Goal: Communication & Community: Answer question/provide support

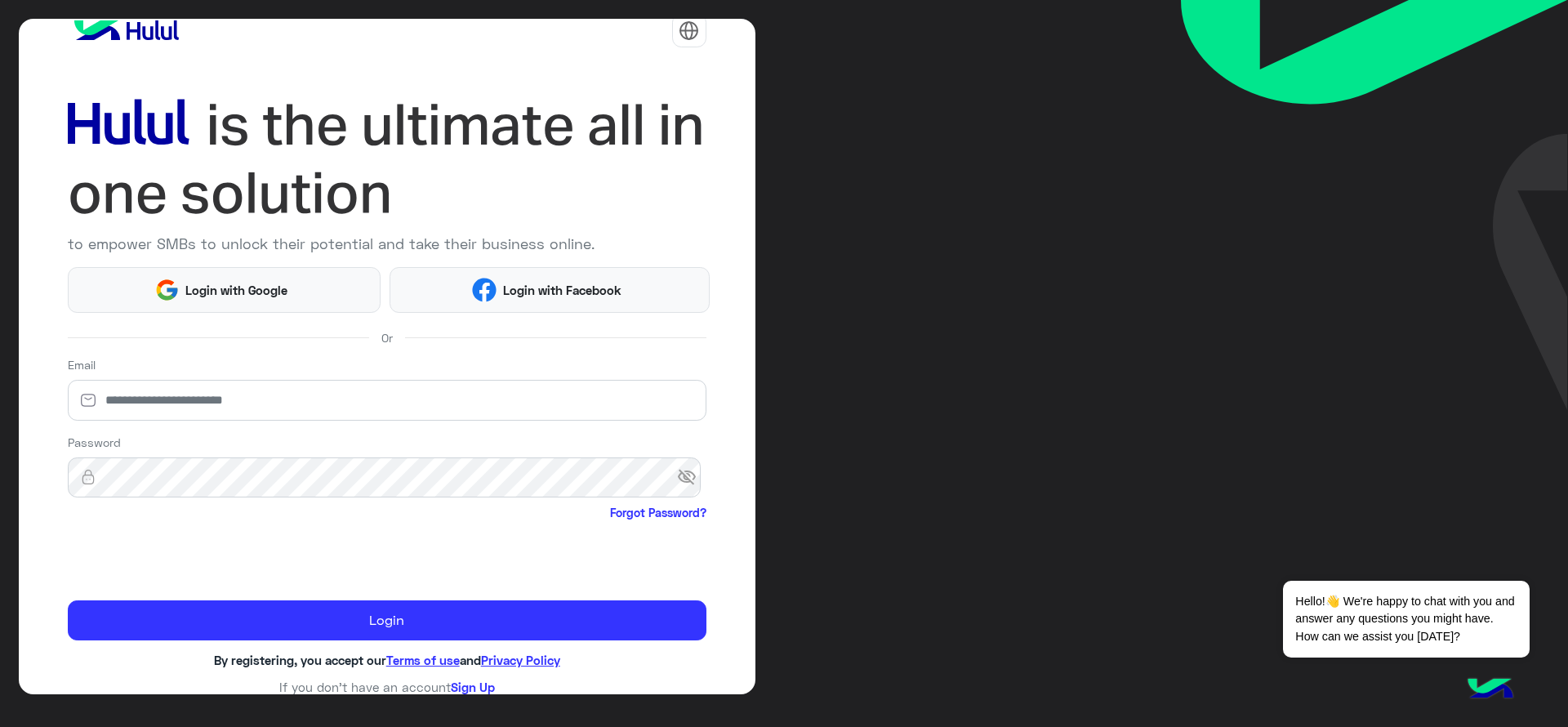
scroll to position [34, 0]
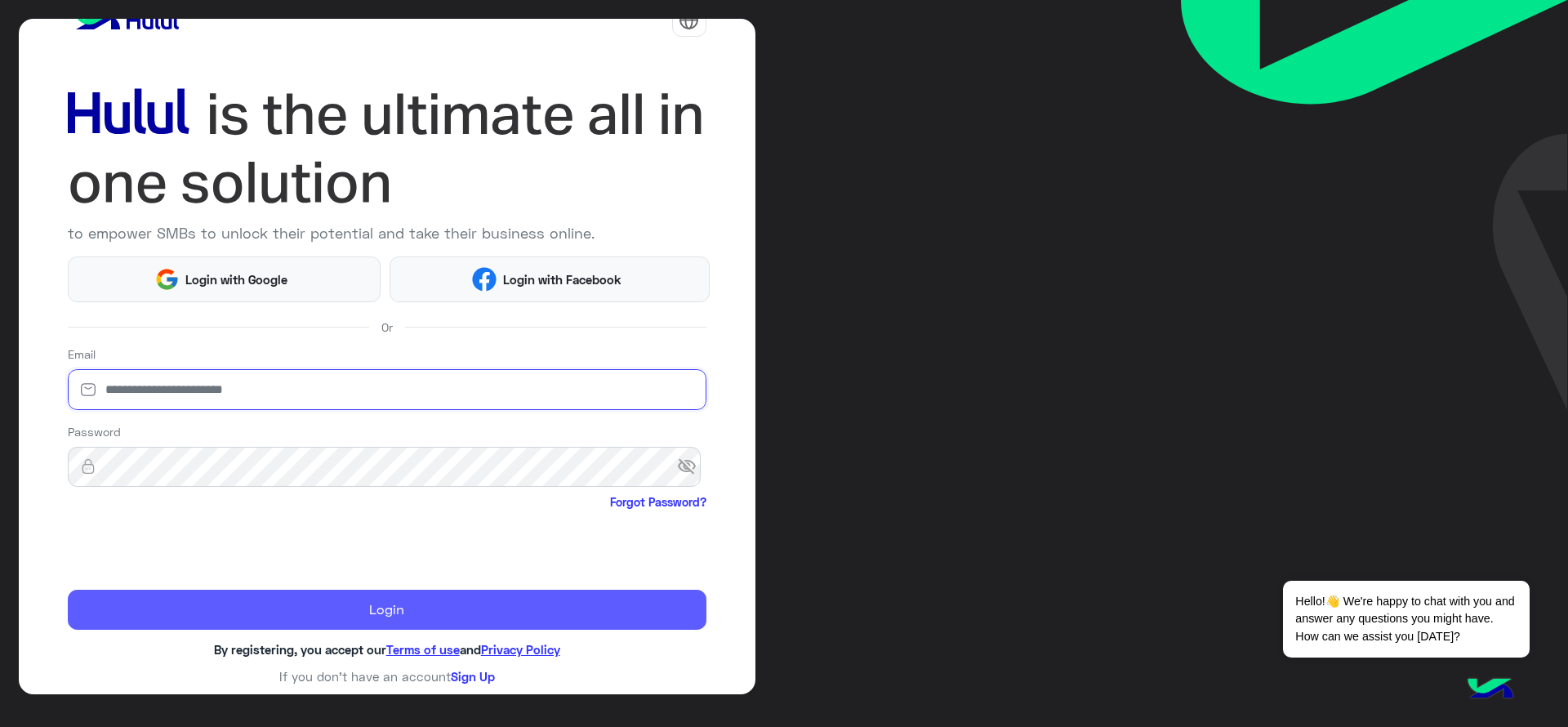
type input "**********"
click at [178, 615] on button "Login" at bounding box center [387, 610] width 638 height 41
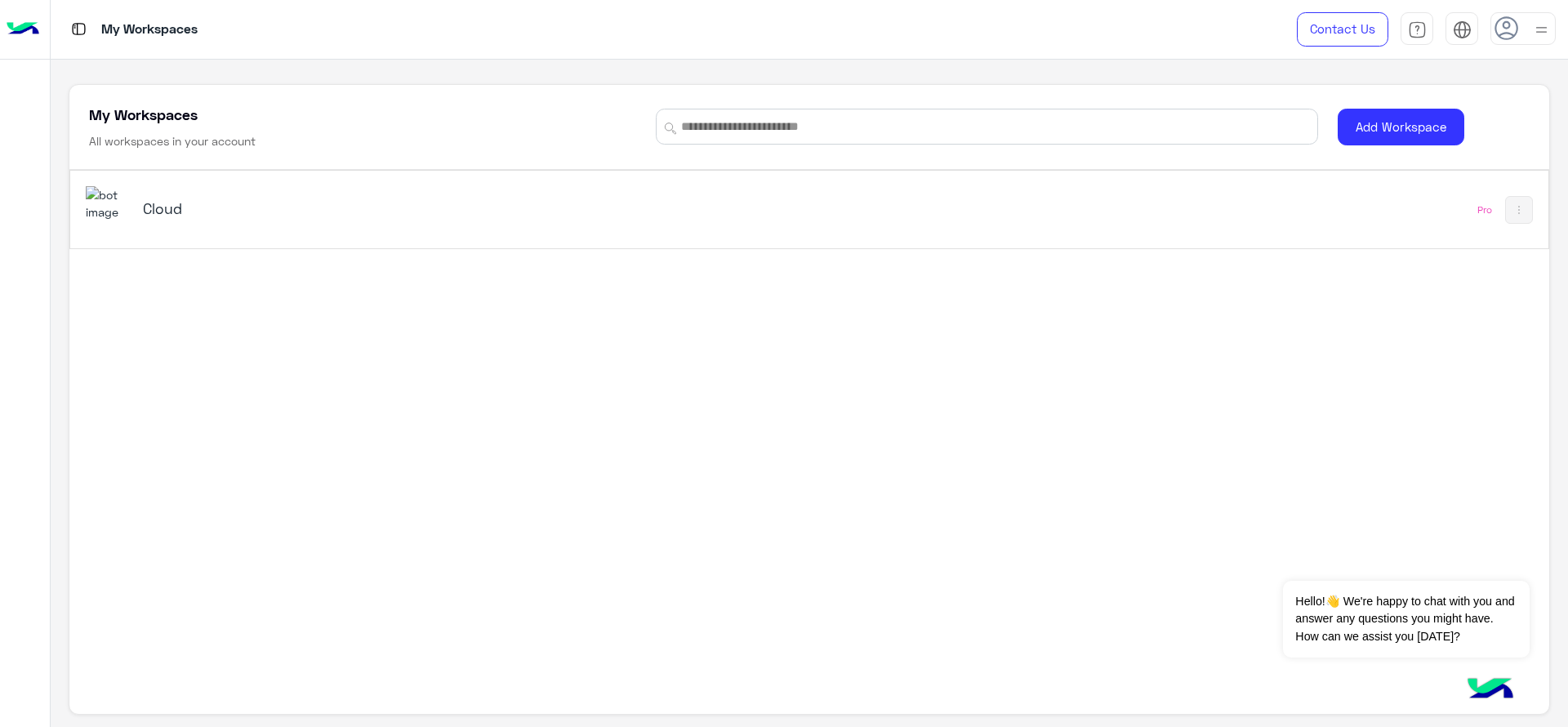
click at [203, 250] on div "Cloud Pro" at bounding box center [809, 407] width 1479 height 475
click at [183, 227] on div "Cloud" at bounding box center [520, 209] width 868 height 47
click at [191, 211] on h5 "Cloud" at bounding box center [403, 208] width 521 height 20
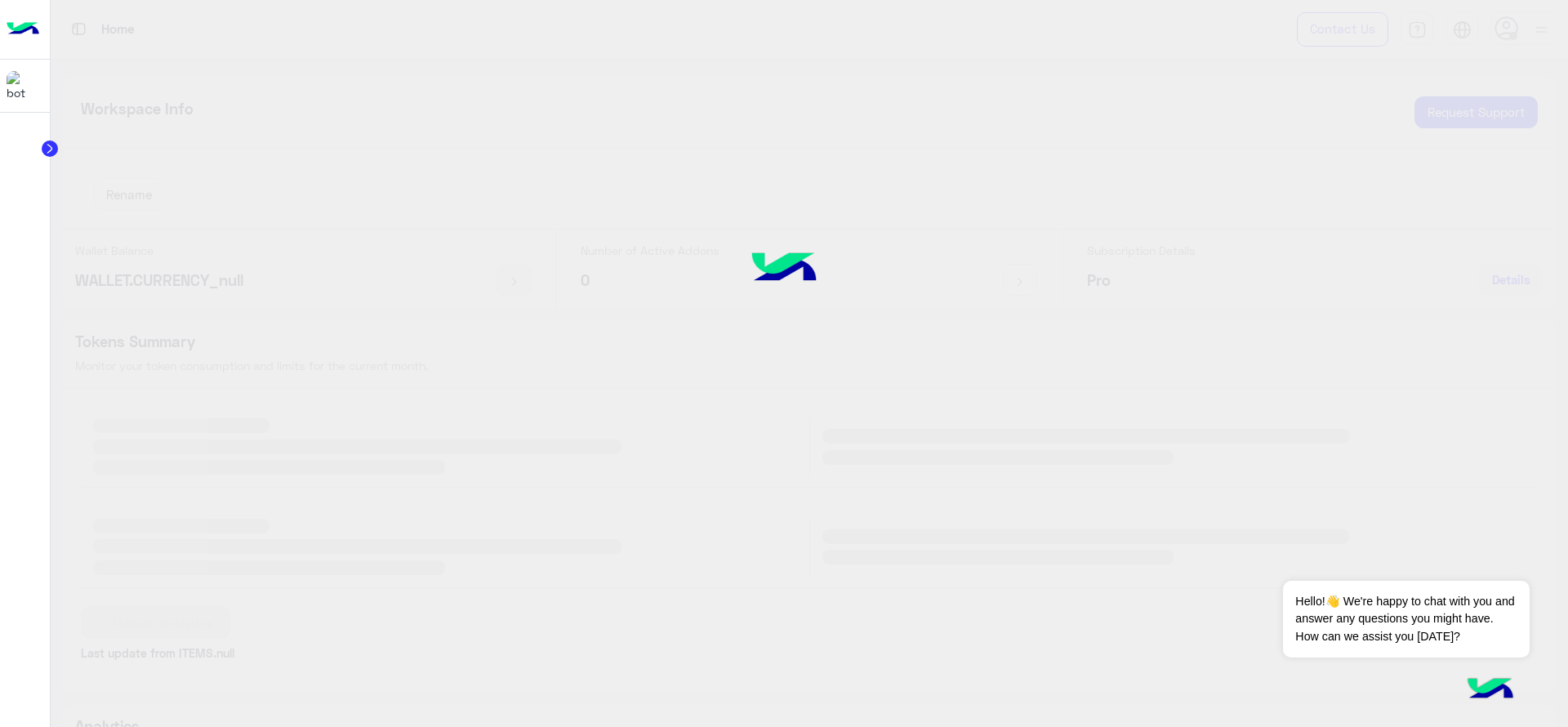
click at [151, 233] on div at bounding box center [784, 363] width 1568 height 727
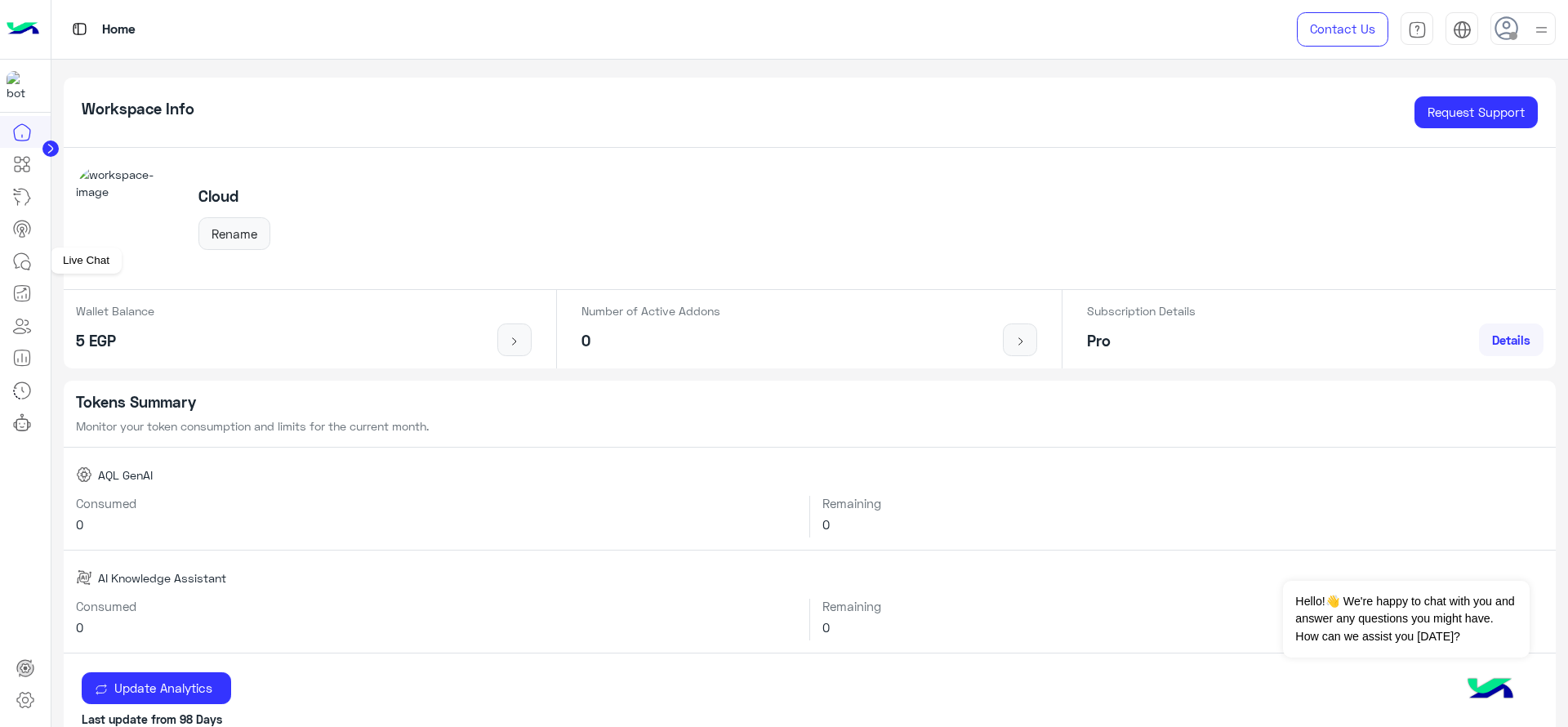
click at [22, 268] on icon at bounding box center [21, 261] width 20 height 20
click at [15, 273] on link at bounding box center [21, 262] width 44 height 33
click at [16, 269] on icon at bounding box center [21, 261] width 20 height 20
click at [18, 263] on icon at bounding box center [21, 261] width 20 height 20
click at [20, 263] on icon at bounding box center [21, 261] width 20 height 20
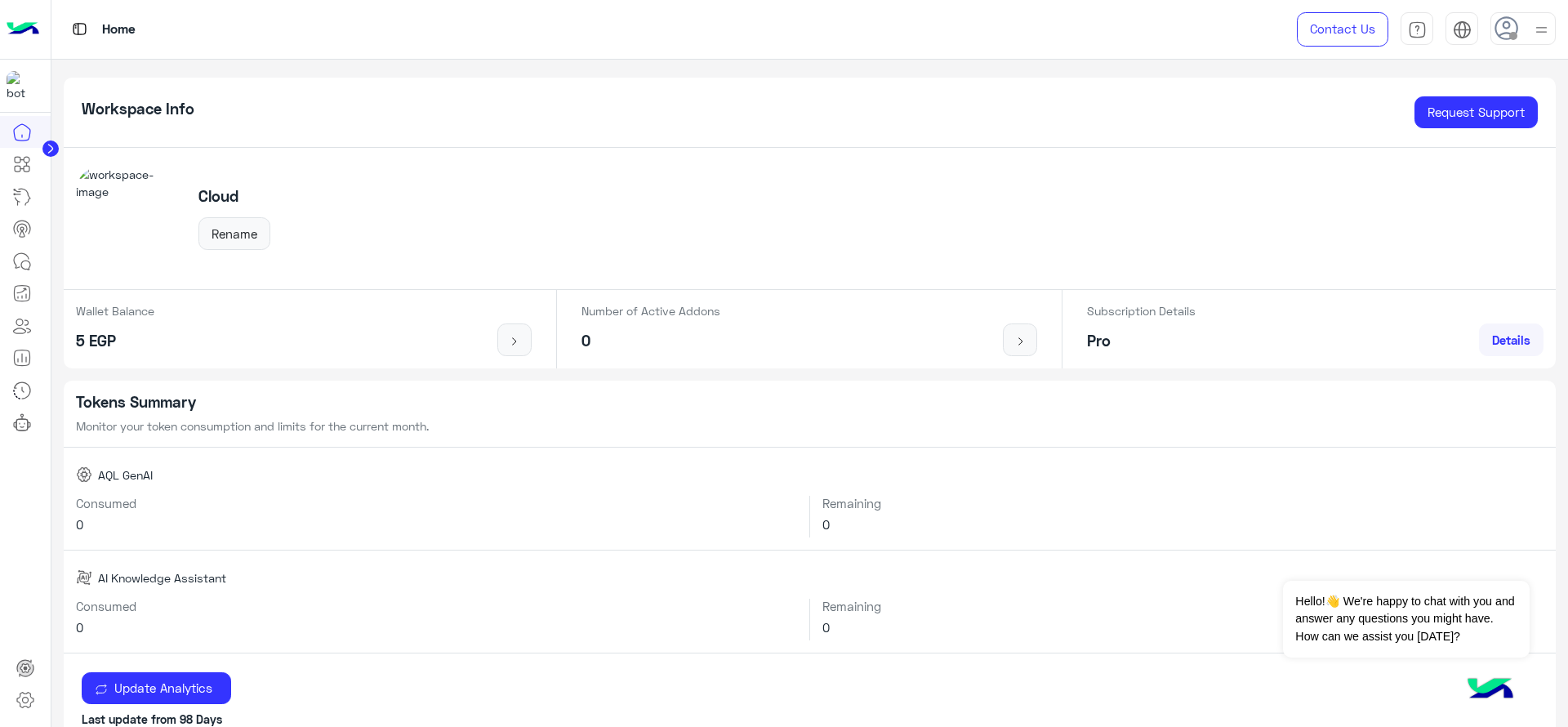
click at [20, 263] on icon at bounding box center [21, 261] width 20 height 20
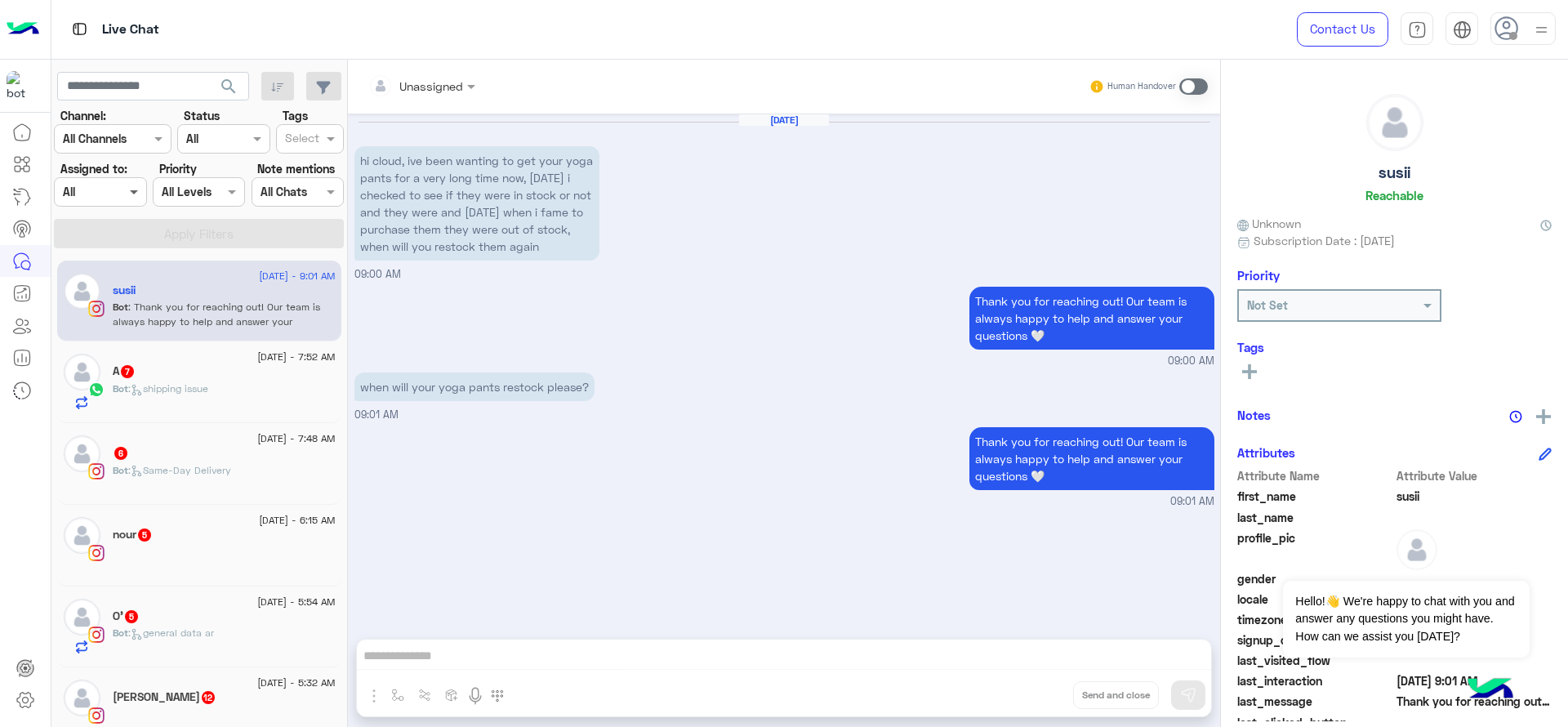
click at [132, 185] on span at bounding box center [136, 191] width 21 height 17
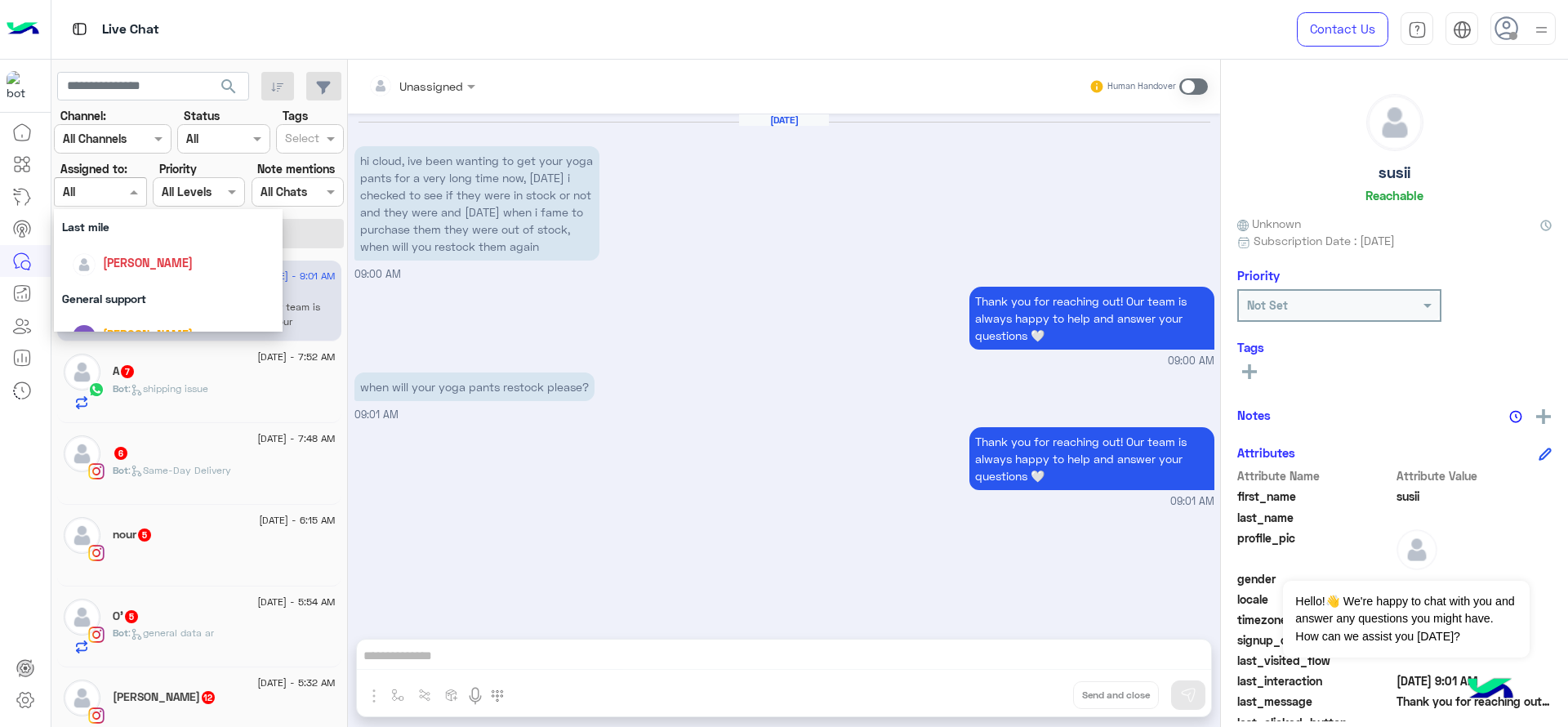
scroll to position [239, 0]
click at [138, 276] on div "[PERSON_NAME]" at bounding box center [173, 289] width 202 height 28
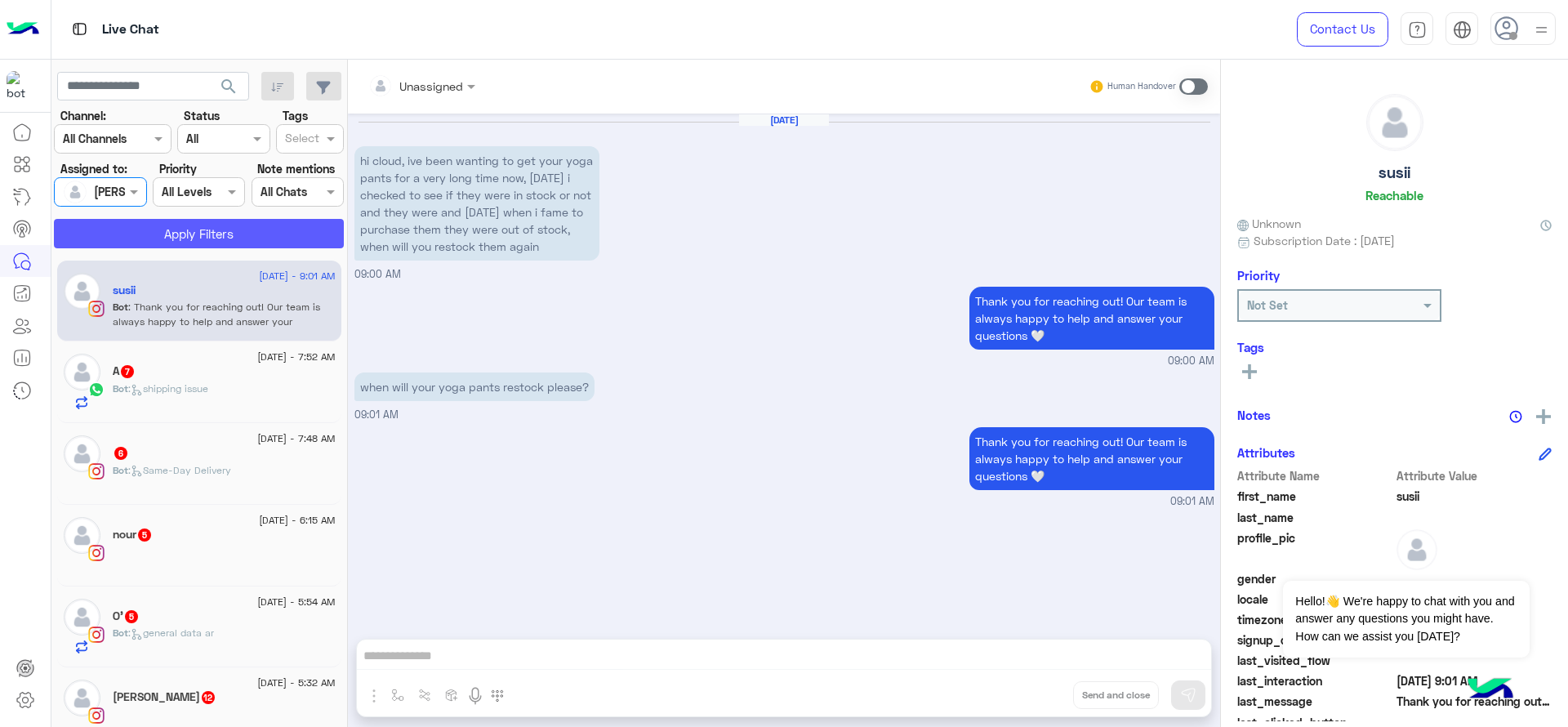
click at [172, 240] on button "Apply Filters" at bounding box center [199, 233] width 290 height 29
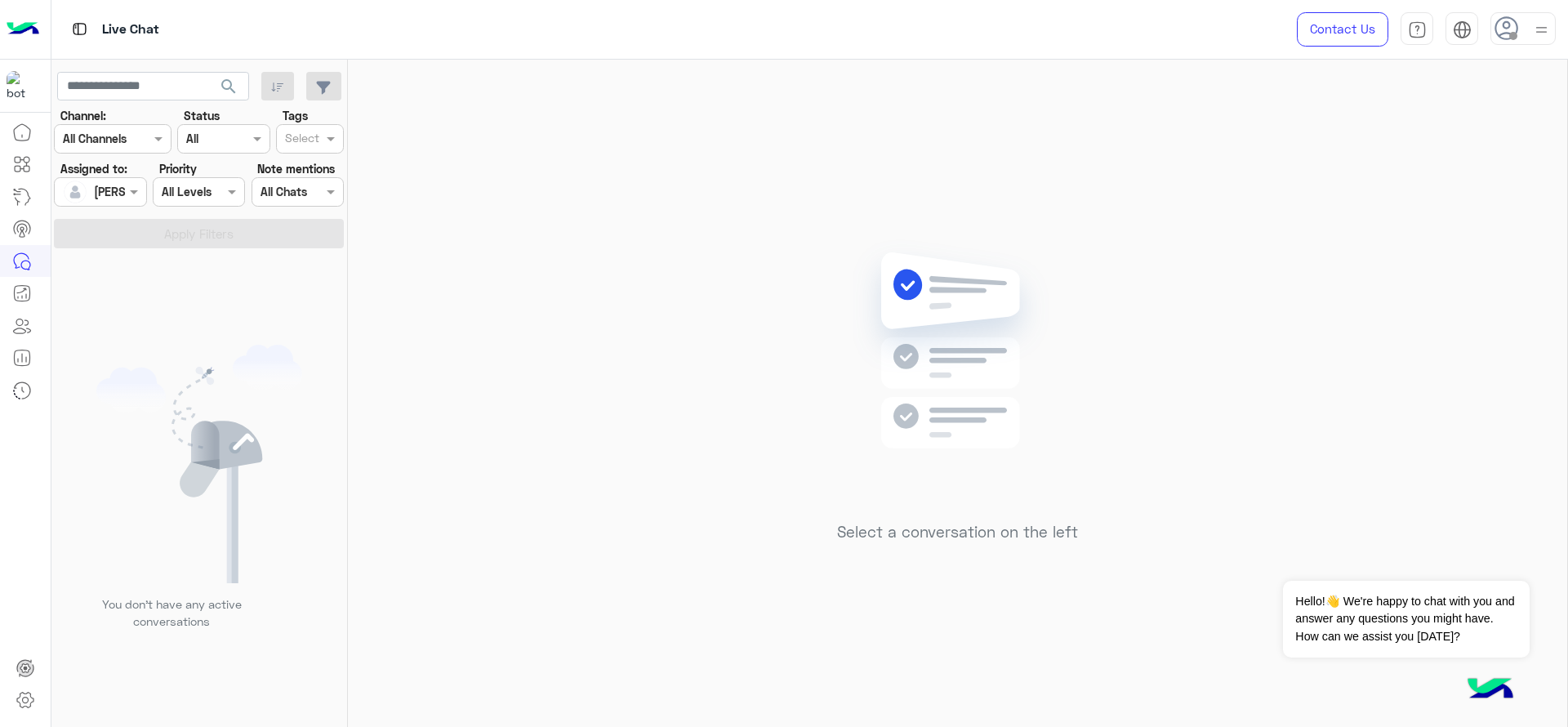
click at [1530, 27] on div at bounding box center [1523, 28] width 65 height 33
click at [972, 177] on div "Select a conversation on the left" at bounding box center [956, 396] width 1219 height 674
click at [1499, 570] on button "Dismiss ✕" at bounding box center [1481, 560] width 98 height 33
click at [775, 410] on div "Select a conversation on the left" at bounding box center [956, 396] width 1219 height 674
click at [563, 217] on div "Select a conversation on the left" at bounding box center [956, 396] width 1219 height 674
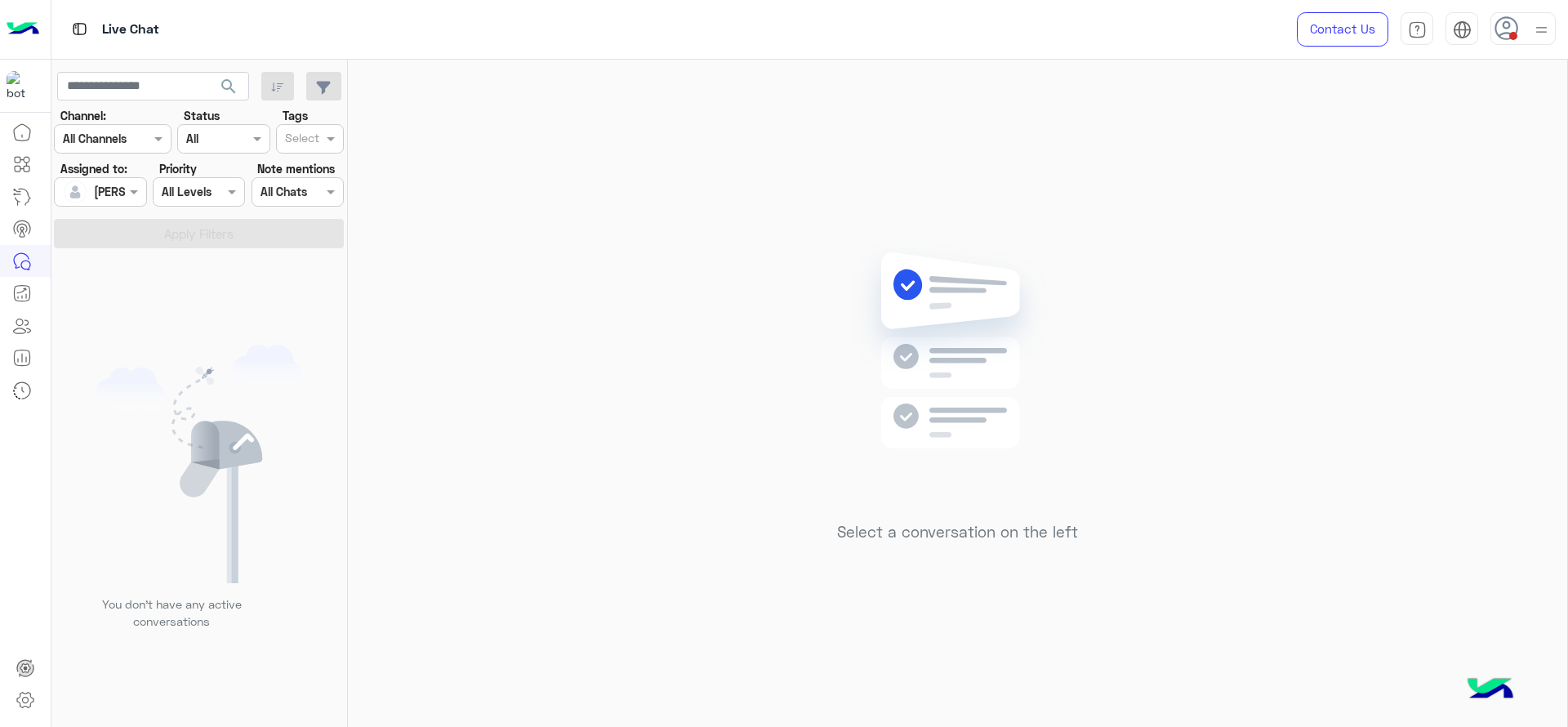
click at [579, 233] on div "Select a conversation on the left" at bounding box center [956, 396] width 1219 height 674
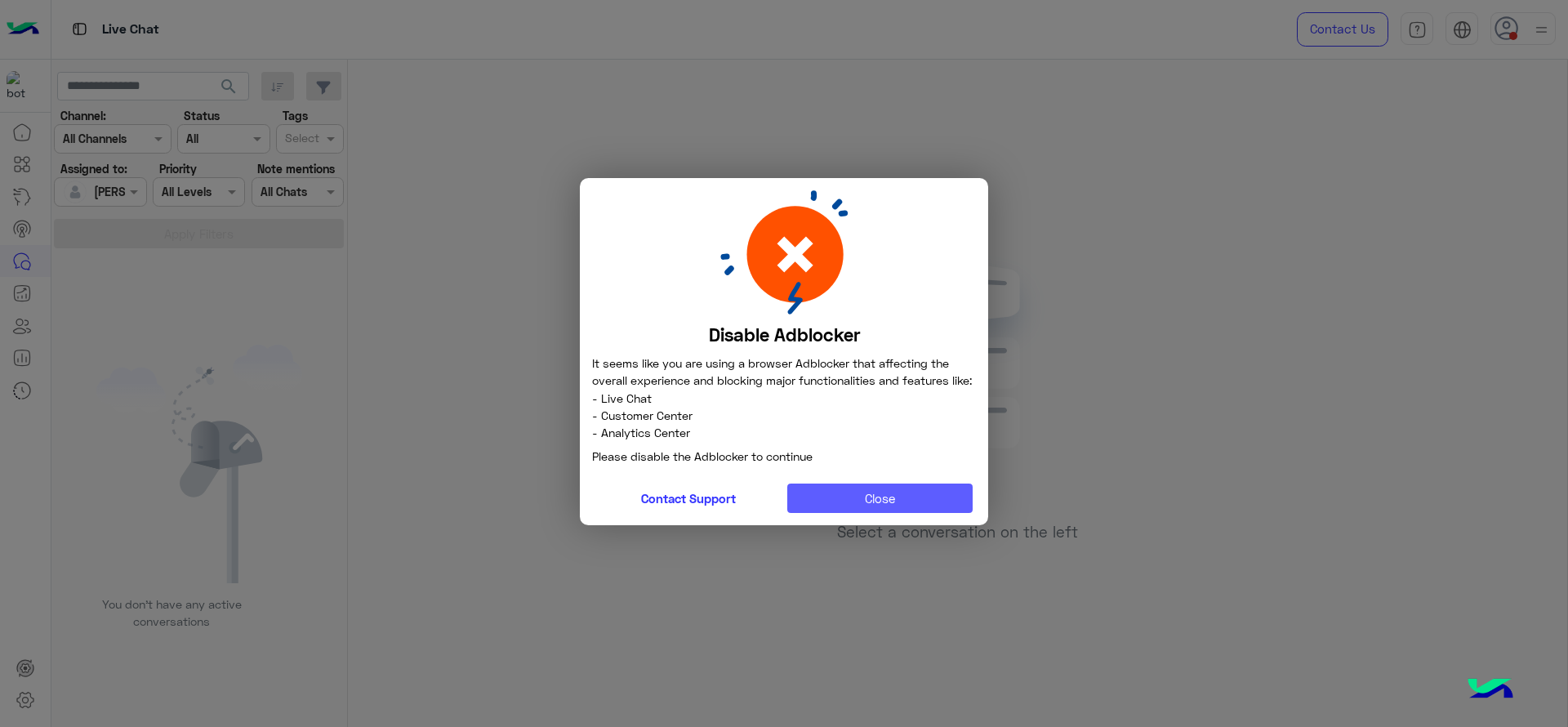
click at [882, 505] on button "Close" at bounding box center [880, 498] width 186 height 29
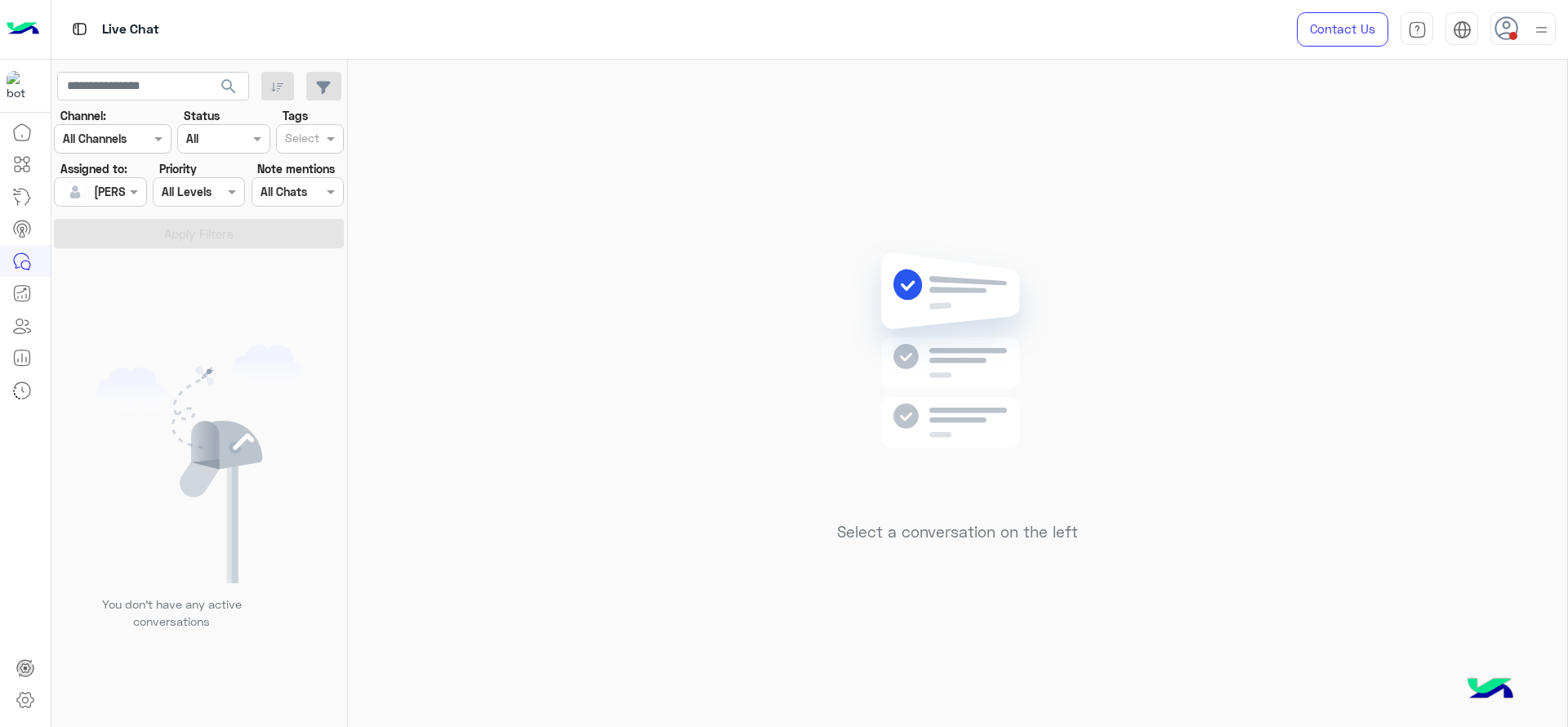
click at [1526, 45] on div "Contact Us Help Center عربي English" at bounding box center [1420, 29] width 296 height 59
click at [1538, 33] on img at bounding box center [1541, 30] width 21 height 21
click at [1190, 217] on div "Select a conversation on the left" at bounding box center [956, 396] width 1219 height 674
click at [1516, 433] on div "Select a conversation on the left" at bounding box center [956, 396] width 1219 height 674
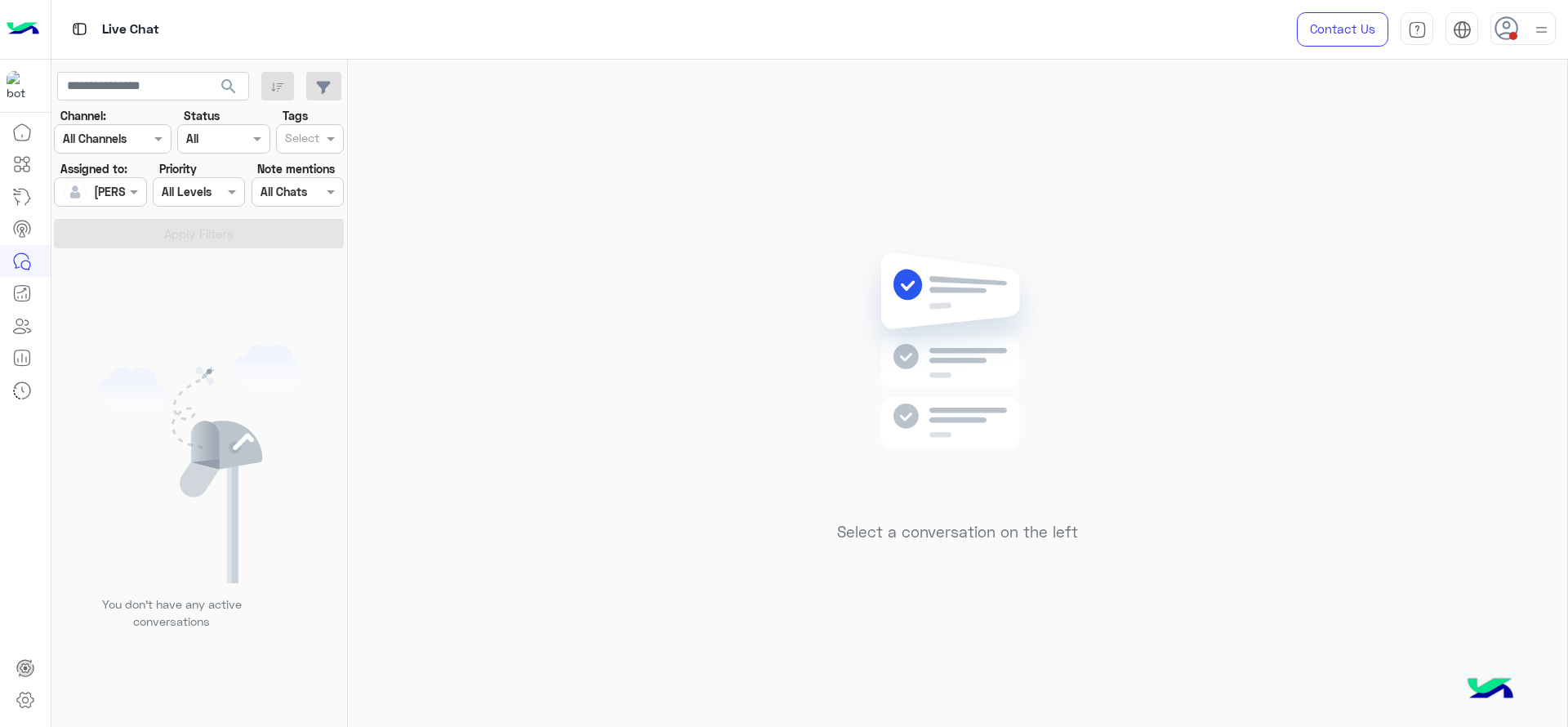
click at [1539, 40] on div at bounding box center [1541, 28] width 21 height 31
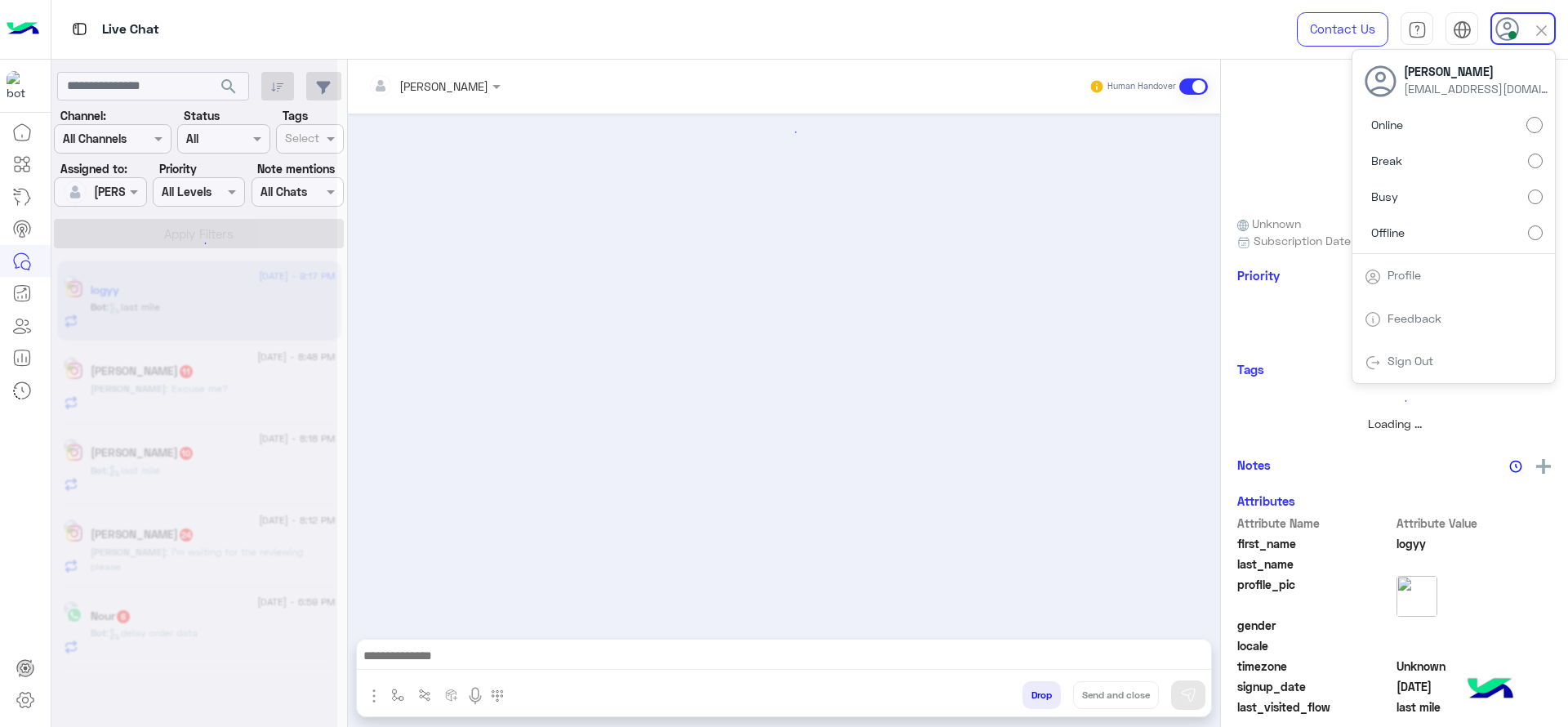
click at [572, 560] on div at bounding box center [783, 367] width 872 height 509
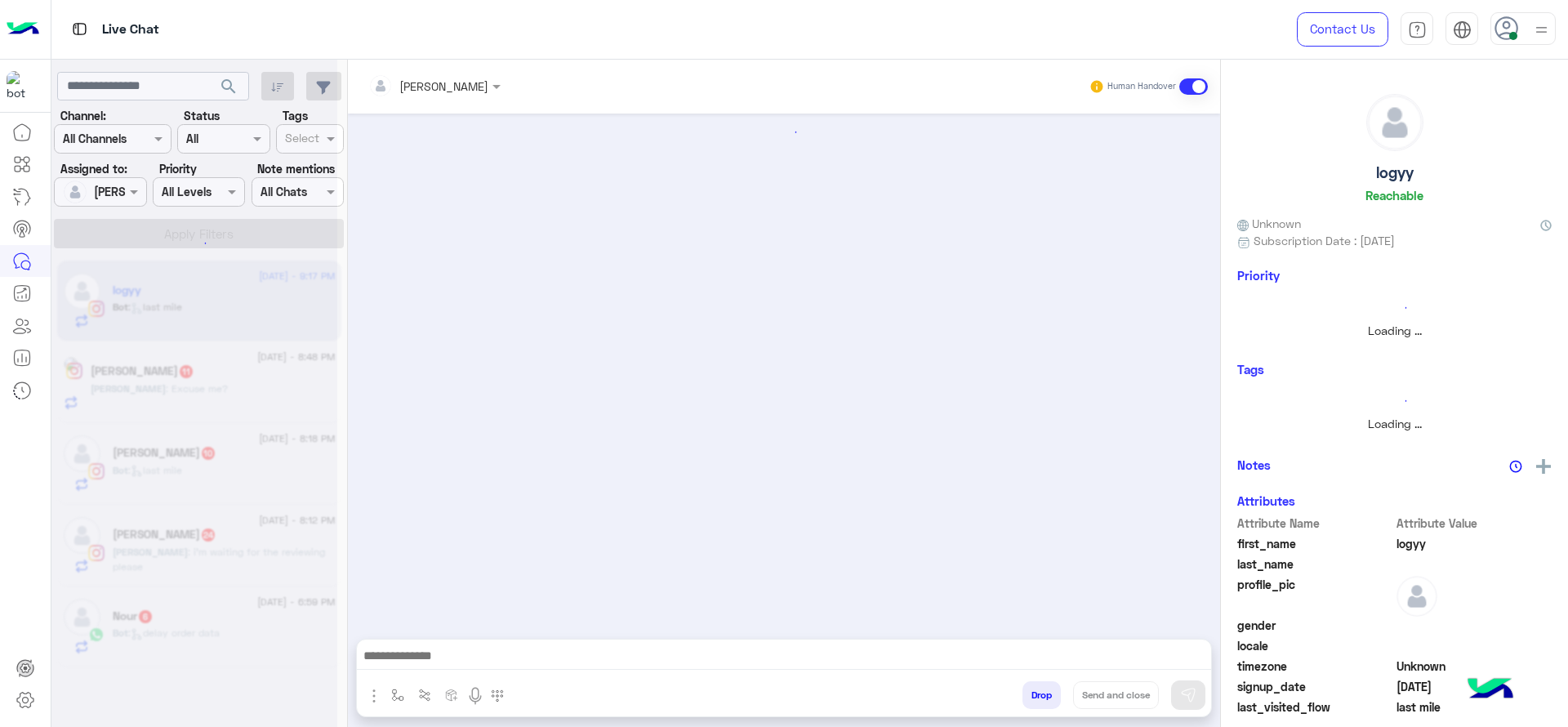
scroll to position [901, 0]
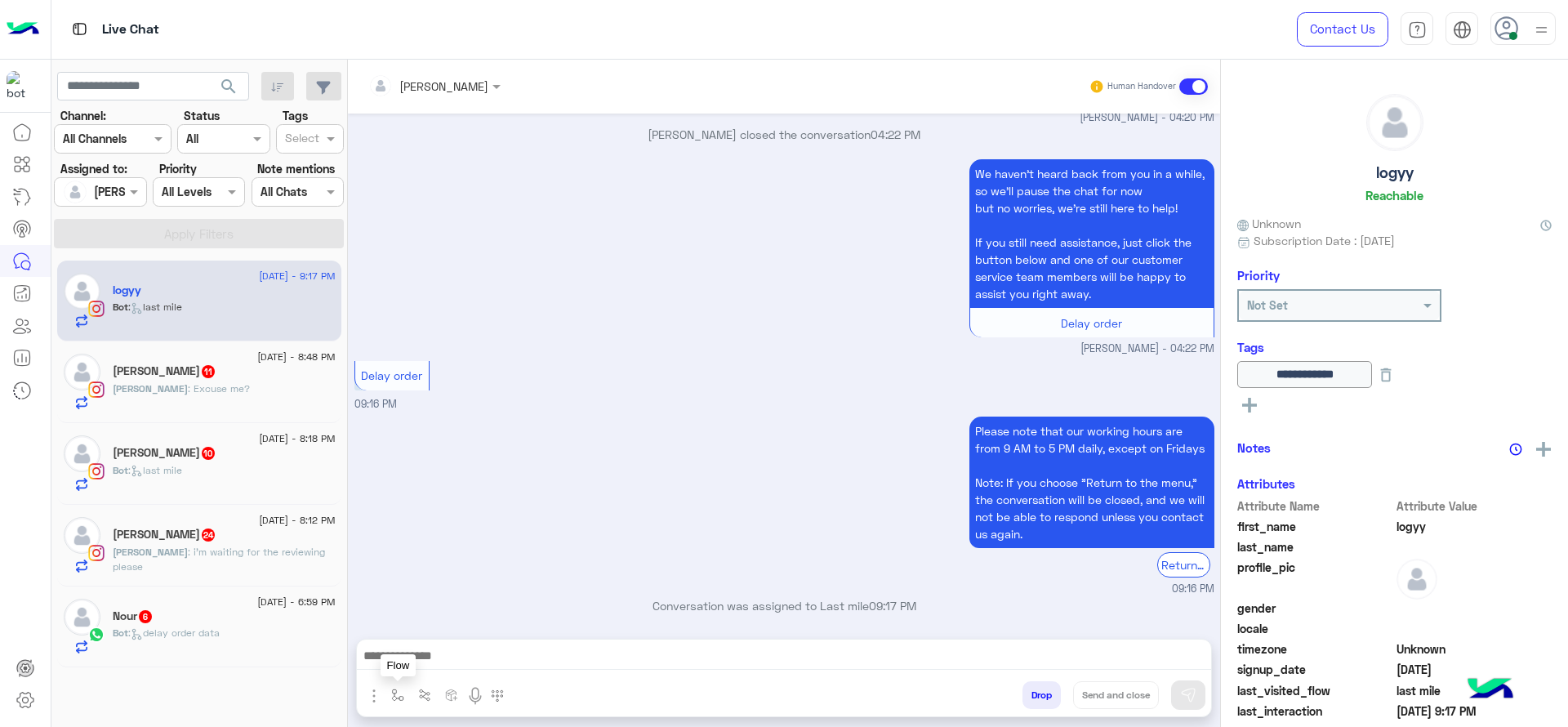
click at [398, 687] on button "button" at bounding box center [397, 694] width 27 height 27
click at [427, 652] on input "text" at bounding box center [427, 660] width 67 height 19
type input "*"
click at [431, 609] on div "J Greeting" at bounding box center [445, 598] width 121 height 32
click at [552, 467] on div "Please note that our working hours are from 9 AM to 5 PM daily, except on Frida…" at bounding box center [784, 505] width 859 height 185
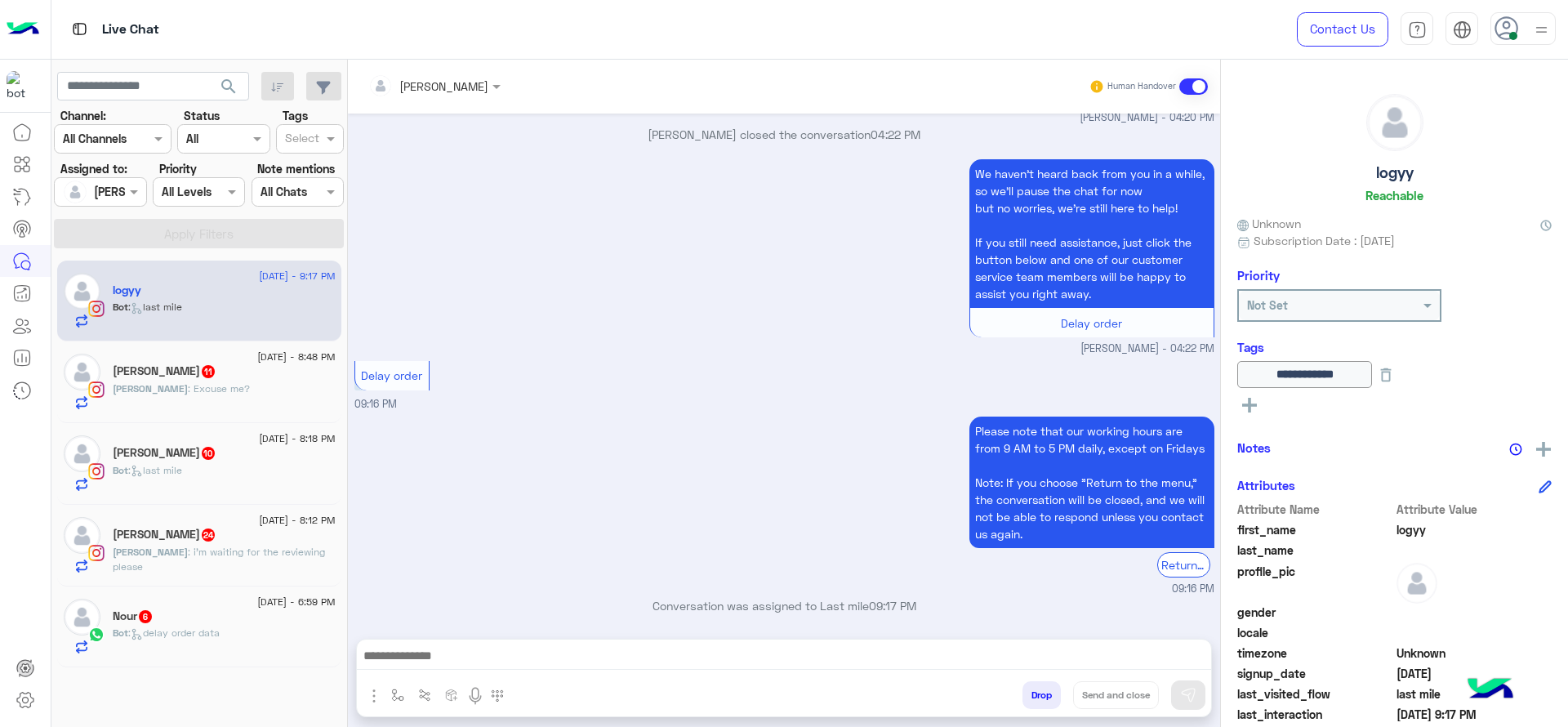
type textarea "**********"
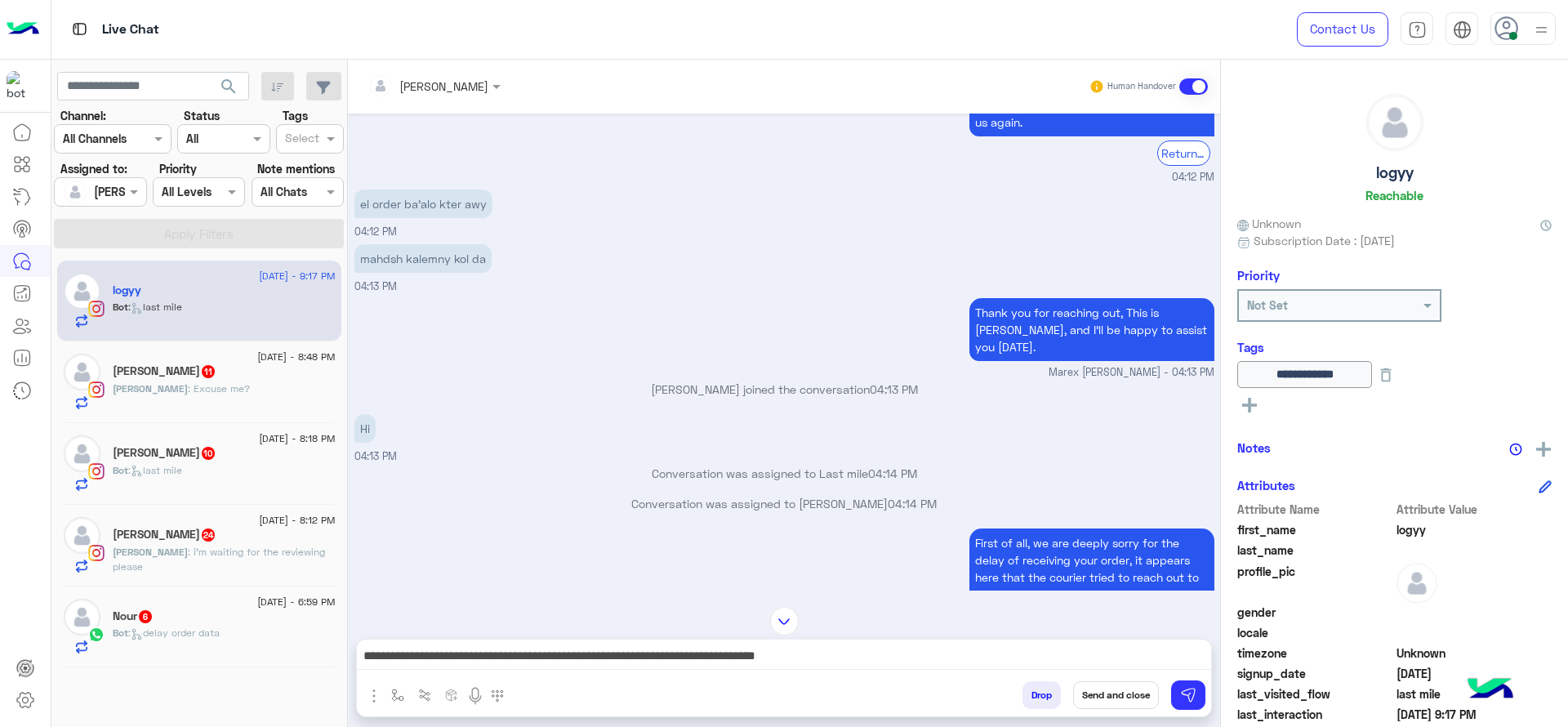
scroll to position [125, 0]
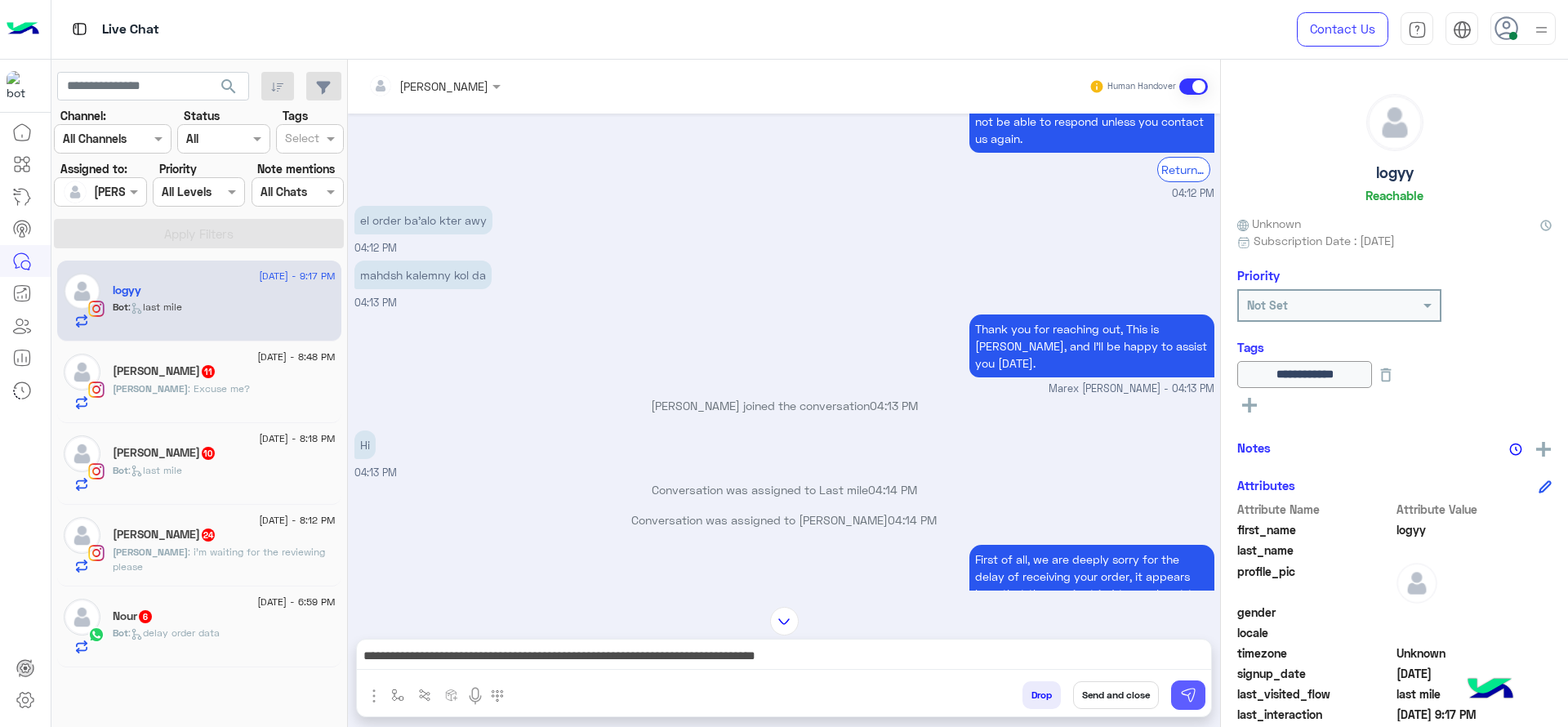
click at [1184, 688] on img at bounding box center [1187, 695] width 16 height 16
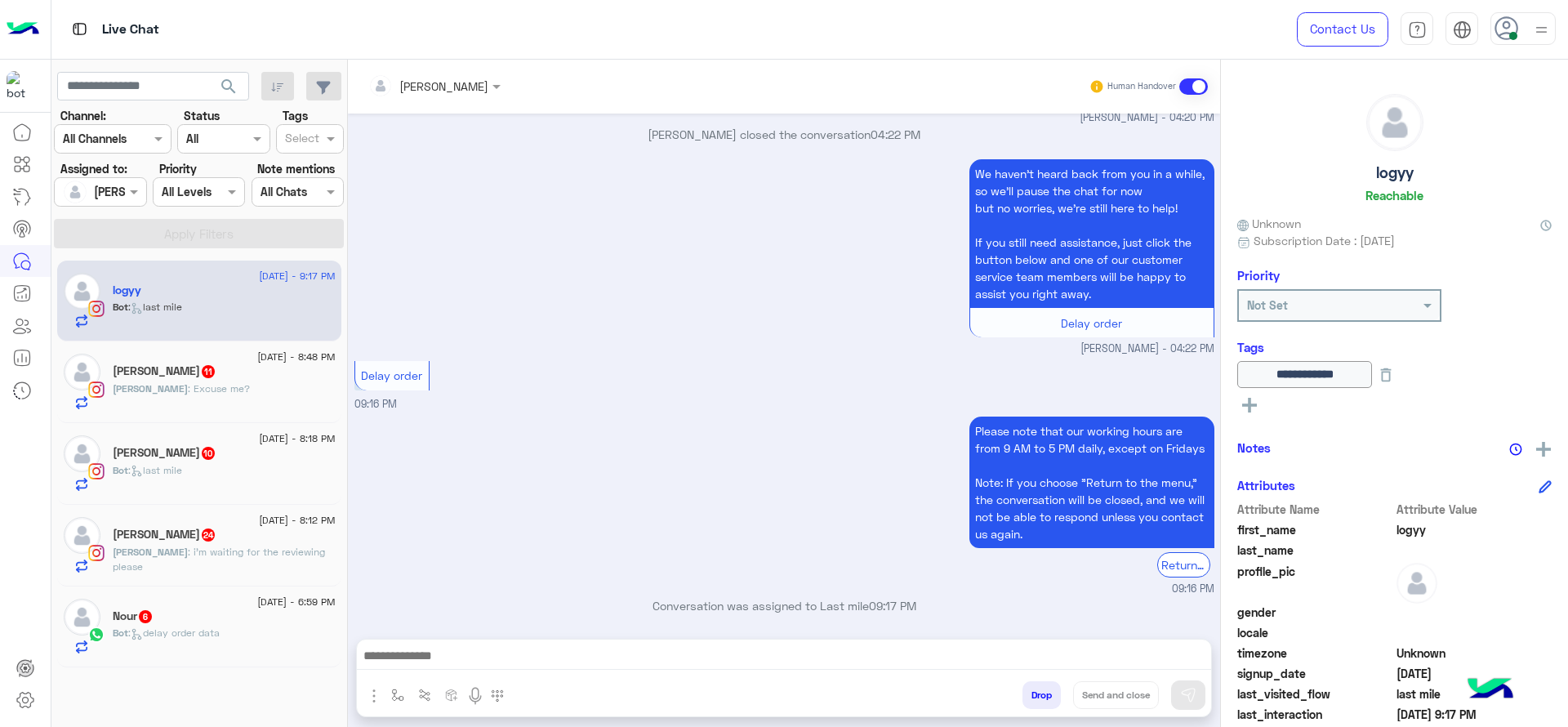
click at [280, 620] on div "Nour 6" at bounding box center [224, 618] width 223 height 17
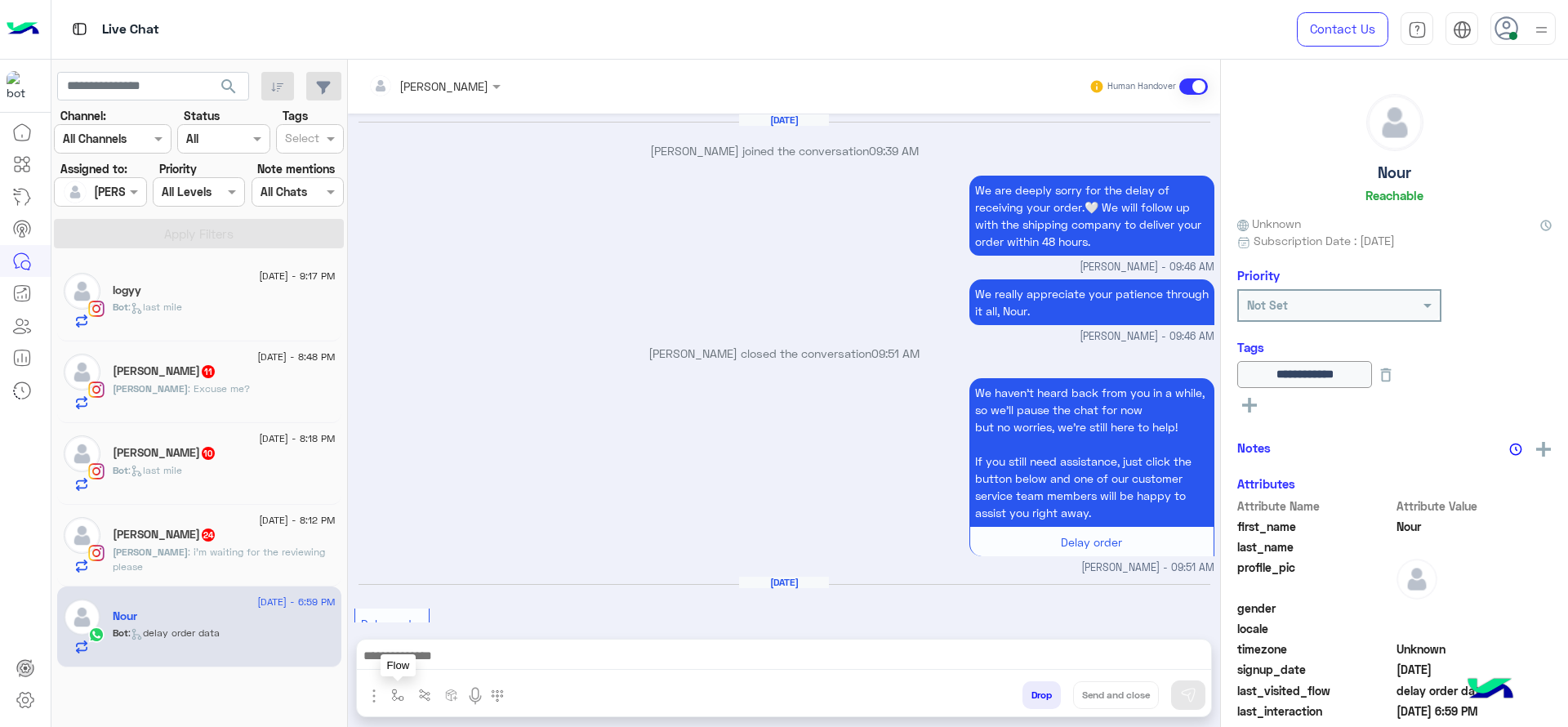
scroll to position [1349, 0]
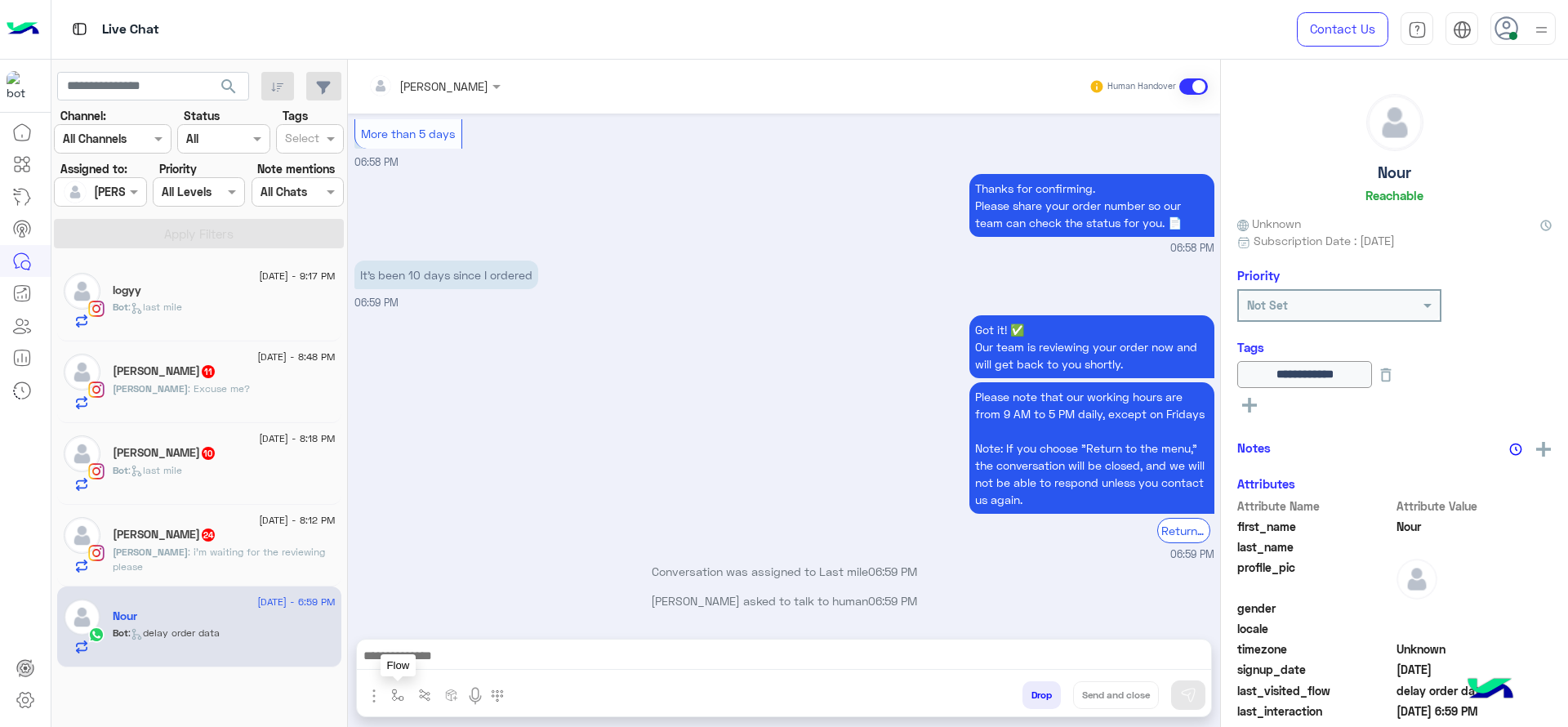
click at [398, 694] on img "button" at bounding box center [397, 694] width 13 height 13
click at [437, 654] on input "text" at bounding box center [427, 660] width 67 height 19
type input "*"
click at [469, 586] on div "J Greeting" at bounding box center [445, 598] width 121 height 32
type textarea "**********"
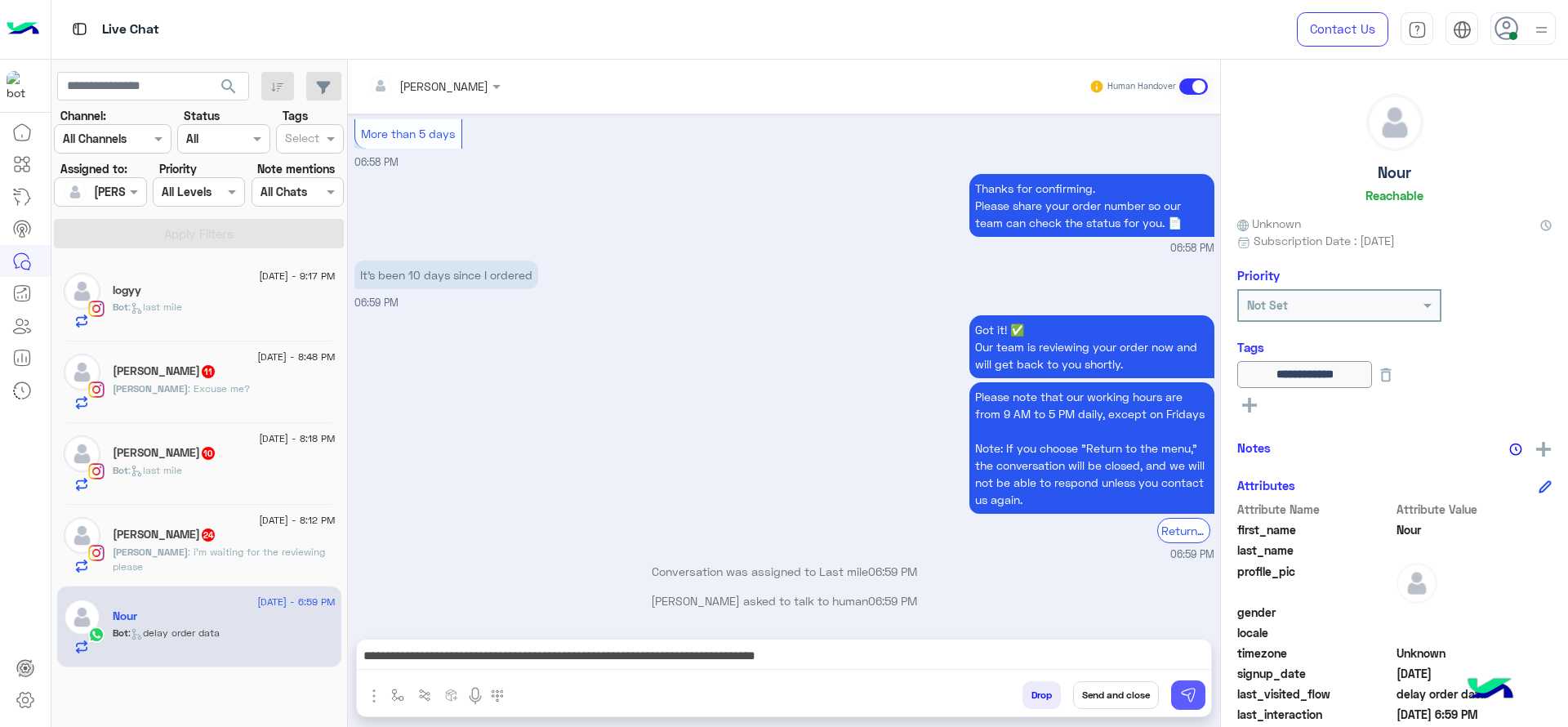
click at [1187, 685] on button at bounding box center [1188, 695] width 34 height 29
click at [259, 526] on span "10 September - 8:12 PM" at bounding box center [297, 520] width 76 height 15
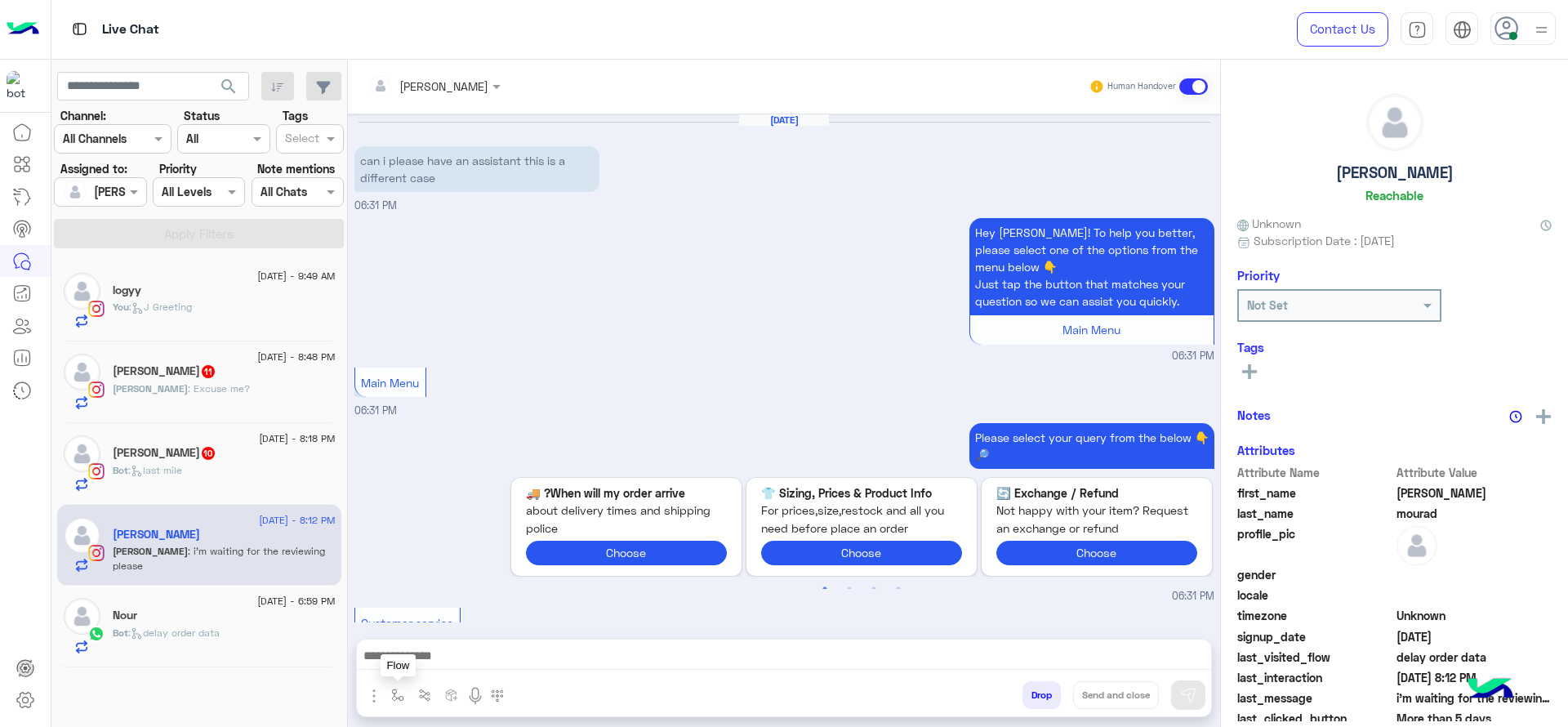
scroll to position [1647, 0]
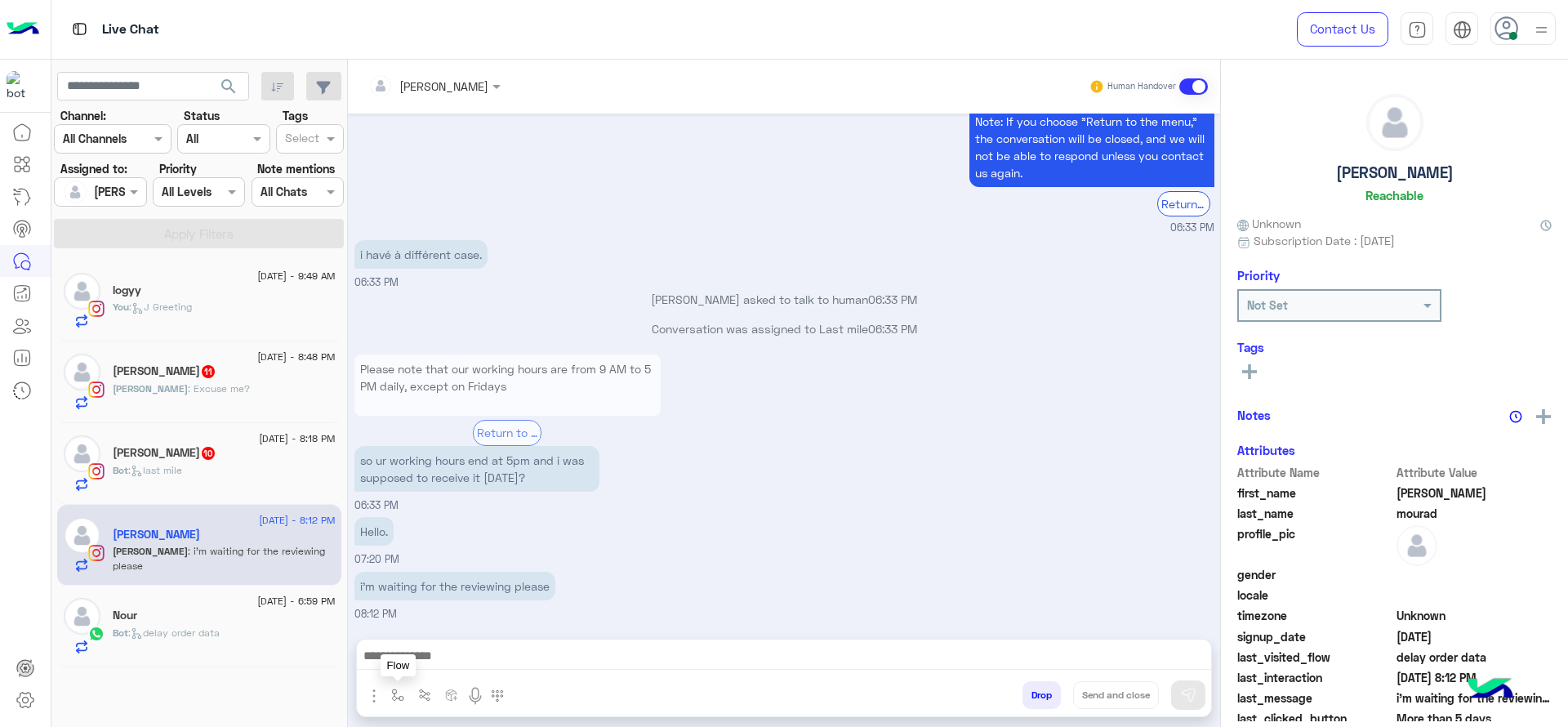
click at [406, 696] on button "button" at bounding box center [397, 694] width 27 height 27
click at [427, 653] on input "text" at bounding box center [427, 660] width 67 height 19
type input "*"
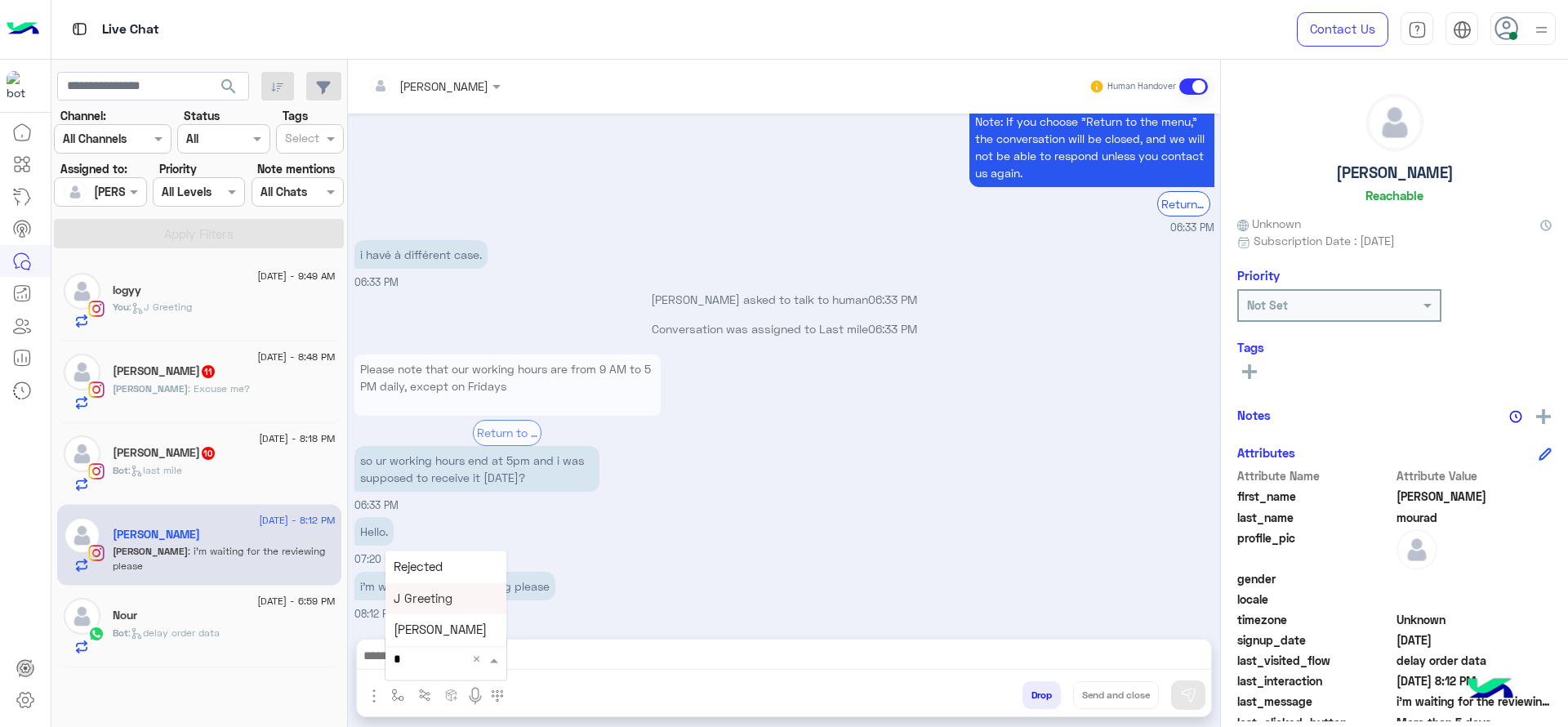
click at [457, 585] on div "J Greeting" at bounding box center [445, 598] width 121 height 32
type textarea "**********"
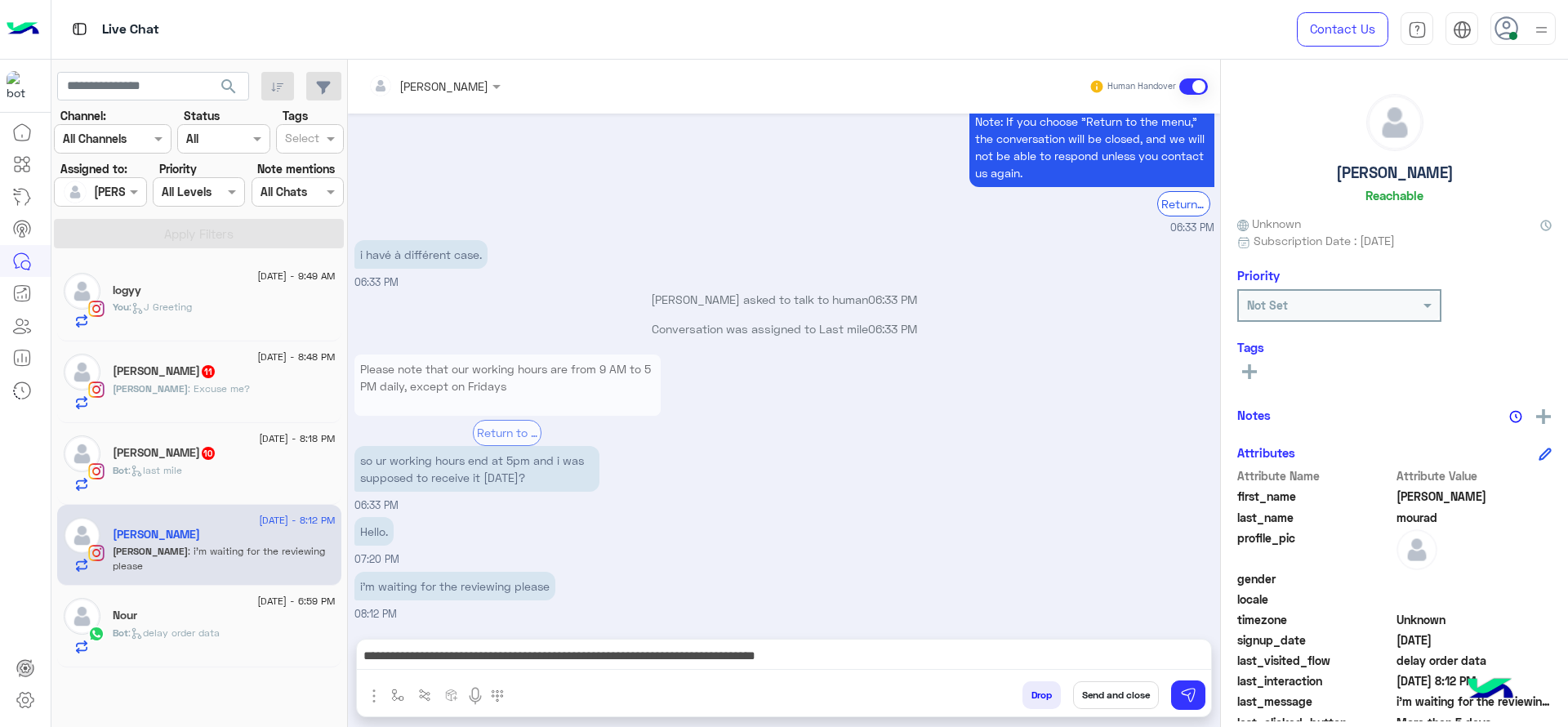
click at [1167, 701] on div "Drop Send and close" at bounding box center [864, 699] width 695 height 36
click at [1189, 699] on img at bounding box center [1187, 695] width 16 height 16
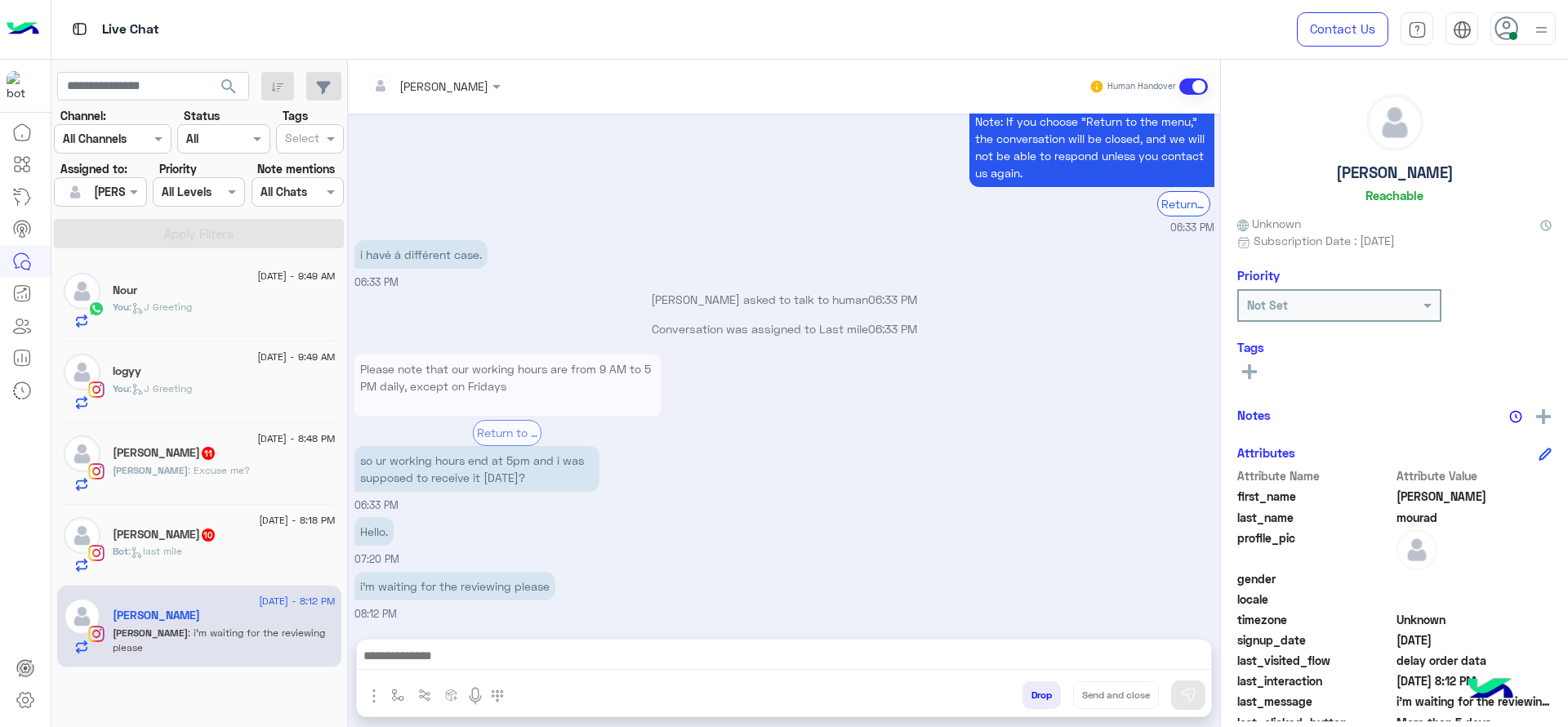
click at [194, 550] on div "Bot : last mile" at bounding box center [224, 558] width 223 height 28
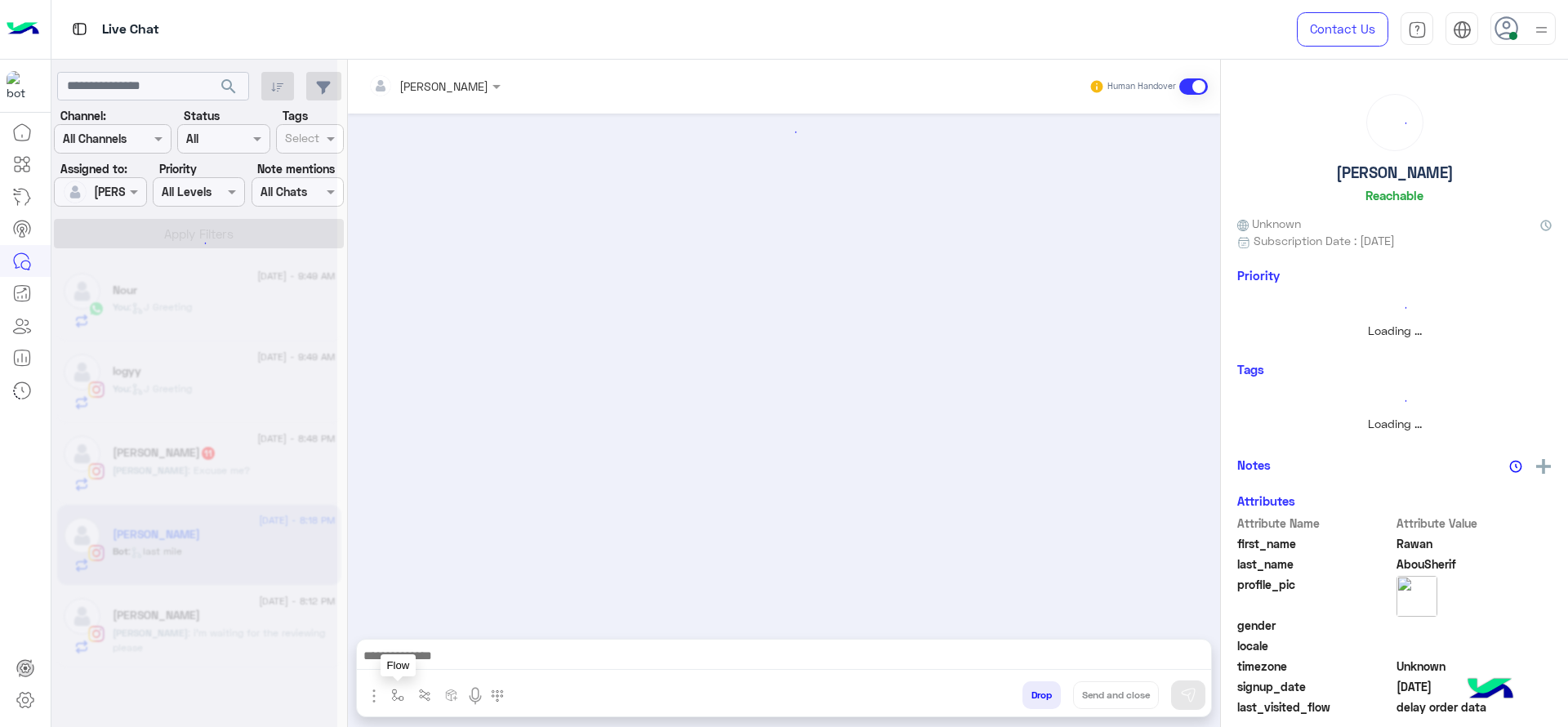
click at [403, 688] on button "button" at bounding box center [397, 694] width 27 height 27
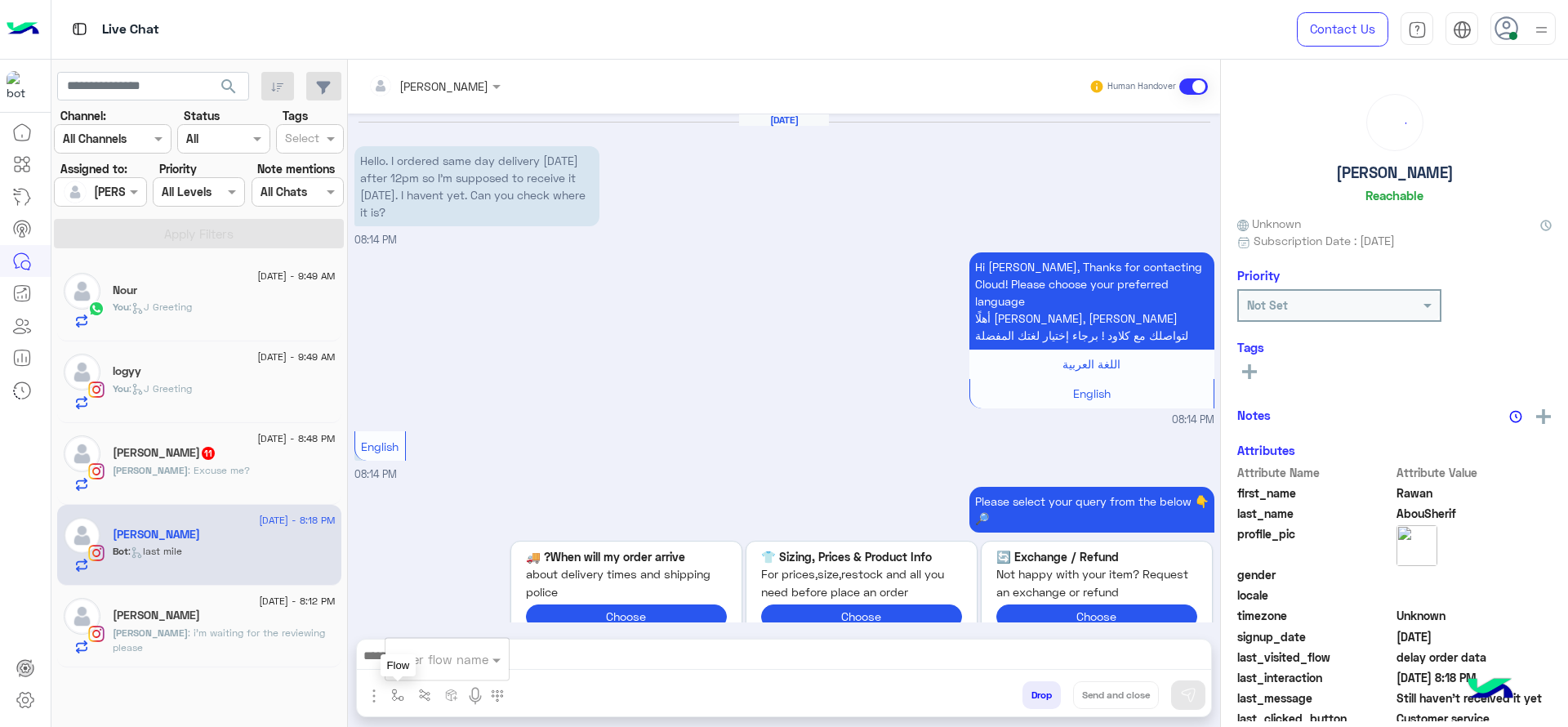
scroll to position [1705, 0]
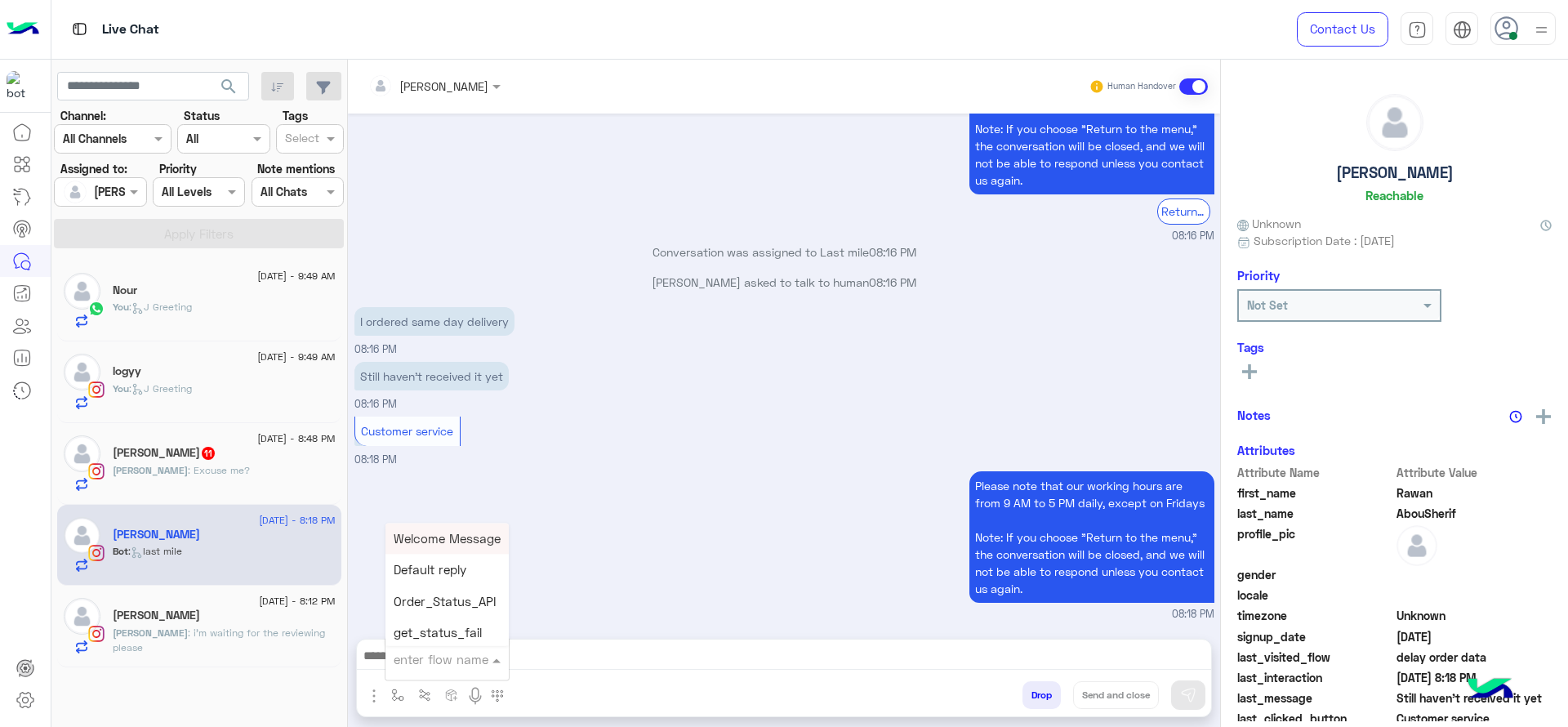
click at [425, 651] on input "text" at bounding box center [427, 660] width 67 height 19
type input "*"
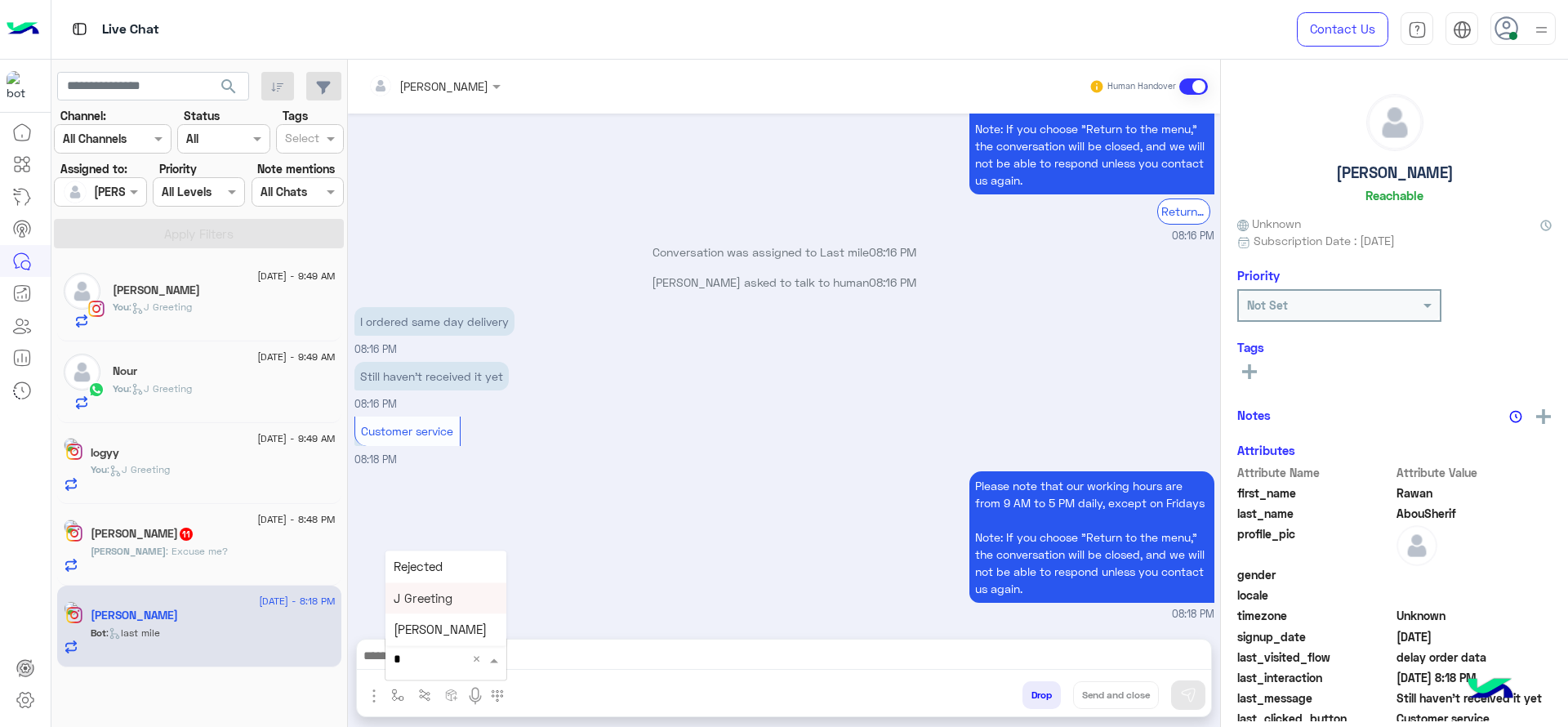
click at [469, 595] on div "J Greeting" at bounding box center [445, 598] width 121 height 32
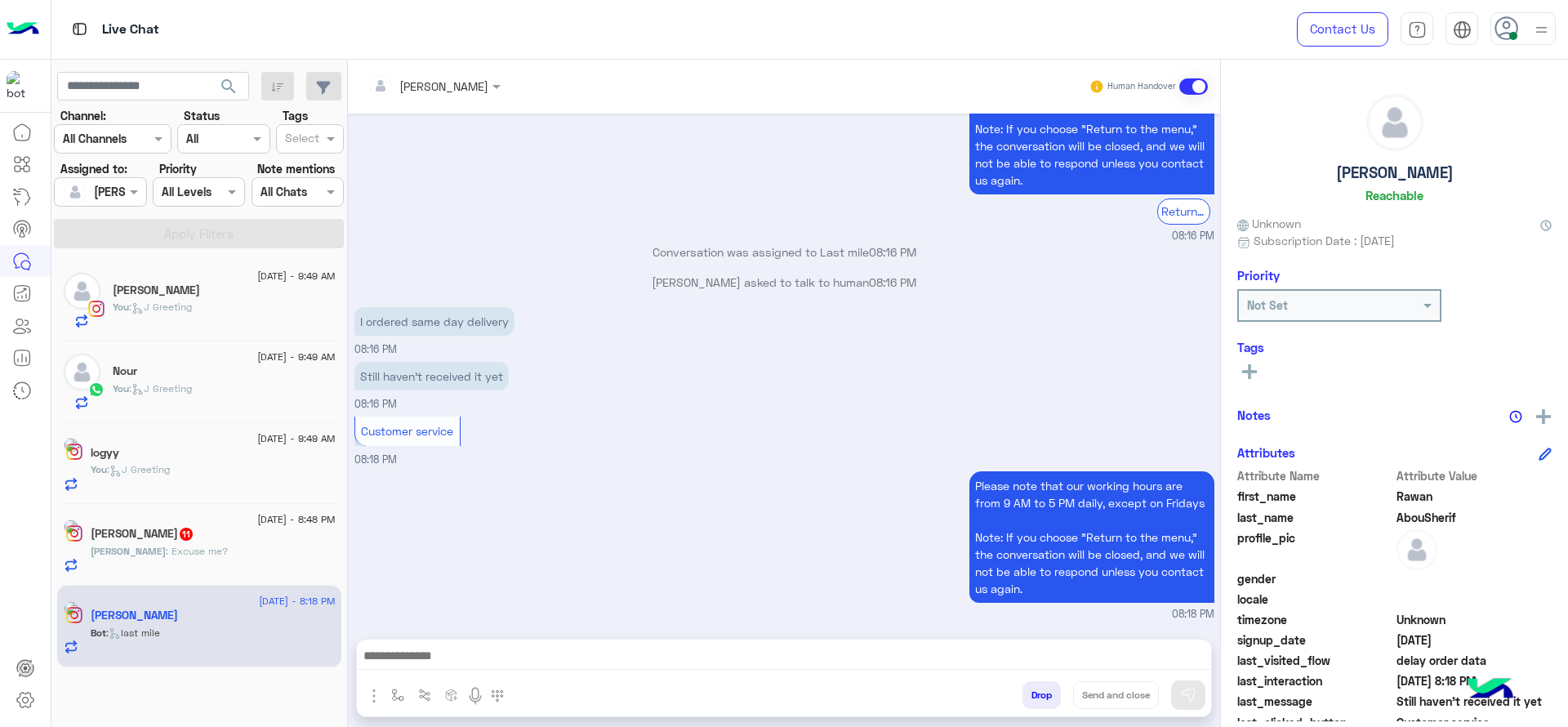
type textarea "**********"
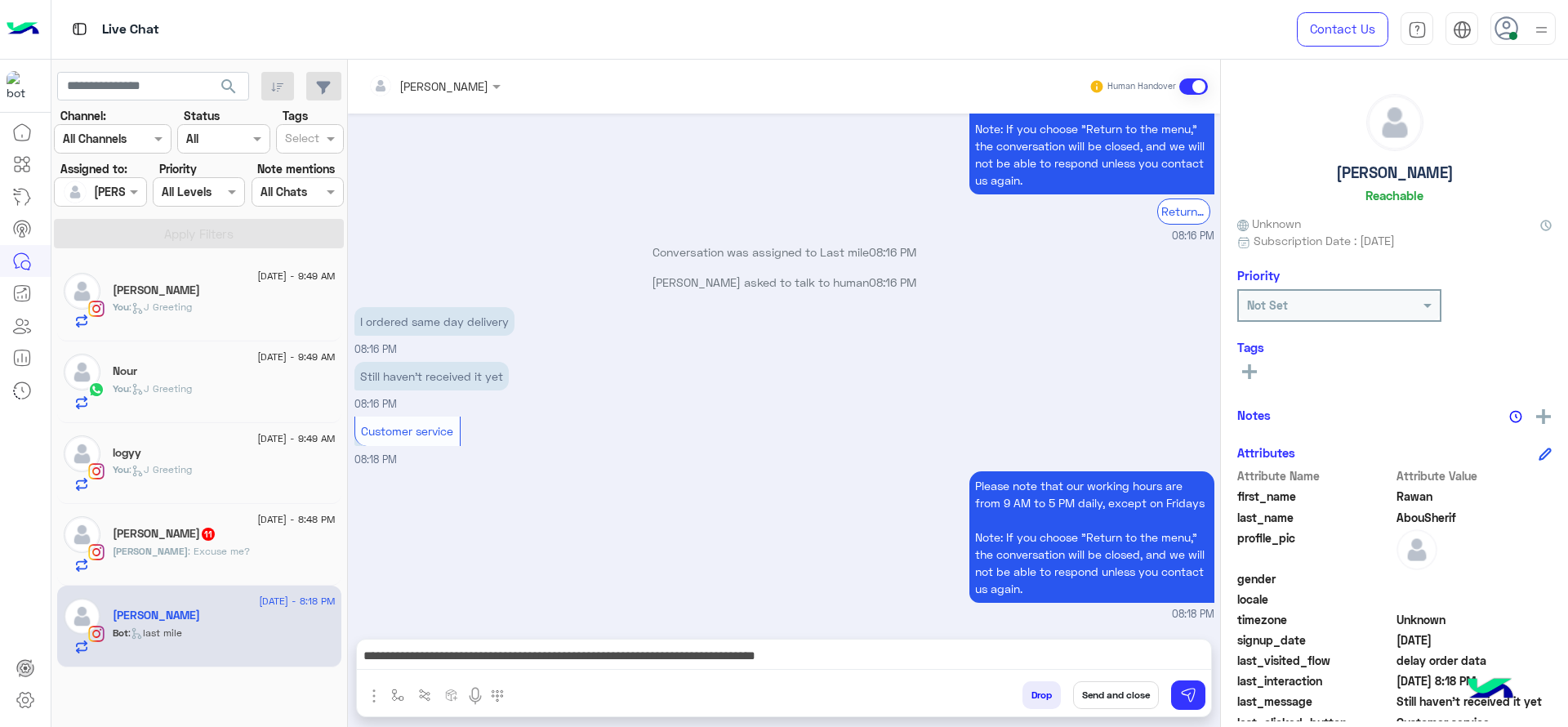
click at [1170, 688] on div "Drop Send and close" at bounding box center [864, 699] width 695 height 36
click at [1176, 689] on button at bounding box center [1188, 695] width 34 height 29
click at [284, 530] on div "shirley sherief 11" at bounding box center [224, 536] width 223 height 17
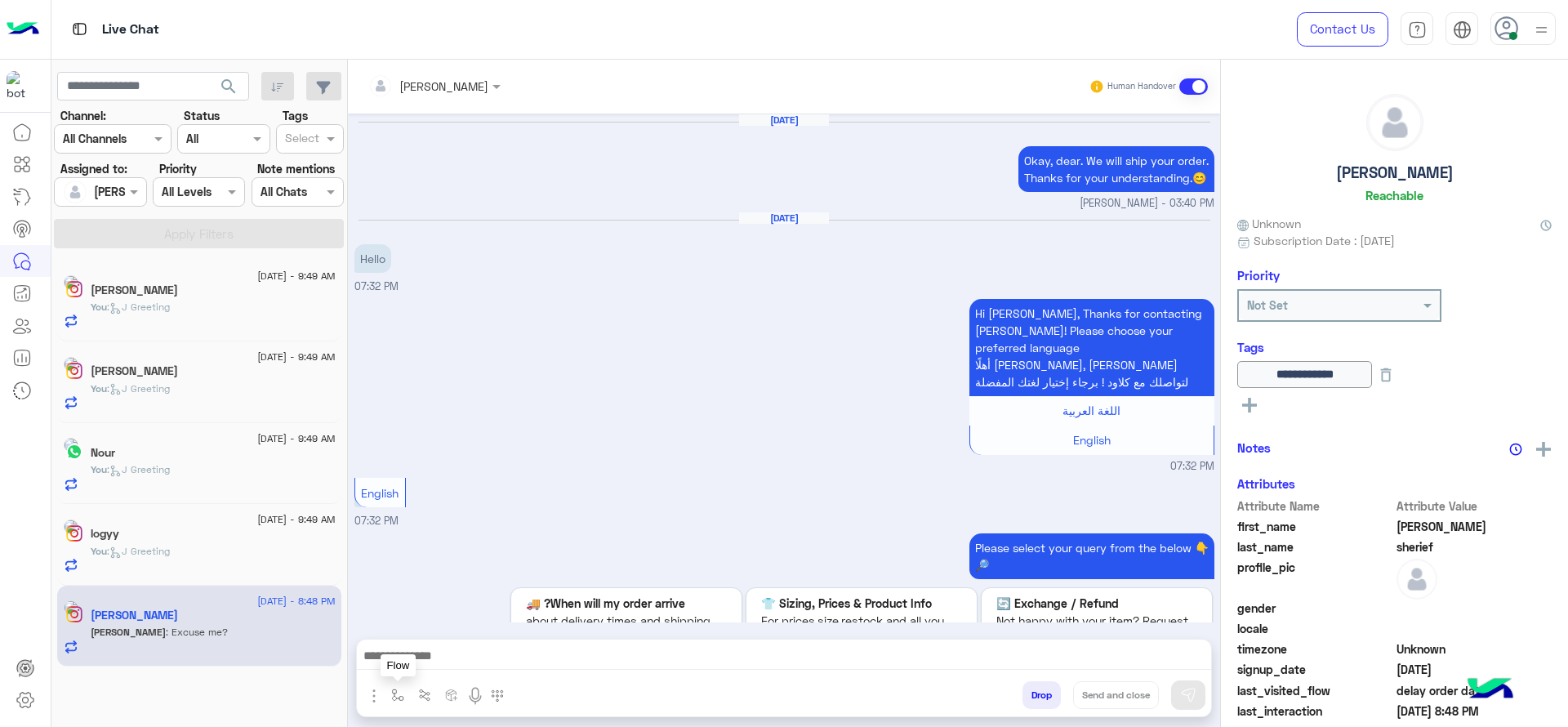
scroll to position [1576, 0]
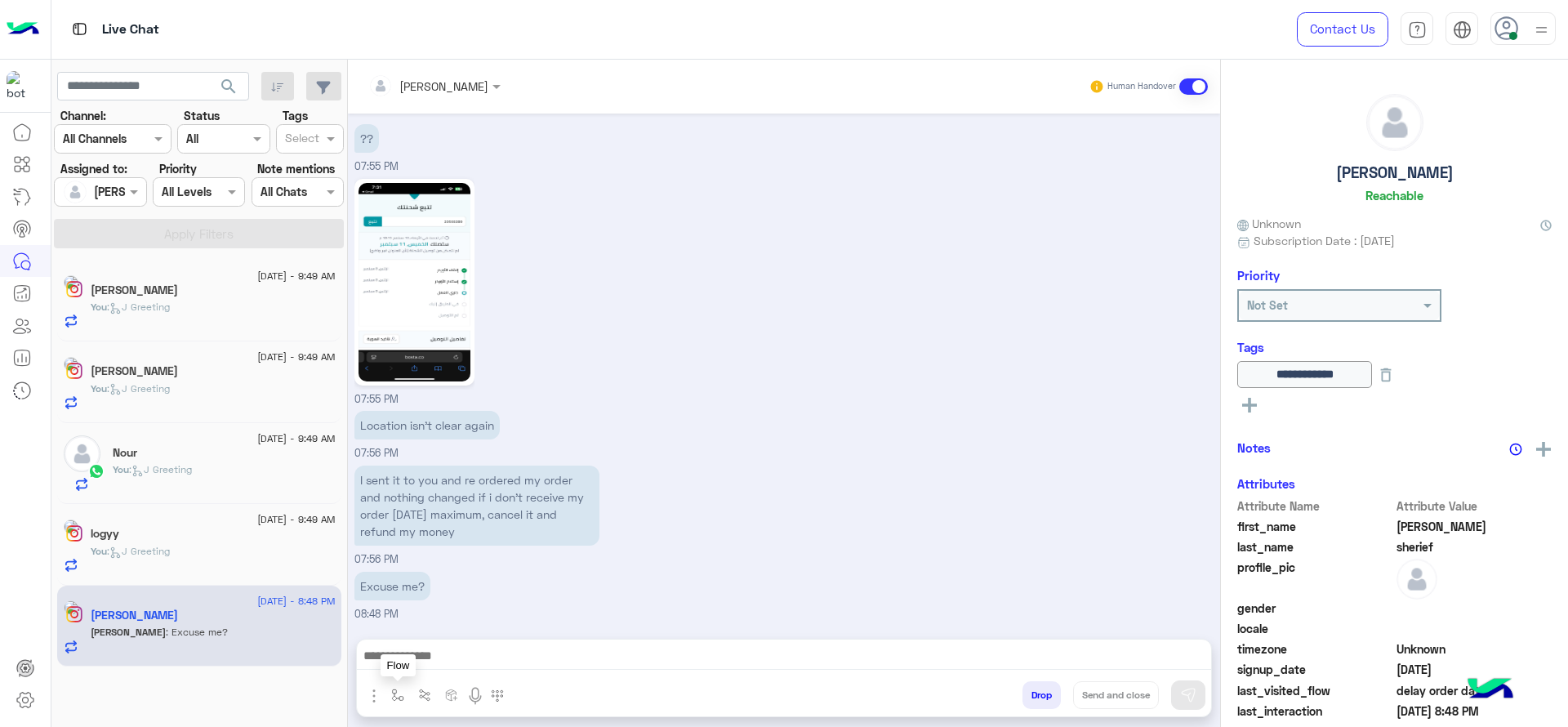
click at [409, 691] on button "button" at bounding box center [397, 694] width 27 height 27
click at [415, 665] on input "text" at bounding box center [427, 660] width 67 height 19
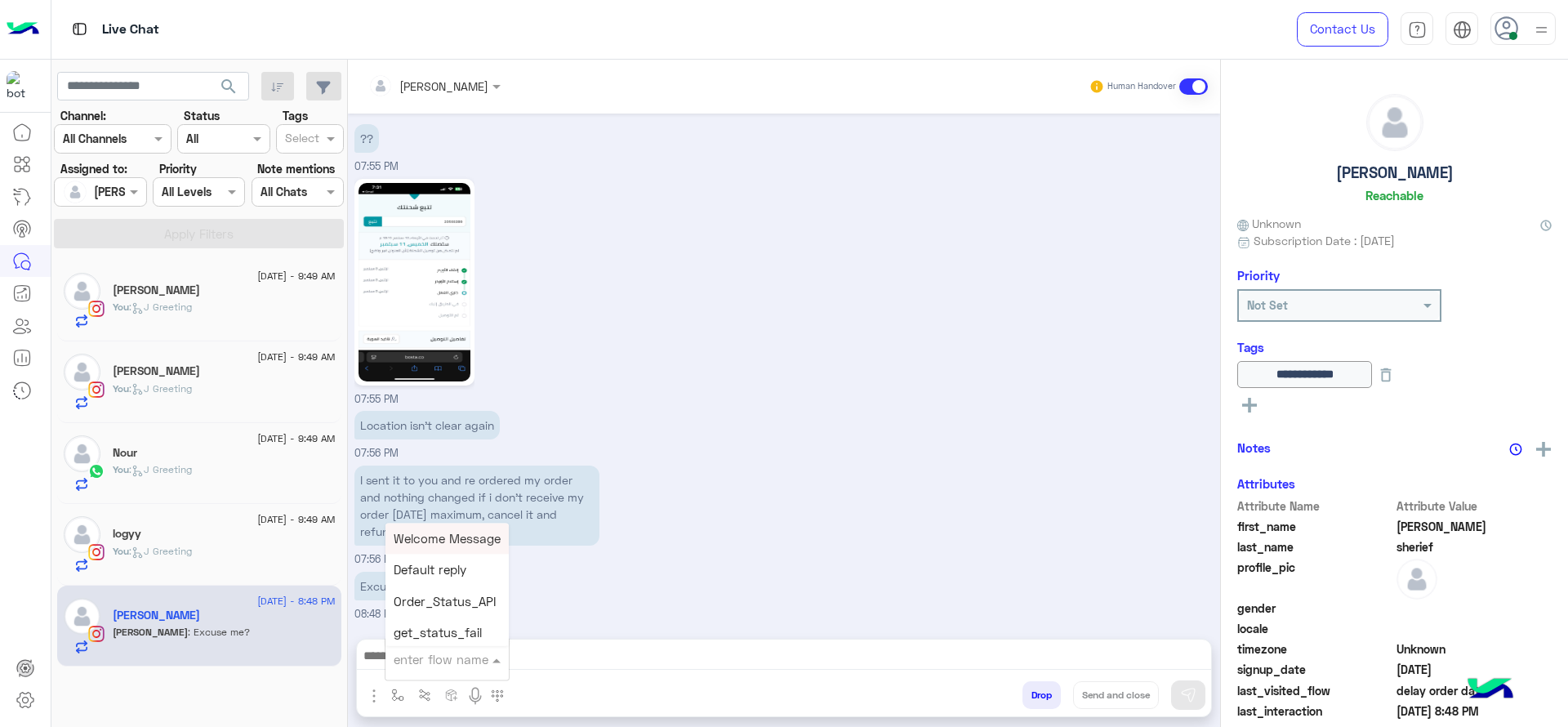
type input "*"
click at [437, 612] on div "J Greeting" at bounding box center [445, 598] width 121 height 32
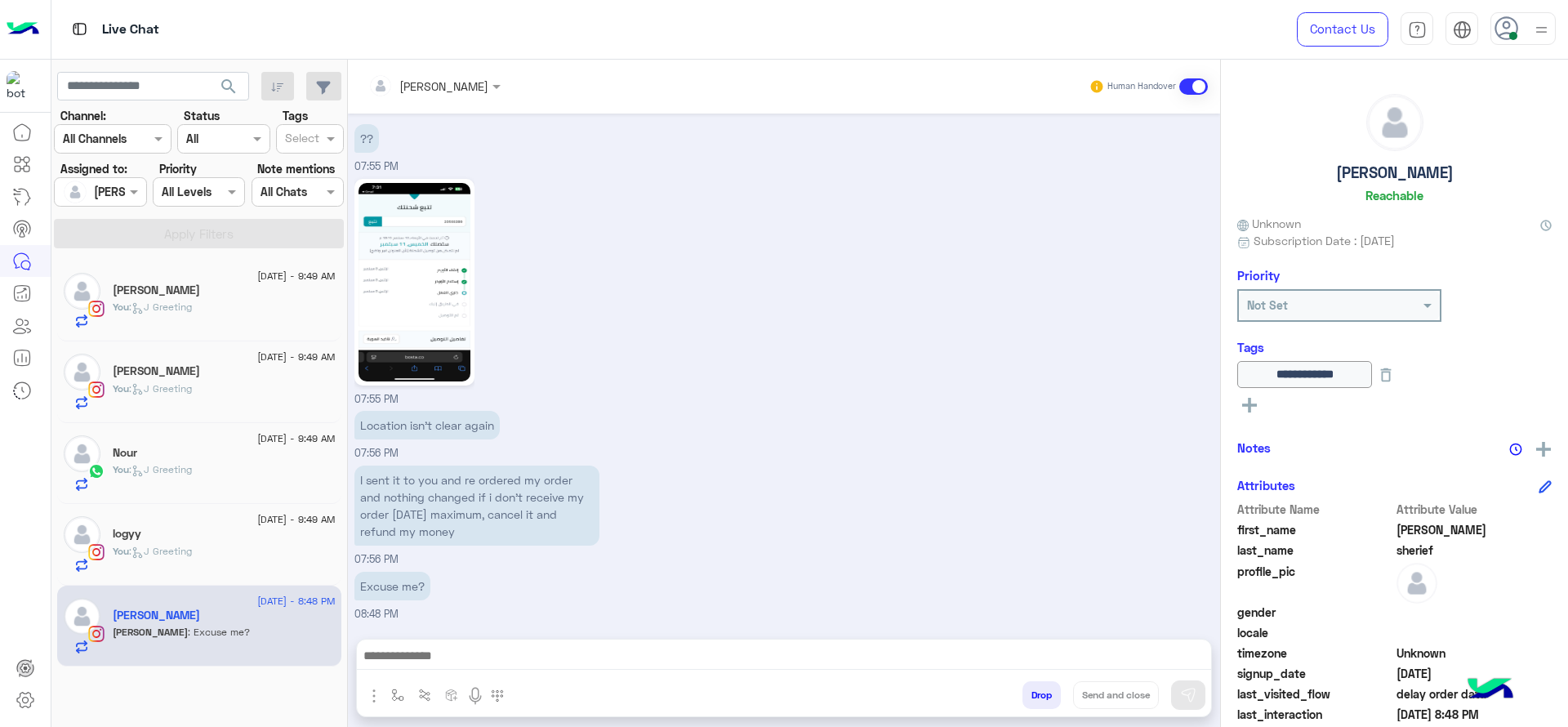
type textarea "**********"
click at [1179, 694] on img at bounding box center [1187, 695] width 16 height 16
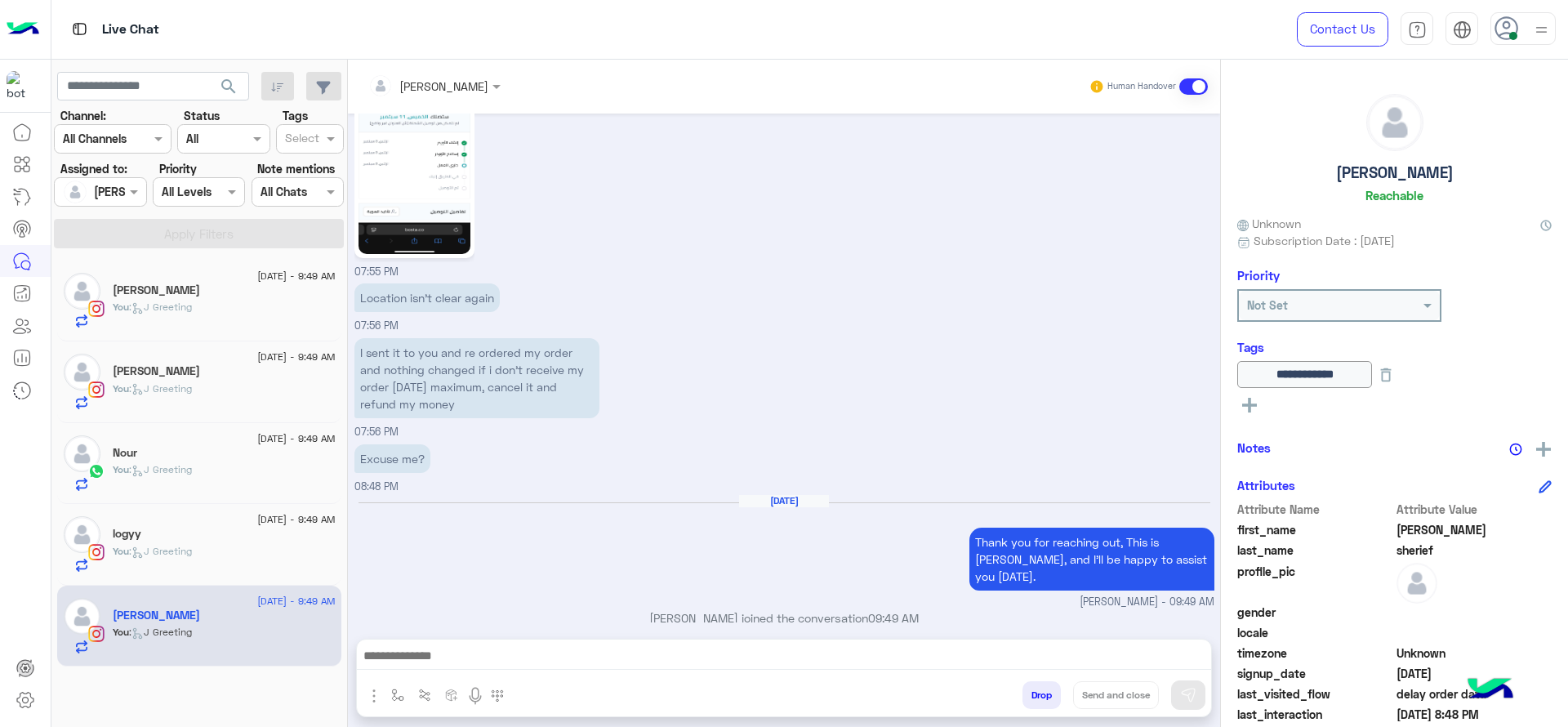
click at [665, 427] on div "I sent it to you and re ordered my order and nothing changed if i don’t receive…" at bounding box center [784, 387] width 859 height 106
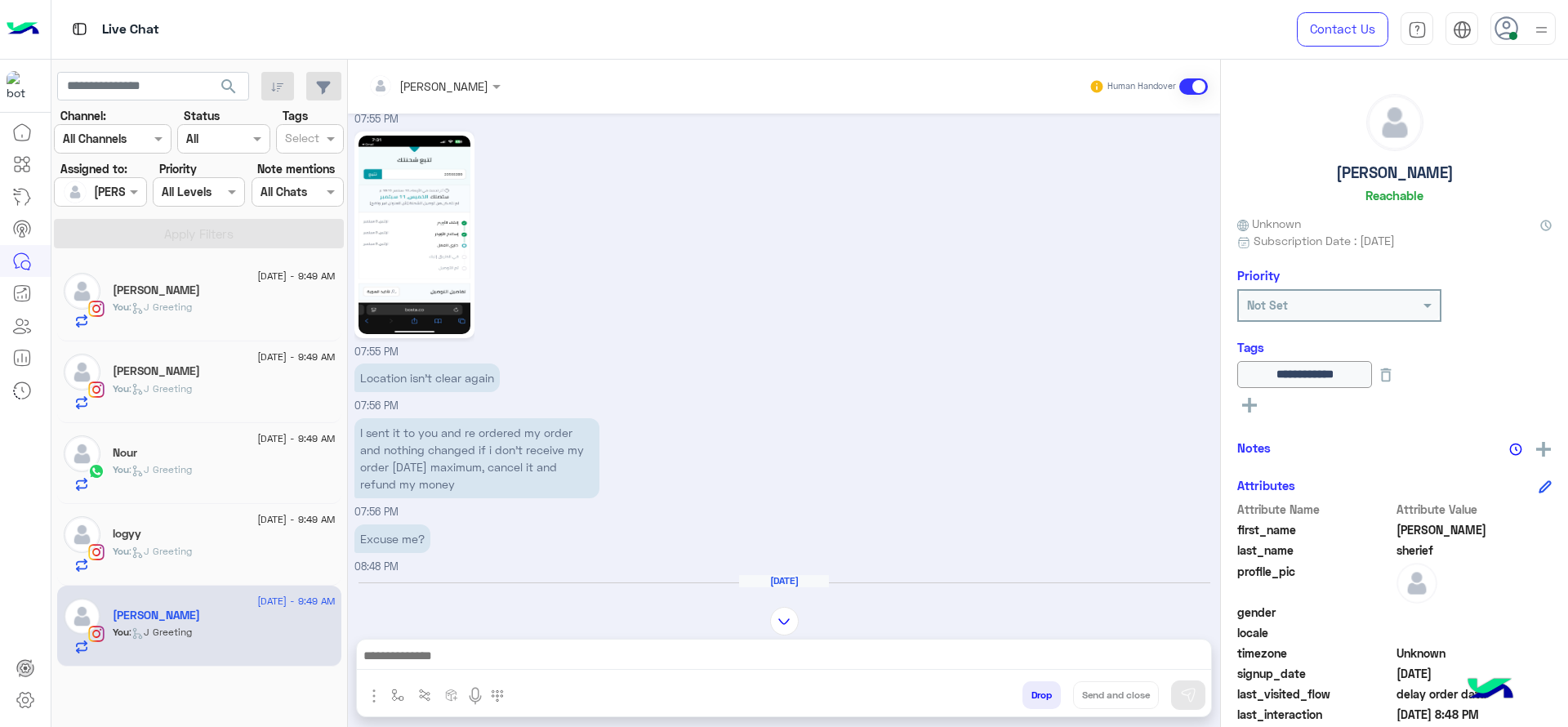
scroll to position [1602, 0]
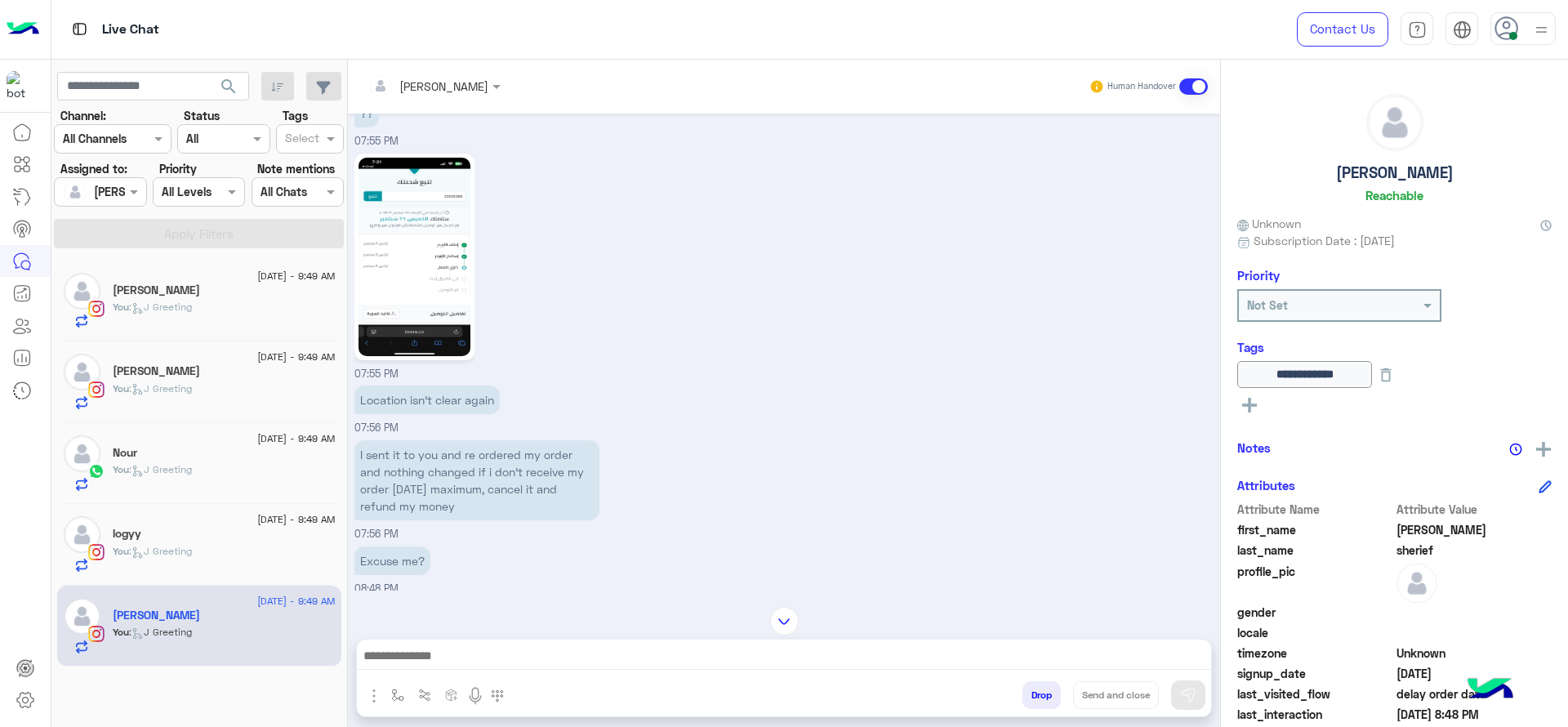
click at [759, 271] on div "07:55 PM" at bounding box center [784, 265] width 859 height 233
click at [736, 433] on div "Location isn’t clear again 07:56 PM" at bounding box center [784, 409] width 859 height 55
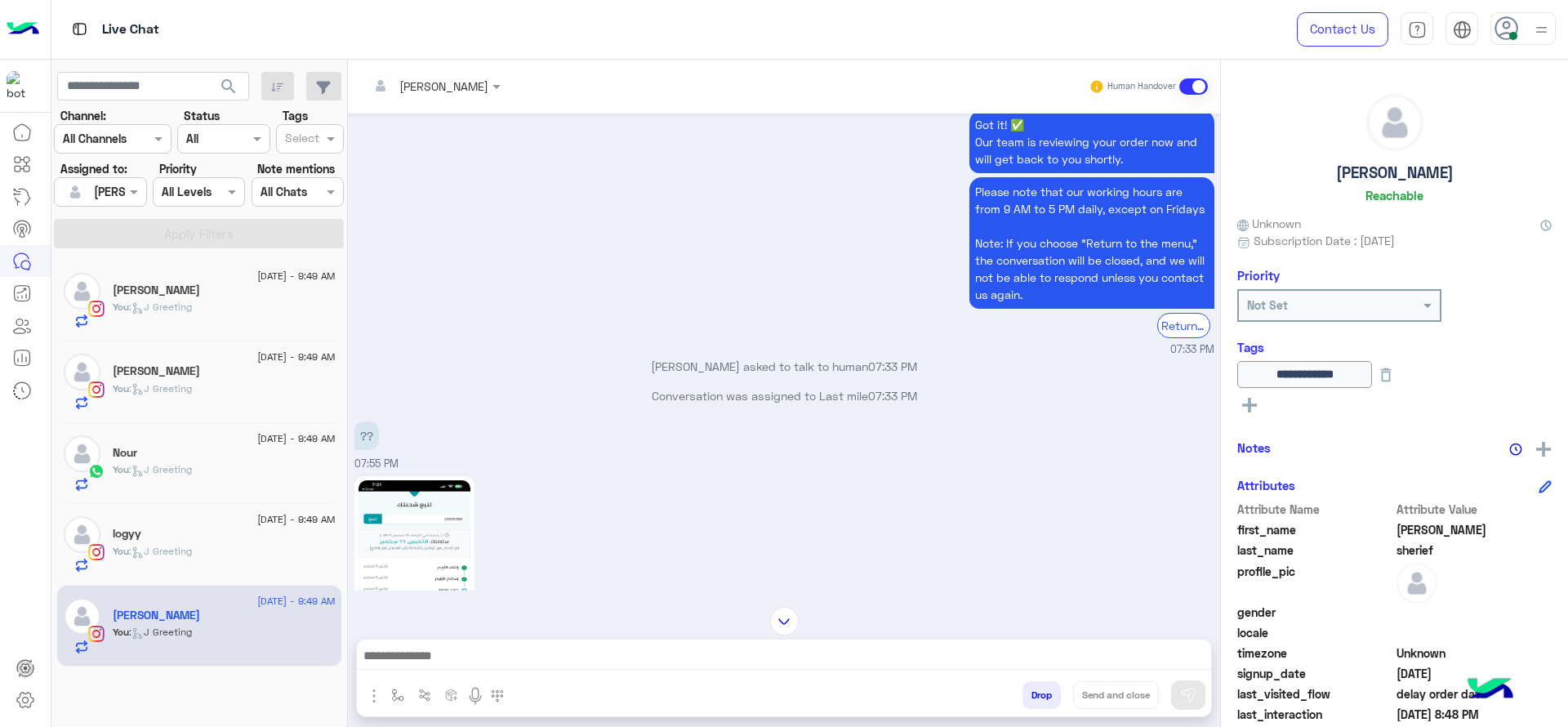
scroll to position [1275, 0]
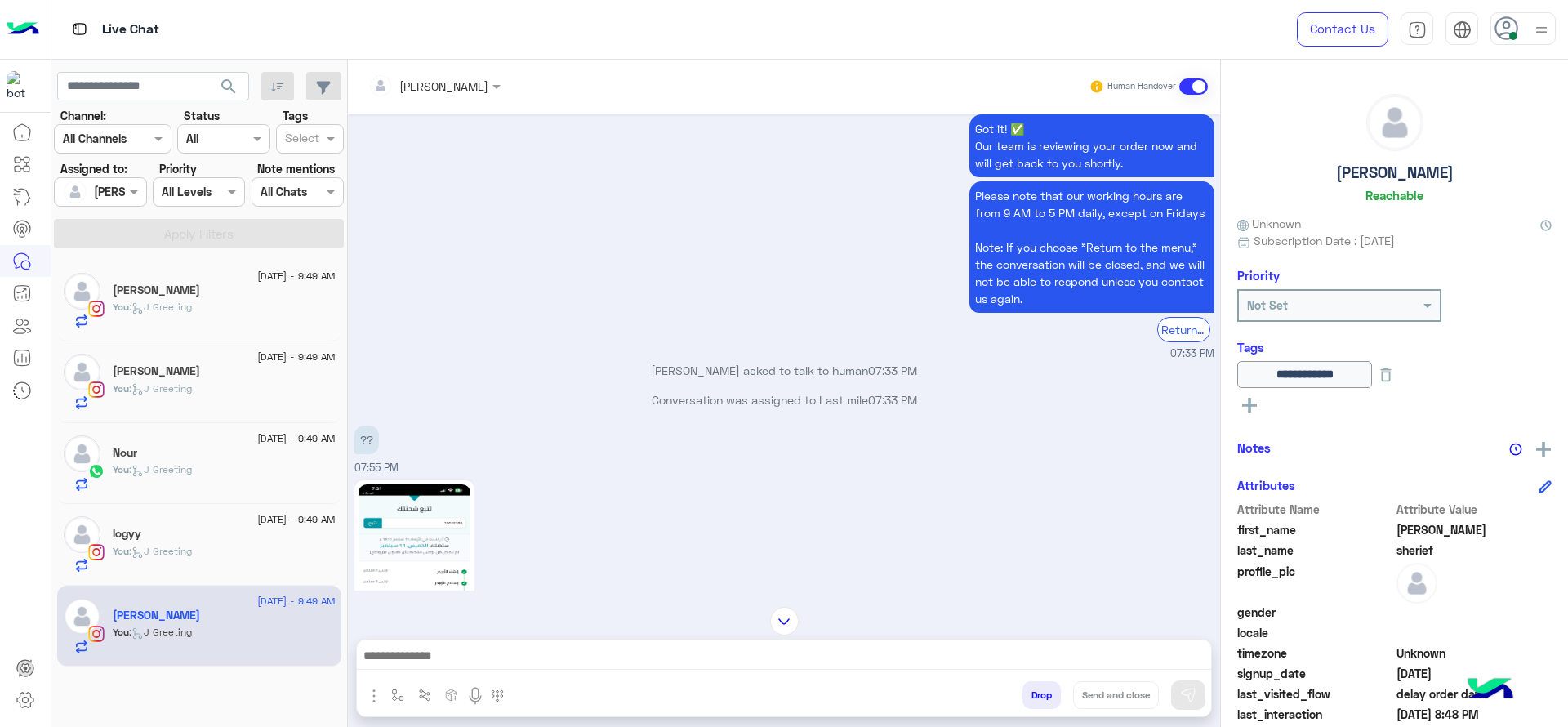
click at [419, 535] on img at bounding box center [414, 583] width 112 height 198
click at [641, 433] on div "?? 07:55 PM" at bounding box center [784, 449] width 859 height 55
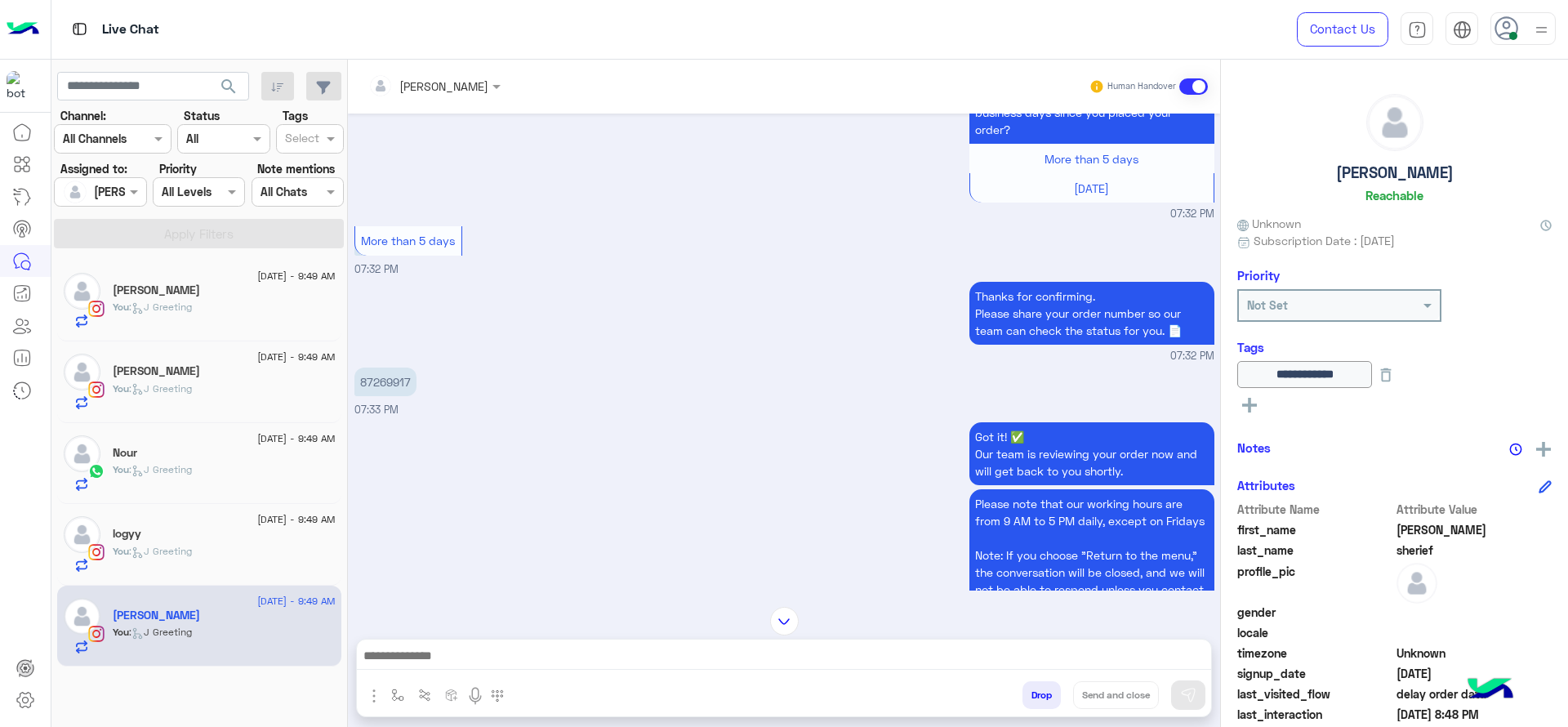
scroll to position [989, 0]
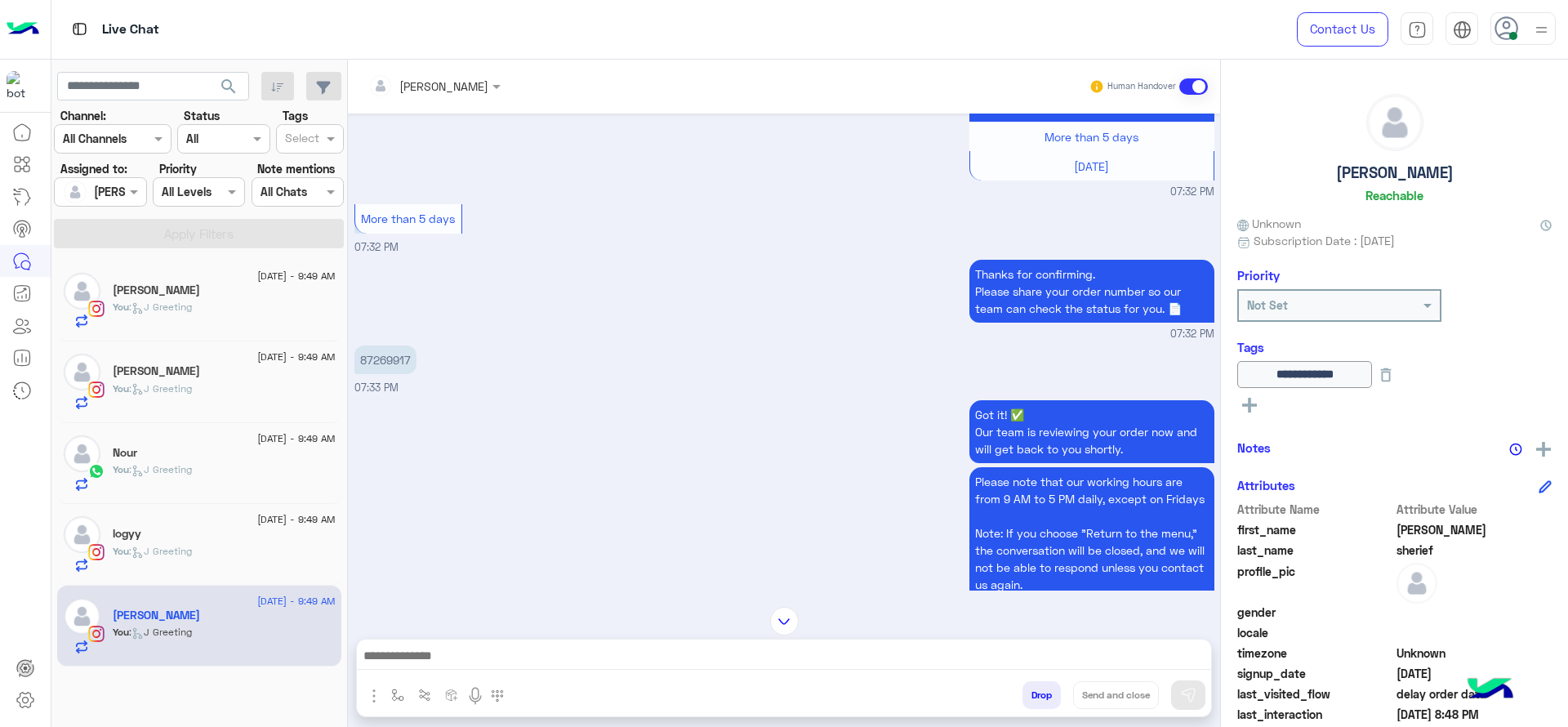
click at [391, 358] on p "87269917" at bounding box center [385, 360] width 62 height 28
copy p "87269917"
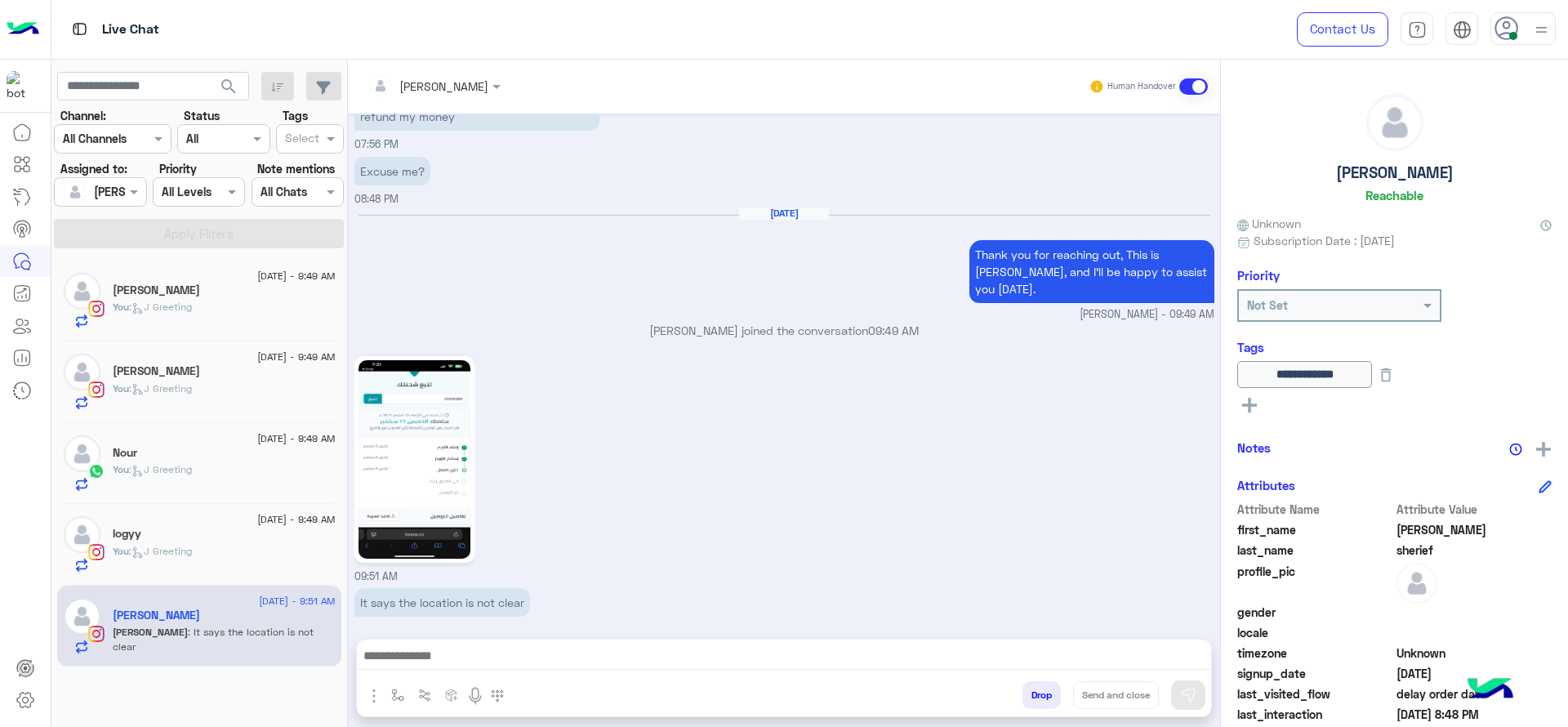
scroll to position [1990, 0]
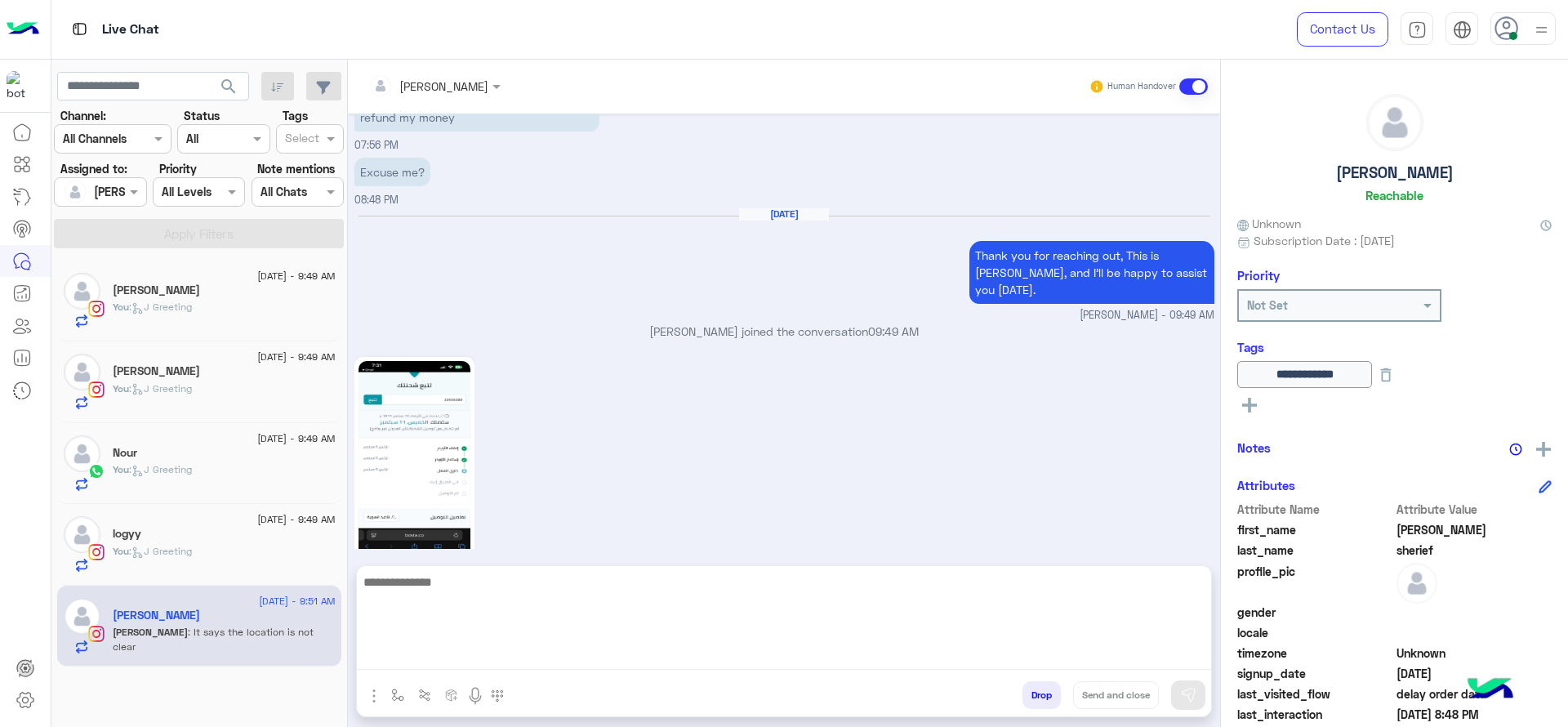
click at [543, 646] on textarea at bounding box center [784, 621] width 854 height 98
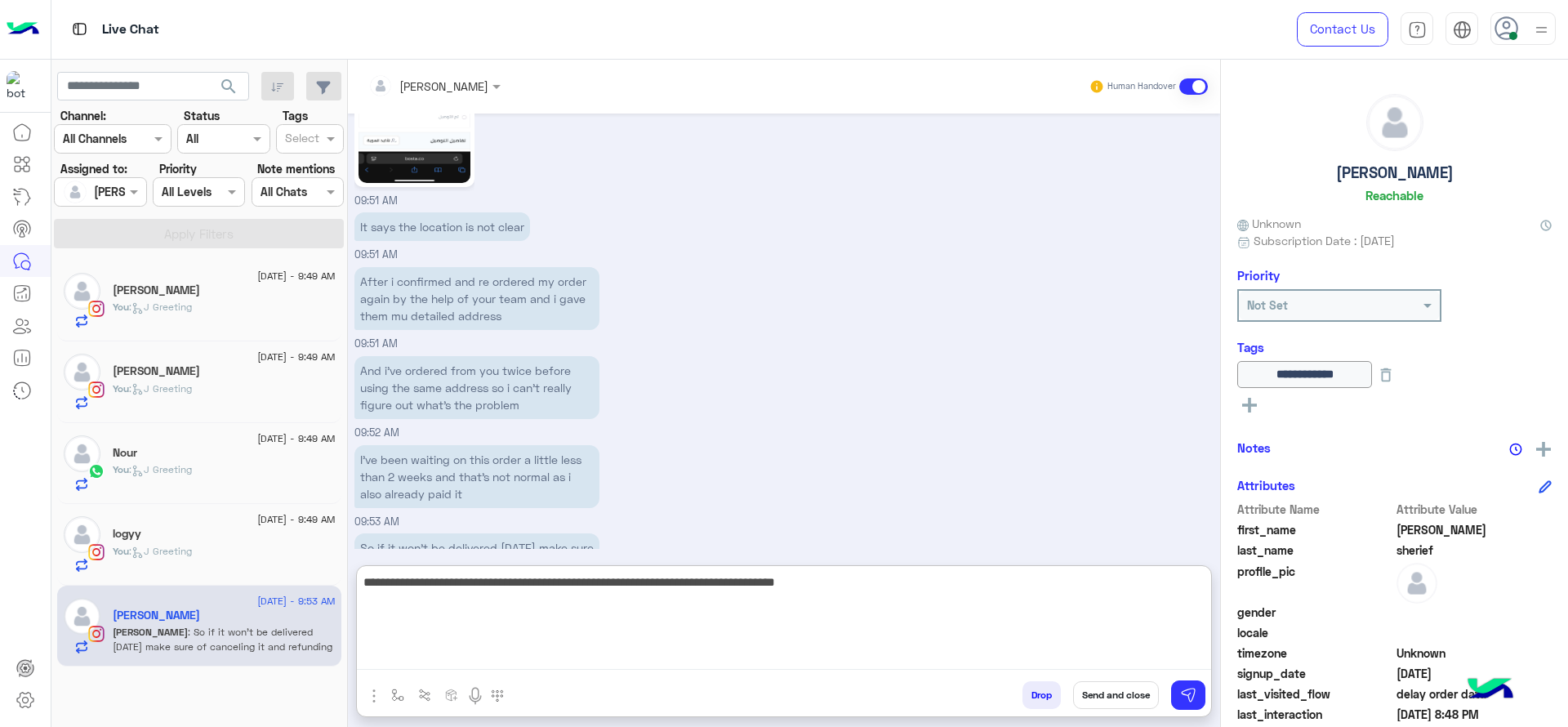
scroll to position [2402, 0]
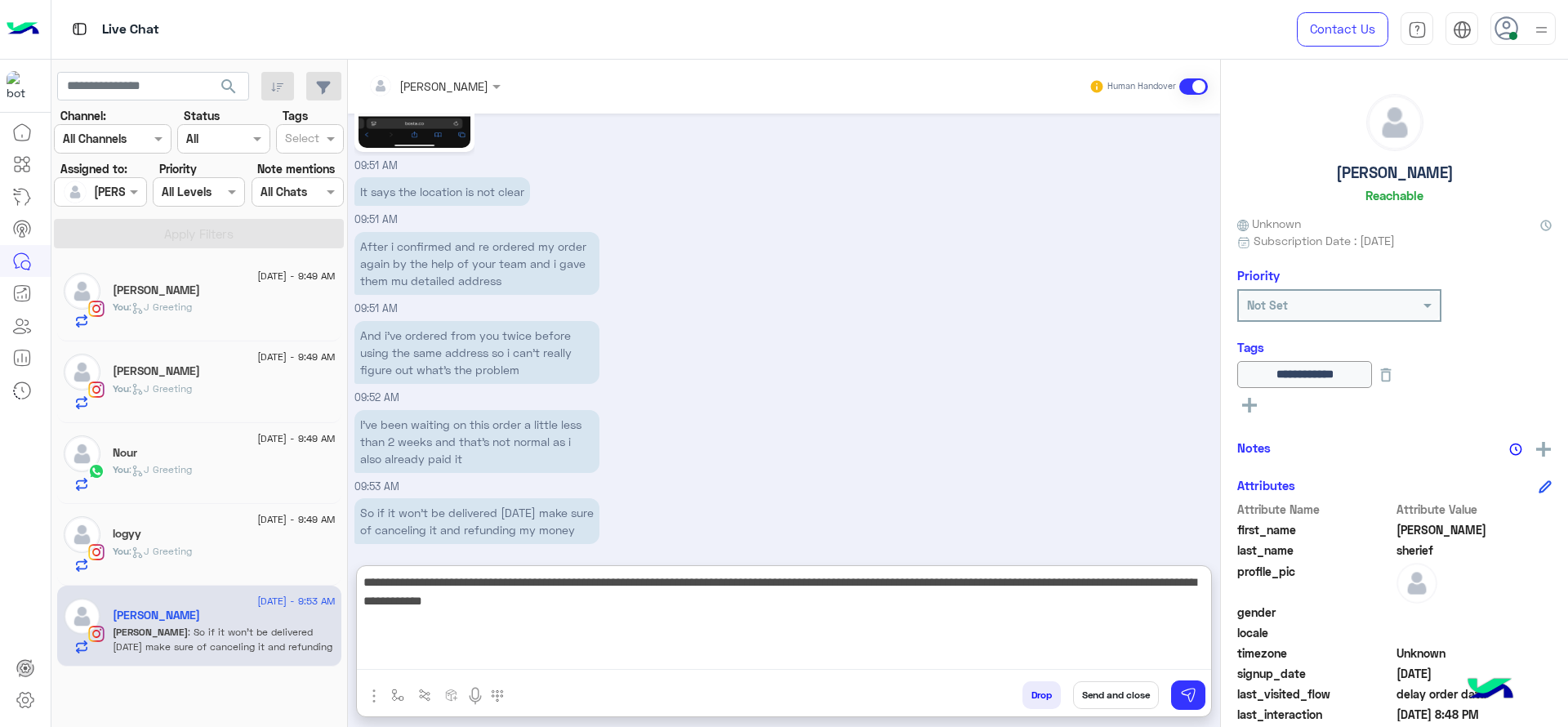
type textarea "**********"
click at [585, 598] on textarea "**********" at bounding box center [784, 621] width 854 height 98
click at [655, 635] on textarea "**********" at bounding box center [784, 621] width 854 height 98
click at [602, 600] on textarea "**********" at bounding box center [784, 621] width 854 height 98
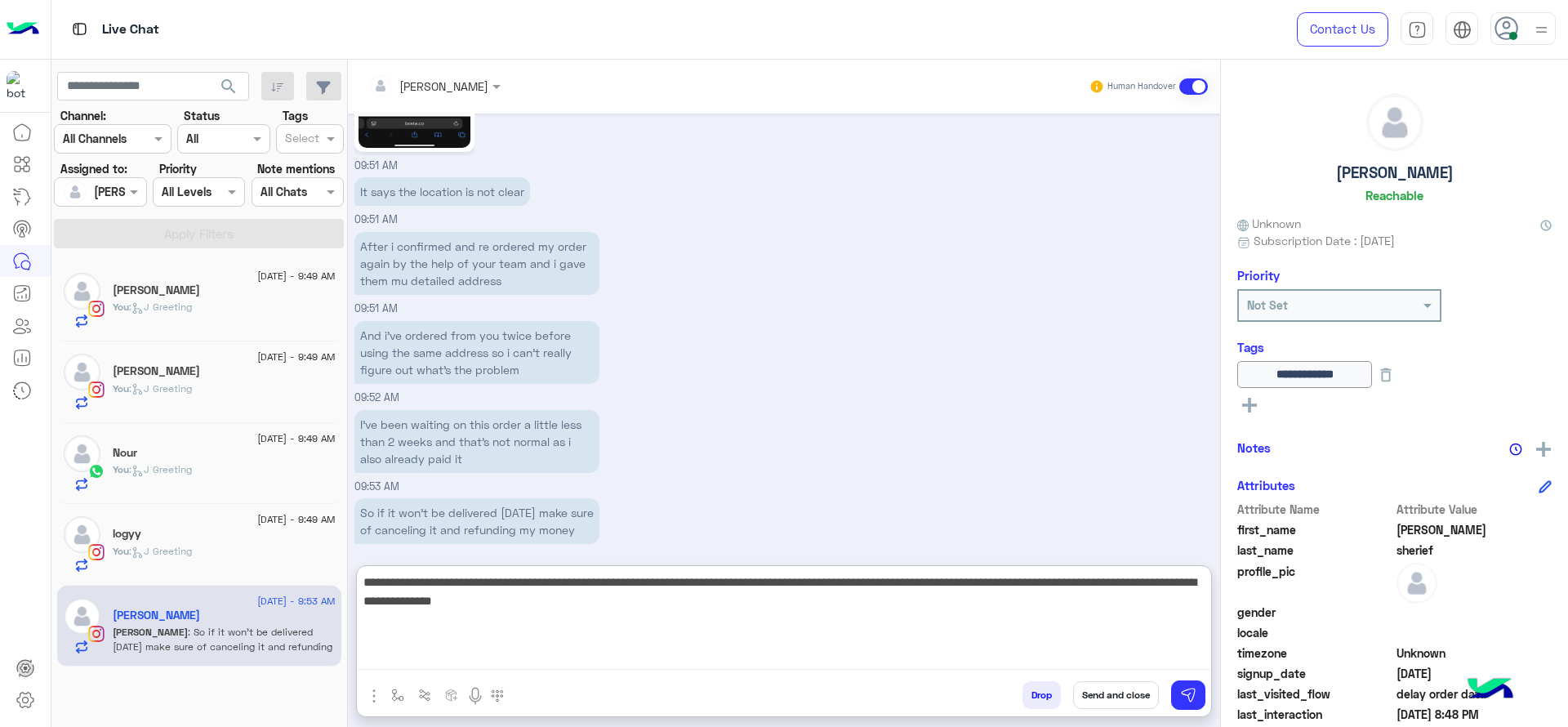
click at [758, 665] on textarea "**********" at bounding box center [784, 621] width 854 height 98
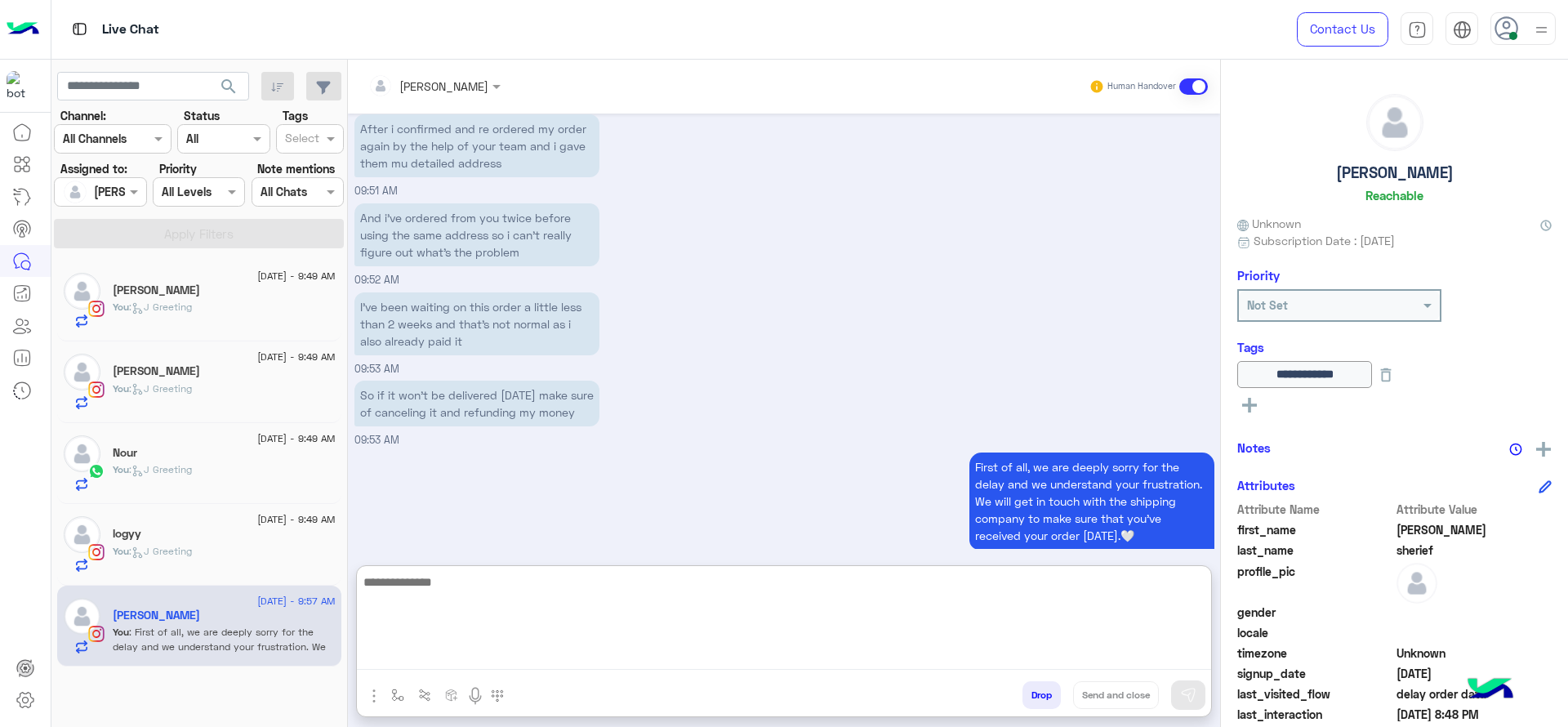
scroll to position [2523, 0]
click at [431, 620] on textarea at bounding box center [784, 621] width 854 height 98
type textarea "*"
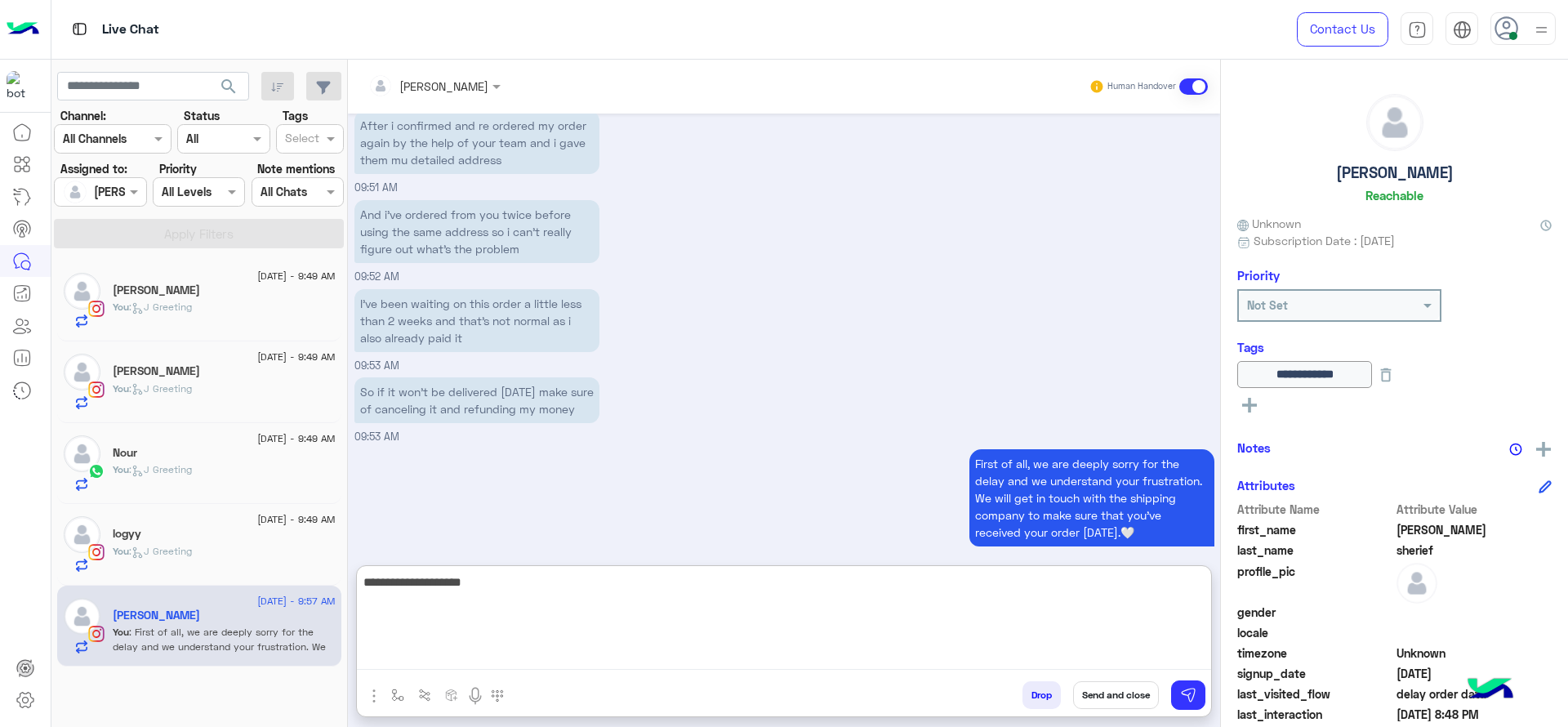
type textarea "**********"
click at [423, 578] on textarea "**********" at bounding box center [784, 621] width 854 height 98
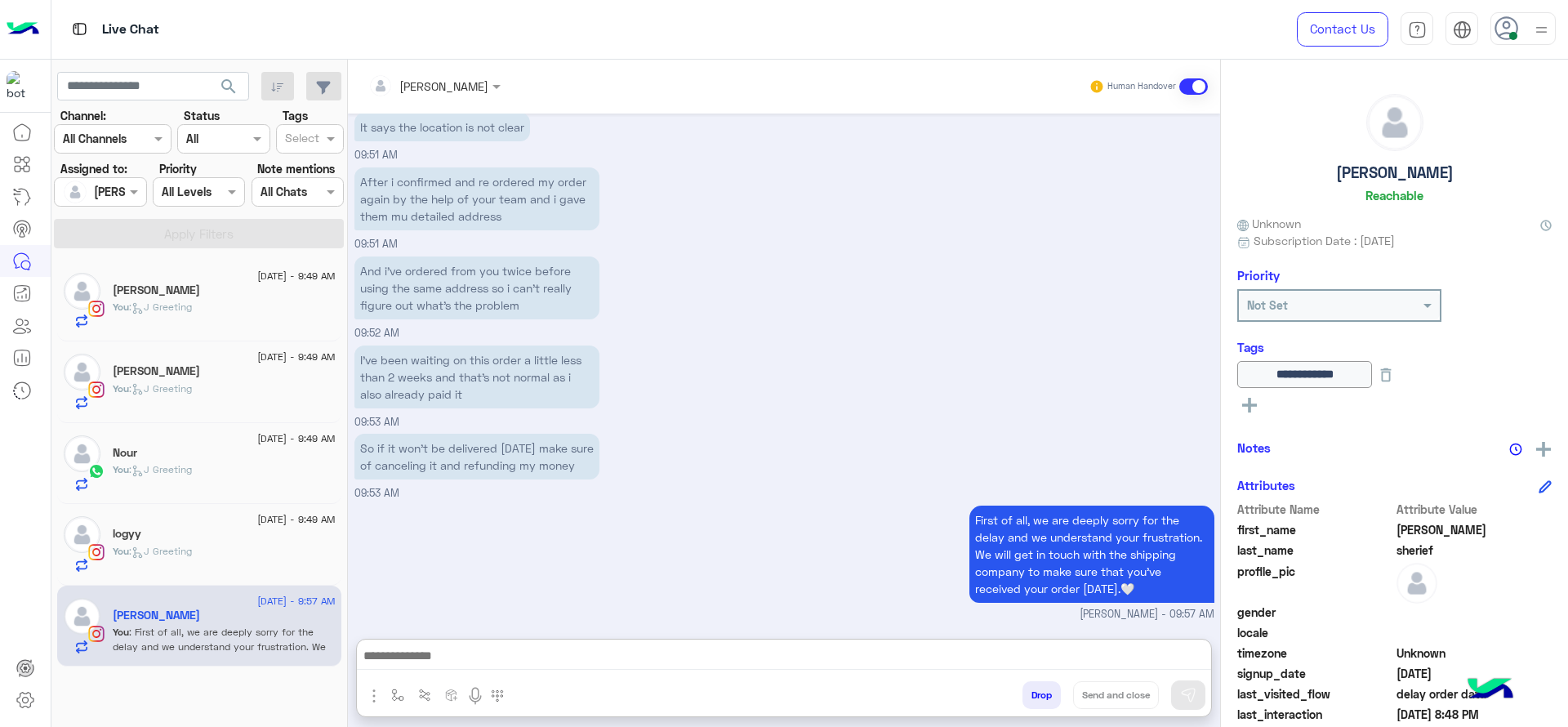
click at [216, 552] on div "You : J Greeting" at bounding box center [224, 558] width 223 height 28
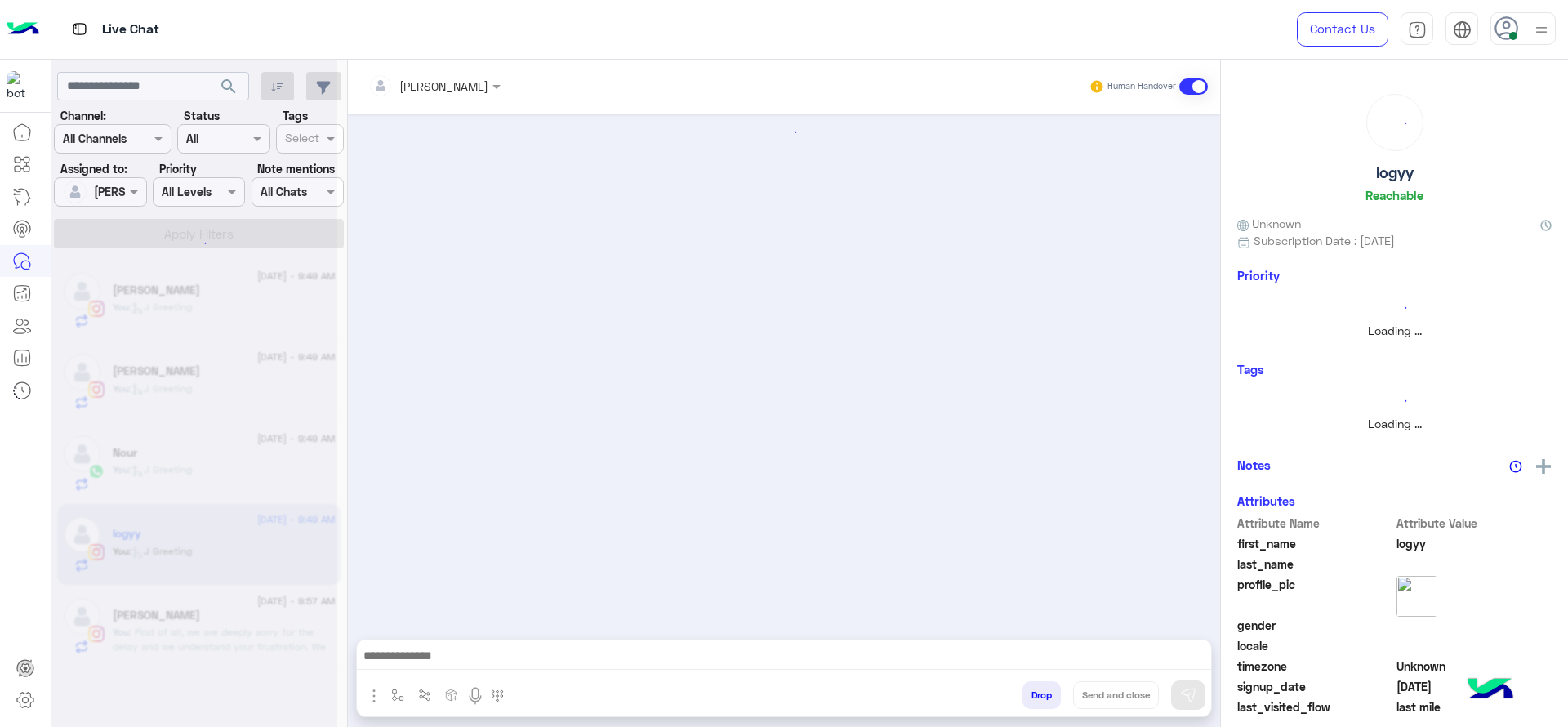
click at [784, 426] on div at bounding box center [783, 367] width 872 height 509
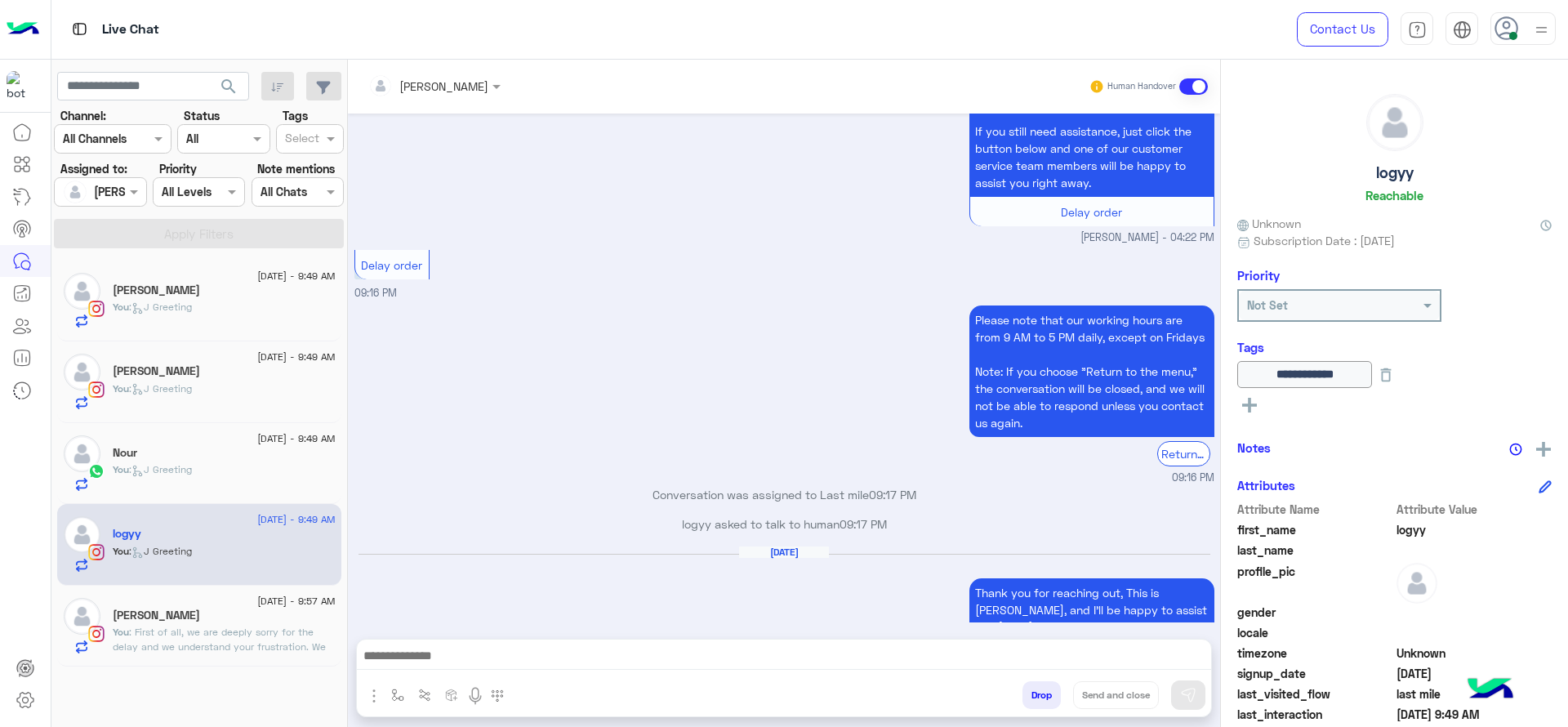
scroll to position [789, 0]
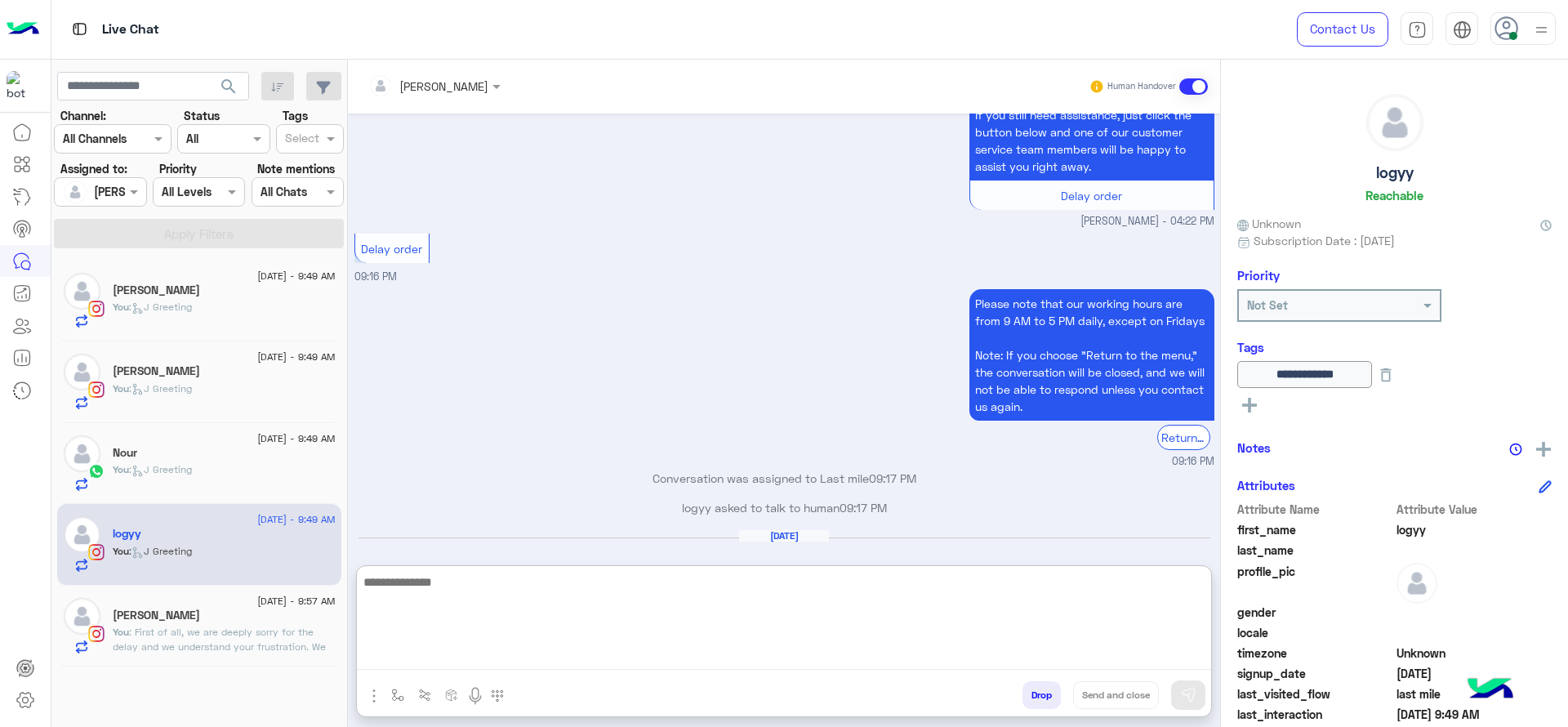
click at [480, 663] on textarea at bounding box center [784, 621] width 854 height 98
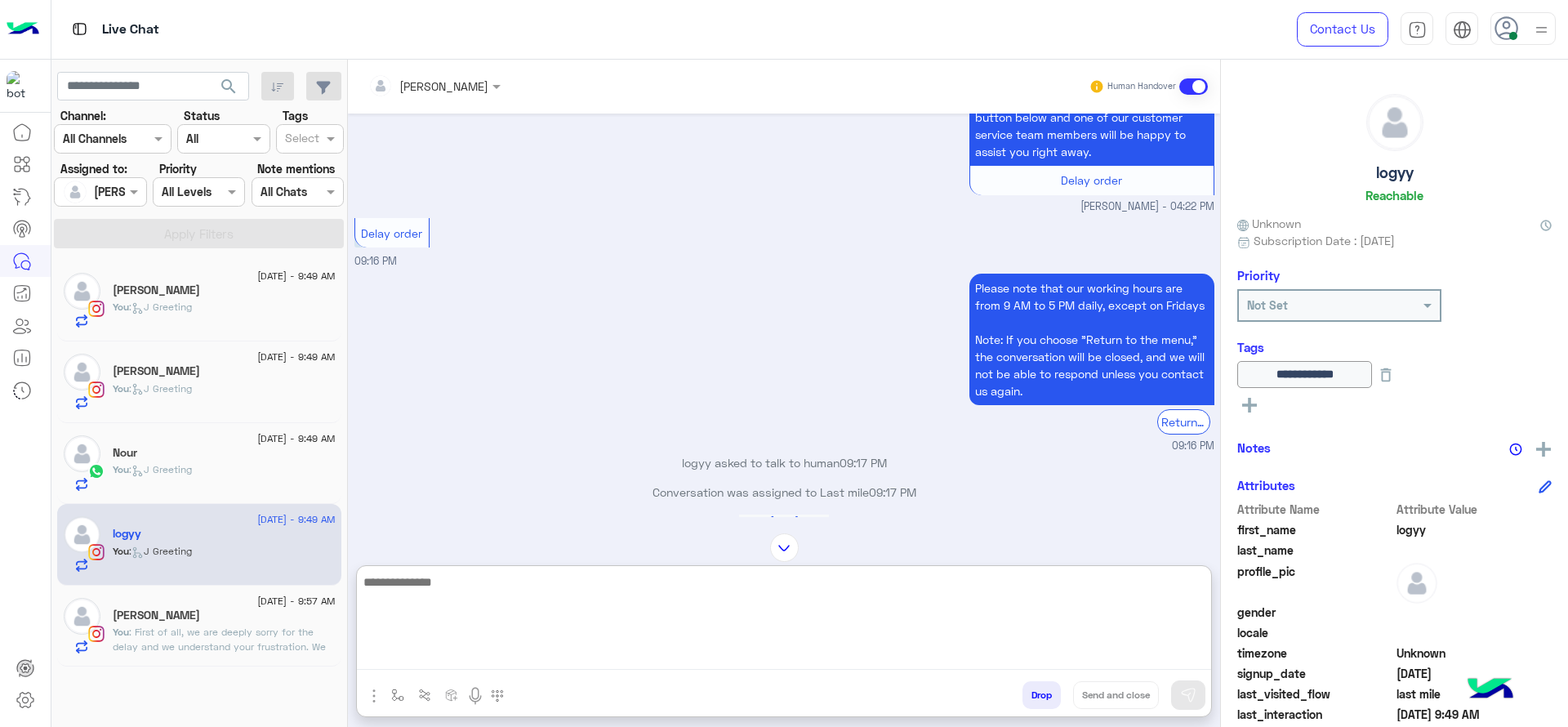
scroll to position [2152, 0]
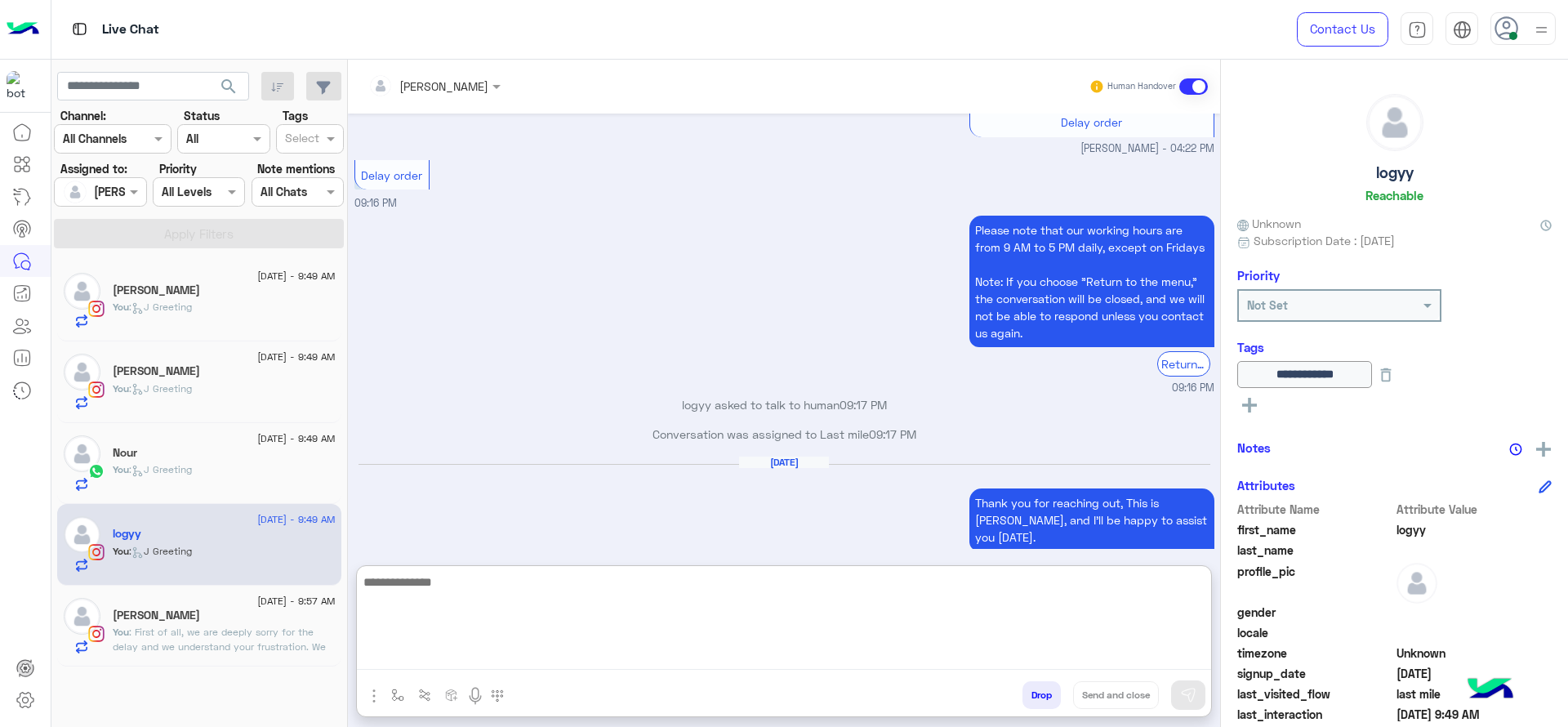
click at [586, 605] on textarea at bounding box center [784, 621] width 854 height 98
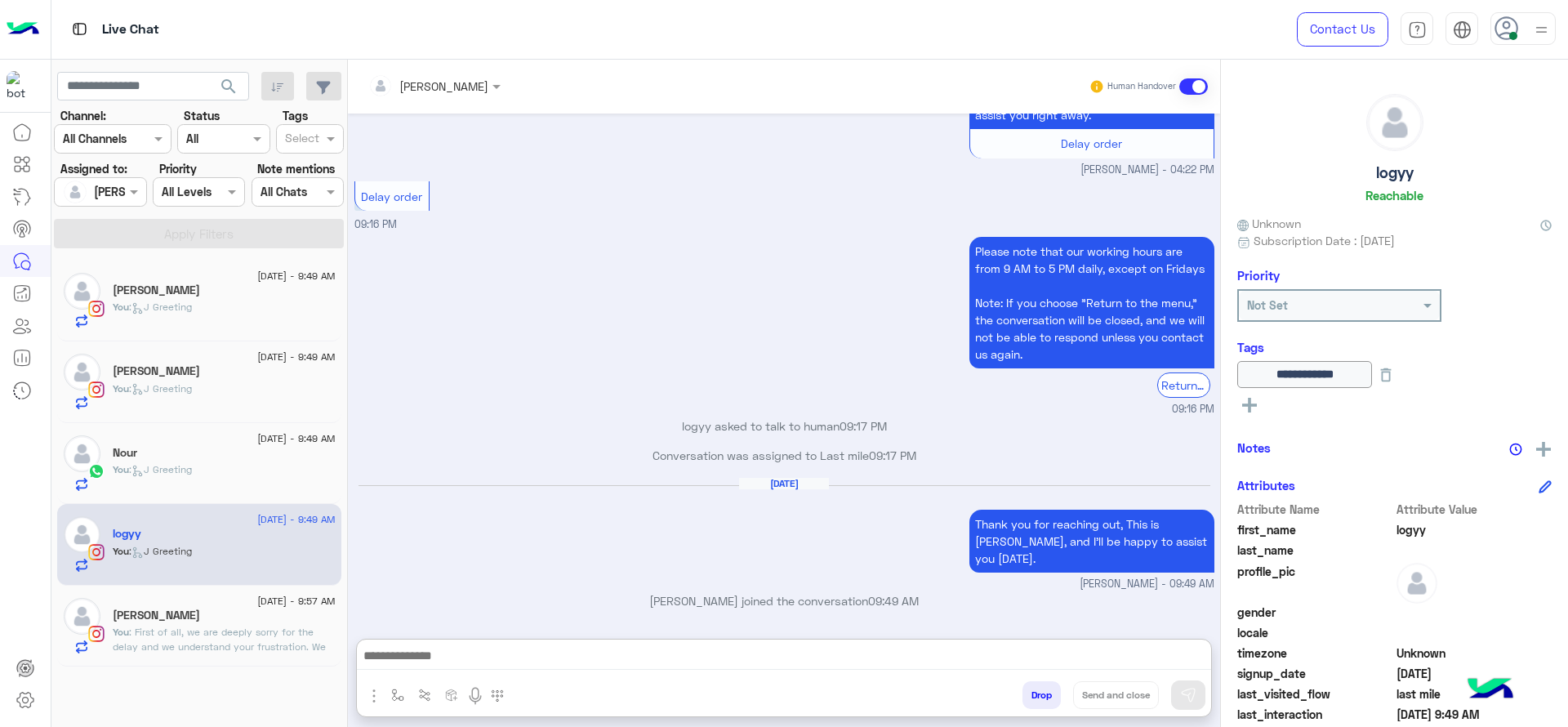
click at [229, 631] on span ": First of all, we are deeply sorry for the delay and we understand your frustr…" at bounding box center [220, 661] width 217 height 71
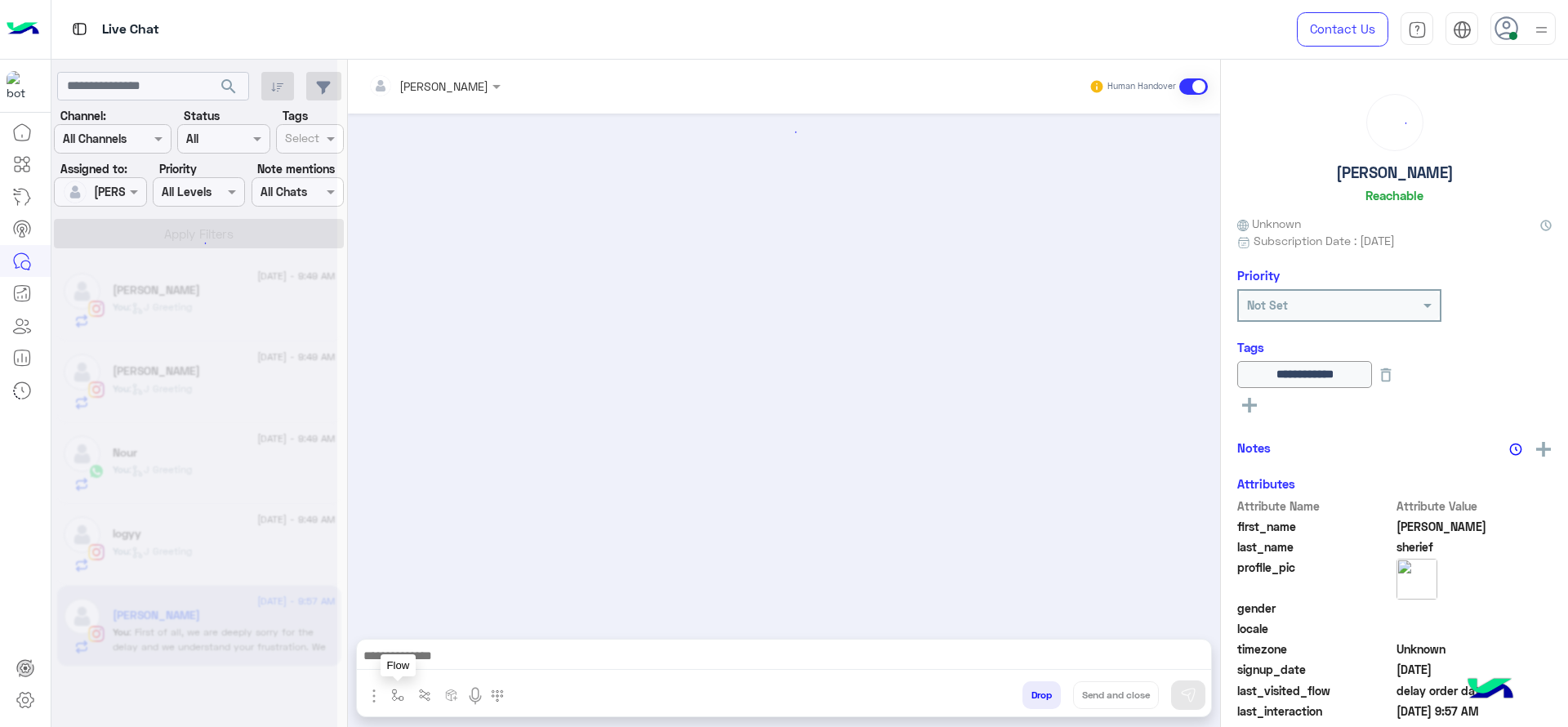
scroll to position [1403, 0]
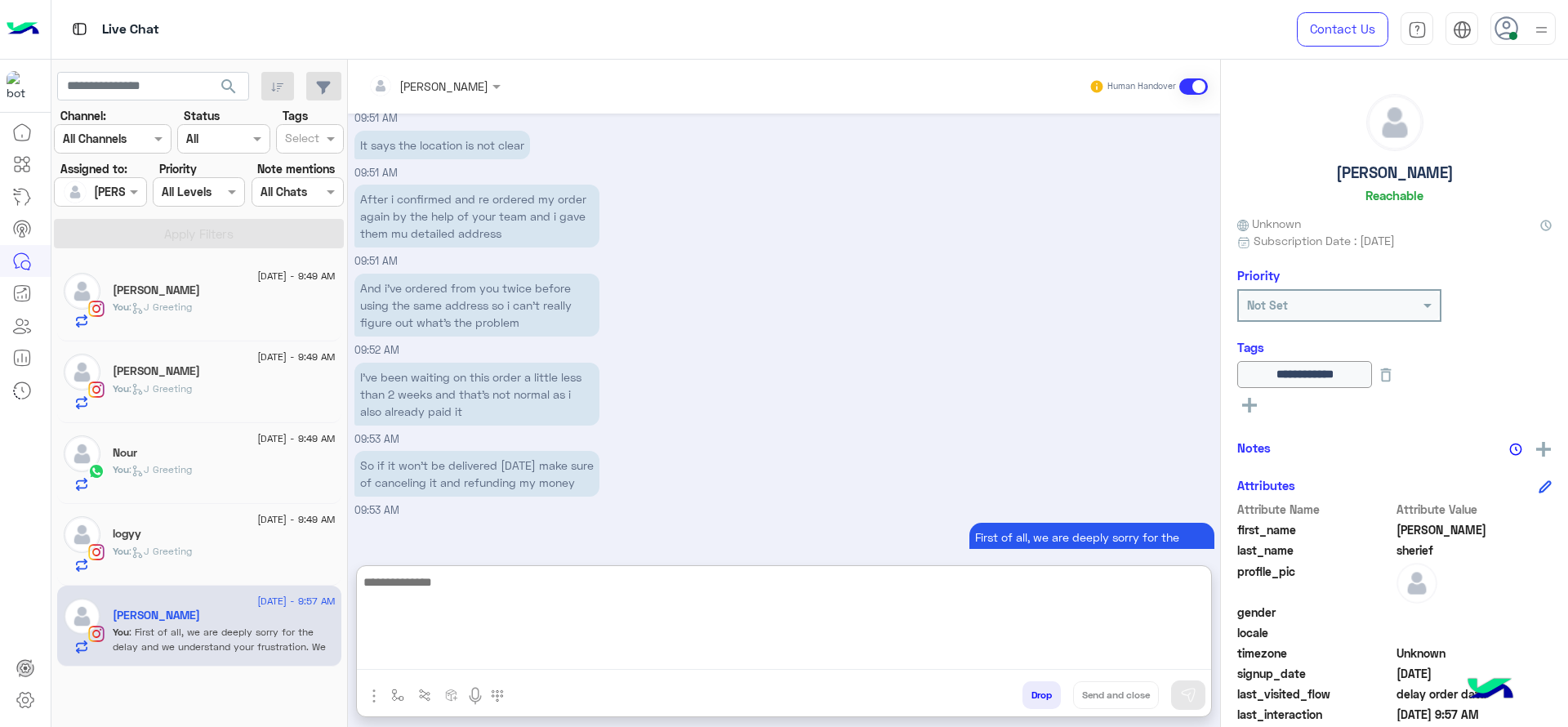
click at [534, 668] on textarea at bounding box center [784, 621] width 854 height 98
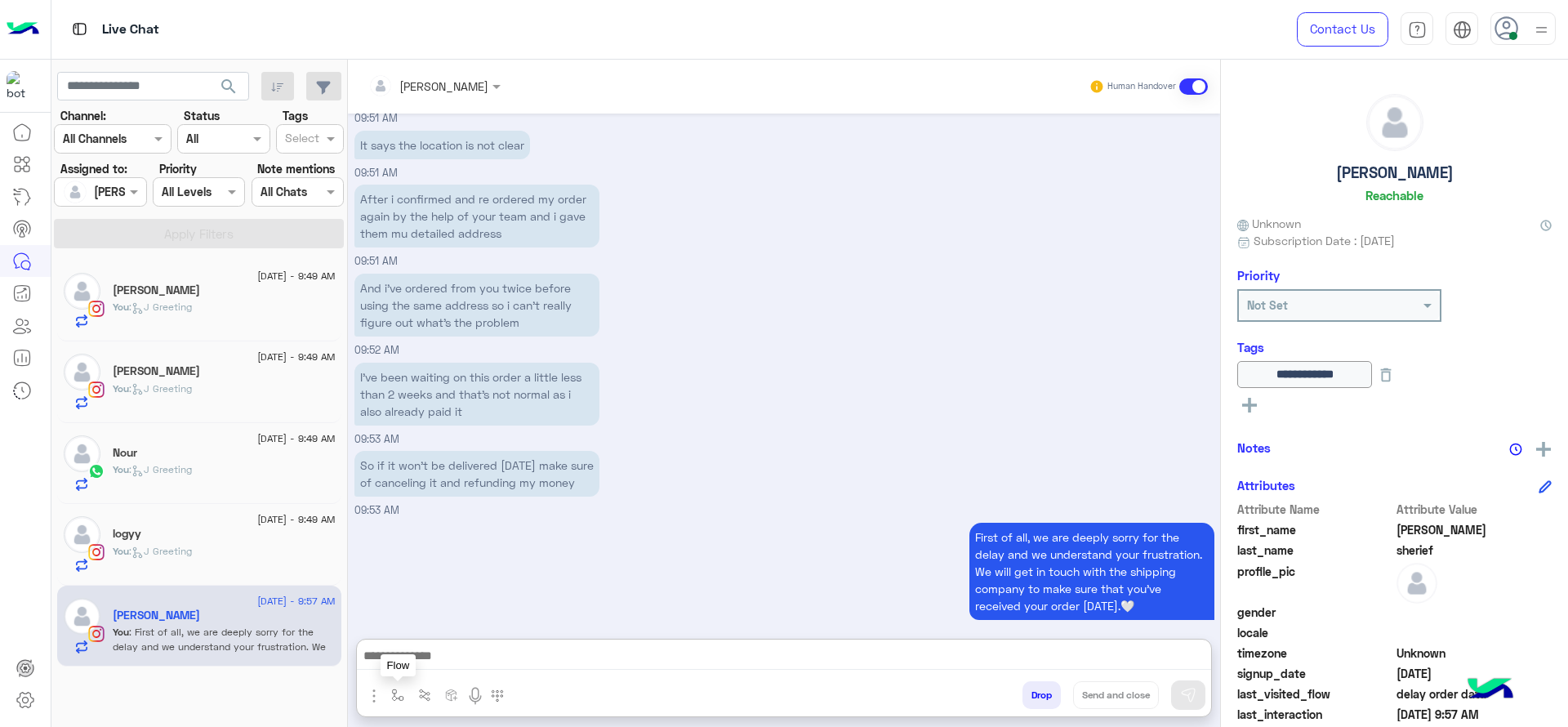
click at [386, 692] on button "button" at bounding box center [397, 694] width 27 height 27
click at [404, 668] on div "enter flow name" at bounding box center [441, 660] width 94 height 19
type input "*"
click at [477, 634] on div "[PERSON_NAME]" at bounding box center [445, 630] width 121 height 32
type textarea "**********"
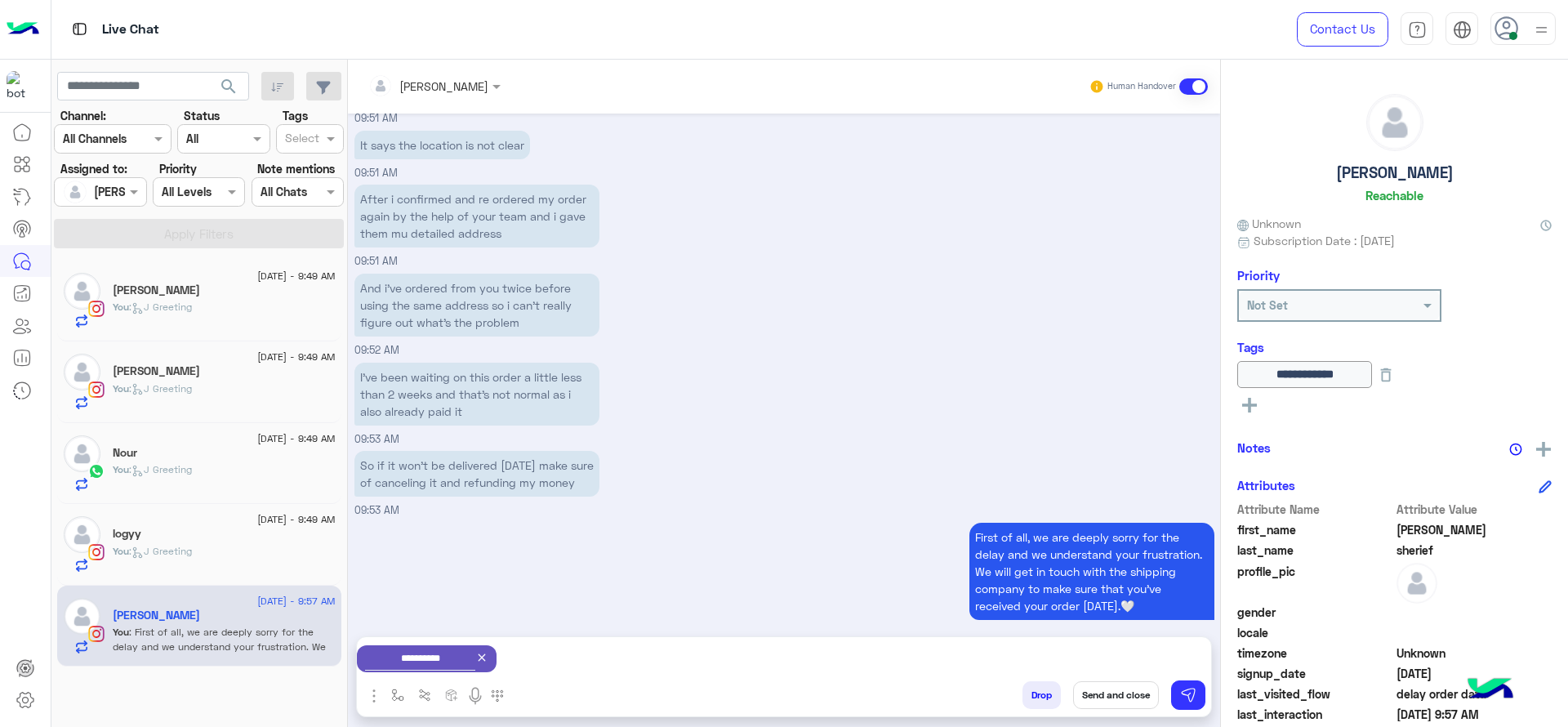
click at [170, 562] on div "You : J Greeting" at bounding box center [224, 558] width 223 height 28
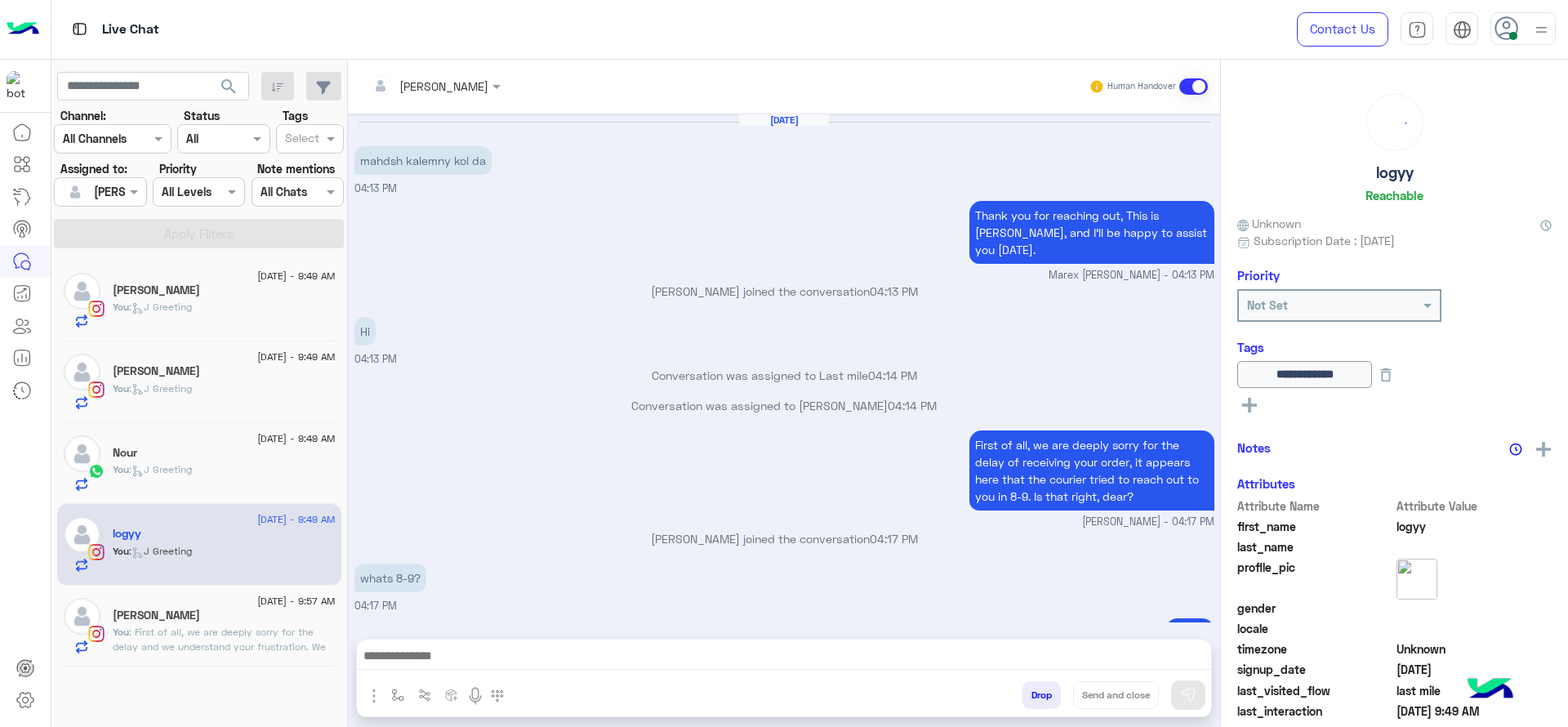
scroll to position [790, 0]
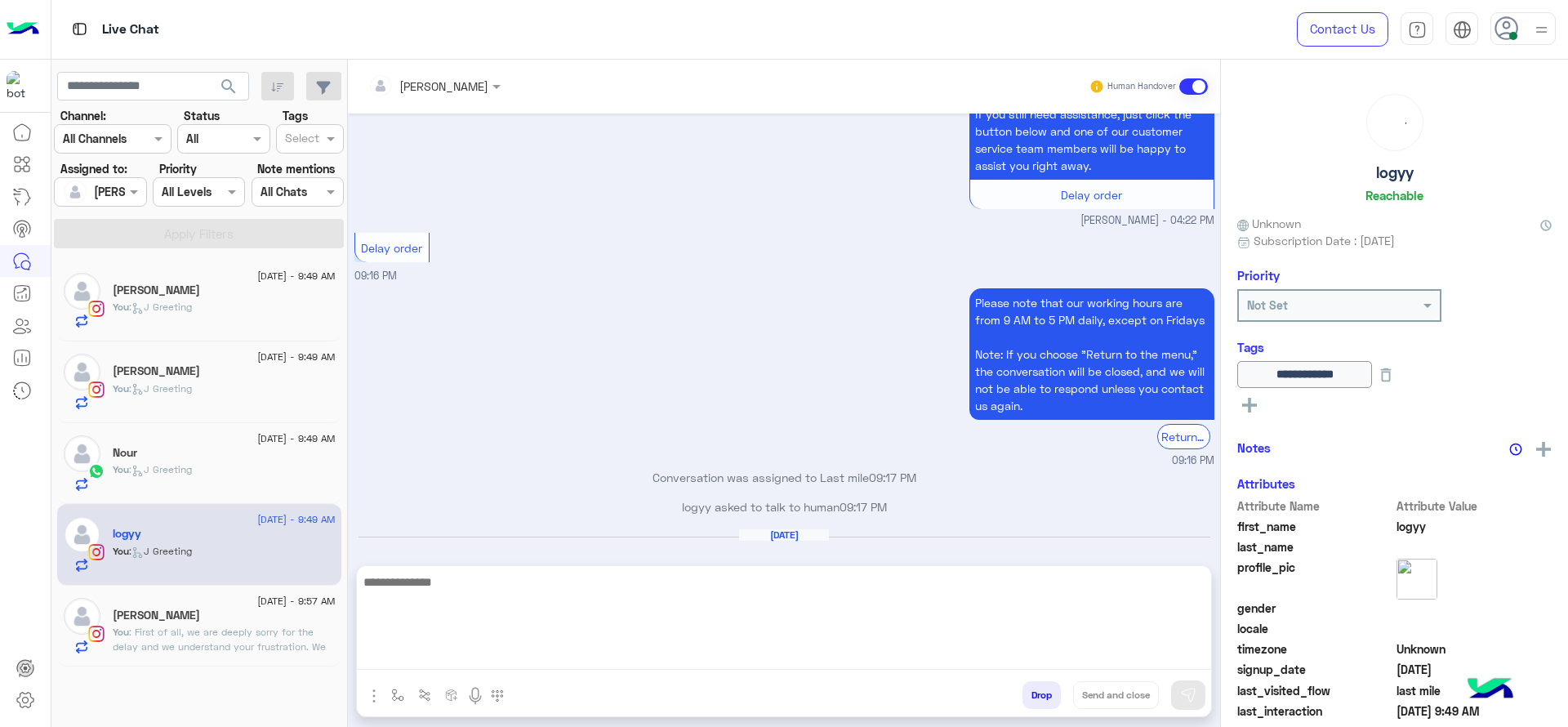
click at [587, 657] on textarea at bounding box center [784, 621] width 854 height 98
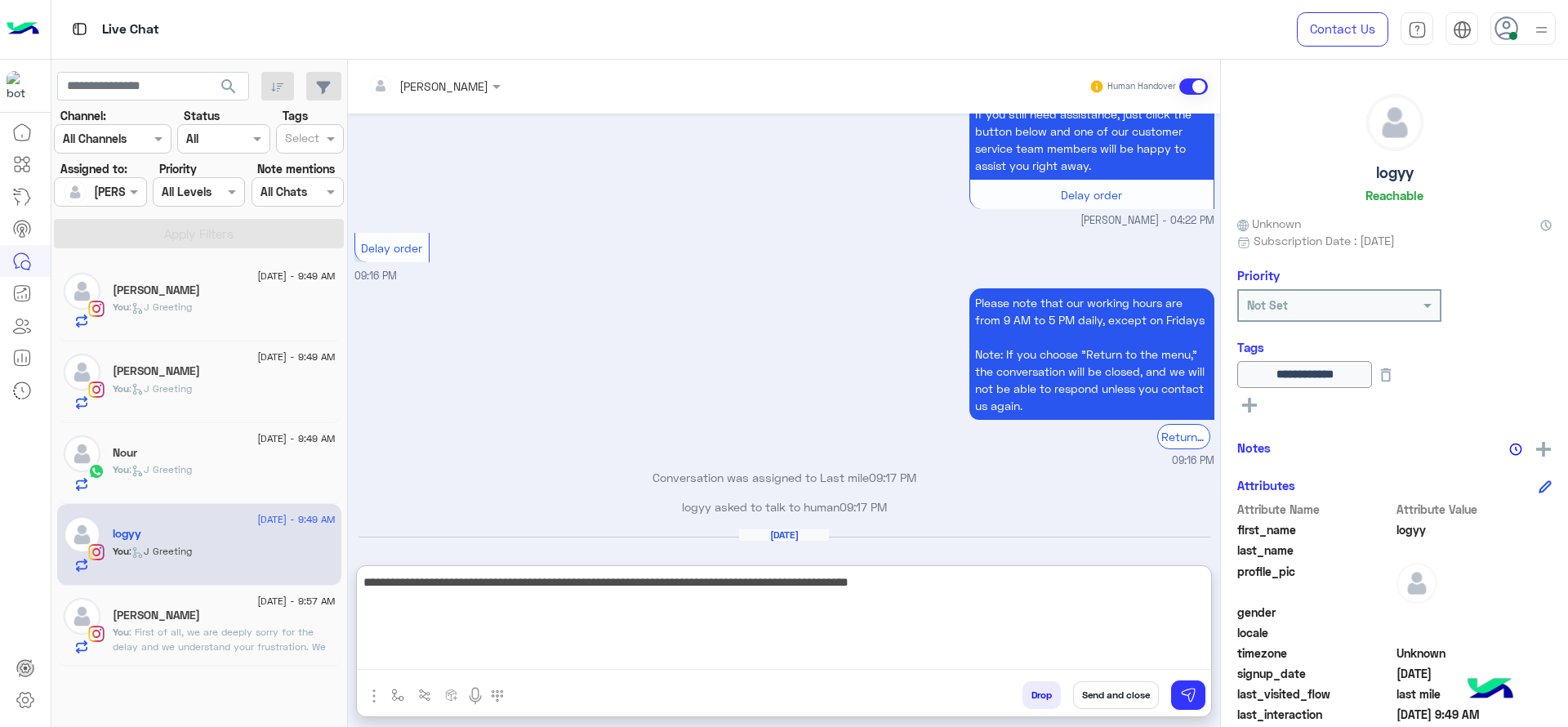
type textarea "**********"
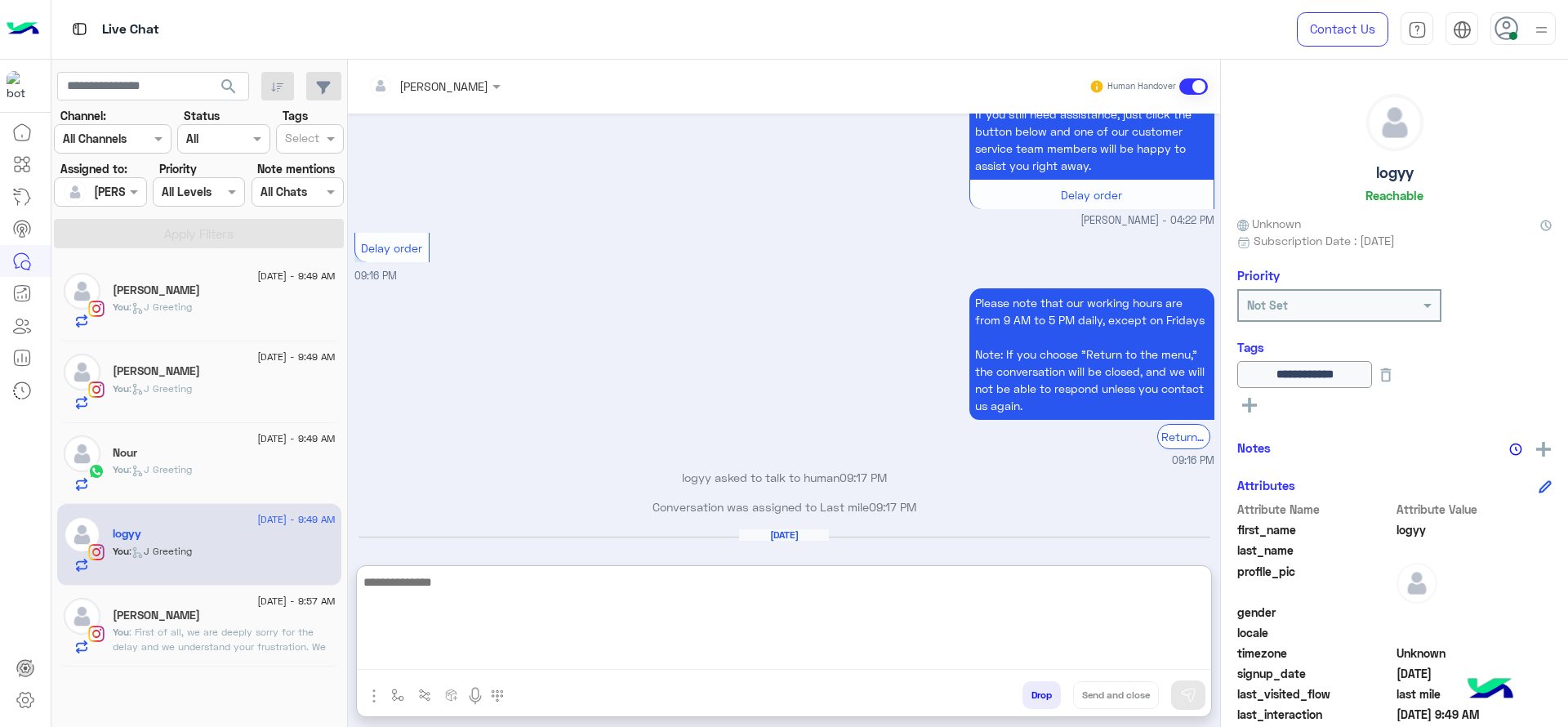
scroll to position [949, 0]
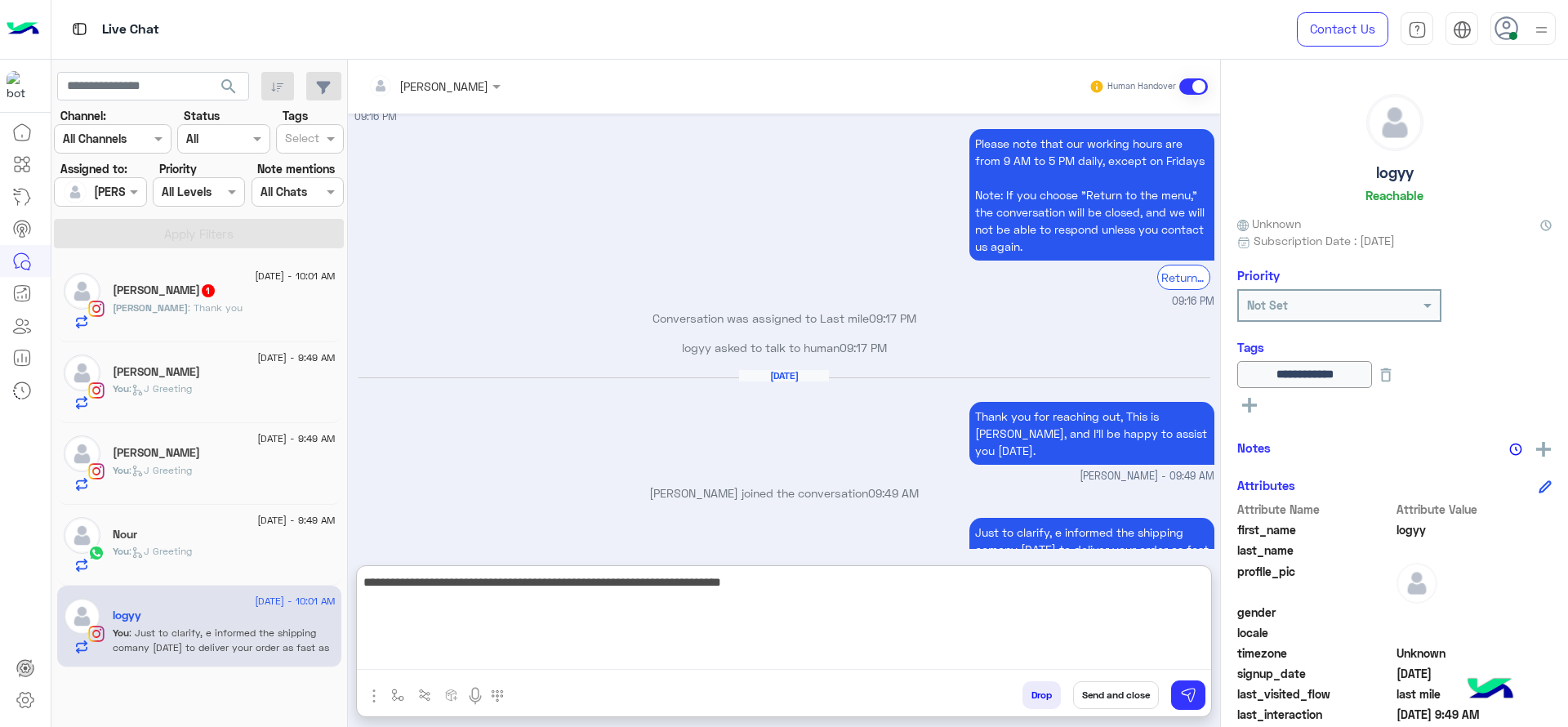
click at [660, 576] on textarea "**********" at bounding box center [784, 621] width 854 height 98
click at [944, 587] on textarea "**********" at bounding box center [784, 621] width 854 height 98
type textarea "**********"
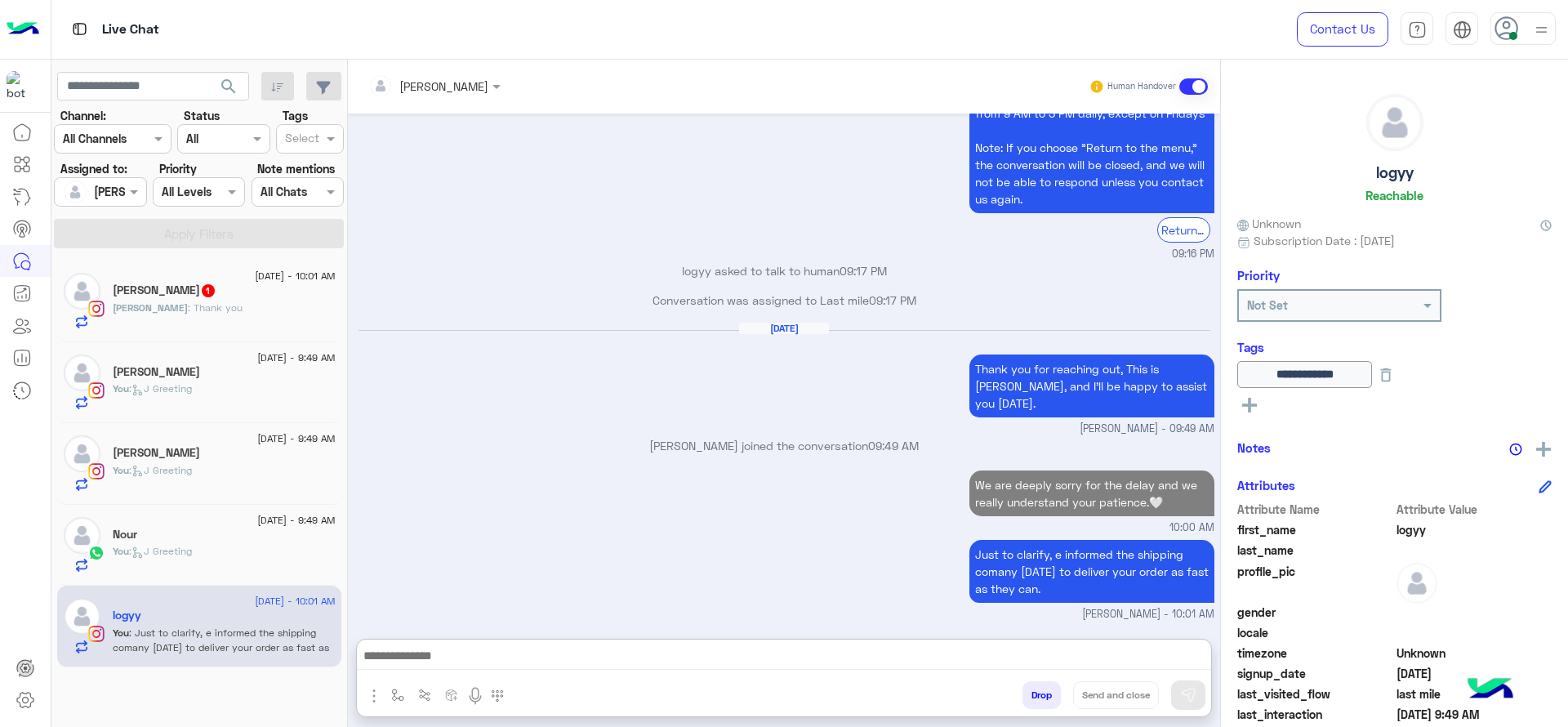
click at [248, 289] on div "shirley sherief 1" at bounding box center [224, 292] width 223 height 17
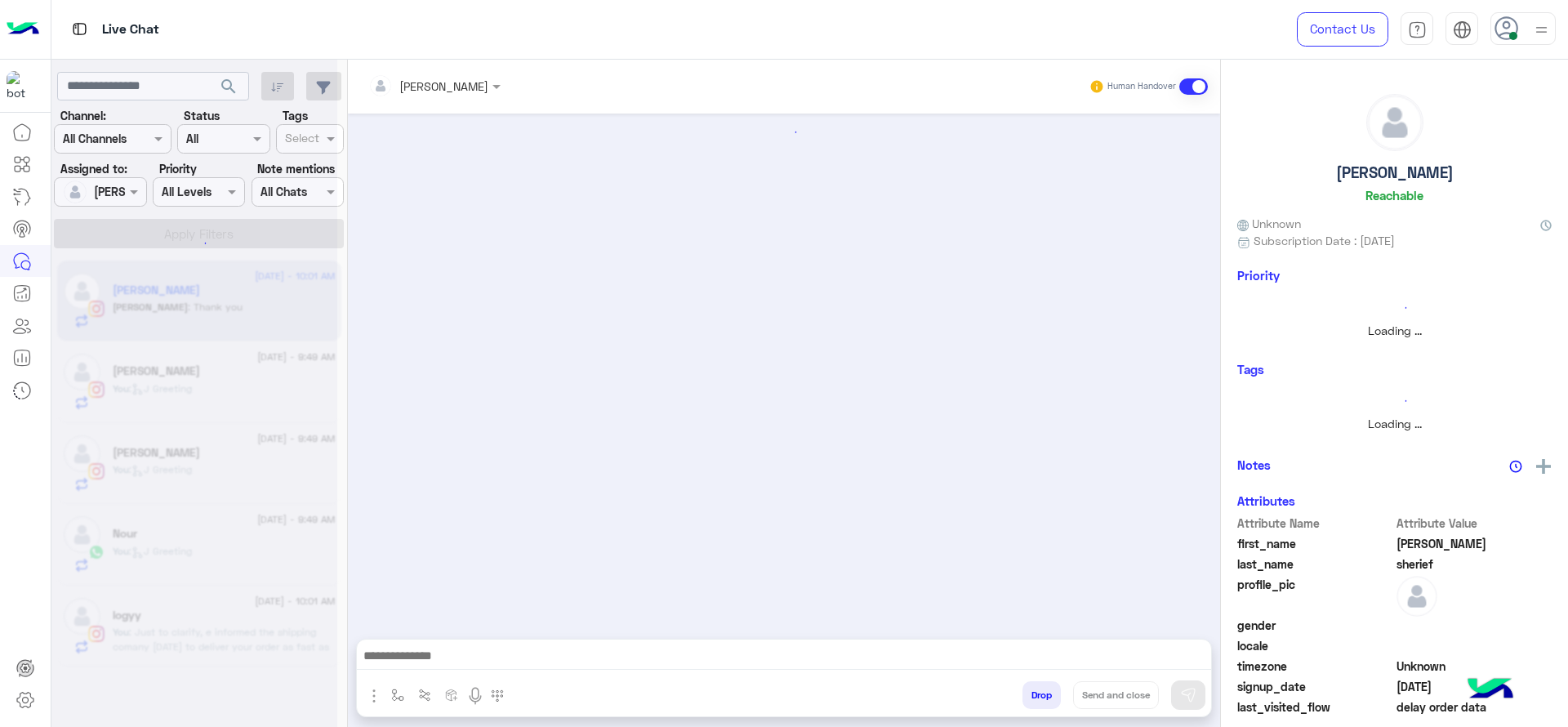
scroll to position [1402, 0]
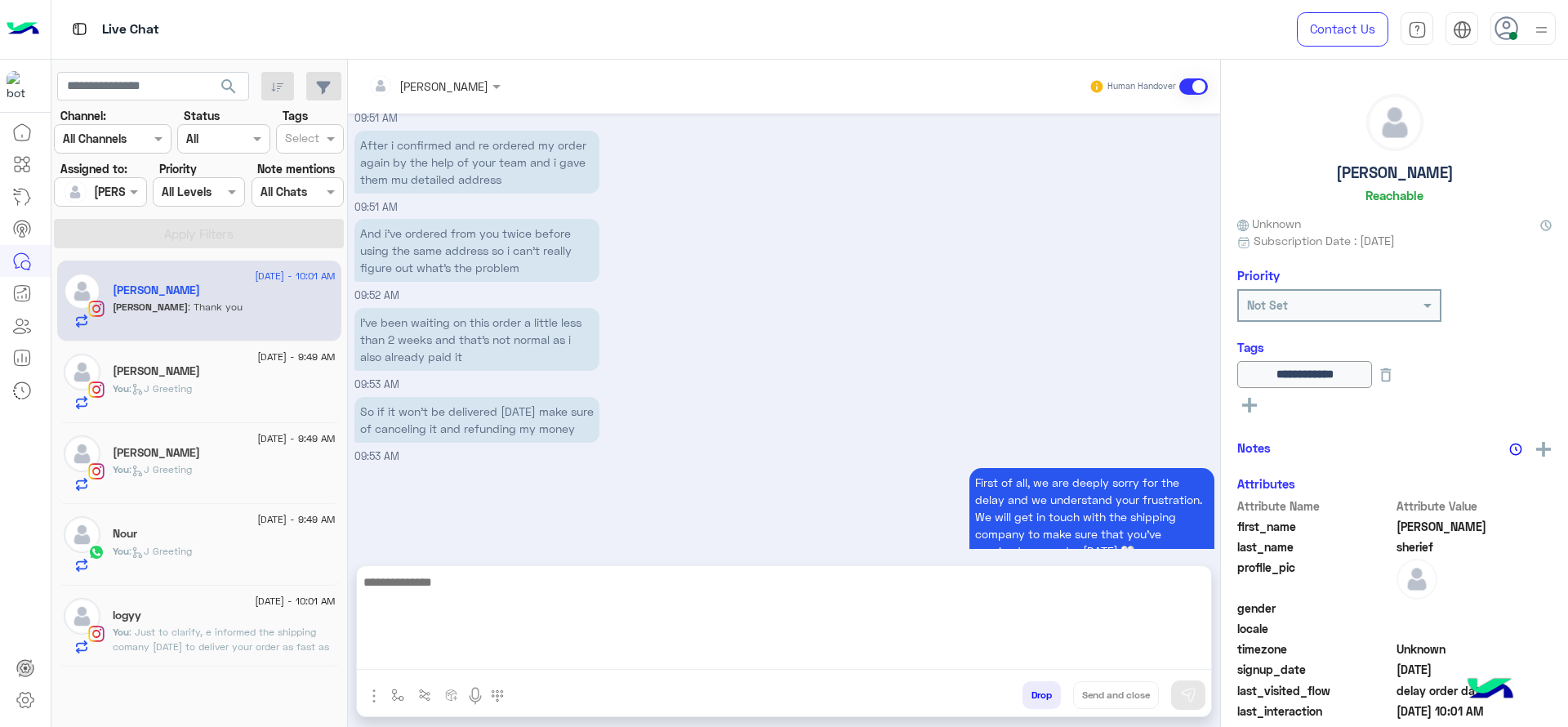
click at [522, 667] on textarea at bounding box center [784, 621] width 854 height 98
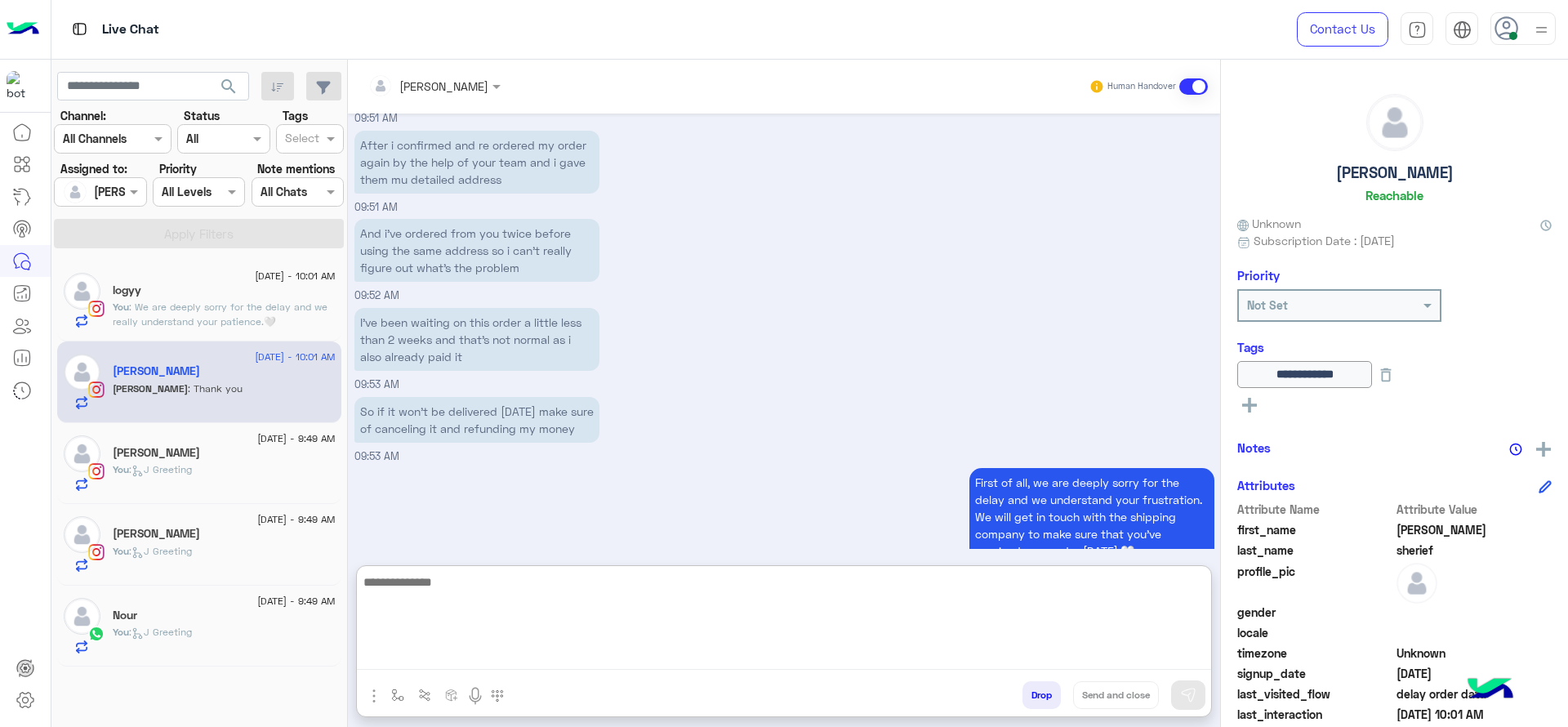
paste textarea "**********"
click at [628, 663] on textarea "**********" at bounding box center [784, 621] width 854 height 98
type textarea "**********"
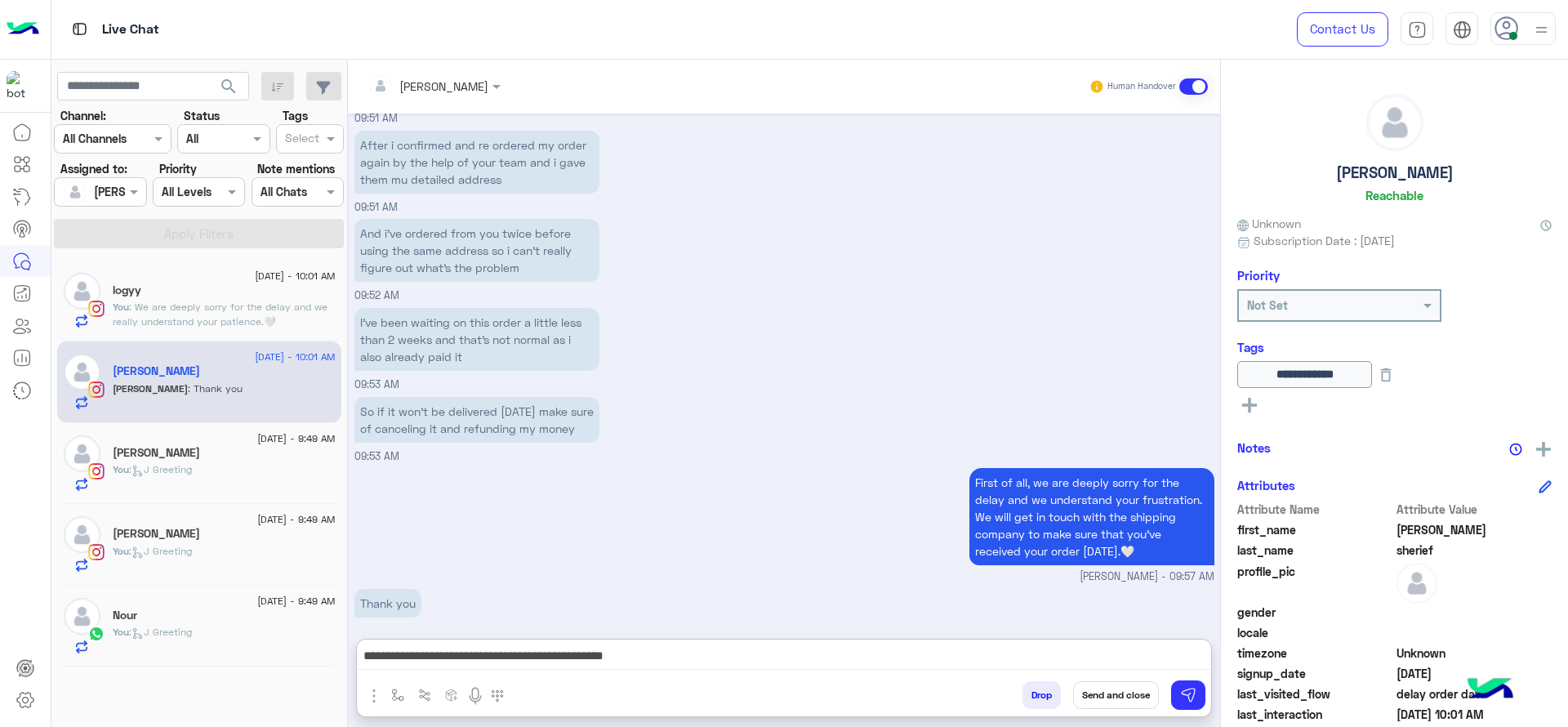
click at [1106, 688] on button "Send and close" at bounding box center [1116, 695] width 86 height 27
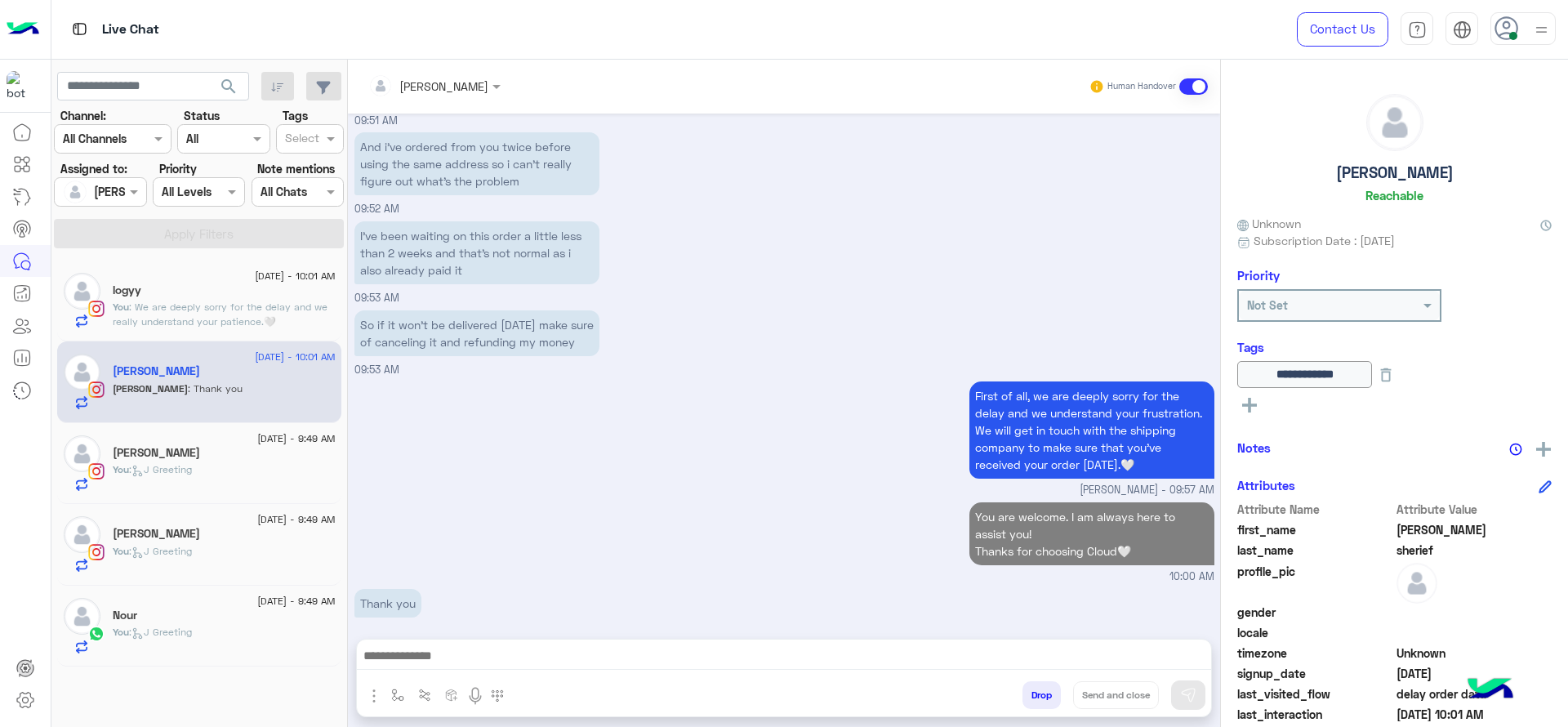
scroll to position [1518, 0]
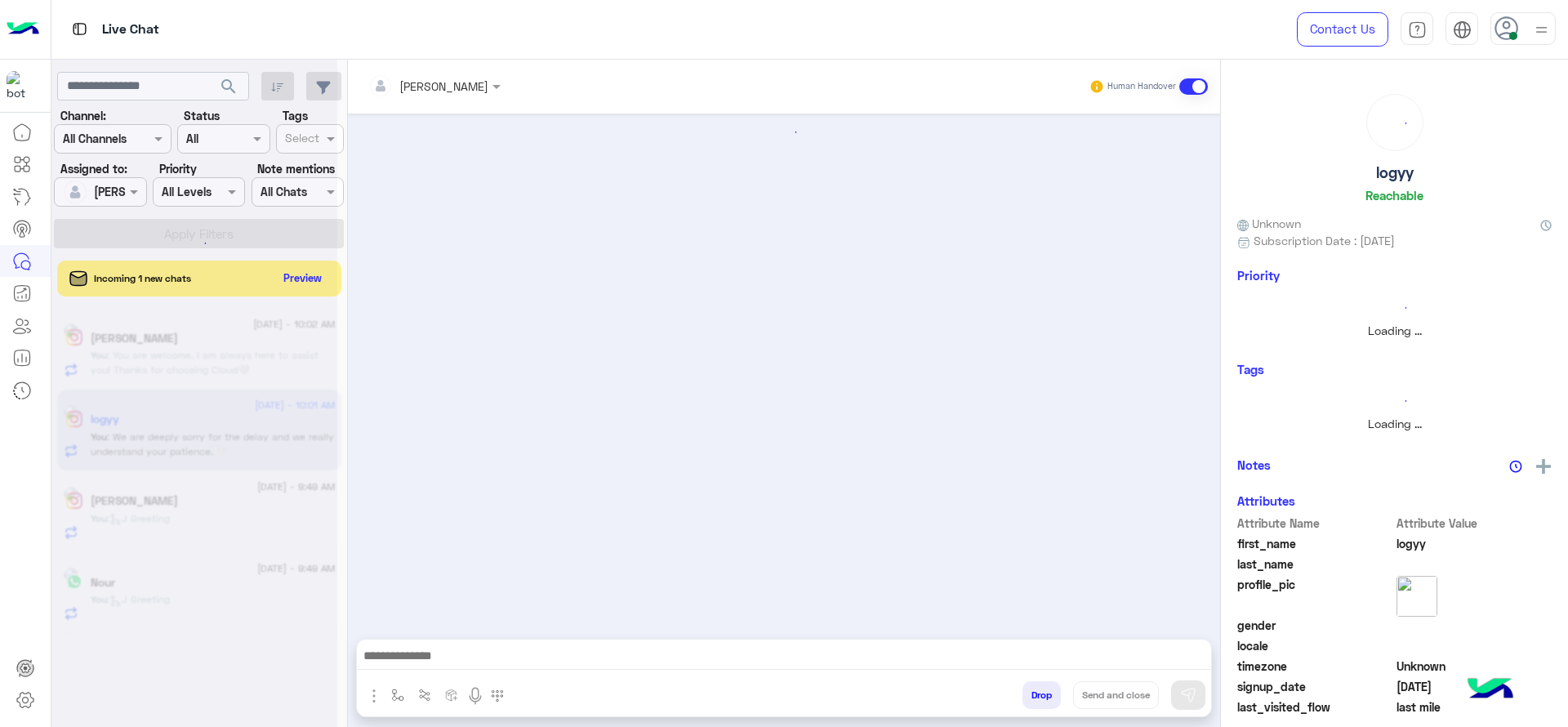
scroll to position [822, 0]
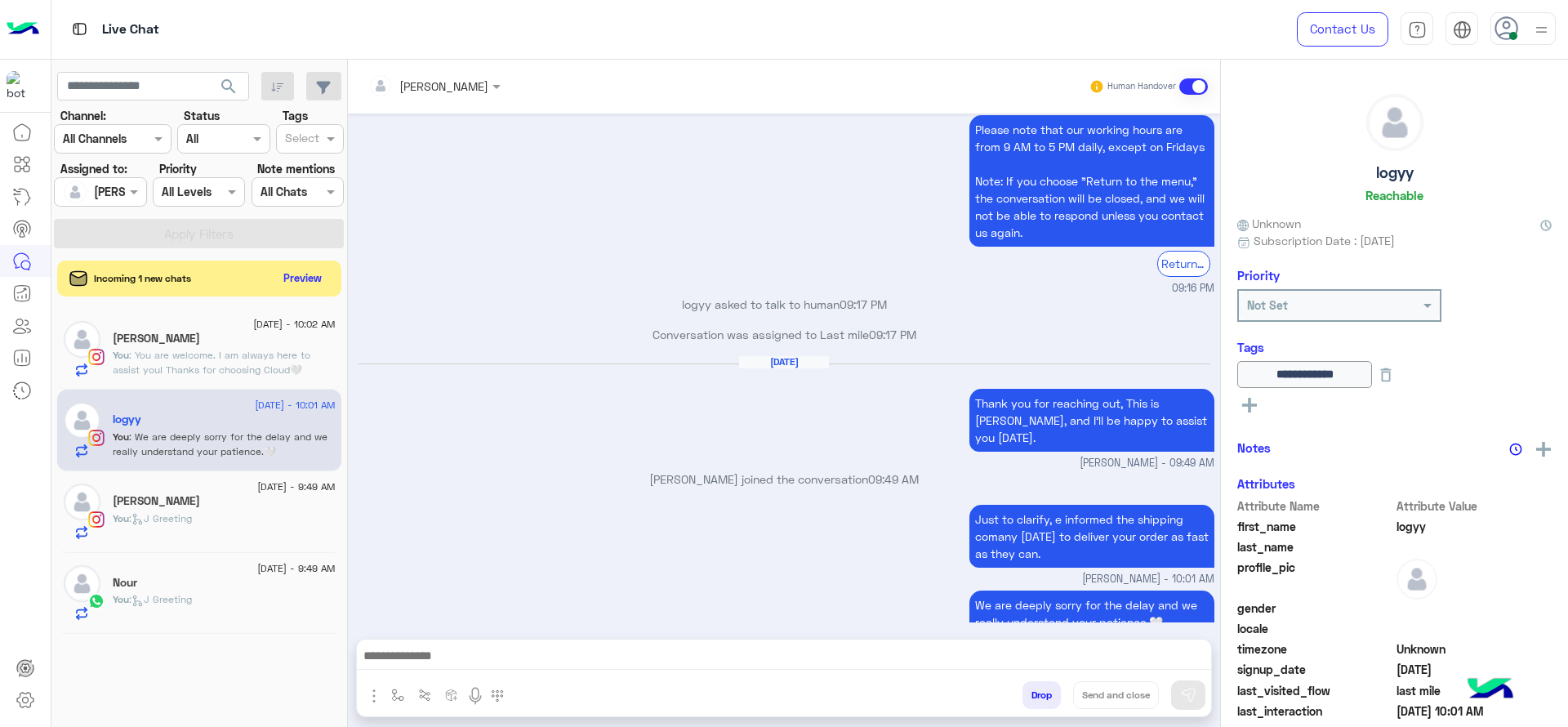
click at [150, 606] on p "You : J Greeting" at bounding box center [152, 599] width 79 height 15
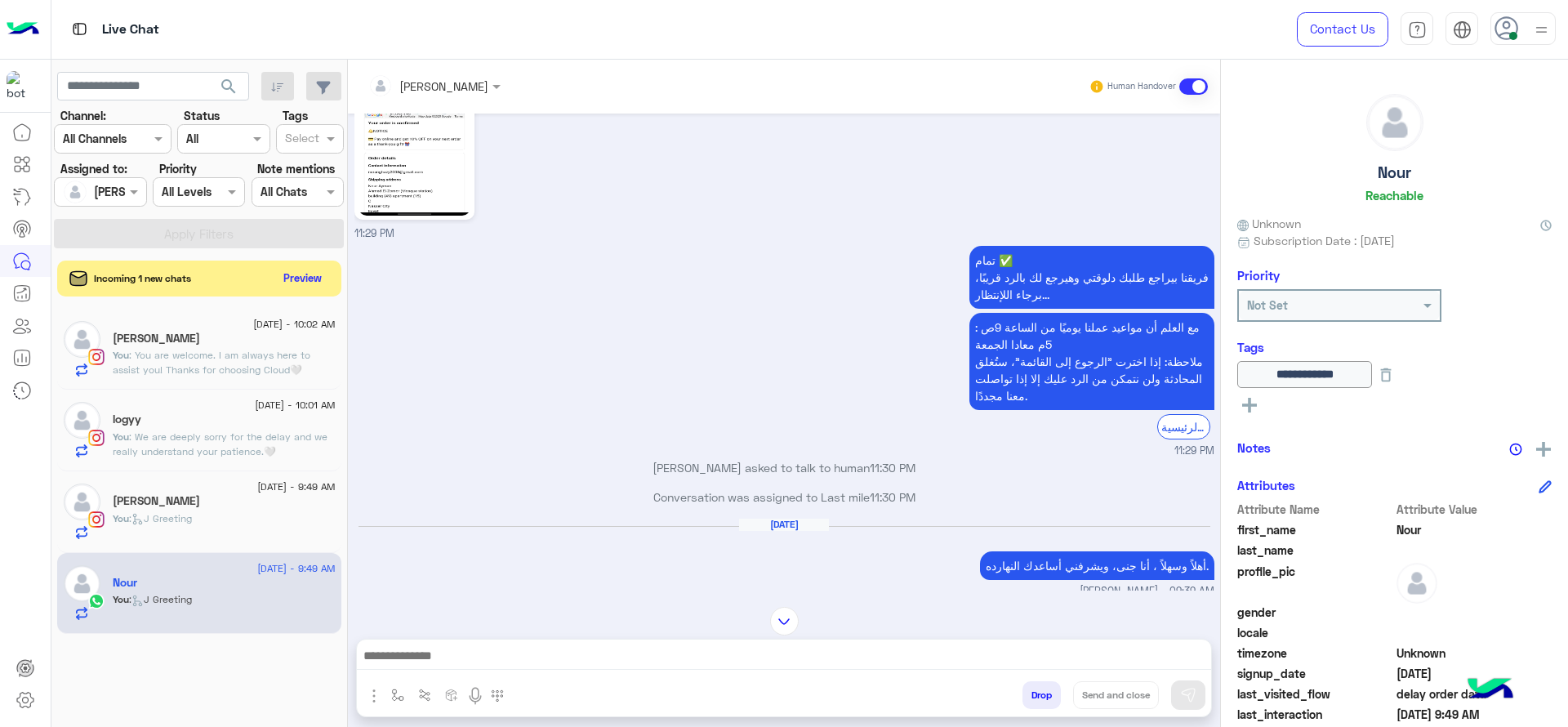
scroll to position [1036, 0]
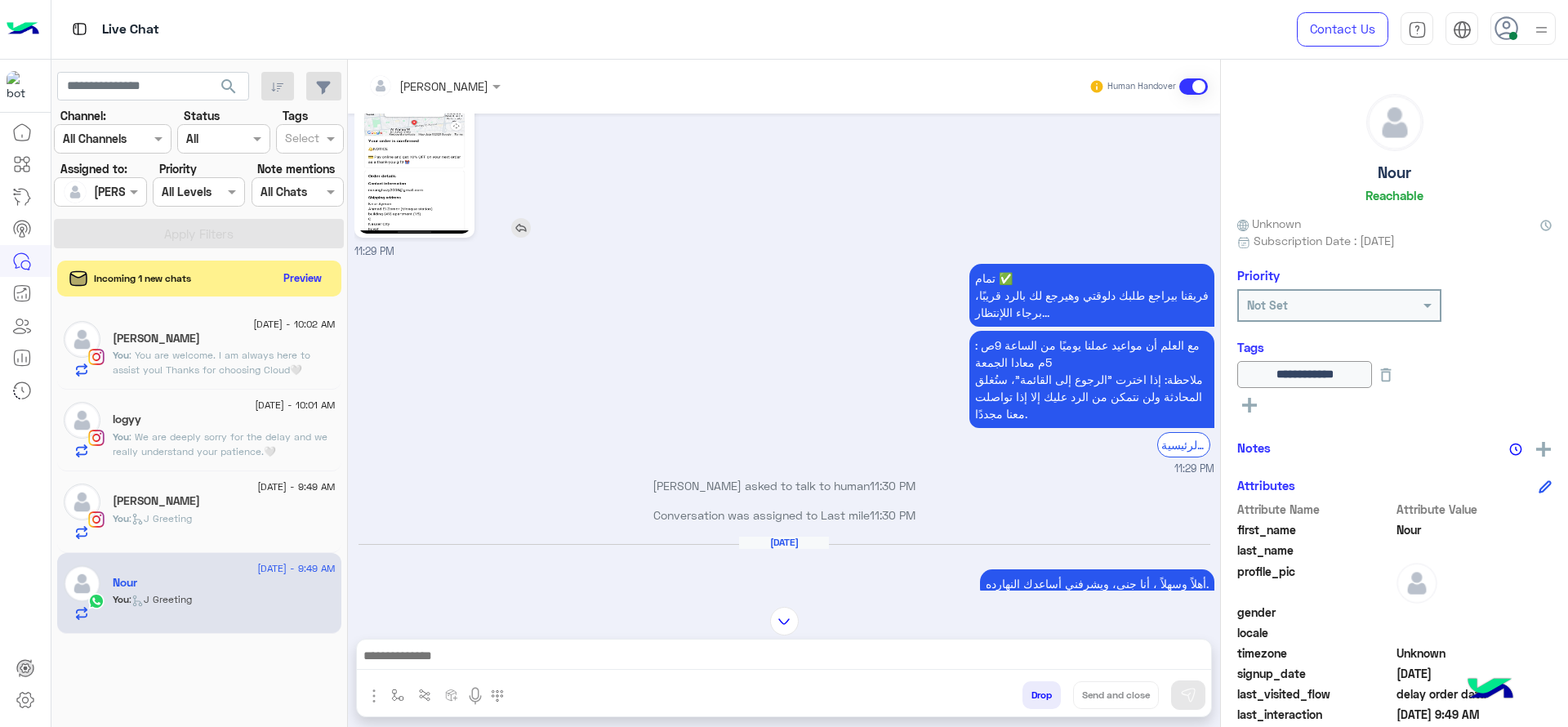
click at [408, 219] on img at bounding box center [414, 134] width 112 height 198
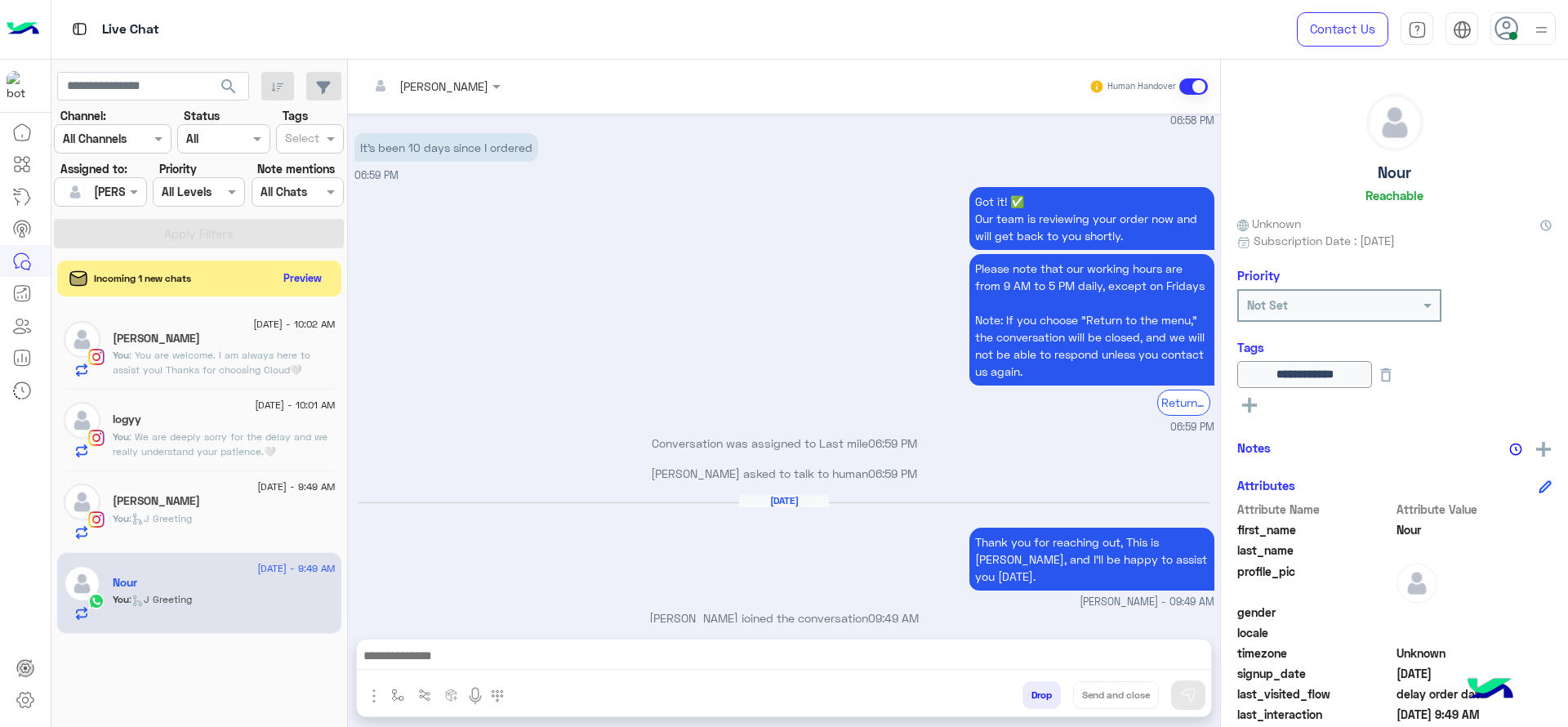
scroll to position [2977, 0]
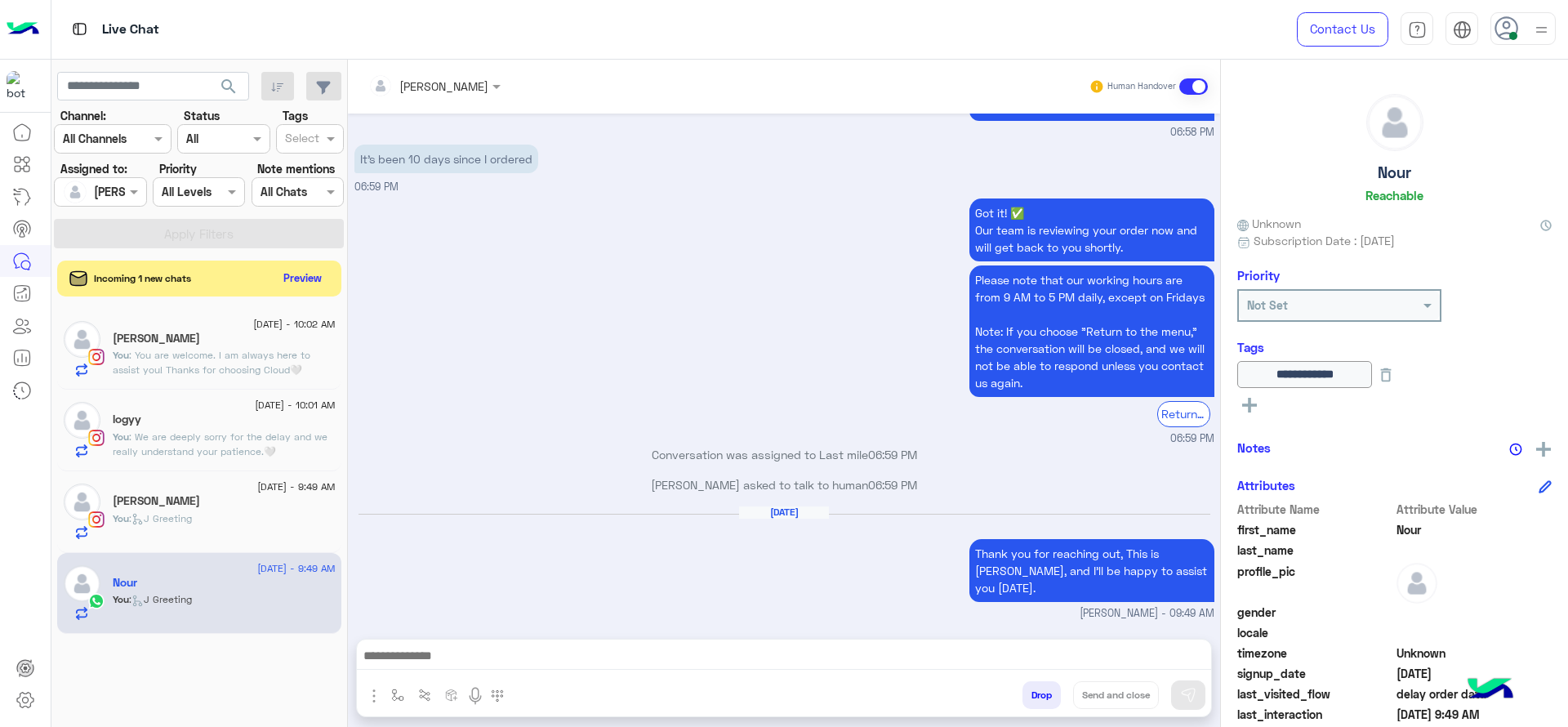
click at [226, 422] on div "logyy" at bounding box center [224, 421] width 223 height 17
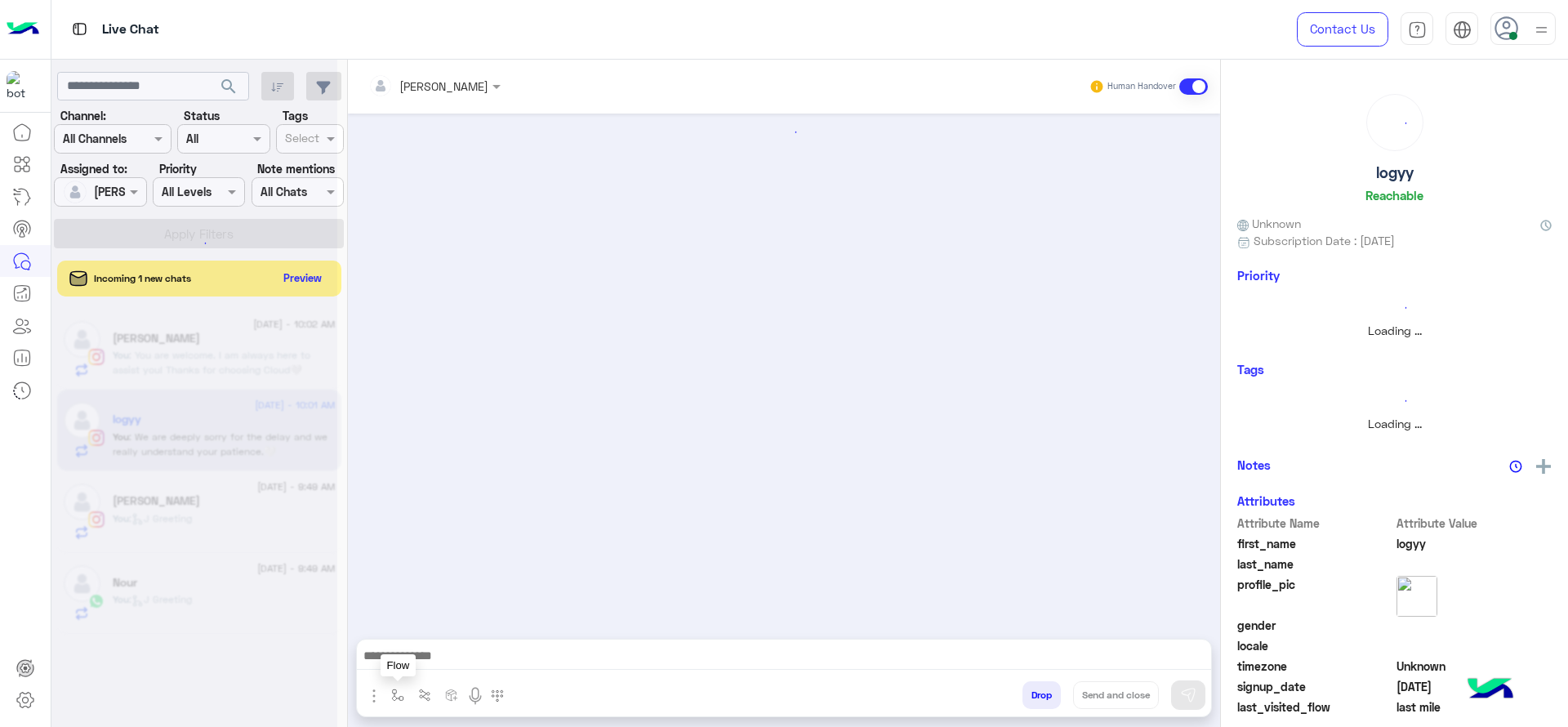
click at [402, 694] on img "button" at bounding box center [397, 694] width 13 height 13
click at [435, 654] on input "text" at bounding box center [427, 660] width 67 height 19
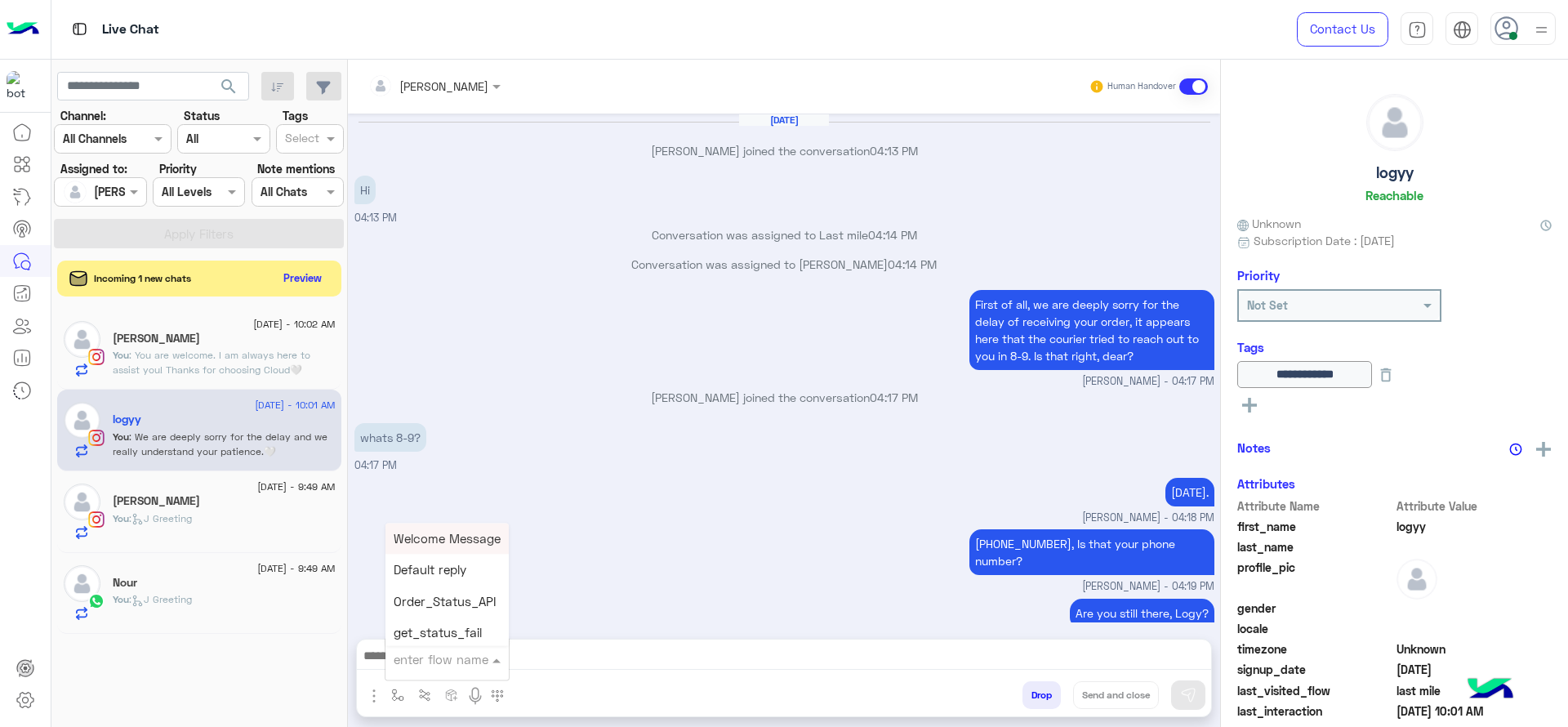
scroll to position [822, 0]
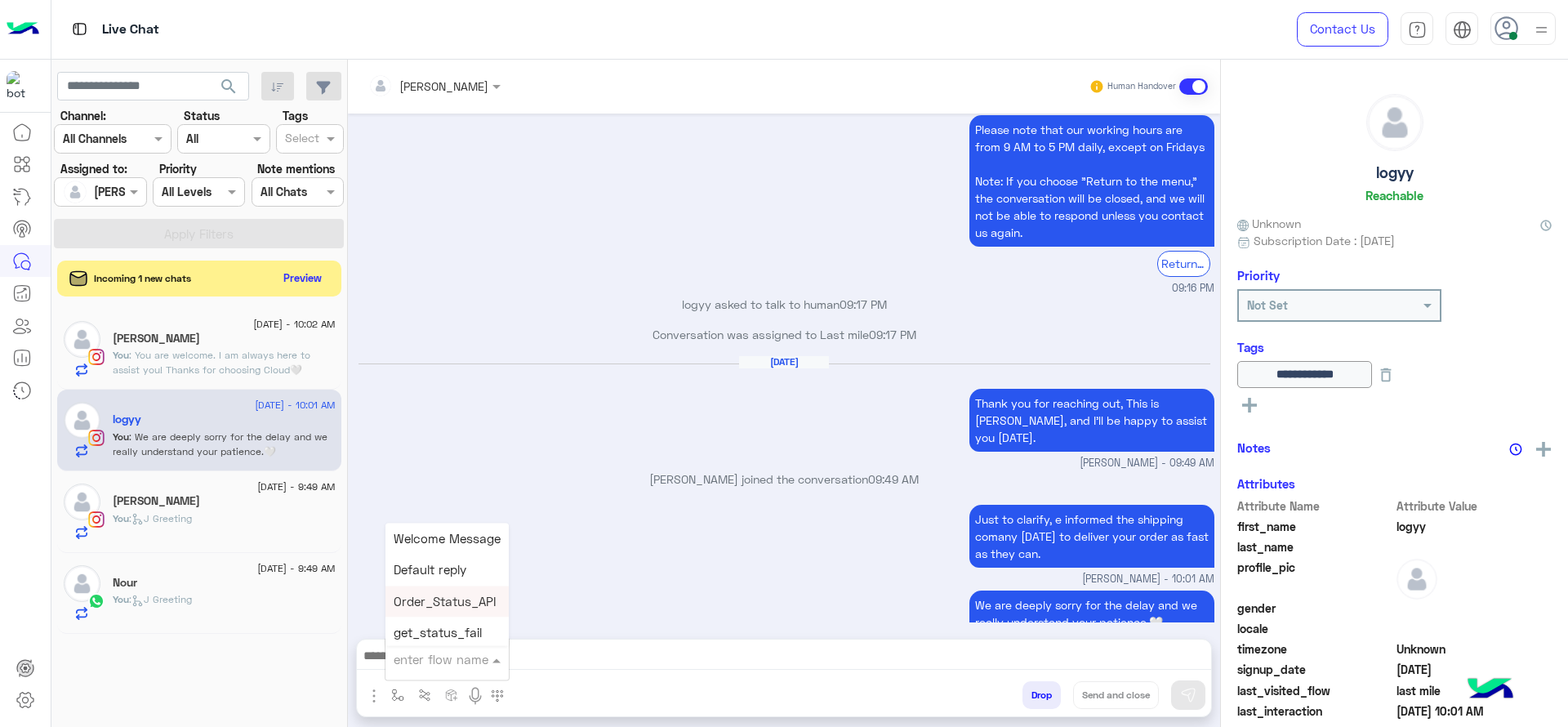
type input "*"
click at [466, 615] on div "[PERSON_NAME]" at bounding box center [445, 630] width 121 height 32
type textarea "**********"
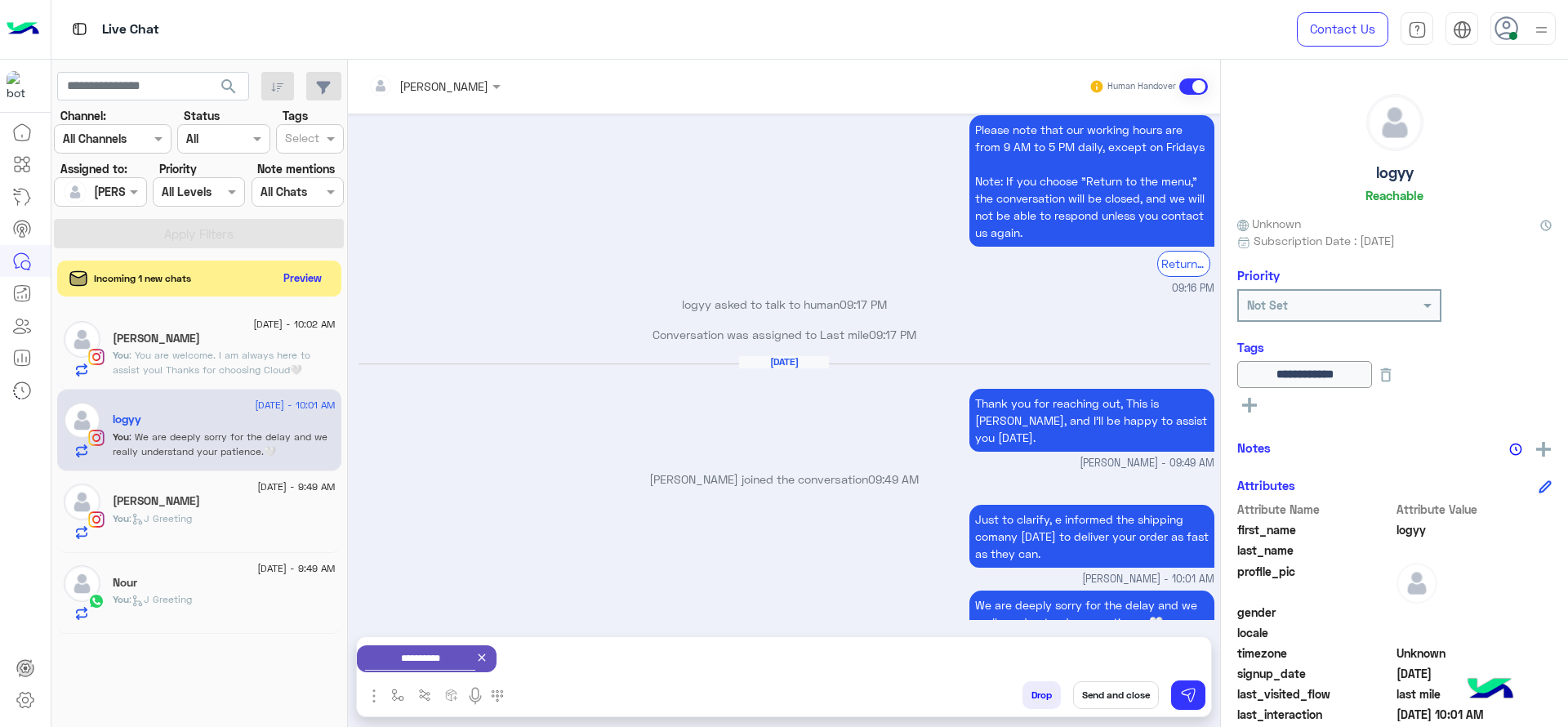
click at [488, 653] on icon at bounding box center [481, 657] width 13 height 13
click at [205, 578] on div "Nour" at bounding box center [224, 585] width 223 height 17
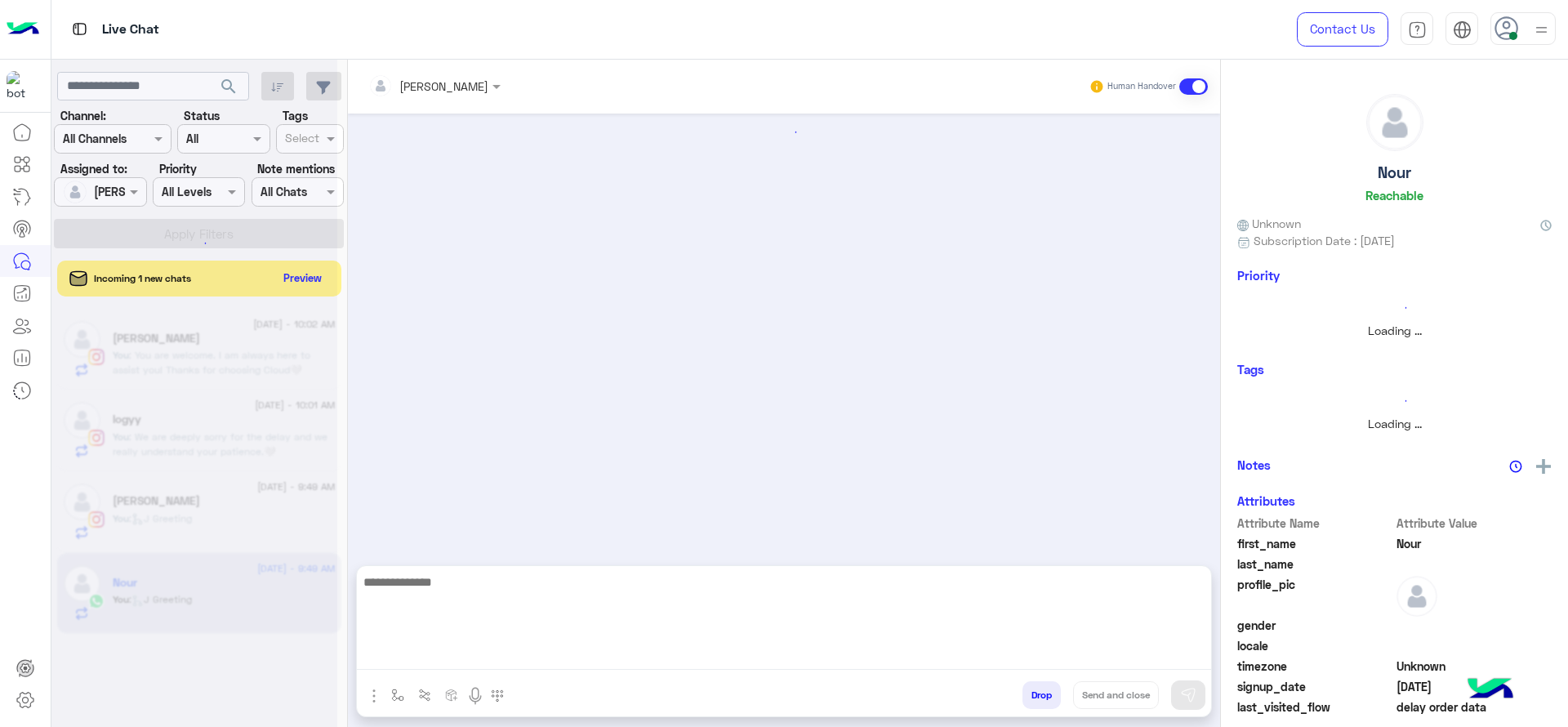
click at [413, 656] on textarea at bounding box center [784, 621] width 854 height 98
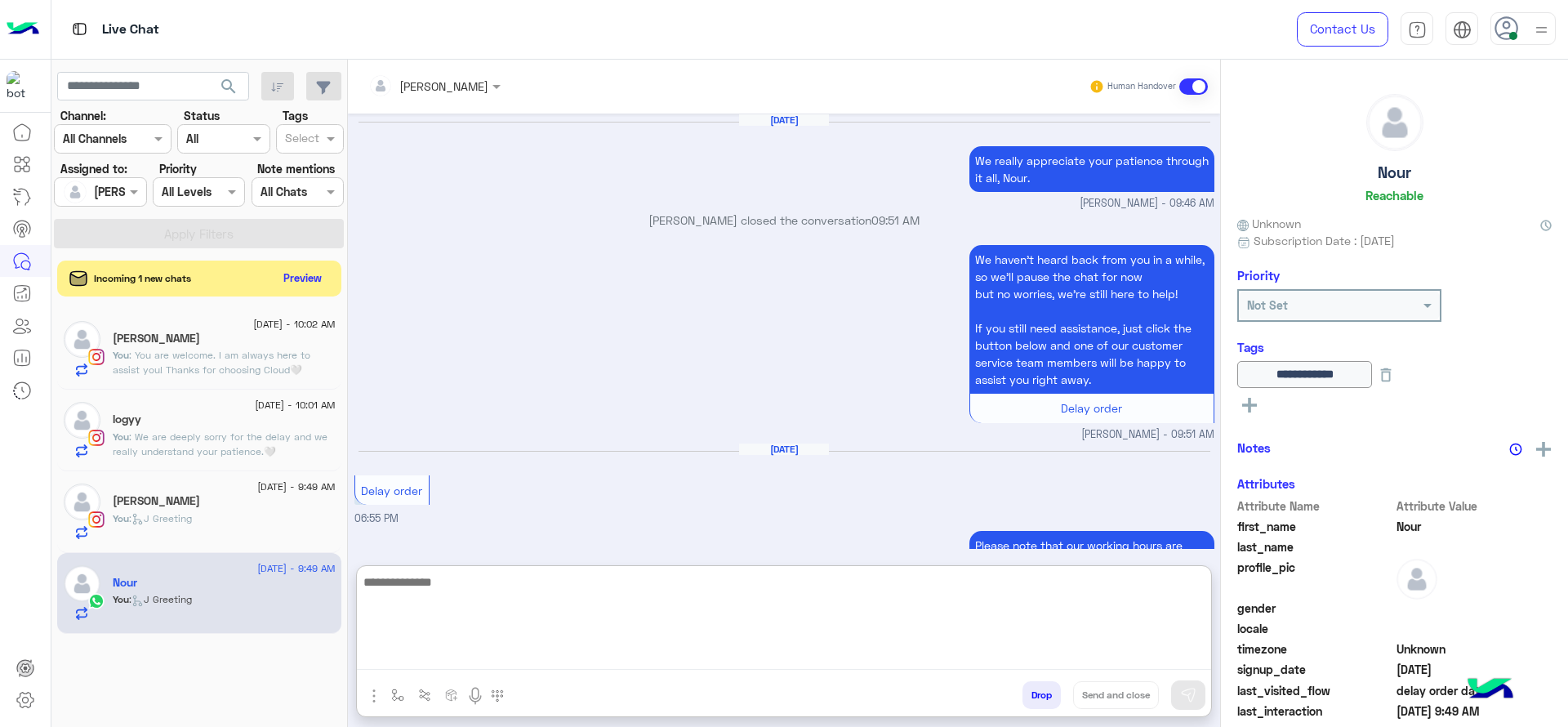
scroll to position [1379, 0]
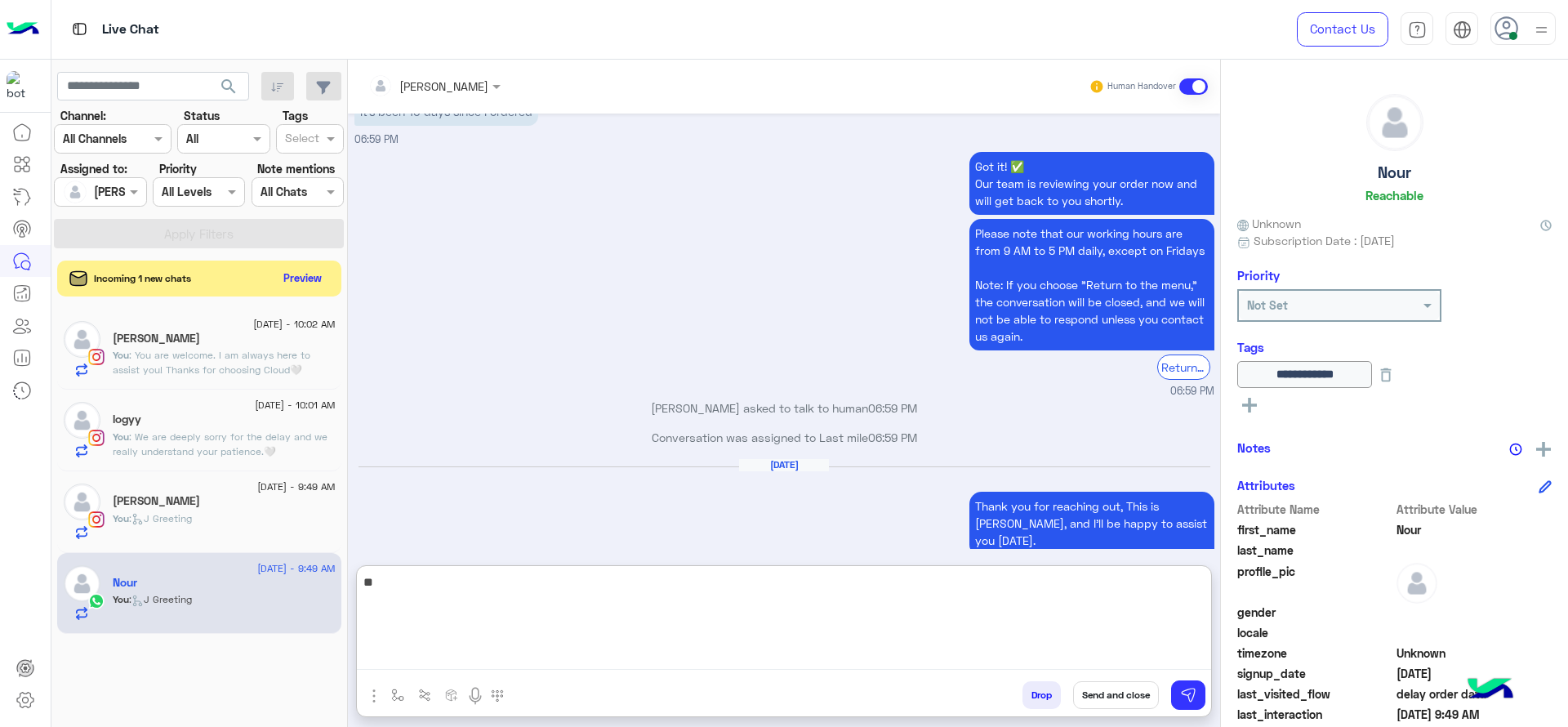
type textarea "*"
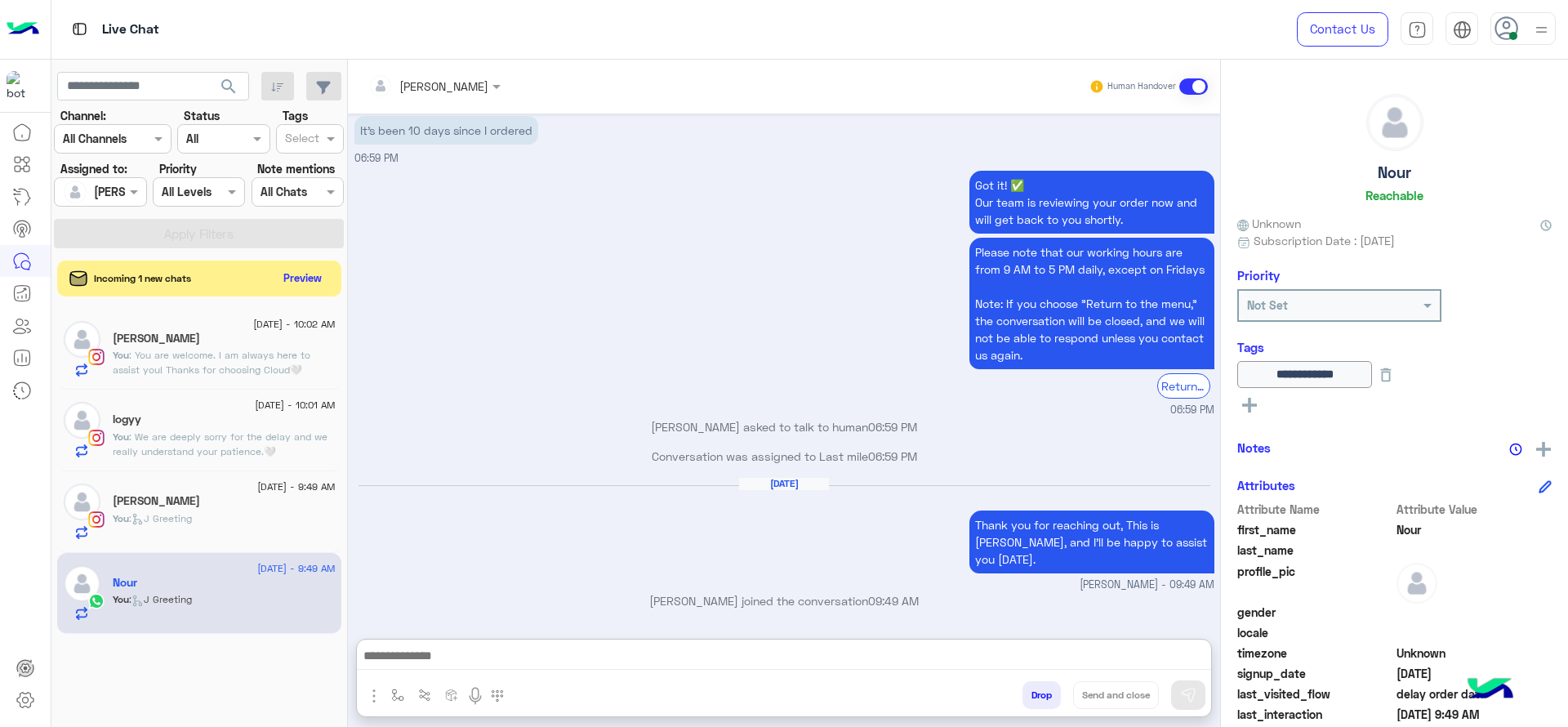
click at [203, 451] on span ": We are deeply sorry for the delay and we really understand your patience.🤍" at bounding box center [220, 444] width 214 height 27
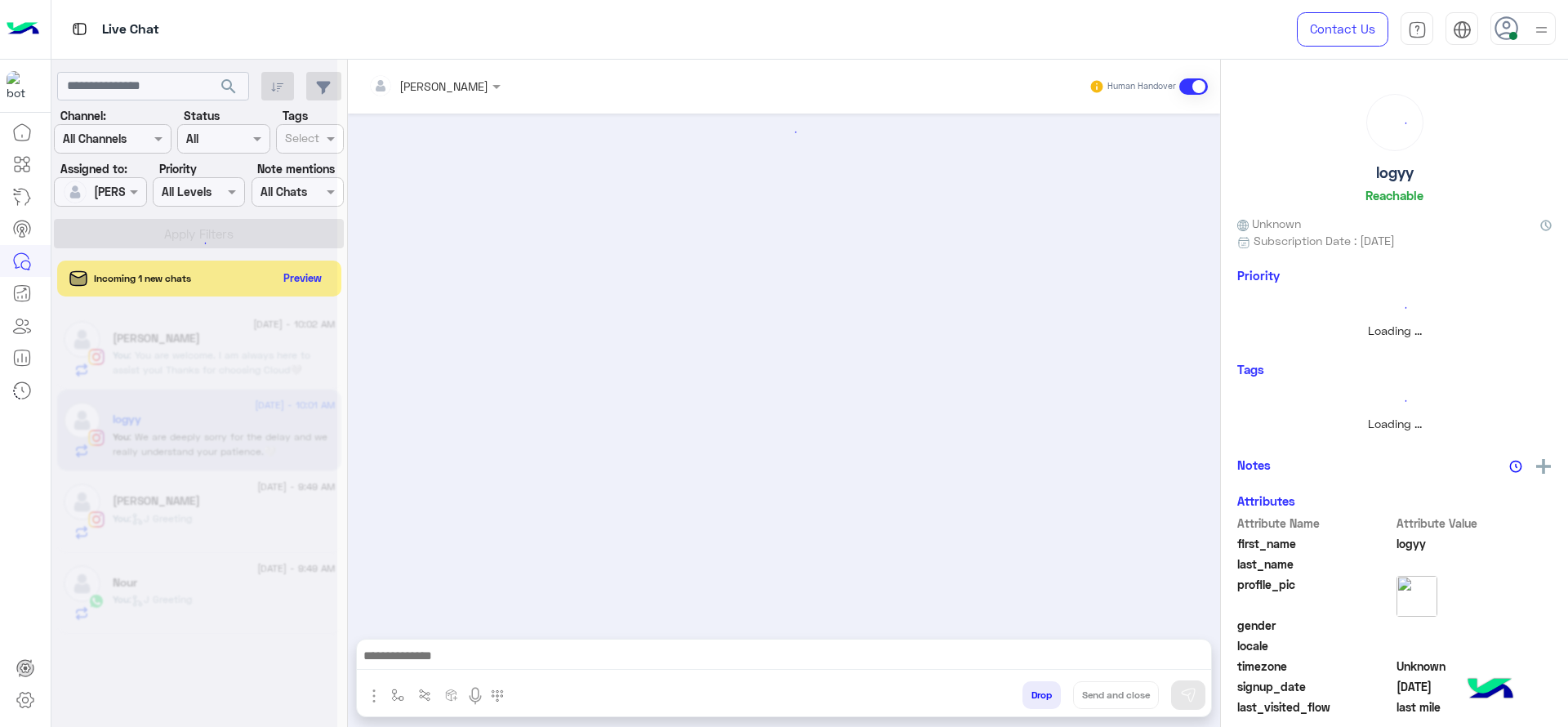
scroll to position [822, 0]
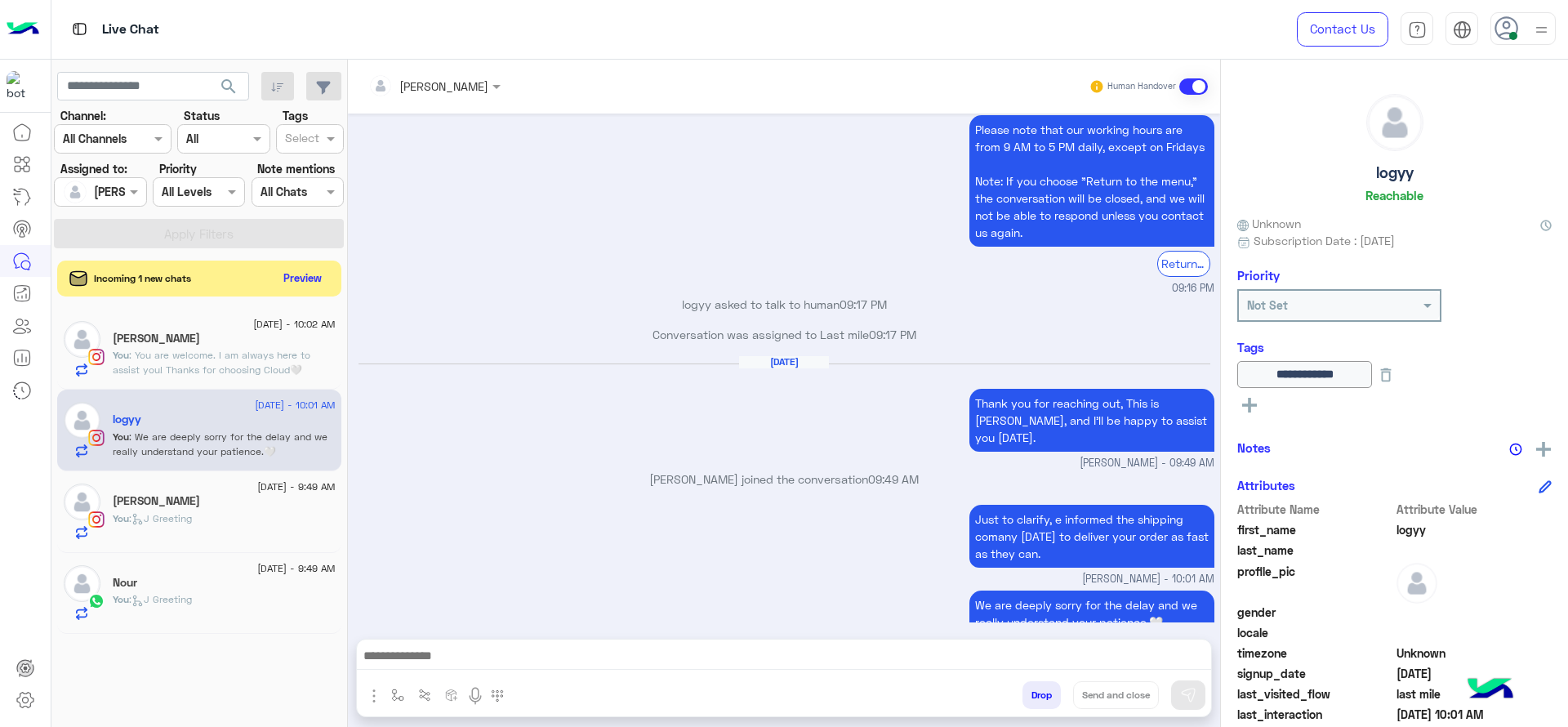
drag, startPoint x: 963, startPoint y: 474, endPoint x: 1099, endPoint y: 519, distance: 143.3
click at [1099, 519] on div "Just to clarify, e informed the shipping comany yesterday to deliver your order…" at bounding box center [1092, 536] width 245 height 63
copy p "Just to clarify, e informed the shipping comany yesterday to deliver your order…"
drag, startPoint x: 969, startPoint y: 563, endPoint x: 1173, endPoint y: 589, distance: 205.7
click at [1173, 591] on p "We are deeply sorry for the delay and we really understand your patience.🤍" at bounding box center [1092, 613] width 245 height 45
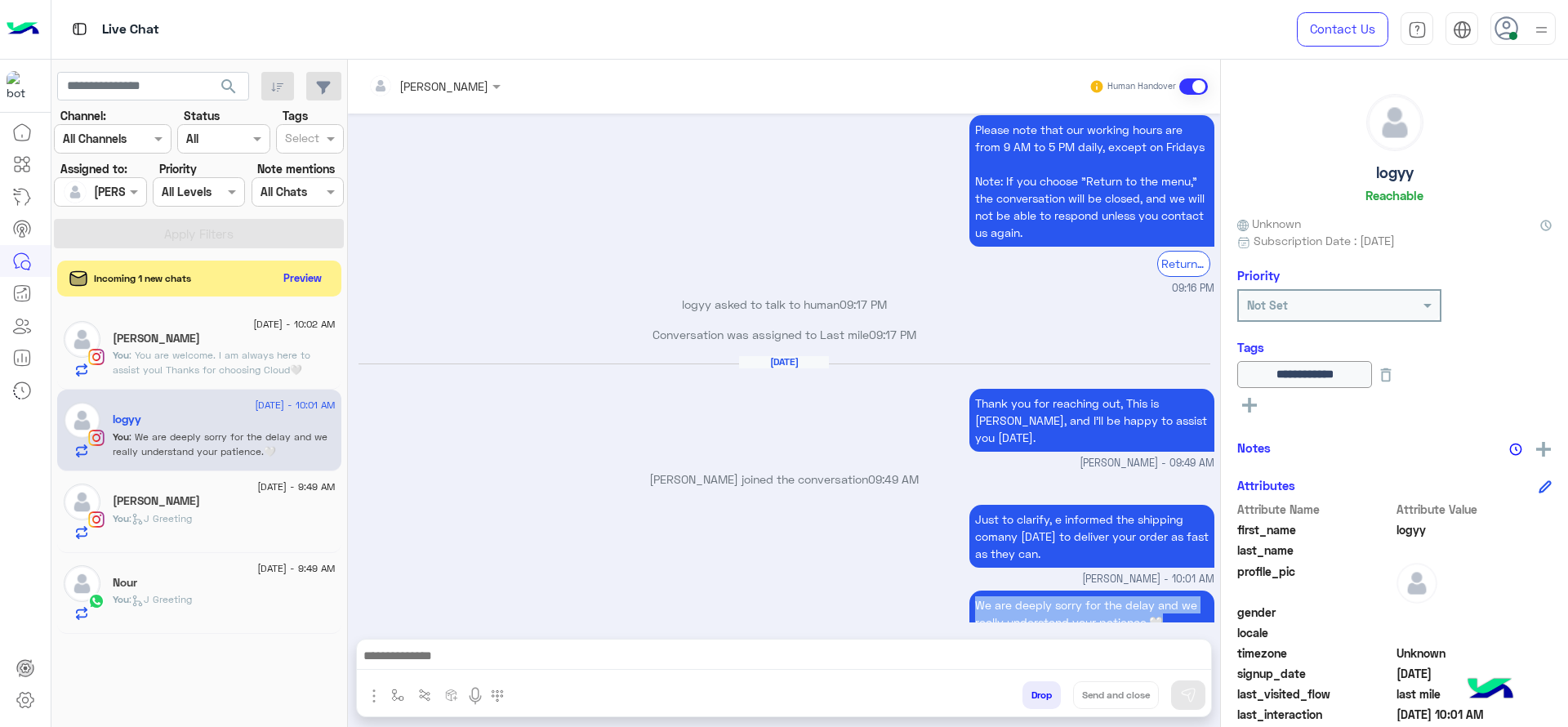
copy p "We are deeply sorry for the delay and we really understand your patience.🤍"
click at [129, 577] on h5 "Nour" at bounding box center [124, 583] width 25 height 14
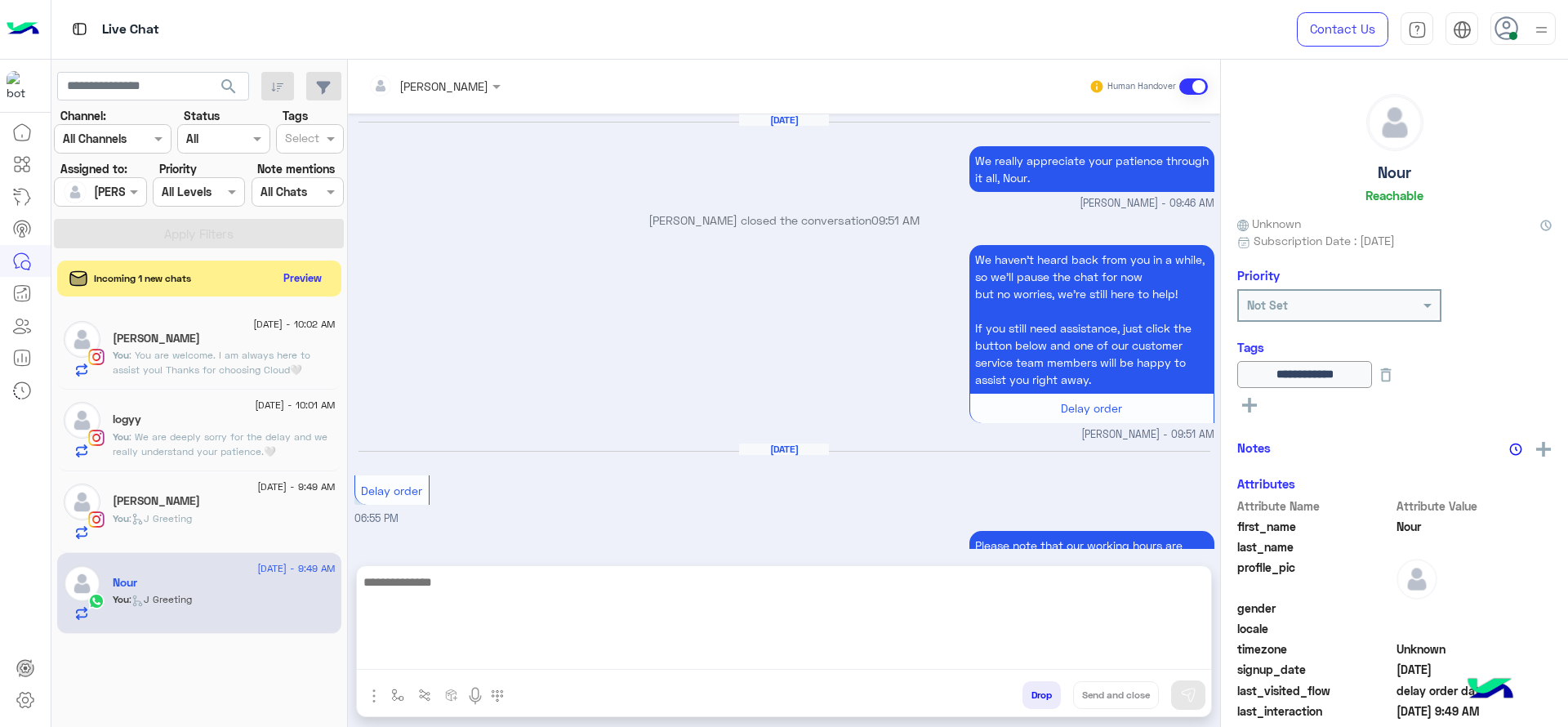
scroll to position [1343, 0]
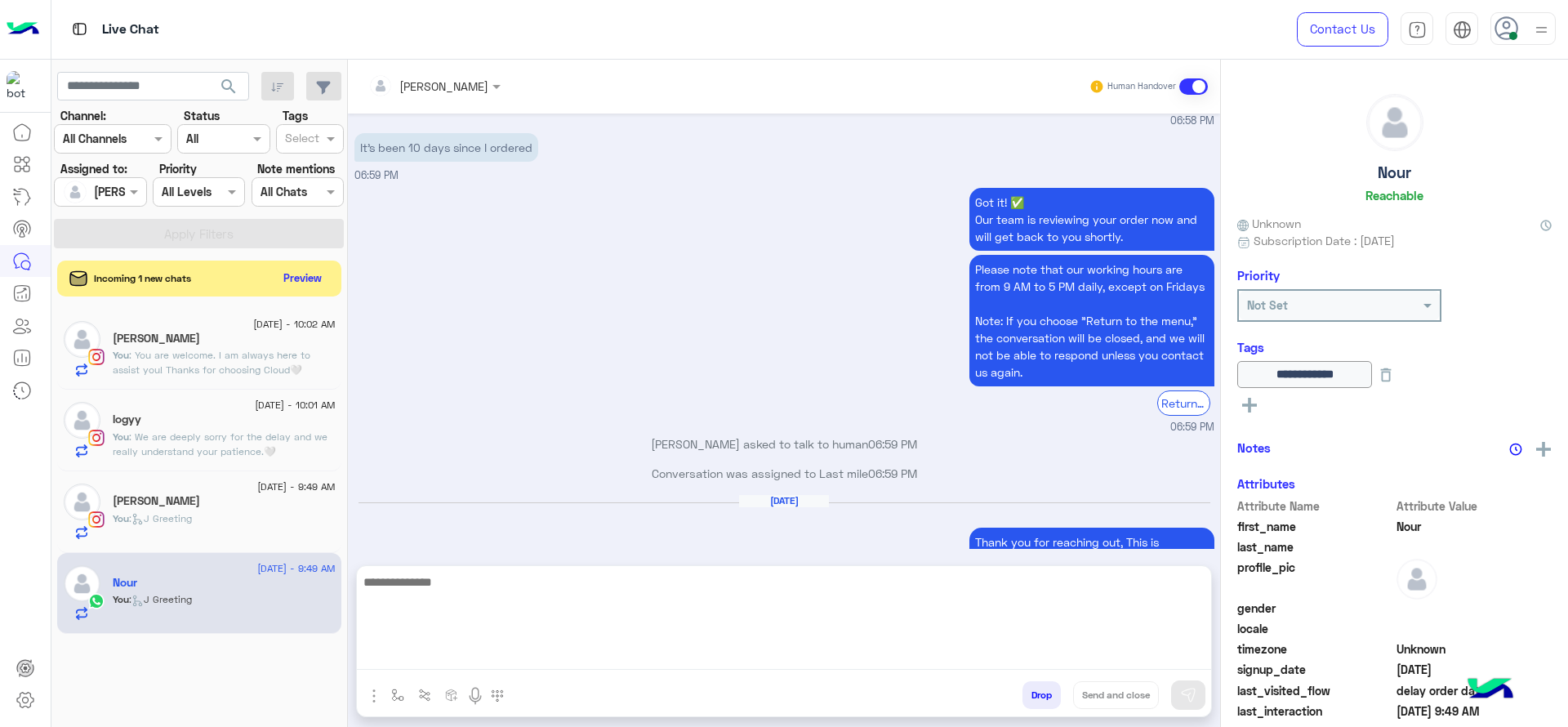
click at [477, 663] on textarea at bounding box center [784, 621] width 854 height 98
paste textarea "**********"
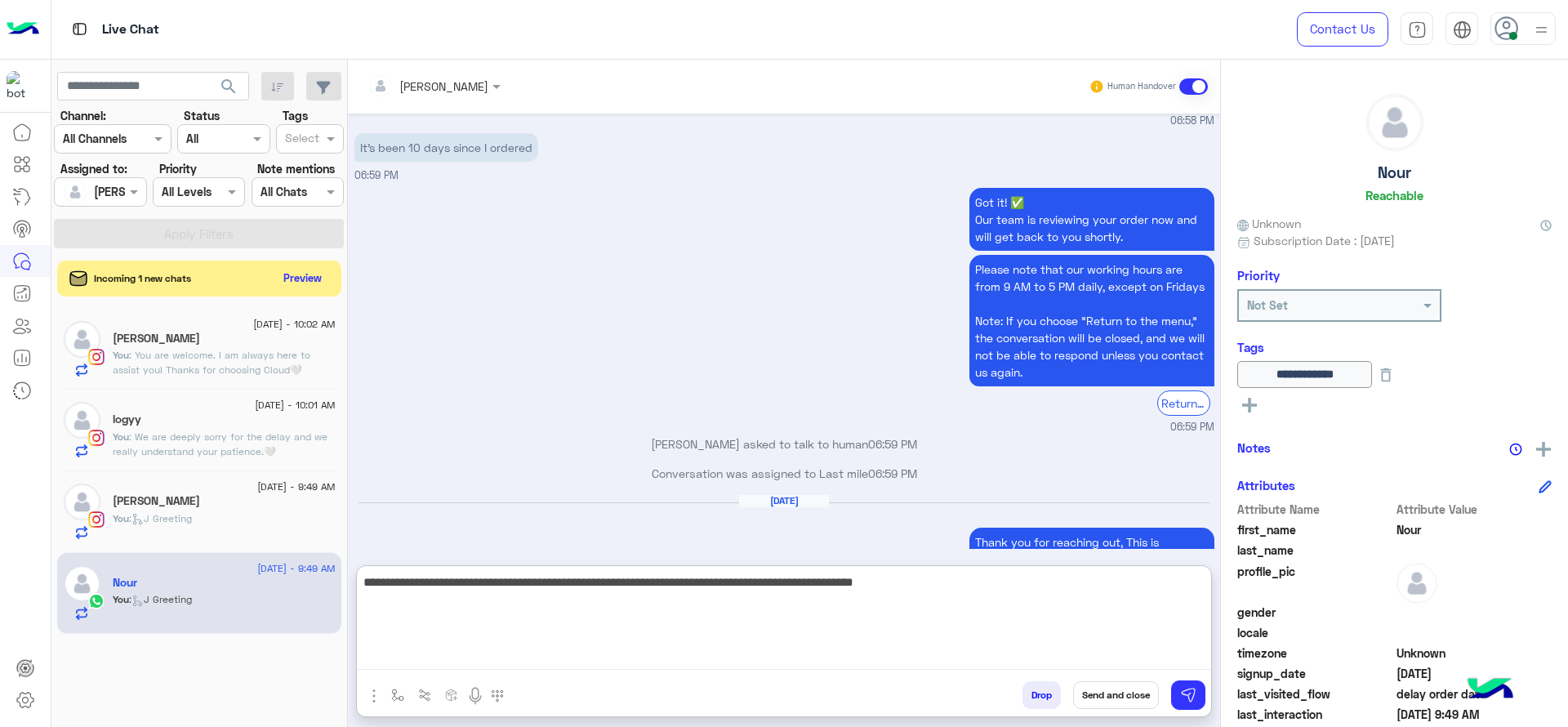
click at [619, 596] on textarea "**********" at bounding box center [784, 621] width 854 height 98
type textarea "**********"
click at [941, 597] on textarea "**********" at bounding box center [784, 621] width 854 height 98
click at [983, 630] on textarea "**********" at bounding box center [784, 621] width 854 height 98
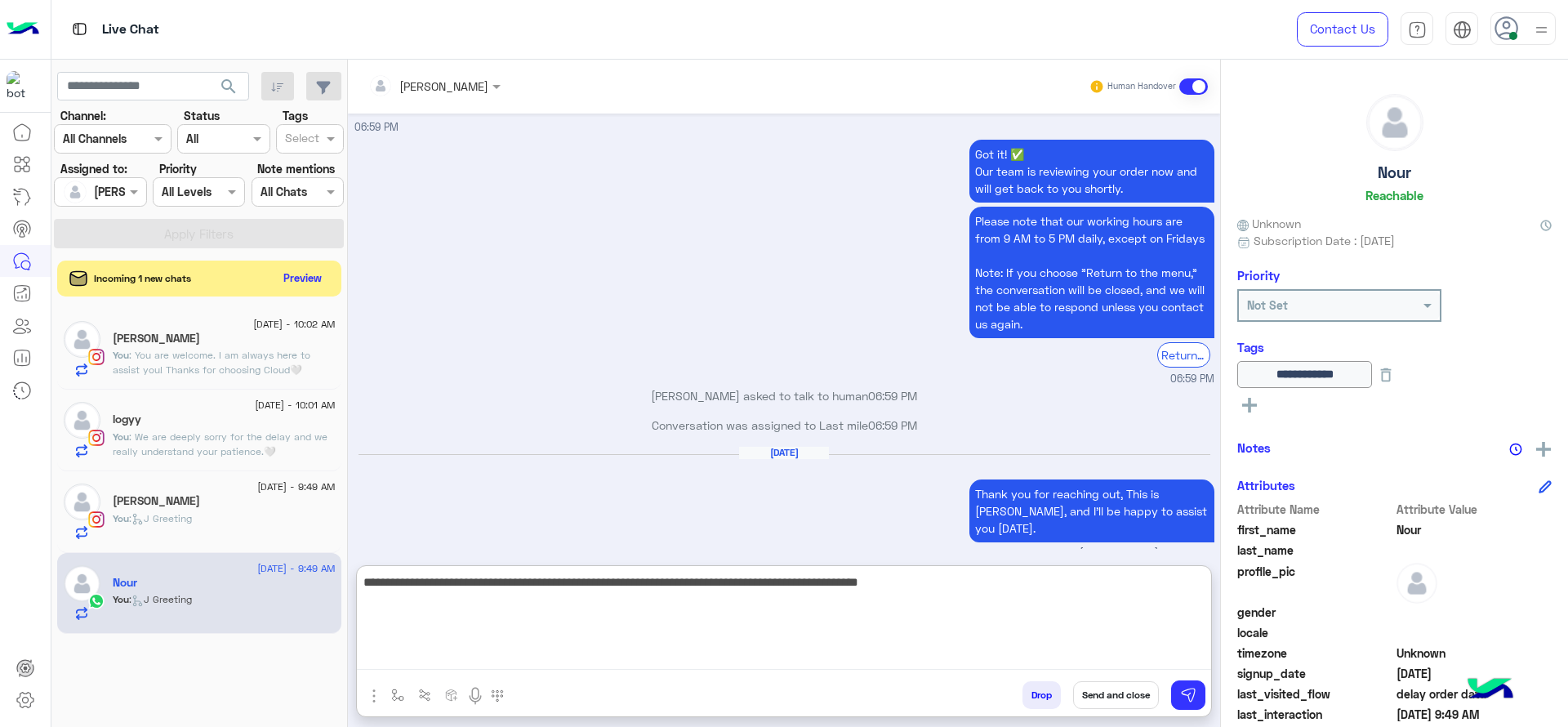
scroll to position [1417, 0]
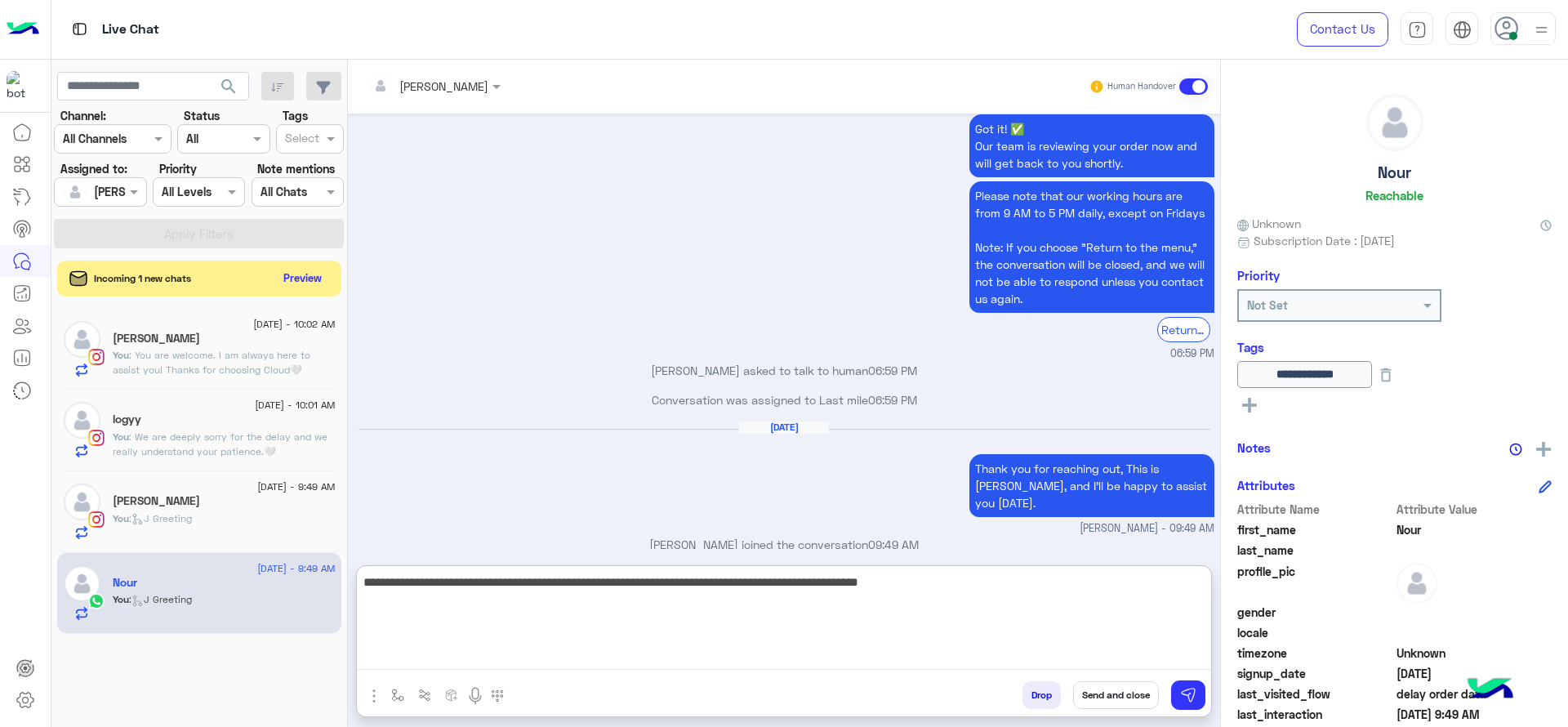
click at [927, 633] on textarea "**********" at bounding box center [784, 621] width 854 height 98
click at [858, 611] on textarea "**********" at bounding box center [784, 621] width 854 height 98
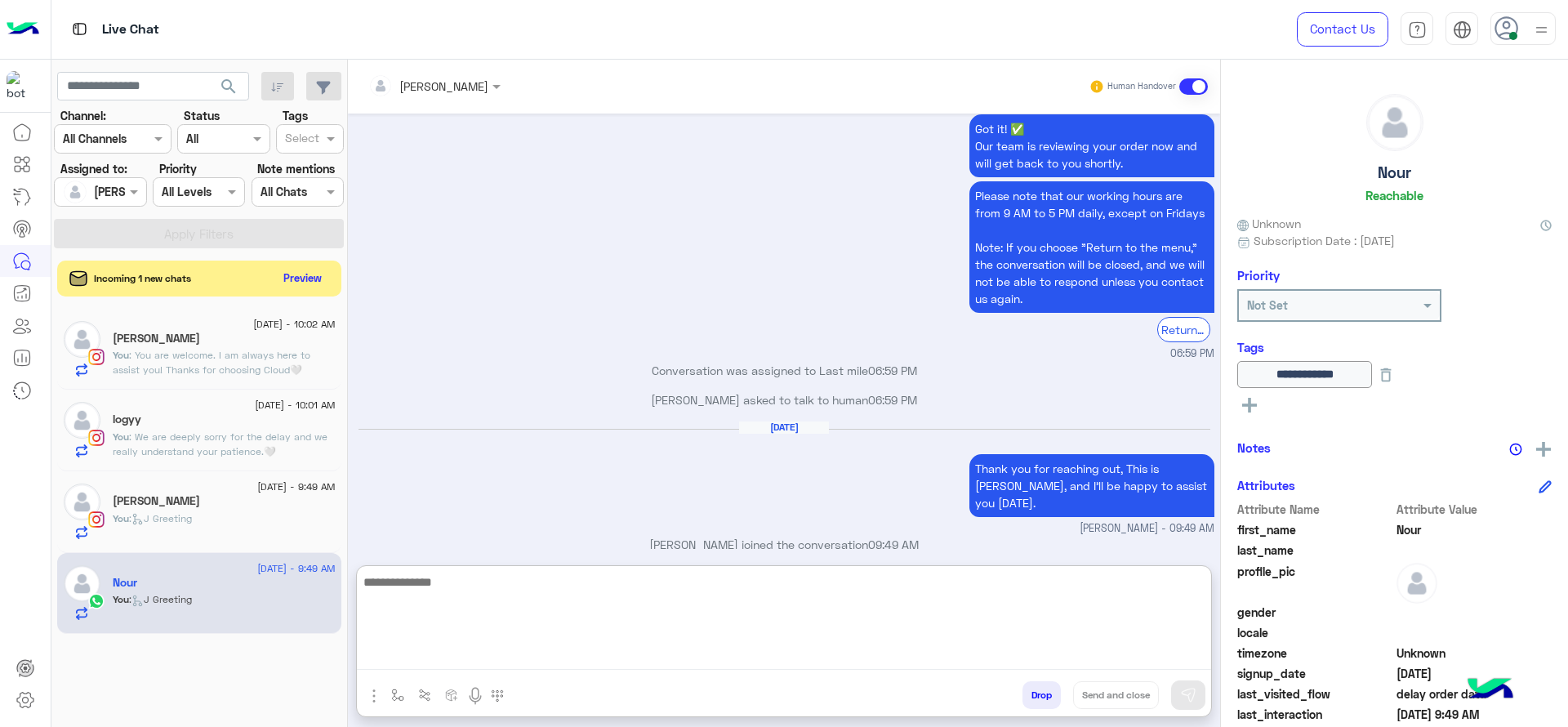
scroll to position [1503, 0]
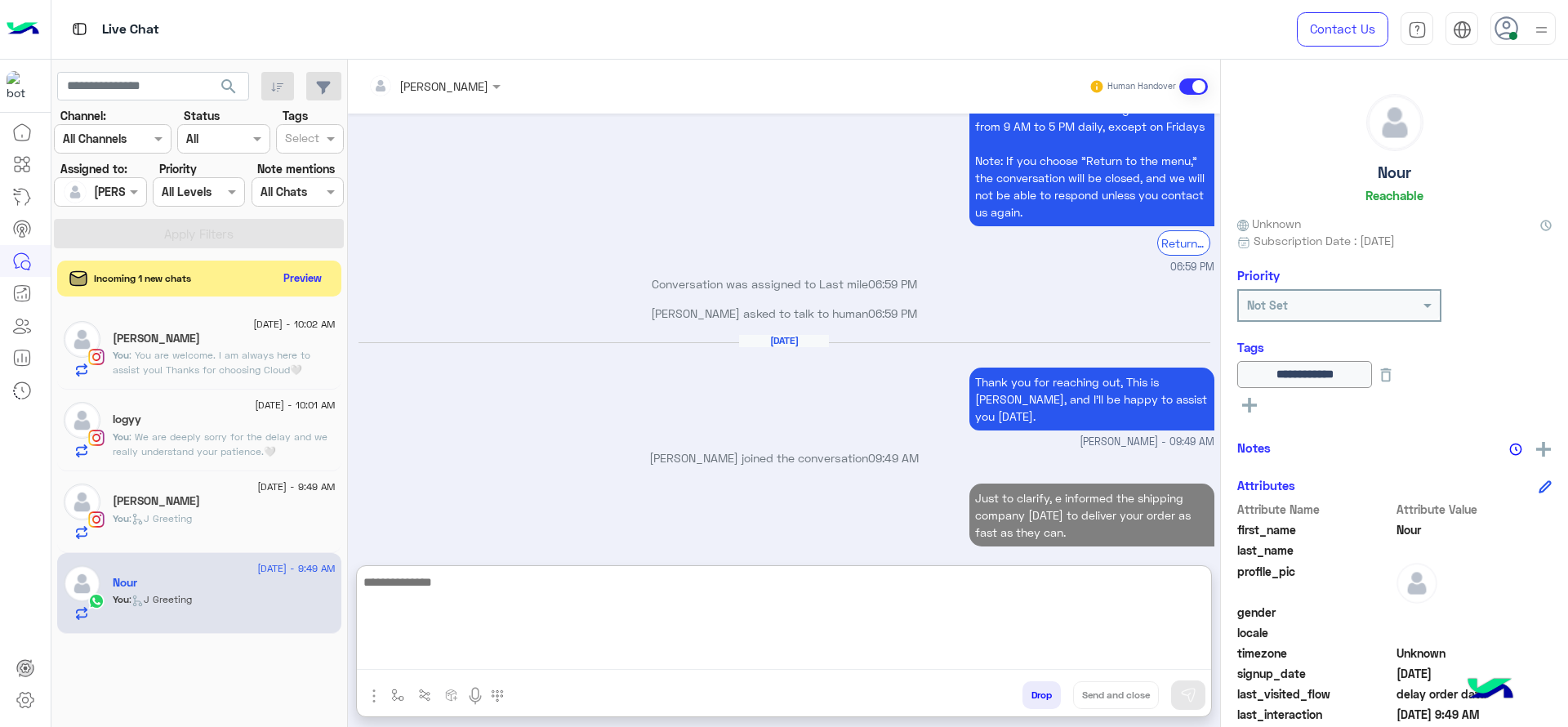
paste textarea "**********"
type textarea "**********"
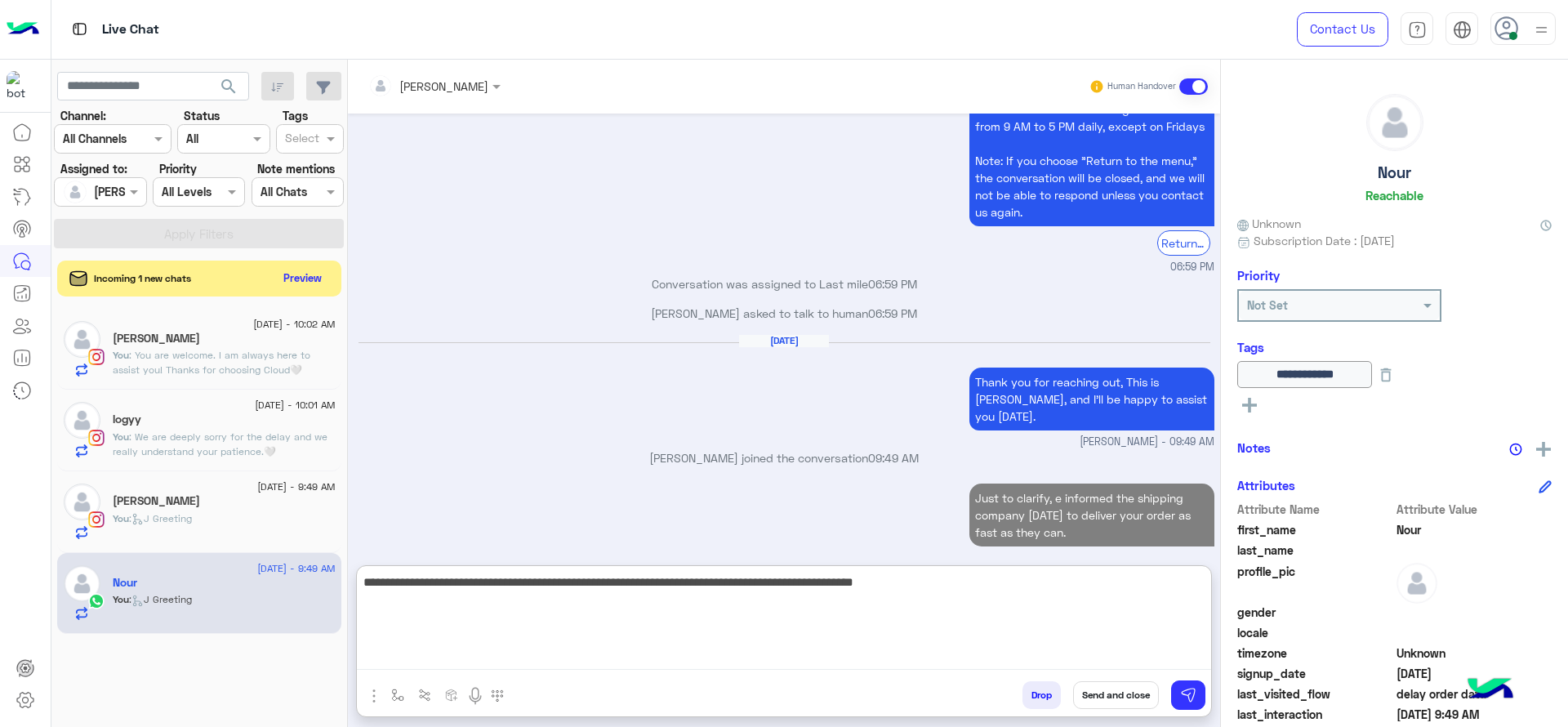
click at [492, 597] on textarea "**********" at bounding box center [784, 621] width 854 height 98
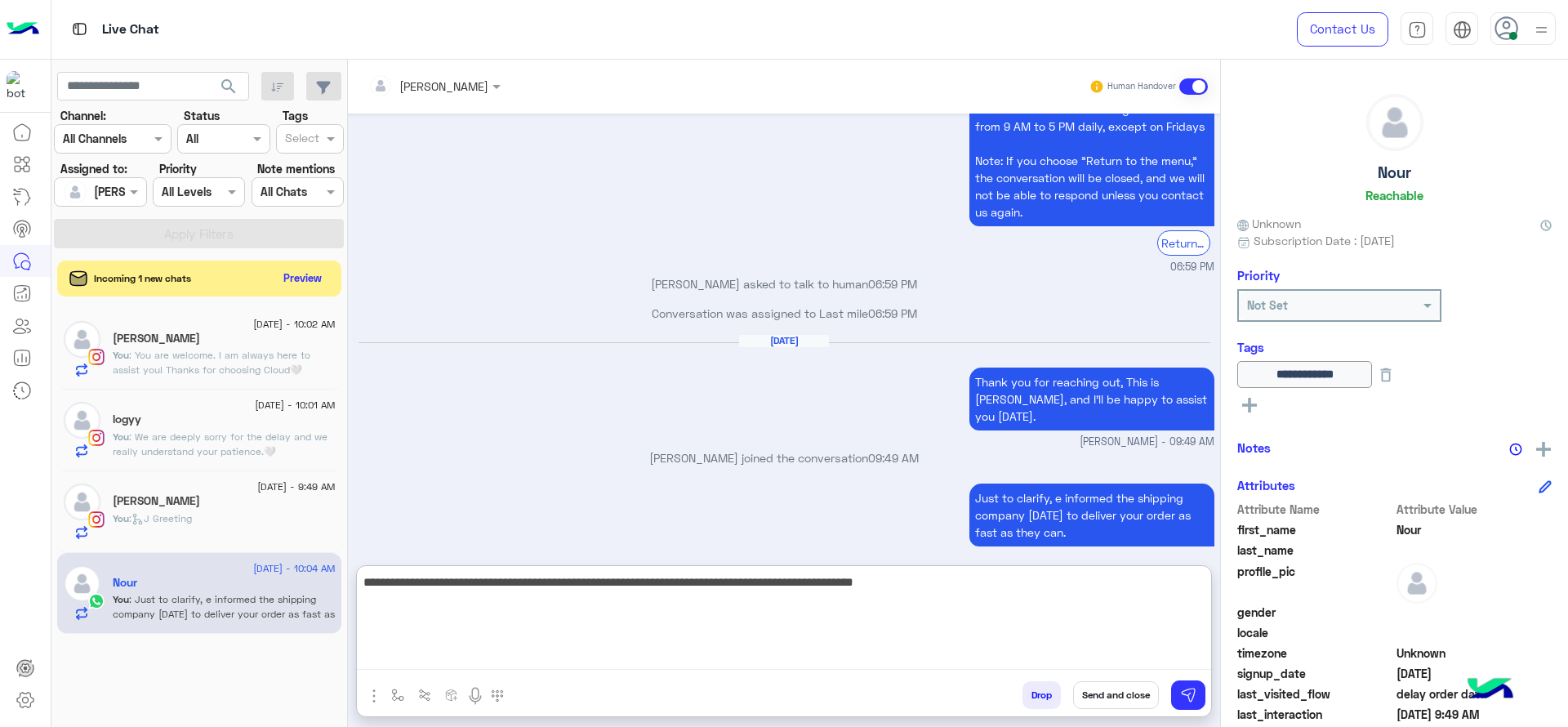
click at [492, 597] on textarea "**********" at bounding box center [784, 621] width 854 height 98
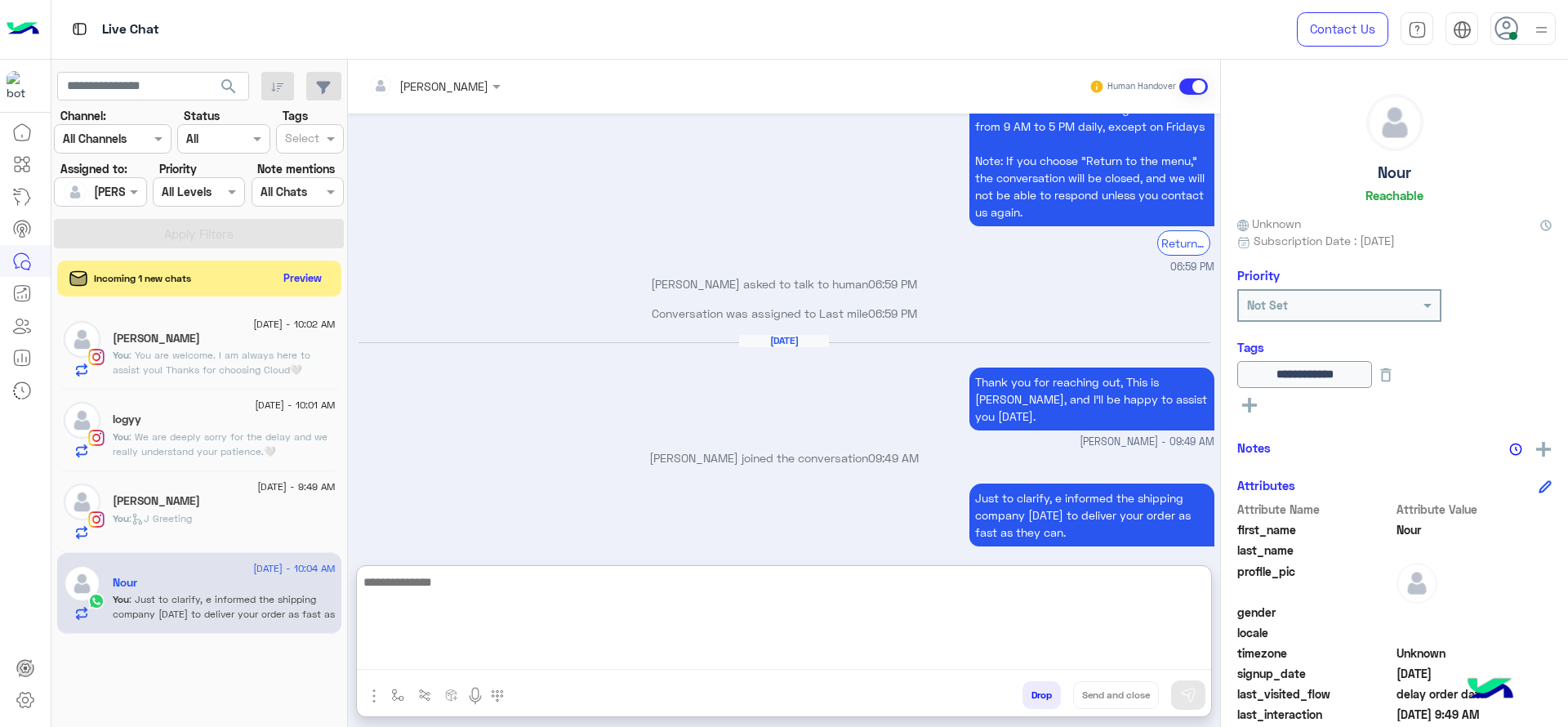
click at [493, 635] on textarea at bounding box center [784, 621] width 854 height 98
click at [817, 597] on textarea at bounding box center [784, 621] width 854 height 98
paste textarea "**********"
click at [364, 598] on textarea "**********" at bounding box center [784, 621] width 854 height 98
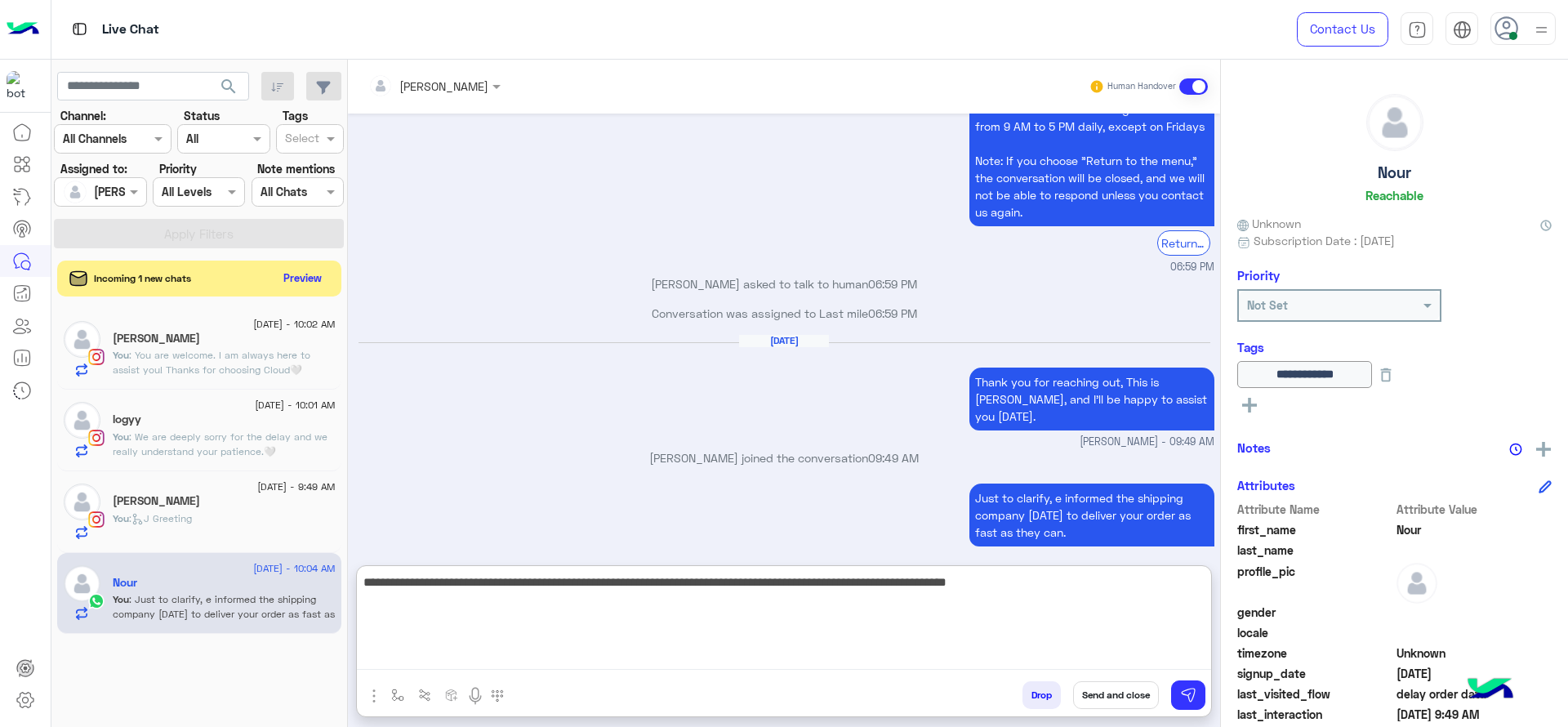
type textarea "**********"
click at [913, 623] on textarea "**********" at bounding box center [784, 621] width 854 height 98
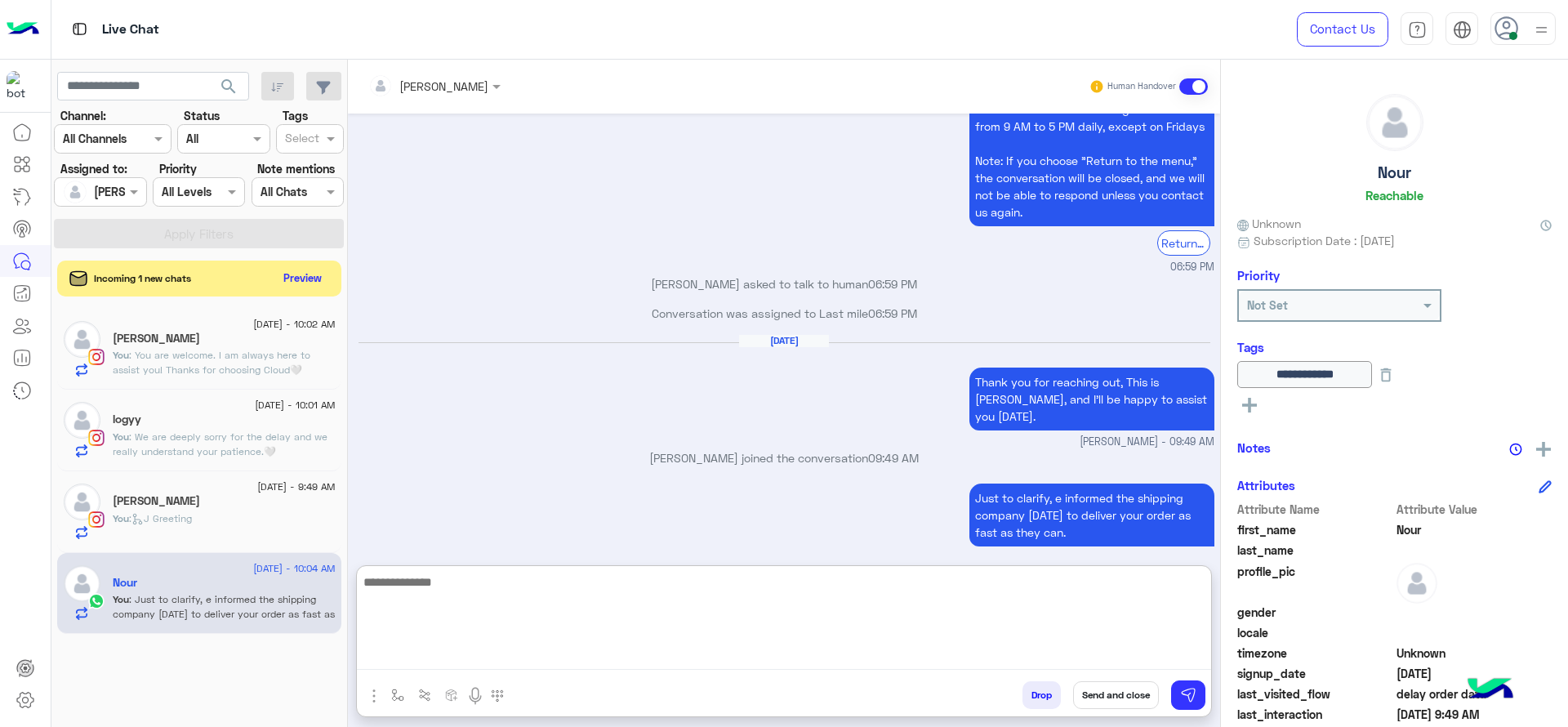
scroll to position [1590, 0]
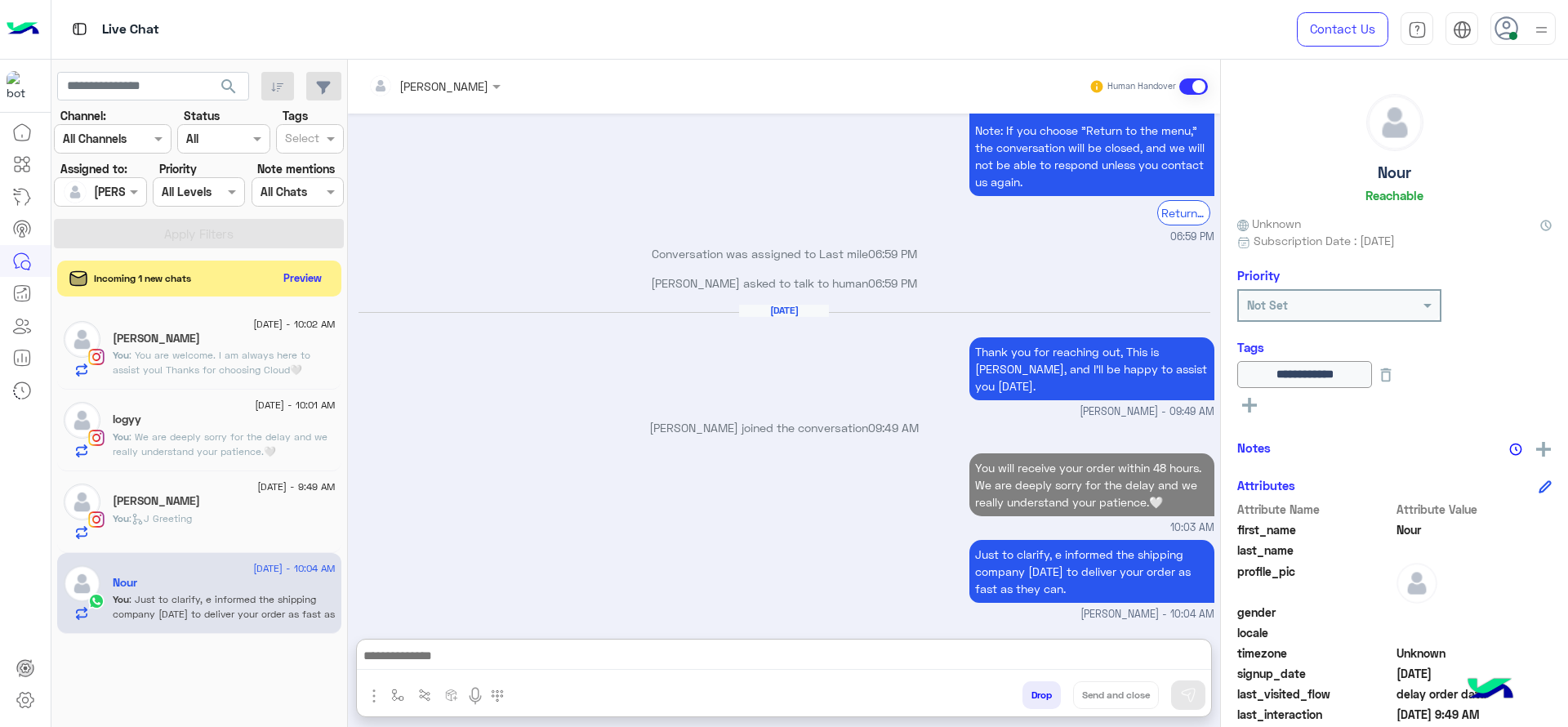
click at [246, 427] on div "logyy" at bounding box center [224, 421] width 223 height 17
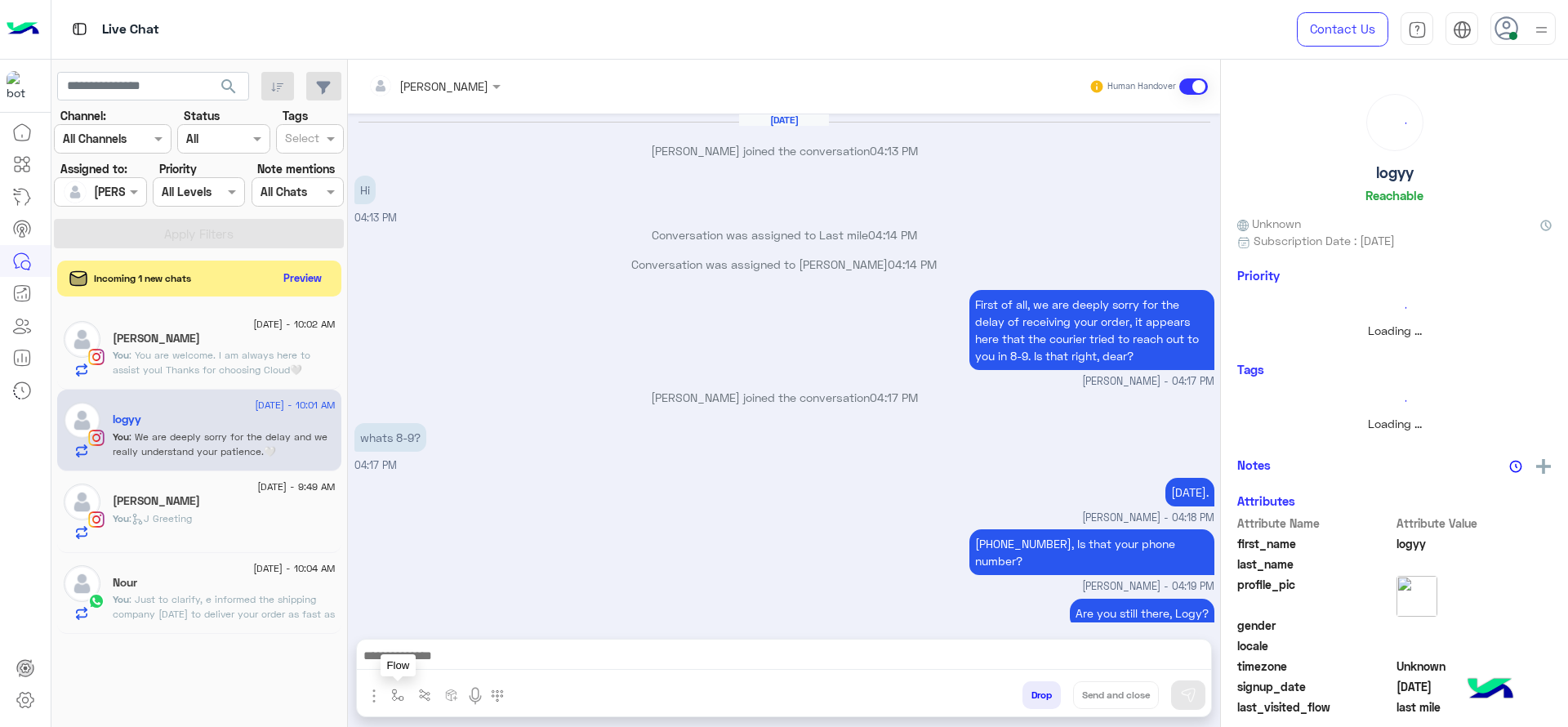
scroll to position [822, 0]
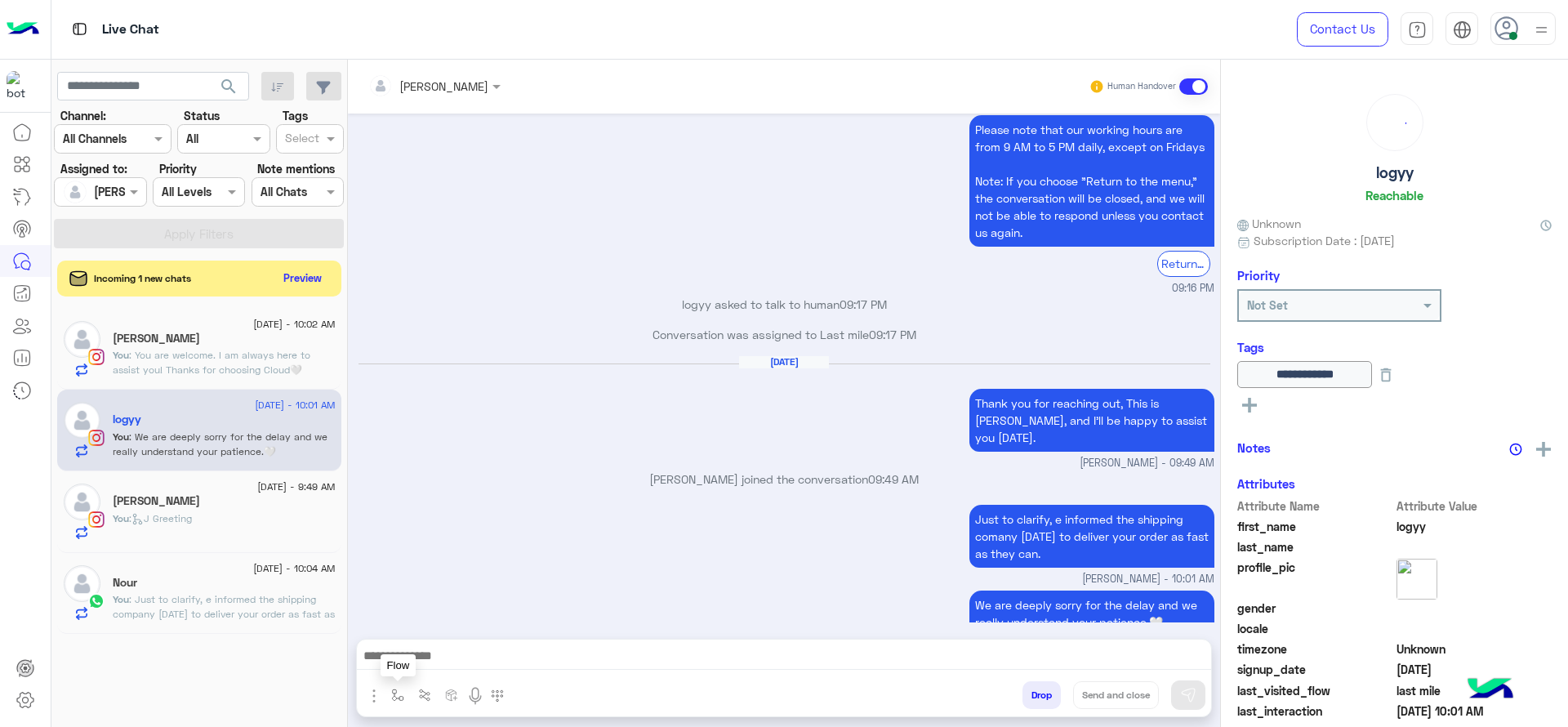
drag, startPoint x: 399, startPoint y: 692, endPoint x: 412, endPoint y: 672, distance: 23.9
click at [399, 689] on img "button" at bounding box center [397, 694] width 13 height 13
click at [418, 663] on input "text" at bounding box center [427, 660] width 67 height 19
type input "*"
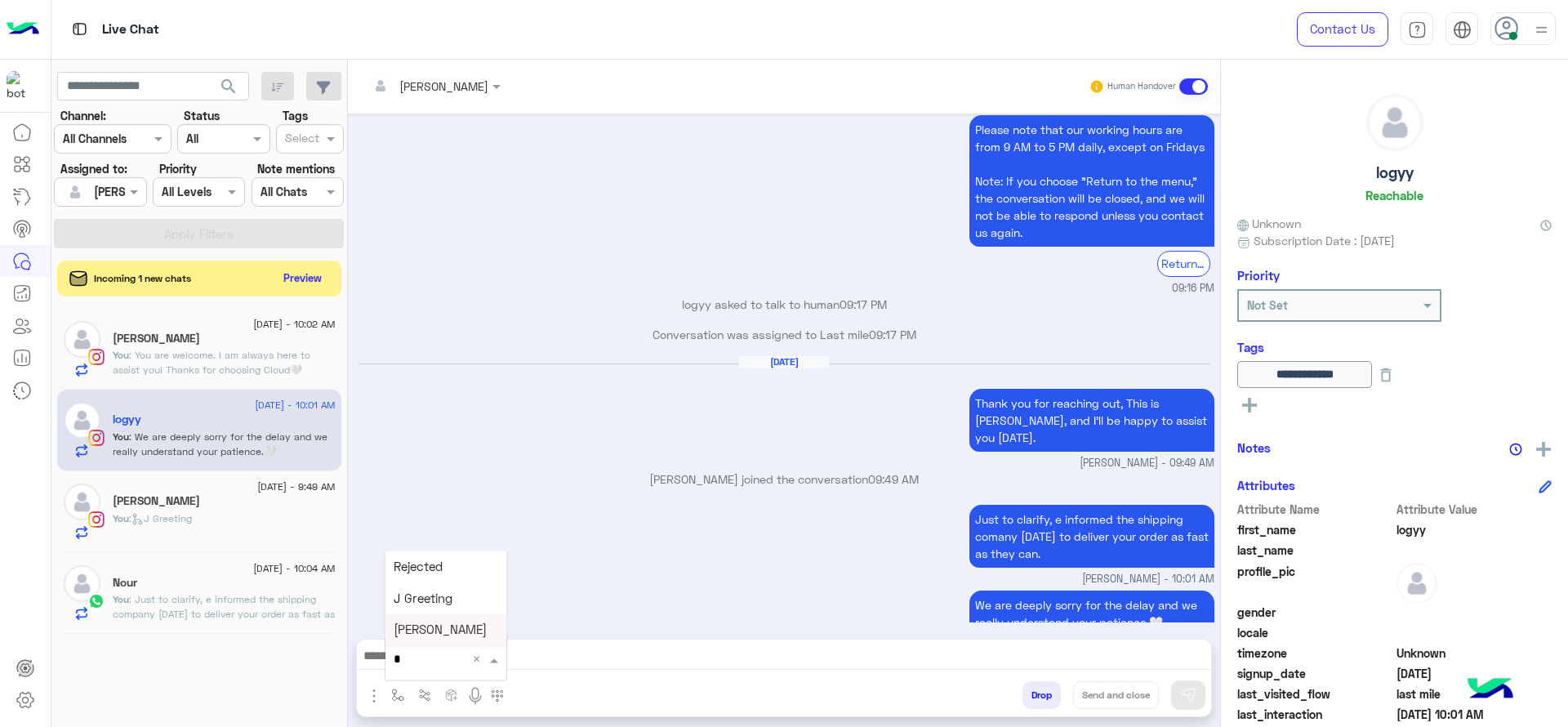
click at [434, 637] on div "Jana close" at bounding box center [445, 630] width 121 height 32
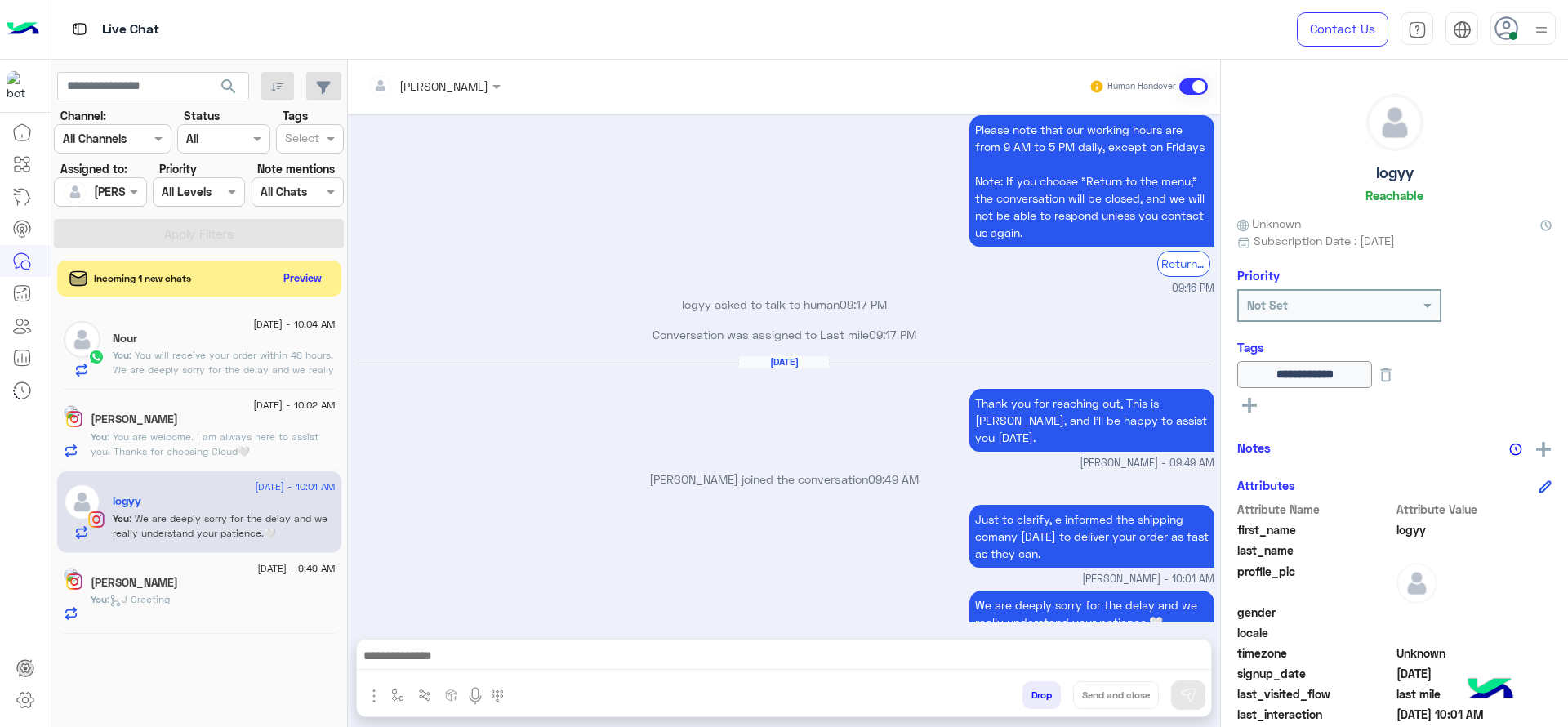
type textarea "**********"
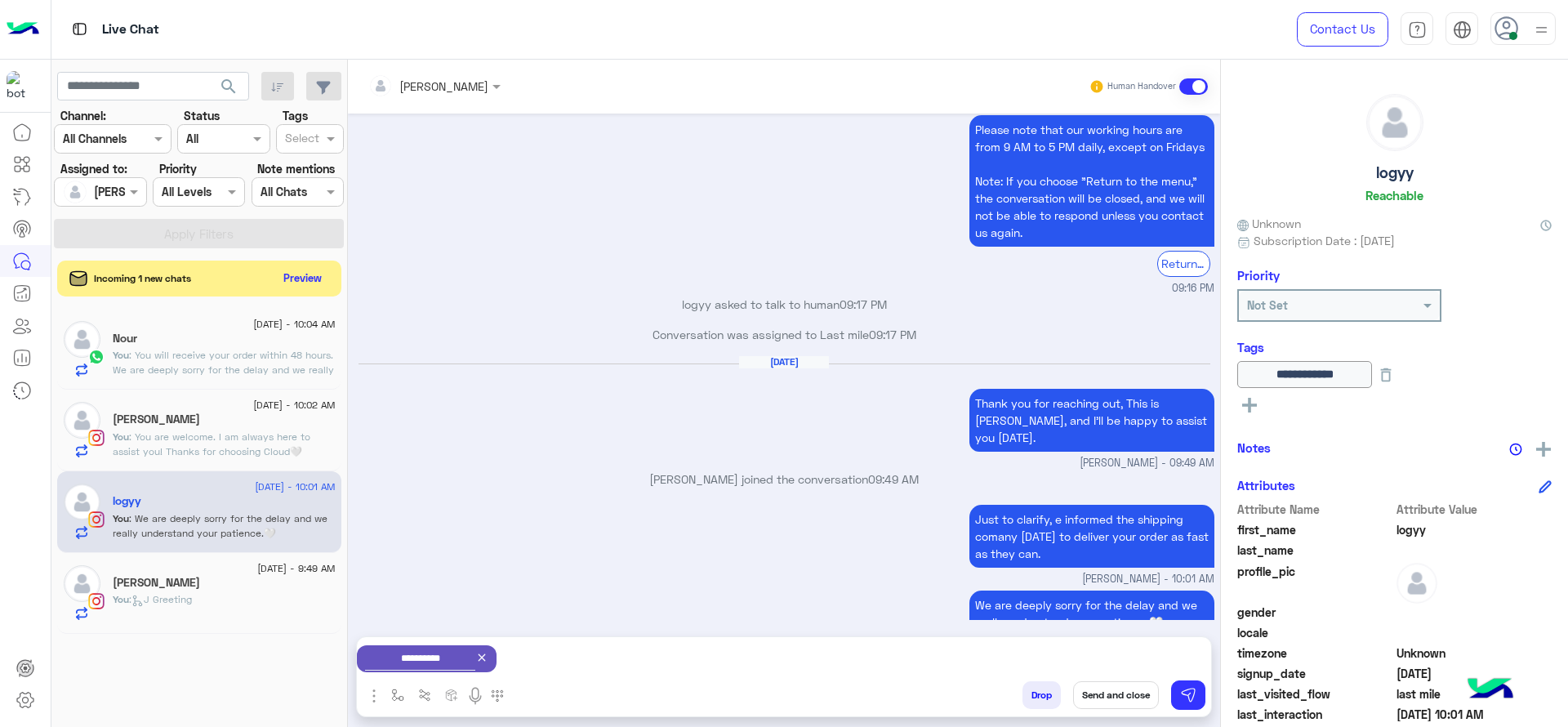
click at [231, 660] on div "11 September - 10:04 AM Nour You : You will receive your order within 48 hours.…" at bounding box center [200, 518] width 297 height 431
click at [179, 596] on span ": J Greeting" at bounding box center [160, 599] width 63 height 12
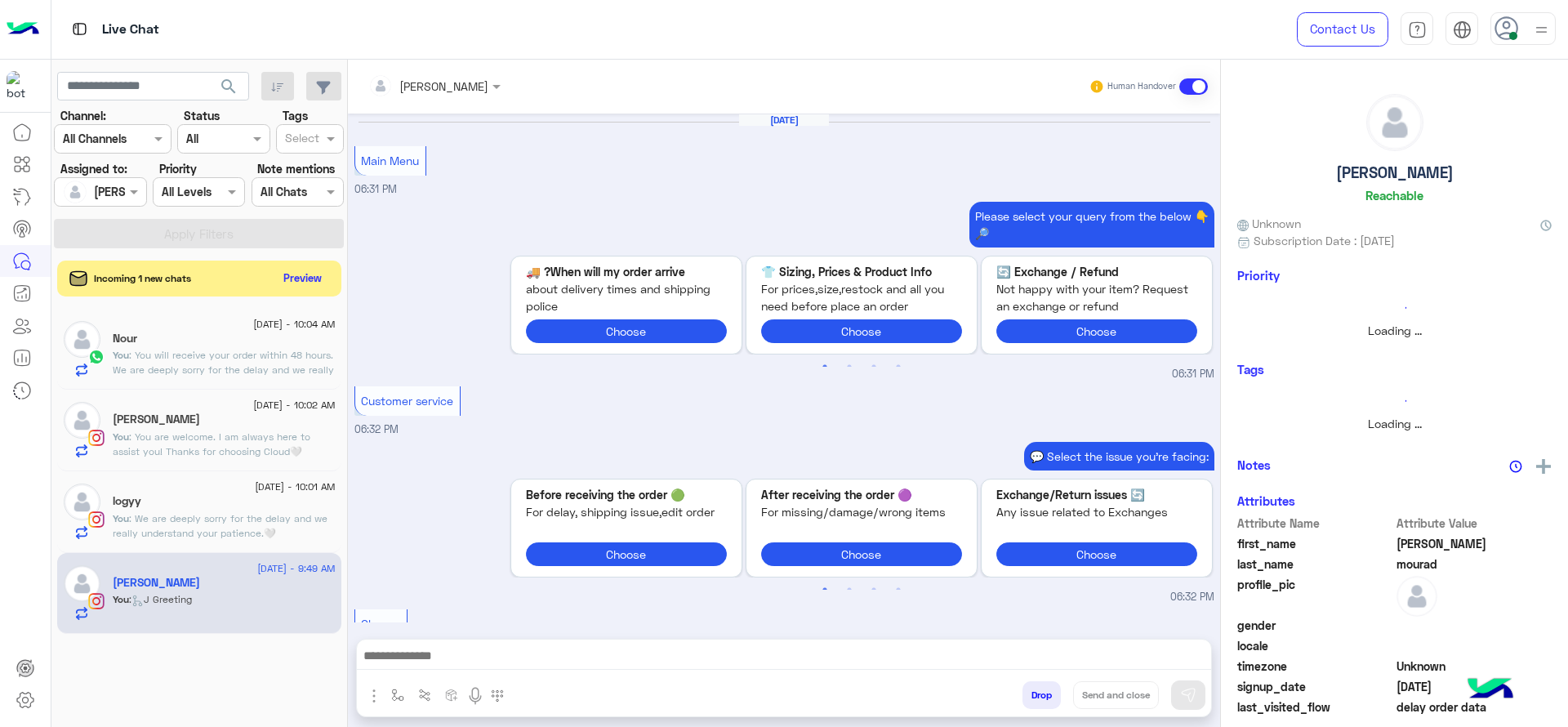
scroll to position [1553, 0]
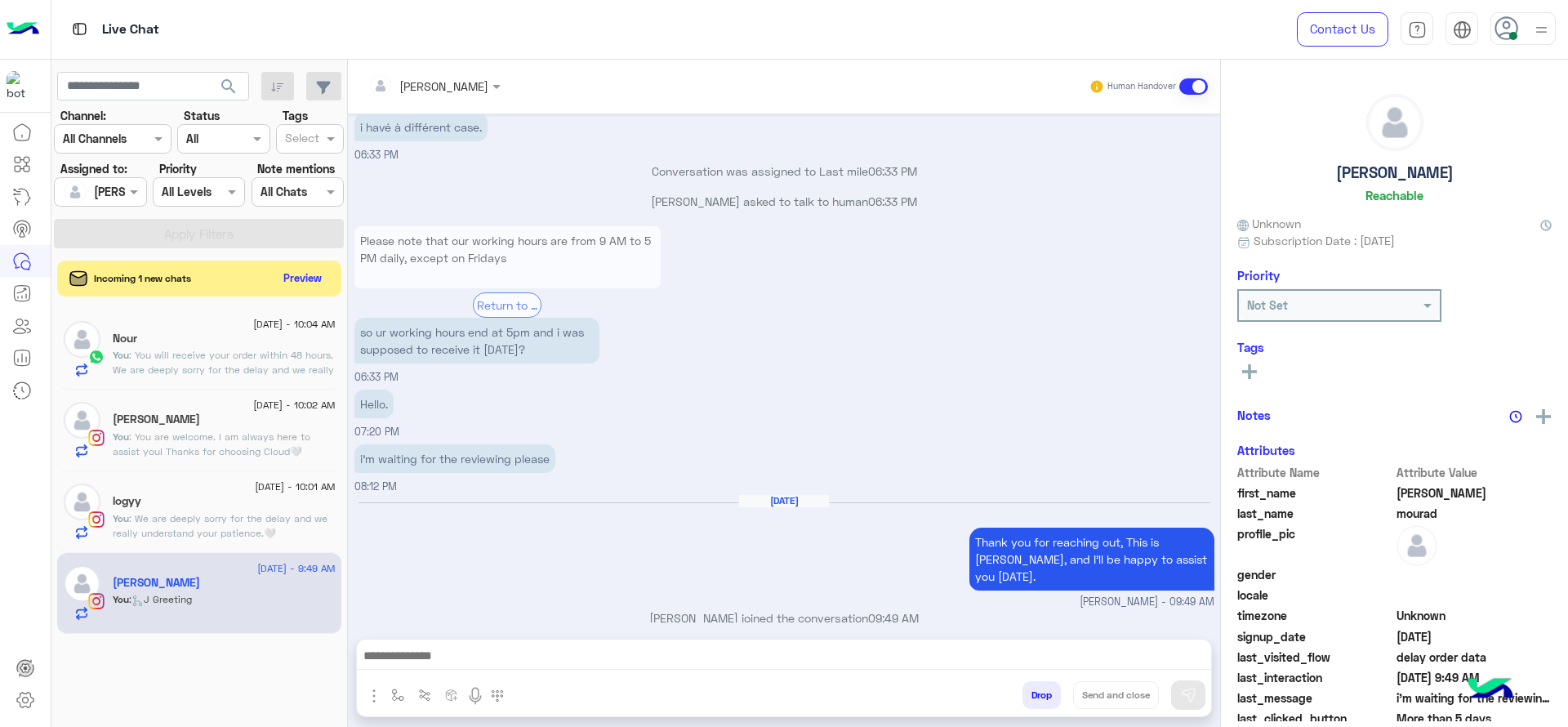
click at [474, 550] on div "Sep 11, 2025 Thank you for reaching out, This is Jana, and I’ll be happy to ass…" at bounding box center [784, 552] width 859 height 115
click at [649, 450] on div "i’m waiting for the reviewing please 08:12 PM" at bounding box center [784, 468] width 859 height 55
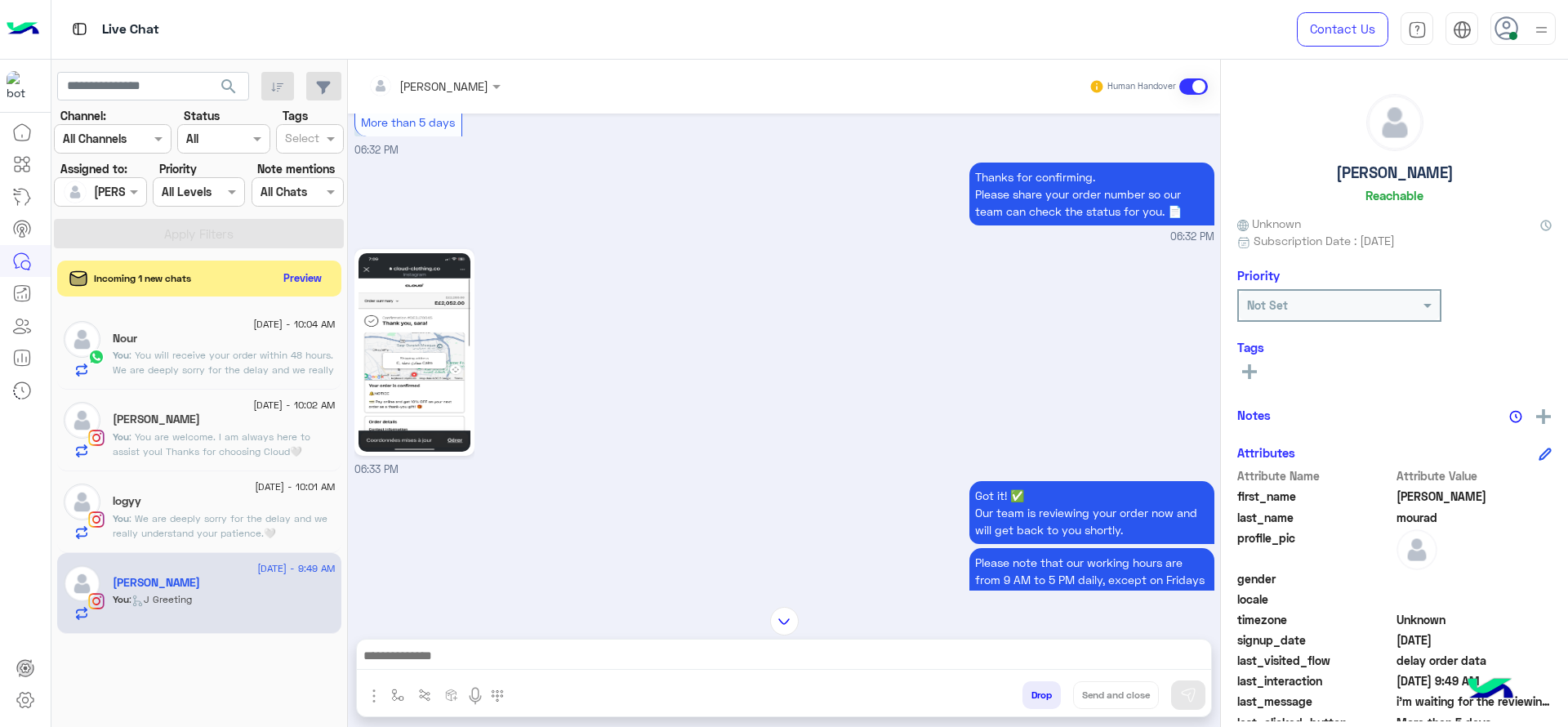
scroll to position [3410, 0]
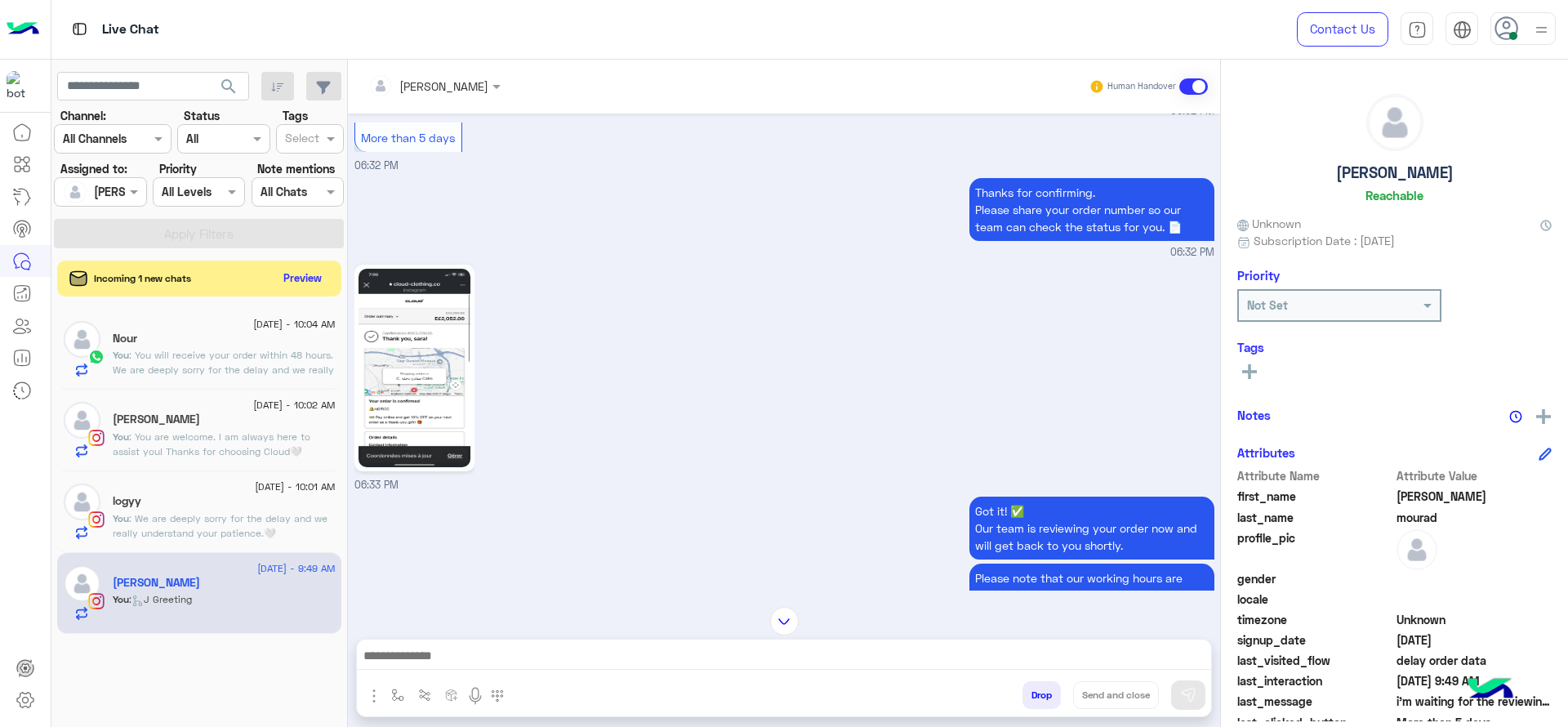
click at [419, 403] on img at bounding box center [414, 367] width 112 height 198
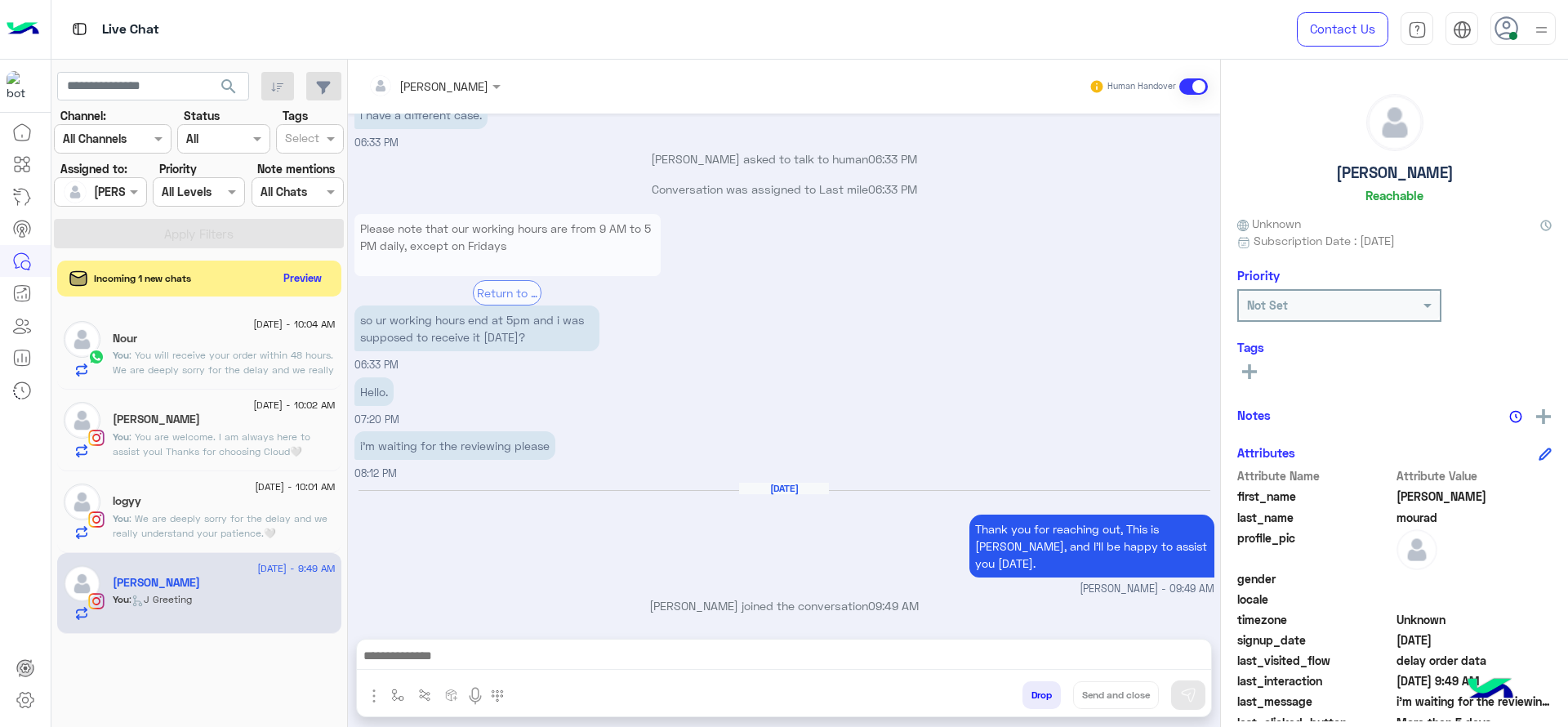
scroll to position [4064, 0]
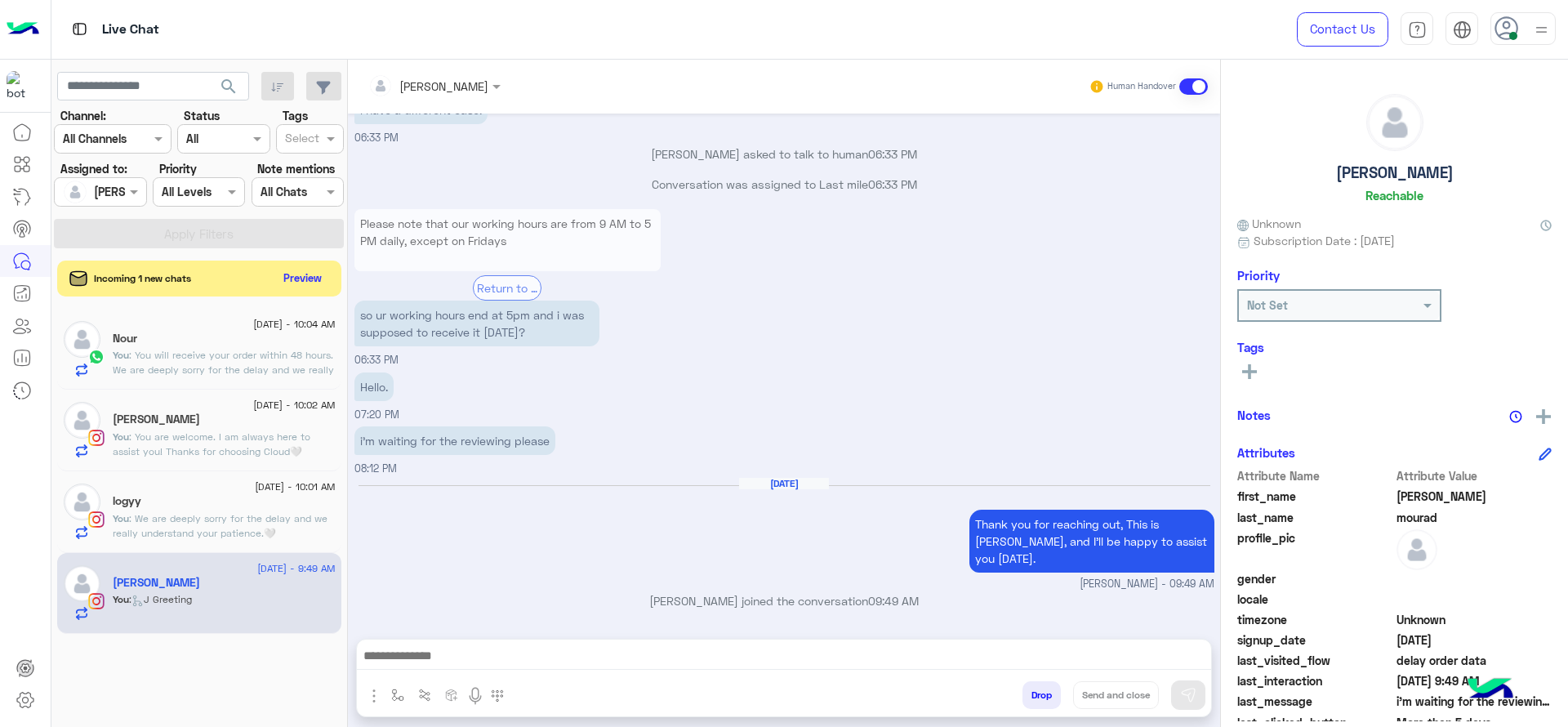
click at [243, 528] on span ": We are deeply sorry for the delay and we really understand your patience.🤍" at bounding box center [220, 525] width 214 height 27
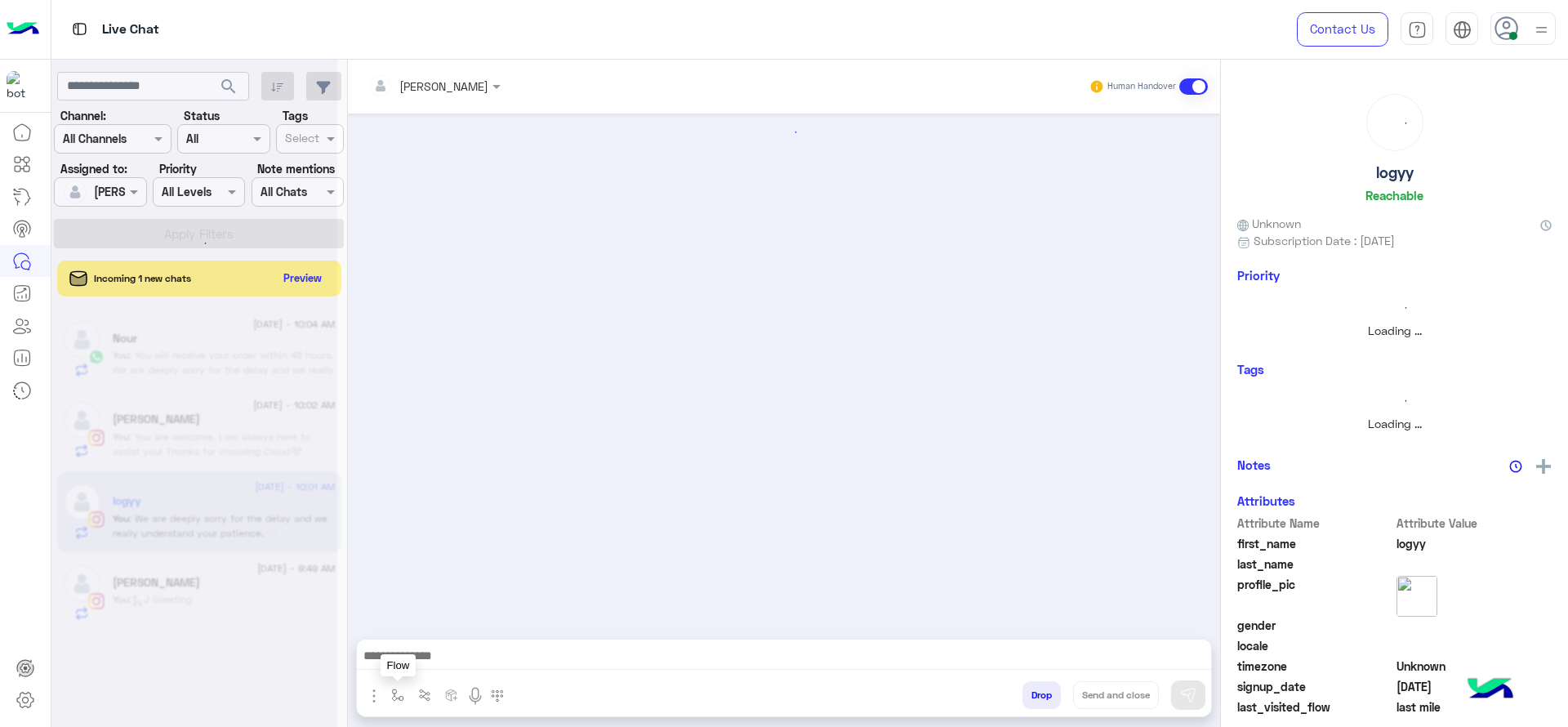
click at [385, 682] on button "button" at bounding box center [397, 694] width 27 height 27
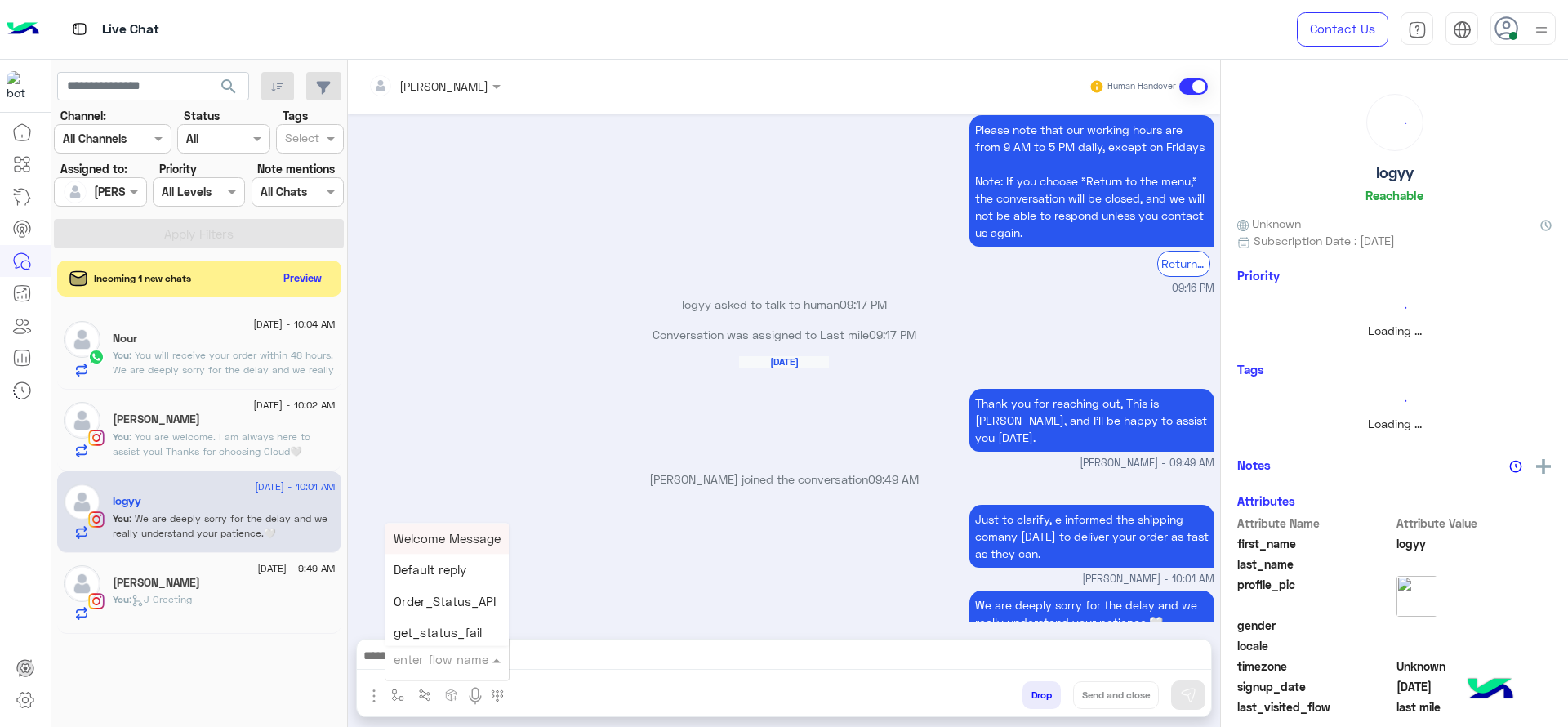
click at [411, 663] on input "text" at bounding box center [427, 660] width 67 height 19
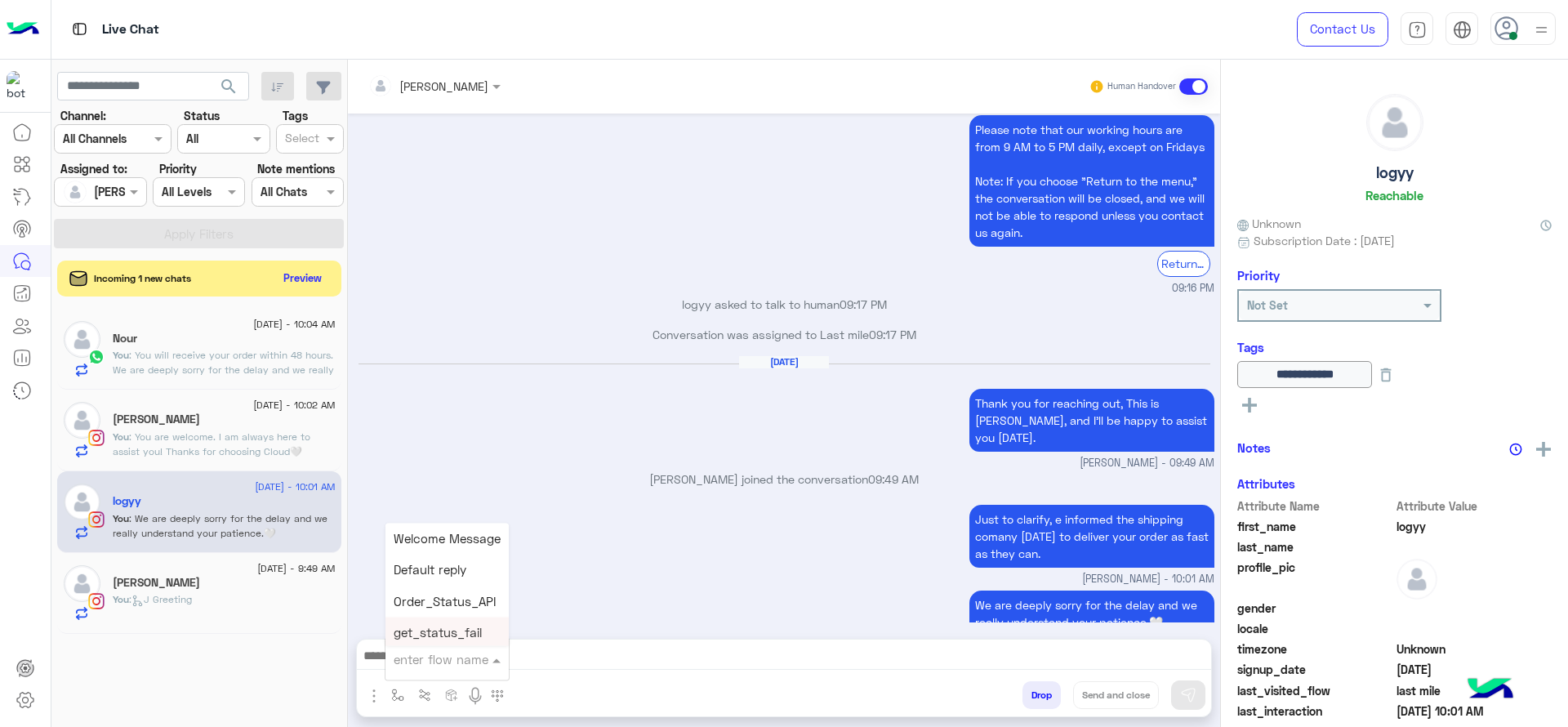
type input "*"
click at [453, 634] on span "Jana close" at bounding box center [440, 629] width 93 height 15
type textarea "**********"
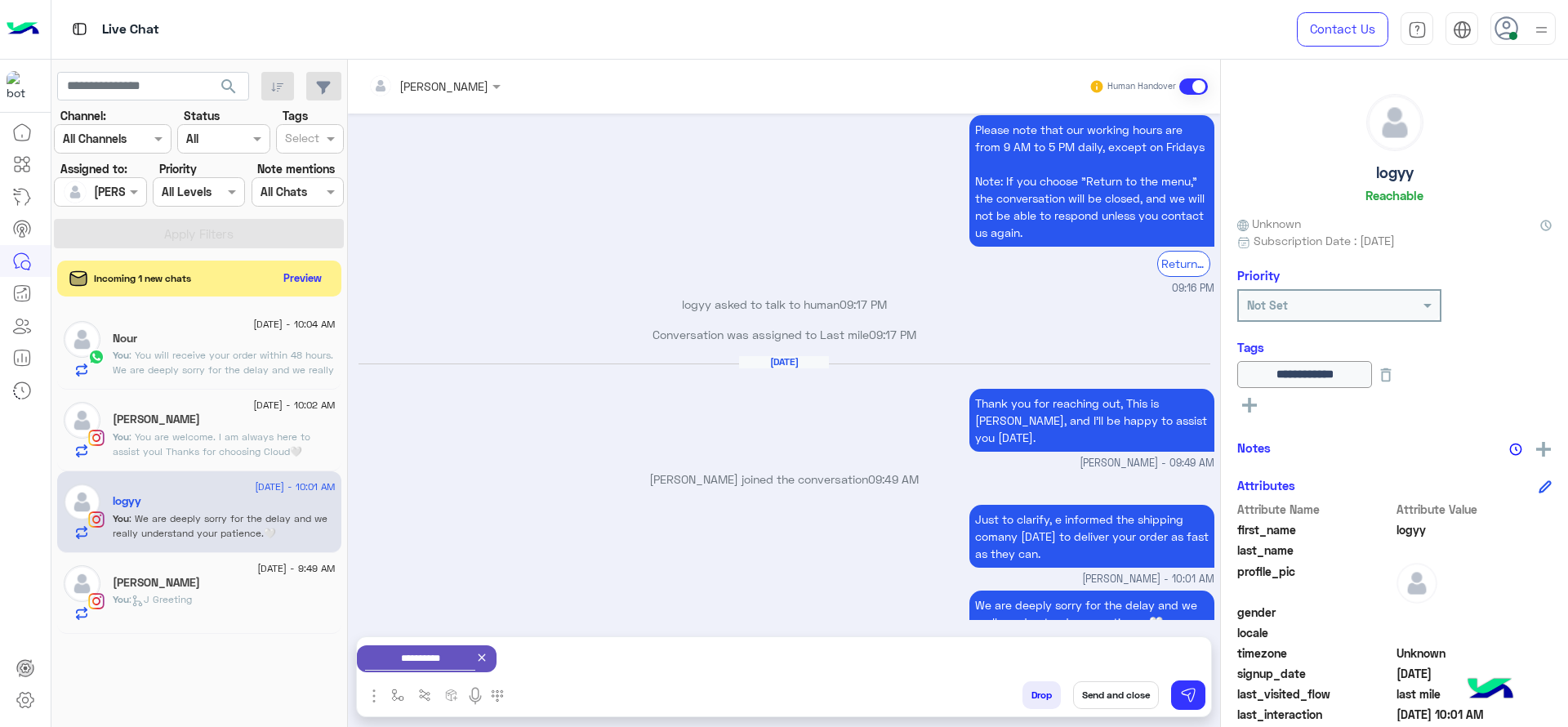
click at [1108, 685] on button "Send and close" at bounding box center [1116, 695] width 86 height 27
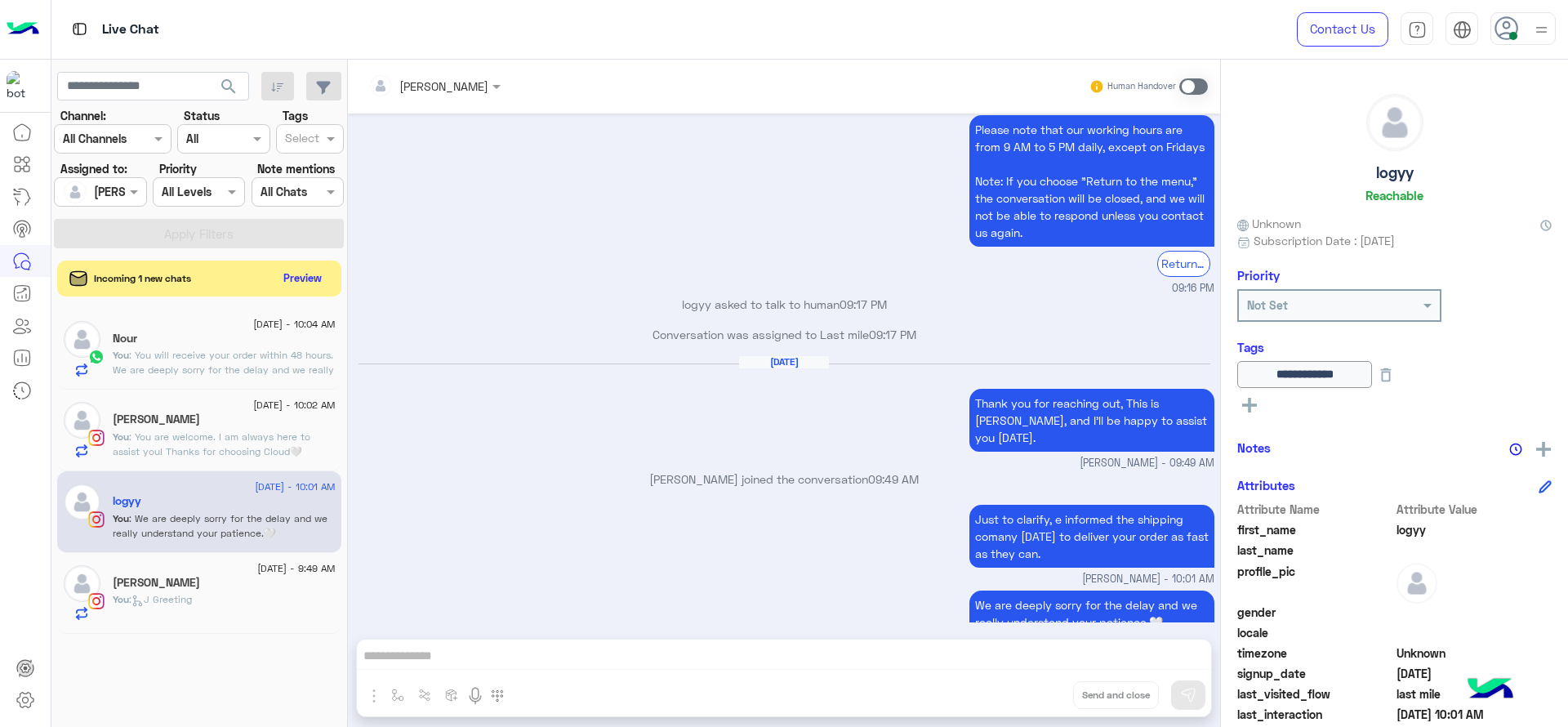
scroll to position [851, 0]
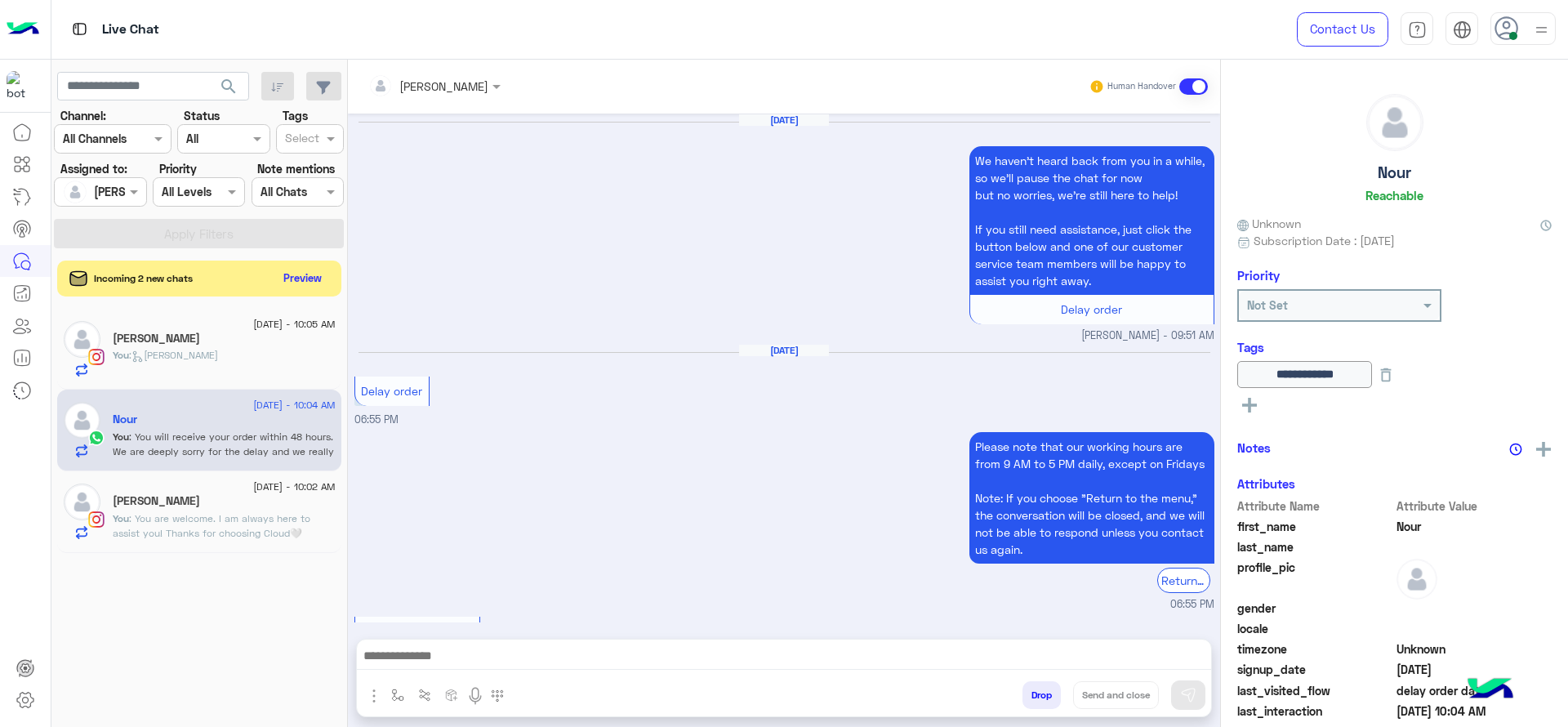
scroll to position [1417, 0]
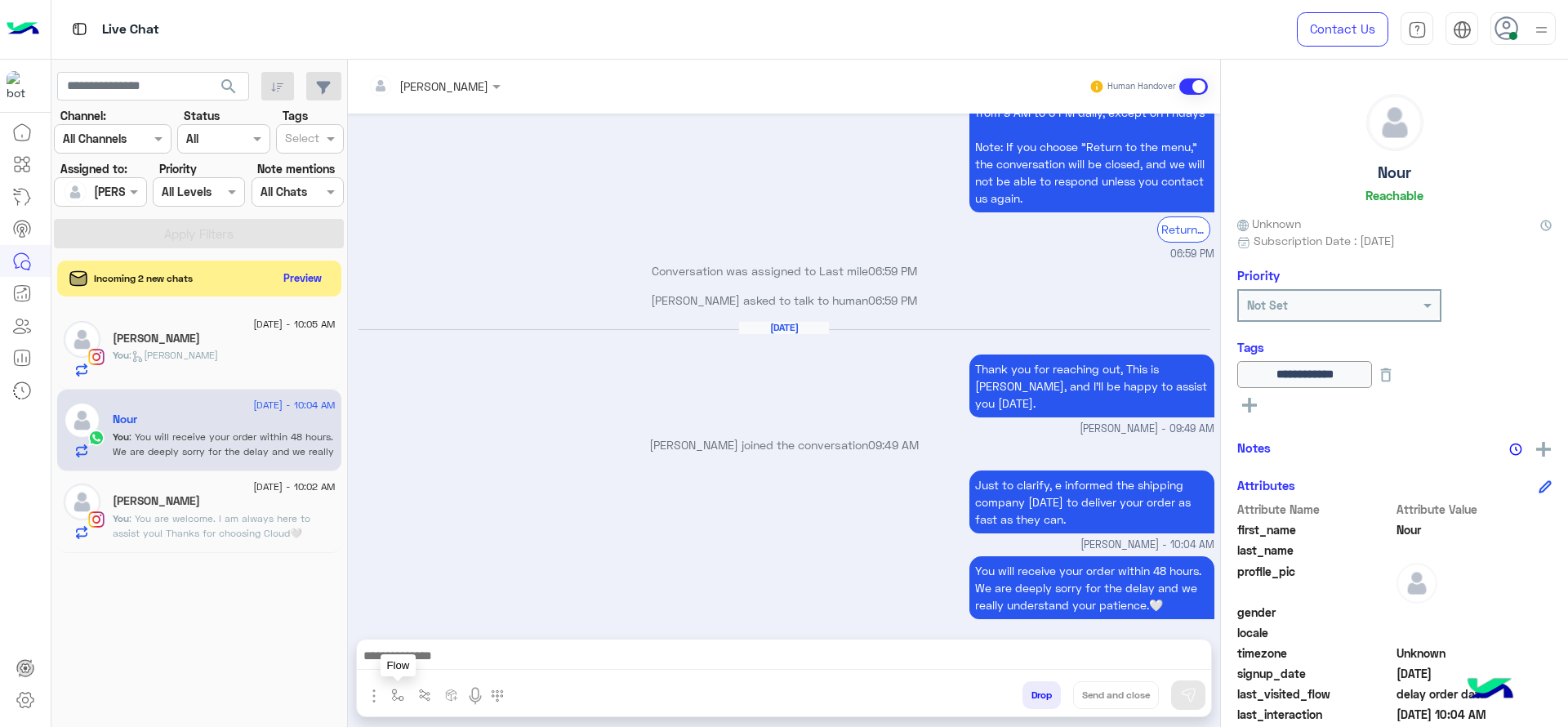
click at [391, 690] on img "button" at bounding box center [397, 694] width 13 height 13
click at [206, 639] on div "11 September - 10:05 AM sara mourad You : Jana close 11 September - 10:04 AM No…" at bounding box center [200, 518] width 297 height 431
click at [190, 355] on span ": Jana close" at bounding box center [173, 354] width 89 height 12
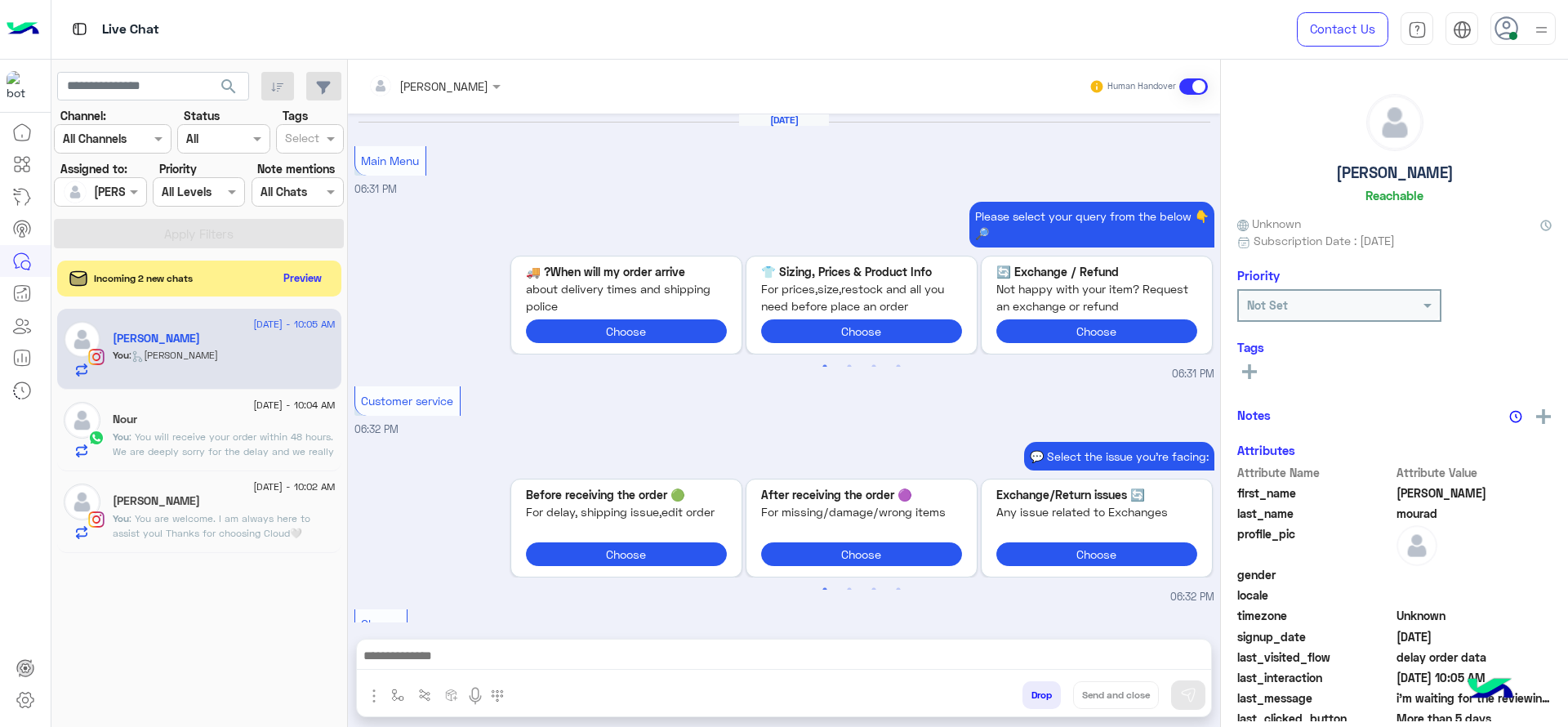
scroll to position [1553, 0]
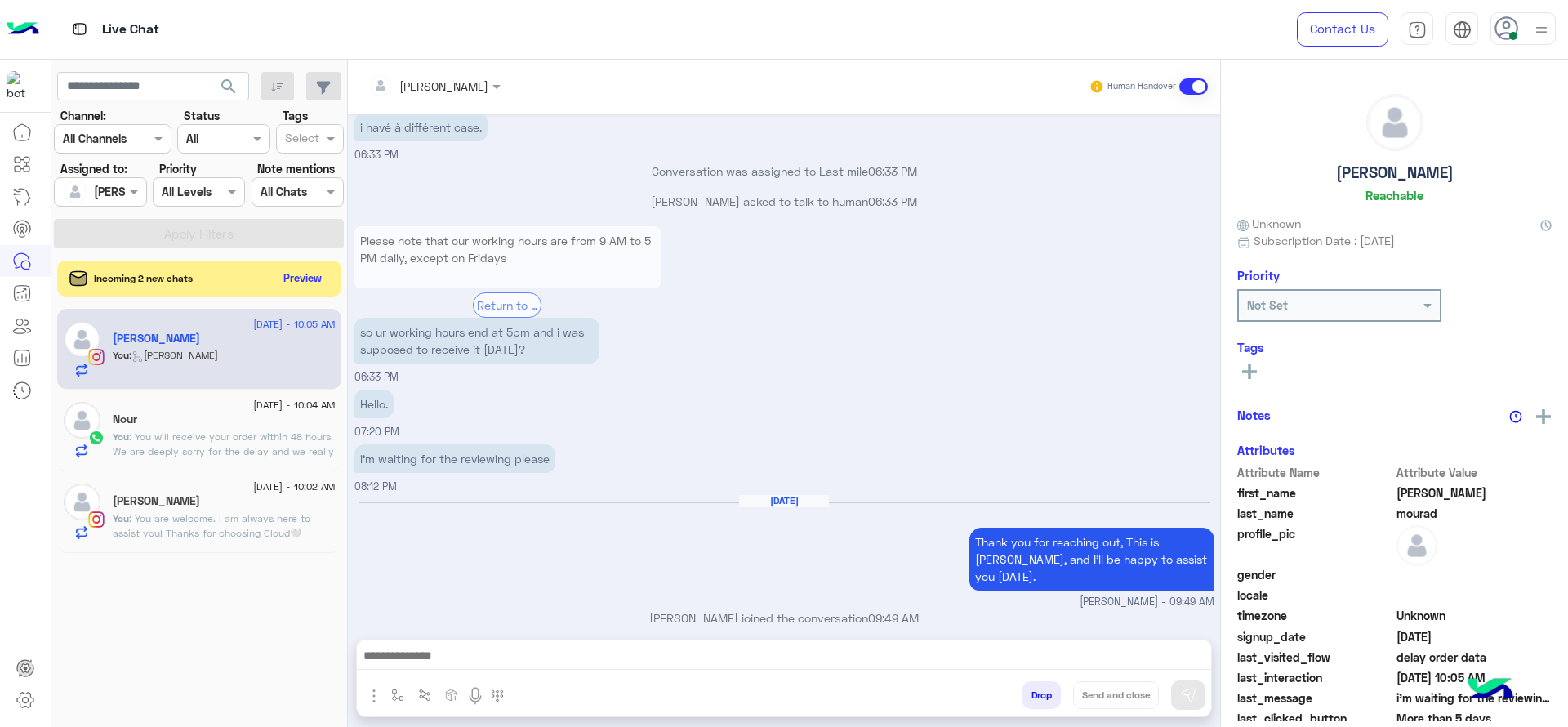
click at [197, 540] on div "11 September - 10:02 AM Rawan AbouSherif You : You are welcome. I am always her…" at bounding box center [199, 512] width 284 height 82
click at [249, 515] on span ": You are welcome. I am always here to assist you! Thanks for choosing Cloud🤍" at bounding box center [211, 525] width 197 height 27
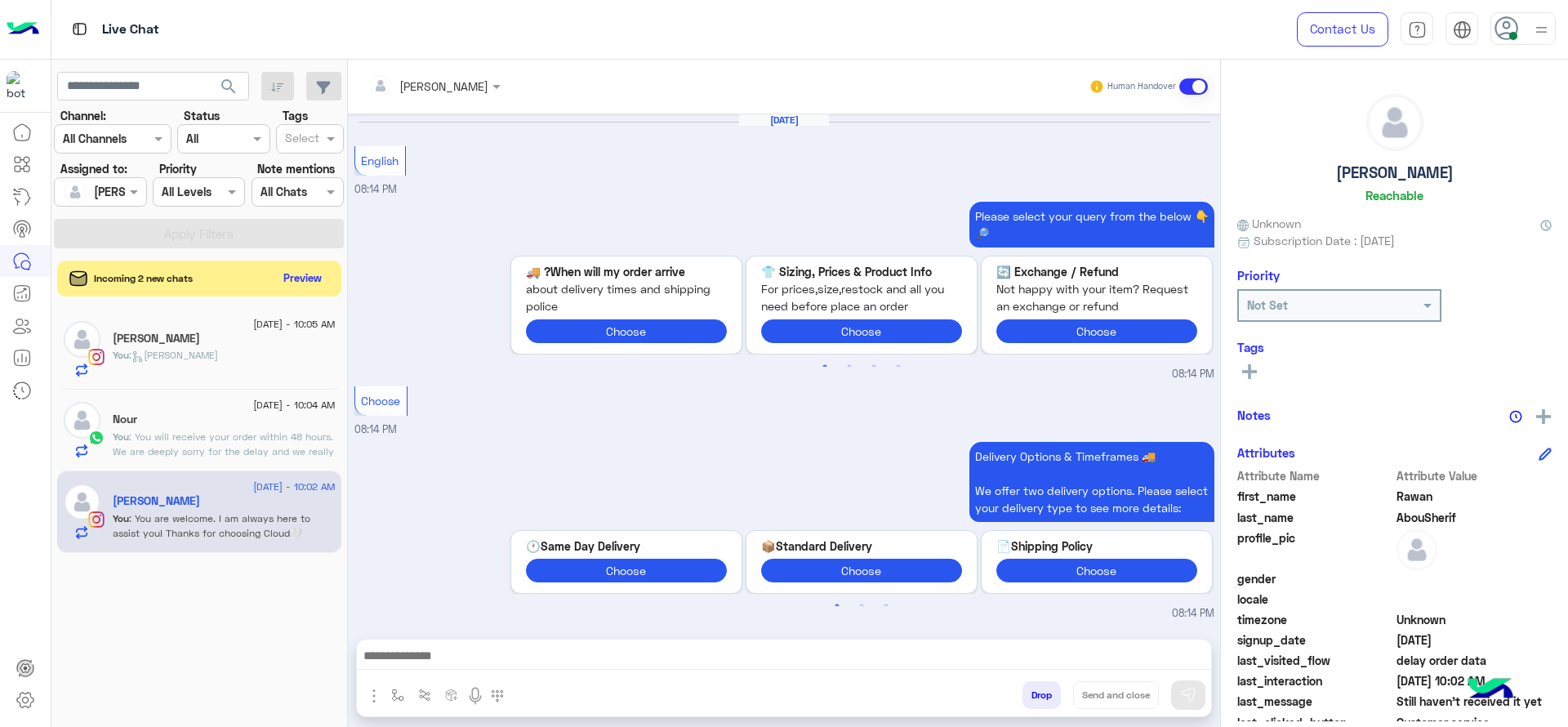
scroll to position [1566, 0]
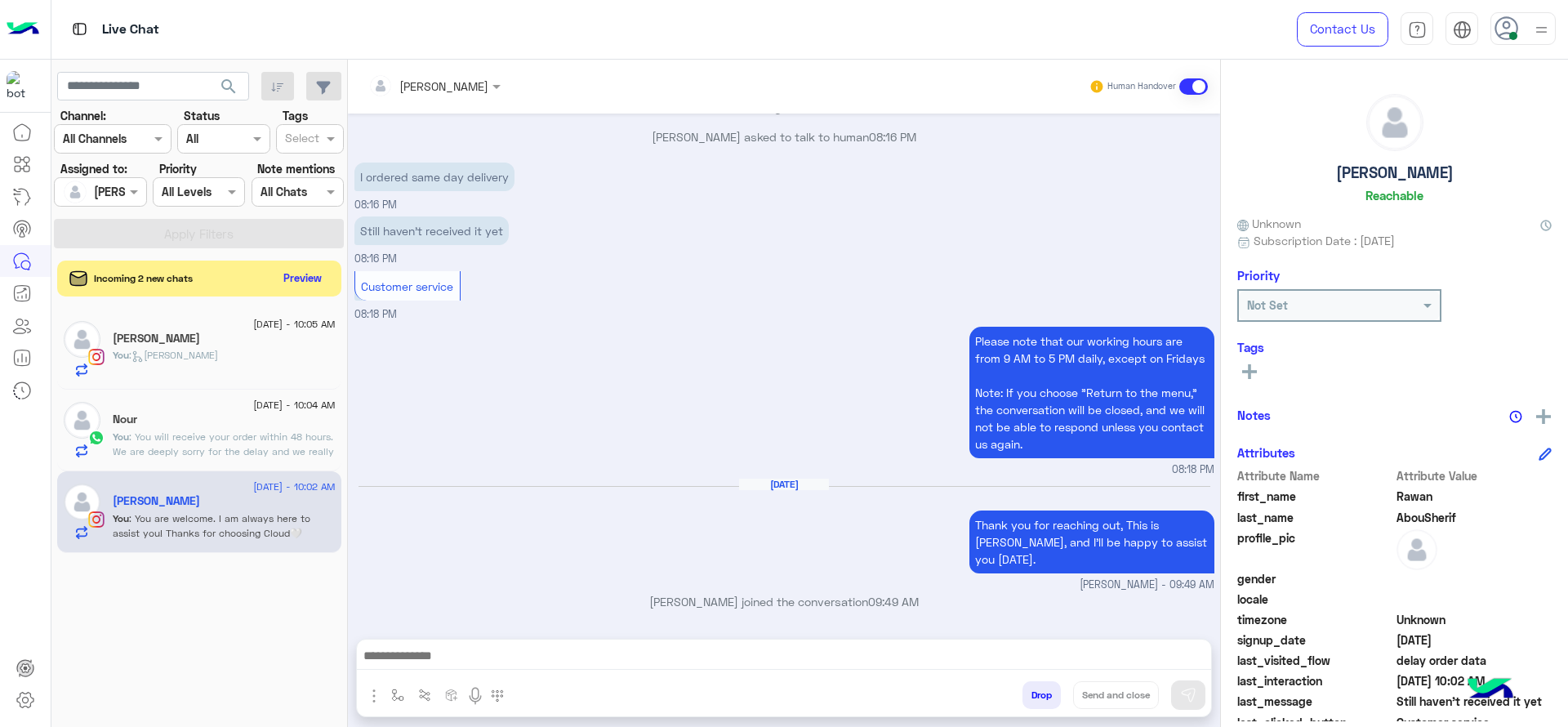
click at [506, 392] on div "Please note that our working hours are from 9 AM to 5 PM daily, except on Frida…" at bounding box center [784, 400] width 859 height 155
drag, startPoint x: 165, startPoint y: 606, endPoint x: 230, endPoint y: 451, distance: 168.1
click at [166, 606] on div "11 September - 10:05 AM sara mourad You : Jana close 11 September - 10:04 AM No…" at bounding box center [200, 518] width 297 height 431
click at [241, 379] on div "11 September - 10:05 AM sara mourad You : Jana close" at bounding box center [199, 349] width 284 height 82
click at [214, 359] on div "You : Jana close" at bounding box center [224, 361] width 223 height 28
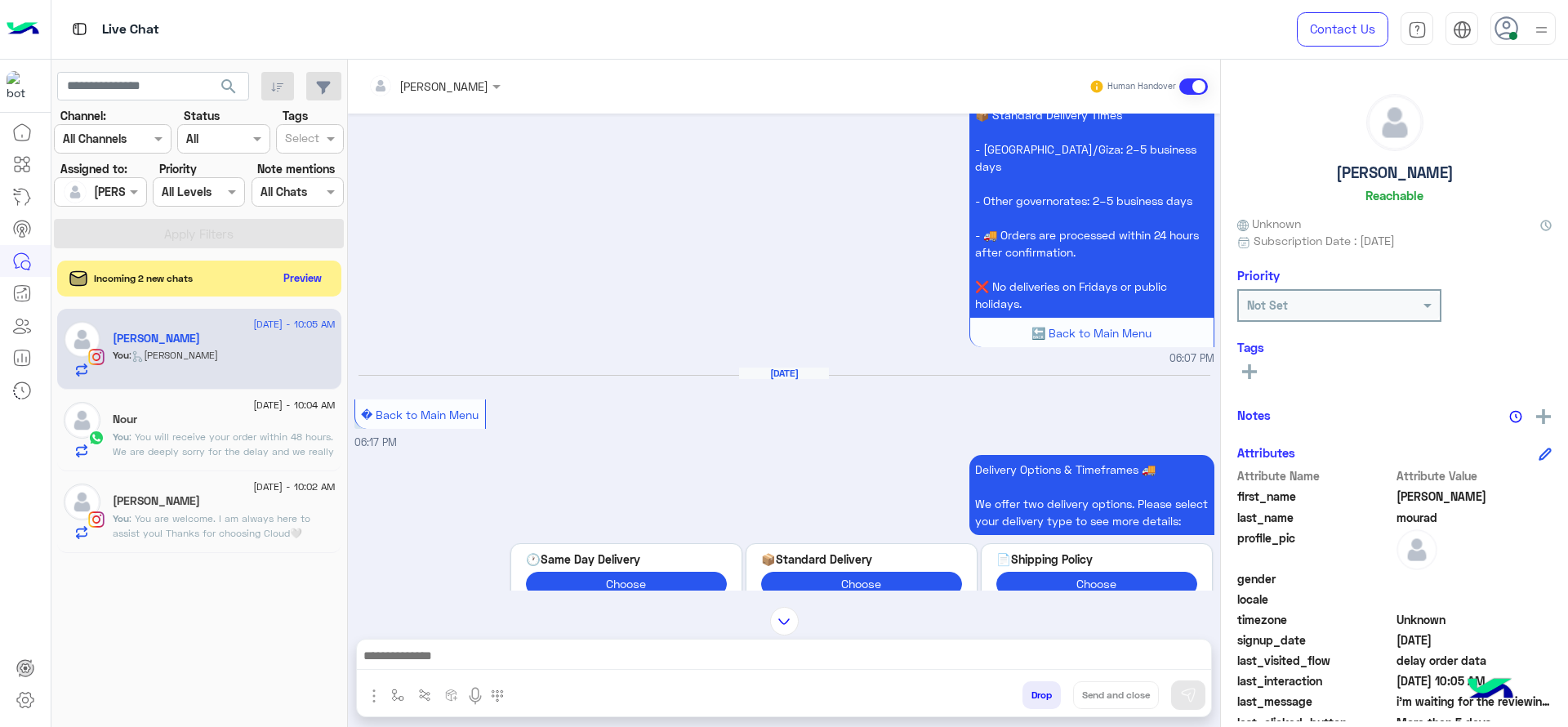
scroll to position [1518, 0]
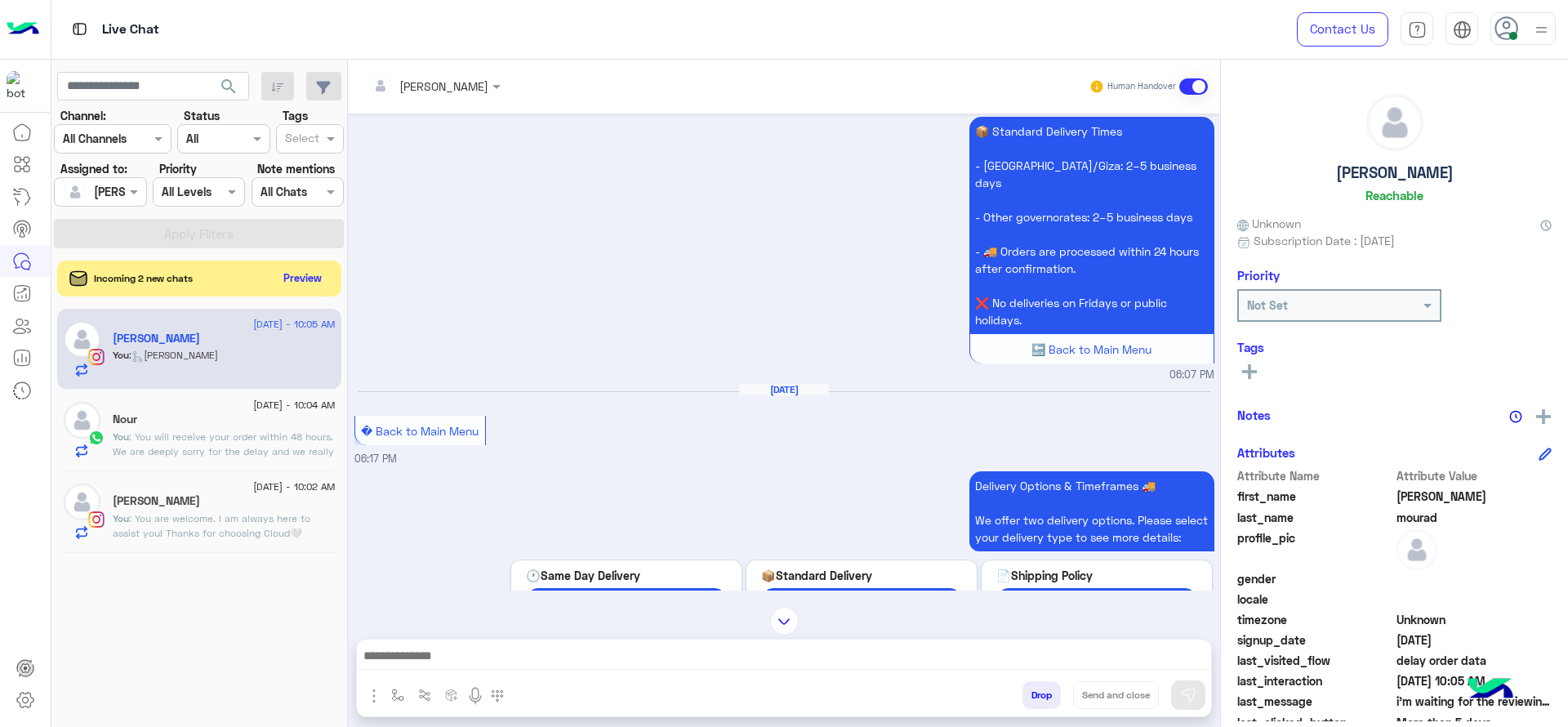
click at [219, 456] on span ": You will receive your order within 48 hours. We are deeply sorry for the dela…" at bounding box center [223, 451] width 221 height 42
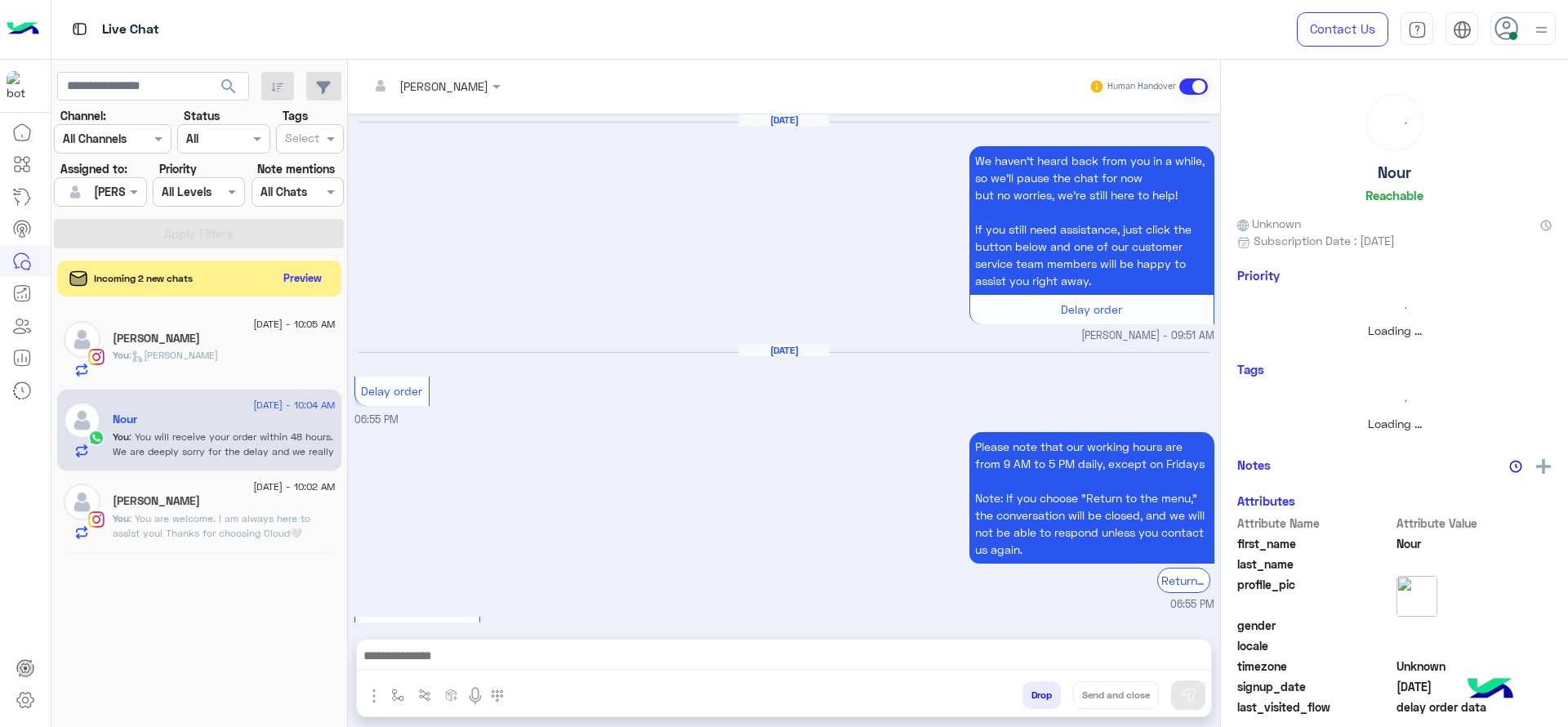
scroll to position [1417, 0]
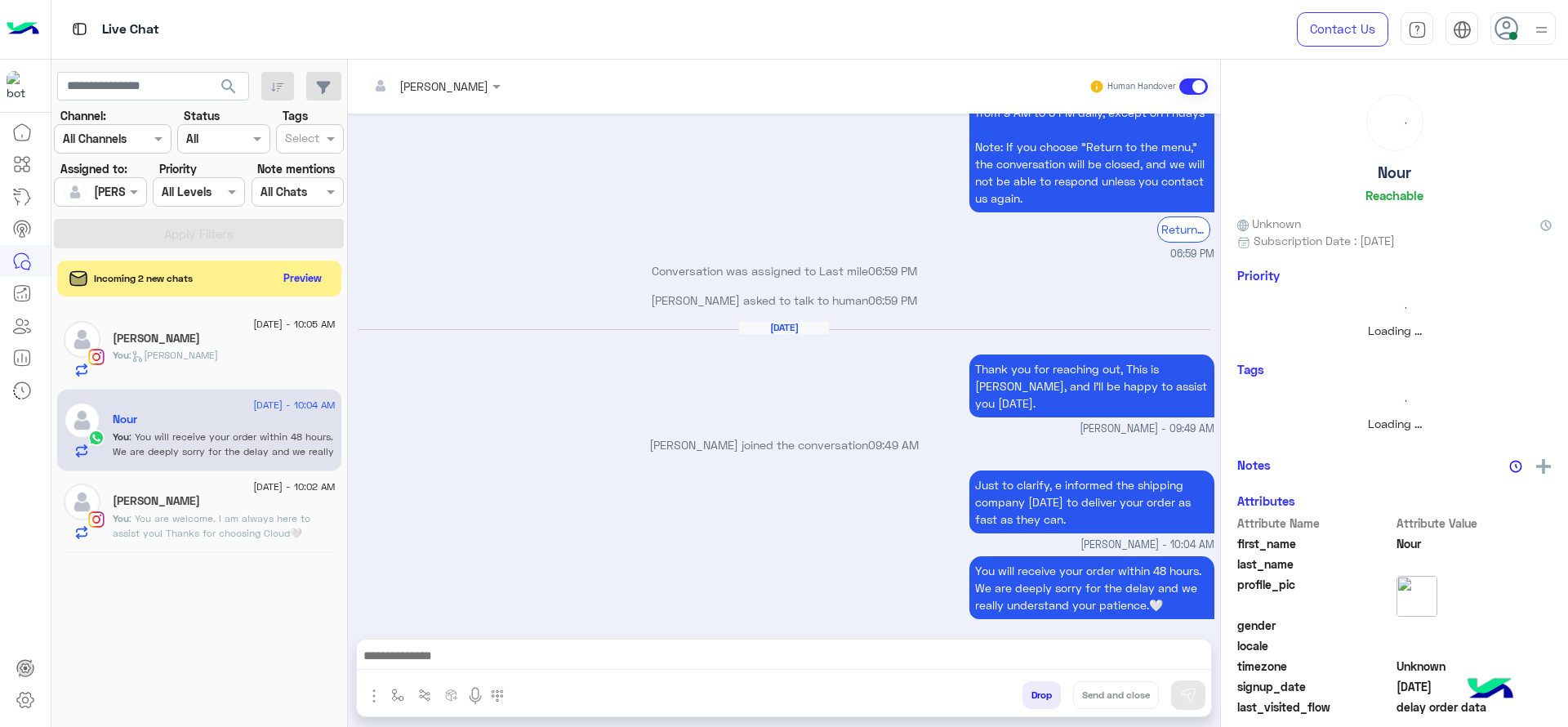
click at [388, 705] on button "button" at bounding box center [397, 694] width 27 height 27
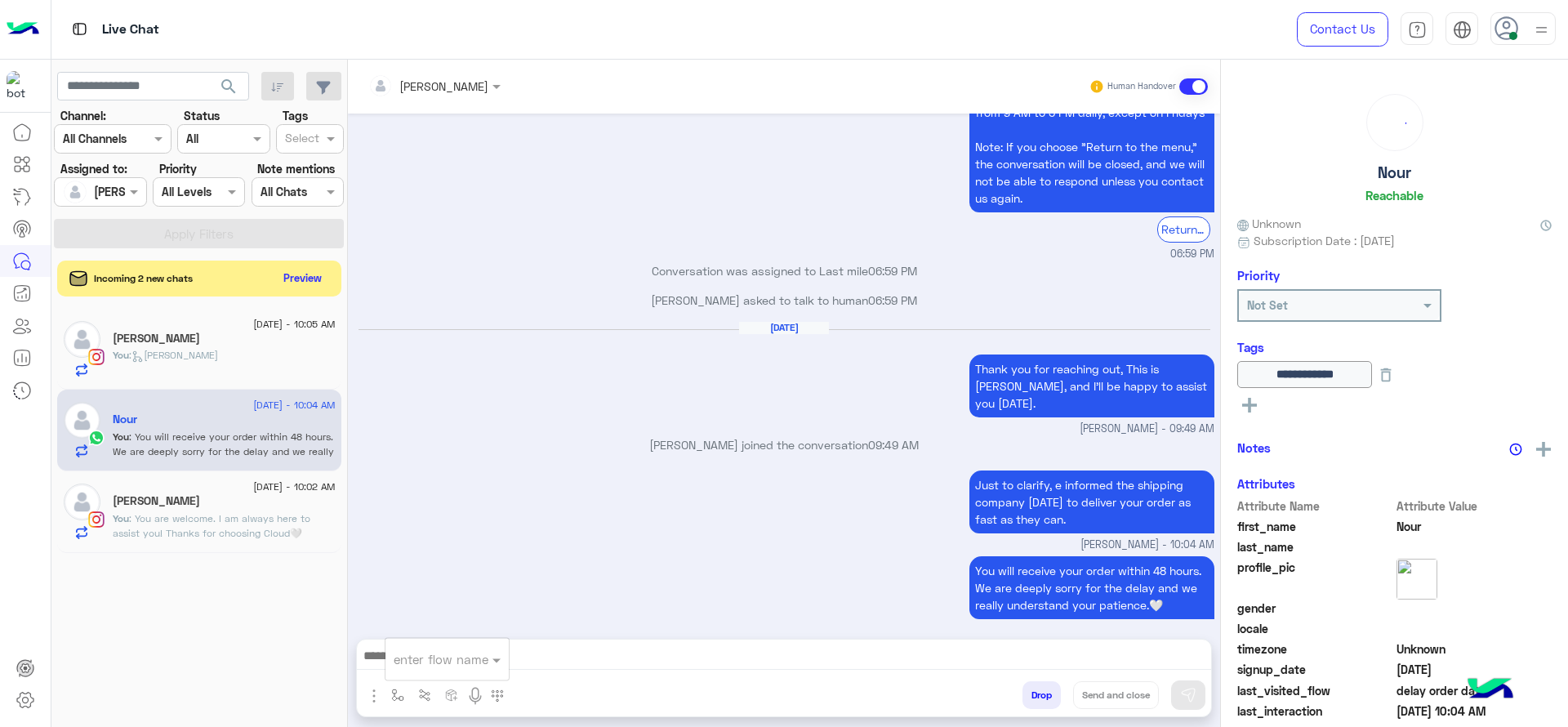
click at [415, 675] on div "enter flow name" at bounding box center [447, 659] width 125 height 43
click at [422, 657] on input "text" at bounding box center [427, 660] width 67 height 19
type input "*"
click at [424, 635] on span "Jana close" at bounding box center [440, 629] width 93 height 15
type textarea "**********"
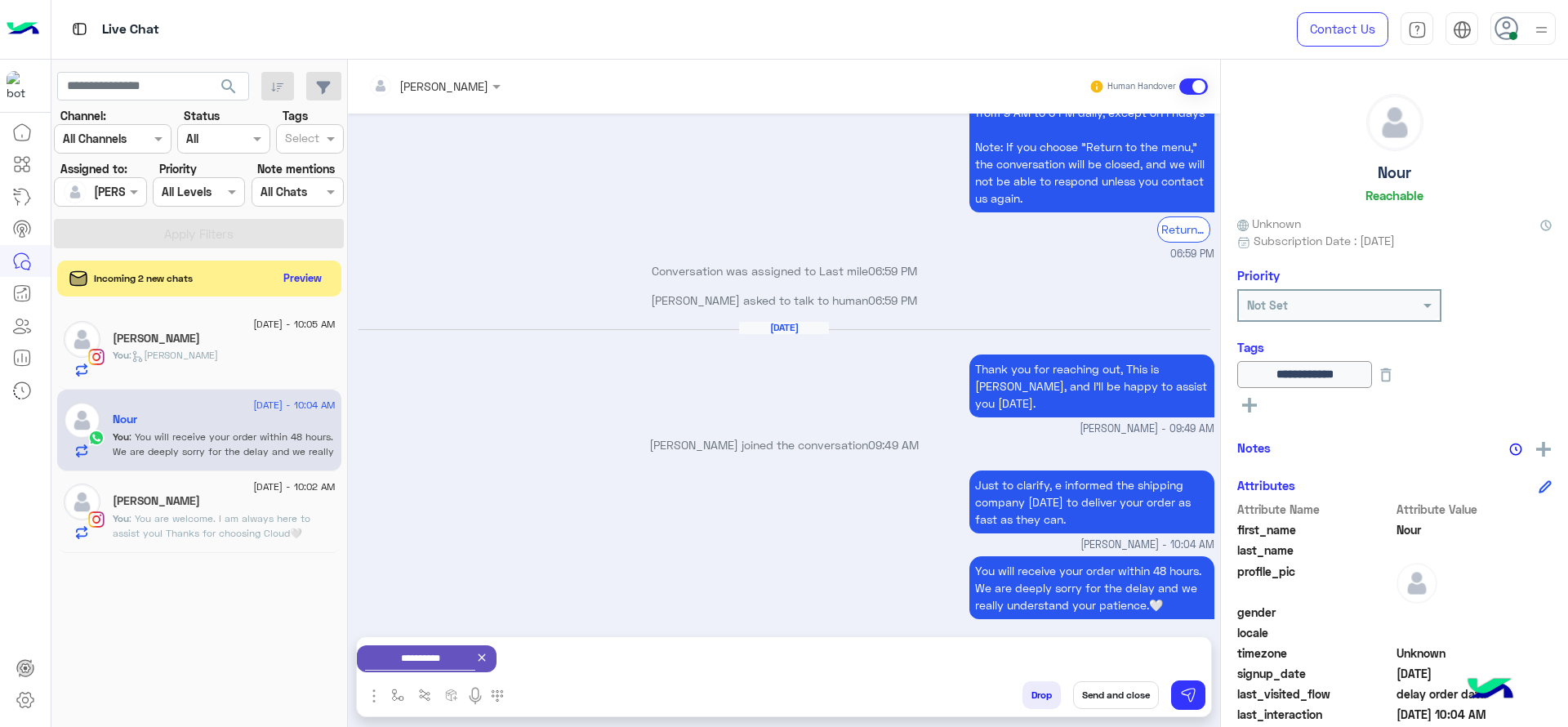
click at [1112, 693] on button "Send and close" at bounding box center [1116, 695] width 86 height 27
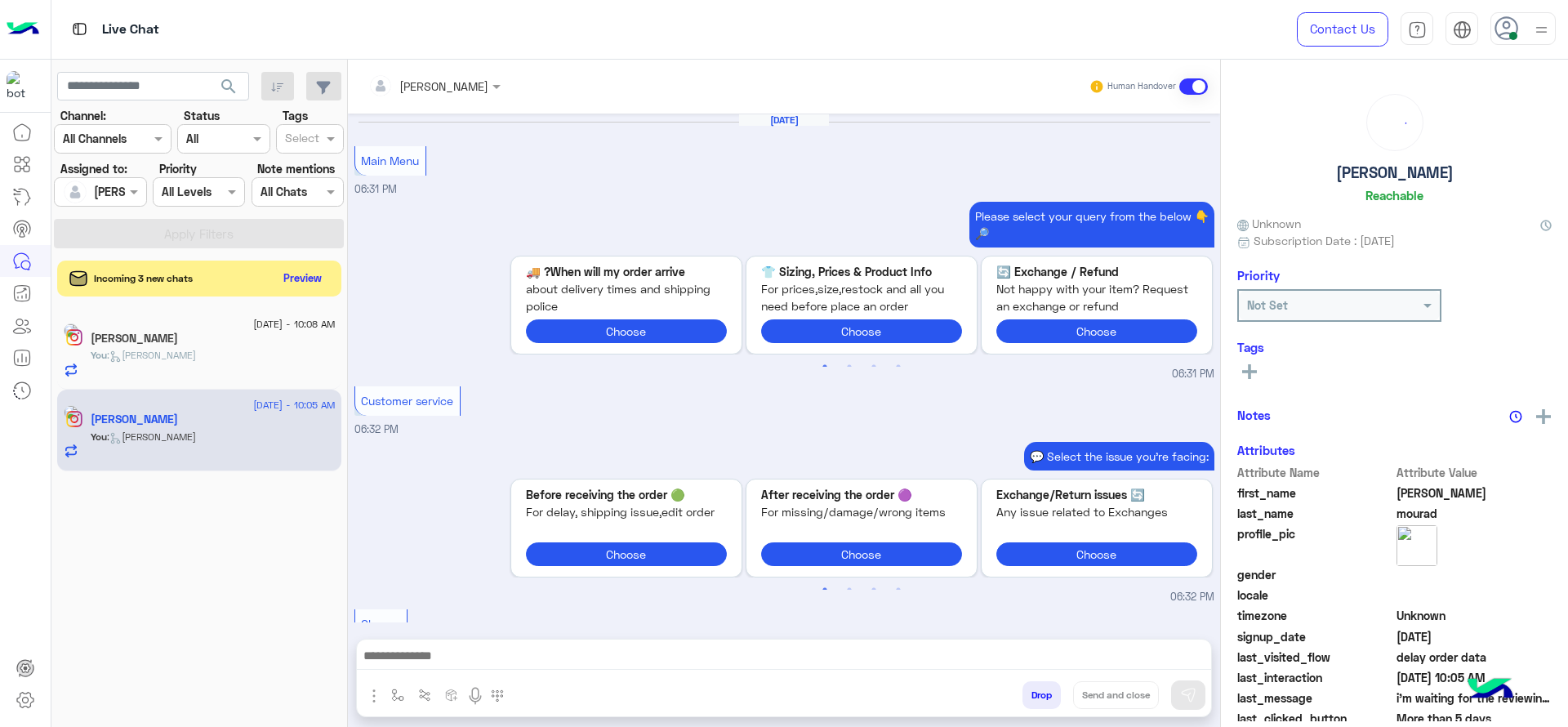
scroll to position [1553, 0]
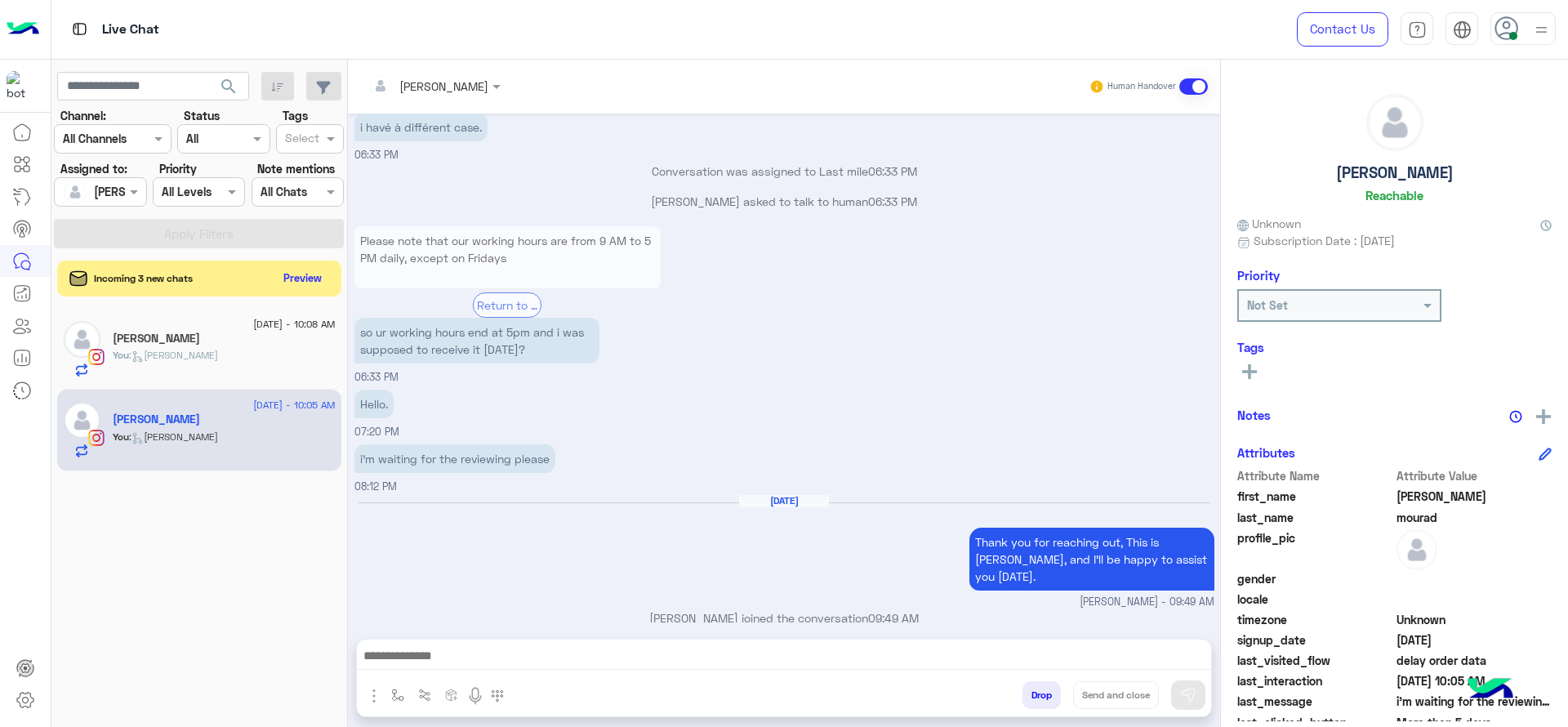
click at [815, 335] on div "Please note that our working hours are from 9 AM to 5 PM daily, except on Frida…" at bounding box center [784, 304] width 859 height 163
click at [768, 297] on div "Please note that our working hours are from 9 AM to 5 PM daily, except on Frida…" at bounding box center [784, 304] width 859 height 163
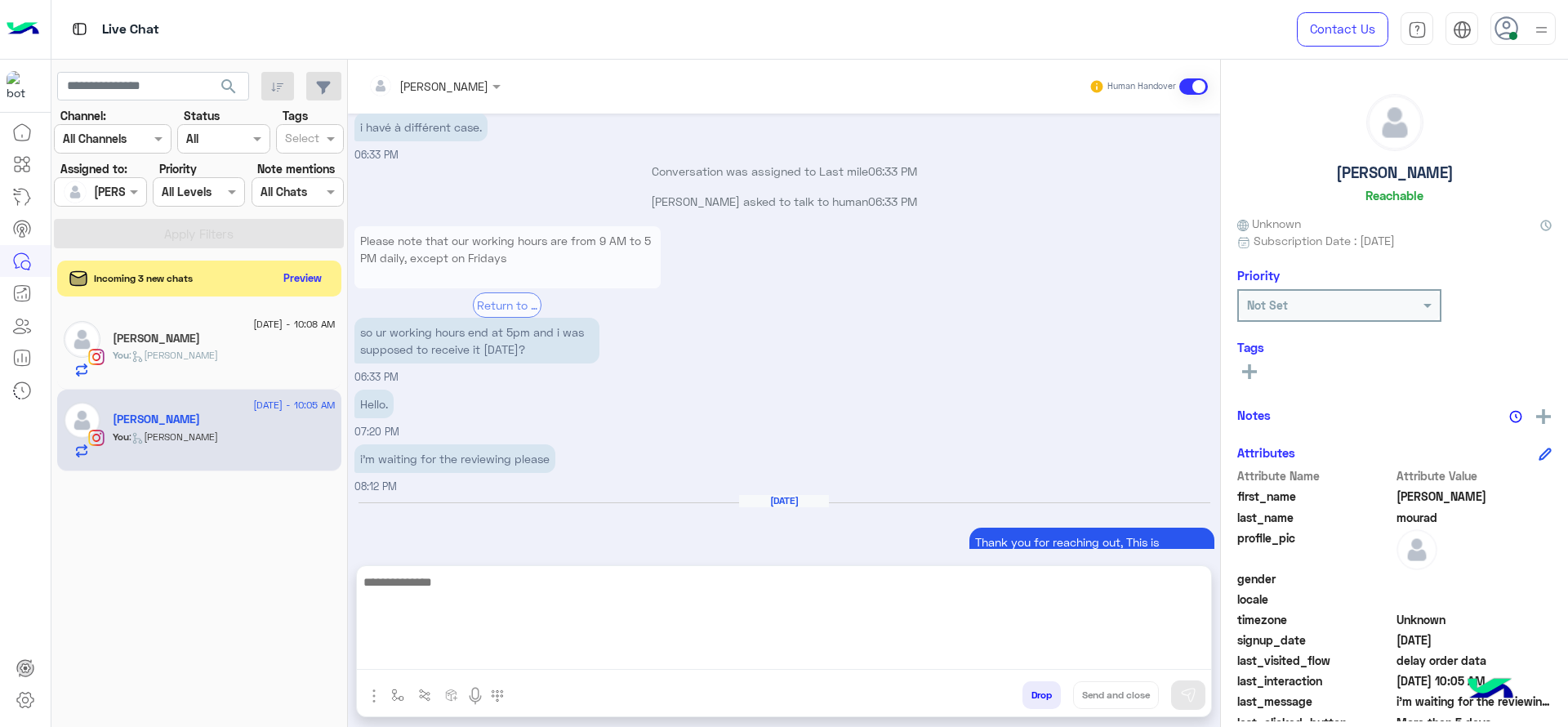
click at [555, 645] on textarea at bounding box center [784, 621] width 854 height 98
type textarea "*"
paste textarea "**********"
type textarea "**********"
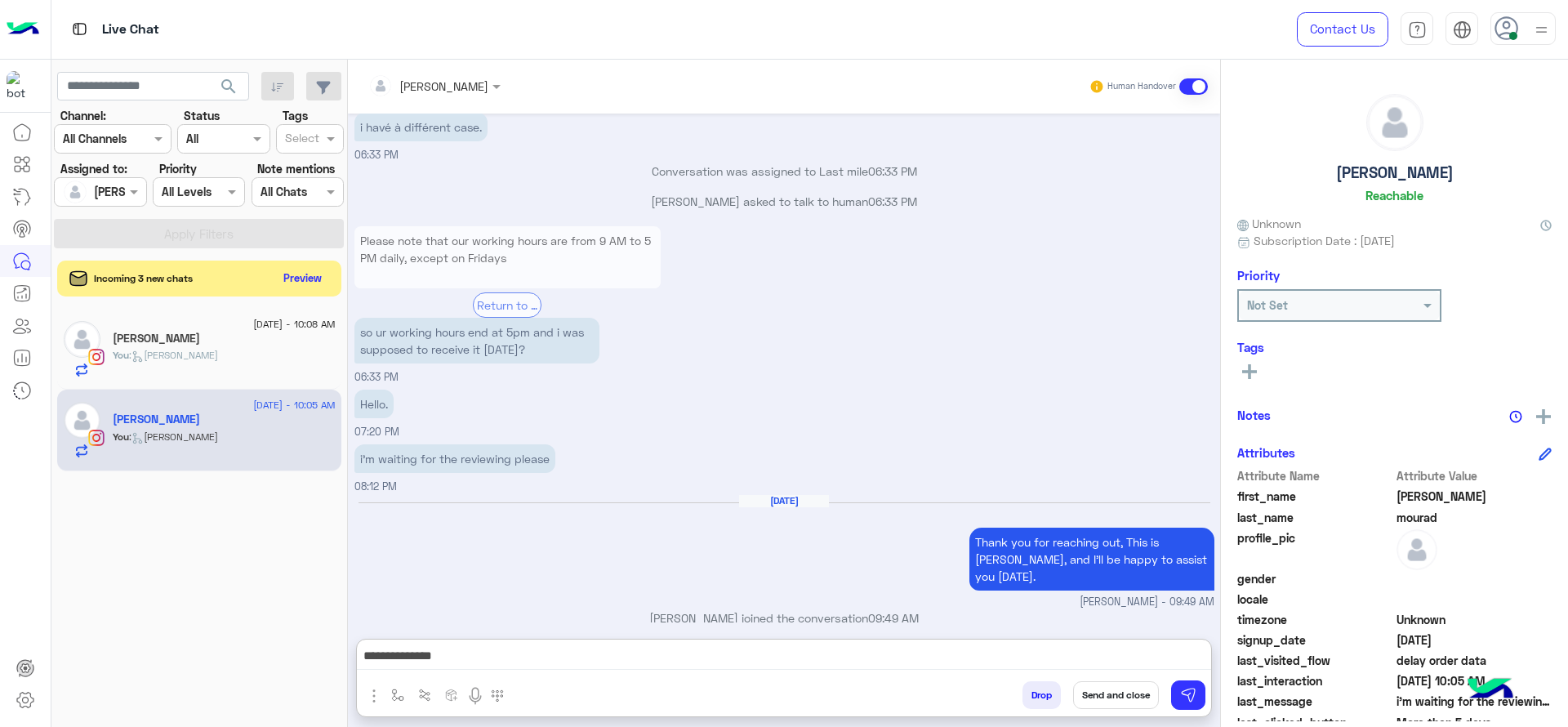
click at [549, 531] on div "Sep 11, 2025 Thank you for reaching out, This is Jana, and I’ll be happy to ass…" at bounding box center [784, 552] width 859 height 115
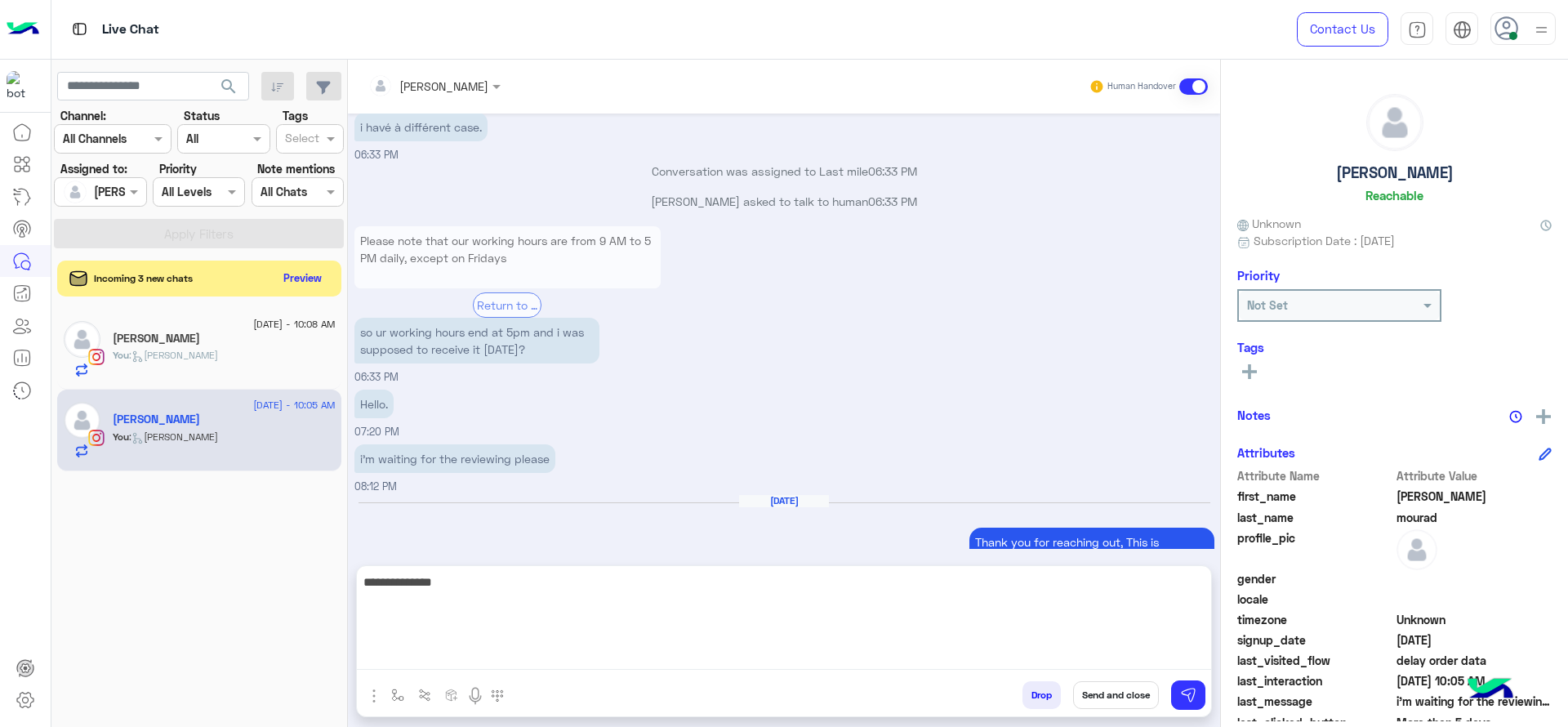
click at [518, 664] on textarea "**********" at bounding box center [784, 621] width 854 height 98
paste textarea
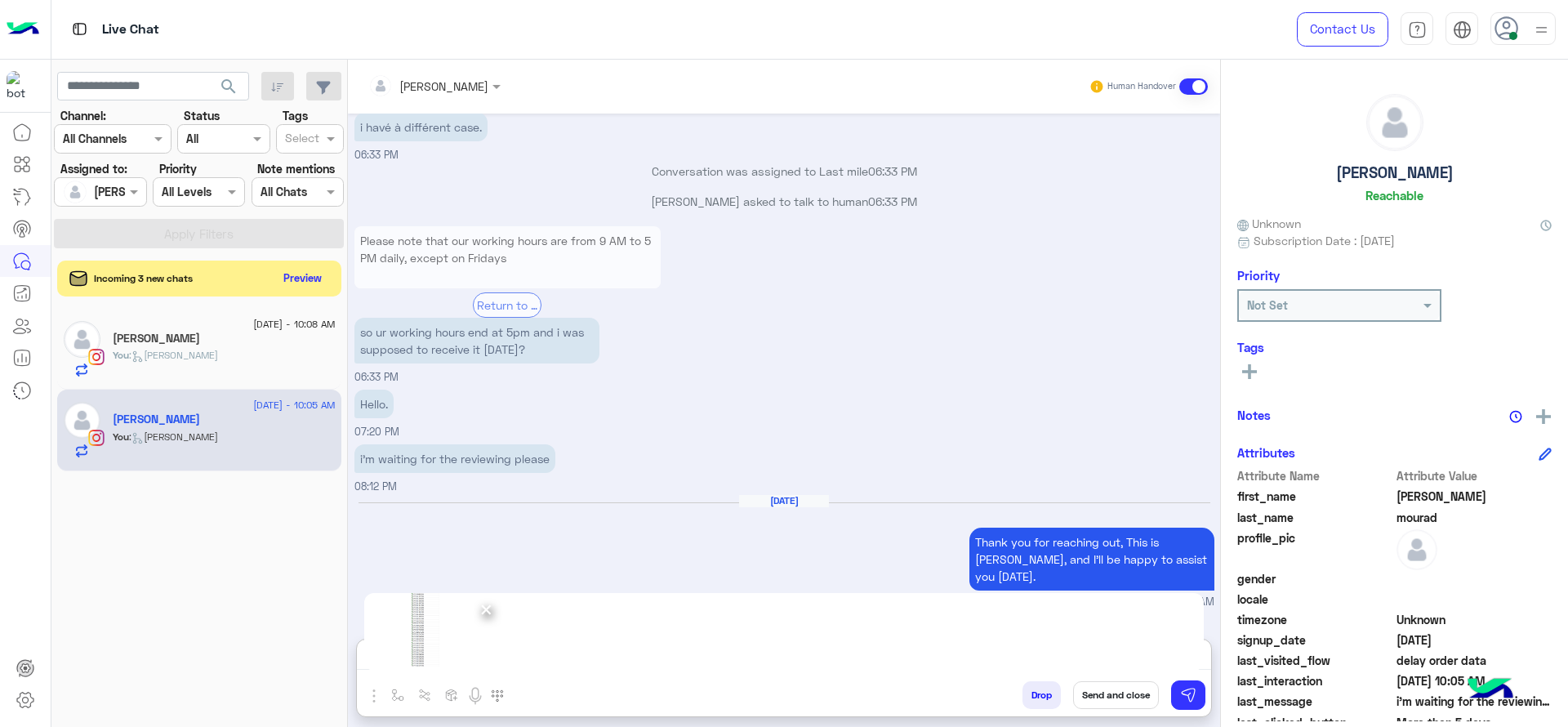
click at [479, 607] on span "×" at bounding box center [486, 609] width 15 height 37
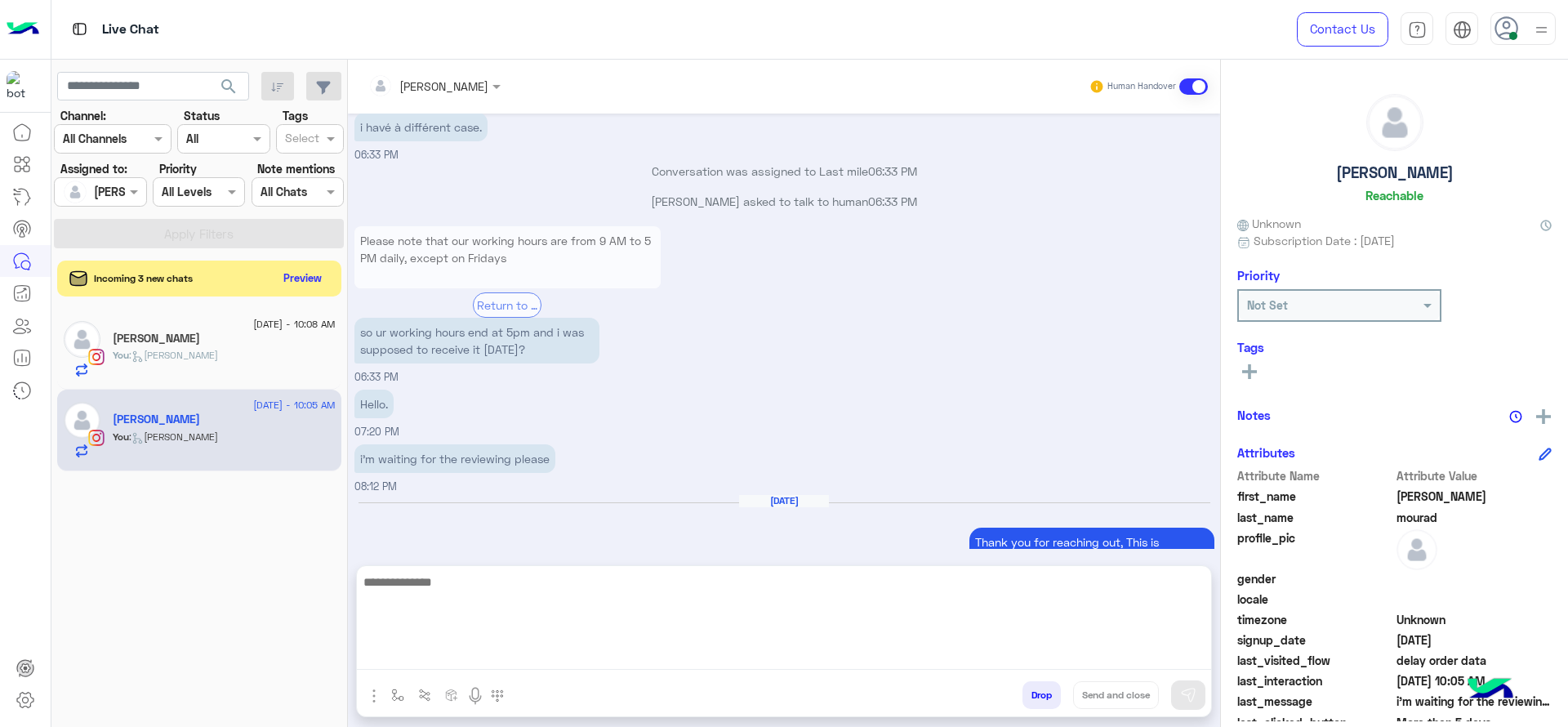
click at [763, 647] on textarea at bounding box center [784, 621] width 854 height 98
paste textarea "**********"
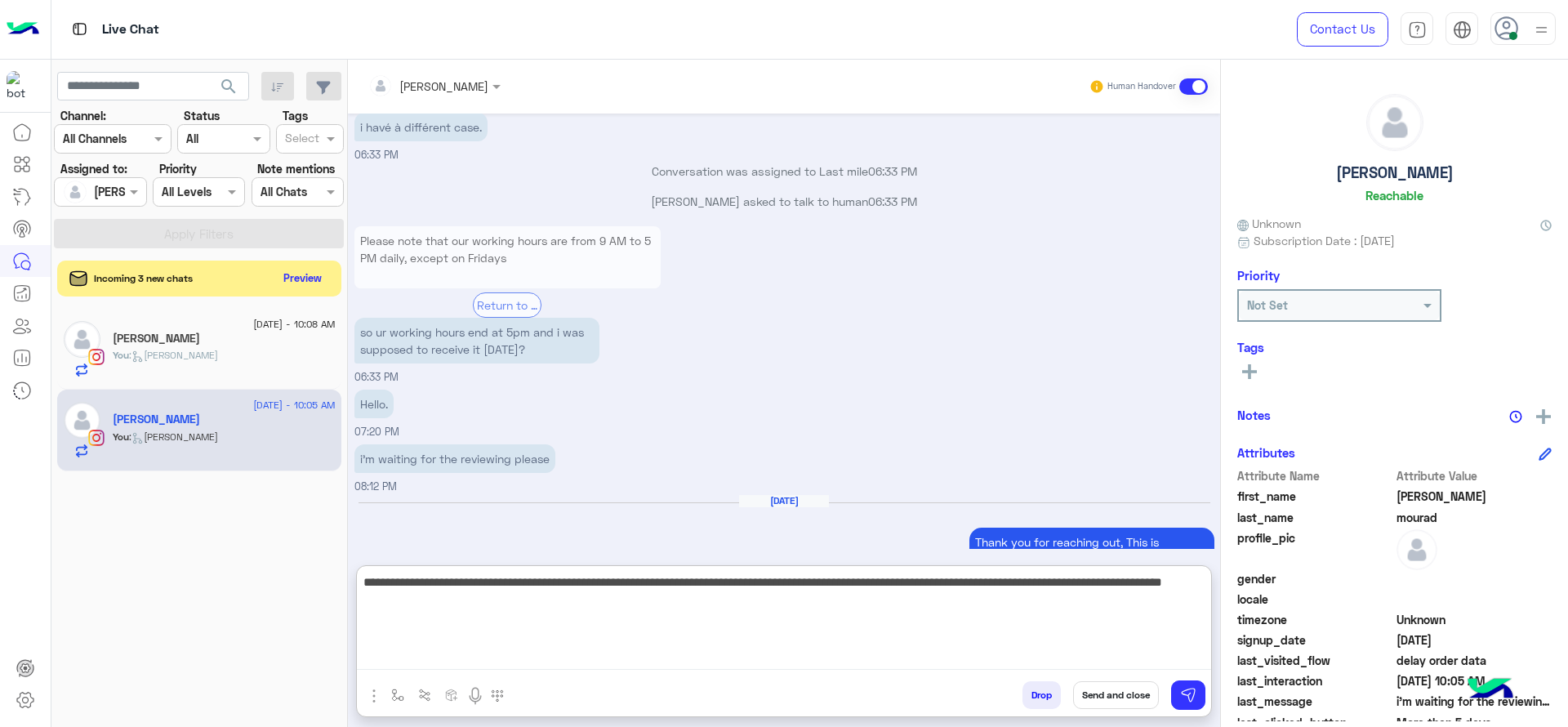
click at [1082, 573] on textarea "**********" at bounding box center [784, 621] width 854 height 98
click at [1112, 580] on textarea "**********" at bounding box center [784, 621] width 854 height 98
drag, startPoint x: 1128, startPoint y: 600, endPoint x: 1081, endPoint y: 600, distance: 47.0
click at [1081, 600] on textarea "**********" at bounding box center [784, 621] width 854 height 98
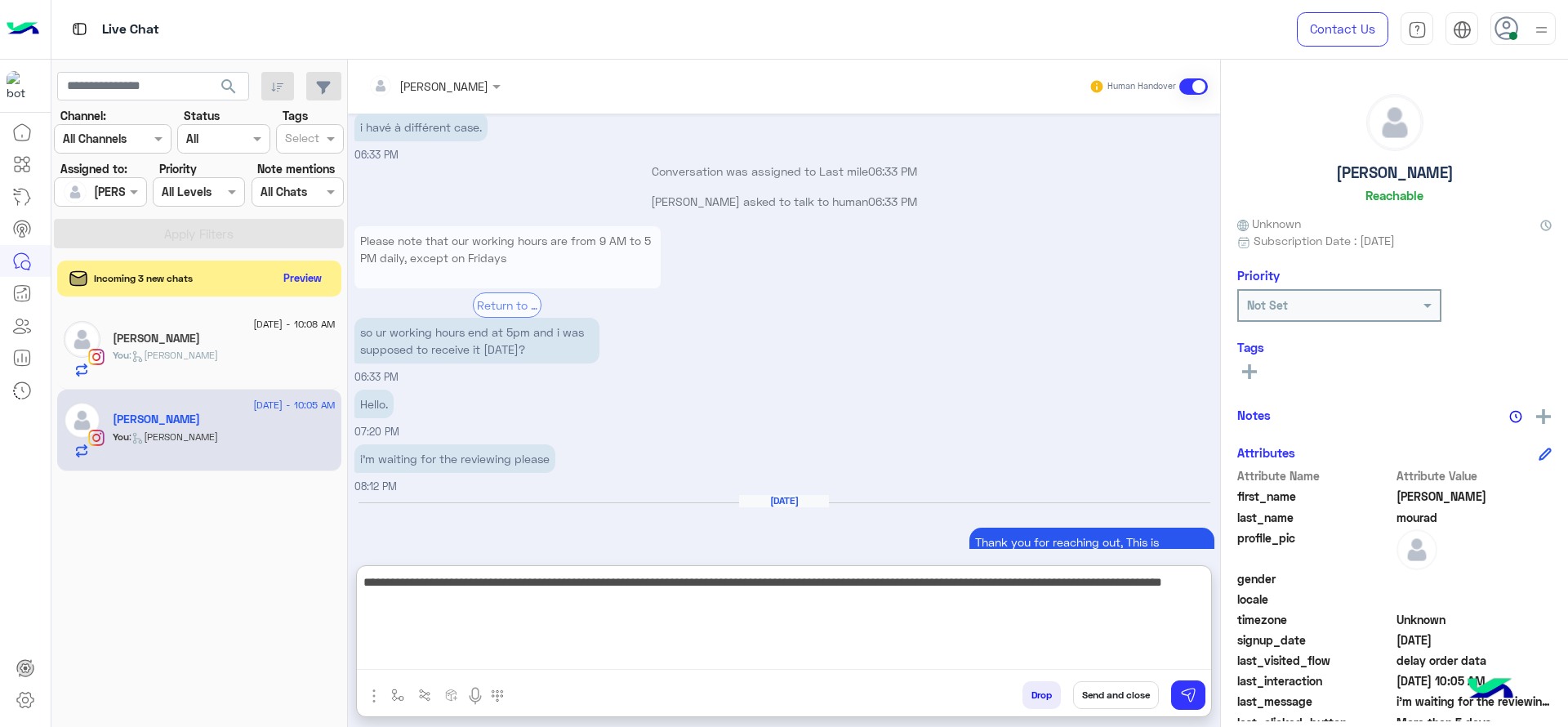
drag, startPoint x: 1122, startPoint y: 592, endPoint x: 1082, endPoint y: 589, distance: 40.1
click at [1079, 591] on textarea "**********" at bounding box center [784, 621] width 854 height 98
click at [1104, 582] on textarea "**********" at bounding box center [784, 621] width 854 height 98
click at [758, 636] on textarea "**********" at bounding box center [784, 621] width 854 height 98
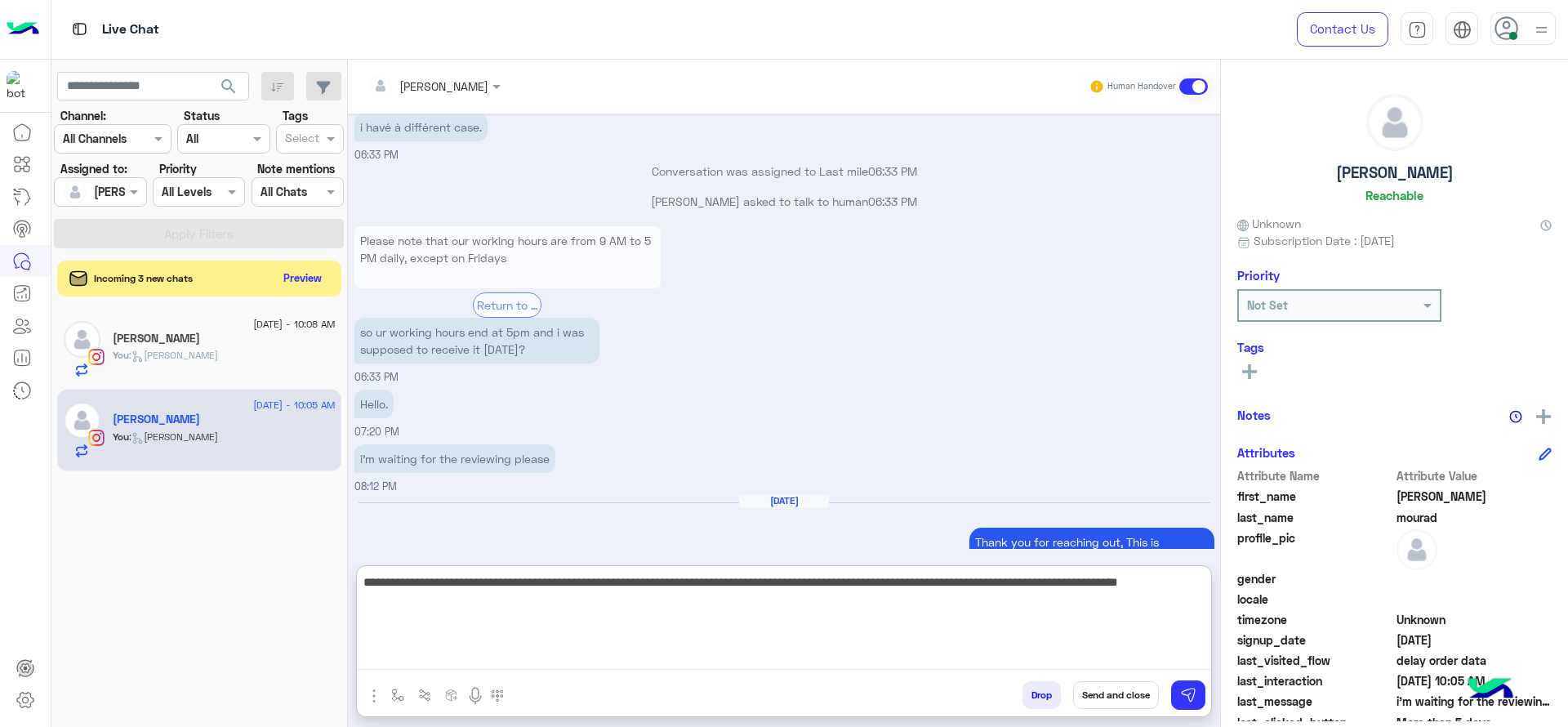
paste textarea "**********"
type textarea "**********"
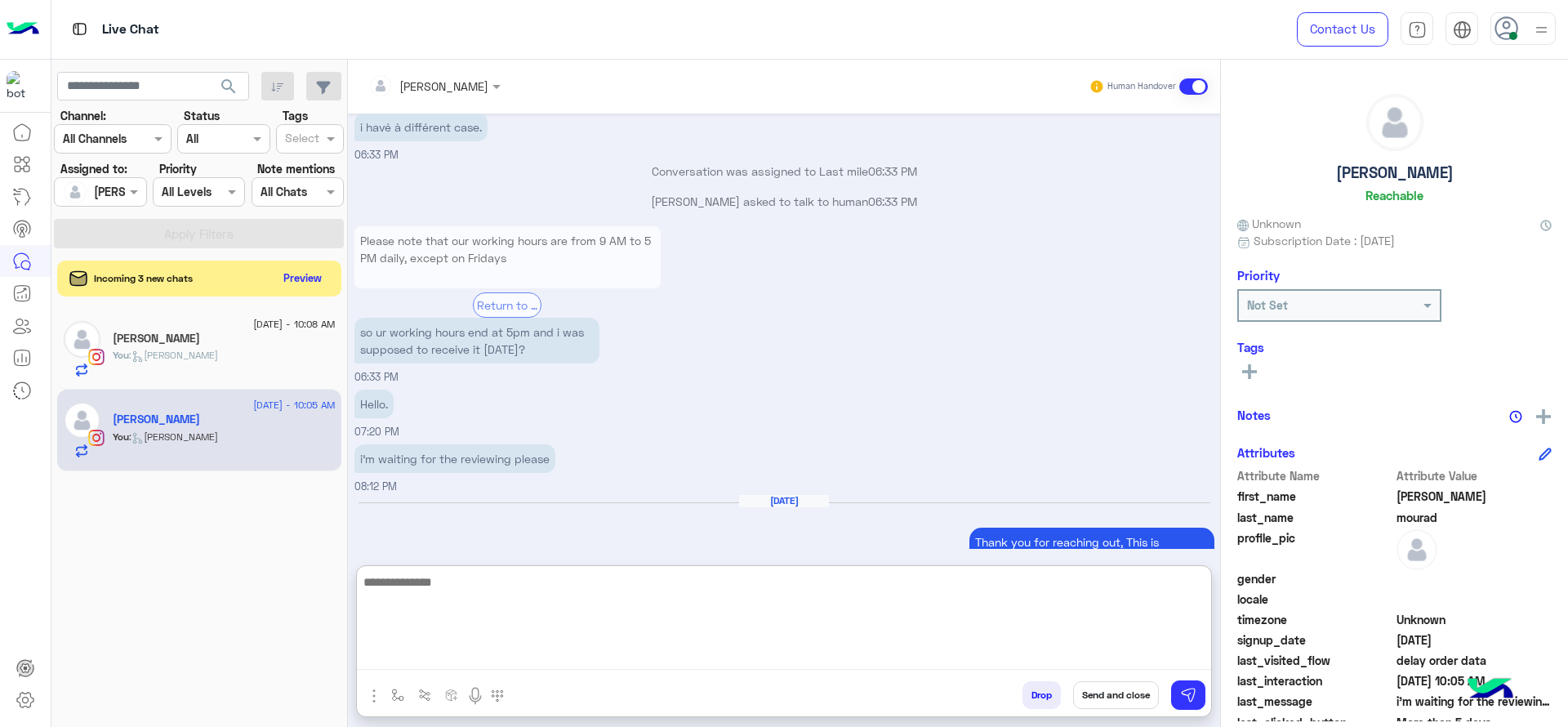
scroll to position [1730, 0]
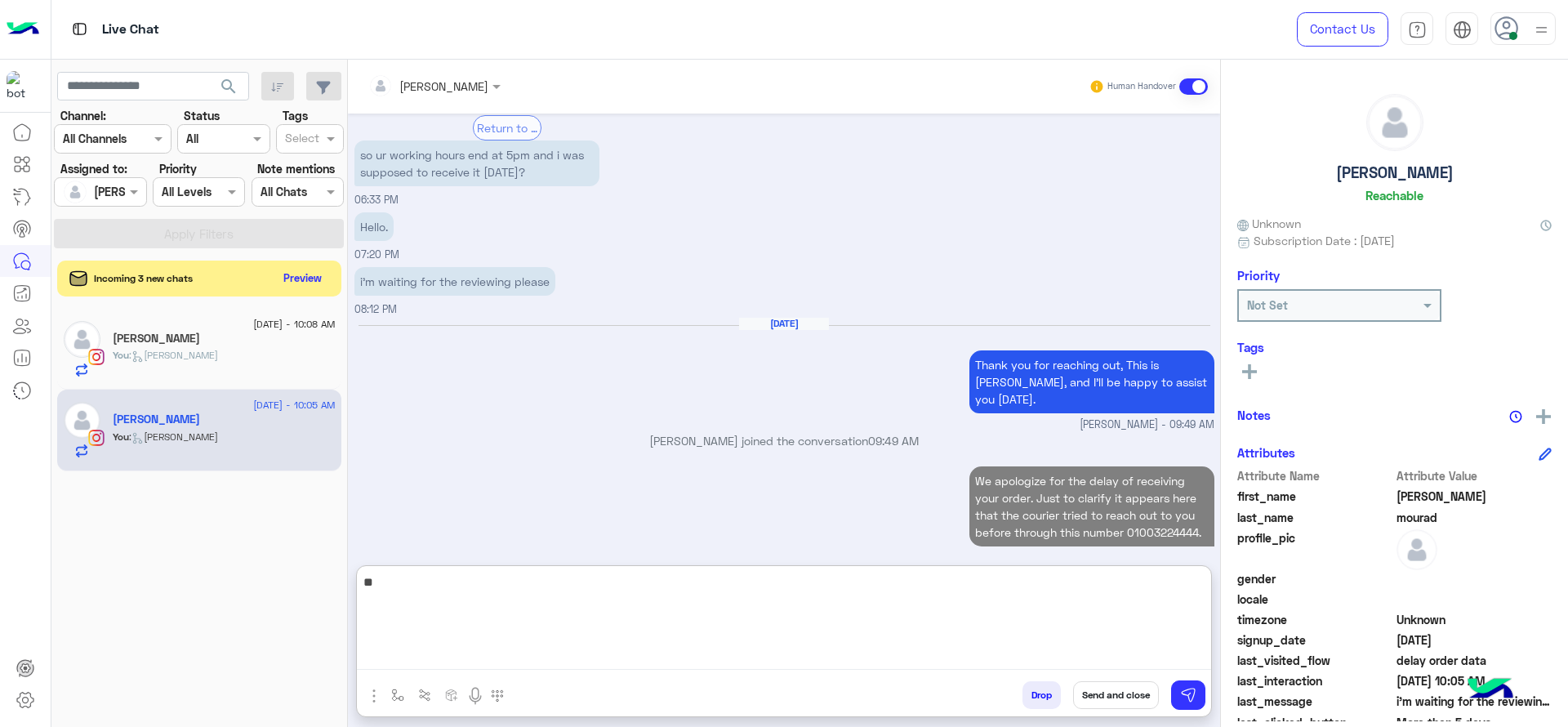
type textarea "*"
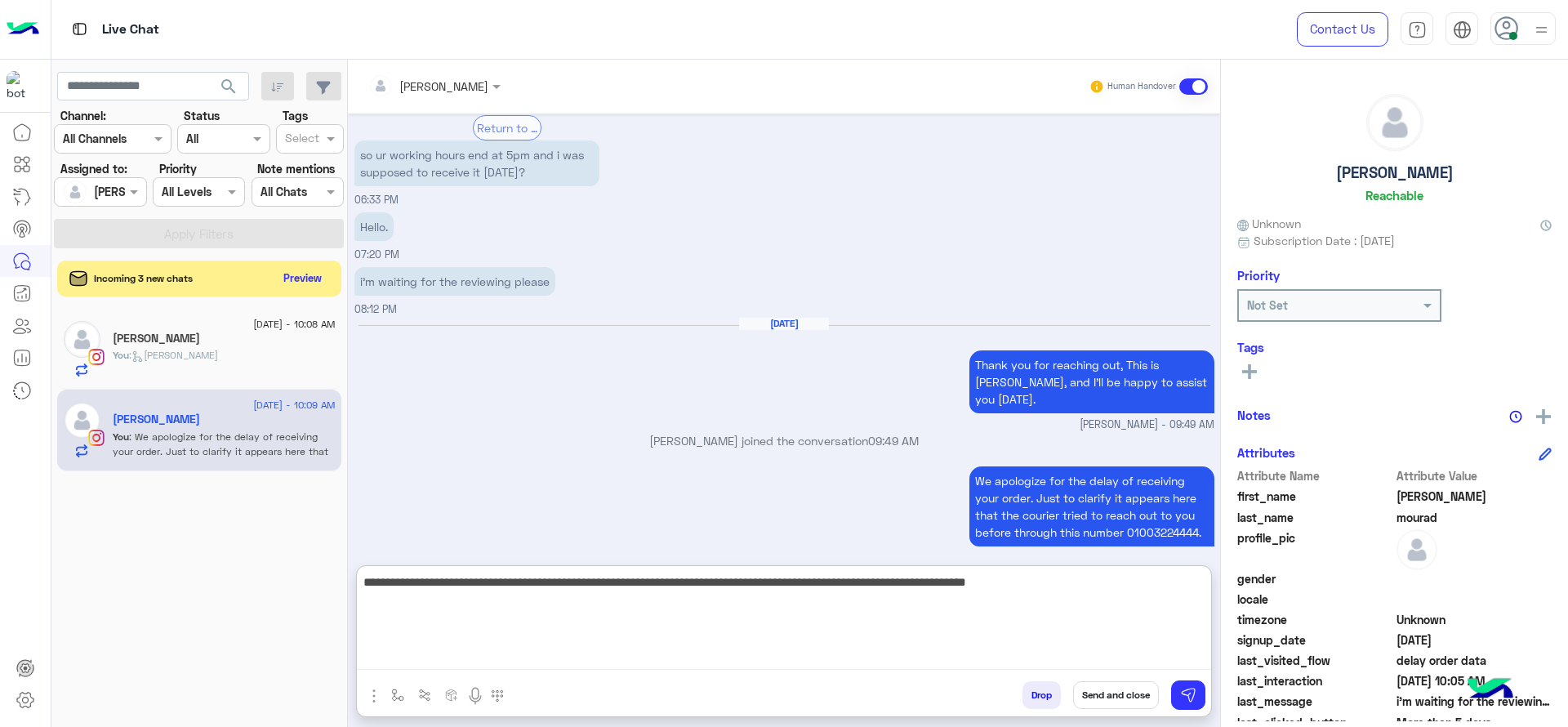
click at [770, 596] on textarea "**********" at bounding box center [784, 621] width 854 height 98
type textarea "**********"
drag, startPoint x: 567, startPoint y: 615, endPoint x: 752, endPoint y: 596, distance: 186.0
click at [570, 615] on textarea "**********" at bounding box center [784, 621] width 854 height 98
click at [799, 608] on textarea "**********" at bounding box center [784, 621] width 854 height 98
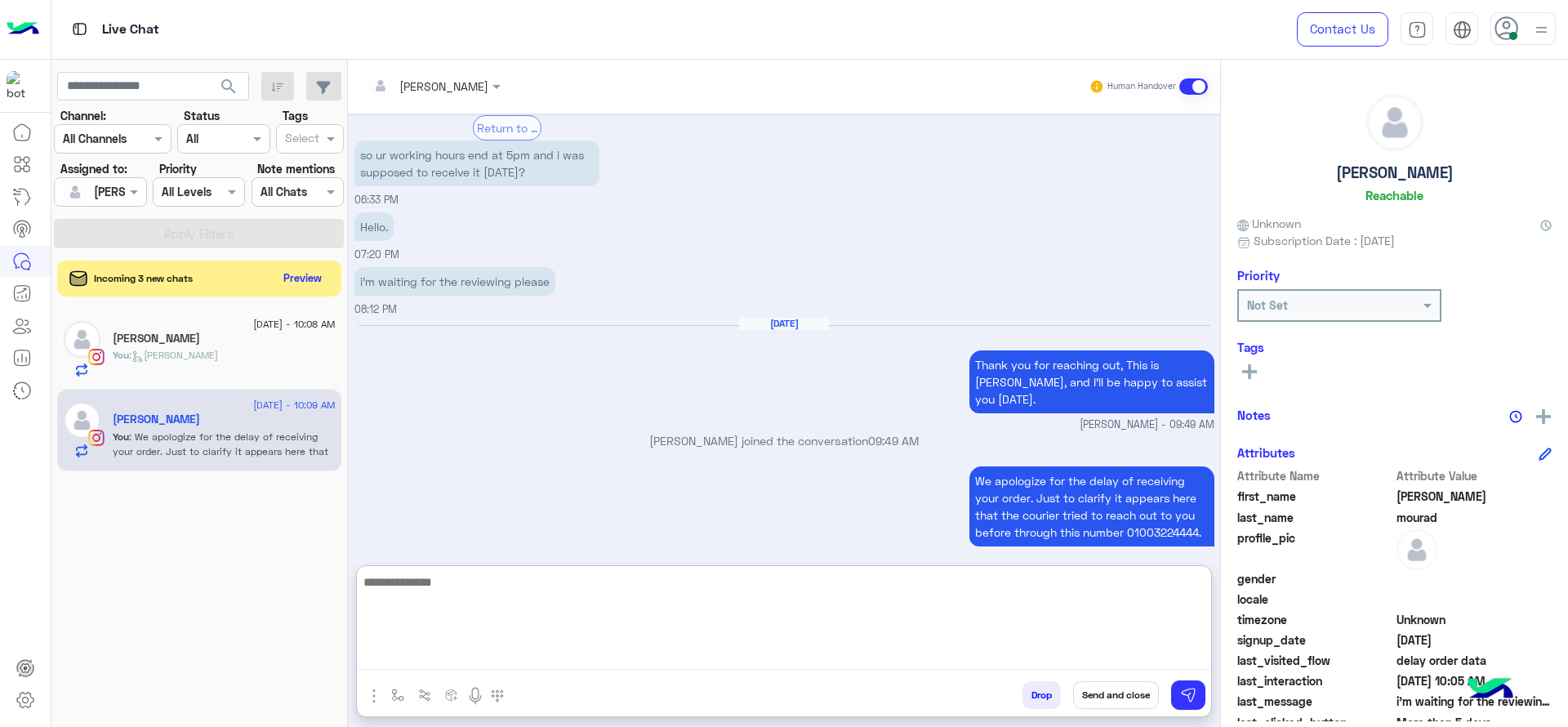
scroll to position [1817, 0]
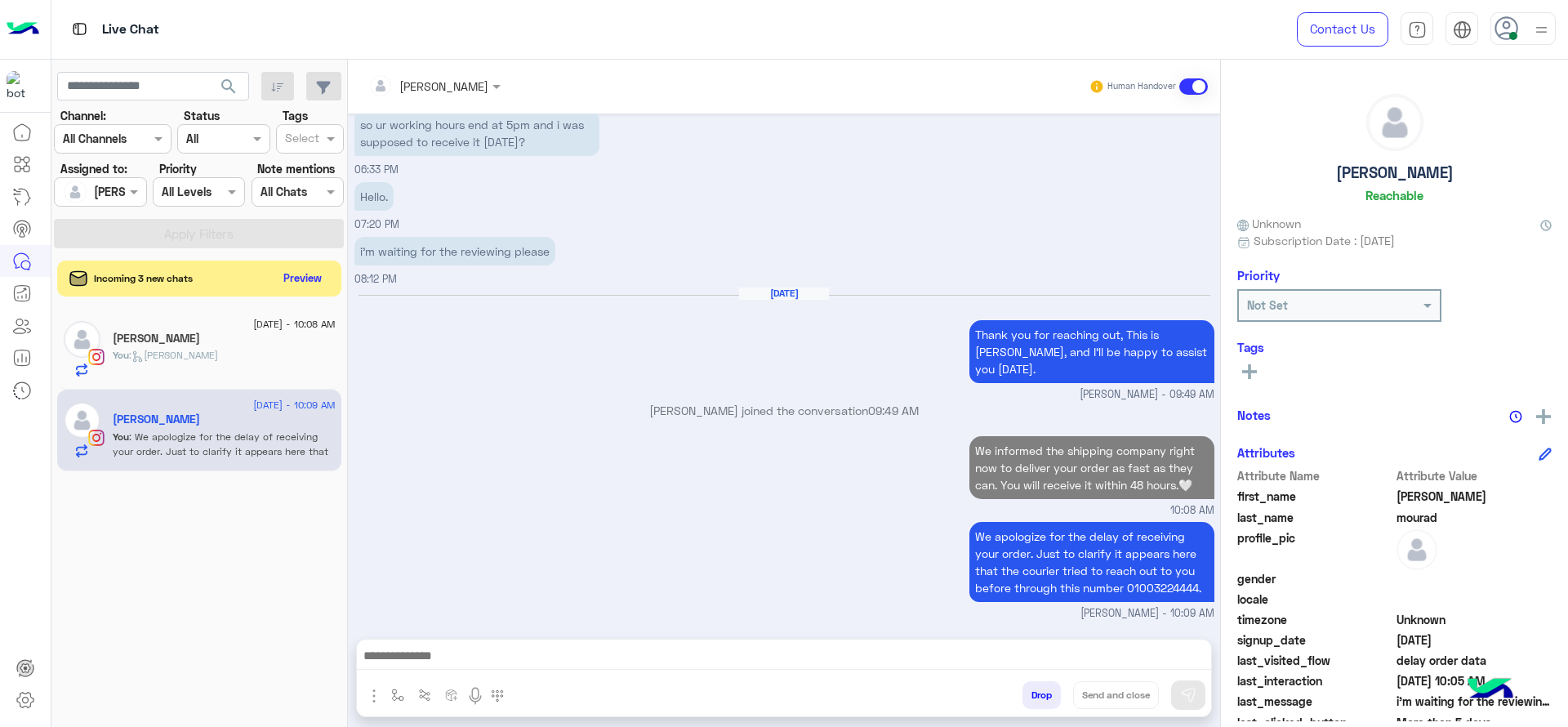
click at [177, 361] on p "You : Jana close" at bounding box center [165, 354] width 106 height 15
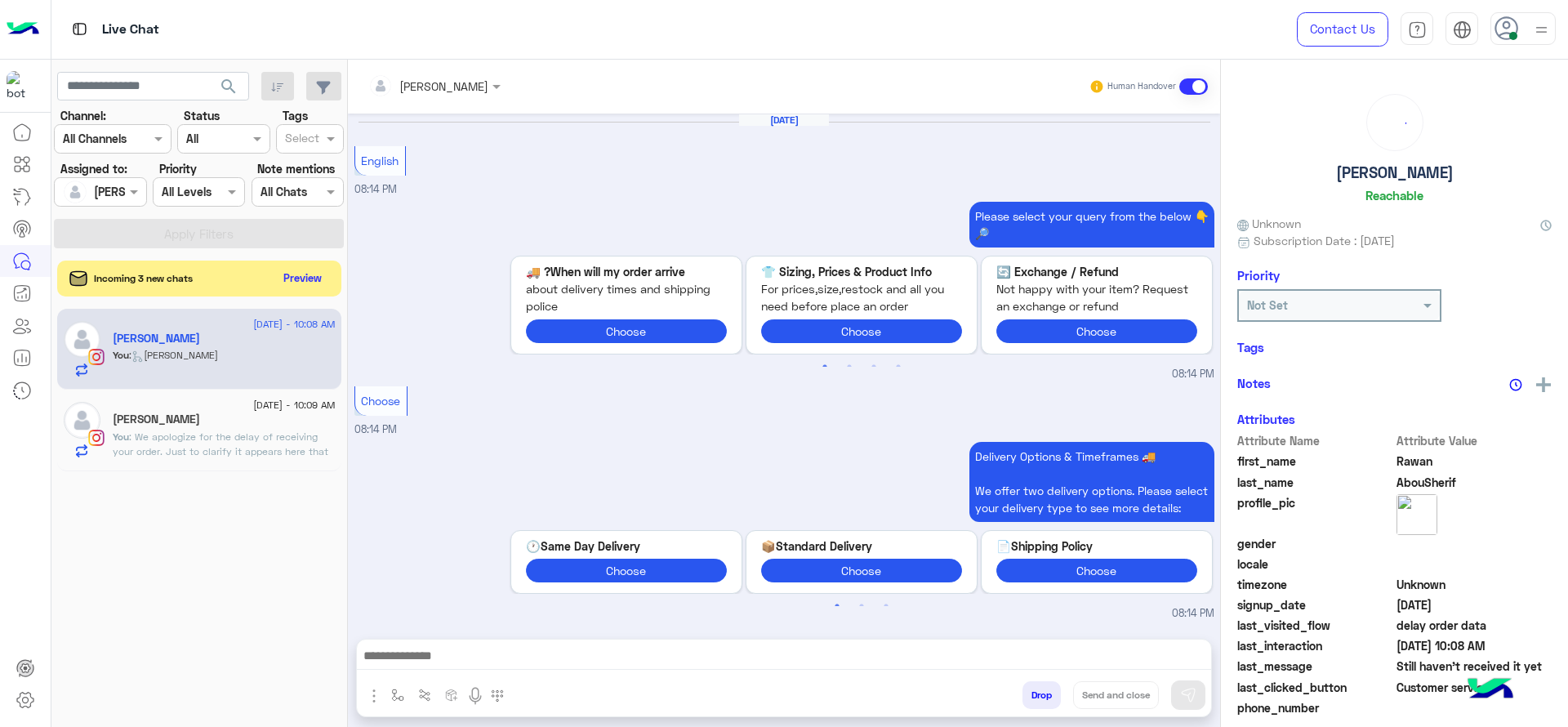
scroll to position [1566, 0]
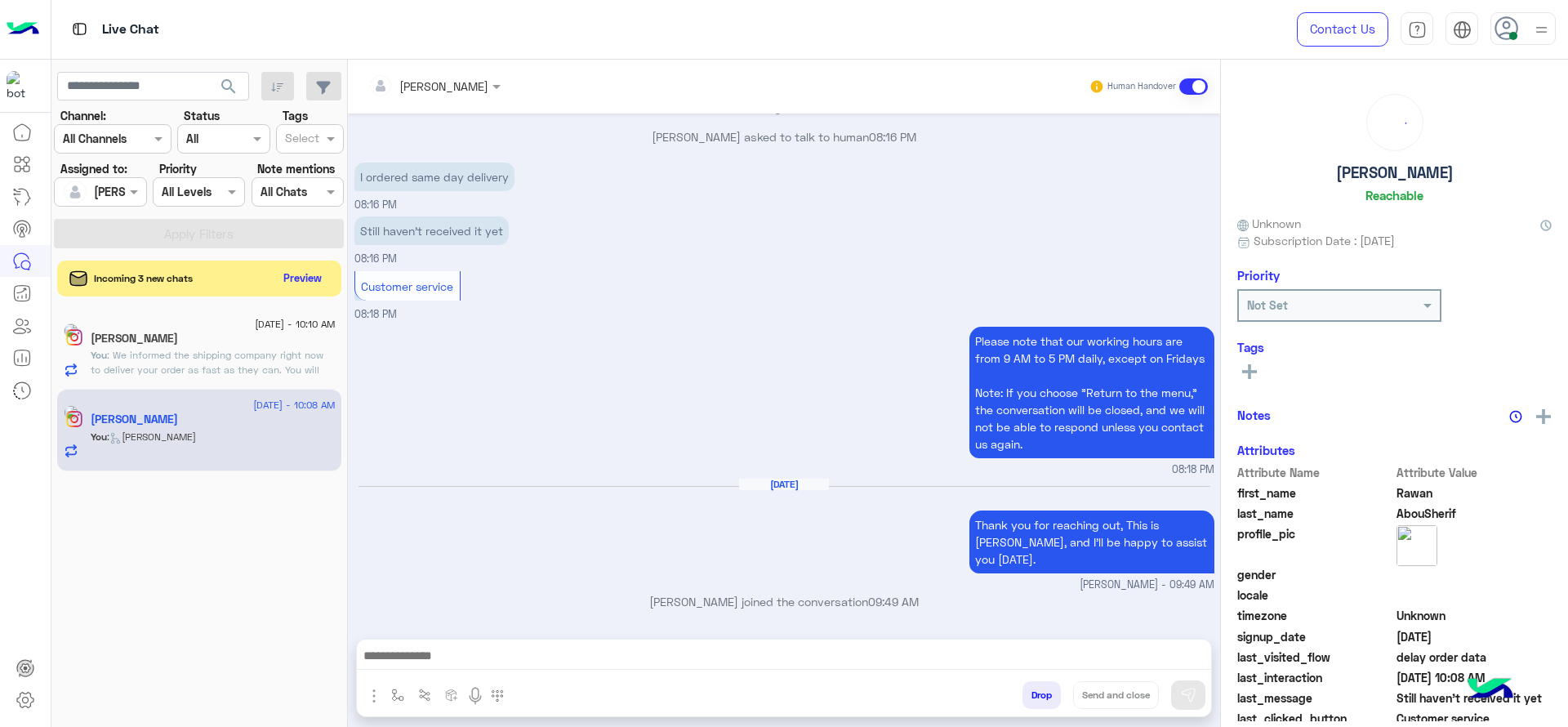
click at [544, 449] on div "Please note that our working hours are from 9 AM to 5 PM daily, except on Frida…" at bounding box center [784, 400] width 859 height 155
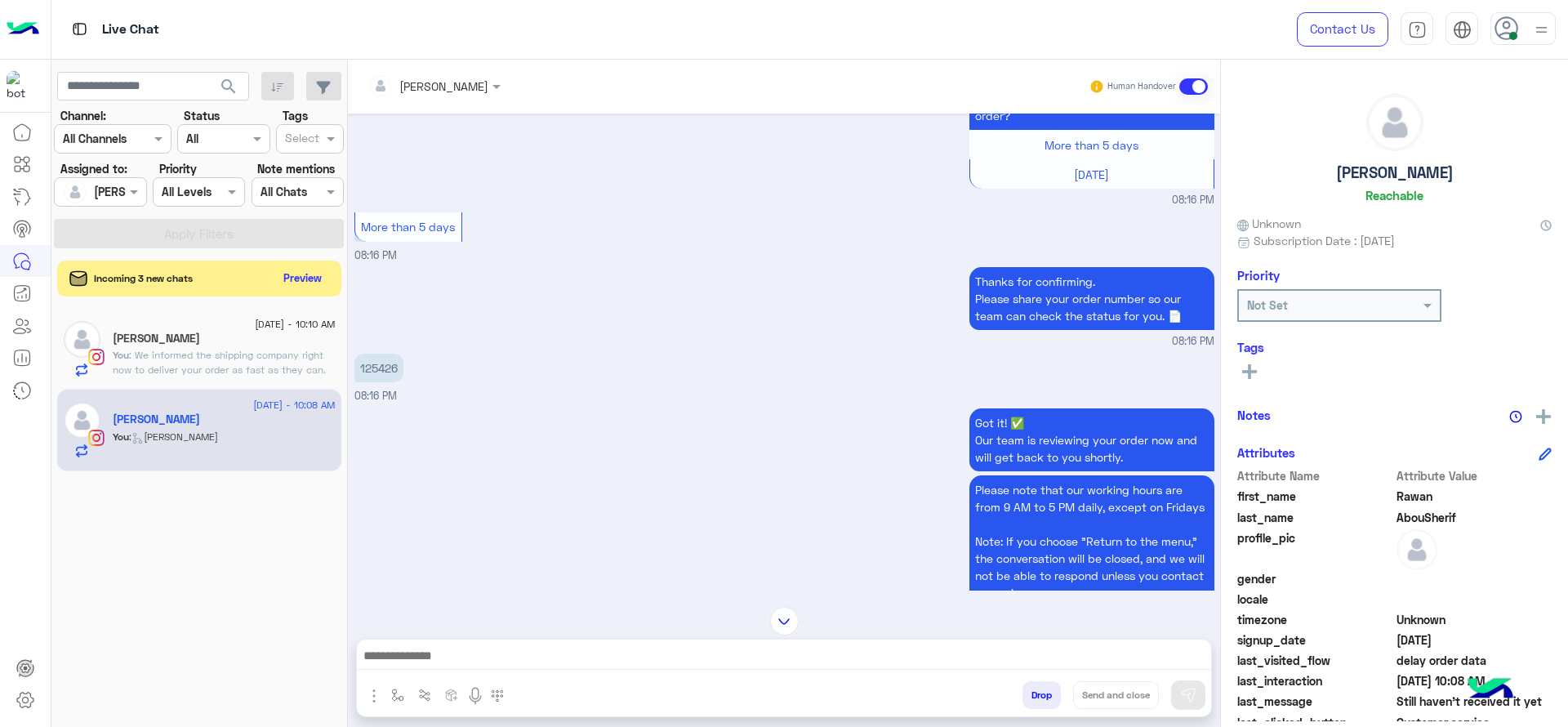
scroll to position [973, 0]
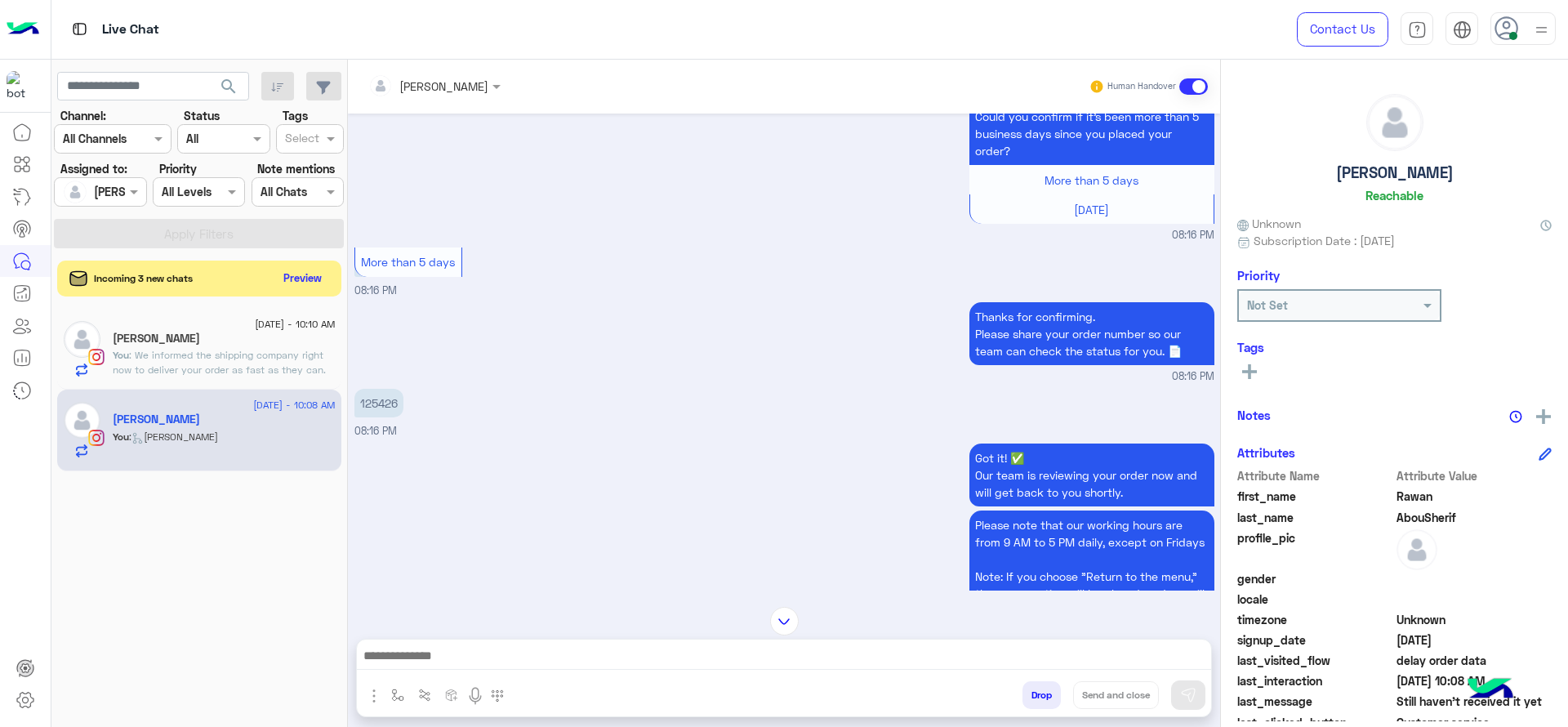
click at [372, 417] on p "125426" at bounding box center [378, 403] width 49 height 28
copy p "125426"
click at [200, 351] on span ": We informed the shipping company right now to deliver your order as fast as t…" at bounding box center [219, 369] width 213 height 42
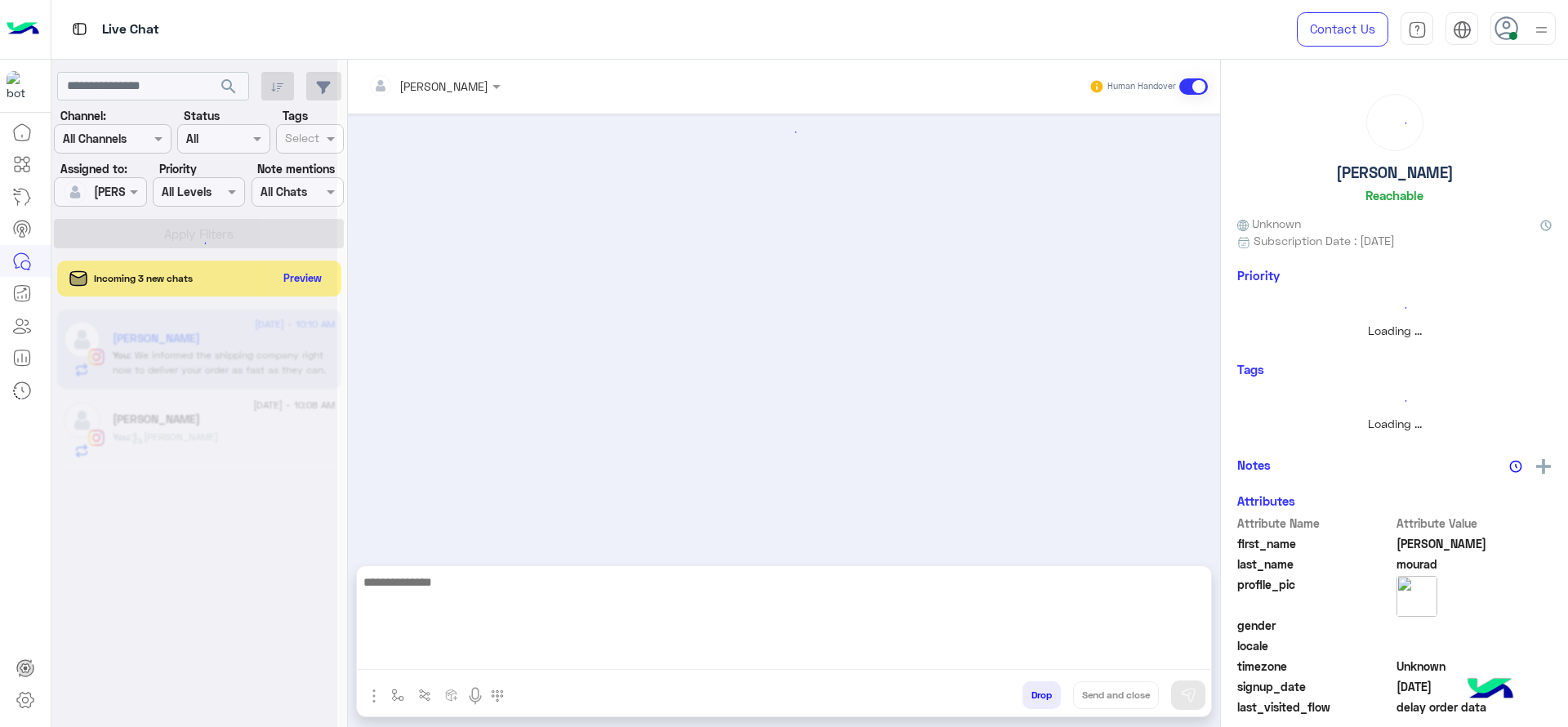
click at [615, 666] on textarea at bounding box center [784, 621] width 854 height 98
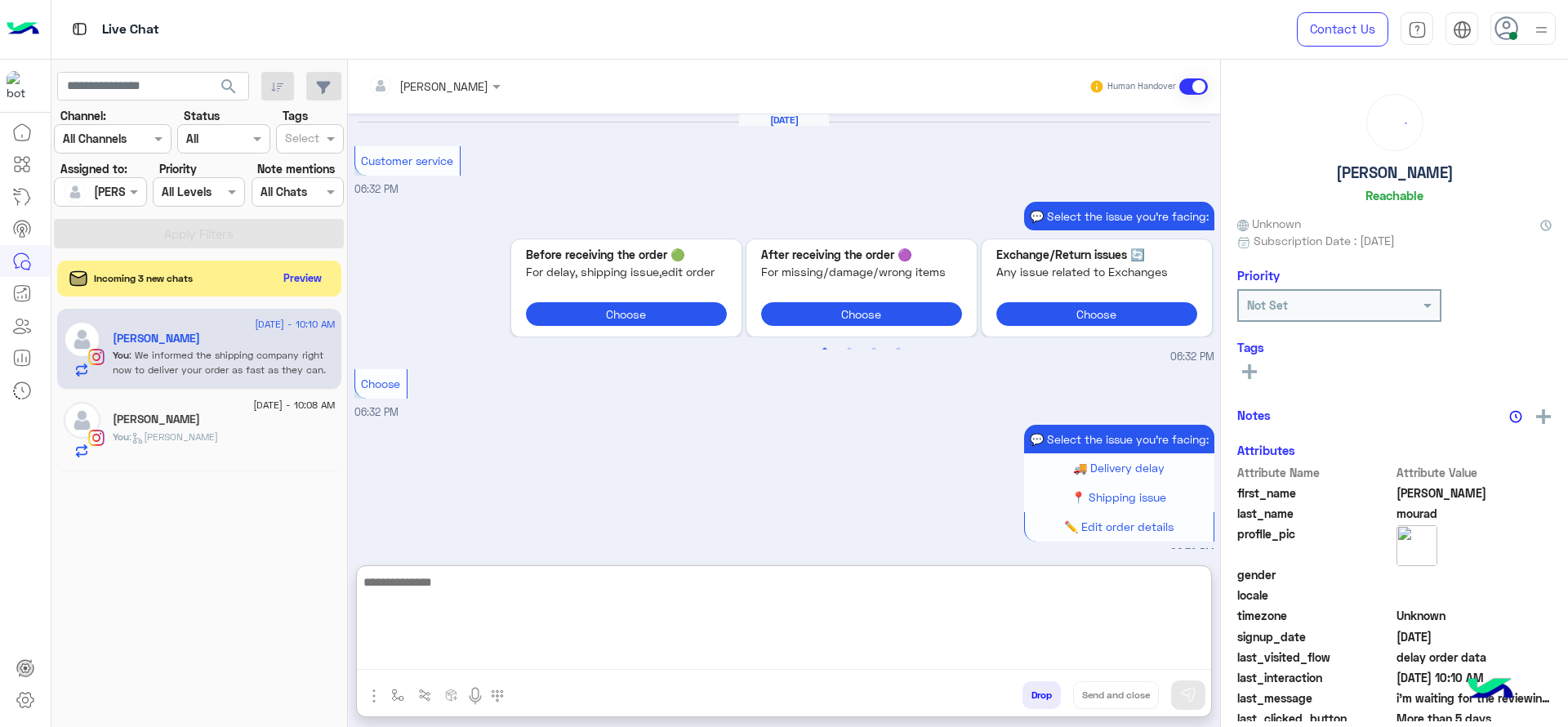
scroll to position [1539, 0]
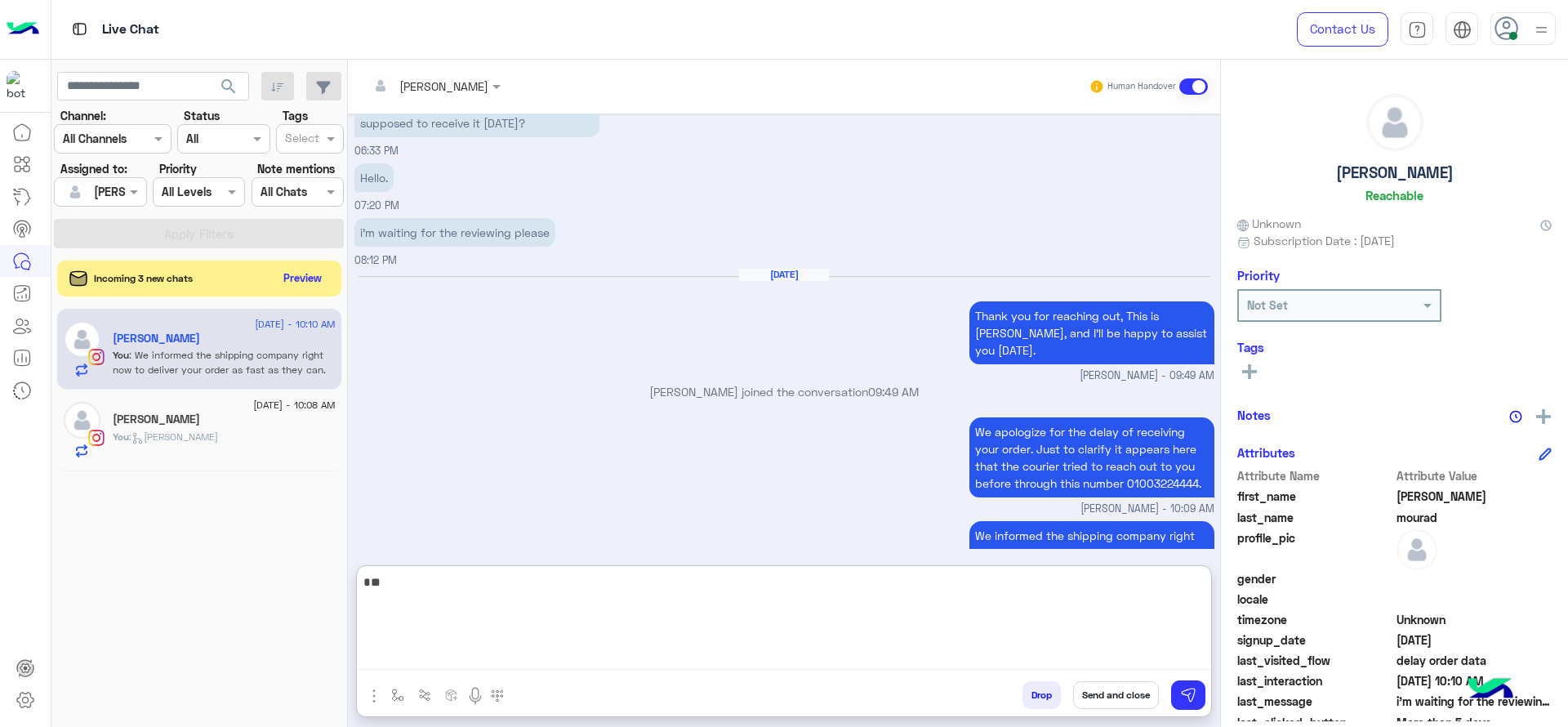
type textarea "*"
type textarea "**********"
click at [624, 650] on textarea "**********" at bounding box center [784, 621] width 854 height 98
click at [837, 635] on textarea "**********" at bounding box center [784, 621] width 854 height 98
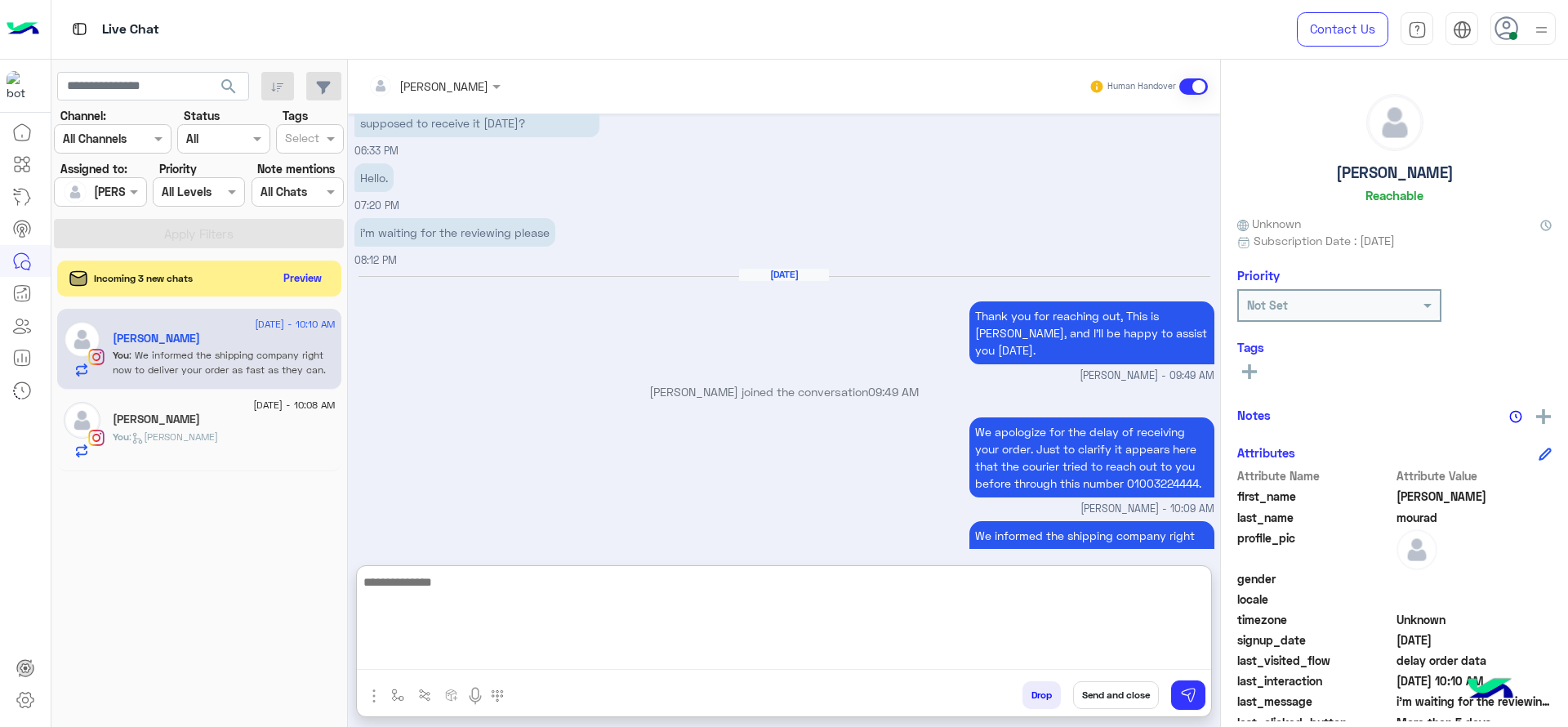
scroll to position [1645, 0]
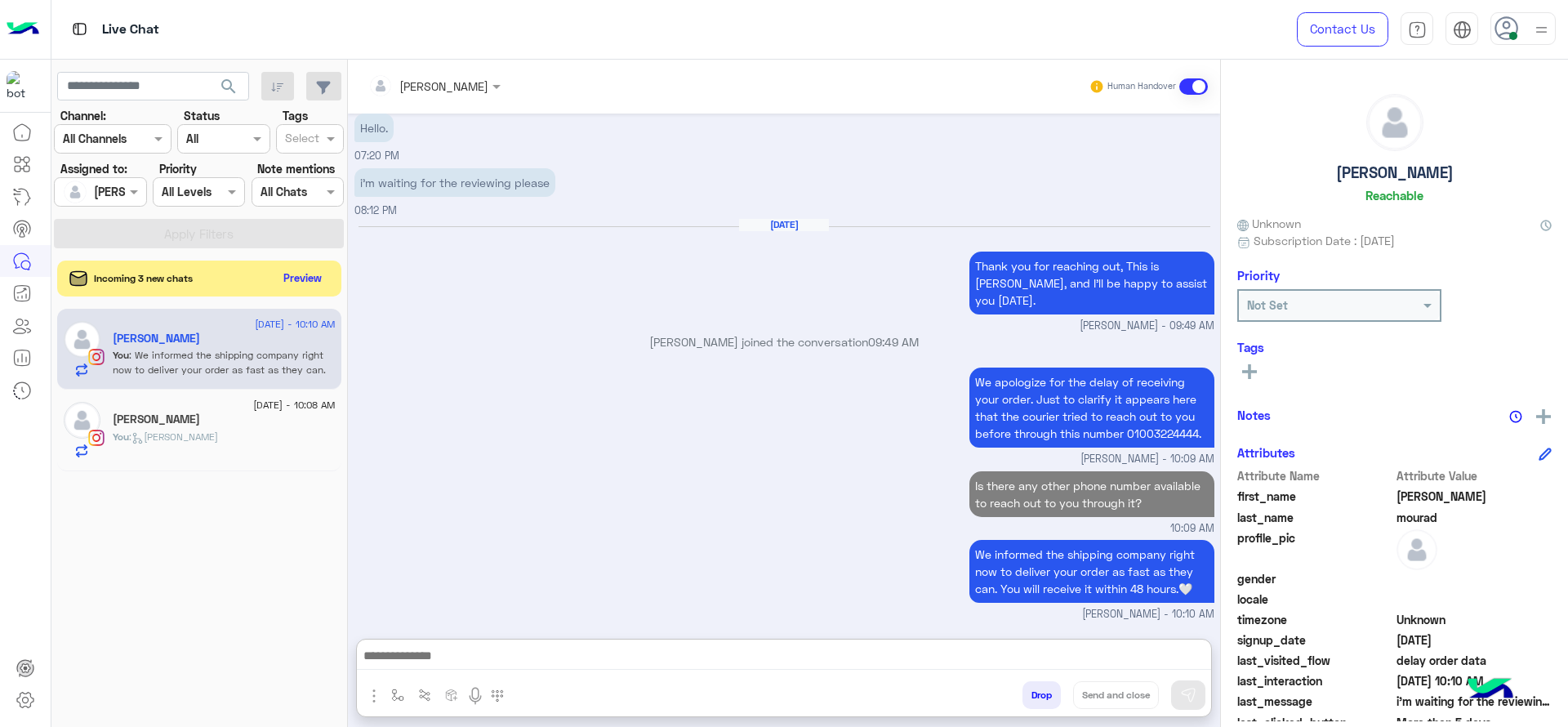
click at [190, 402] on div "11 September - 10:08 AM" at bounding box center [224, 407] width 223 height 10
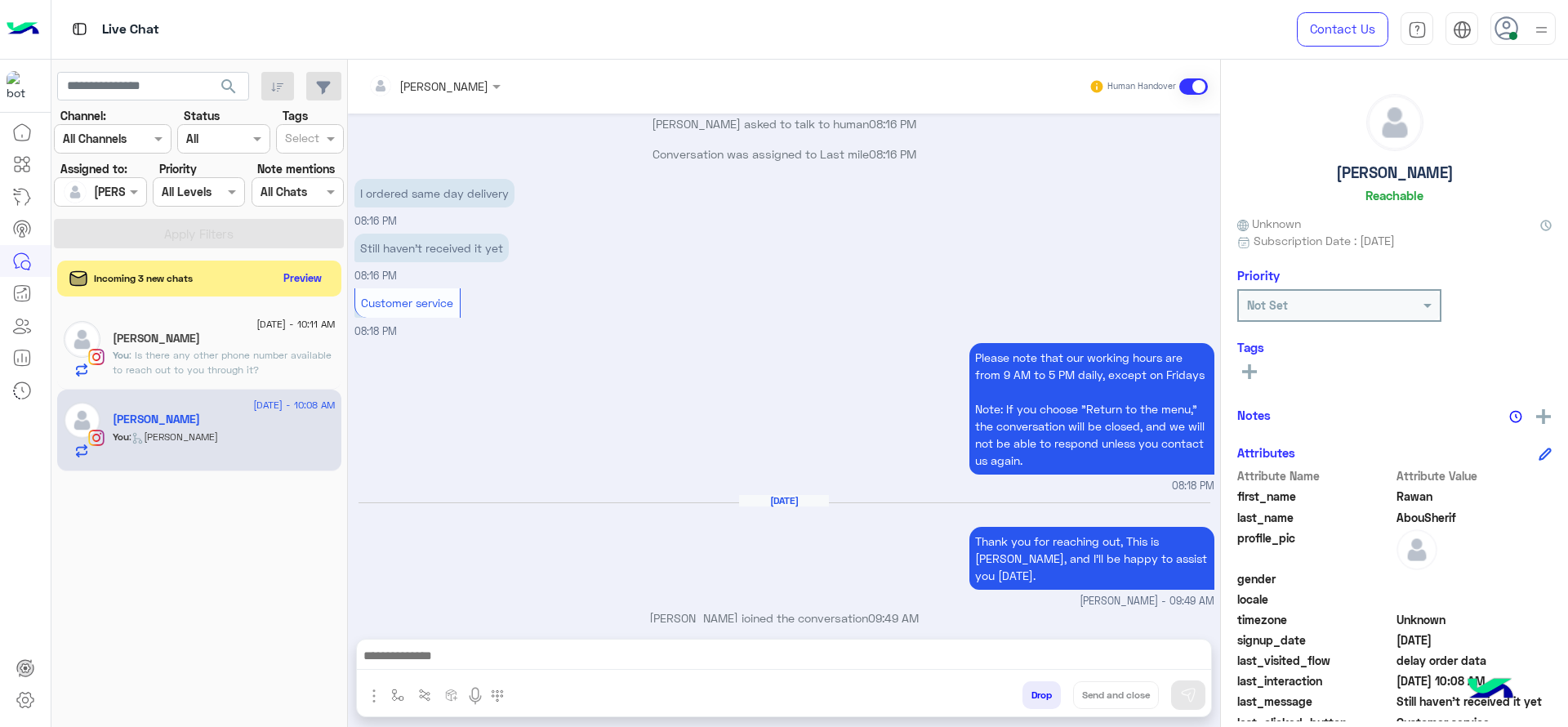
scroll to position [1833, 0]
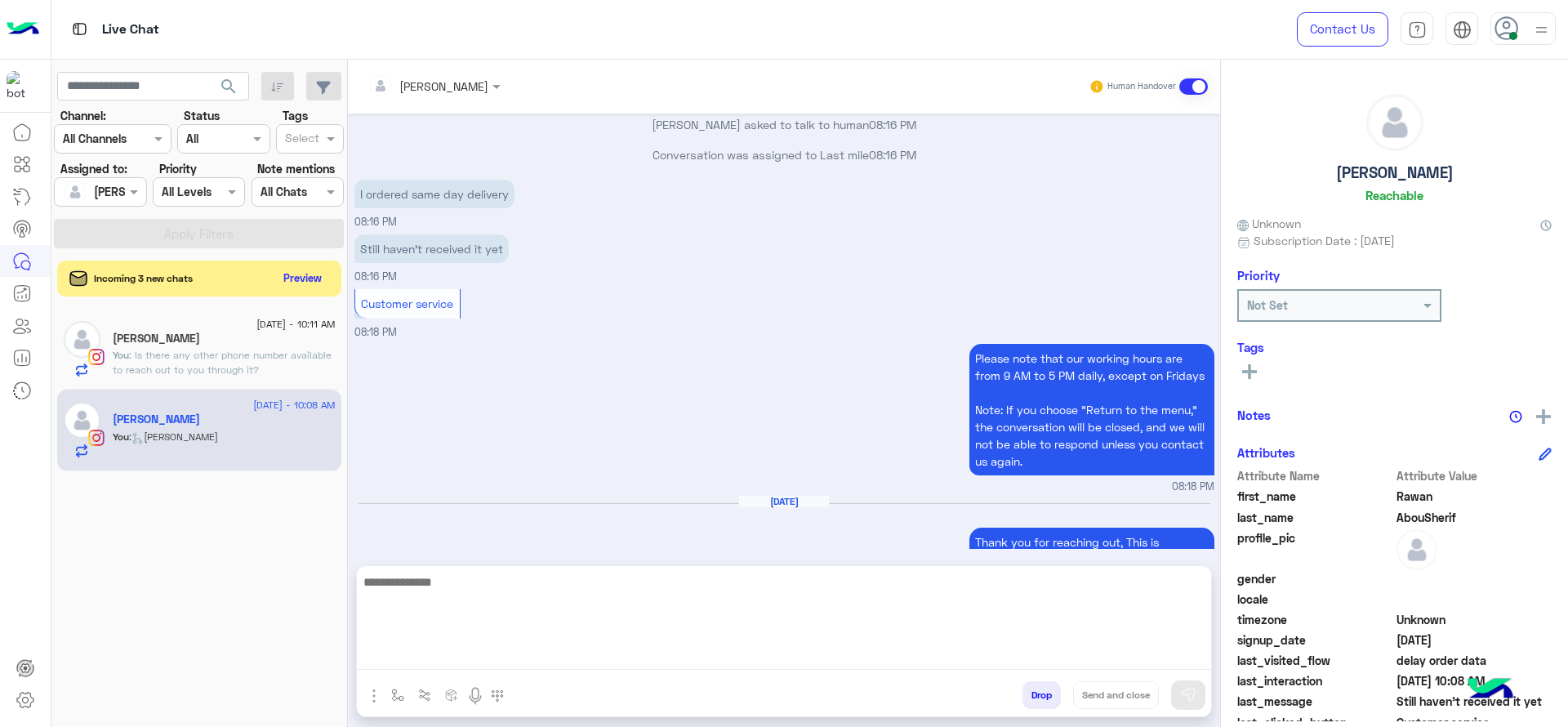
click at [555, 654] on textarea at bounding box center [784, 621] width 854 height 98
type textarea "**********"
click at [474, 609] on textarea "**********" at bounding box center [784, 621] width 854 height 98
click at [535, 620] on textarea "**********" at bounding box center [784, 621] width 854 height 98
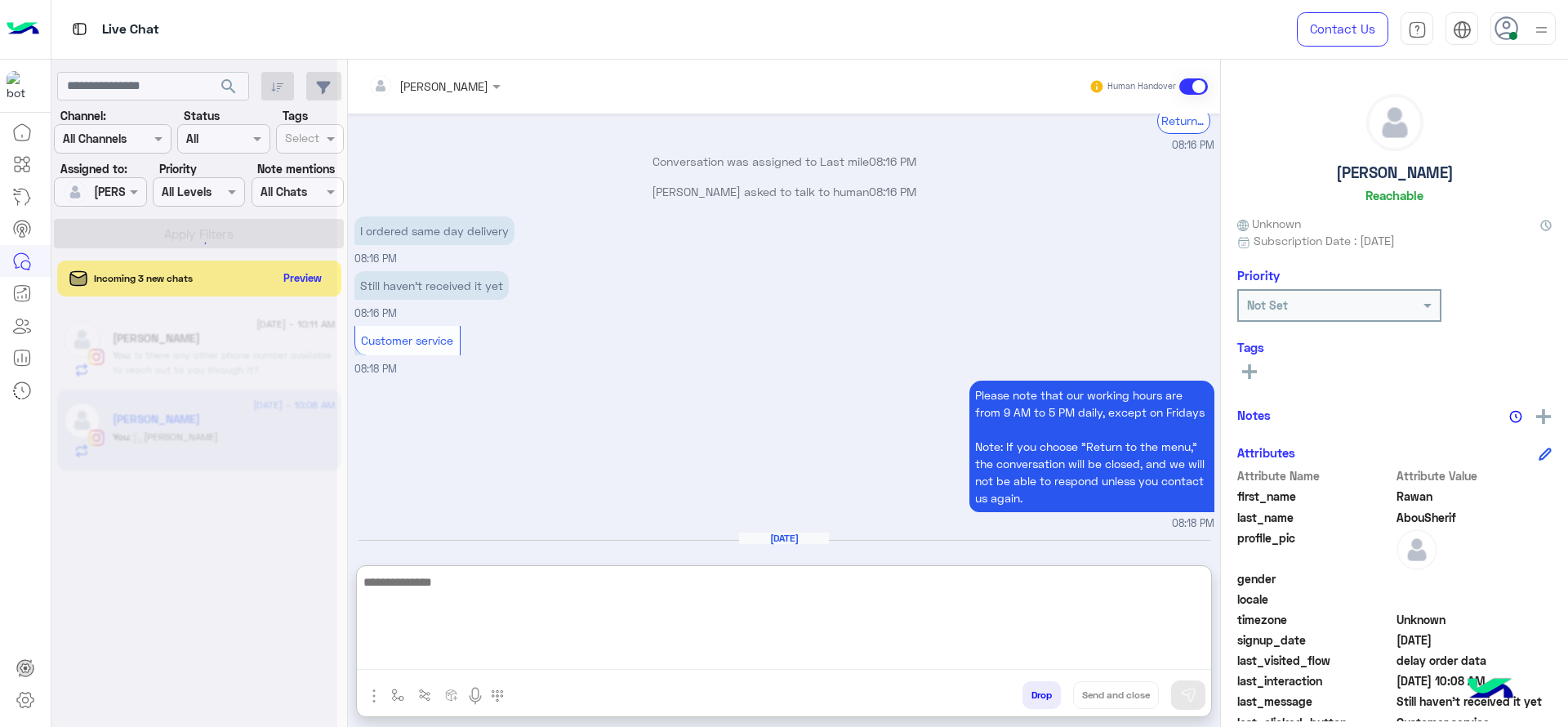
scroll to position [1996, 0]
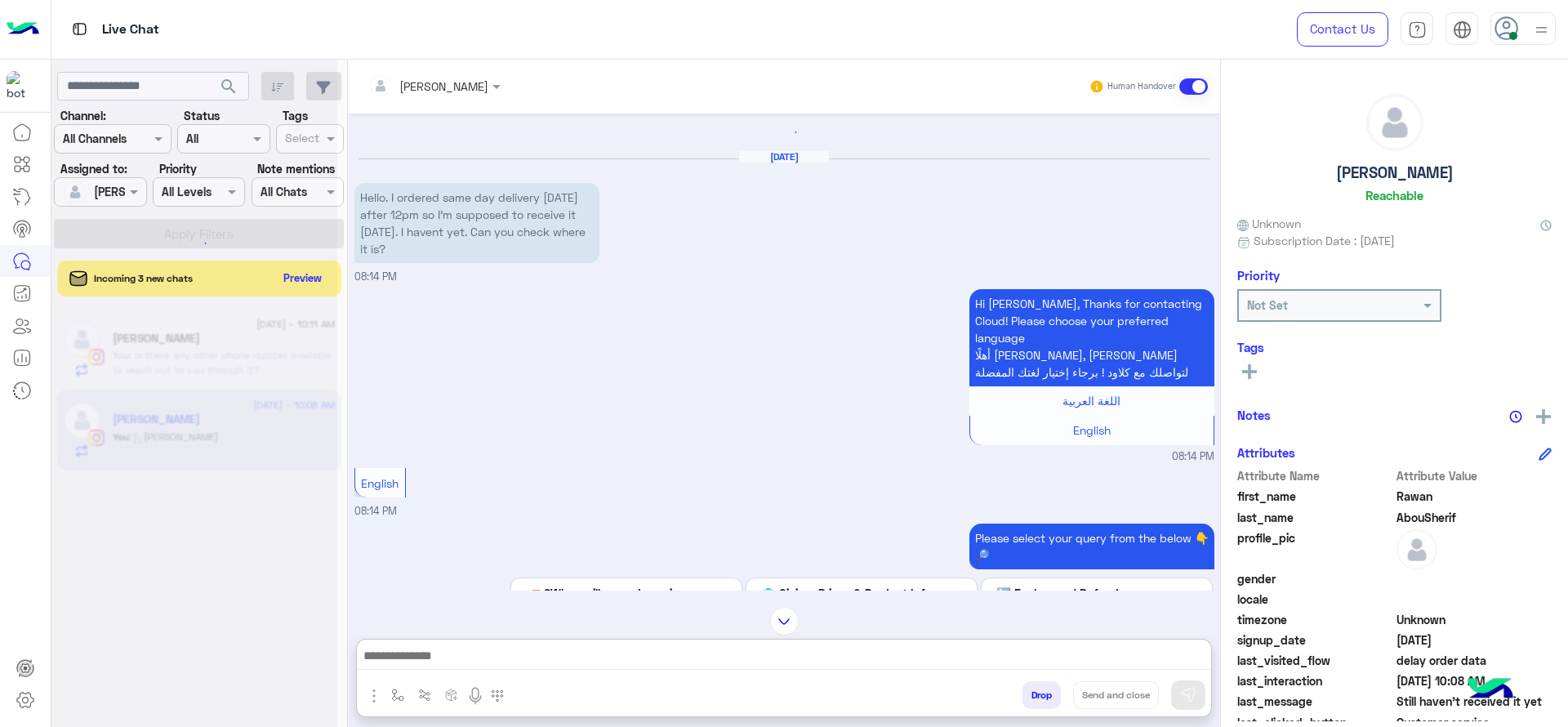
click at [179, 354] on div "search Channel: Channel All Channels Status Channel All Tags Select Assigned to…" at bounding box center [200, 396] width 297 height 674
click at [179, 354] on span ": Is there any other phone number available to reach out to you through it?" at bounding box center [221, 361] width 219 height 27
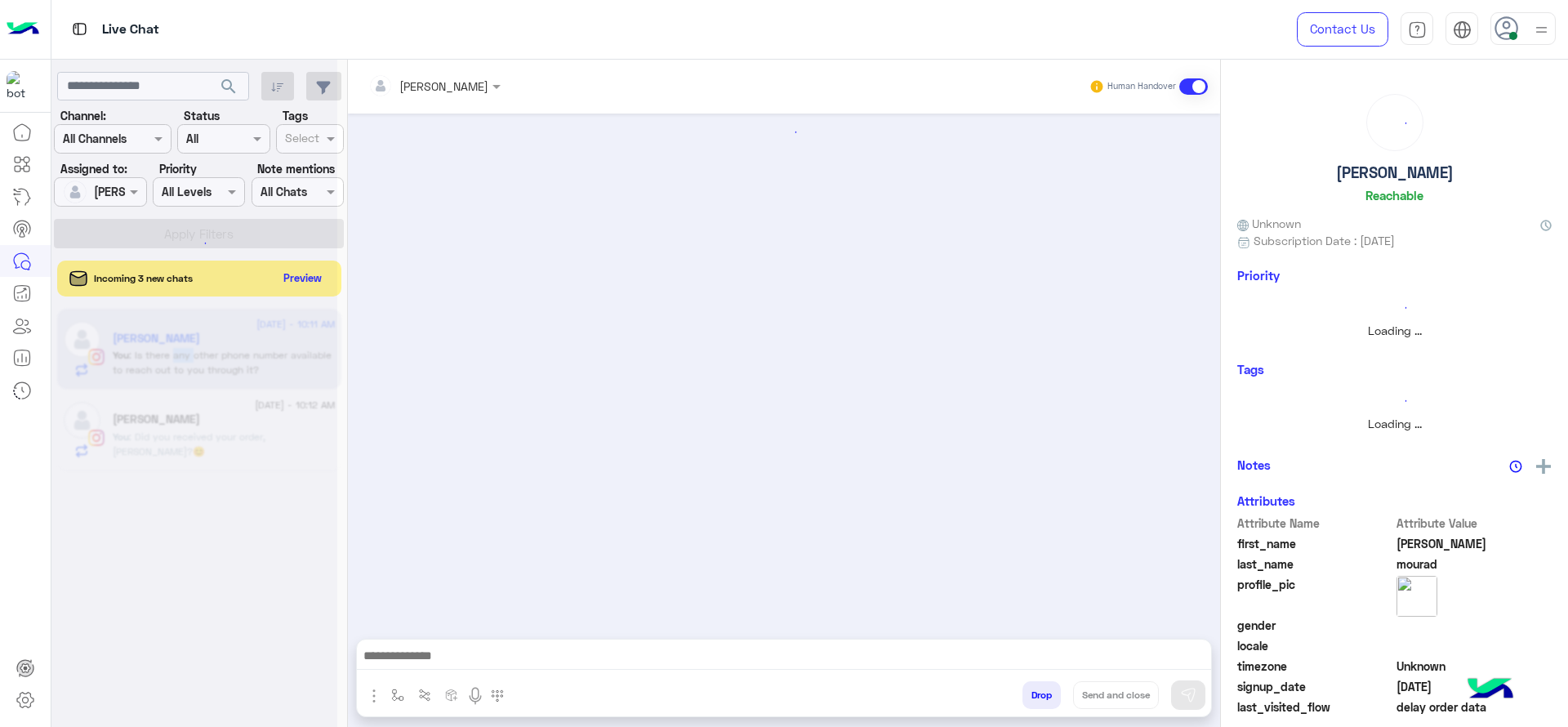
scroll to position [1518, 0]
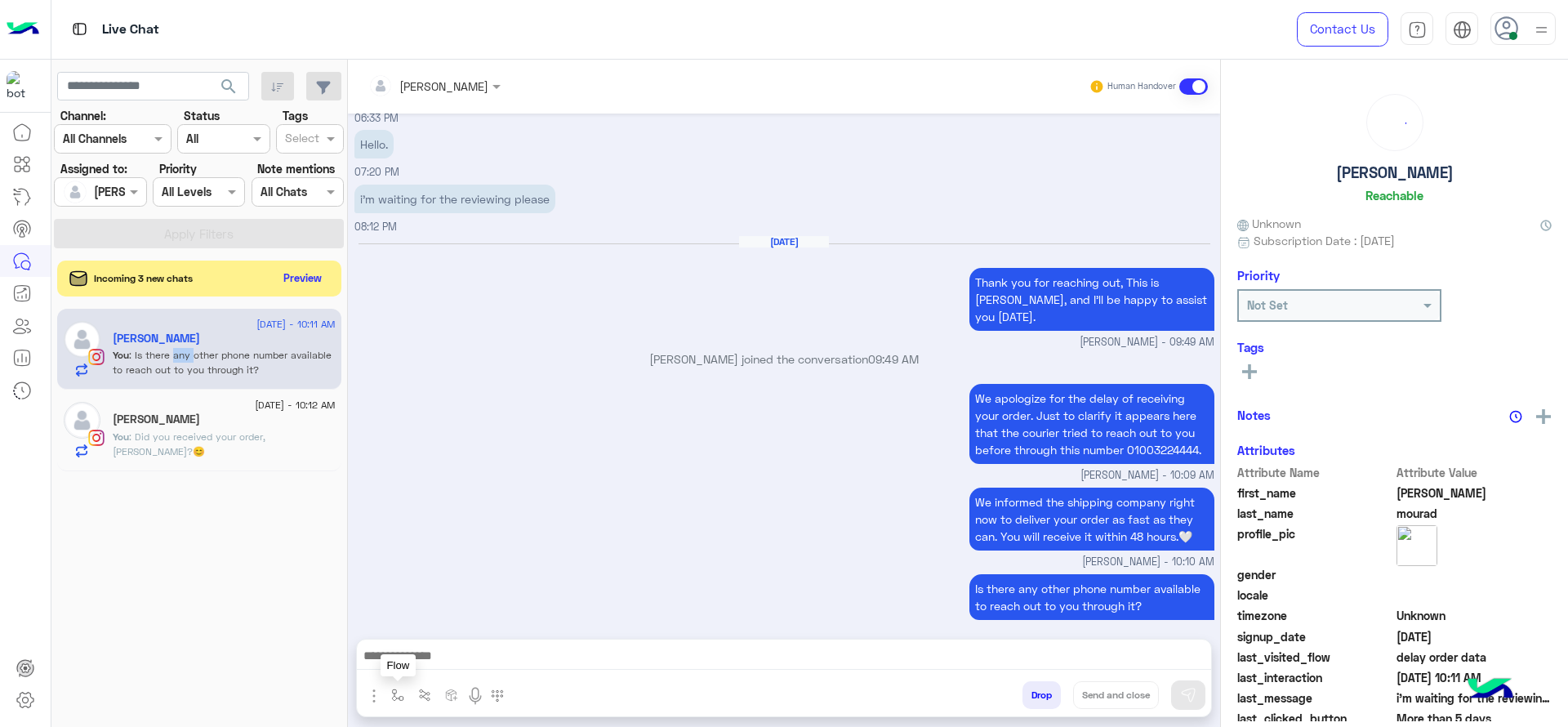
click at [401, 694] on img "button" at bounding box center [397, 694] width 13 height 13
click at [432, 665] on input "text" at bounding box center [427, 660] width 67 height 19
type input "*"
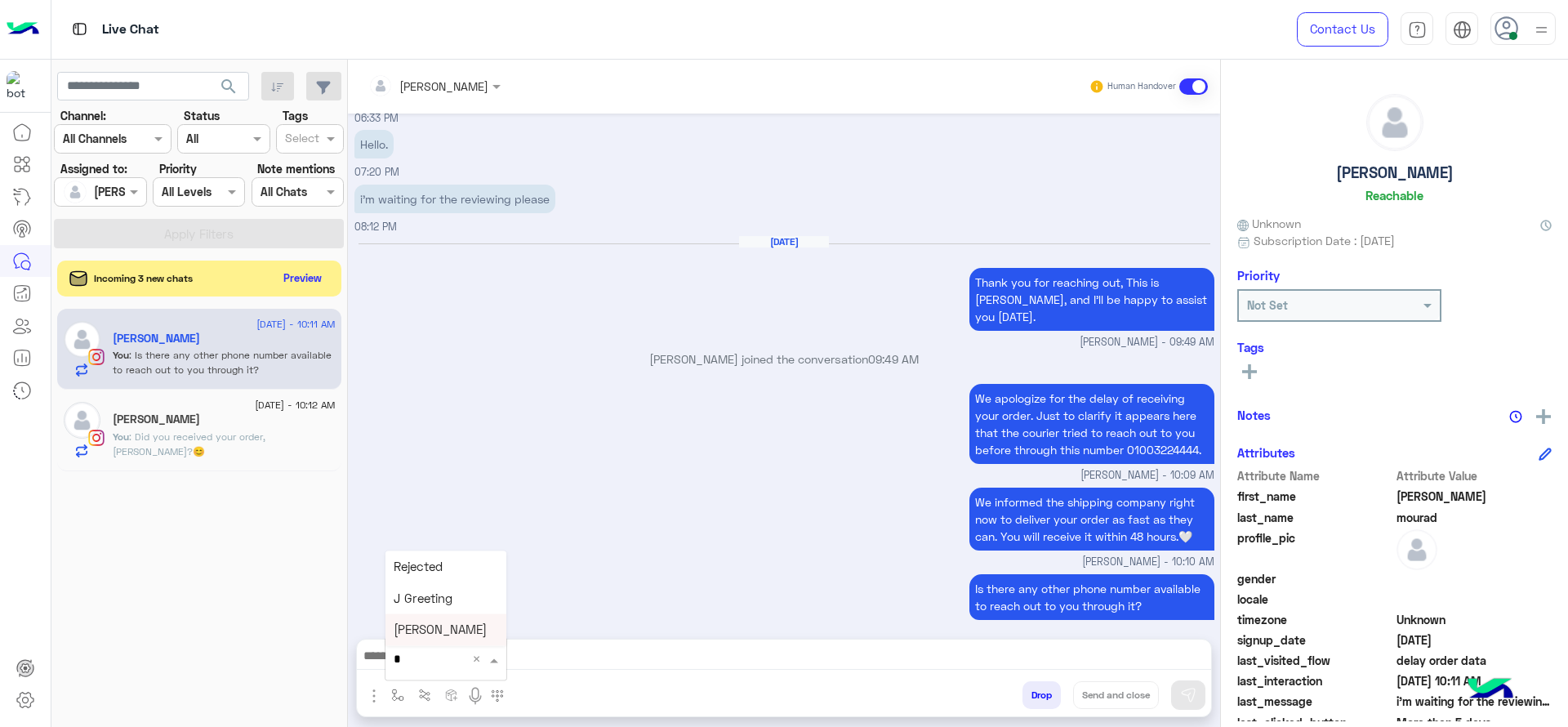
click at [445, 625] on span "Jana close" at bounding box center [440, 629] width 93 height 15
type textarea "**********"
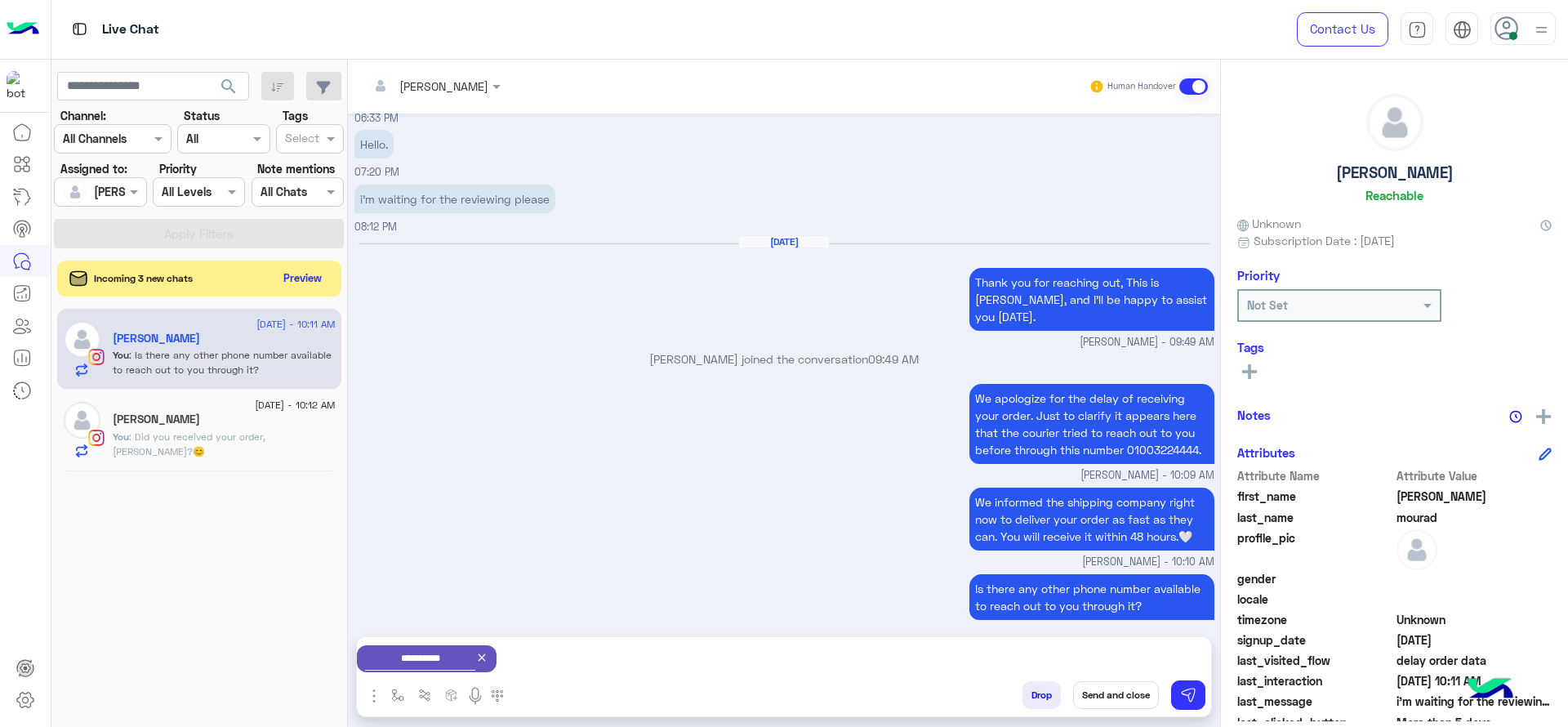
click at [488, 654] on icon at bounding box center [481, 657] width 13 height 13
click at [305, 256] on div "search Channel: Channel All Channels Status Channel All Tags Select Assigned to…" at bounding box center [200, 396] width 297 height 674
click at [296, 282] on button "Preview" at bounding box center [304, 277] width 51 height 22
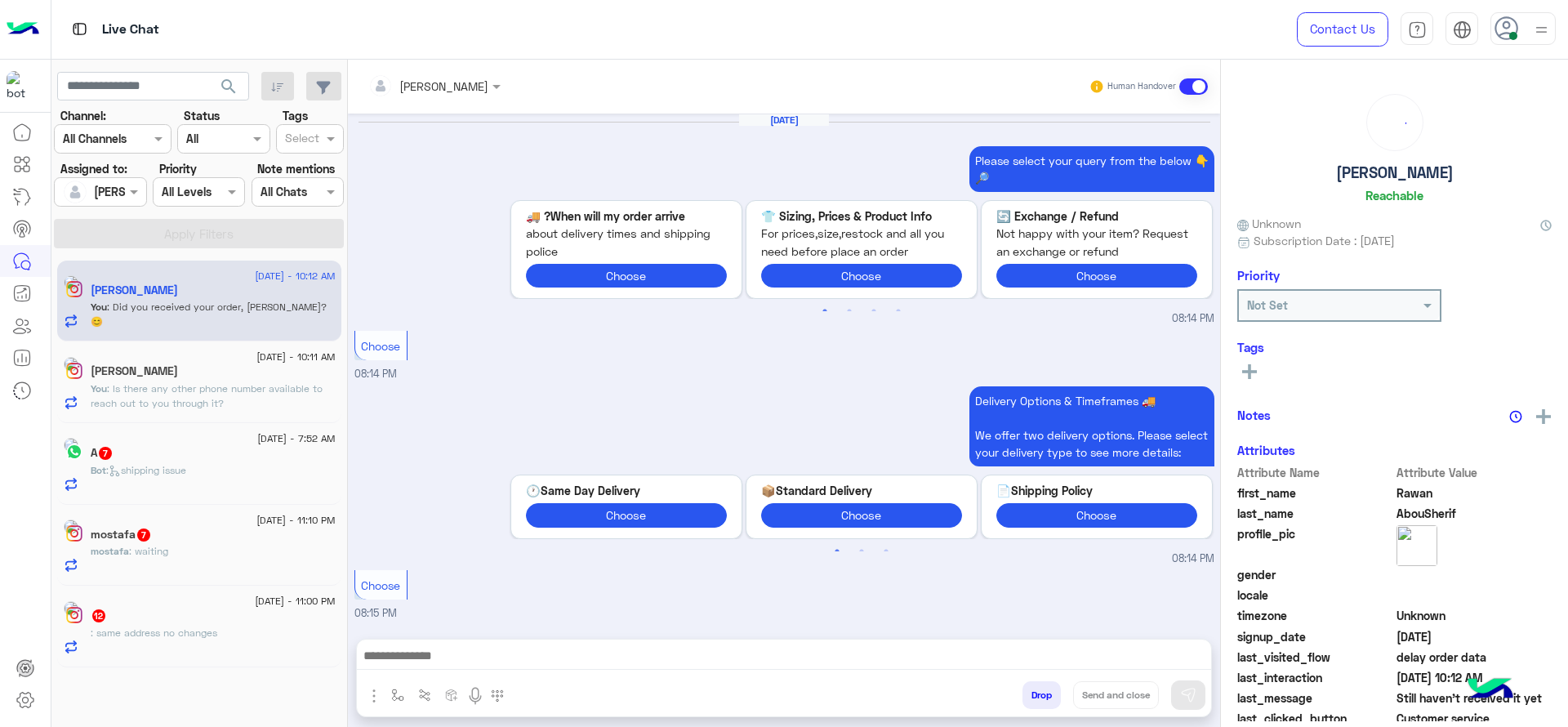
scroll to position [1562, 0]
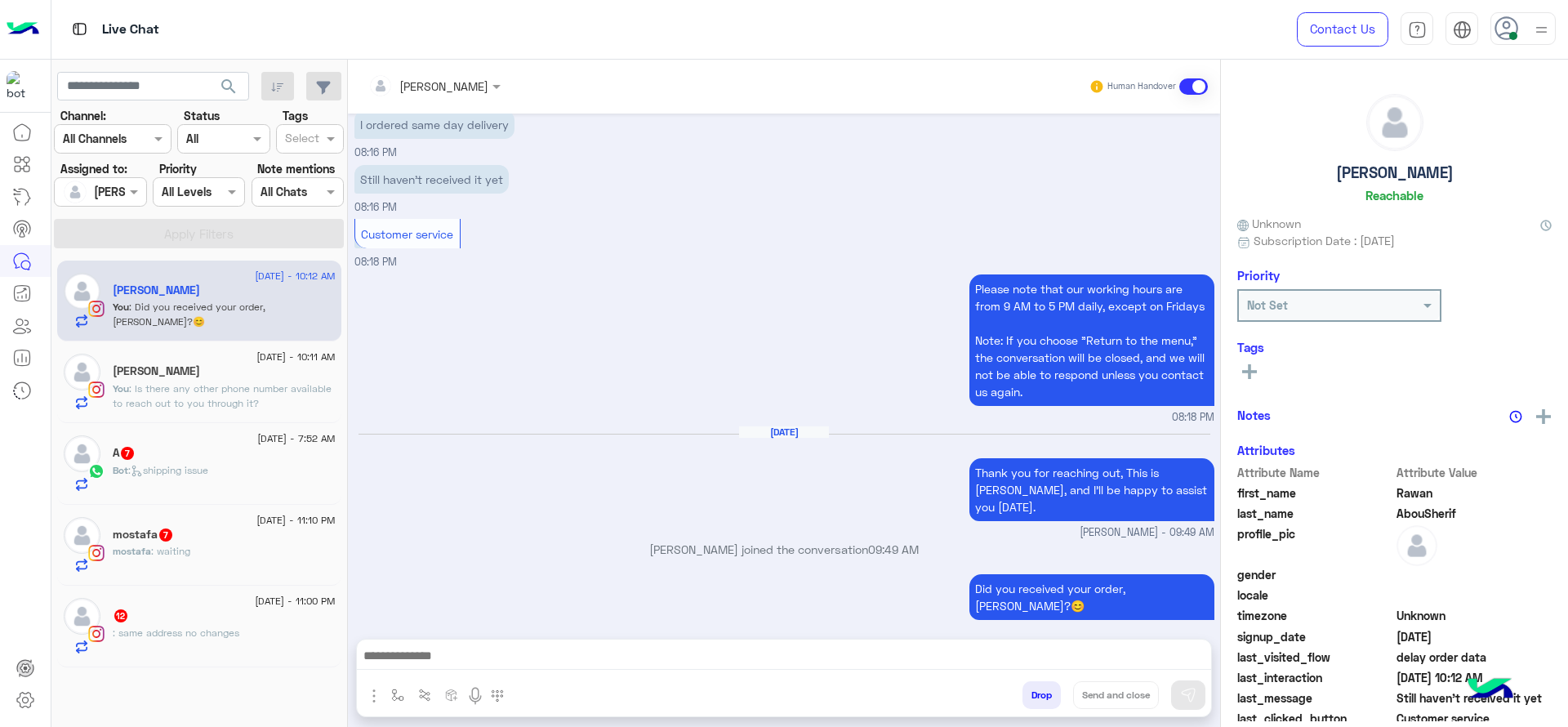
click at [227, 464] on div "Bot : shipping issue" at bounding box center [224, 477] width 223 height 28
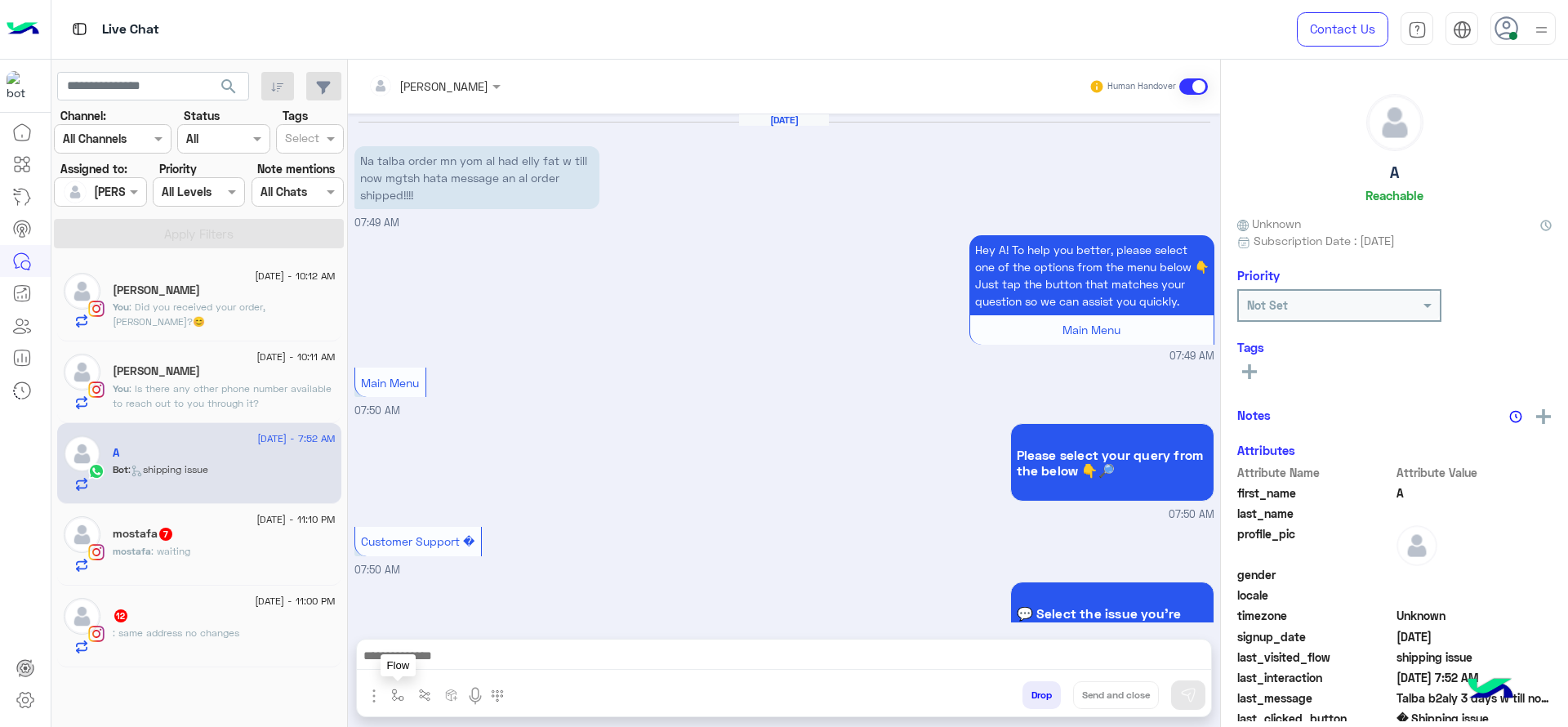
scroll to position [869, 0]
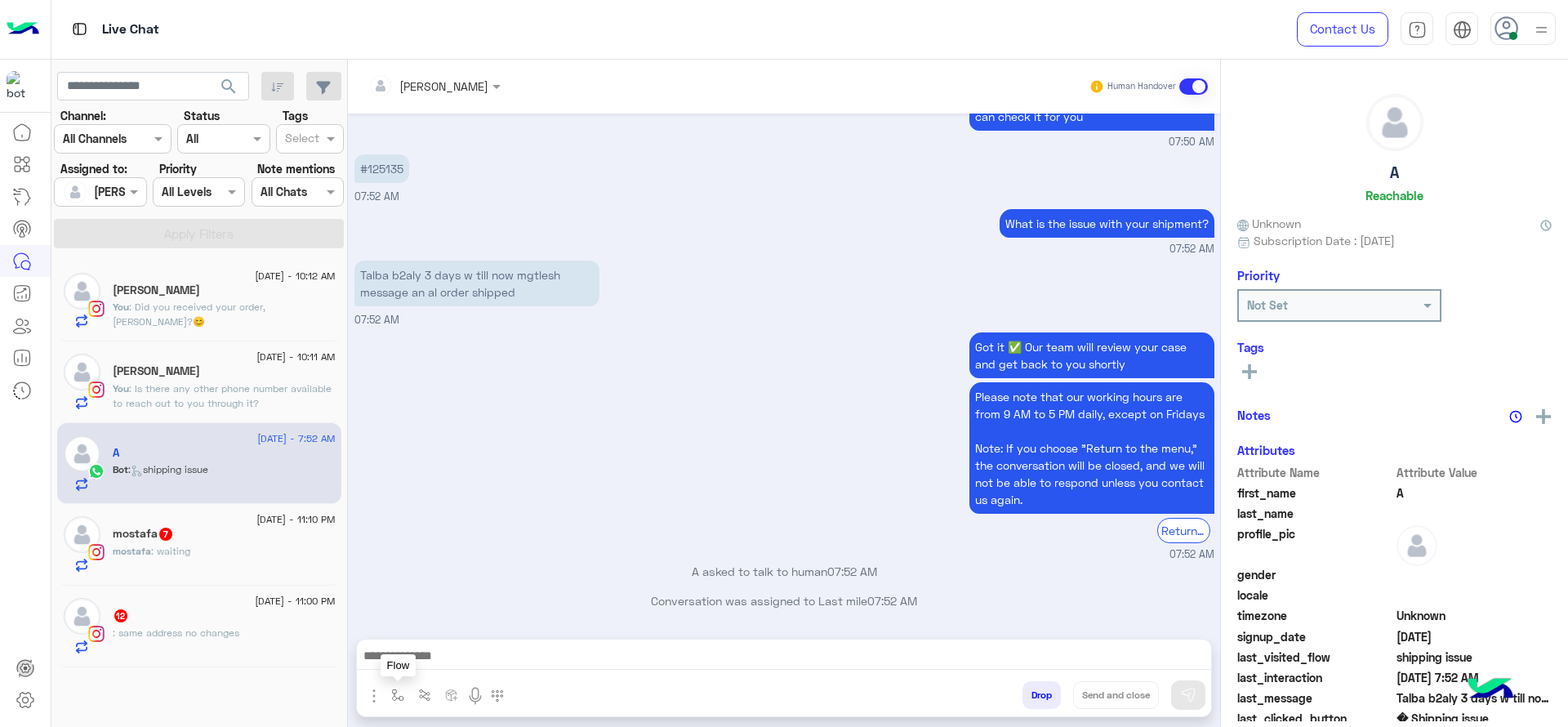
click at [404, 691] on button "button" at bounding box center [397, 694] width 27 height 27
click at [423, 657] on input "text" at bounding box center [427, 660] width 67 height 19
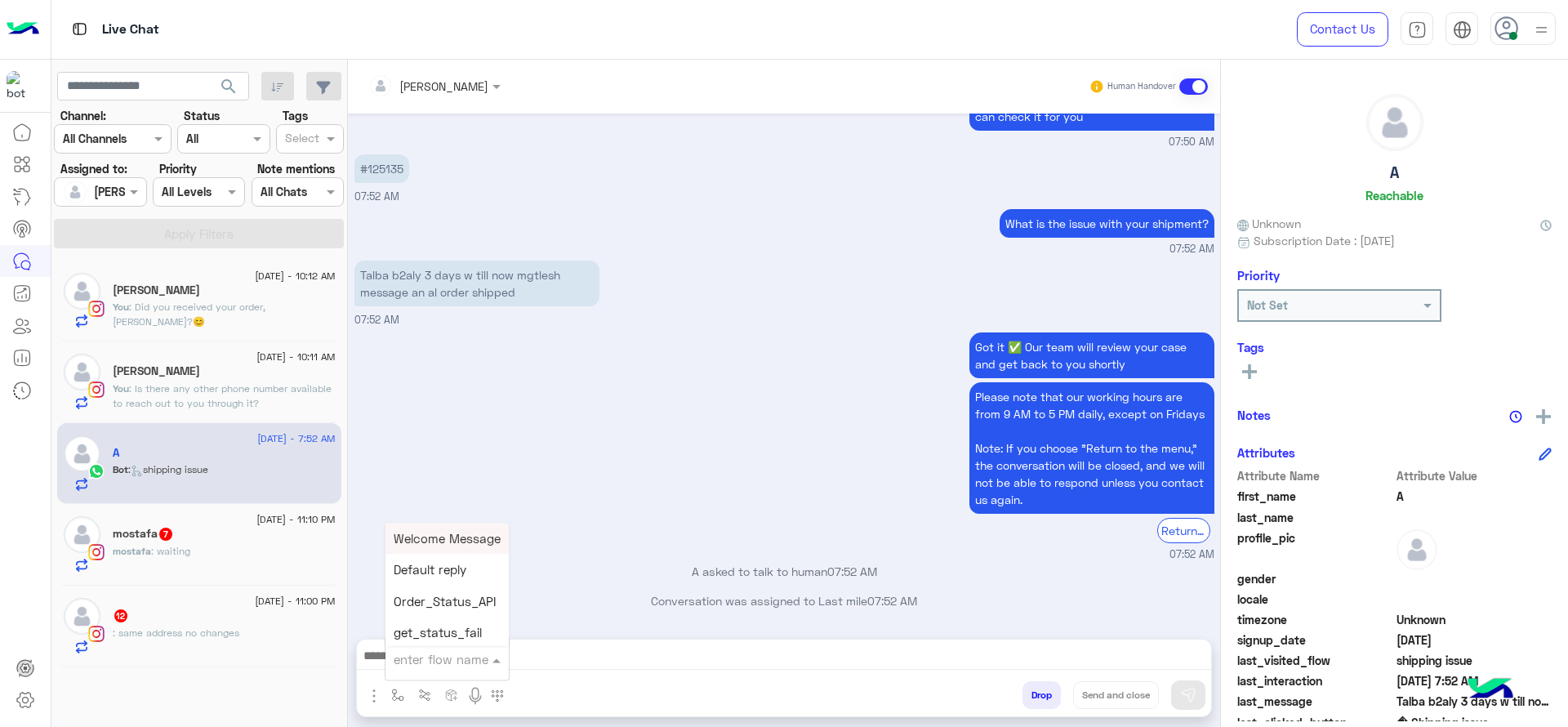
type input "*"
click at [439, 601] on span "J Greeting" at bounding box center [423, 597] width 59 height 15
type textarea "**********"
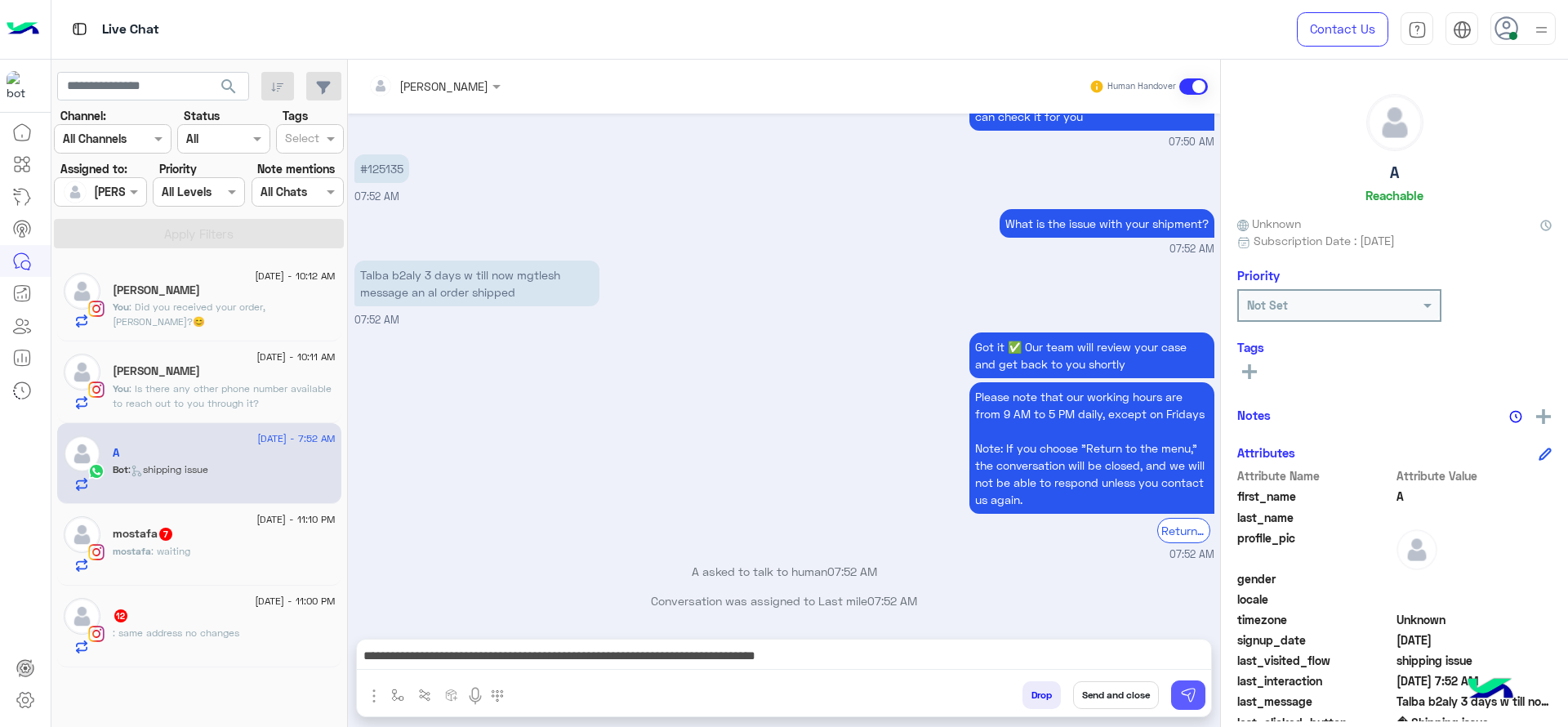
click at [1181, 681] on button at bounding box center [1188, 695] width 34 height 29
click at [171, 529] on span "7" at bounding box center [166, 534] width 13 height 13
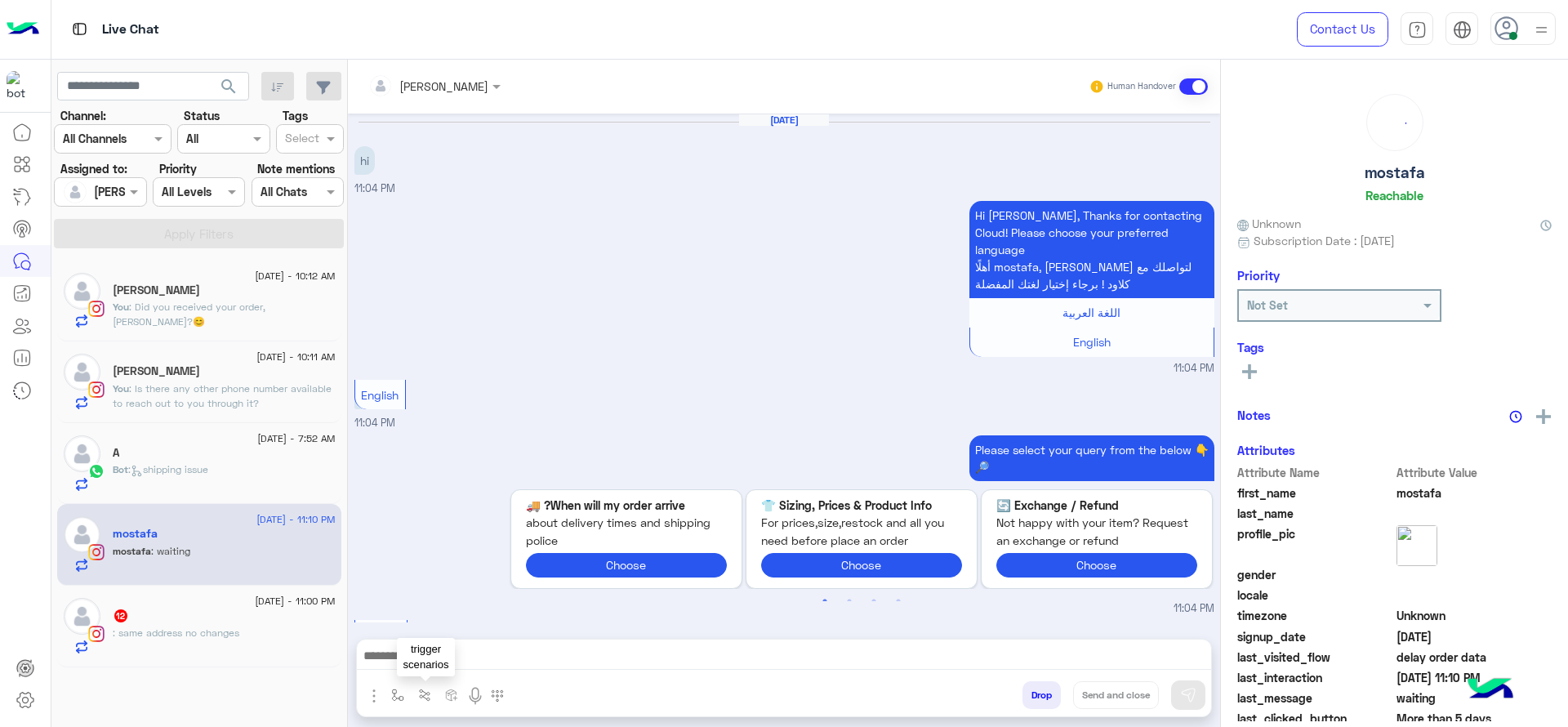
scroll to position [1030, 0]
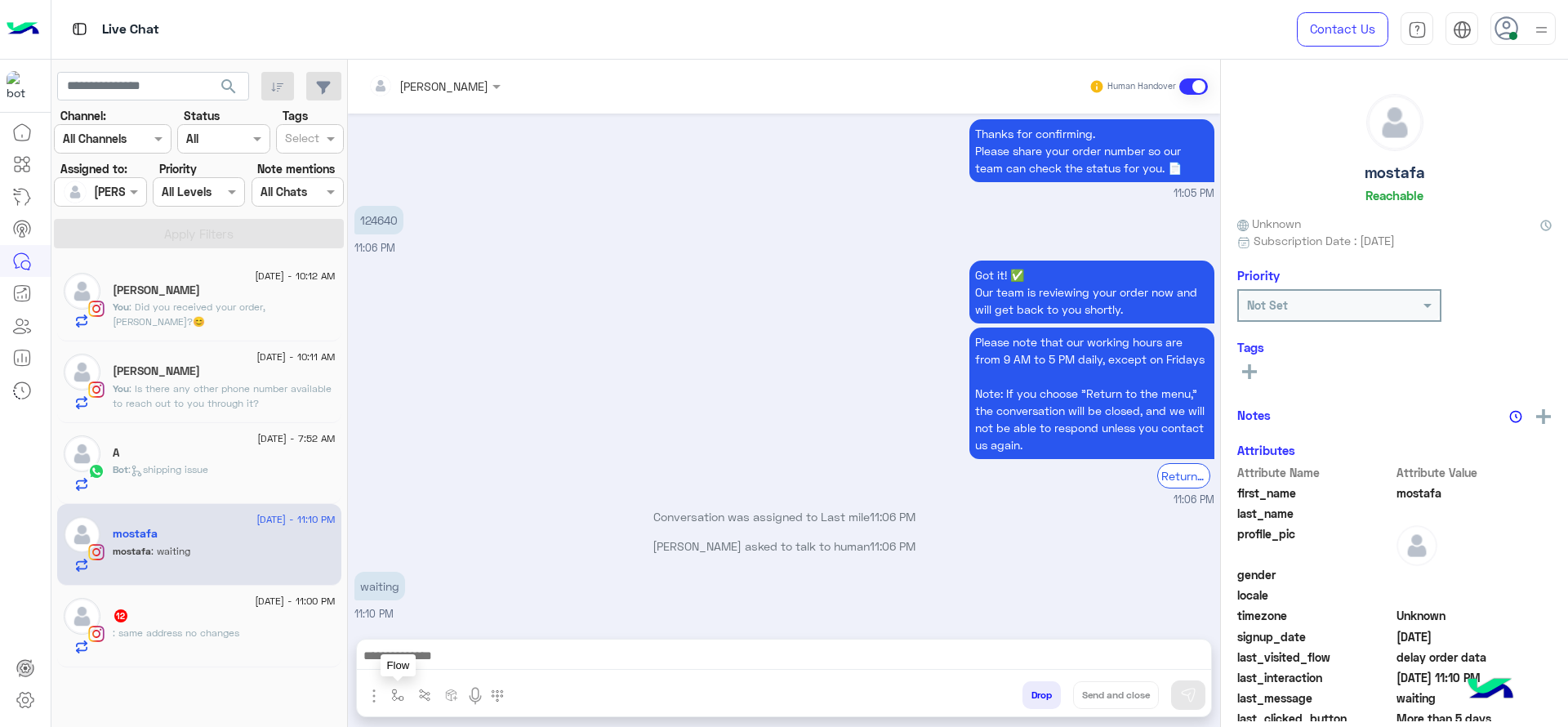
click at [402, 691] on img "button" at bounding box center [397, 694] width 13 height 13
click at [427, 646] on div "enter flow name" at bounding box center [447, 659] width 124 height 29
type input "*"
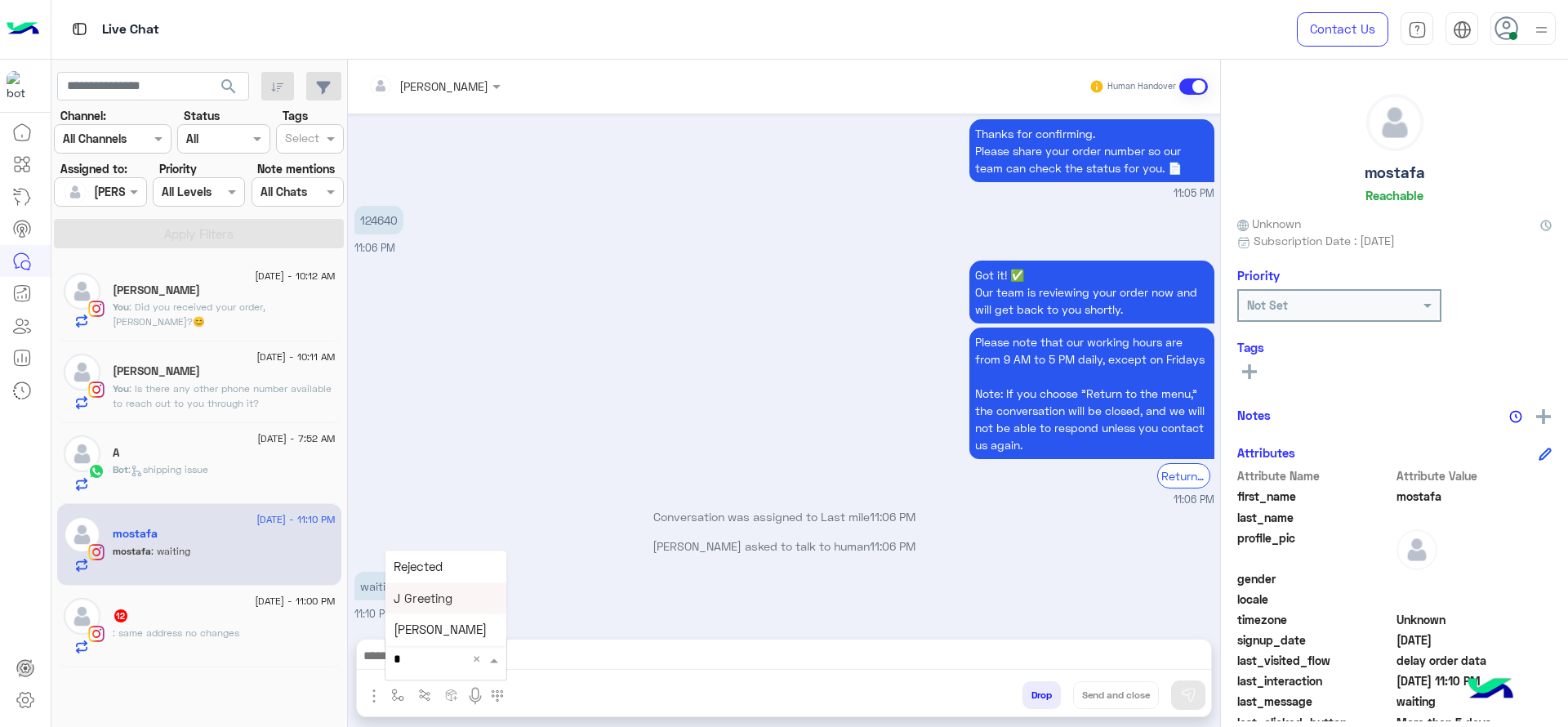
click at [461, 590] on div "J Greeting" at bounding box center [445, 598] width 121 height 32
type textarea "**********"
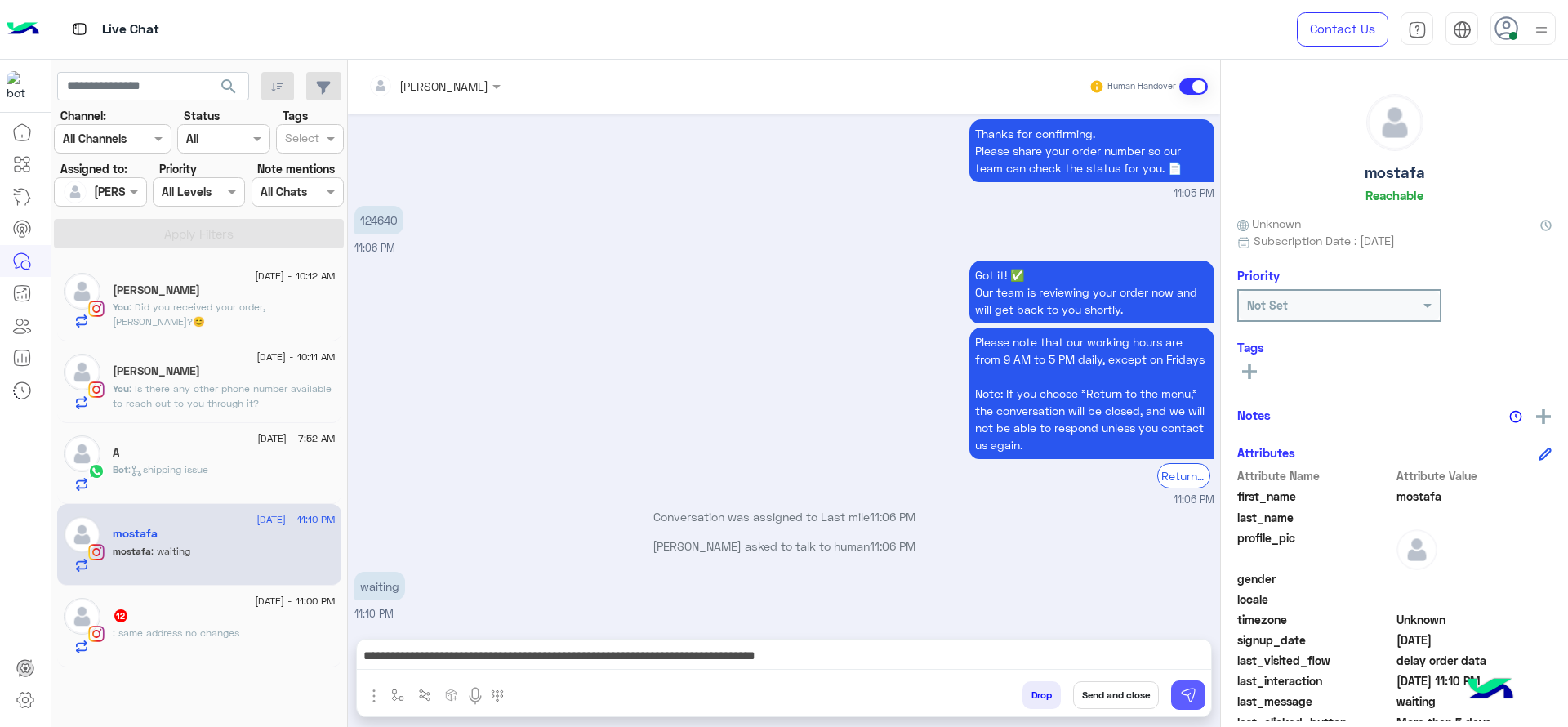
click at [1188, 688] on img at bounding box center [1187, 695] width 16 height 16
click at [256, 616] on div "12" at bounding box center [224, 617] width 223 height 17
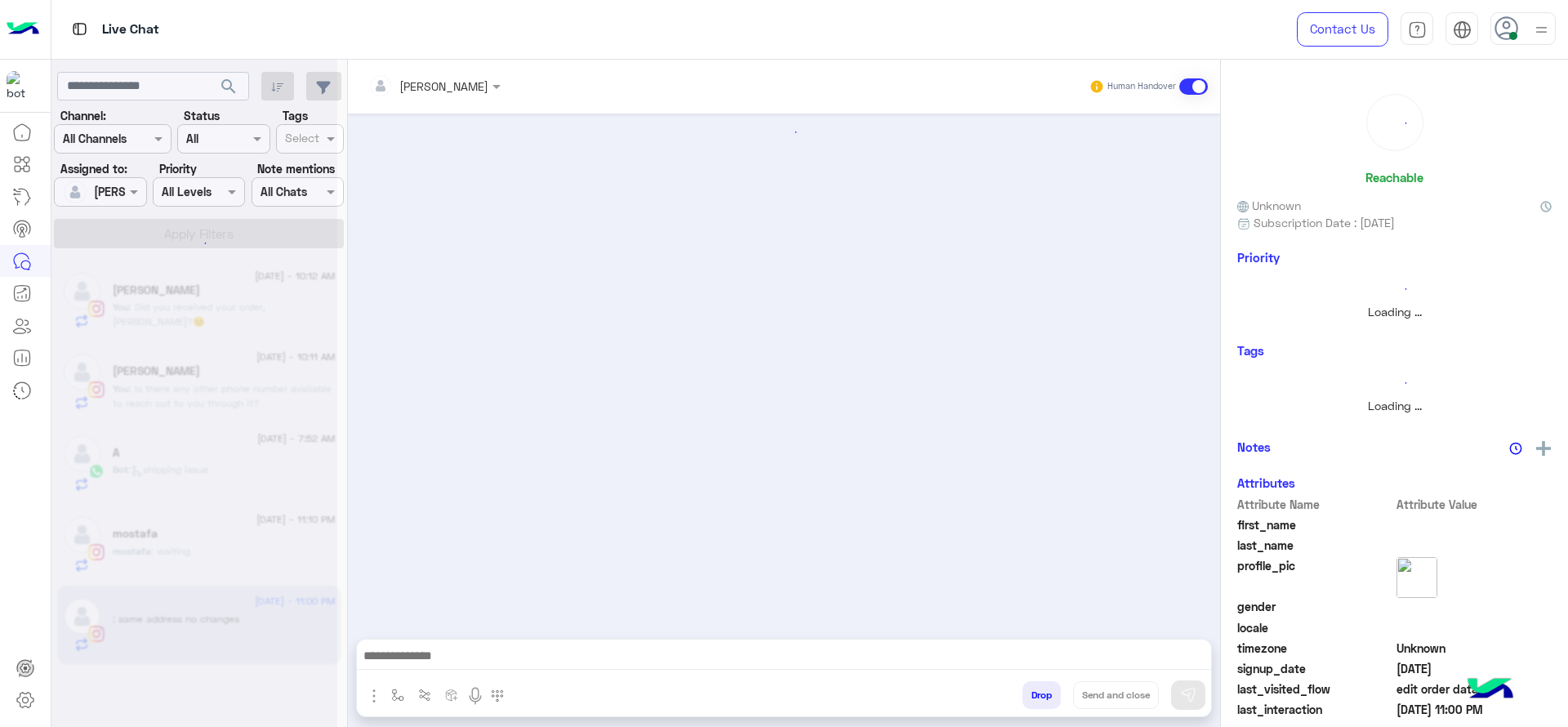
click at [407, 699] on button "button" at bounding box center [397, 694] width 27 height 27
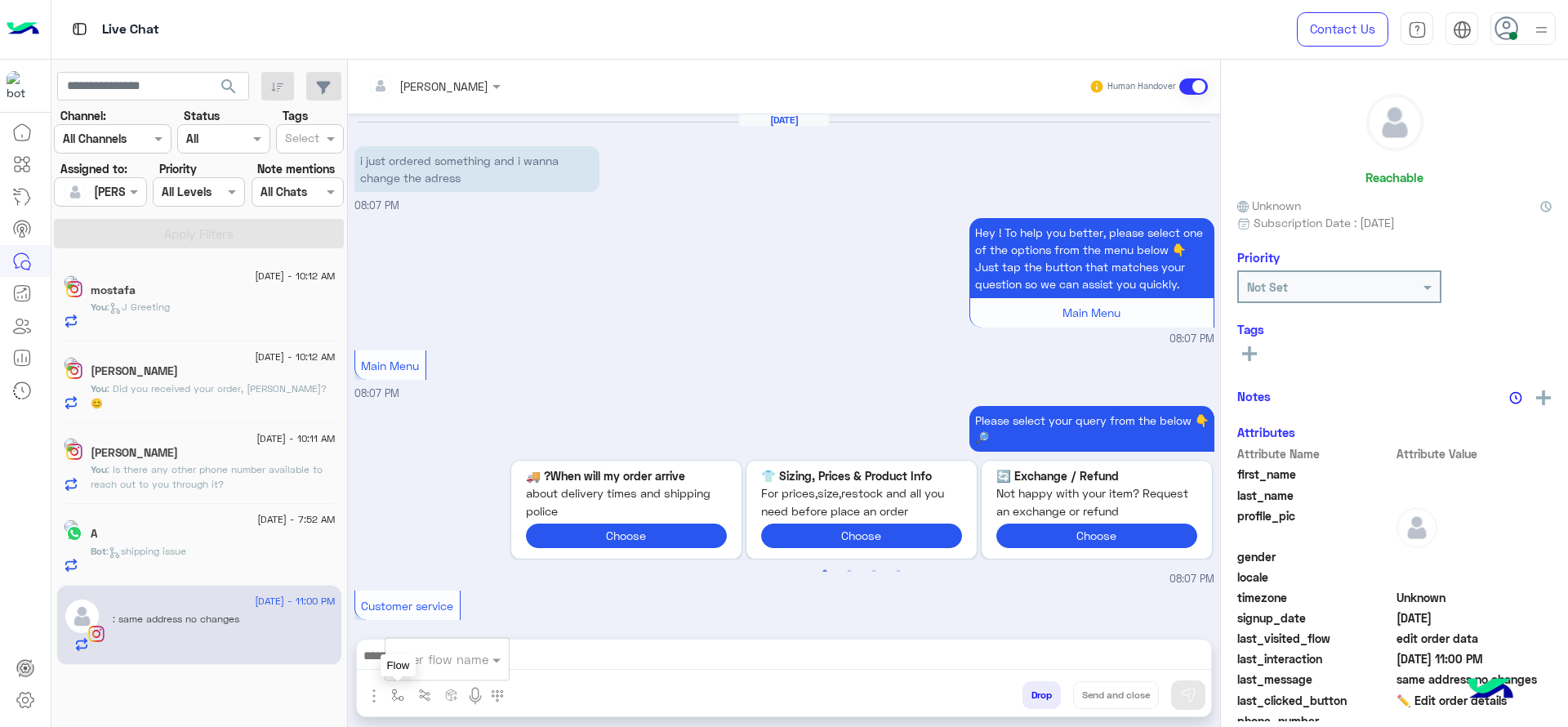
scroll to position [1284, 0]
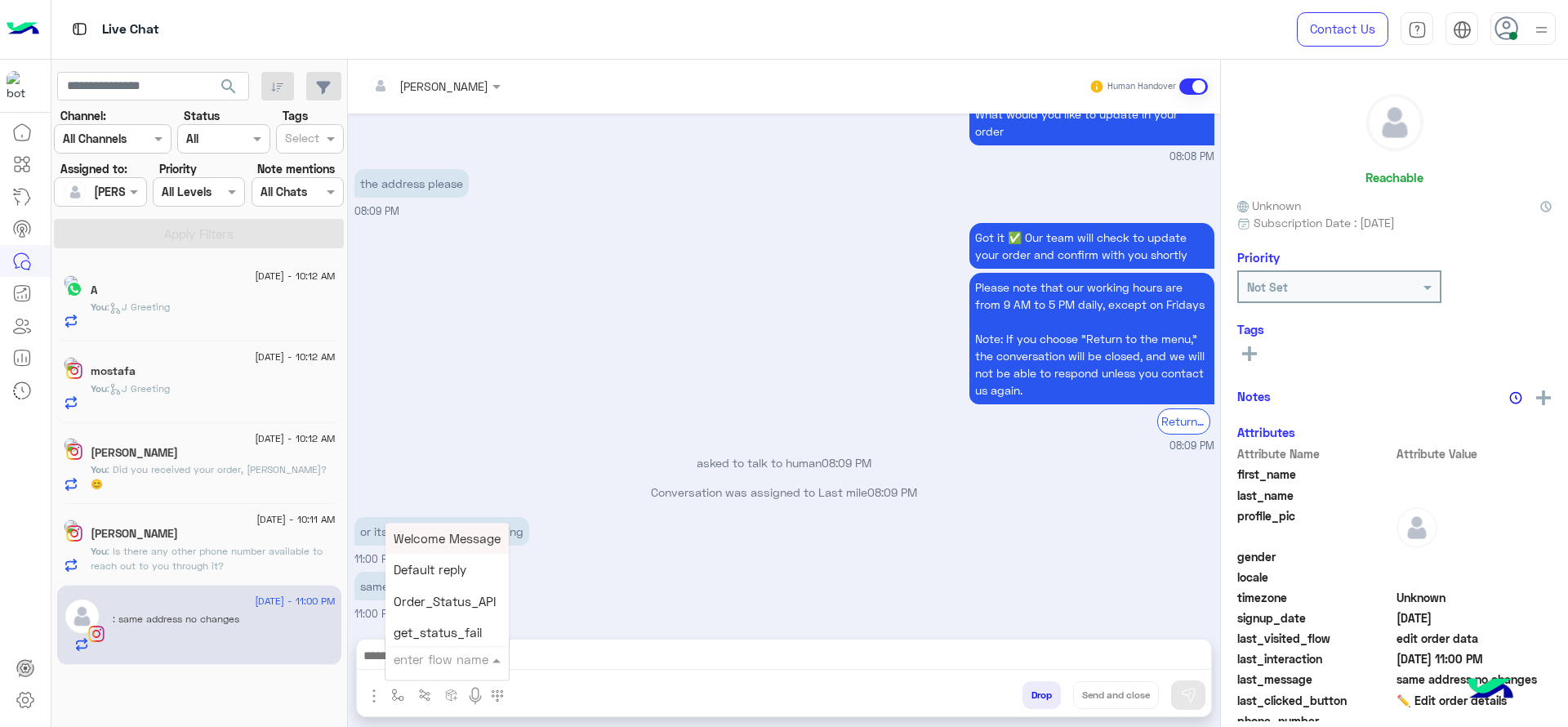
click at [425, 659] on input "text" at bounding box center [427, 660] width 67 height 19
type input "*"
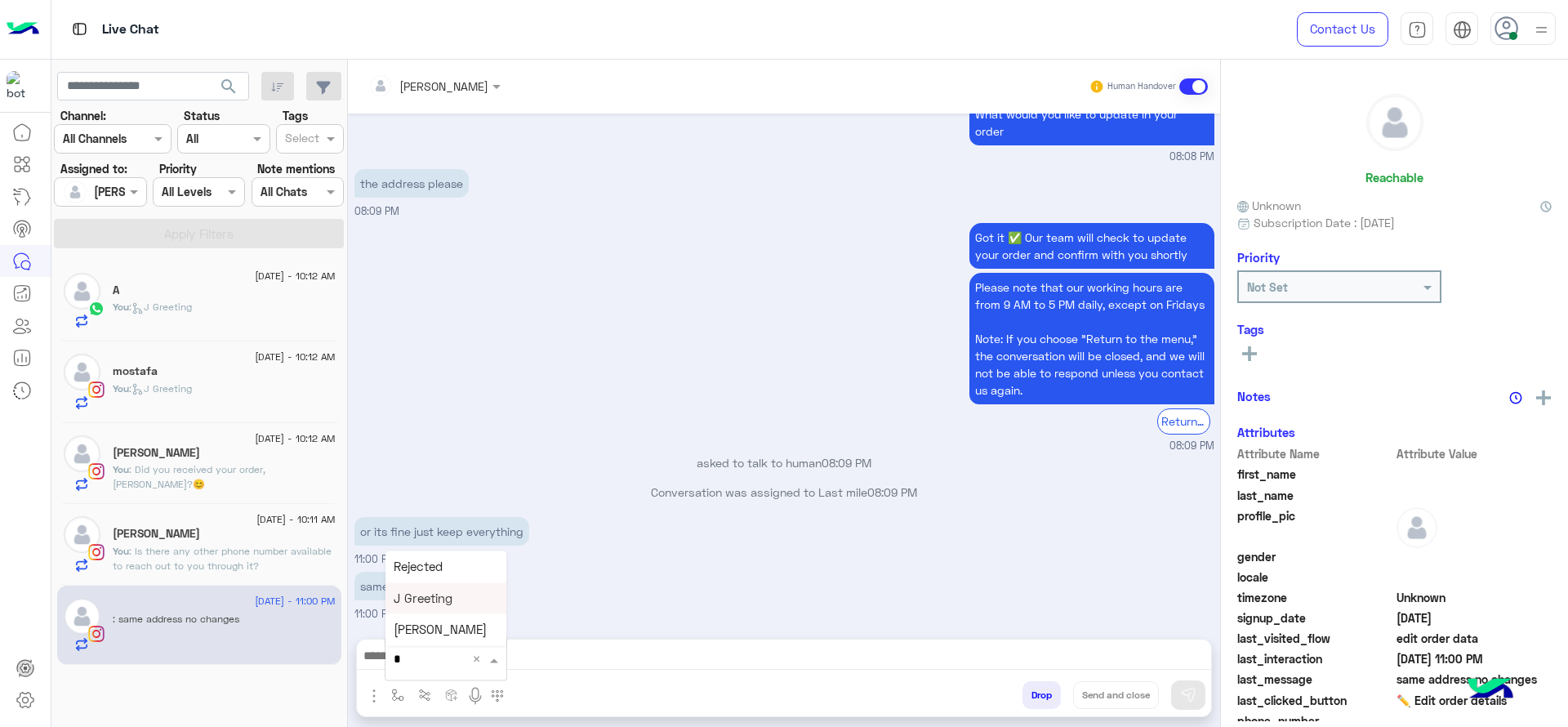
click at [461, 609] on div "J Greeting" at bounding box center [445, 598] width 121 height 32
type textarea "**********"
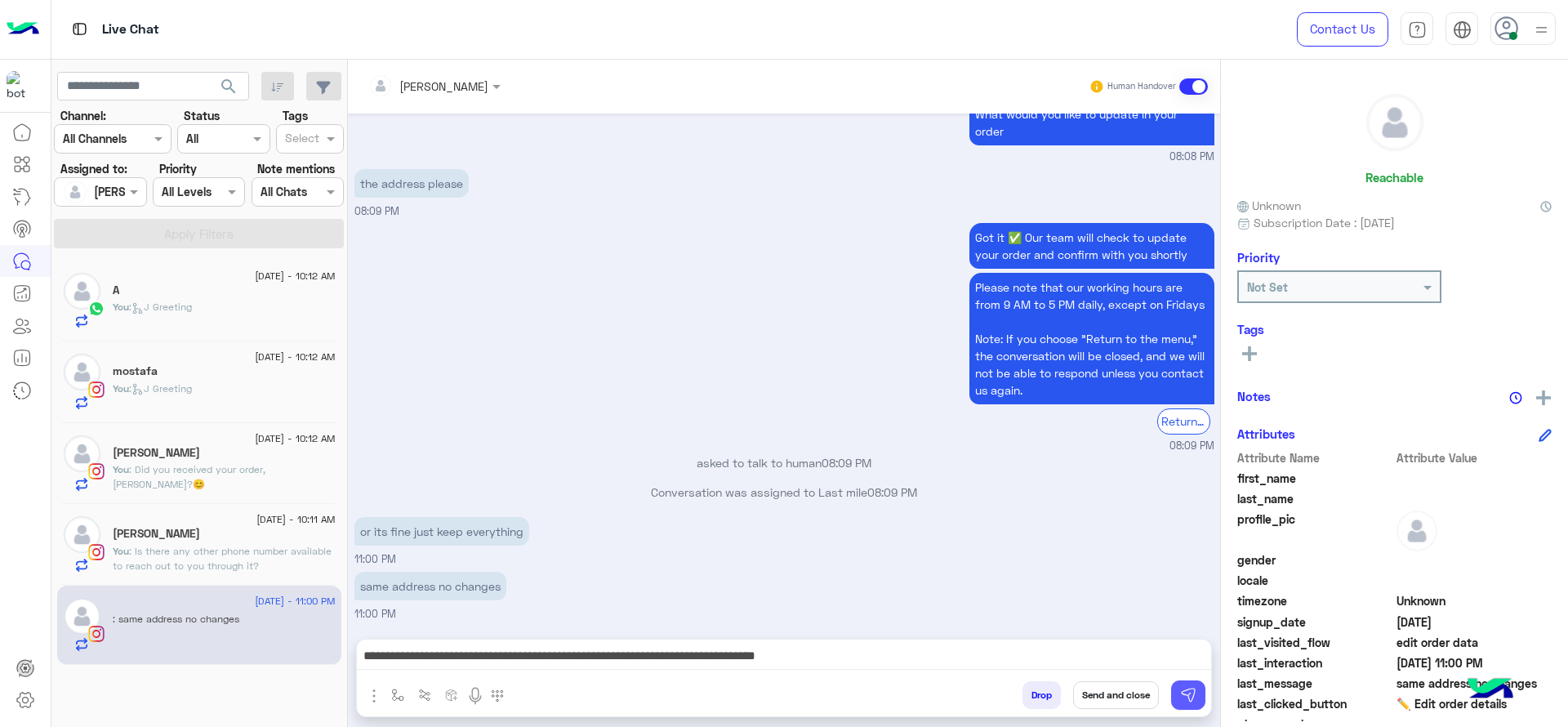
click at [1191, 693] on img at bounding box center [1187, 695] width 16 height 16
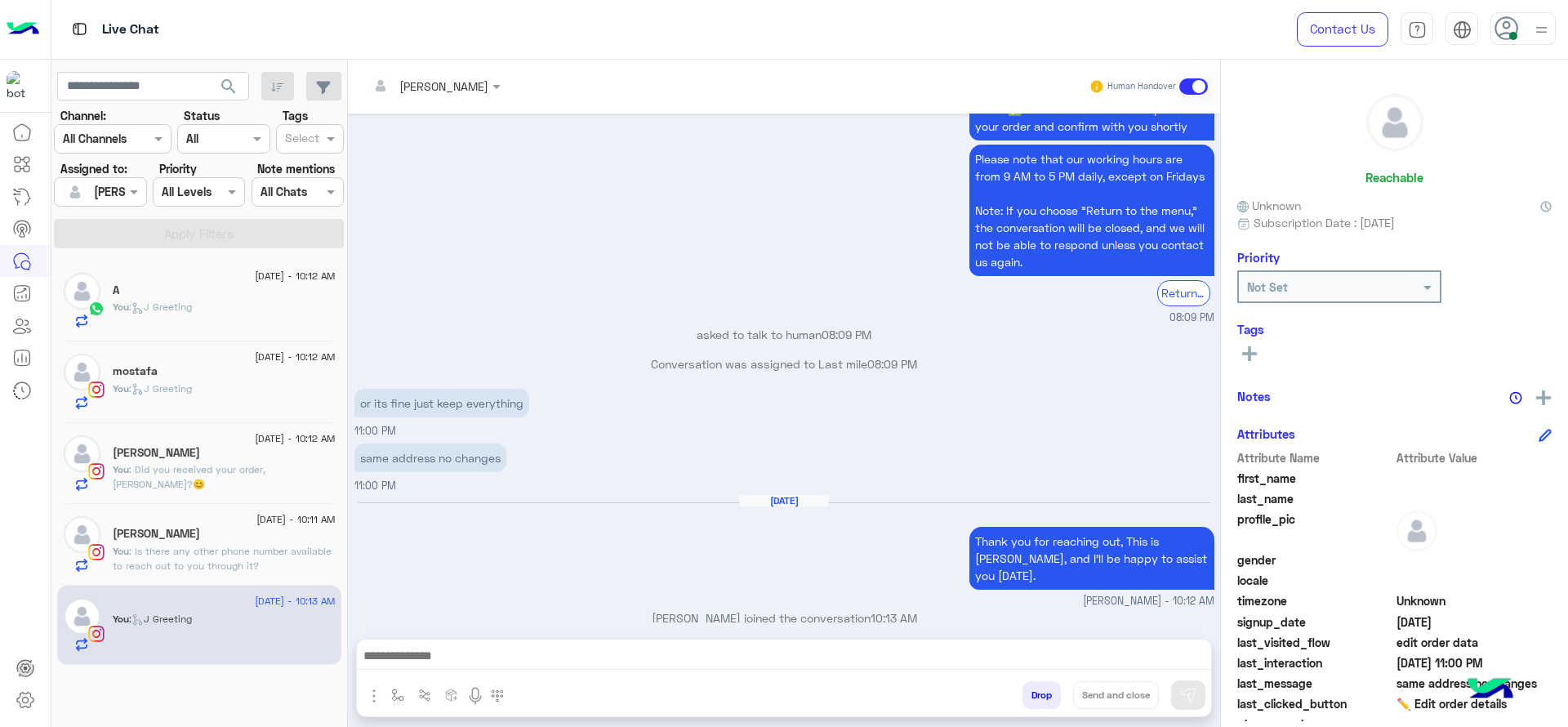
click at [537, 313] on small "08:09 PM" at bounding box center [784, 318] width 859 height 15
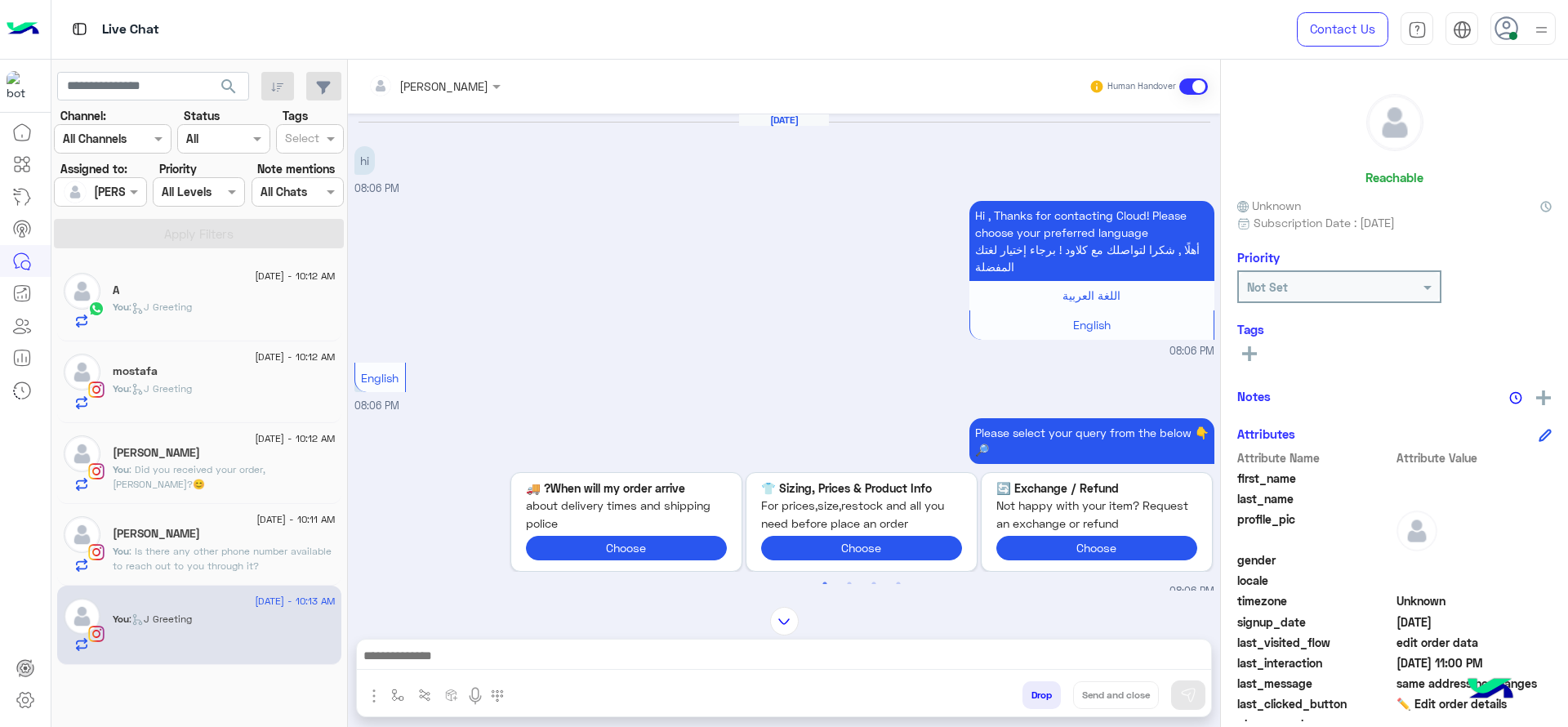
scroll to position [420, 0]
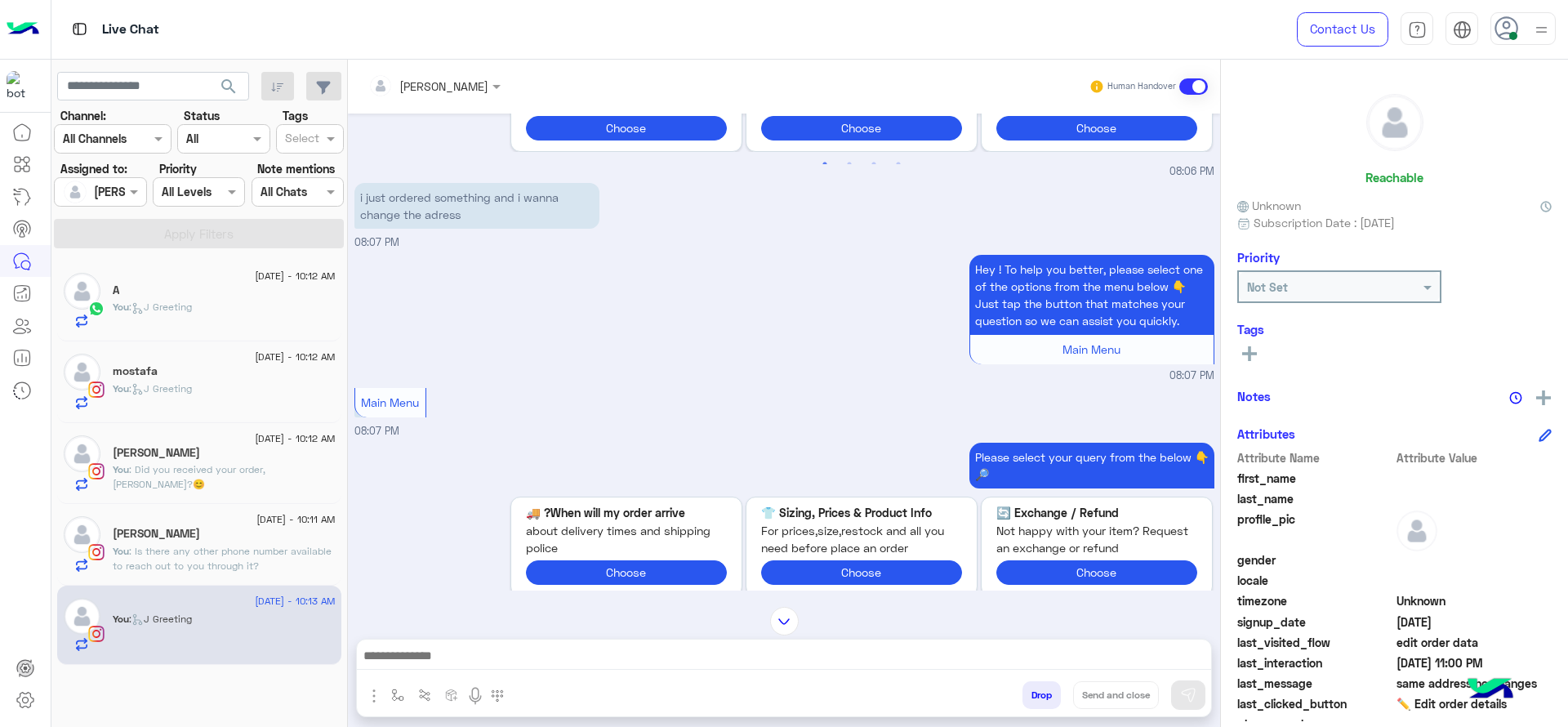
click at [457, 78] on input "text" at bounding box center [413, 86] width 89 height 17
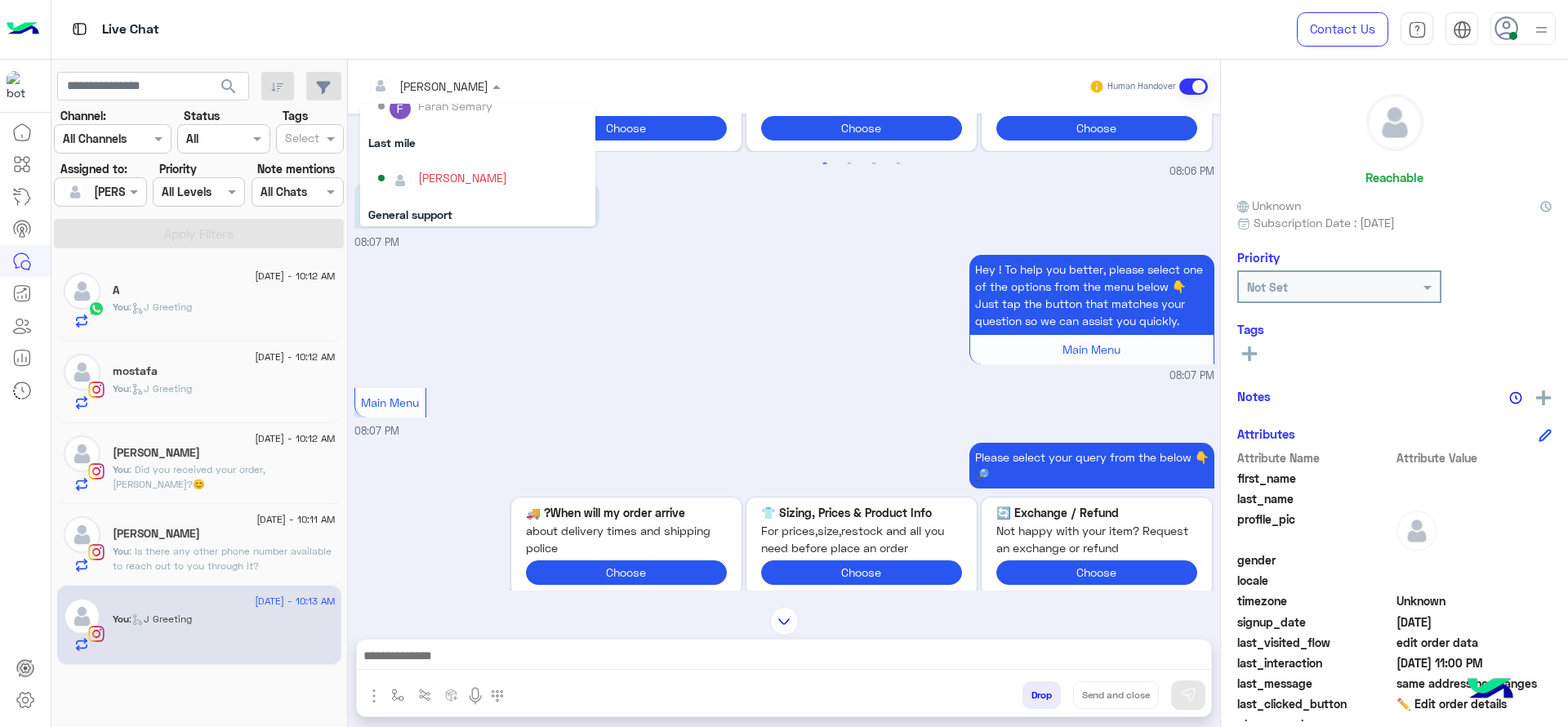
scroll to position [249, 0]
click at [415, 180] on div "General support" at bounding box center [478, 179] width 235 height 30
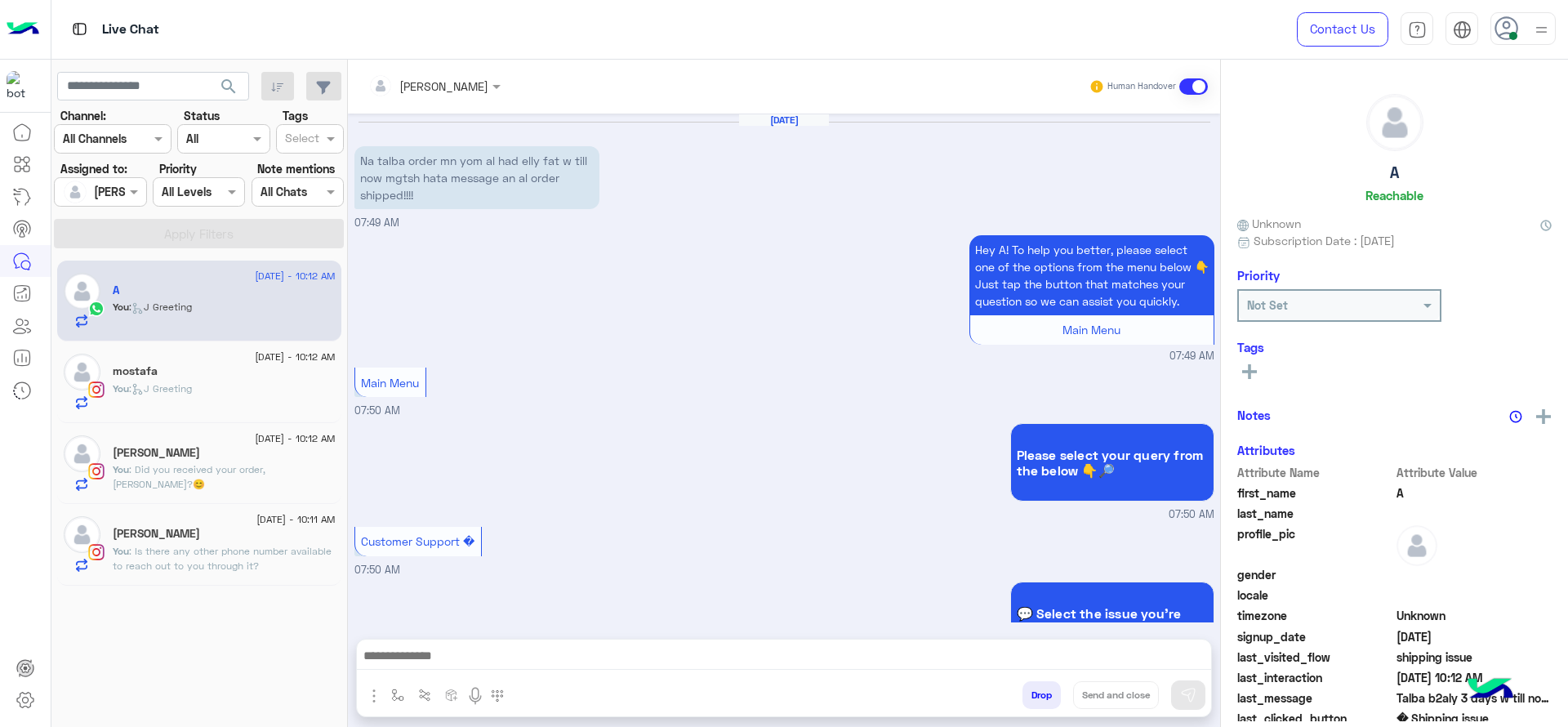
scroll to position [967, 0]
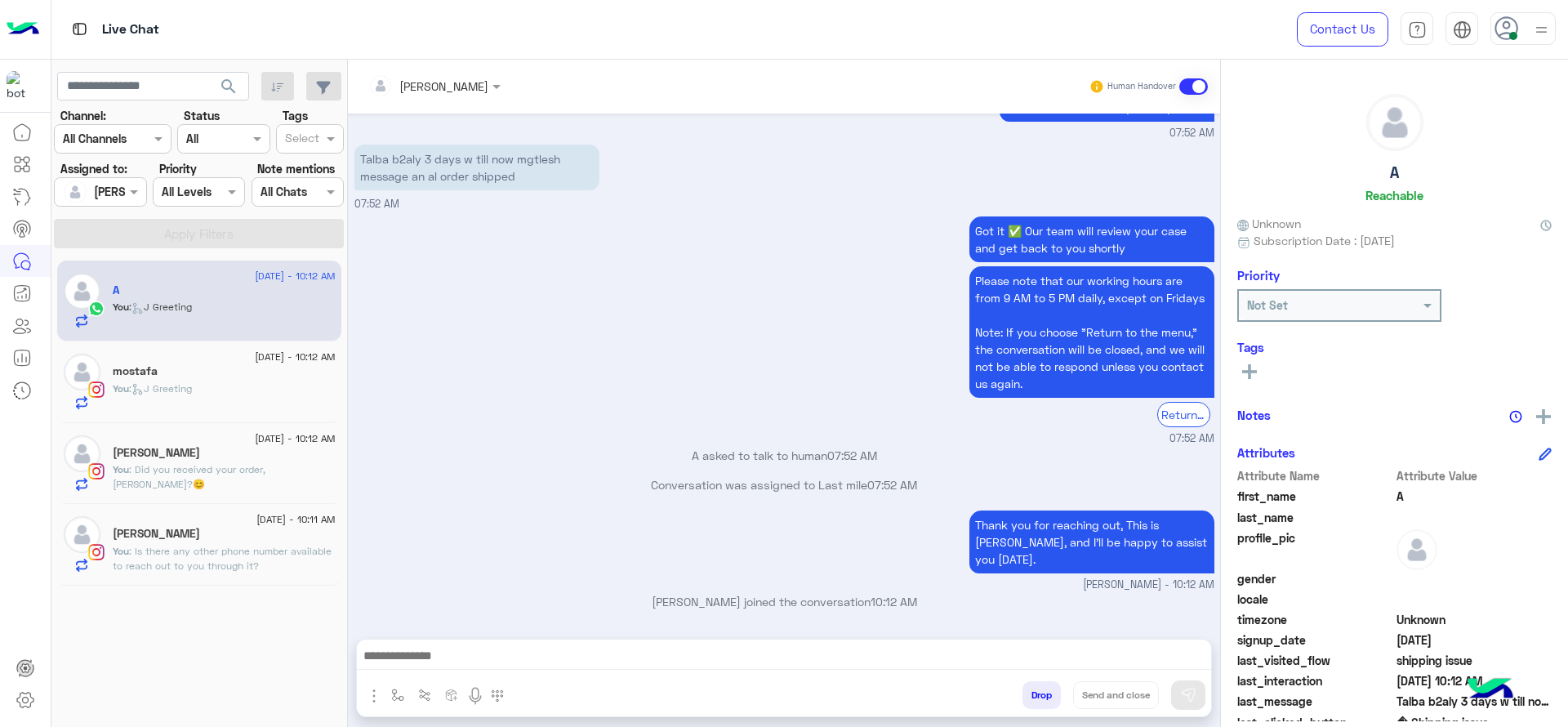
click at [518, 411] on div "Got it ✅ Our team will review your case and get back to you shortly Please note…" at bounding box center [784, 329] width 859 height 234
click at [229, 533] on div "sara mourad" at bounding box center [224, 536] width 223 height 17
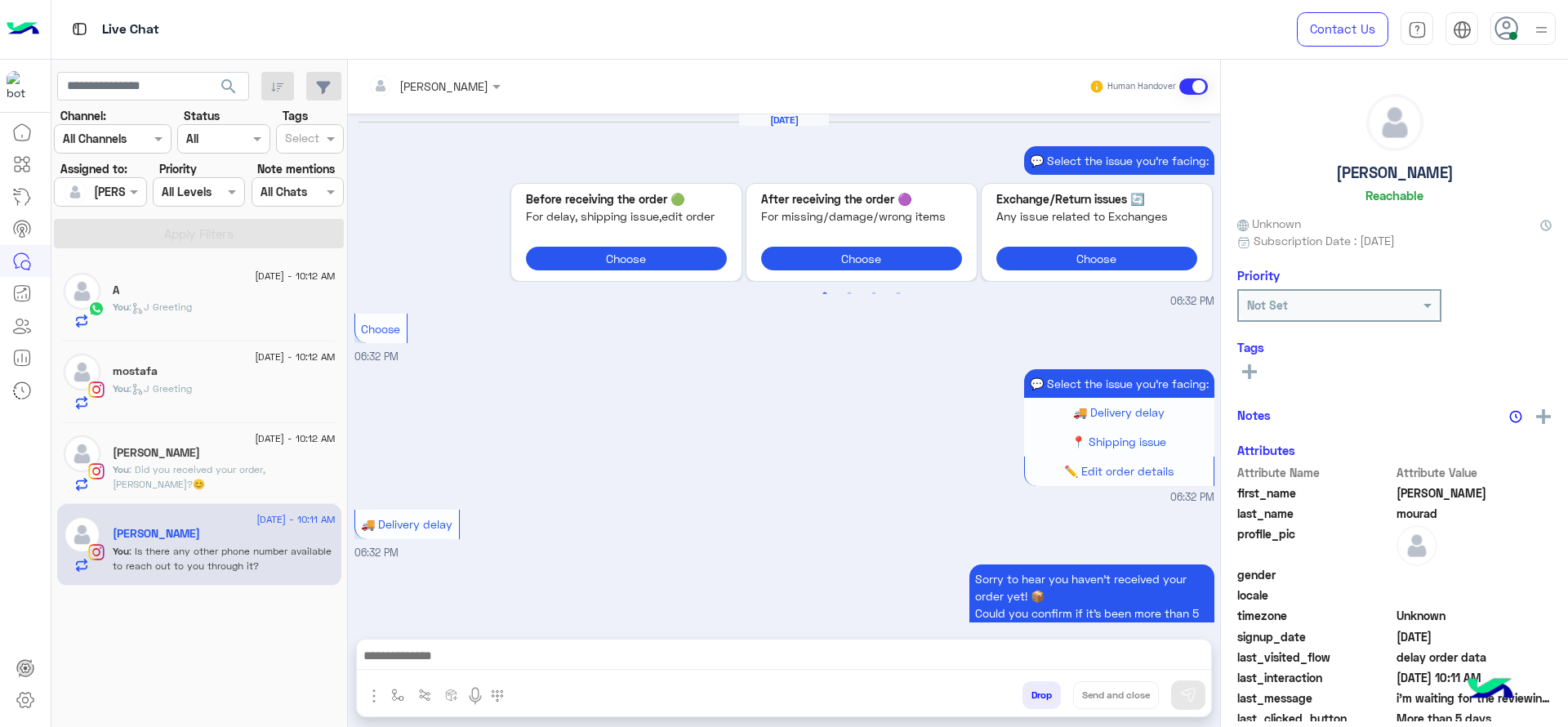
scroll to position [1518, 0]
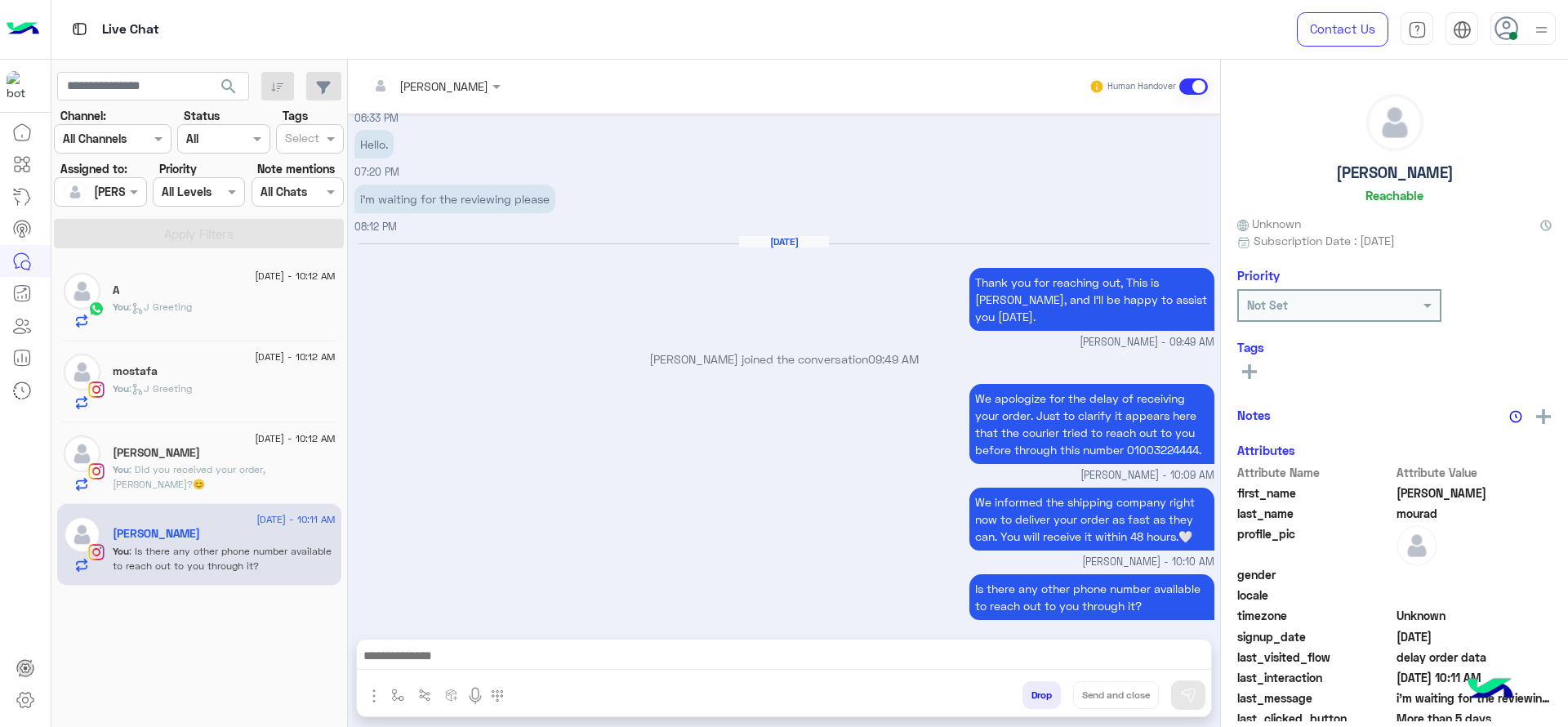
click at [461, 483] on div "We informed the shipping company right now to deliver your order as fast as the…" at bounding box center [784, 526] width 859 height 87
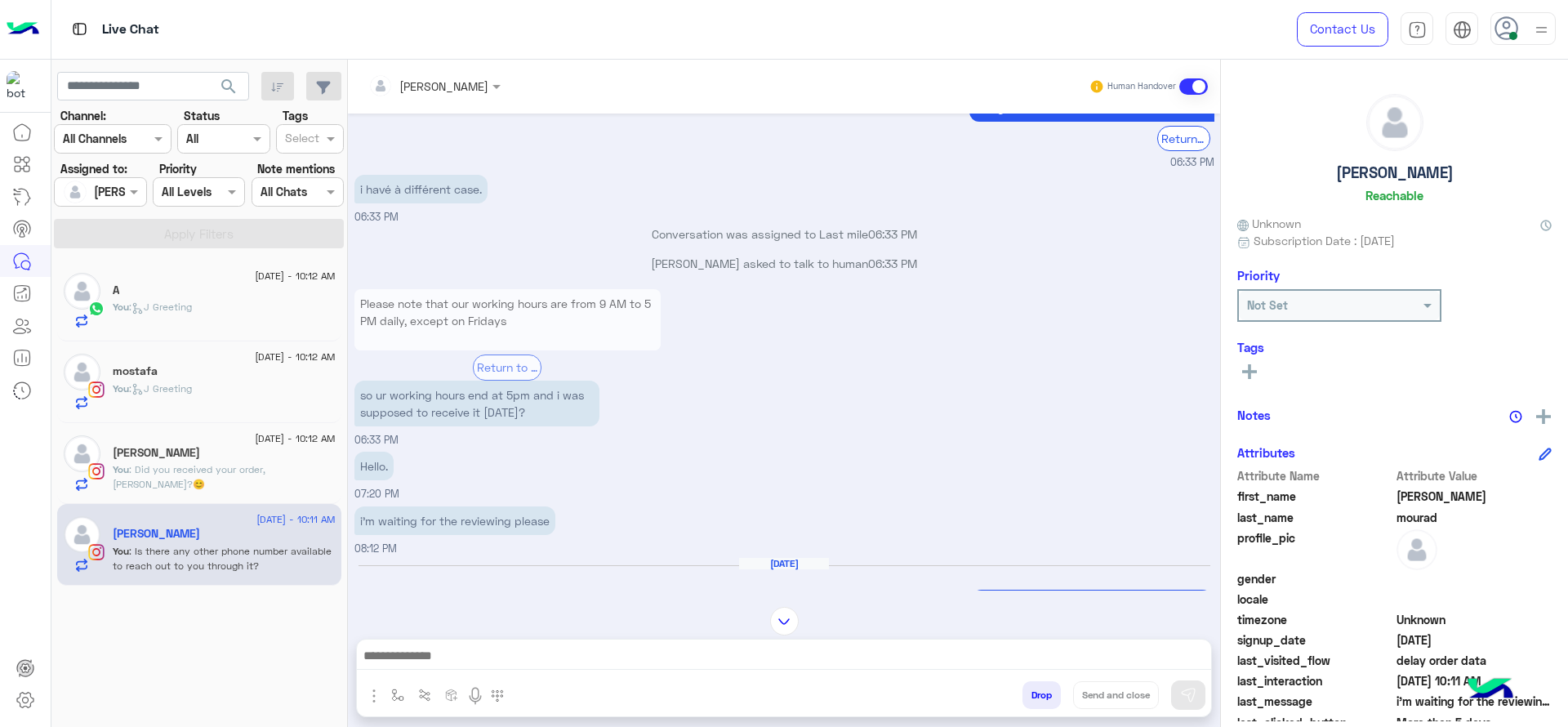
scroll to position [1148, 0]
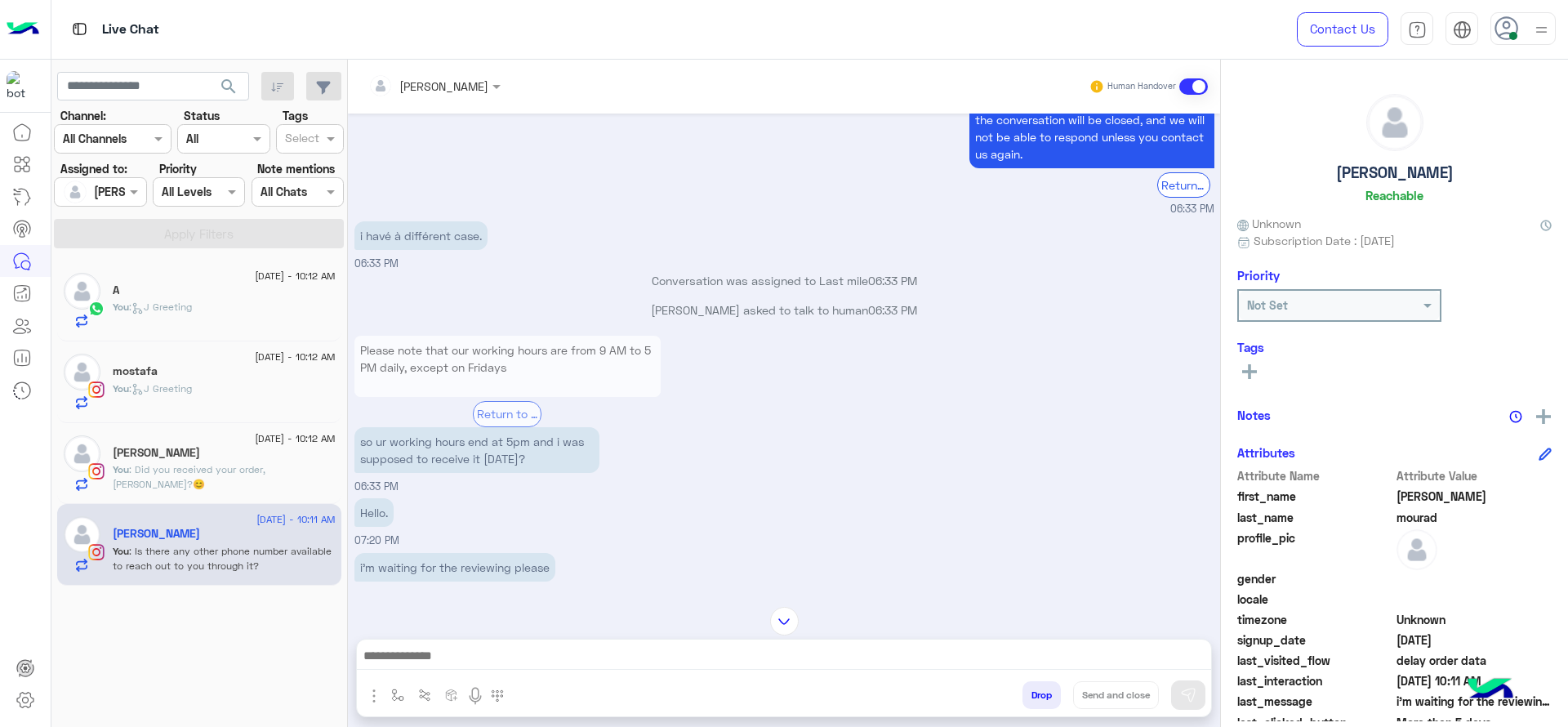
click at [214, 379] on div "mostafa" at bounding box center [224, 373] width 223 height 17
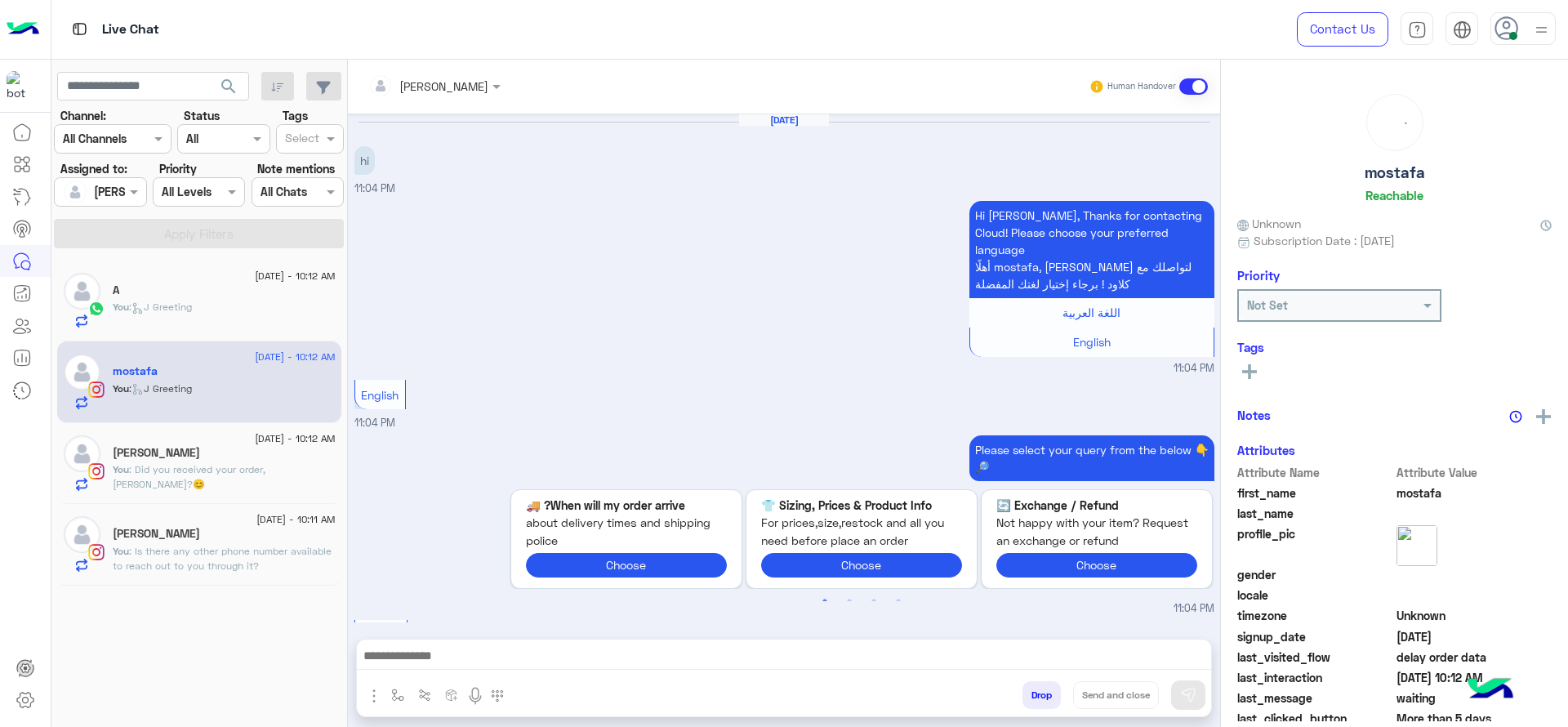
scroll to position [1158, 0]
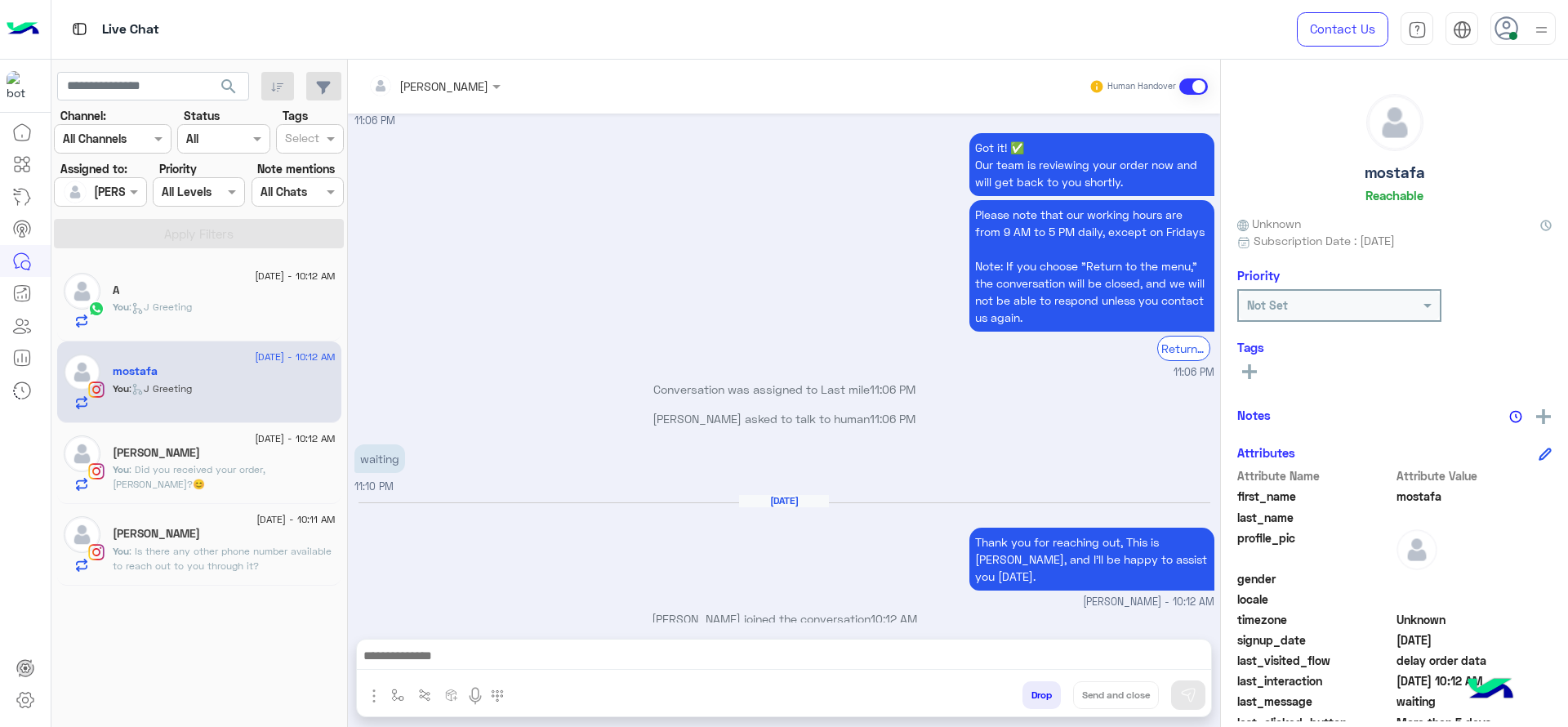
click at [506, 439] on div "mostafa asked to talk to human 11:06 PM" at bounding box center [784, 425] width 859 height 29
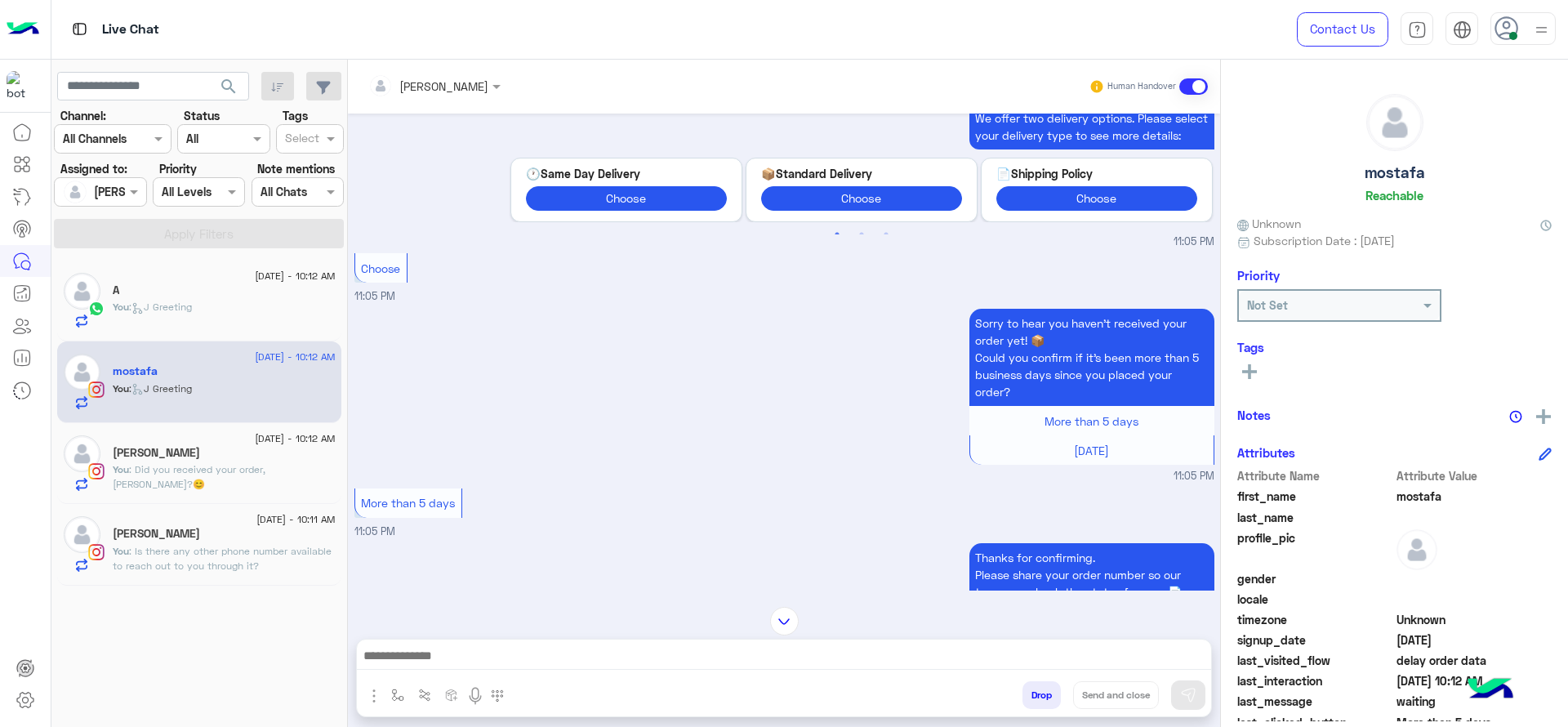
scroll to position [974, 0]
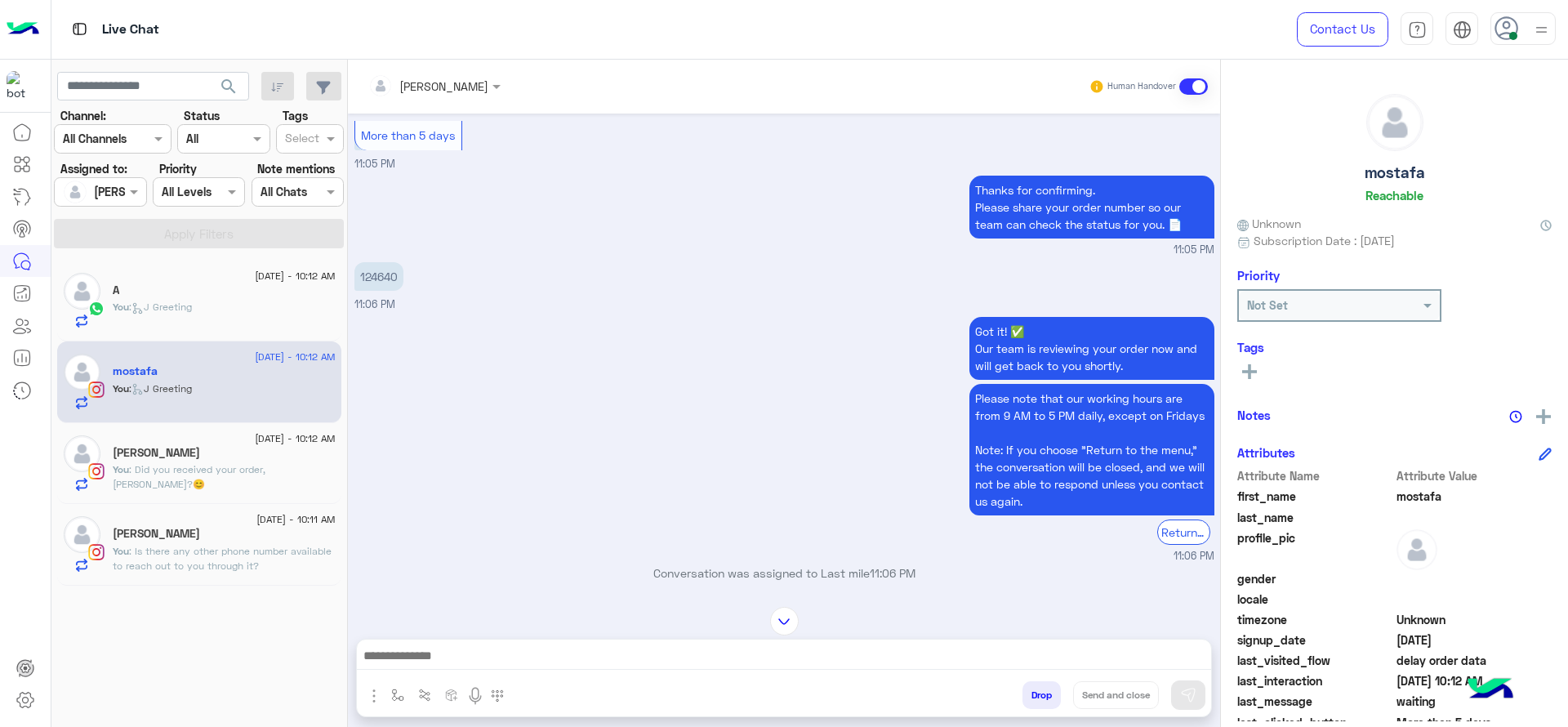
click at [382, 263] on p "124640" at bounding box center [378, 276] width 49 height 28
click at [370, 265] on p "124640" at bounding box center [378, 276] width 49 height 28
click at [385, 280] on p "124640" at bounding box center [378, 276] width 49 height 28
copy p "124640"
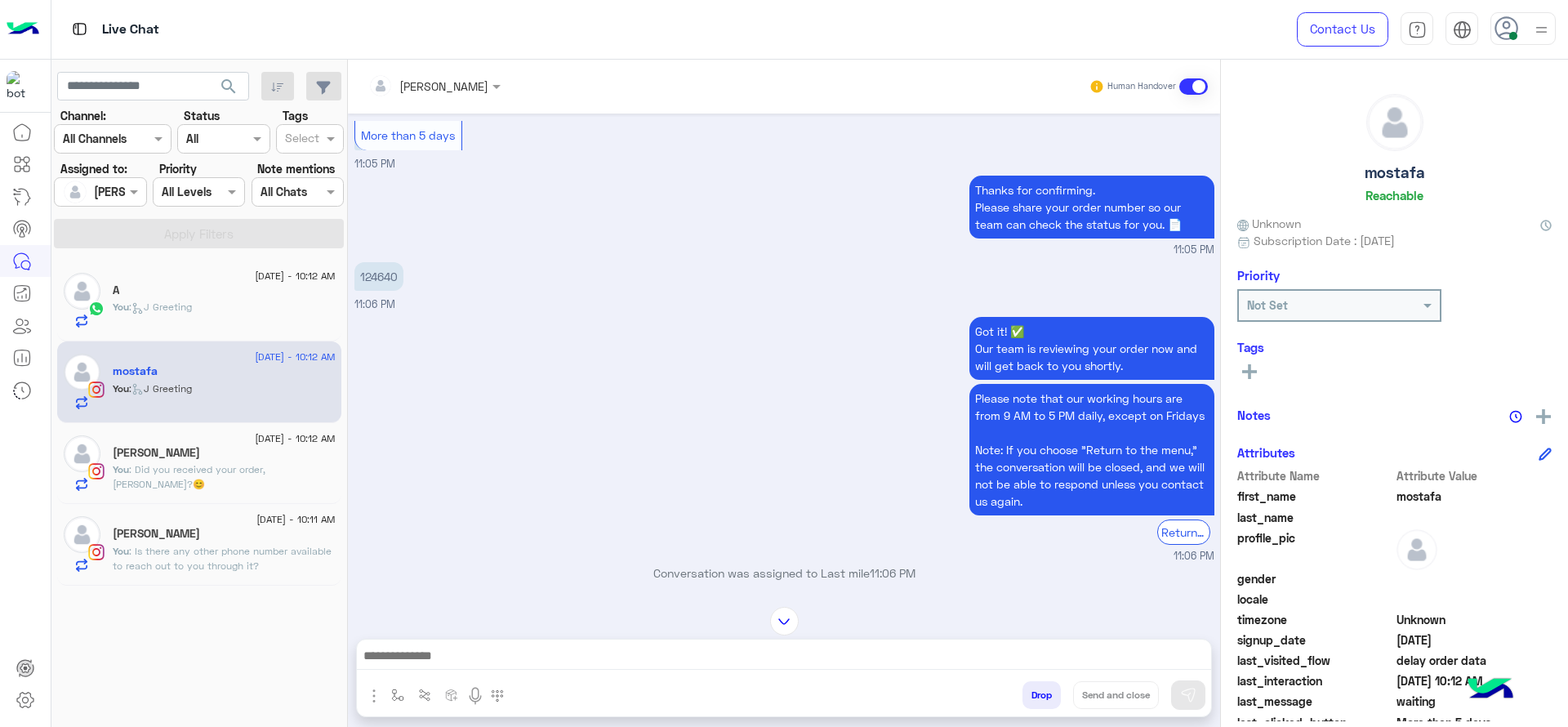
click at [597, 305] on div "124640 11:06 PM" at bounding box center [784, 286] width 859 height 55
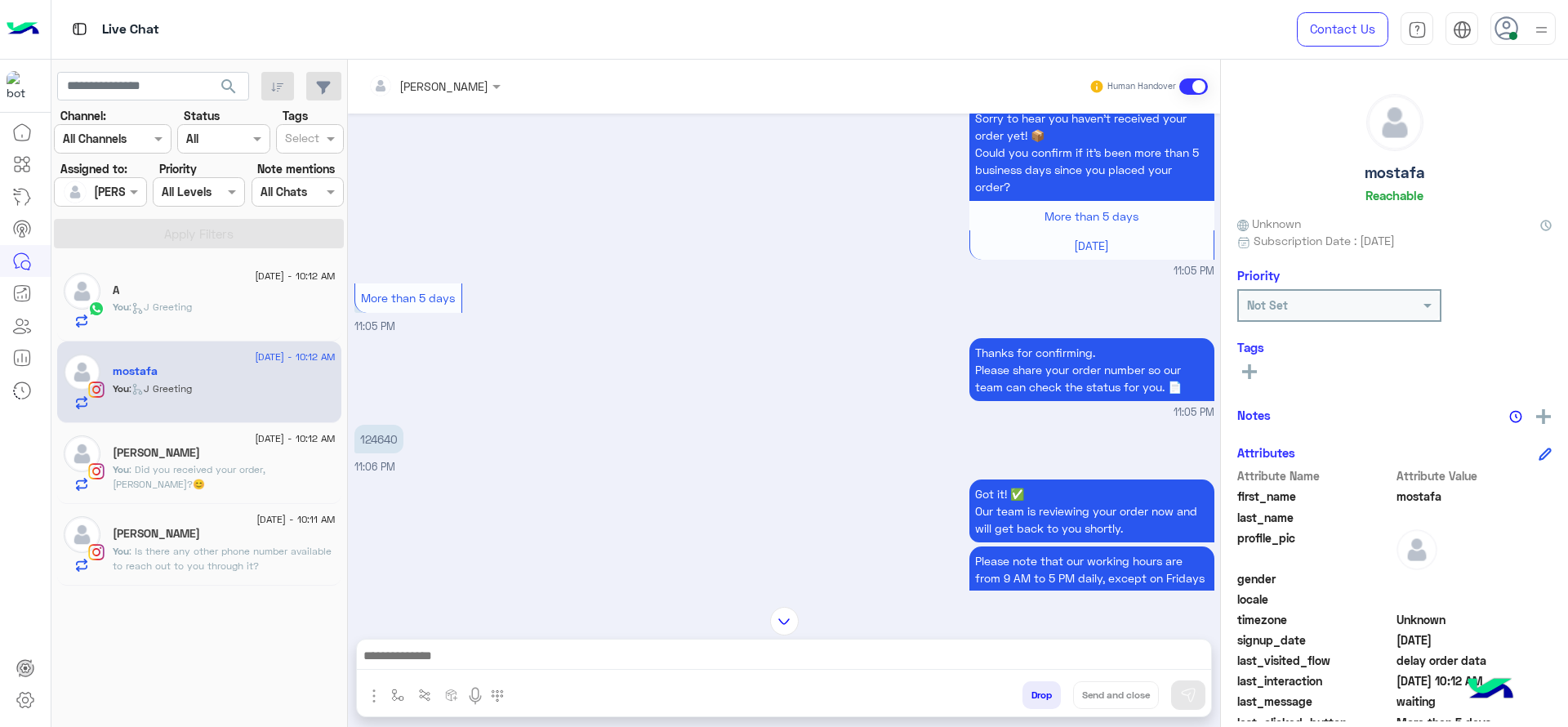
scroll to position [1158, 0]
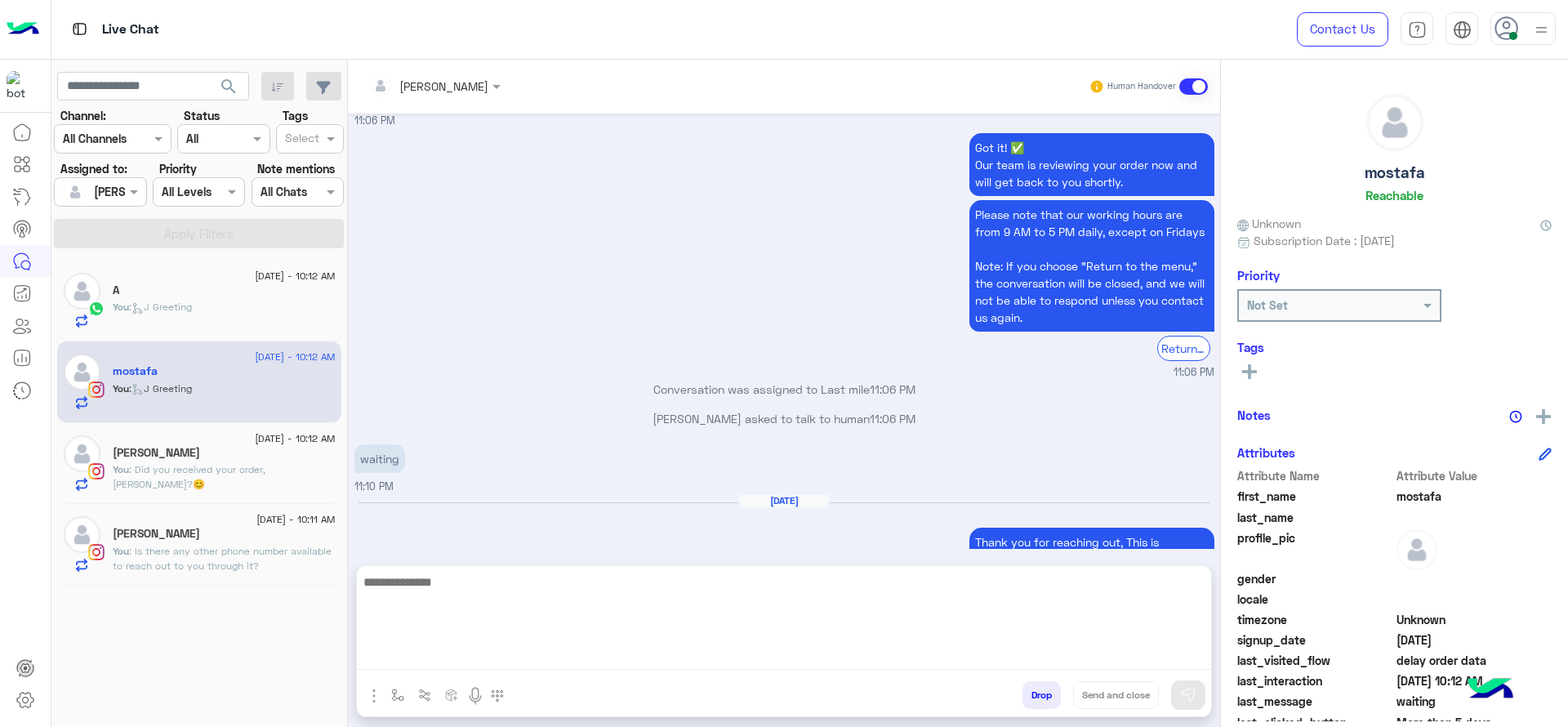
click at [466, 651] on textarea at bounding box center [784, 621] width 854 height 98
paste textarea "**********"
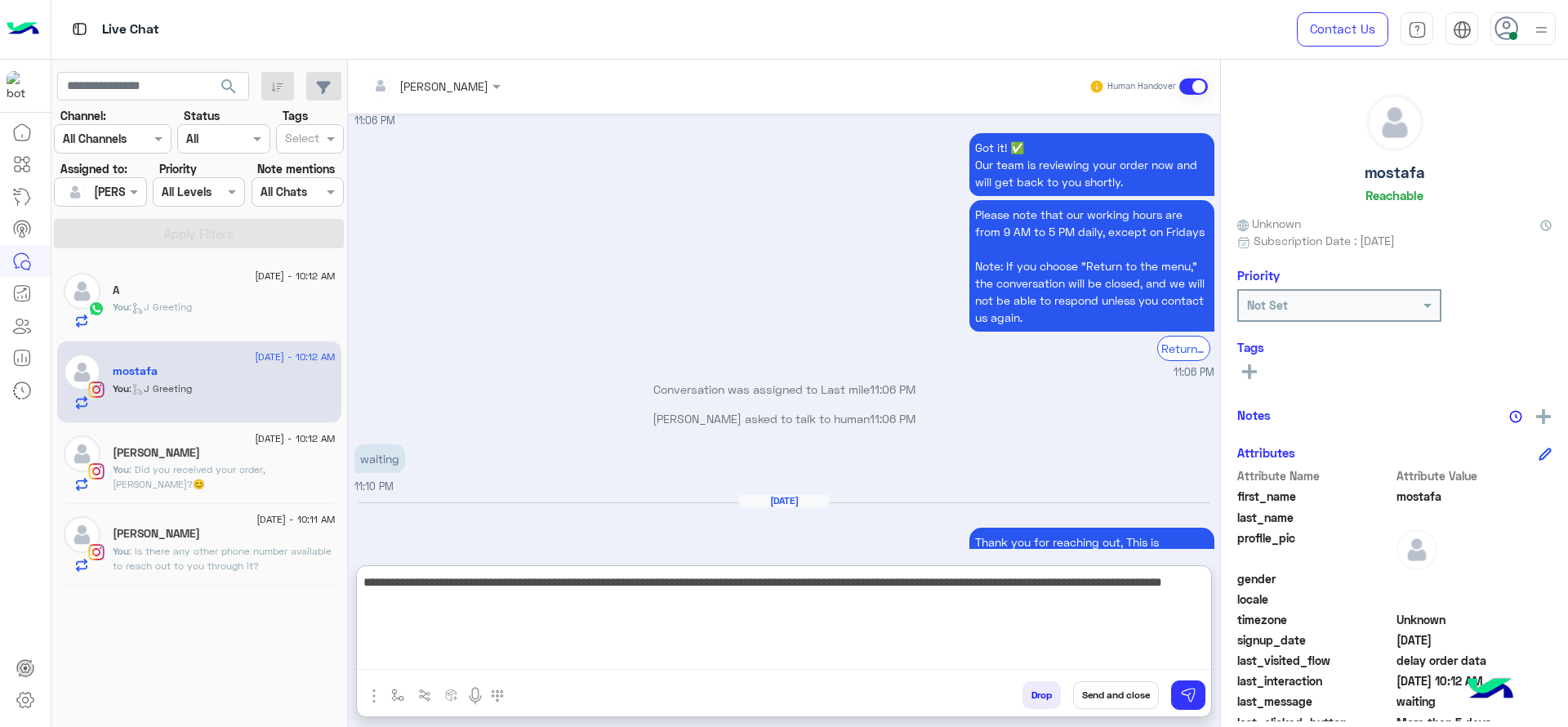
drag, startPoint x: 653, startPoint y: 584, endPoint x: 363, endPoint y: 574, distance: 290.2
click at [363, 574] on textarea "**********" at bounding box center [784, 621] width 854 height 98
click at [367, 583] on textarea "**********" at bounding box center [784, 621] width 854 height 98
click at [1046, 585] on textarea "**********" at bounding box center [784, 621] width 854 height 98
click at [1060, 622] on textarea "**********" at bounding box center [784, 621] width 854 height 98
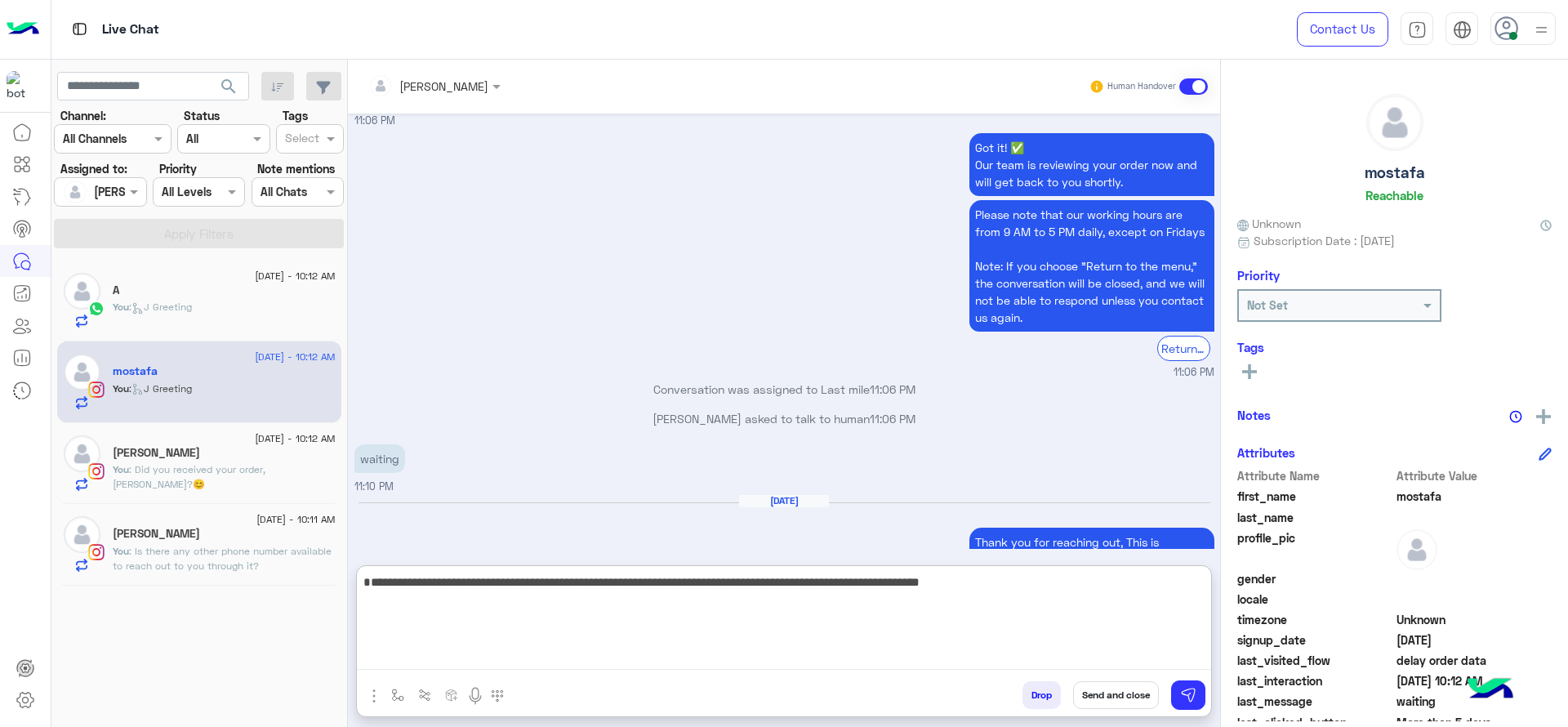
click at [359, 587] on textarea "**********" at bounding box center [784, 621] width 854 height 98
click at [372, 595] on textarea "**********" at bounding box center [784, 621] width 854 height 98
click at [366, 591] on textarea "**********" at bounding box center [784, 621] width 854 height 98
click at [1042, 596] on textarea "**********" at bounding box center [784, 621] width 854 height 98
click at [783, 589] on textarea "**********" at bounding box center [784, 621] width 854 height 98
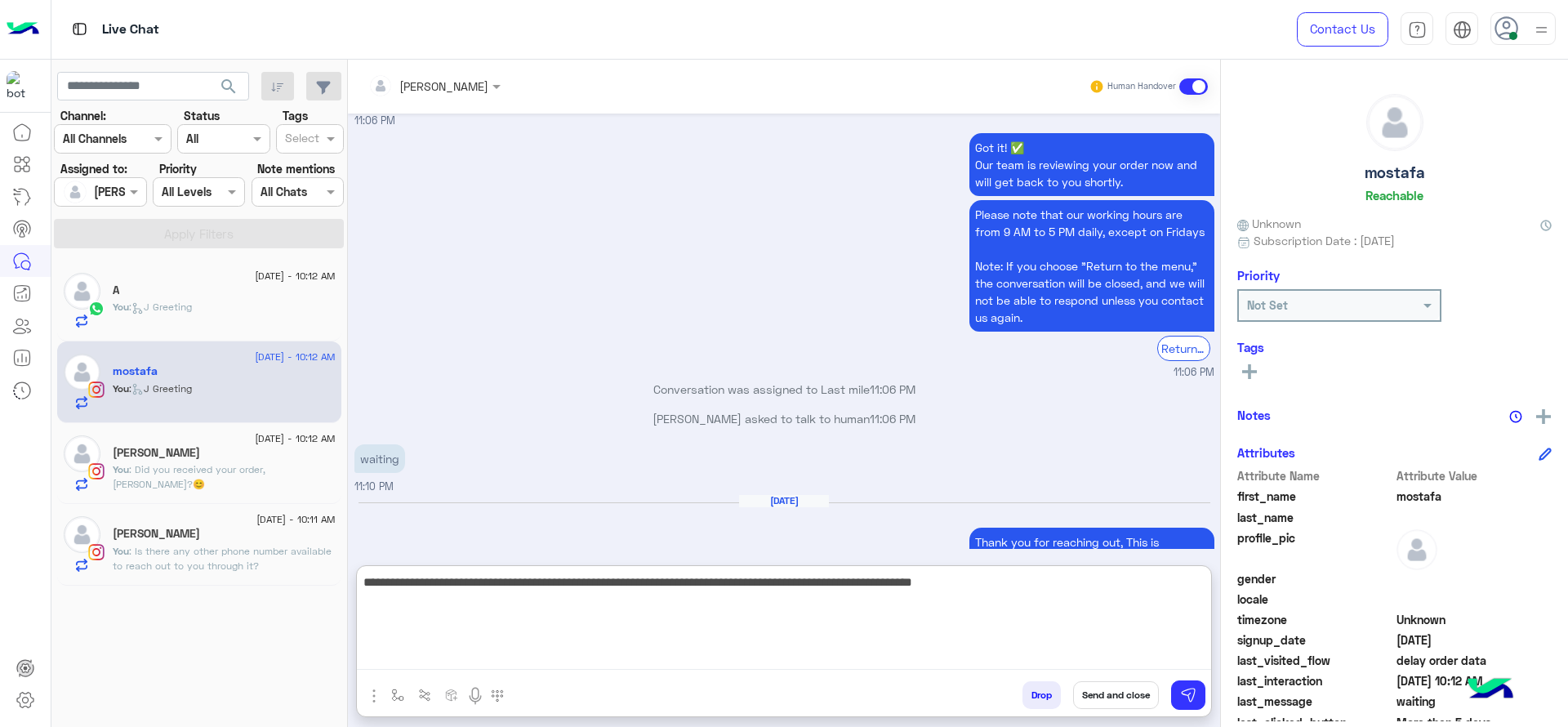
click at [783, 589] on textarea "**********" at bounding box center [784, 621] width 854 height 98
click at [1052, 598] on textarea "**********" at bounding box center [784, 621] width 854 height 98
paste textarea "**********"
type textarea "**********"
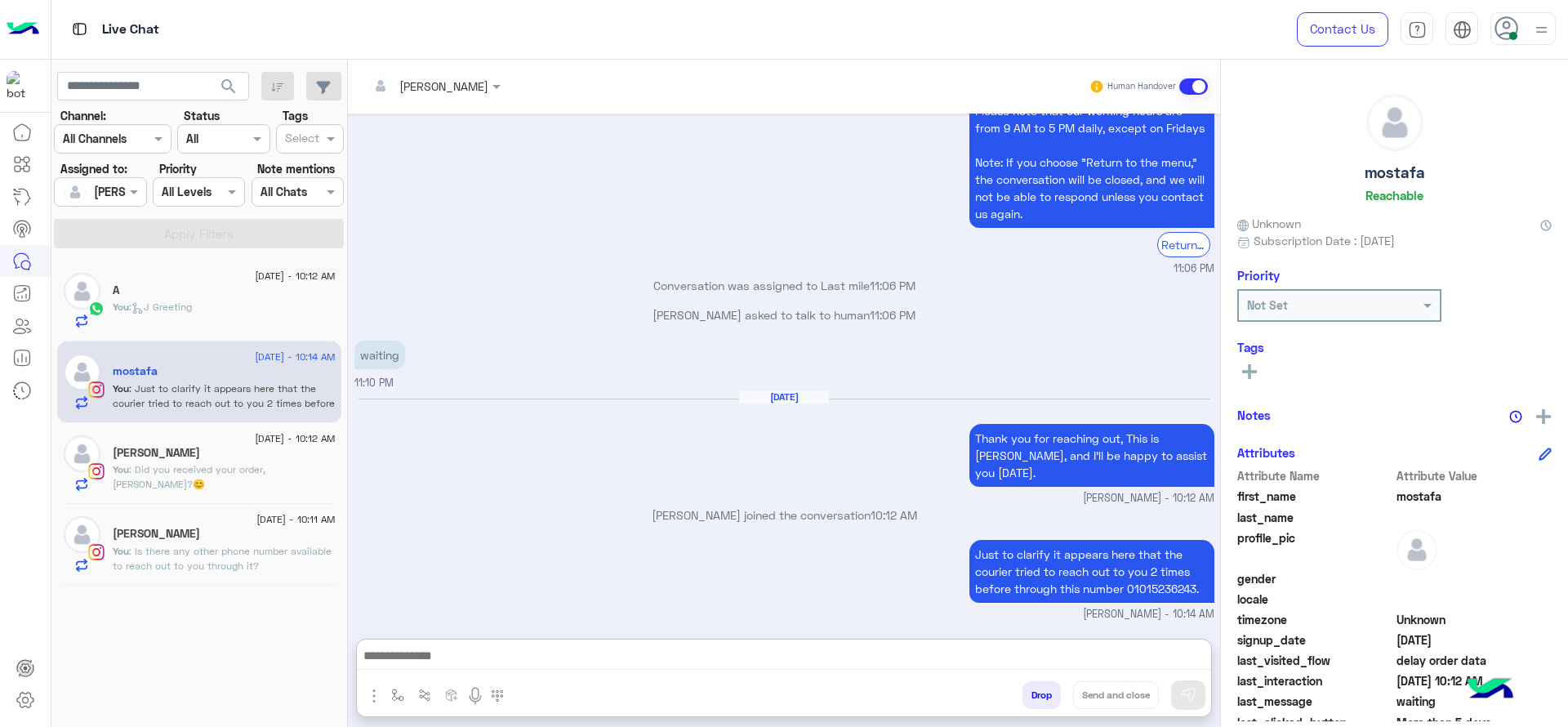
click at [251, 563] on span ": Is there any other phone number available to reach out to you through it?" at bounding box center [221, 558] width 219 height 27
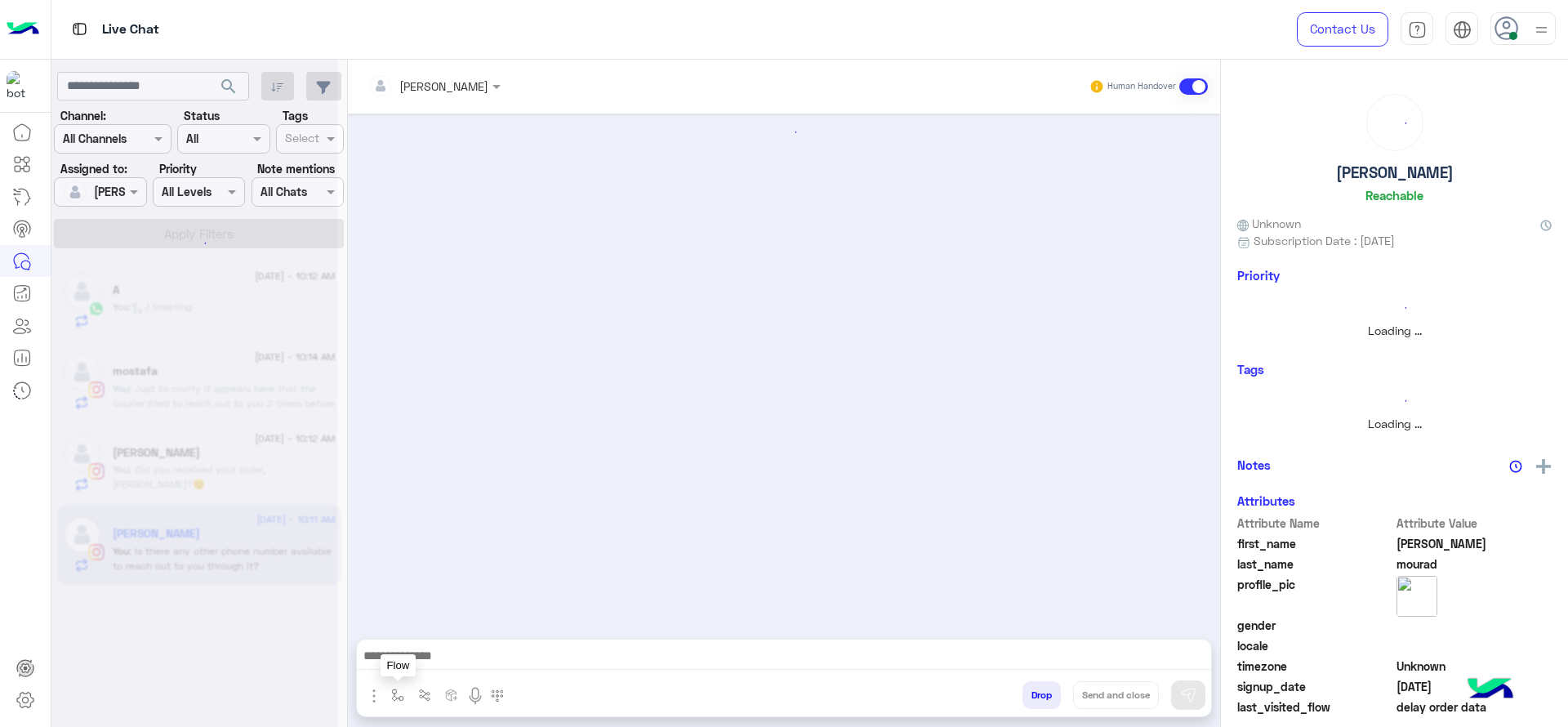
click at [407, 696] on button "button" at bounding box center [397, 694] width 27 height 27
click at [426, 668] on div "enter flow name" at bounding box center [441, 660] width 94 height 19
type input "*"
click at [448, 625] on span "[PERSON_NAME]" at bounding box center [440, 629] width 93 height 15
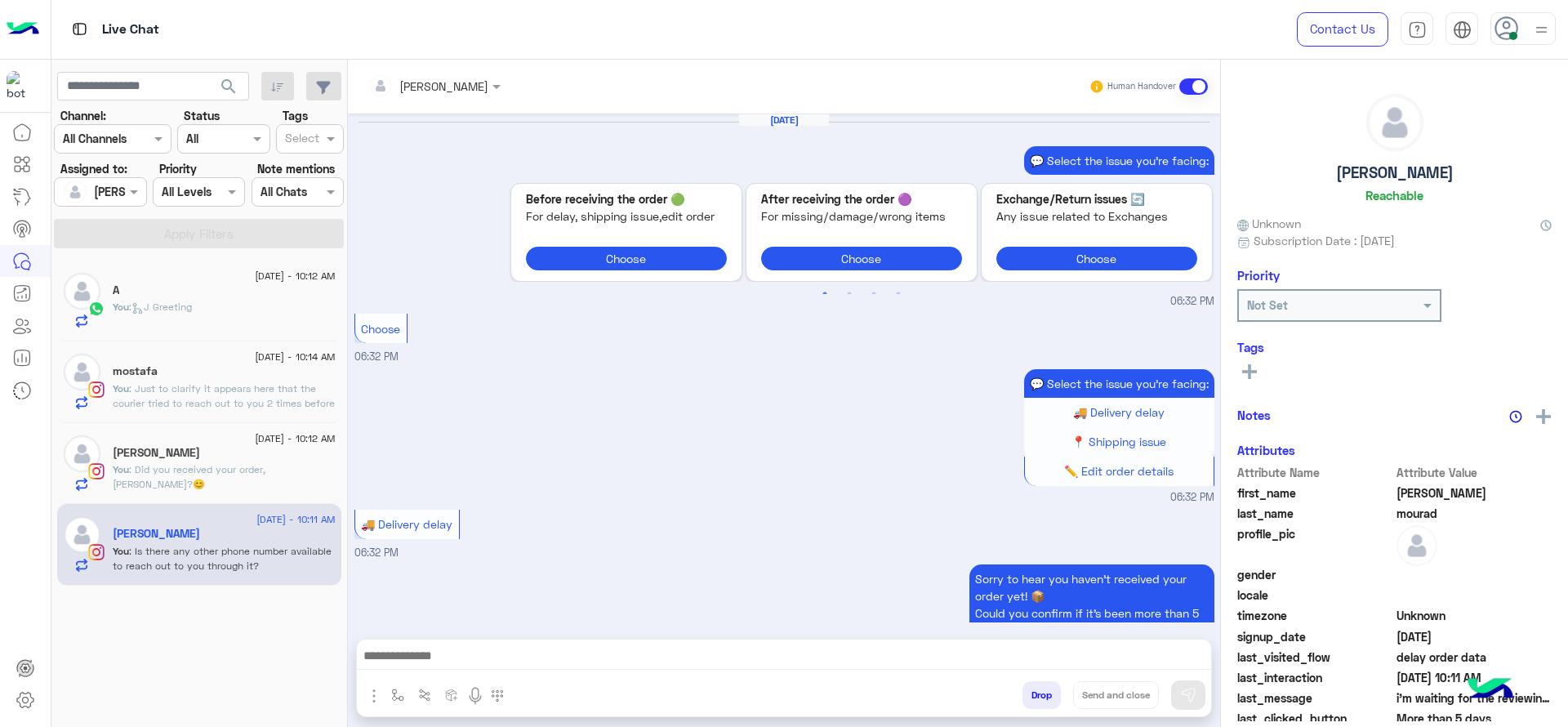
scroll to position [1518, 0]
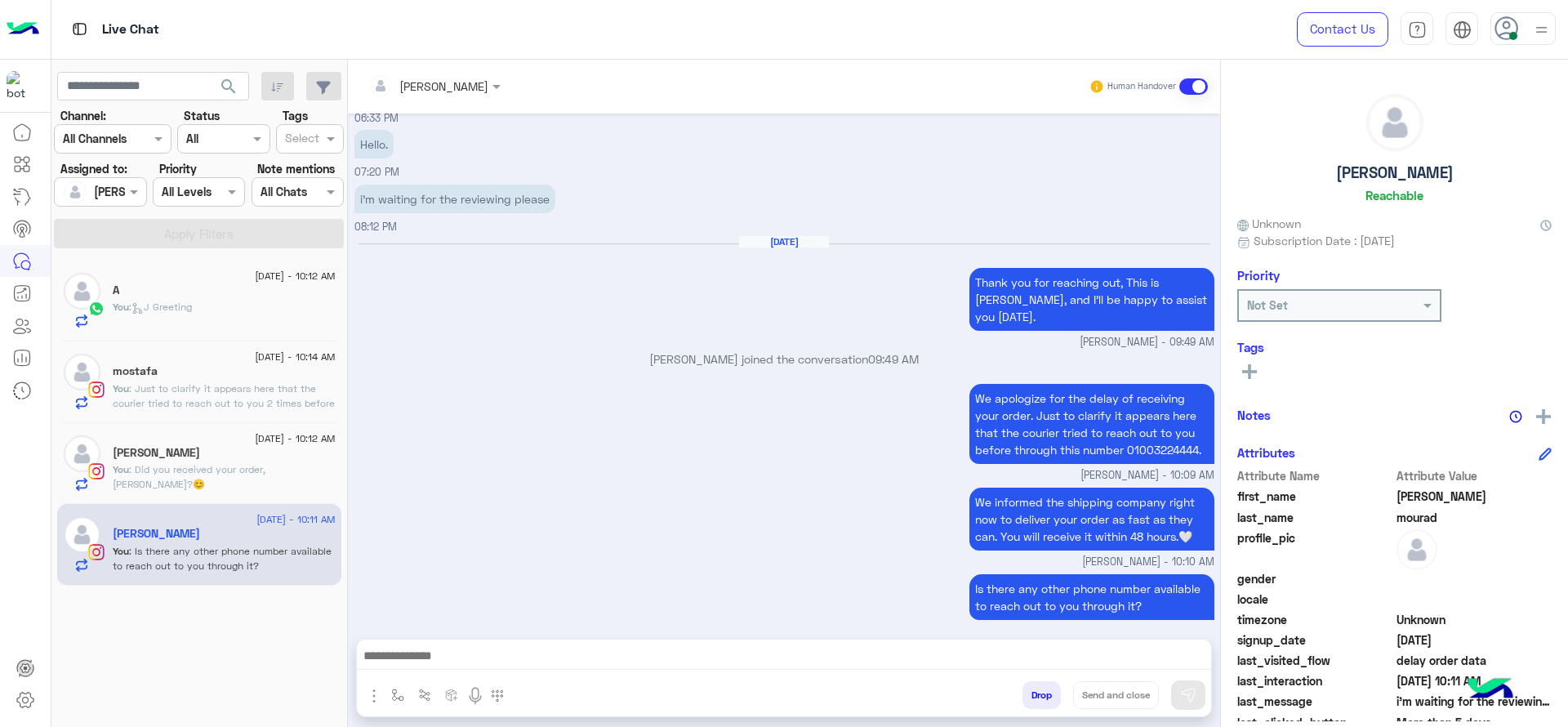
type textarea "**********"
click at [224, 450] on div "Rawan AbouSherif" at bounding box center [224, 455] width 223 height 17
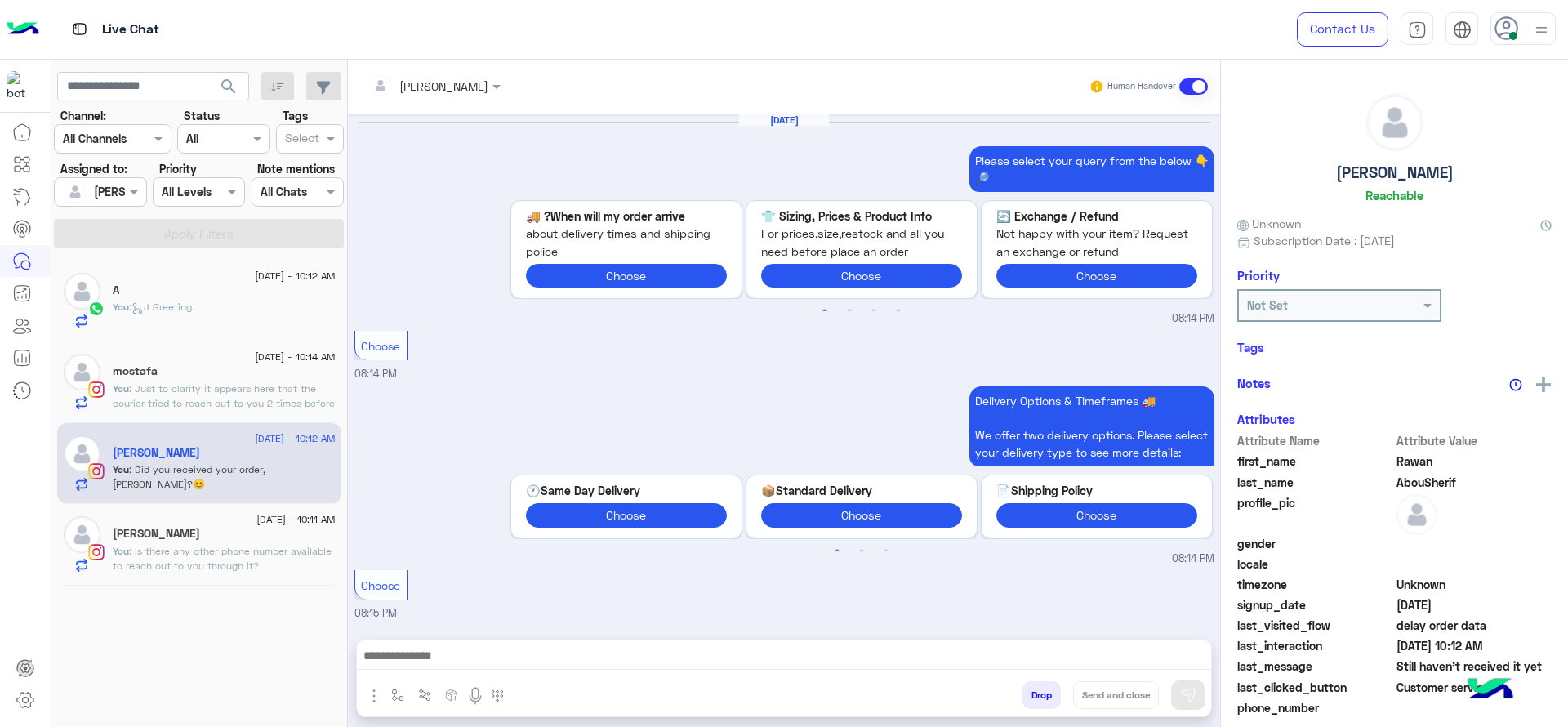
scroll to position [1562, 0]
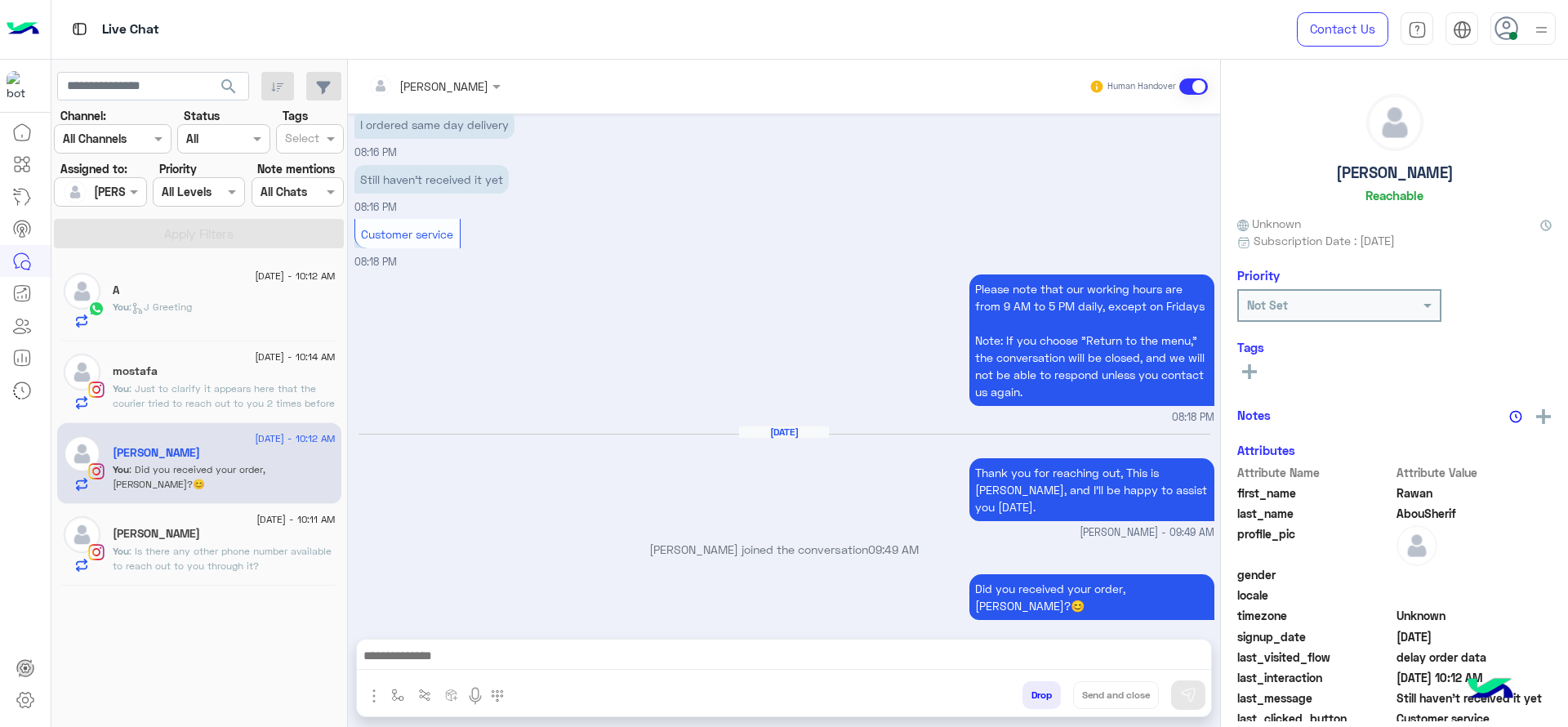
click at [106, 619] on div "11 September - 10:12 AM A You : J Greeting 11 September - 10:14 AM mostafa You …" at bounding box center [200, 494] width 297 height 479
click at [200, 385] on span ": Just to clarify it appears here that the courier tried to reach out to you 2 …" at bounding box center [223, 403] width 222 height 42
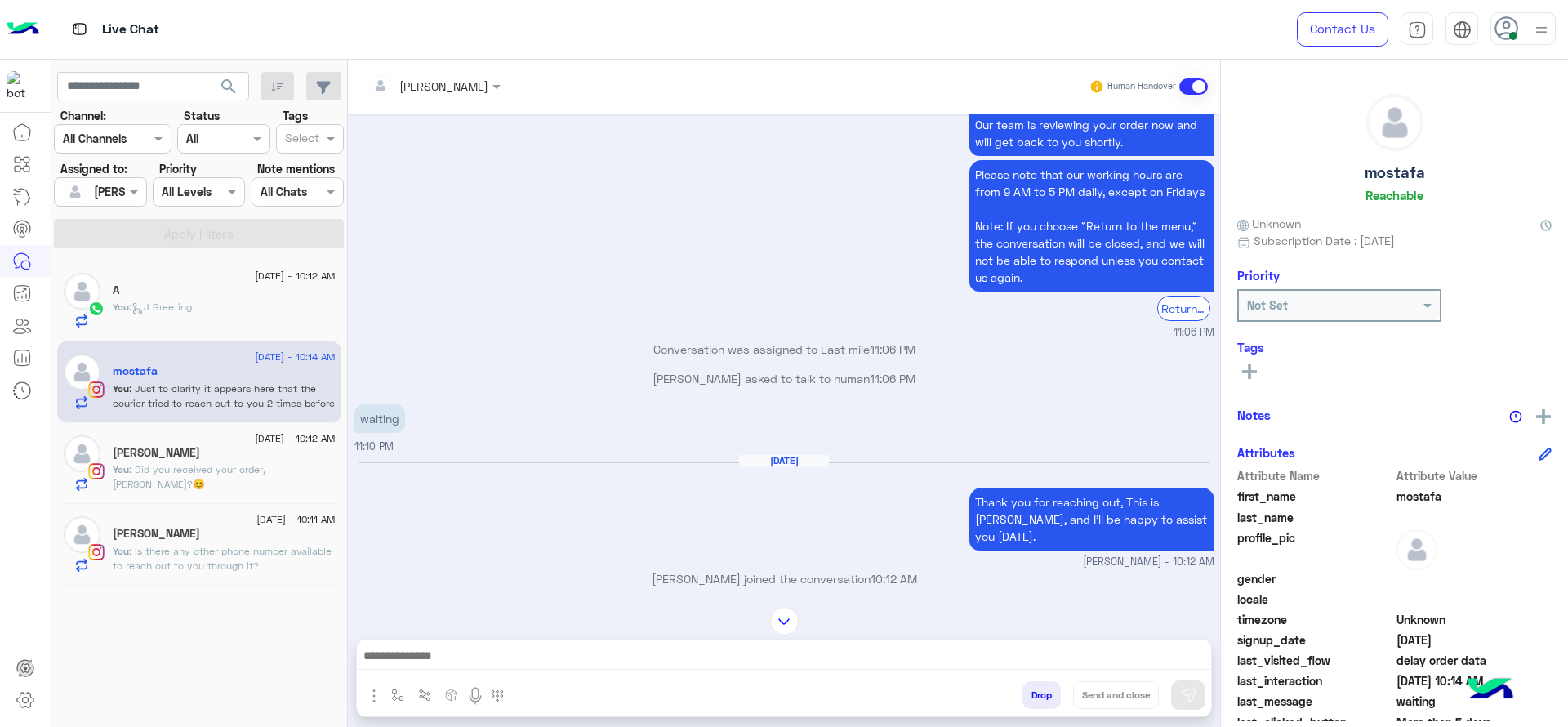
scroll to position [1117, 0]
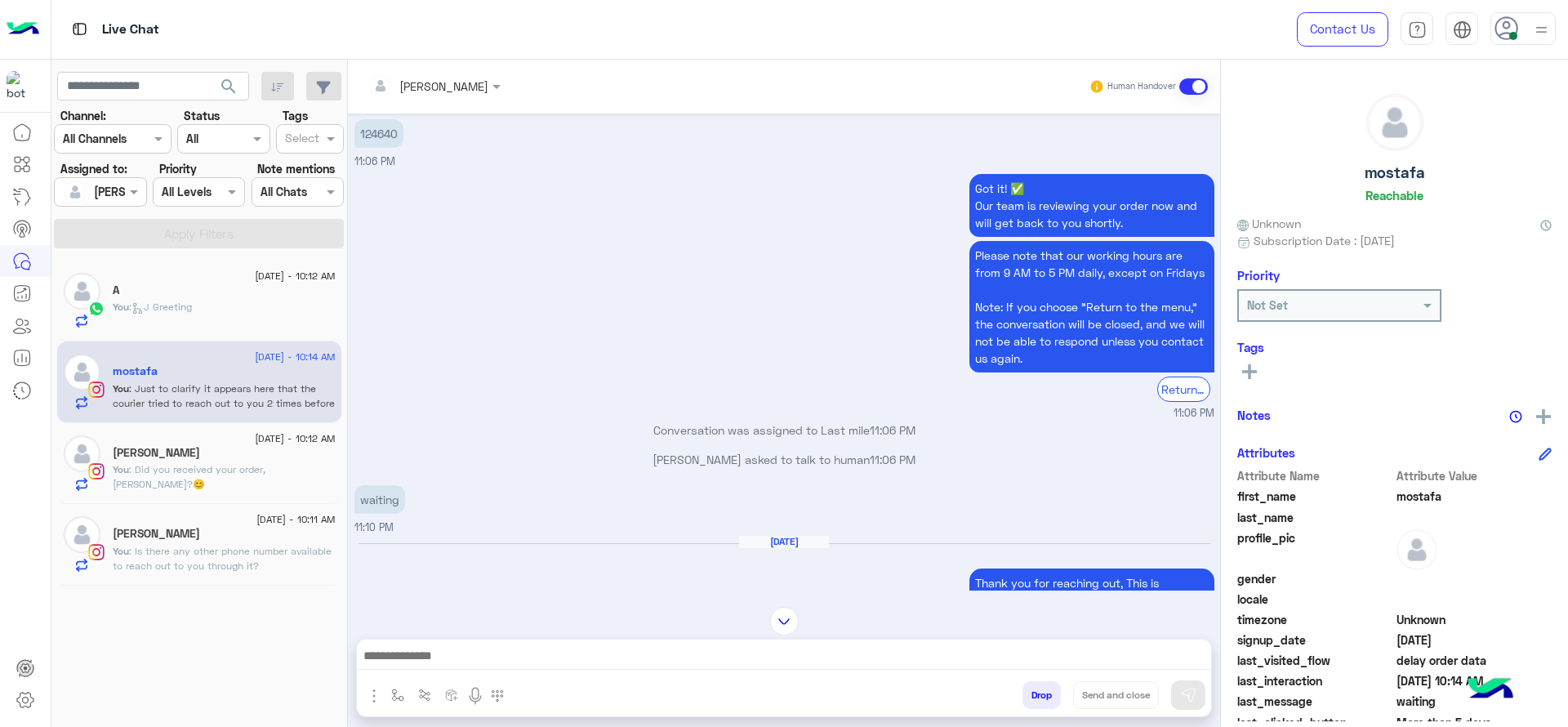
click at [189, 544] on p "You : Is there any other phone number available to reach out to you through it?" at bounding box center [224, 559] width 223 height 29
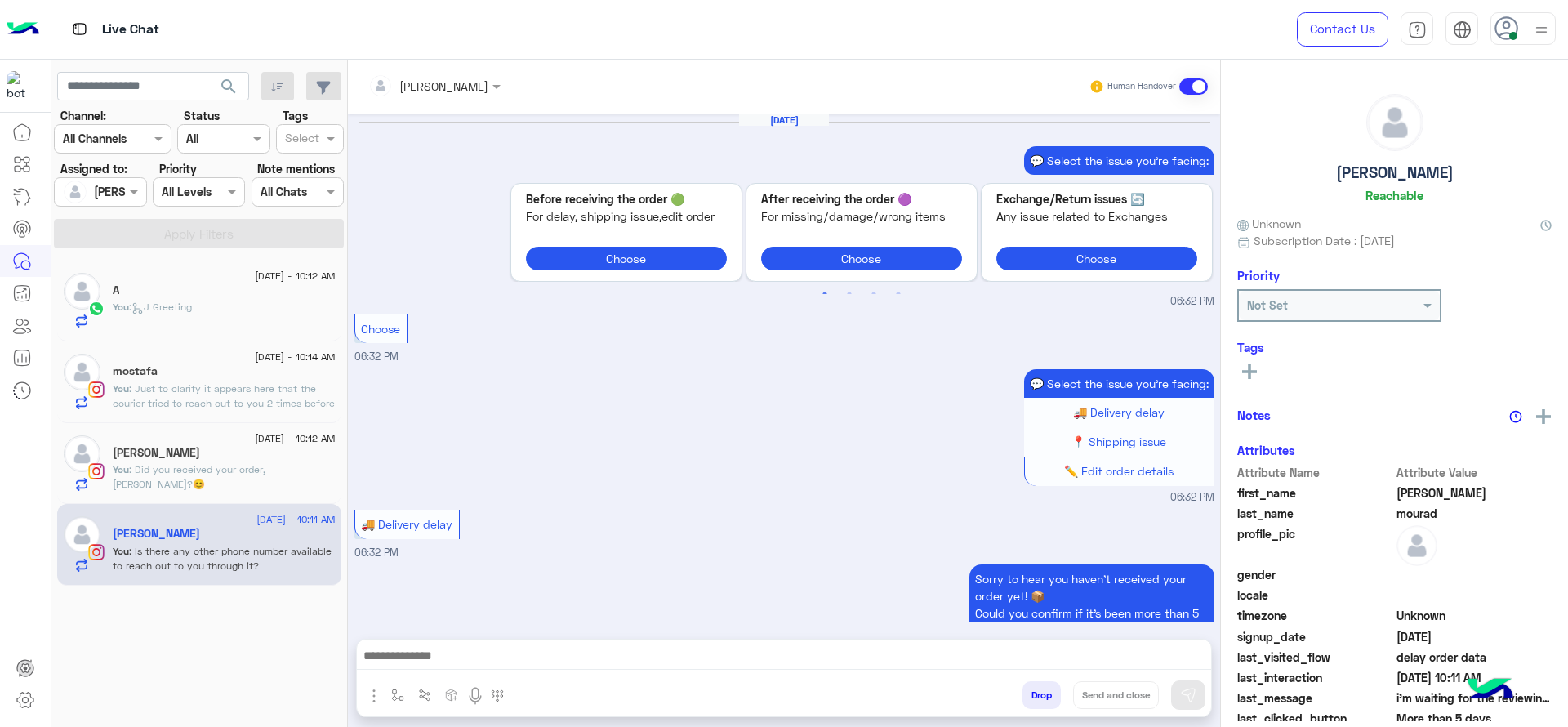
scroll to position [1518, 0]
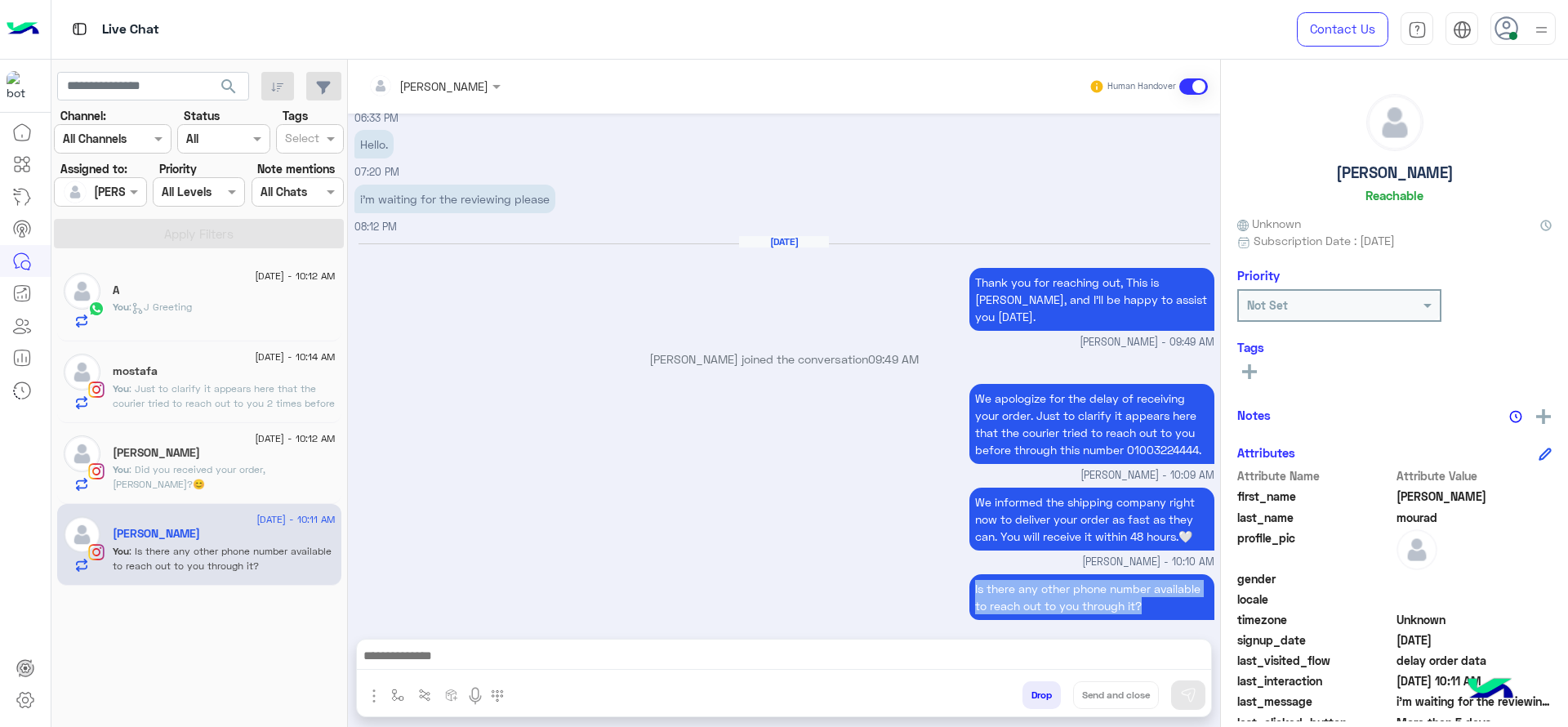
drag, startPoint x: 970, startPoint y: 572, endPoint x: 1156, endPoint y: 597, distance: 187.7
click at [1156, 597] on p "Is there any other phone number available to reach out to you through it?" at bounding box center [1092, 597] width 245 height 45
copy p "Is there any other phone number available to reach out to you through it?"
click at [226, 372] on div "mostafa" at bounding box center [224, 373] width 223 height 17
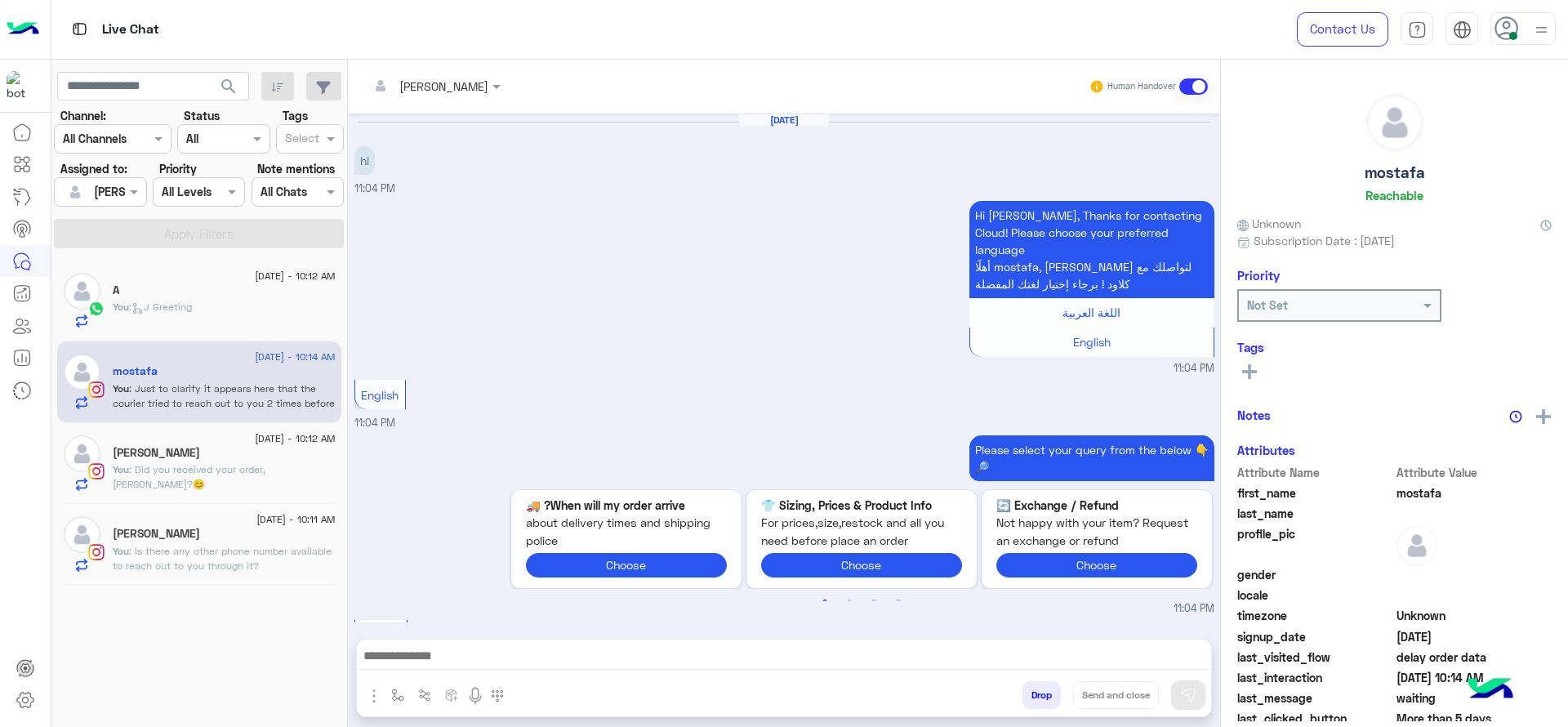
scroll to position [1245, 0]
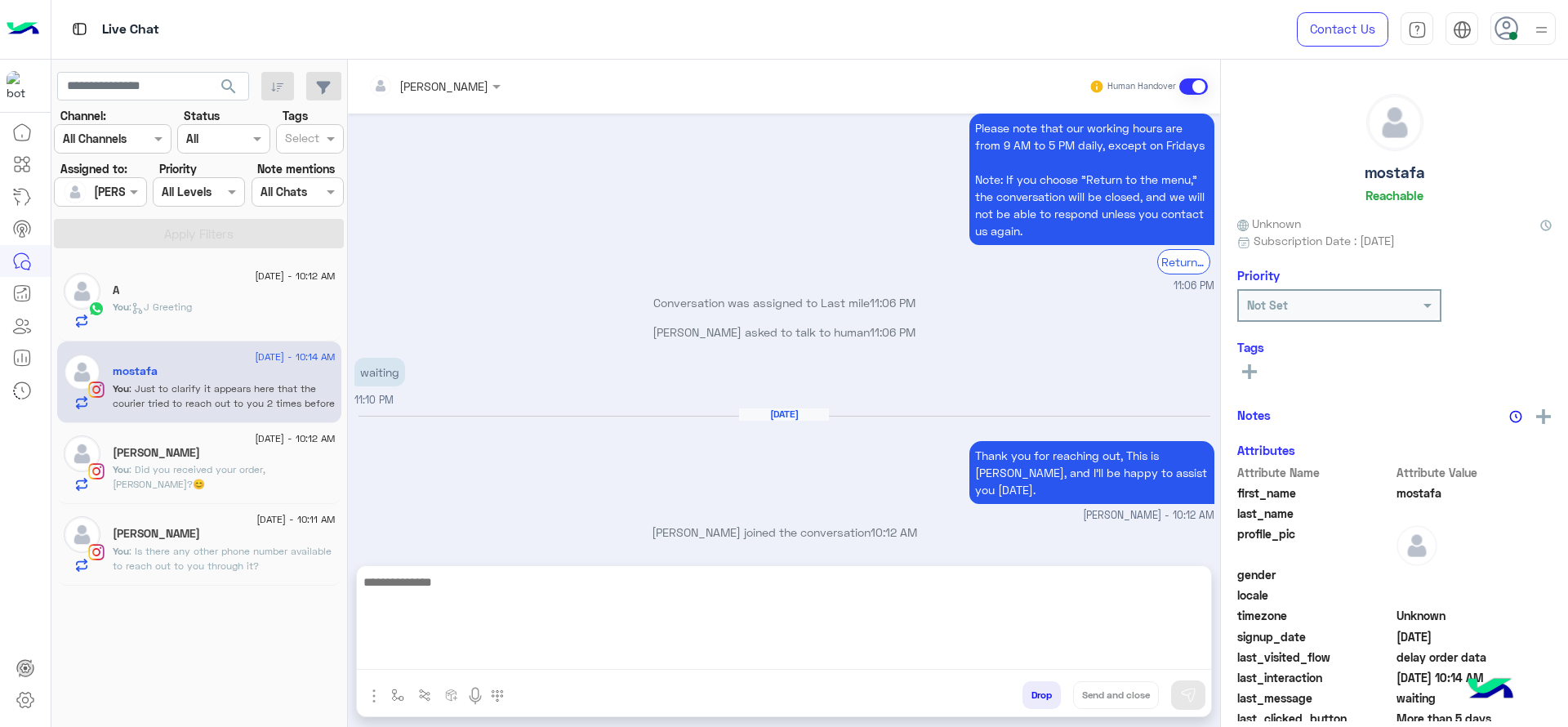
click at [566, 661] on textarea at bounding box center [784, 621] width 854 height 98
paste textarea "**********"
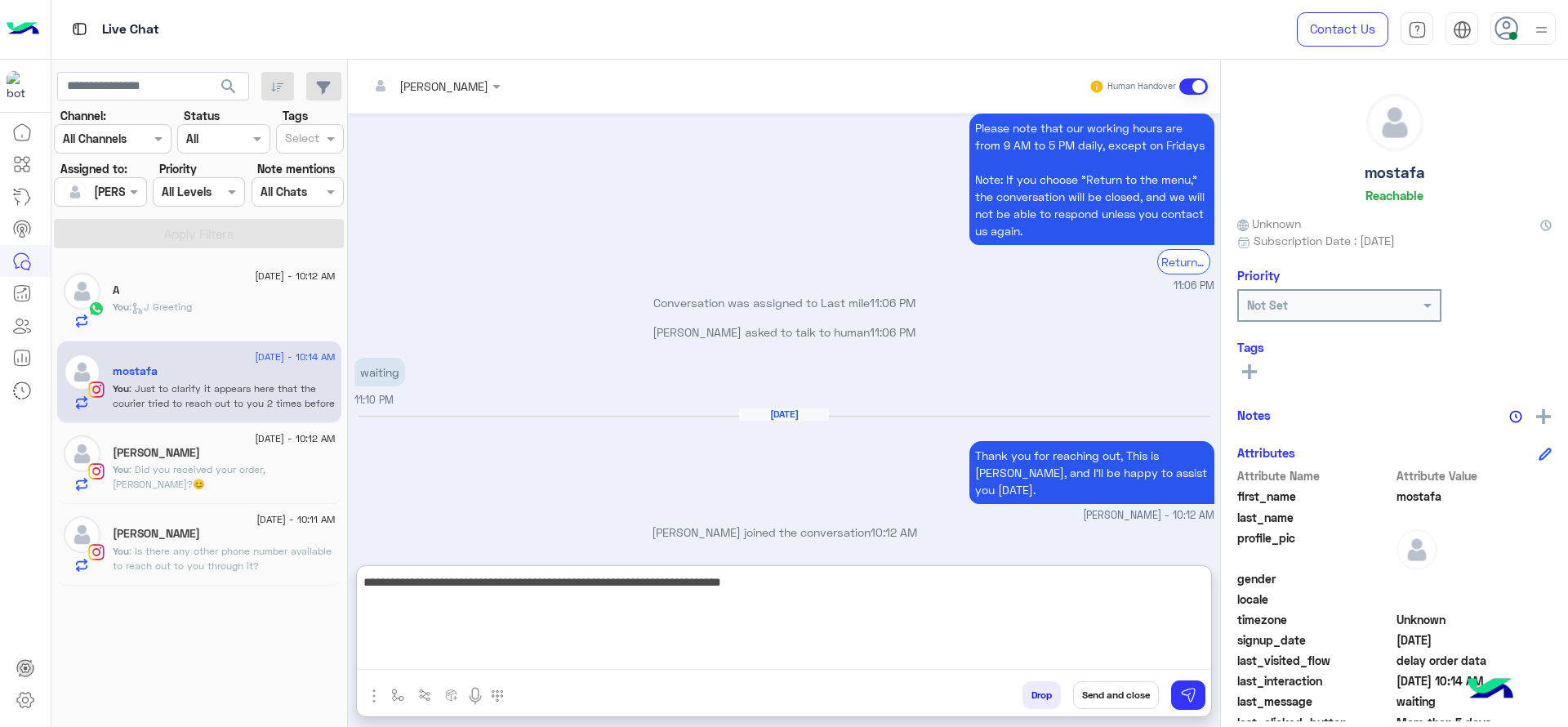
click at [372, 601] on textarea "**********" at bounding box center [784, 621] width 854 height 98
click at [691, 621] on textarea "**********" at bounding box center [784, 621] width 854 height 98
click at [787, 589] on textarea "**********" at bounding box center [784, 621] width 854 height 98
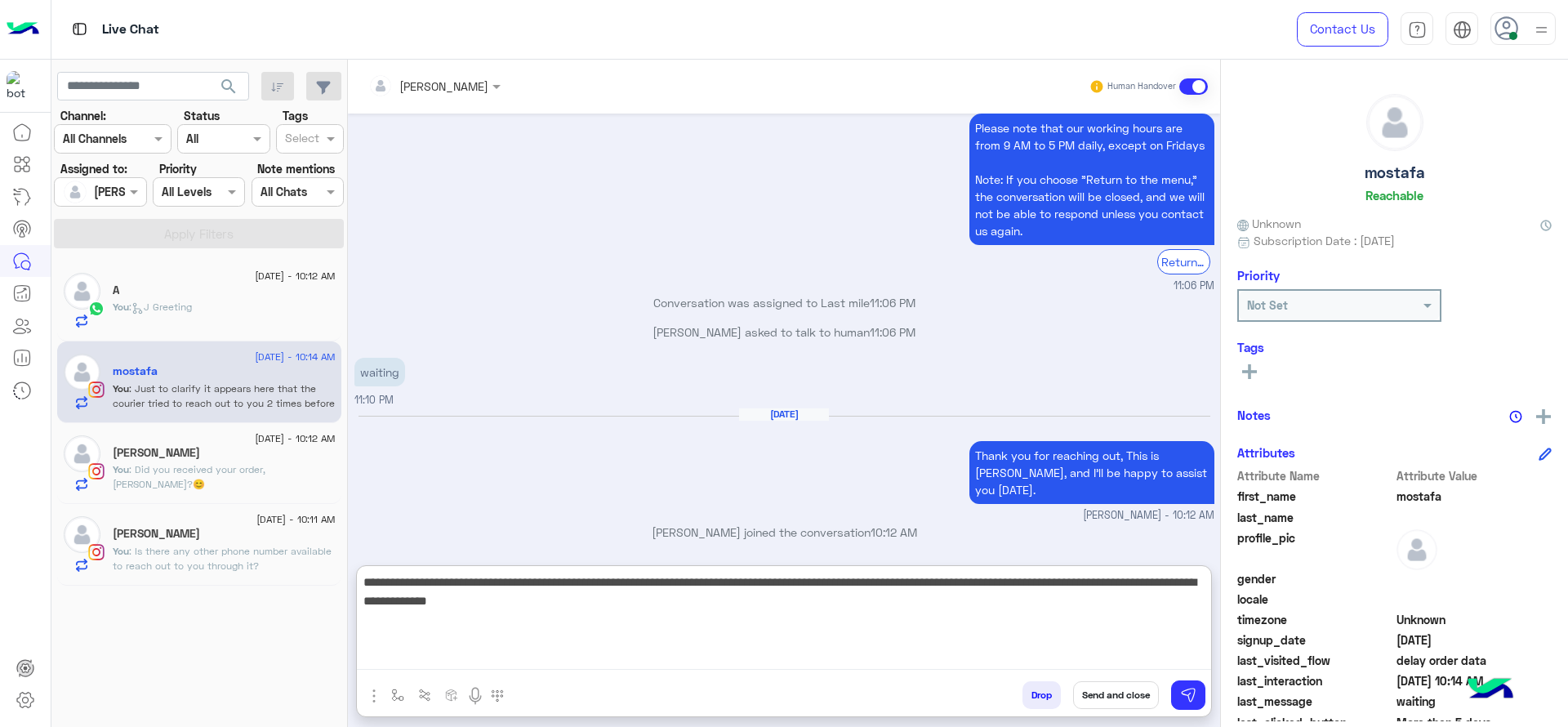
type textarea "**********"
click at [798, 599] on textarea "**********" at bounding box center [784, 621] width 854 height 98
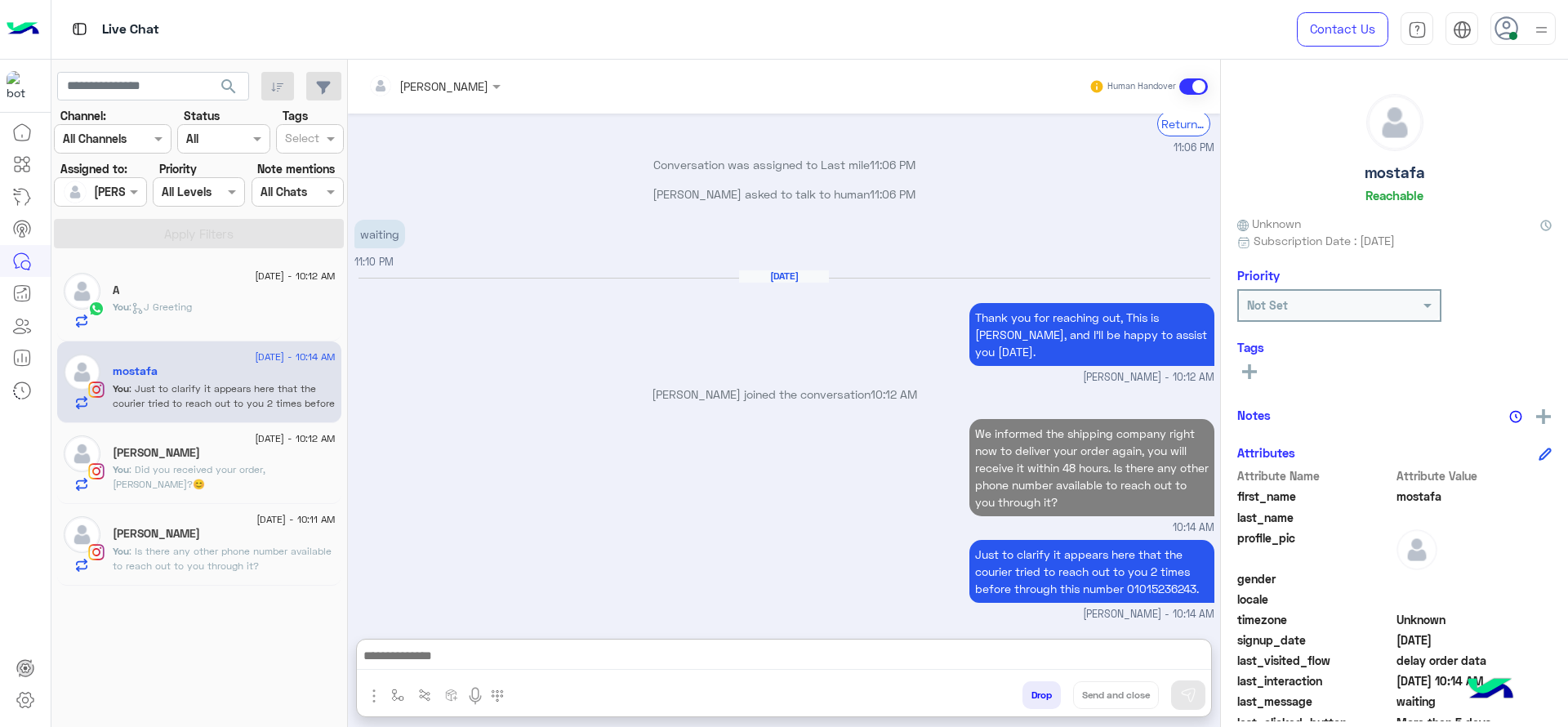
click at [274, 492] on div "11 September - 10:12 AM Rawan AbouSherif You : Did you received your order, Raw…" at bounding box center [199, 463] width 284 height 82
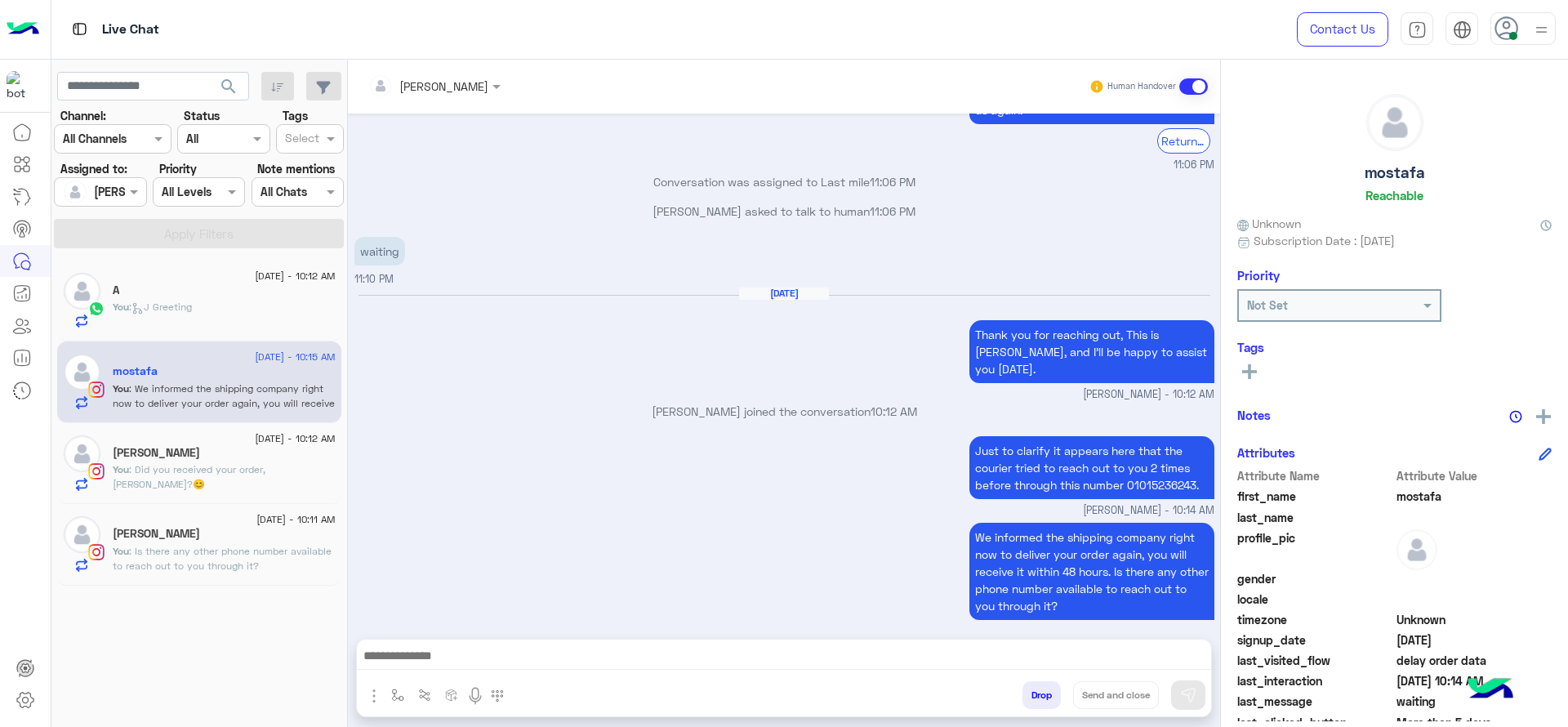
click at [263, 533] on div "sara mourad" at bounding box center [224, 536] width 223 height 17
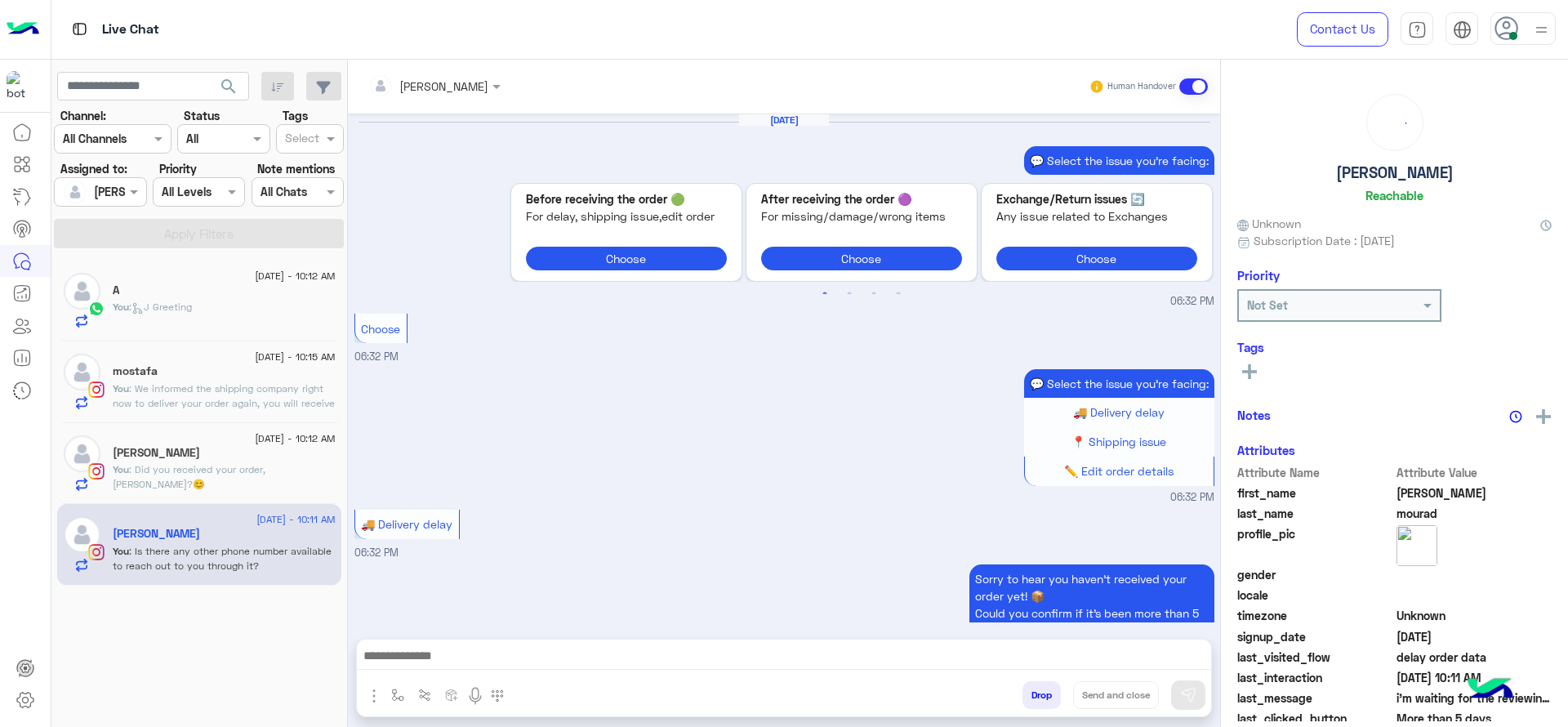
scroll to position [1518, 0]
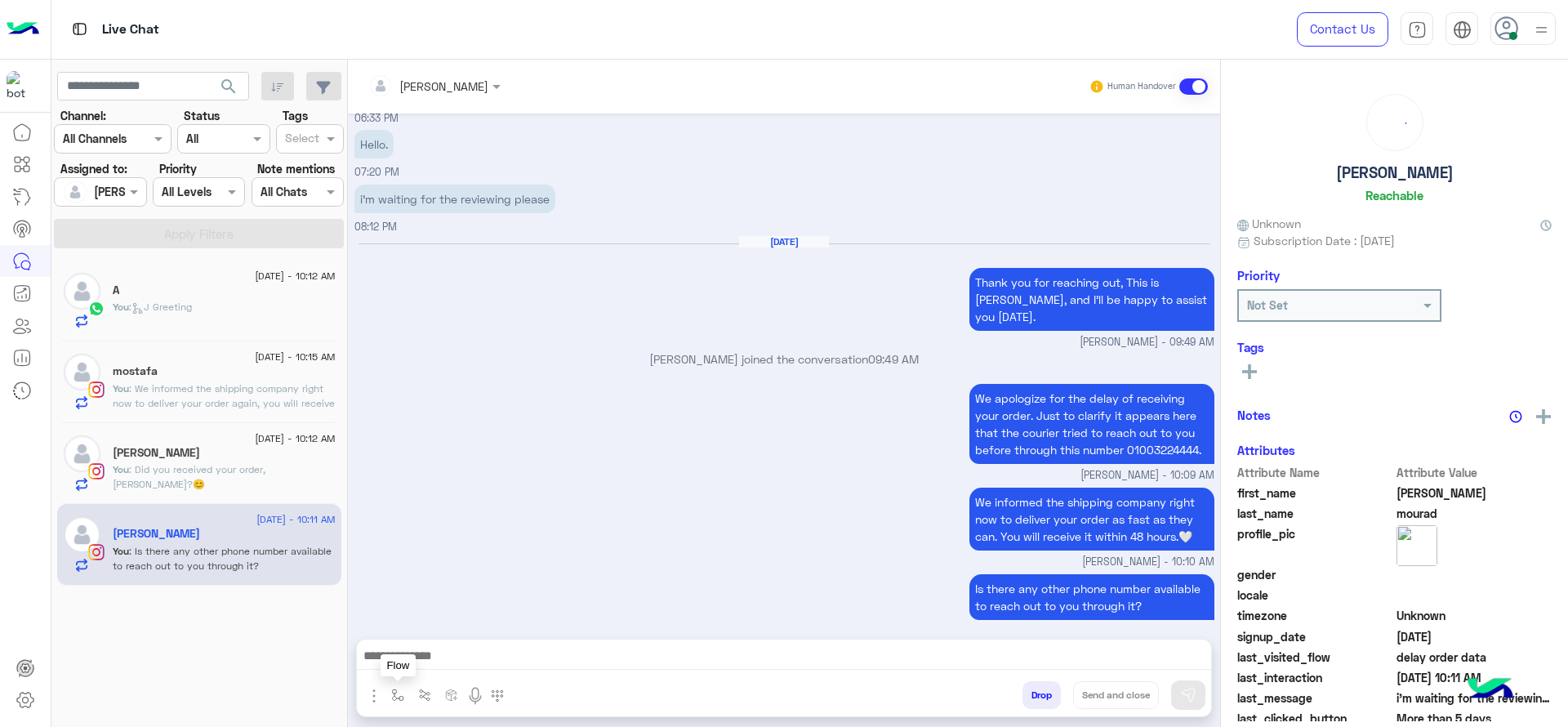
click at [403, 699] on img "button" at bounding box center [397, 694] width 13 height 13
click at [426, 674] on div "enter flow name" at bounding box center [447, 659] width 125 height 43
click at [432, 666] on input "text" at bounding box center [427, 660] width 67 height 19
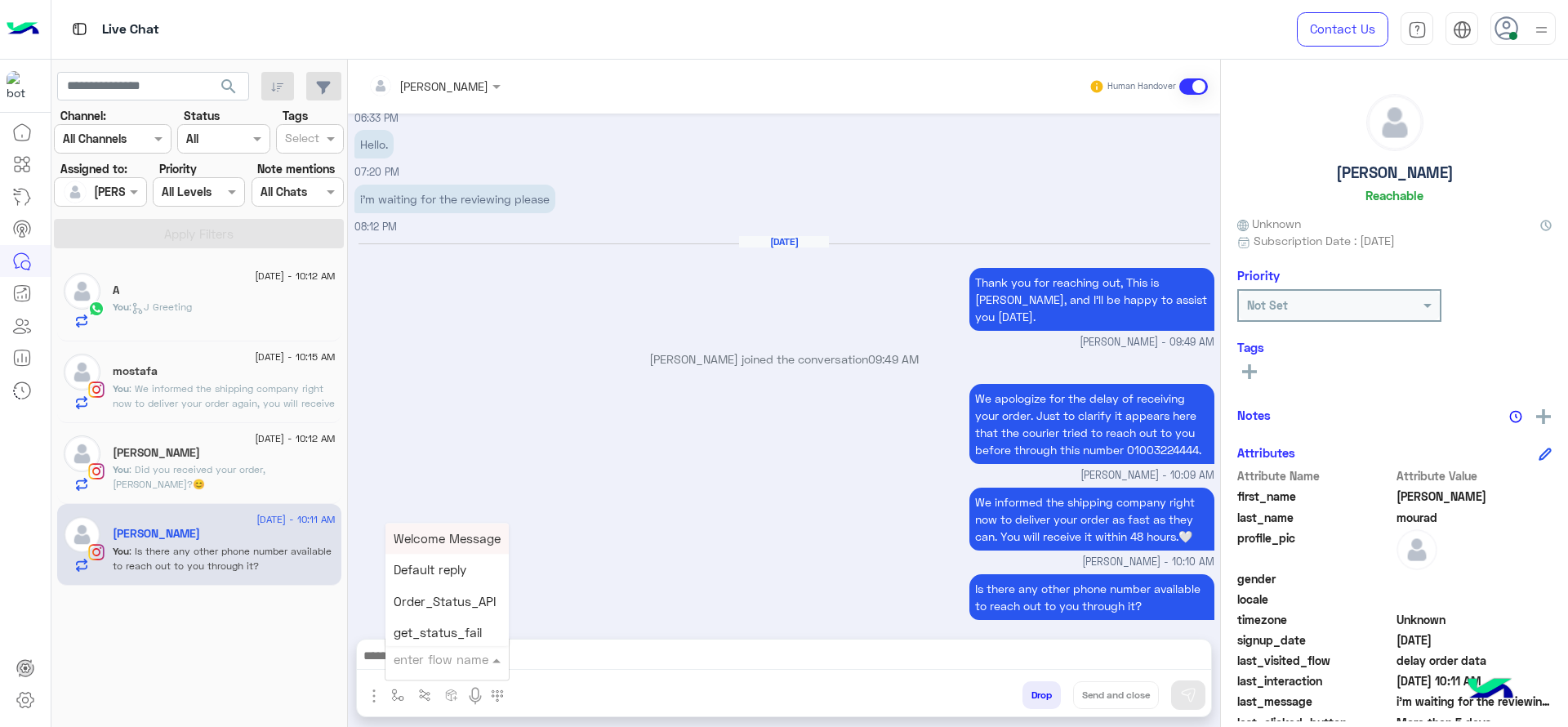
type input "*"
click at [437, 635] on span "[PERSON_NAME]" at bounding box center [440, 629] width 93 height 15
type textarea "**********"
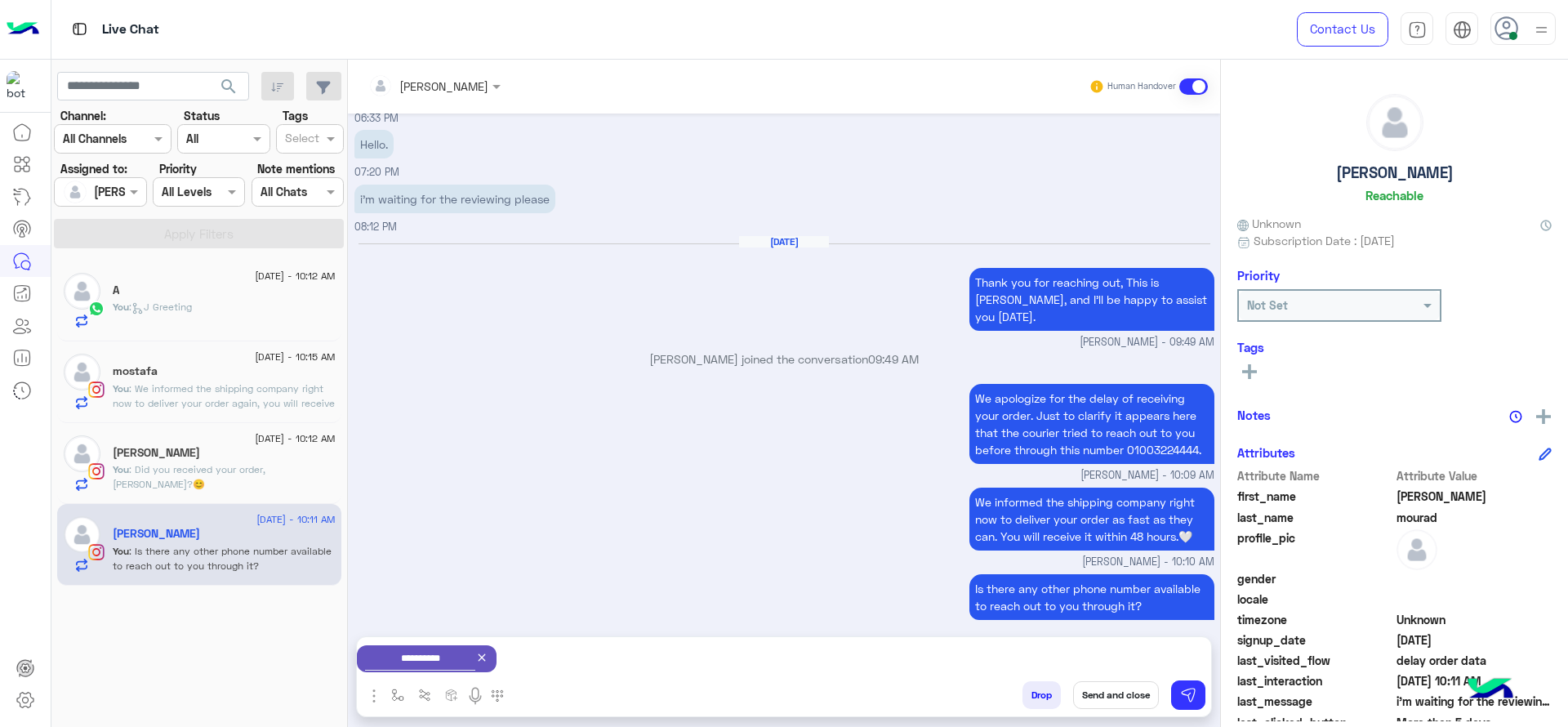
click at [1105, 694] on button "Send and close" at bounding box center [1116, 695] width 86 height 27
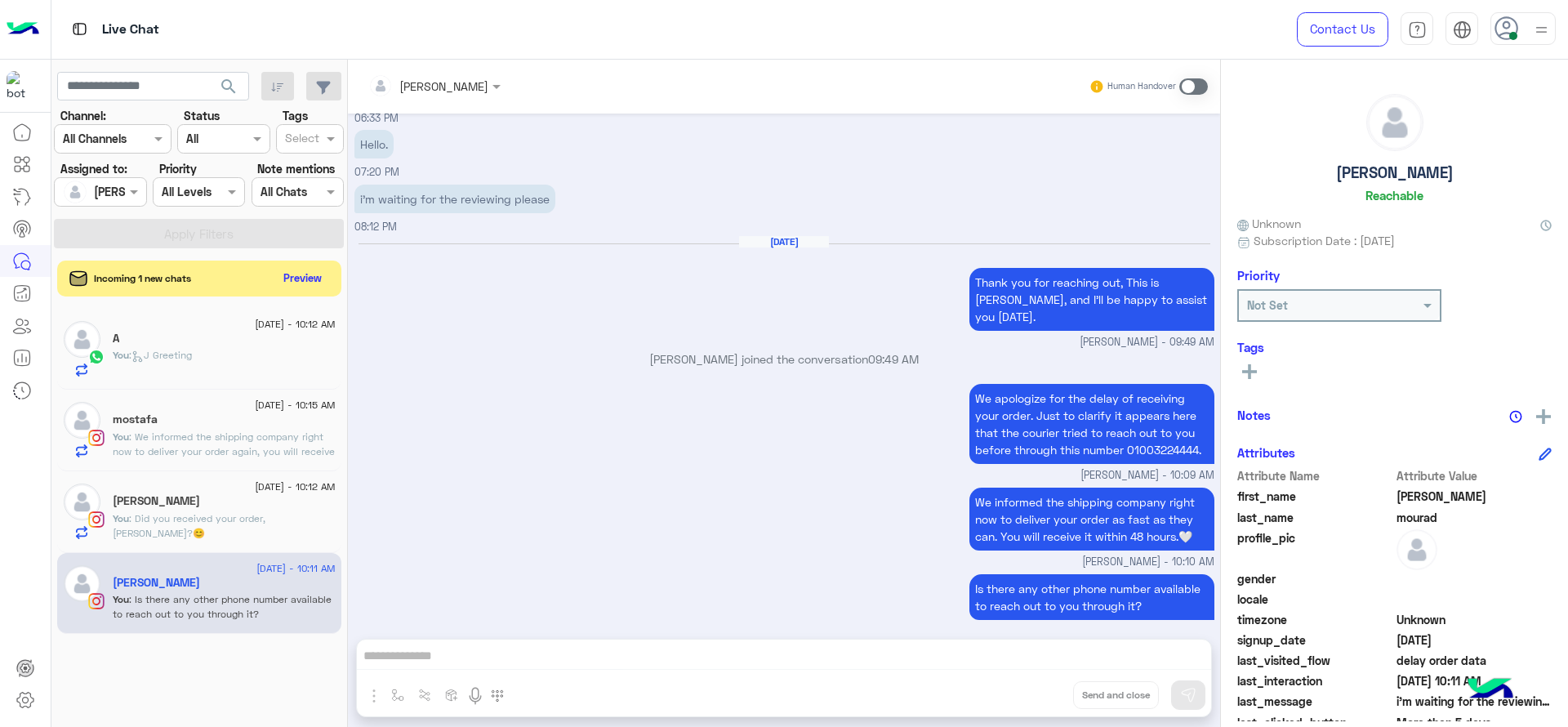
scroll to position [1547, 0]
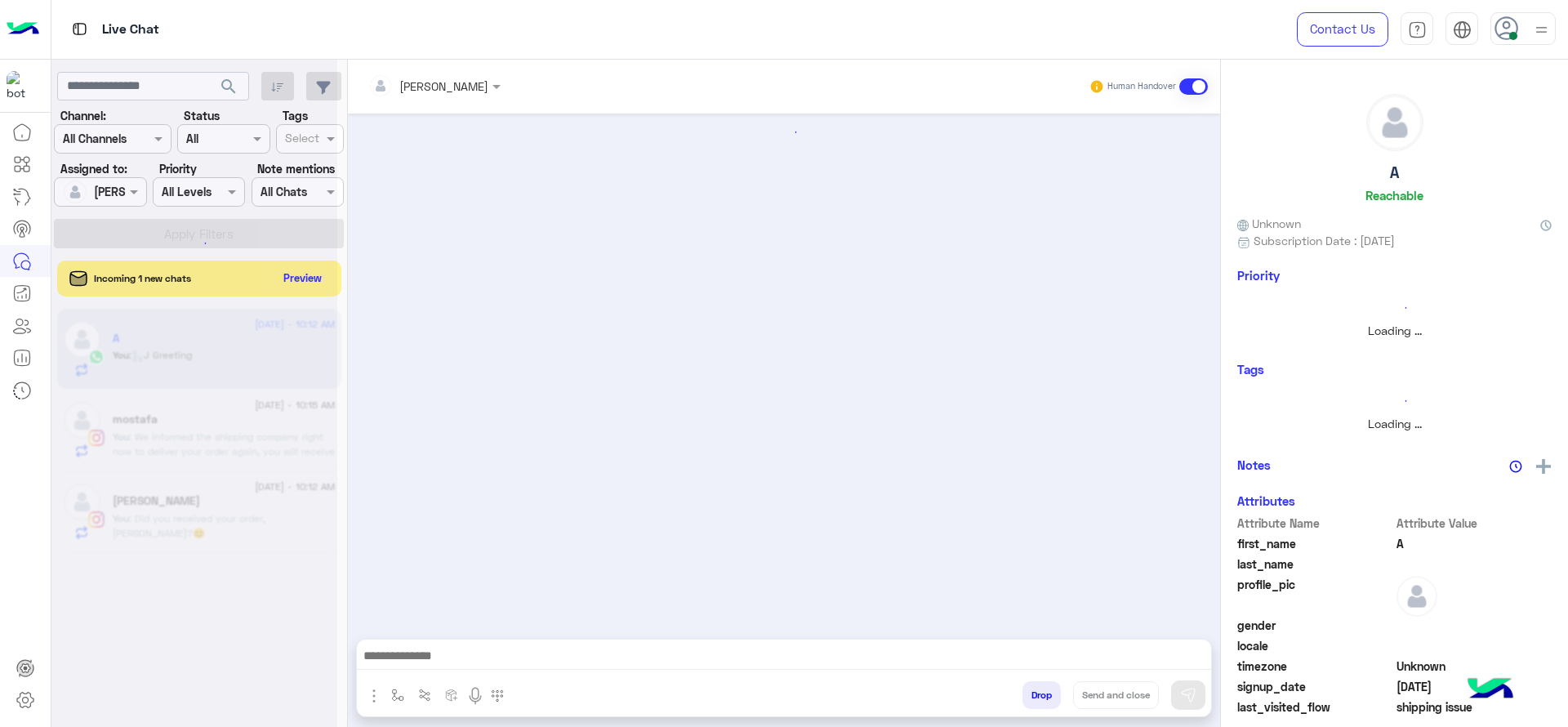
scroll to position [967, 0]
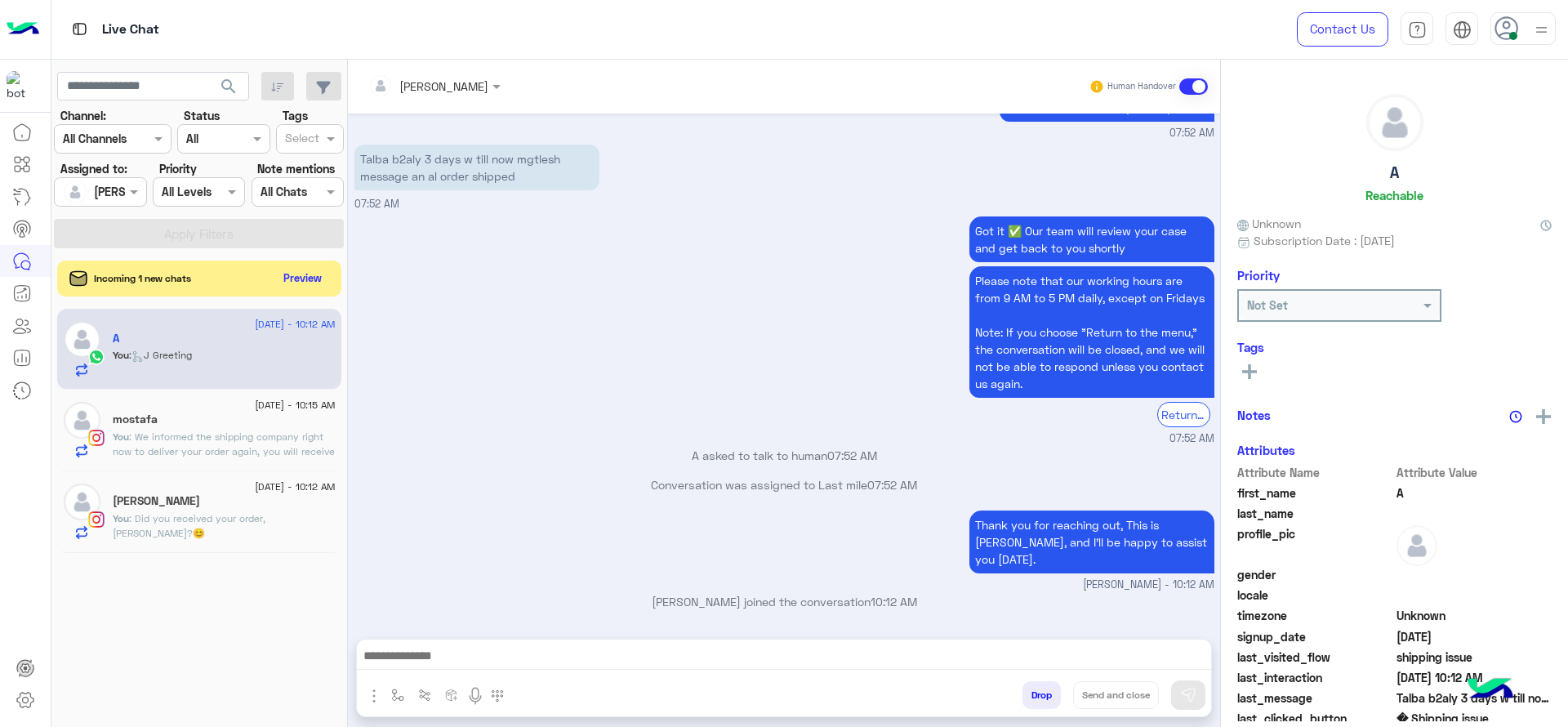
click at [259, 524] on p "You : Did you received your order, Rawan?😊" at bounding box center [224, 526] width 223 height 29
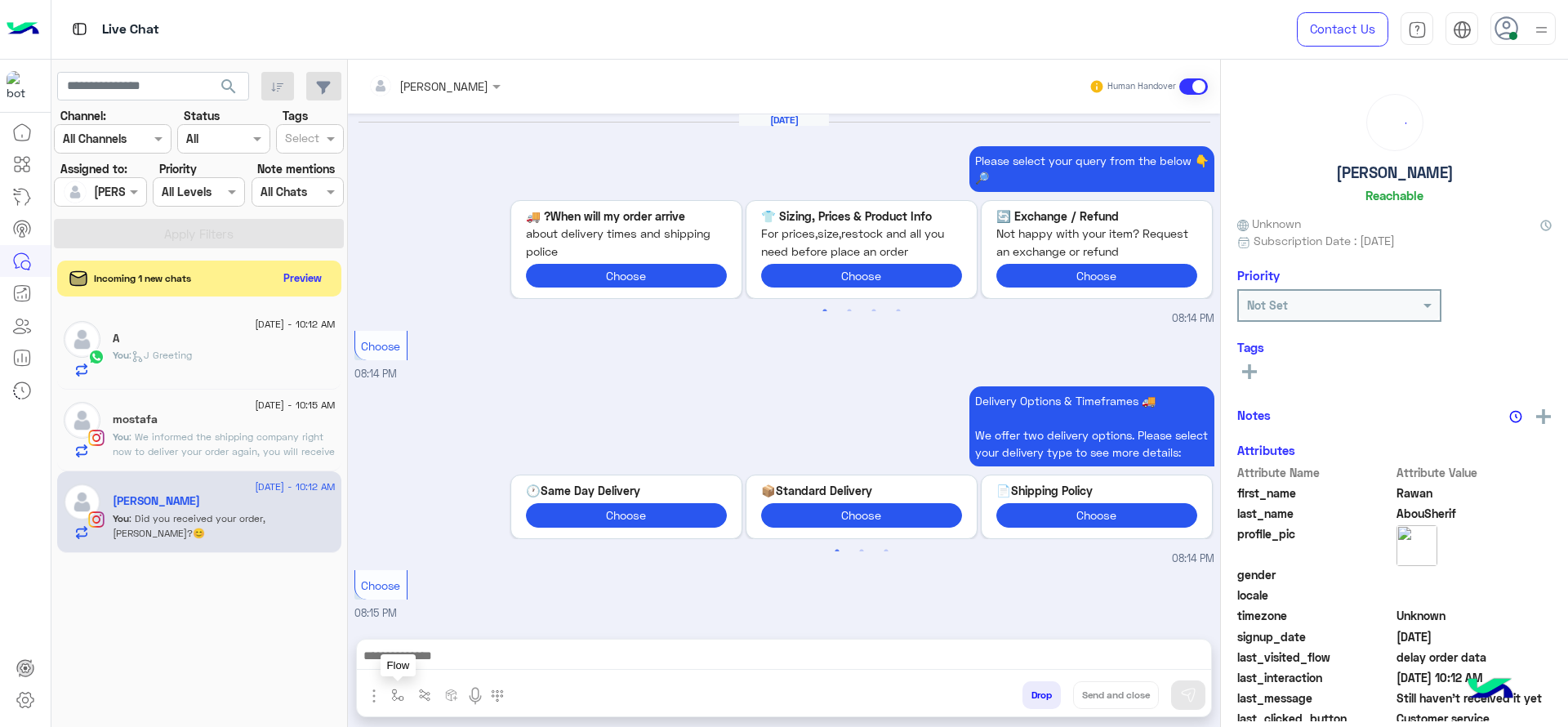
scroll to position [1562, 0]
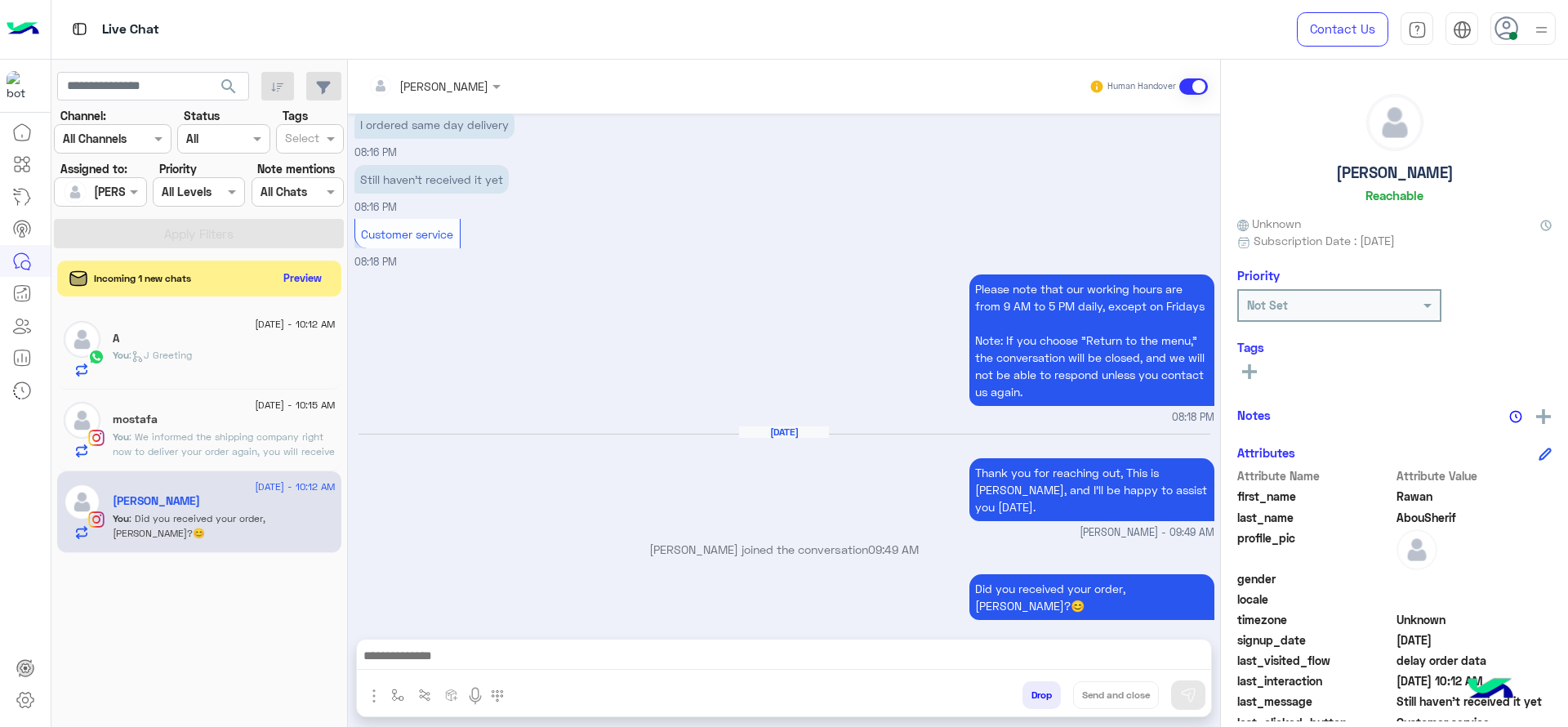
click at [232, 375] on div "You : J Greeting" at bounding box center [224, 361] width 223 height 28
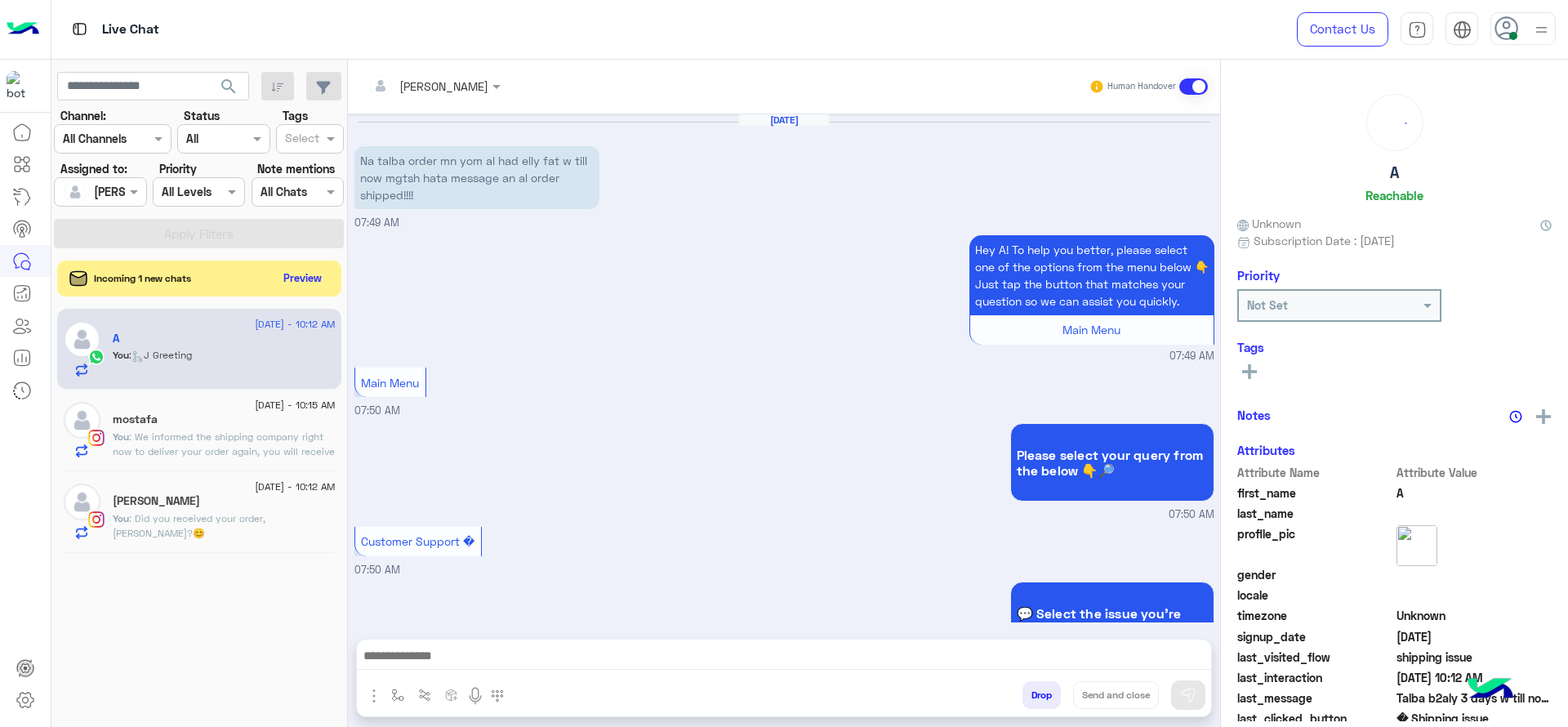
scroll to position [967, 0]
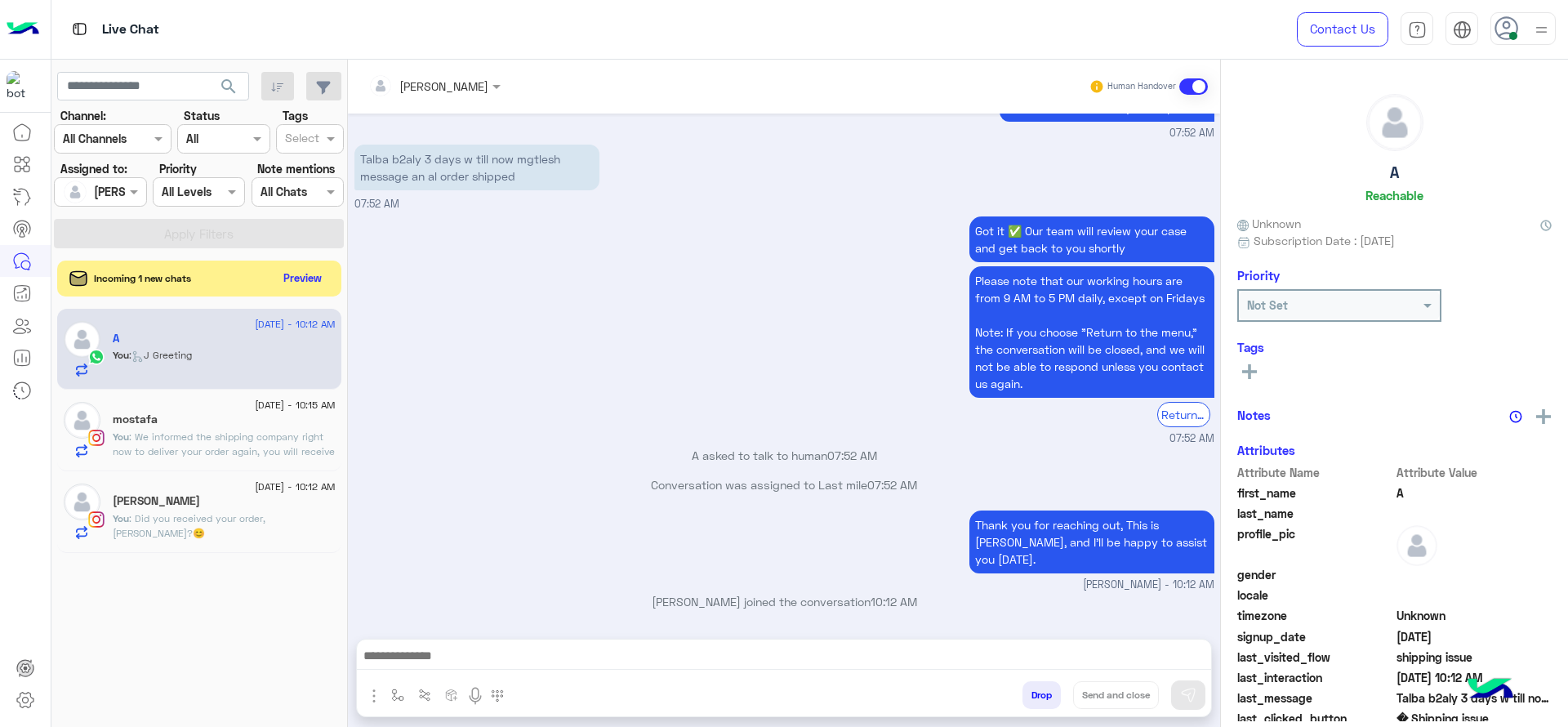
drag, startPoint x: 467, startPoint y: 534, endPoint x: 476, endPoint y: 376, distance: 158.3
click at [469, 530] on div "Thank you for reaching out, This is Jana, and I’ll be happy to assist you today…" at bounding box center [784, 549] width 859 height 87
click at [432, 83] on input "text" at bounding box center [413, 86] width 89 height 17
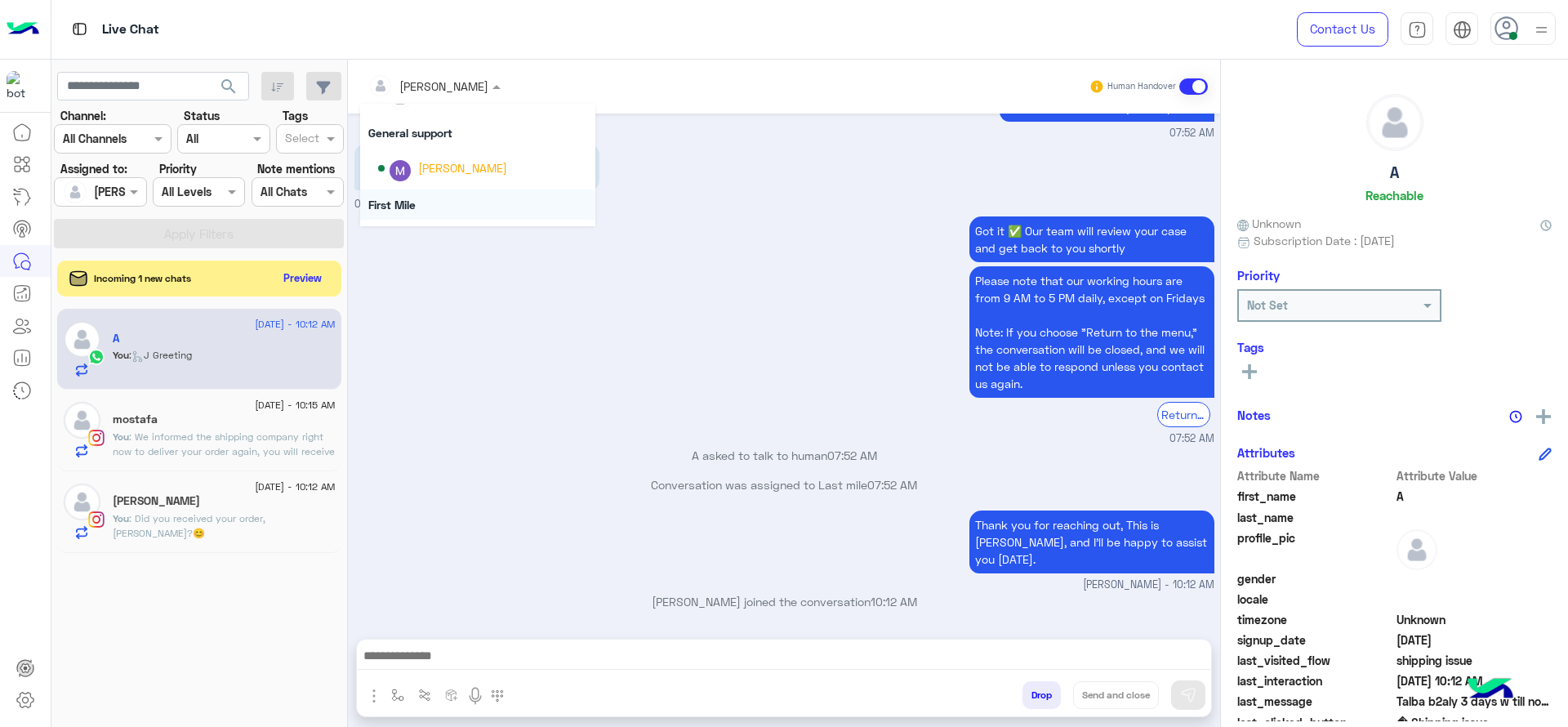
scroll to position [291, 0]
click at [404, 144] on div "General support" at bounding box center [478, 138] width 235 height 30
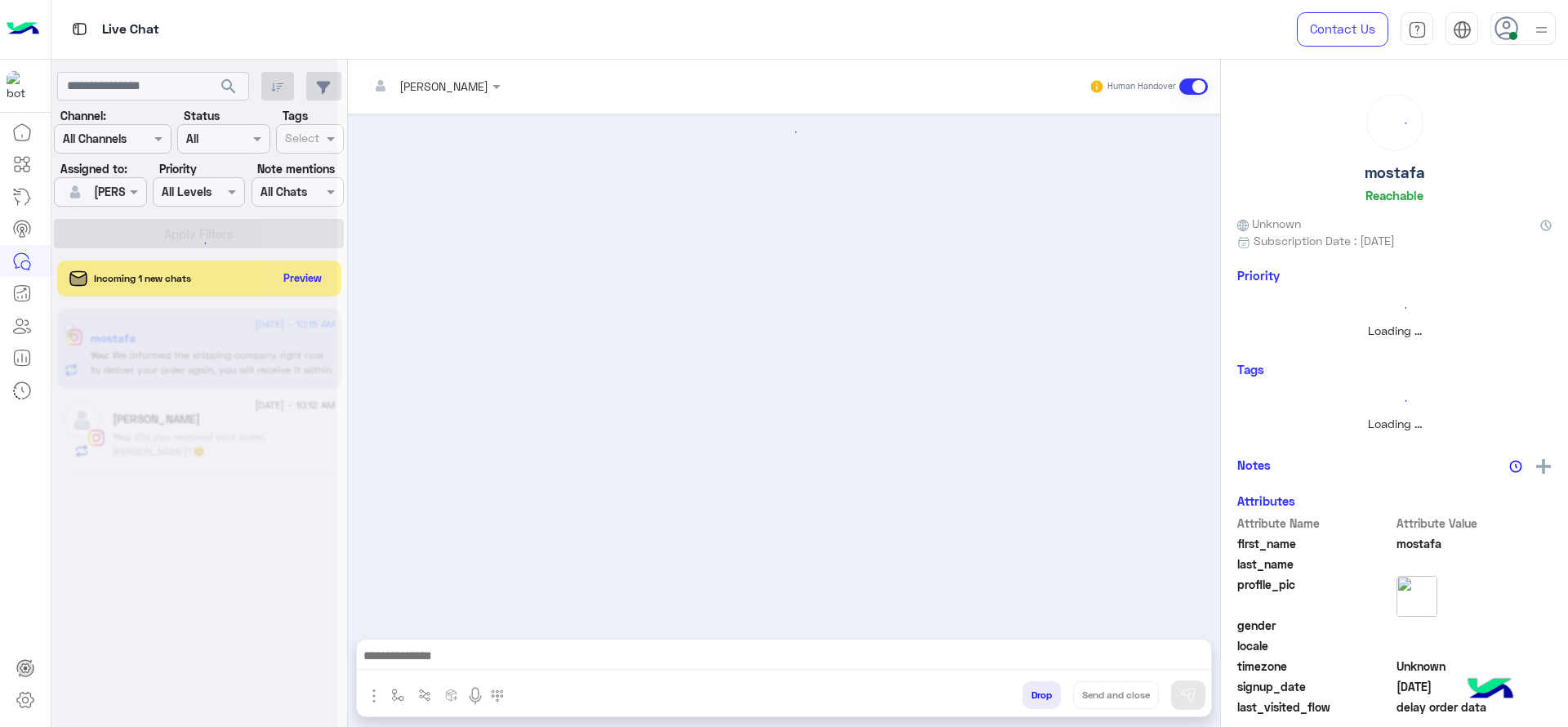
scroll to position [1366, 0]
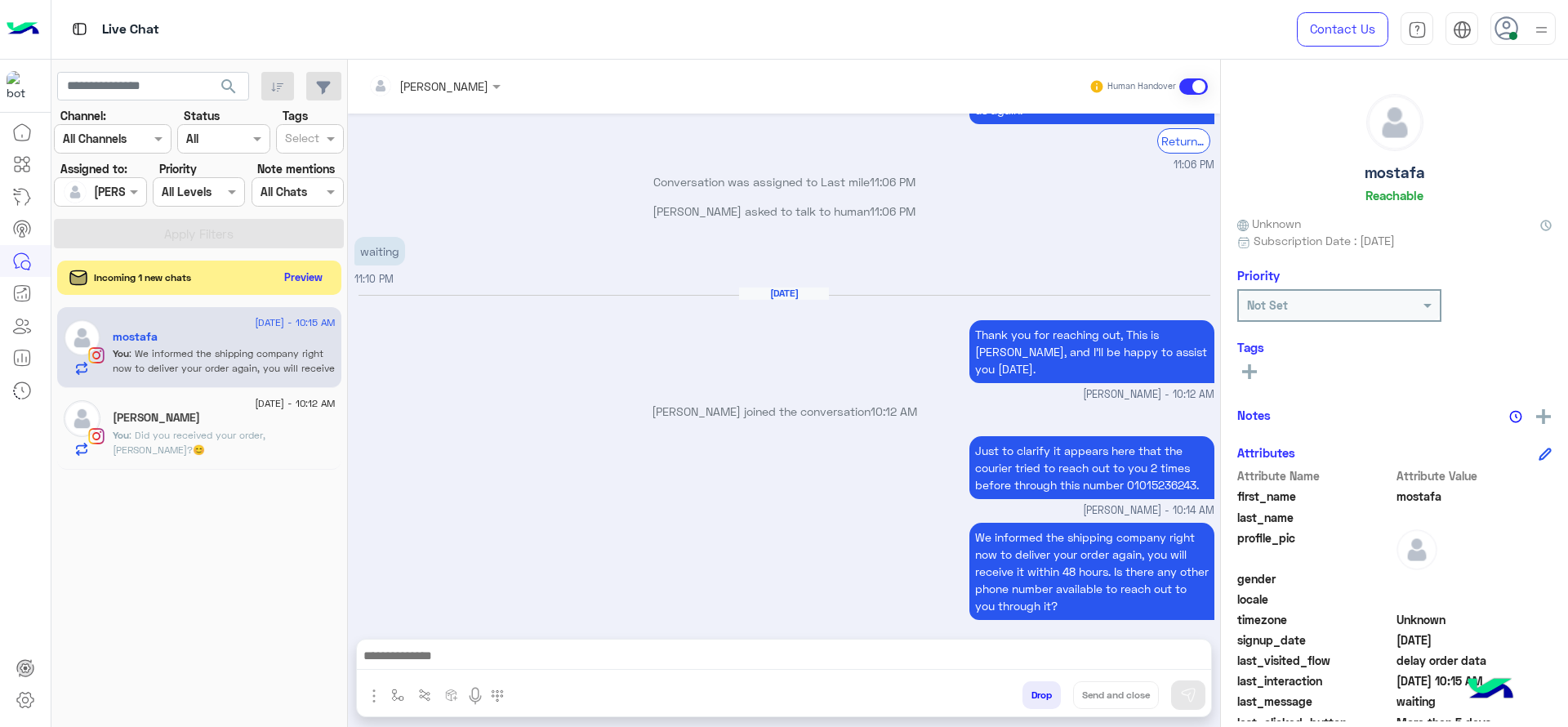
click at [298, 266] on button "Preview" at bounding box center [304, 277] width 51 height 22
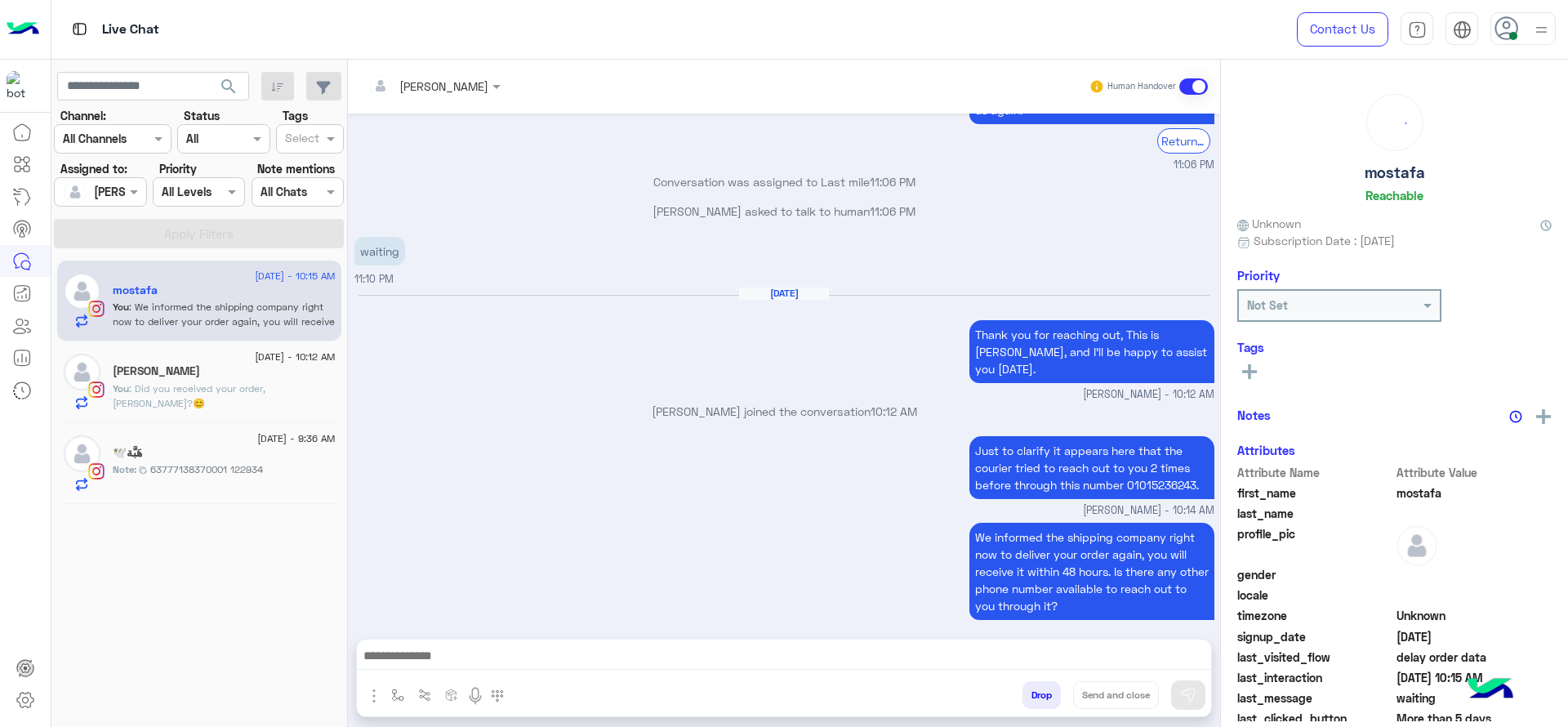
click at [200, 463] on span "63777138370001 122934" at bounding box center [206, 470] width 112 height 15
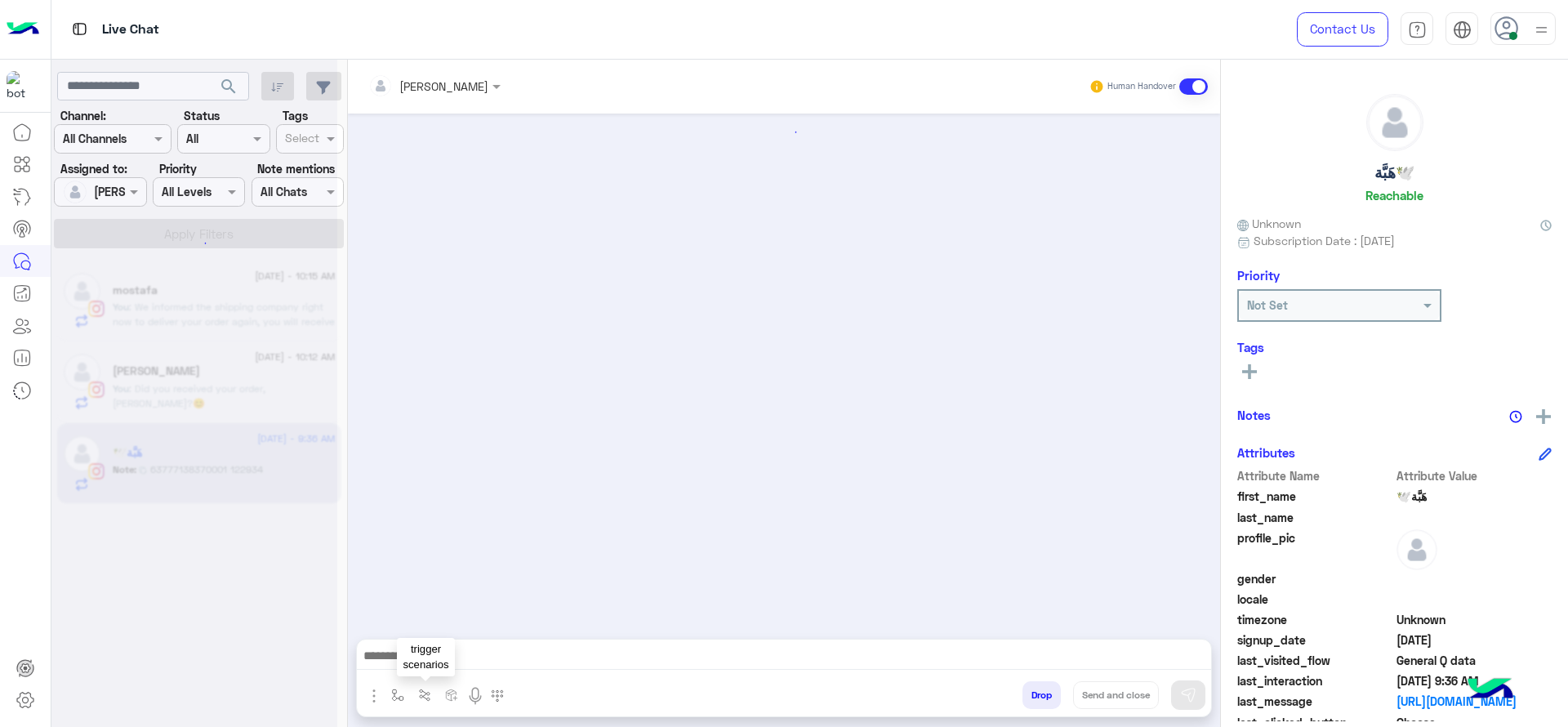
scroll to position [1383, 0]
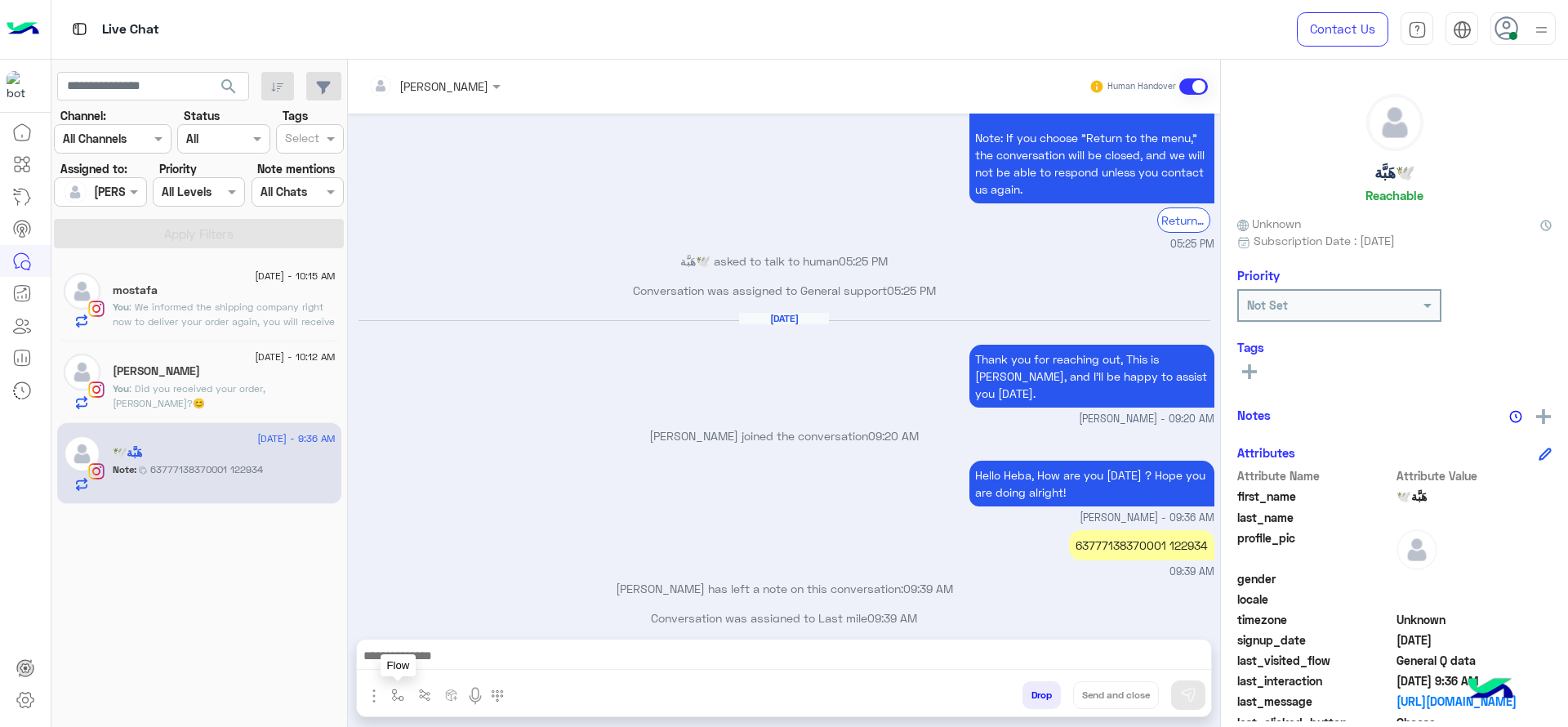
click at [407, 700] on button "button" at bounding box center [397, 694] width 27 height 27
click at [428, 676] on div "enter flow name" at bounding box center [447, 659] width 125 height 43
click at [749, 583] on div "Marex George has left a note on this conversation: 09:39 AM" at bounding box center [784, 595] width 859 height 29
click at [957, 580] on p "Marex George has left a note on this conversation: 09:39 AM" at bounding box center [784, 589] width 859 height 17
click at [1181, 530] on div "63777138370001 122934" at bounding box center [1141, 545] width 145 height 30
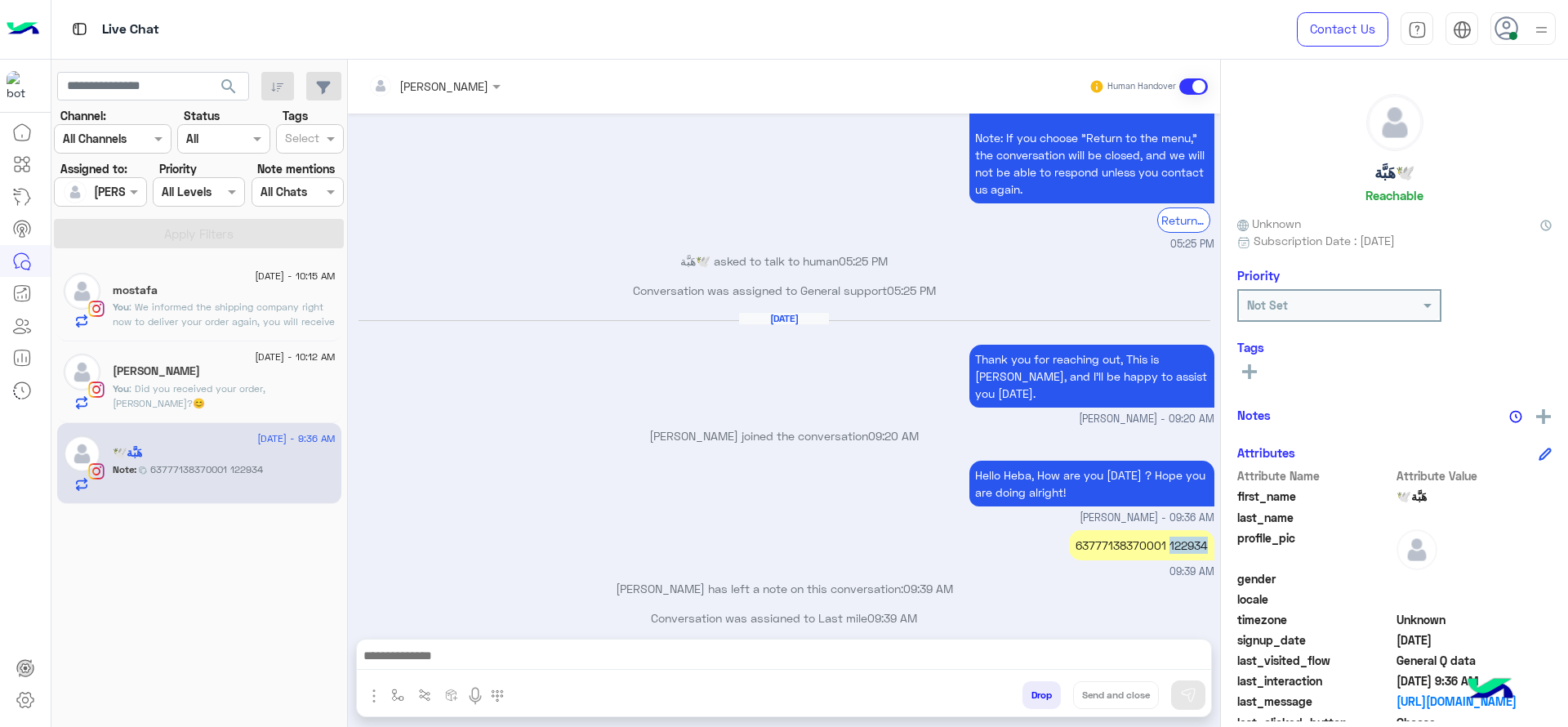
click at [1181, 530] on div "63777138370001 122934" at bounding box center [1141, 545] width 145 height 30
copy div "122934"
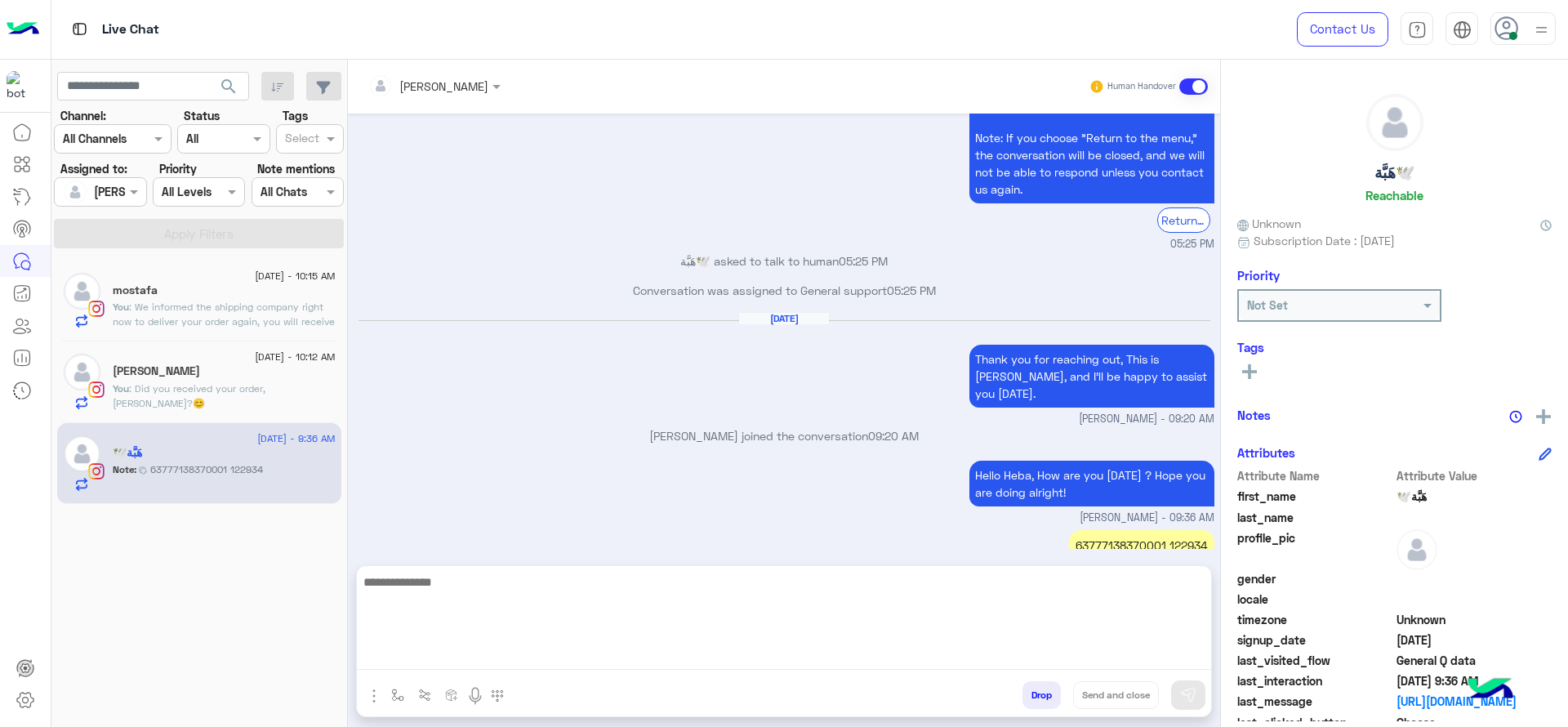
click at [492, 648] on textarea at bounding box center [784, 621] width 854 height 98
paste textarea "**********"
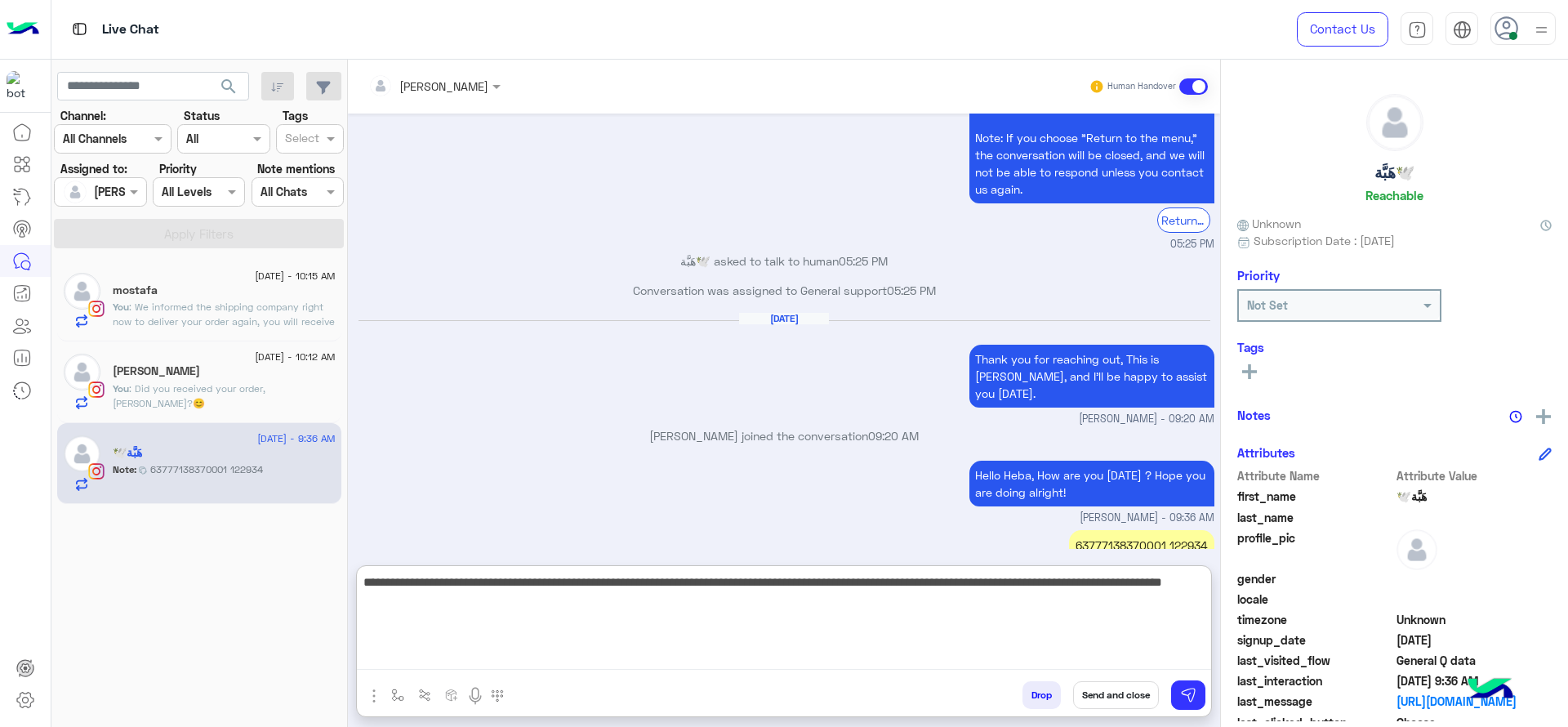
click at [1086, 582] on textarea "**********" at bounding box center [784, 621] width 854 height 98
click at [1083, 590] on textarea "**********" at bounding box center [784, 621] width 854 height 98
click at [1083, 579] on textarea "**********" at bounding box center [784, 621] width 854 height 98
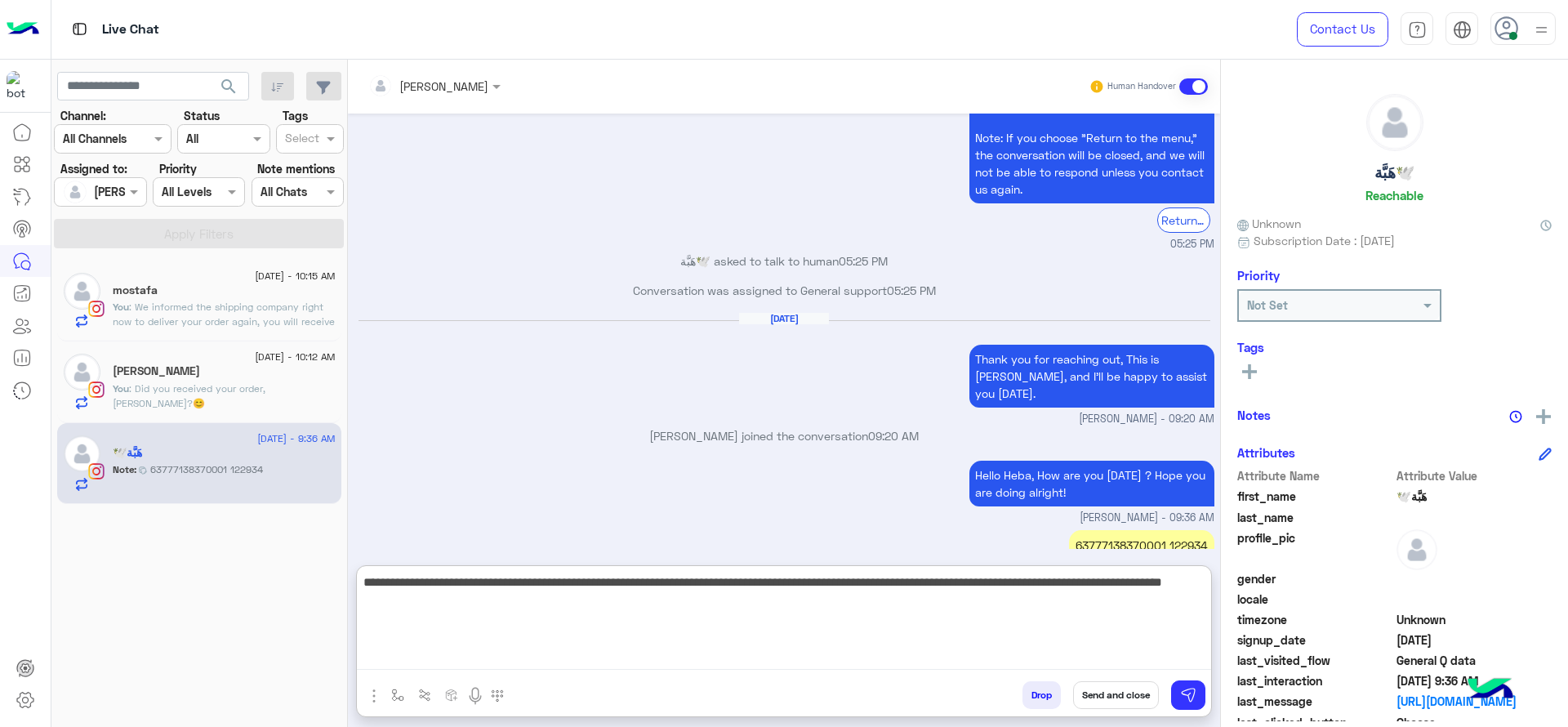
click at [1083, 579] on textarea "**********" at bounding box center [784, 621] width 854 height 98
click at [856, 627] on textarea "**********" at bounding box center [784, 621] width 854 height 98
paste textarea "**********"
type textarea "**********"
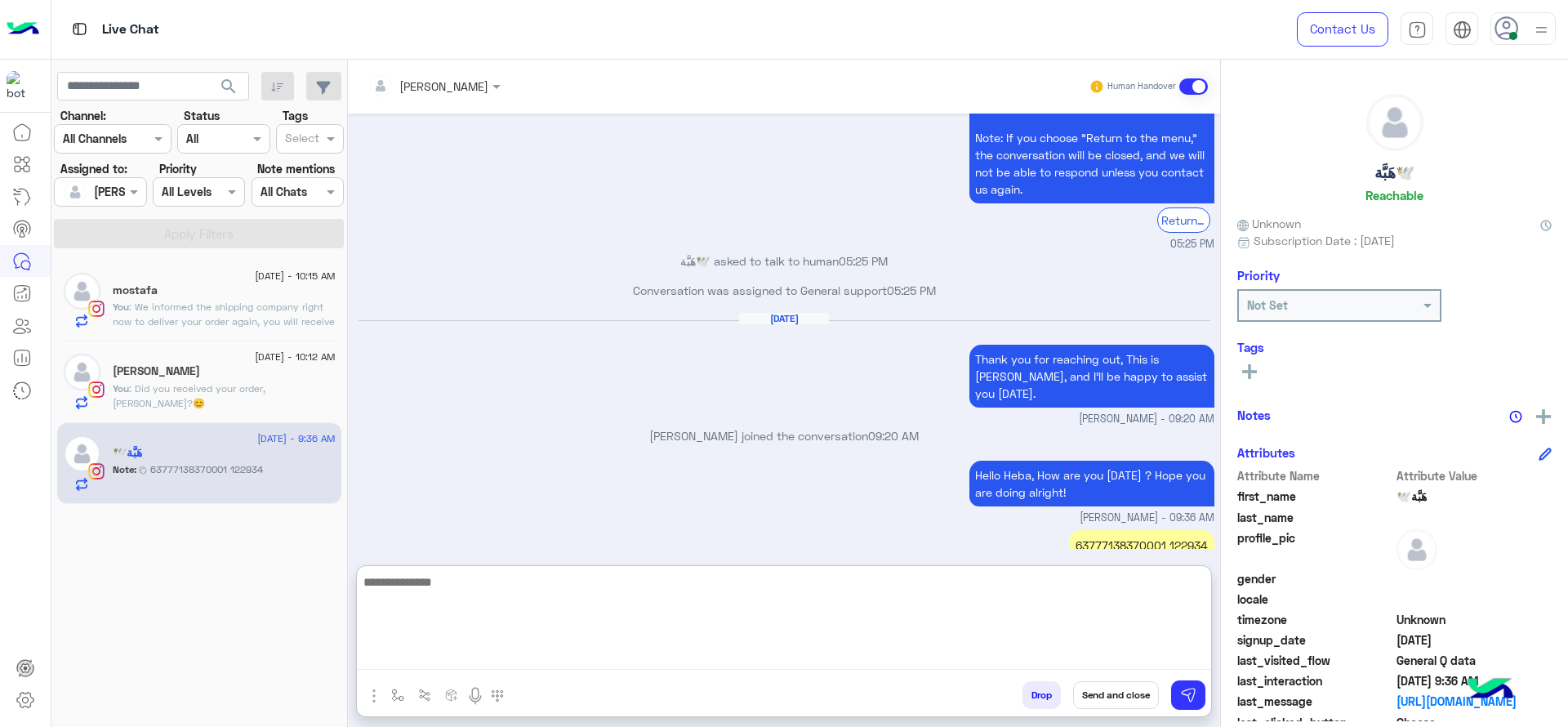
scroll to position [1577, 0]
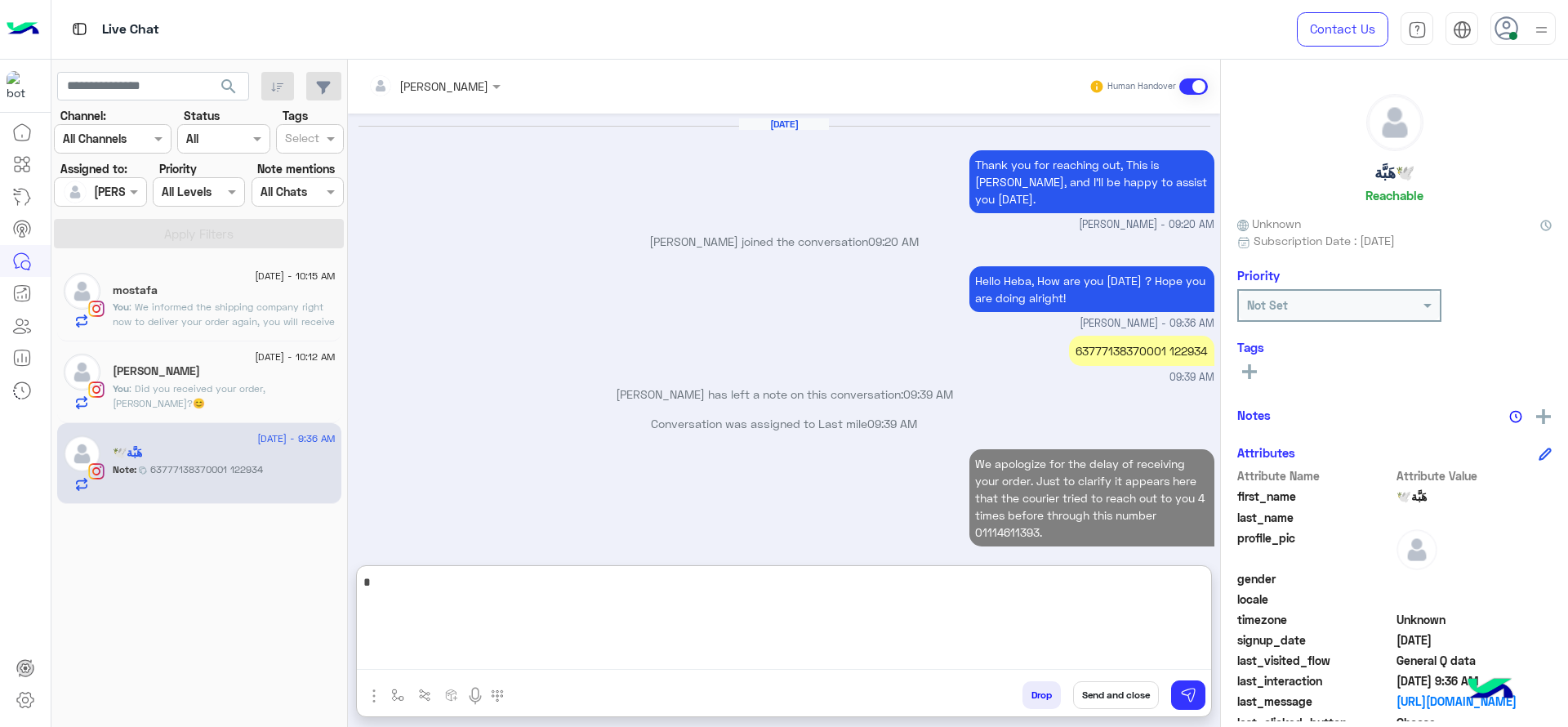
type textarea "*"
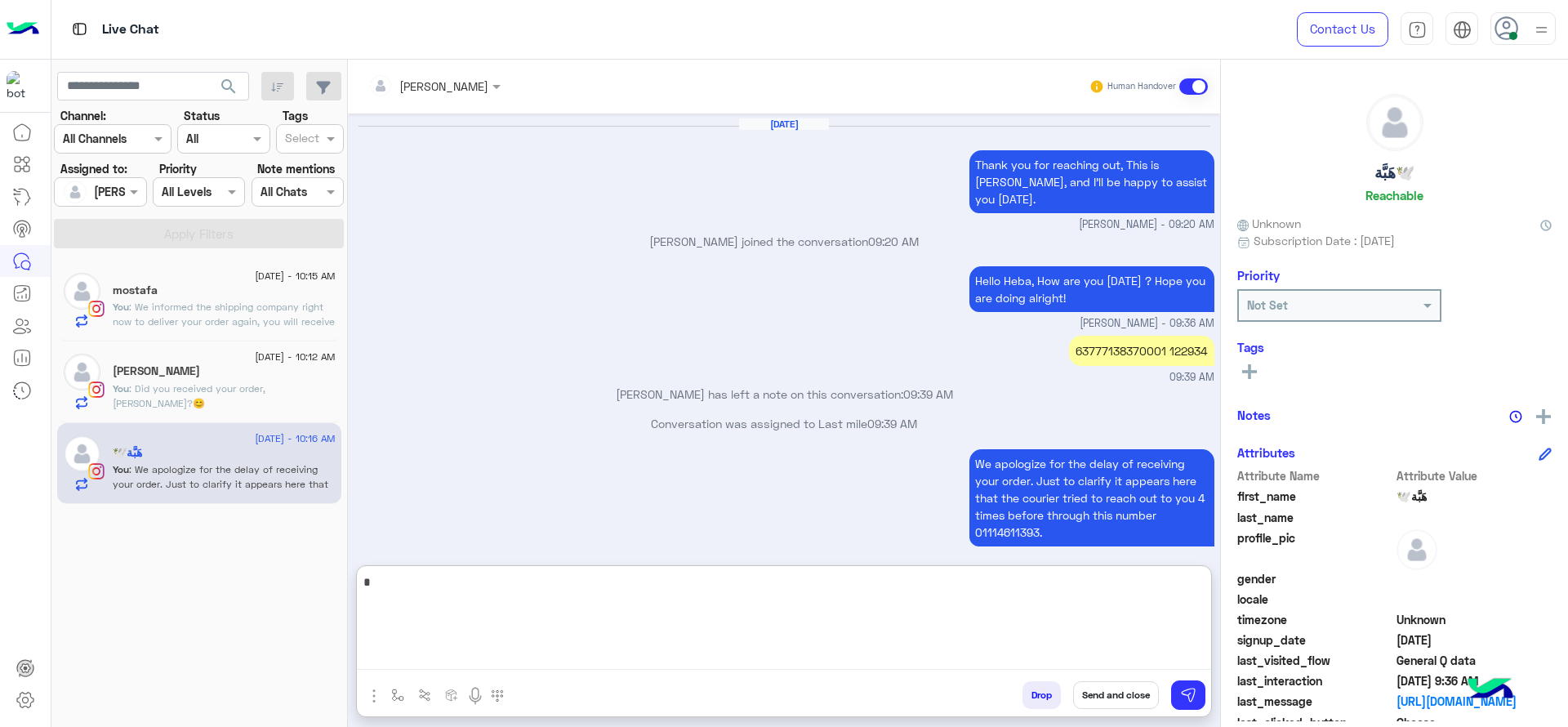
scroll to position [1606, 0]
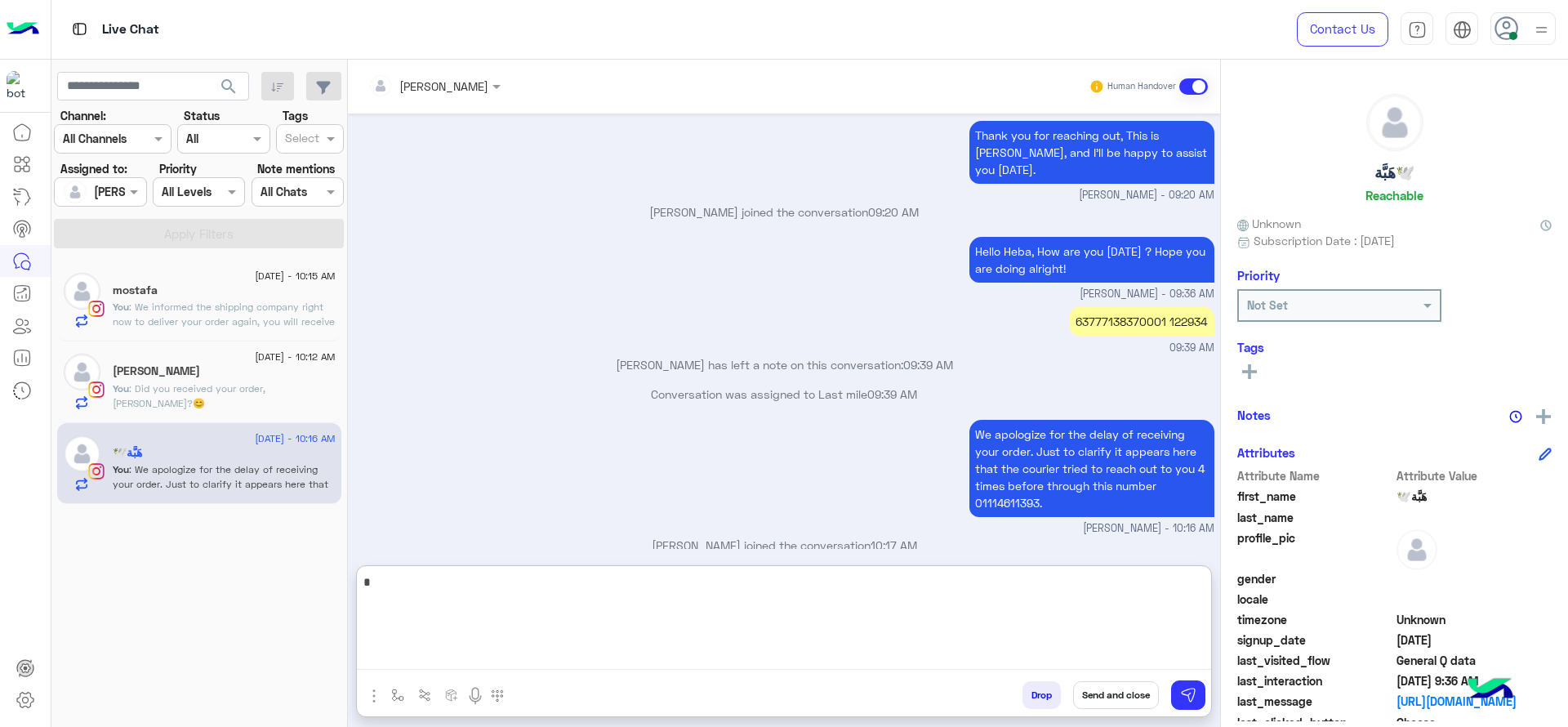
click at [578, 627] on textarea "*" at bounding box center [784, 621] width 854 height 98
type textarea "*"
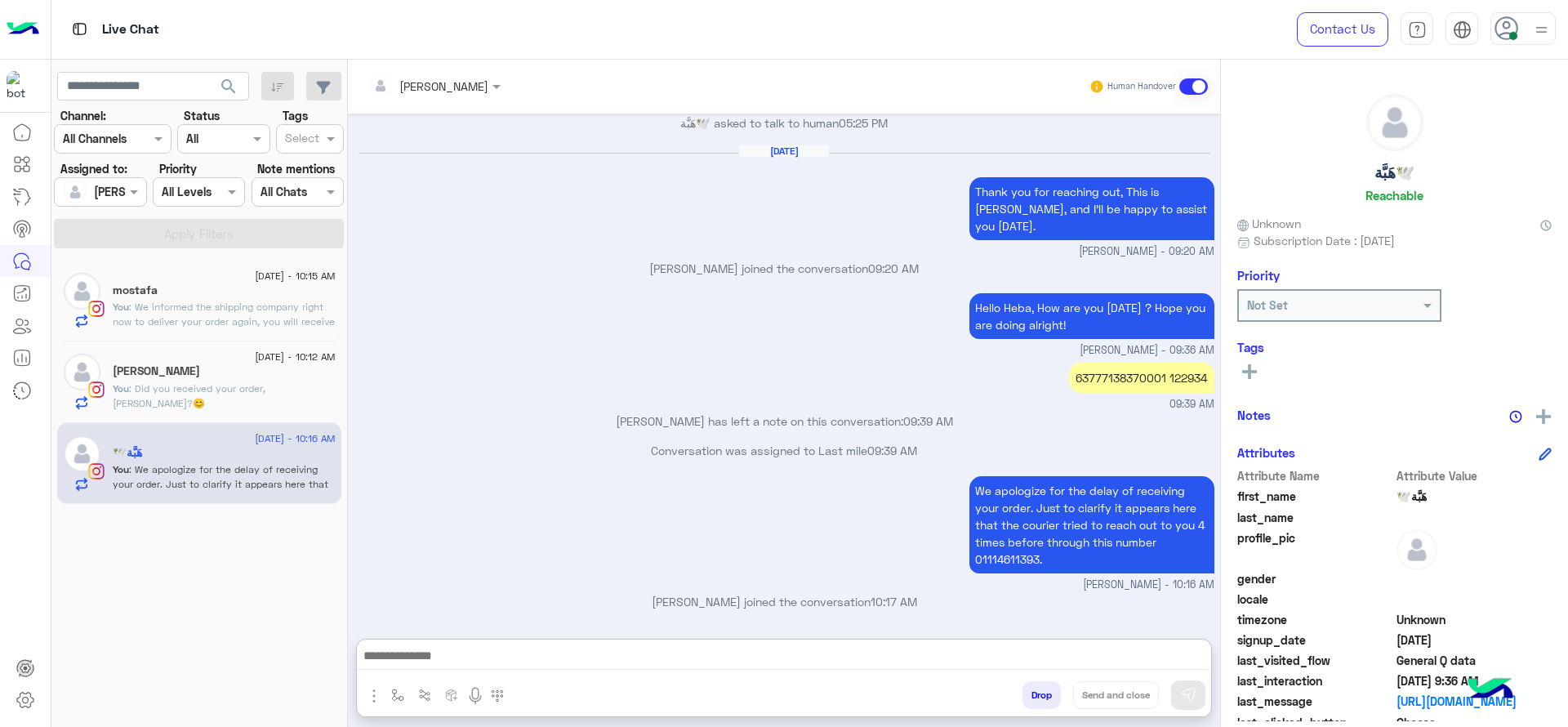
click at [180, 361] on div "11 September - 10:12 AM" at bounding box center [224, 359] width 223 height 10
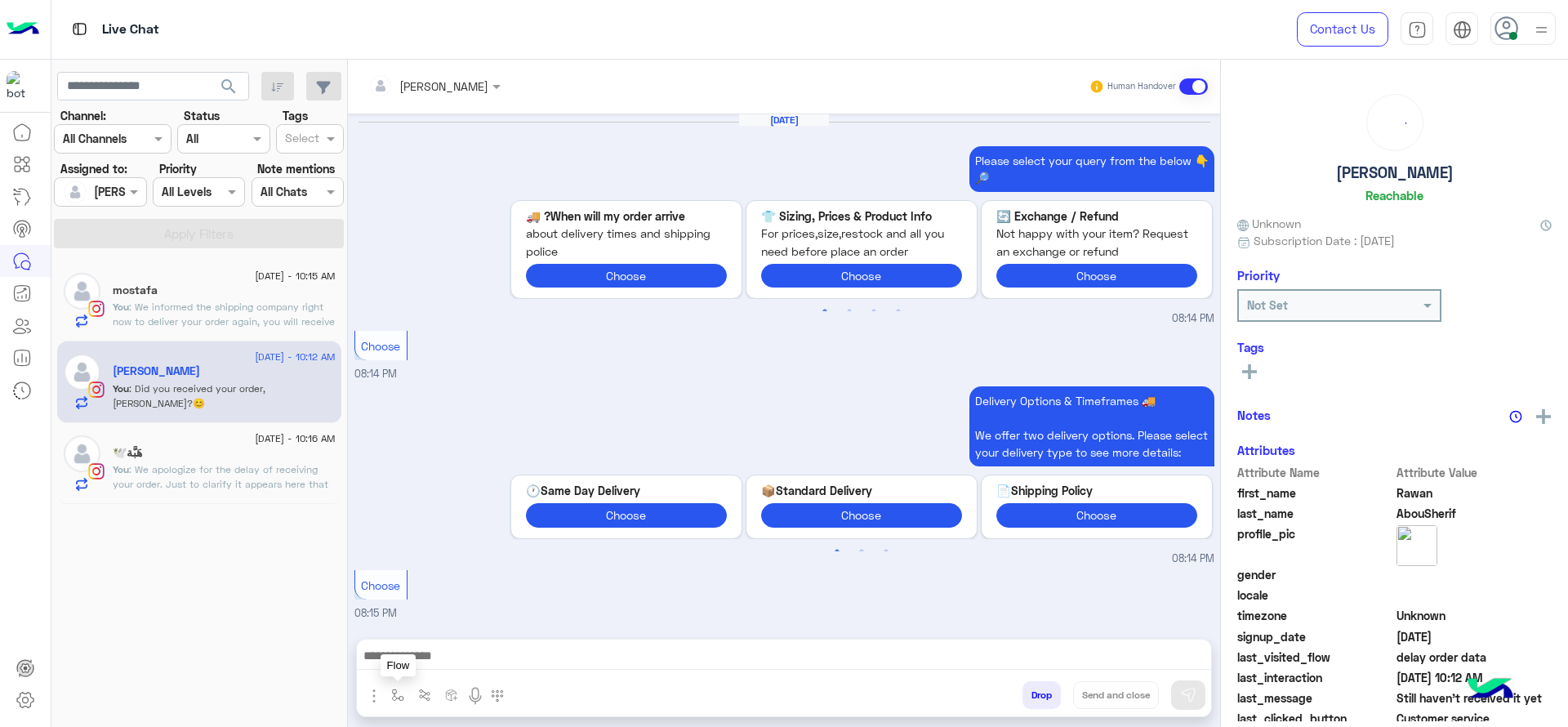
click at [395, 700] on img "button" at bounding box center [397, 694] width 13 height 13
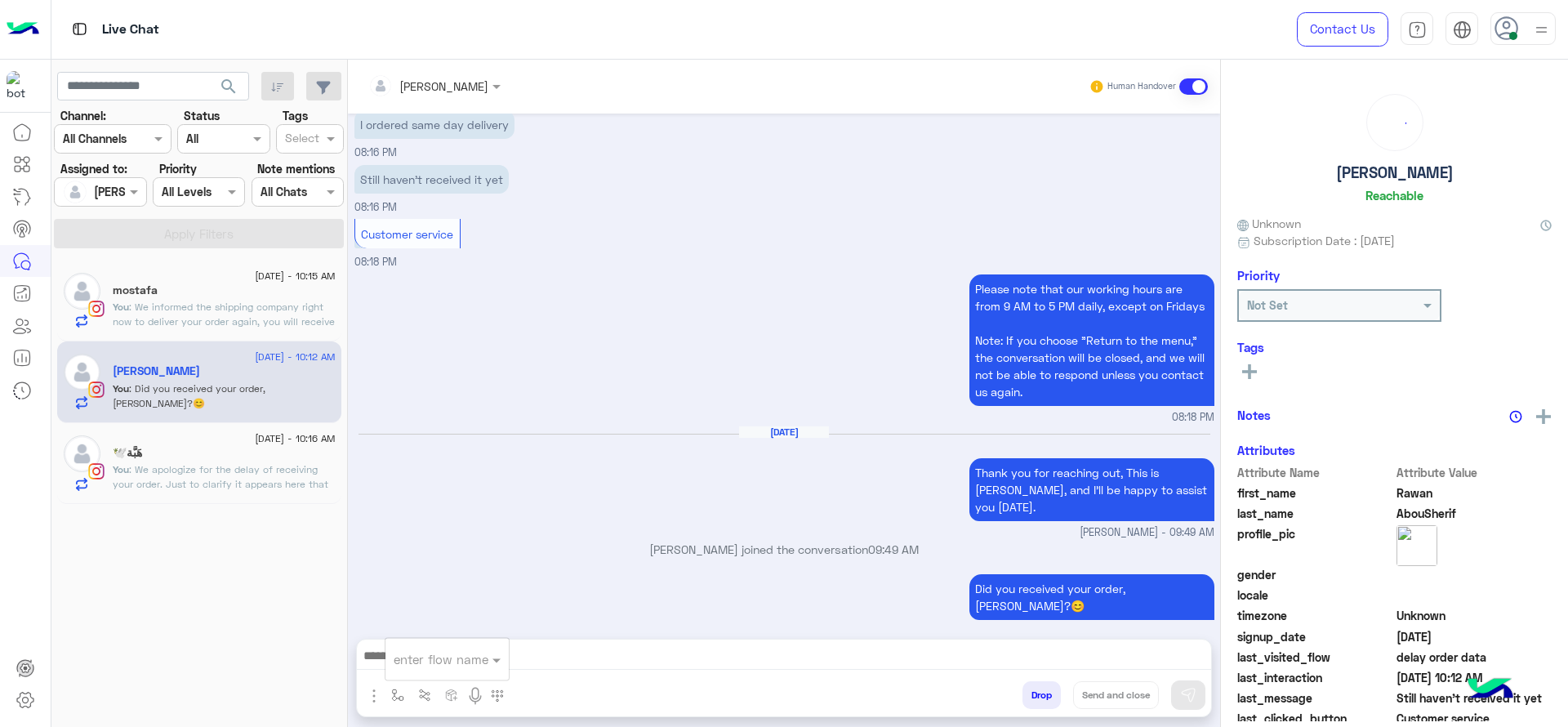
click at [431, 658] on input "text" at bounding box center [427, 660] width 67 height 19
type input "*"
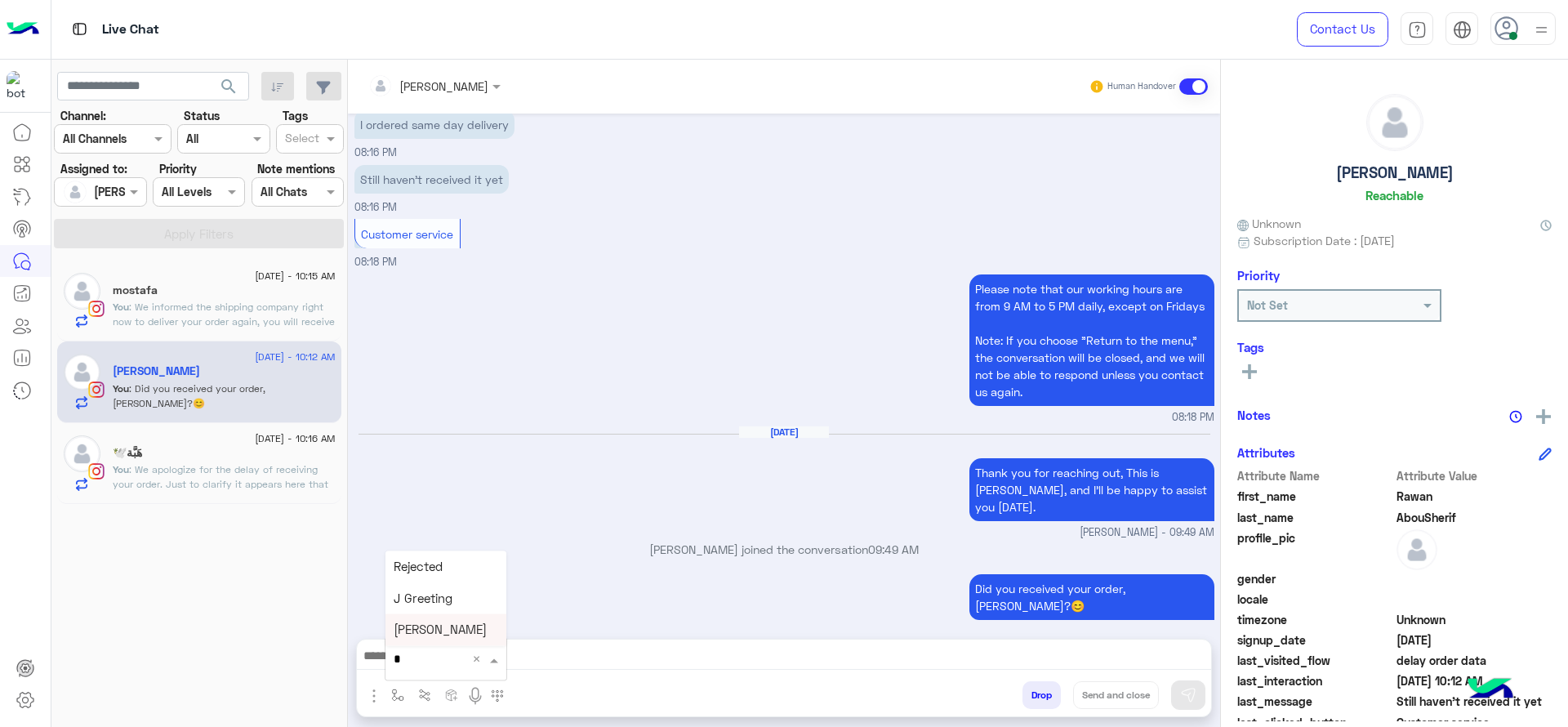
click at [440, 627] on span "Jana close" at bounding box center [440, 629] width 93 height 15
type textarea "**********"
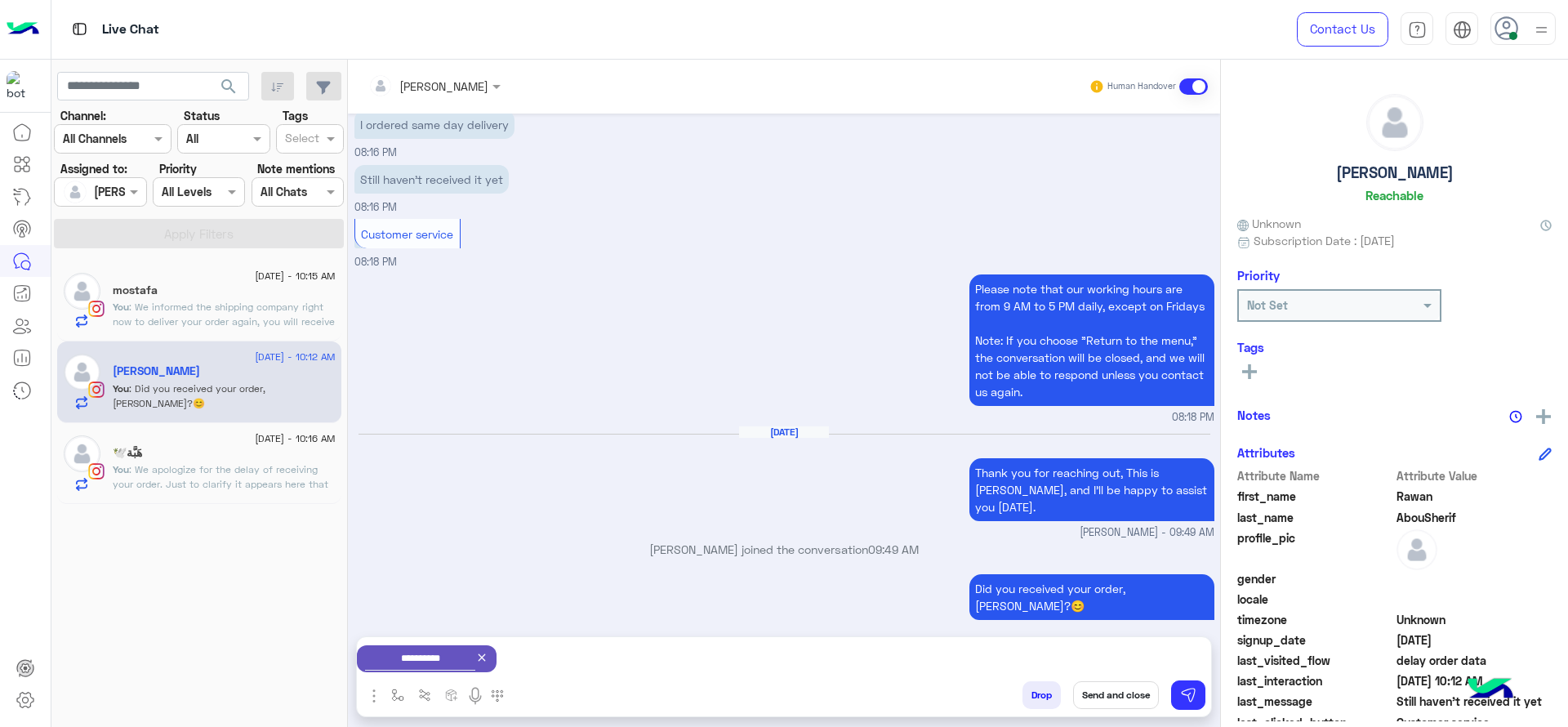
click at [1106, 688] on button "Send and close" at bounding box center [1116, 695] width 86 height 27
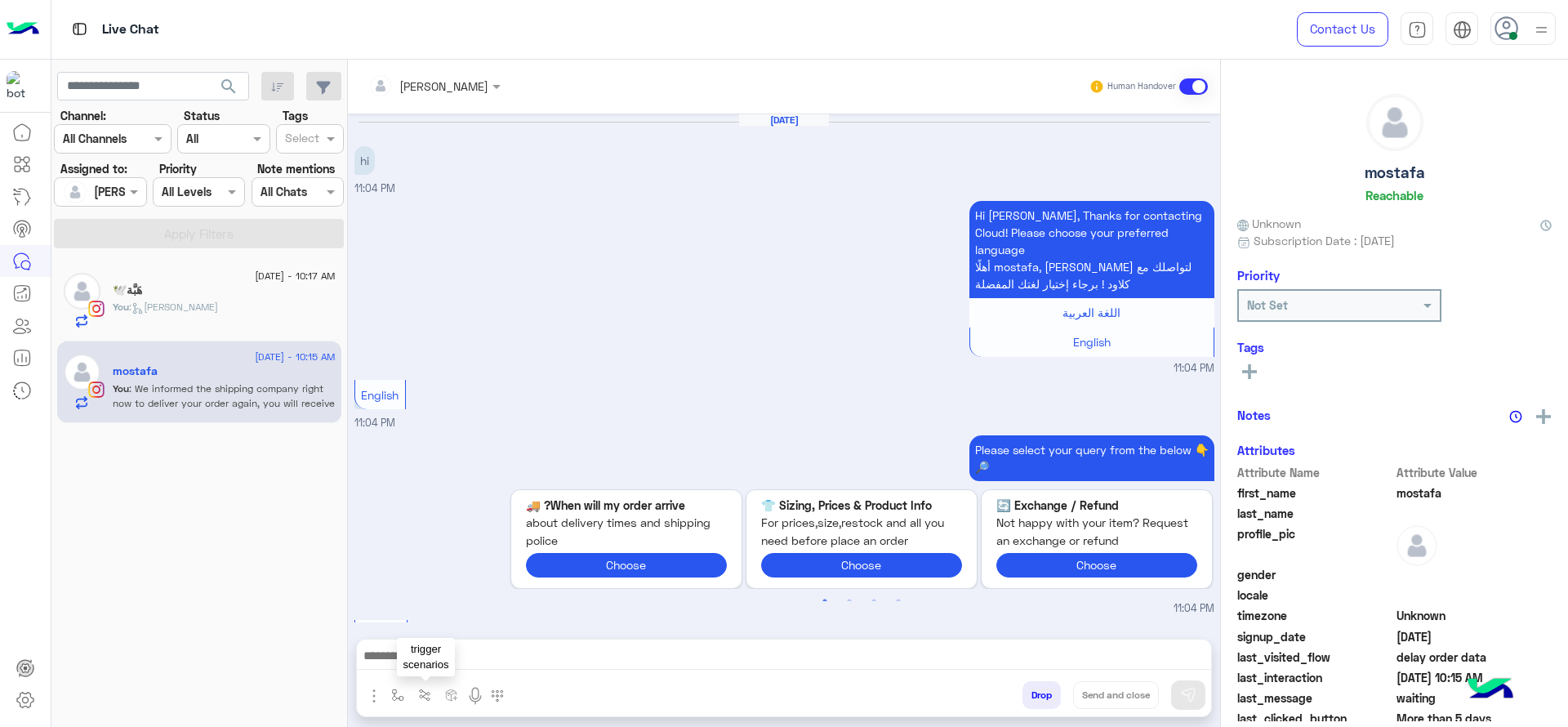
scroll to position [1366, 0]
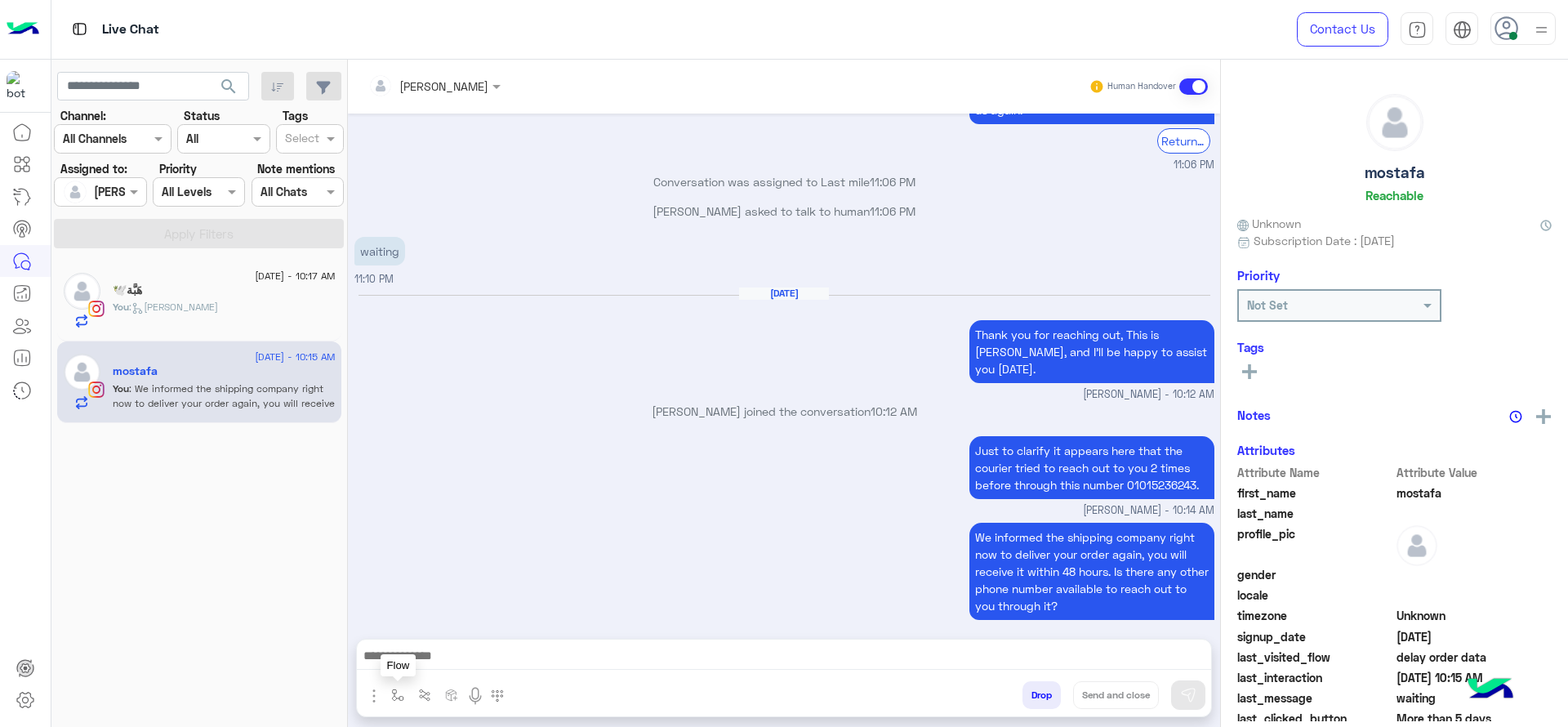
click at [392, 700] on img "button" at bounding box center [397, 694] width 13 height 13
click at [428, 670] on div "enter flow name" at bounding box center [447, 659] width 124 height 29
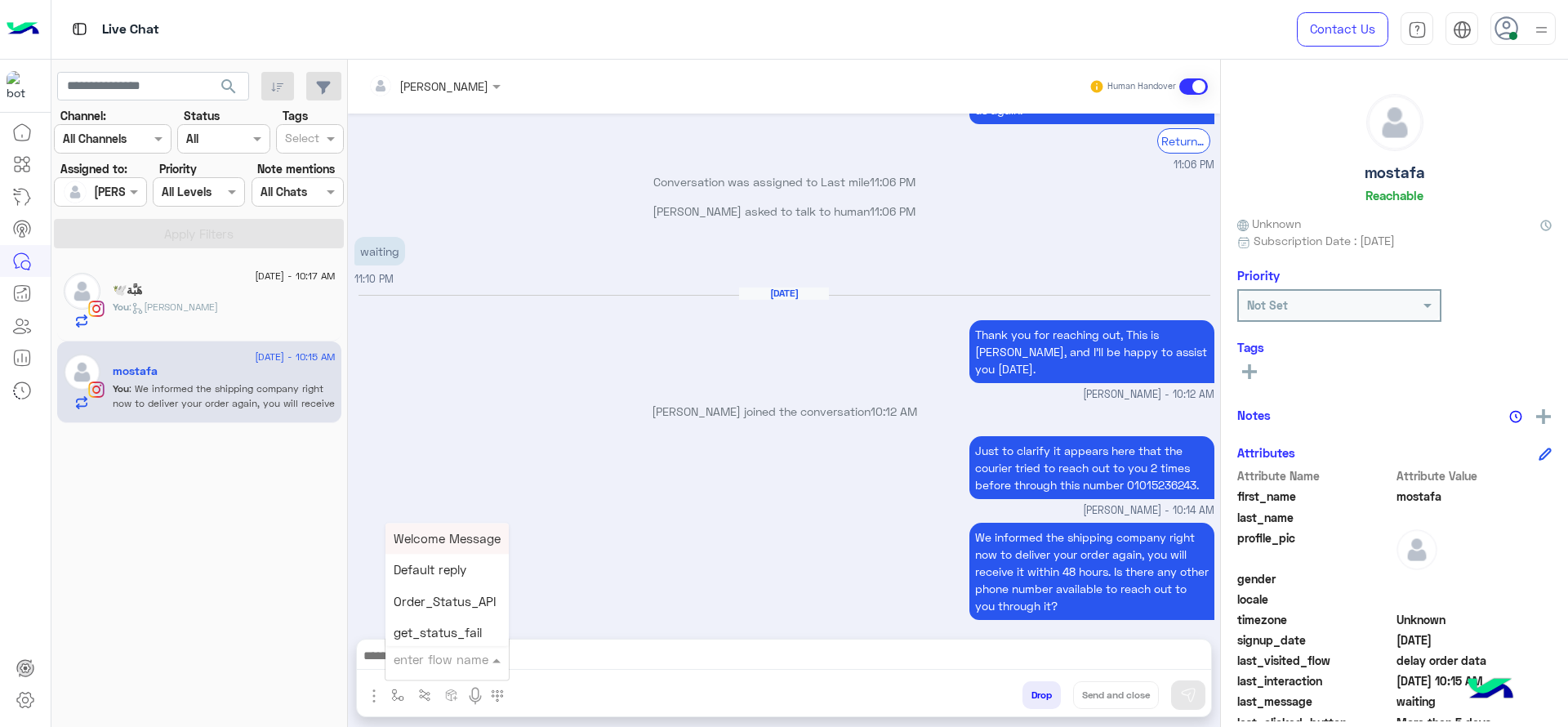
type input "*"
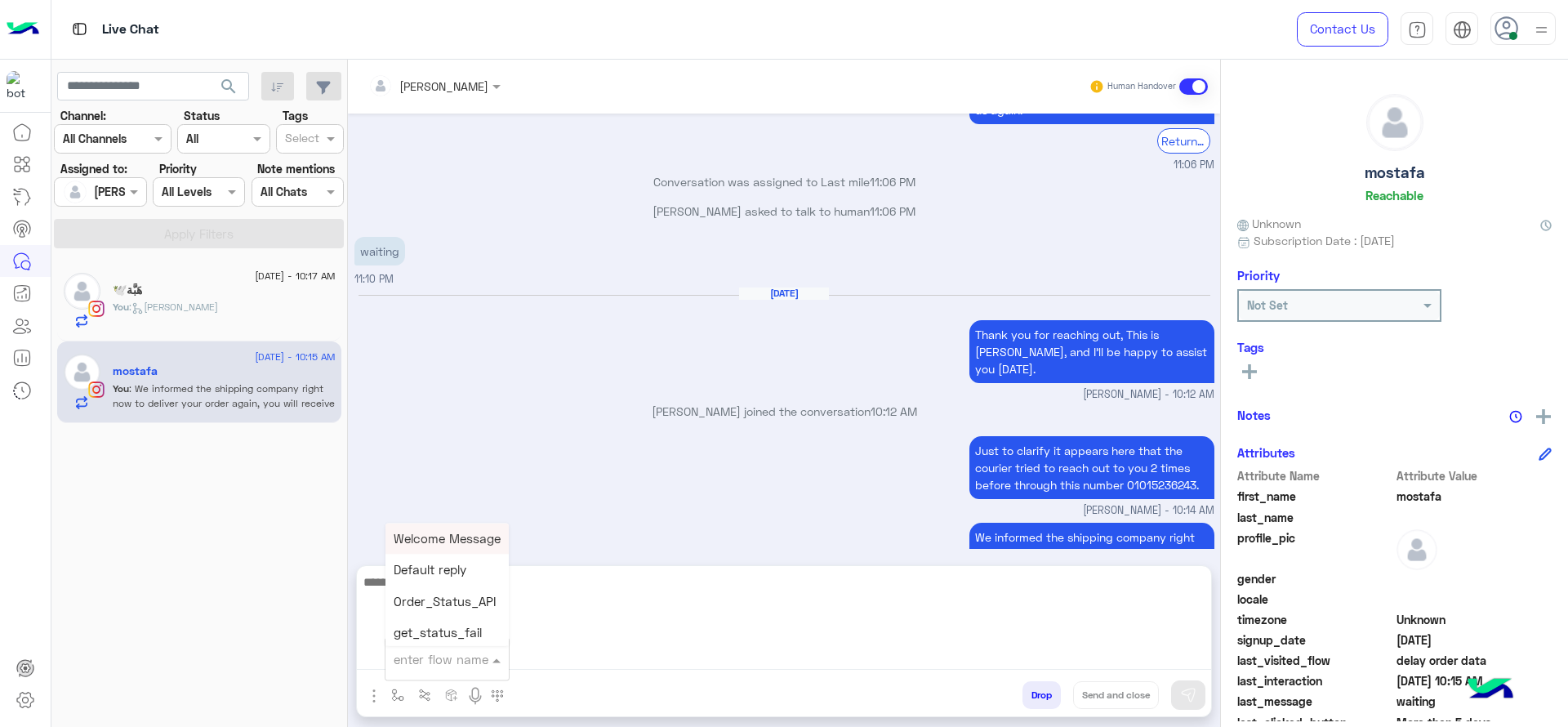
click at [523, 662] on textarea at bounding box center [784, 621] width 854 height 98
paste textarea "**********"
type textarea "**********"
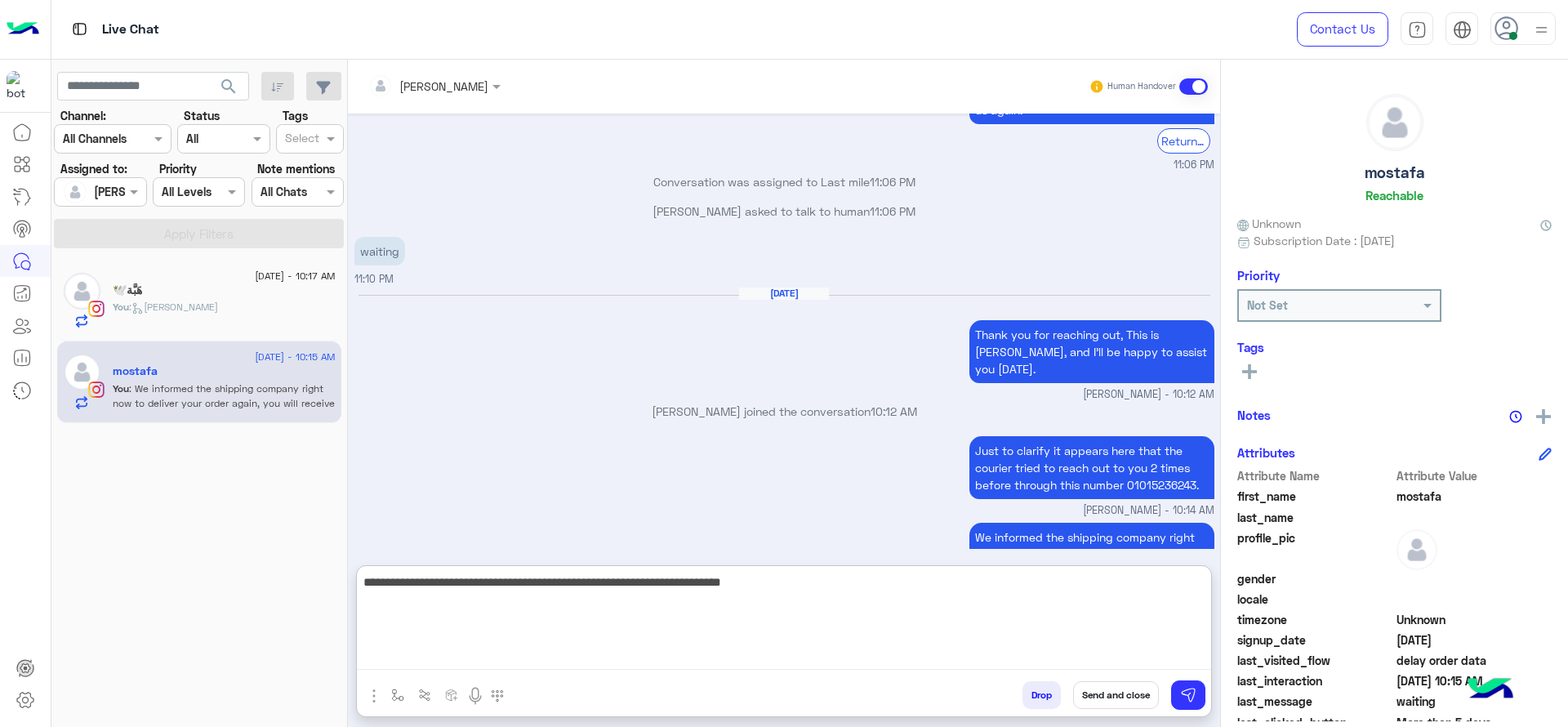
click at [612, 603] on textarea "**********" at bounding box center [784, 621] width 854 height 98
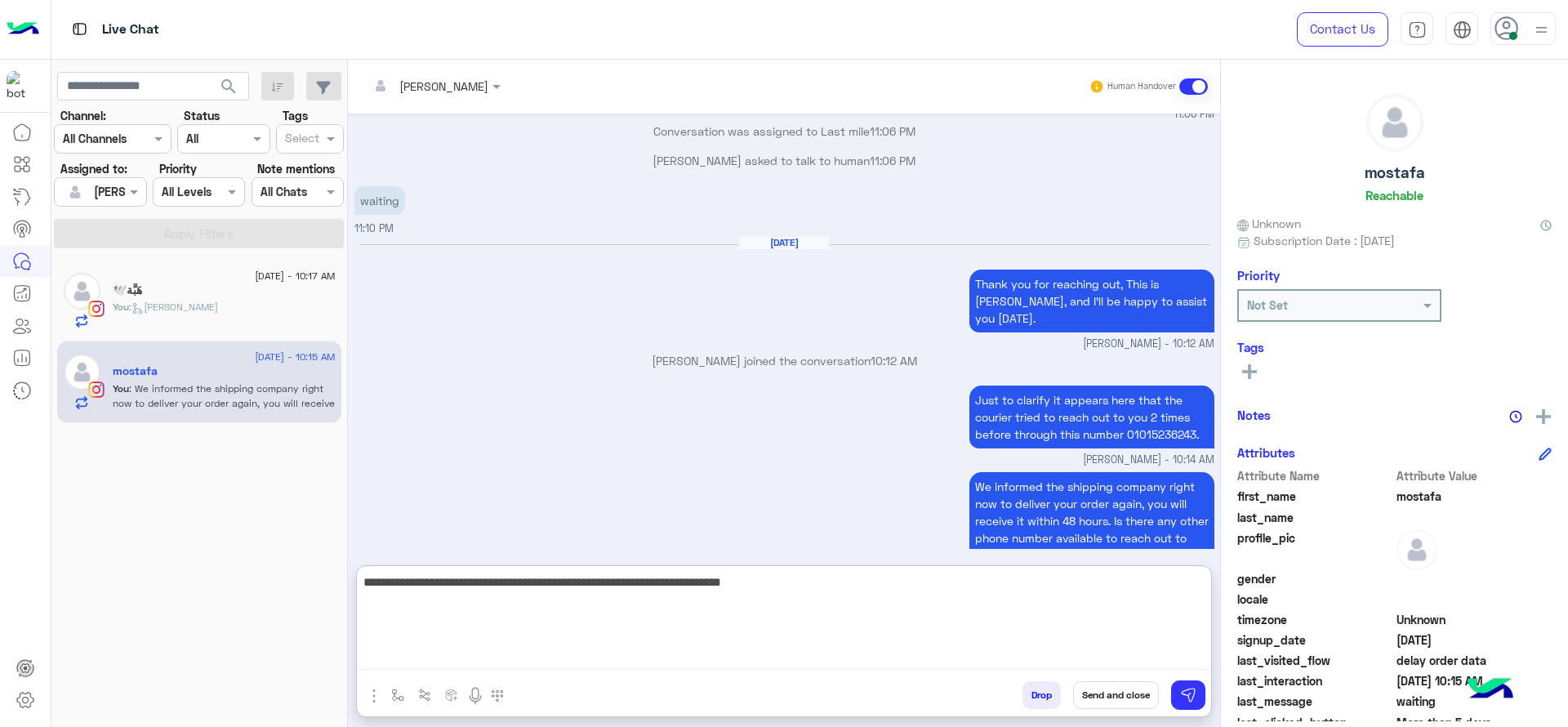
scroll to position [1438, 0]
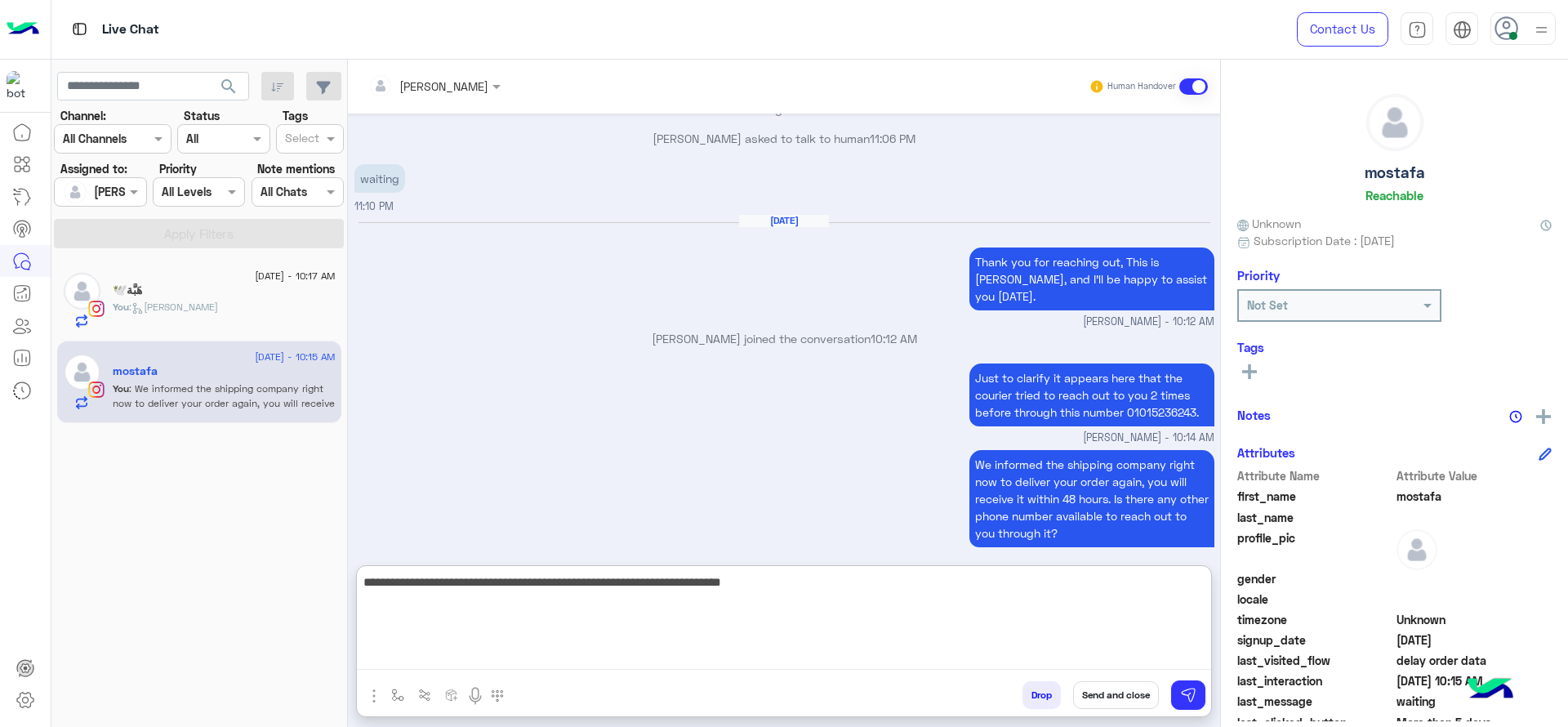
click at [920, 615] on textarea "**********" at bounding box center [784, 621] width 854 height 98
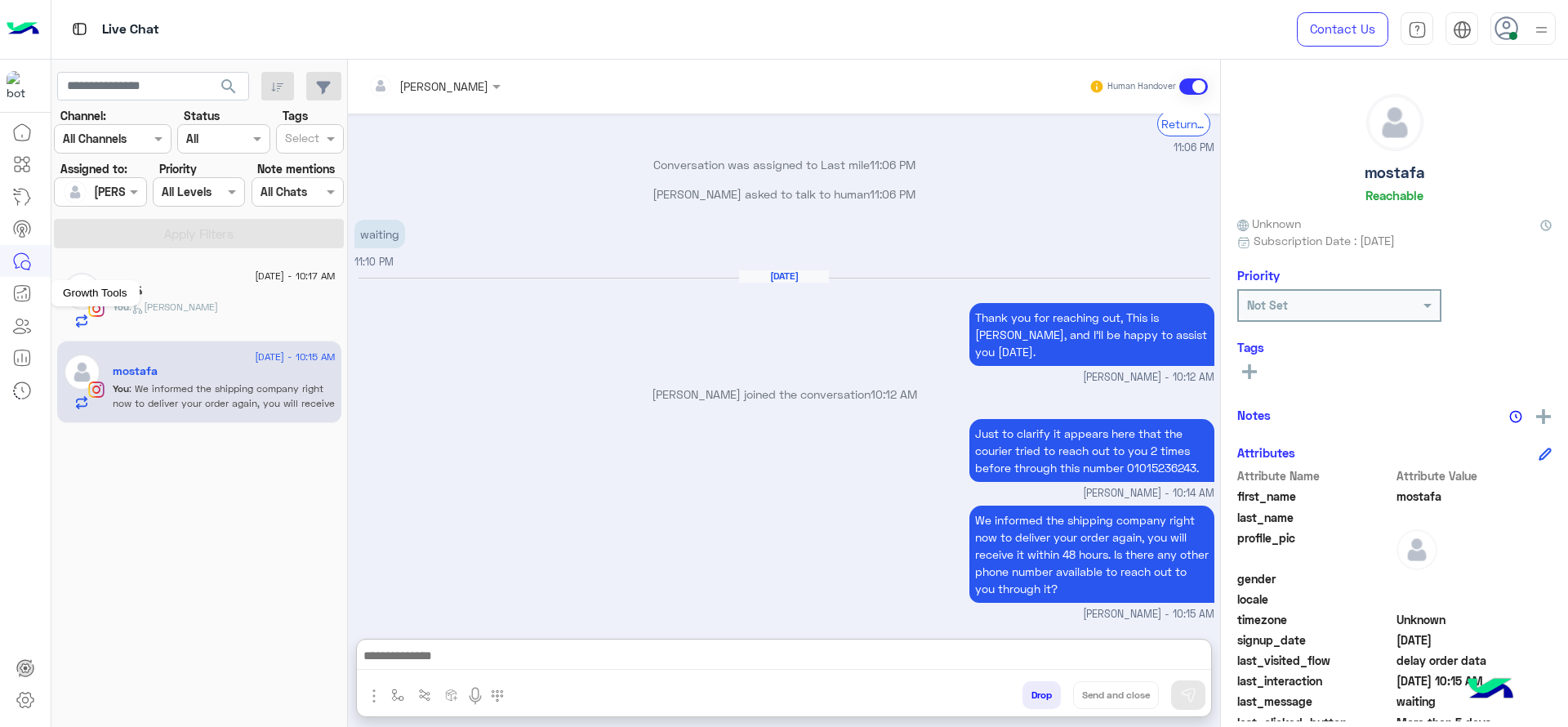
click at [171, 306] on span ": Jana close" at bounding box center [173, 306] width 89 height 12
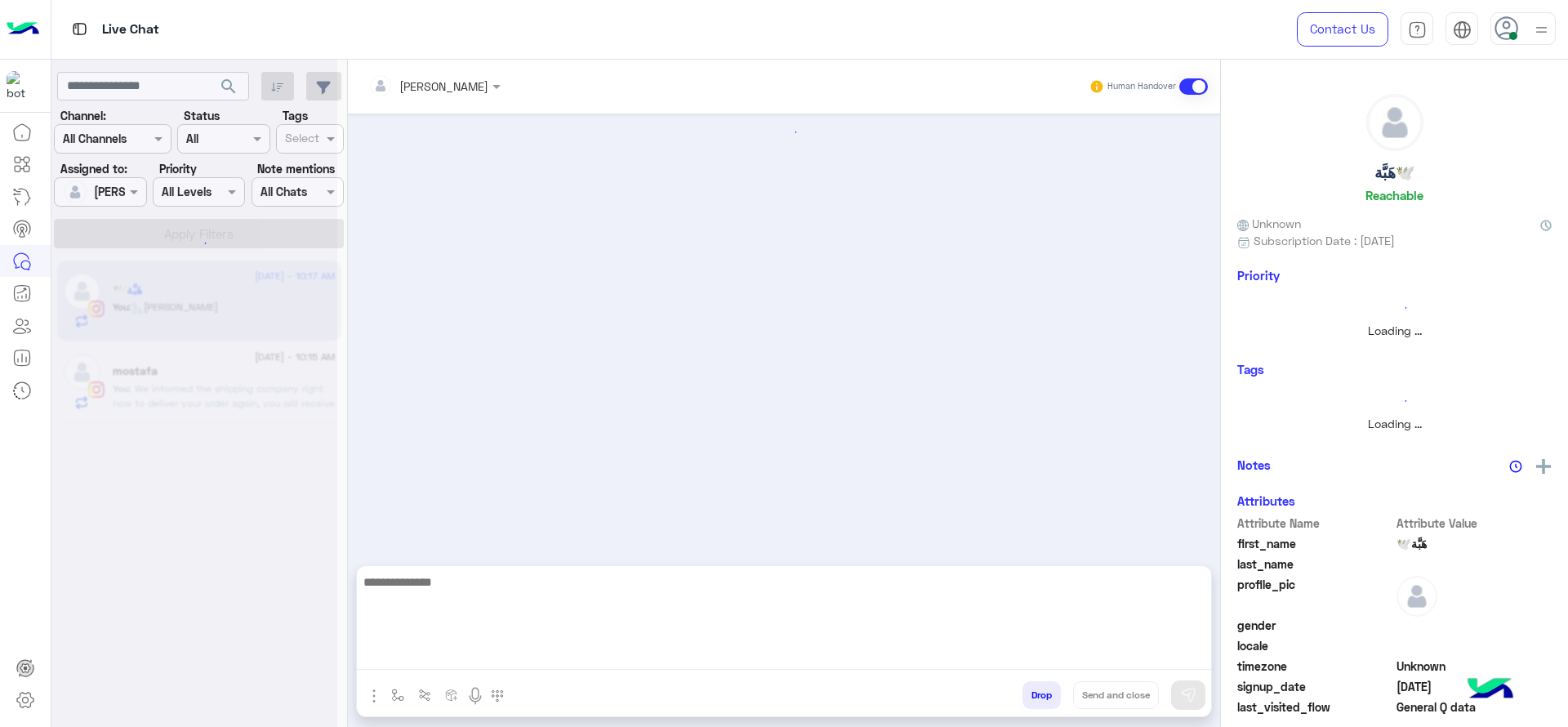
click at [602, 655] on textarea at bounding box center [784, 621] width 854 height 98
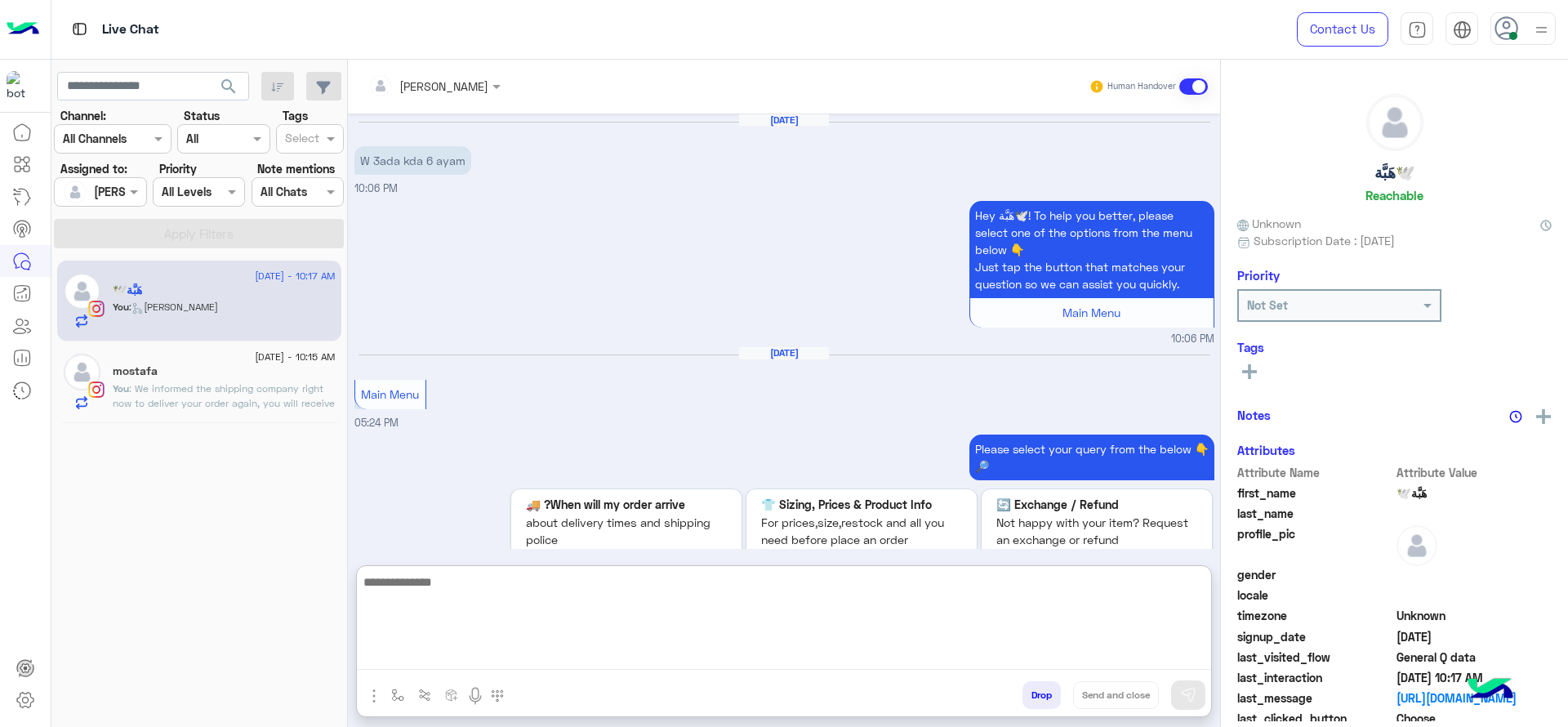
scroll to position [1402, 0]
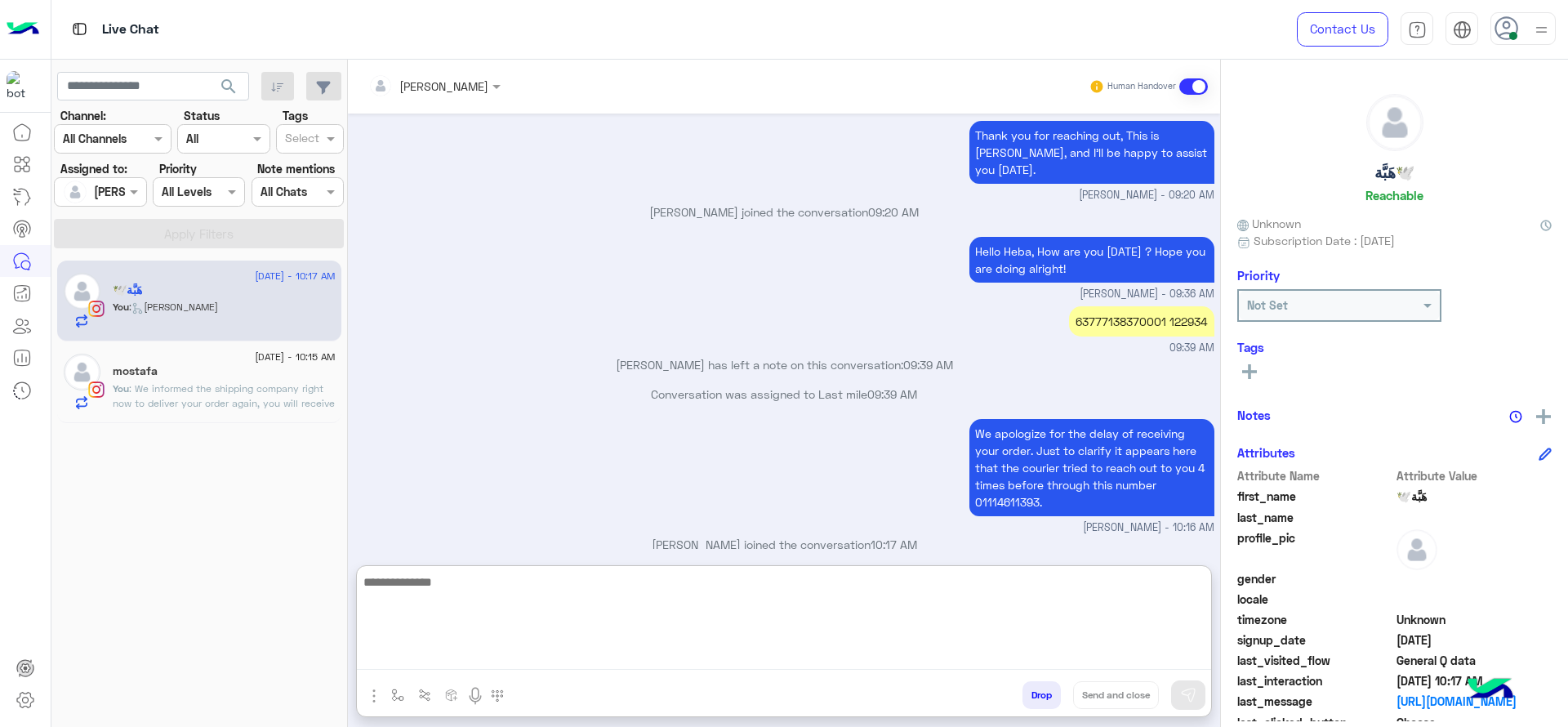
paste textarea "**********"
type textarea "**********"
click at [456, 627] on textarea "**********" at bounding box center [784, 621] width 854 height 98
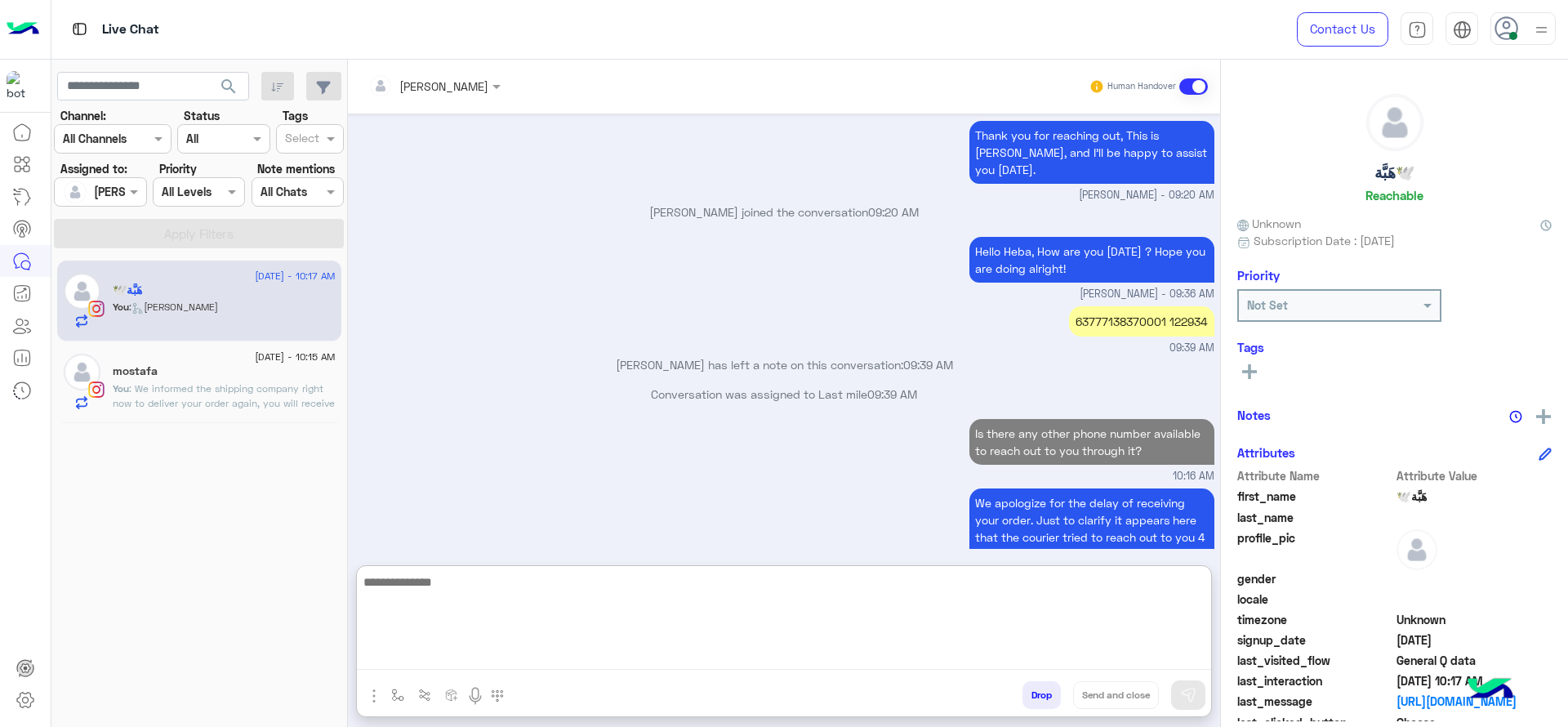
scroll to position [1471, 0]
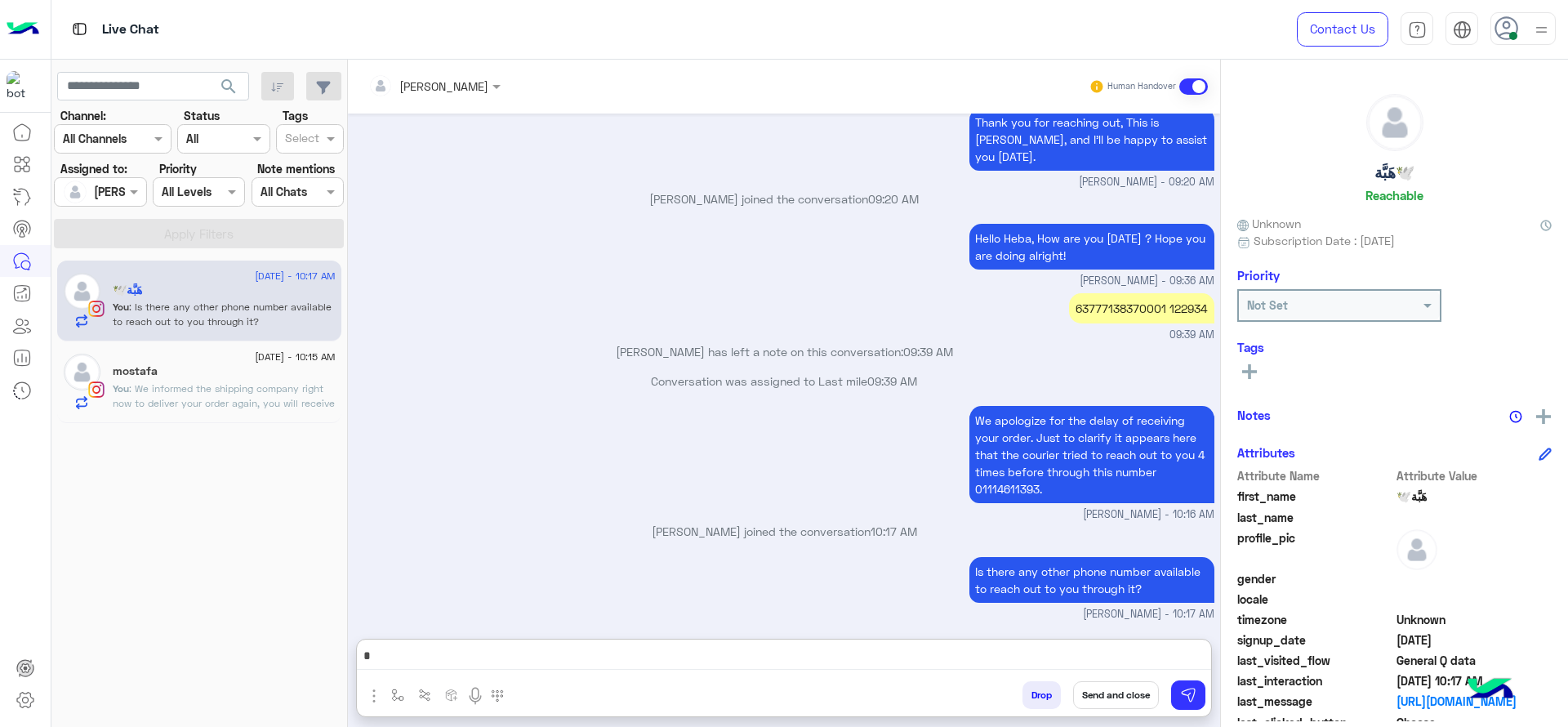
click at [256, 376] on div "mostafa" at bounding box center [224, 373] width 223 height 17
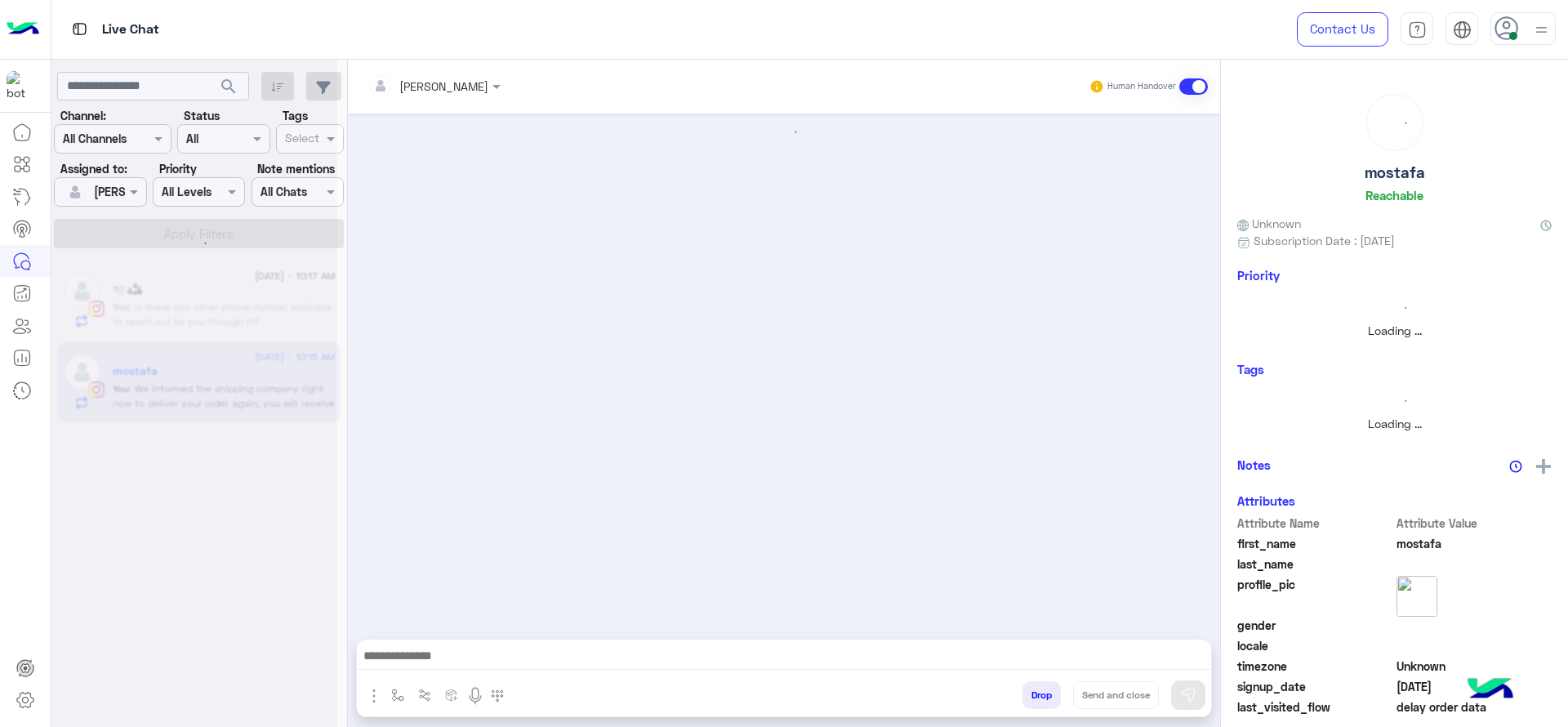
click at [399, 708] on div "enter flow name" at bounding box center [437, 698] width 160 height 33
click at [399, 689] on img "button" at bounding box center [397, 694] width 13 height 13
click at [423, 640] on div "enter flow name" at bounding box center [447, 659] width 125 height 43
click at [426, 662] on input "text" at bounding box center [427, 660] width 67 height 19
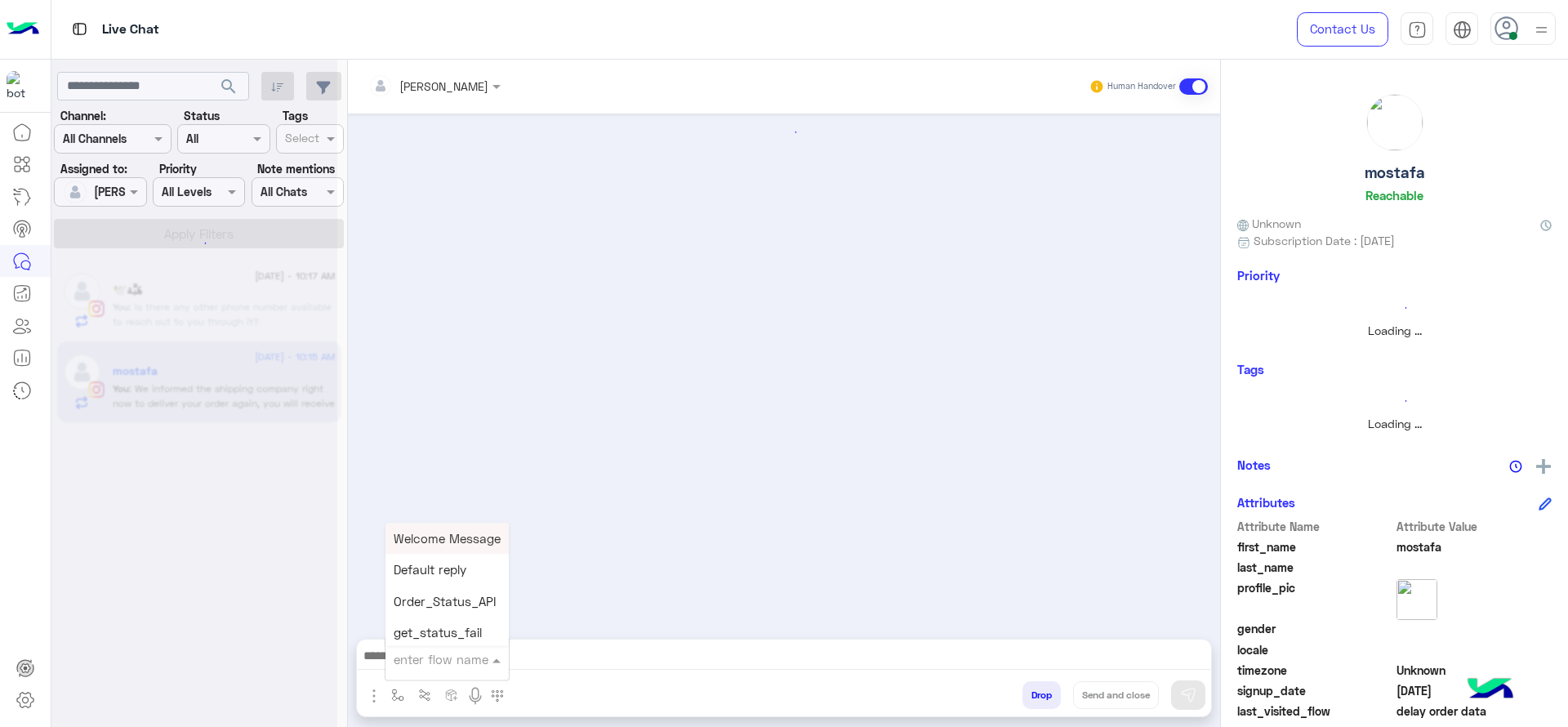
type input "*"
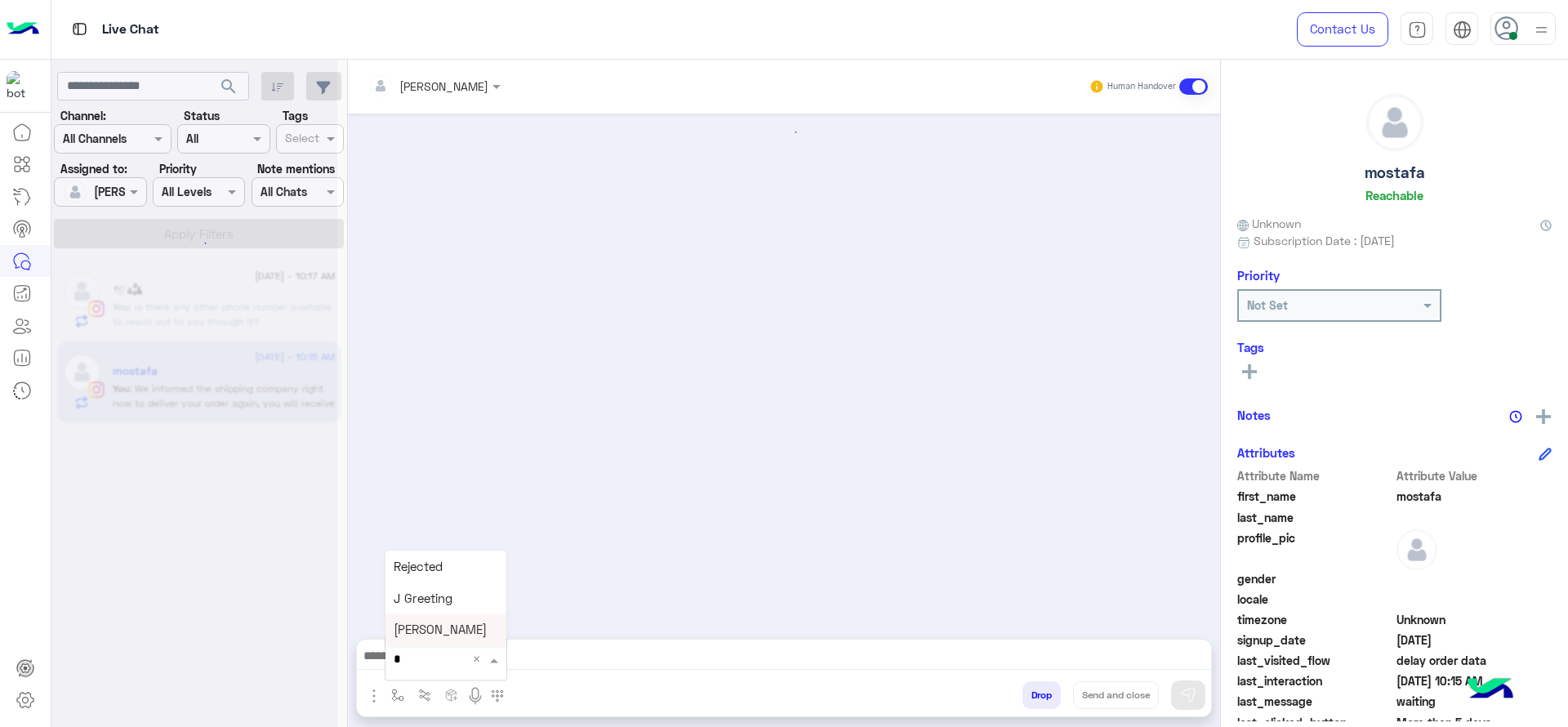
click at [429, 628] on span "[PERSON_NAME]" at bounding box center [440, 629] width 93 height 15
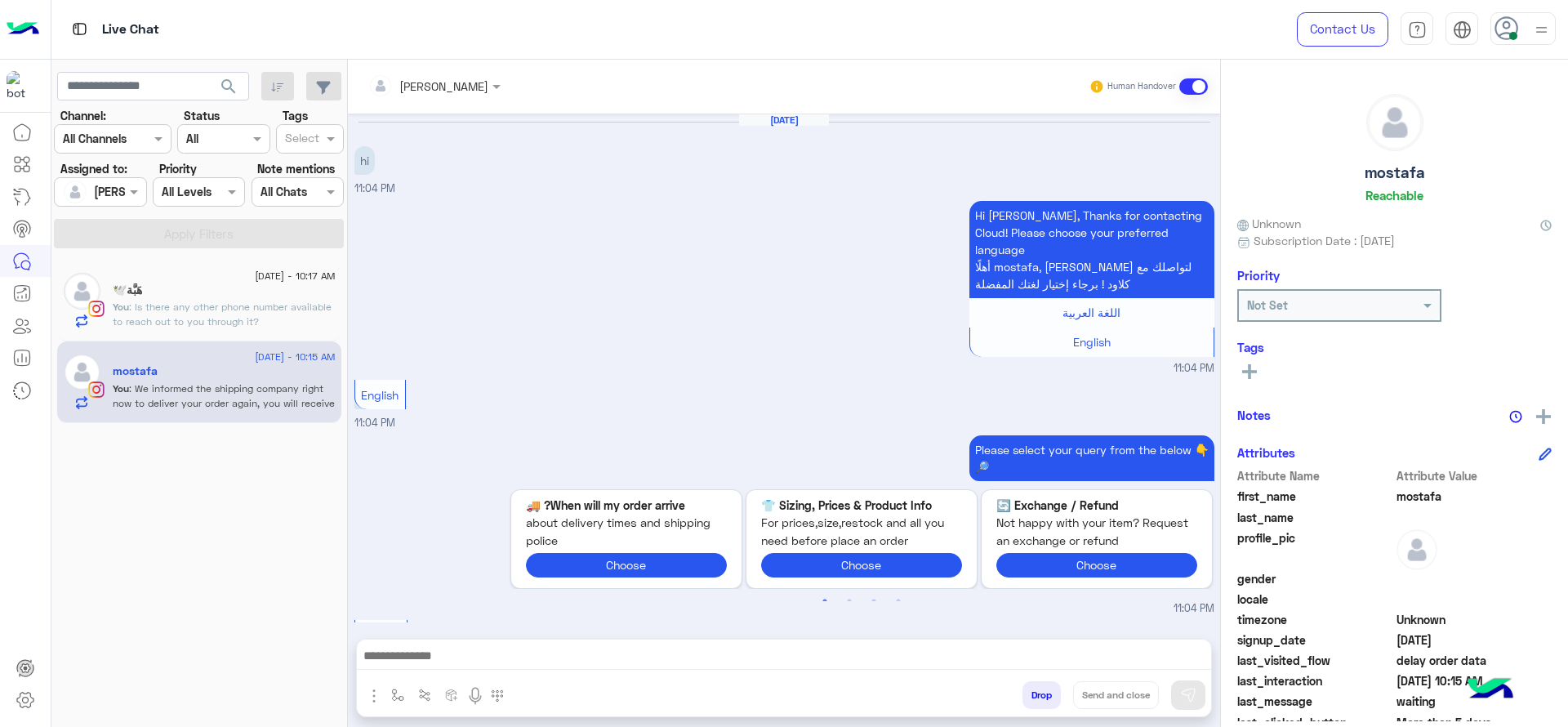
scroll to position [1366, 0]
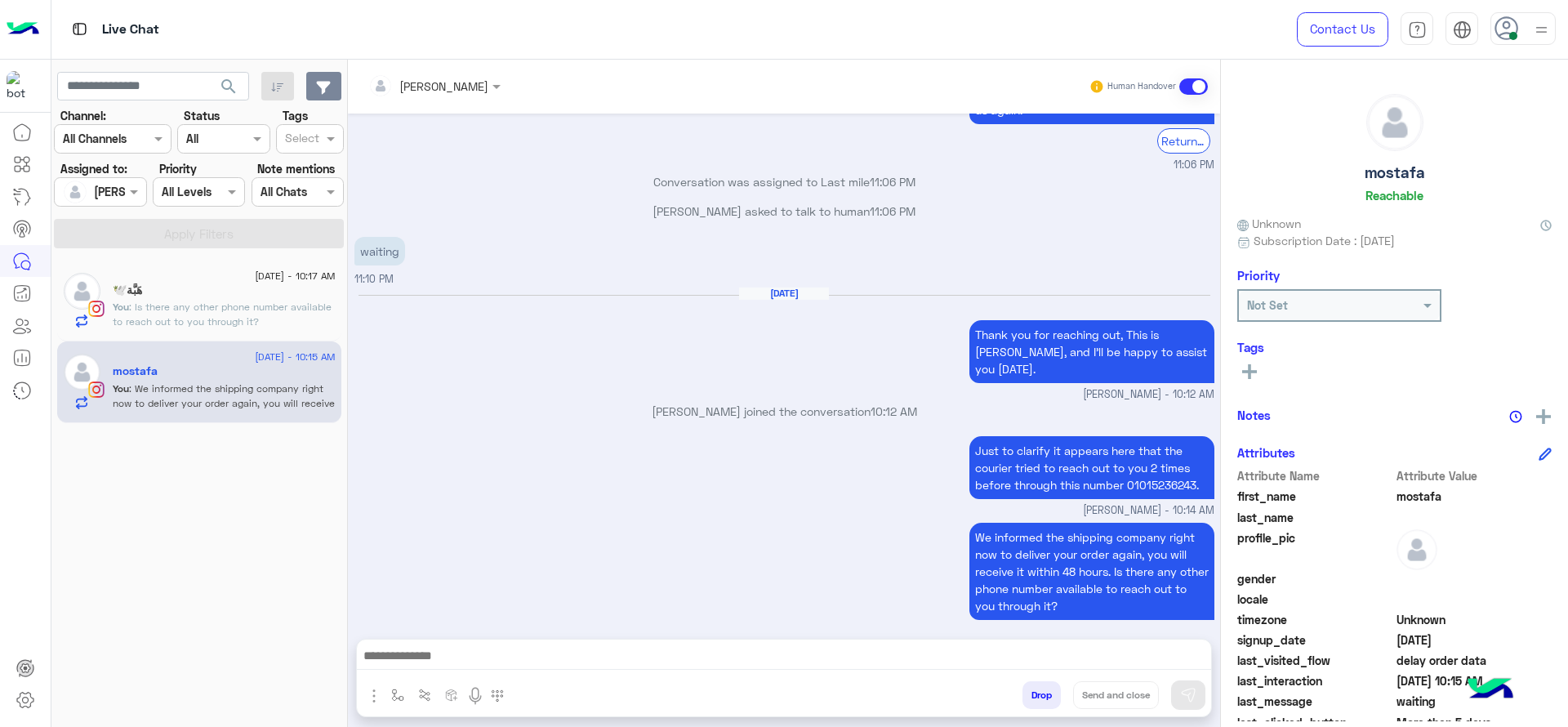
type textarea "**********"
click at [1104, 694] on button "Send and close" at bounding box center [1116, 695] width 86 height 27
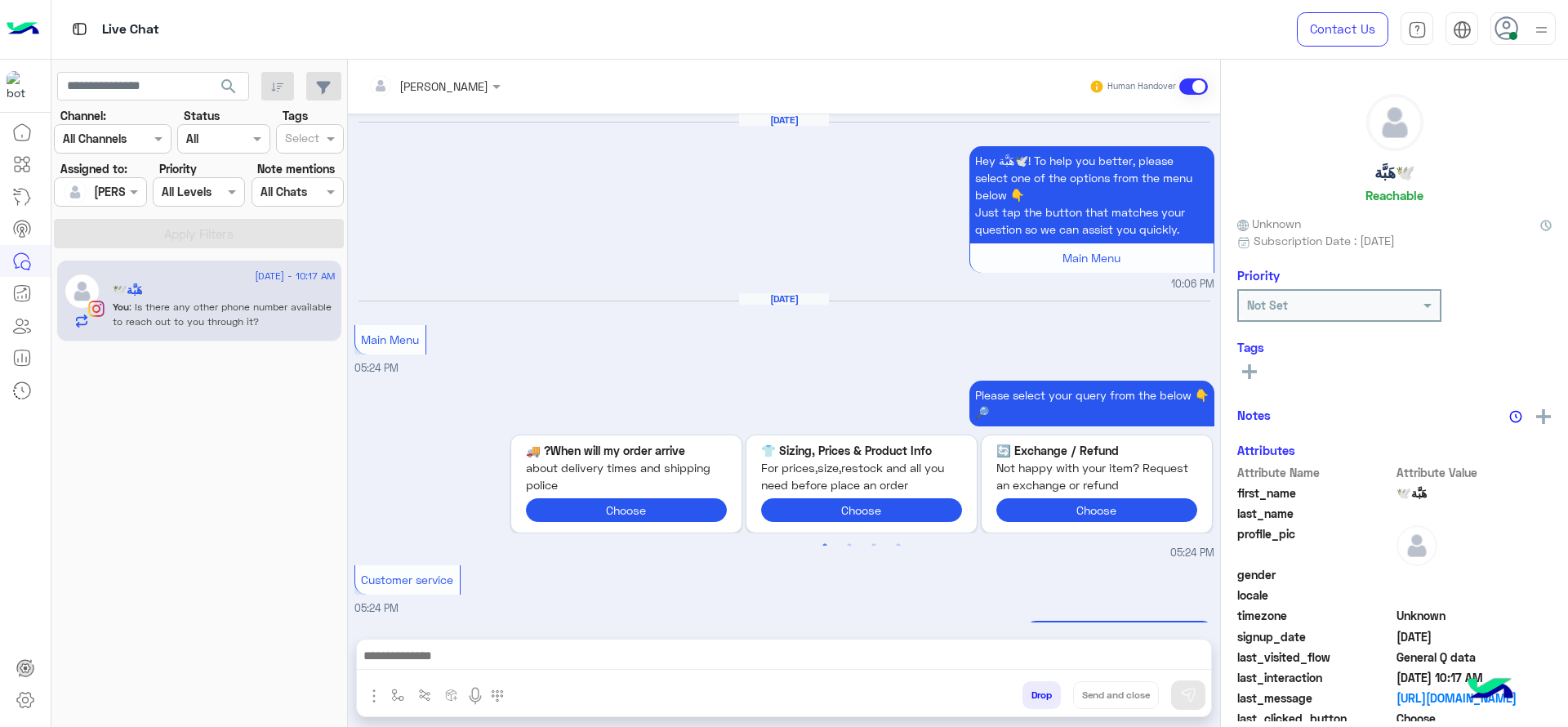
scroll to position [1343, 0]
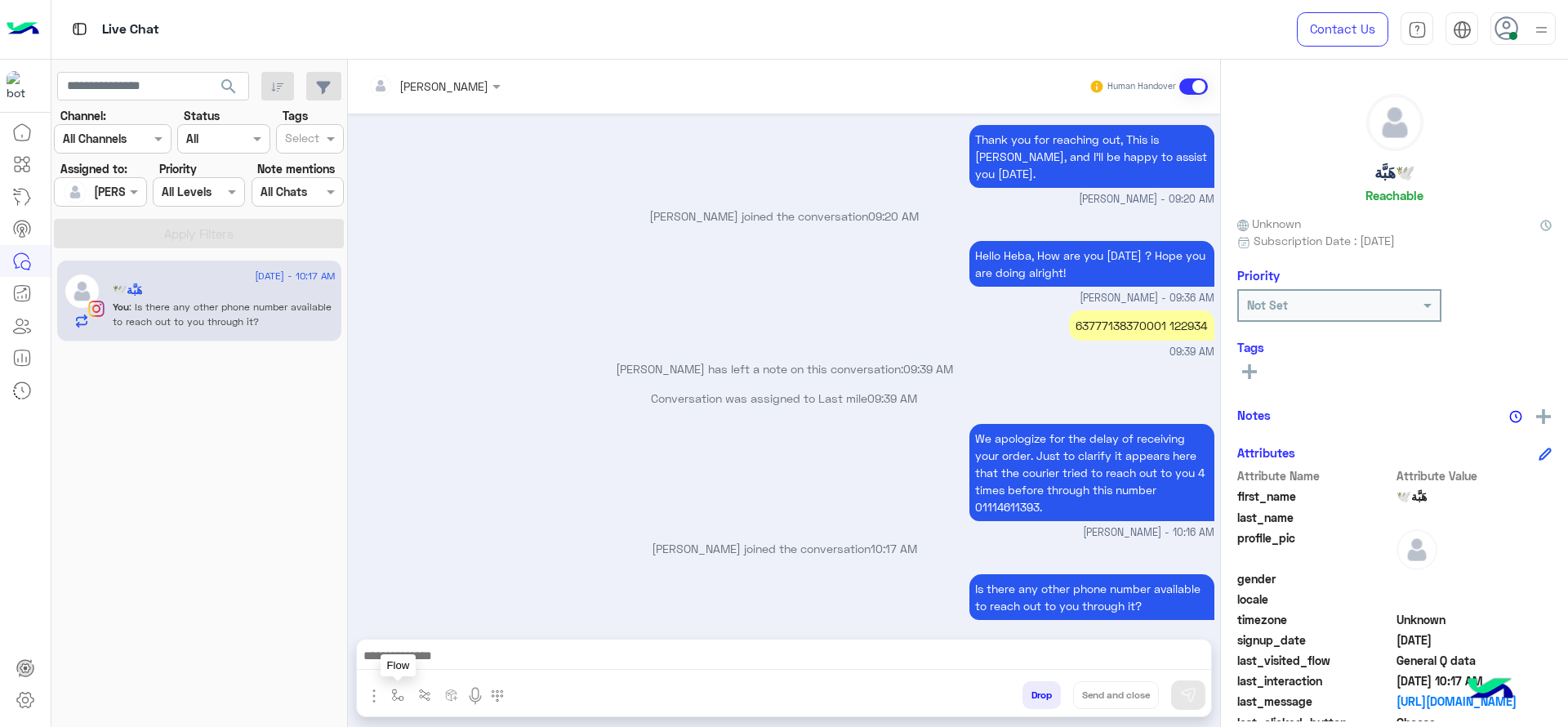
click at [390, 693] on button "button" at bounding box center [397, 694] width 27 height 27
click at [415, 671] on div "enter flow name" at bounding box center [447, 659] width 124 height 29
type input "*"
click at [433, 629] on span "Jana close" at bounding box center [440, 629] width 93 height 15
type textarea "**********"
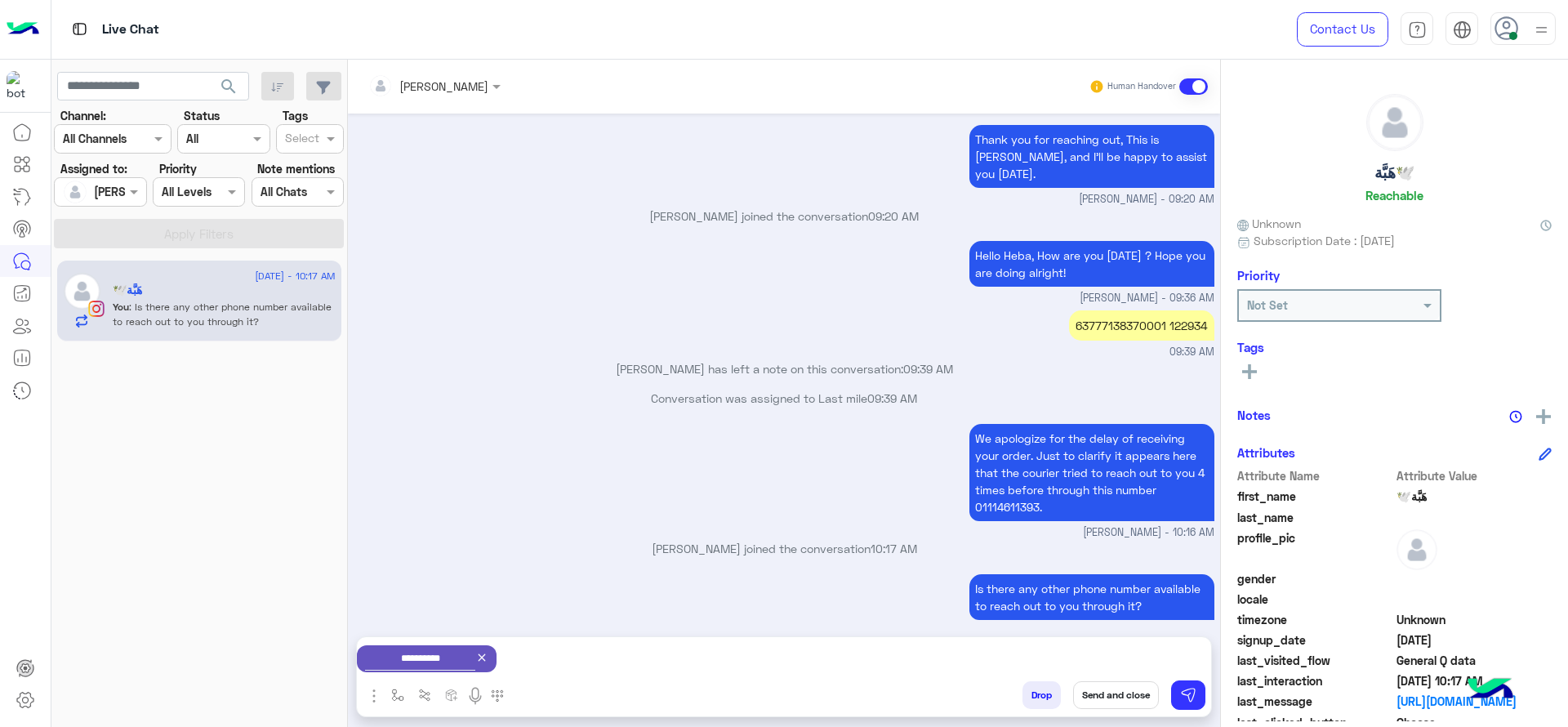
click at [1247, 372] on rect at bounding box center [1249, 372] width 15 height 3
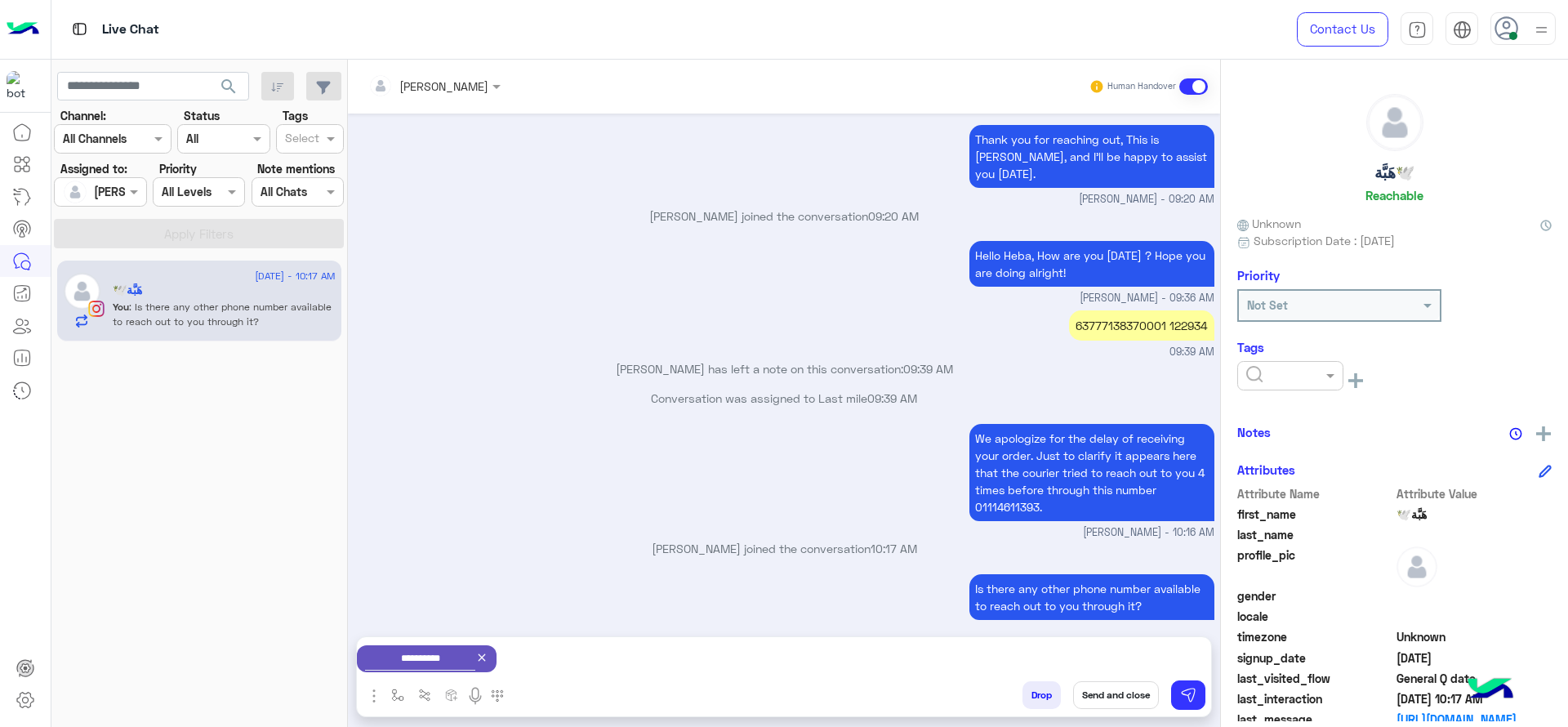
click at [1319, 384] on div at bounding box center [1290, 376] width 106 height 29
click at [1312, 423] on div "J FOLLOW UP" at bounding box center [1290, 415] width 106 height 30
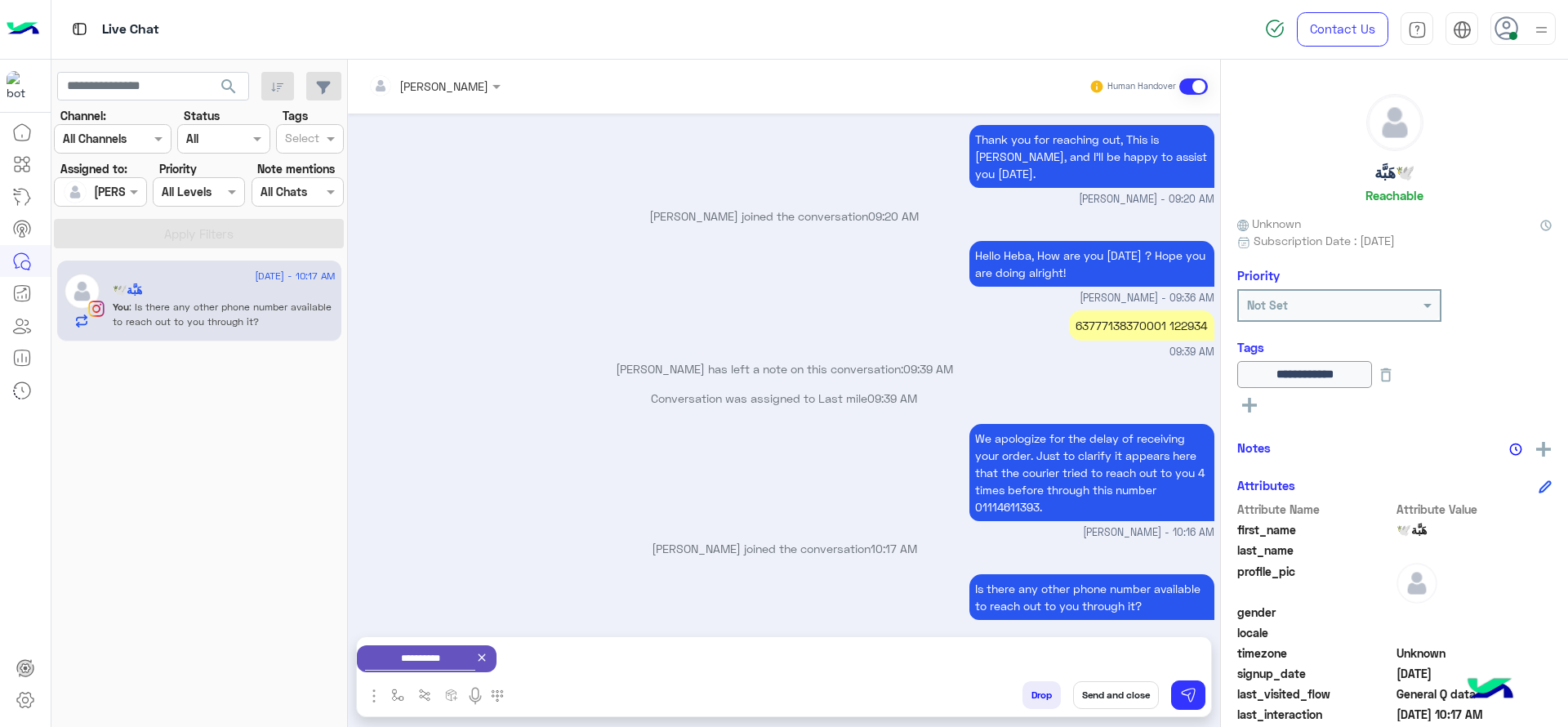
click at [1100, 697] on button "Send and close" at bounding box center [1116, 695] width 86 height 27
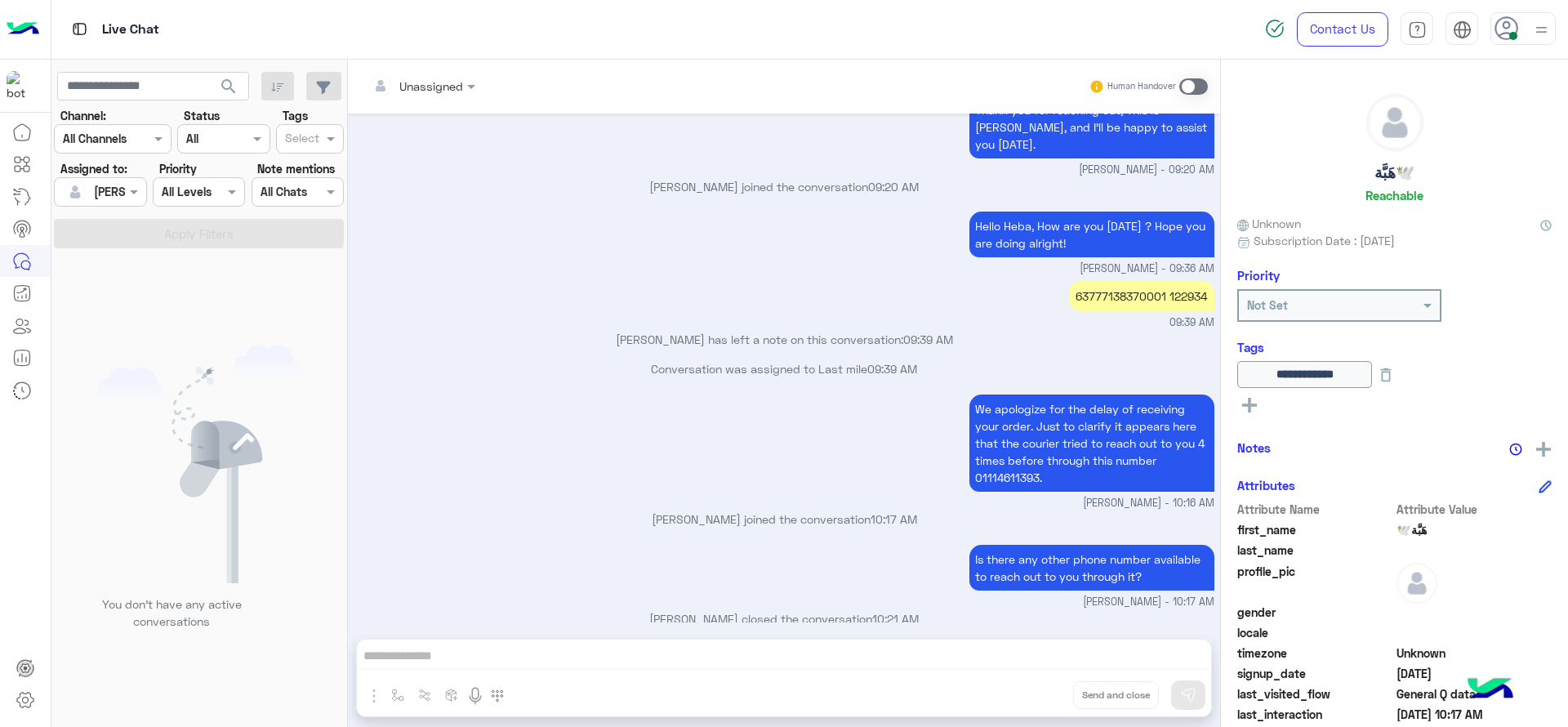
scroll to position [1574, 0]
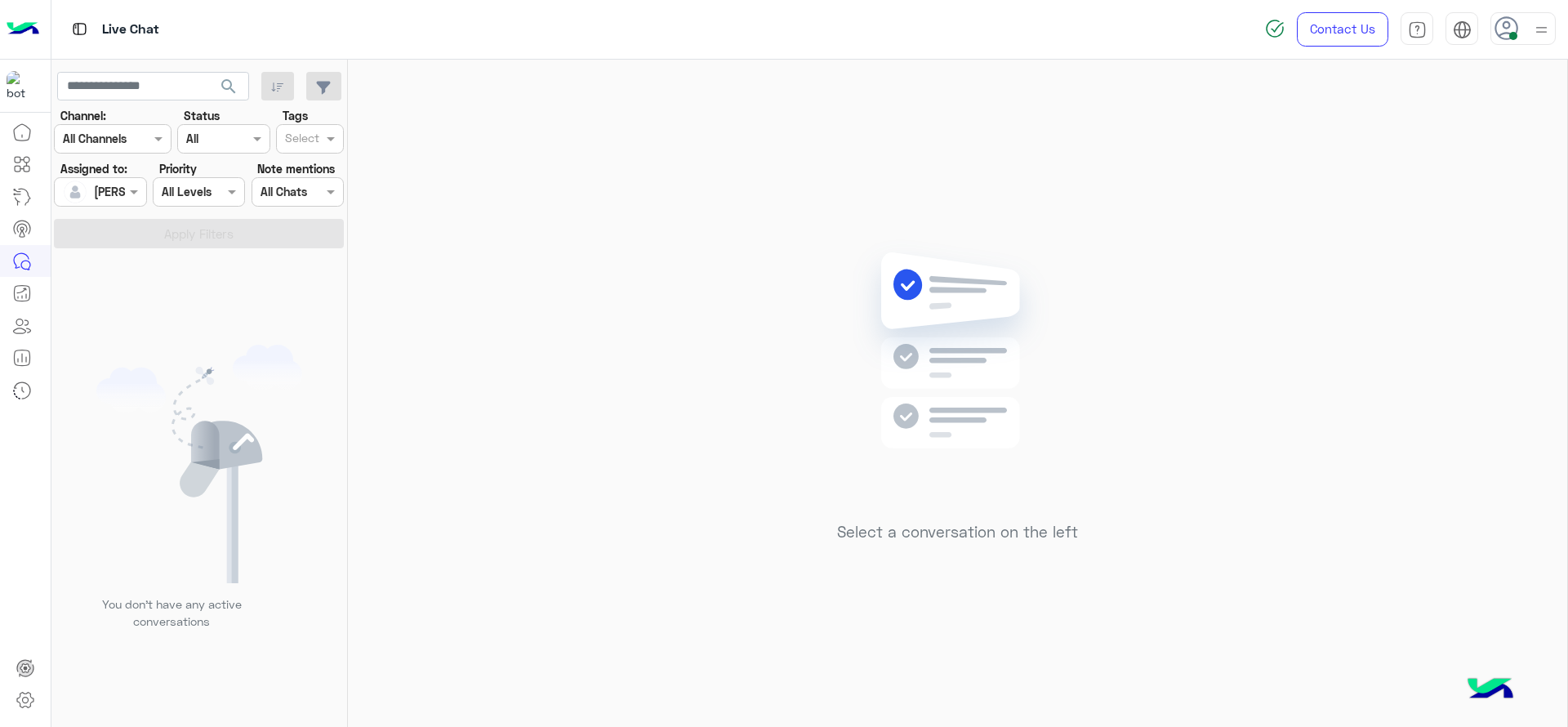
click at [79, 184] on input "text" at bounding box center [81, 192] width 38 height 17
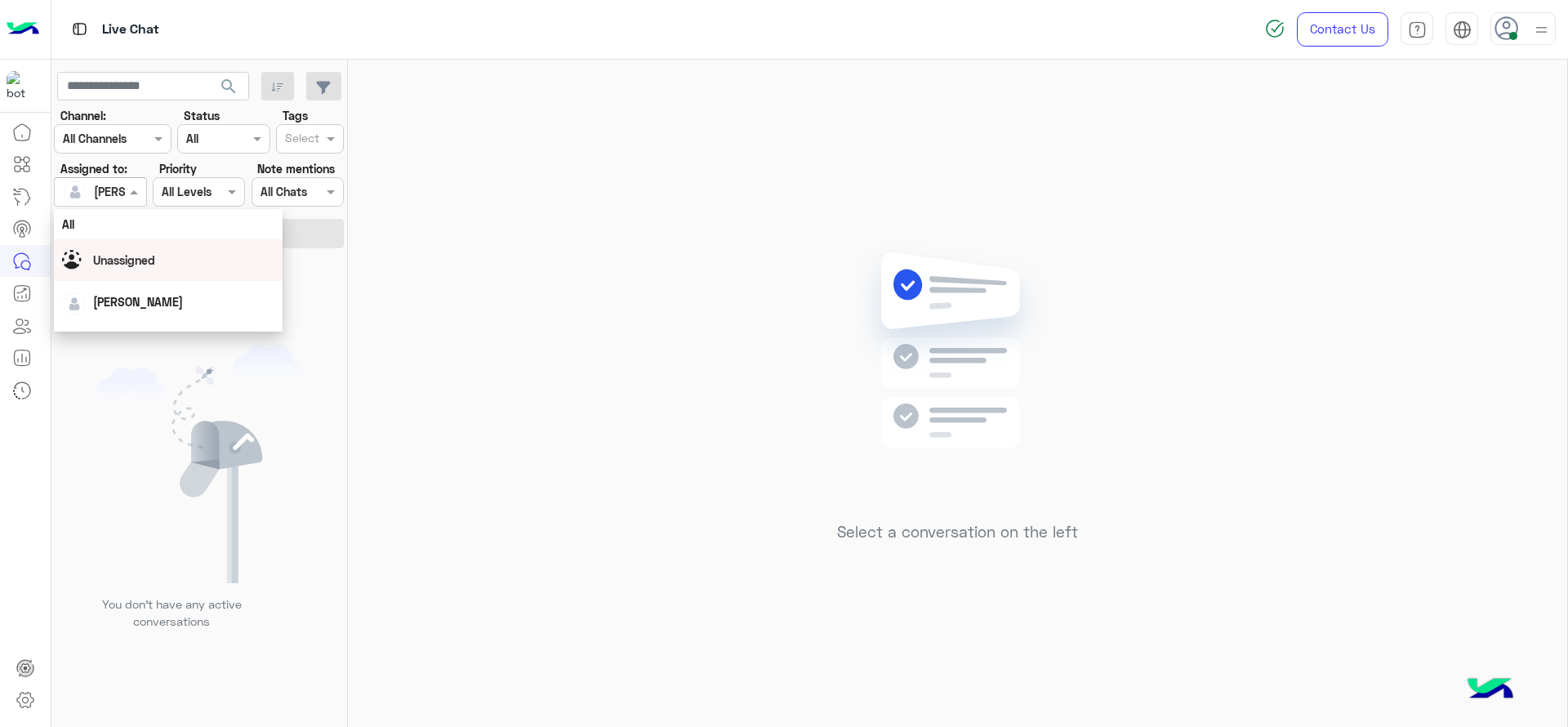
click at [104, 262] on span "Unassigned" at bounding box center [124, 260] width 62 height 14
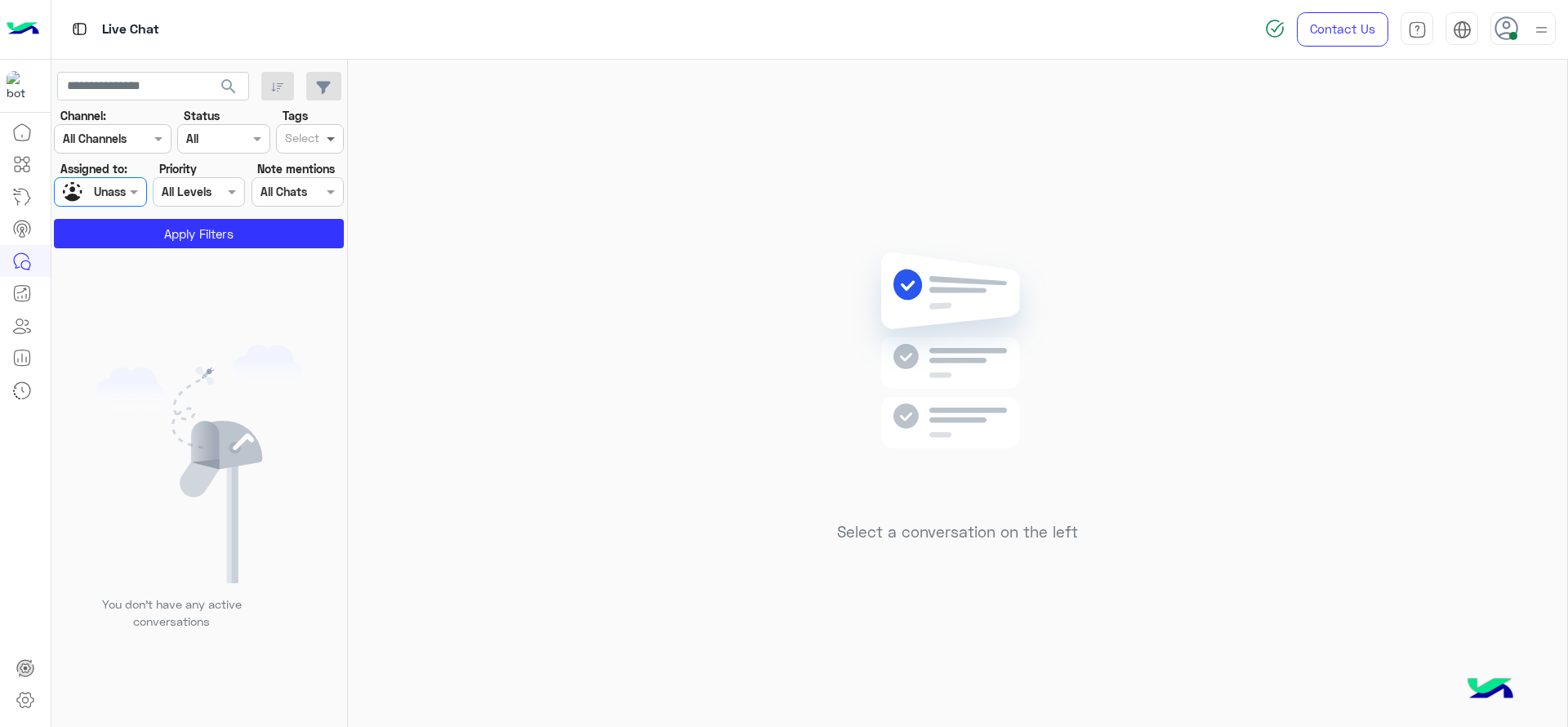
click at [336, 139] on span at bounding box center [333, 138] width 21 height 17
click at [335, 160] on div "J FOLLOW UP" at bounding box center [310, 171] width 68 height 30
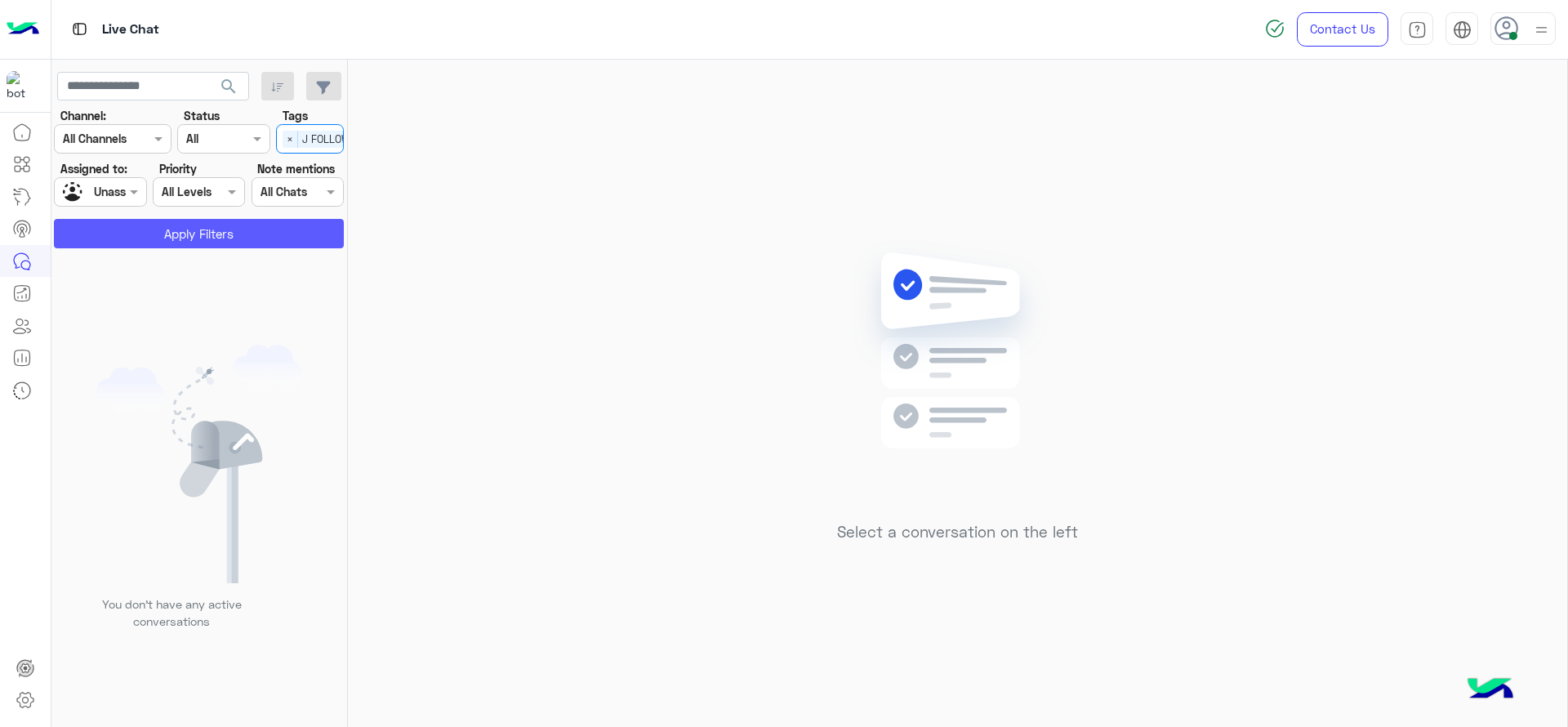
click at [286, 220] on button "Apply Filters" at bounding box center [199, 233] width 290 height 29
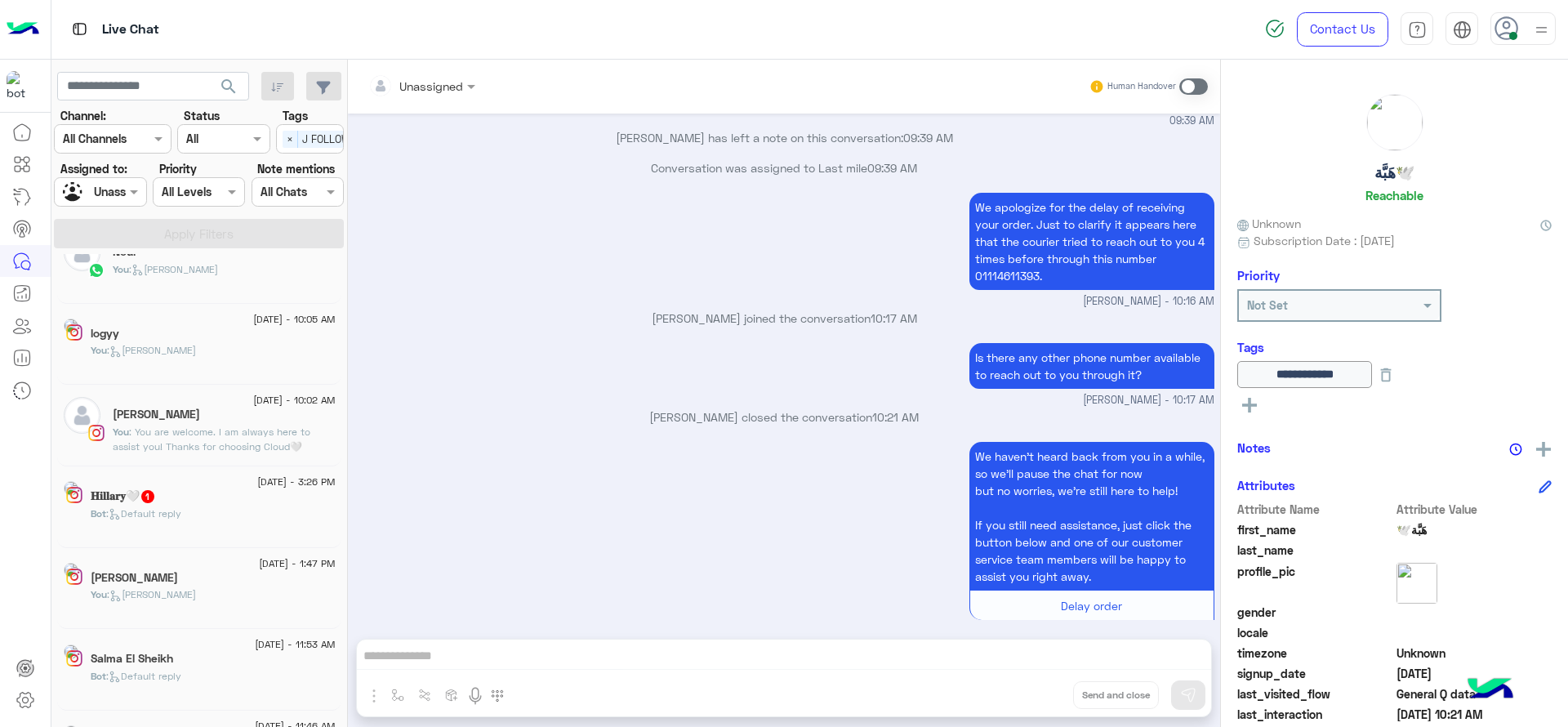
scroll to position [1, 0]
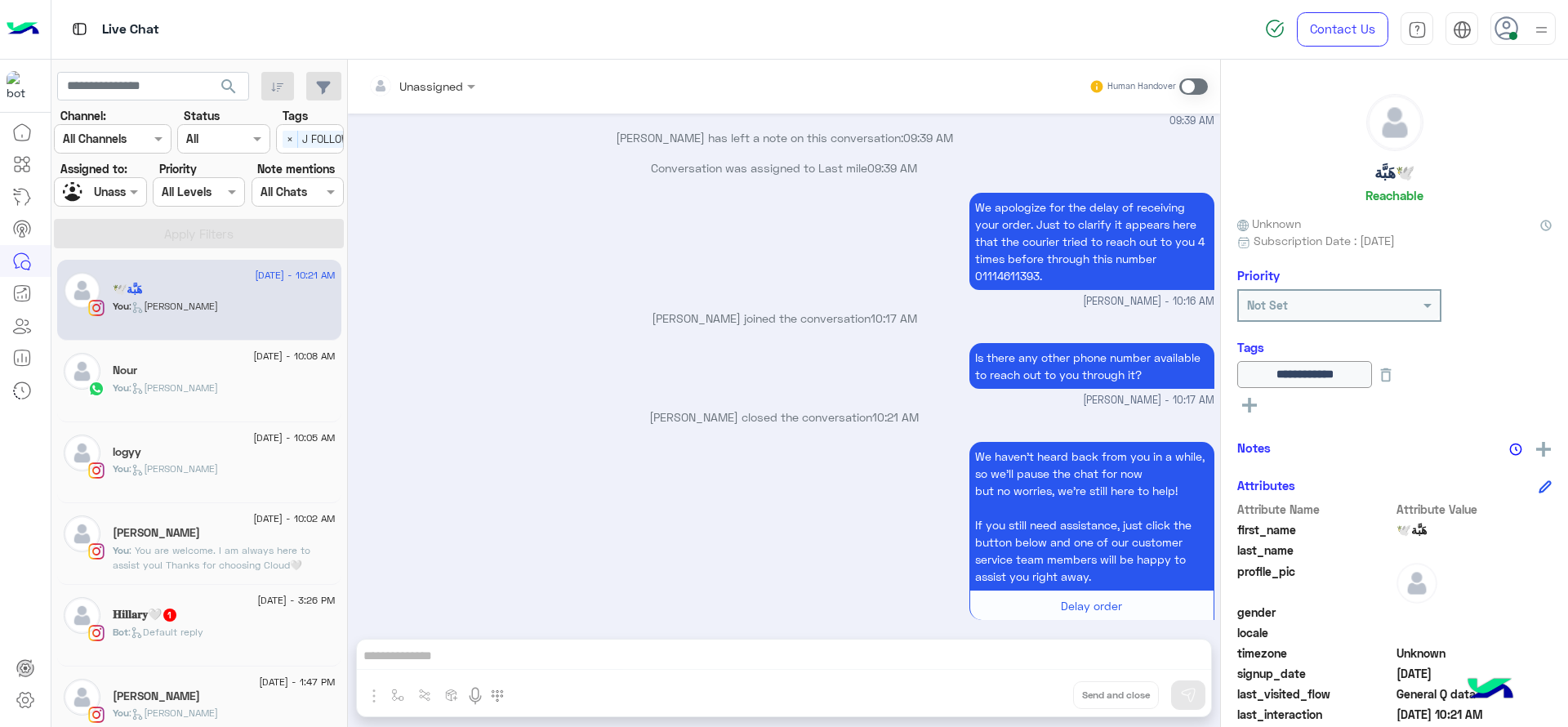
click at [229, 638] on div "Bot : Default reply" at bounding box center [224, 639] width 223 height 28
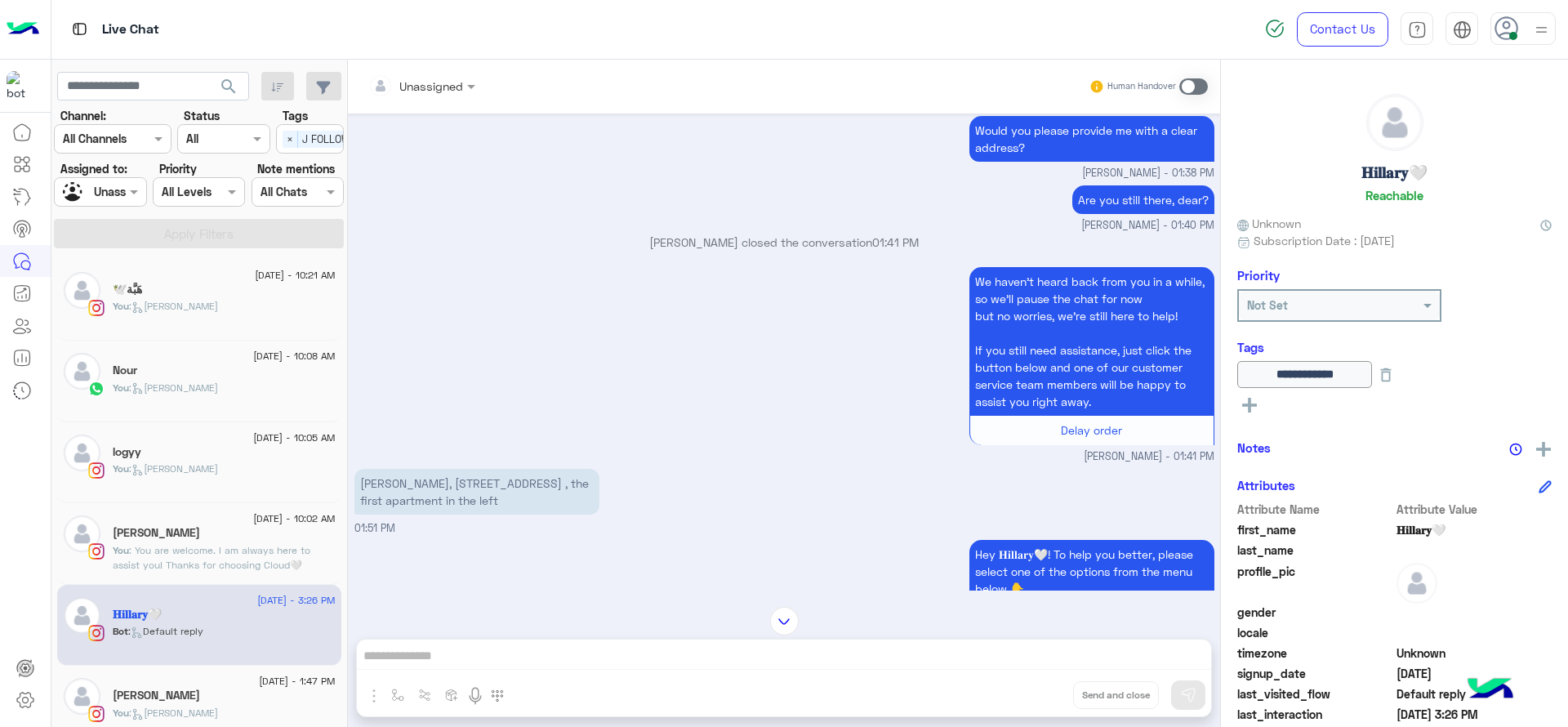
scroll to position [449, 0]
drag, startPoint x: 355, startPoint y: 467, endPoint x: 503, endPoint y: 494, distance: 150.4
click at [503, 494] on p "Abdelrassoul, building 7173, floor 3 , the first apartment in the left" at bounding box center [477, 492] width 245 height 45
copy p "Abdelrassoul, building 7173, floor 3 , the first apartment in the left"
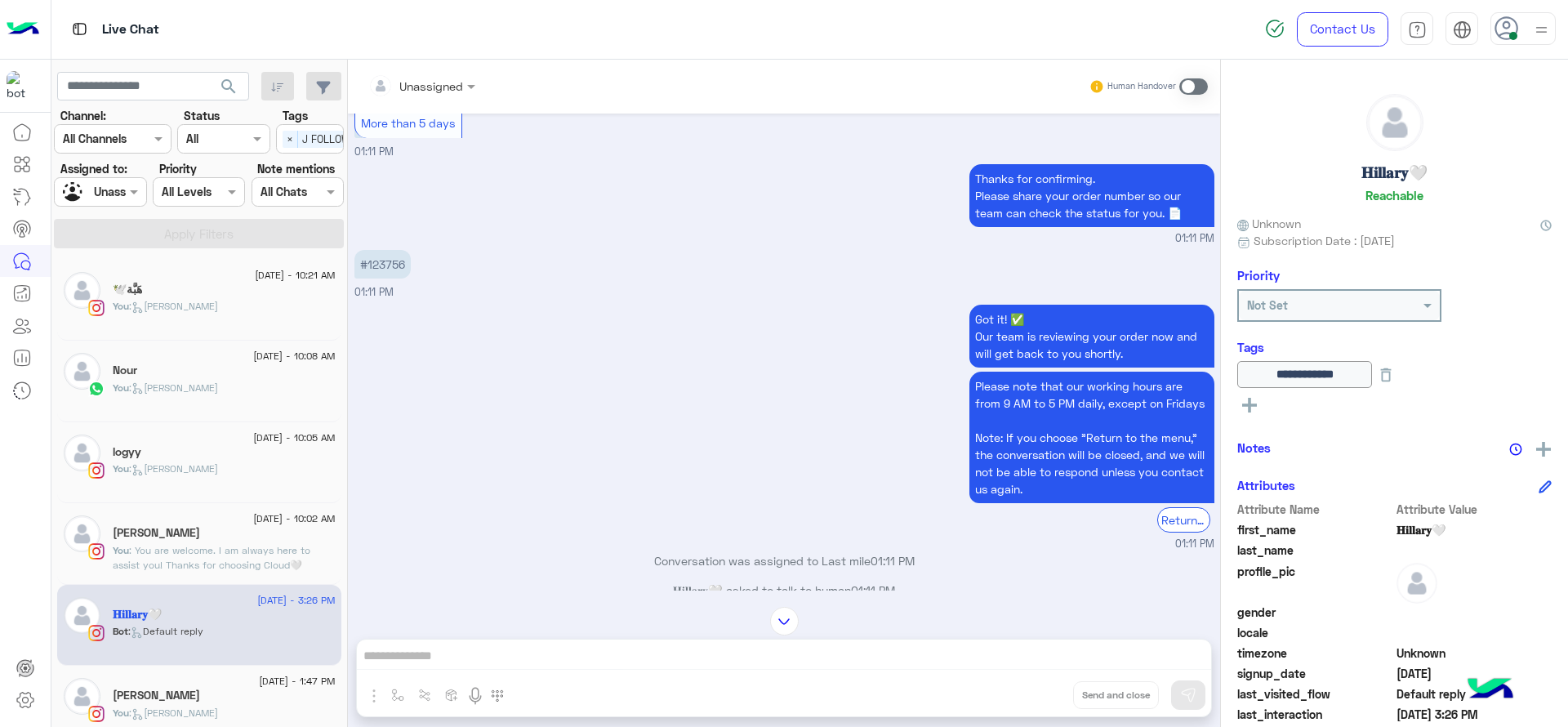
scroll to position [994, 0]
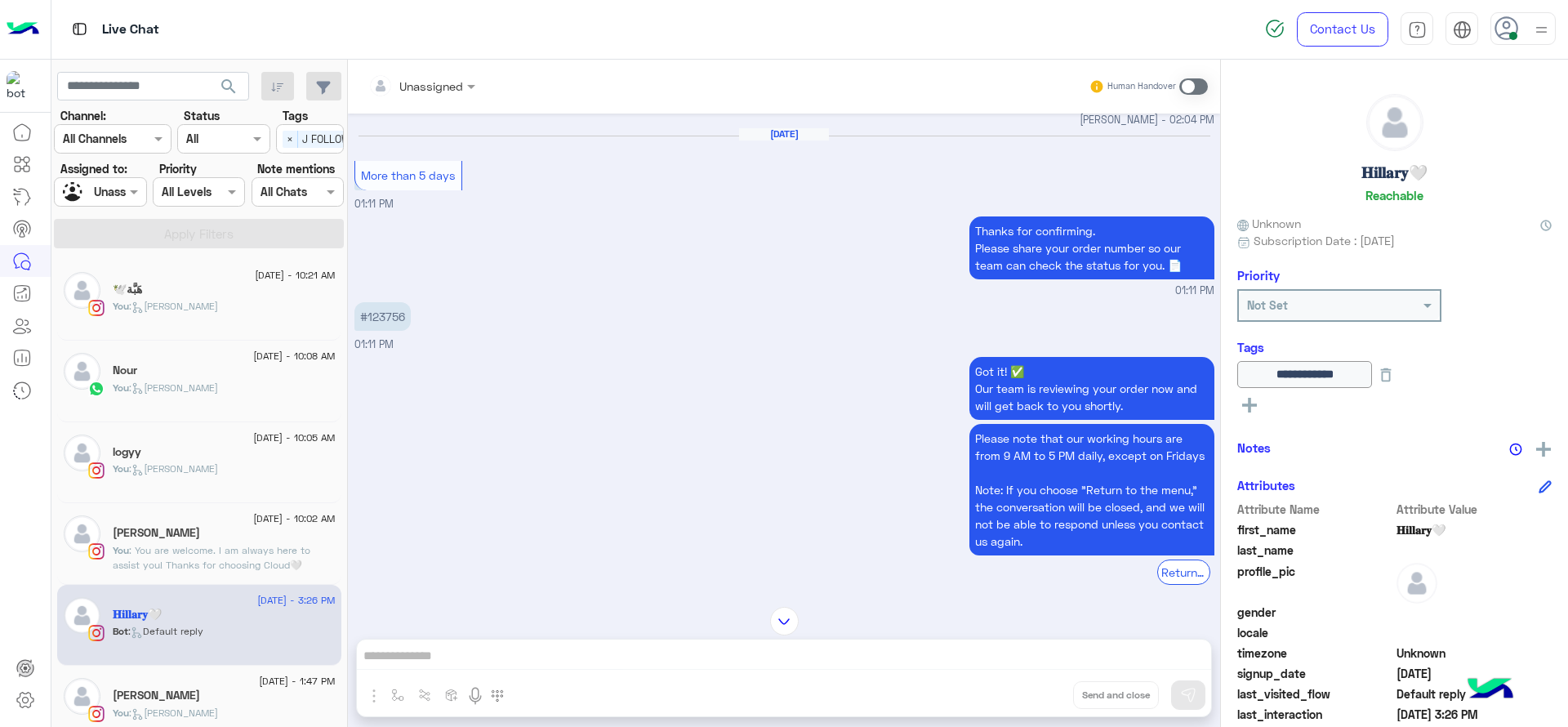
click at [392, 302] on p "#123756" at bounding box center [383, 316] width 57 height 28
copy p "123756"
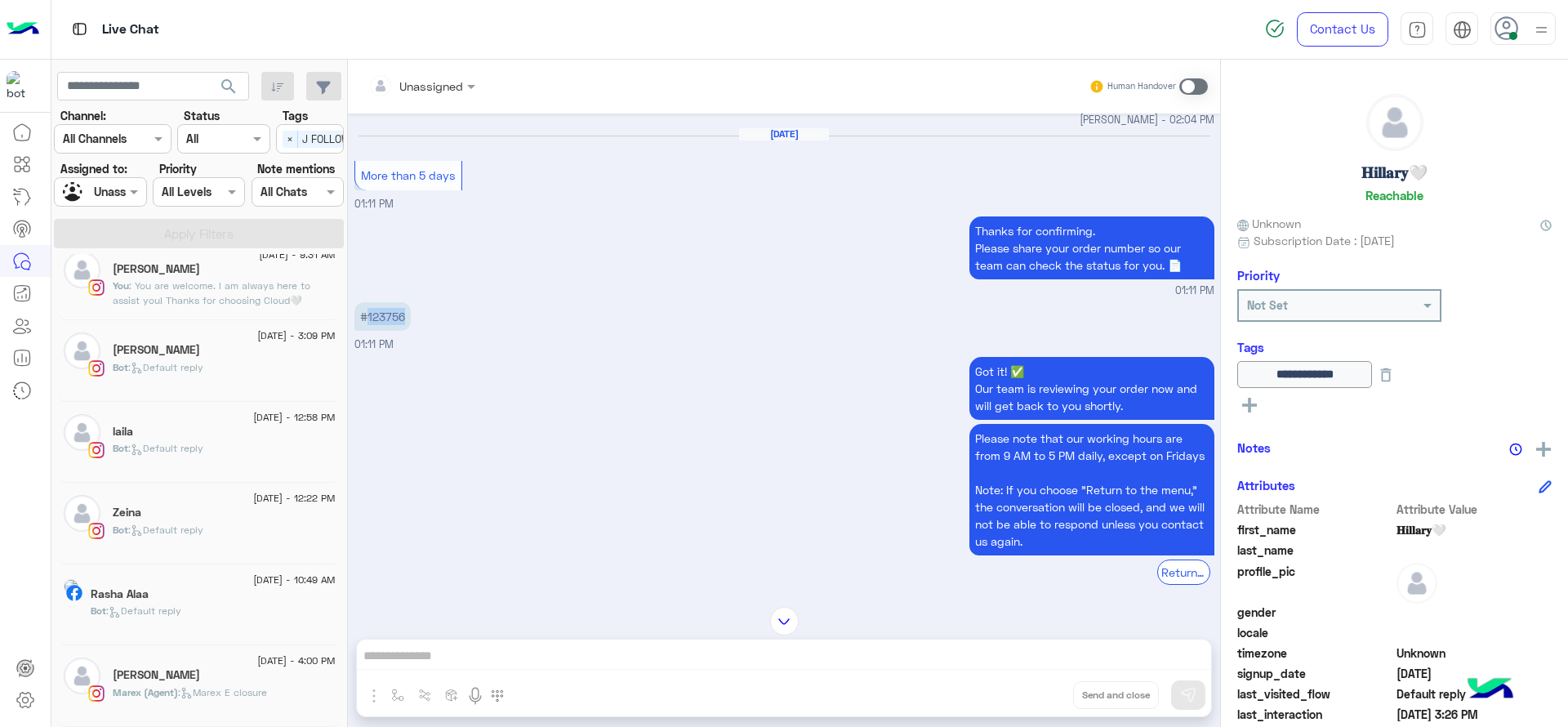
scroll to position [9, 0]
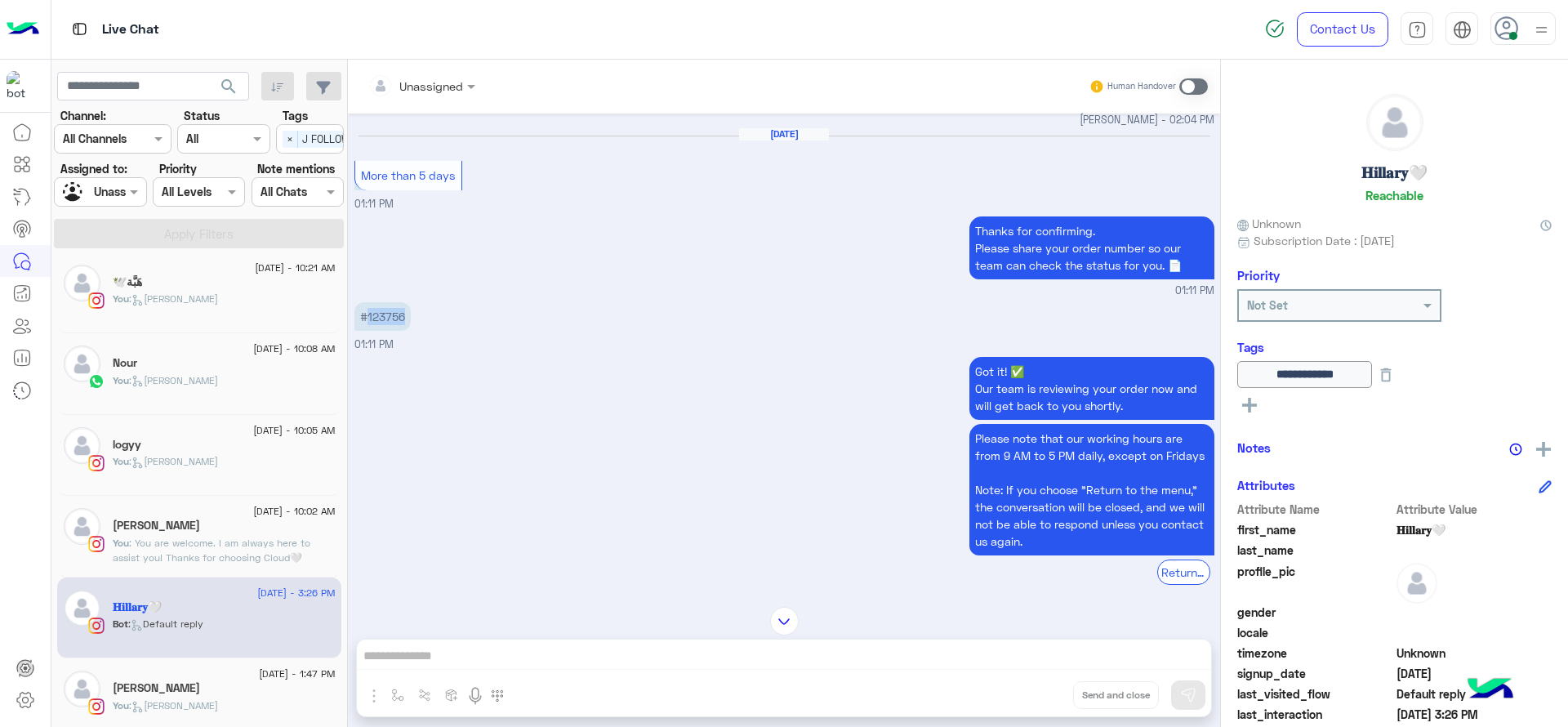
click at [195, 554] on span ": You are welcome. I am always here to assist you! Thanks for choosing Cloud🤍" at bounding box center [211, 549] width 197 height 27
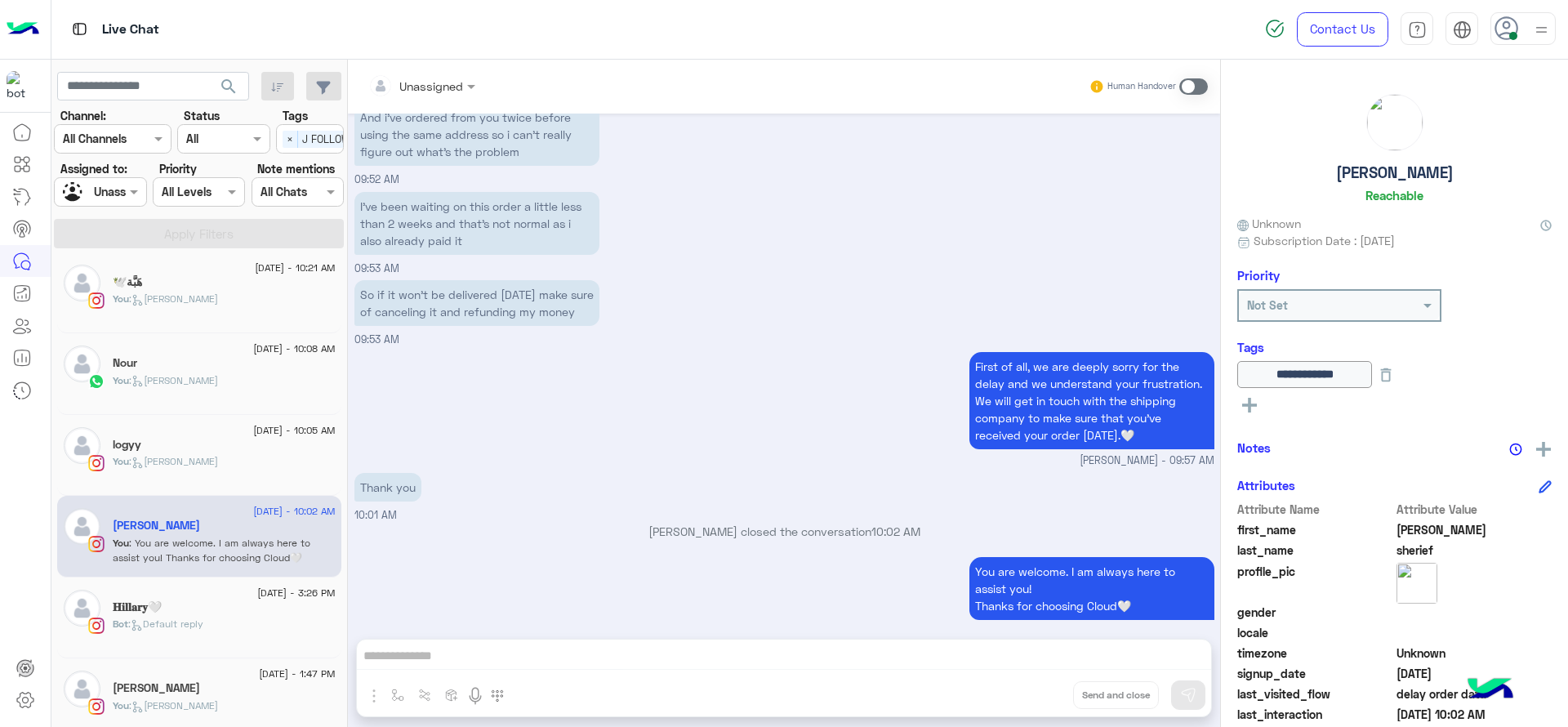
scroll to position [983, 0]
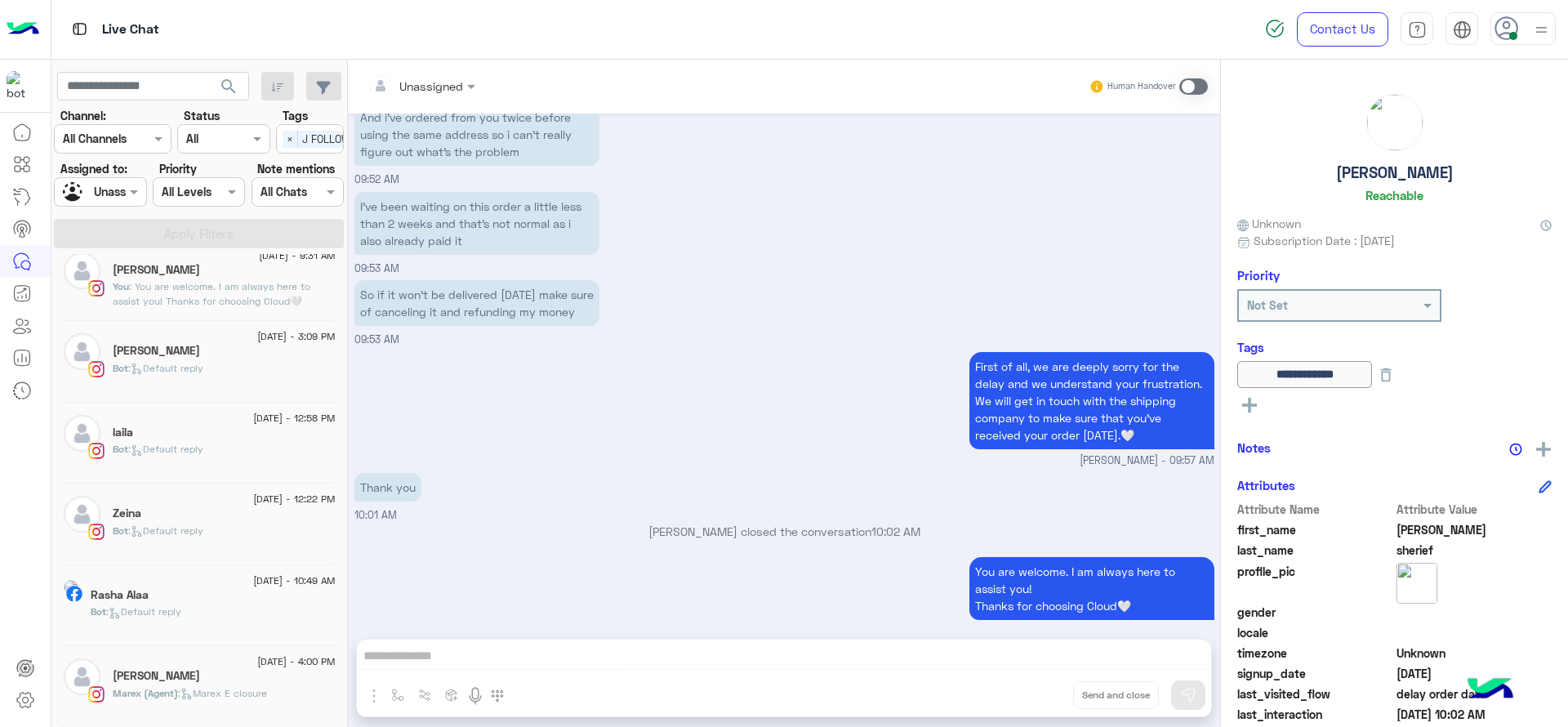
click at [184, 665] on div "6 September - 4:00 PM" at bounding box center [224, 663] width 223 height 10
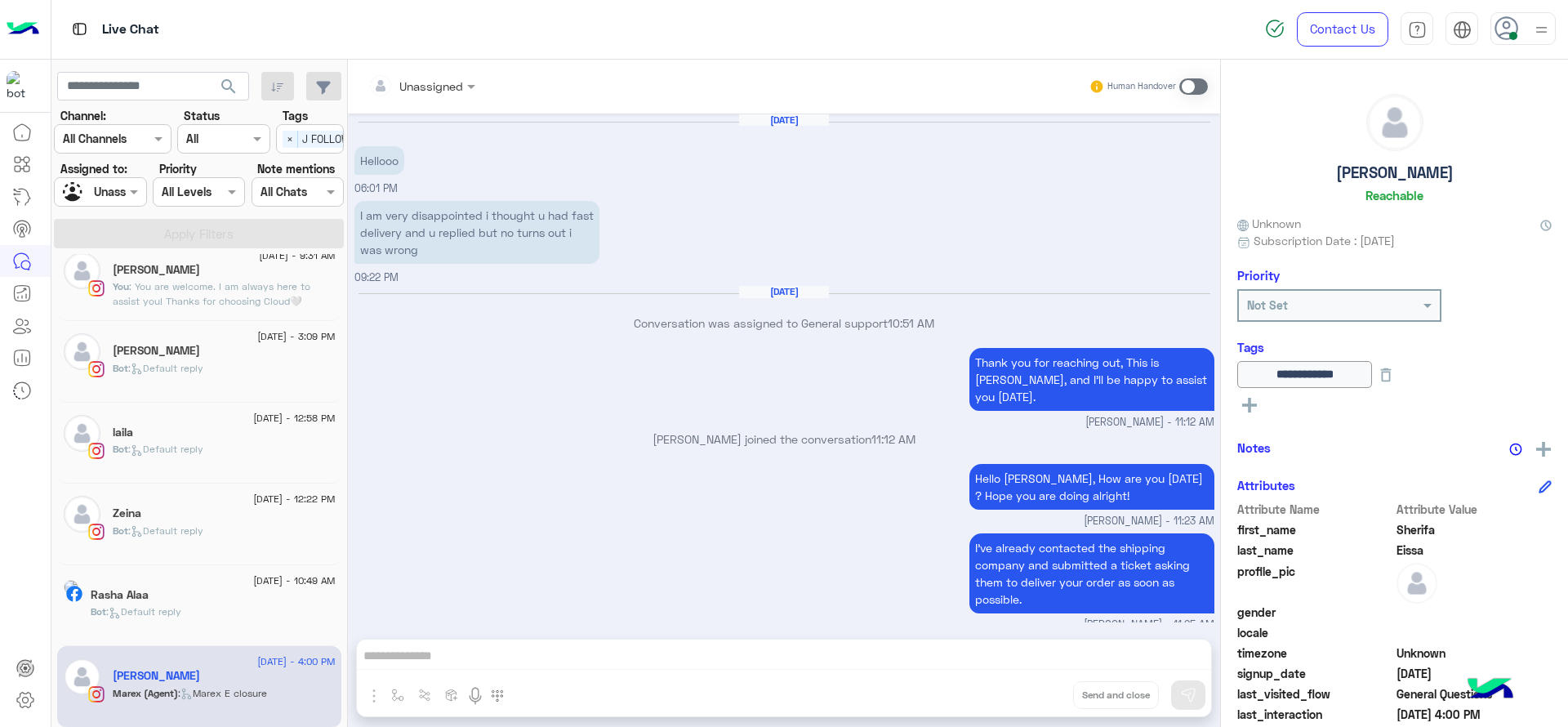
scroll to position [1045, 0]
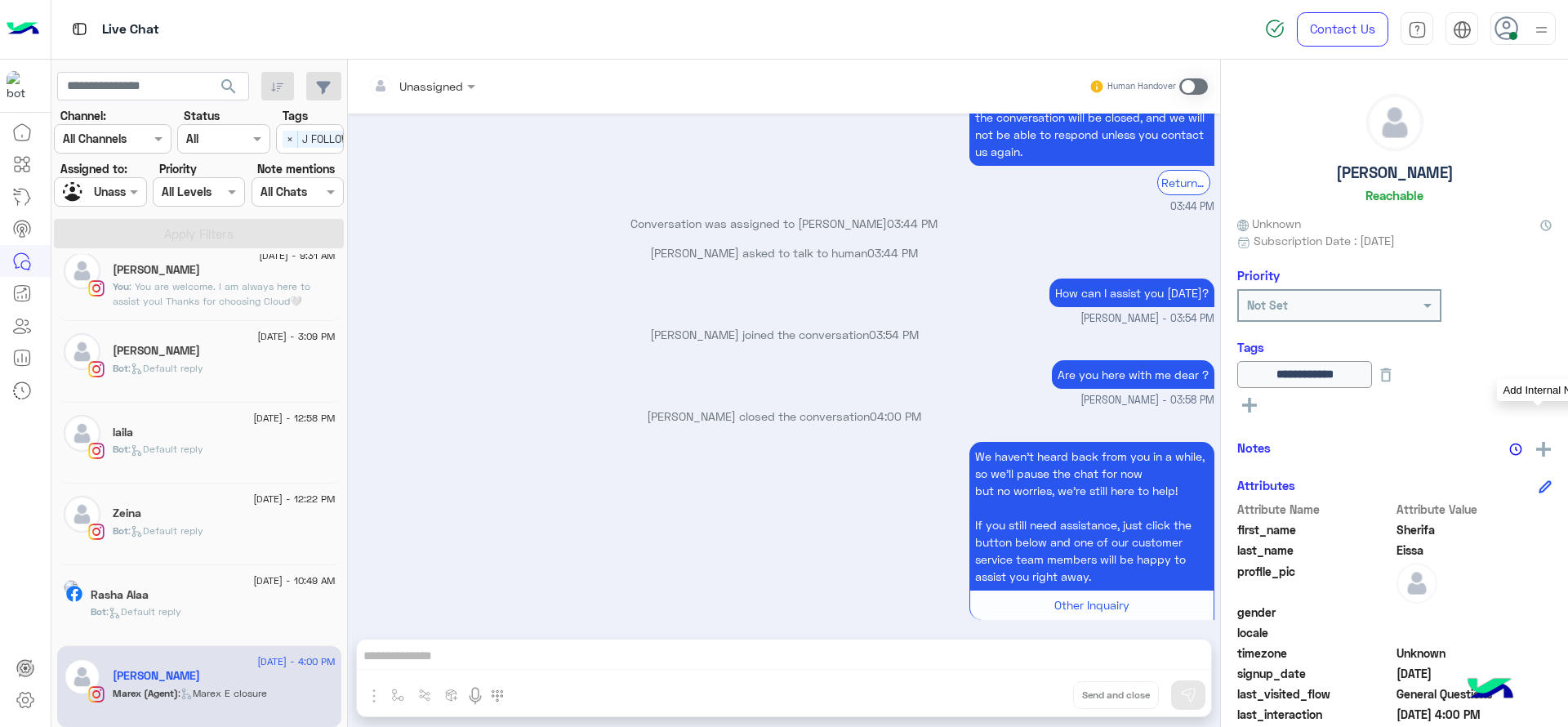
click at [1535, 444] on img at bounding box center [1542, 449] width 15 height 15
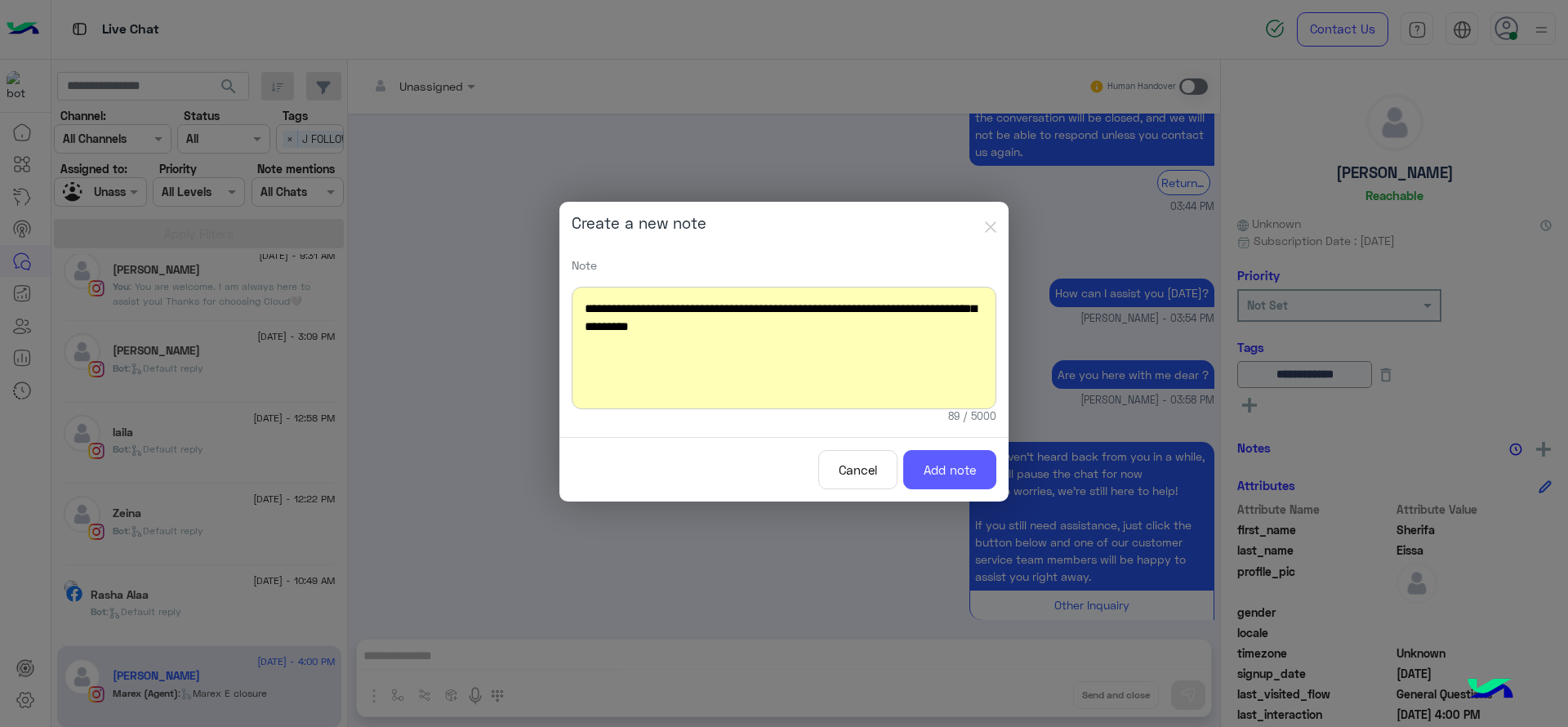
click at [946, 467] on button "Add note" at bounding box center [950, 470] width 93 height 40
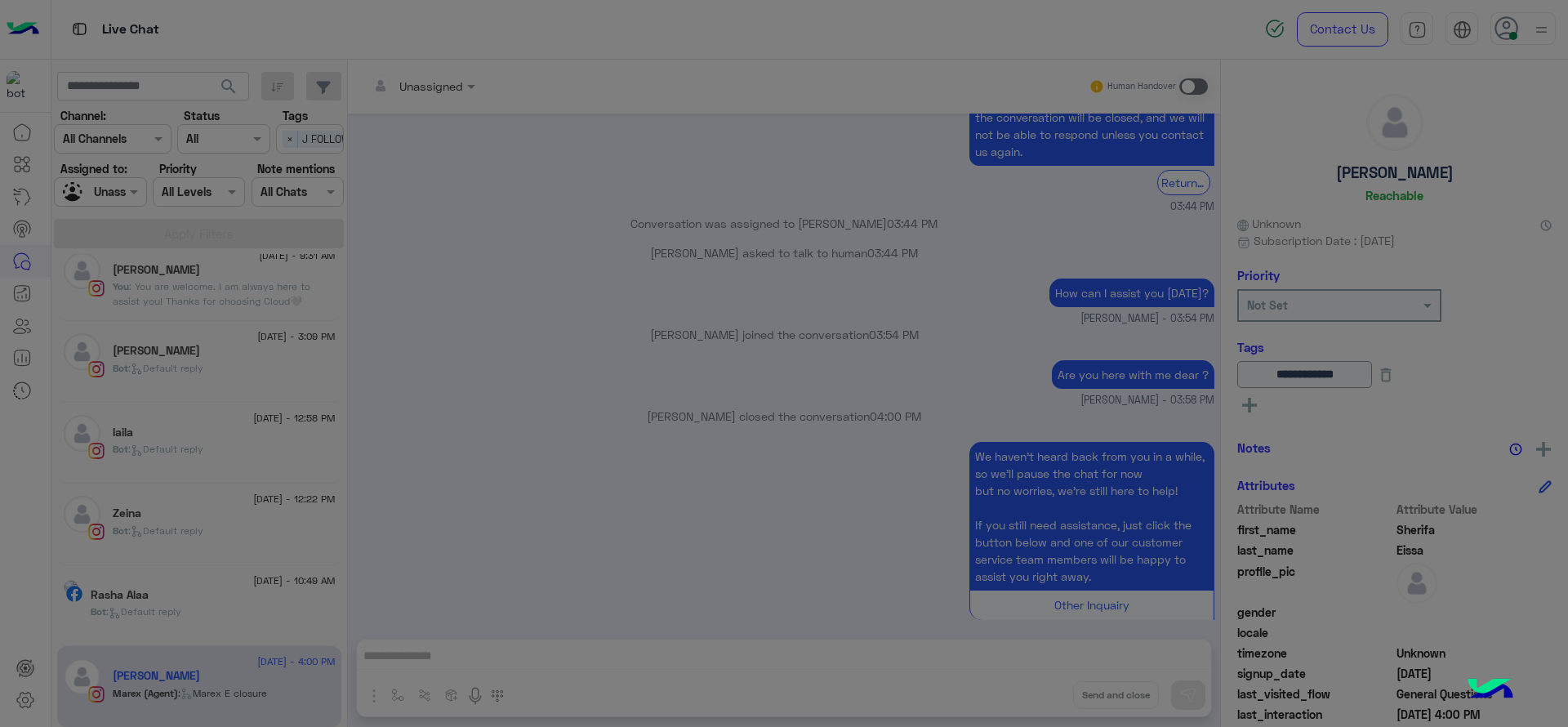
scroll to position [1193, 0]
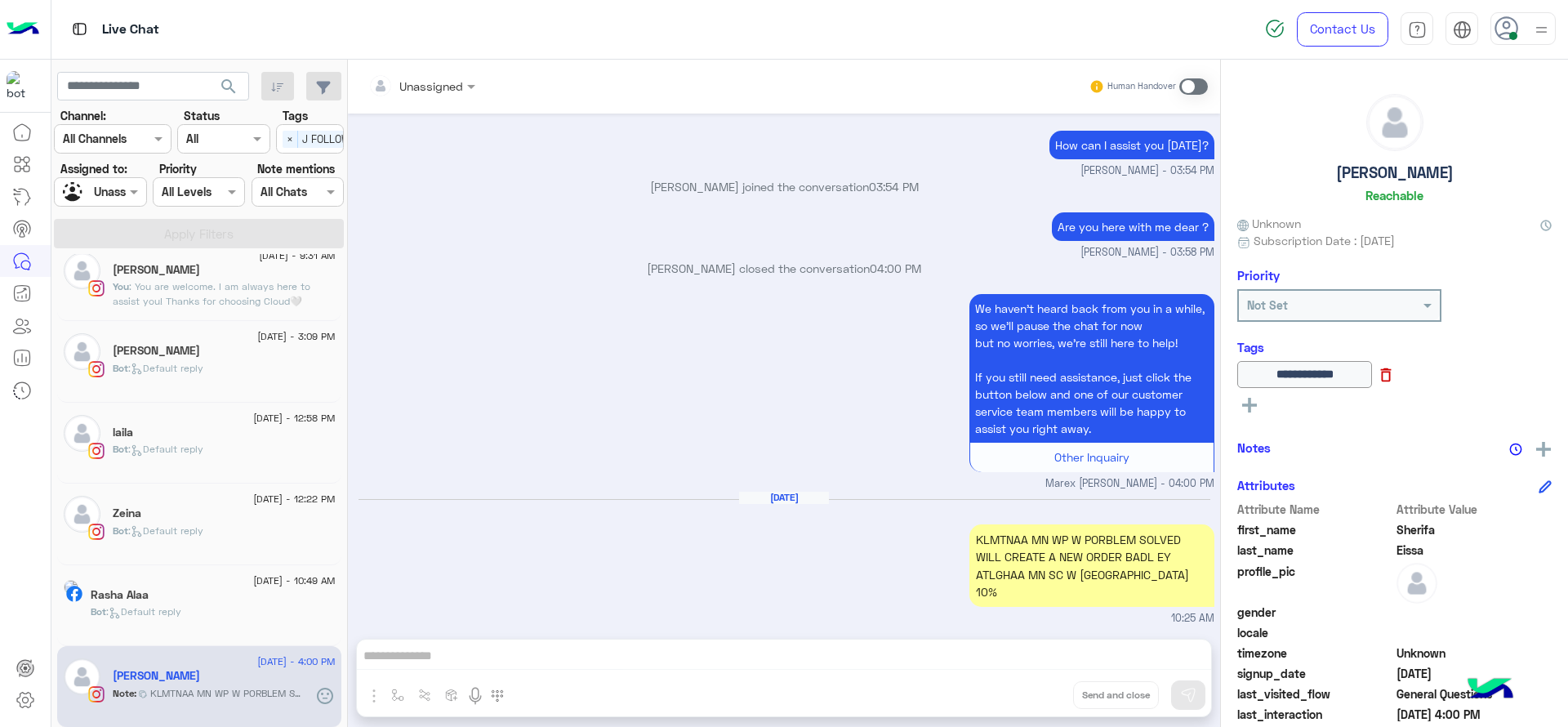
click at [1395, 368] on icon at bounding box center [1385, 374] width 18 height 18
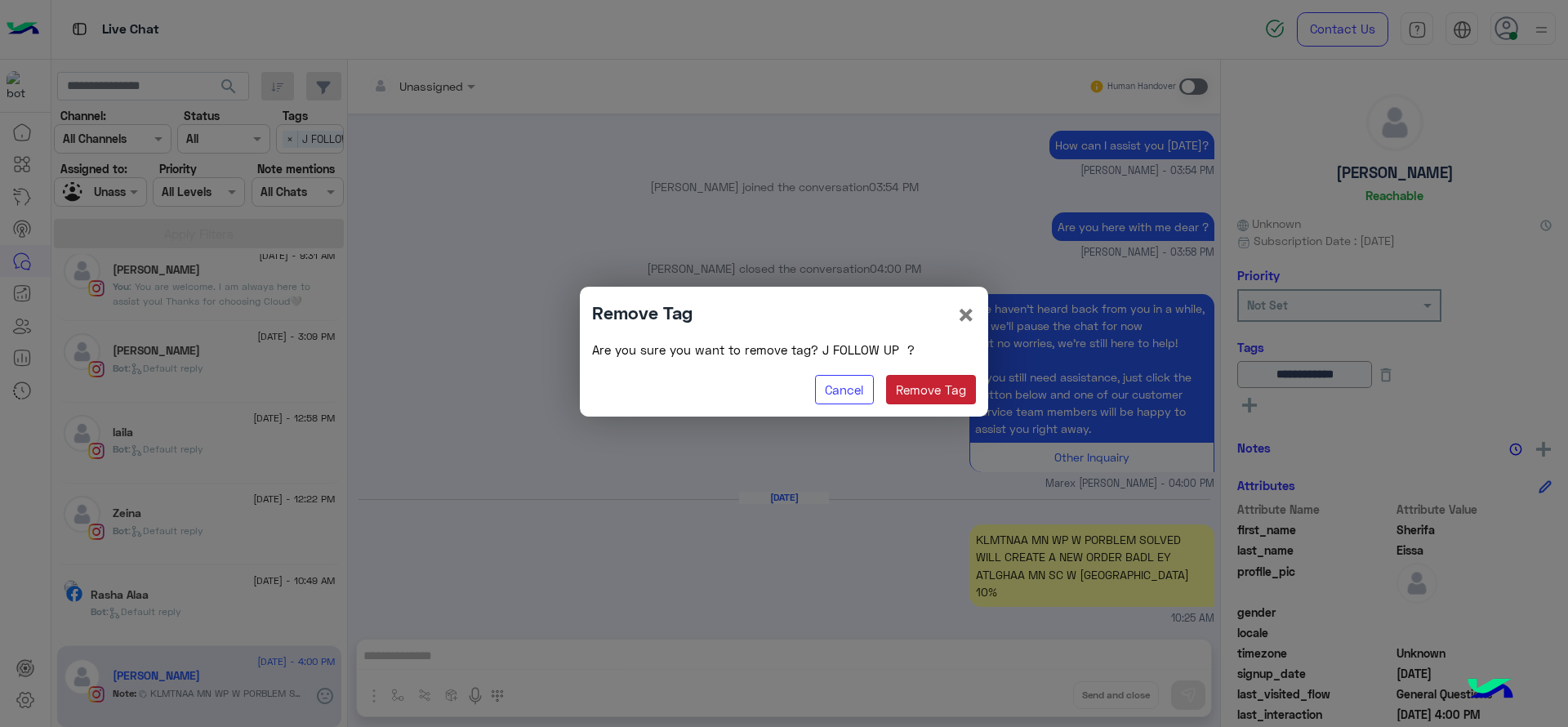
click at [943, 403] on button "Remove Tag" at bounding box center [932, 390] width 91 height 29
click at [942, 403] on div "Remove Tag × Are you sure you want to remove tag? J FOLLOW UP ? Cancel Remove T…" at bounding box center [784, 351] width 408 height 130
click at [941, 400] on div "Remove Tag × Are you sure you want to remove tag? J FOLLOW UP ? Cancel Remove T…" at bounding box center [784, 351] width 408 height 130
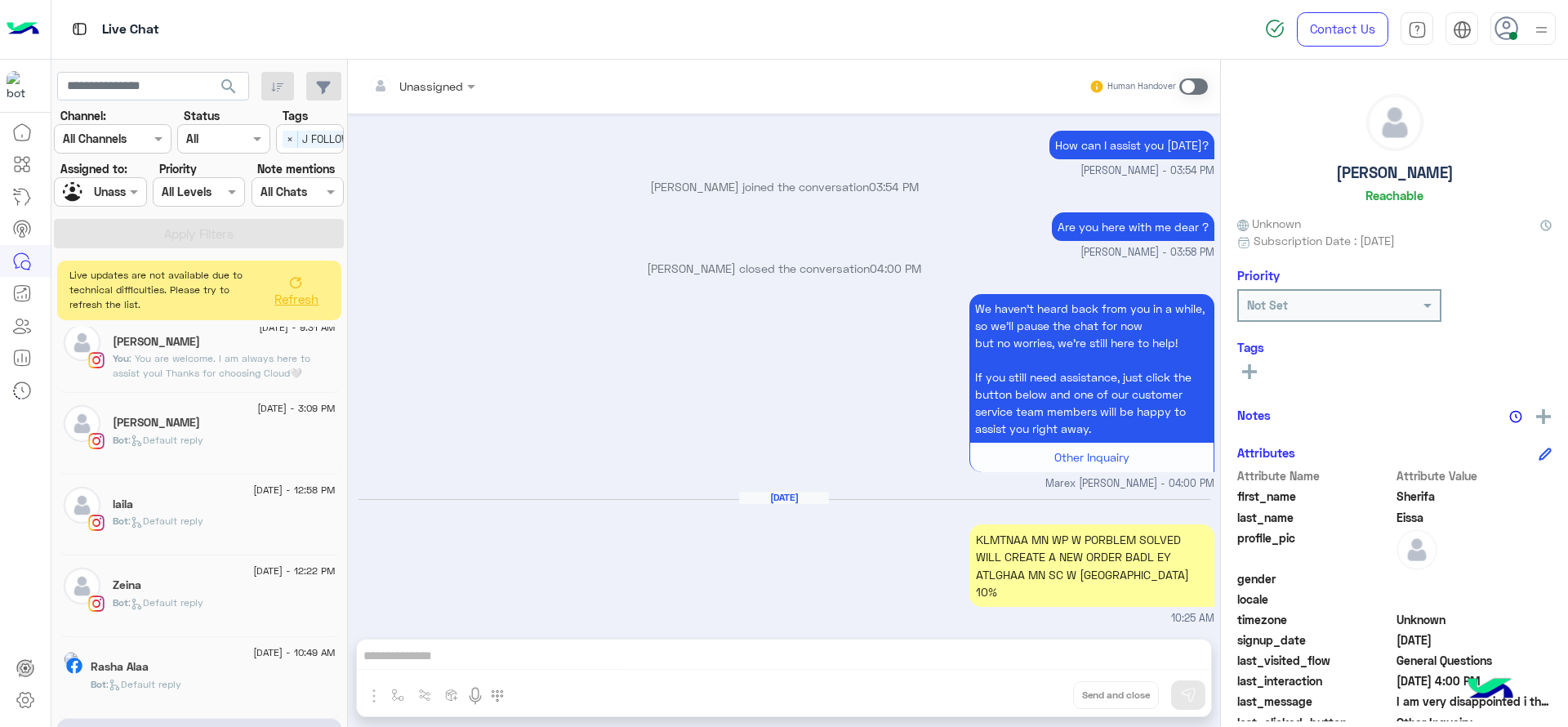
scroll to position [1056, 0]
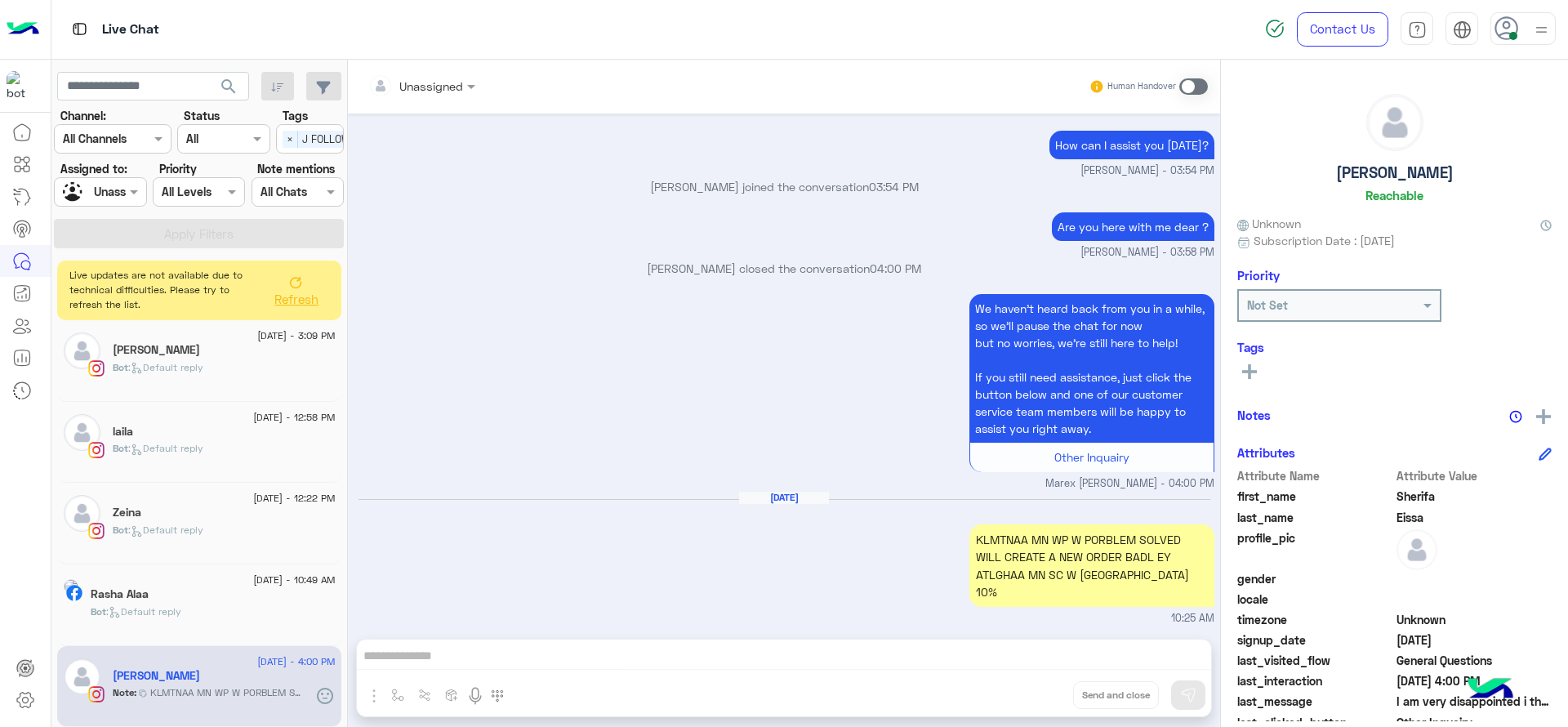
click at [148, 595] on h5 "Rasha Alaa" at bounding box center [120, 594] width 58 height 14
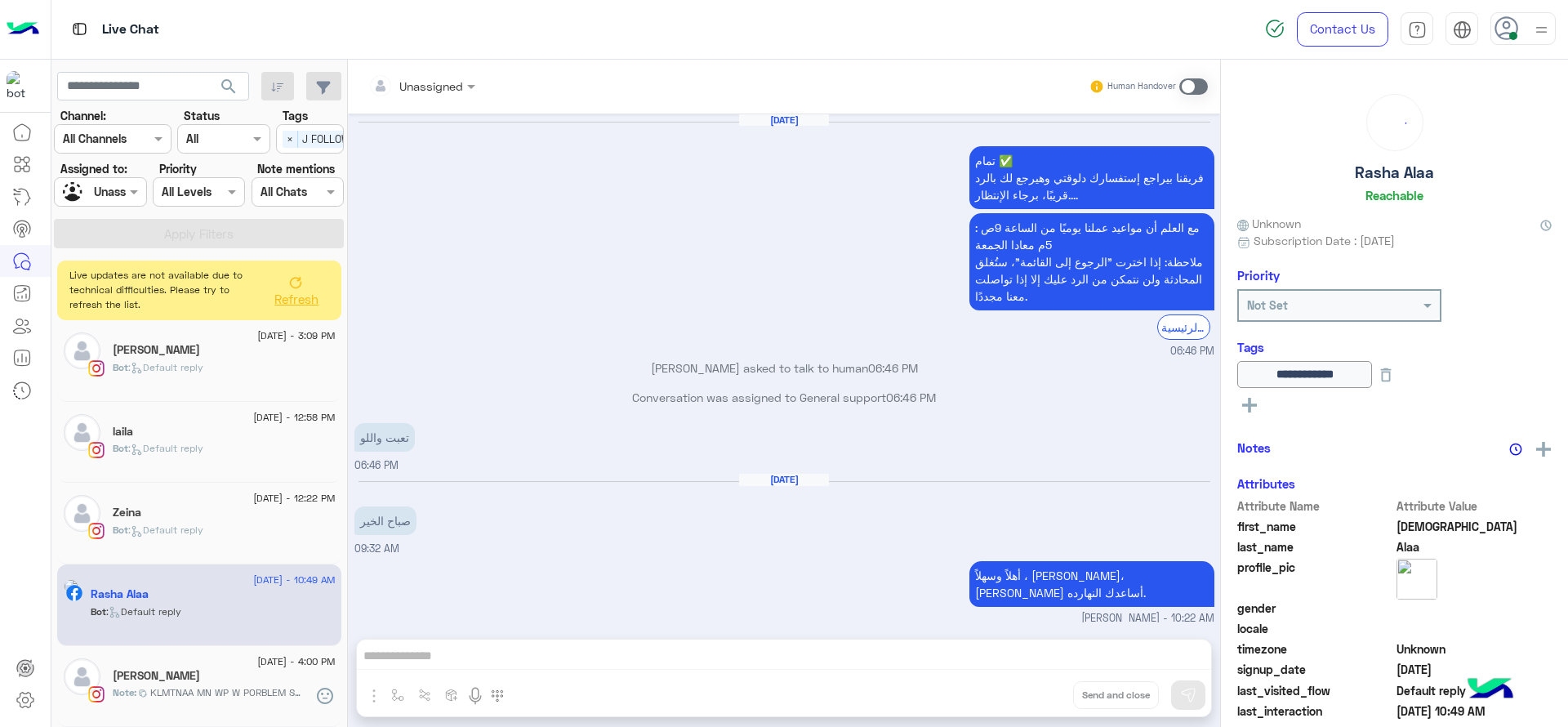
scroll to position [1021, 0]
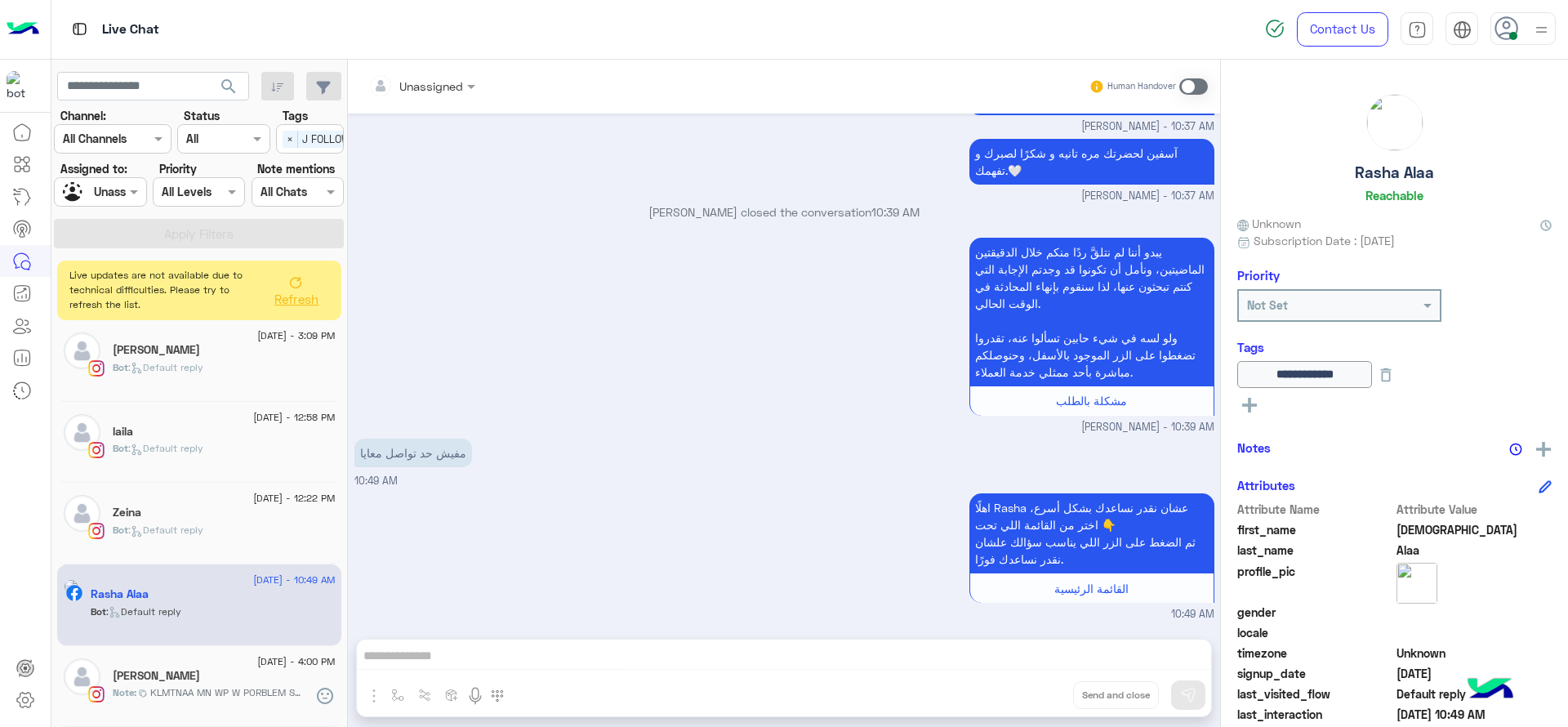
click at [173, 698] on span "KLMTNAA MN WP W PORBLEM SOLVED WILL CREATE A NEW ORDER BADL EY ATLGHAA MN SC W …" at bounding box center [227, 693] width 155 height 15
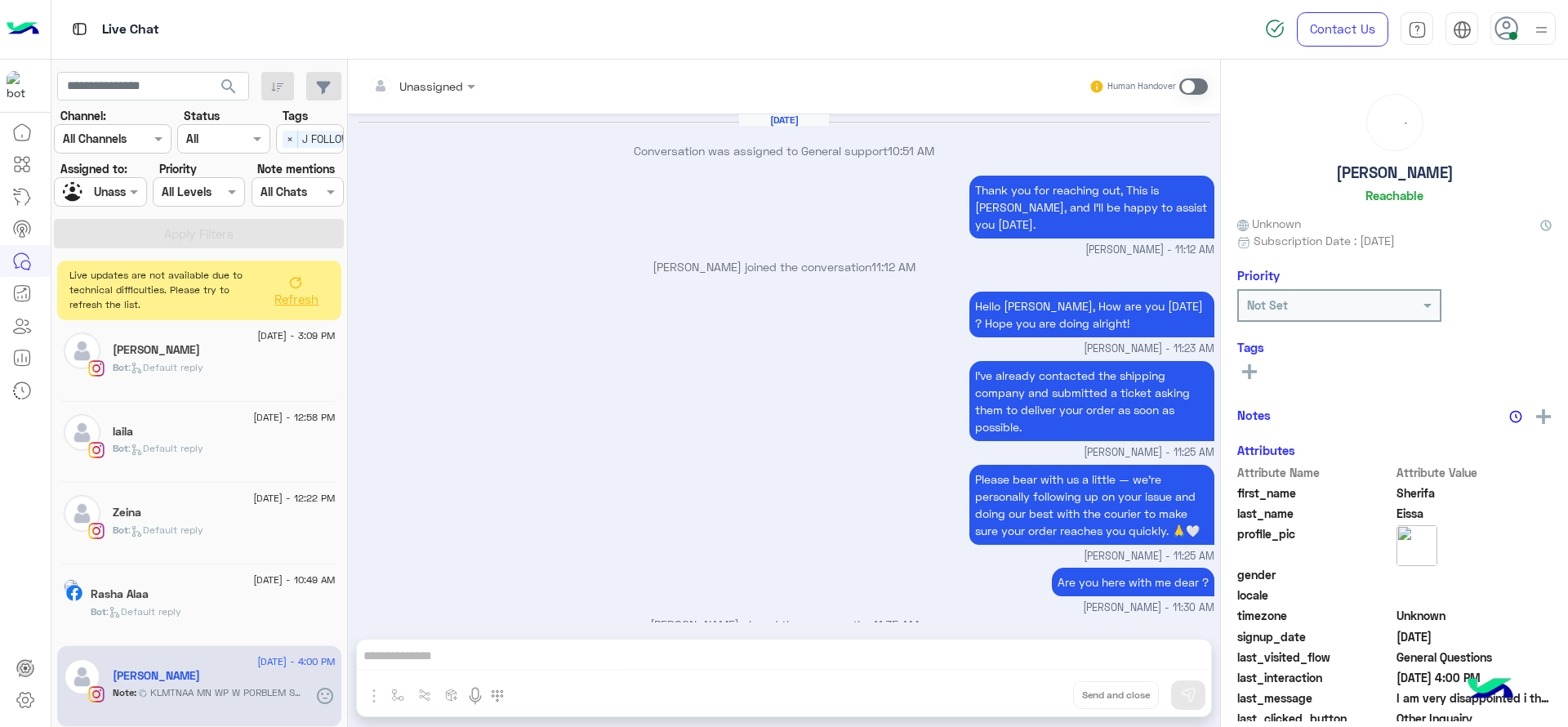
scroll to position [1021, 0]
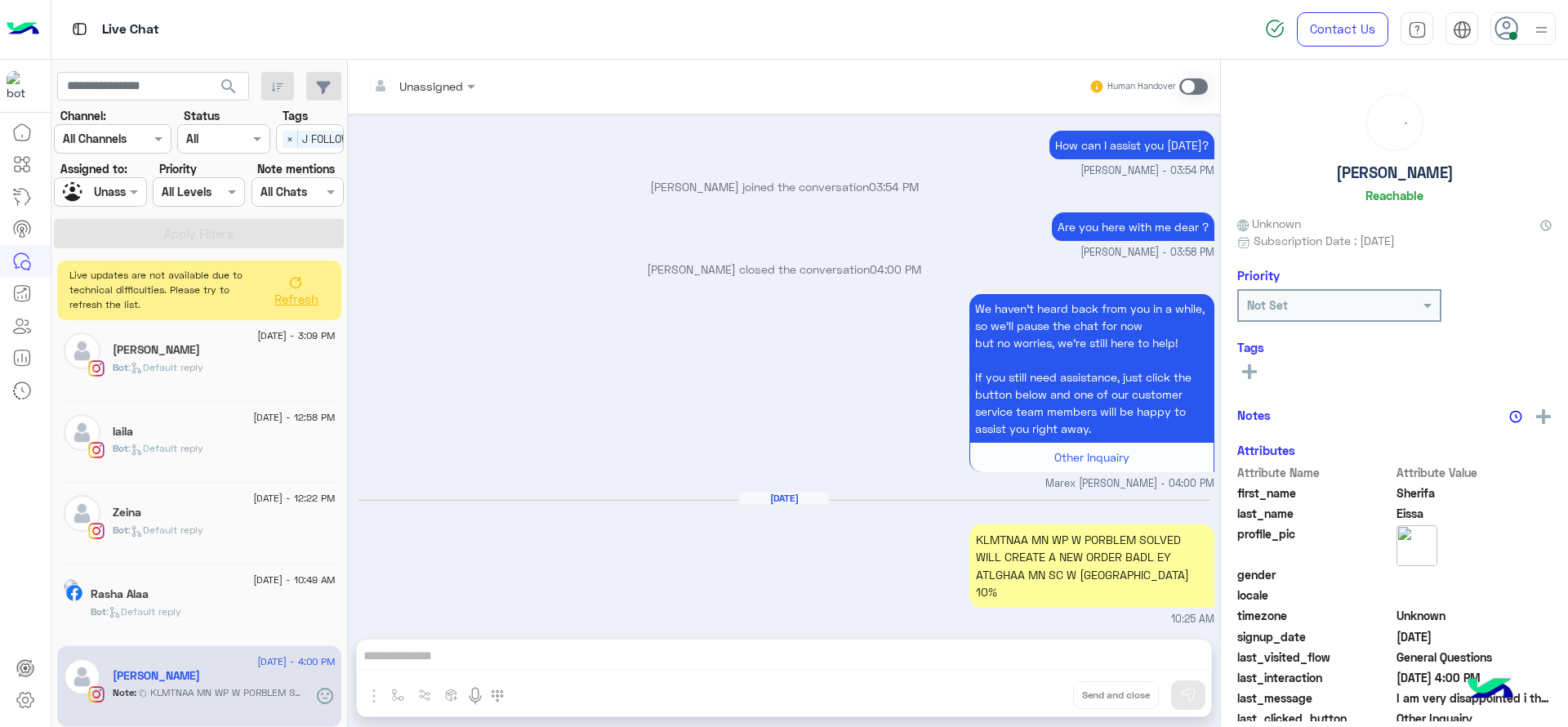
click at [181, 607] on span ": Default reply" at bounding box center [144, 611] width 75 height 12
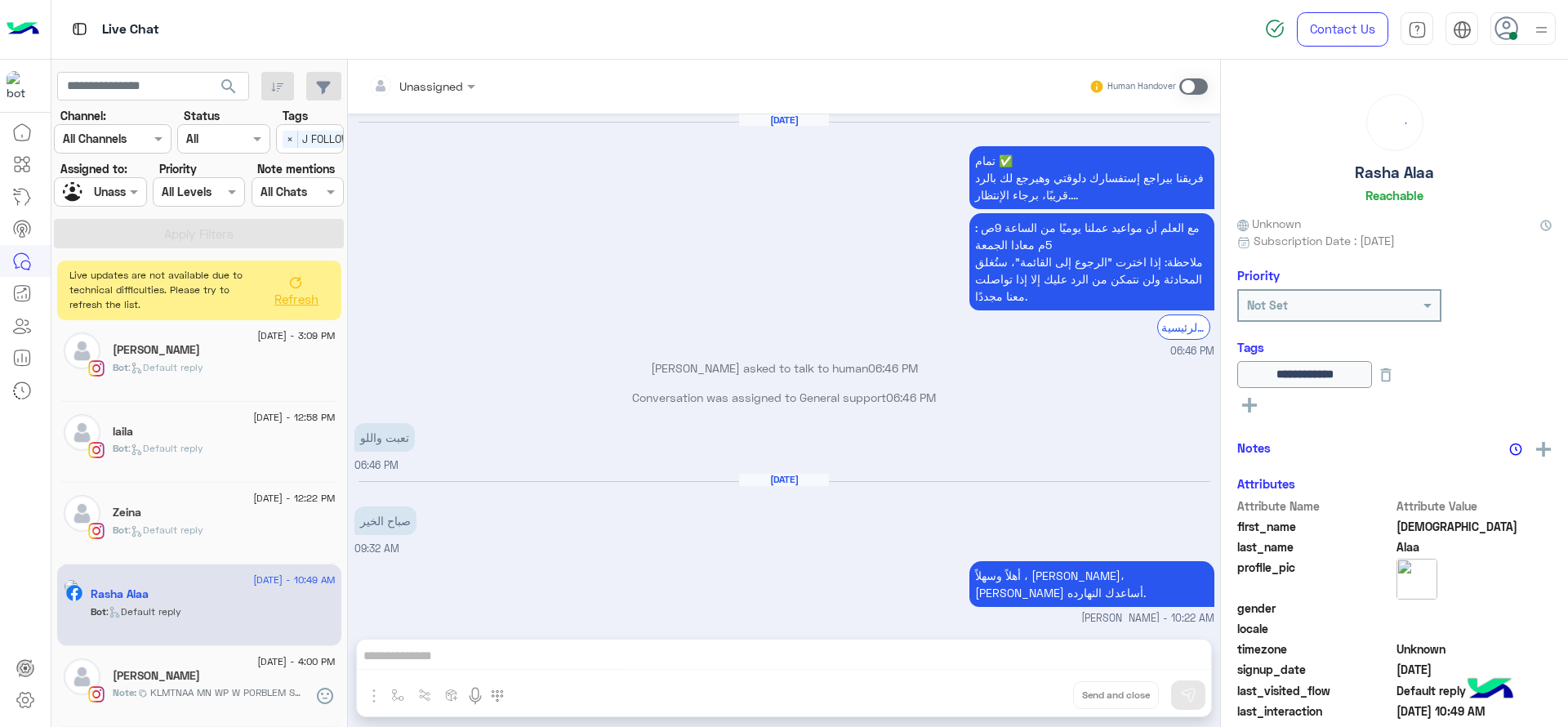
scroll to position [1021, 0]
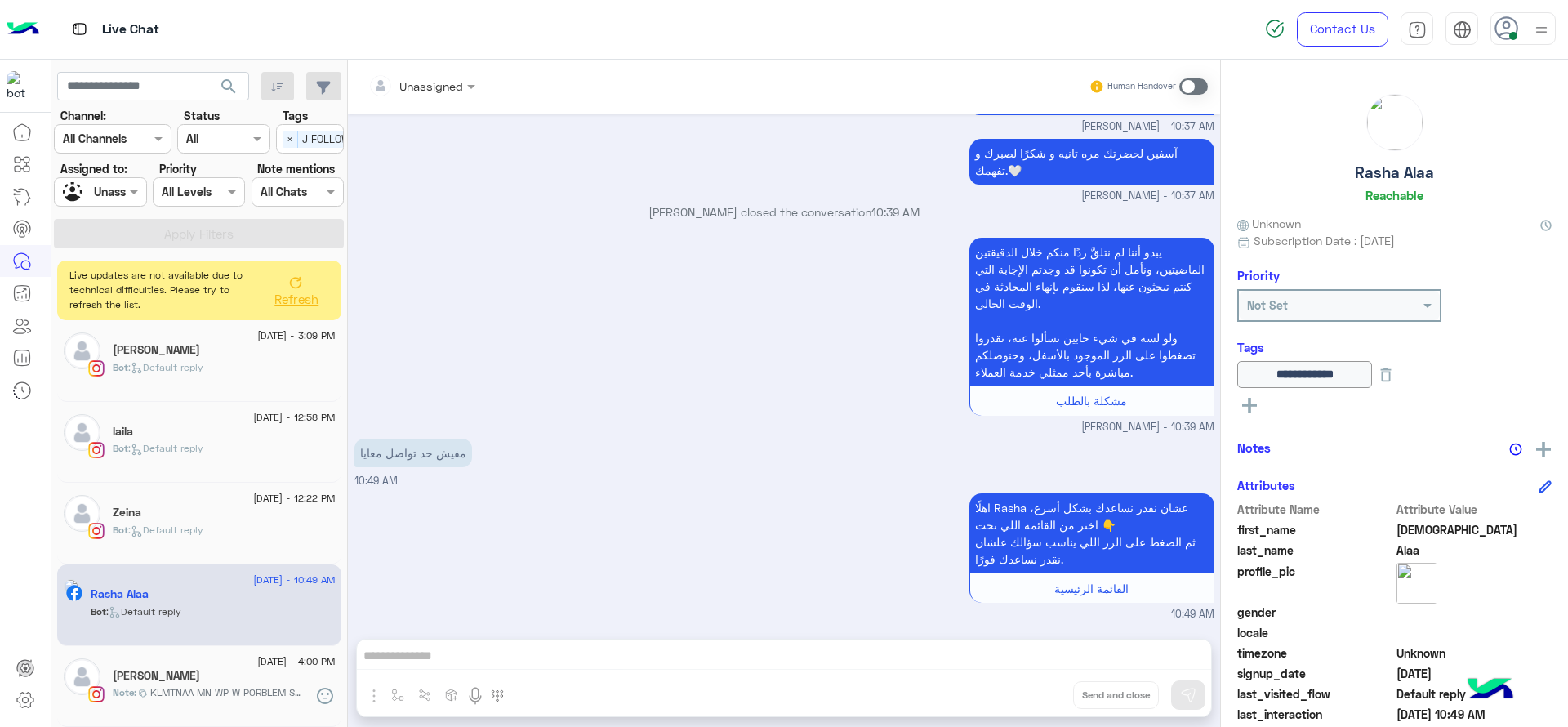
click at [546, 598] on div "اهلًا Rasha عشان نقدر نساعدك بشكل أسرع، اختر من القائمة اللي تحت 👇 ثم الضغط على…" at bounding box center [784, 555] width 859 height 133
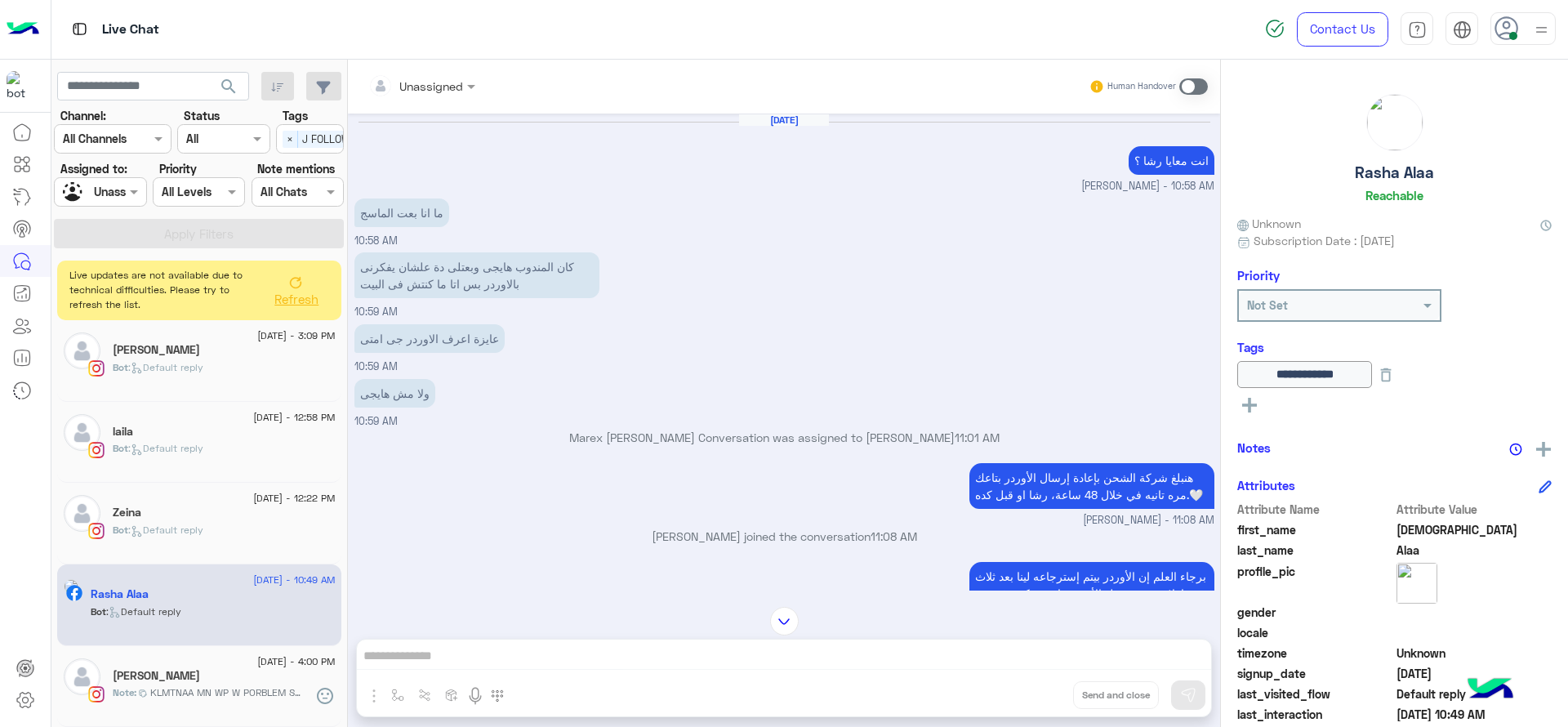
scroll to position [1333, 0]
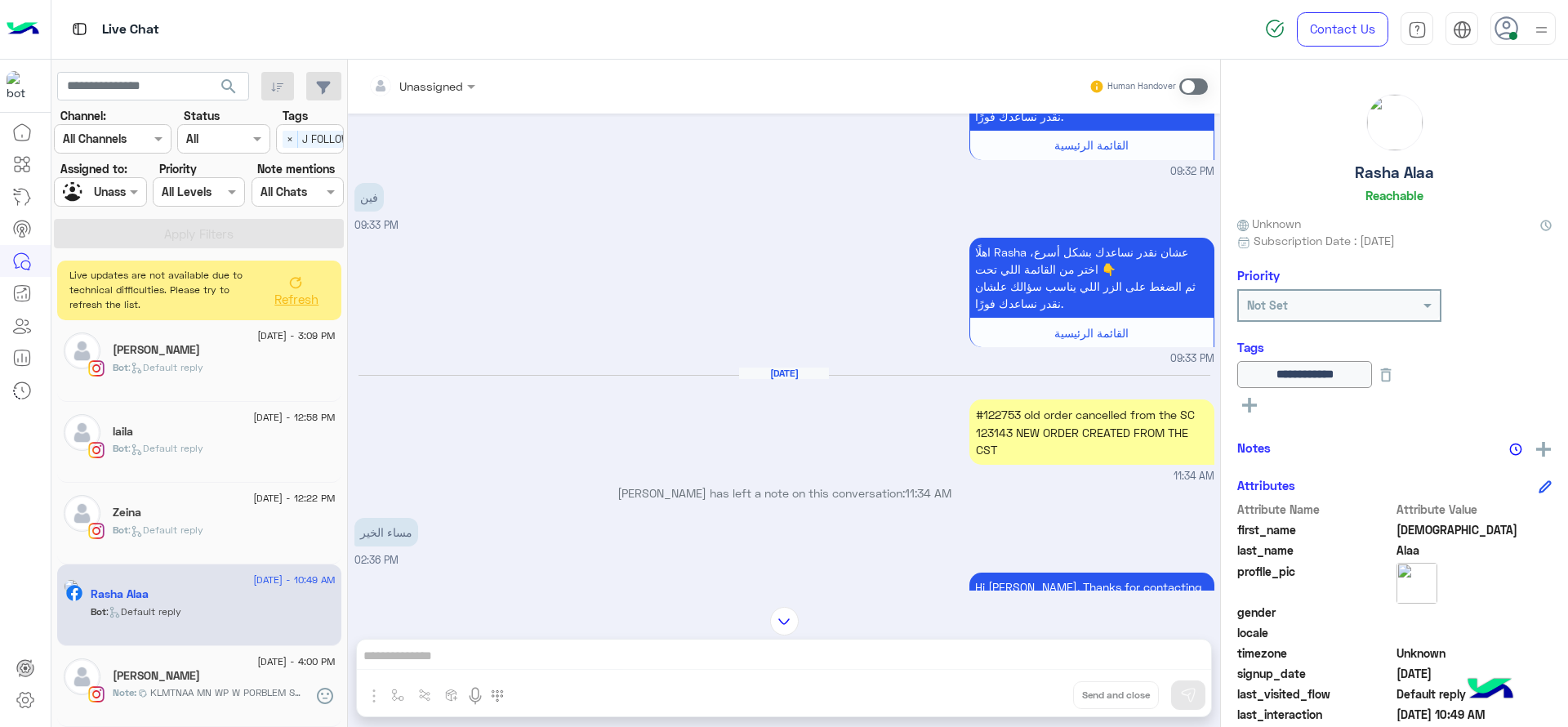
click at [987, 416] on div "#122753 old order cancelled from the SC 123143 NEW ORDER CREATED FROM THE CST" at bounding box center [1092, 432] width 245 height 65
copy div "122753"
click at [419, 91] on input "text" at bounding box center [401, 86] width 66 height 17
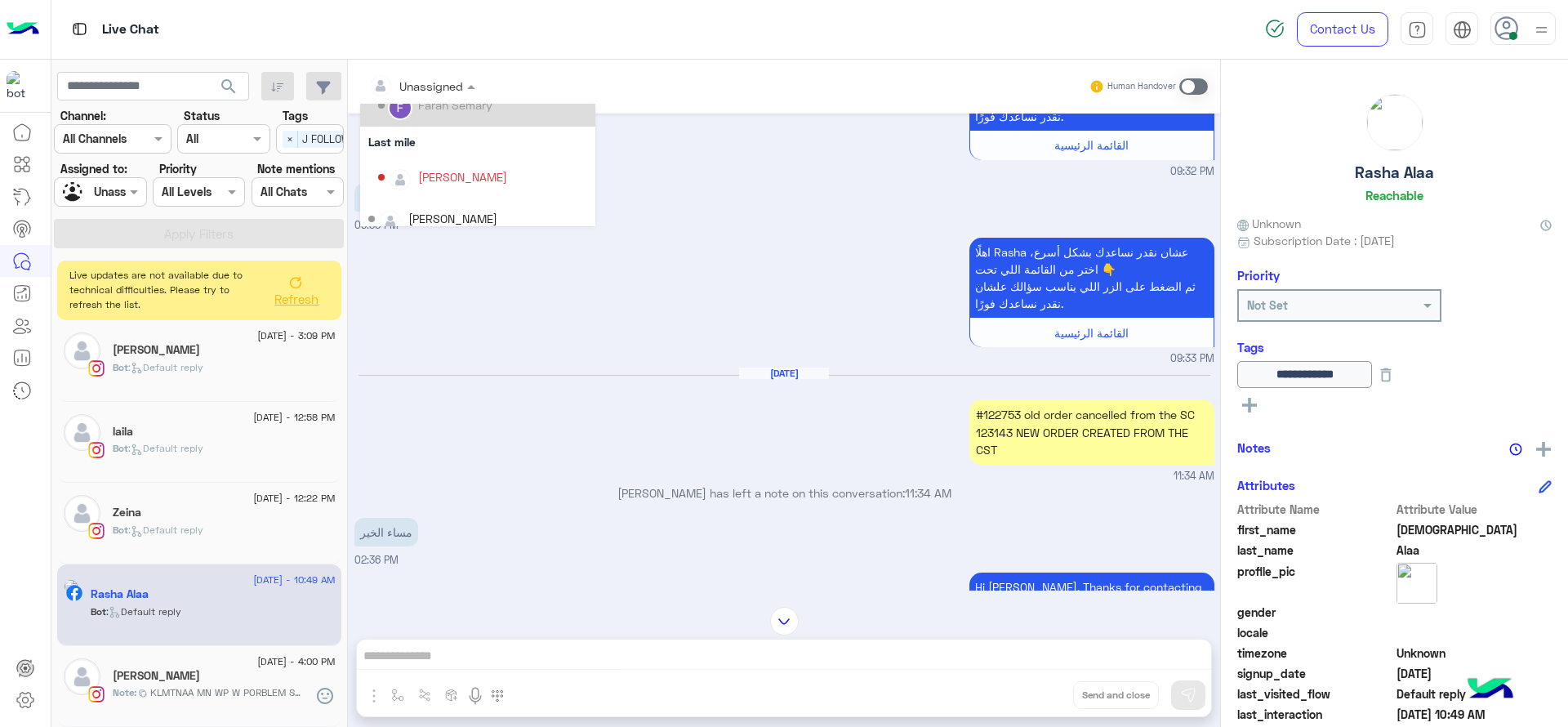
scroll to position [102, 0]
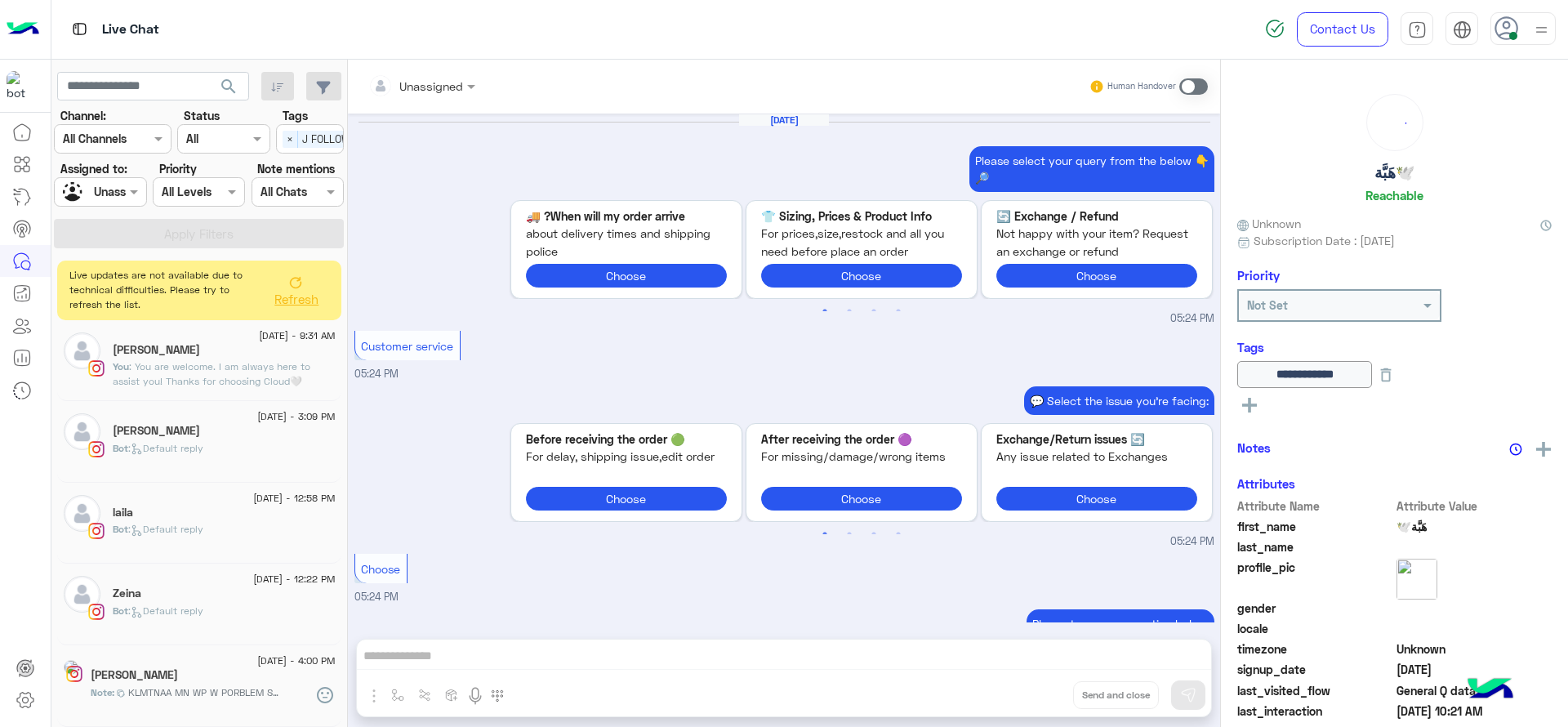
scroll to position [1340, 0]
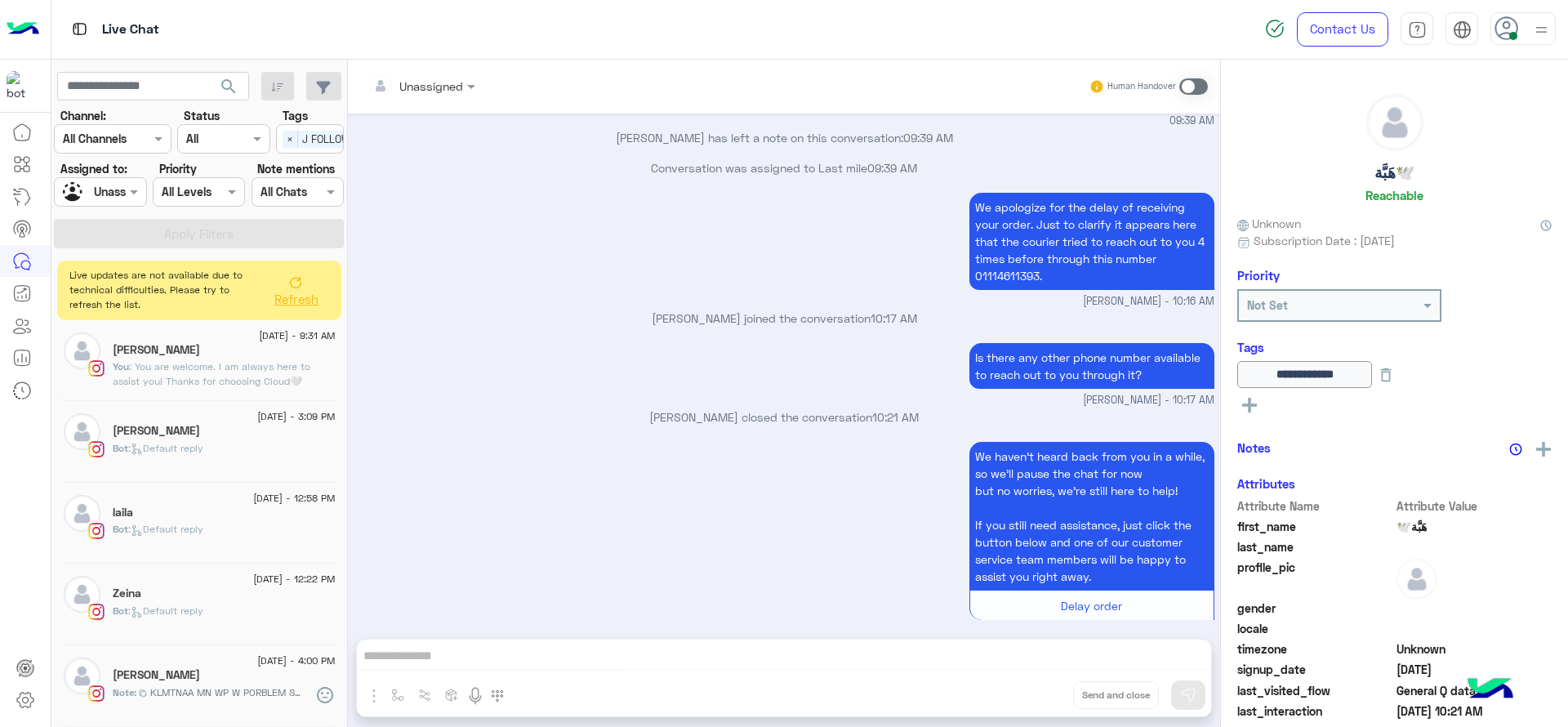
click at [99, 191] on input "text" at bounding box center [81, 192] width 38 height 17
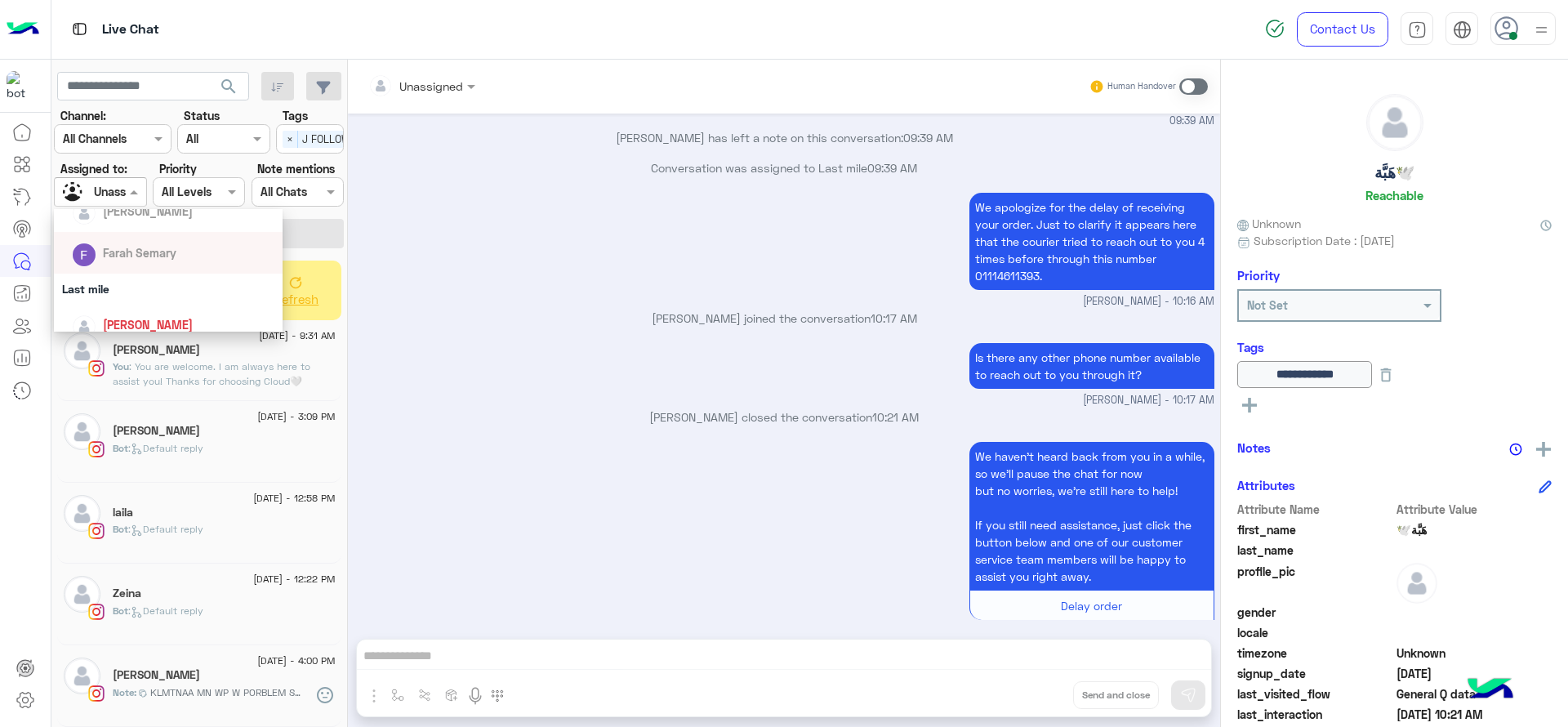
scroll to position [225, 0]
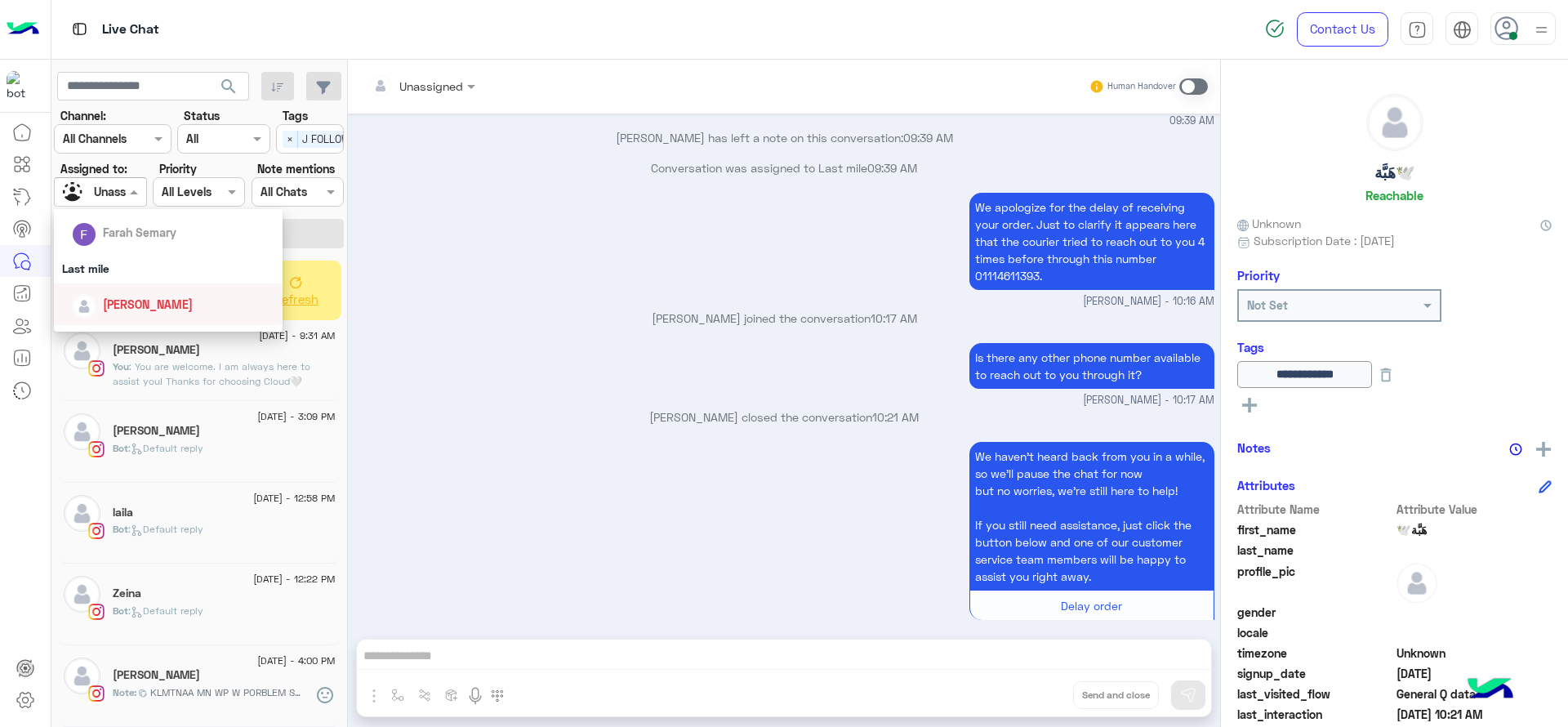
click at [130, 311] on span "[PERSON_NAME]" at bounding box center [148, 304] width 90 height 14
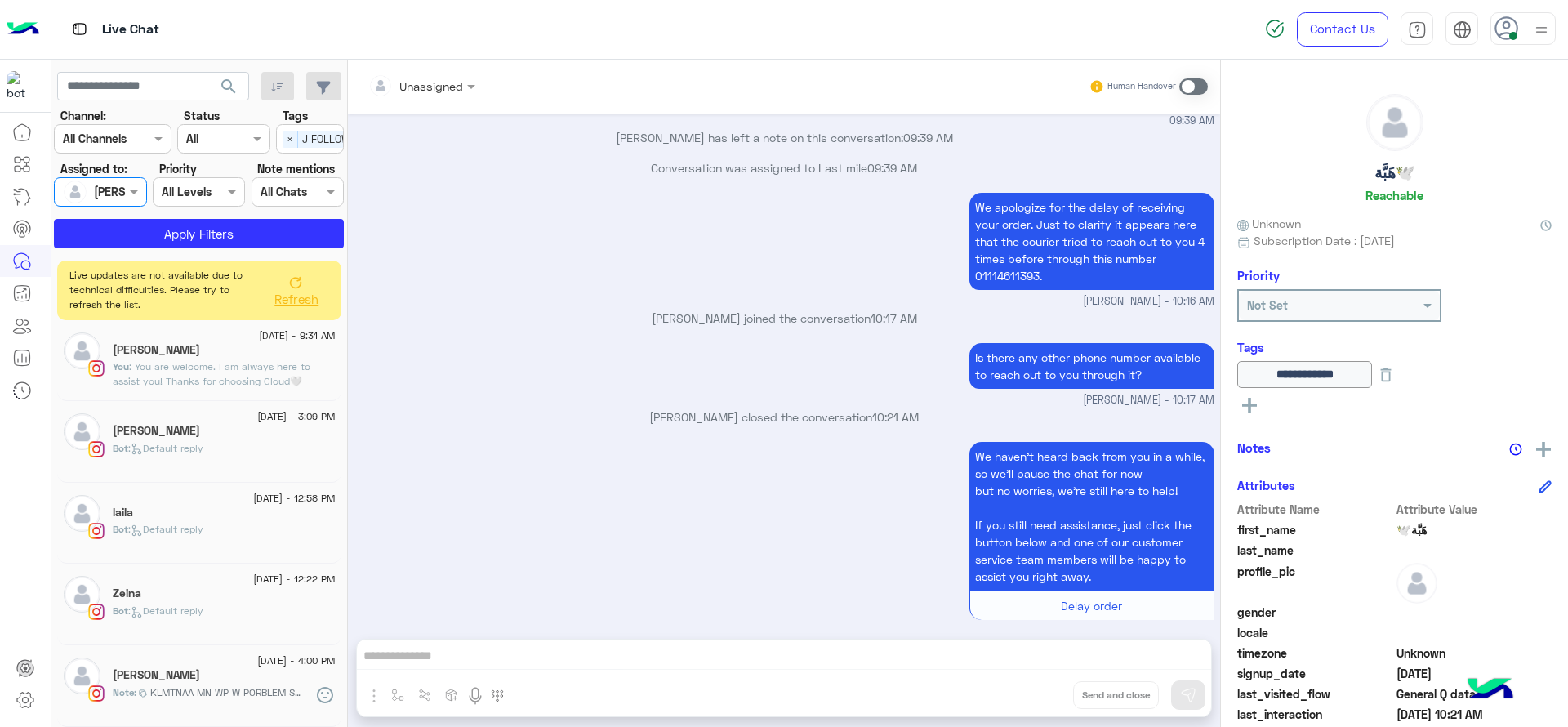
click at [281, 206] on div "Select All Chats" at bounding box center [298, 192] width 93 height 29
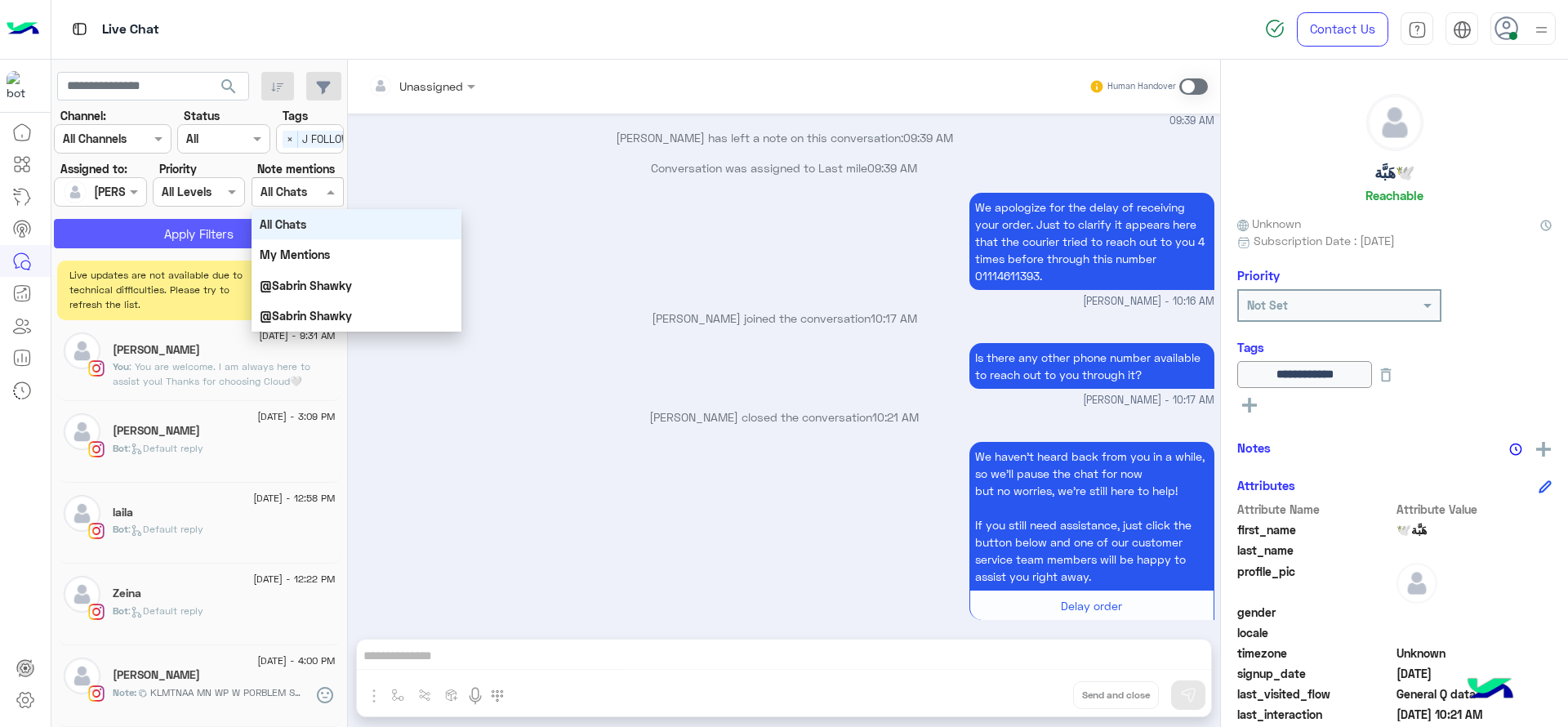
click at [176, 222] on button "Apply Filters" at bounding box center [199, 233] width 290 height 29
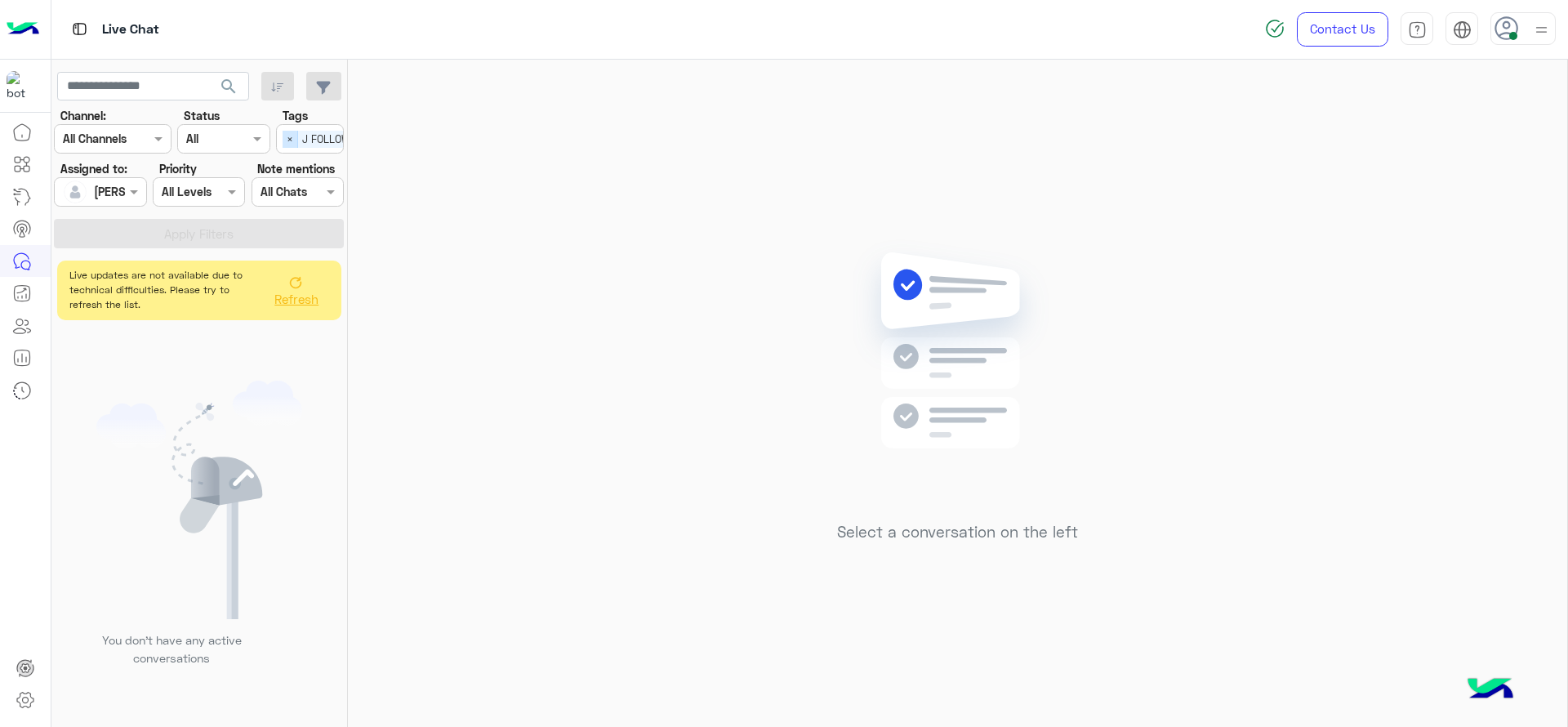
click at [287, 135] on span "×" at bounding box center [290, 139] width 15 height 17
click at [302, 228] on button "Apply Filters" at bounding box center [199, 233] width 290 height 29
click at [302, 290] on button "Refresh" at bounding box center [296, 288] width 65 height 45
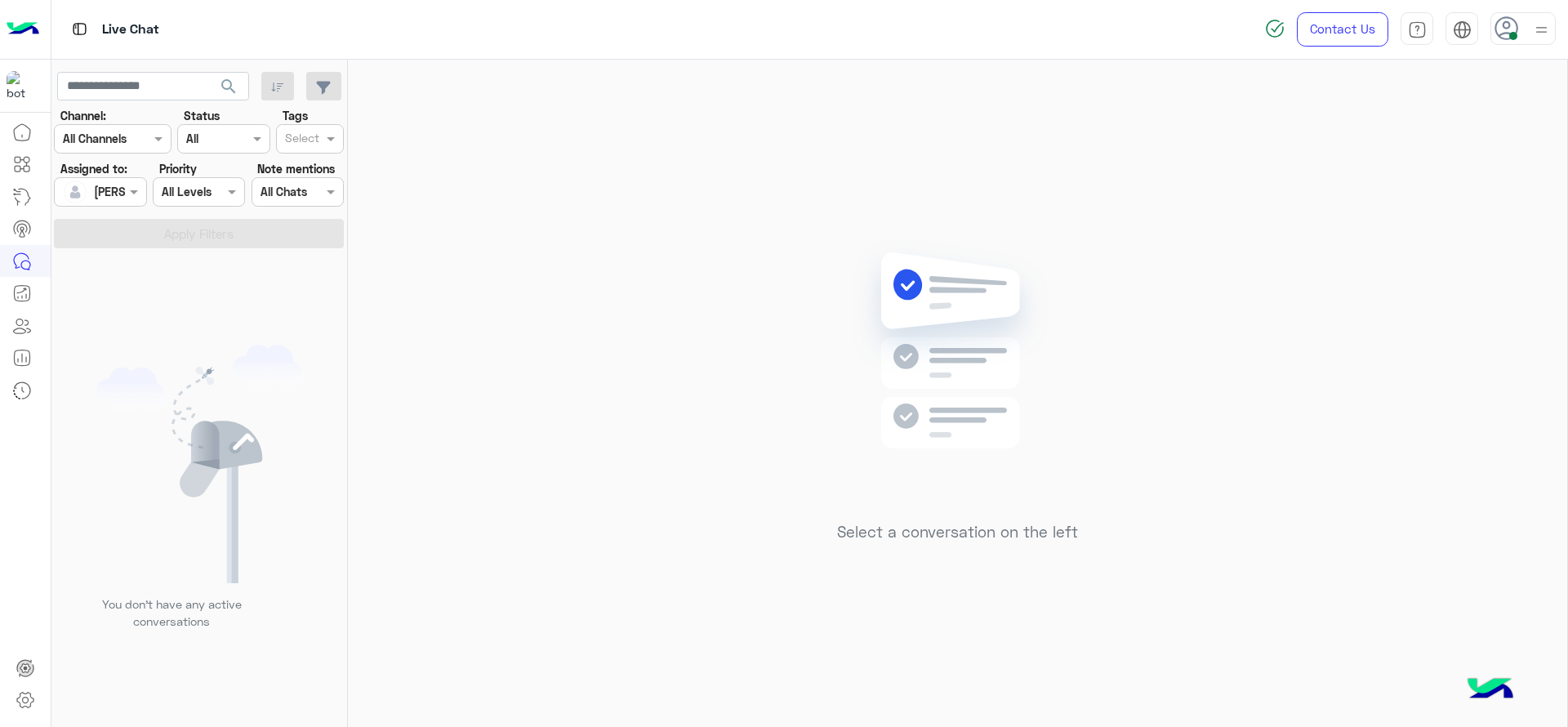
click at [103, 196] on div at bounding box center [100, 191] width 91 height 19
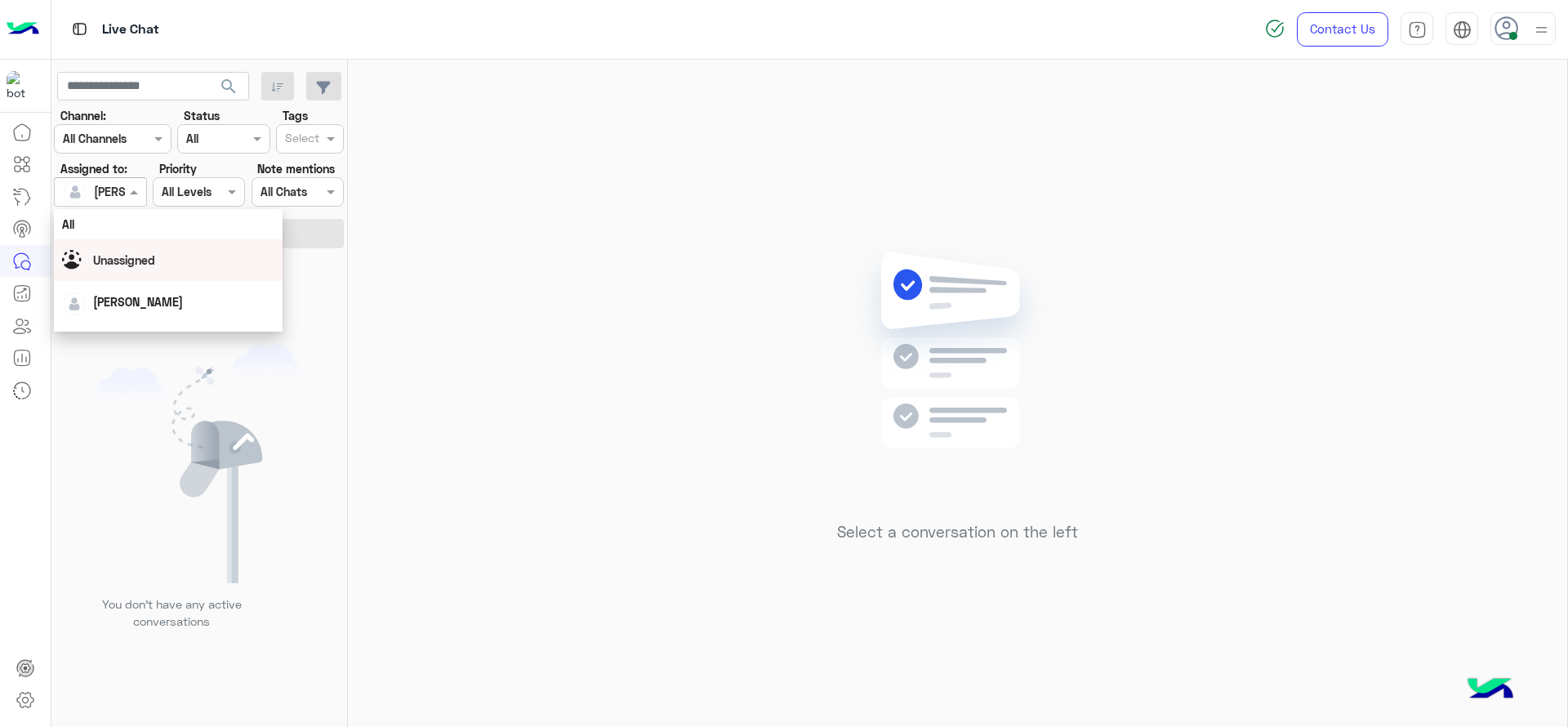
click at [117, 270] on div "Unassigned" at bounding box center [167, 260] width 212 height 28
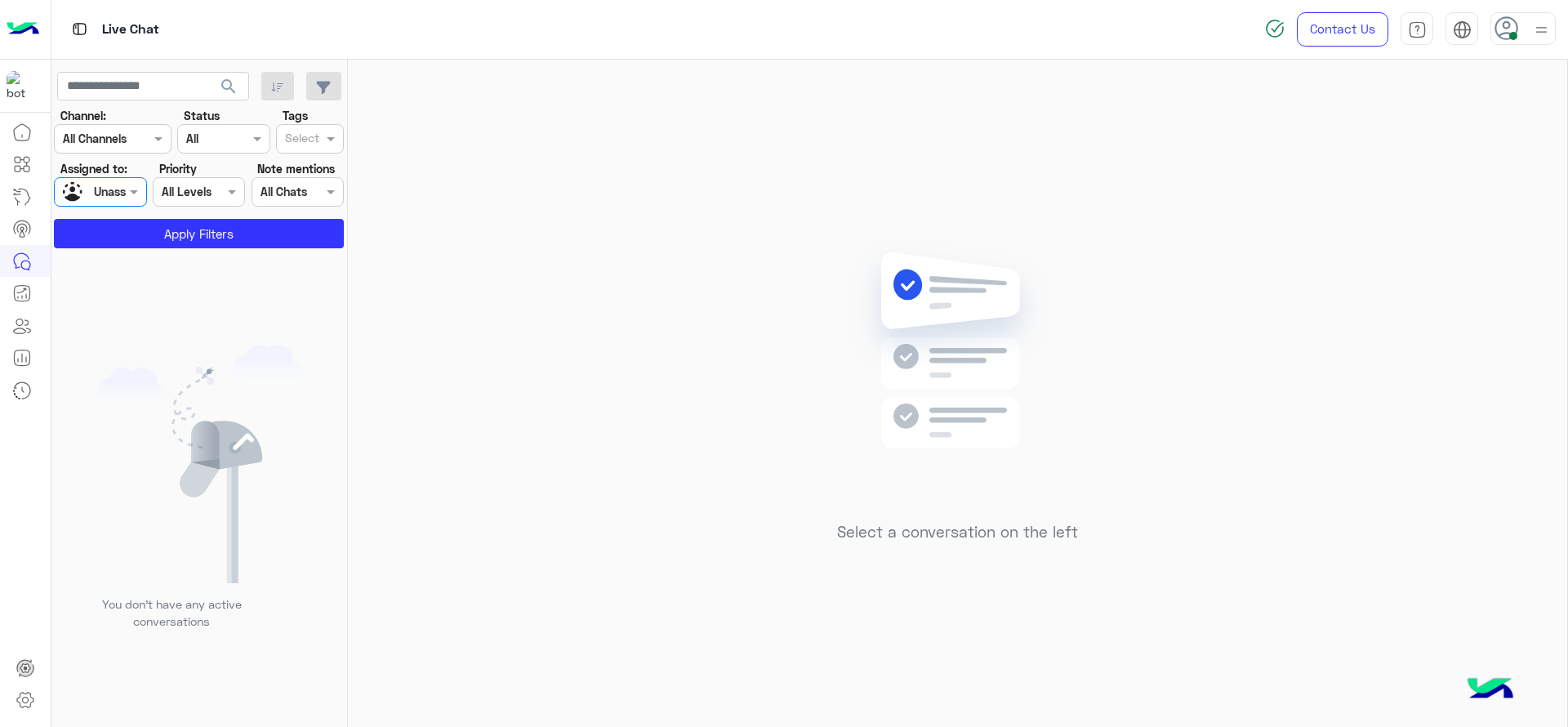
click at [317, 140] on input "text" at bounding box center [302, 140] width 34 height 17
click at [326, 178] on div "J FOLLOW UP" at bounding box center [310, 171] width 51 height 17
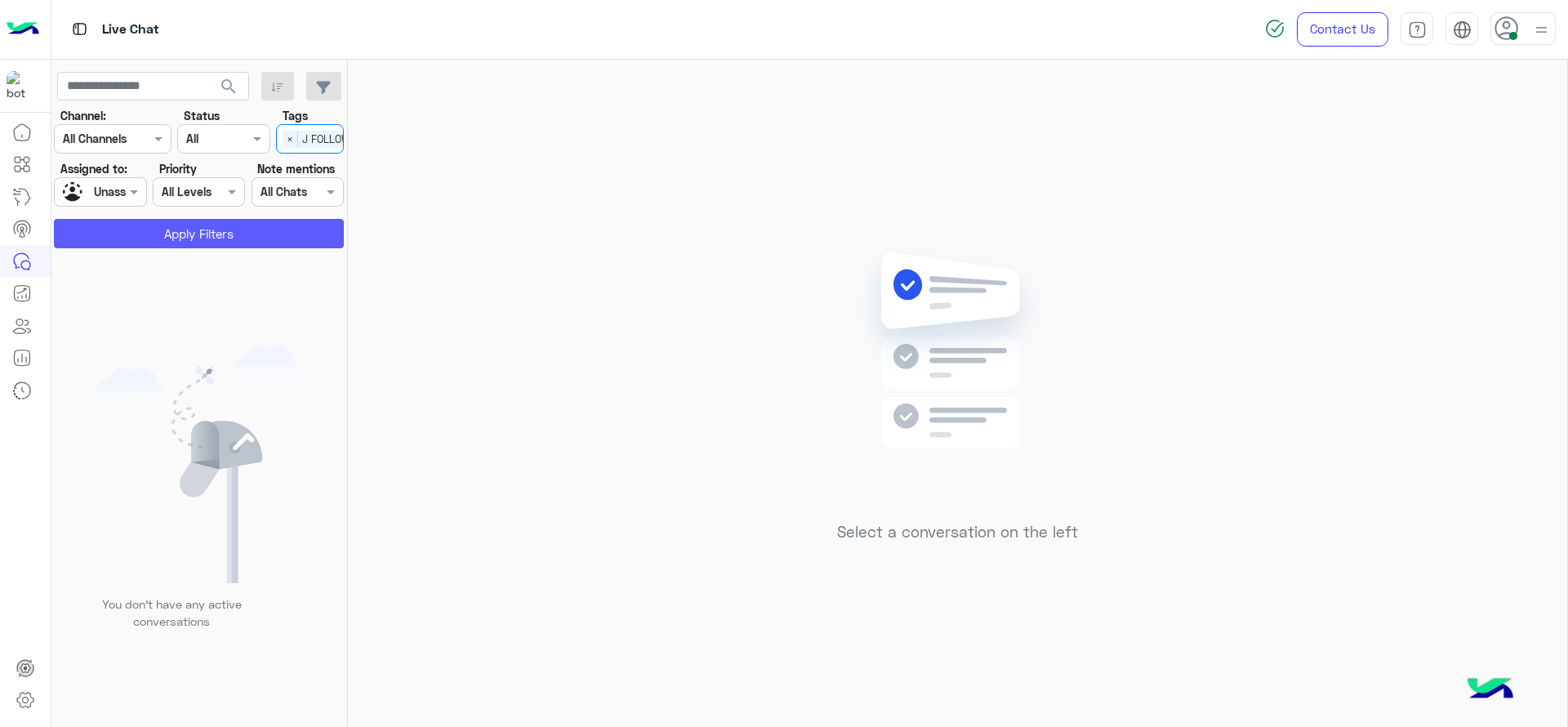
click at [264, 232] on button "Apply Filters" at bounding box center [199, 233] width 290 height 29
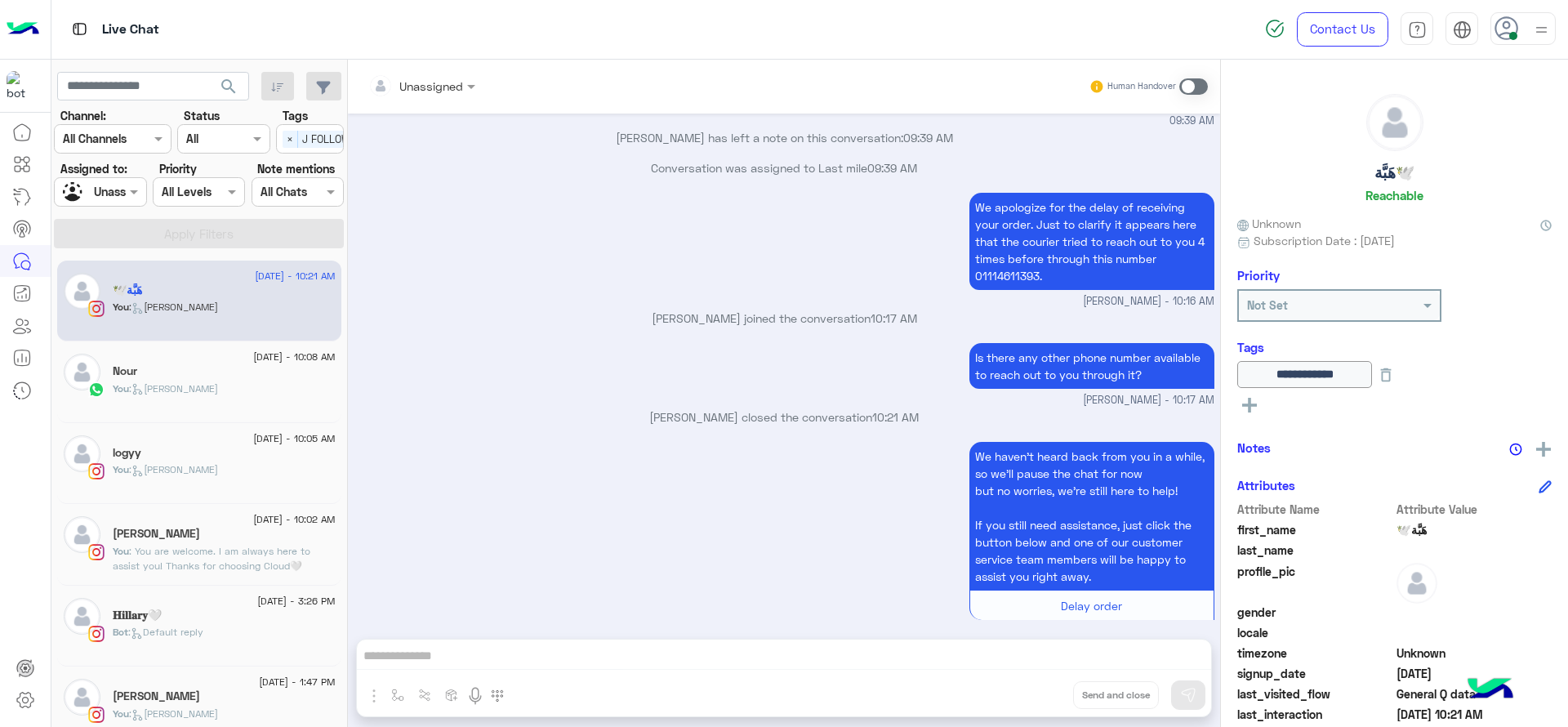
scroll to position [821, 0]
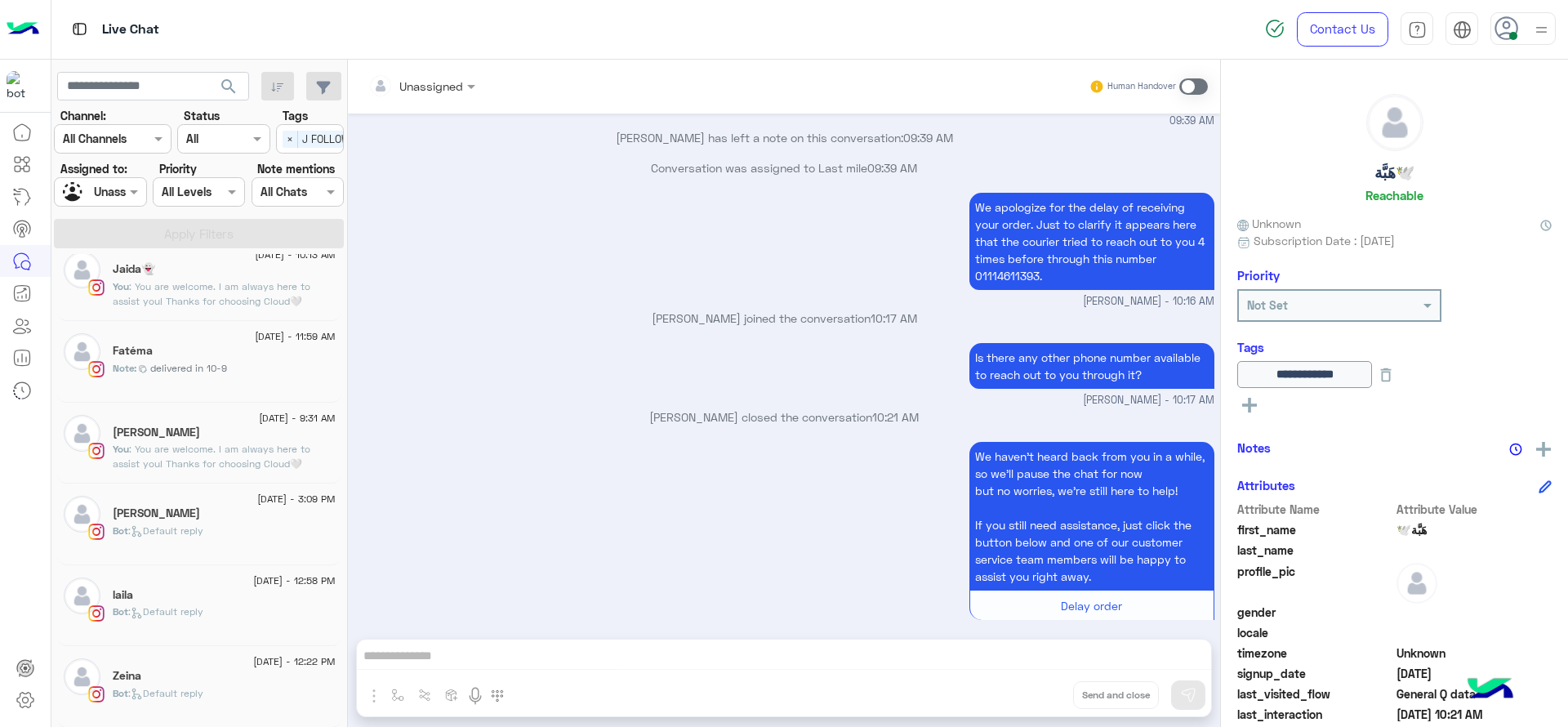
click at [290, 128] on div "Select × J FOLLOW UP" at bounding box center [327, 139] width 100 height 26
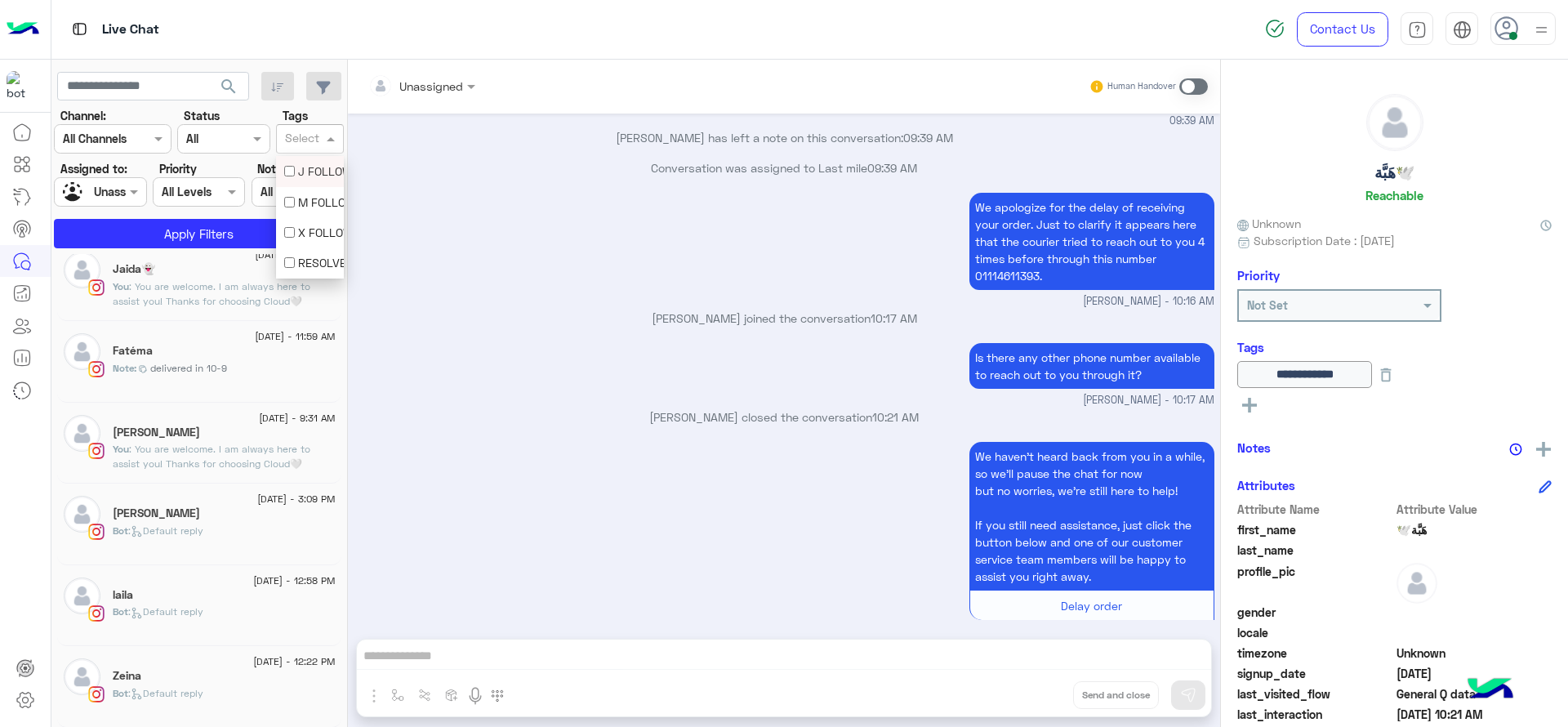
scroll to position [0, 0]
click at [126, 188] on span at bounding box center [136, 191] width 21 height 17
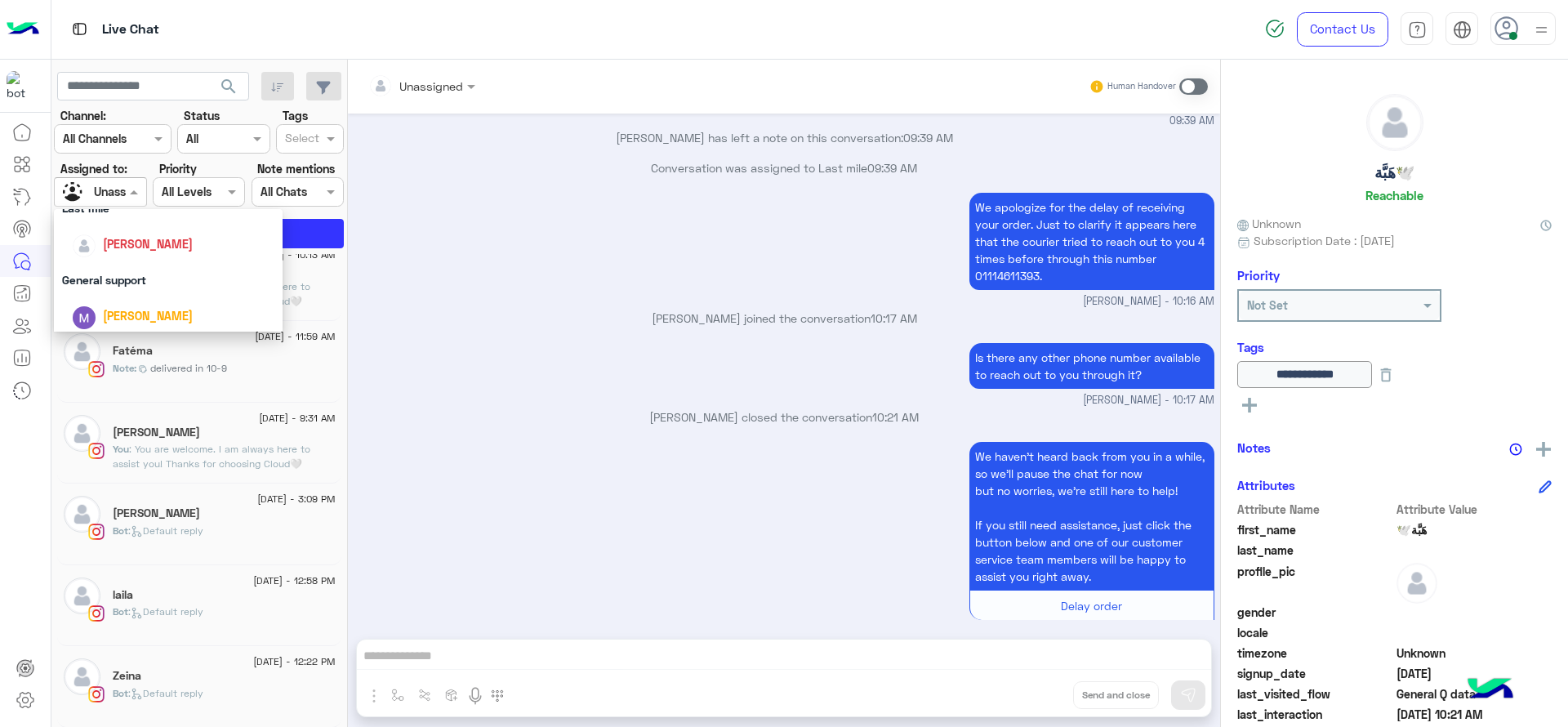
scroll to position [280, 0]
click at [154, 266] on div "[PERSON_NAME]" at bounding box center [168, 249] width 229 height 42
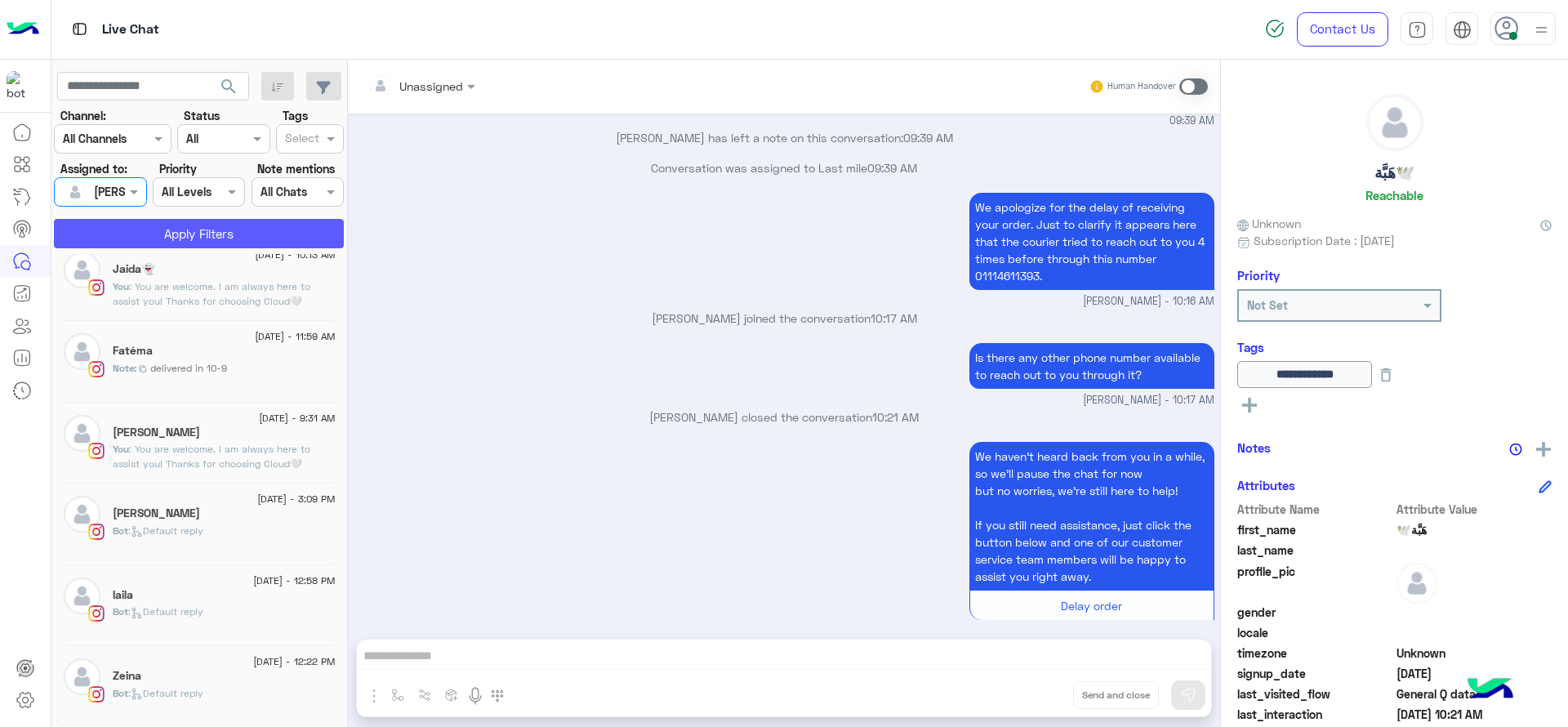
click at [157, 234] on button "Apply Filters" at bounding box center [199, 233] width 290 height 29
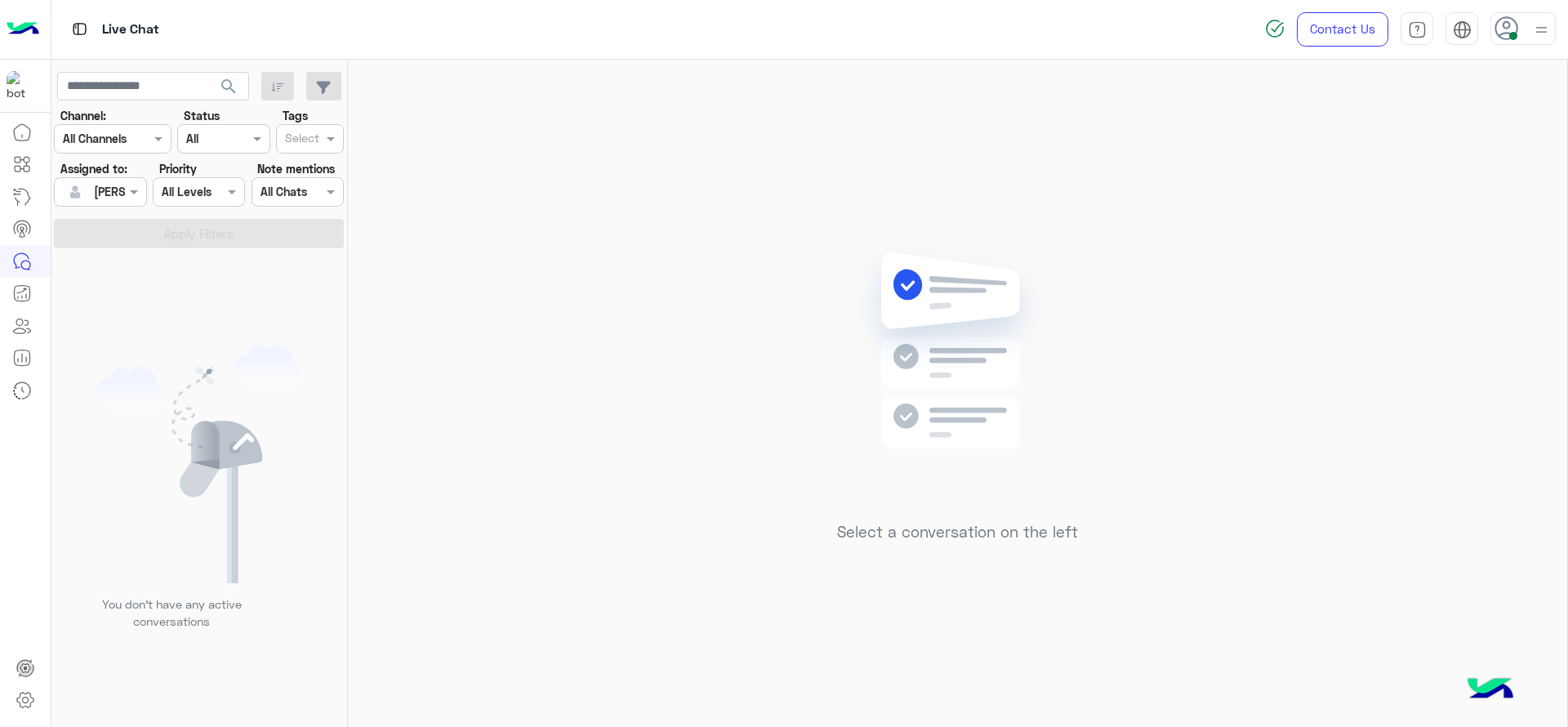
click at [571, 426] on div "Select a conversation on the left" at bounding box center [956, 396] width 1219 height 674
click at [399, 284] on div "Select a conversation on the left" at bounding box center [956, 396] width 1219 height 674
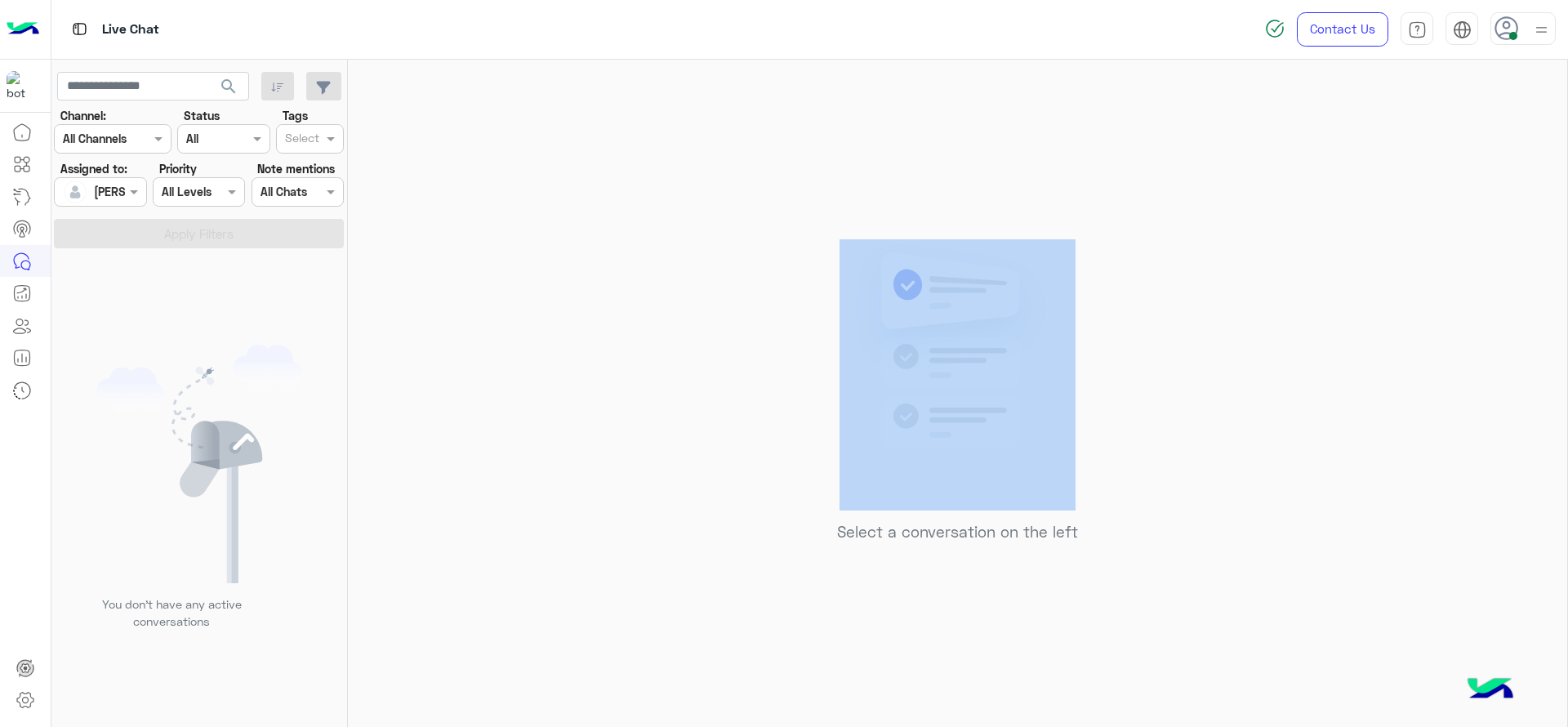
click at [399, 284] on div "Select a conversation on the left" at bounding box center [956, 396] width 1219 height 674
click at [487, 451] on div "Select a conversation on the left" at bounding box center [956, 396] width 1219 height 674
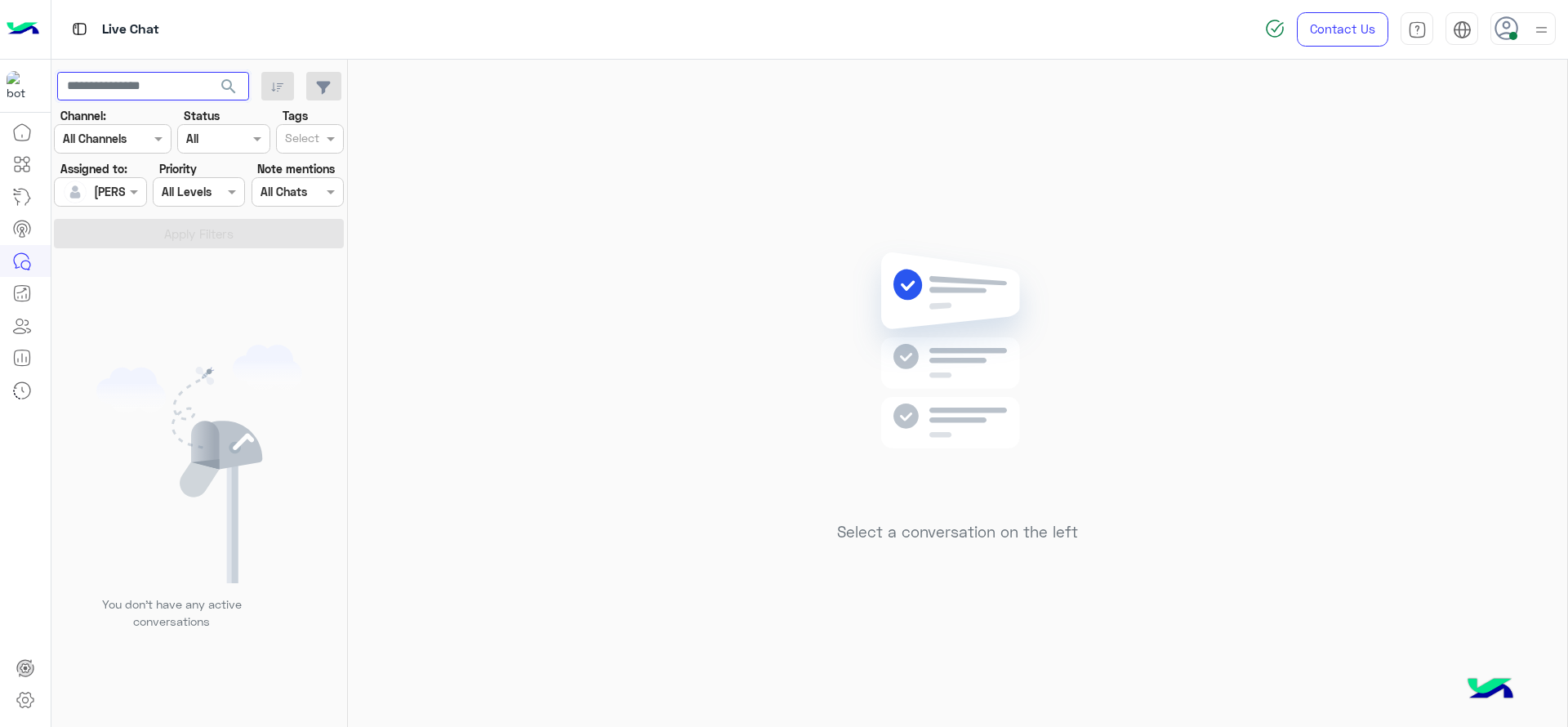
click at [159, 79] on input "text" at bounding box center [154, 87] width 192 height 29
click at [274, 424] on img at bounding box center [199, 464] width 206 height 239
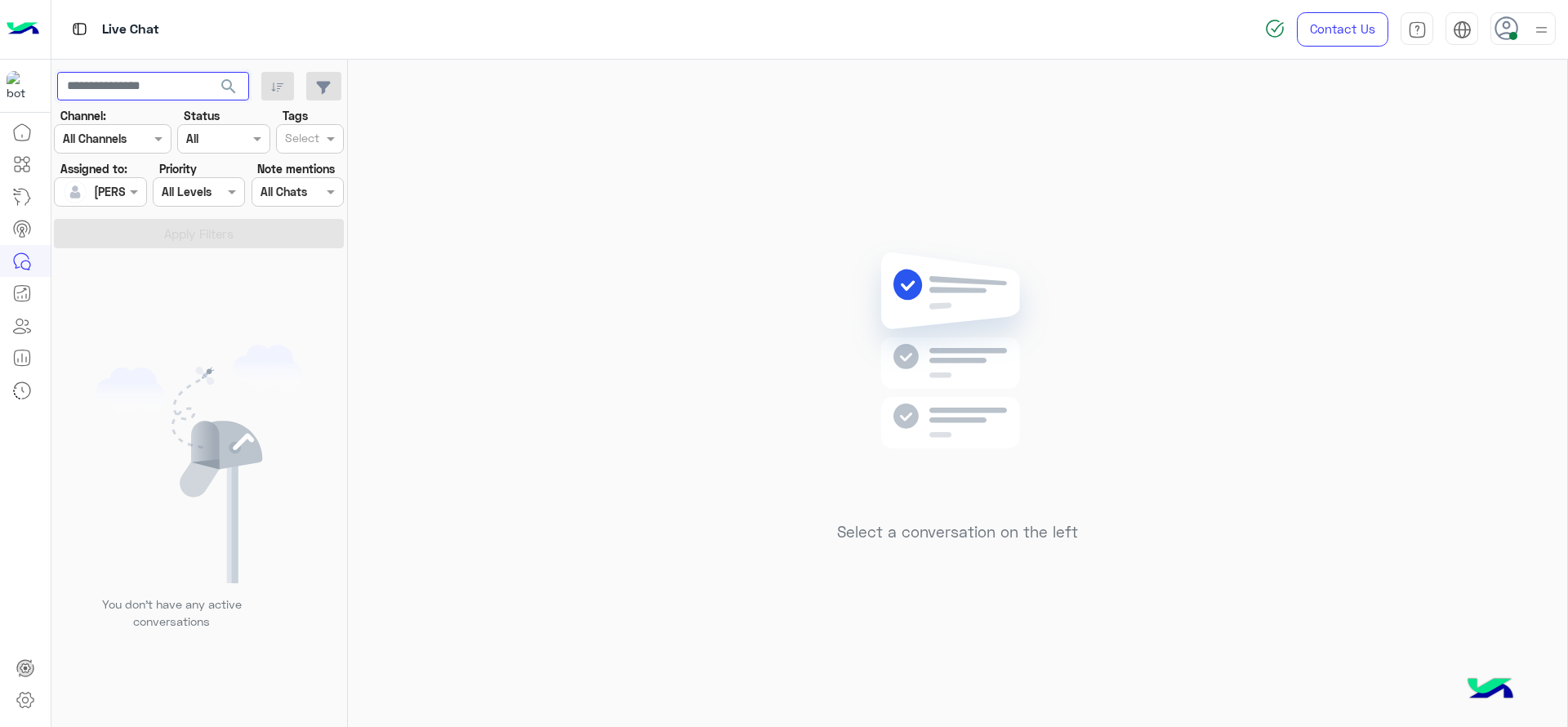
click at [127, 89] on input "text" at bounding box center [154, 87] width 192 height 29
type input "*"
type input "**********"
click at [120, 195] on div at bounding box center [100, 191] width 91 height 19
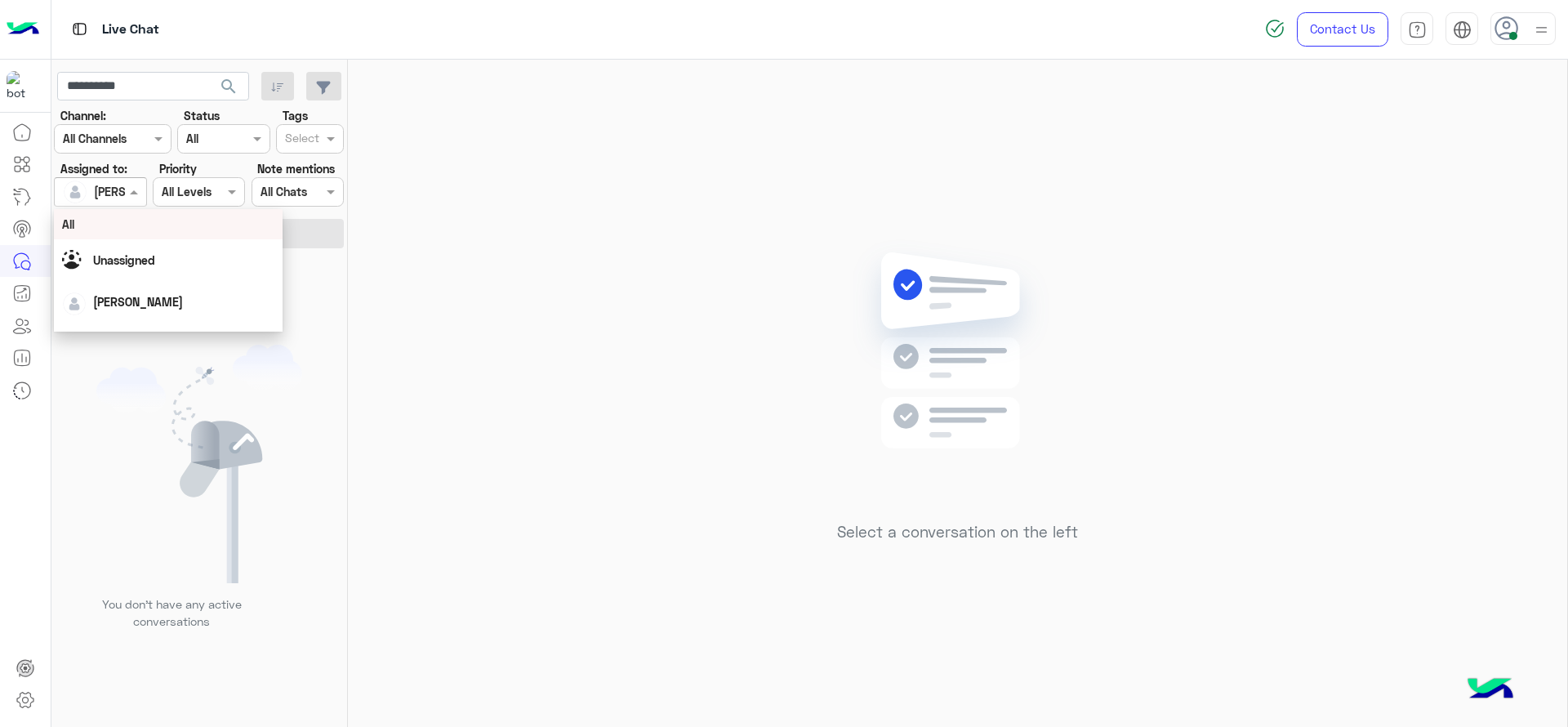
click at [135, 227] on div "All" at bounding box center [167, 224] width 212 height 17
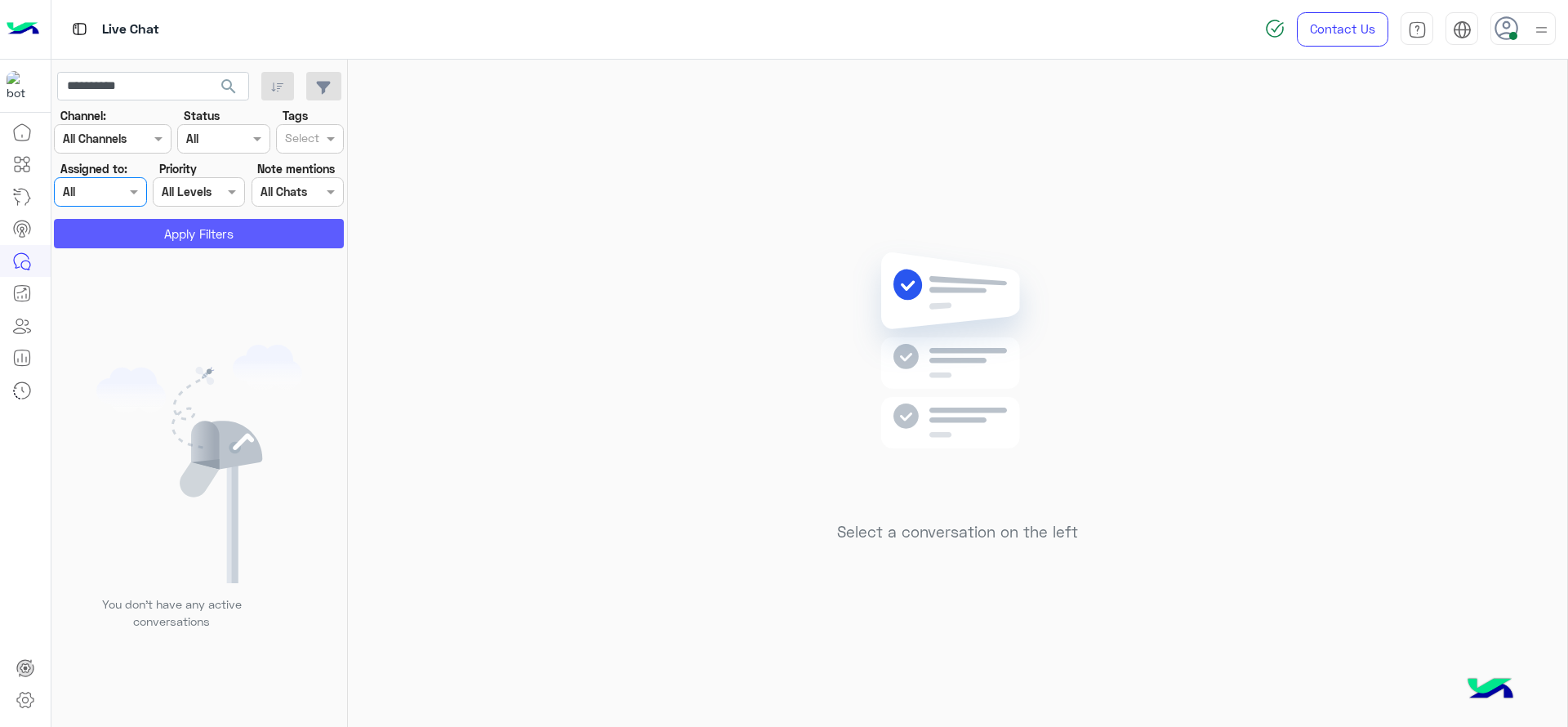
click at [154, 242] on button "Apply Filters" at bounding box center [199, 233] width 290 height 29
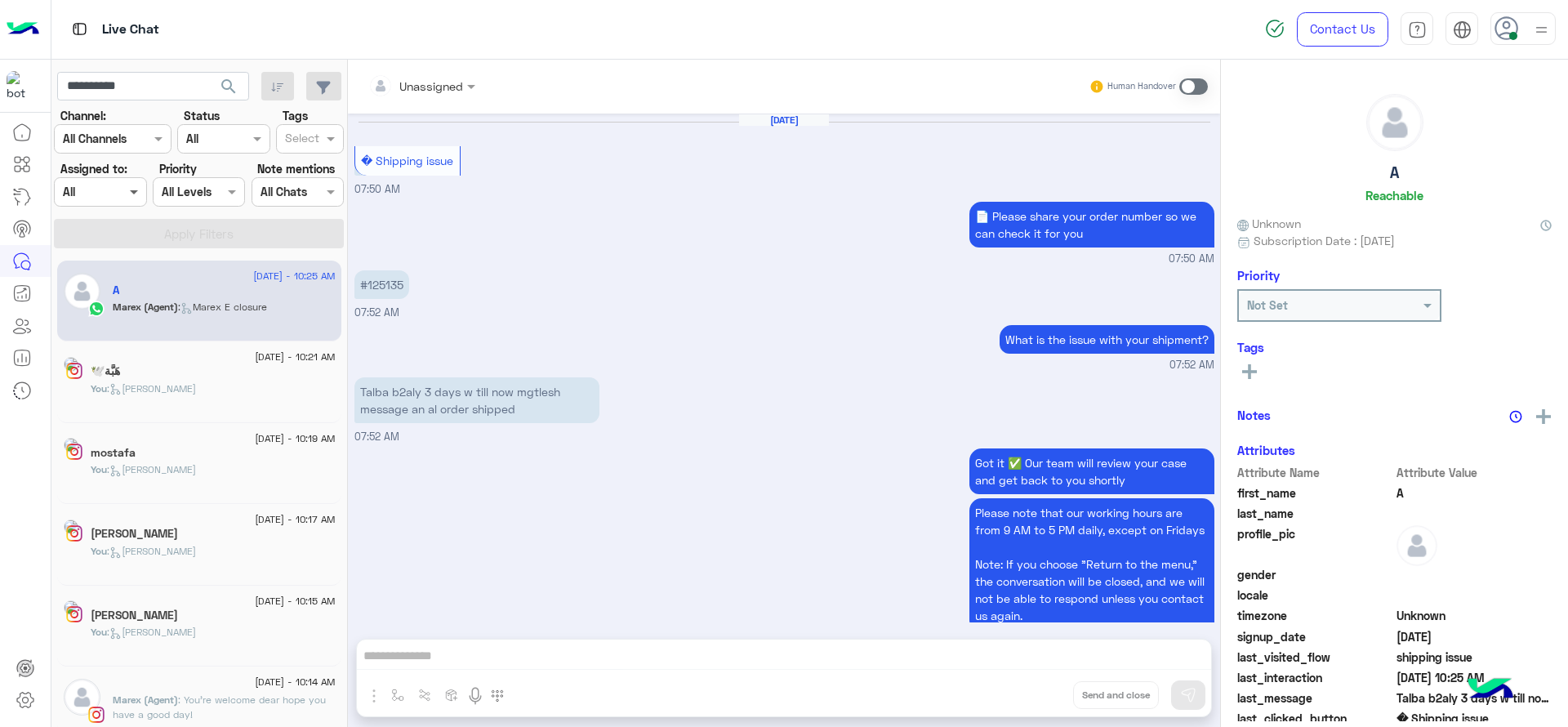
scroll to position [865, 0]
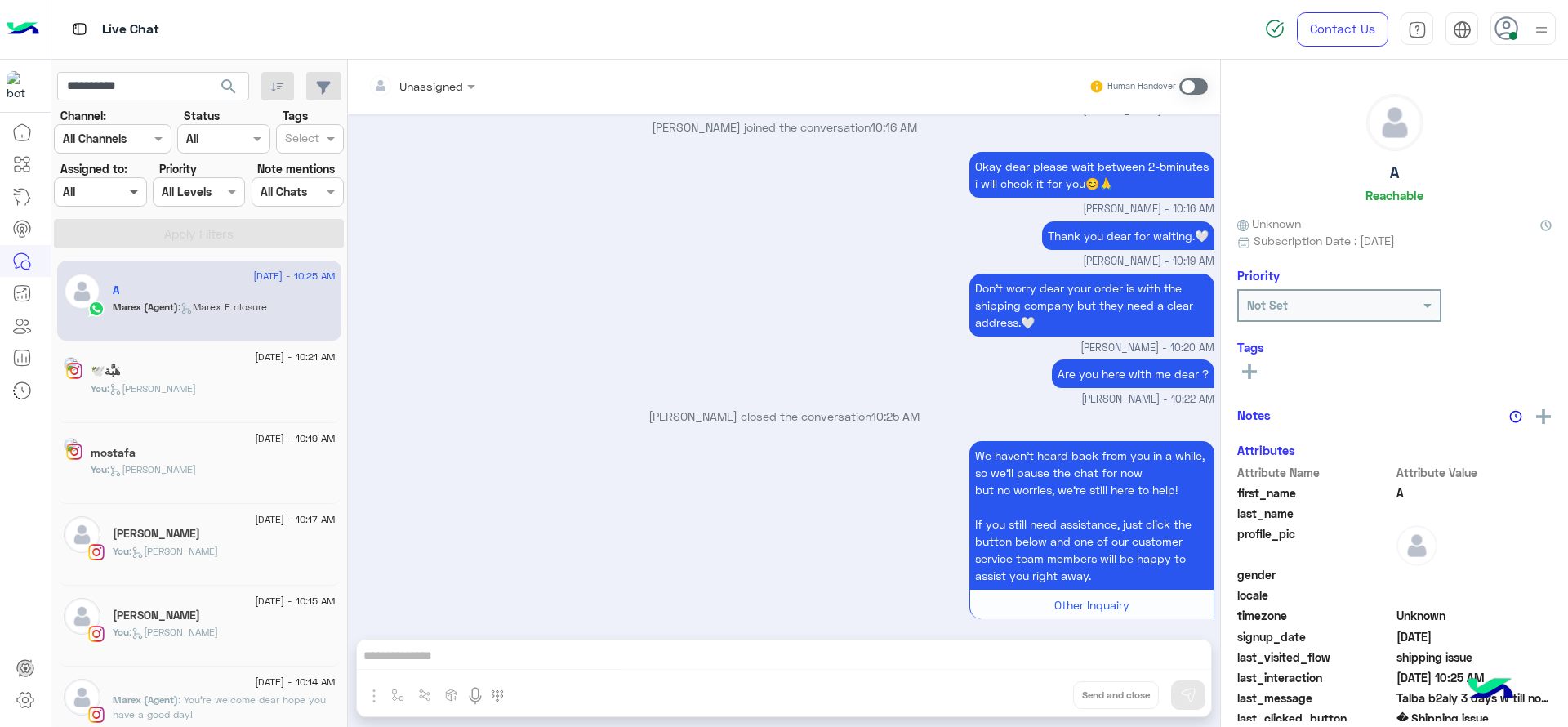
click at [134, 199] on span at bounding box center [136, 191] width 21 height 17
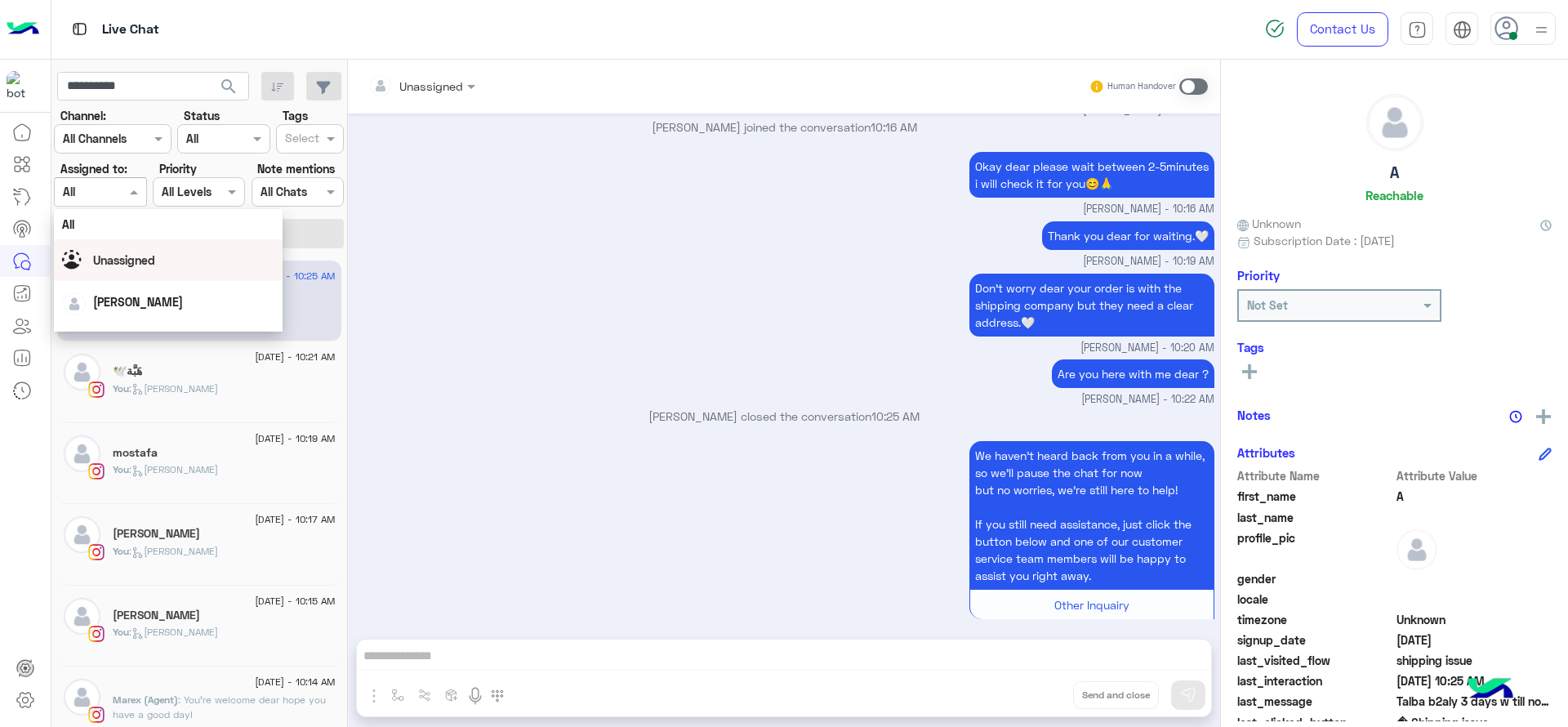
click at [139, 266] on span "Unassigned" at bounding box center [124, 260] width 62 height 14
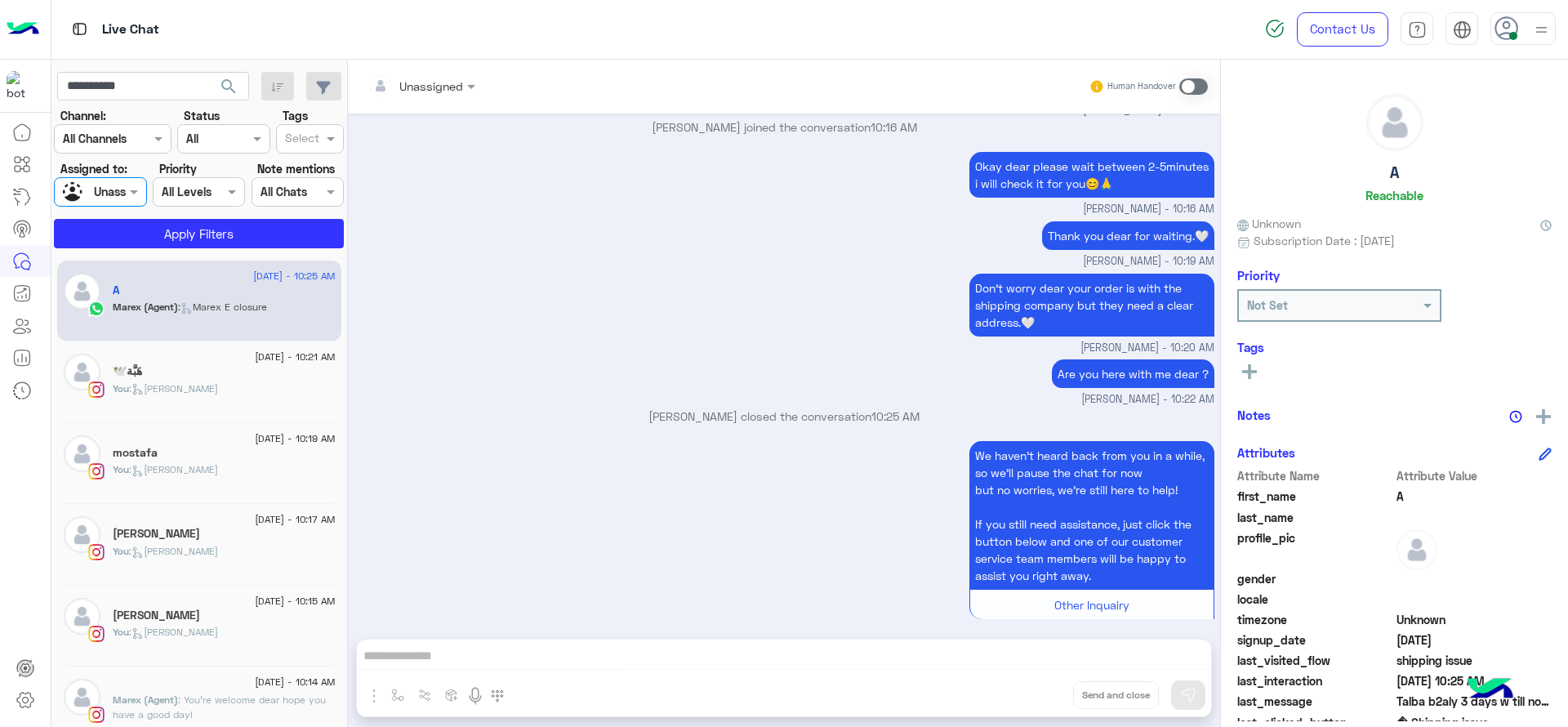
click at [193, 215] on section "Channel: Channel All Channels Status Channel All Tags Select Assigned to: Assig…" at bounding box center [199, 178] width 272 height 142
click at [193, 230] on button "Apply Filters" at bounding box center [199, 233] width 290 height 29
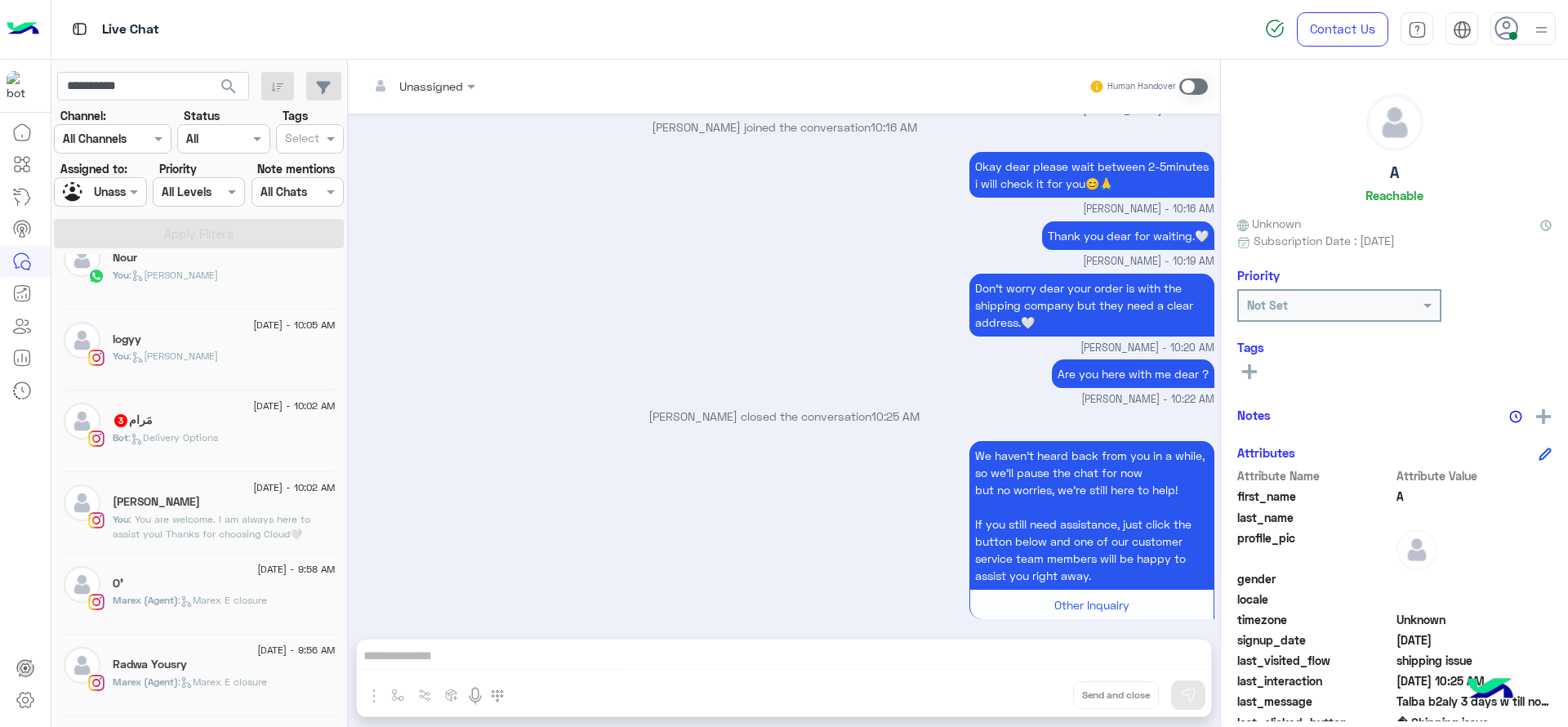
scroll to position [572, 0]
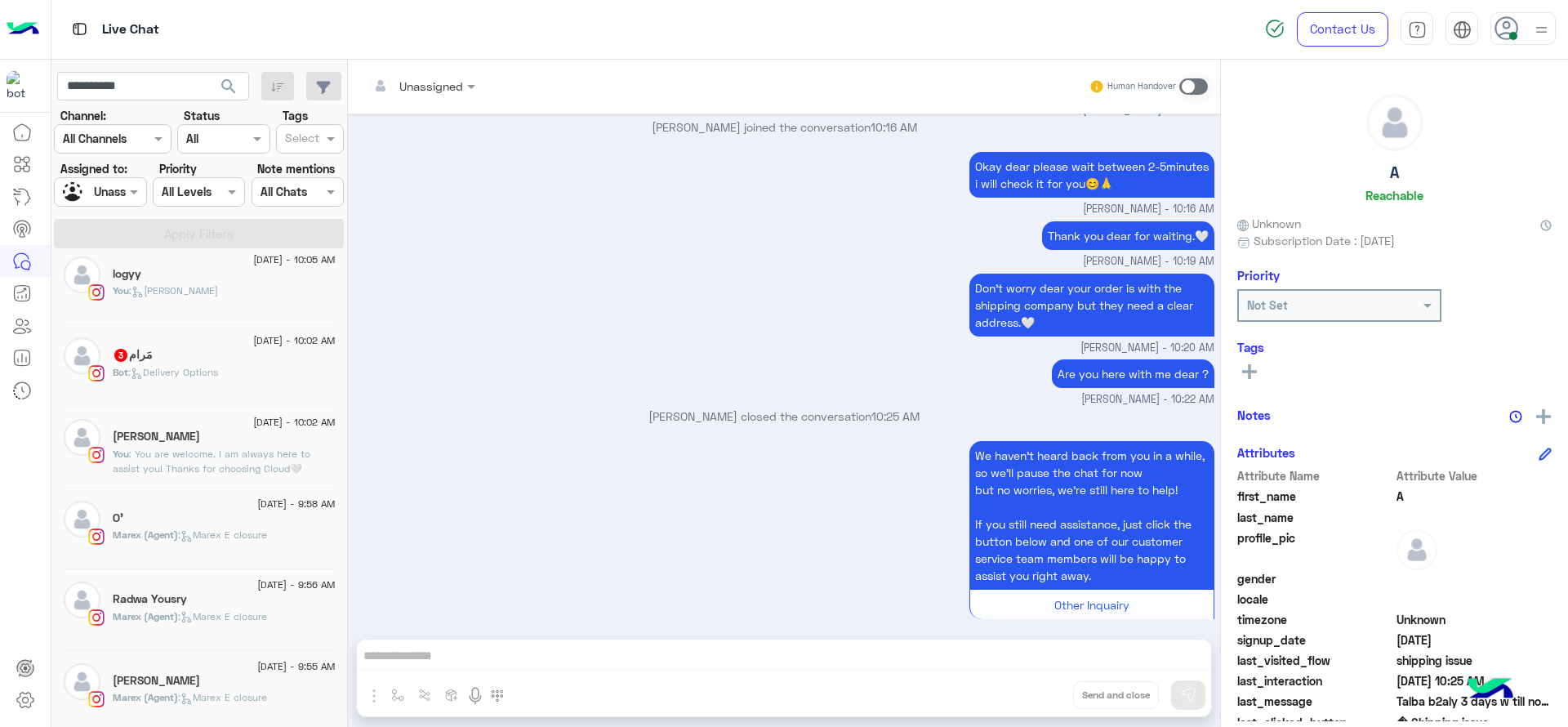
click at [200, 385] on div "Bot : Delivery Options" at bounding box center [224, 379] width 223 height 28
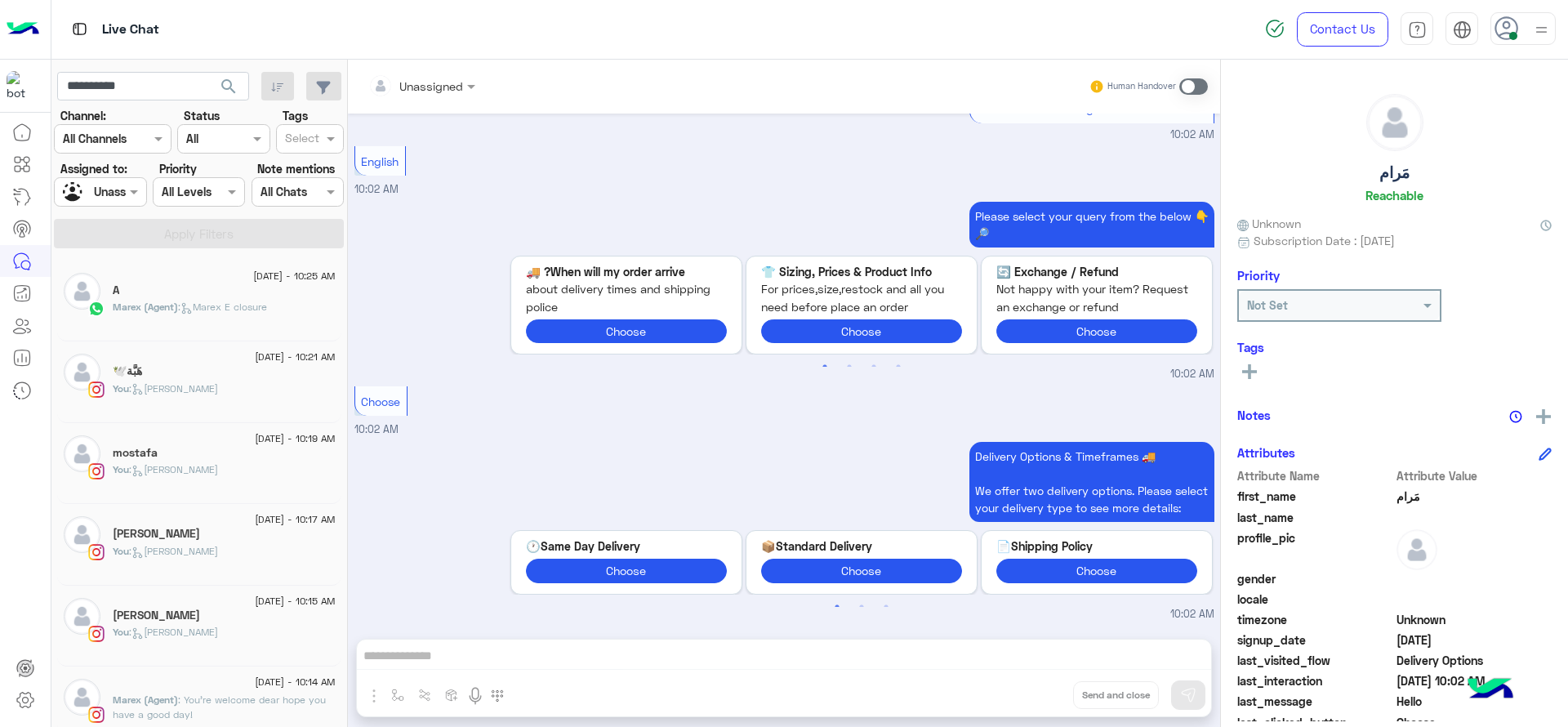
click at [96, 180] on div "Unassigned" at bounding box center [93, 192] width 62 height 28
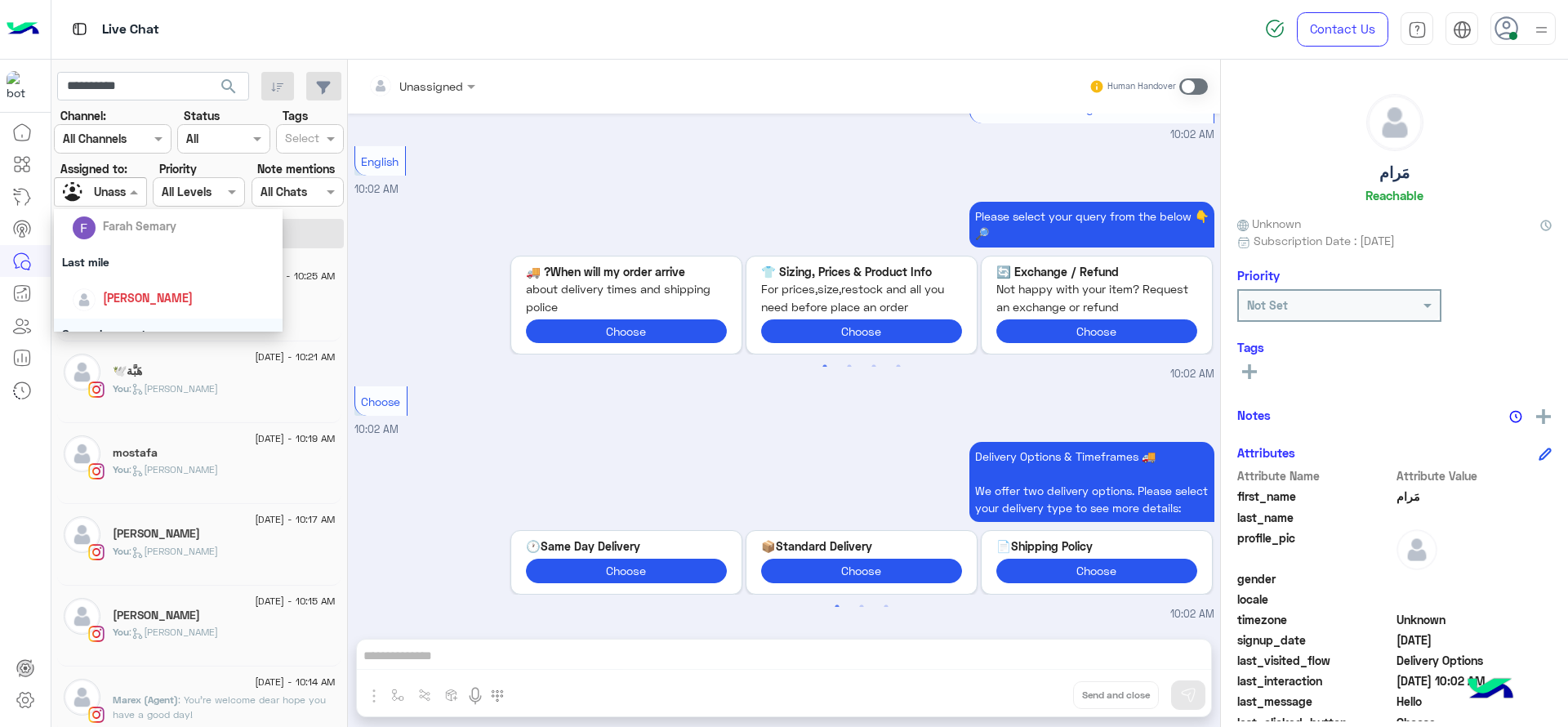
scroll to position [204, 0]
click at [124, 296] on div "Last mile" at bounding box center [168, 288] width 229 height 30
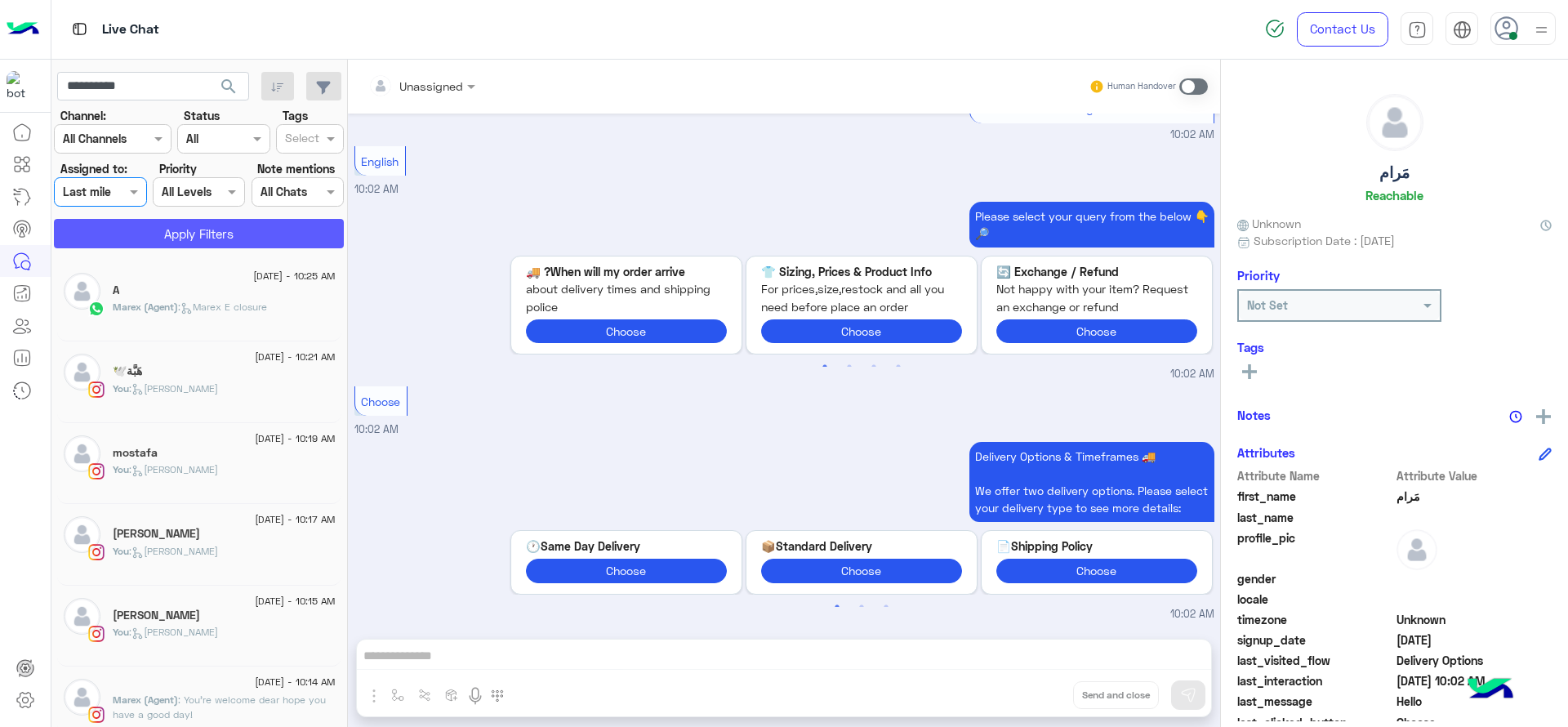
click at [196, 227] on button "Apply Filters" at bounding box center [199, 233] width 290 height 29
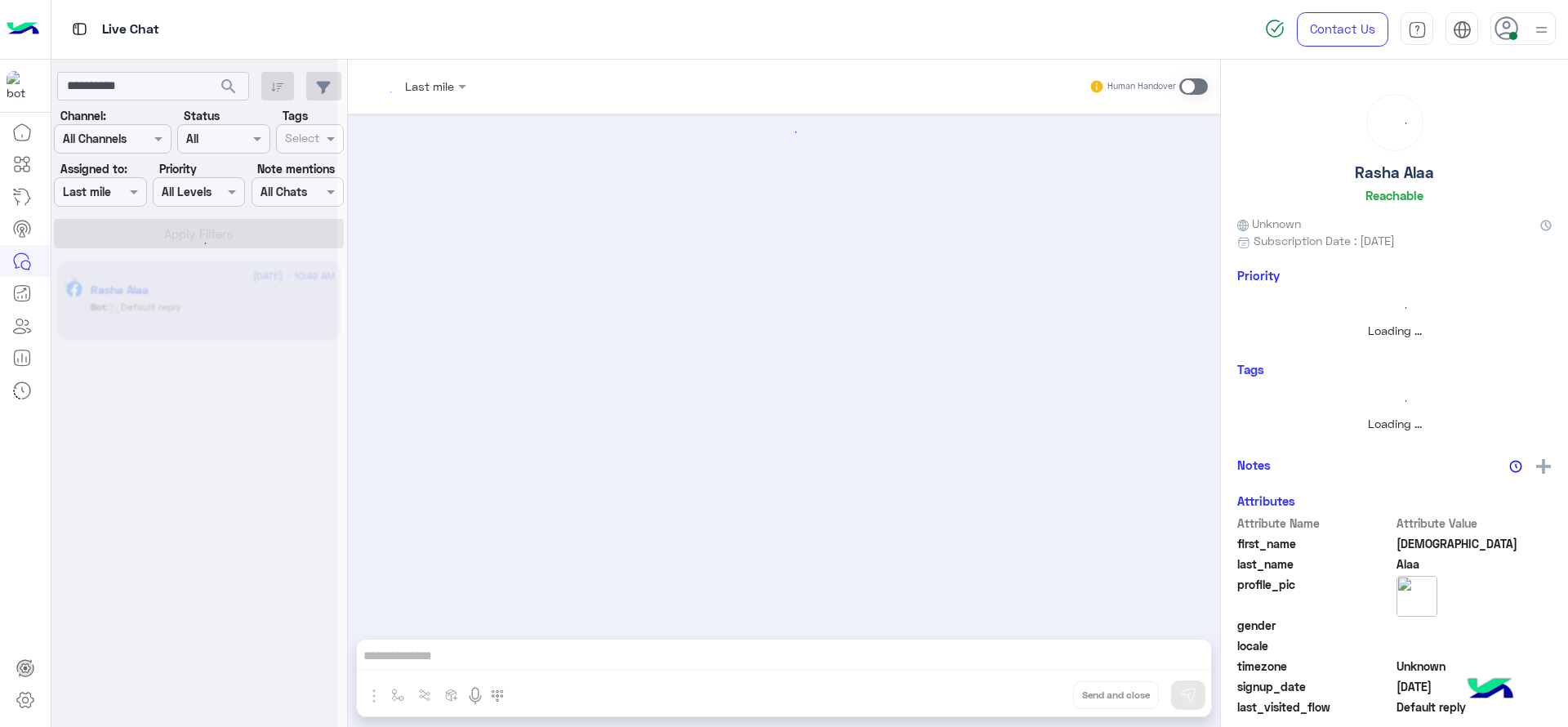
scroll to position [862, 0]
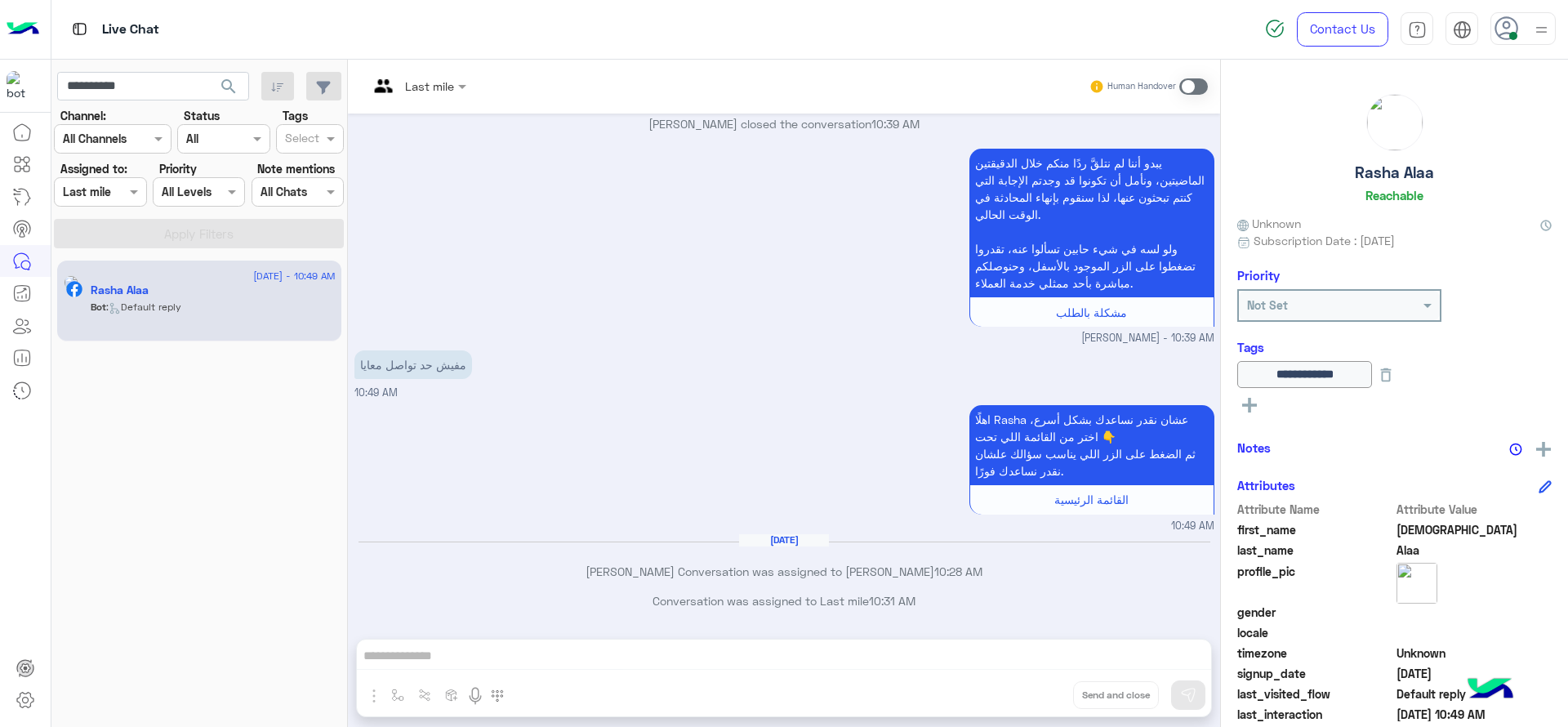
click at [801, 467] on div "اهلًا Rasha عشان نقدر نساعدك بشكل أسرع، اختر من القائمة اللي تحت 👇 ثم الضغط على…" at bounding box center [784, 467] width 859 height 133
click at [725, 411] on div "اهلًا Rasha عشان نقدر نساعدك بشكل أسرع، اختر من القائمة اللي تحت 👇 ثم الضغط على…" at bounding box center [784, 467] width 859 height 133
click at [454, 77] on span at bounding box center [464, 86] width 21 height 17
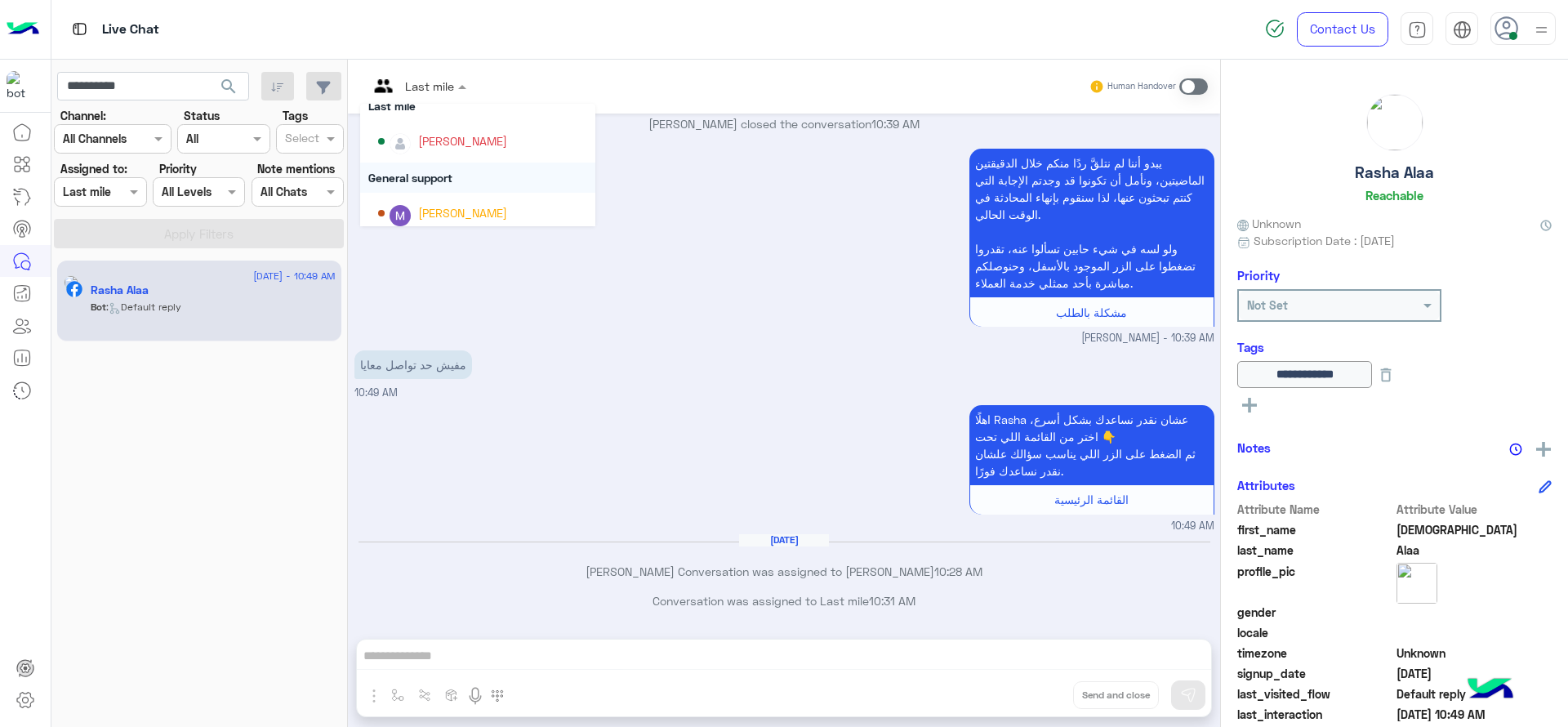
scroll to position [225, 0]
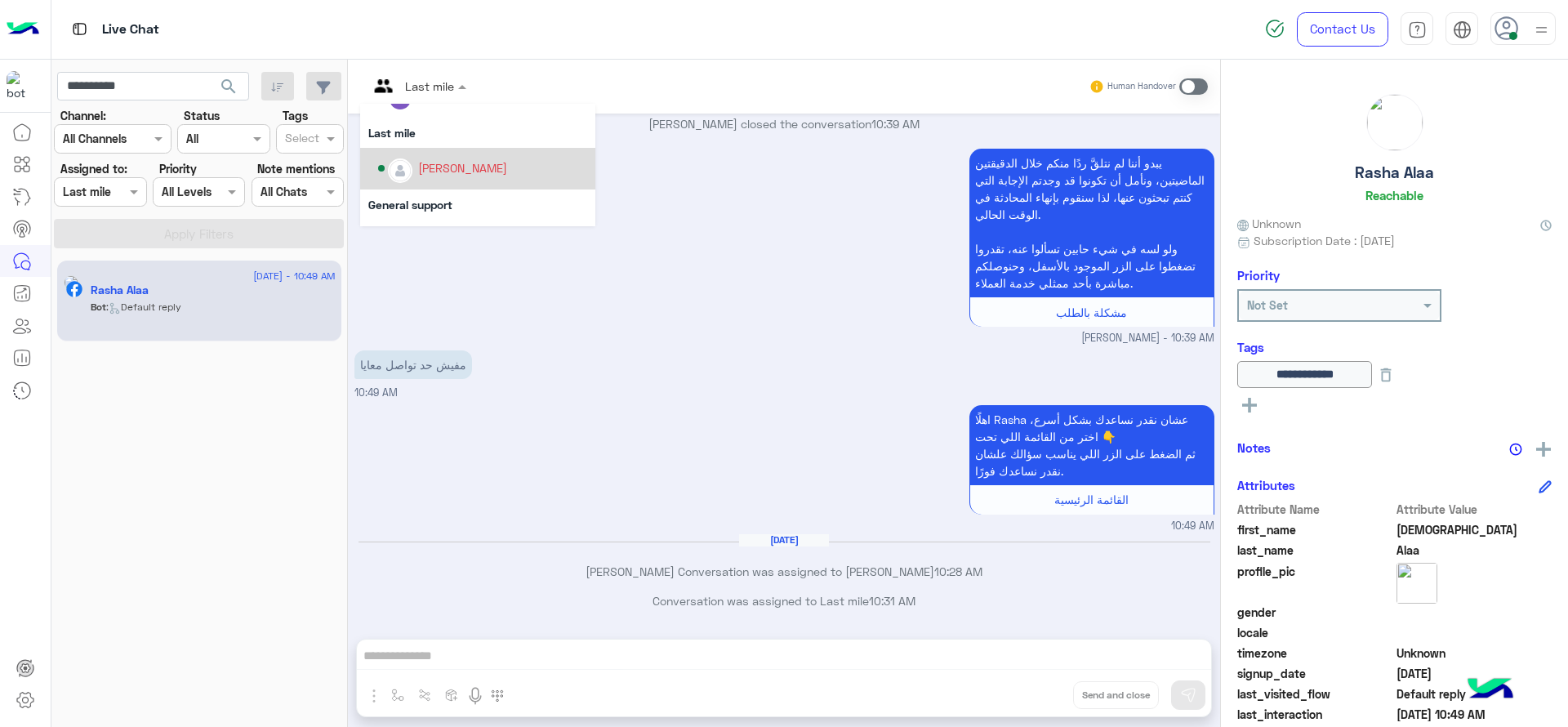
click at [427, 166] on div "[PERSON_NAME]" at bounding box center [462, 168] width 89 height 17
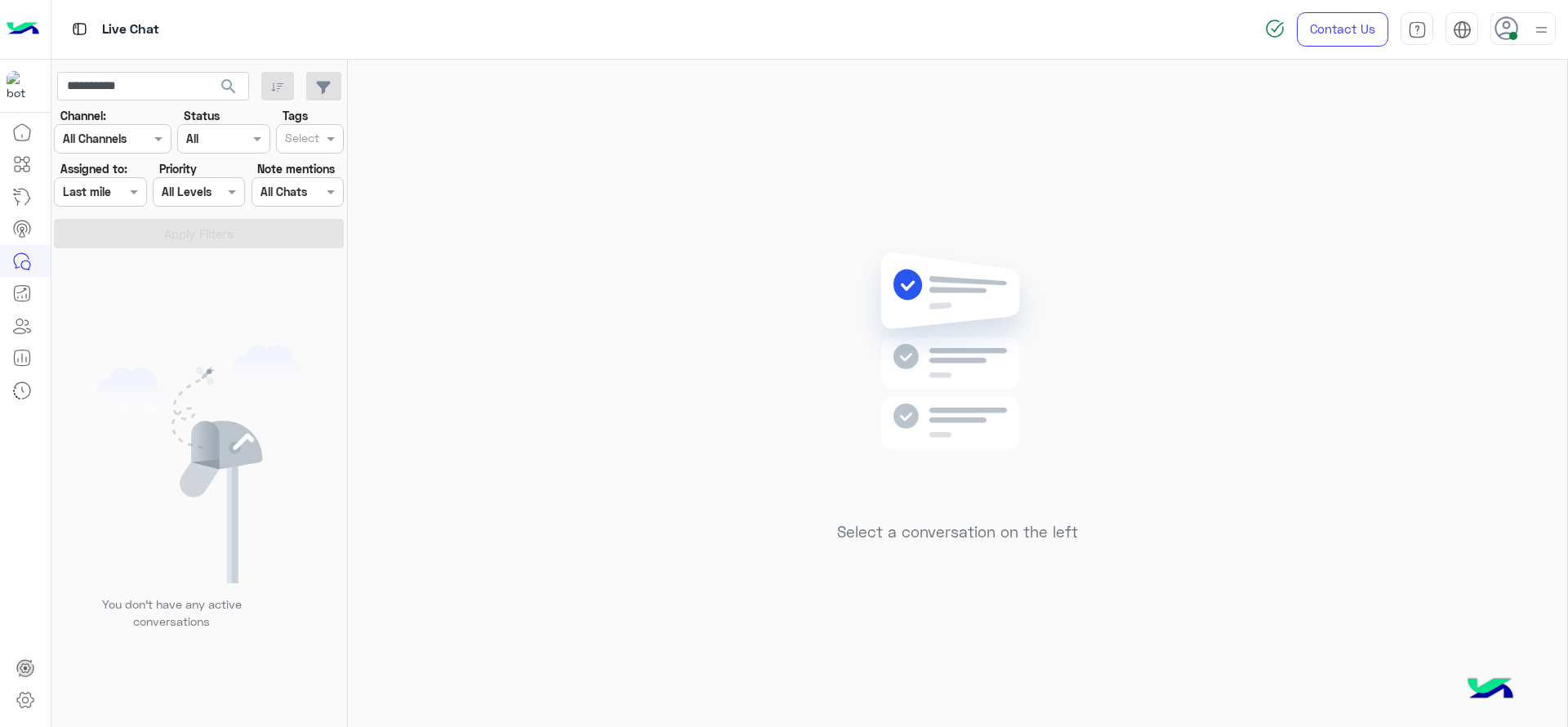
click at [81, 184] on input "text" at bounding box center [81, 192] width 38 height 17
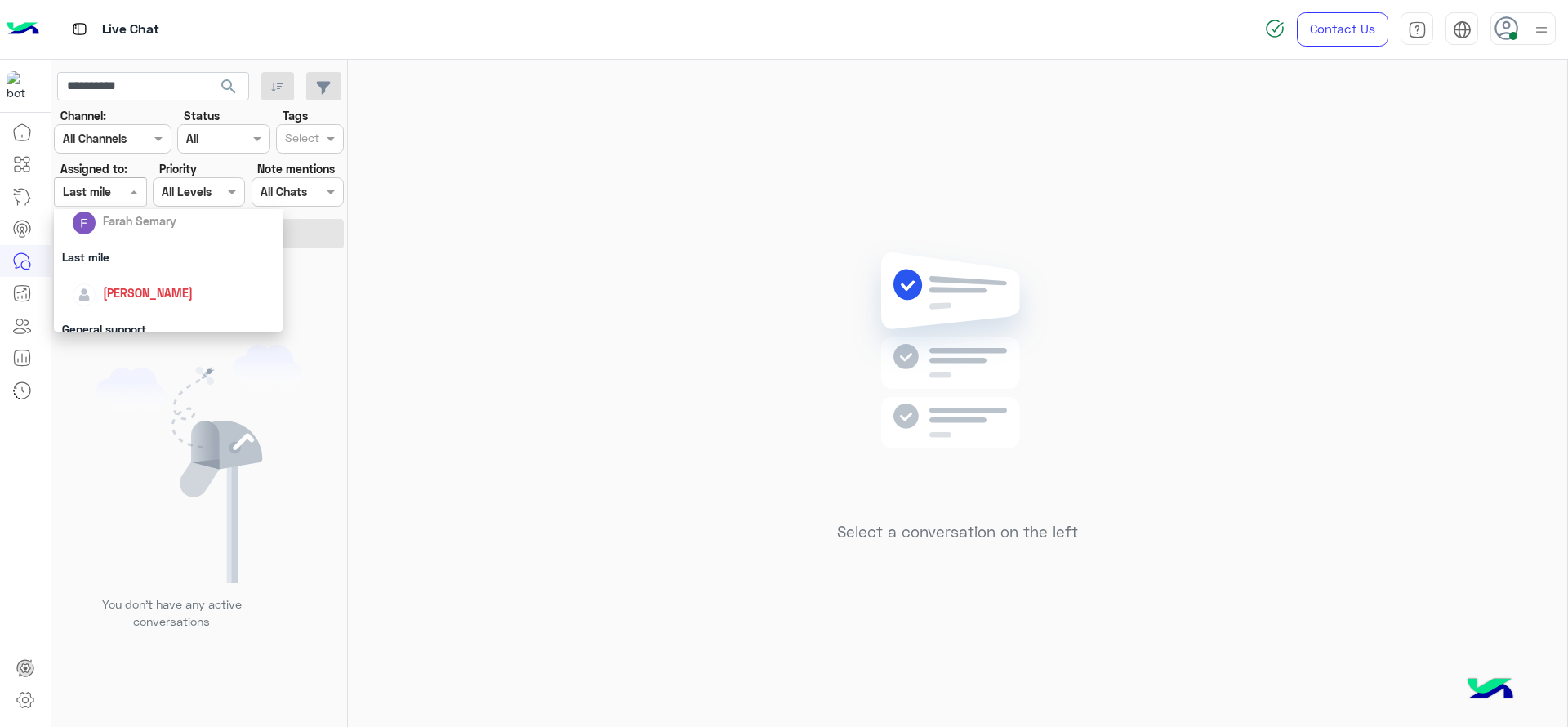
scroll to position [219, 0]
click at [155, 303] on span "[PERSON_NAME]" at bounding box center [148, 310] width 90 height 14
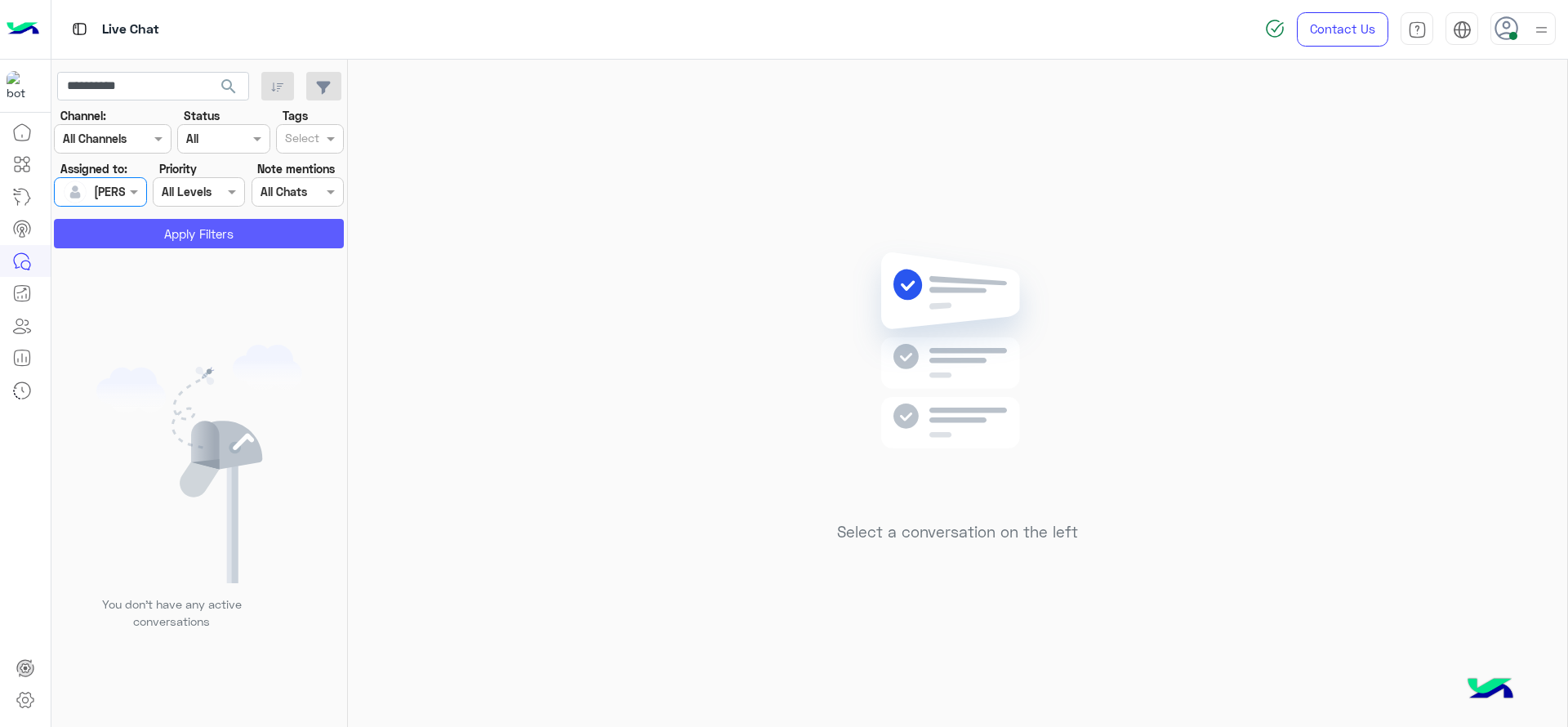
click at [283, 227] on button "Apply Filters" at bounding box center [199, 233] width 290 height 29
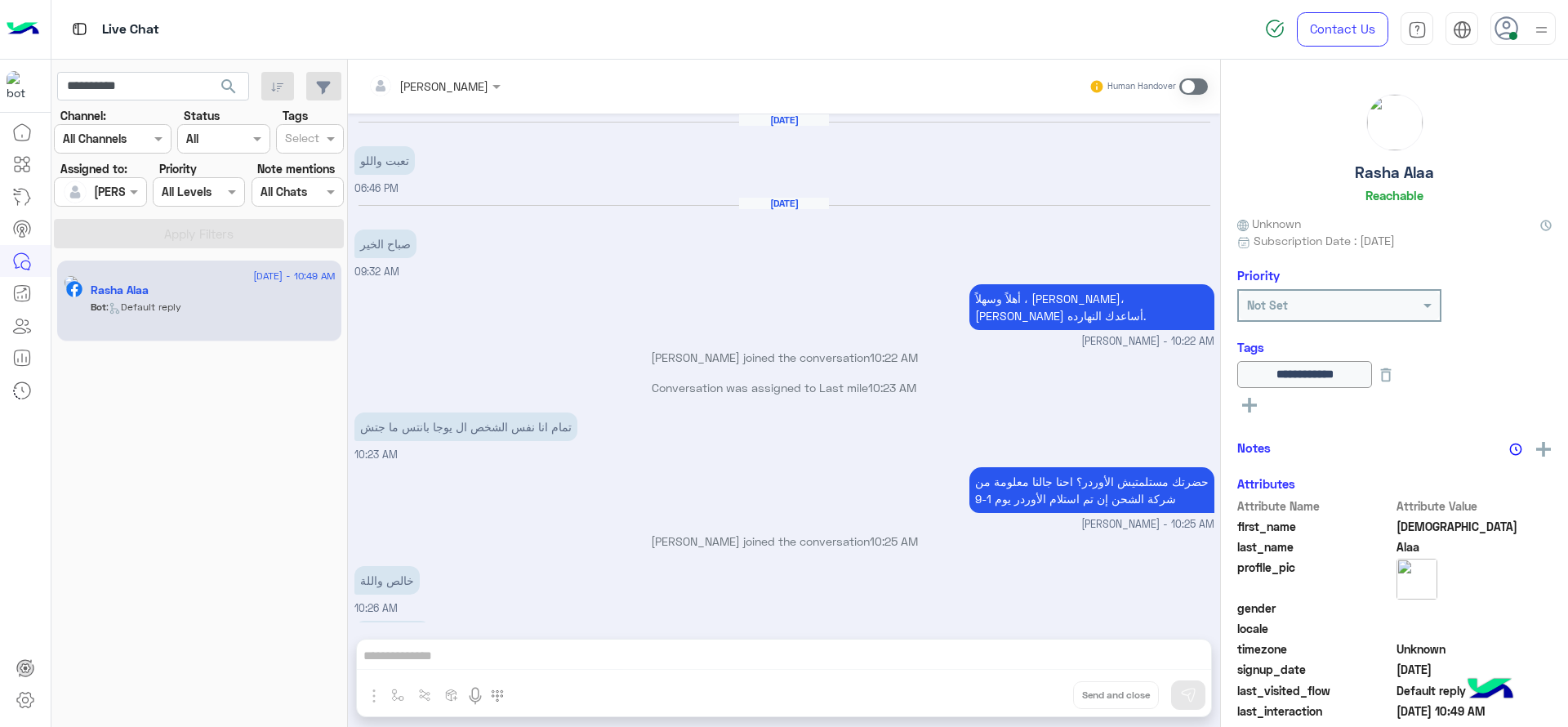
scroll to position [862, 0]
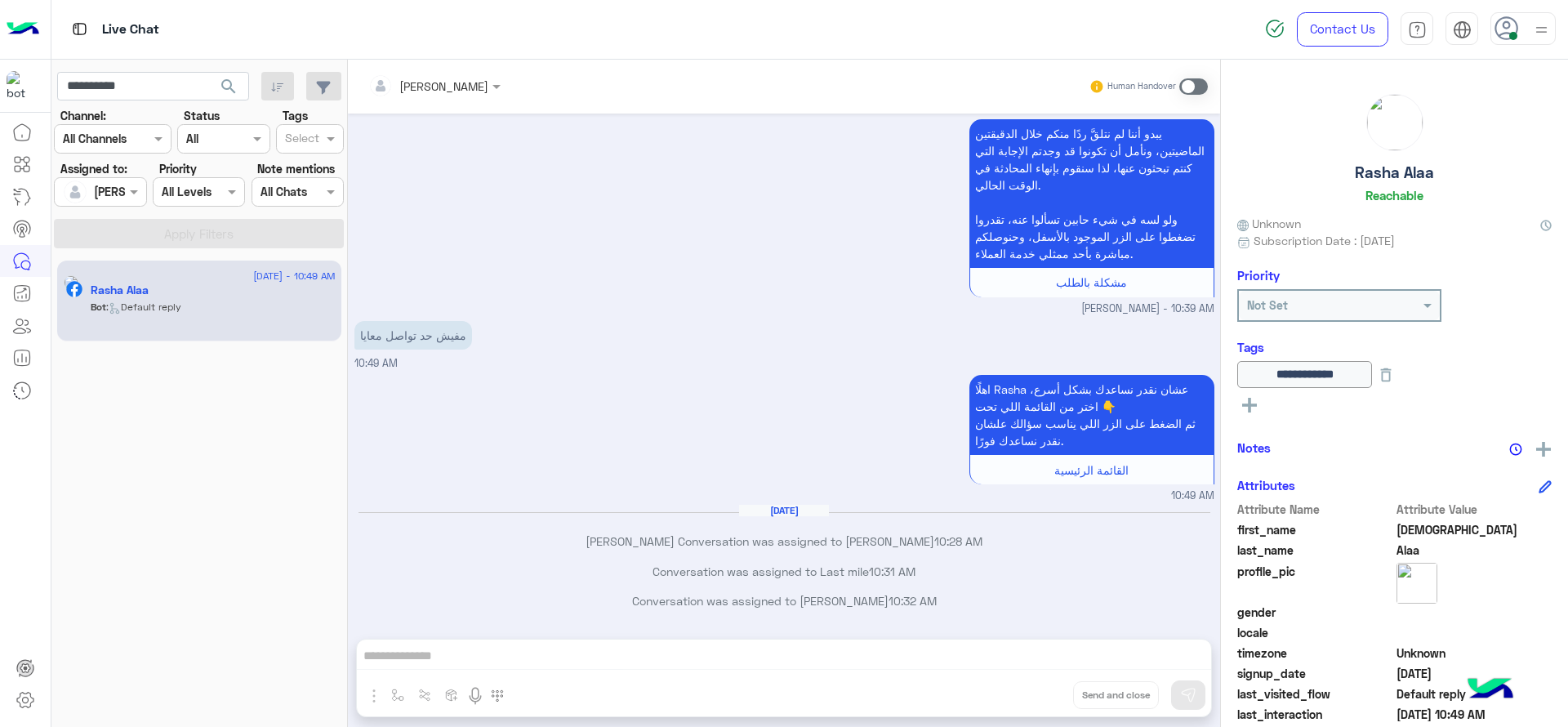
click at [1198, 82] on span at bounding box center [1192, 86] width 28 height 16
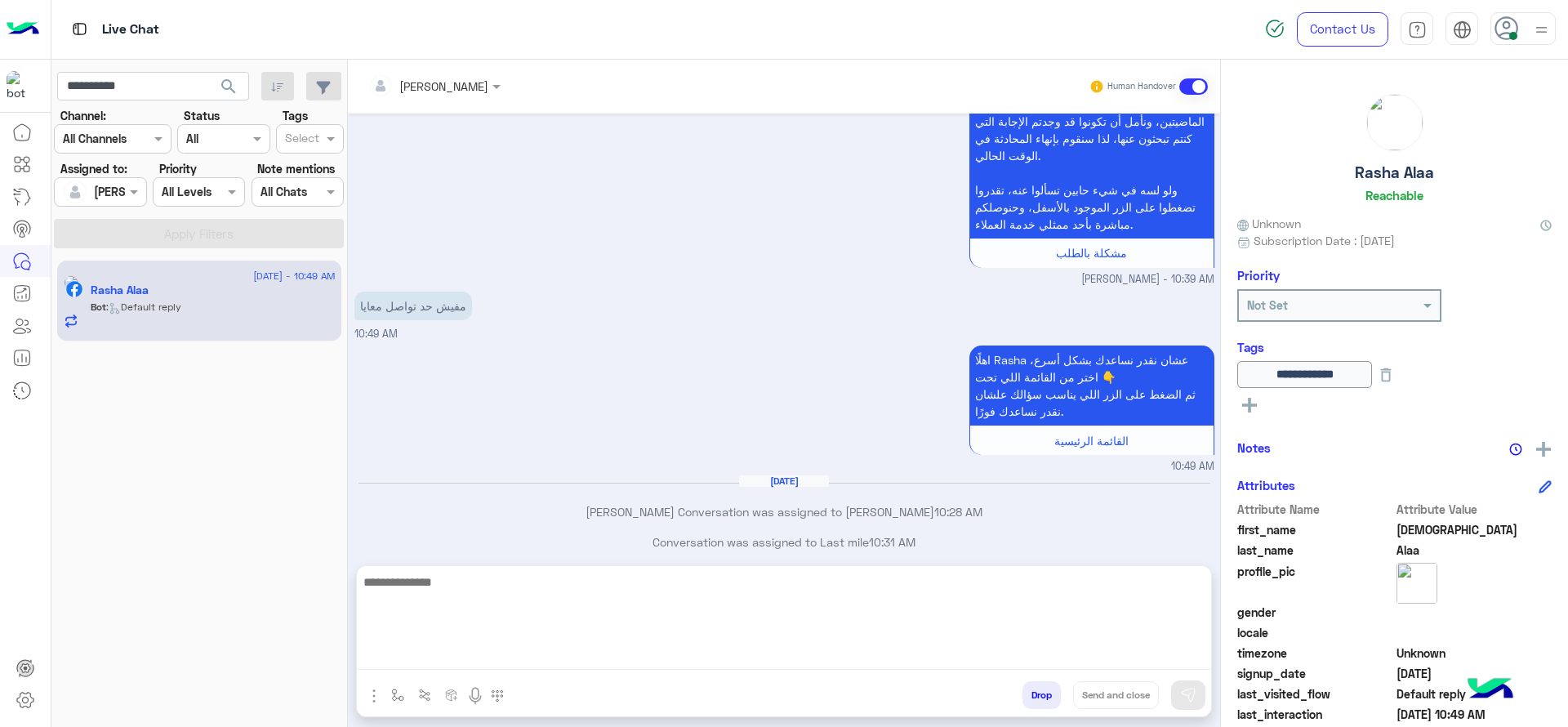
click at [631, 663] on textarea at bounding box center [784, 621] width 854 height 98
paste textarea "**********"
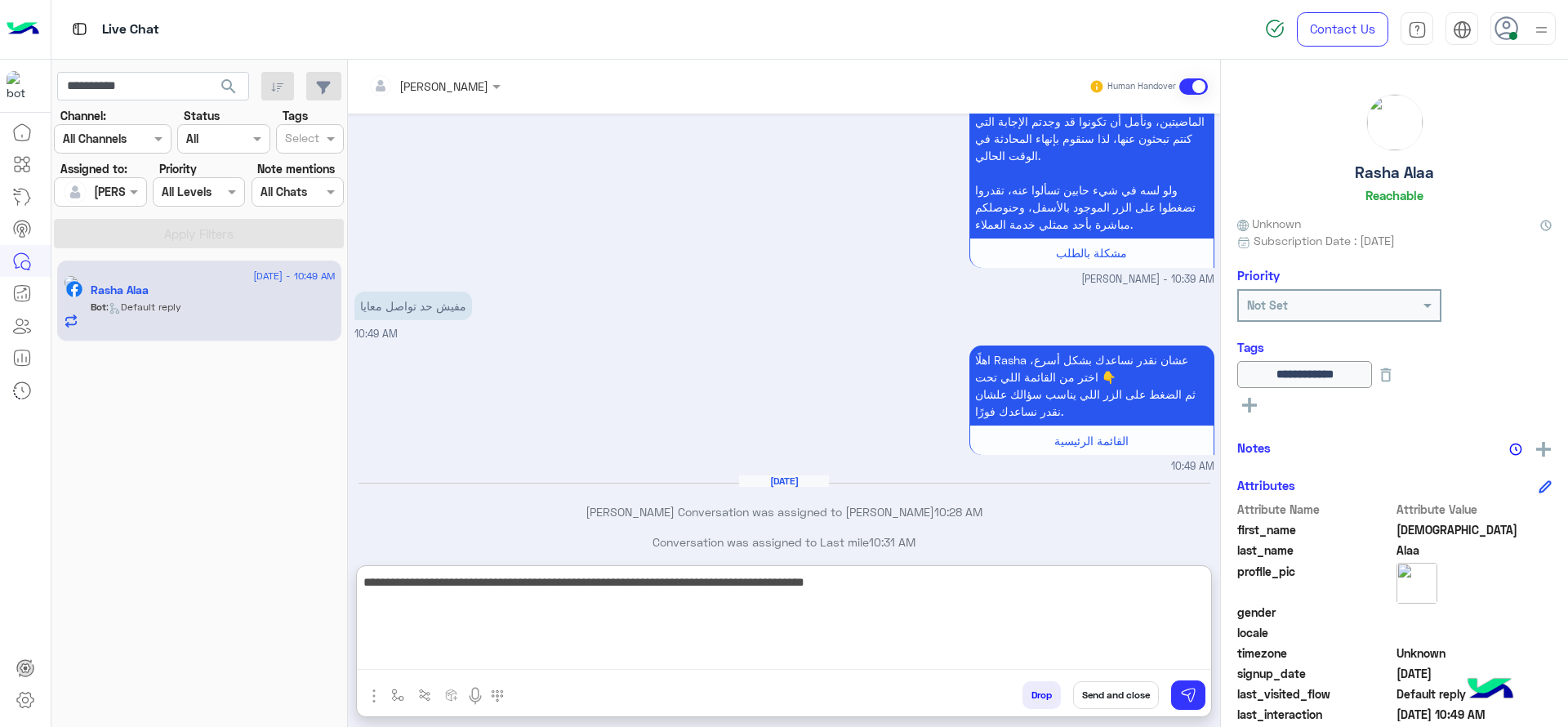
click at [1155, 595] on textarea "**********" at bounding box center [784, 621] width 854 height 98
type textarea "**********"
click at [914, 620] on textarea "**********" at bounding box center [784, 621] width 854 height 98
click at [806, 636] on textarea "**********" at bounding box center [784, 621] width 854 height 98
click at [678, 630] on textarea "**********" at bounding box center [784, 621] width 854 height 98
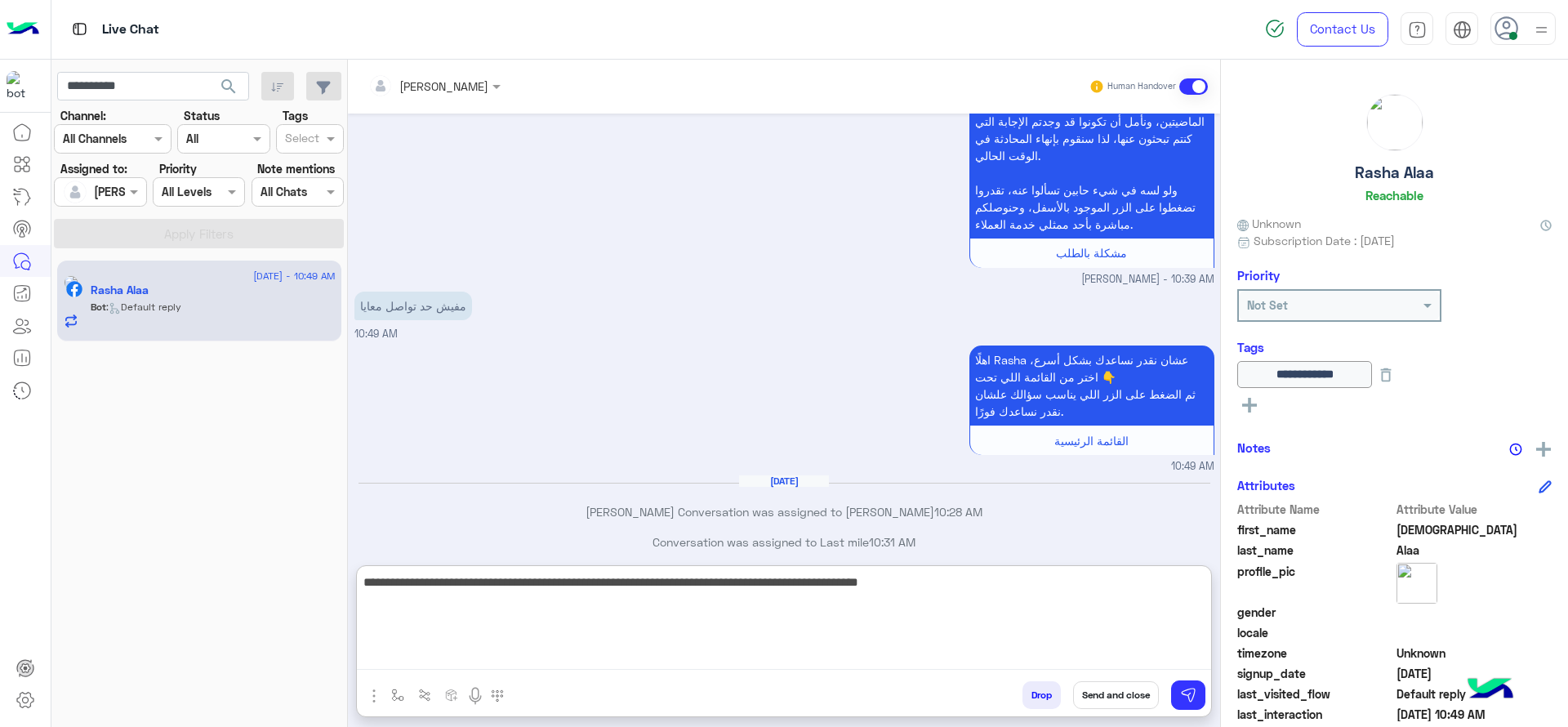
click at [608, 607] on textarea "**********" at bounding box center [784, 621] width 854 height 98
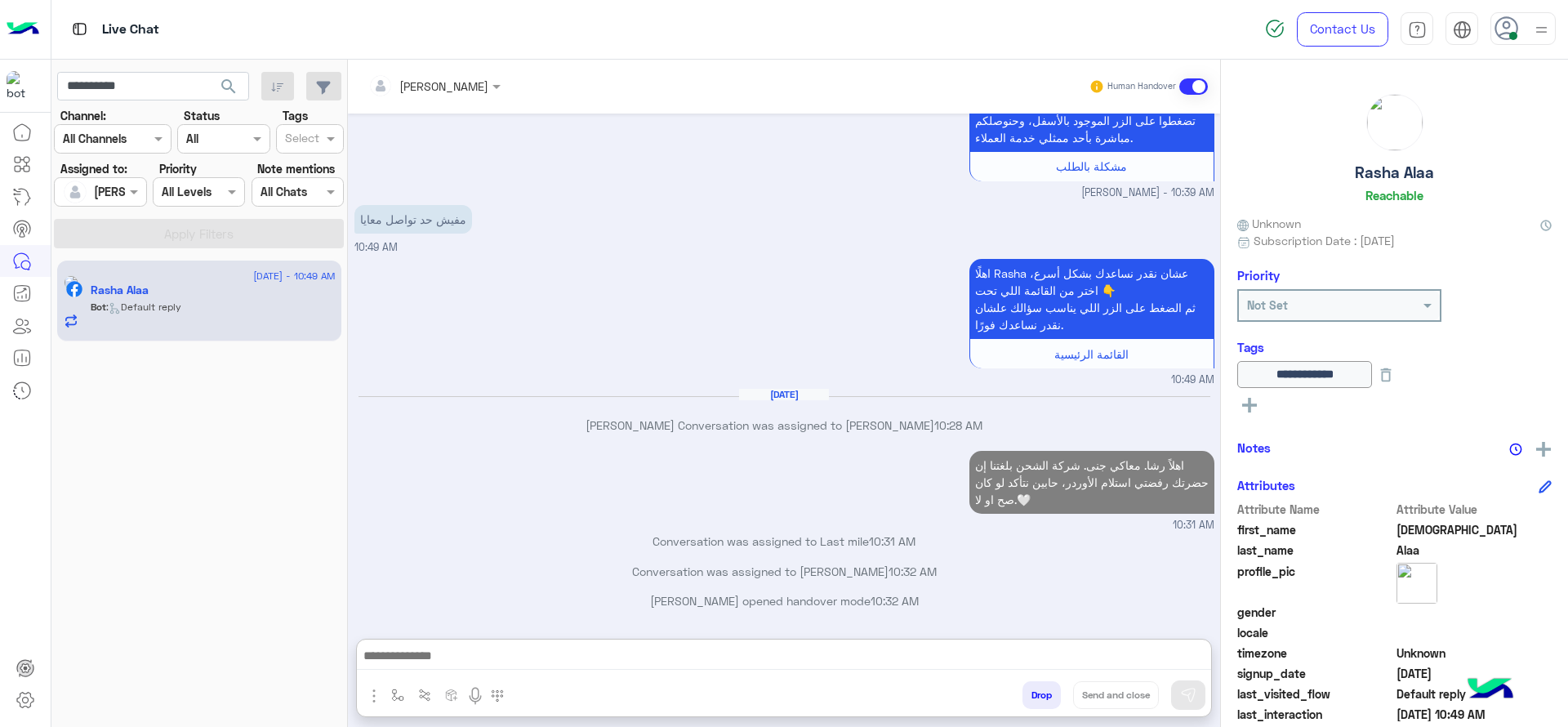
click at [122, 190] on div at bounding box center [100, 191] width 91 height 19
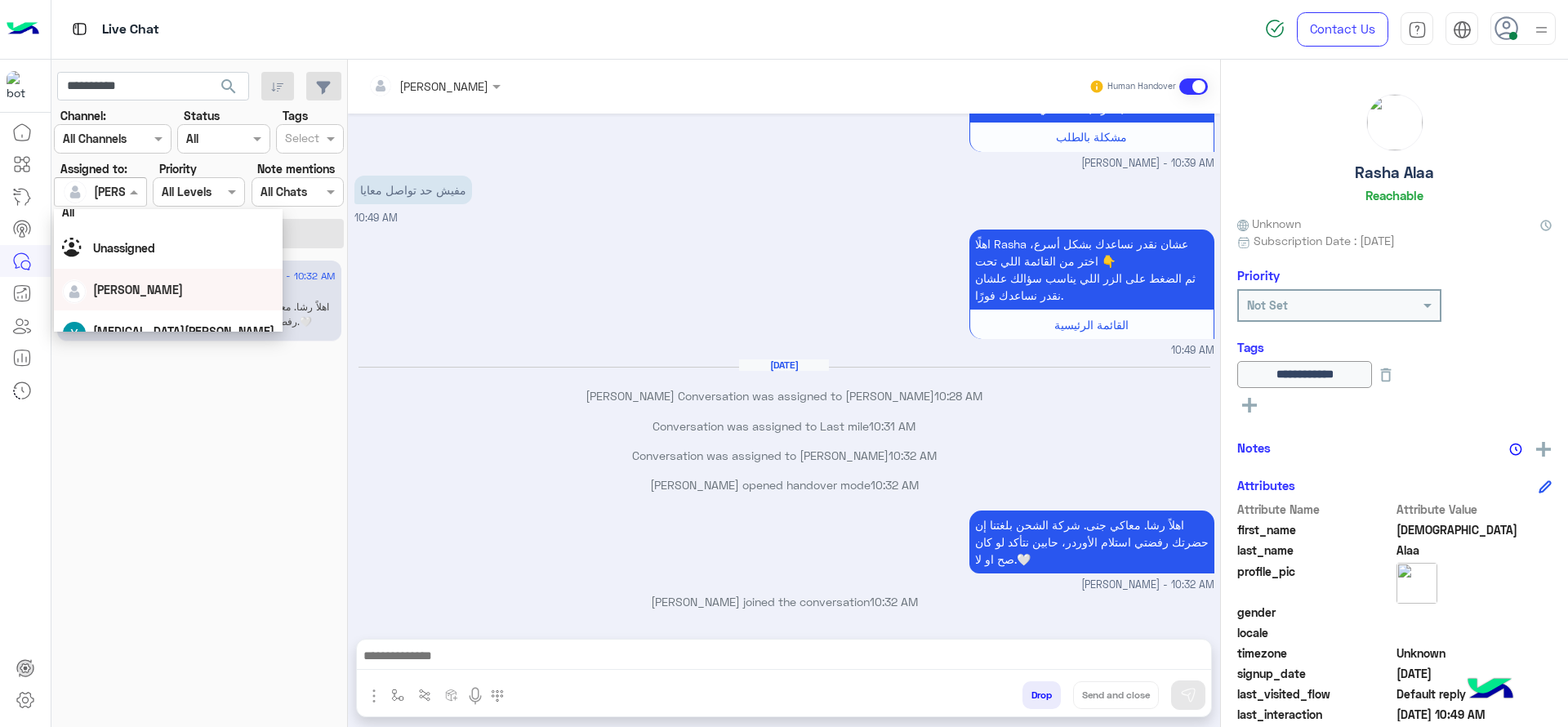
scroll to position [0, 0]
click at [136, 272] on div "Unassigned" at bounding box center [167, 260] width 212 height 28
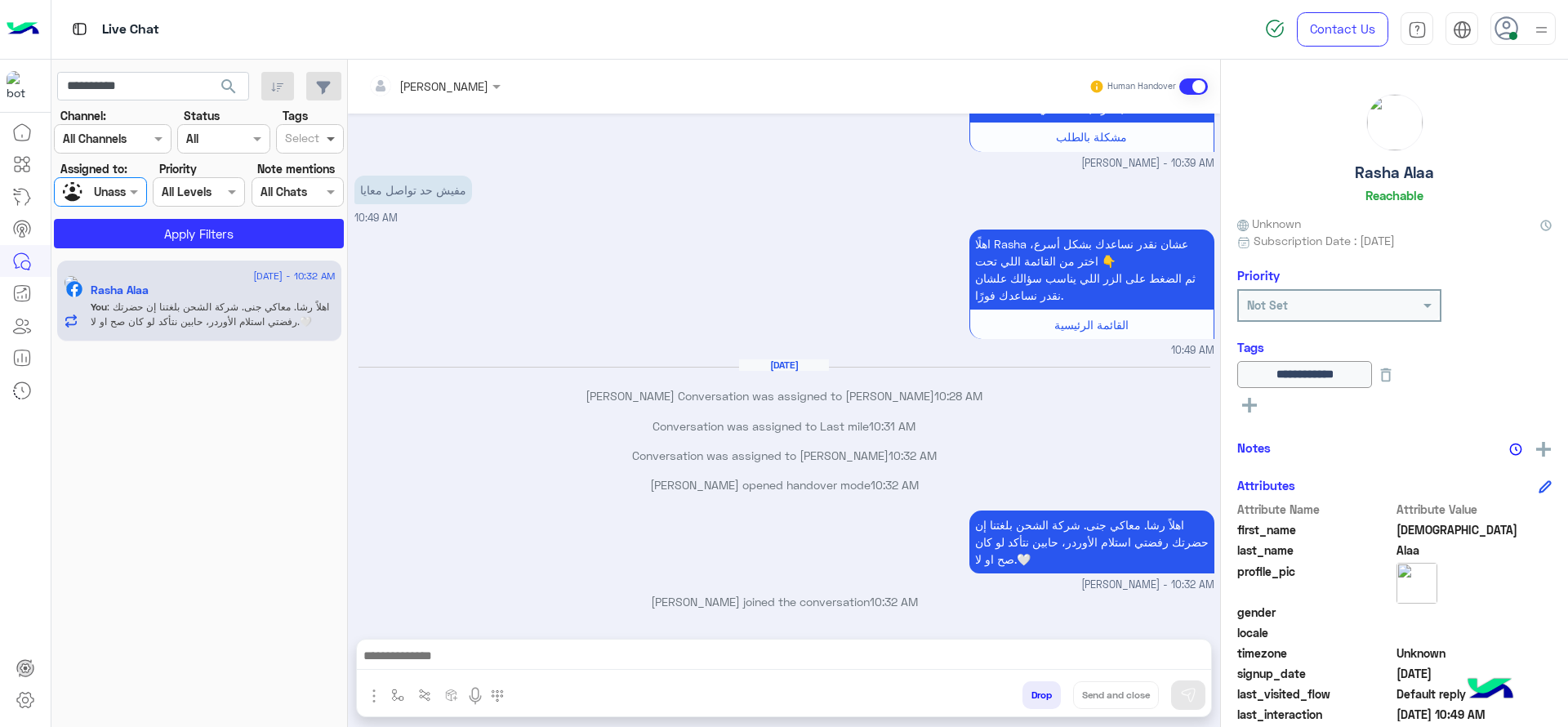
click at [327, 135] on span at bounding box center [333, 138] width 21 height 17
click at [326, 162] on div "J FOLLOW UP" at bounding box center [310, 171] width 51 height 17
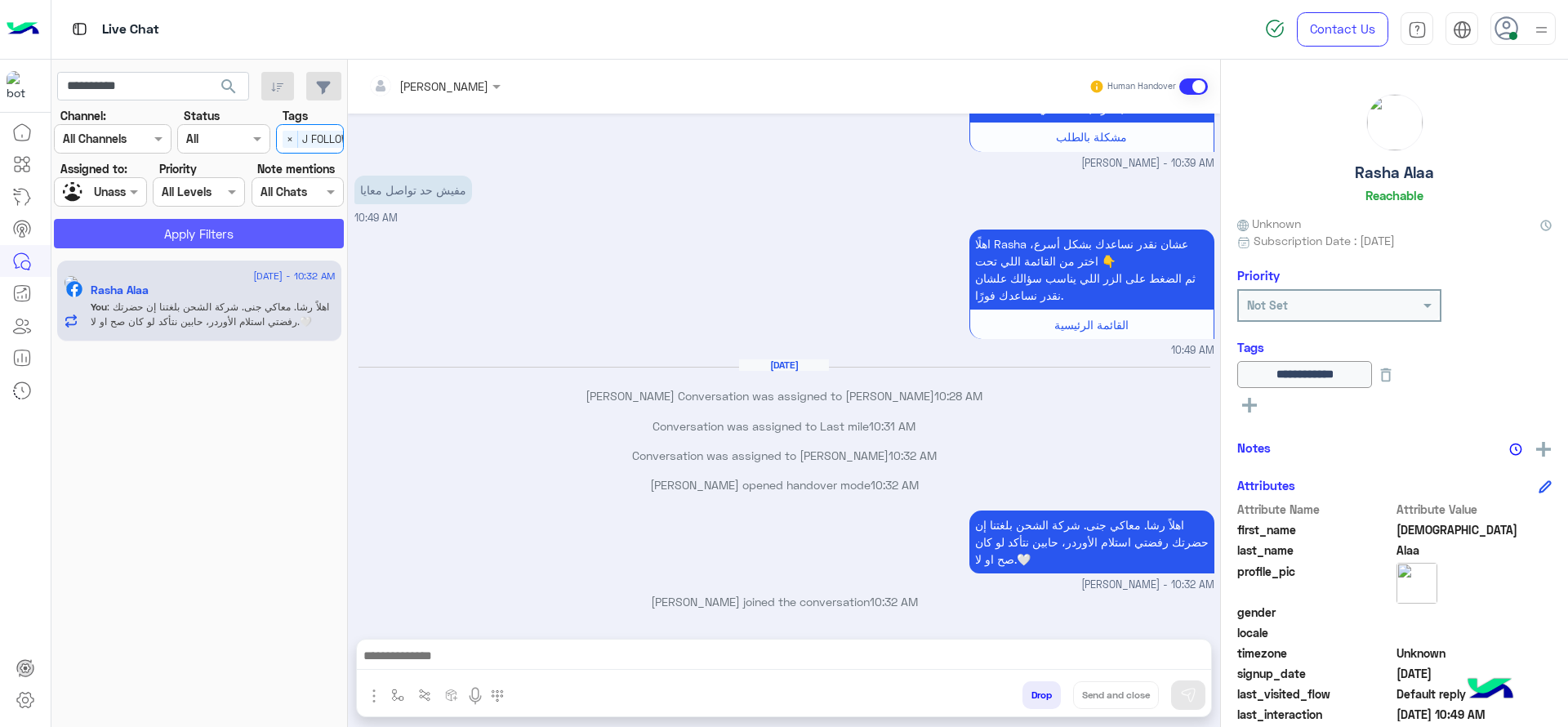
click at [239, 223] on button "Apply Filters" at bounding box center [199, 233] width 290 height 29
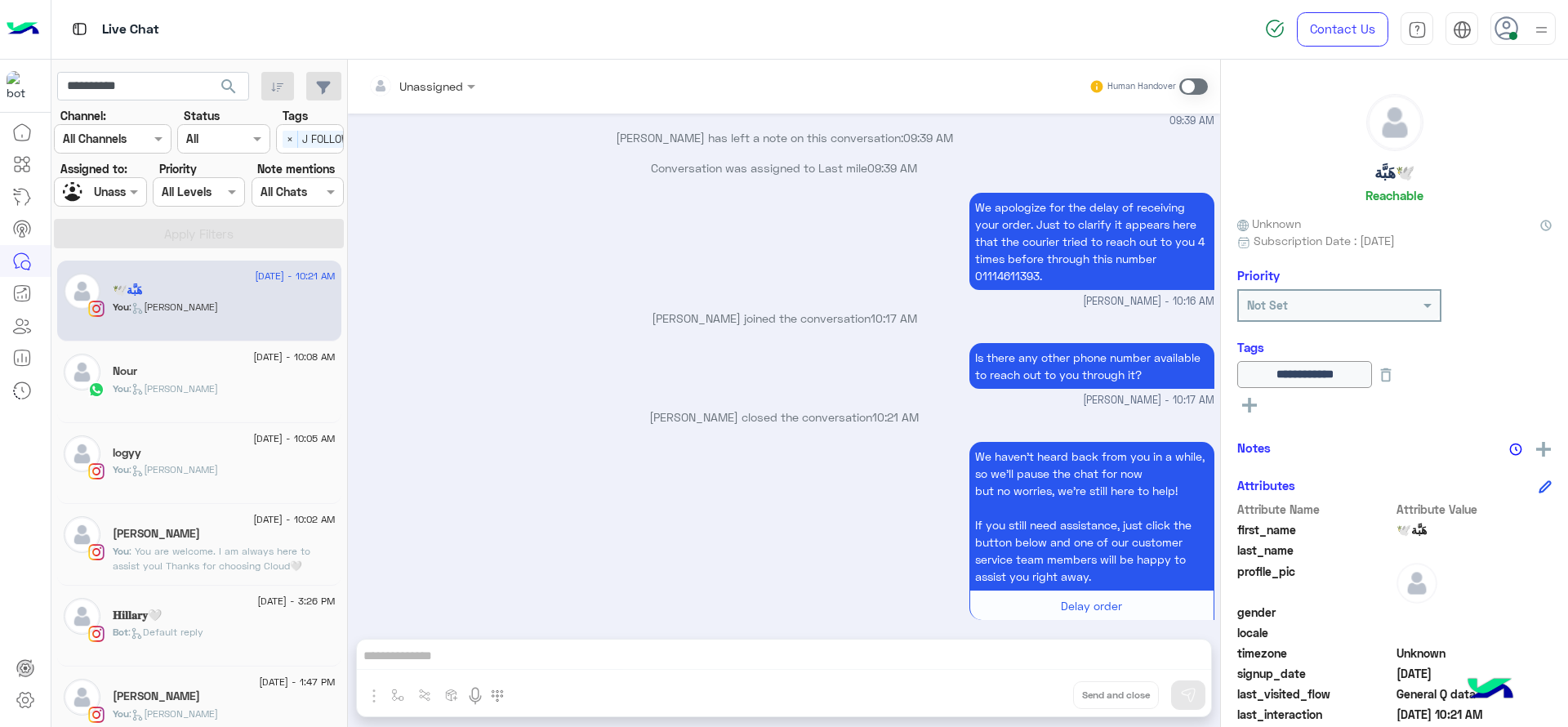
scroll to position [821, 0]
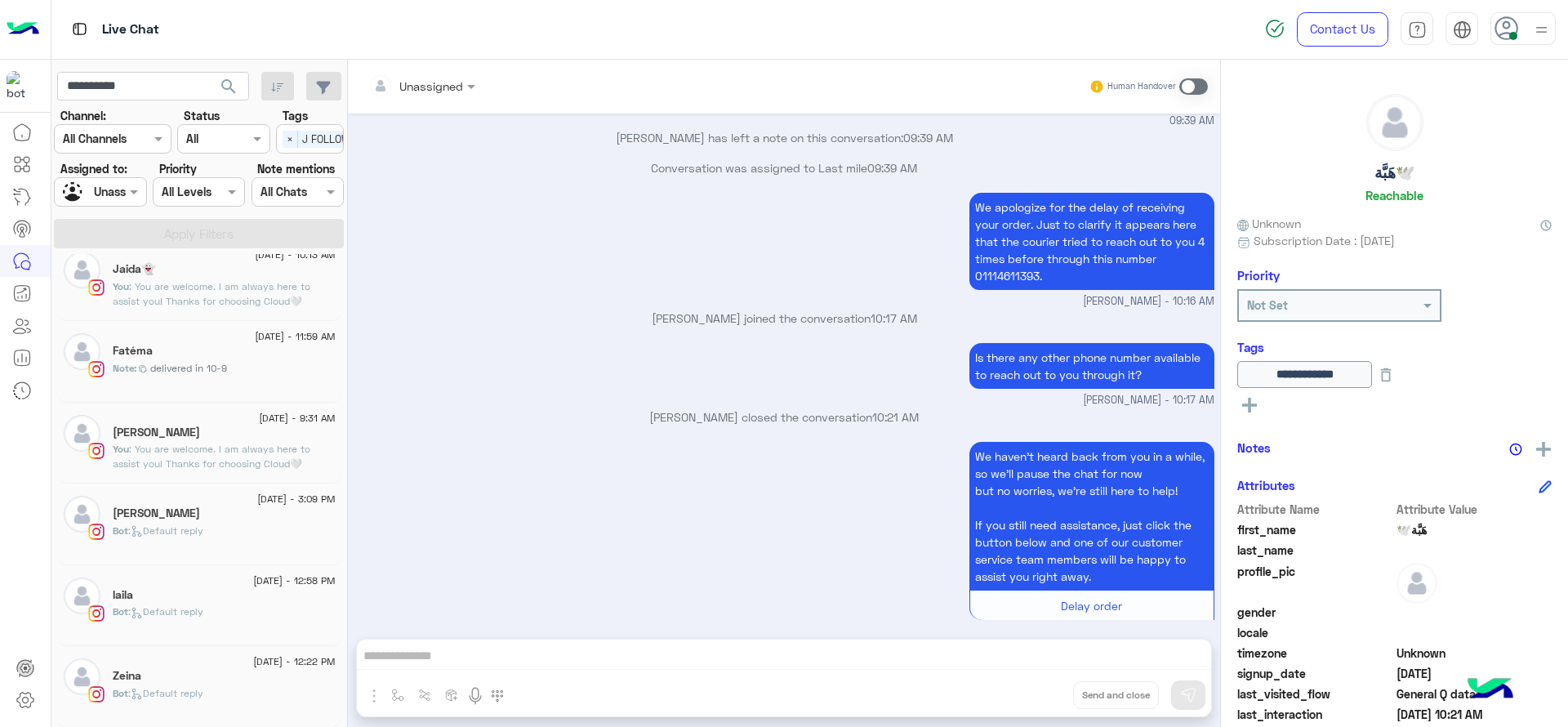
click at [175, 578] on div "7 September - 12:58 PM" at bounding box center [224, 583] width 223 height 10
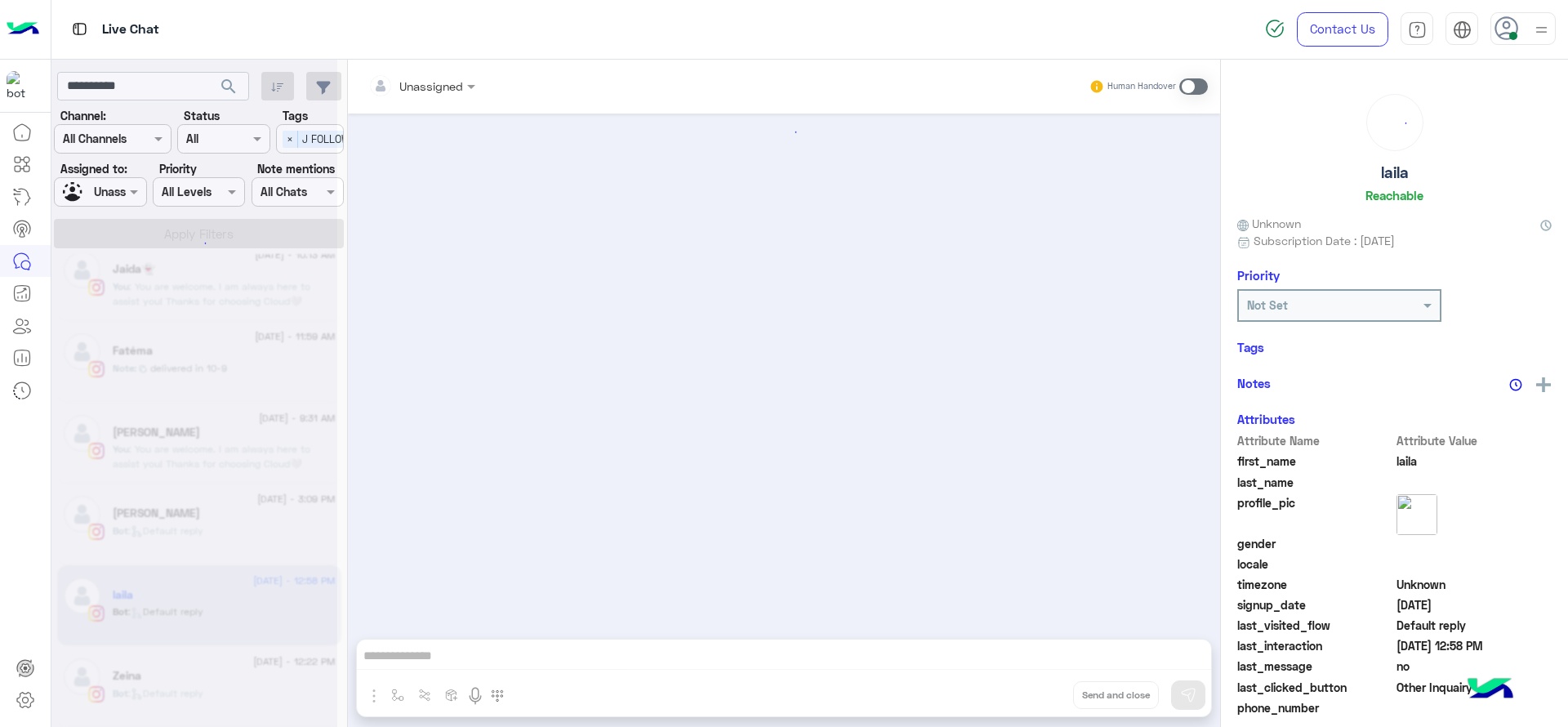
scroll to position [1401, 0]
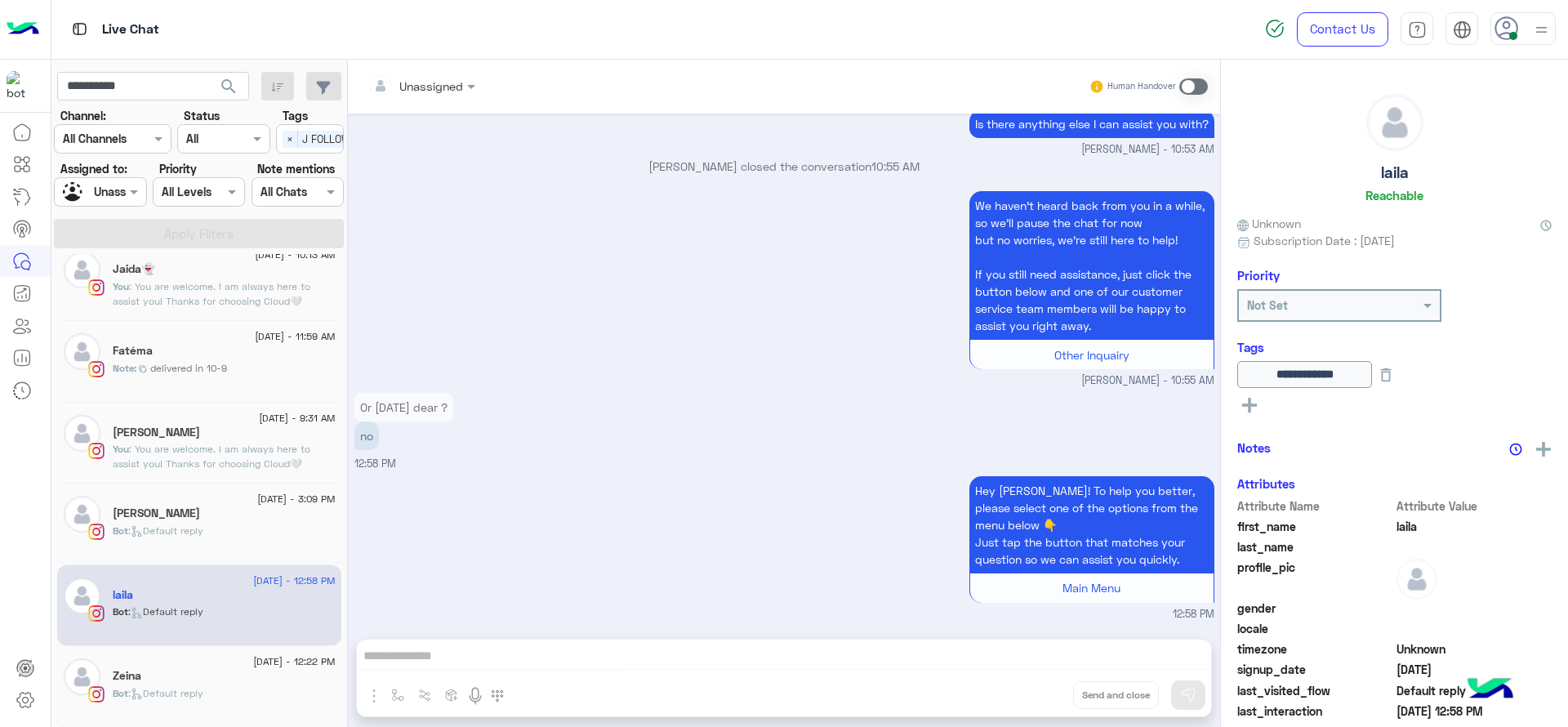
click at [546, 417] on div "Or today dear ? no 12:58 PM" at bounding box center [784, 430] width 859 height 83
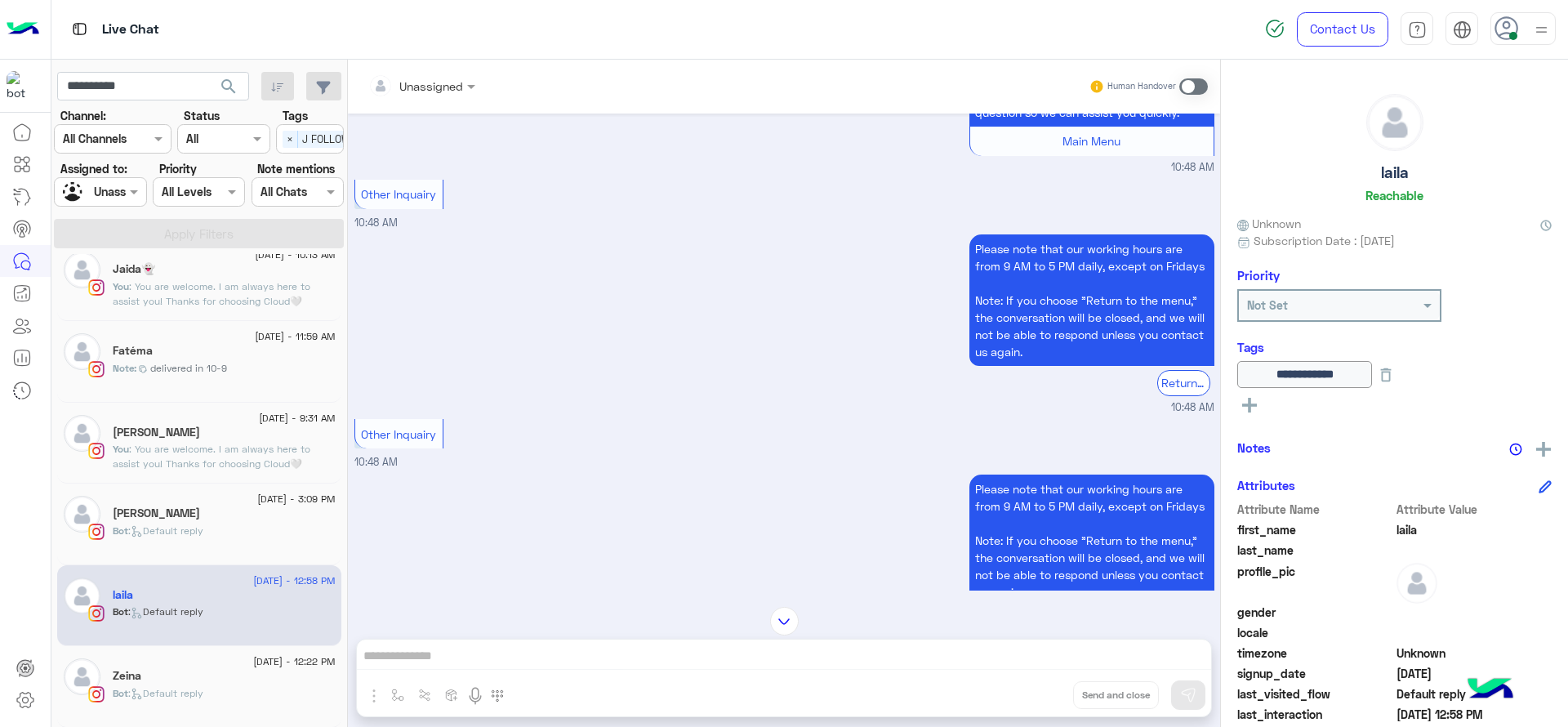
scroll to position [74, 0]
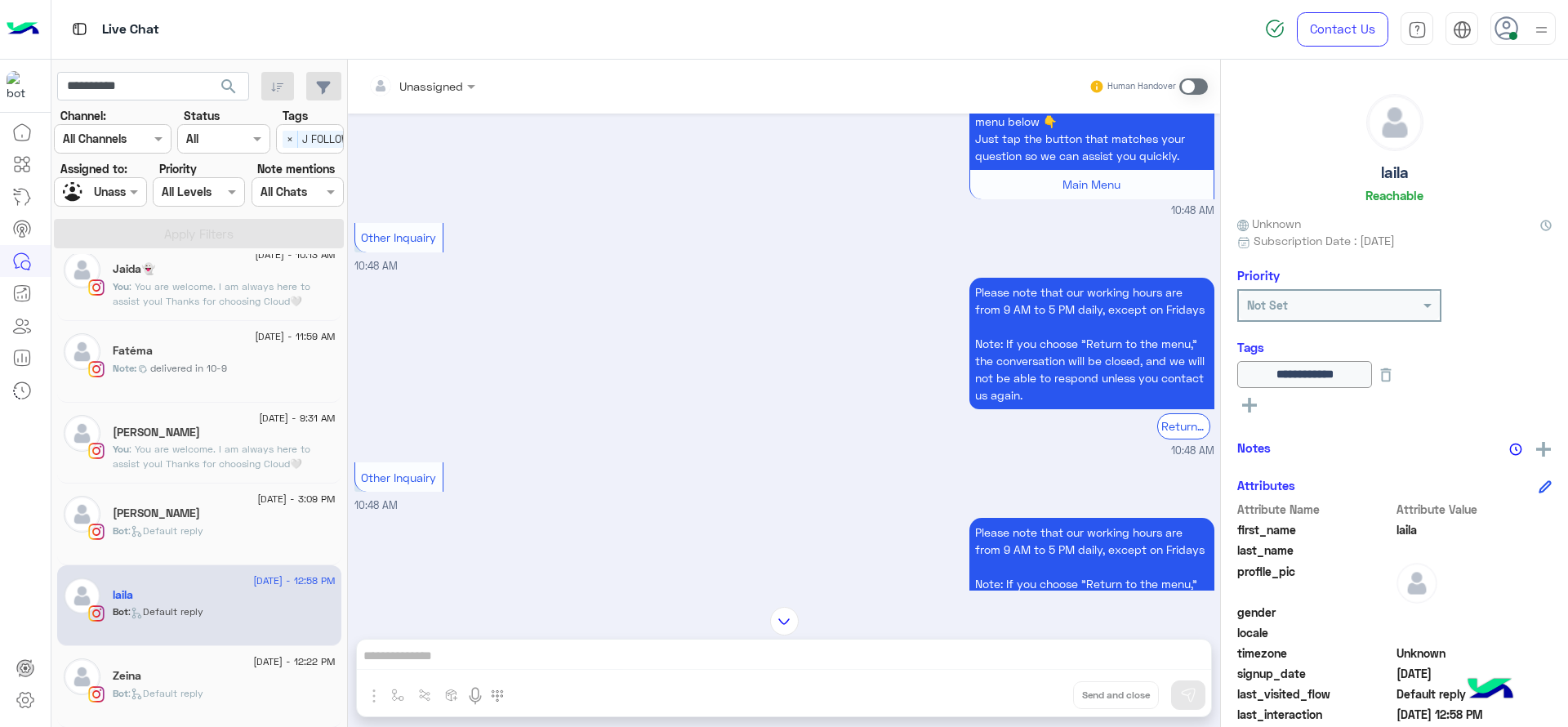
click at [191, 691] on span ": Default reply" at bounding box center [166, 694] width 75 height 12
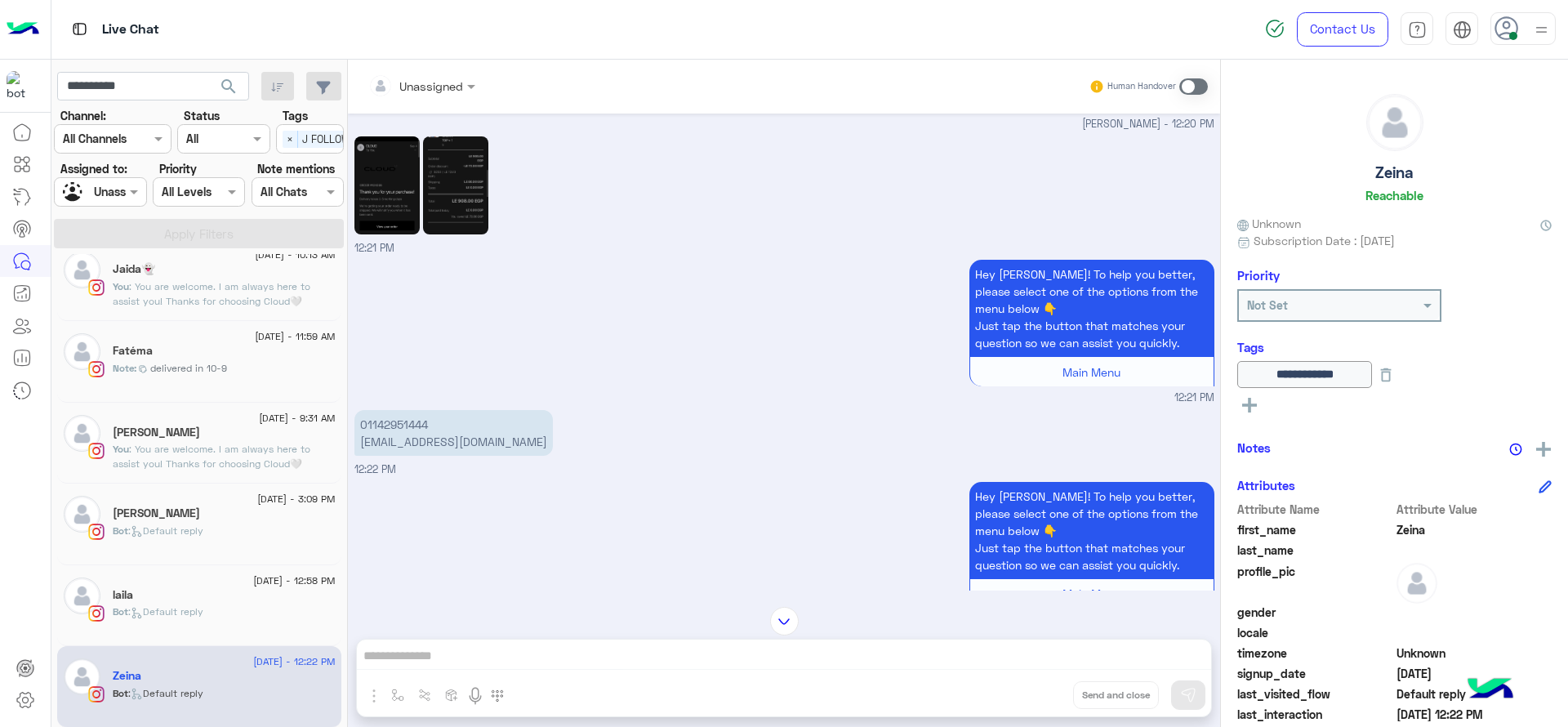
scroll to position [1265, 0]
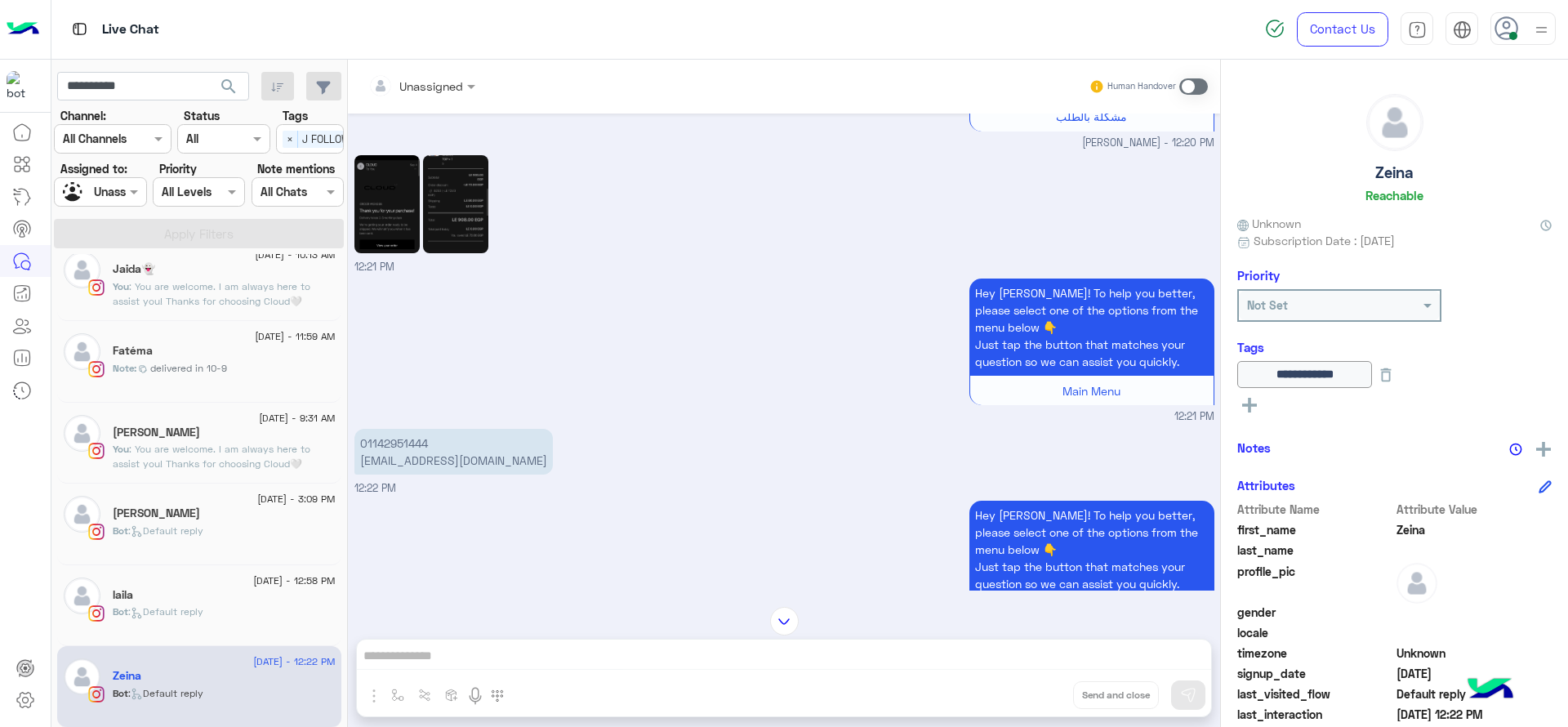
click at [382, 216] on img at bounding box center [387, 204] width 65 height 98
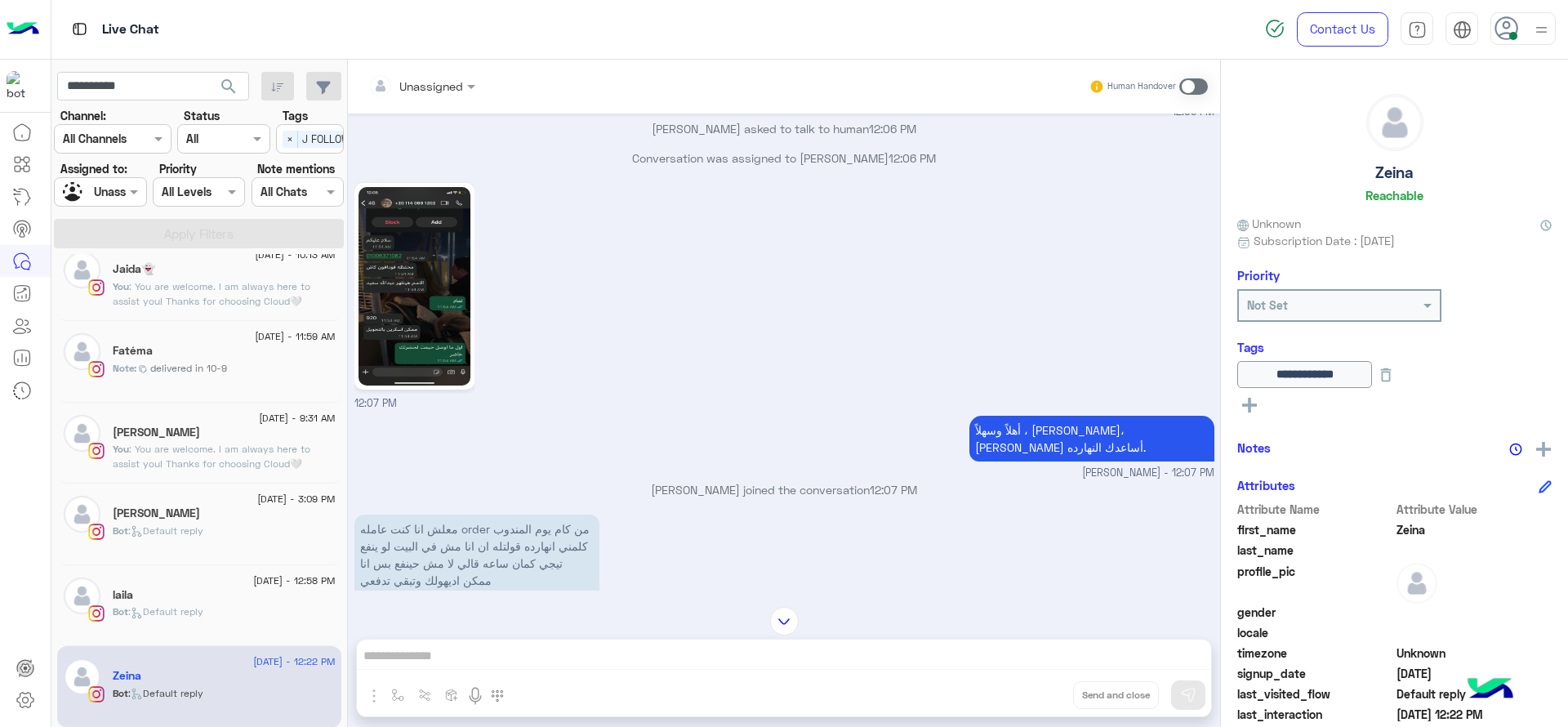
scroll to position [4040, 0]
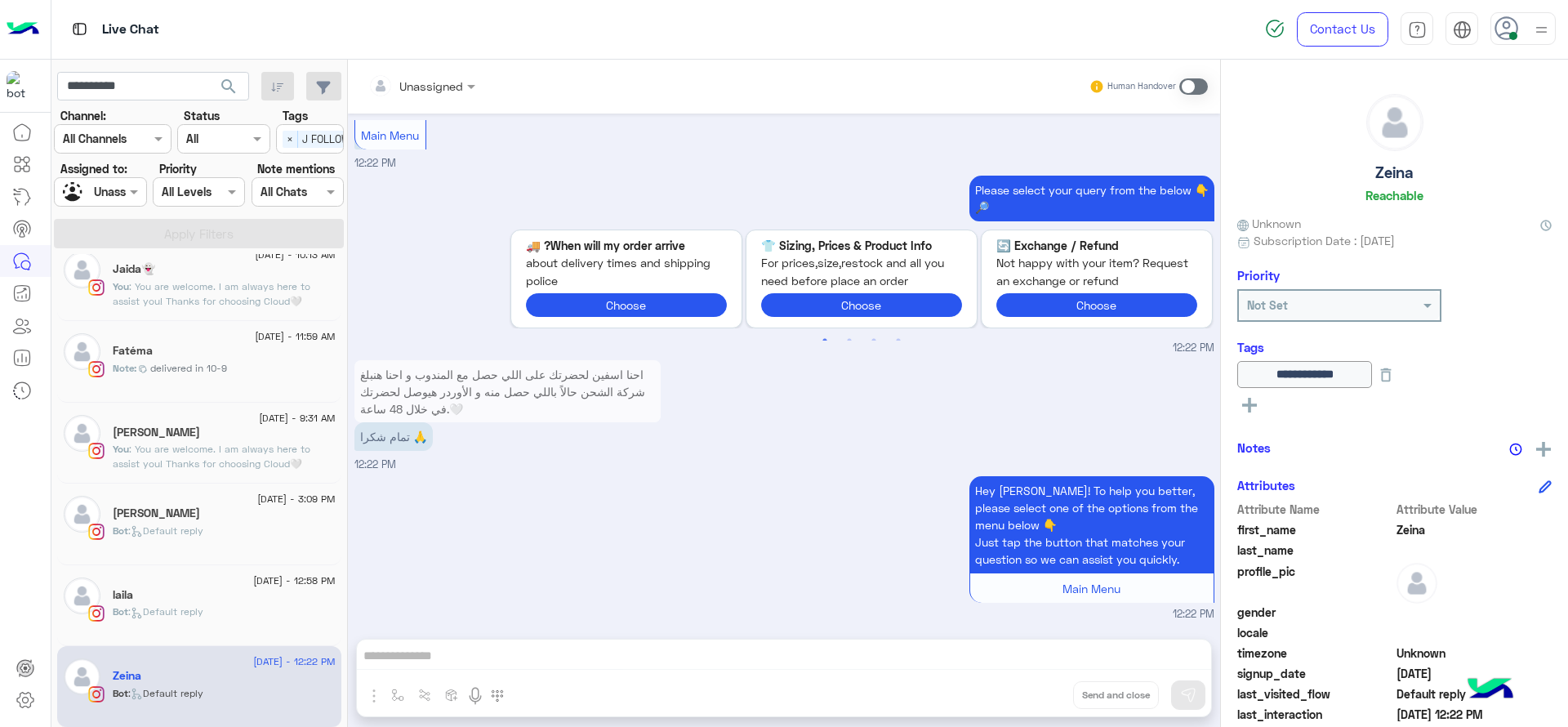
click at [436, 86] on div at bounding box center [422, 86] width 124 height 19
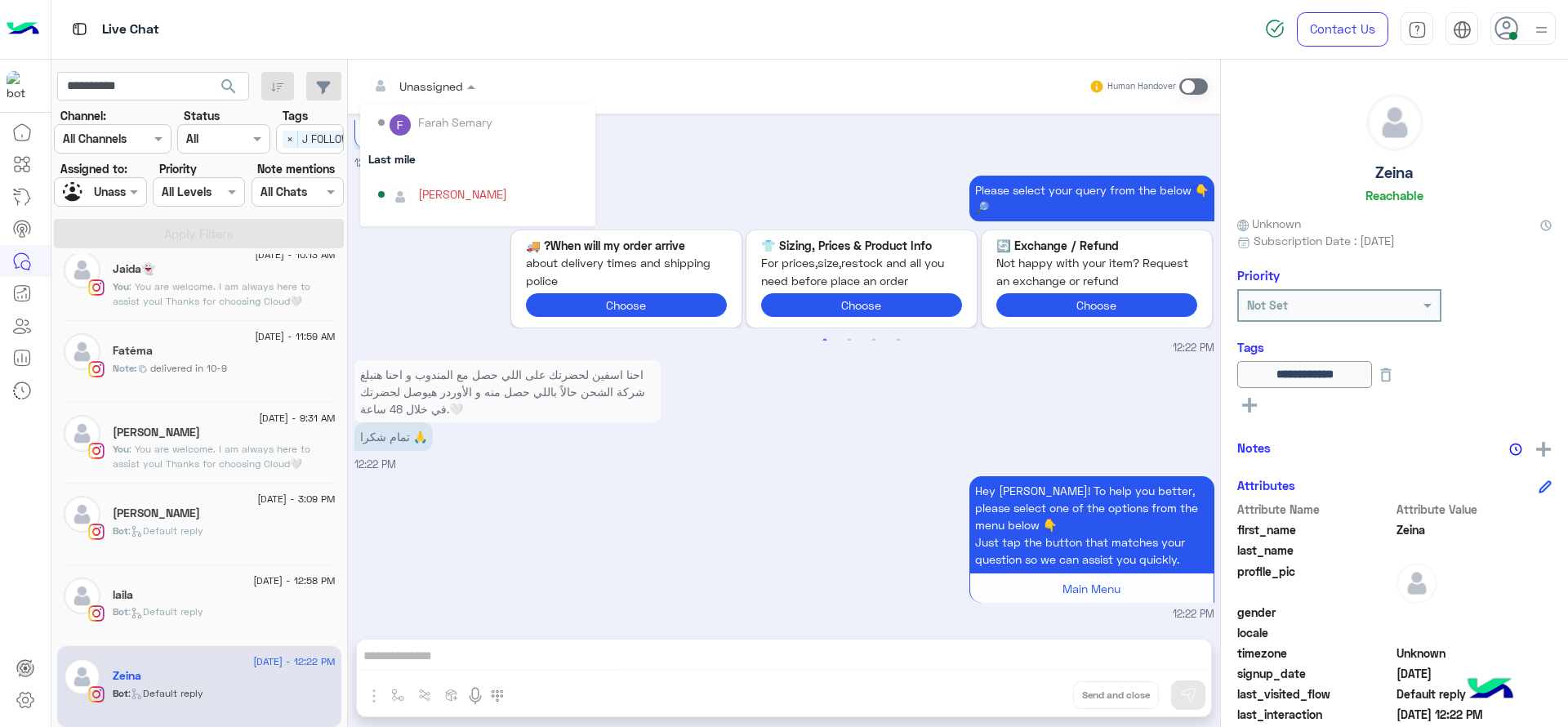
scroll to position [204, 0]
click at [440, 179] on div "[PERSON_NAME]" at bounding box center [462, 188] width 89 height 17
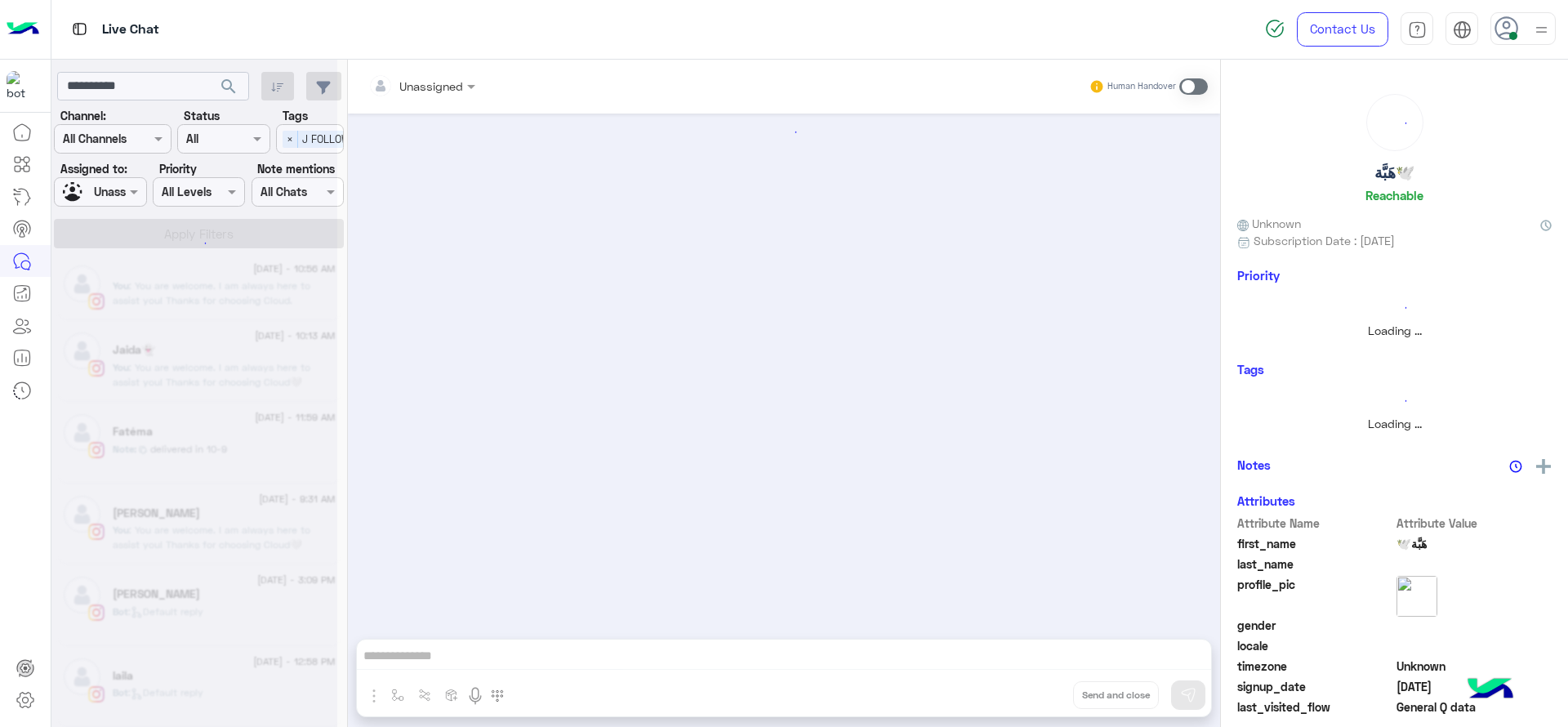
click at [106, 193] on div at bounding box center [100, 191] width 91 height 19
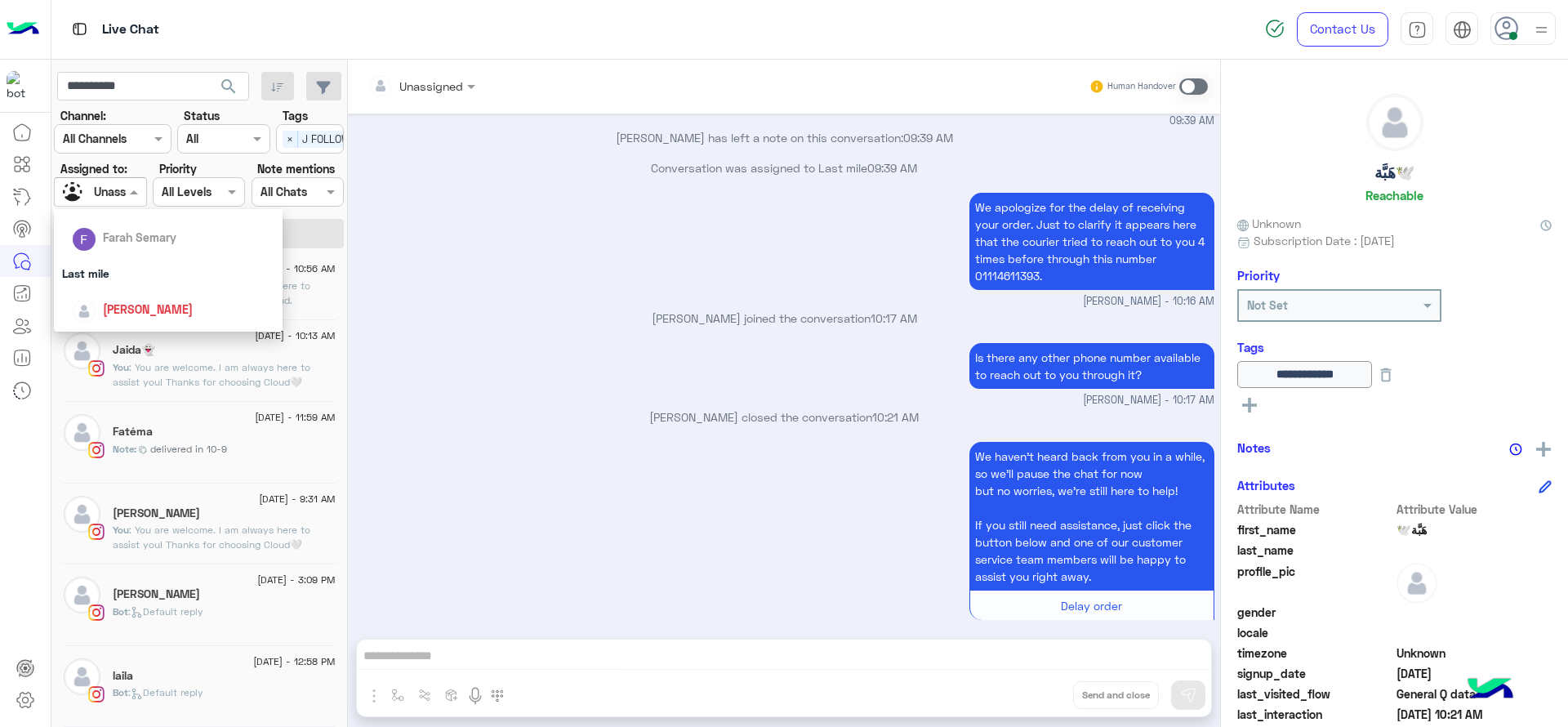
scroll to position [286, 0]
click at [123, 238] on span "[PERSON_NAME]" at bounding box center [148, 243] width 90 height 14
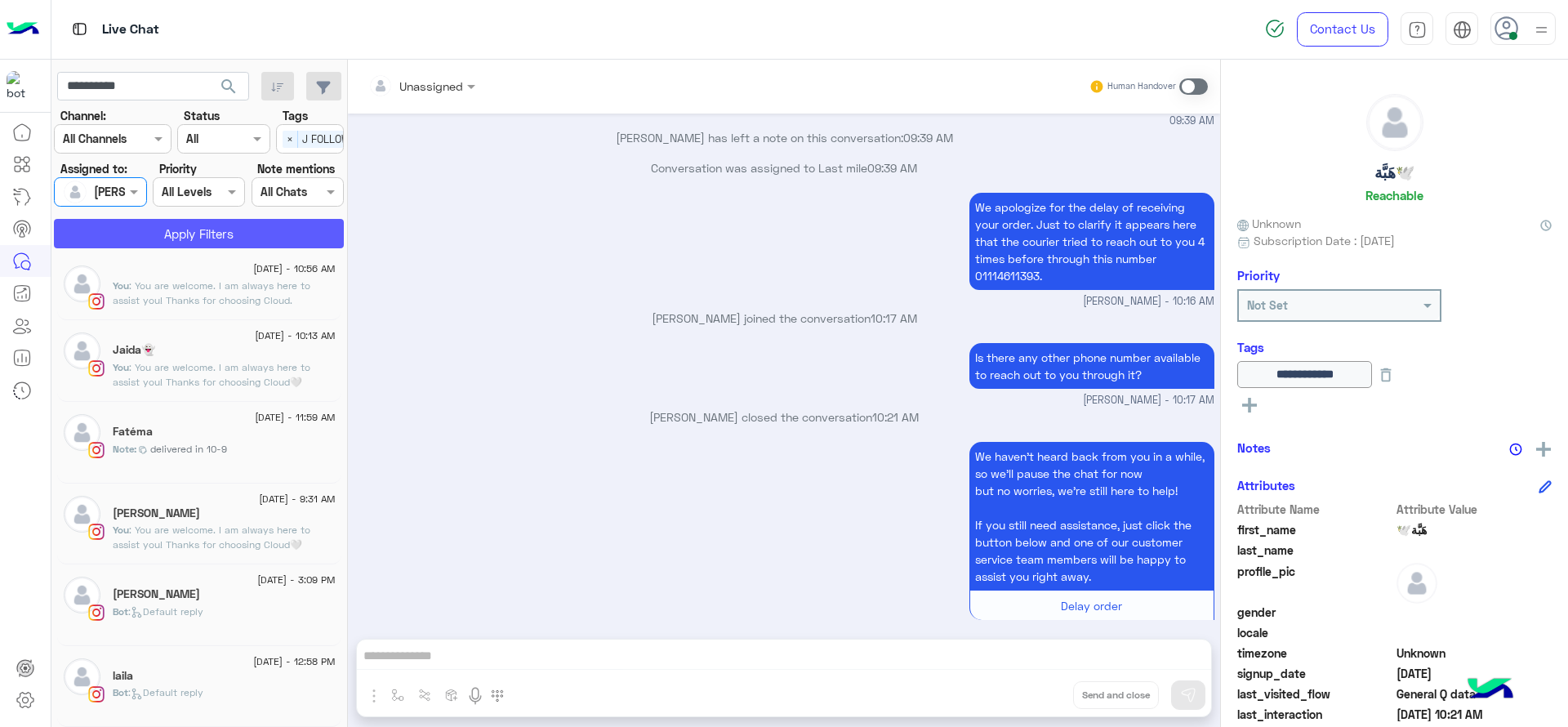
click at [169, 229] on button "Apply Filters" at bounding box center [199, 233] width 290 height 29
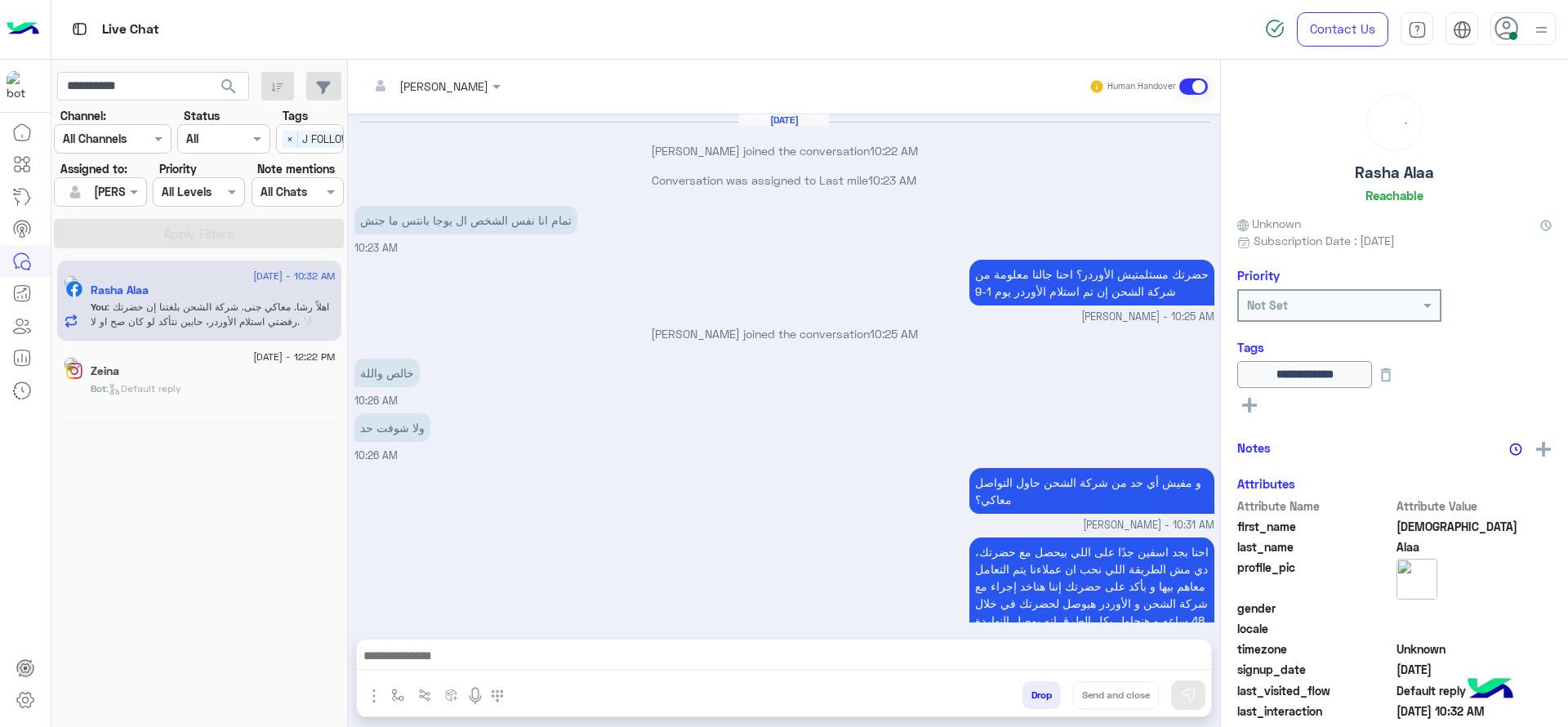
scroll to position [801, 0]
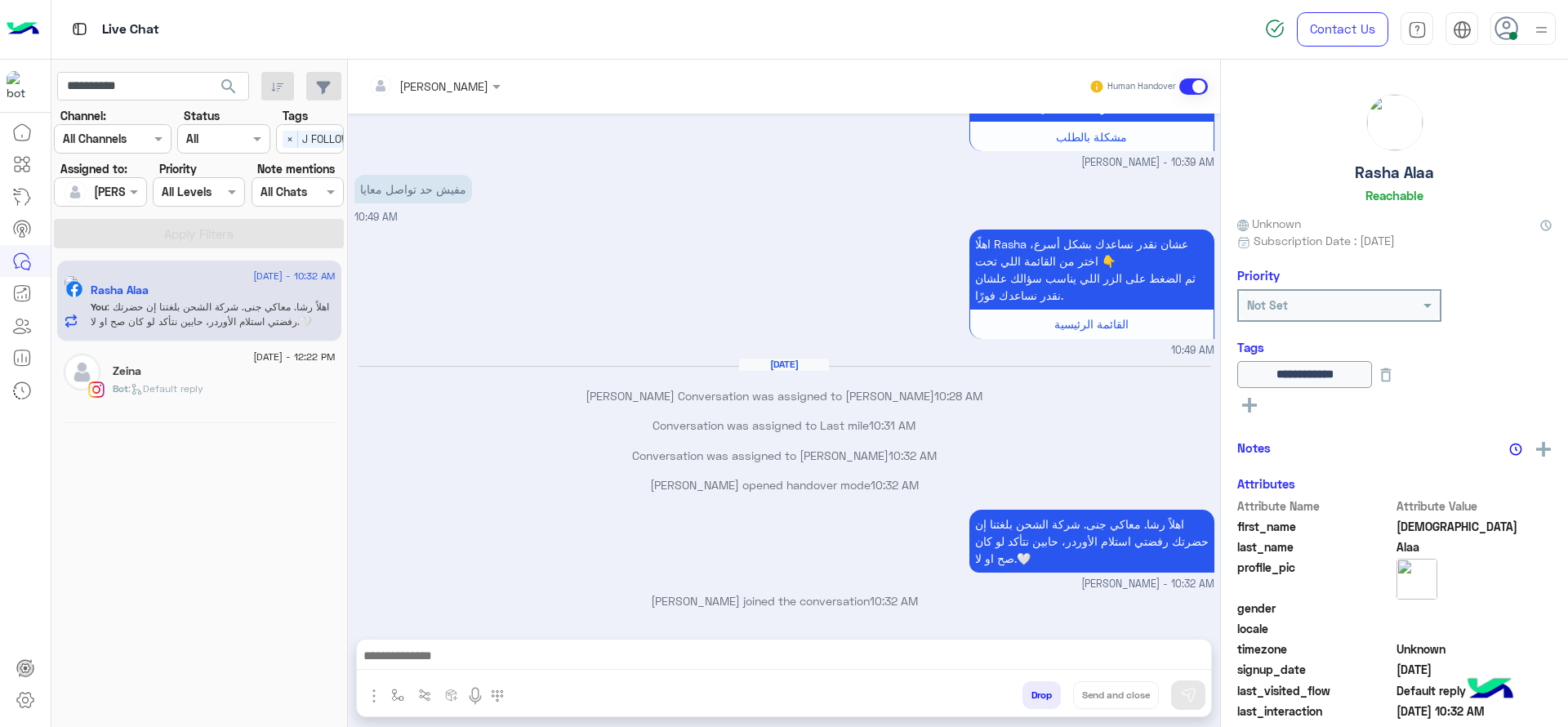
click at [237, 385] on div "Bot : Default reply" at bounding box center [224, 396] width 223 height 28
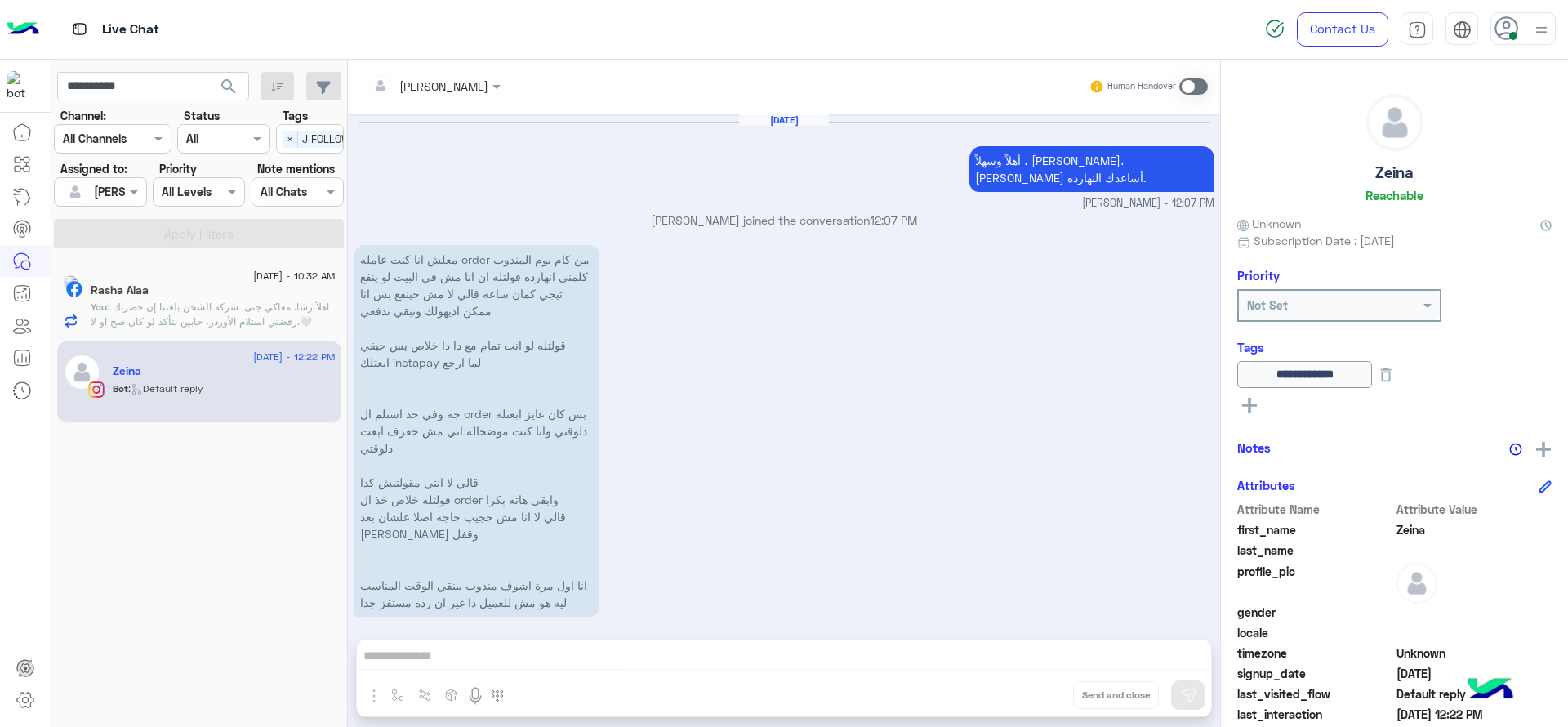
scroll to position [1622, 0]
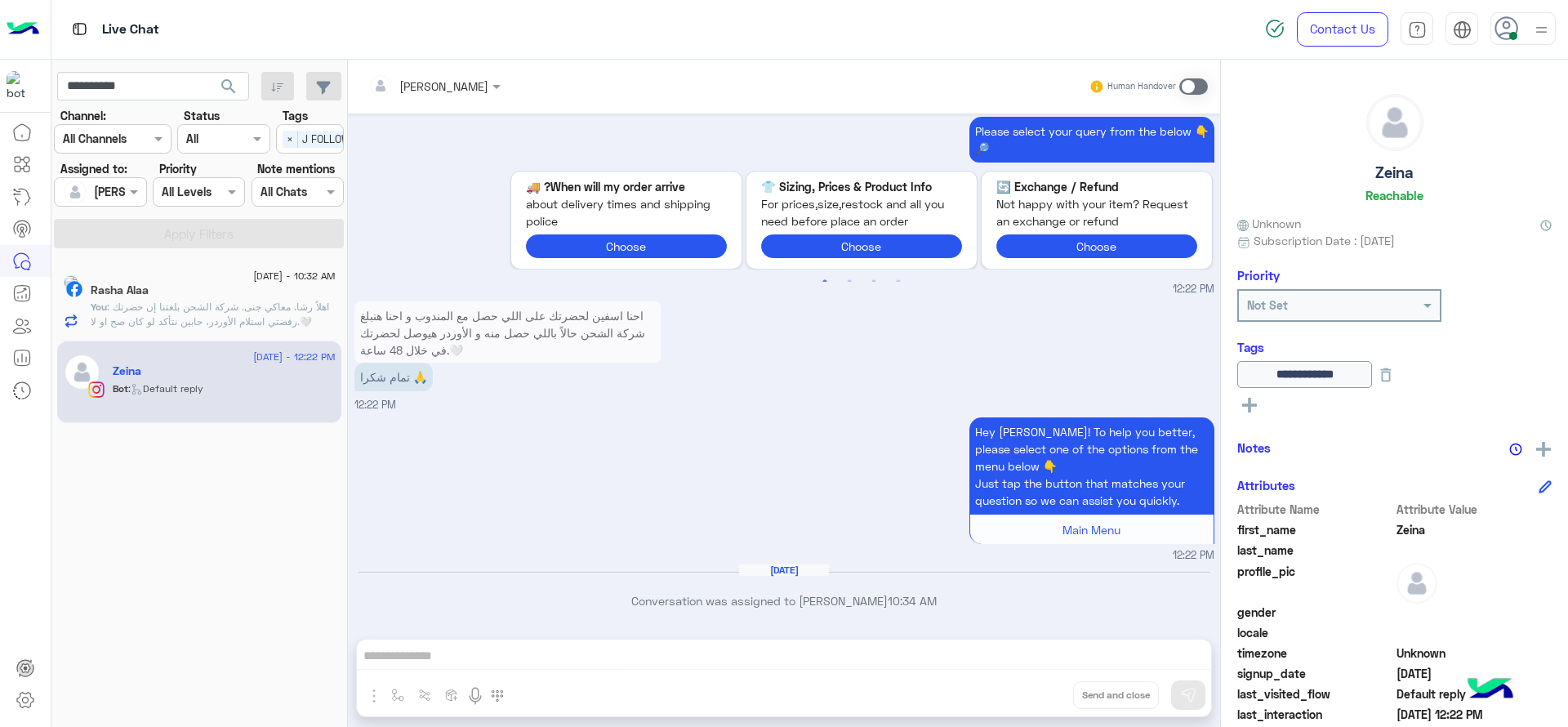
click at [1192, 83] on span at bounding box center [1192, 86] width 28 height 16
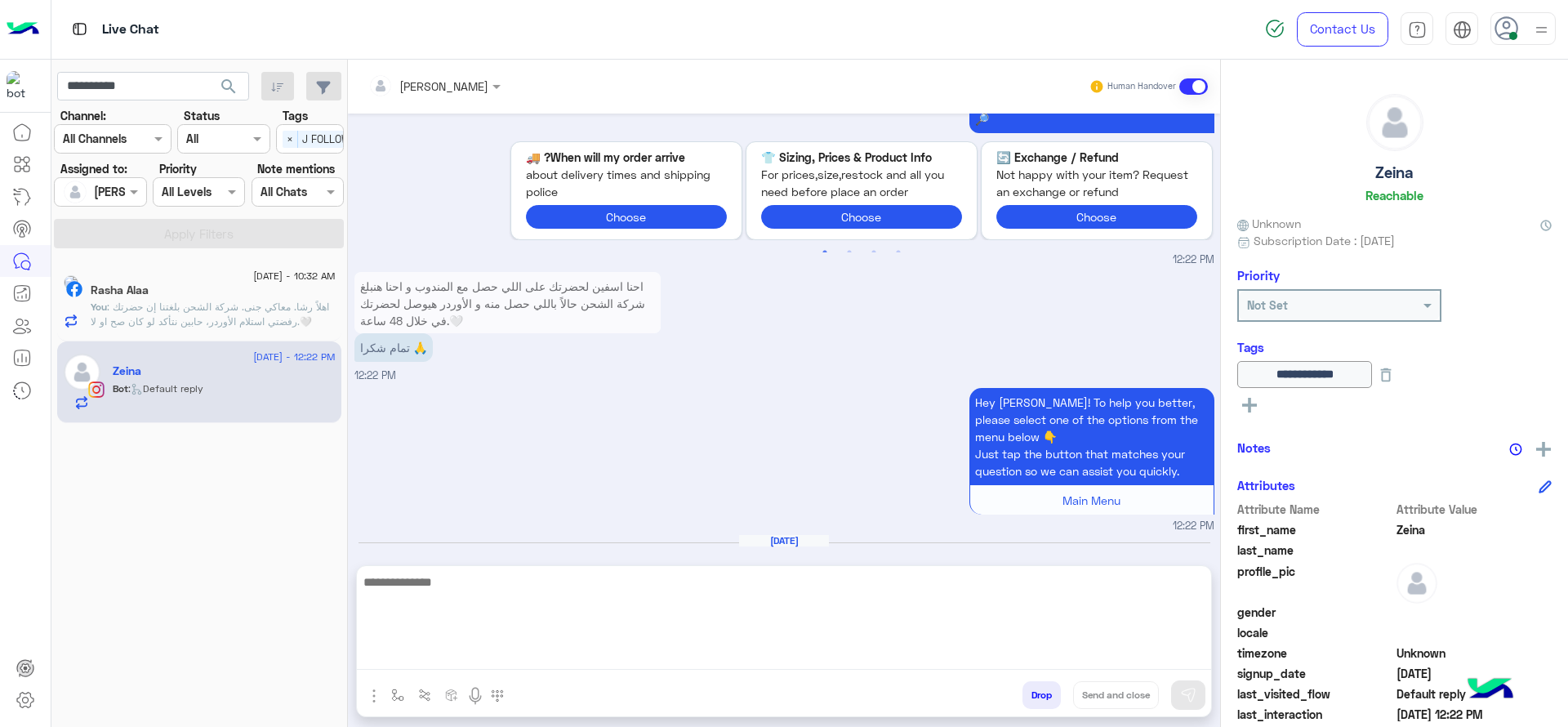
click at [538, 655] on textarea at bounding box center [784, 621] width 854 height 98
paste textarea "**********"
click at [1122, 585] on textarea "**********" at bounding box center [784, 621] width 854 height 98
type textarea "**********"
click at [944, 613] on textarea "**********" at bounding box center [784, 621] width 854 height 98
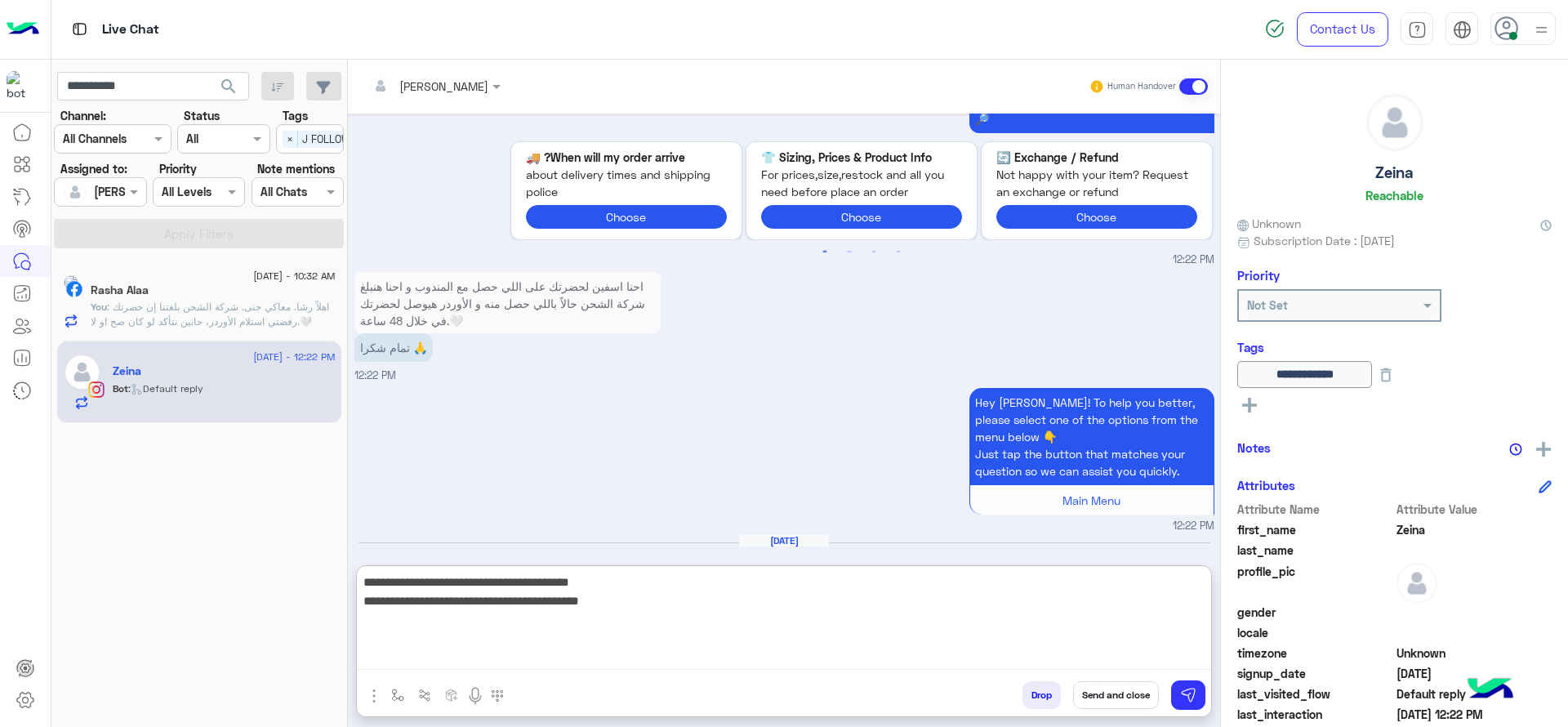
scroll to position [1725, 0]
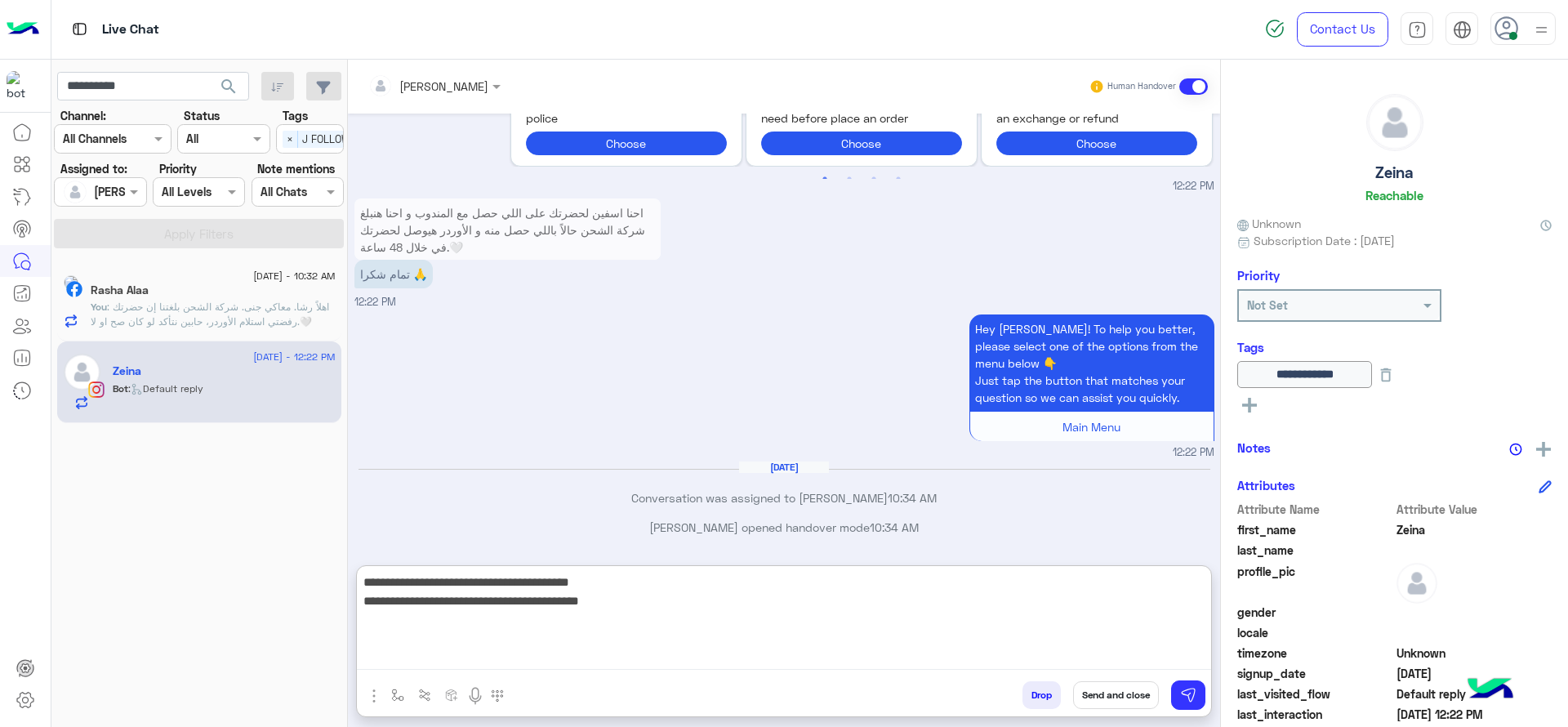
click at [839, 591] on textarea "**********" at bounding box center [784, 621] width 854 height 98
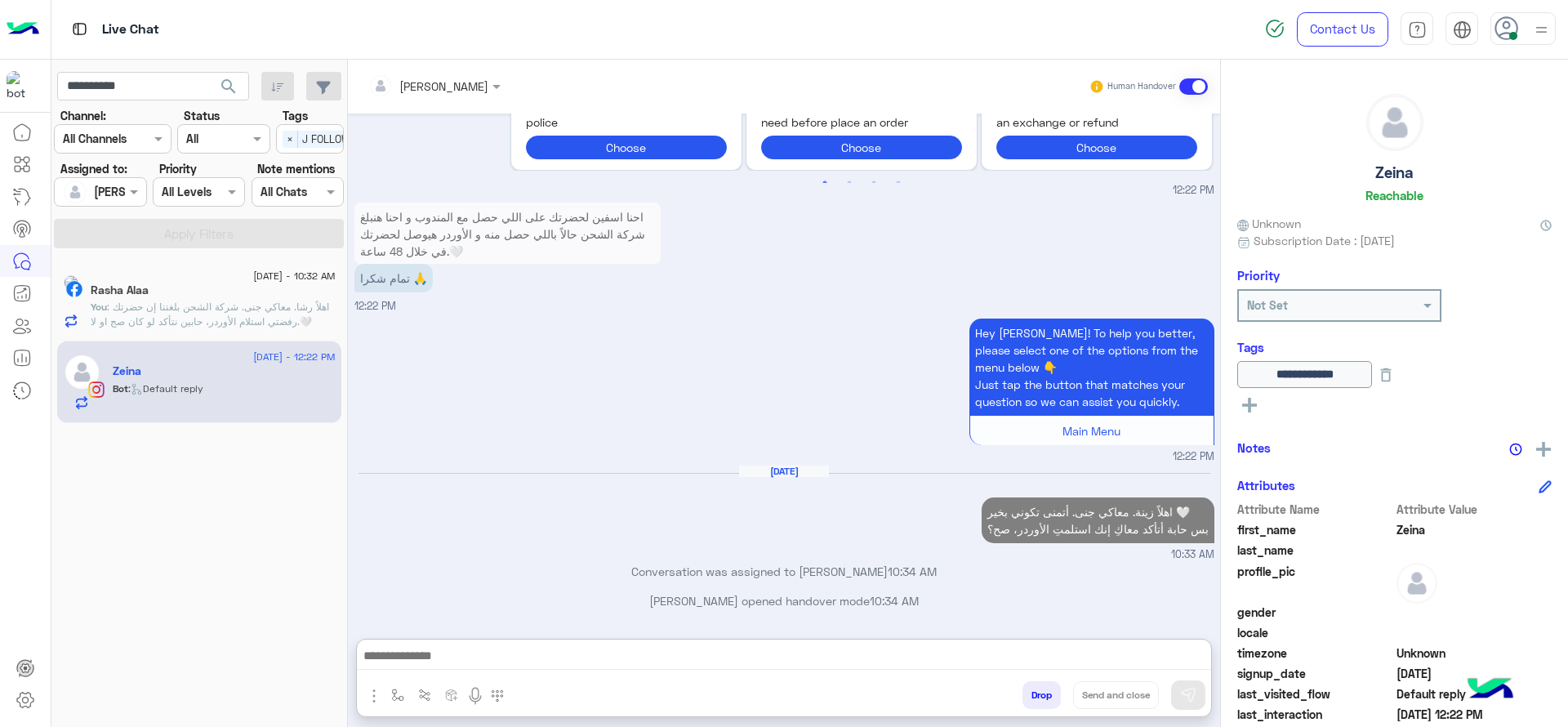
click at [170, 310] on span ": اهلاً رشا. معاكي جنى. شركة الشحن بلغتنا إن حضرتك رفضتي استلام الأوردر، حابين …" at bounding box center [210, 313] width 238 height 27
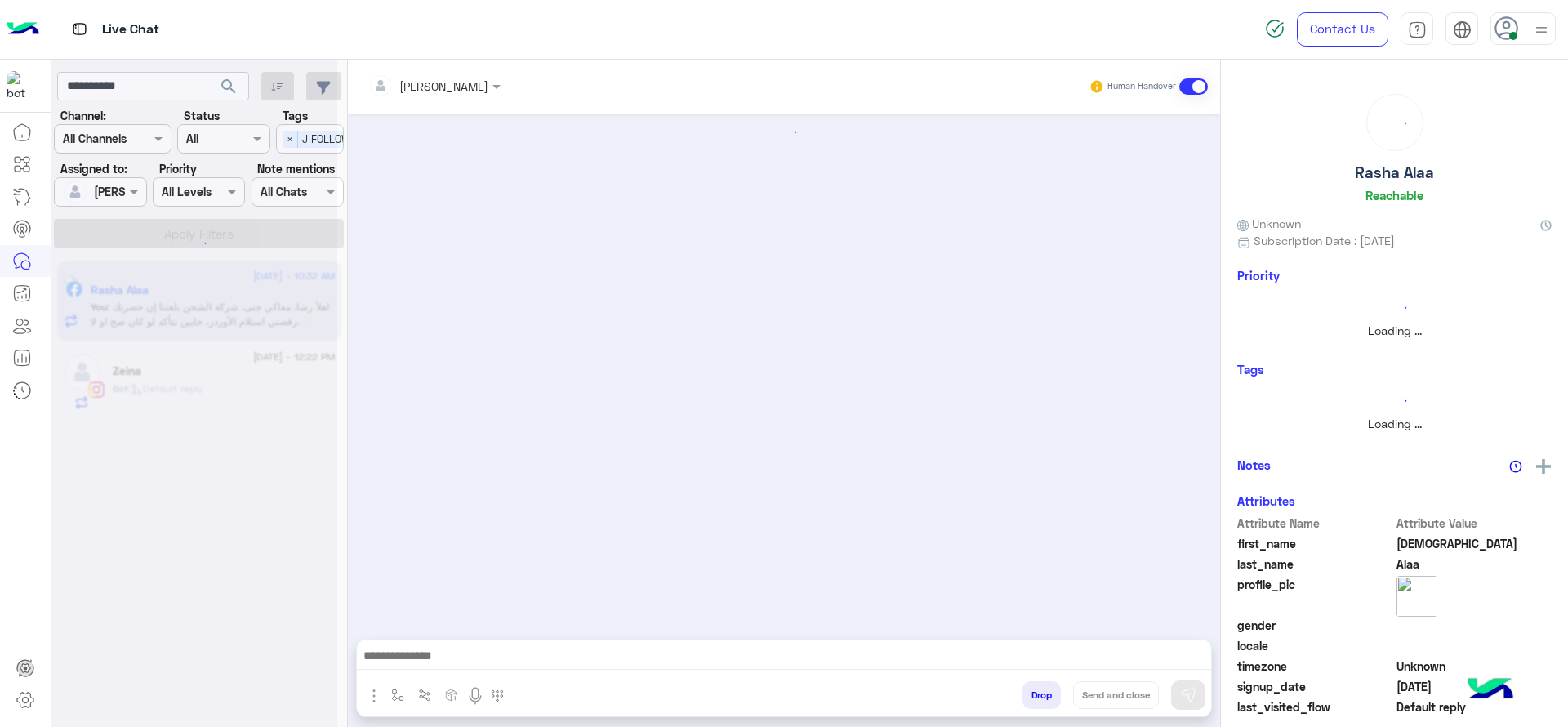
scroll to position [801, 0]
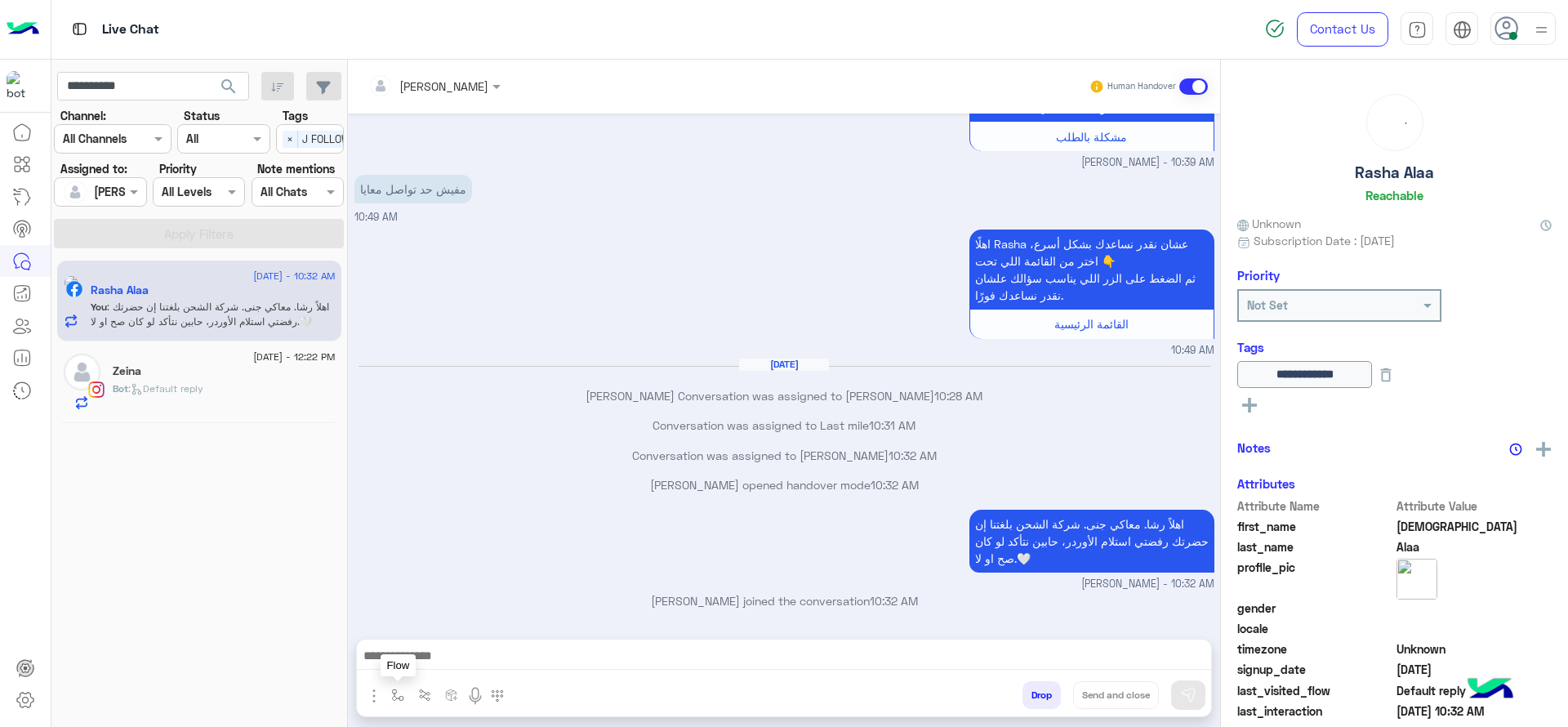
click at [395, 687] on button "button" at bounding box center [397, 694] width 27 height 27
click at [427, 654] on input "text" at bounding box center [427, 660] width 67 height 19
type input "****"
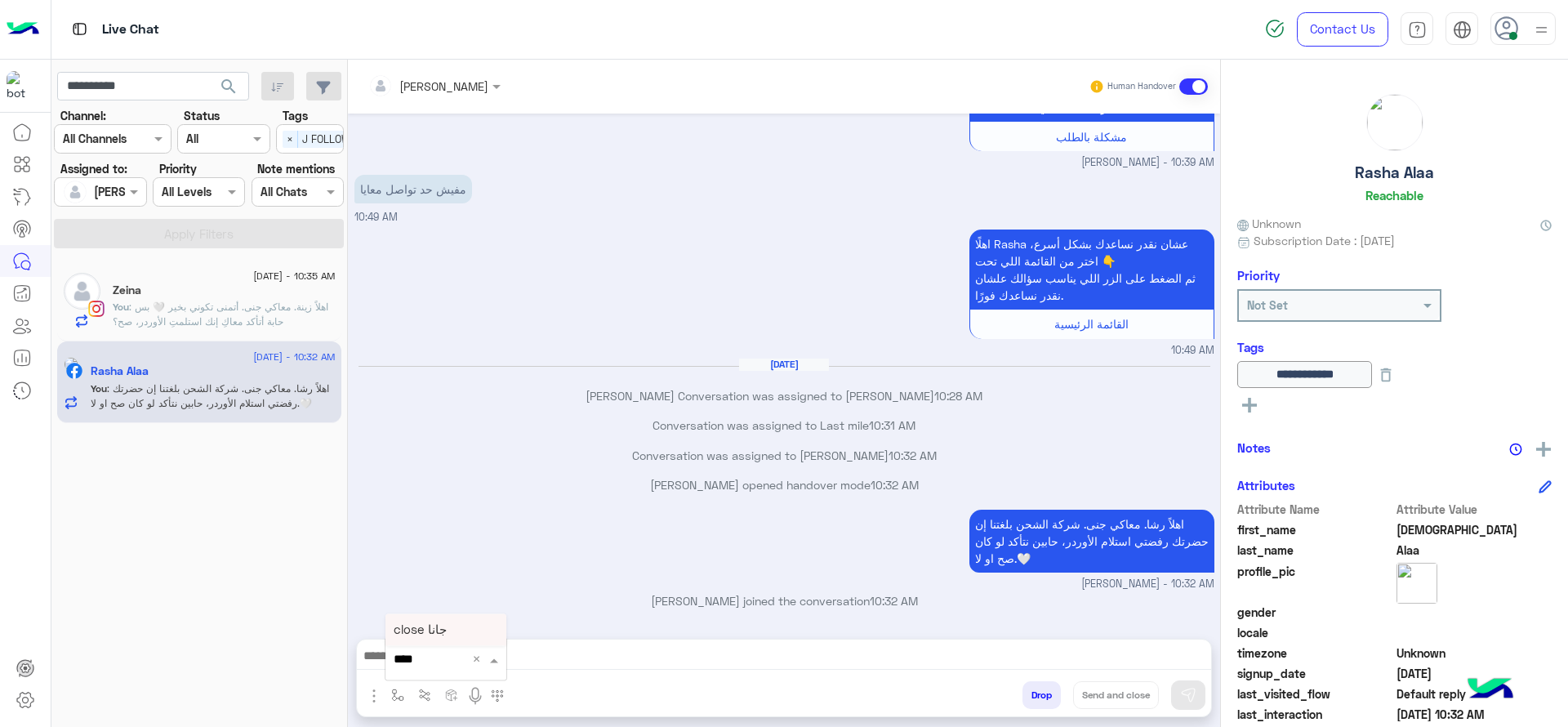
click at [417, 630] on span "close جانا" at bounding box center [420, 629] width 53 height 15
type textarea "**********"
click at [169, 94] on input "**********" at bounding box center [154, 87] width 192 height 29
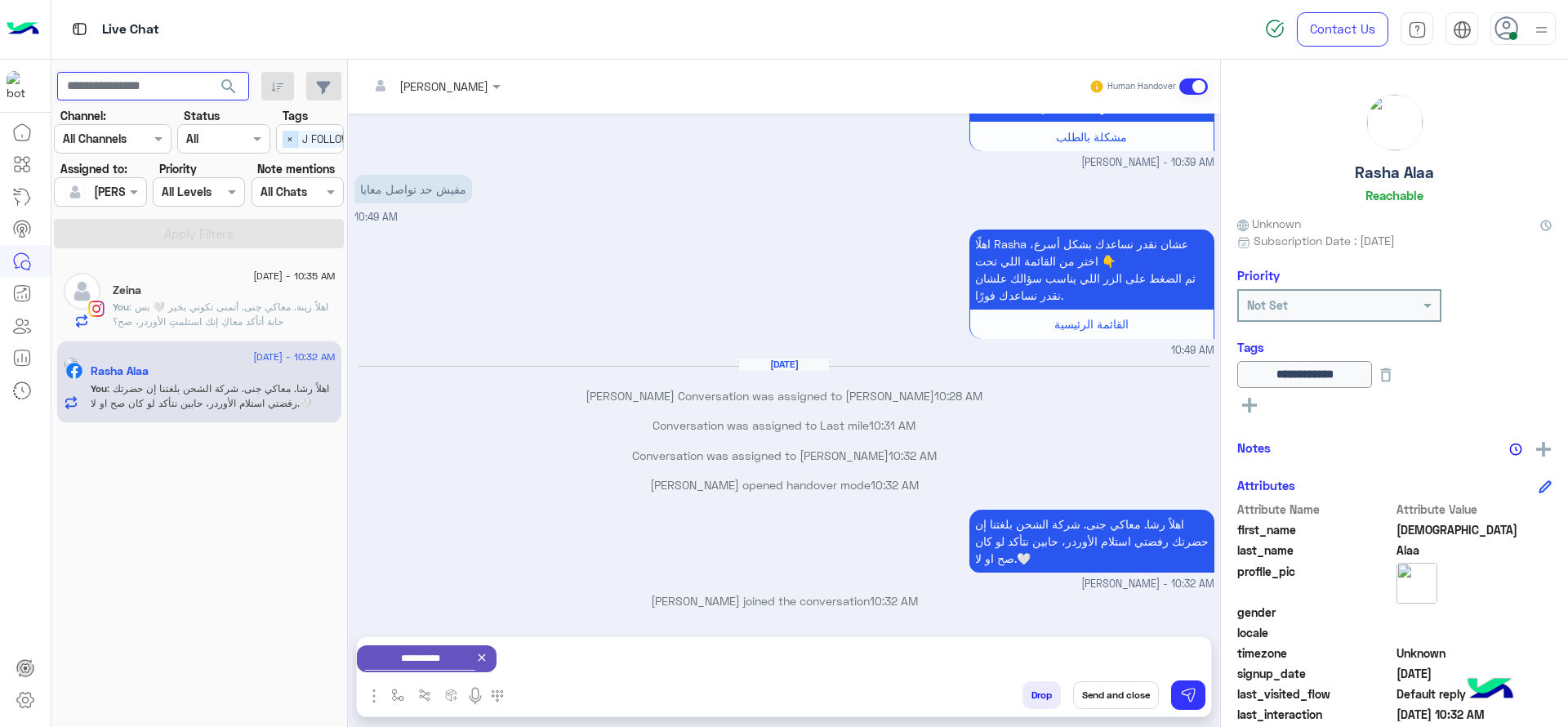
click at [287, 139] on span "×" at bounding box center [290, 139] width 15 height 17
click at [223, 246] on button "Apply Filters" at bounding box center [199, 233] width 290 height 29
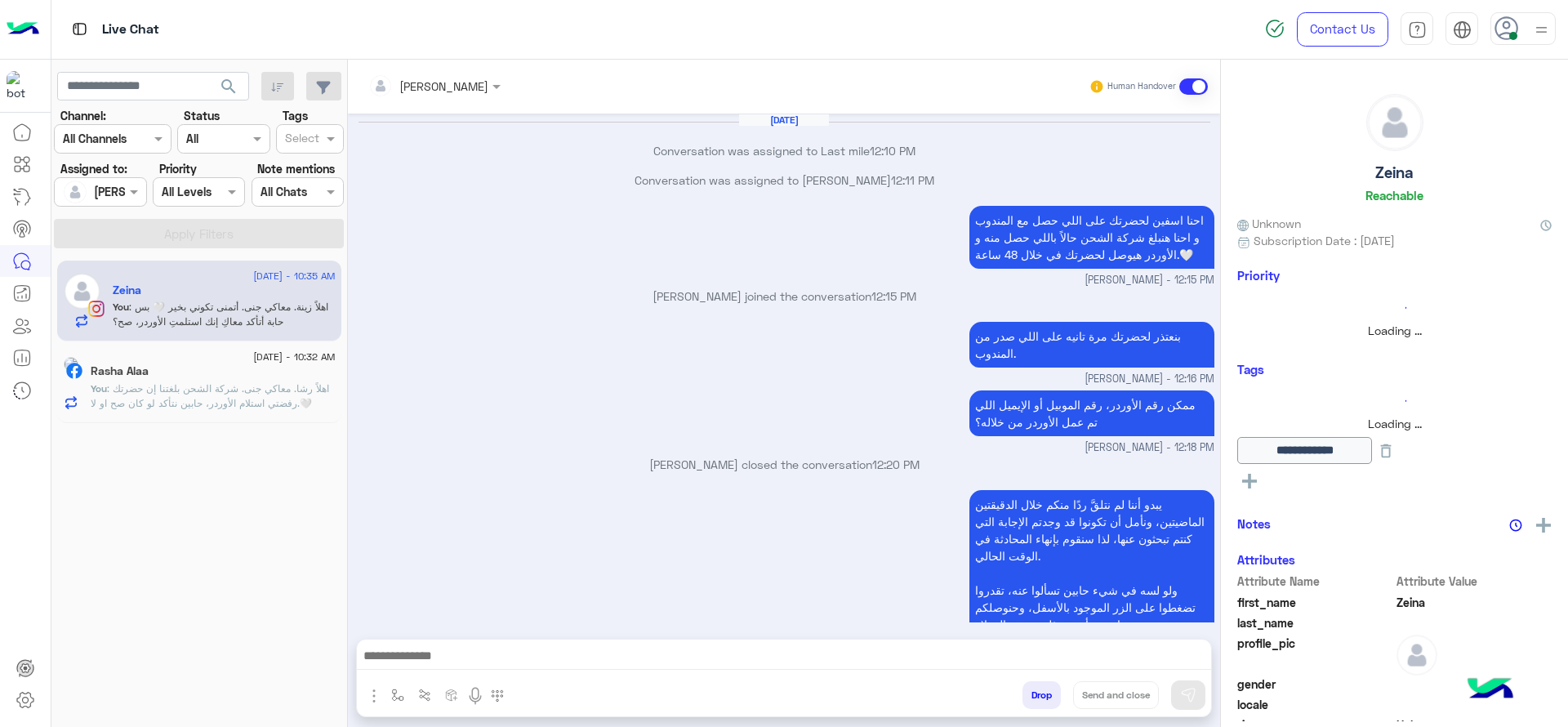
scroll to position [1255, 0]
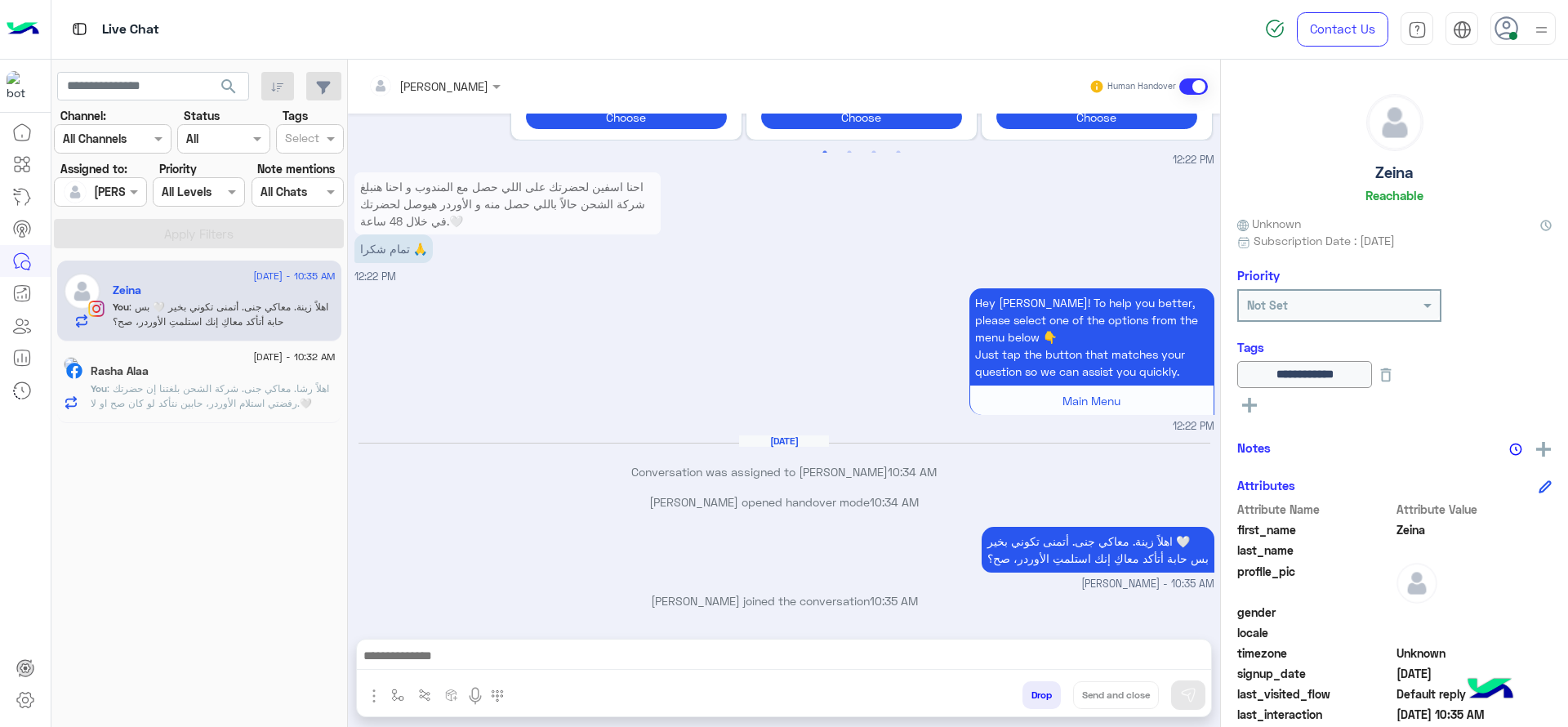
click at [253, 363] on span "11 September - 10:32 AM" at bounding box center [293, 356] width 81 height 15
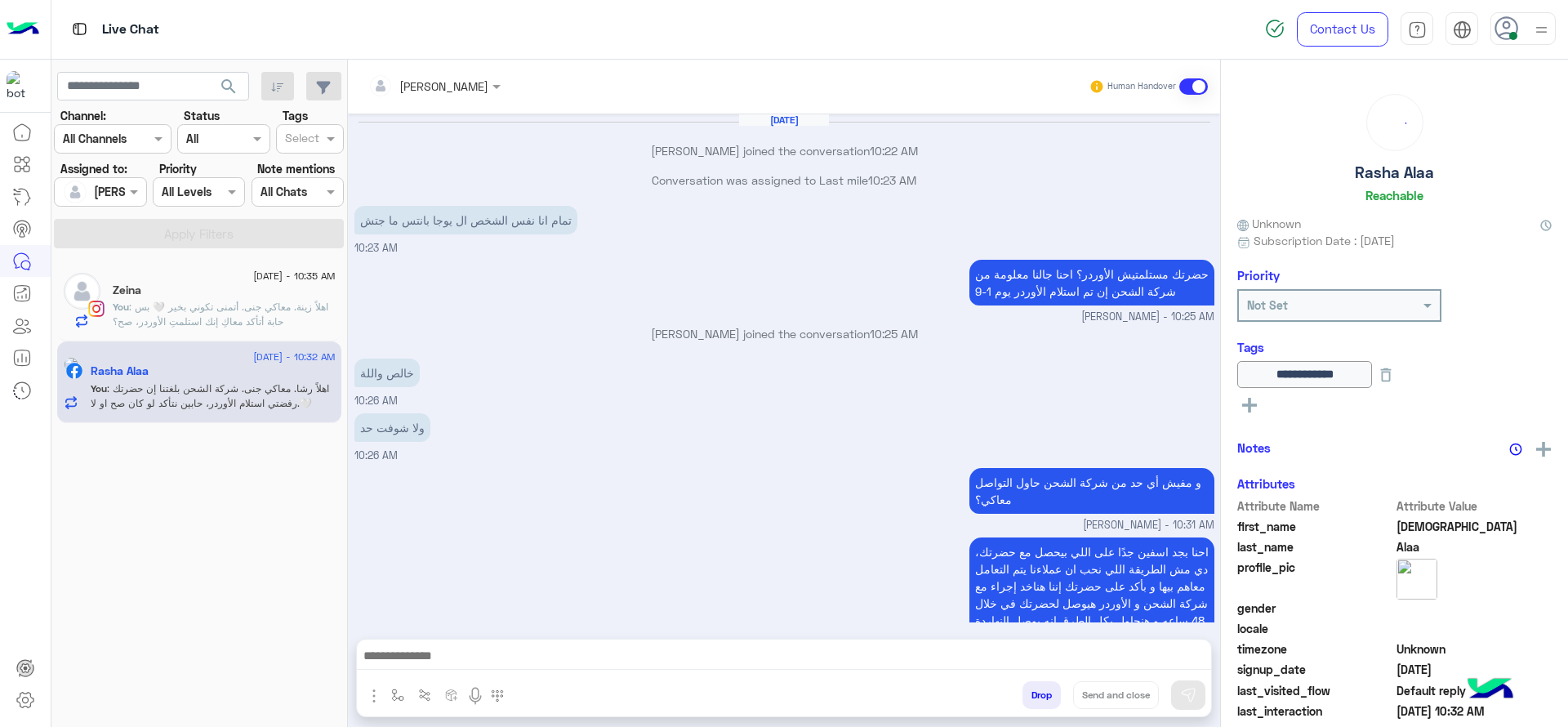
scroll to position [801, 0]
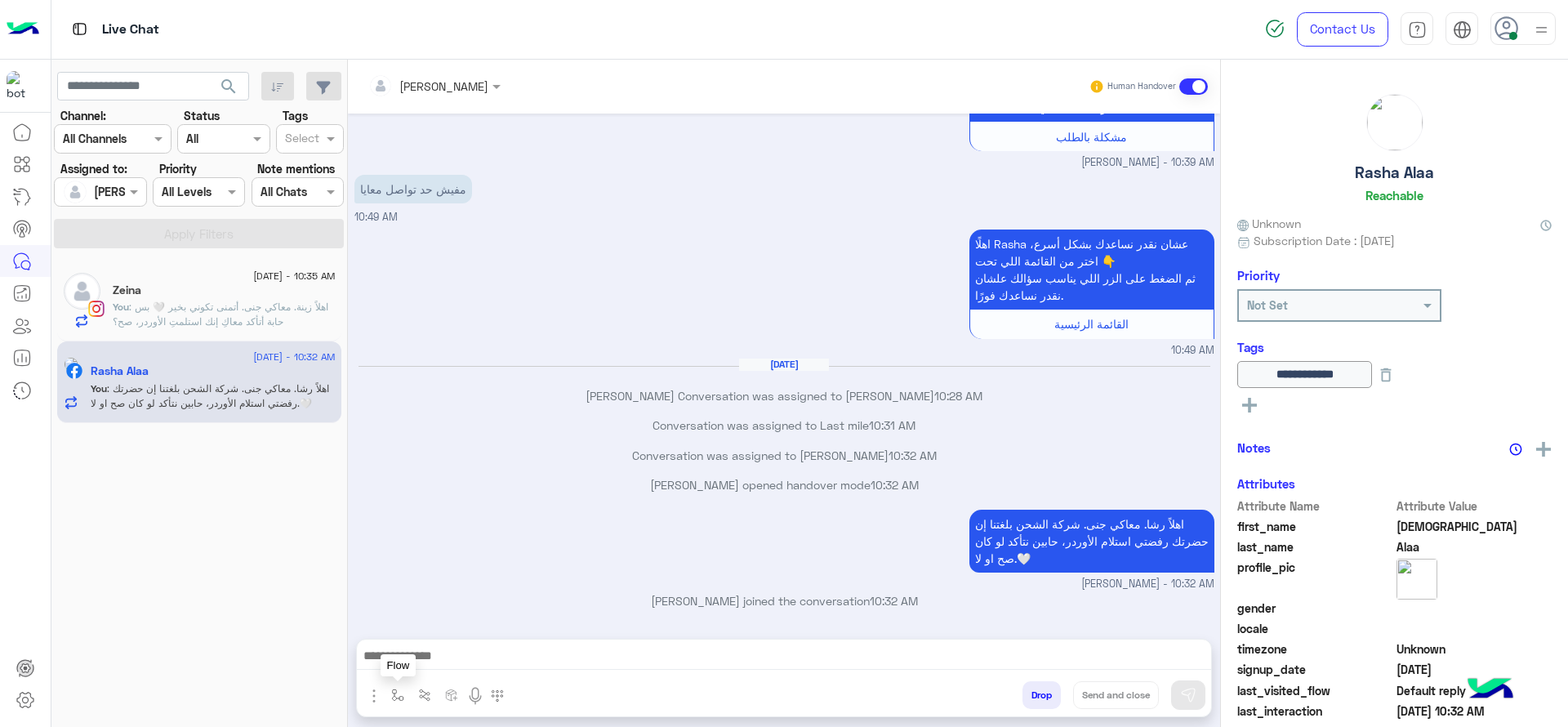
click at [401, 697] on img "button" at bounding box center [397, 694] width 13 height 13
click at [436, 653] on input "text" at bounding box center [427, 660] width 67 height 19
type input "****"
click at [432, 625] on span "close جانا" at bounding box center [420, 629] width 53 height 15
type textarea "**********"
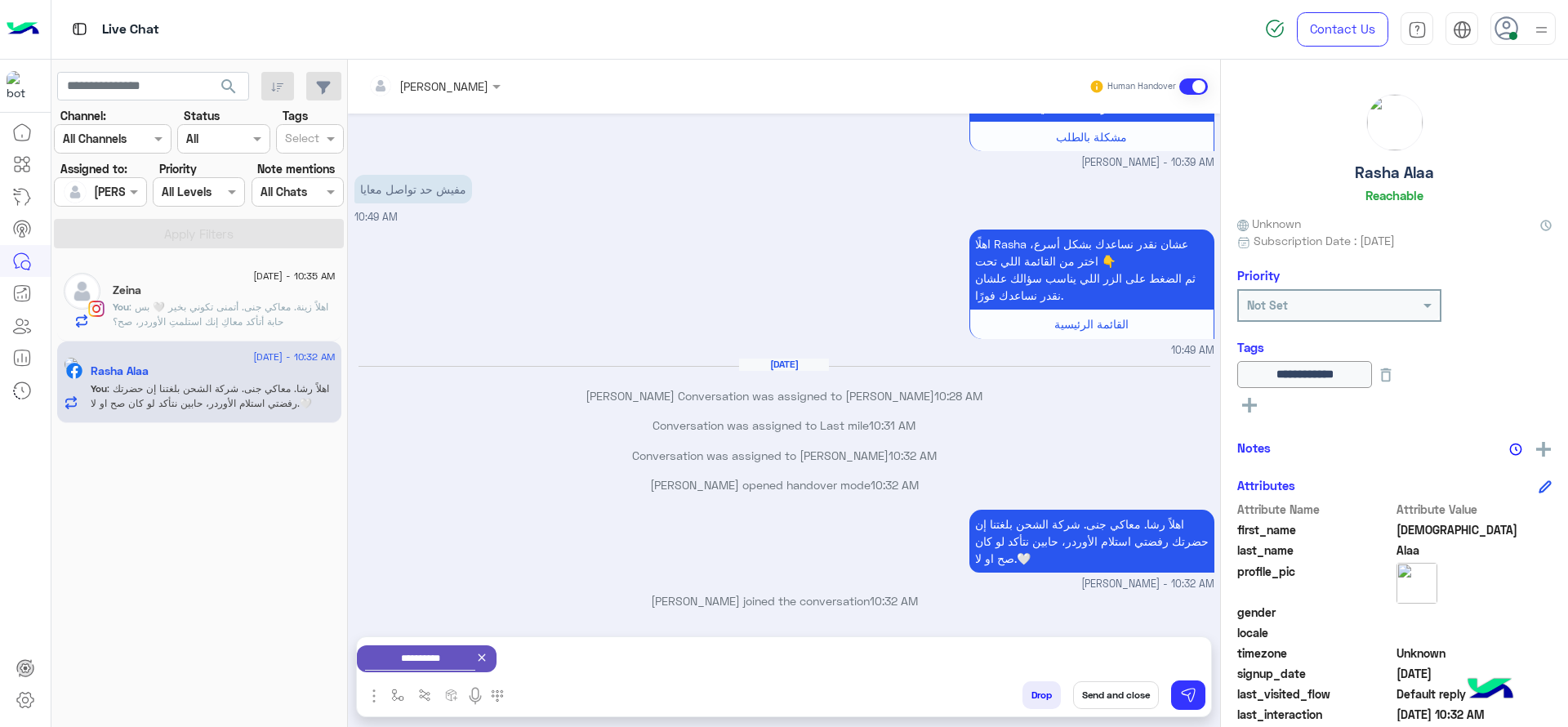
click at [1090, 696] on button "Send and close" at bounding box center [1116, 695] width 86 height 27
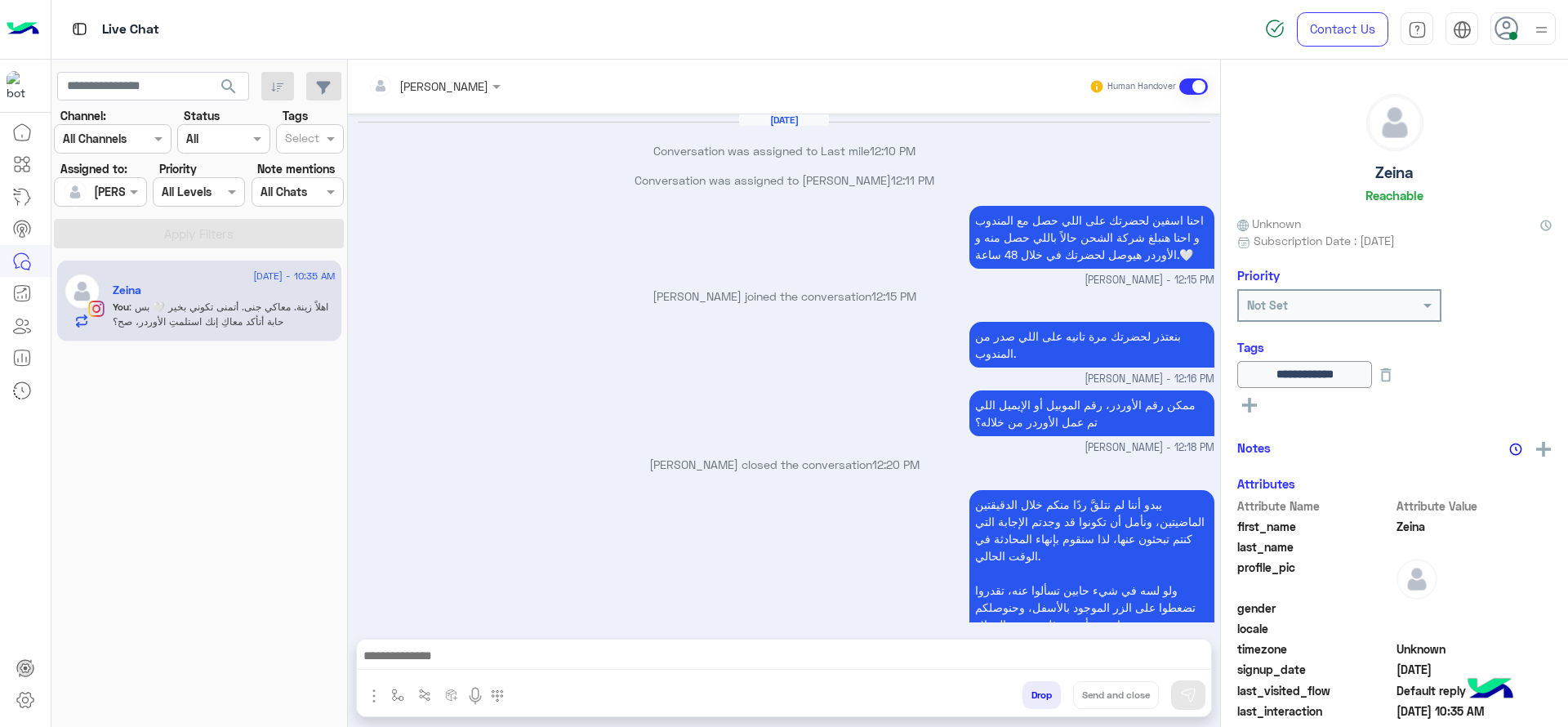
scroll to position [1255, 0]
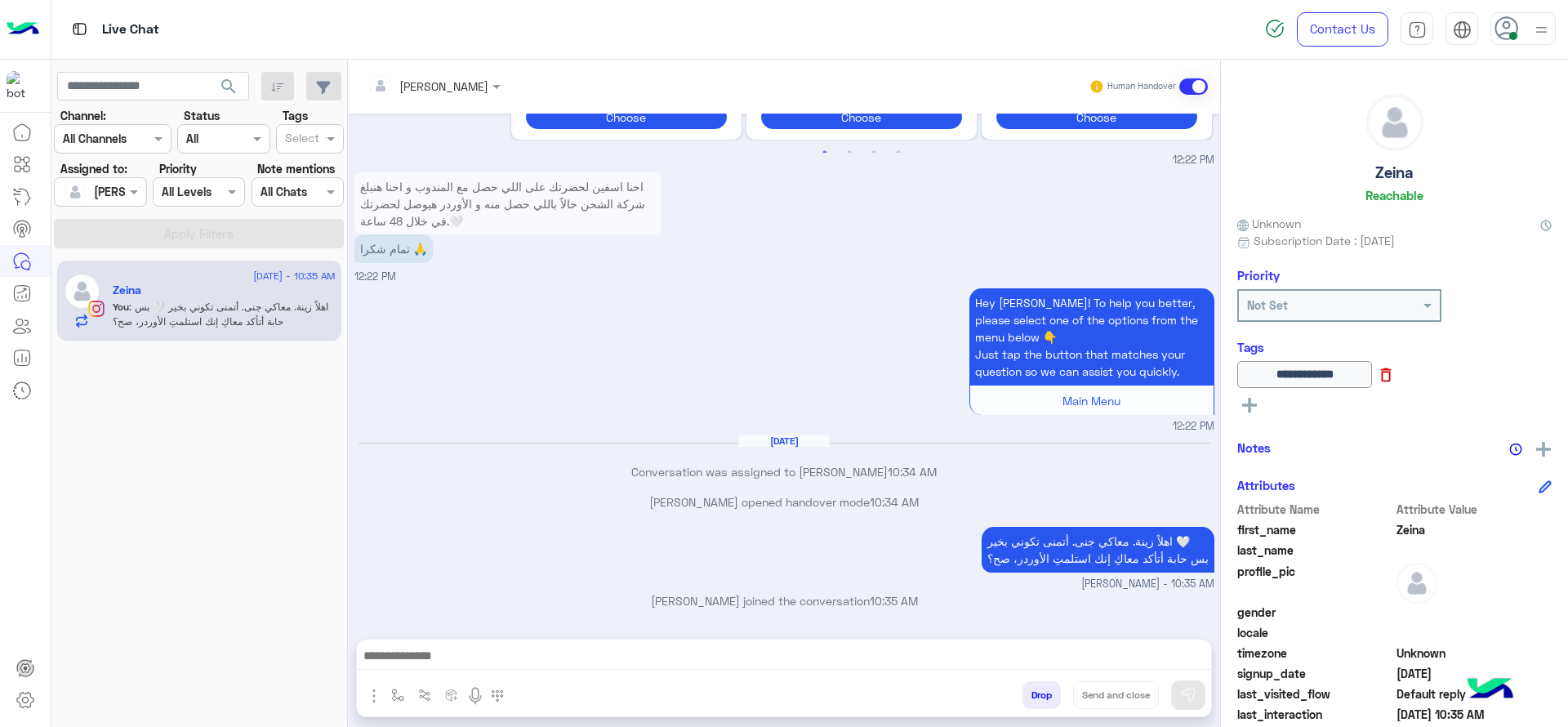
click at [1395, 382] on icon at bounding box center [1385, 374] width 18 height 18
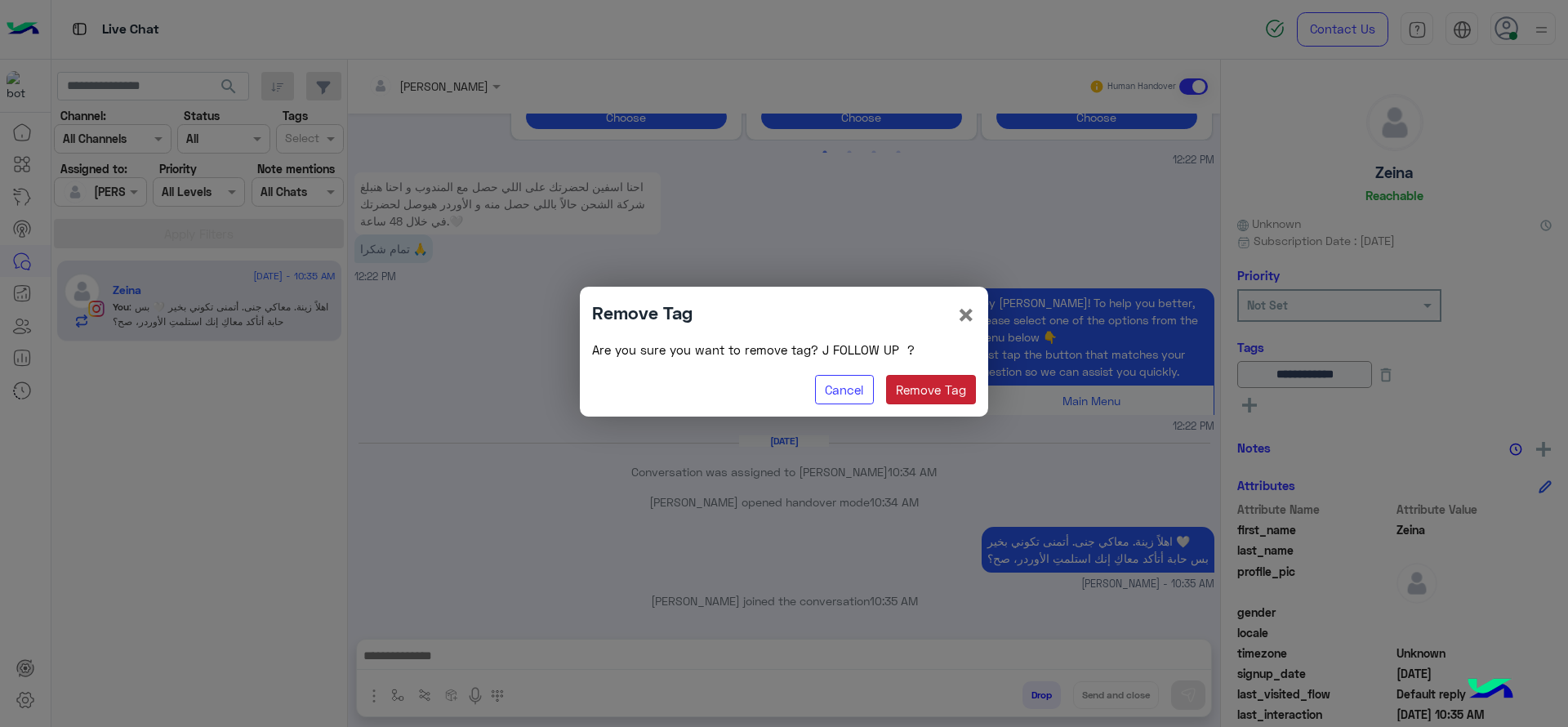
click at [934, 382] on button "Remove Tag" at bounding box center [932, 390] width 91 height 29
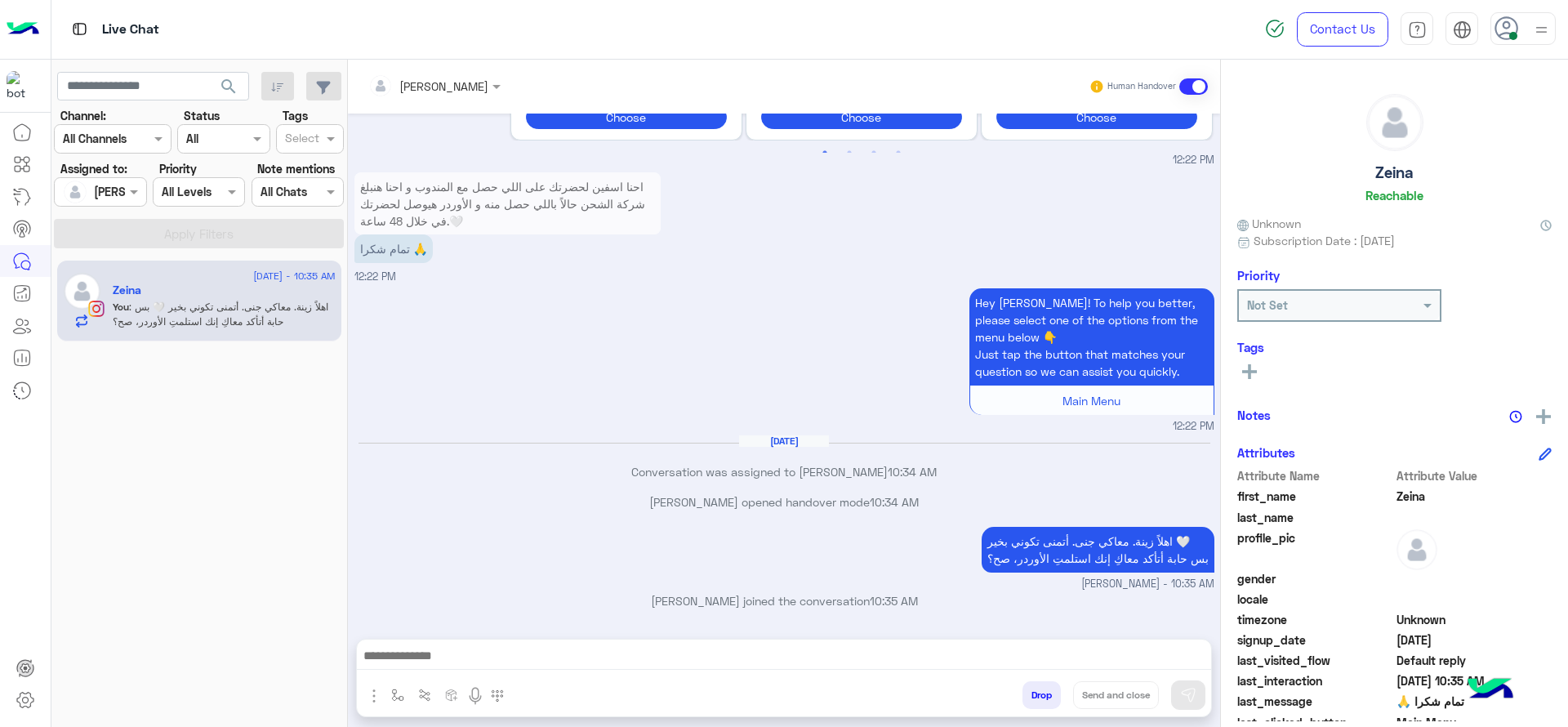
click at [1241, 379] on button at bounding box center [1249, 371] width 25 height 20
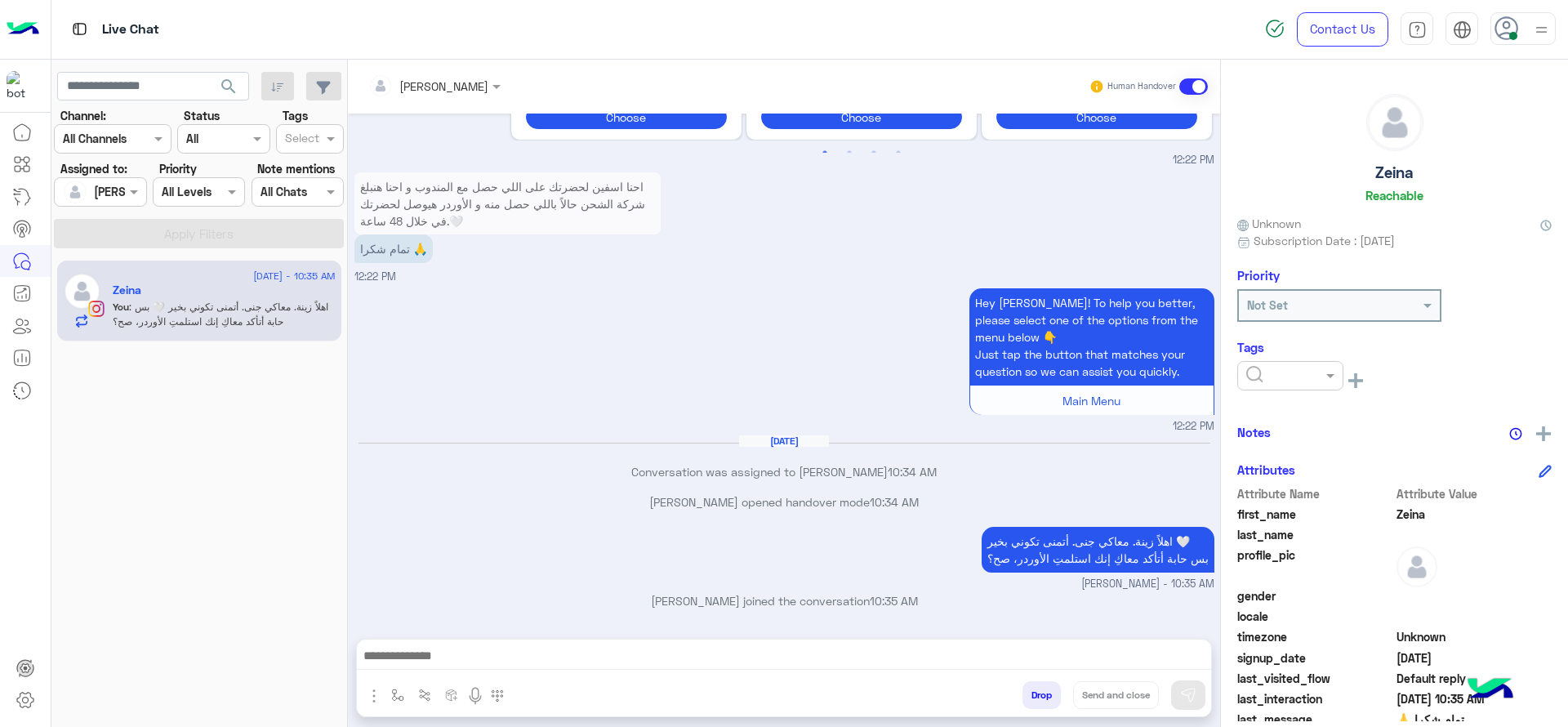
click at [1263, 379] on input "text" at bounding box center [1271, 376] width 50 height 17
drag, startPoint x: 1286, startPoint y: 496, endPoint x: 1303, endPoint y: 501, distance: 17.7
click at [1303, 501] on div "RESOLVED" at bounding box center [1290, 506] width 106 height 30
click at [1303, 501] on span "Attribute Name" at bounding box center [1315, 494] width 156 height 17
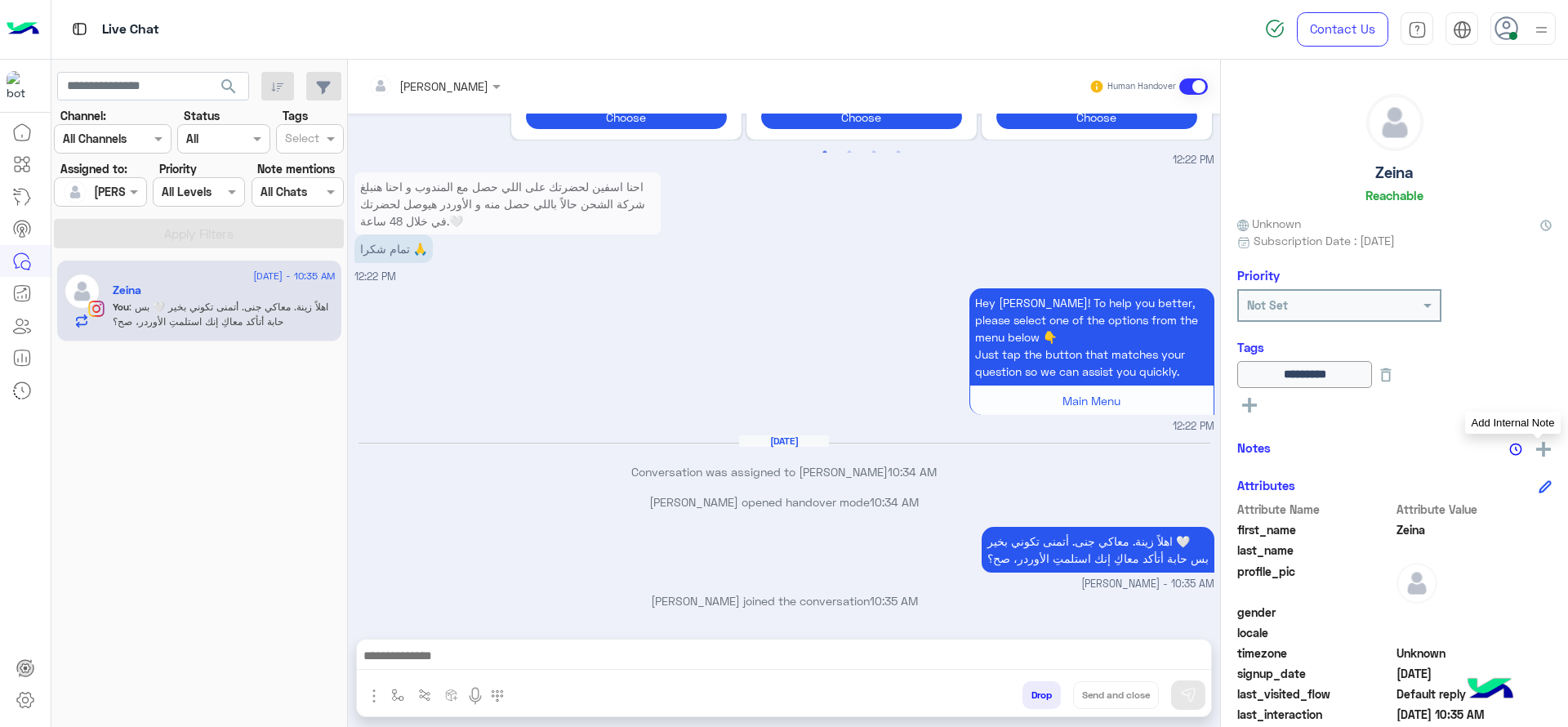
click at [1542, 442] on img at bounding box center [1542, 449] width 15 height 15
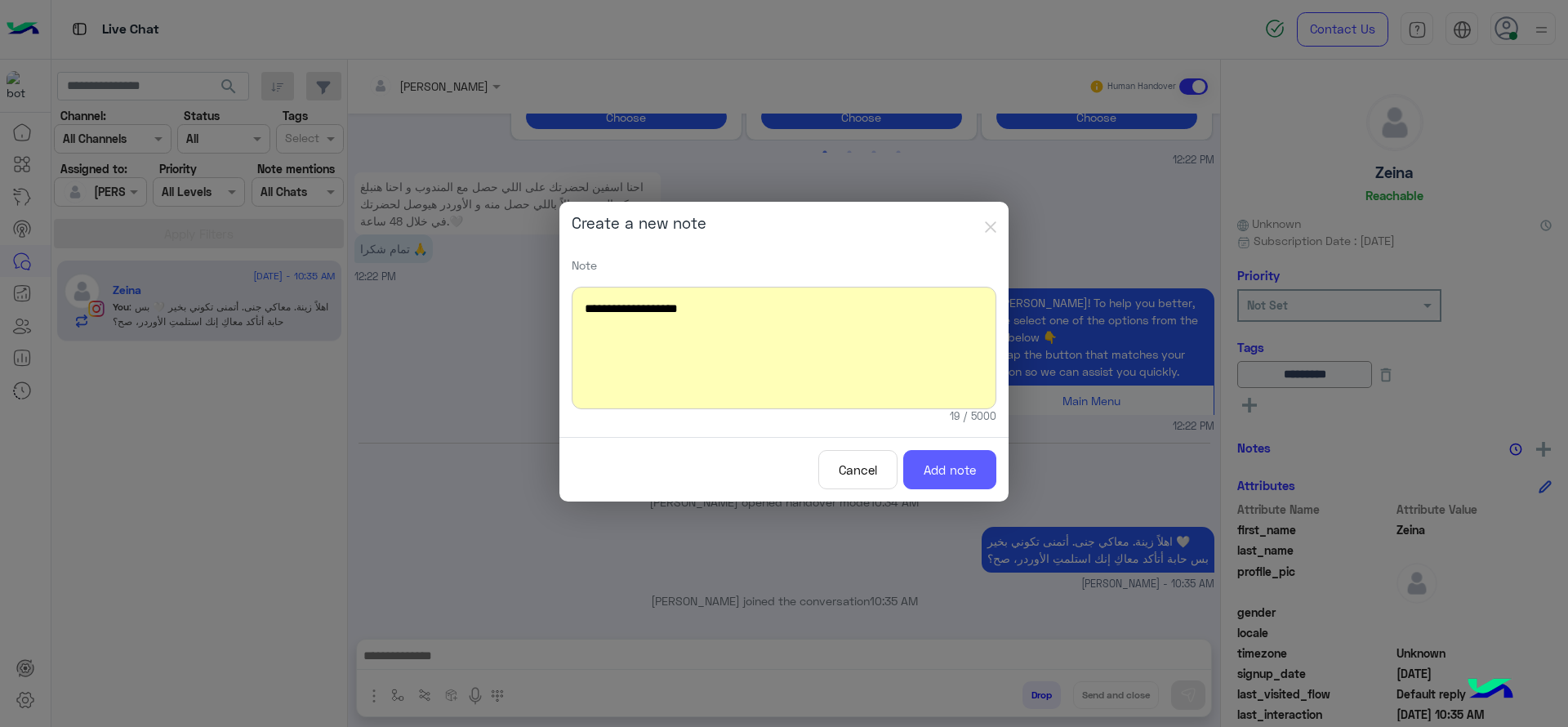
click at [931, 462] on button "Add note" at bounding box center [950, 470] width 93 height 40
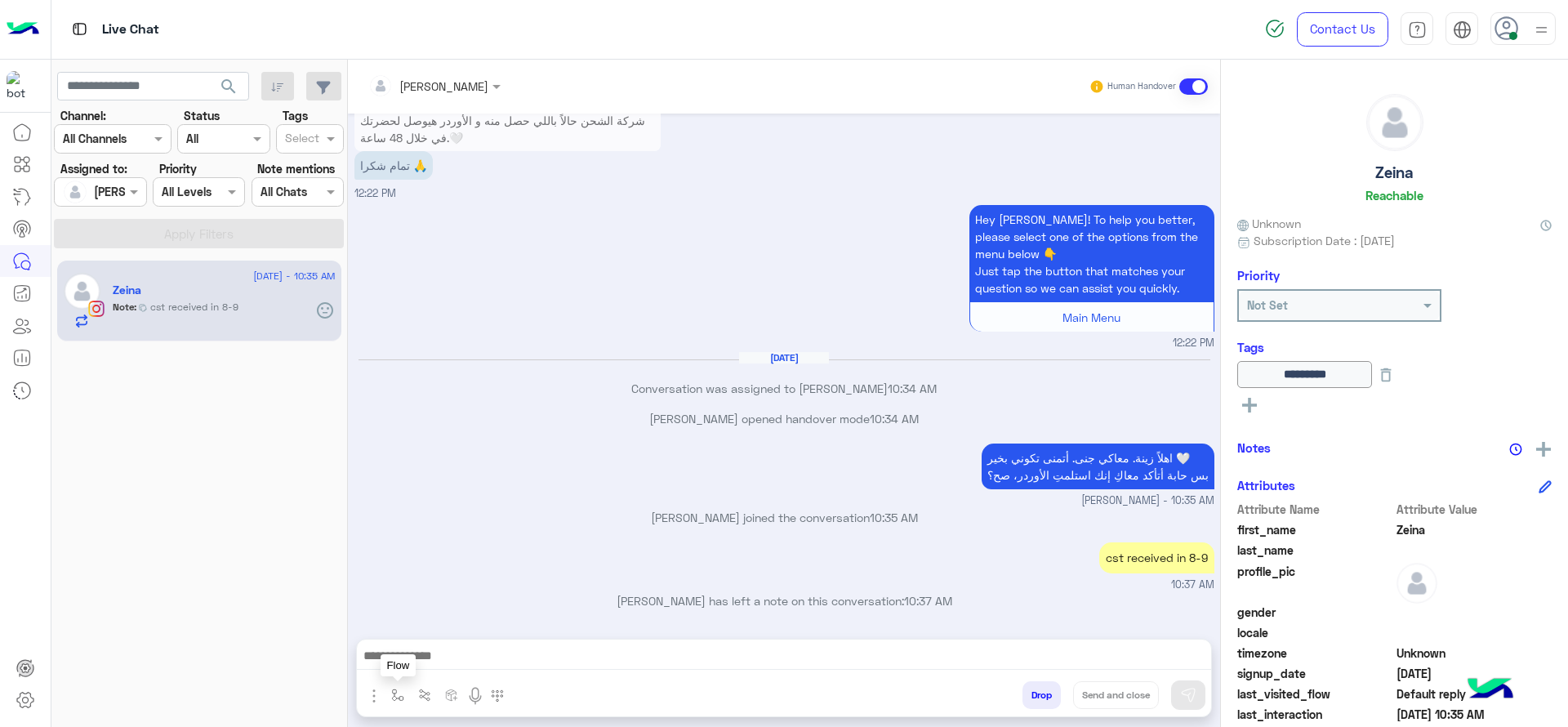
click at [399, 701] on img "button" at bounding box center [397, 694] width 13 height 13
click at [437, 665] on input "text" at bounding box center [427, 660] width 67 height 19
type input "*"
type input "****"
click at [424, 620] on div "close جانا" at bounding box center [445, 630] width 121 height 32
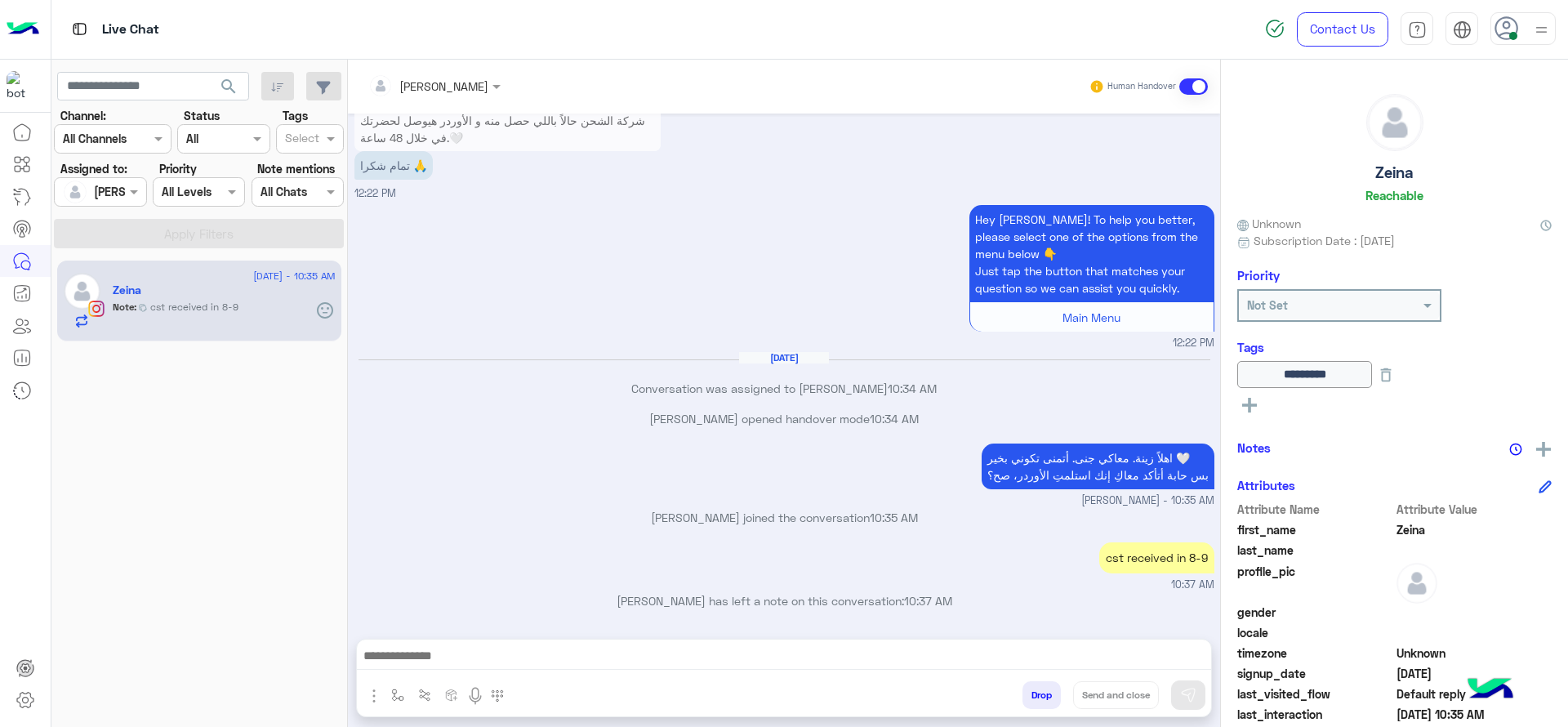
type textarea "**********"
click at [1097, 691] on button "Send and close" at bounding box center [1116, 695] width 86 height 27
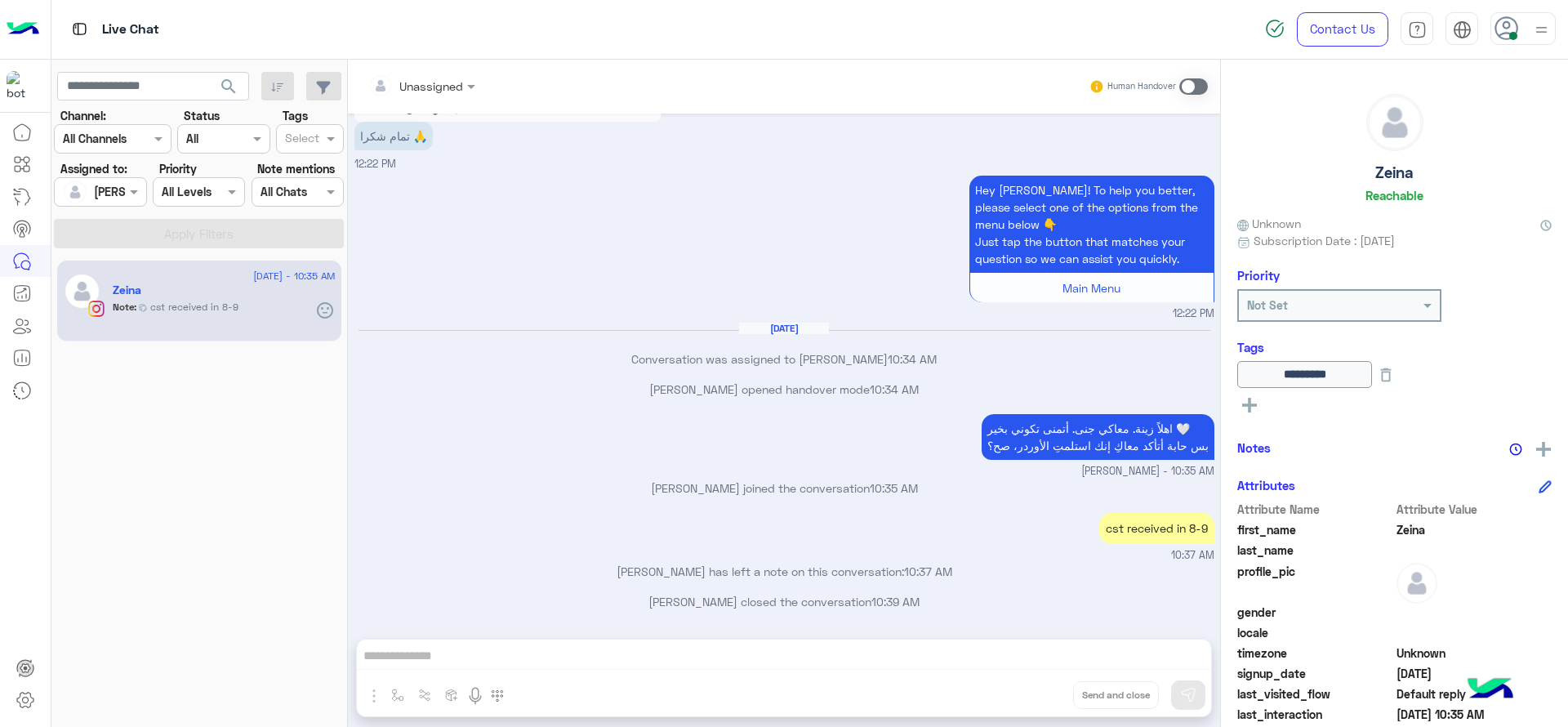
scroll to position [1570, 0]
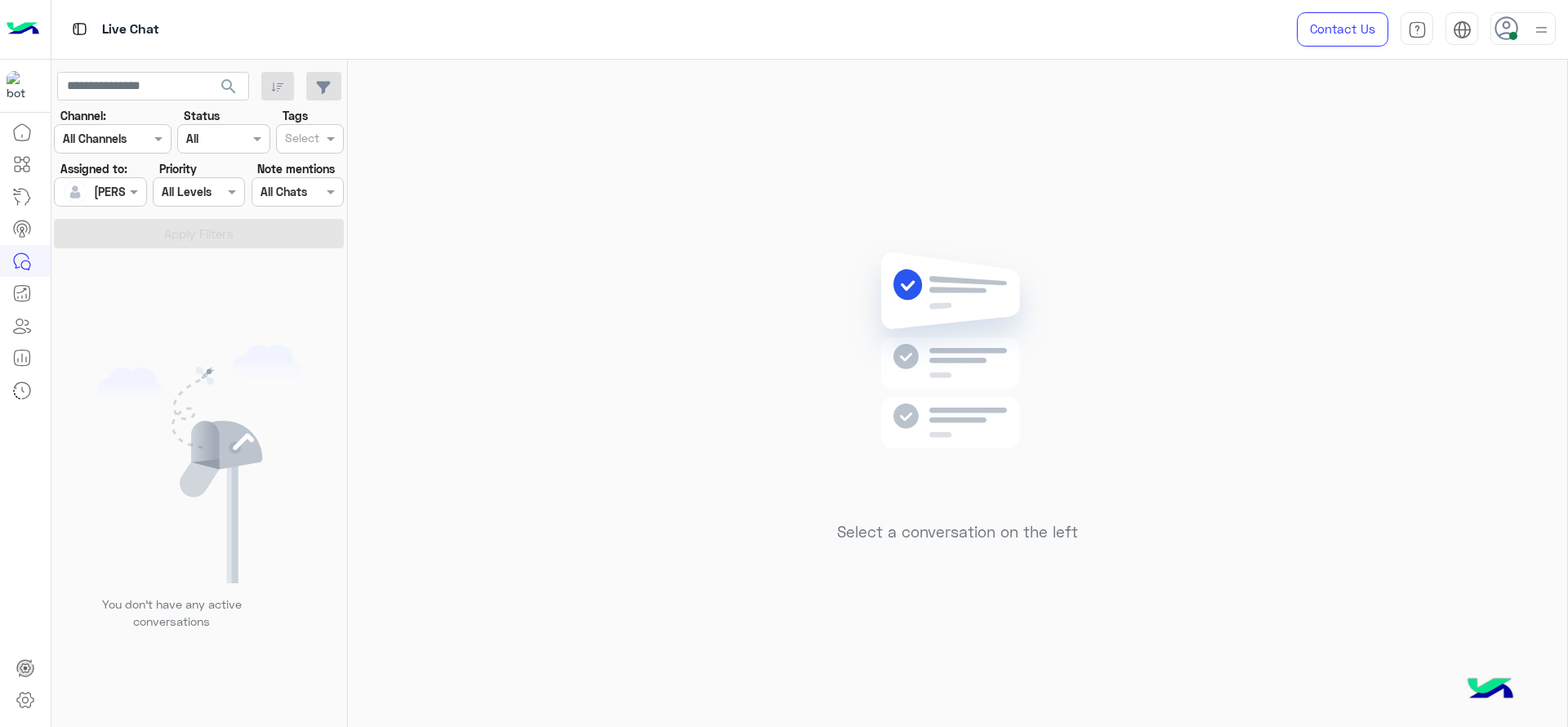
click at [87, 204] on div at bounding box center [78, 192] width 31 height 33
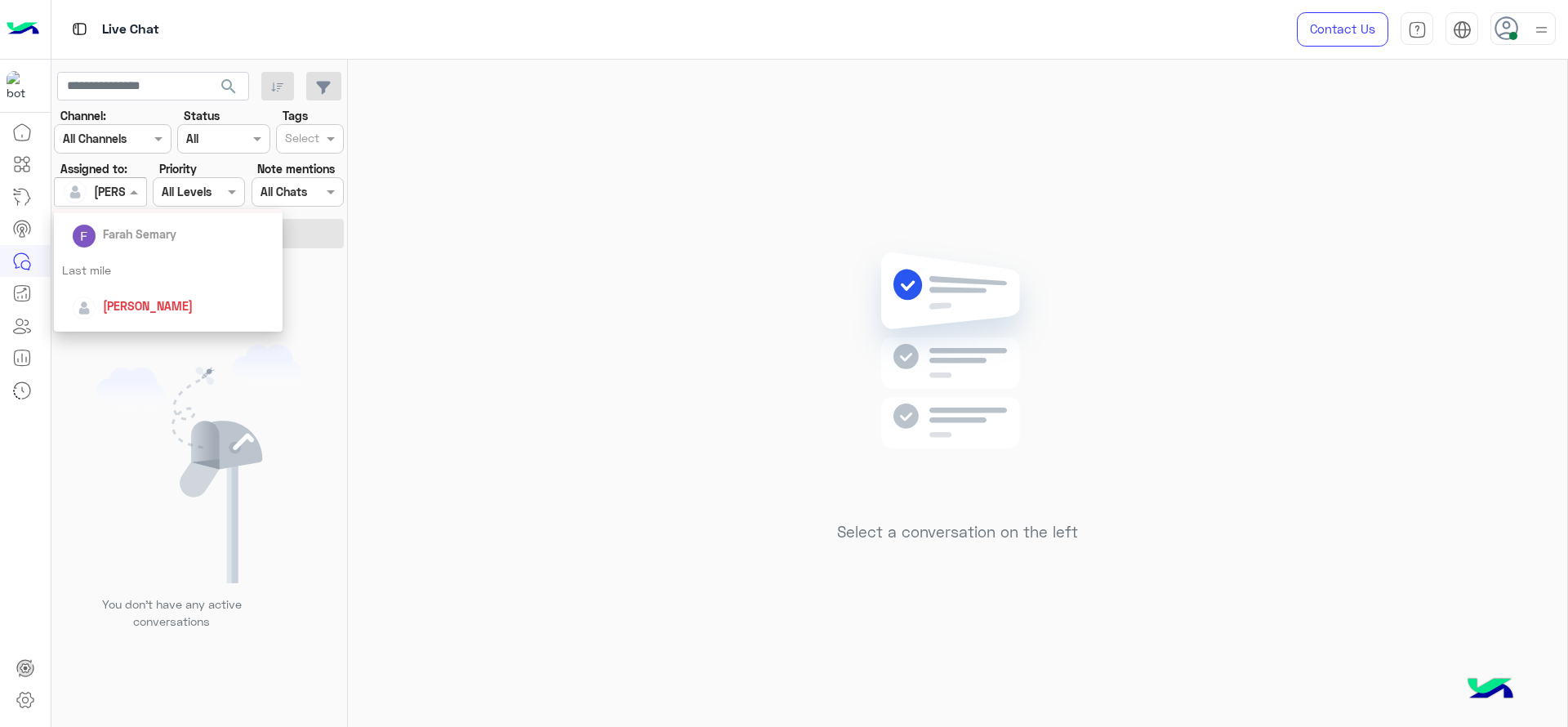
scroll to position [225, 0]
click at [112, 264] on div "Last mile" at bounding box center [168, 269] width 229 height 30
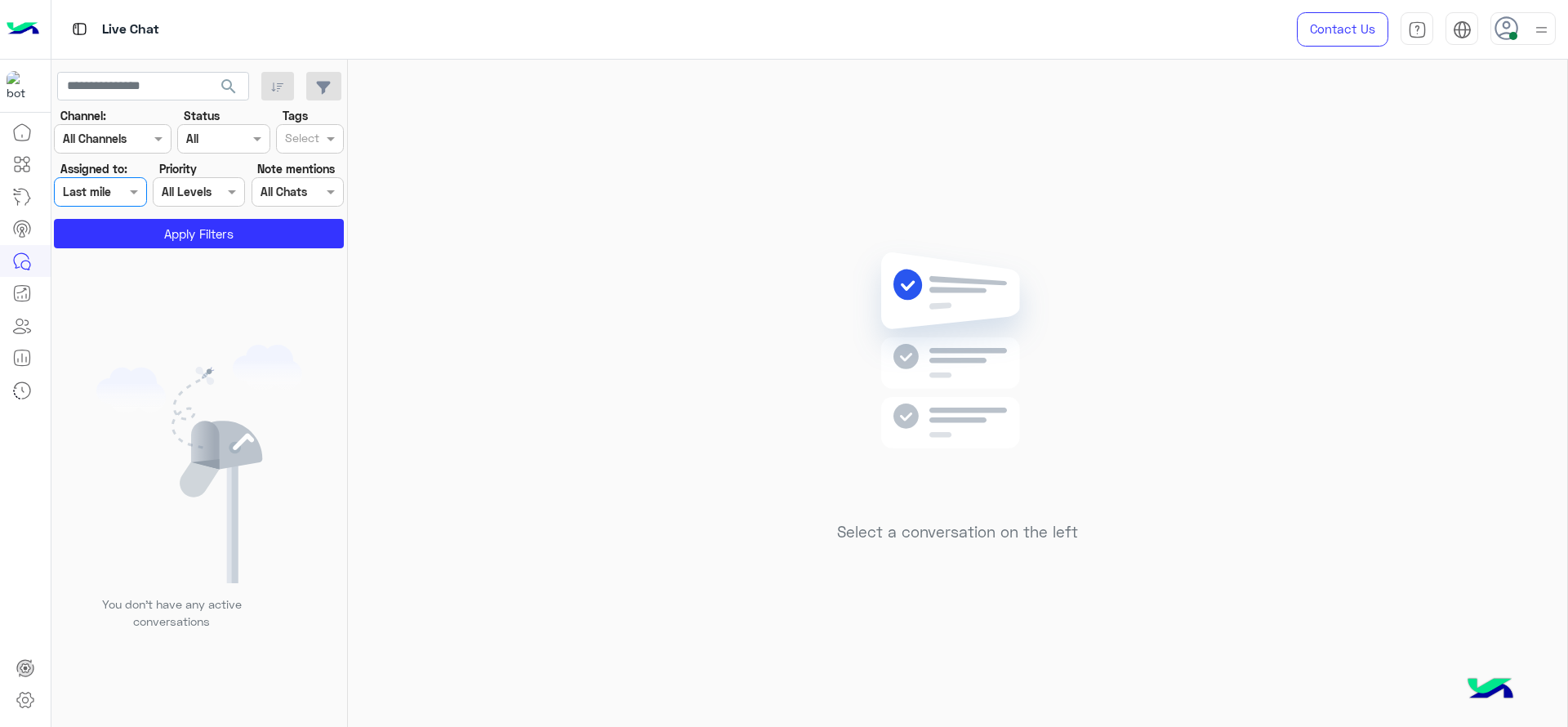
click at [118, 194] on div at bounding box center [100, 191] width 91 height 19
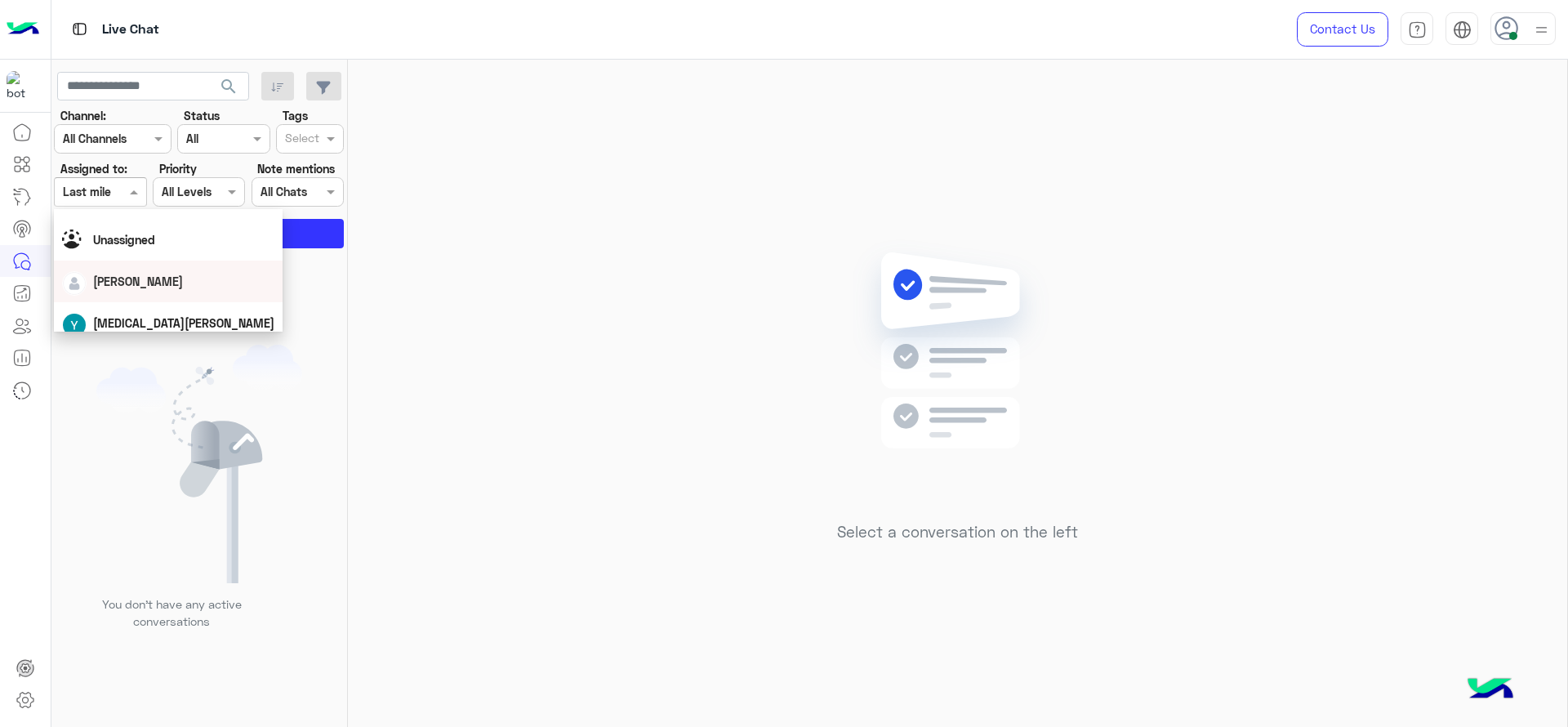
scroll to position [0, 0]
click at [138, 261] on span "Unassigned" at bounding box center [124, 260] width 62 height 14
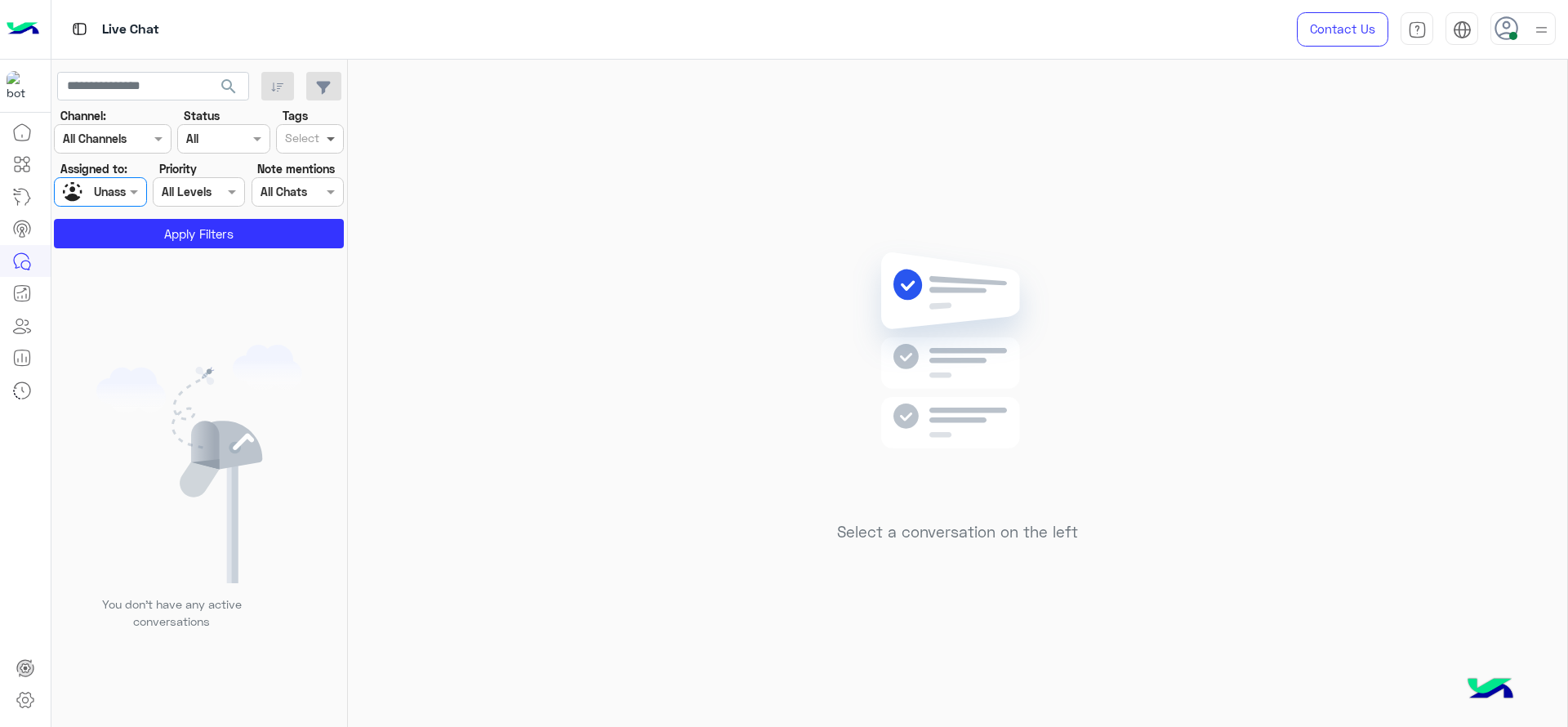
click at [337, 130] on span at bounding box center [333, 138] width 21 height 17
click at [240, 234] on button "Apply Filters" at bounding box center [199, 233] width 290 height 29
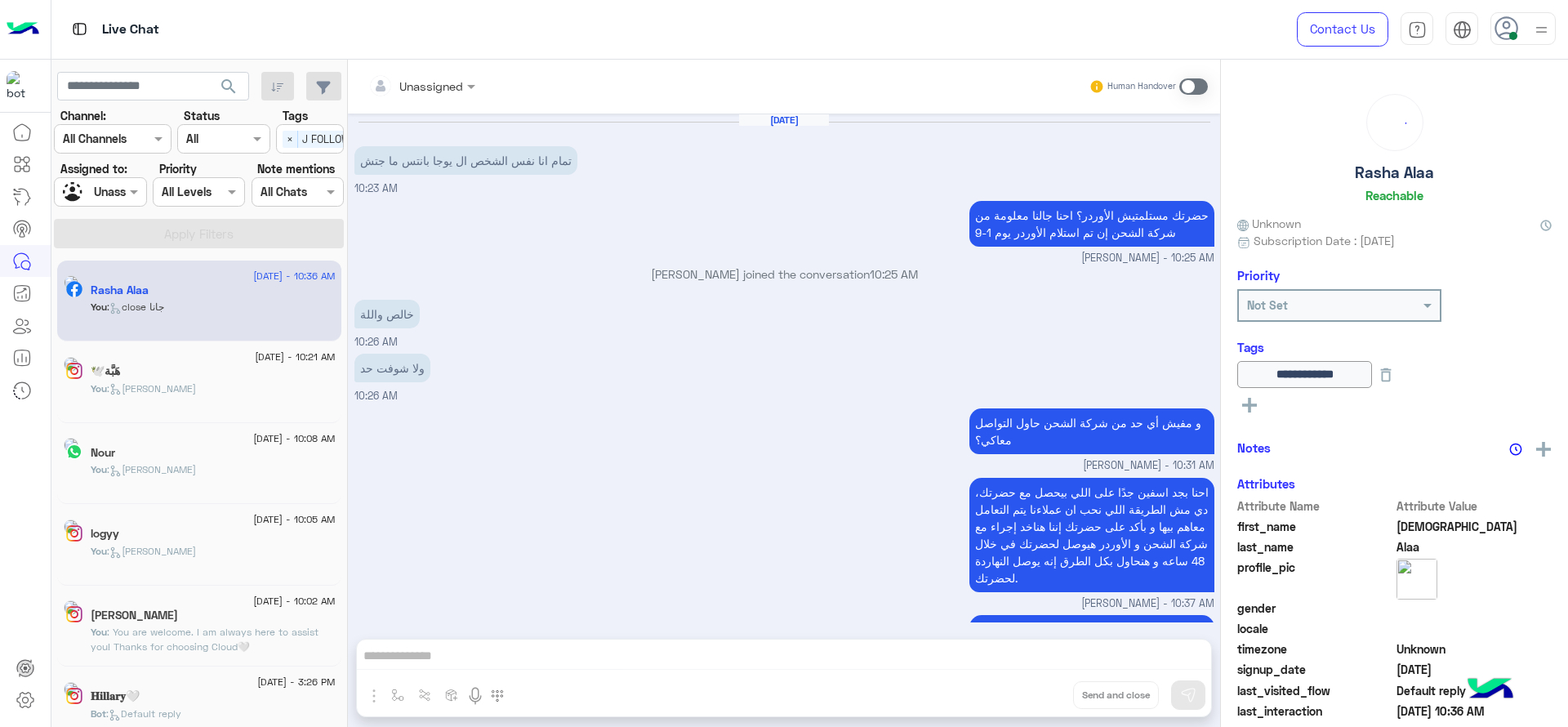
scroll to position [972, 0]
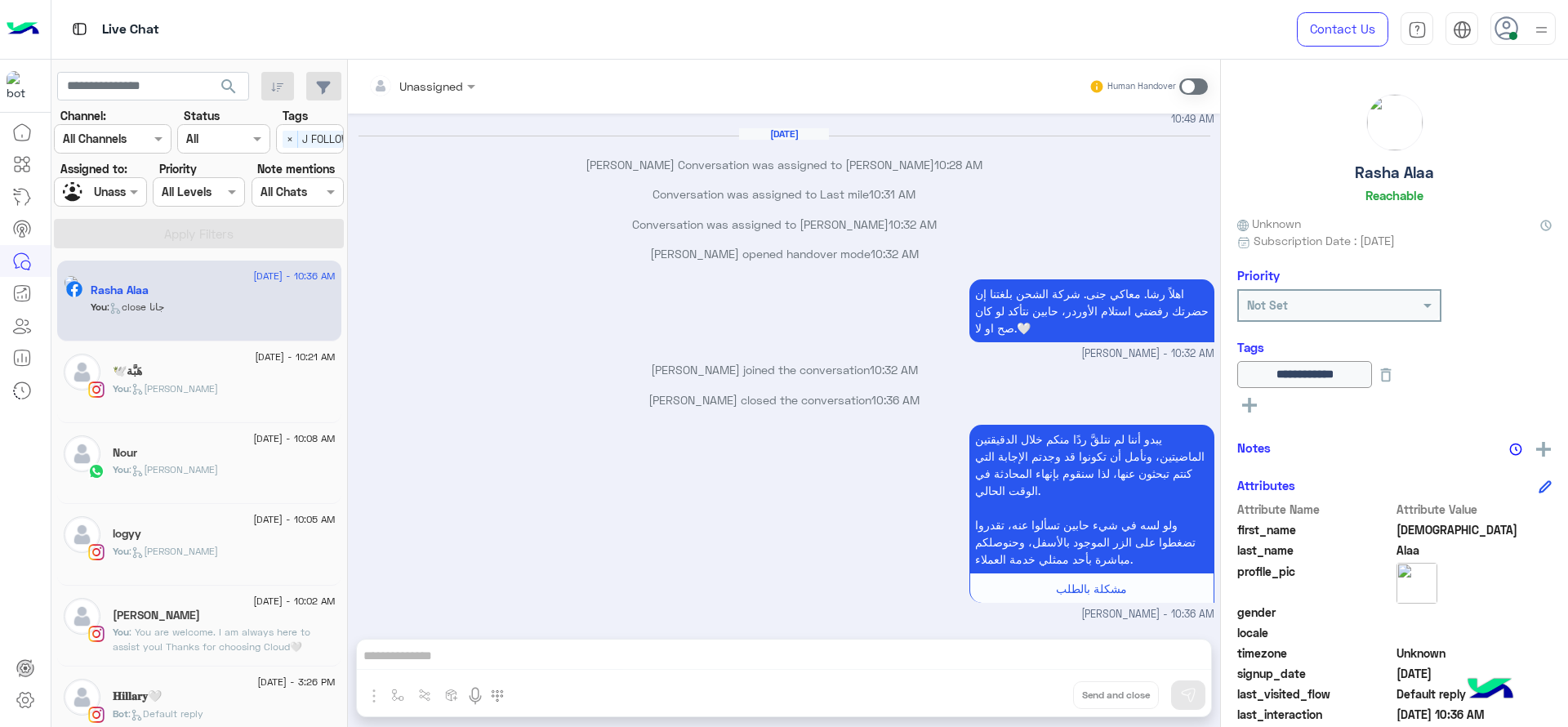
click at [108, 207] on section "Channel: Channel All Channels Status Channel All Tags Select × J FOLLOW UP Assi…" at bounding box center [199, 178] width 272 height 142
click at [281, 144] on div "Select × J FOLLOW UP" at bounding box center [327, 139] width 100 height 26
click at [300, 163] on div "J FOLLOW UP" at bounding box center [310, 171] width 51 height 17
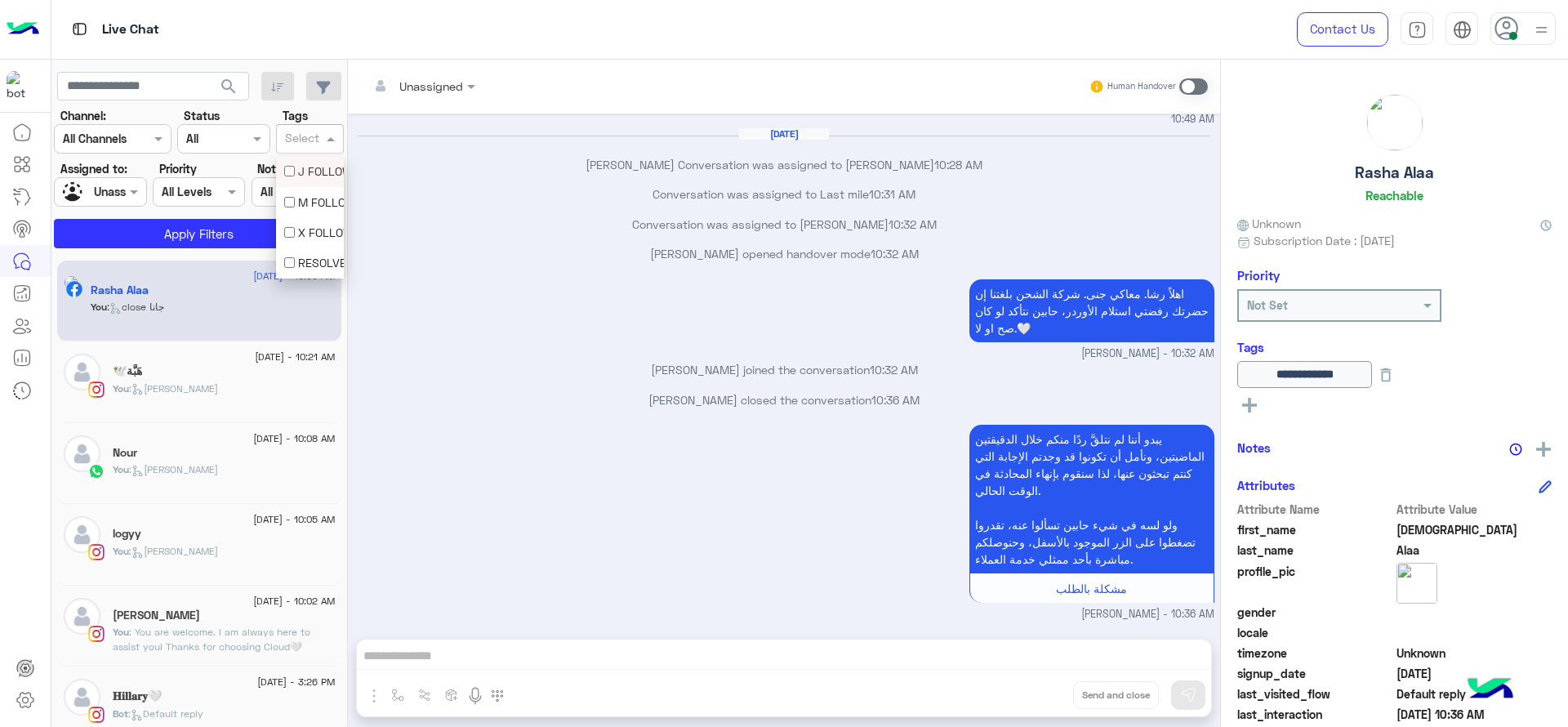
scroll to position [0, 0]
click at [216, 252] on app-inbox-users-filters "search Channel: Channel All Channels Status Channel All Tags Select Assigned to…" at bounding box center [200, 156] width 297 height 195
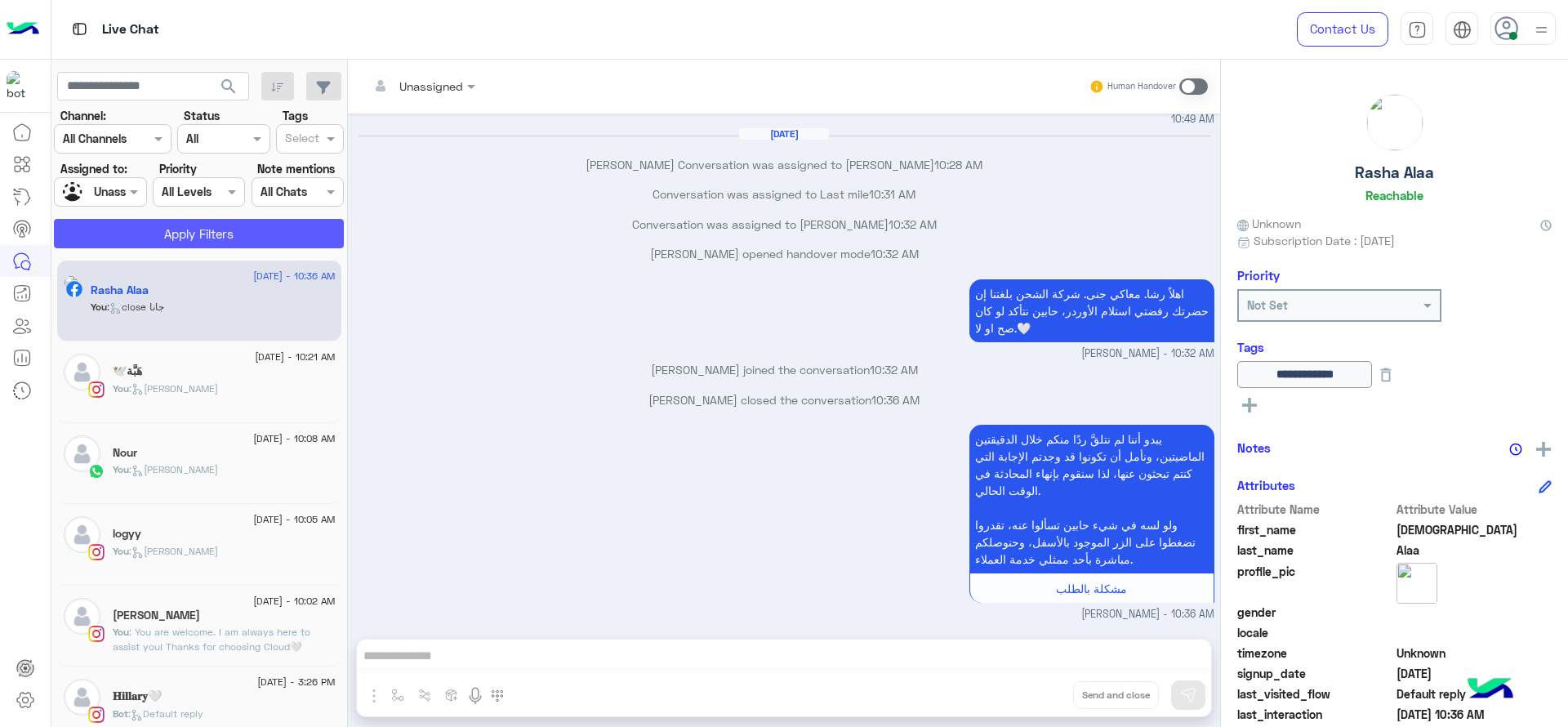
click at [218, 229] on button "Apply Filters" at bounding box center [199, 233] width 290 height 29
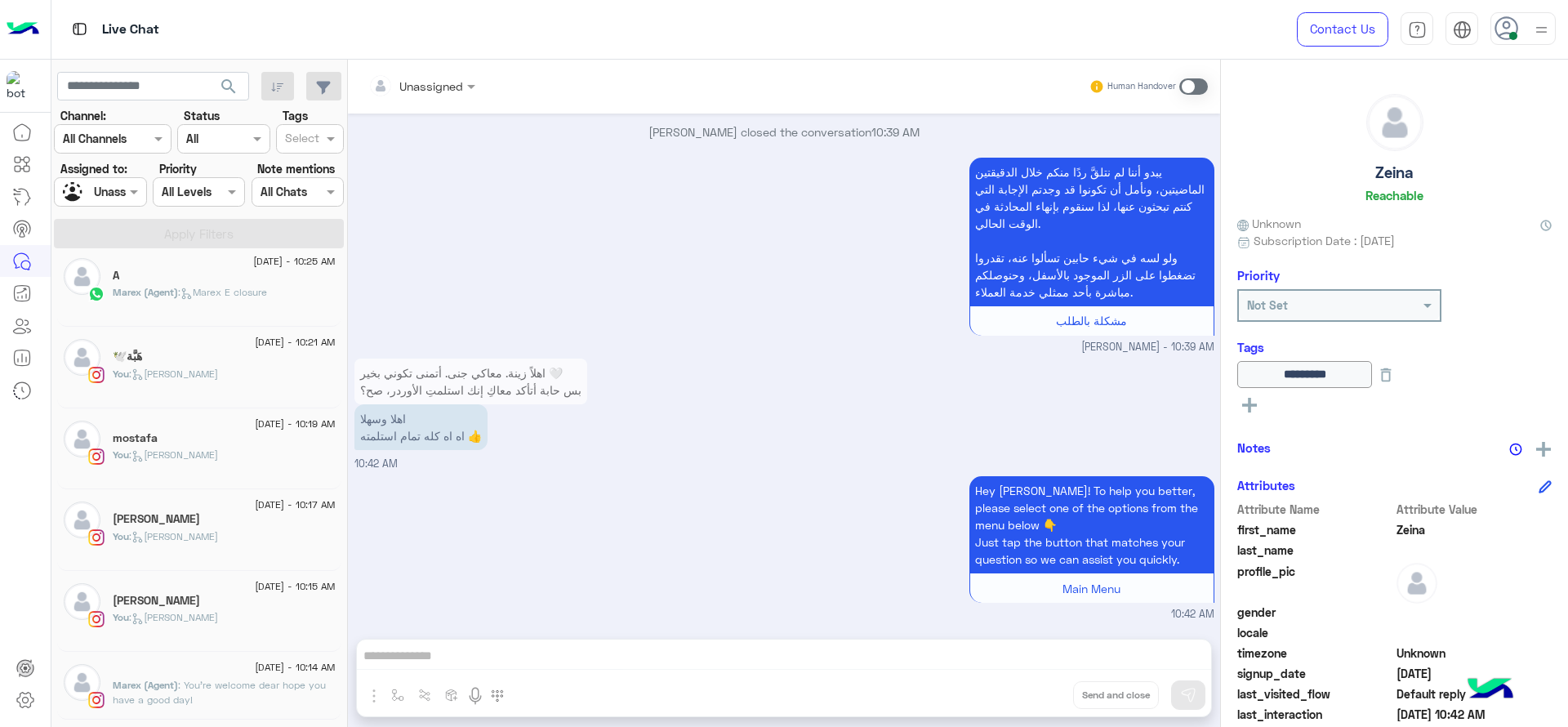
scroll to position [225, 0]
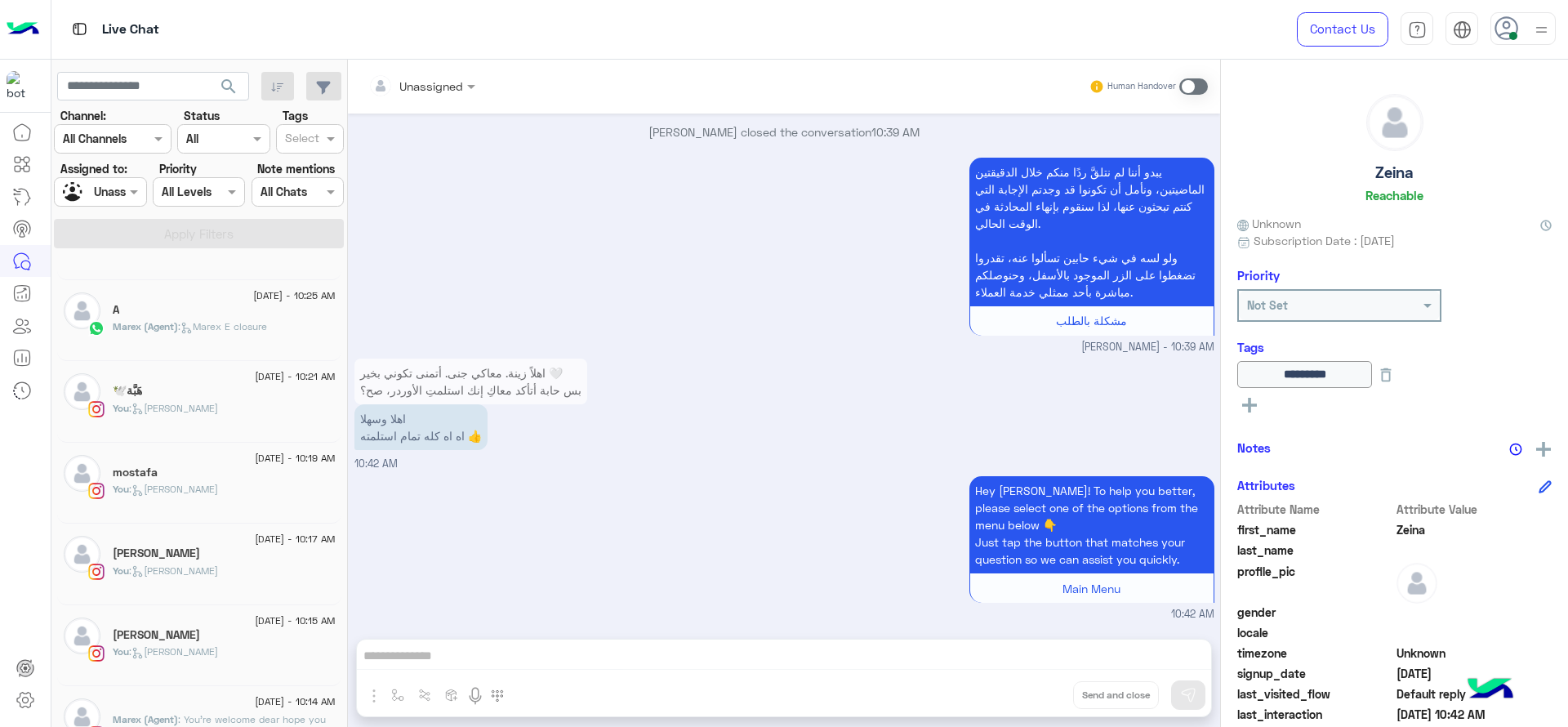
click at [207, 451] on div "11 September - 10:19 AM mostafa You : Jana close" at bounding box center [199, 483] width 284 height 82
click at [207, 476] on div "mostafa" at bounding box center [224, 475] width 223 height 17
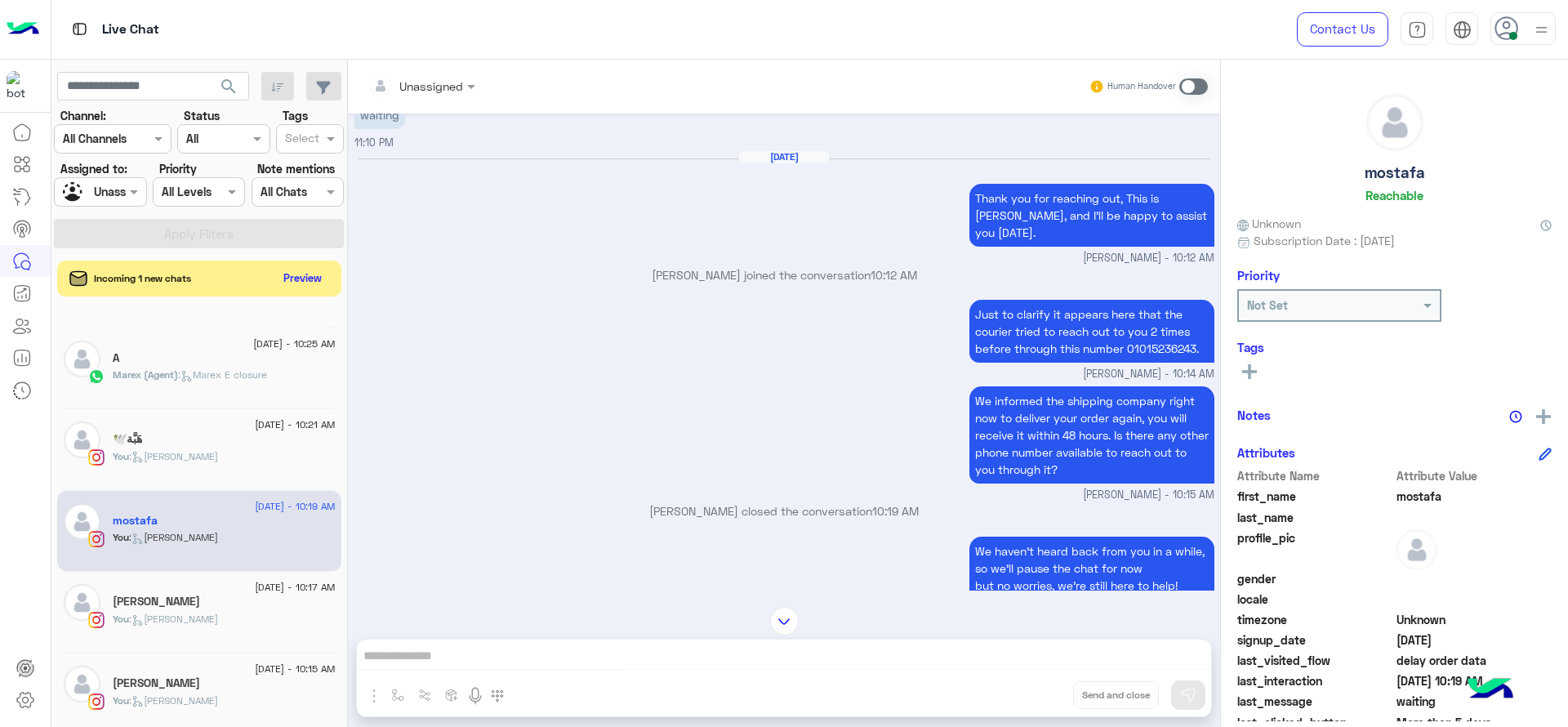
scroll to position [1514, 0]
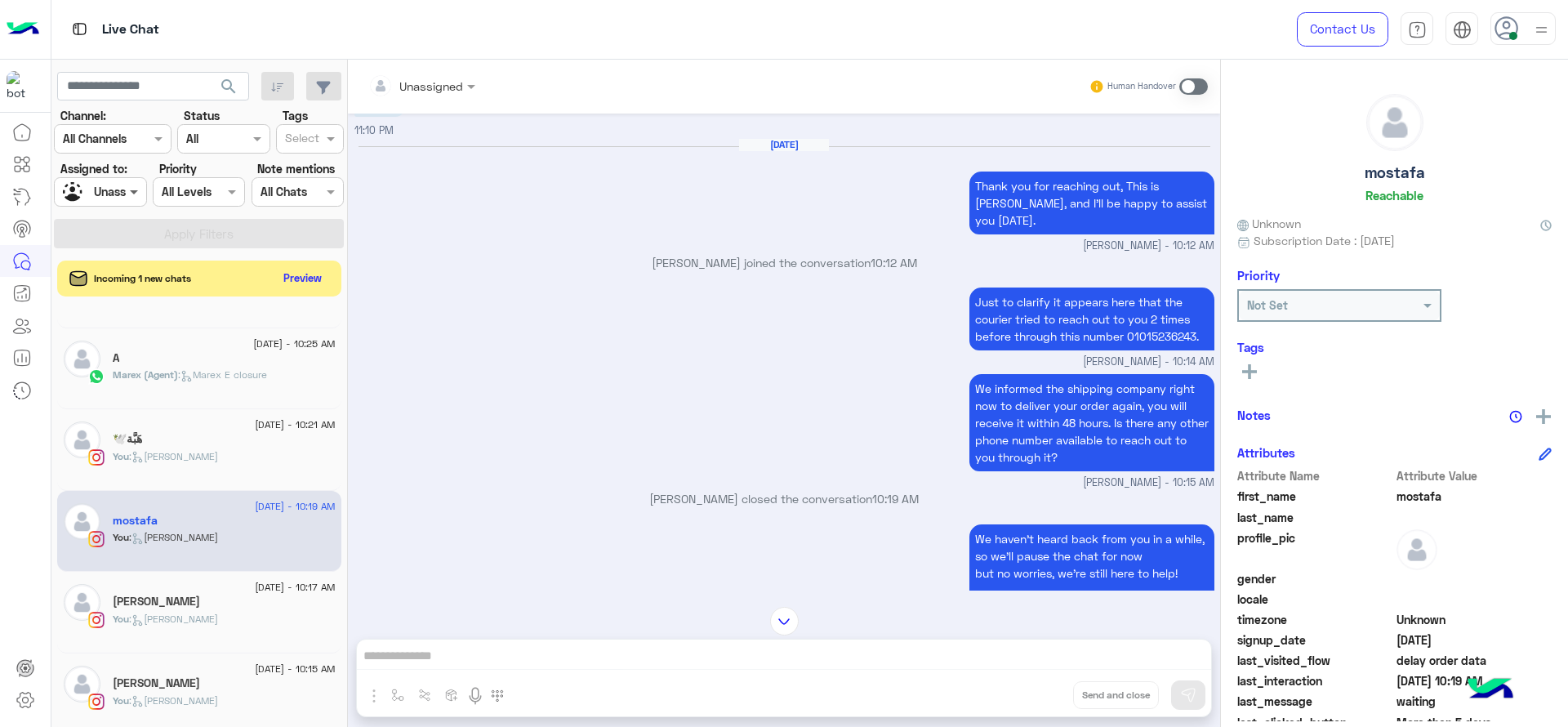
click at [137, 183] on span at bounding box center [136, 191] width 21 height 17
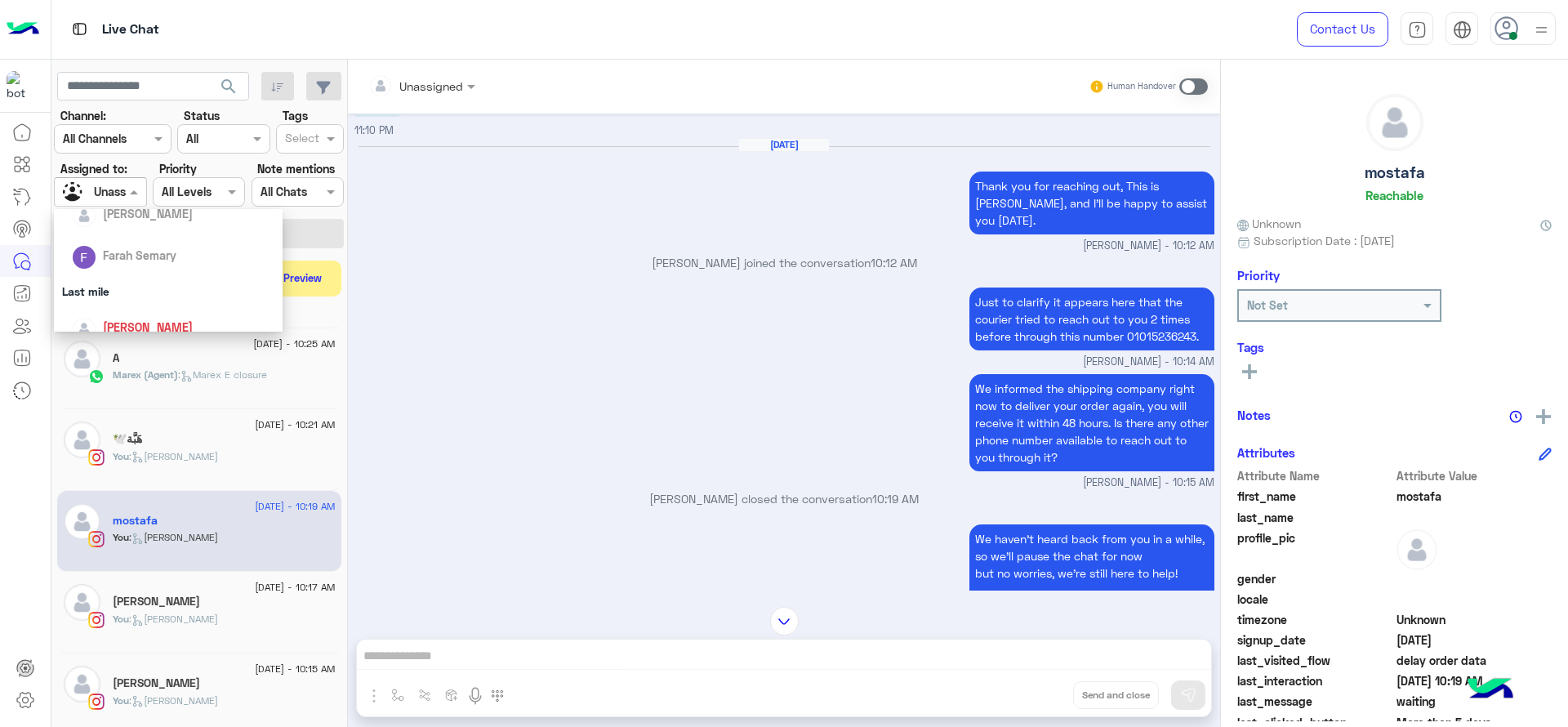
scroll to position [198, 0]
click at [113, 324] on span "[PERSON_NAME]" at bounding box center [148, 330] width 90 height 14
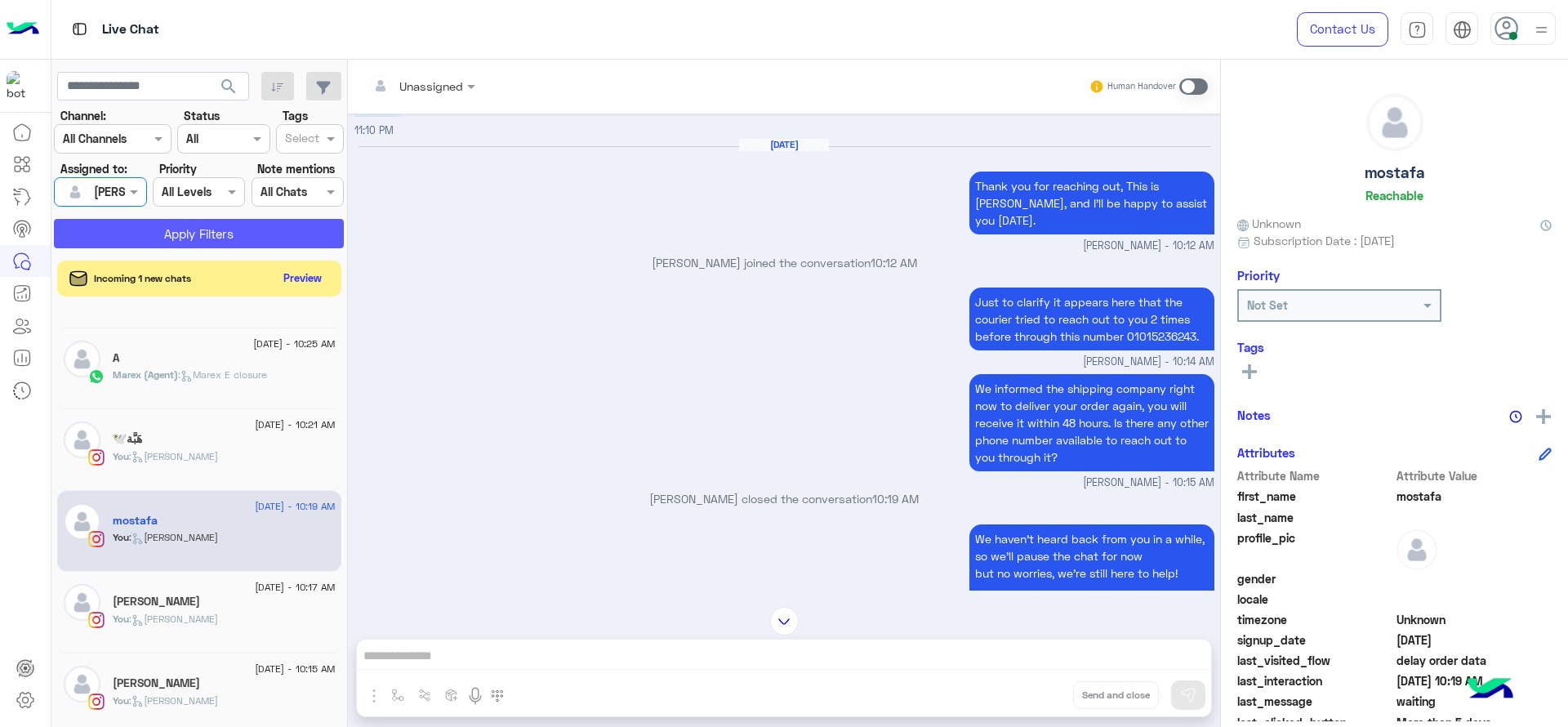
click at [204, 241] on button "Apply Filters" at bounding box center [199, 233] width 290 height 29
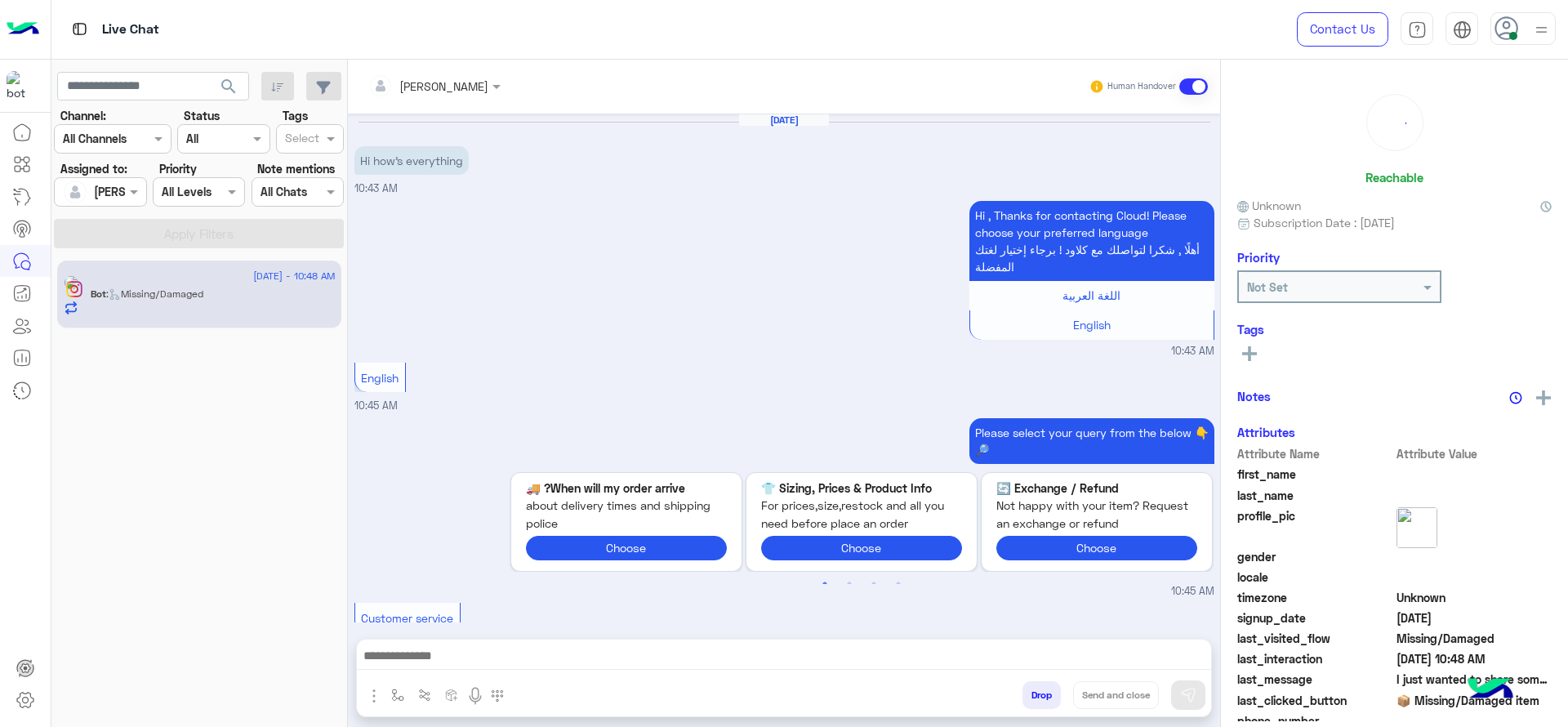
scroll to position [1232, 0]
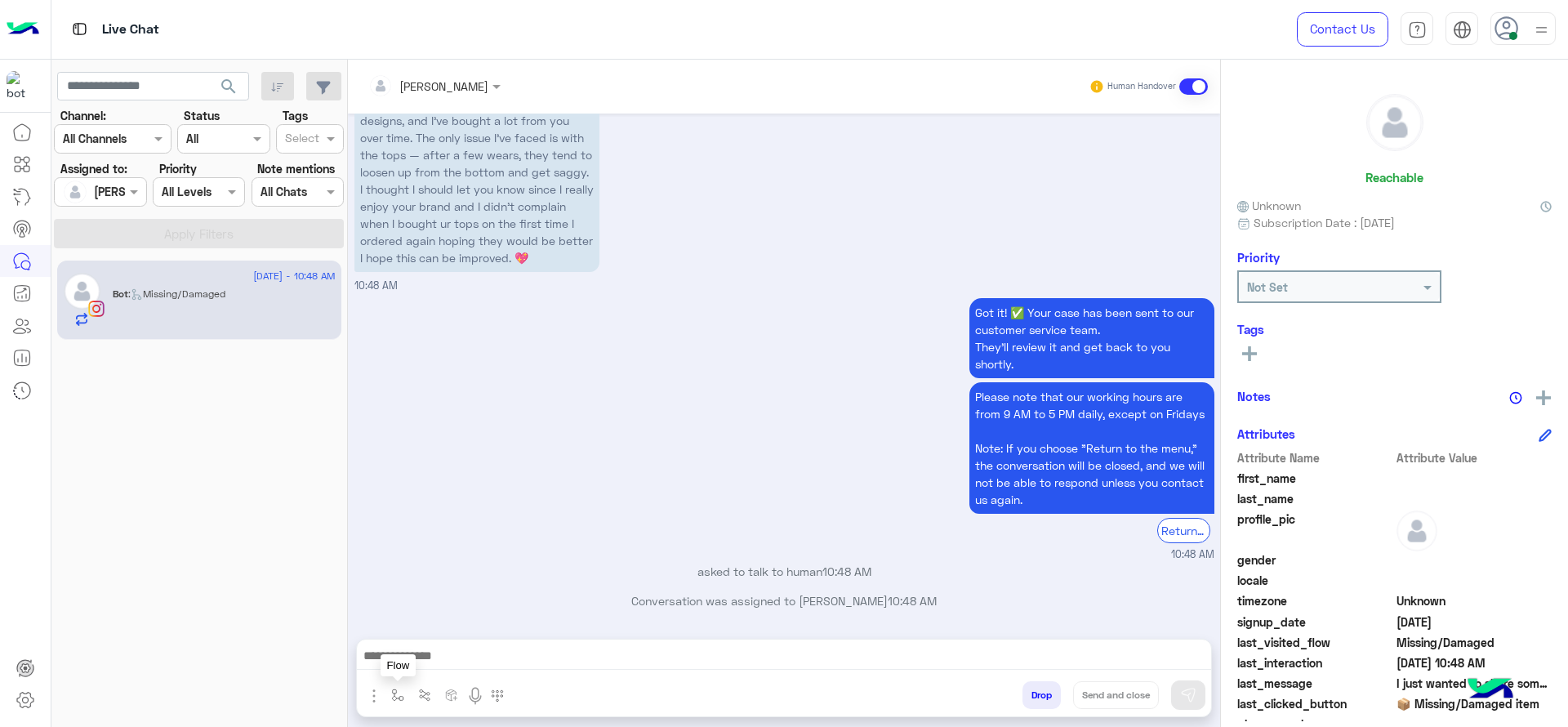
drag, startPoint x: 388, startPoint y: 690, endPoint x: 409, endPoint y: 682, distance: 22.5
click at [388, 688] on button "button" at bounding box center [397, 694] width 27 height 27
click at [428, 666] on input "text" at bounding box center [427, 660] width 67 height 19
type input "*"
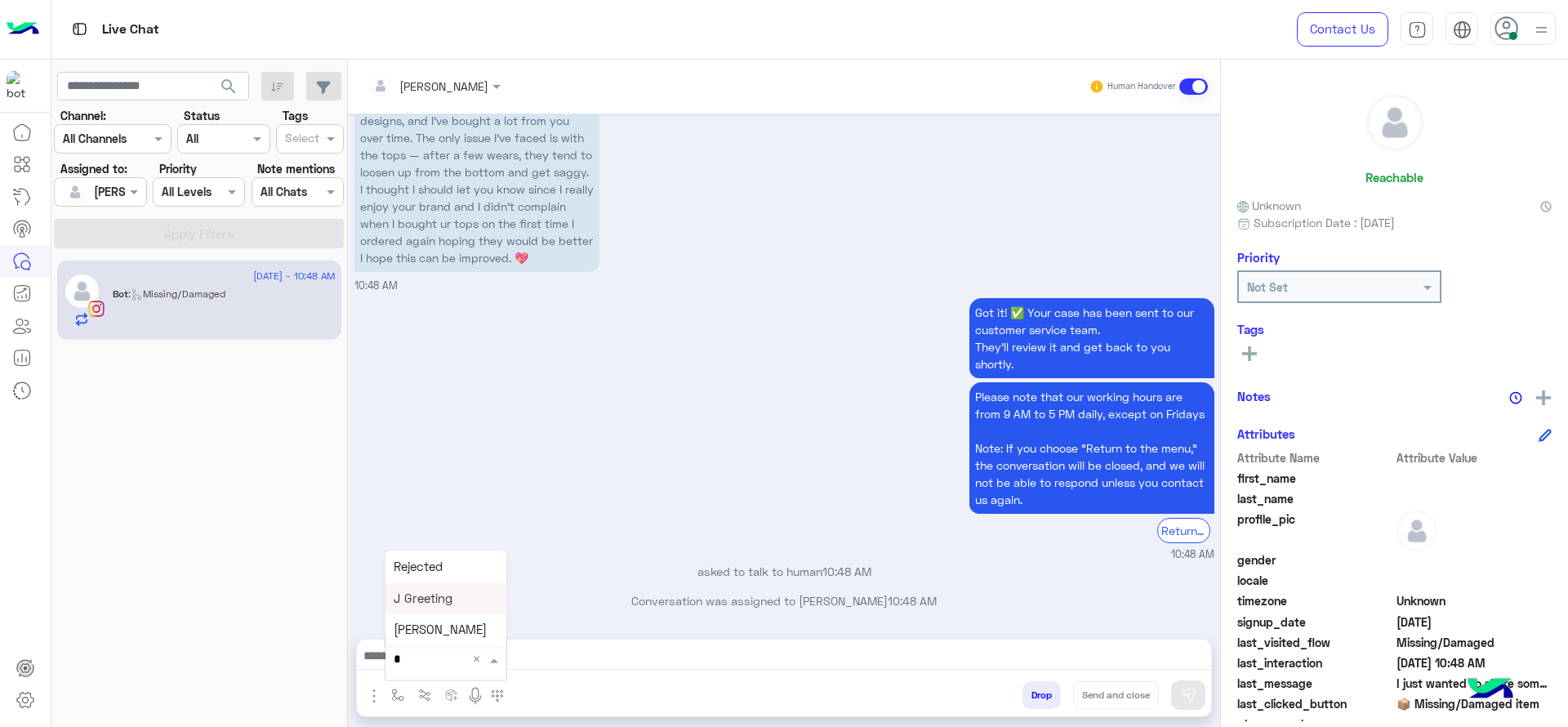
click at [476, 603] on div "J Greeting" at bounding box center [445, 598] width 121 height 32
type textarea "**********"
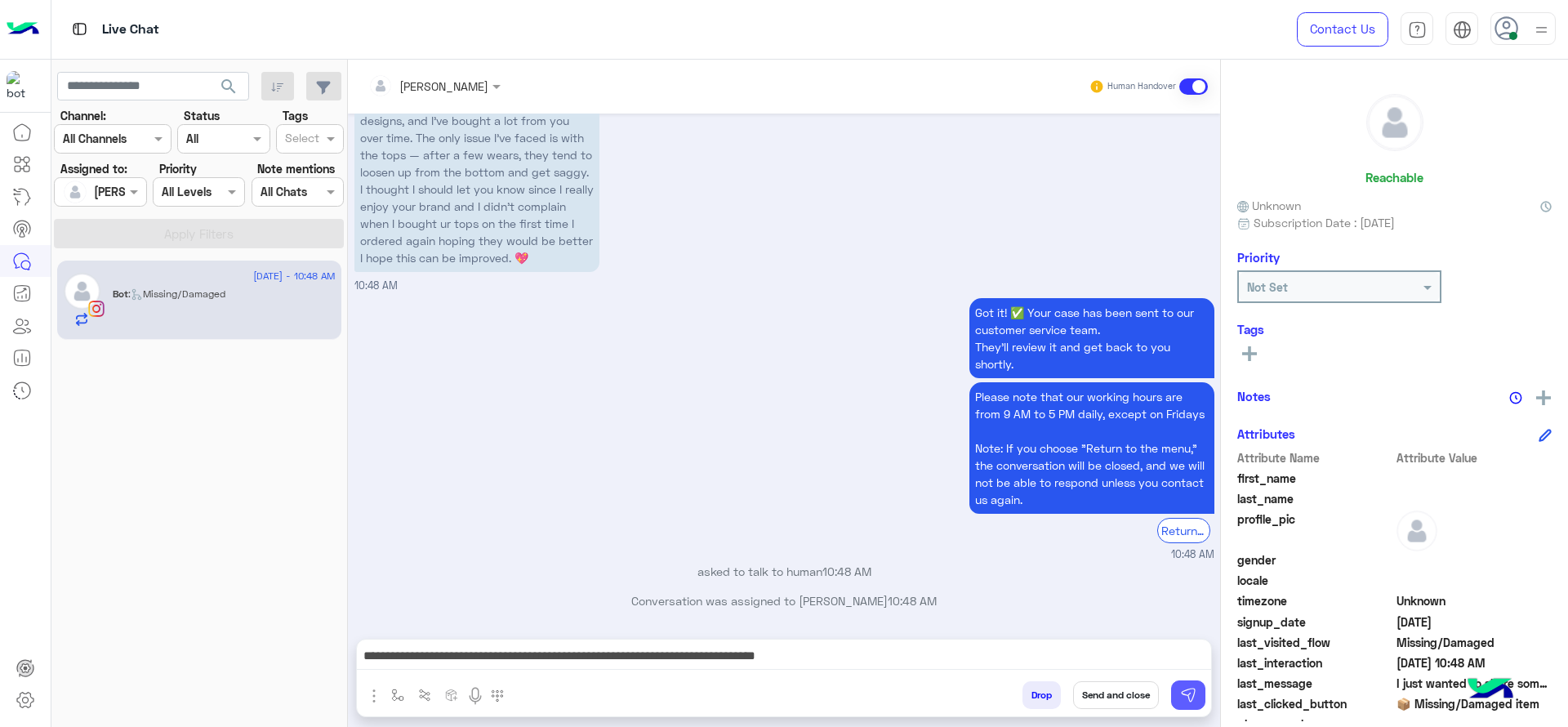
click at [1182, 691] on img at bounding box center [1187, 695] width 16 height 16
click at [765, 400] on div "Got it! ✅ Your case has been sent to our customer service team. They’ll review …" at bounding box center [784, 428] width 859 height 269
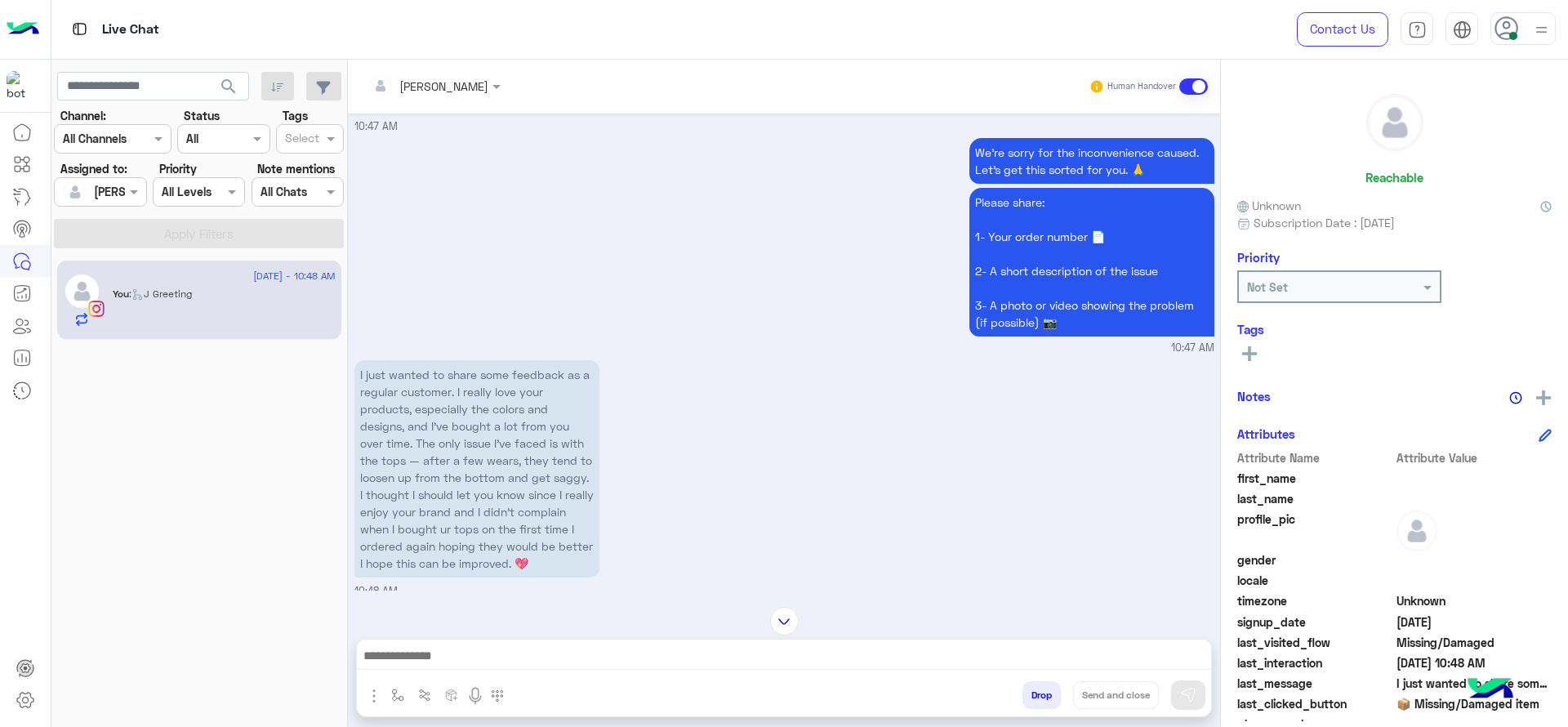
scroll to position [902, 0]
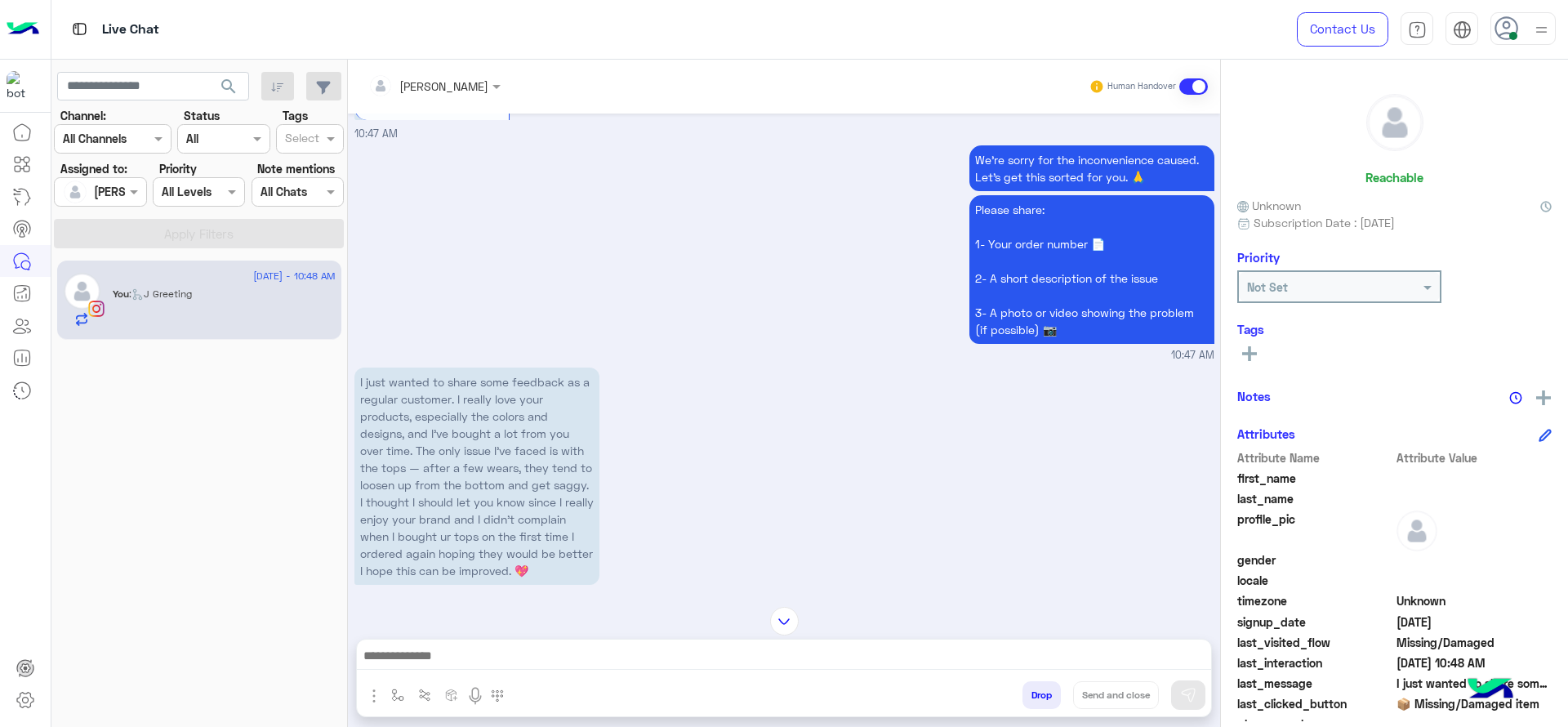
click at [490, 91] on div at bounding box center [434, 86] width 148 height 19
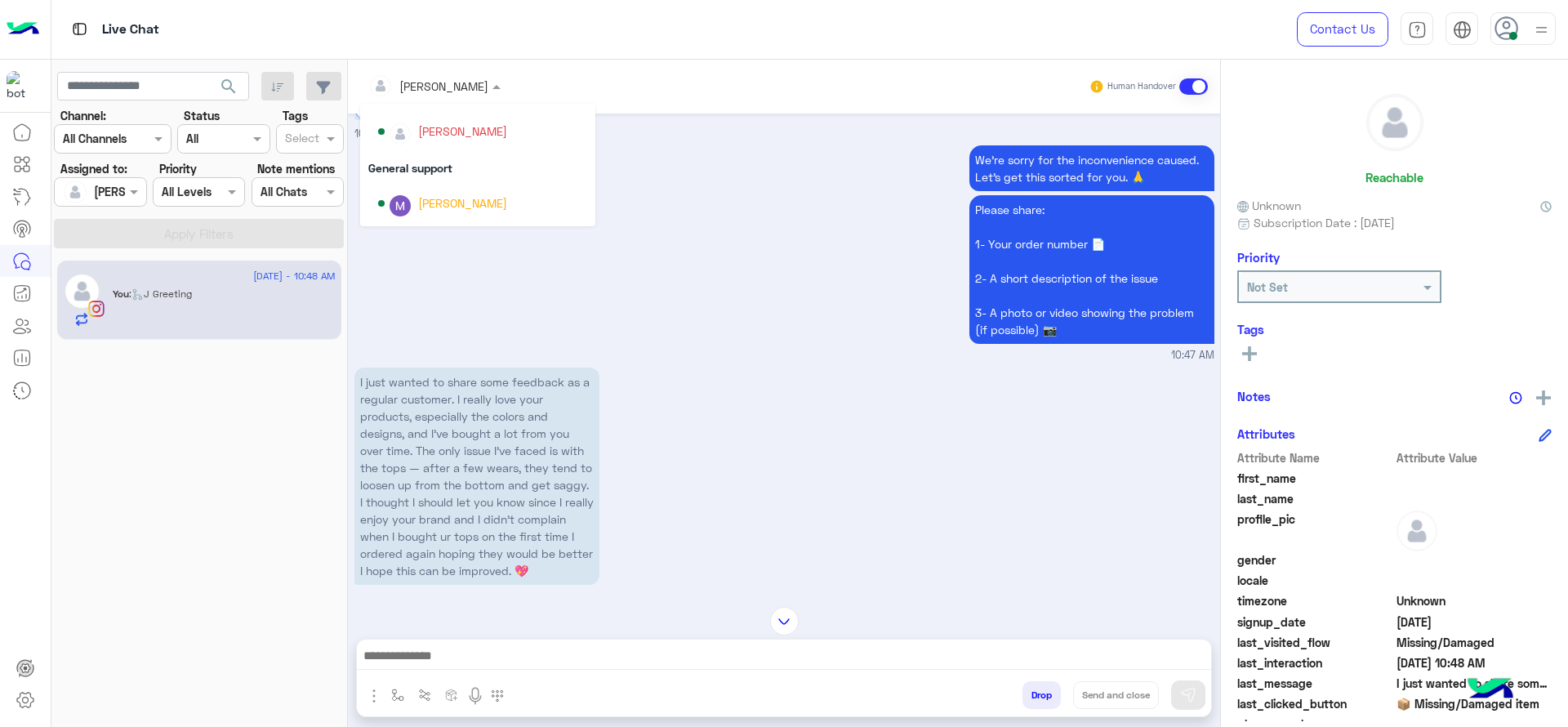
scroll to position [250, 0]
click at [446, 206] on div "[PERSON_NAME]" at bounding box center [462, 215] width 89 height 17
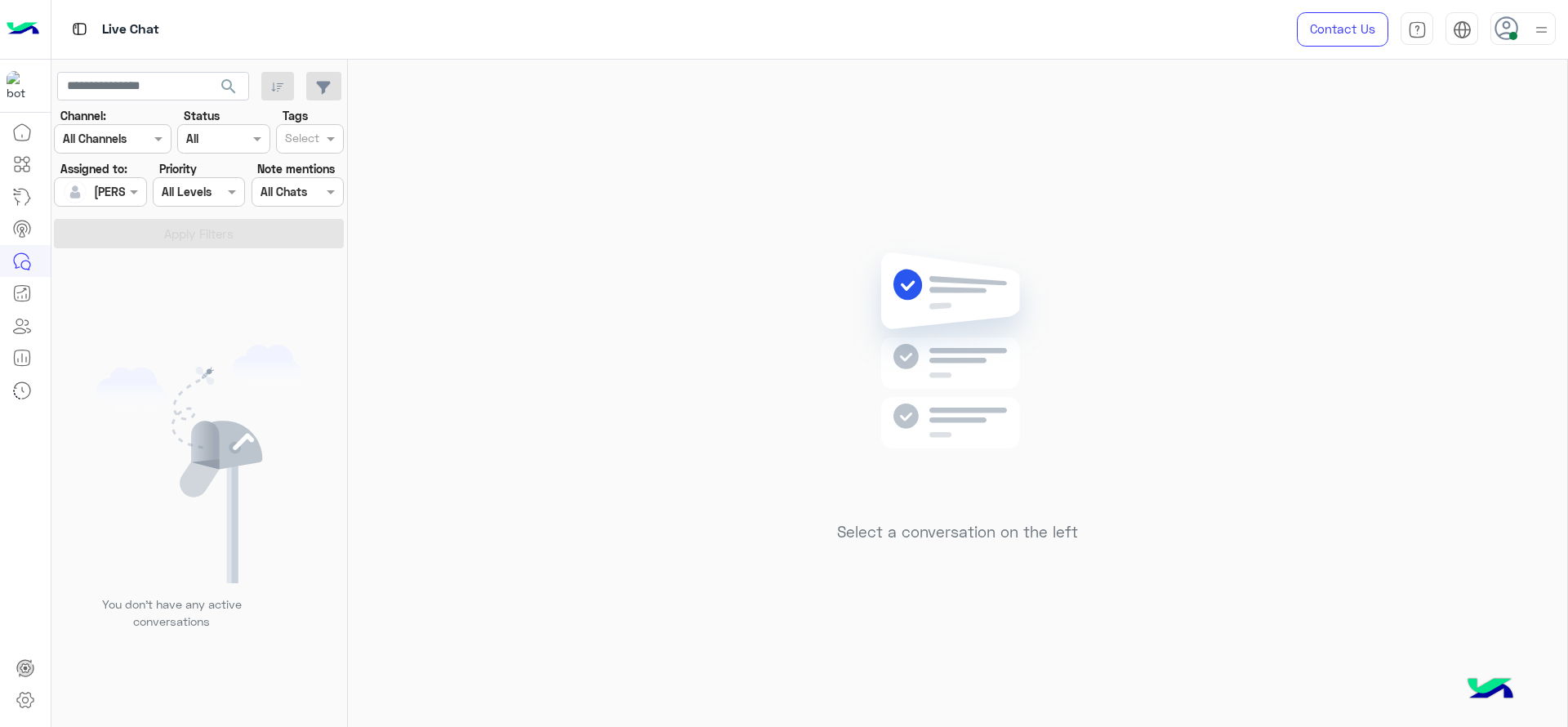
click at [654, 298] on div "Select a conversation on the left" at bounding box center [956, 396] width 1219 height 674
click at [688, 430] on div "Select a conversation on the left" at bounding box center [956, 396] width 1219 height 674
drag, startPoint x: 1026, startPoint y: 294, endPoint x: 772, endPoint y: 238, distance: 260.1
click at [772, 238] on div "Select a conversation on the left" at bounding box center [956, 396] width 1219 height 674
click at [1519, 35] on div at bounding box center [1523, 28] width 65 height 33
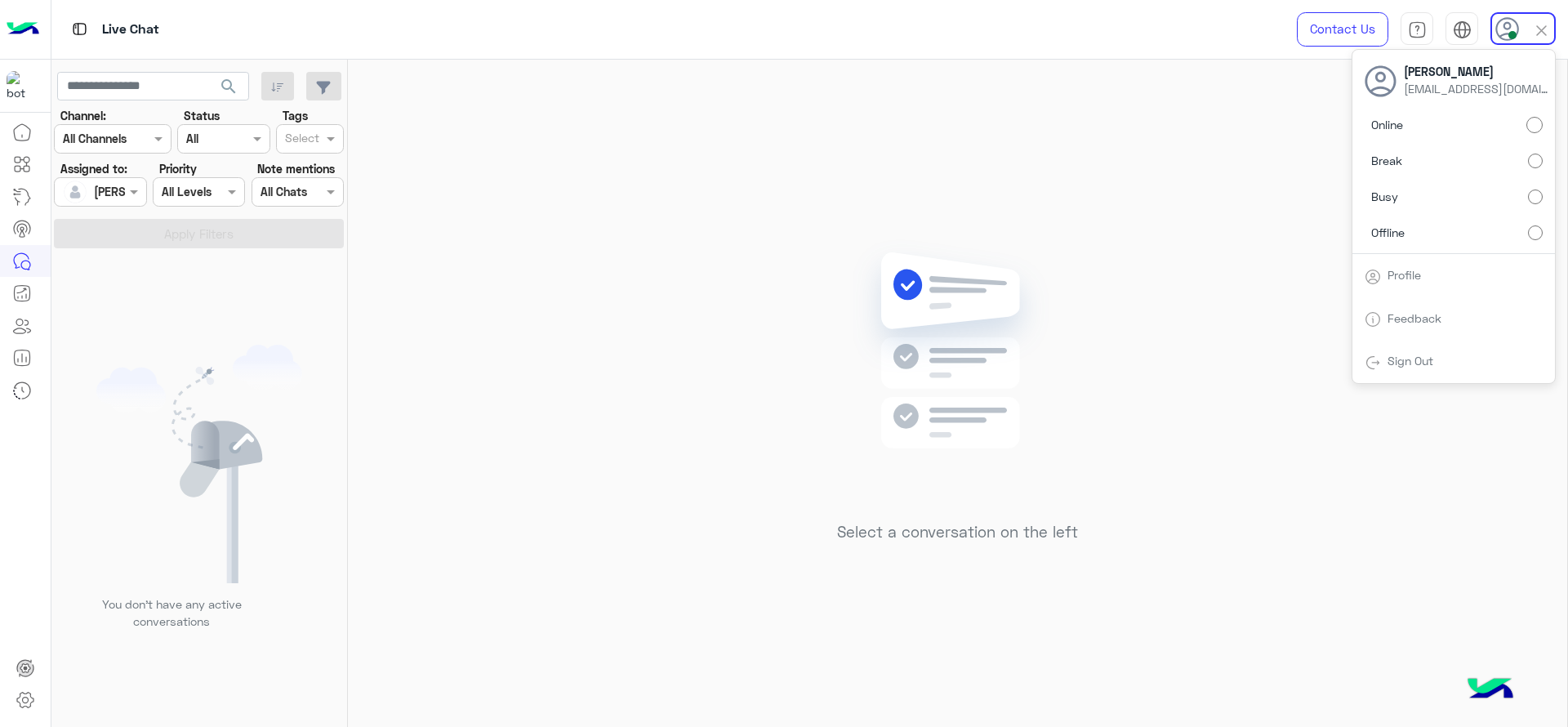
click at [606, 261] on div "Select a conversation on the left" at bounding box center [956, 396] width 1219 height 674
click at [570, 311] on div "Select a conversation on the left" at bounding box center [956, 396] width 1219 height 674
click at [110, 183] on div at bounding box center [100, 191] width 91 height 19
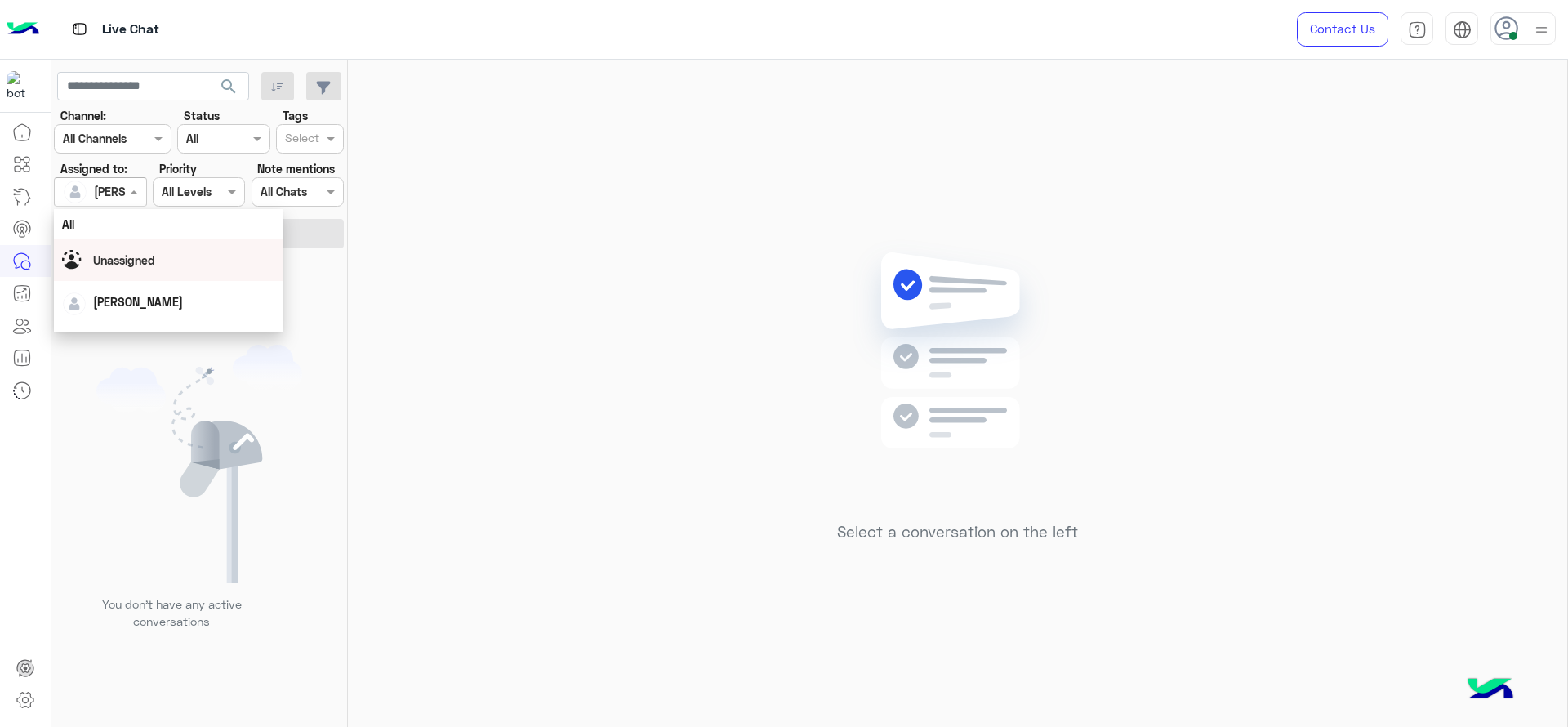
click at [138, 266] on span "Unassigned" at bounding box center [124, 260] width 62 height 14
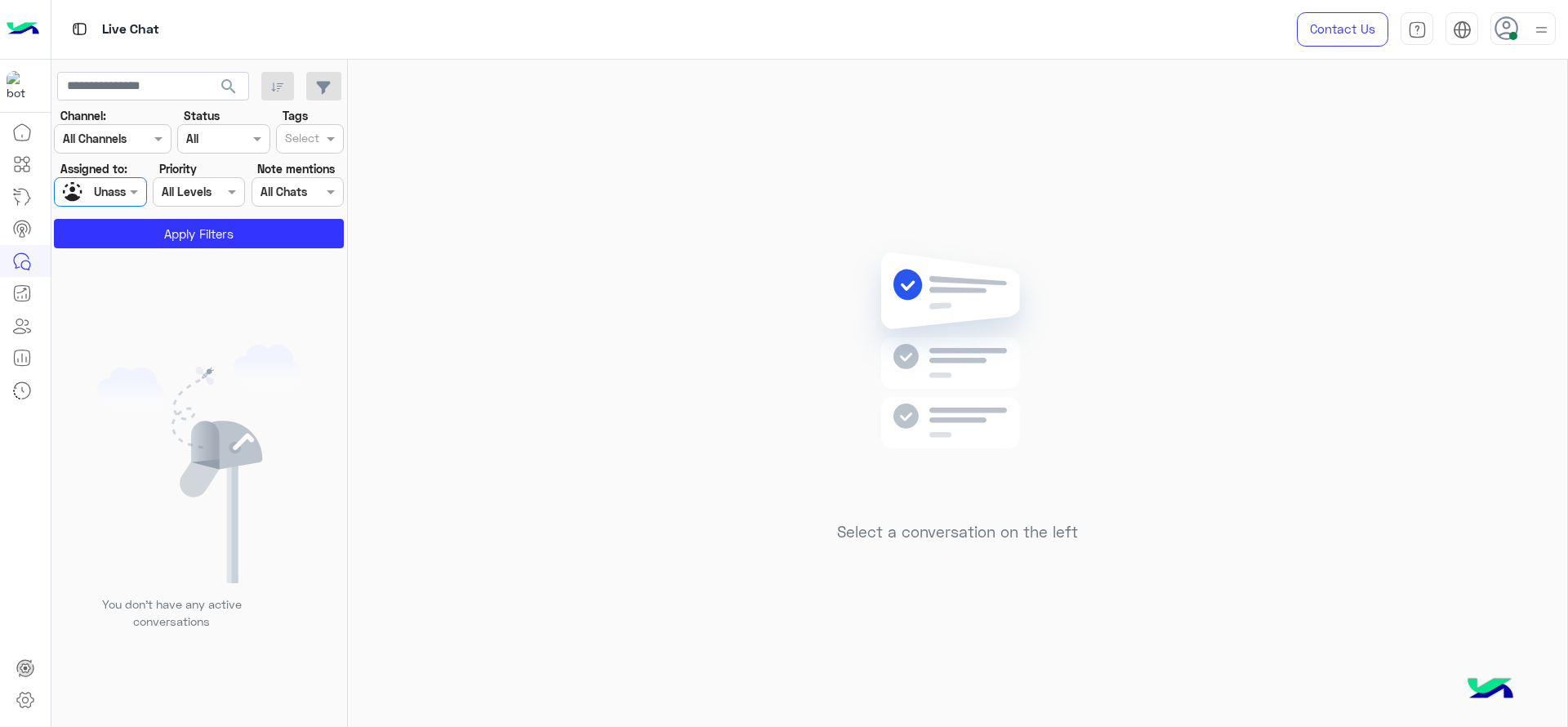
click at [296, 141] on input "text" at bounding box center [302, 140] width 34 height 17
click at [305, 161] on div "J FOLLOW UP" at bounding box center [310, 171] width 68 height 30
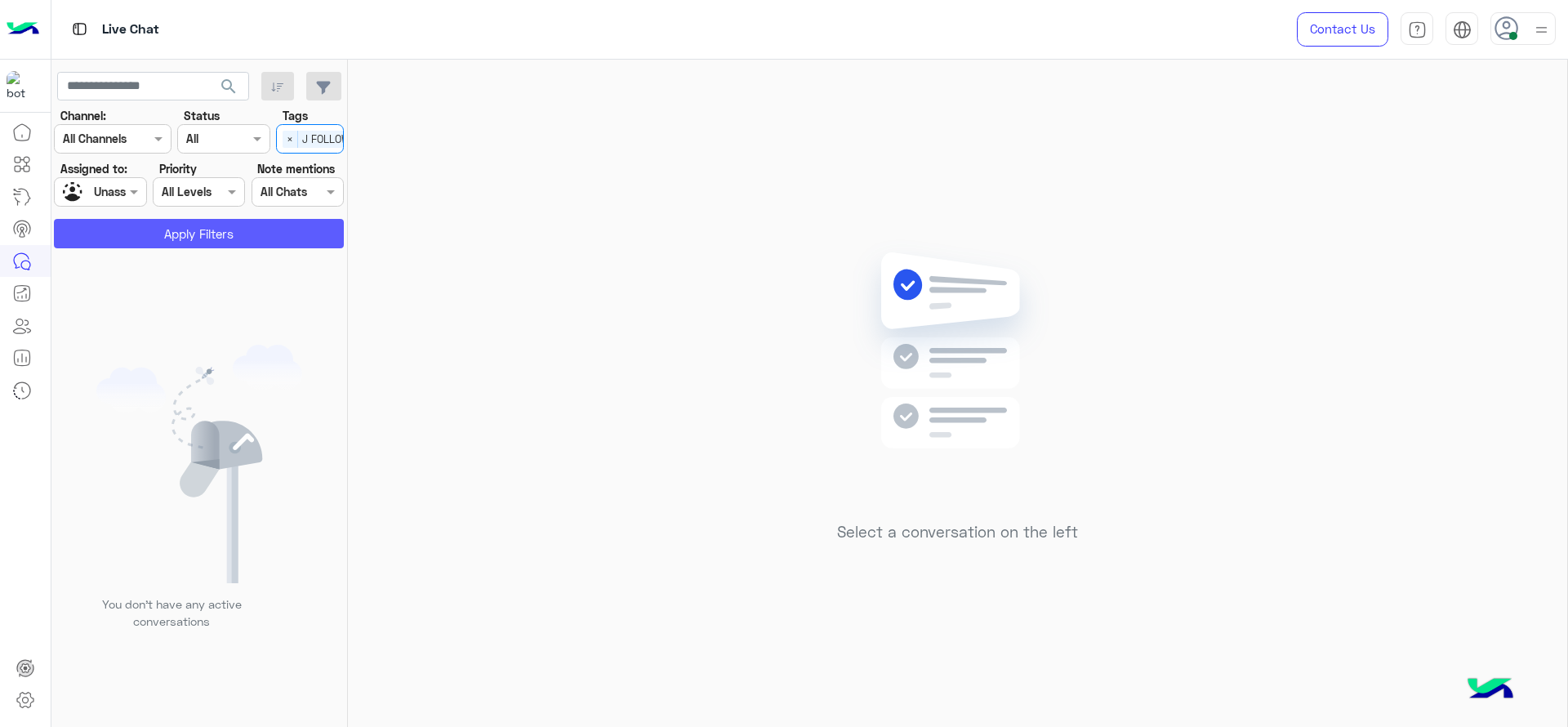
click at [256, 239] on button "Apply Filters" at bounding box center [199, 233] width 290 height 29
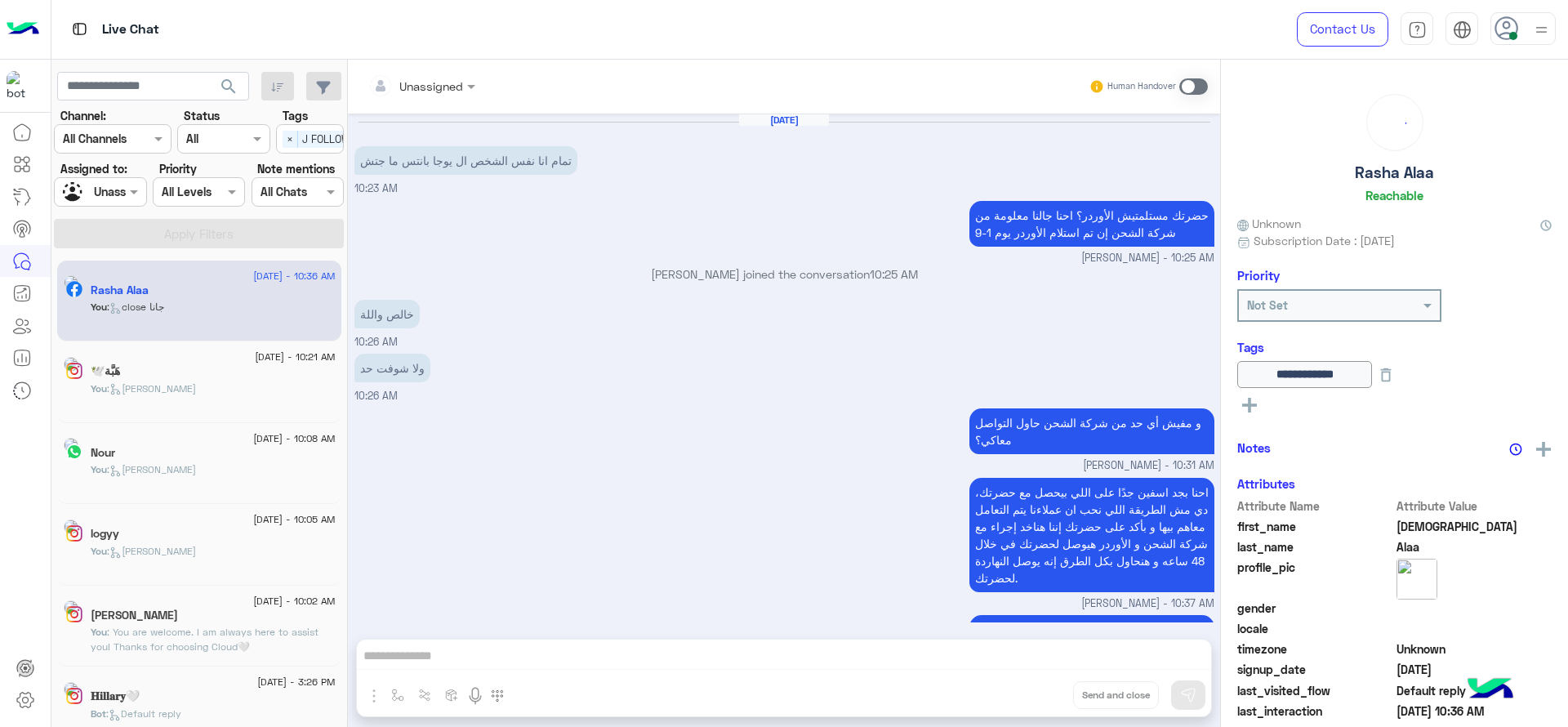
scroll to position [972, 0]
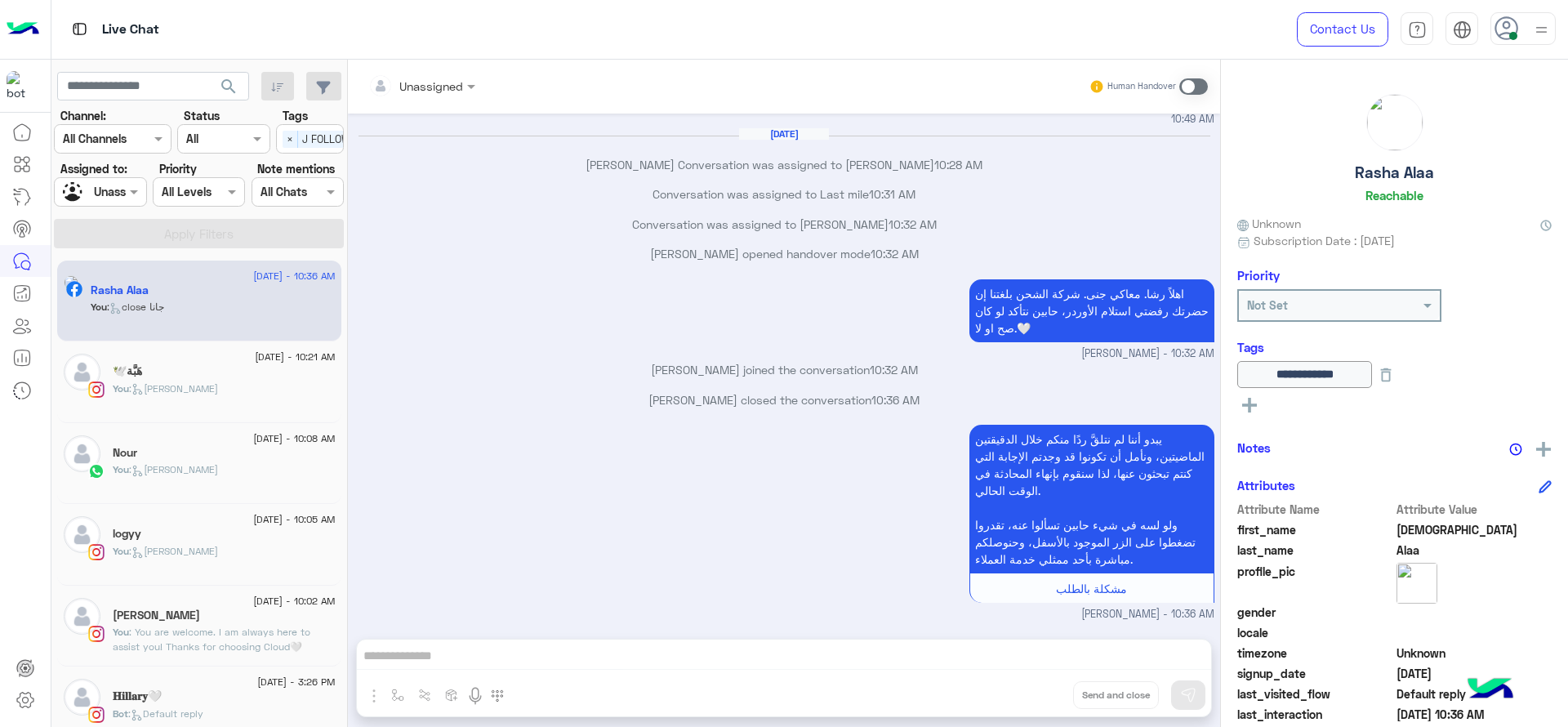
click at [94, 196] on input "text" at bounding box center [81, 192] width 38 height 17
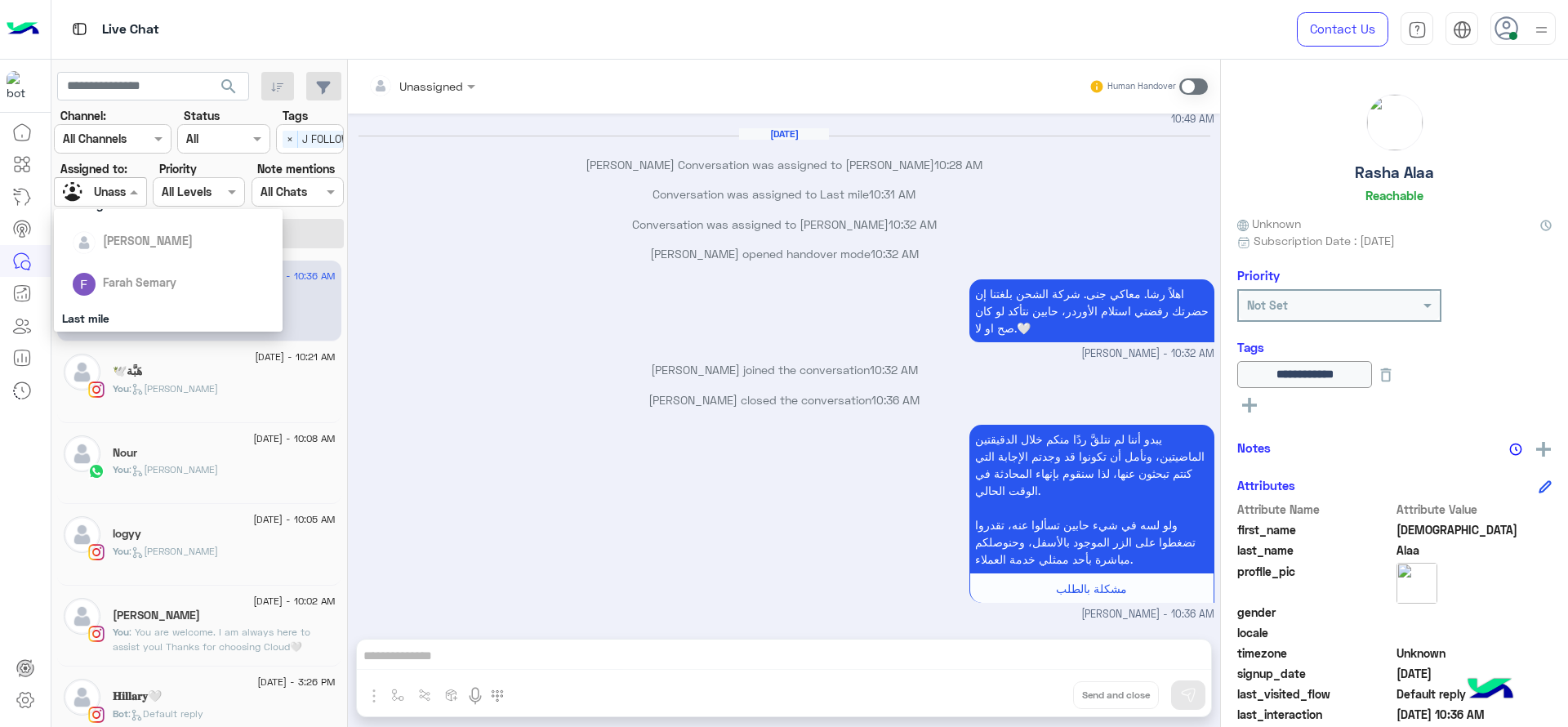
scroll to position [204, 0]
click at [136, 309] on div "Jana Aboelseoud" at bounding box center [168, 324] width 229 height 42
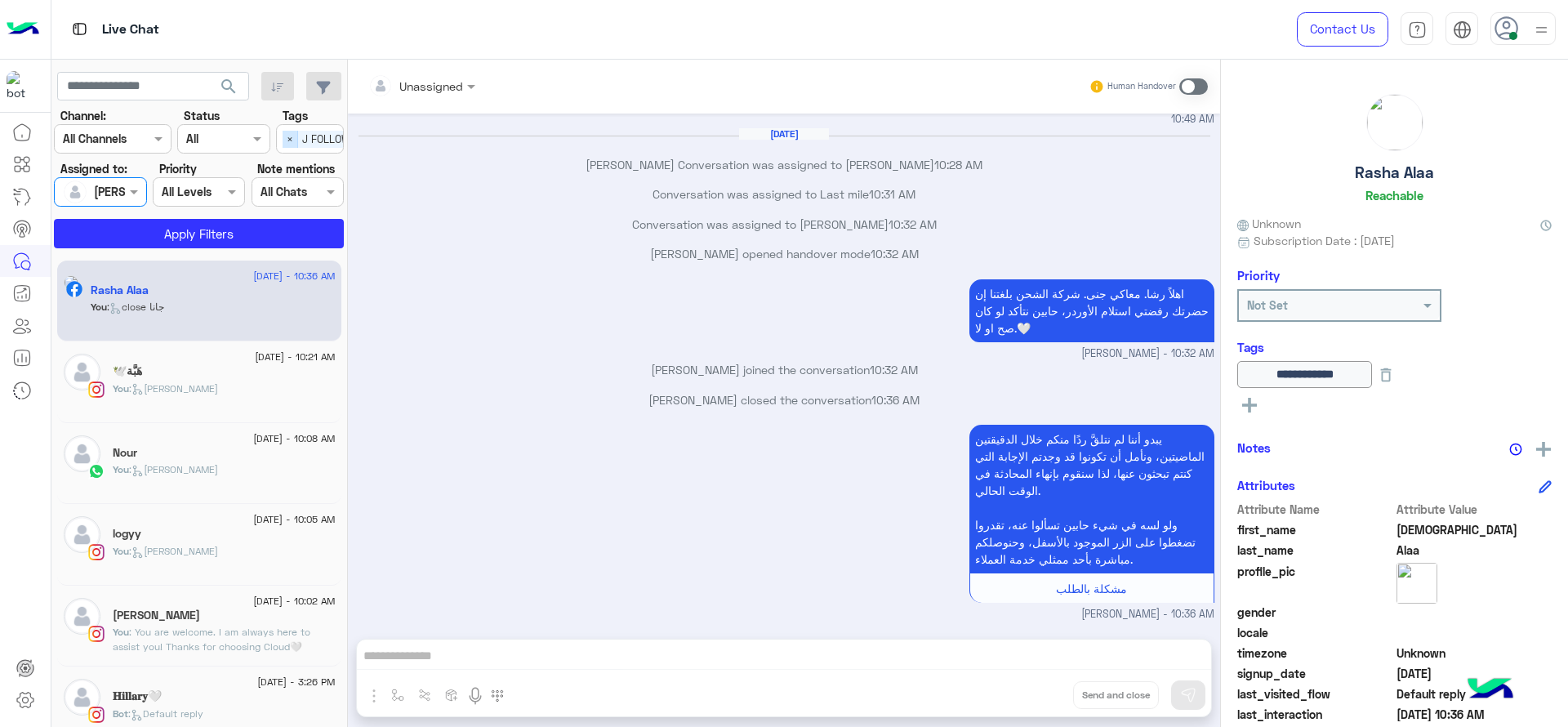
click at [296, 138] on span "×" at bounding box center [290, 139] width 15 height 17
click at [280, 222] on button "Apply Filters" at bounding box center [199, 233] width 290 height 29
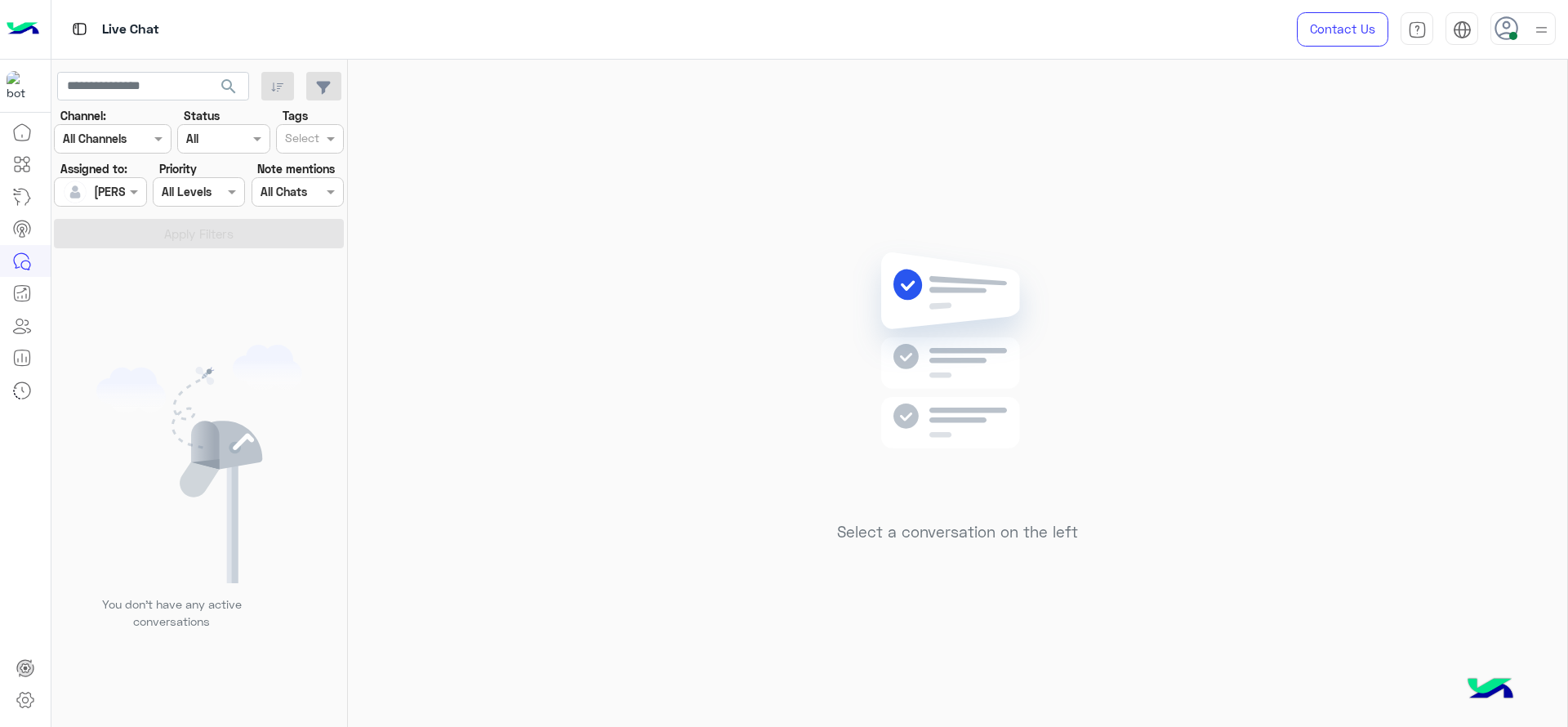
click at [527, 272] on div "Select a conversation on the left" at bounding box center [956, 396] width 1219 height 674
click at [733, 388] on div "Select a conversation on the left" at bounding box center [956, 396] width 1219 height 674
click at [974, 191] on div "Select a conversation on the left" at bounding box center [956, 396] width 1219 height 674
click at [1101, 601] on div "Select a conversation on the left" at bounding box center [956, 396] width 1219 height 674
click at [844, 289] on img at bounding box center [957, 375] width 236 height 271
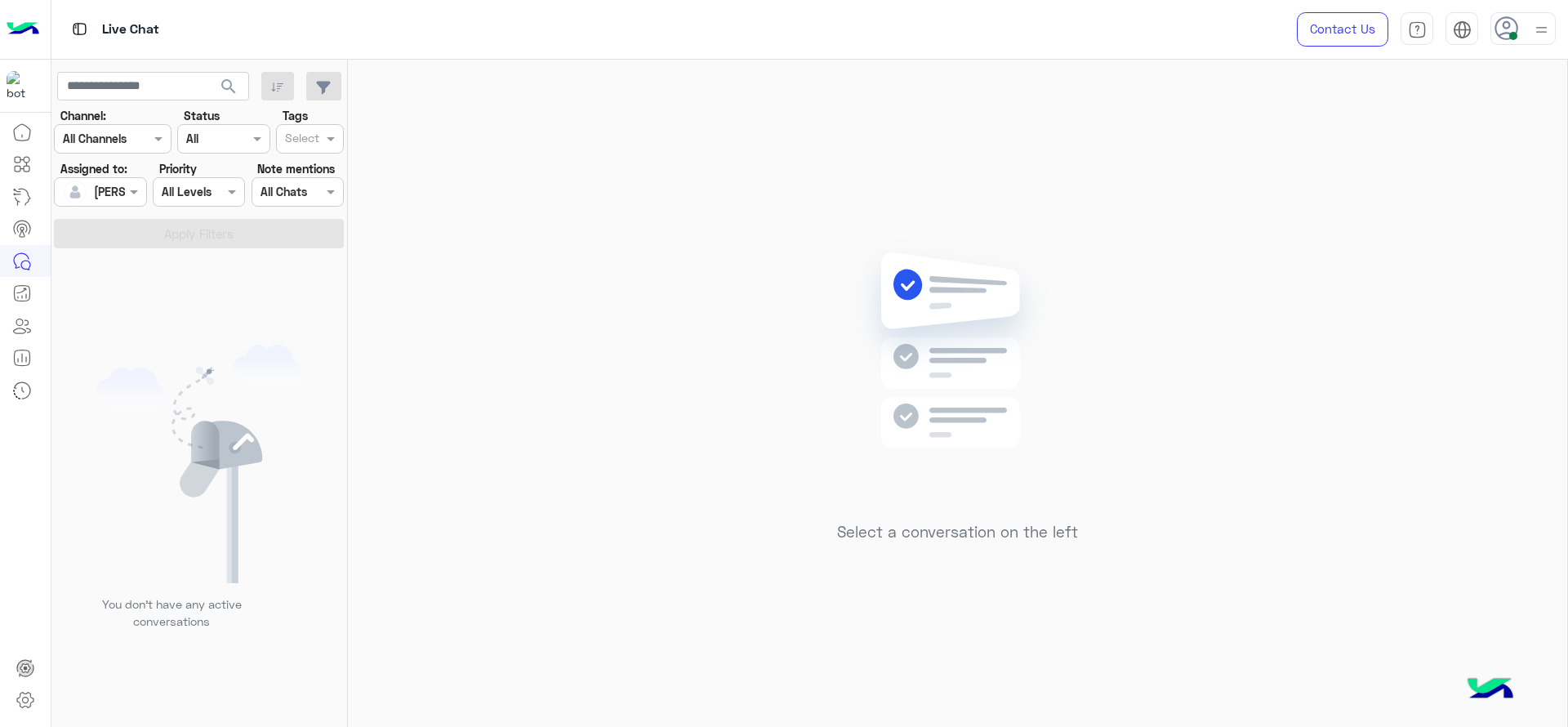
click at [973, 492] on img at bounding box center [957, 375] width 236 height 271
click at [760, 397] on div "Select a conversation on the left" at bounding box center [956, 396] width 1219 height 674
click at [716, 160] on div "Select a conversation on the left" at bounding box center [956, 396] width 1219 height 674
click at [964, 496] on img at bounding box center [957, 375] width 236 height 271
click at [437, 234] on div "Select a conversation on the left" at bounding box center [956, 396] width 1219 height 674
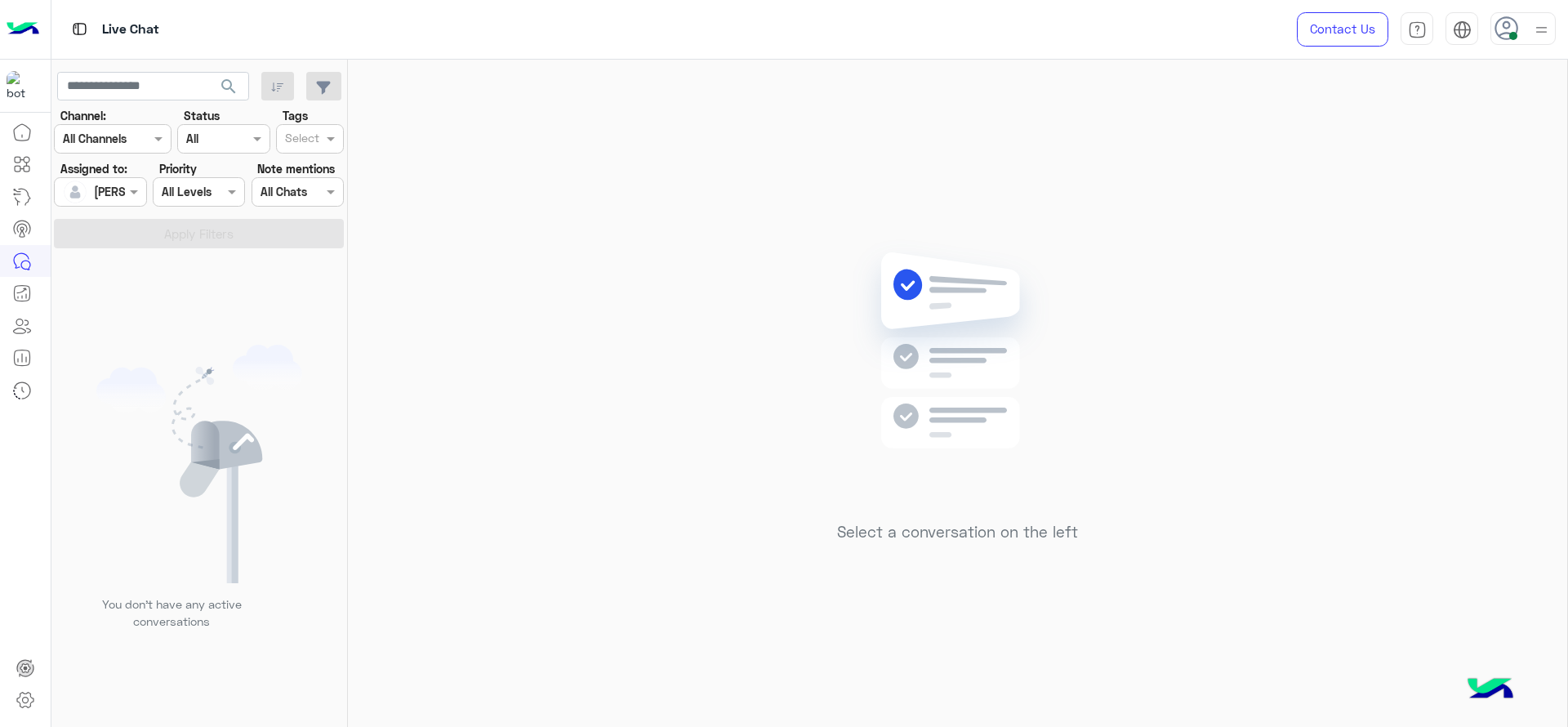
click at [481, 287] on div "Select a conversation on the left" at bounding box center [956, 396] width 1219 height 674
click at [467, 371] on div "Select a conversation on the left" at bounding box center [956, 396] width 1219 height 674
click at [609, 311] on div "Select a conversation on the left" at bounding box center [956, 396] width 1219 height 674
click at [501, 244] on div "Select a conversation on the left" at bounding box center [956, 396] width 1219 height 674
click at [533, 249] on div "Select a conversation on the left" at bounding box center [956, 396] width 1219 height 674
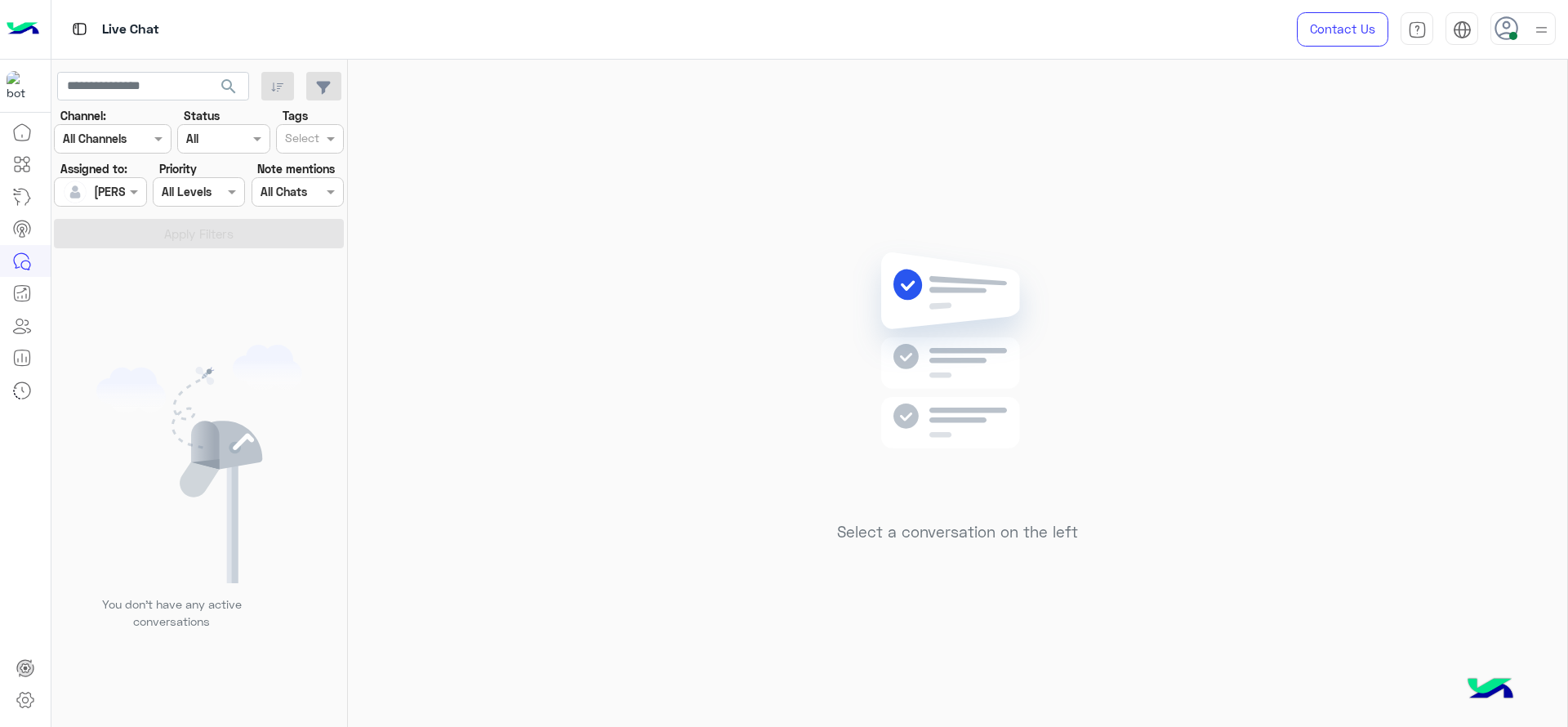
click at [725, 221] on div "Select a conversation on the left" at bounding box center [956, 396] width 1219 height 674
click at [868, 294] on img at bounding box center [957, 375] width 236 height 271
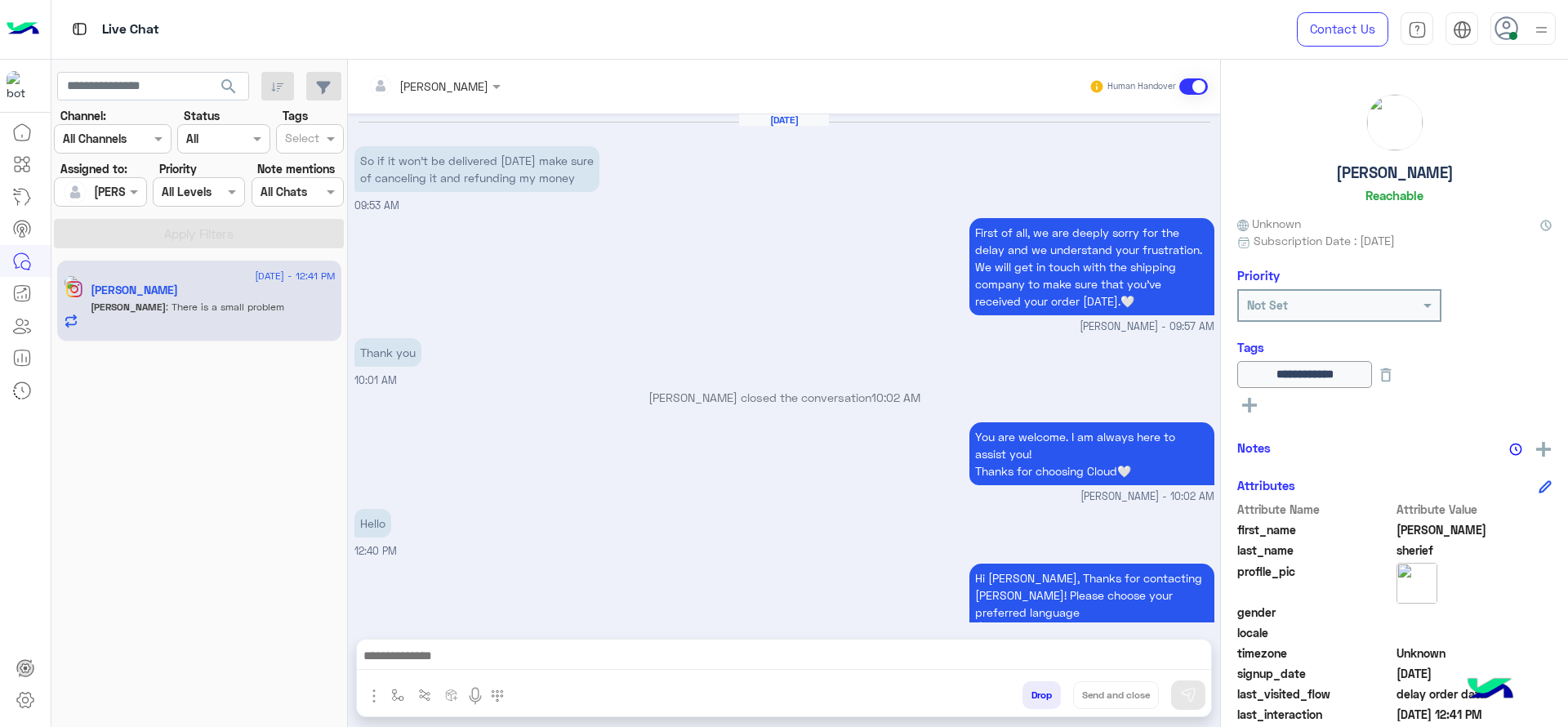
scroll to position [1393, 0]
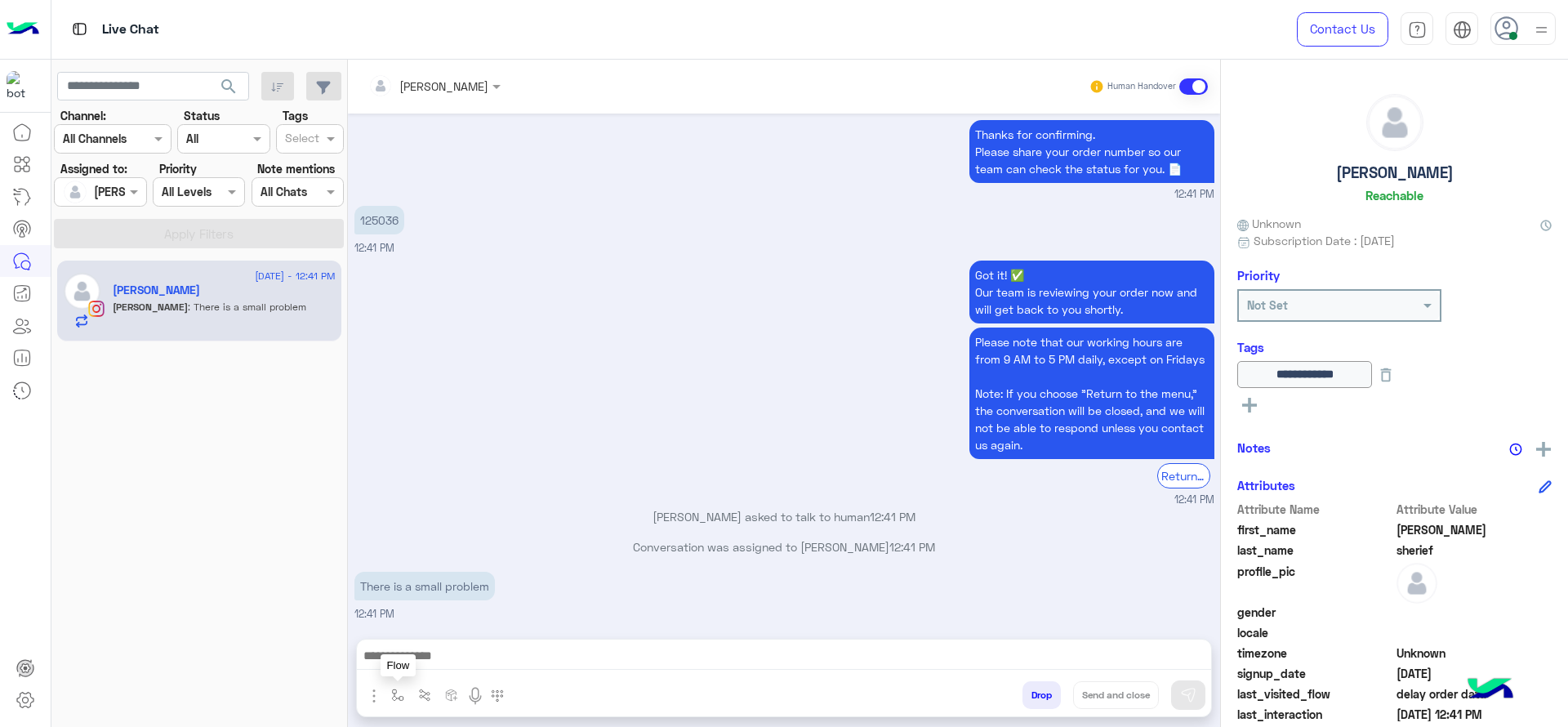
click at [401, 702] on button "button" at bounding box center [397, 694] width 27 height 27
click at [638, 488] on div "Got it! ✅ Our team is reviewing your order now and will get back to you shortly…" at bounding box center [784, 382] width 859 height 251
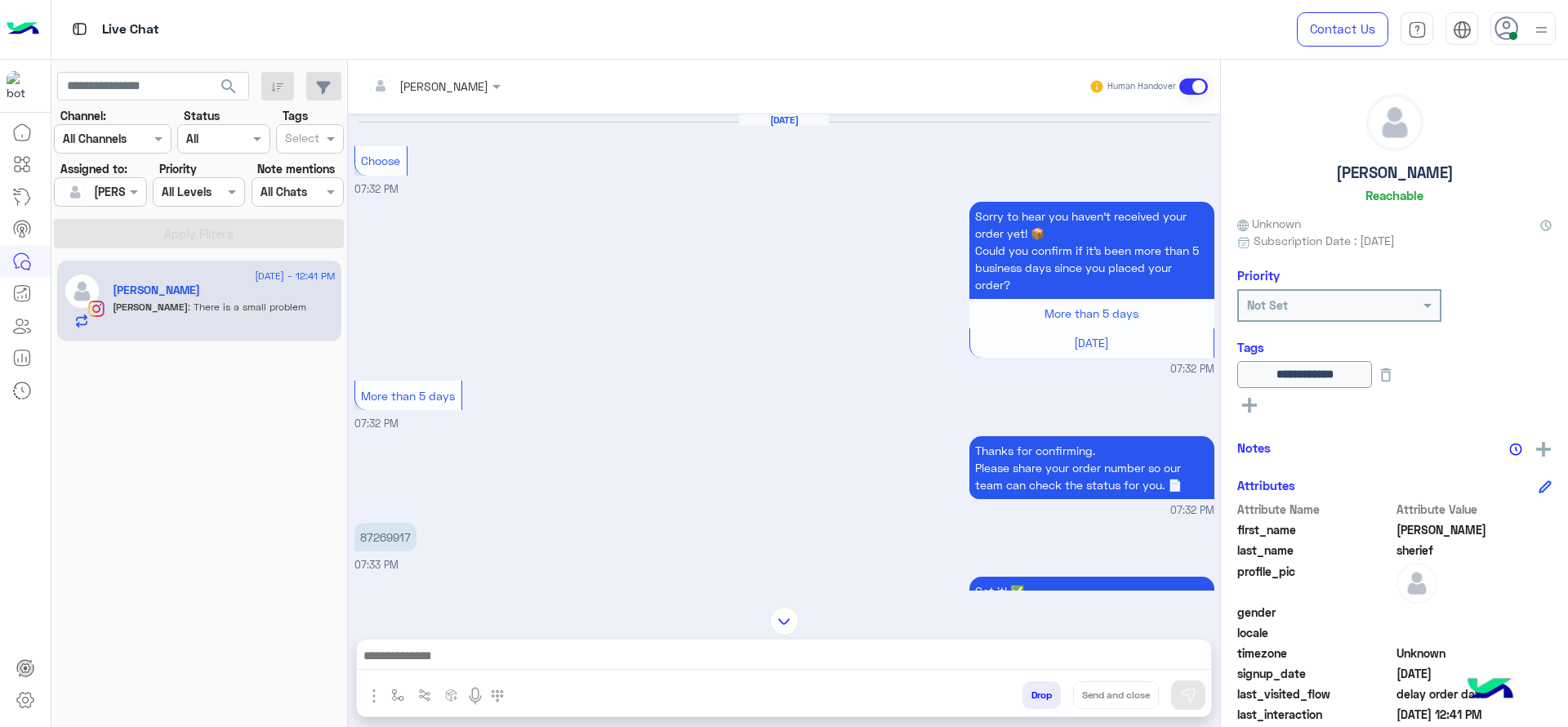
scroll to position [1889, 0]
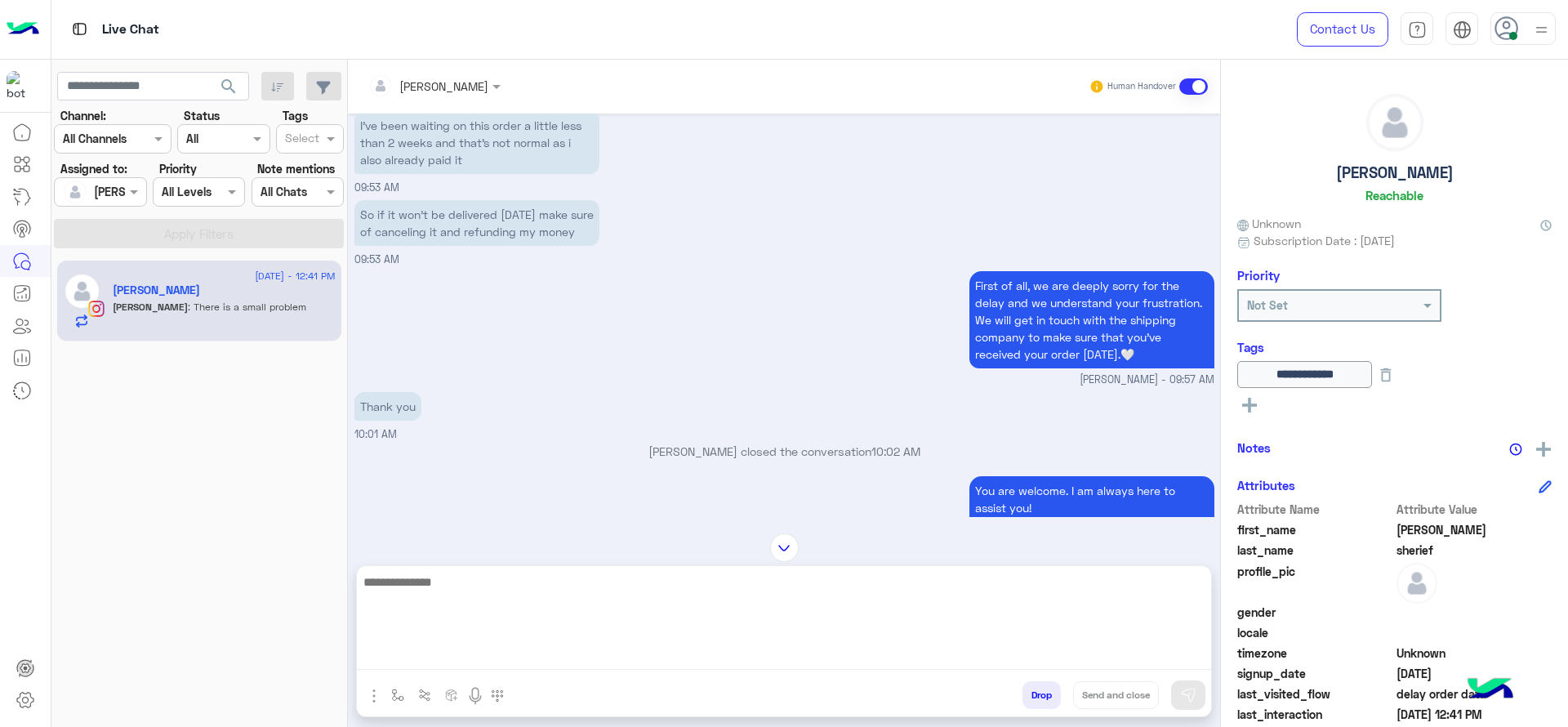
click at [702, 659] on textarea at bounding box center [784, 621] width 854 height 98
click at [422, 591] on textarea "**********" at bounding box center [784, 621] width 854 height 98
click at [492, 637] on textarea "**********" at bounding box center [784, 621] width 854 height 98
type textarea "**********"
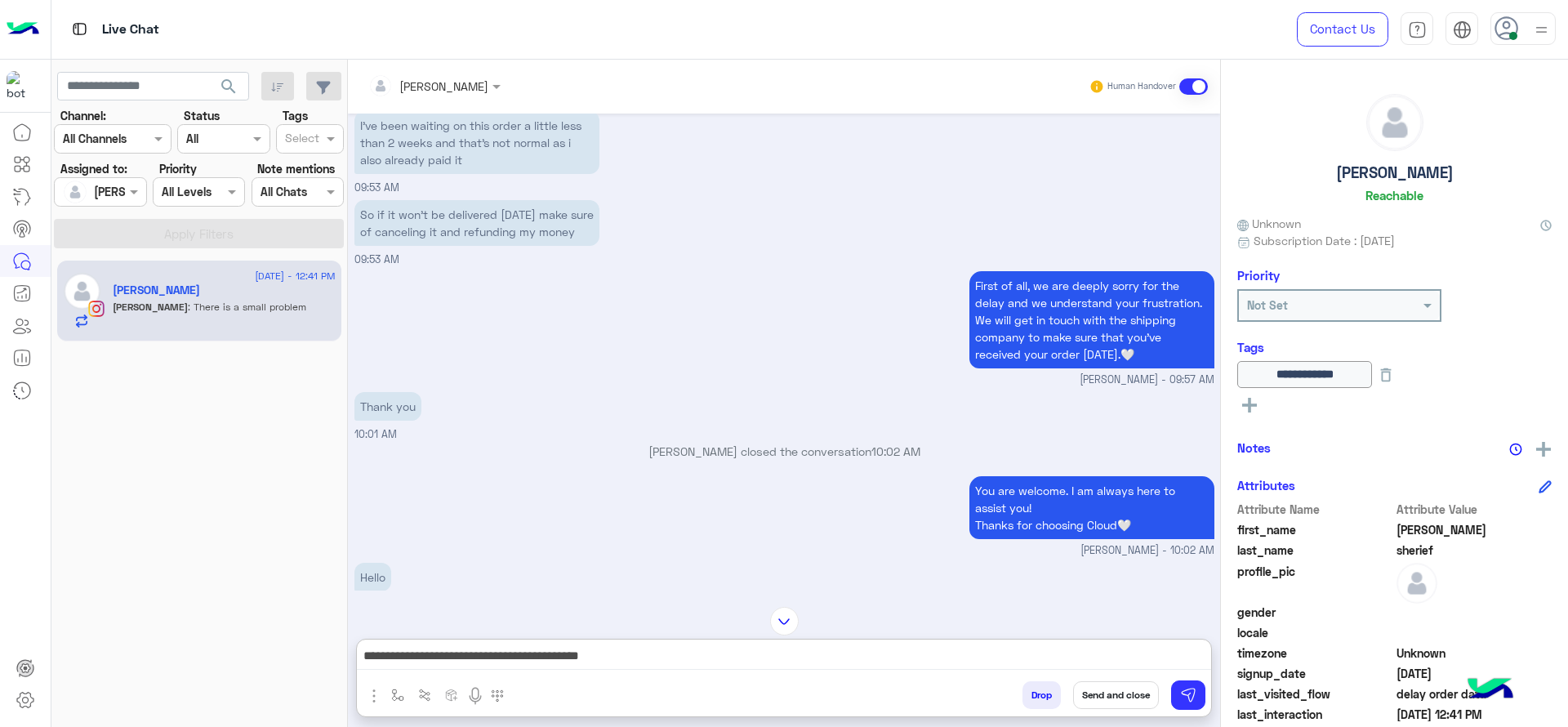
click at [779, 562] on div "Jana Aboelseoud Human Handover Sep 10, 2025 Choose 07:32 PM Sorry to hear you h…" at bounding box center [783, 396] width 872 height 674
click at [773, 620] on img at bounding box center [784, 621] width 28 height 28
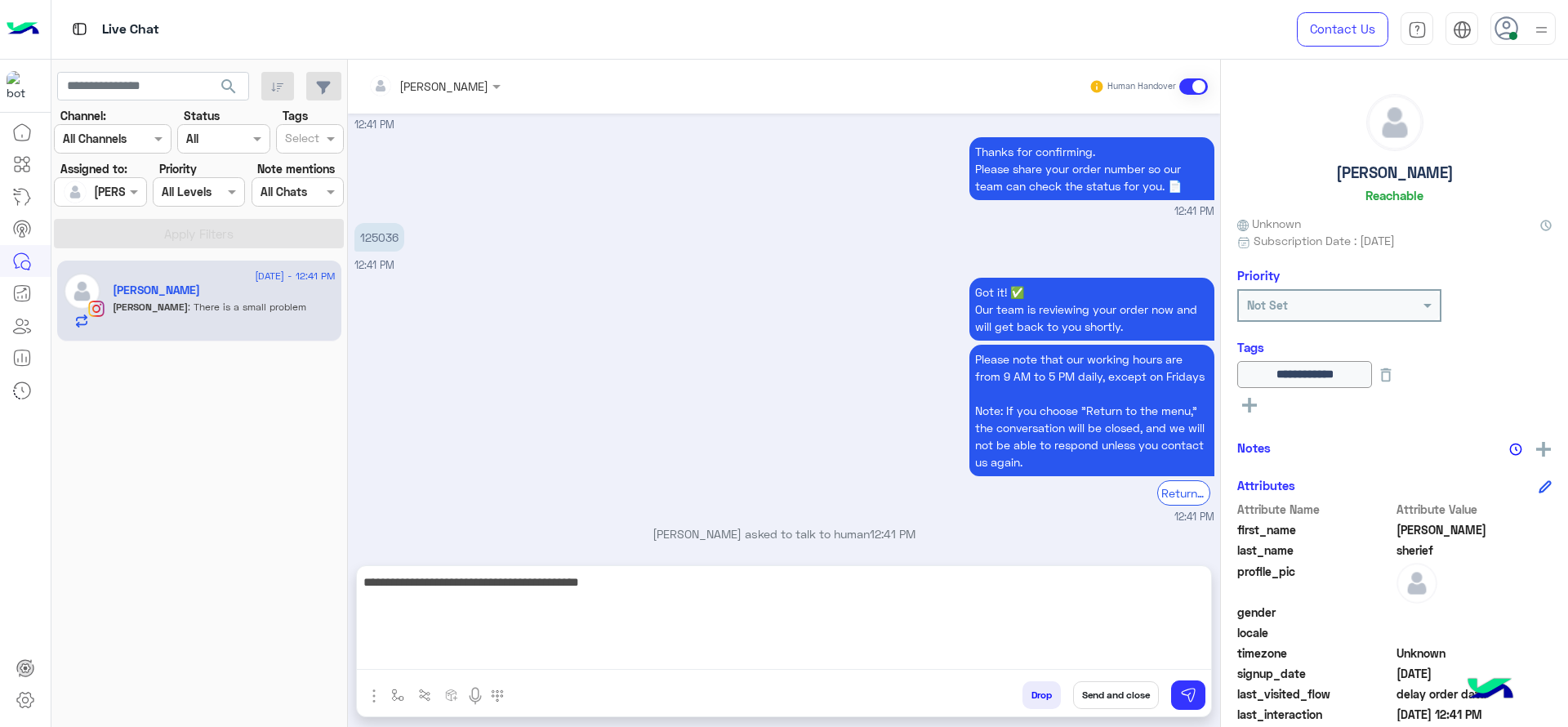
click at [715, 648] on textarea "**********" at bounding box center [784, 621] width 854 height 98
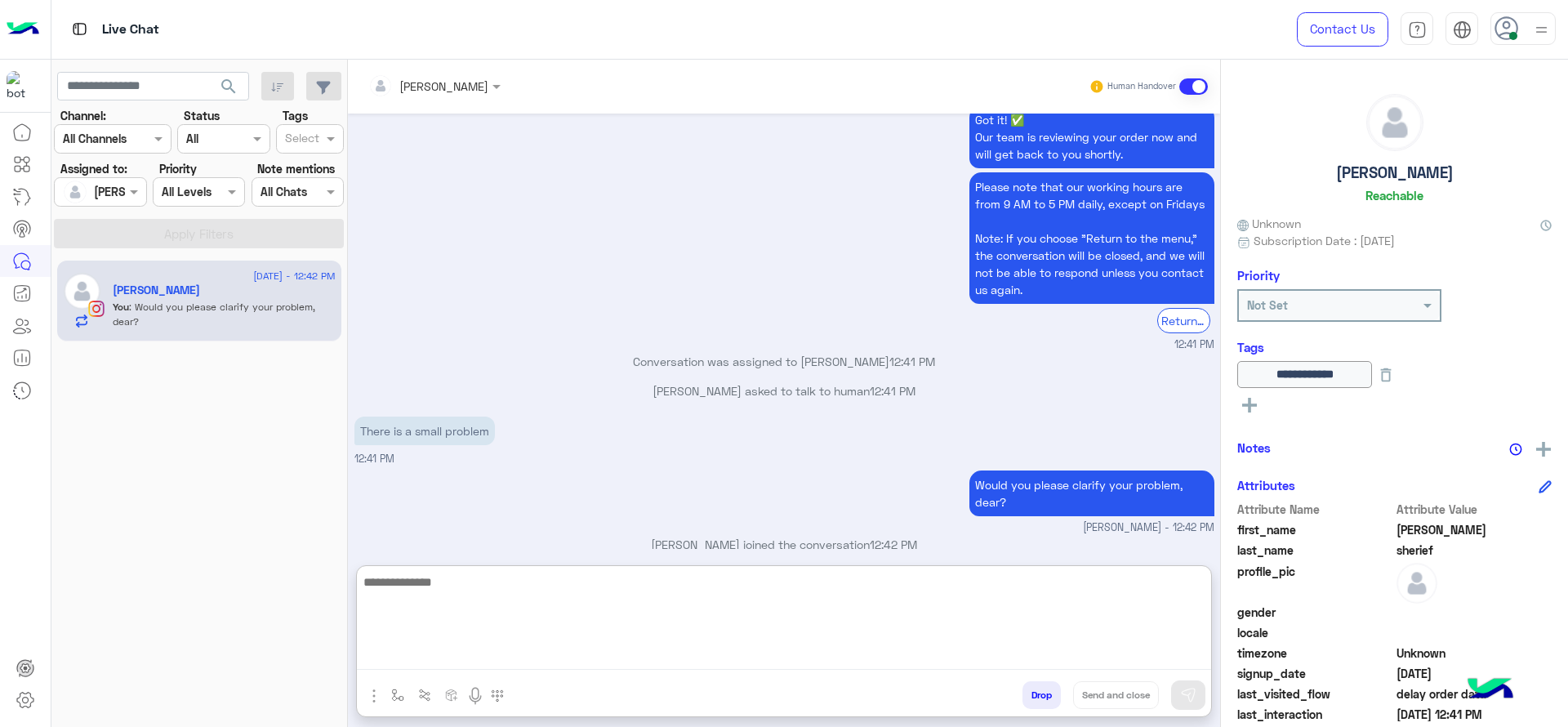
scroll to position [3649, 0]
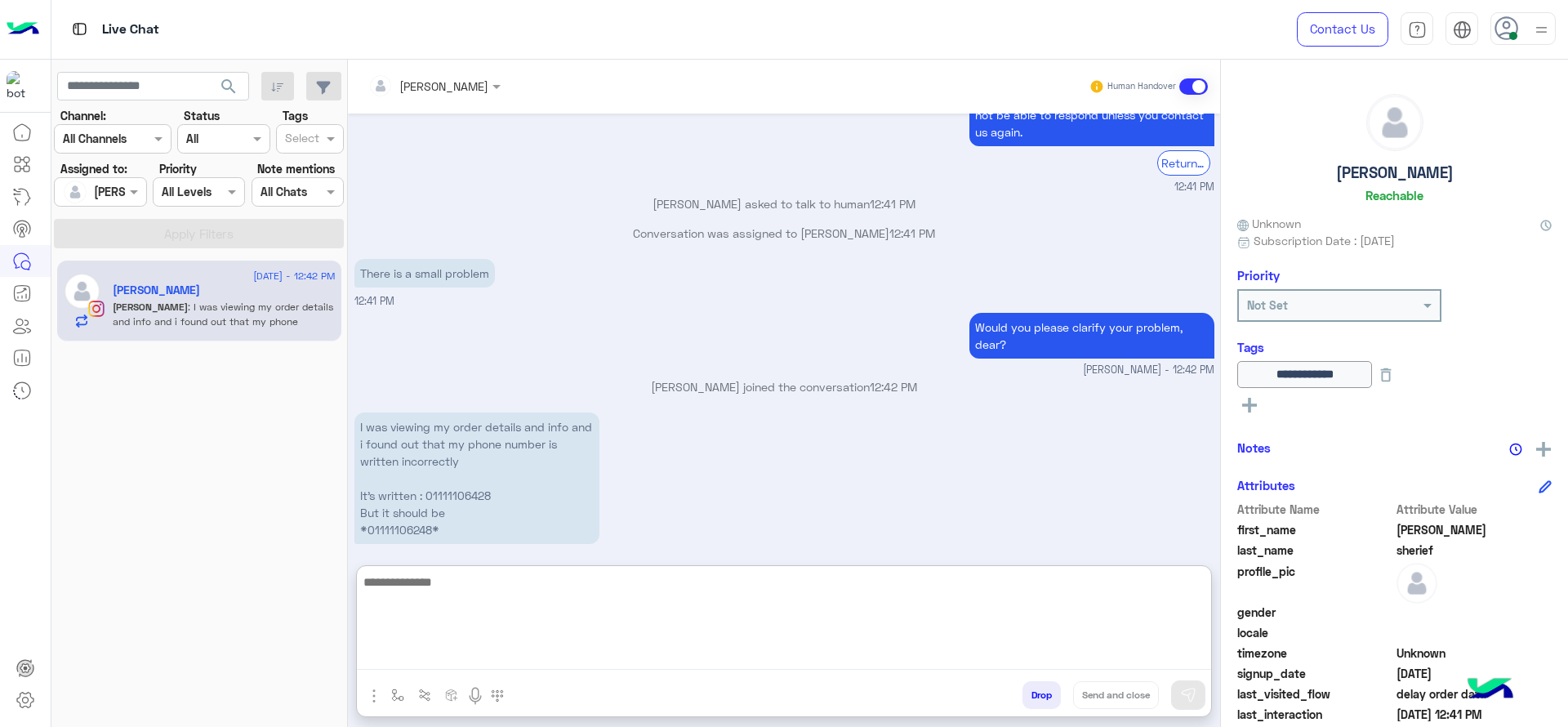
click at [488, 619] on textarea at bounding box center [784, 621] width 854 height 98
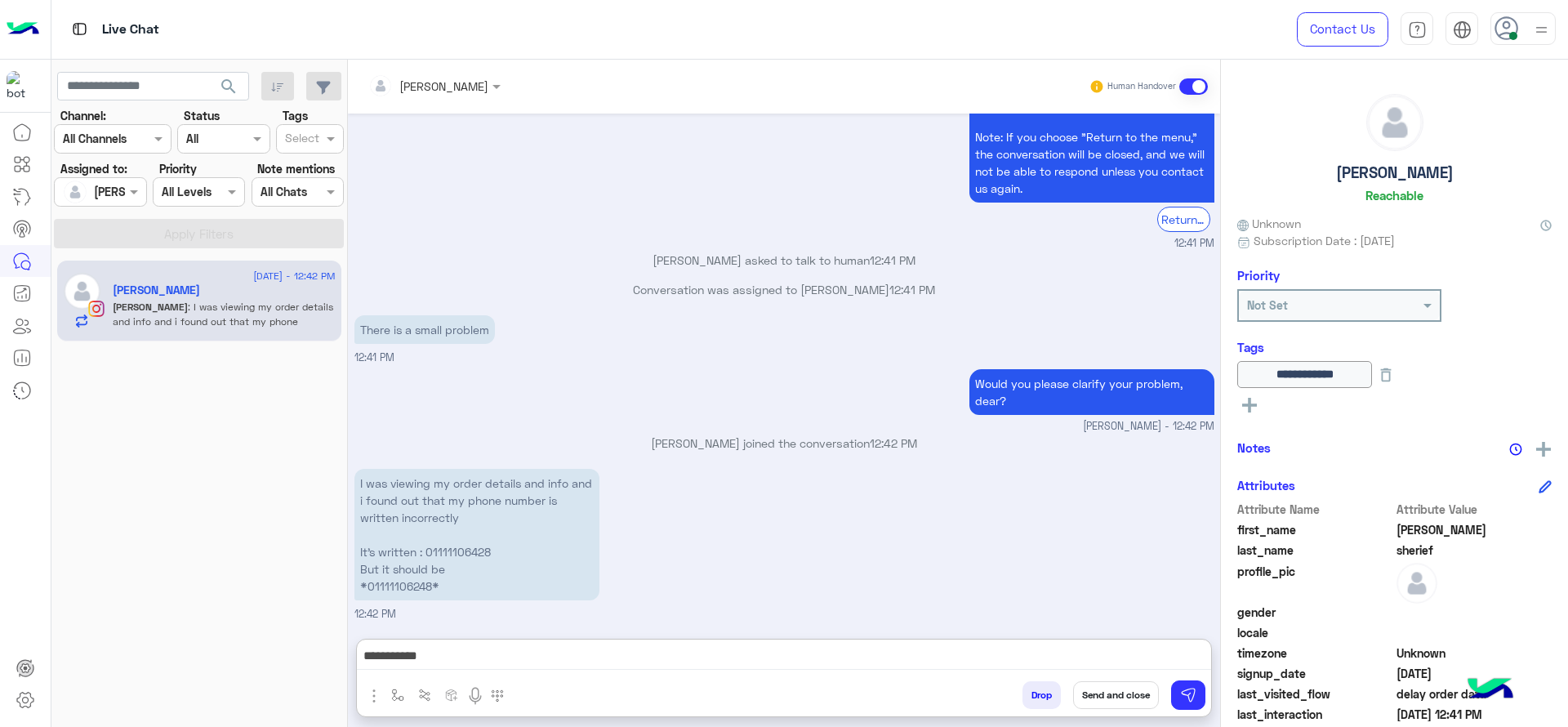
click at [413, 515] on p "I was viewing my order details and info and i found out that my phone number is…" at bounding box center [477, 534] width 245 height 131
click at [413, 517] on p "I was viewing my order details and info and i found out that my phone number is…" at bounding box center [477, 534] width 245 height 131
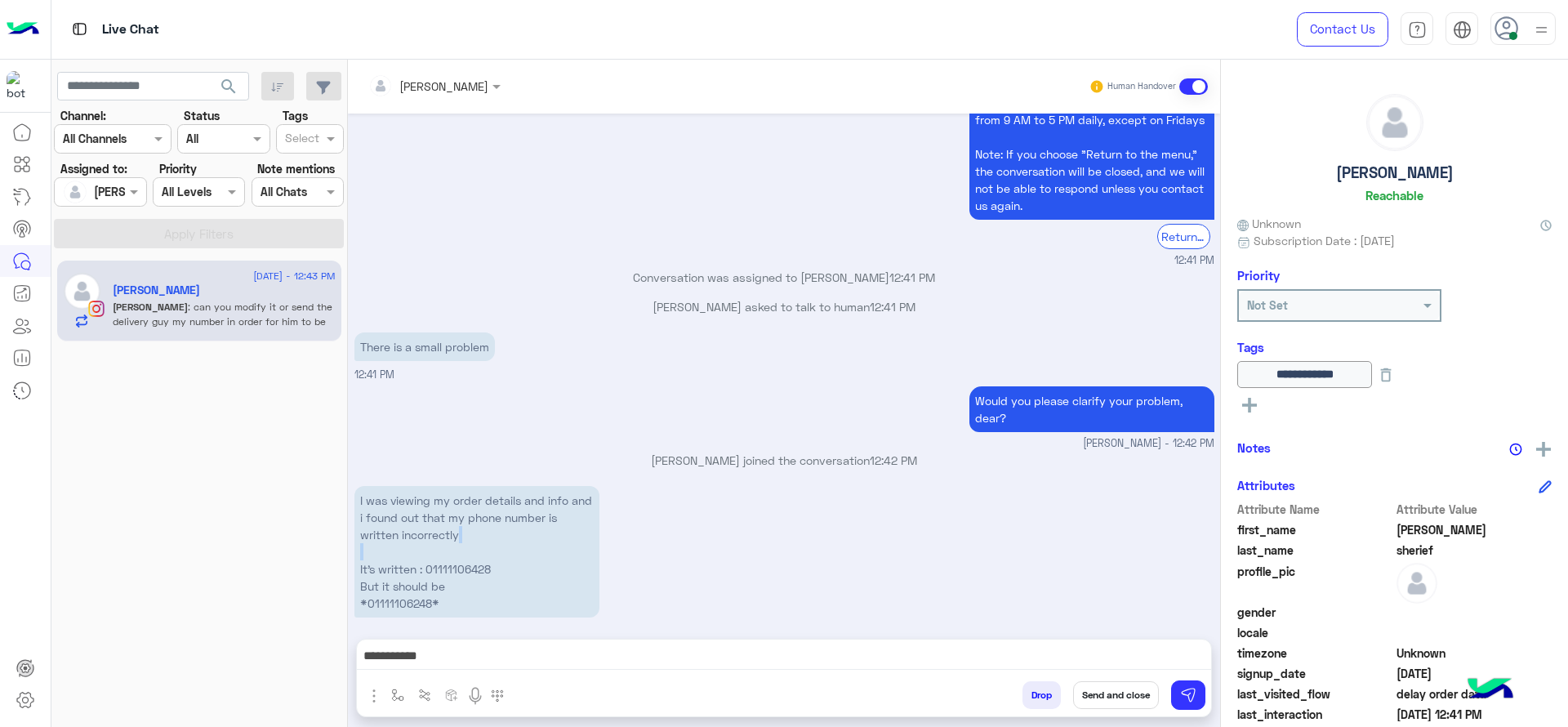
scroll to position [3663, 0]
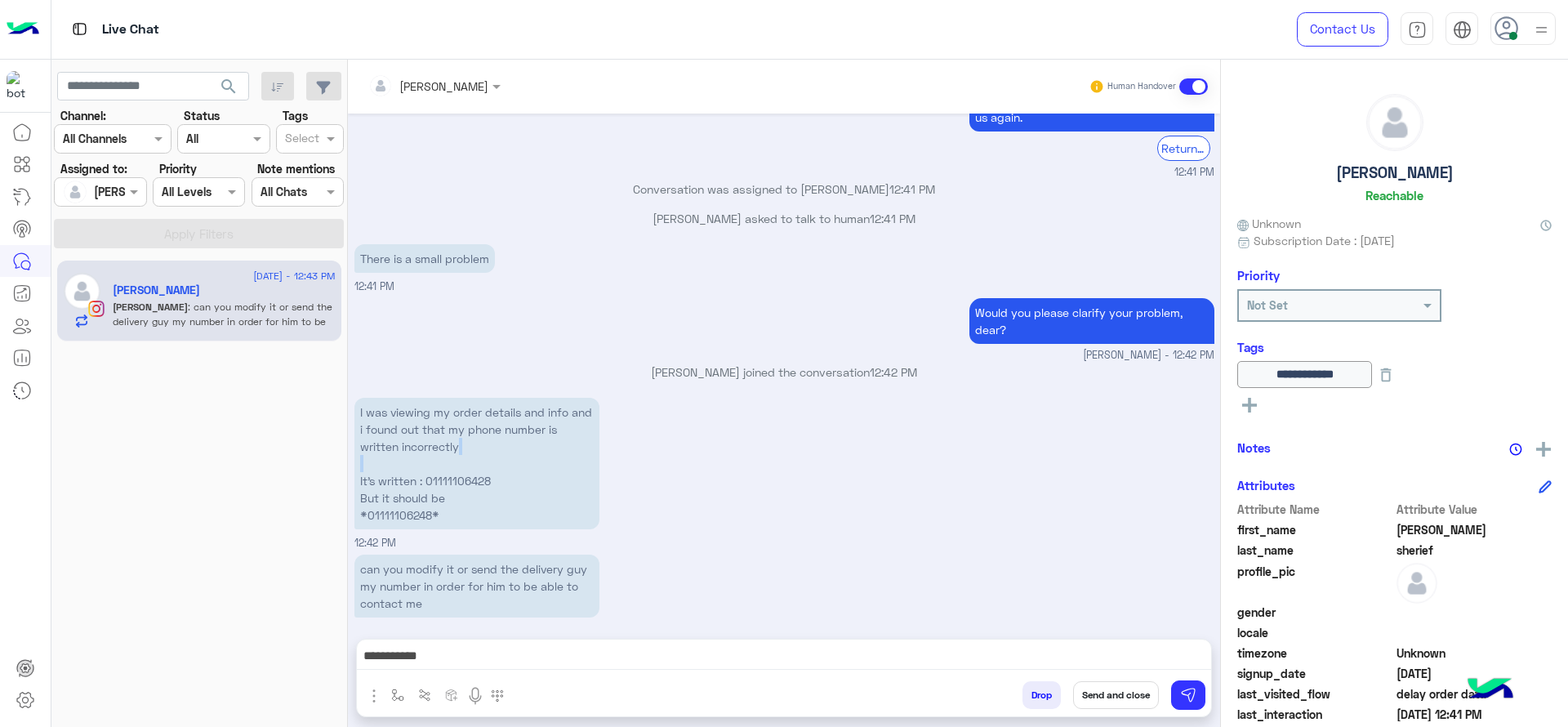
click at [682, 552] on div "can you modify it or send the delivery guy my number in order for him to be abl…" at bounding box center [784, 596] width 859 height 89
click at [393, 494] on p "I was viewing my order details and info and i found out that my phone number is…" at bounding box center [477, 463] width 245 height 131
click at [395, 495] on p "I was viewing my order details and info and i found out that my phone number is…" at bounding box center [477, 463] width 245 height 131
copy p "01111106248"
click at [575, 348] on small "Jana Aboelseoud - 12:42 PM" at bounding box center [784, 355] width 859 height 15
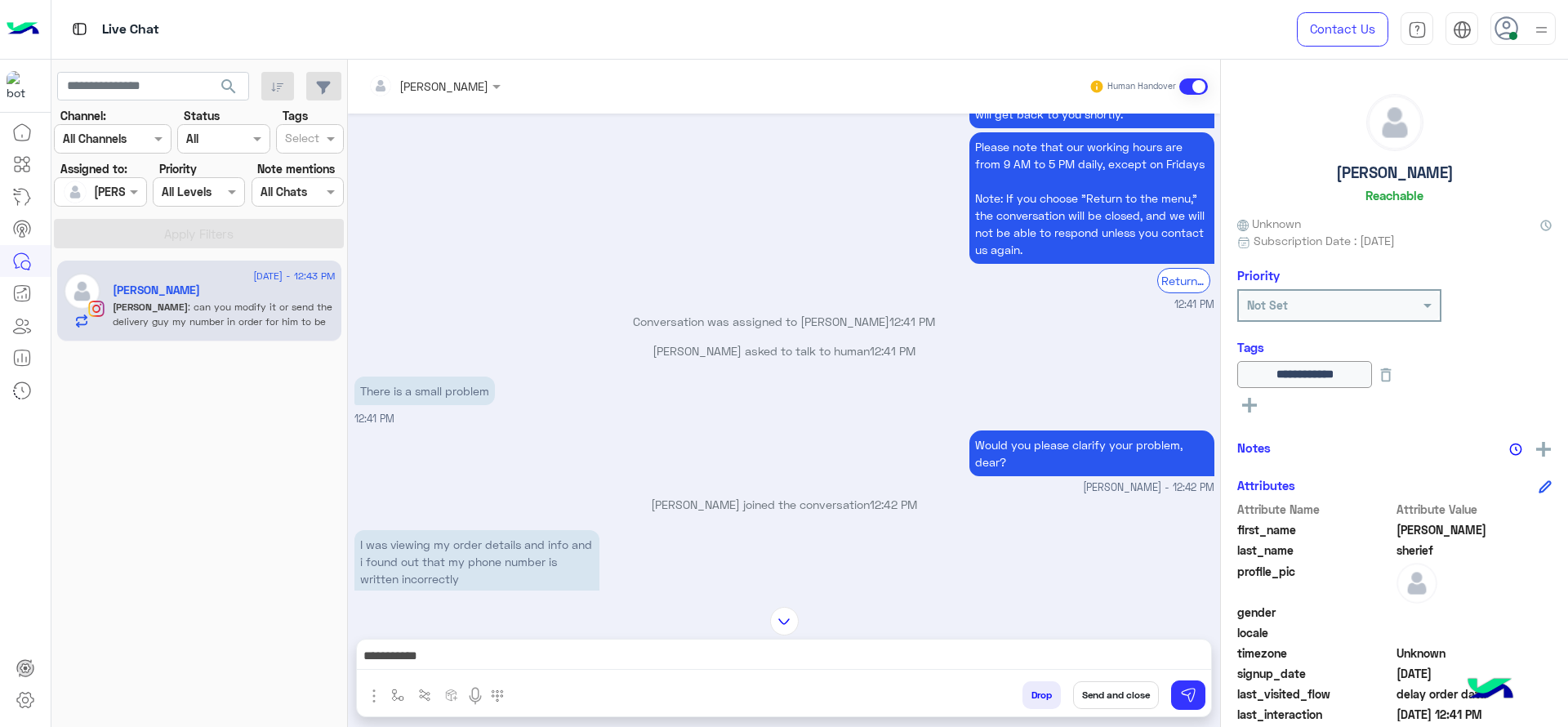
scroll to position [3296, 0]
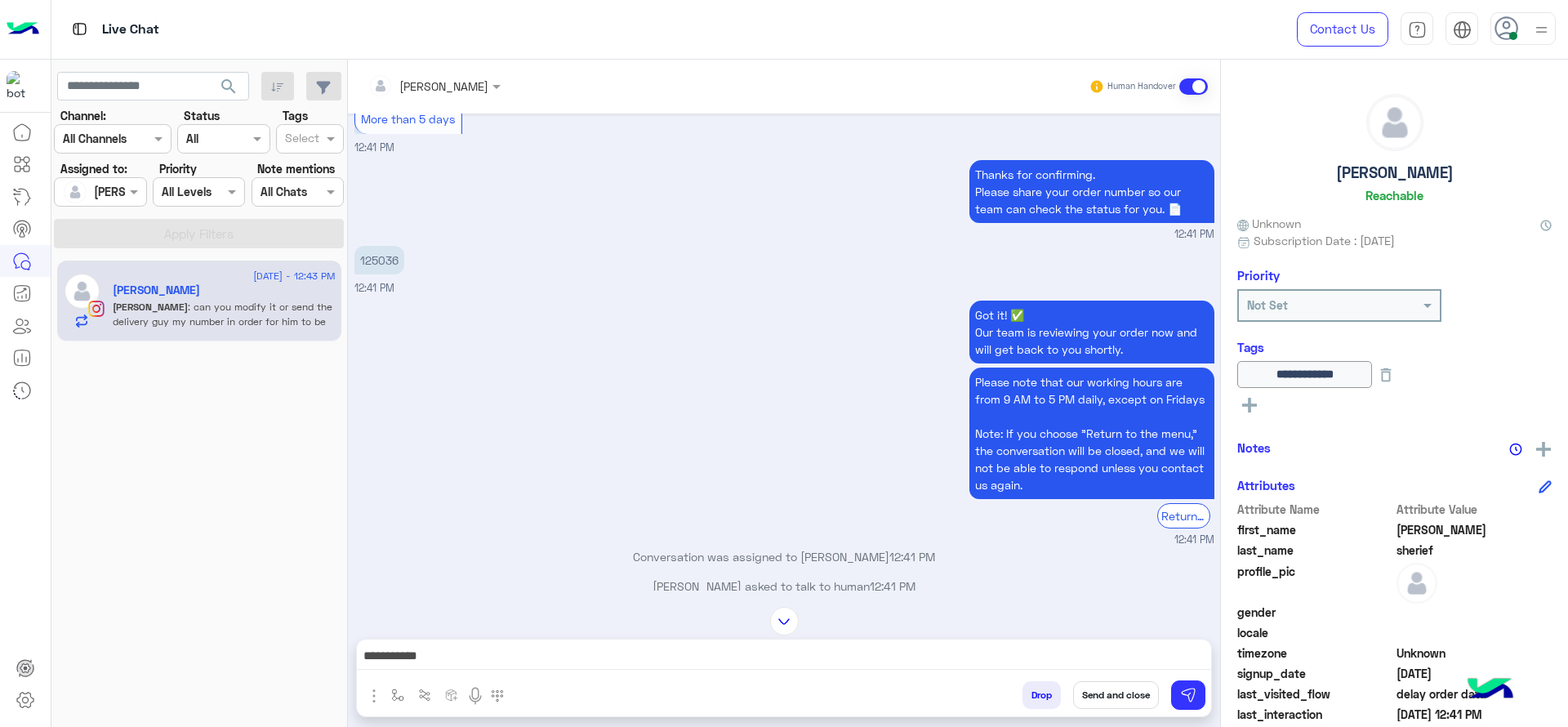
click at [370, 246] on p "125036" at bounding box center [379, 260] width 50 height 28
copy p "125036"
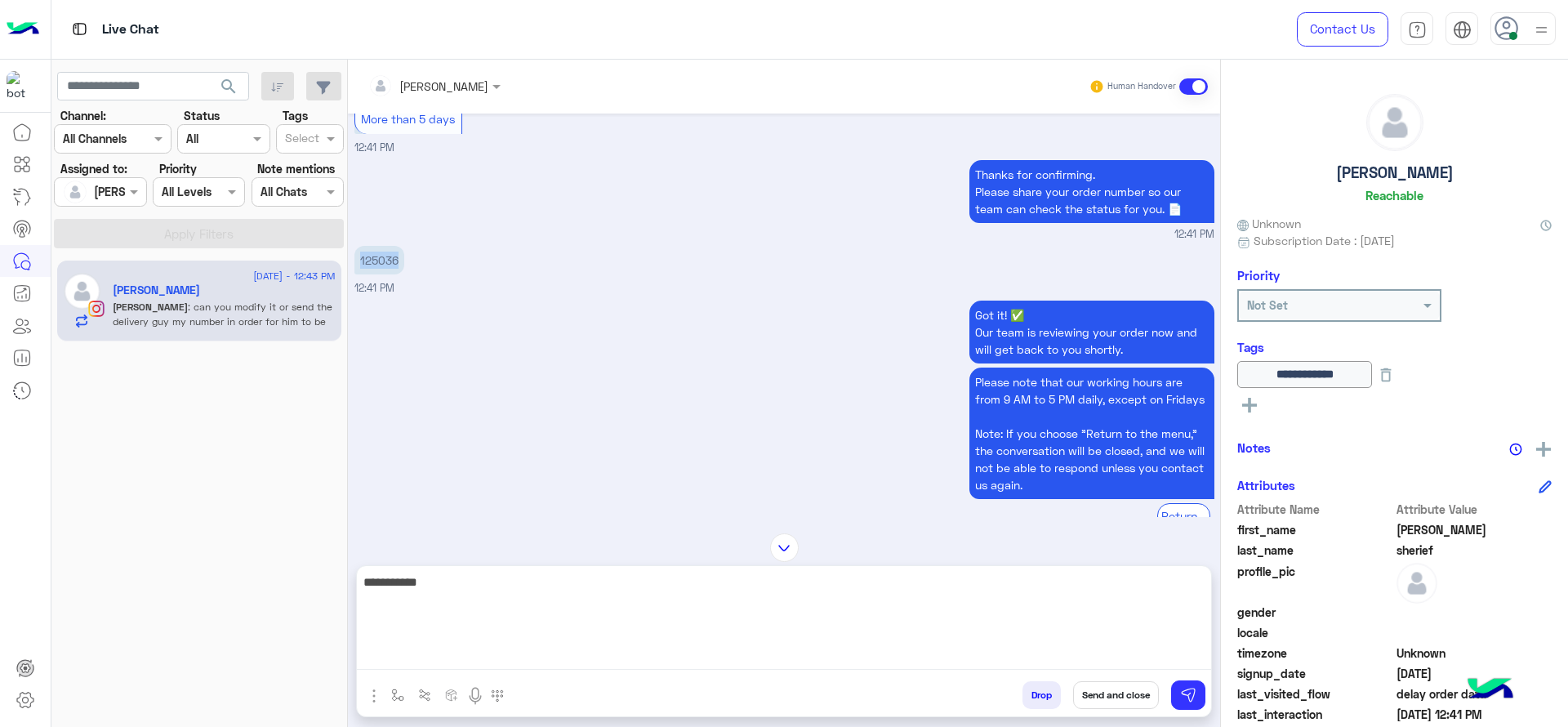
click at [692, 663] on textarea "**********" at bounding box center [784, 621] width 854 height 98
type textarea "**********"
click at [495, 658] on textarea "**********" at bounding box center [784, 621] width 854 height 98
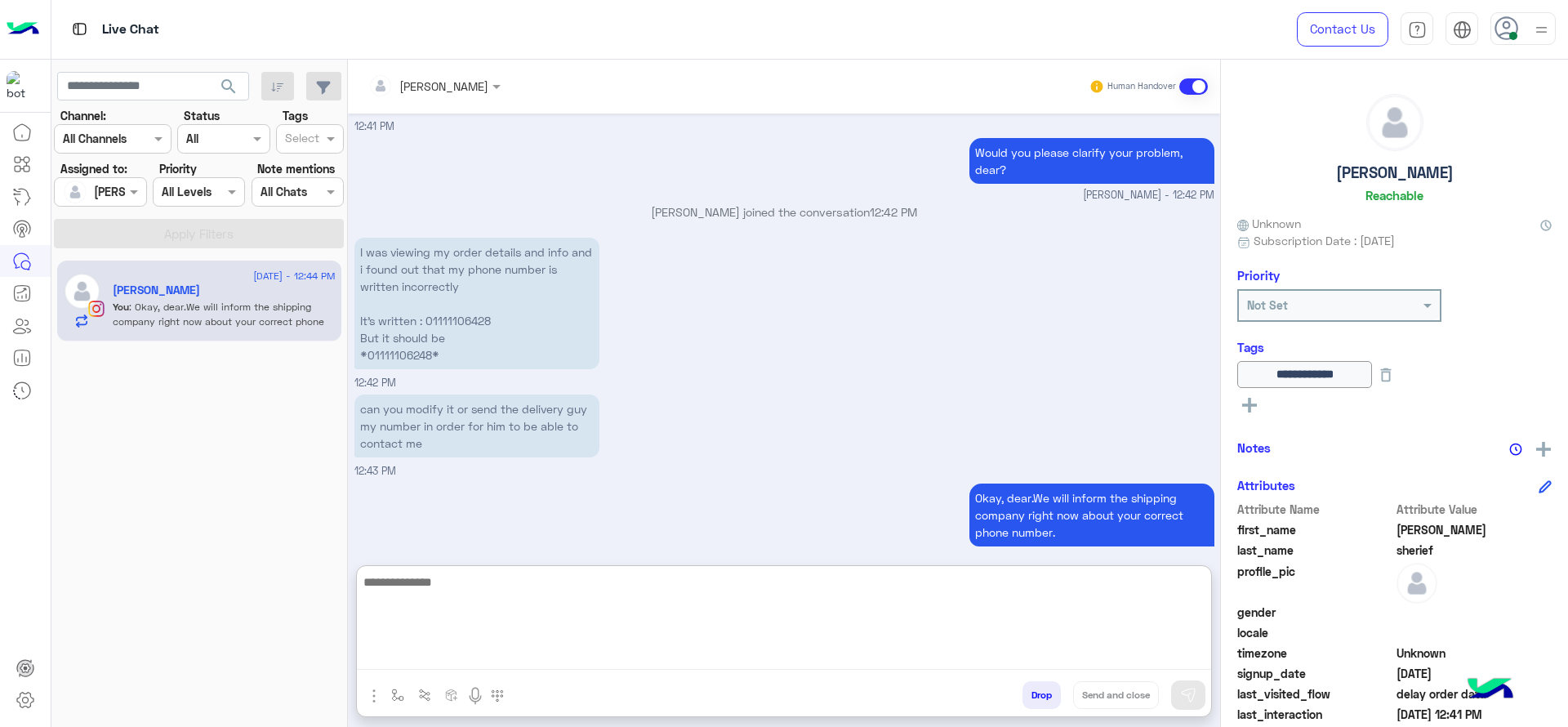
paste textarea "**********"
type textarea "**********"
click at [573, 644] on textarea "**********" at bounding box center [784, 621] width 854 height 98
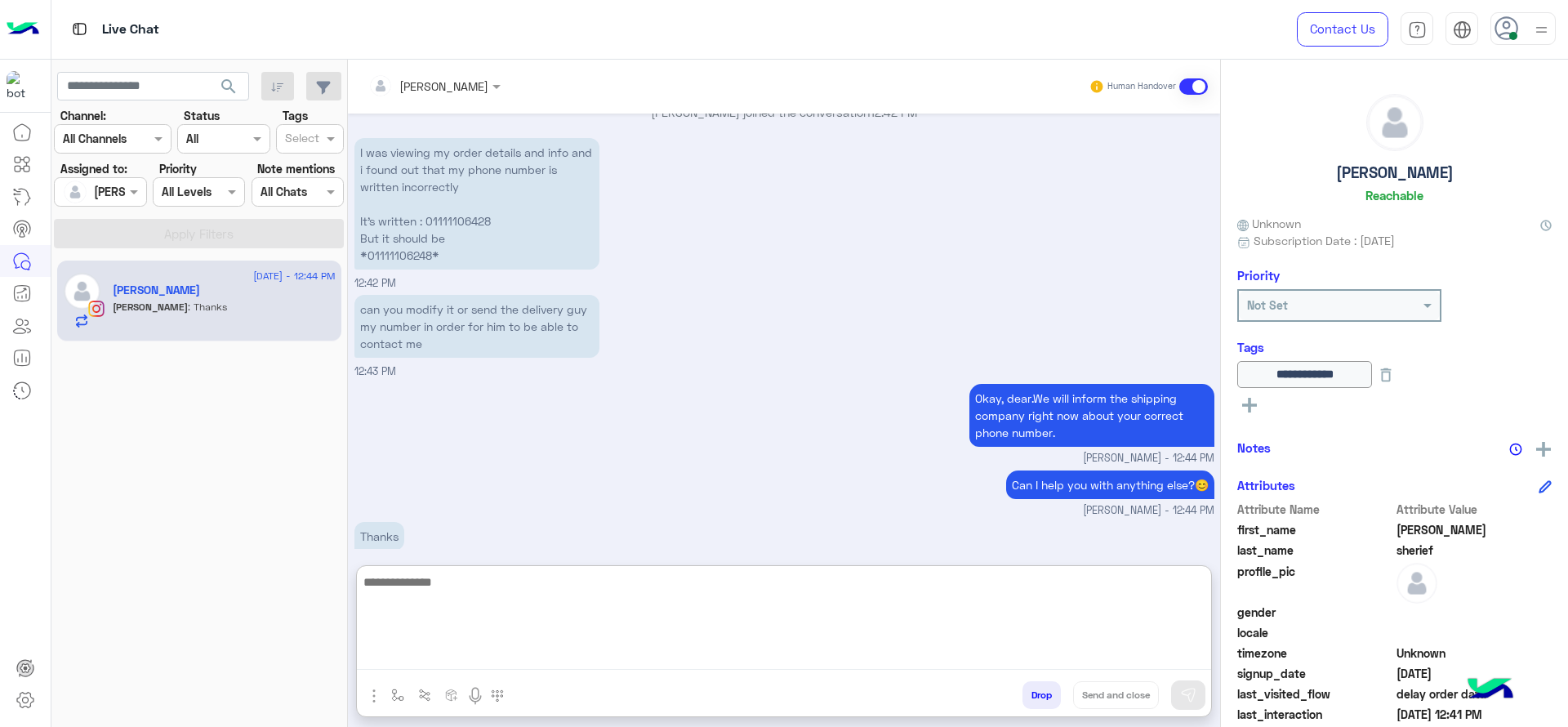
scroll to position [3929, 0]
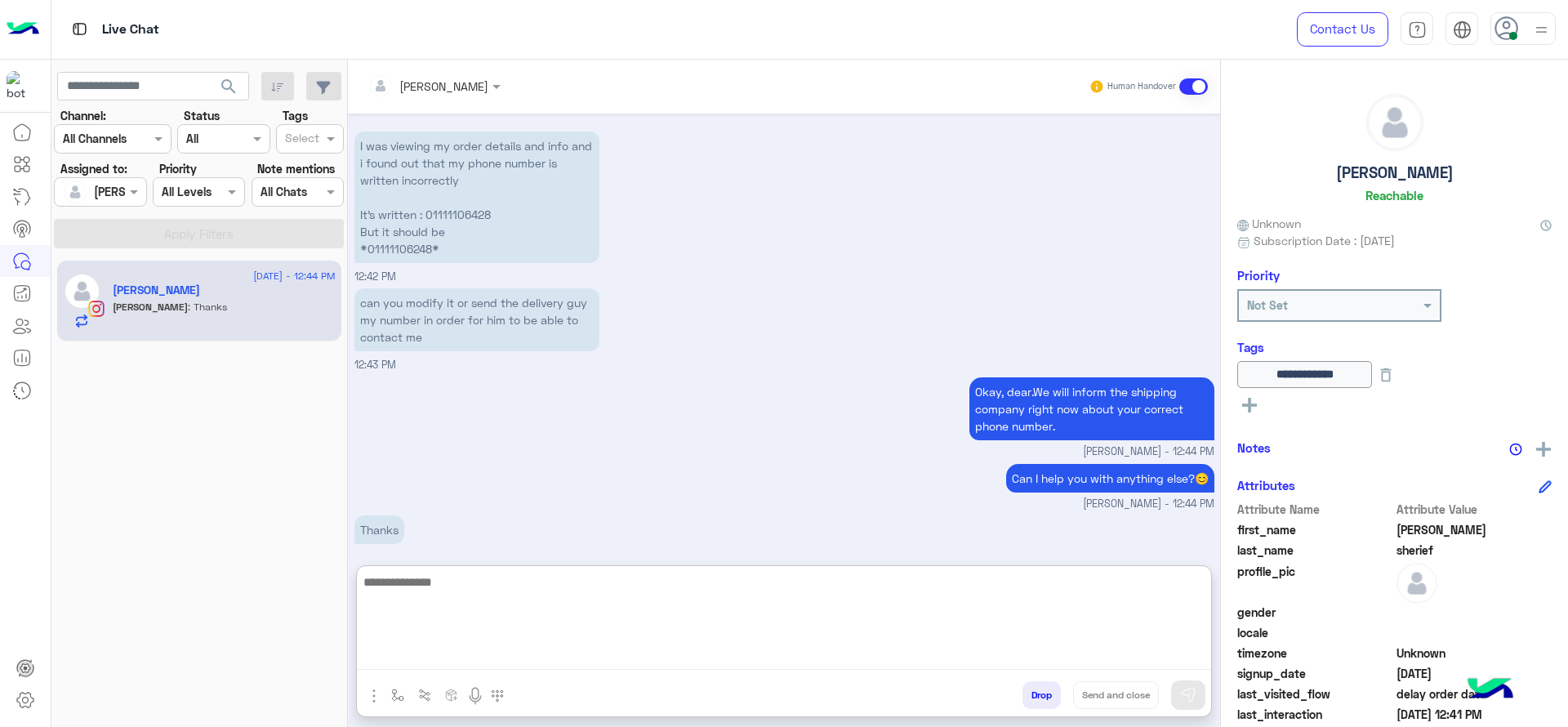
click at [590, 630] on textarea at bounding box center [784, 621] width 854 height 98
paste textarea "**********"
type textarea "**********"
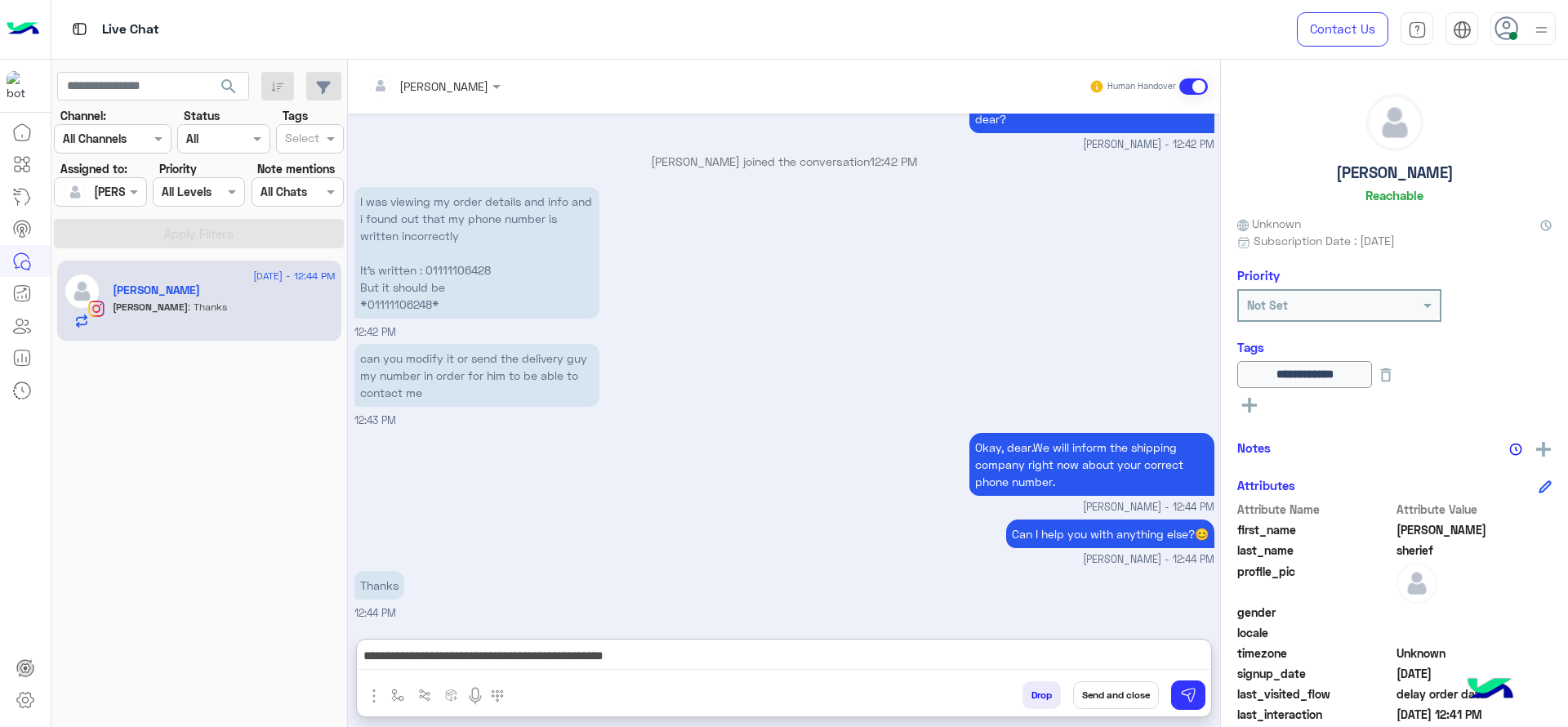
click at [1094, 699] on button "Send and close" at bounding box center [1116, 695] width 86 height 27
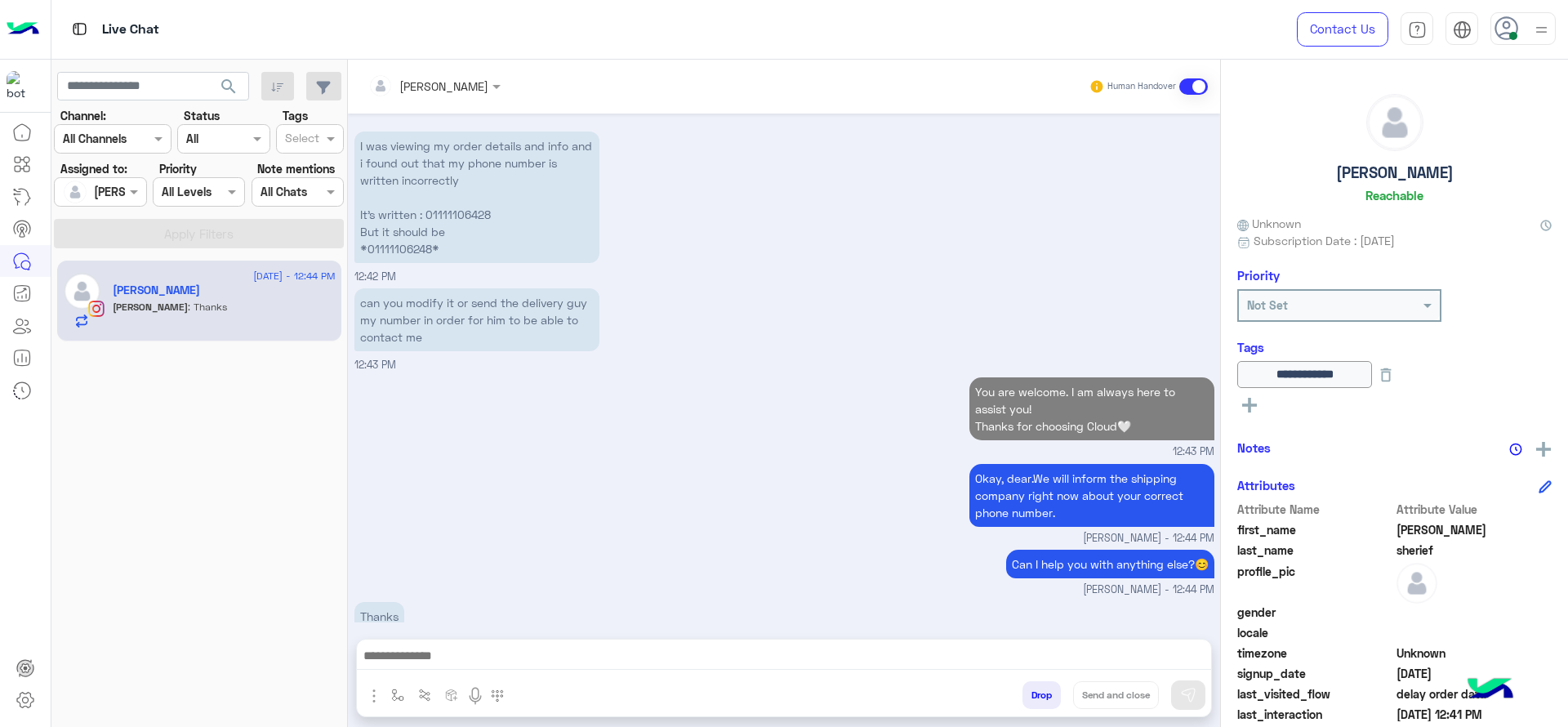
scroll to position [3943, 0]
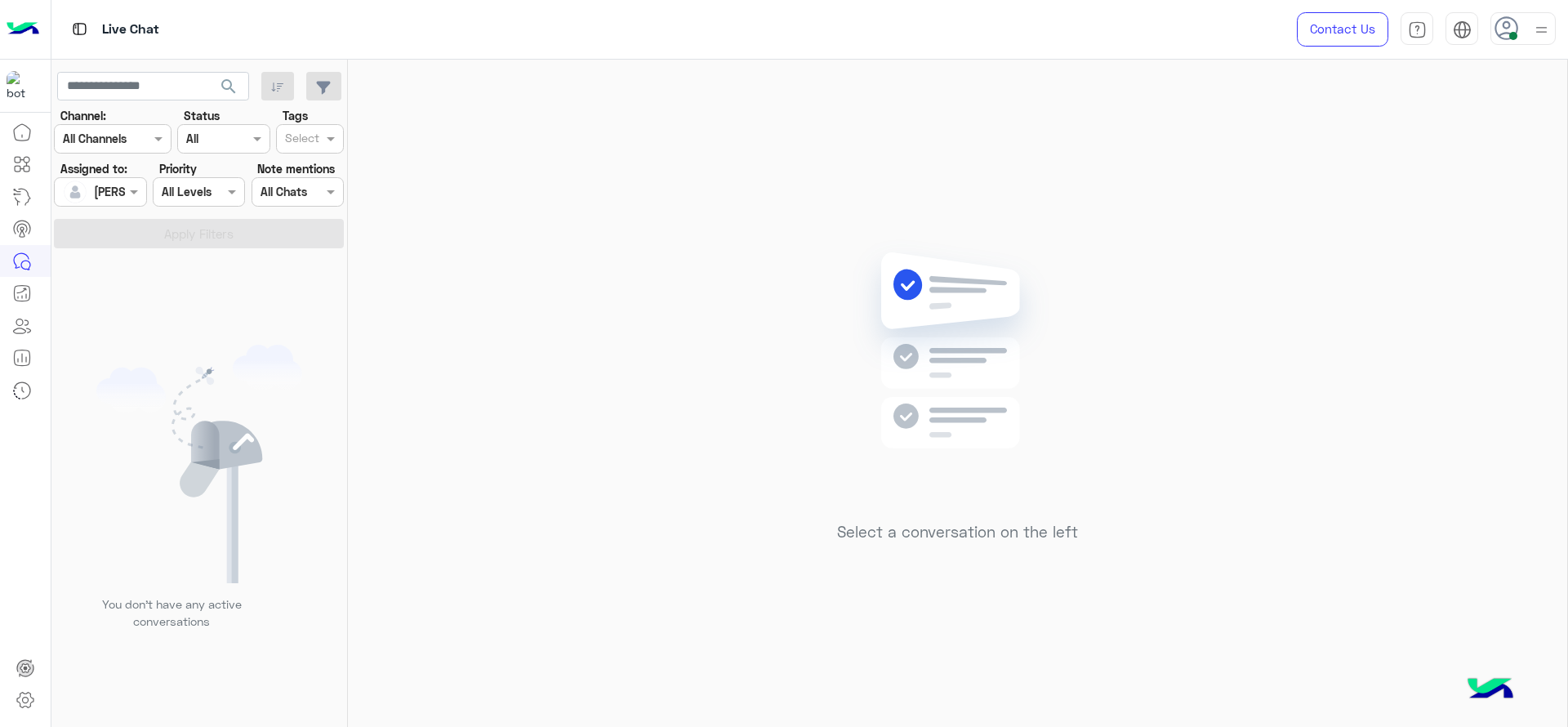
click at [449, 233] on div "Select a conversation on the left" at bounding box center [956, 396] width 1219 height 674
click at [135, 199] on span at bounding box center [136, 191] width 21 height 17
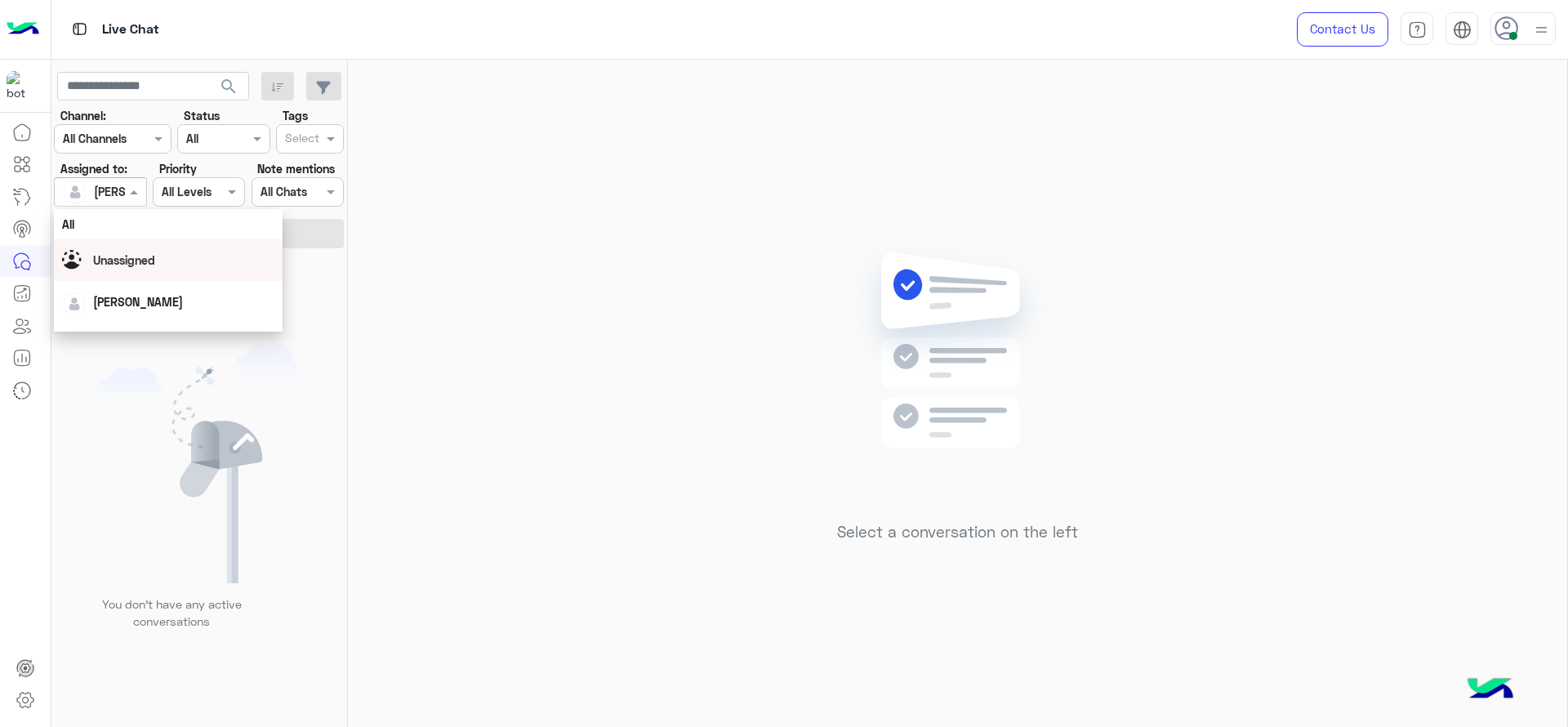
click at [145, 271] on div "Unassigned" at bounding box center [167, 260] width 212 height 28
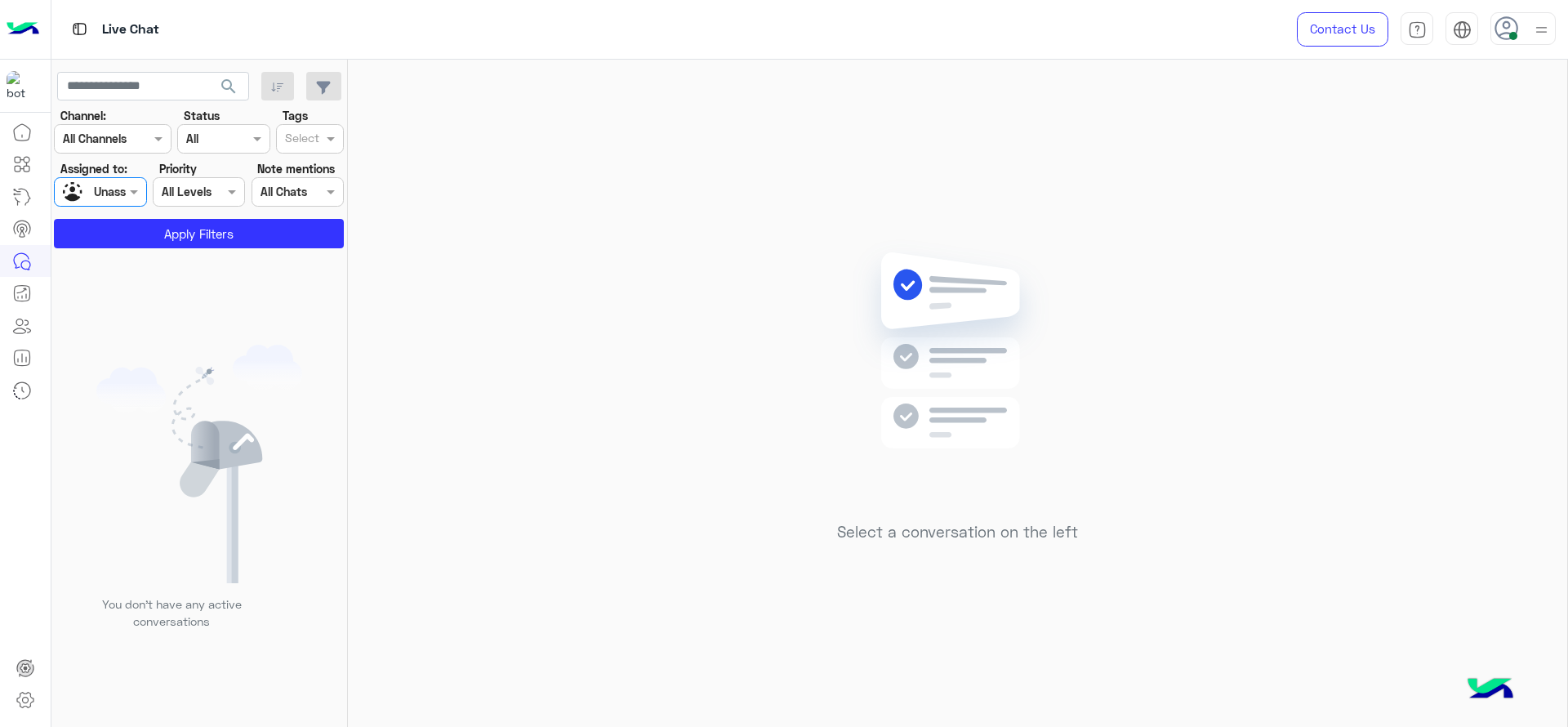
click at [327, 153] on div "Select" at bounding box center [310, 139] width 68 height 29
click at [325, 179] on div "J FOLLOW UP" at bounding box center [310, 171] width 68 height 30
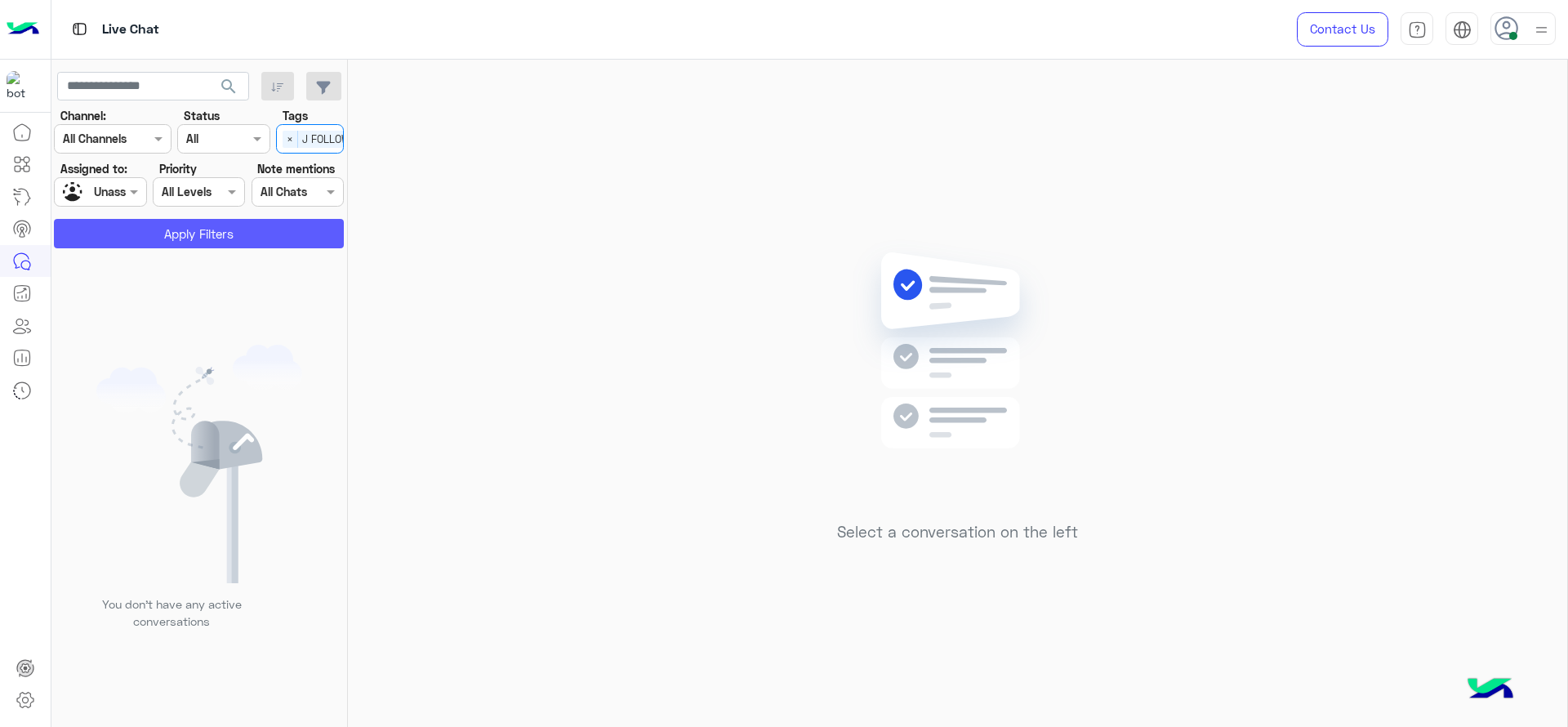
click at [301, 222] on button "Apply Filters" at bounding box center [199, 233] width 290 height 29
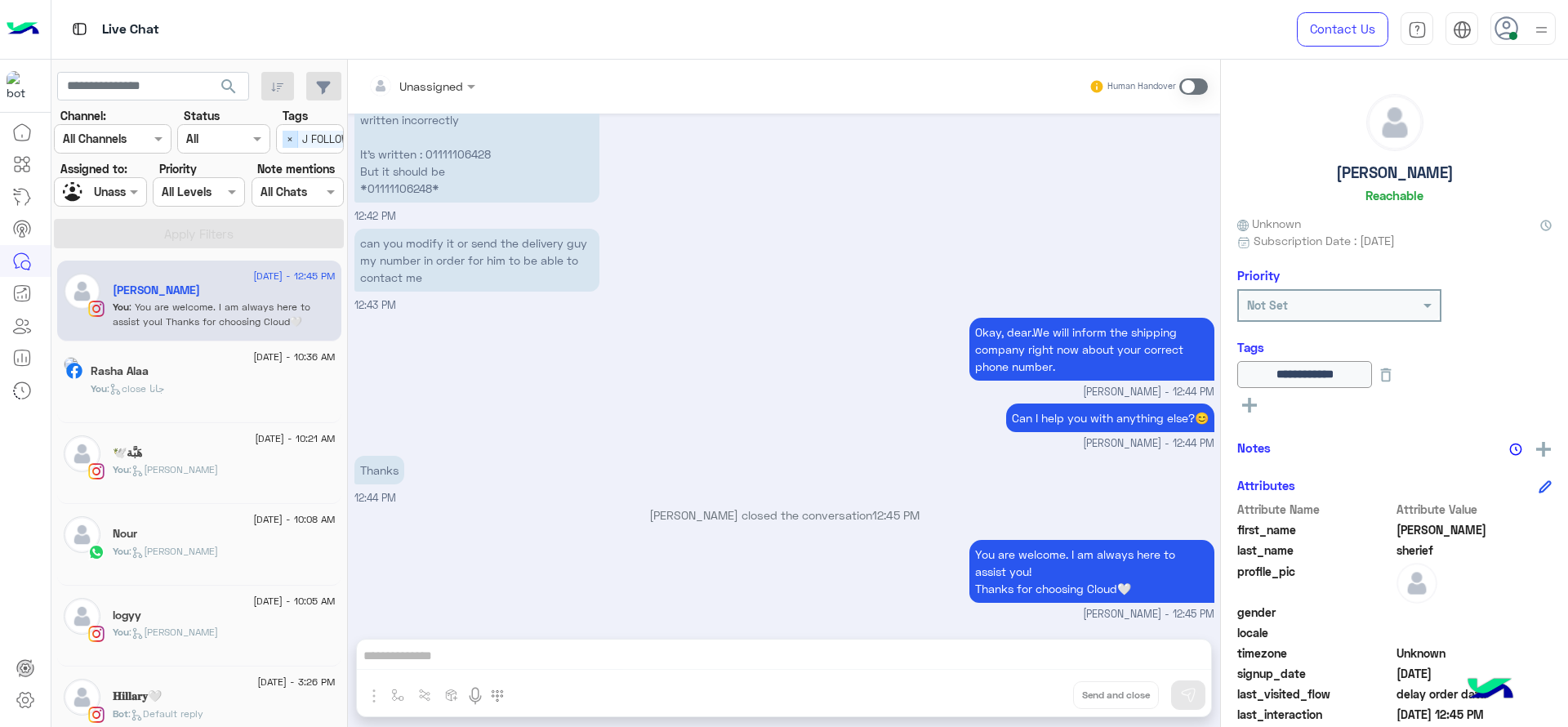
click at [294, 133] on span "×" at bounding box center [290, 139] width 15 height 17
click at [124, 195] on div at bounding box center [100, 191] width 91 height 19
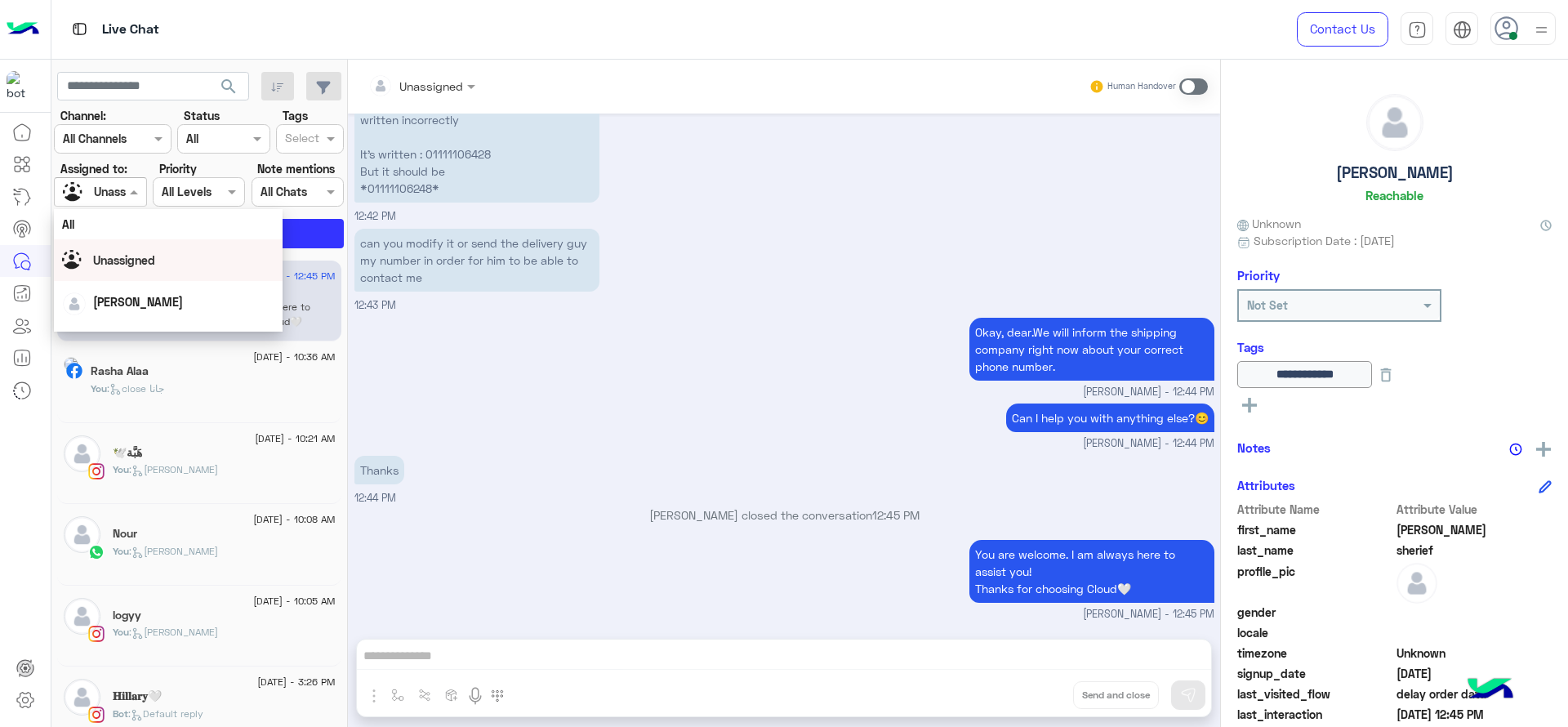
click at [122, 264] on span "Unassigned" at bounding box center [124, 260] width 62 height 14
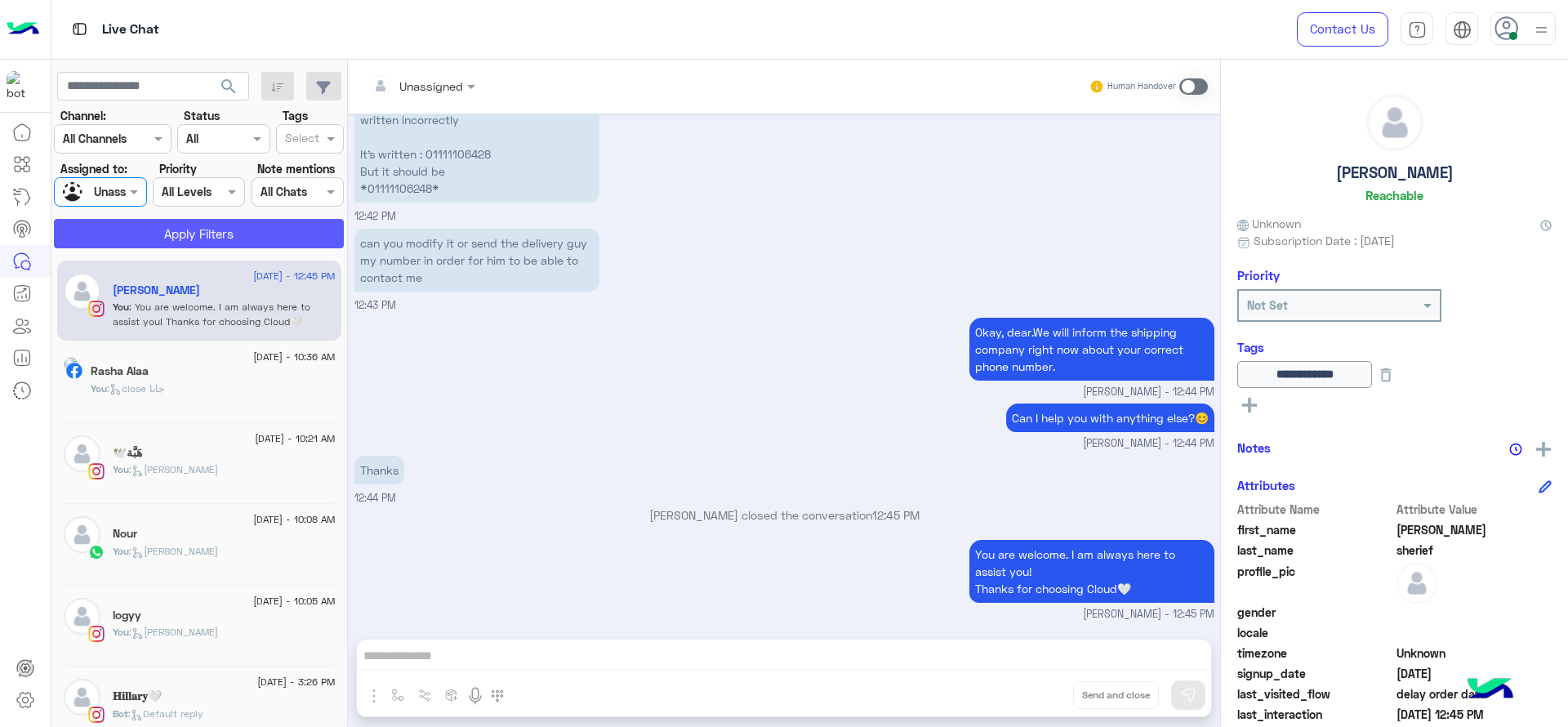
click at [151, 230] on button "Apply Filters" at bounding box center [199, 233] width 290 height 29
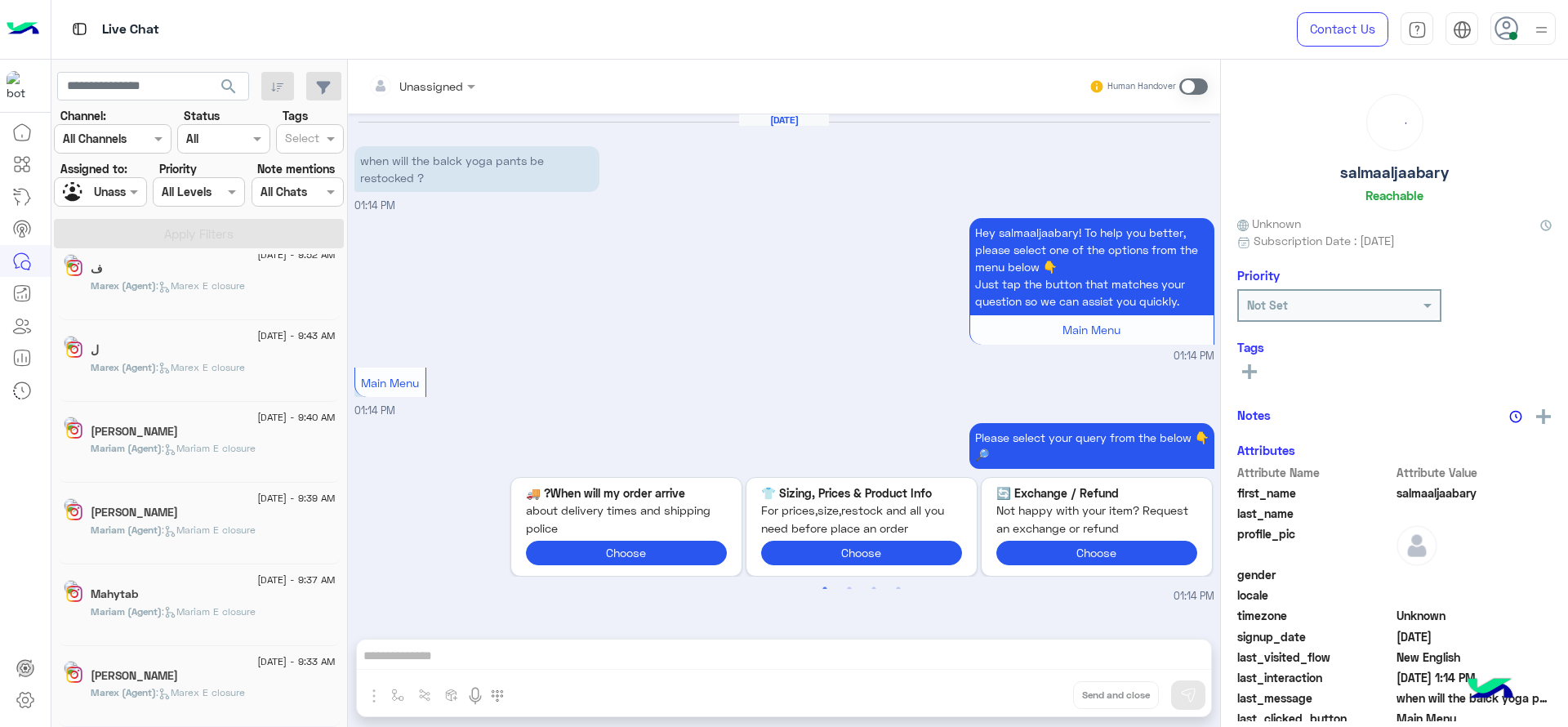
scroll to position [9, 0]
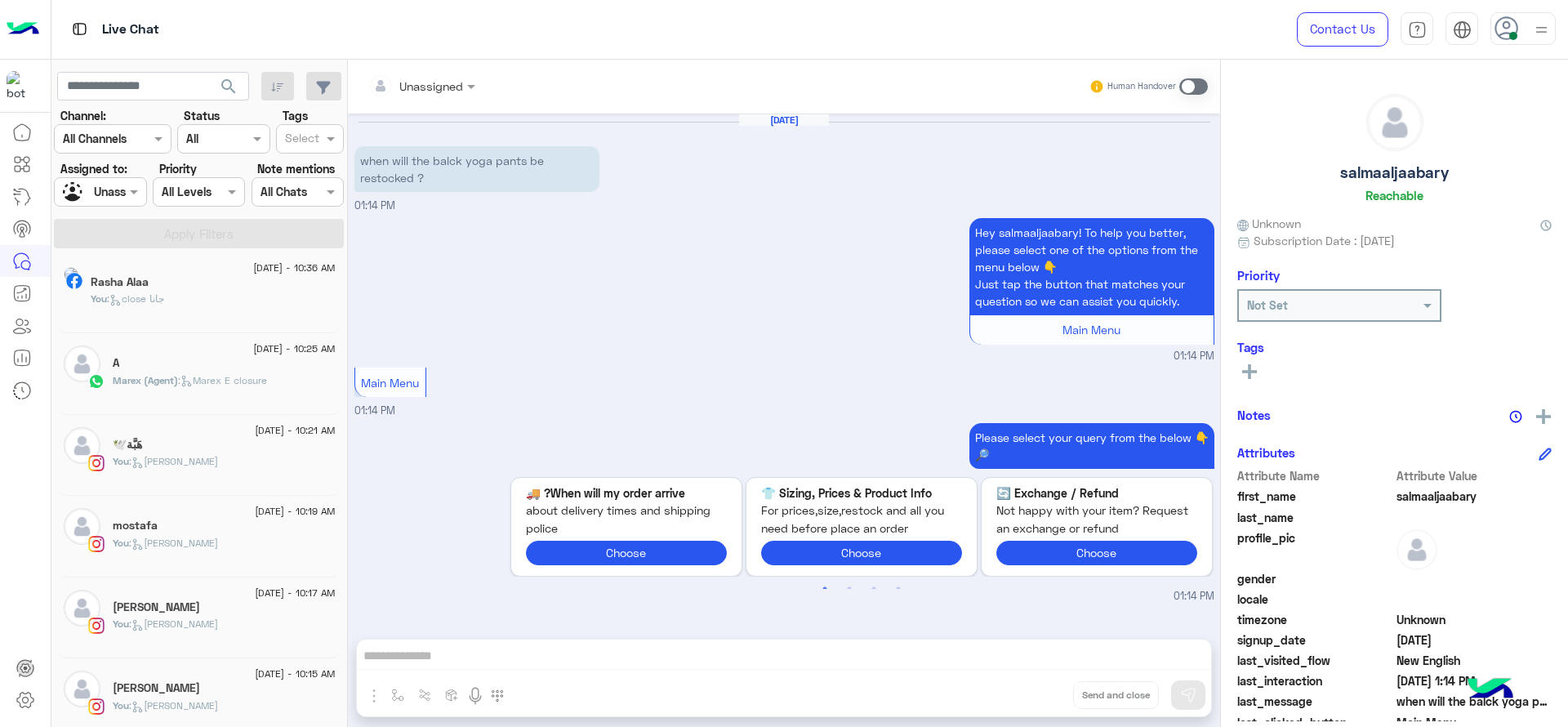
click at [175, 696] on div "sara mourad" at bounding box center [224, 690] width 223 height 17
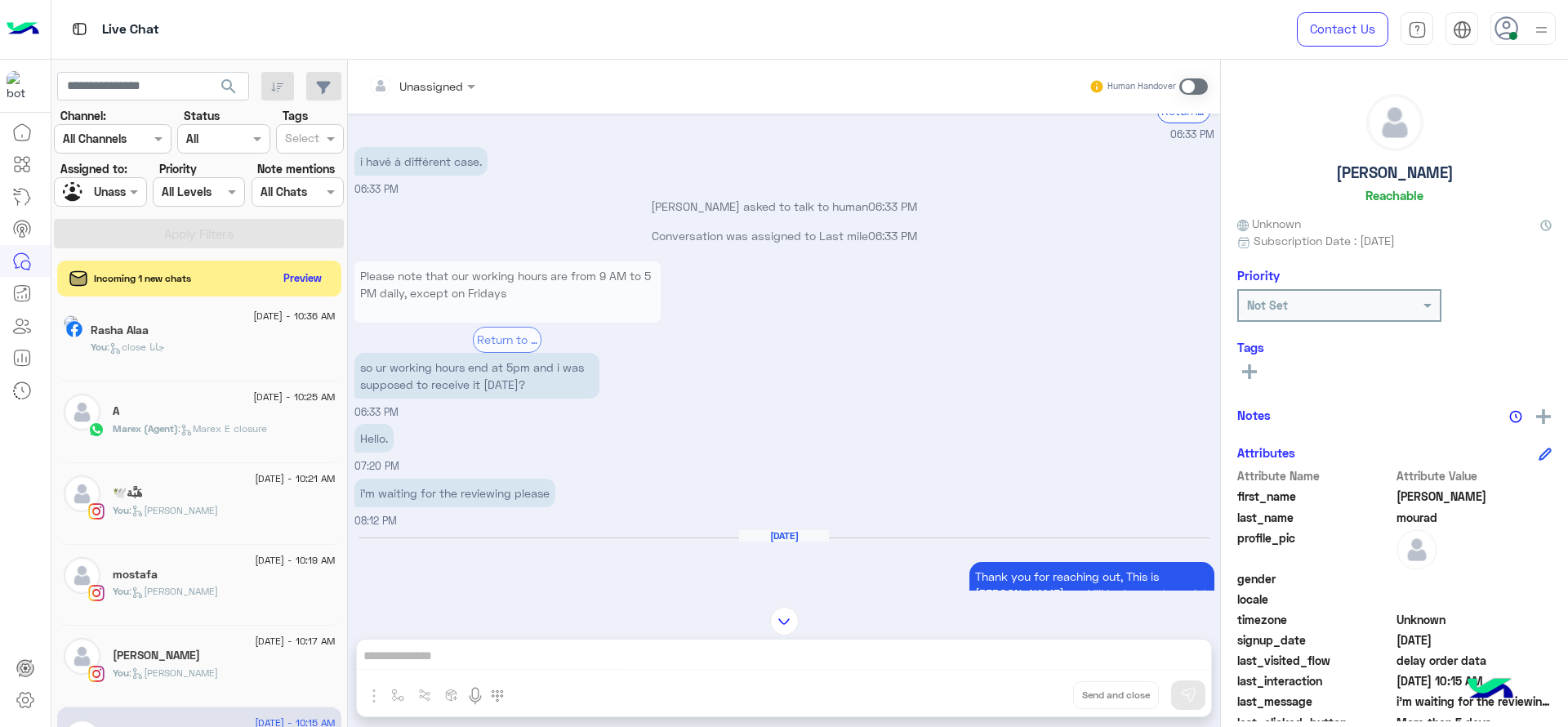
scroll to position [7054, 0]
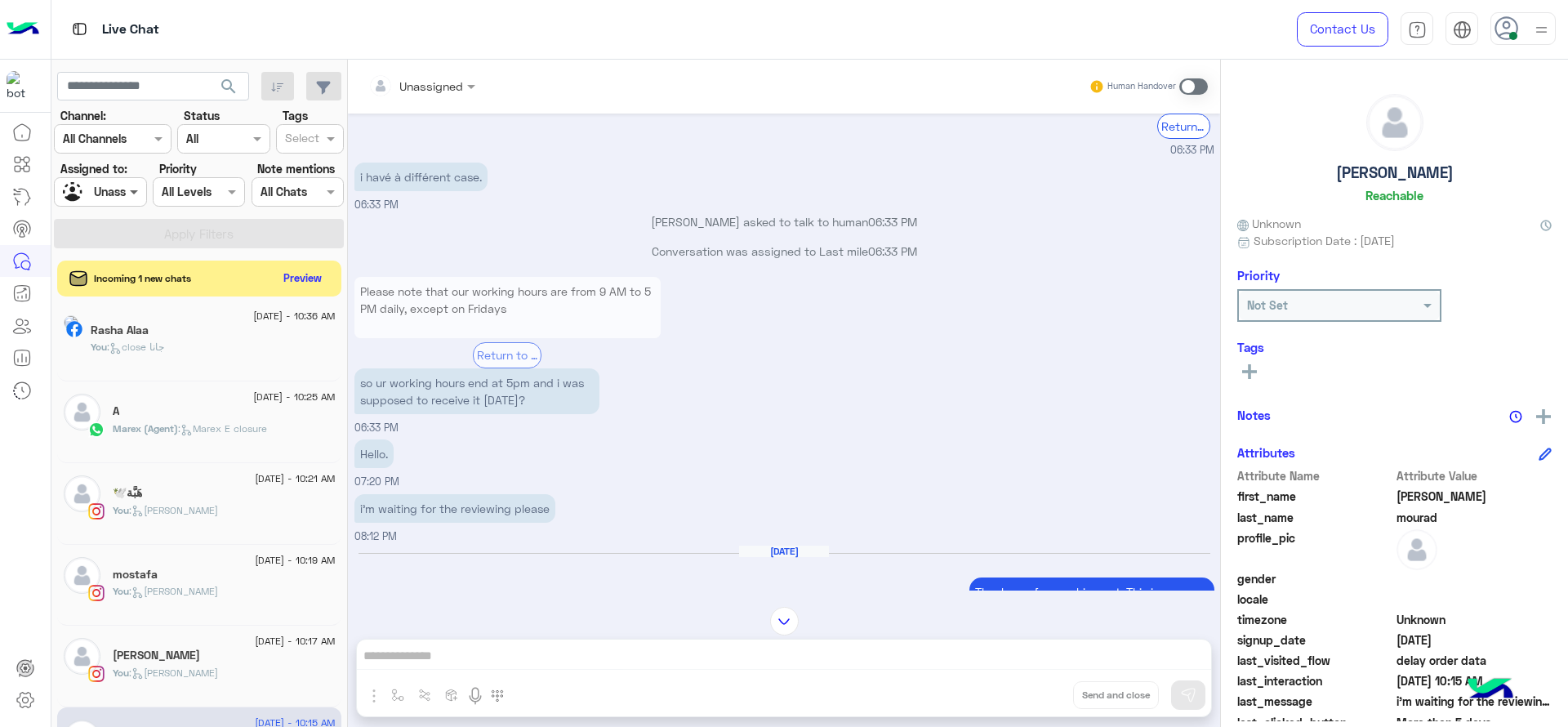
click at [128, 196] on span at bounding box center [136, 191] width 21 height 17
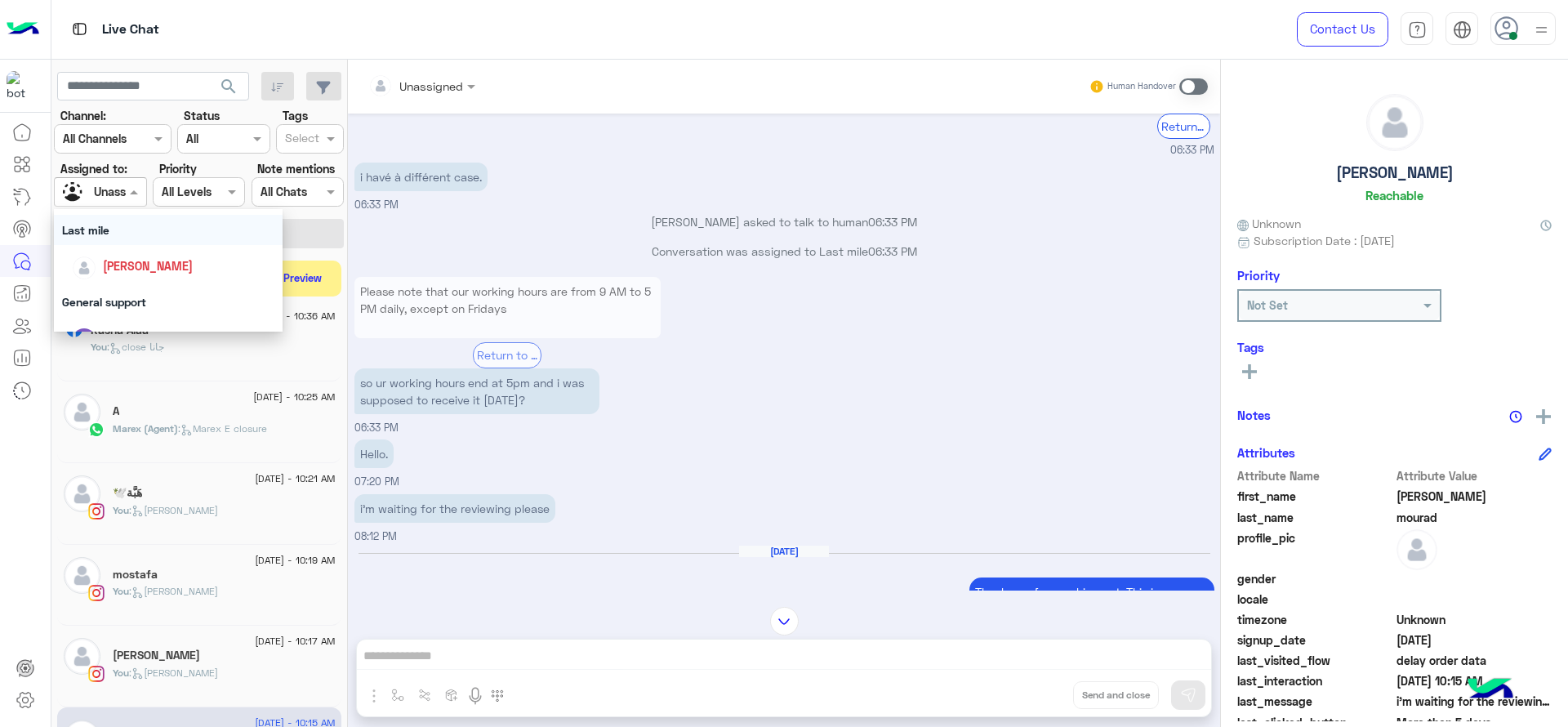
scroll to position [265, 0]
click at [138, 257] on span "[PERSON_NAME]" at bounding box center [148, 264] width 90 height 14
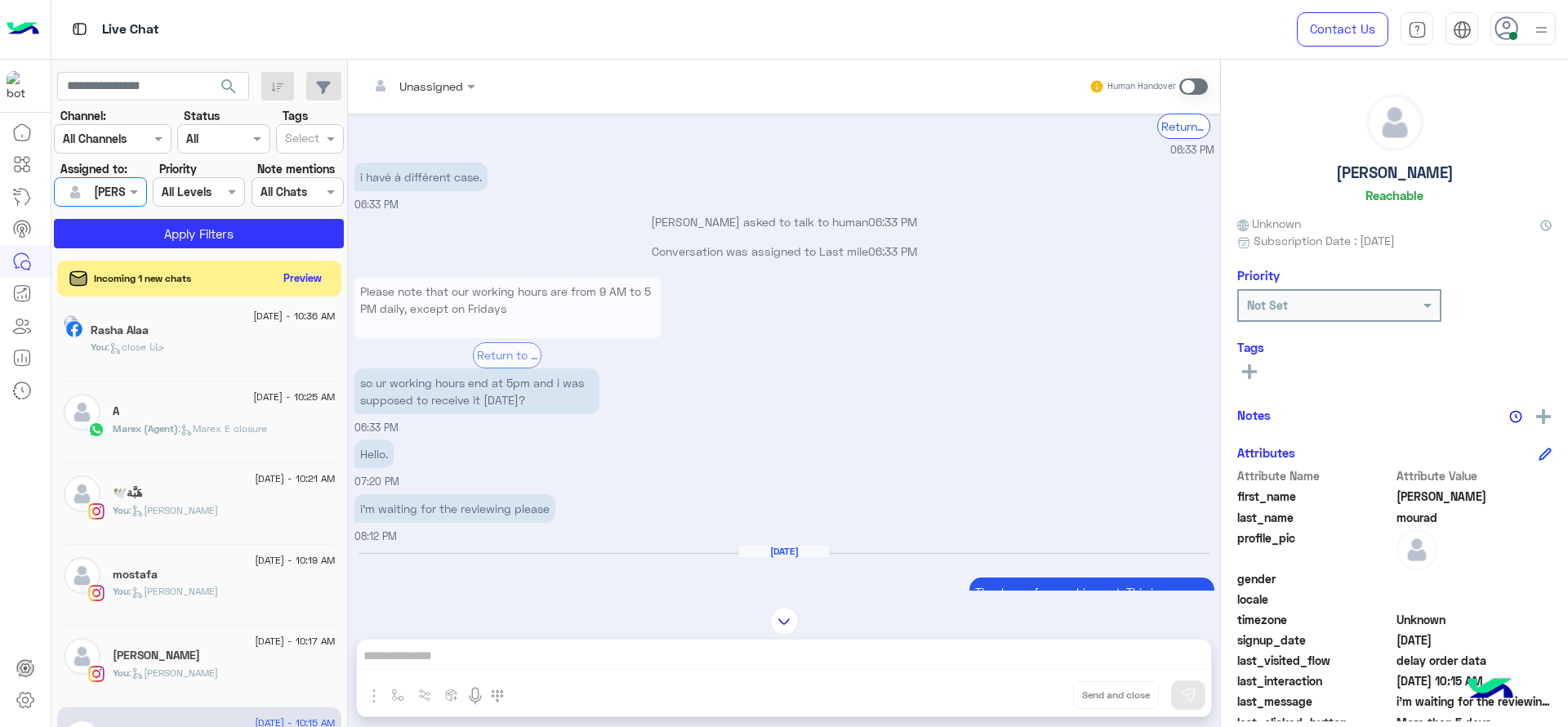
click at [160, 248] on app-inbox-users-filters "search Channel: Channel All Channels Status Channel All Tags Select Assigned to…" at bounding box center [200, 156] width 297 height 195
click at [163, 241] on button "Apply Filters" at bounding box center [199, 233] width 290 height 29
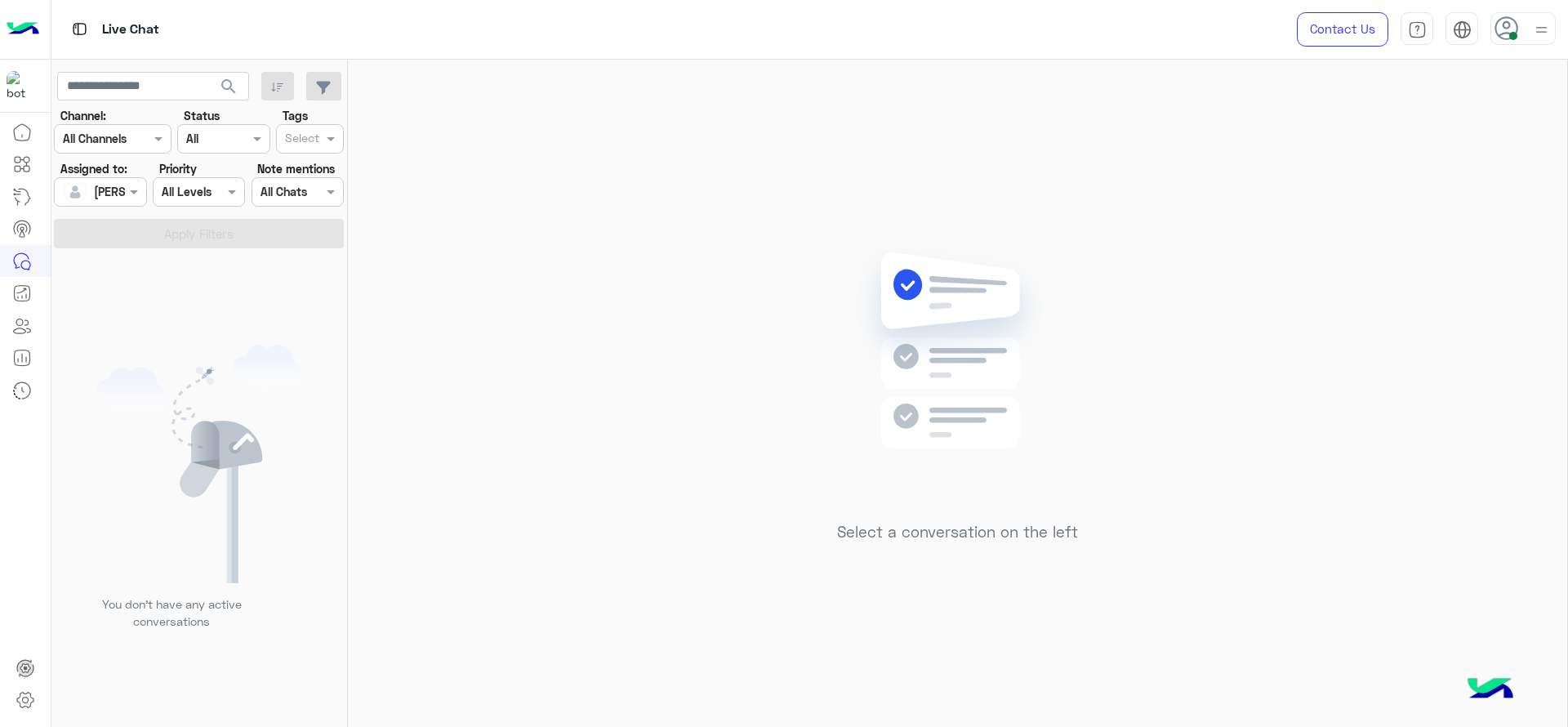
click at [1095, 286] on div "Select a conversation on the left" at bounding box center [956, 396] width 1219 height 674
click at [540, 316] on div "Select a conversation on the left" at bounding box center [956, 396] width 1219 height 674
click at [798, 488] on div "Select a conversation on the left" at bounding box center [956, 396] width 1219 height 674
drag, startPoint x: 775, startPoint y: 229, endPoint x: 747, endPoint y: 177, distance: 59.1
click at [747, 177] on div "Select a conversation on the left" at bounding box center [956, 396] width 1219 height 674
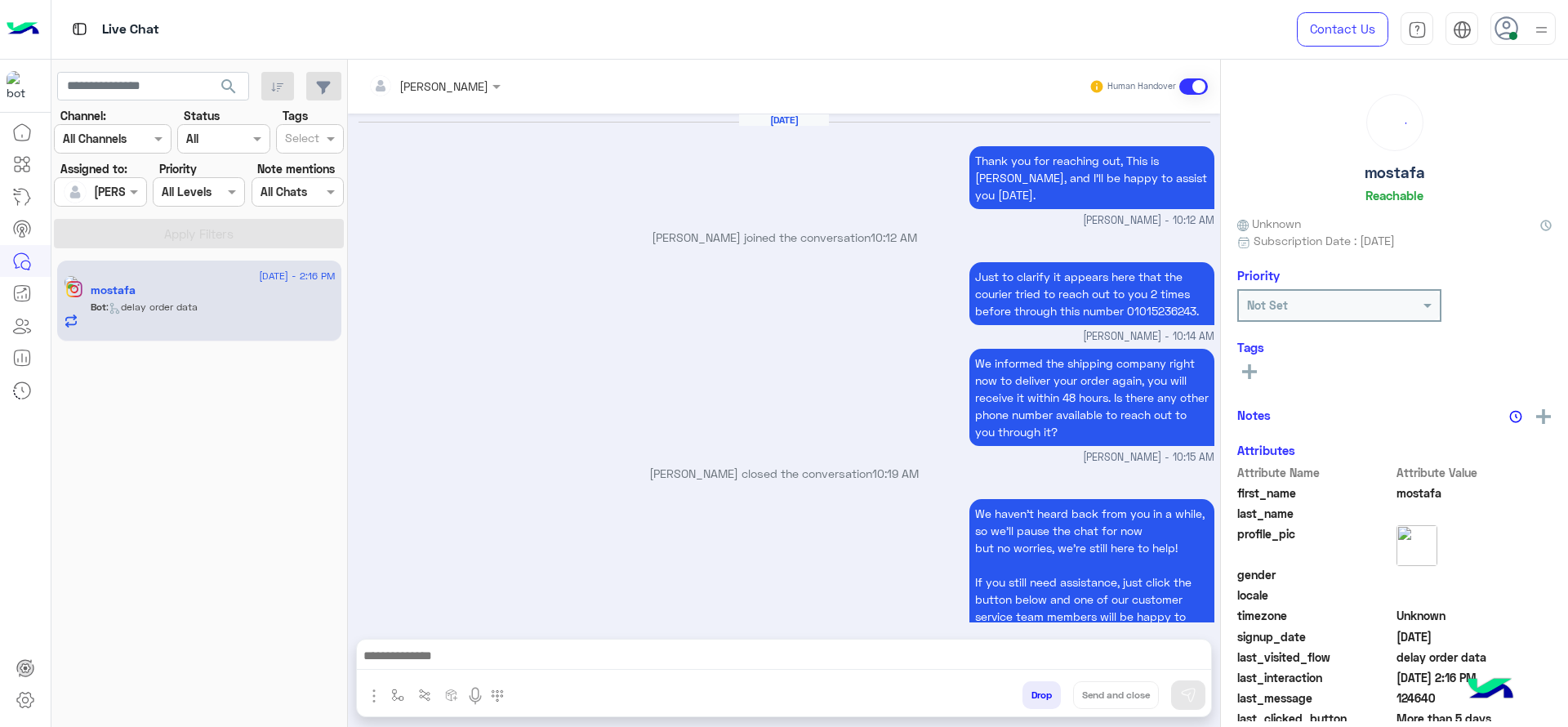
scroll to position [1562, 0]
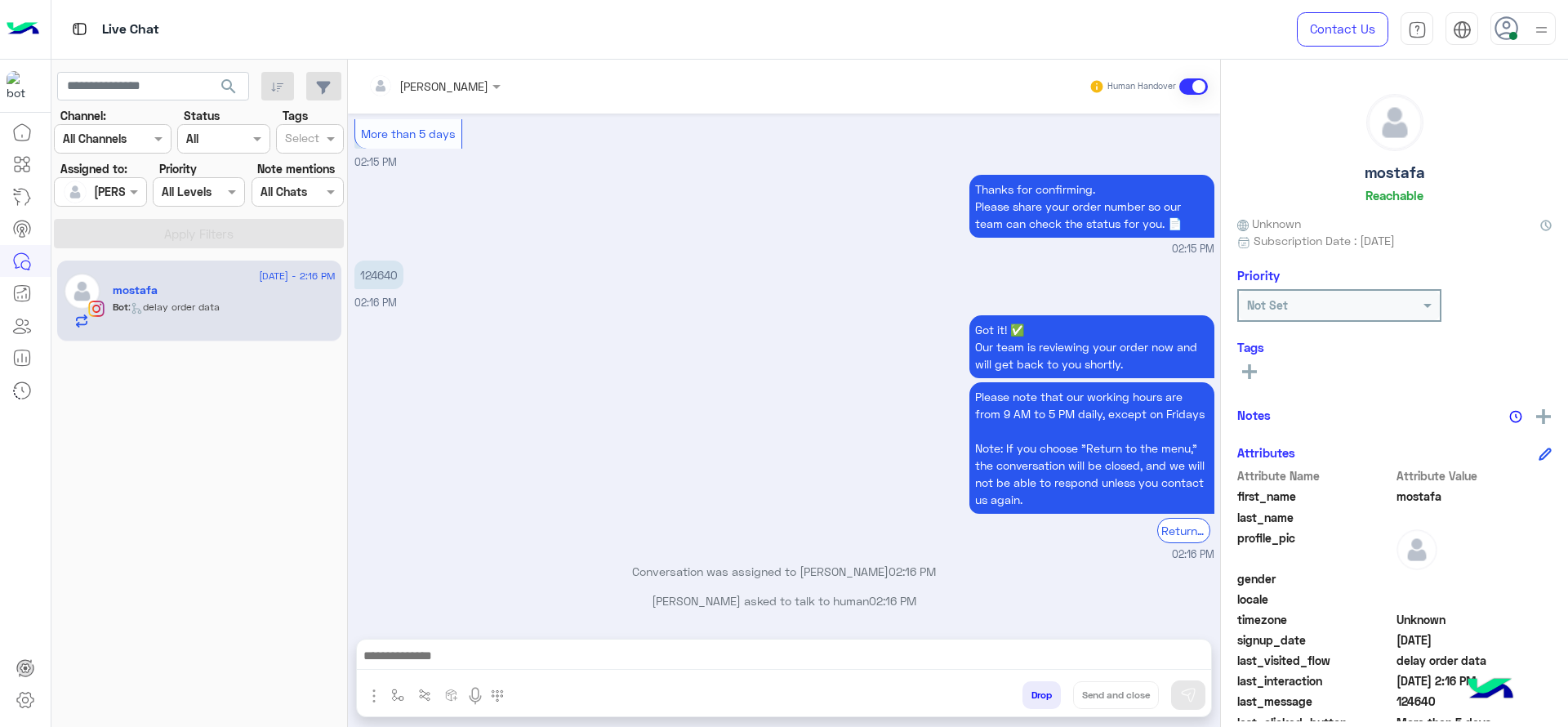
click at [551, 286] on div "124640 02:16 PM" at bounding box center [784, 284] width 859 height 55
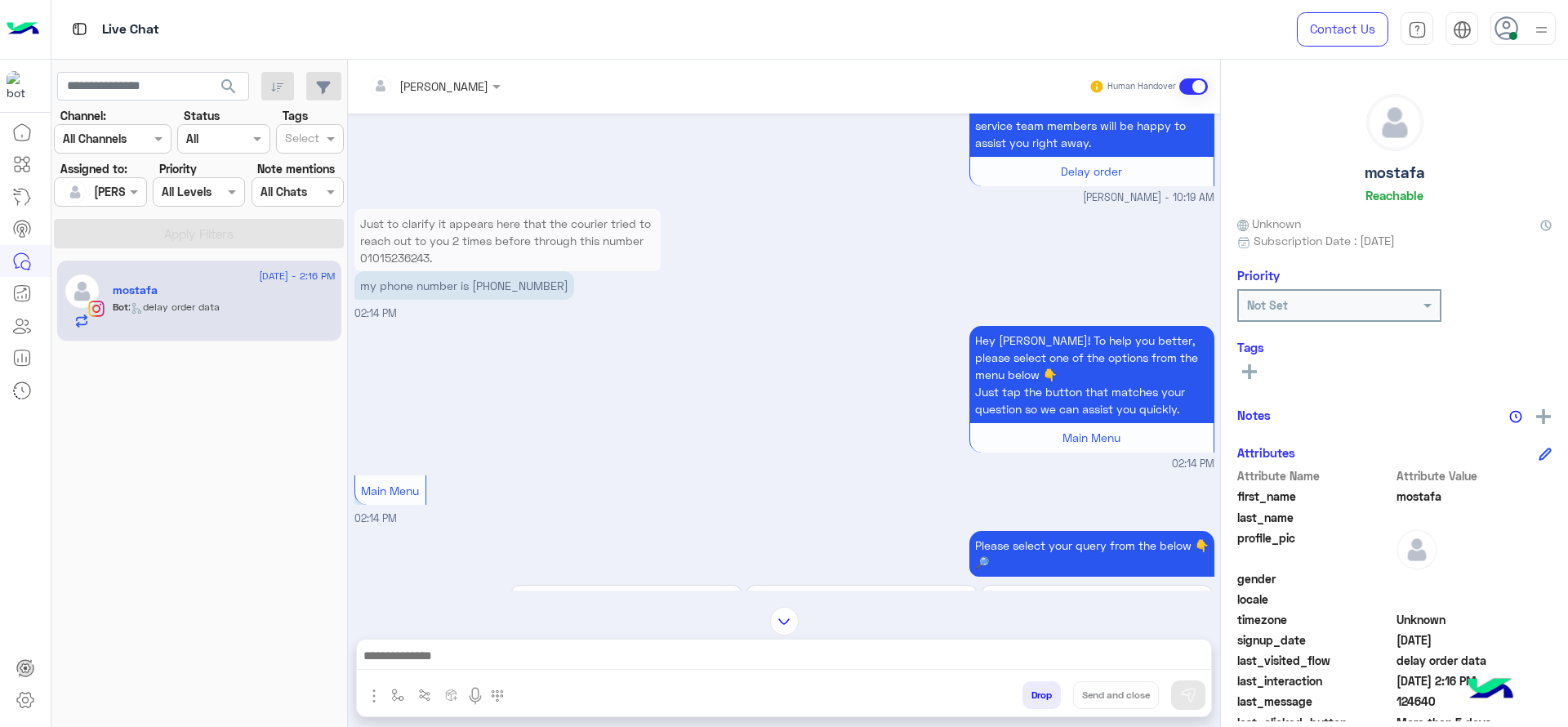
scroll to position [316, 0]
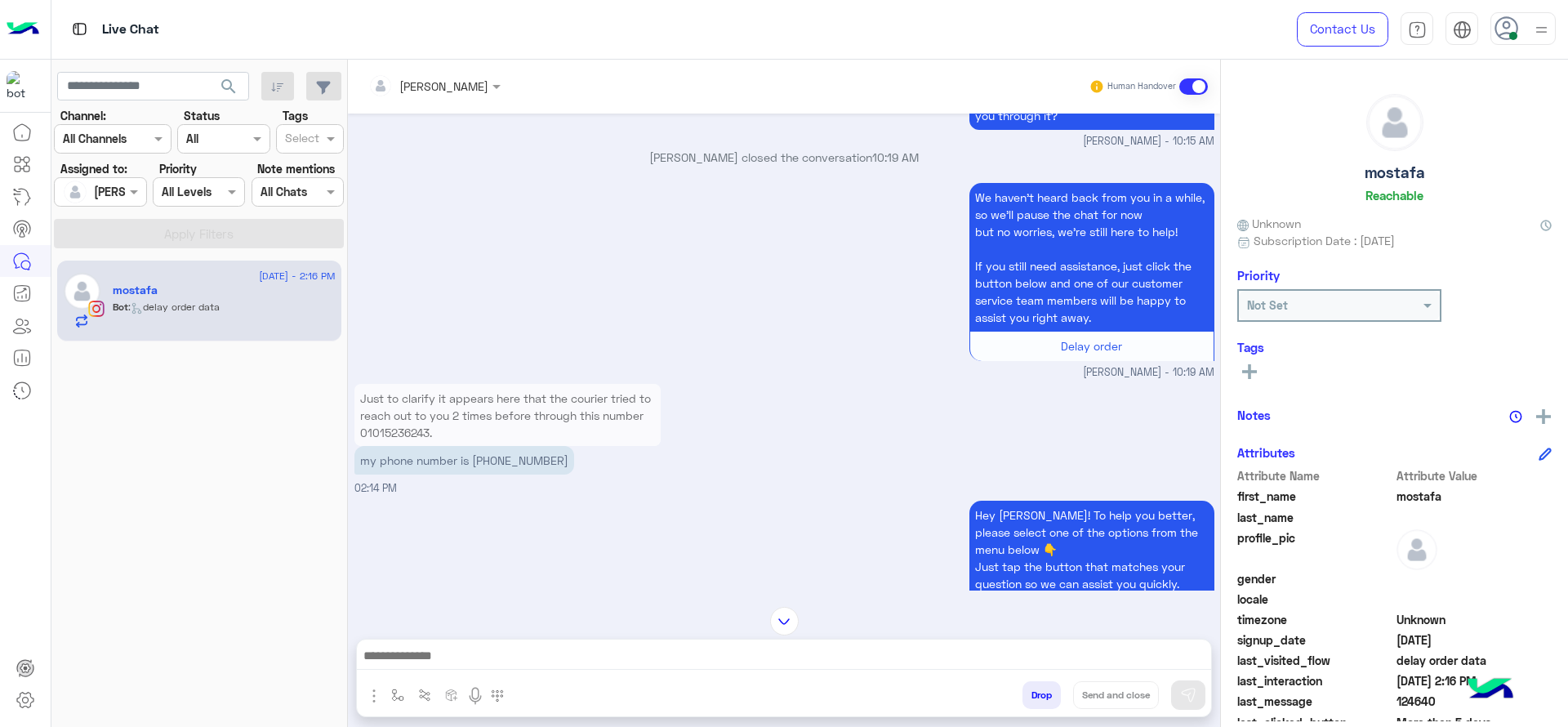
click at [498, 450] on p "my phone number is [PHONE_NUMBER]" at bounding box center [464, 460] width 220 height 28
copy p "01015236246"
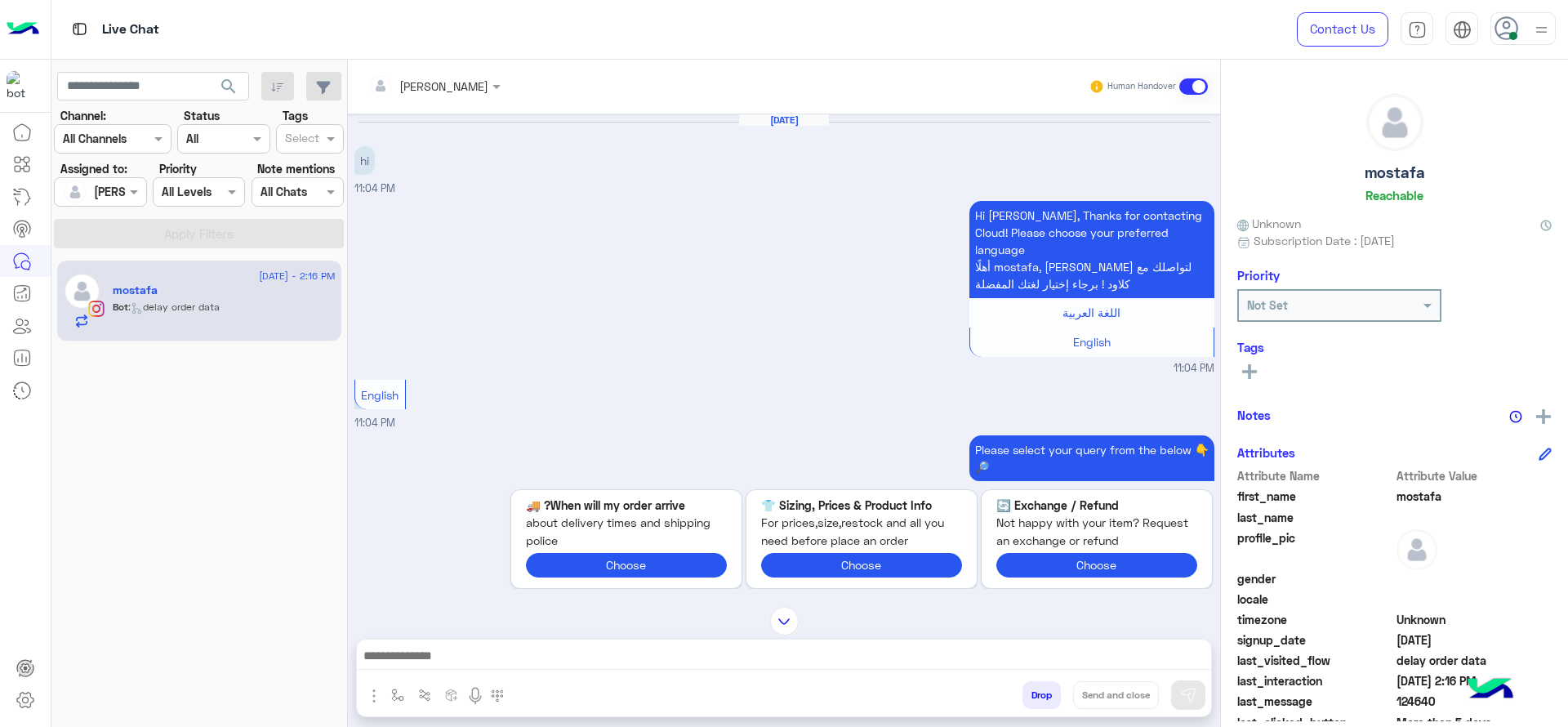
scroll to position [1502, 0]
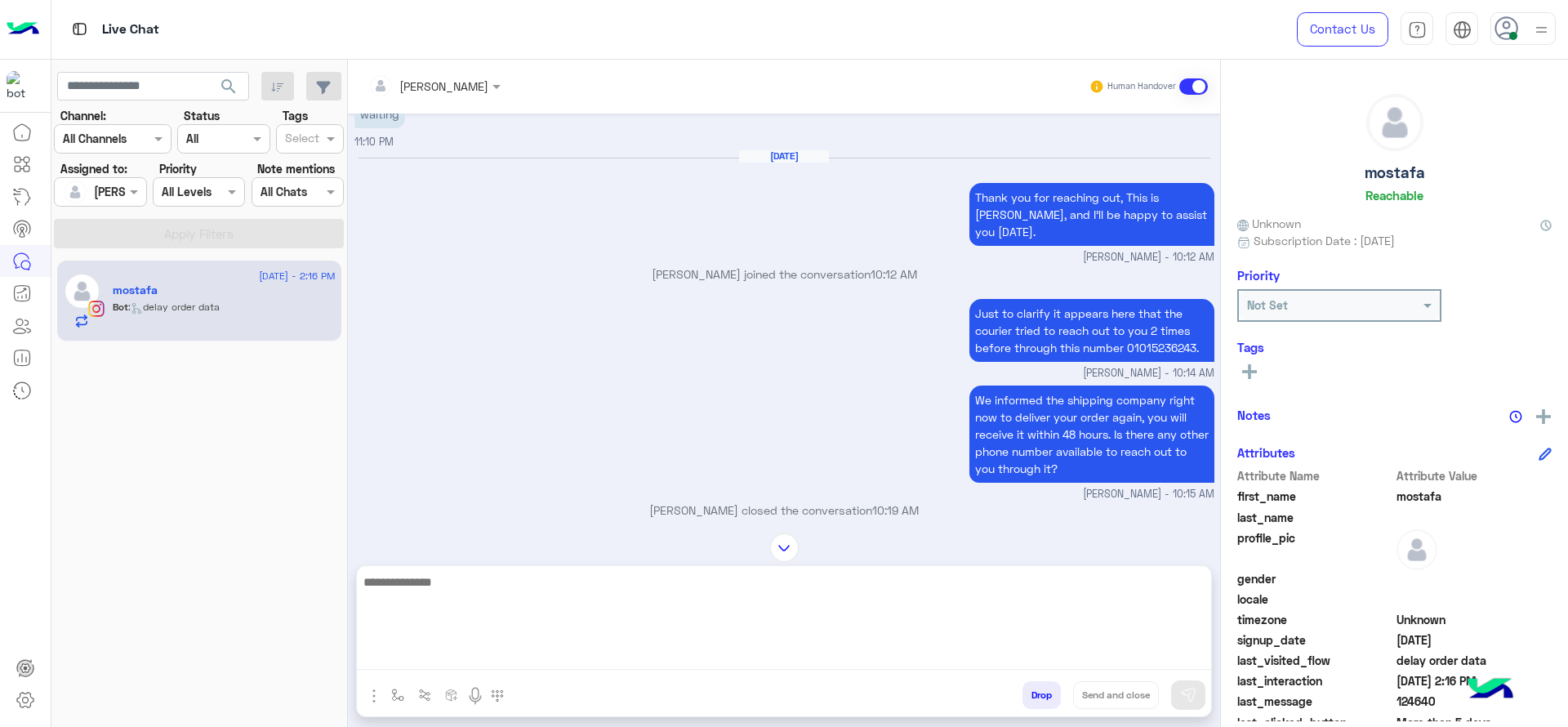
click at [668, 656] on textarea at bounding box center [784, 621] width 854 height 98
type textarea "*"
type textarea "**********"
click at [552, 627] on textarea "**********" at bounding box center [784, 621] width 854 height 98
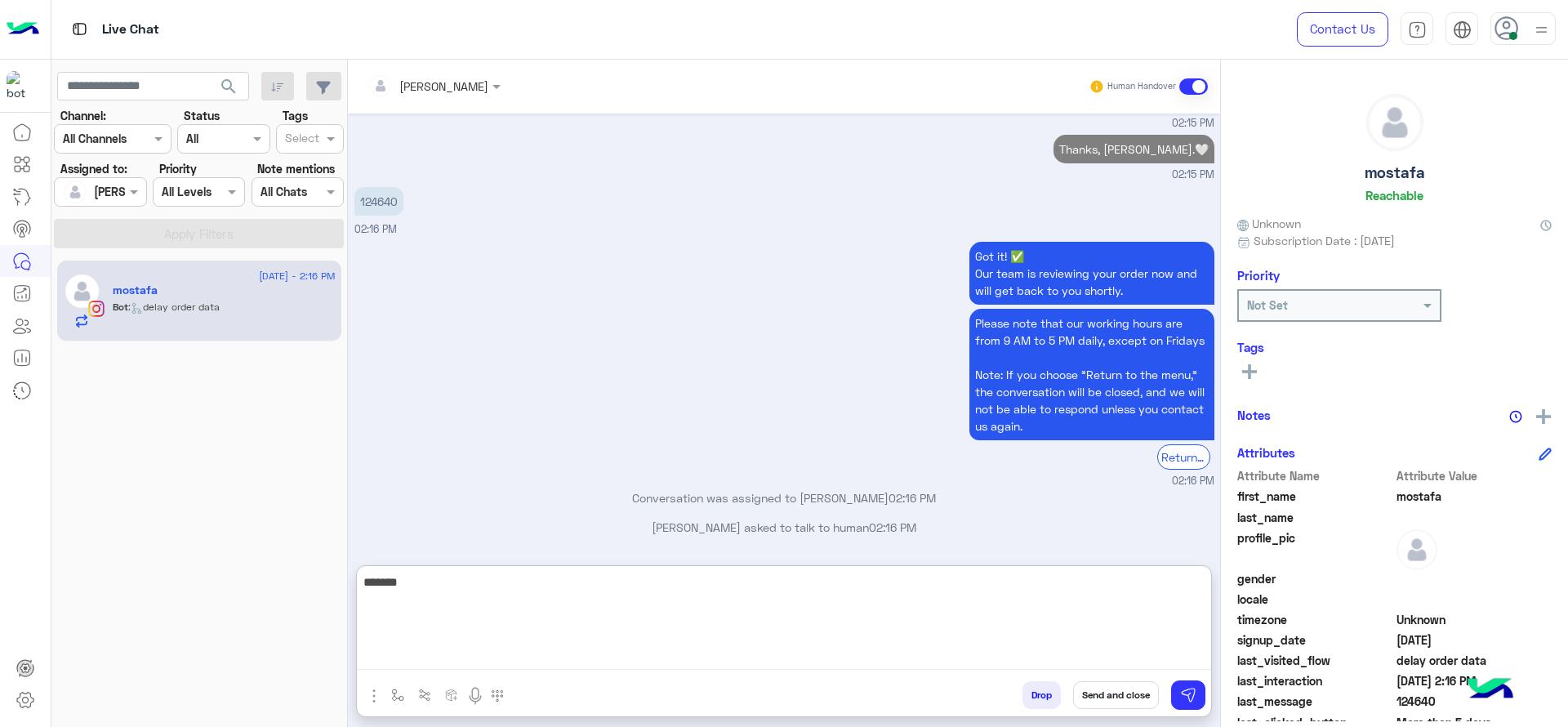
scroll to position [3256, 0]
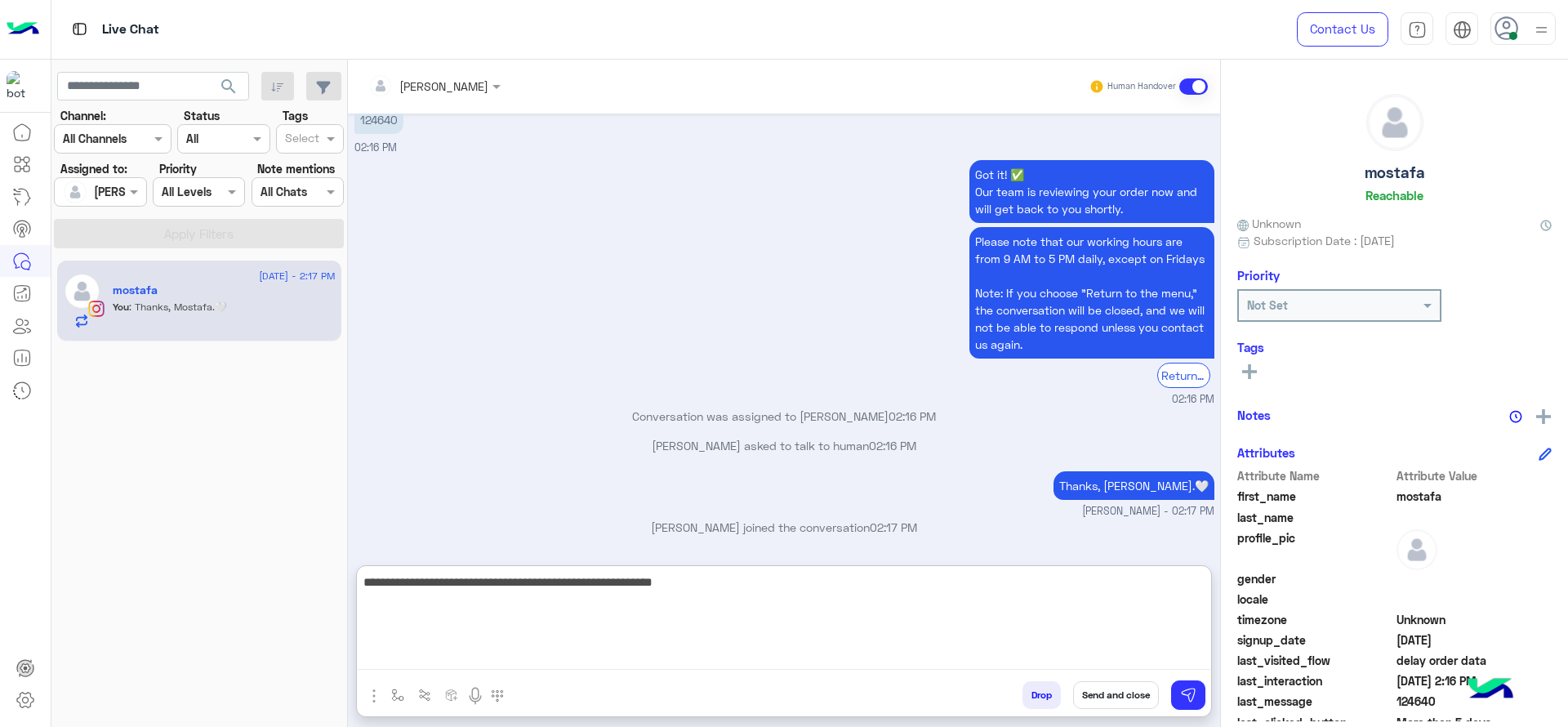
click at [462, 583] on textarea "**********" at bounding box center [784, 621] width 854 height 98
click at [831, 634] on textarea "**********" at bounding box center [784, 621] width 854 height 98
click at [642, 583] on textarea "**********" at bounding box center [784, 621] width 854 height 98
type textarea "**********"
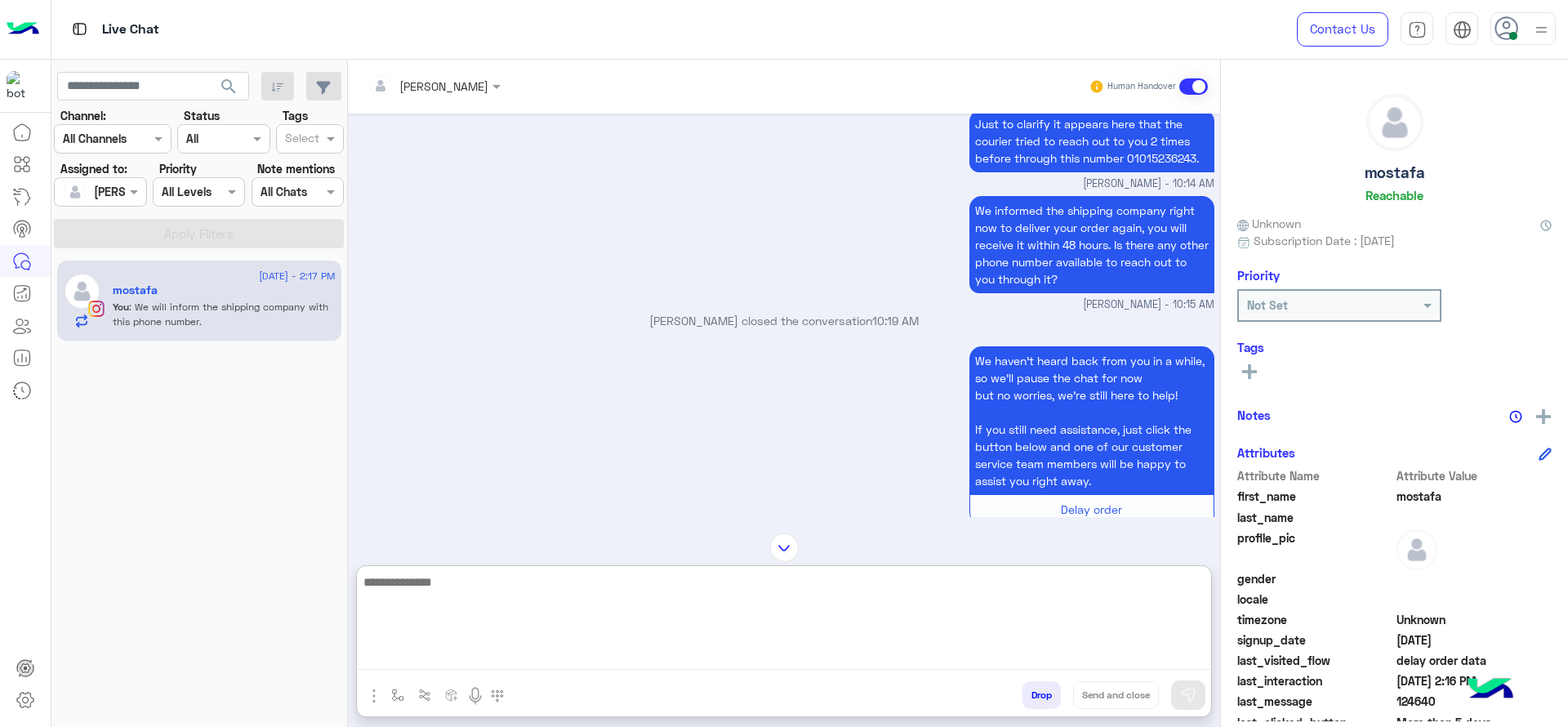
scroll to position [3326, 0]
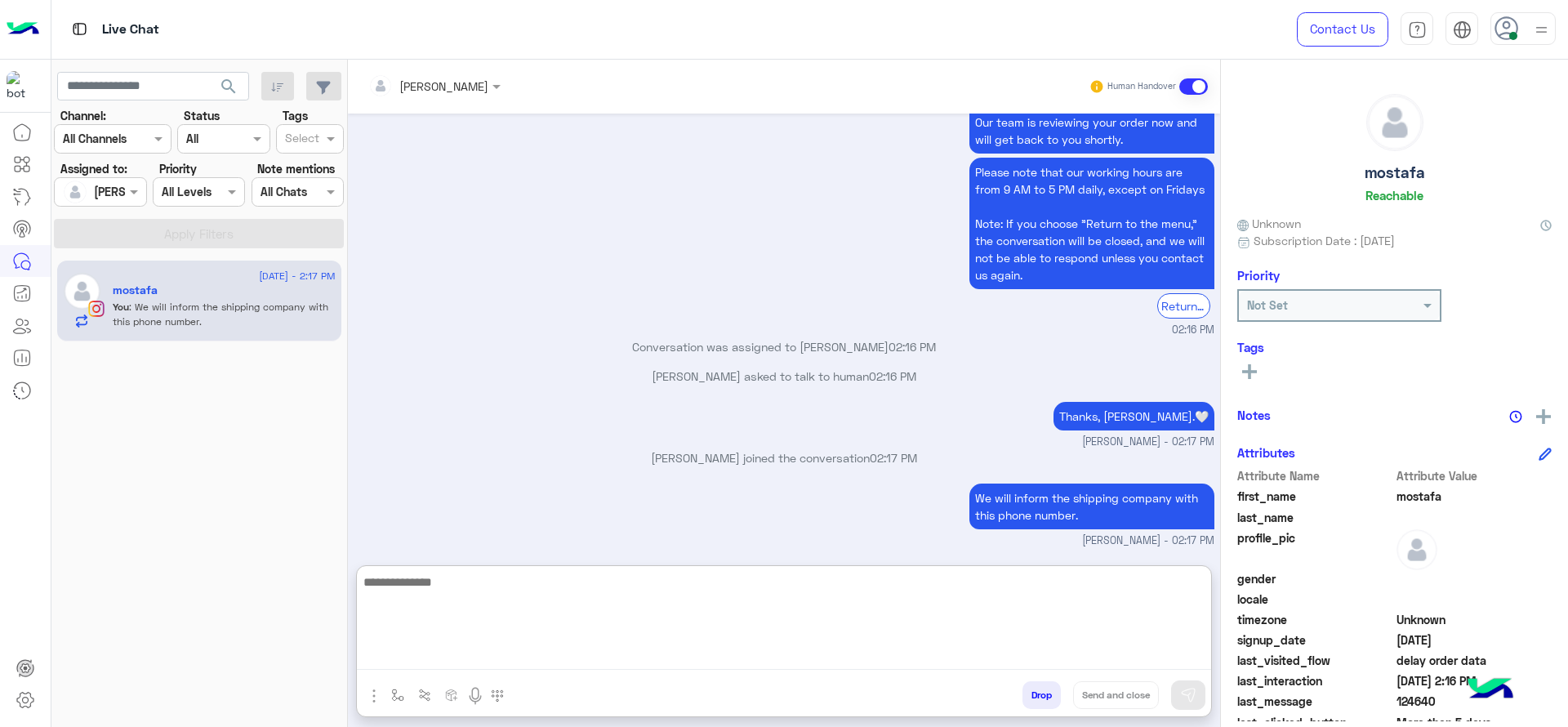
click at [763, 597] on textarea at bounding box center [784, 621] width 854 height 98
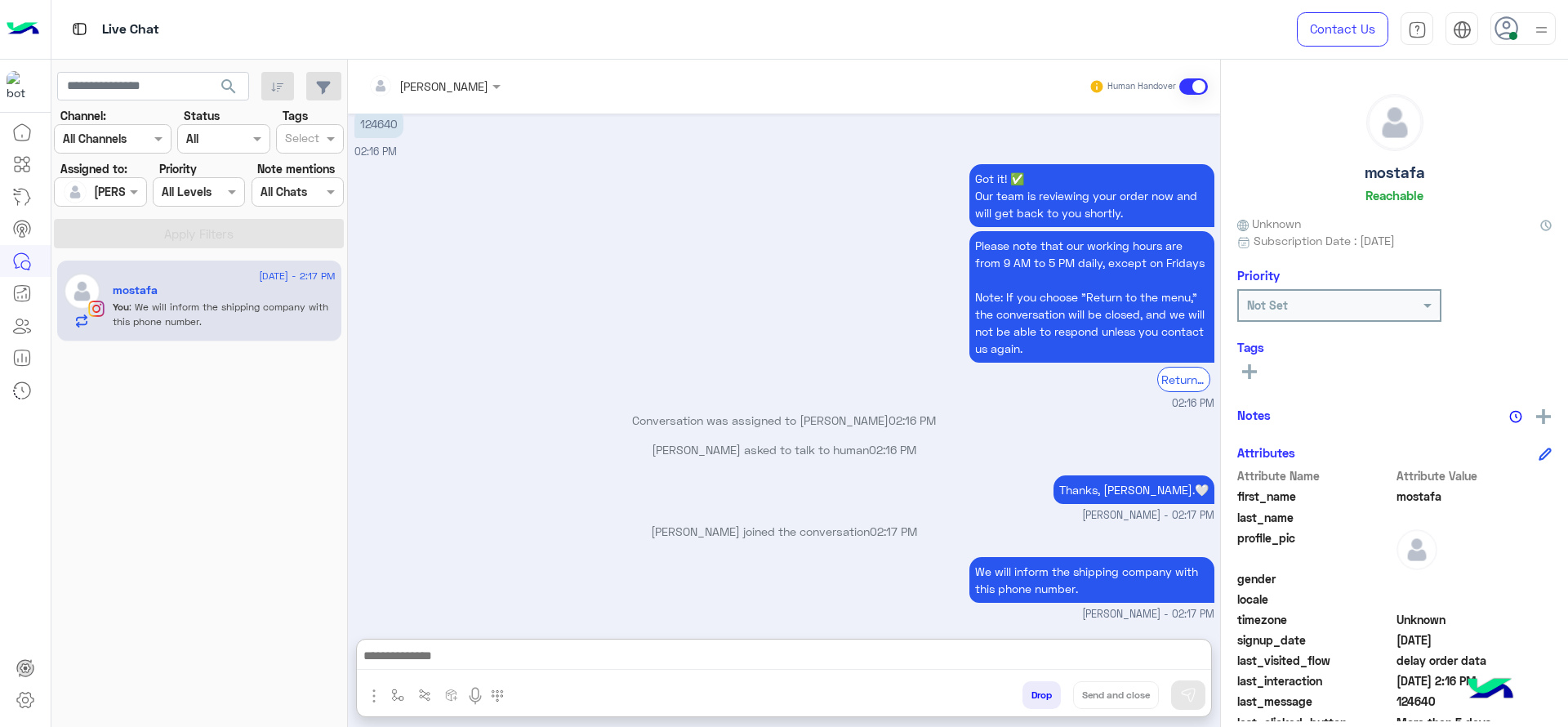
click at [835, 671] on div at bounding box center [784, 660] width 854 height 41
click at [403, 682] on button "button" at bounding box center [397, 694] width 27 height 27
click at [406, 654] on input "text" at bounding box center [427, 660] width 67 height 19
type input "*"
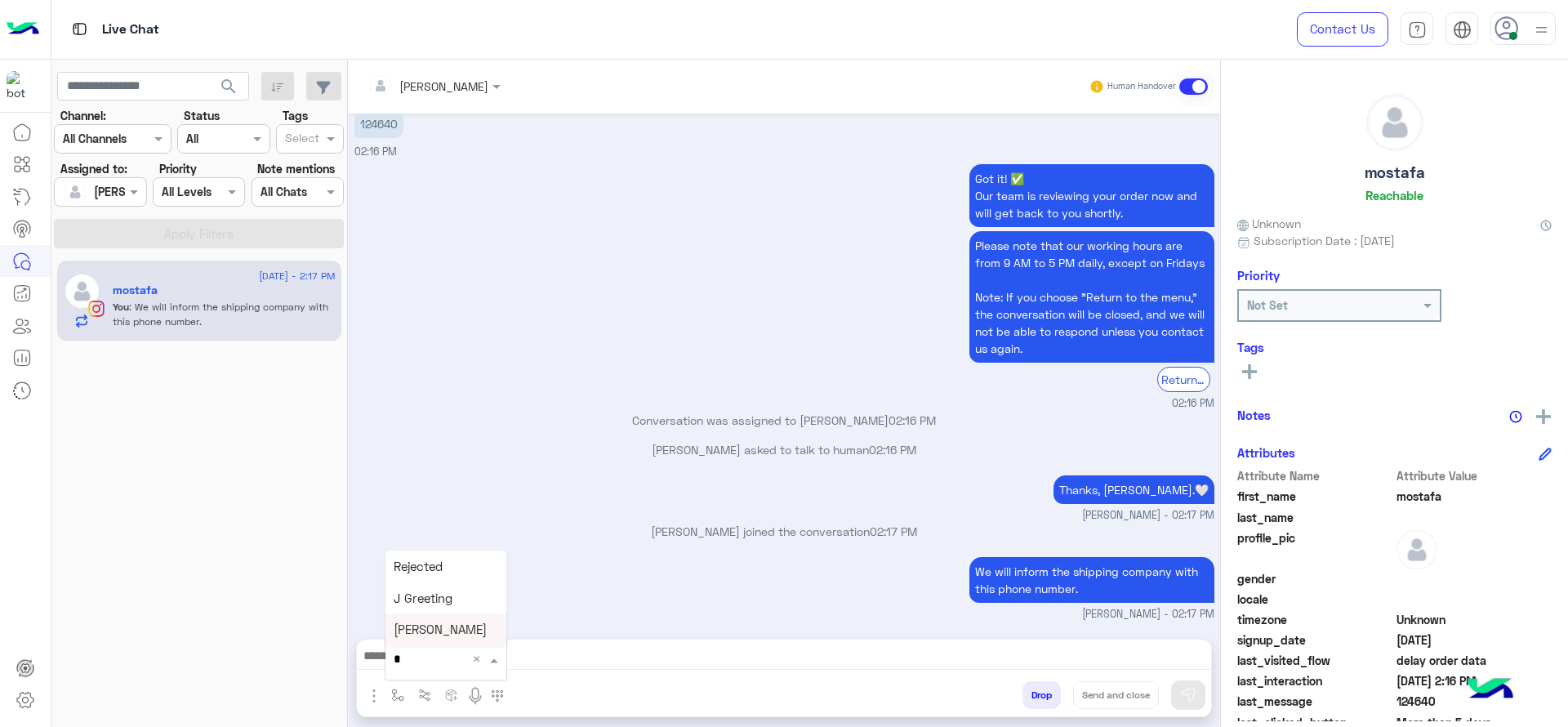
click at [442, 617] on div "[PERSON_NAME]" at bounding box center [445, 630] width 121 height 32
type textarea "**********"
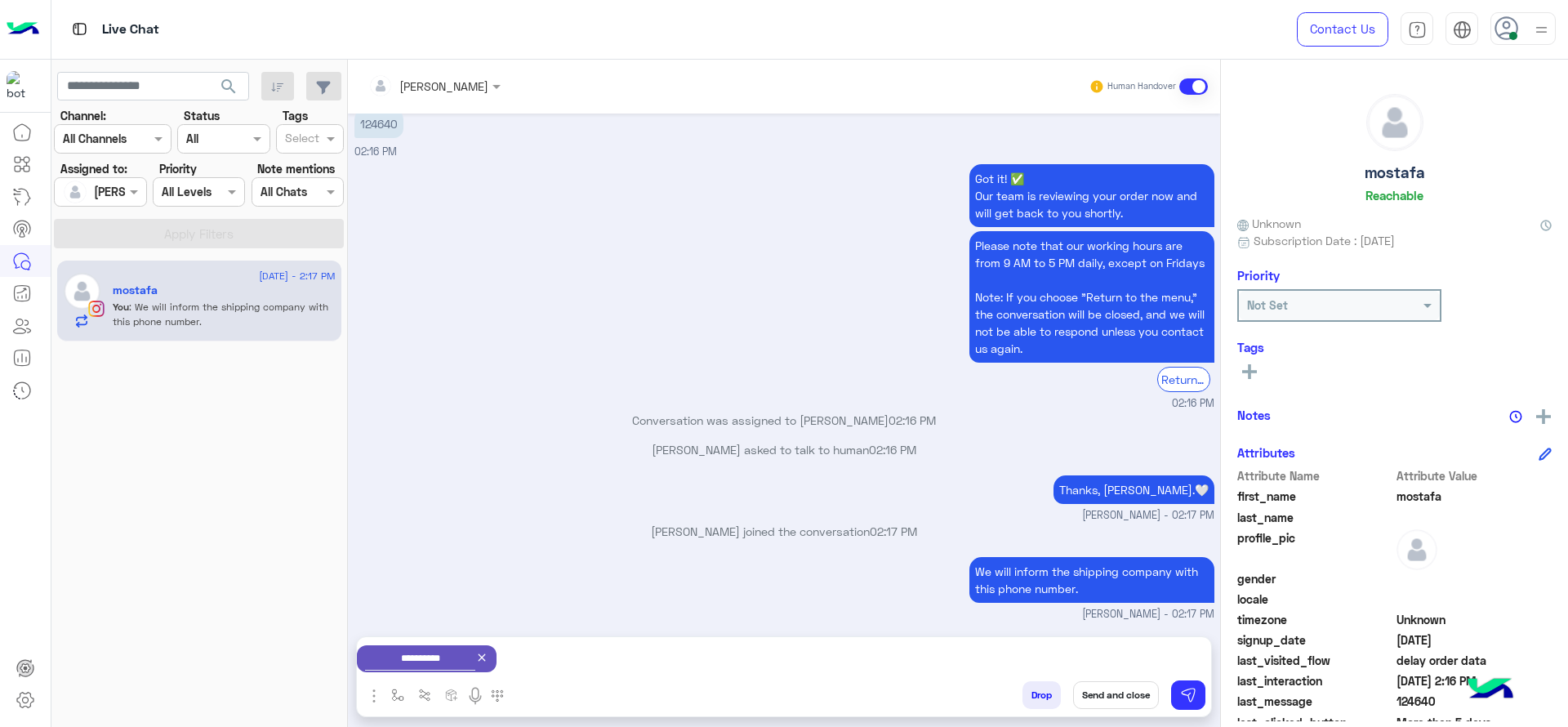
scroll to position [3255, 0]
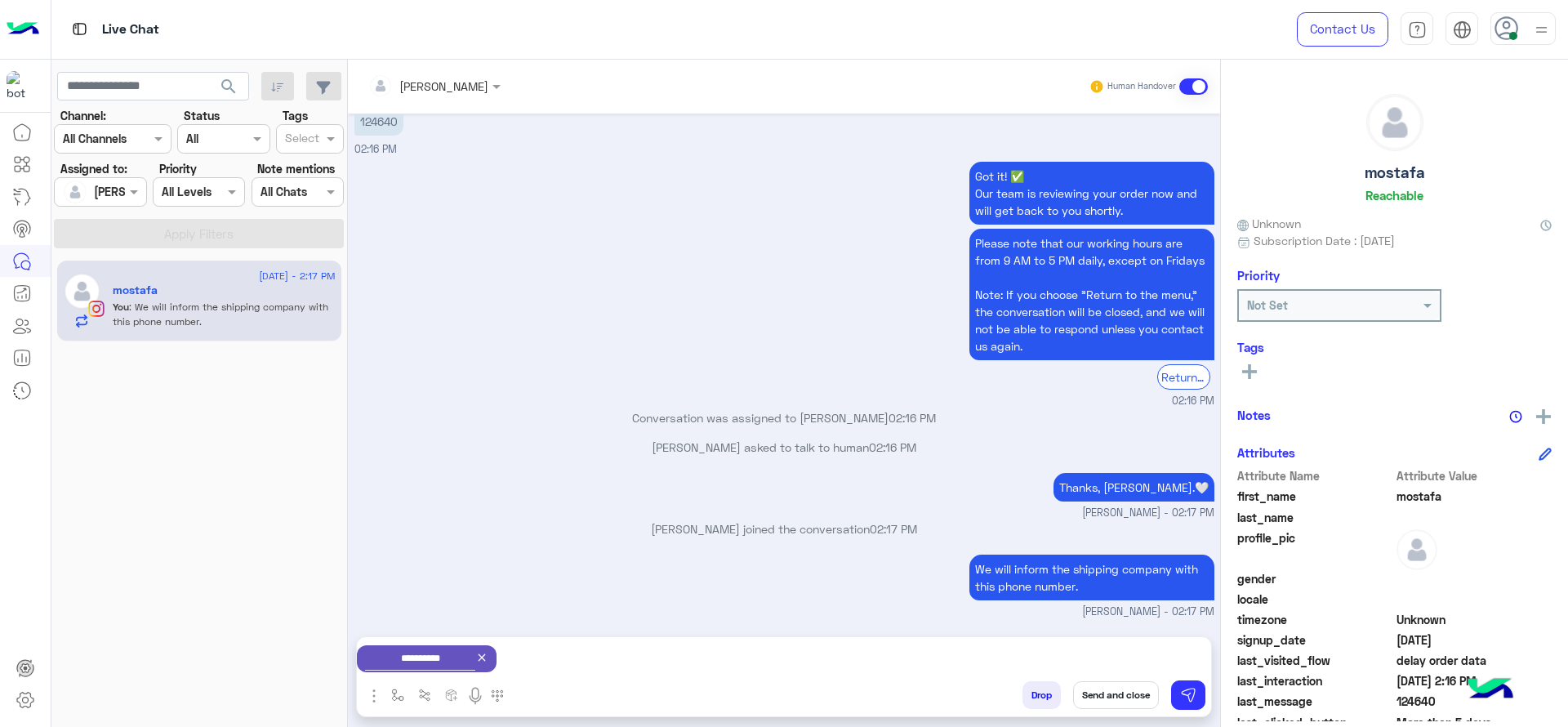
click at [1109, 692] on button "Send and close" at bounding box center [1116, 695] width 86 height 27
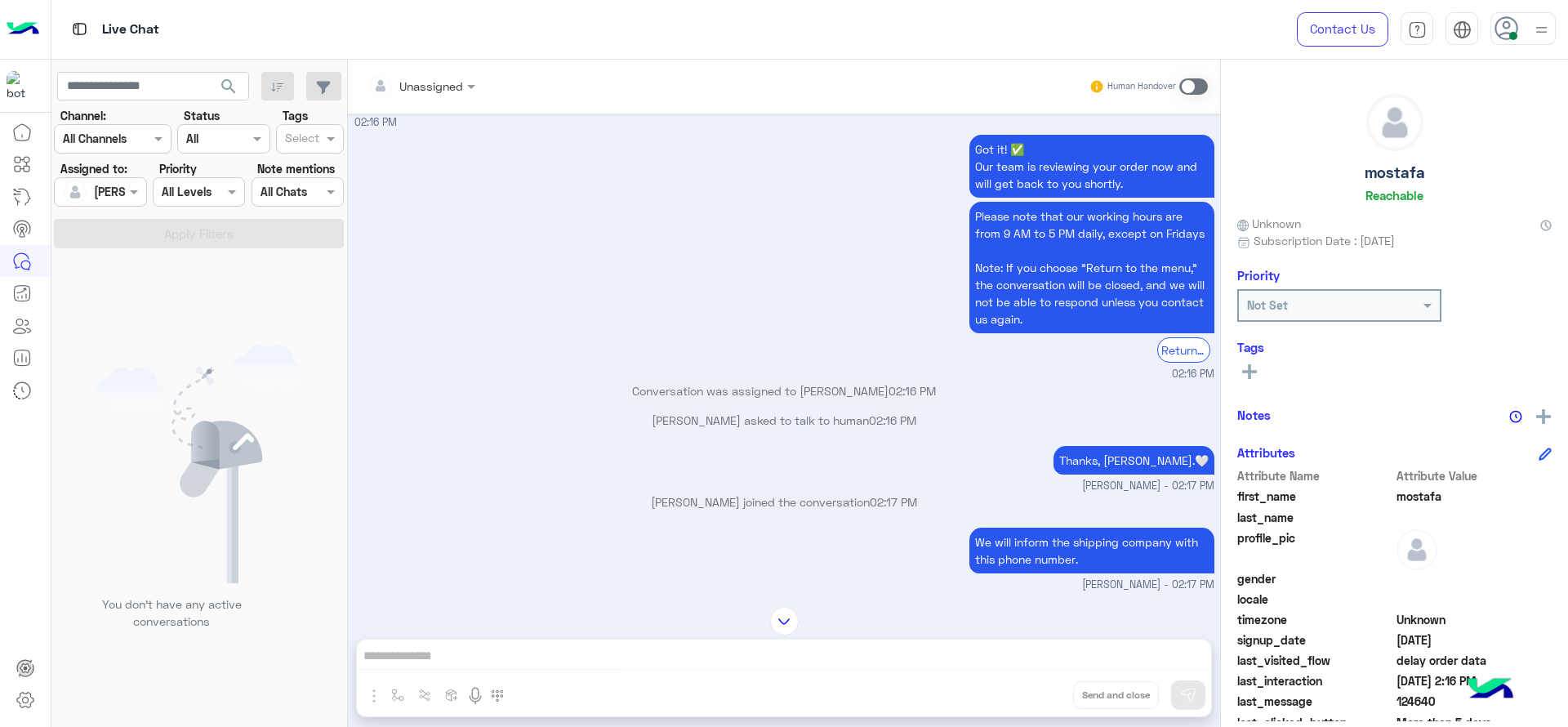
scroll to position [3484, 0]
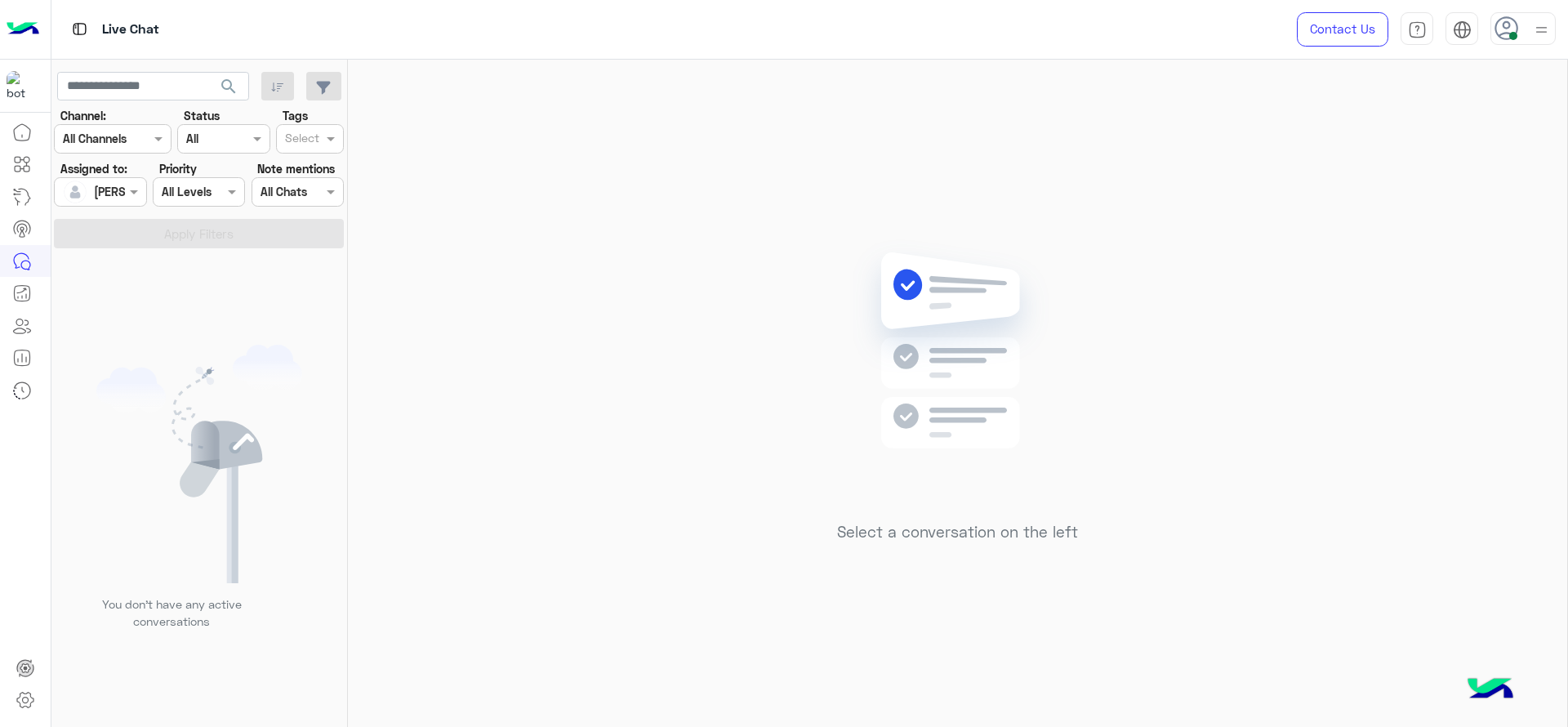
click at [500, 261] on div "Select a conversation on the left" at bounding box center [956, 396] width 1219 height 674
click at [865, 125] on div "Select a conversation on the left" at bounding box center [956, 396] width 1219 height 674
click at [122, 191] on div at bounding box center [100, 191] width 91 height 19
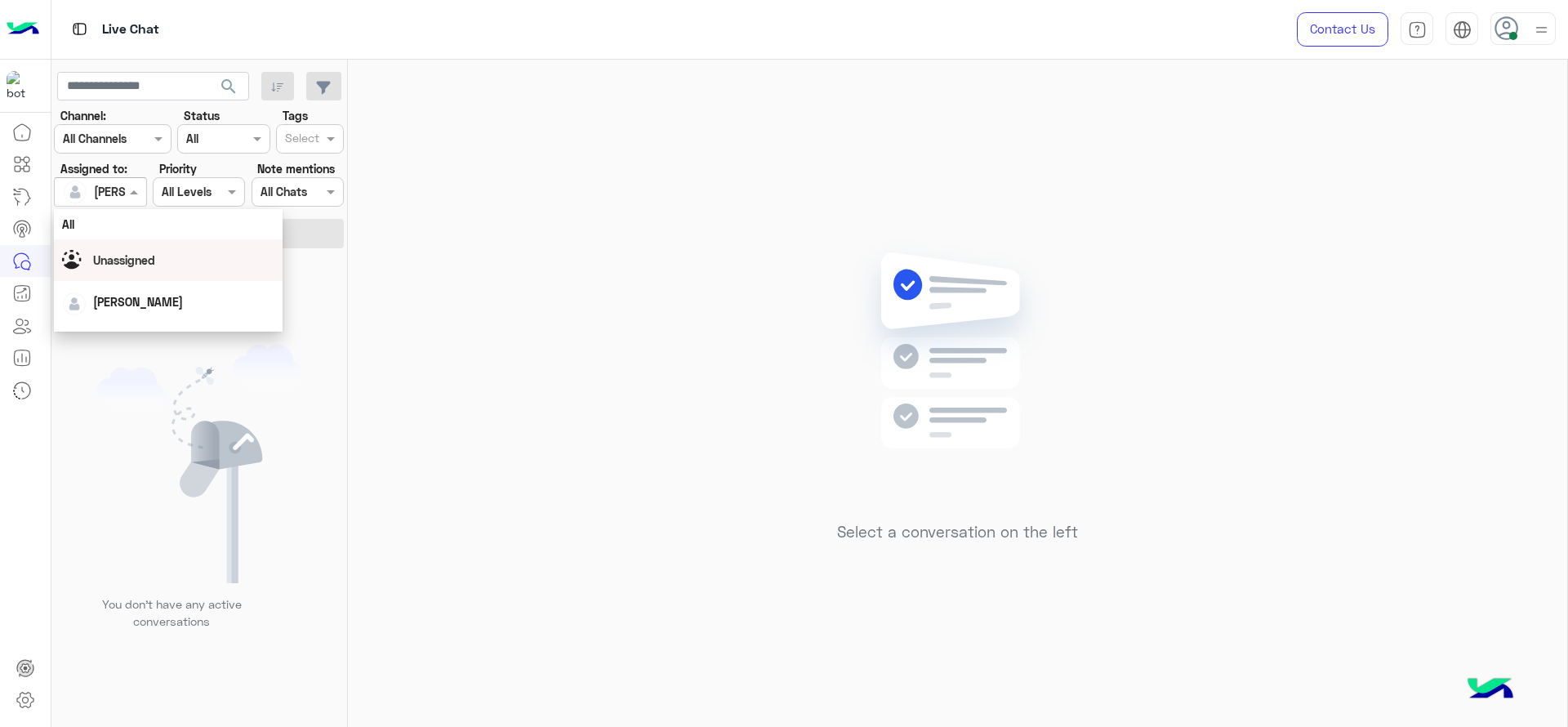
click at [160, 263] on div "Unassigned" at bounding box center [167, 260] width 212 height 28
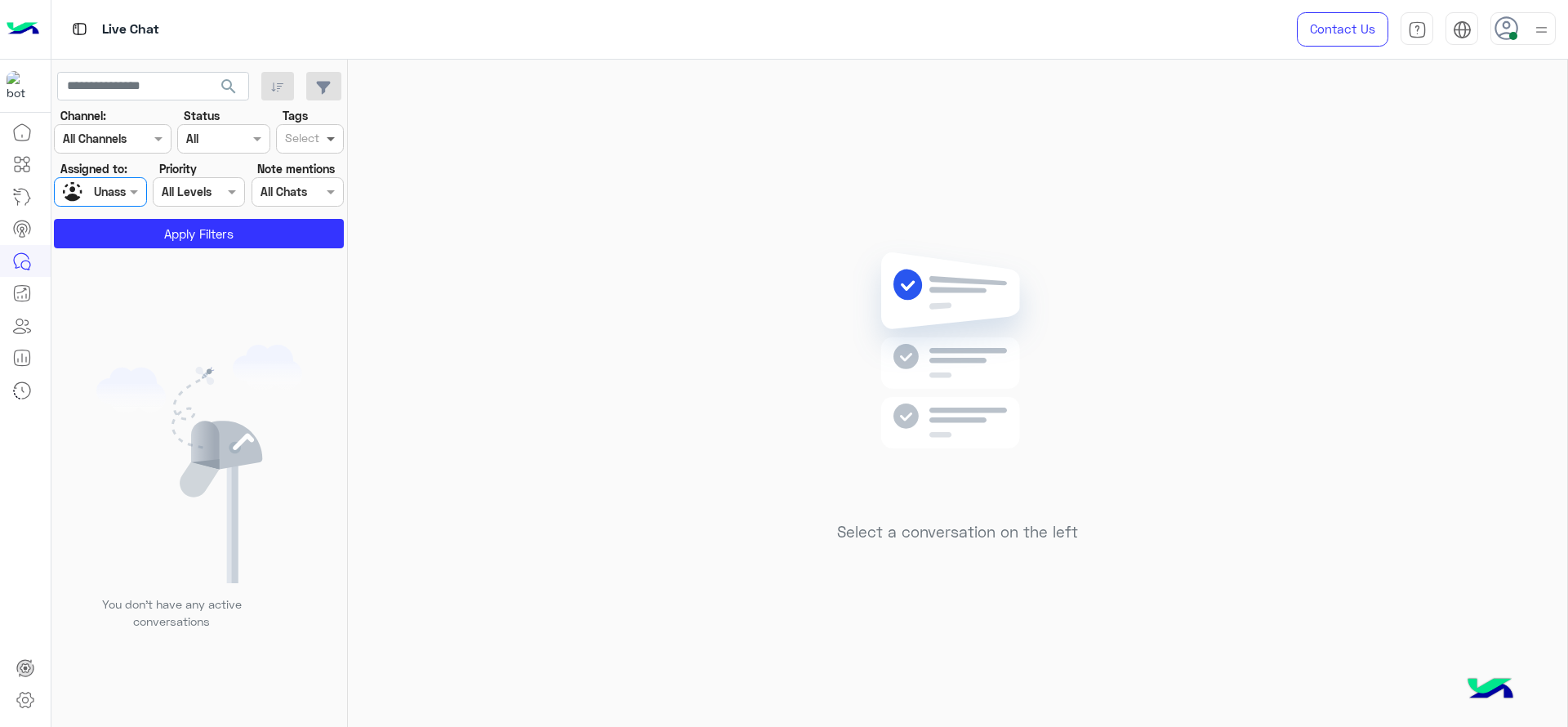
click at [324, 145] on span at bounding box center [333, 138] width 21 height 17
click at [314, 165] on div "J FOLLOW UP" at bounding box center [310, 171] width 51 height 17
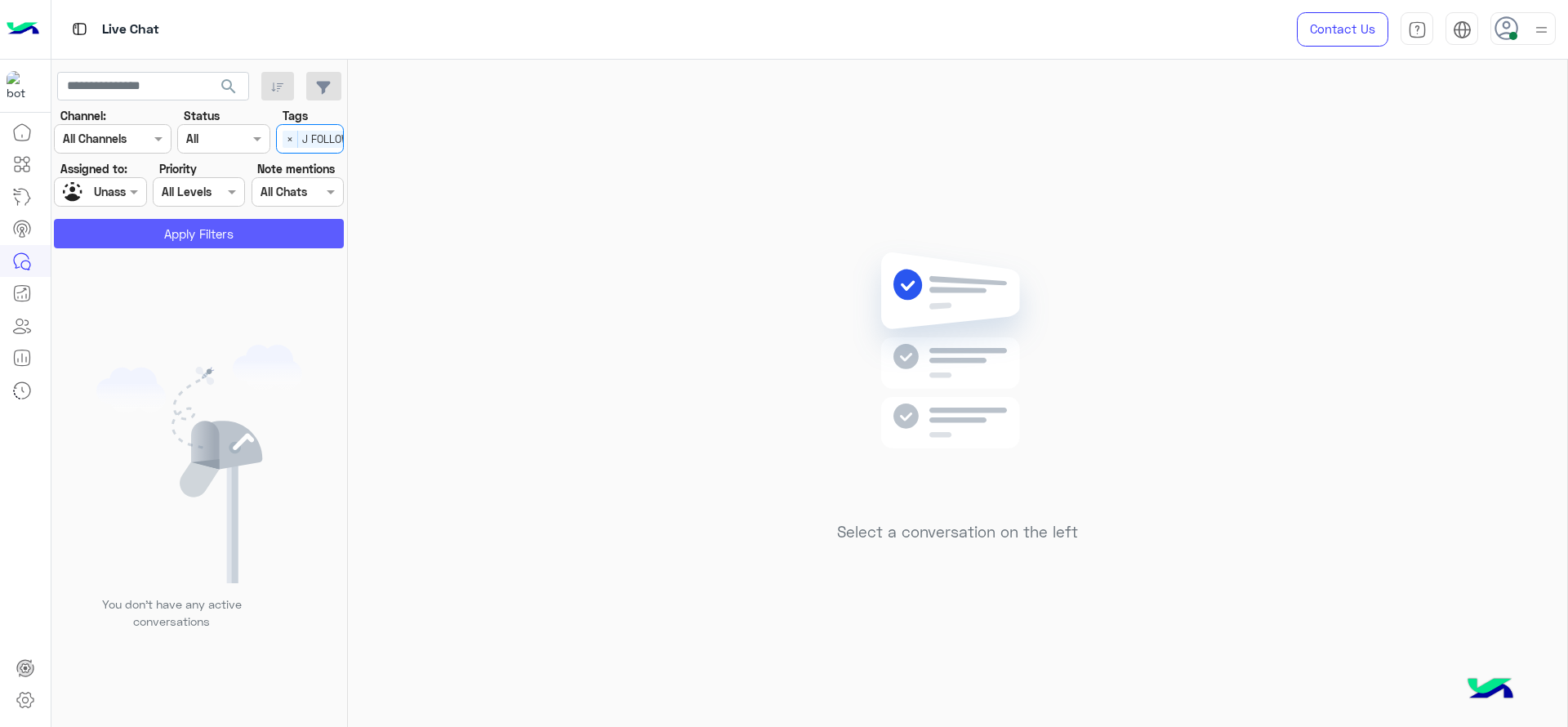
click at [264, 229] on button "Apply Filters" at bounding box center [199, 233] width 290 height 29
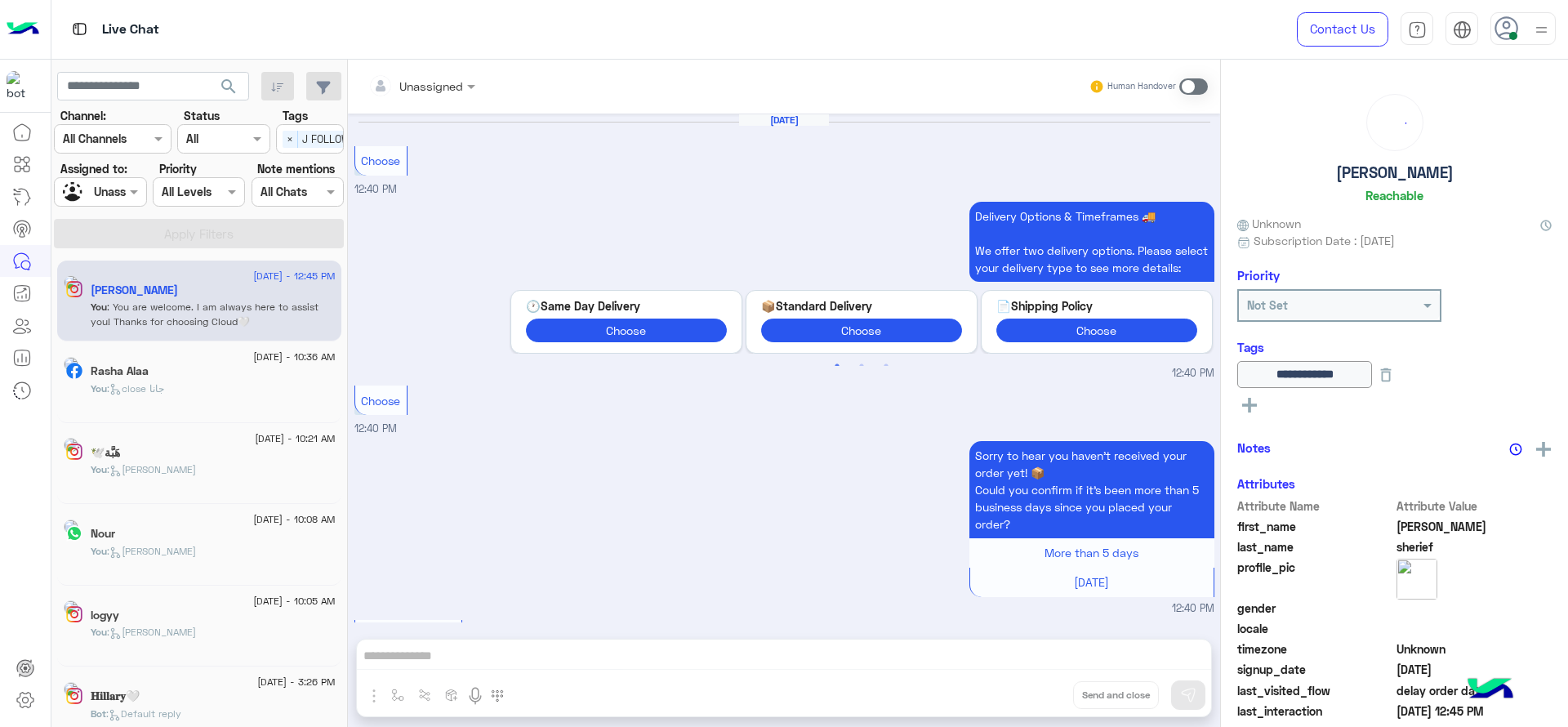
scroll to position [1227, 0]
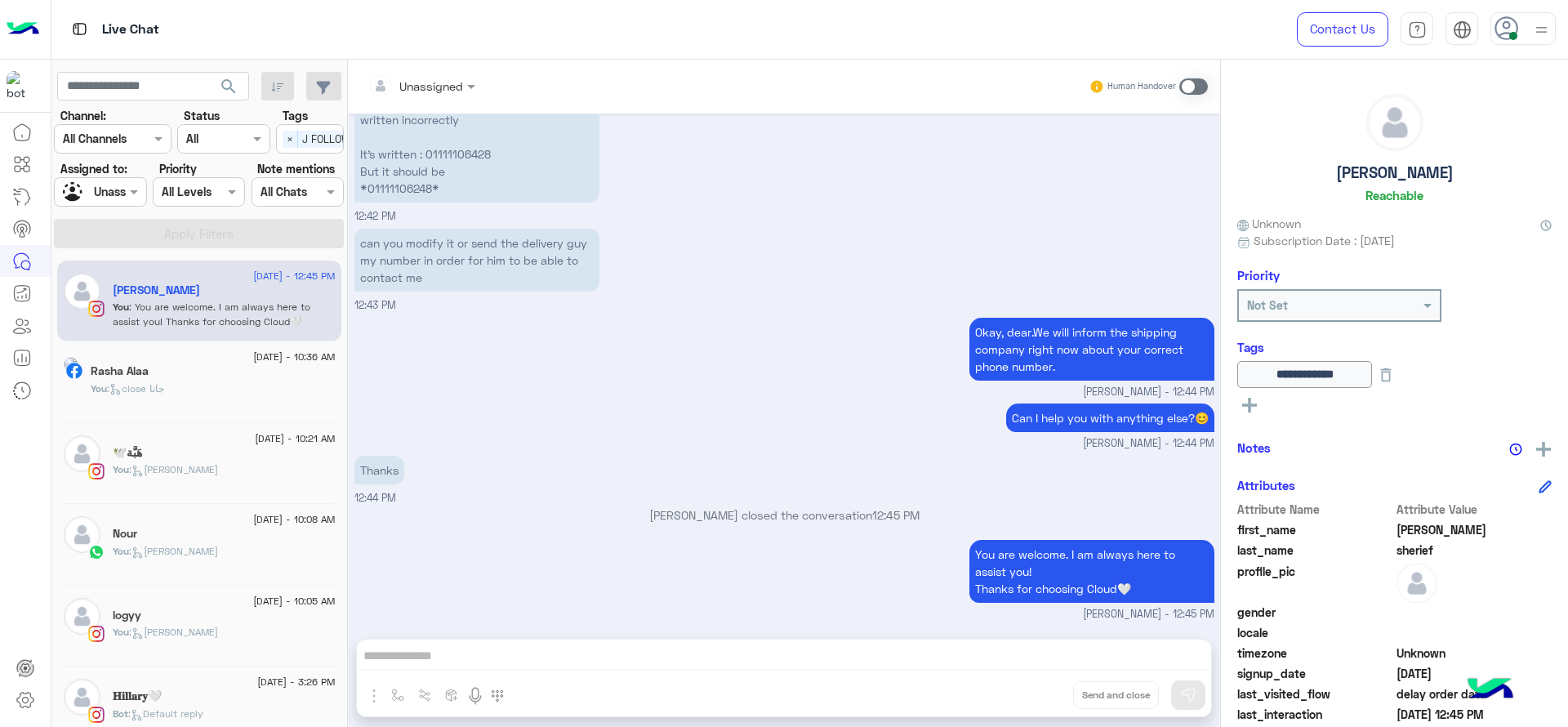
click at [181, 360] on div "11 September - 10:36 AM" at bounding box center [214, 359] width 245 height 10
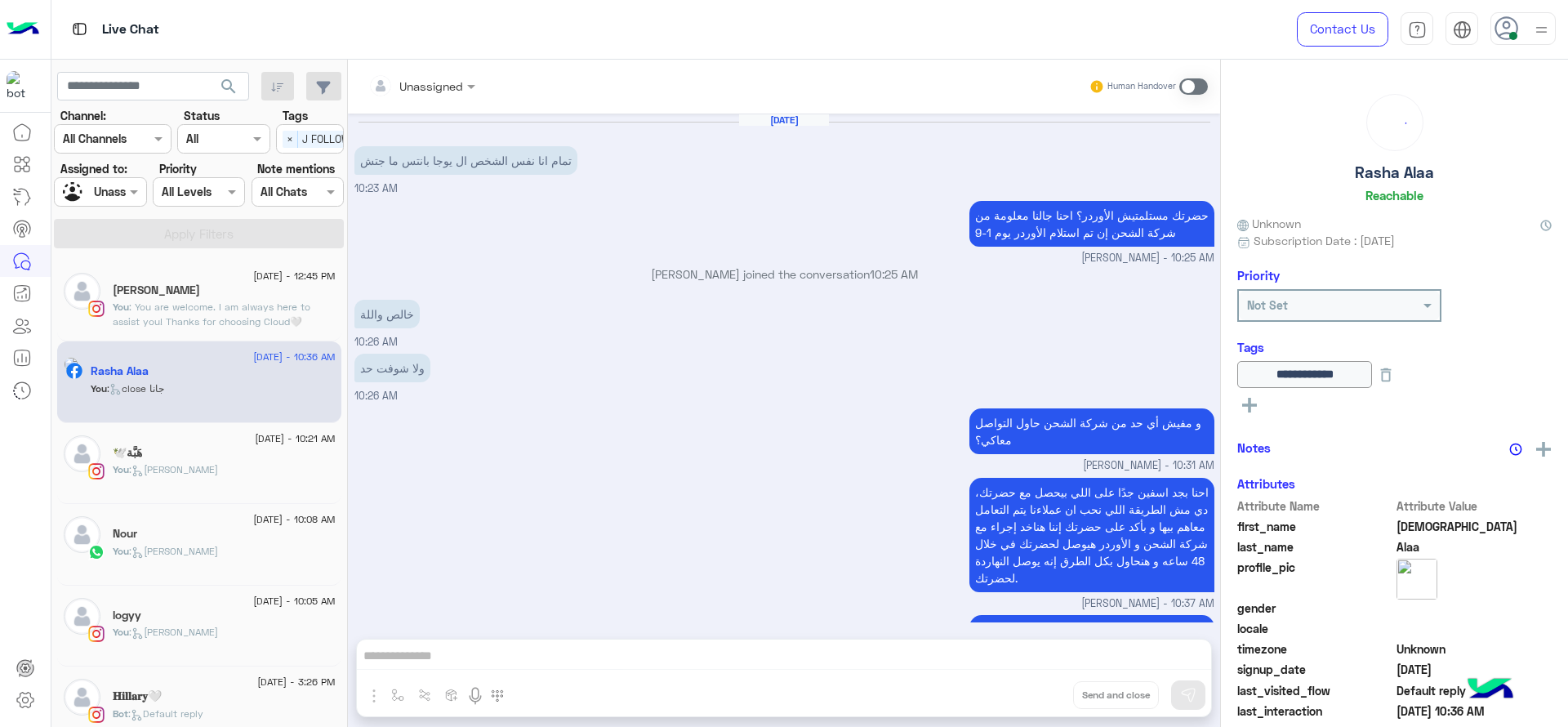
scroll to position [972, 0]
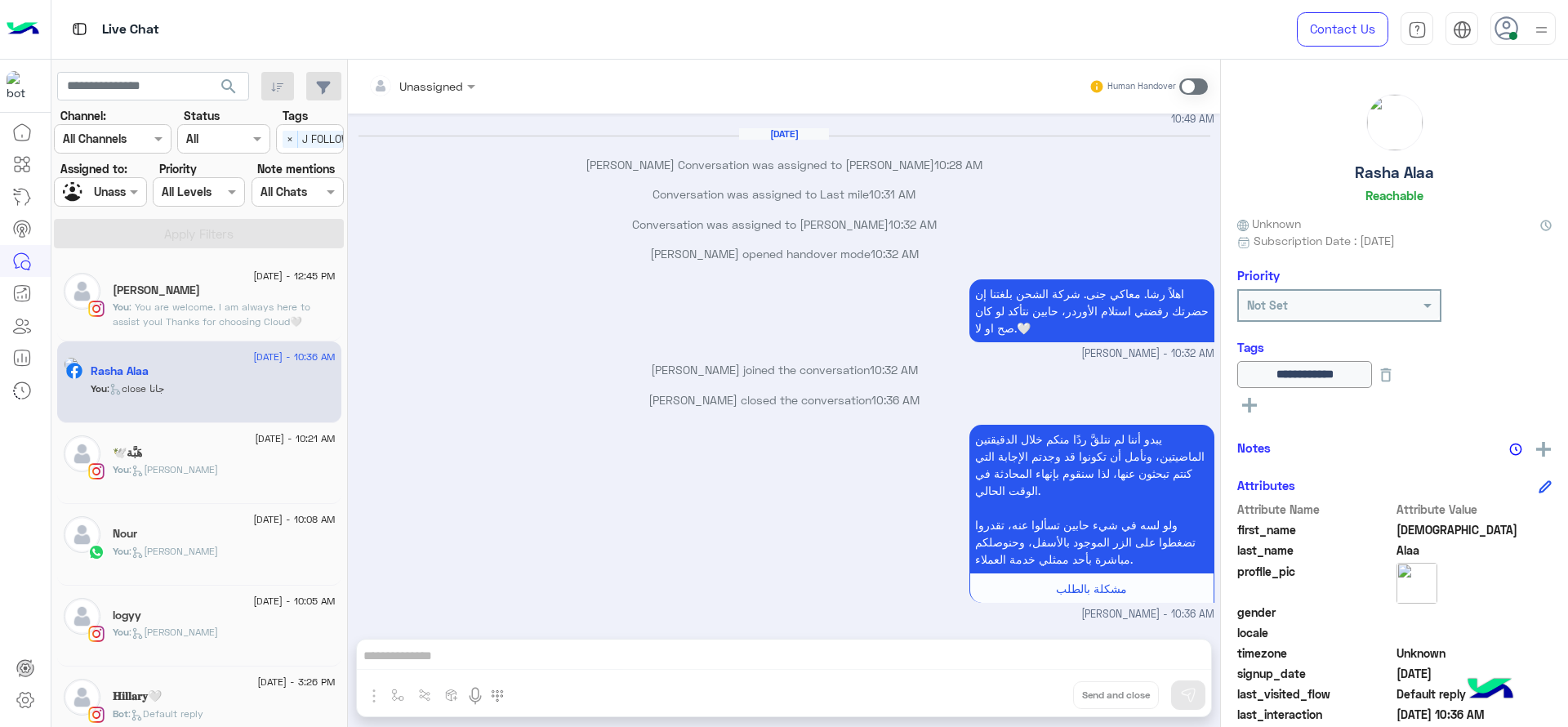
click at [216, 451] on div "هَبَّة🕊️" at bounding box center [224, 455] width 223 height 17
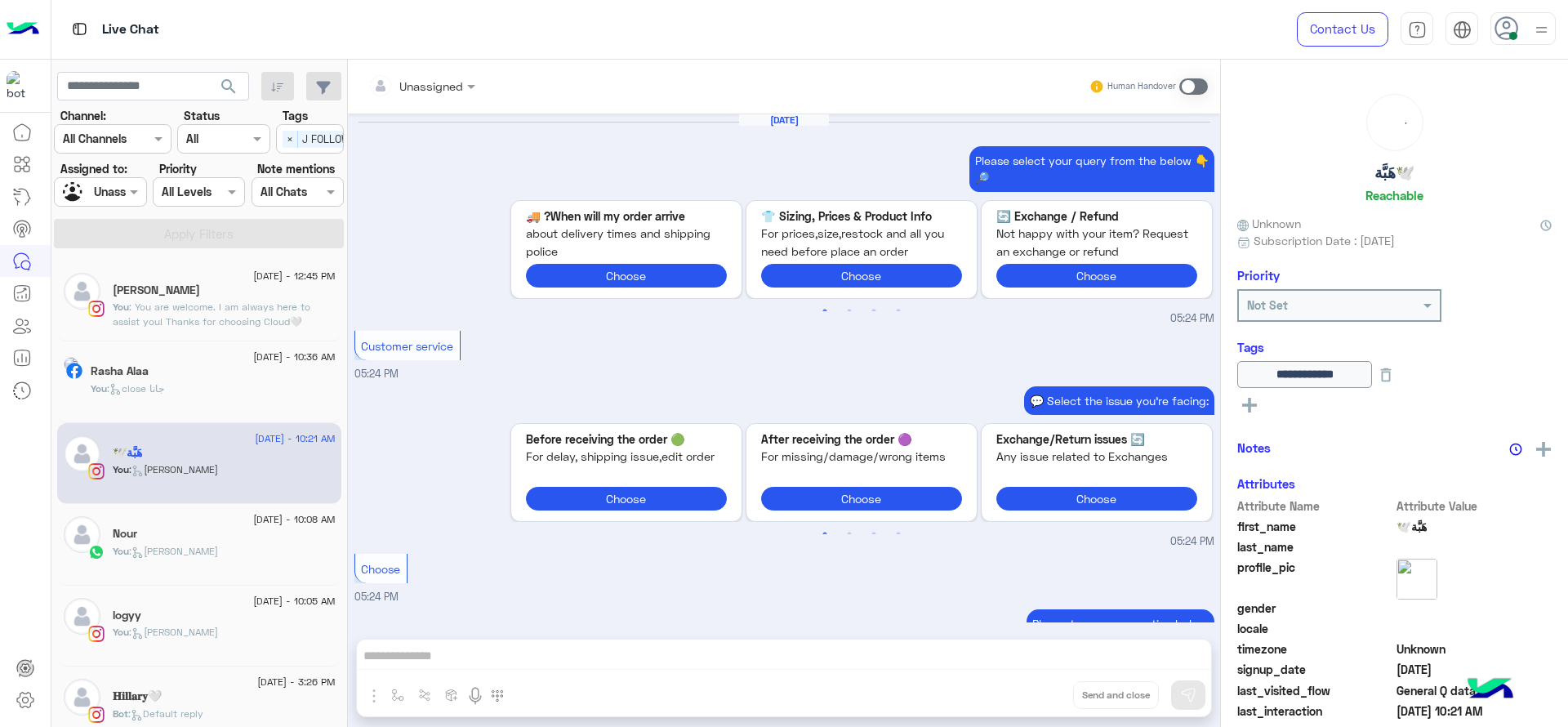
scroll to position [1340, 0]
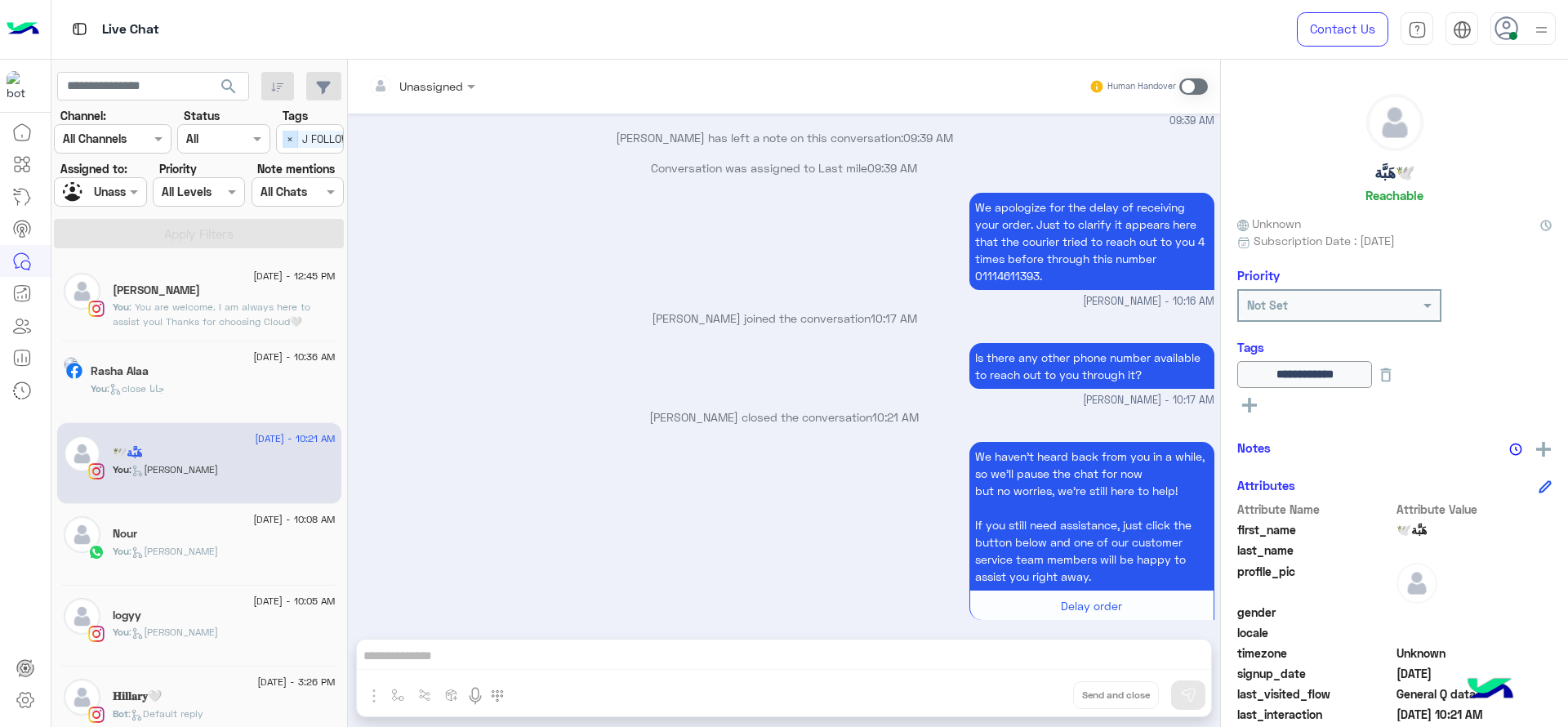
click at [282, 142] on span "×" at bounding box center [290, 139] width 15 height 17
click at [82, 184] on input "text" at bounding box center [81, 192] width 38 height 17
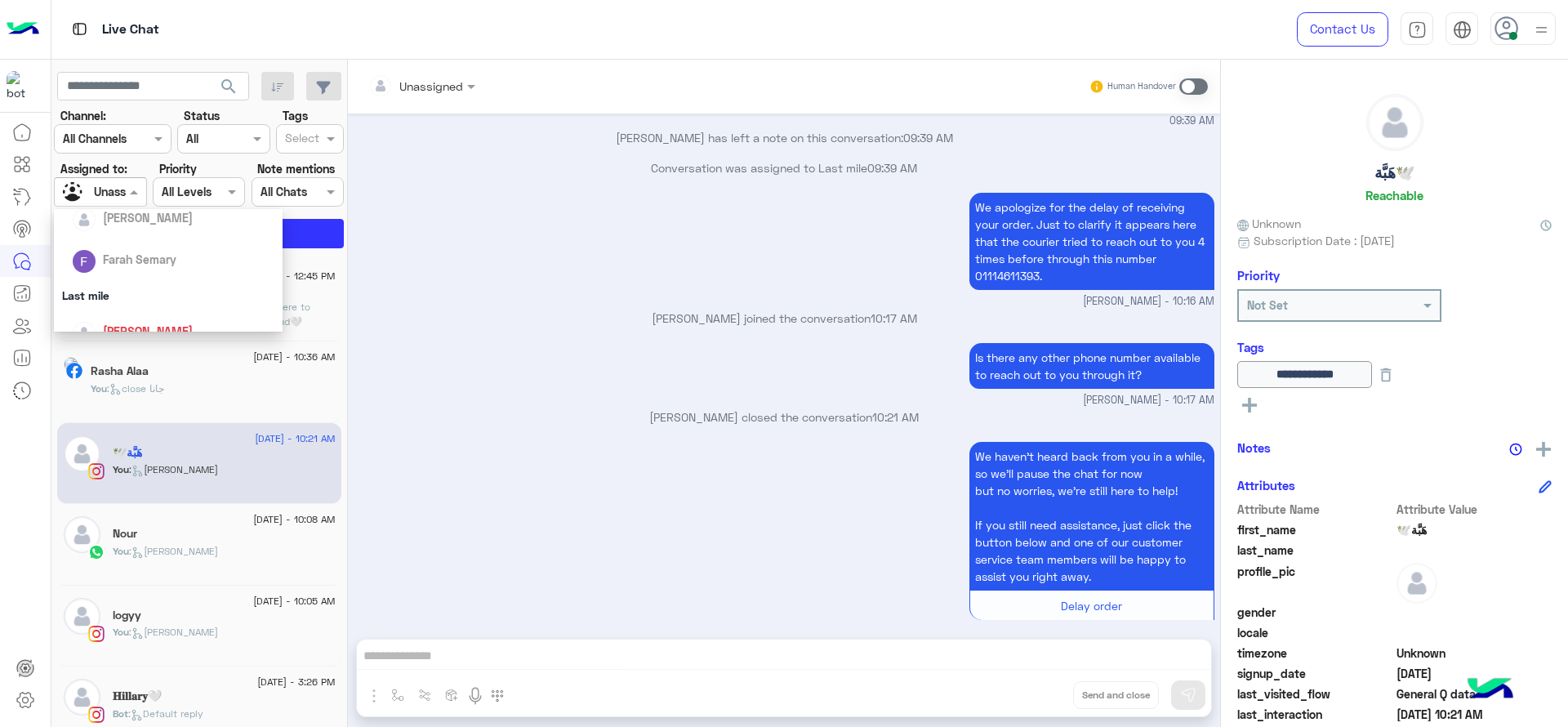
scroll to position [204, 0]
click at [140, 309] on div "[PERSON_NAME]" at bounding box center [168, 324] width 229 height 42
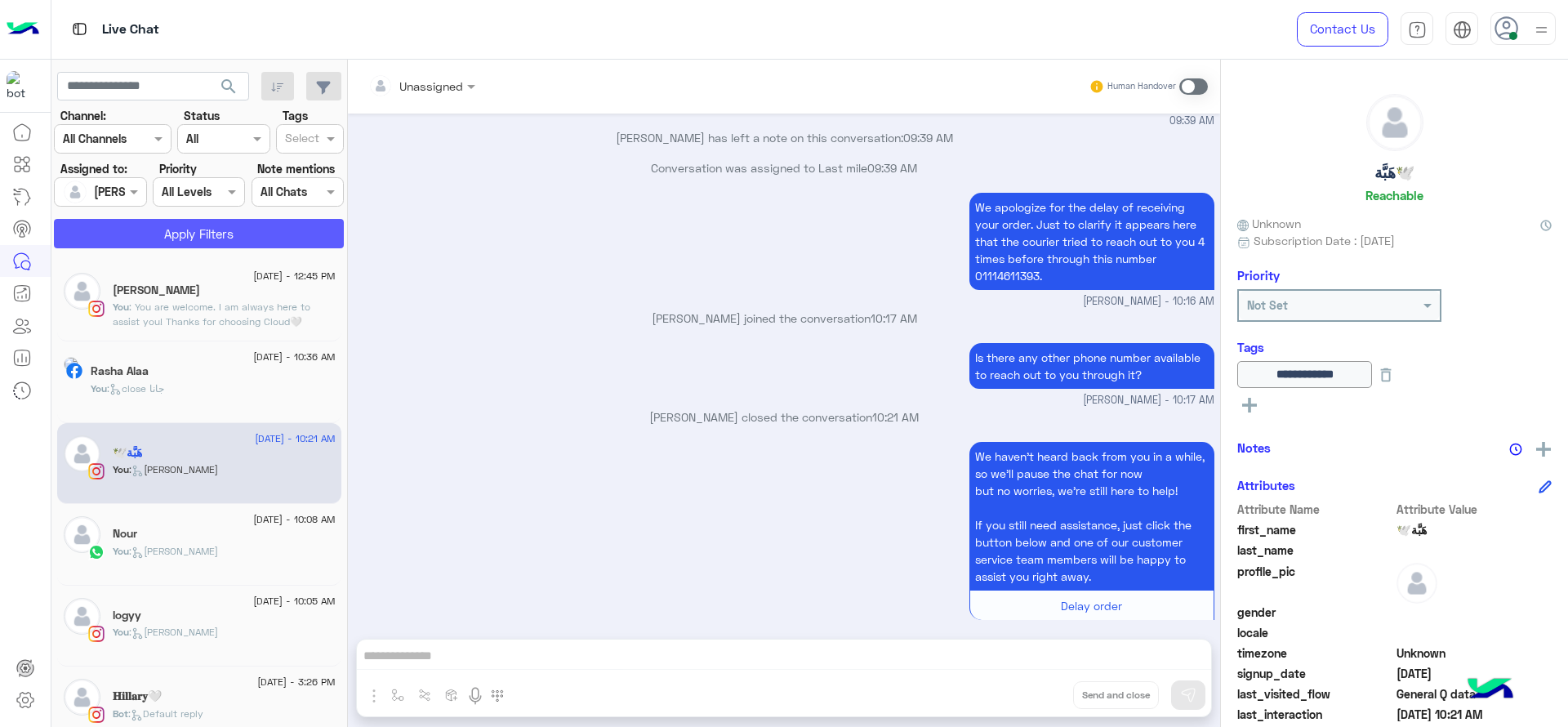
click at [228, 225] on button "Apply Filters" at bounding box center [199, 233] width 290 height 29
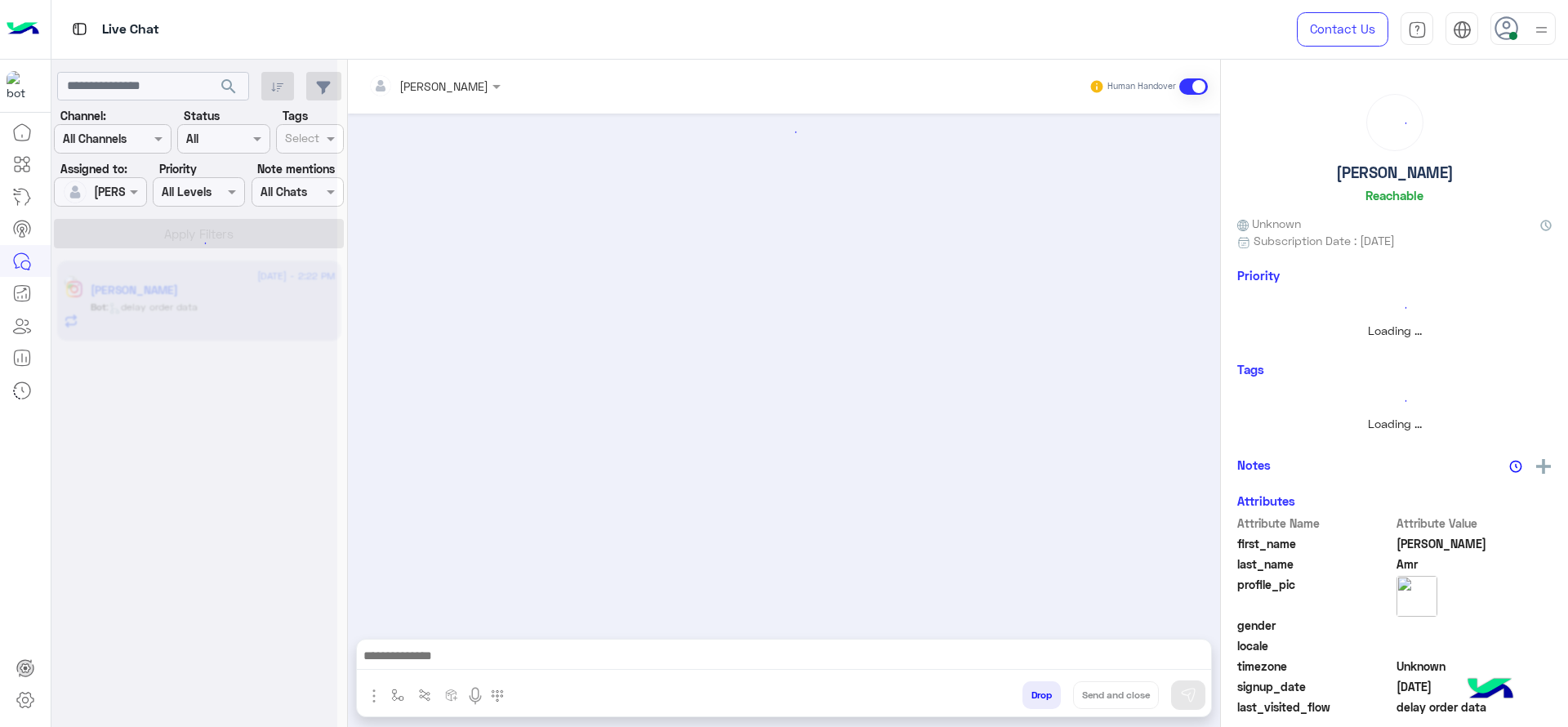
click at [511, 284] on div at bounding box center [783, 367] width 872 height 509
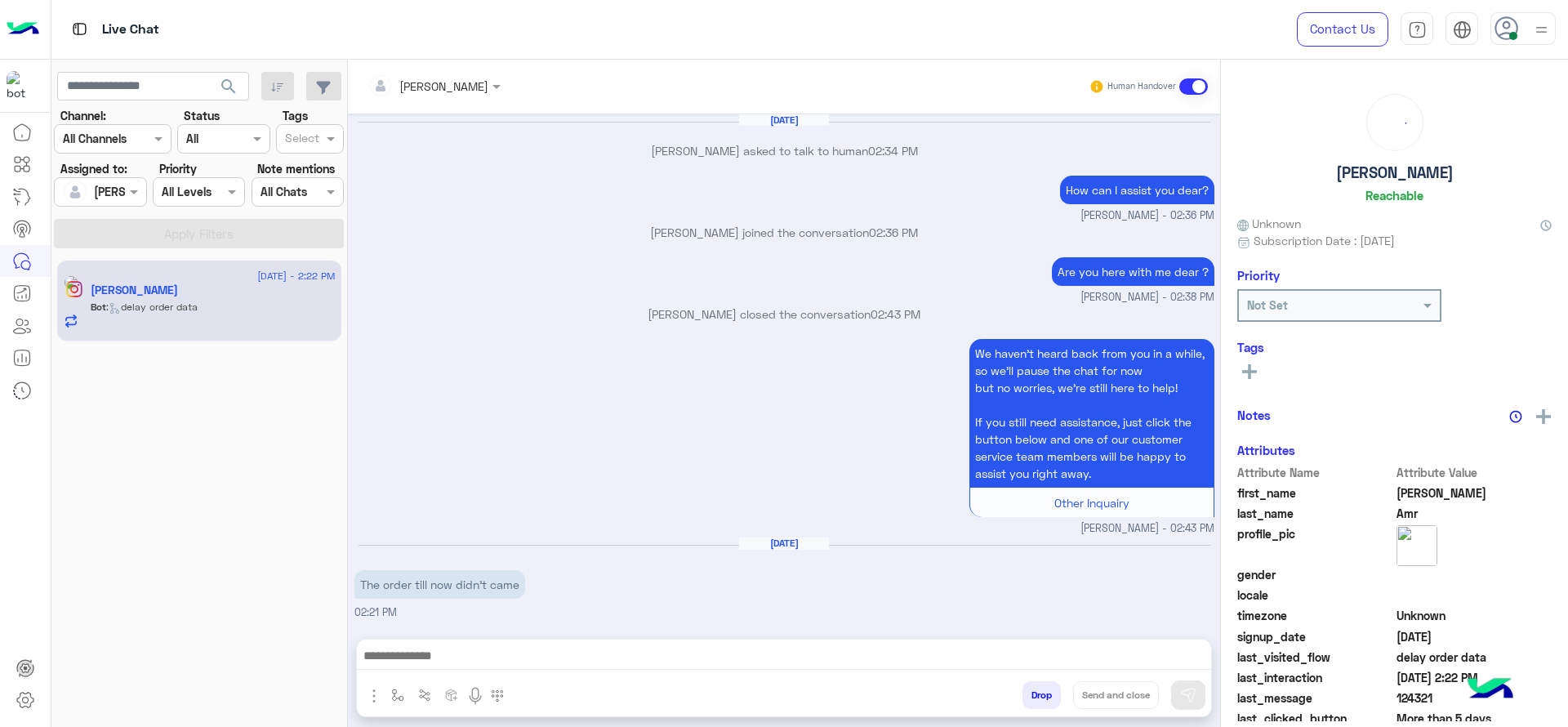
scroll to position [1387, 0]
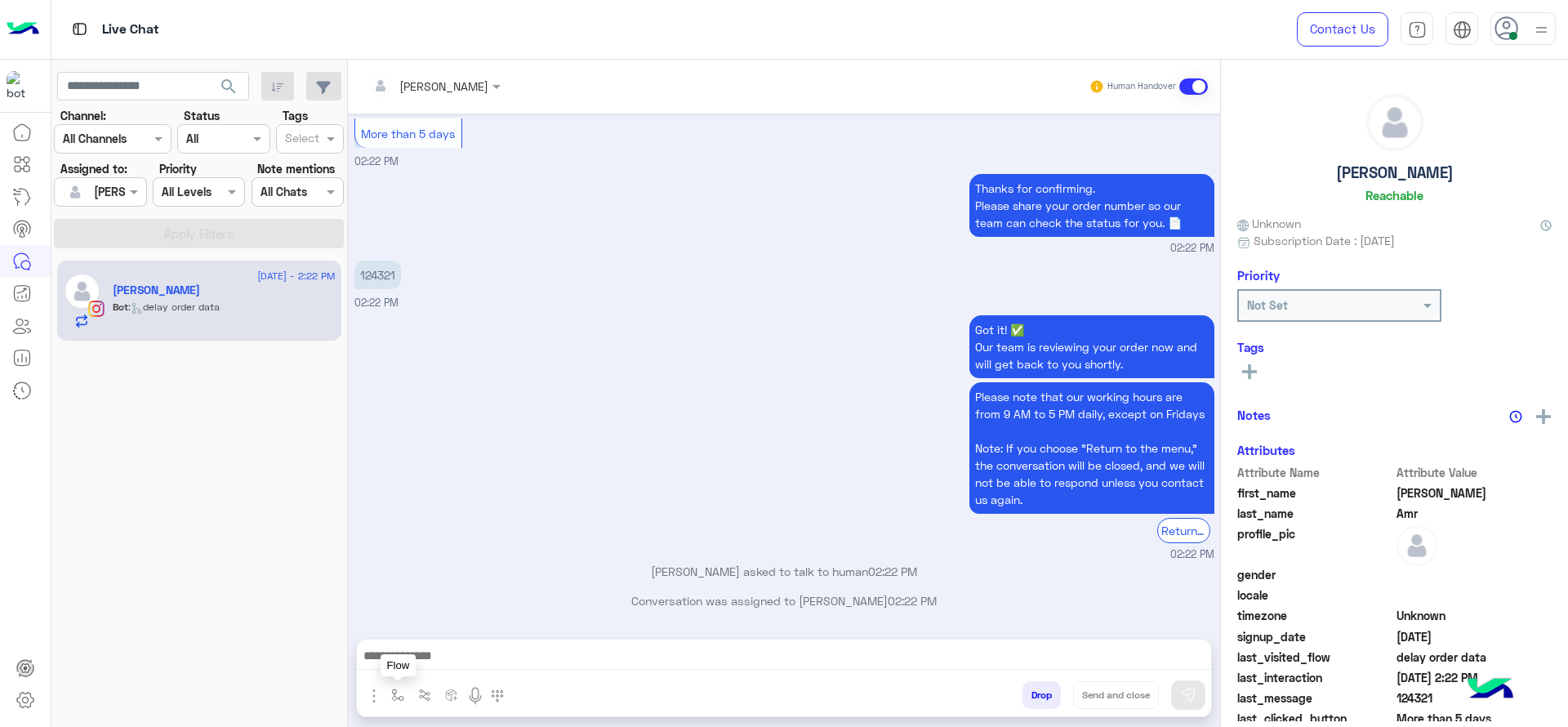
click at [392, 700] on img "button" at bounding box center [397, 694] width 13 height 13
click at [426, 651] on input "text" at bounding box center [427, 660] width 67 height 19
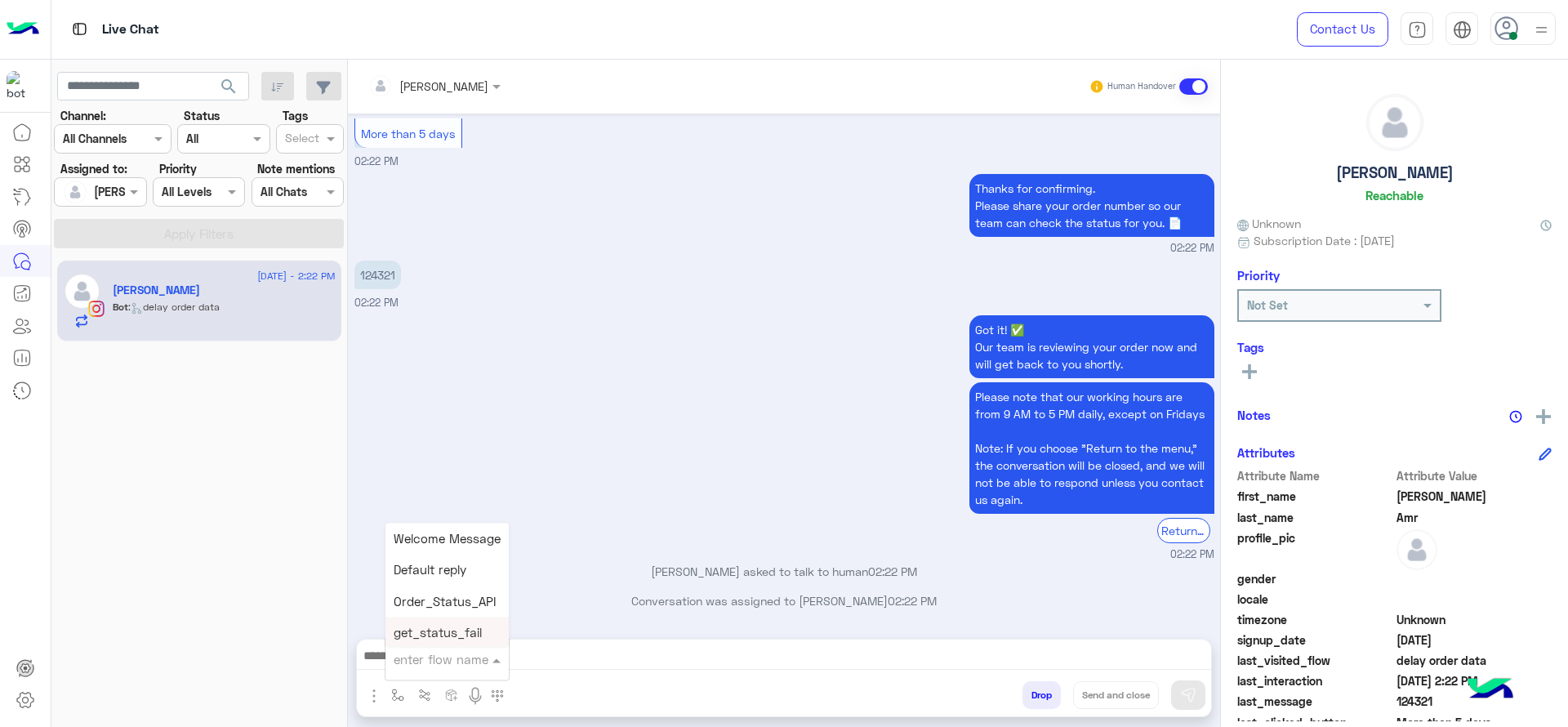
type input "*"
click at [442, 589] on div "J Greeting" at bounding box center [445, 598] width 121 height 32
type textarea "**********"
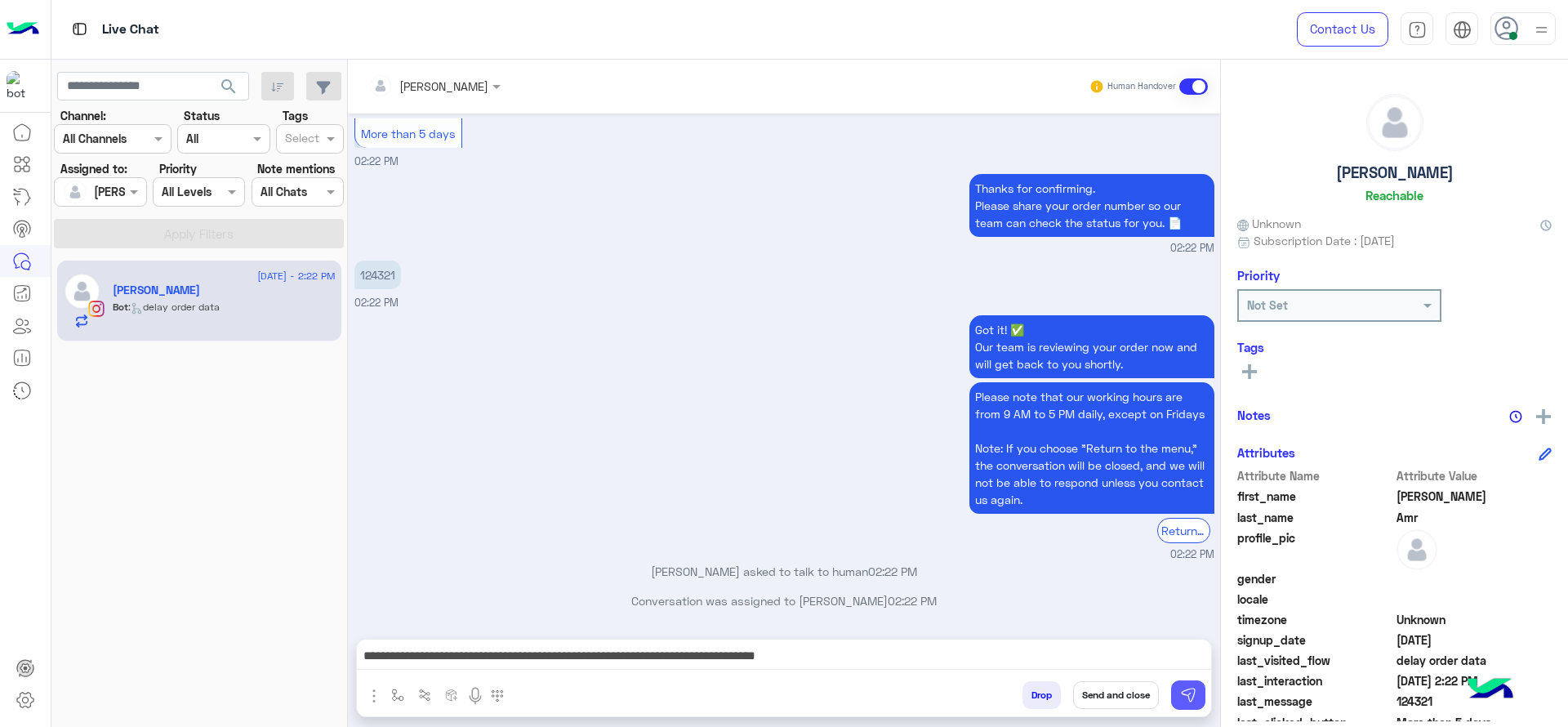
click at [1197, 695] on button at bounding box center [1188, 695] width 34 height 29
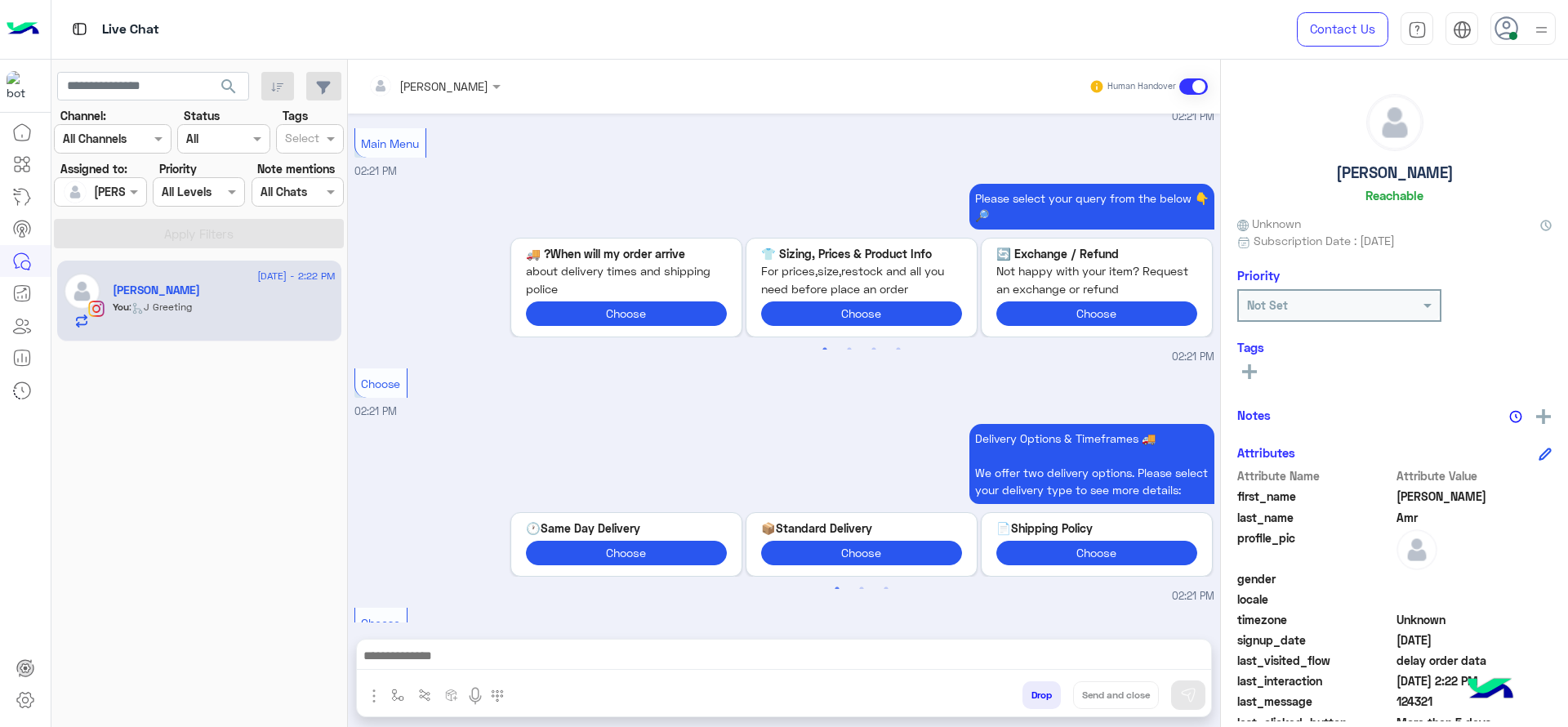
scroll to position [6570, 0]
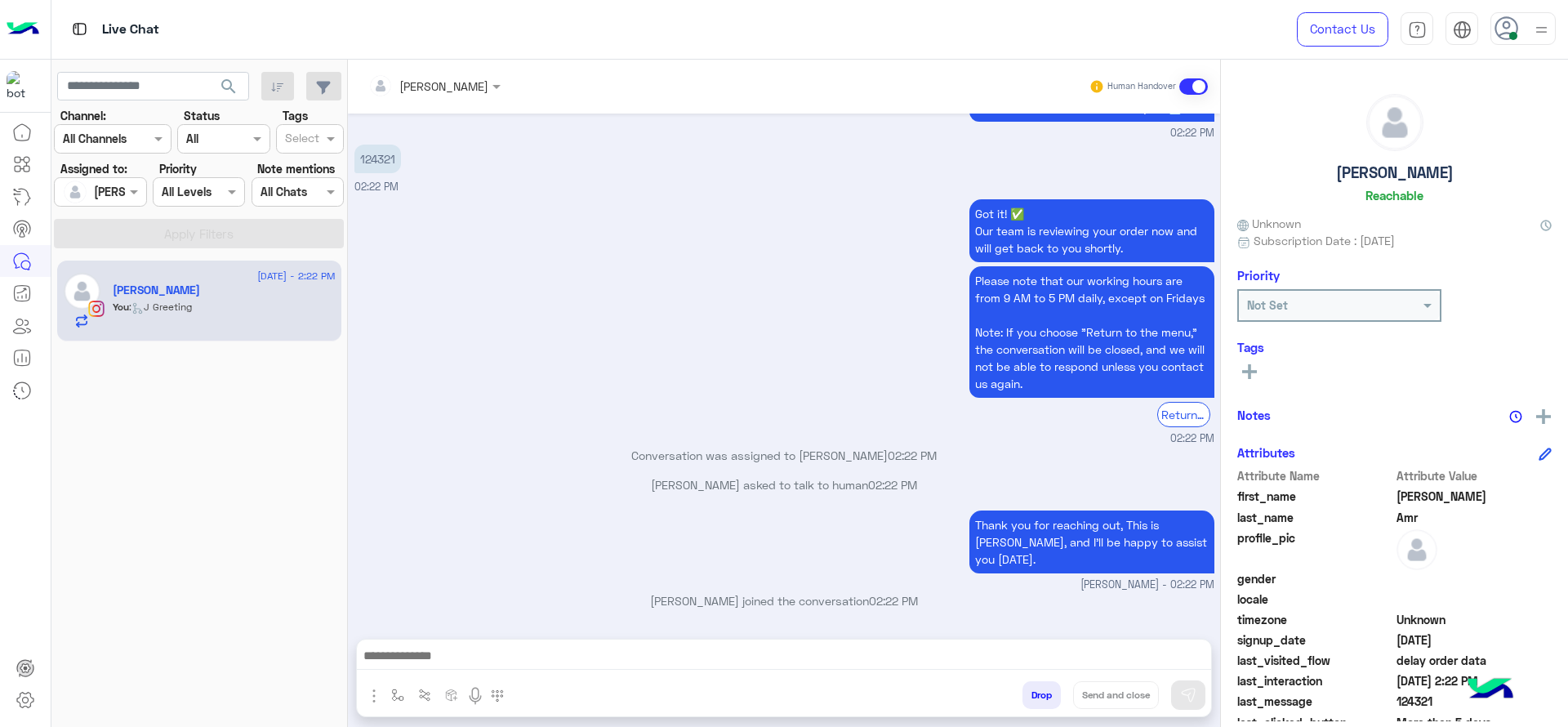
click at [379, 173] on p "124321" at bounding box center [377, 158] width 46 height 28
click at [382, 173] on p "124321" at bounding box center [377, 158] width 46 height 28
copy p "124321"
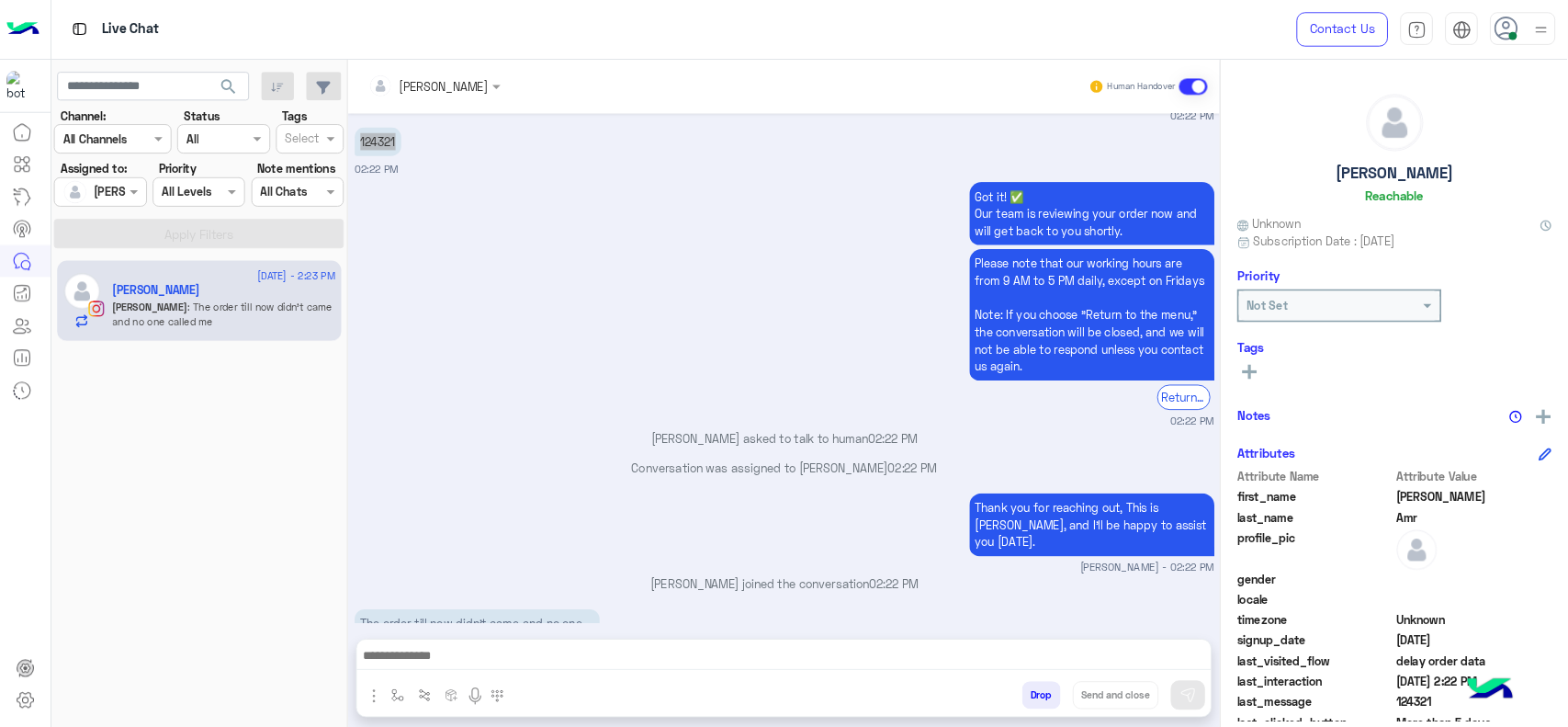
scroll to position [7472, 0]
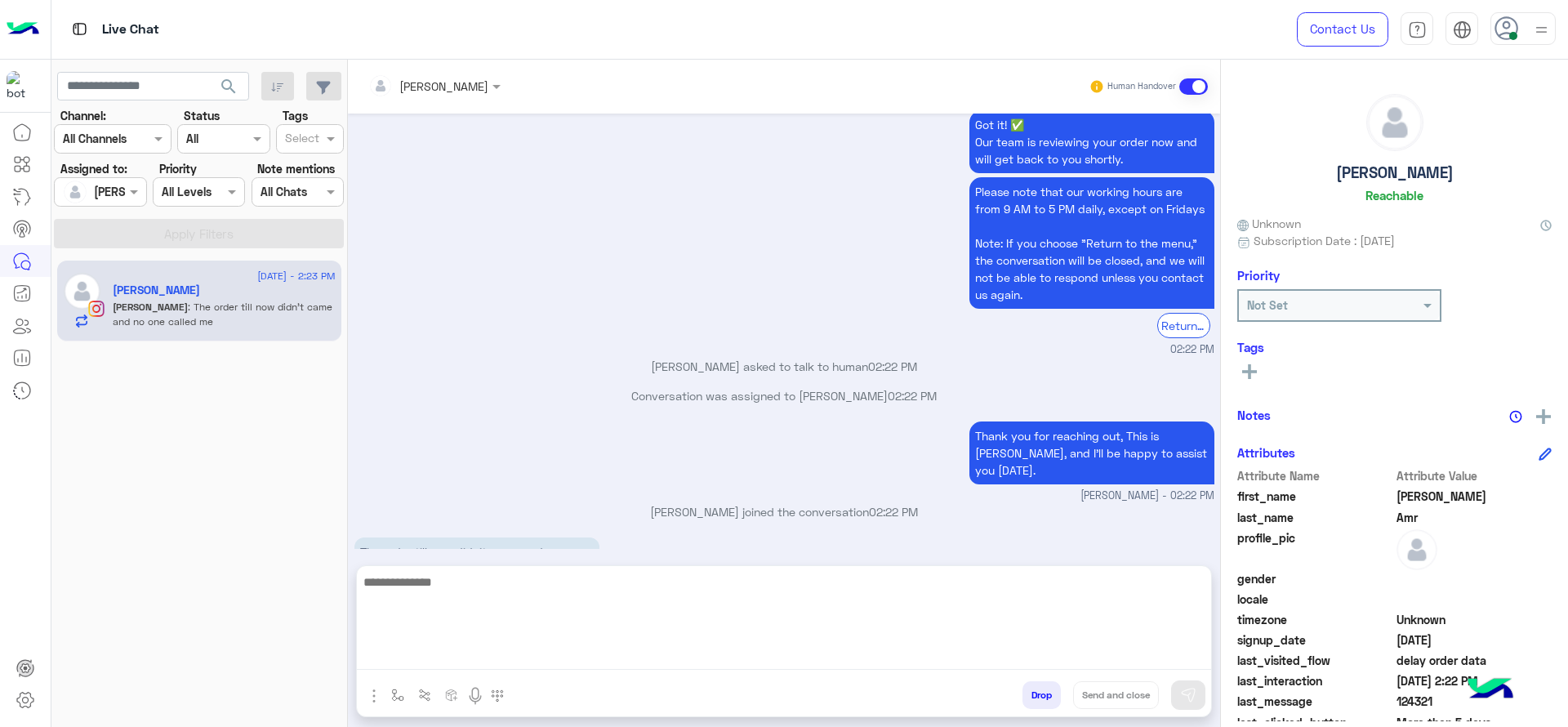
click at [531, 651] on textarea at bounding box center [784, 621] width 854 height 98
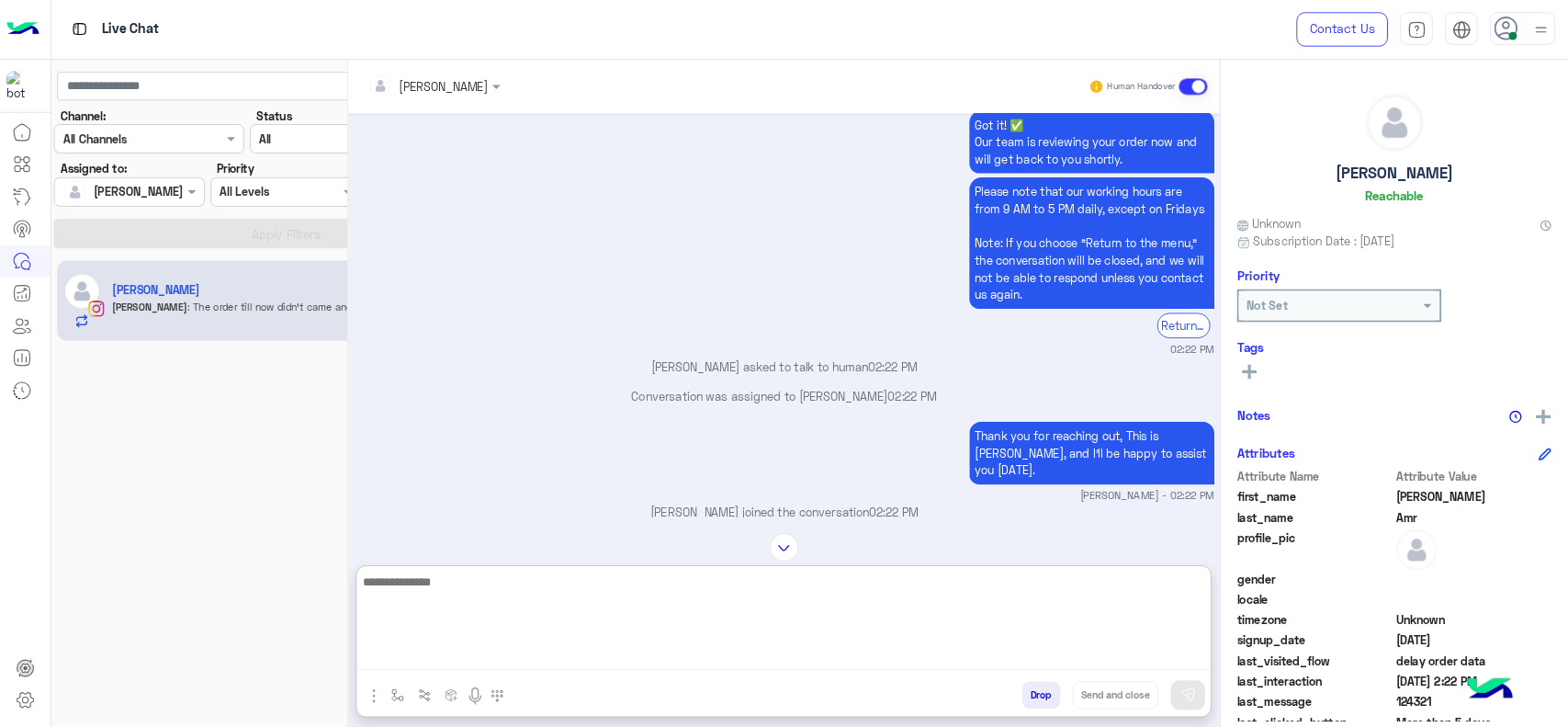
scroll to position [9, 0]
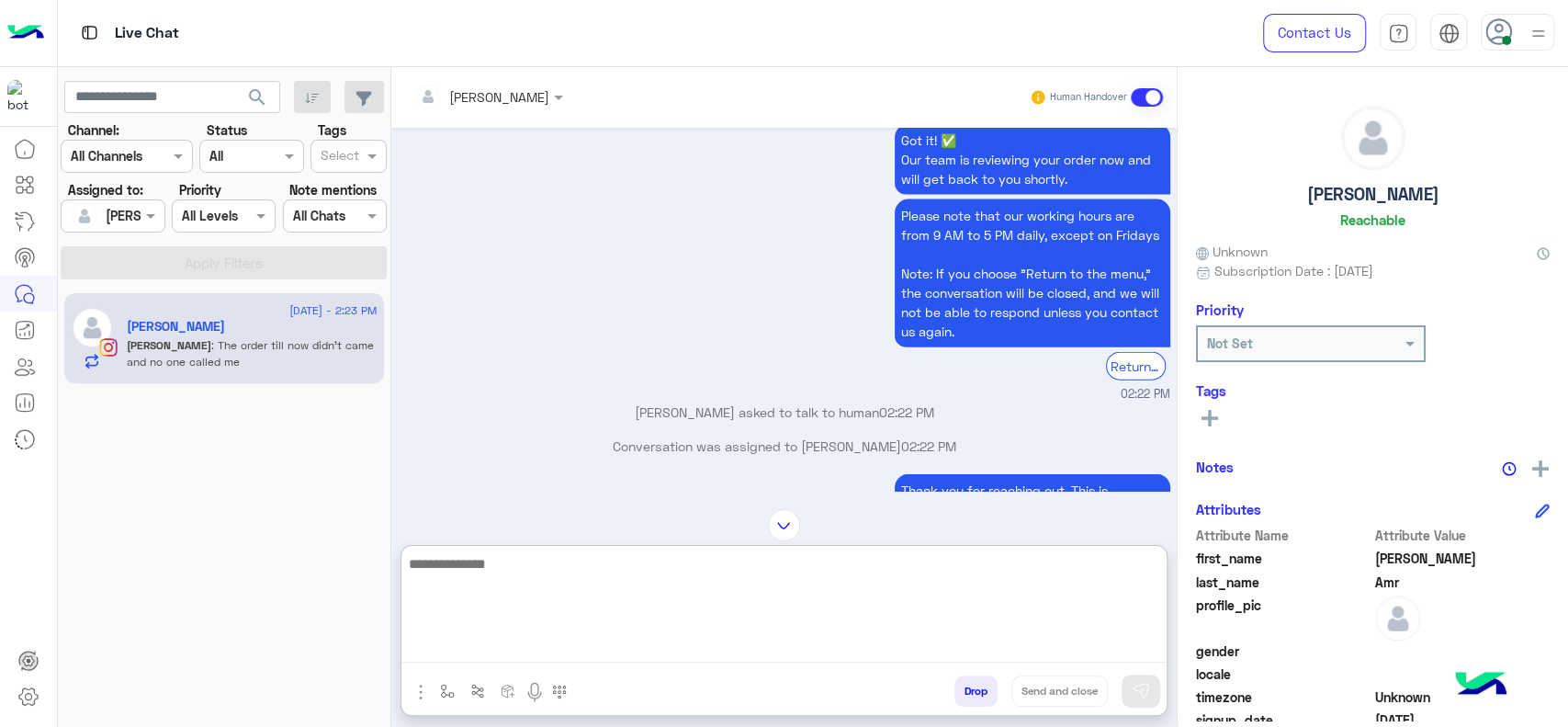
click at [510, 630] on textarea at bounding box center [784, 607] width 765 height 110
paste textarea "**********"
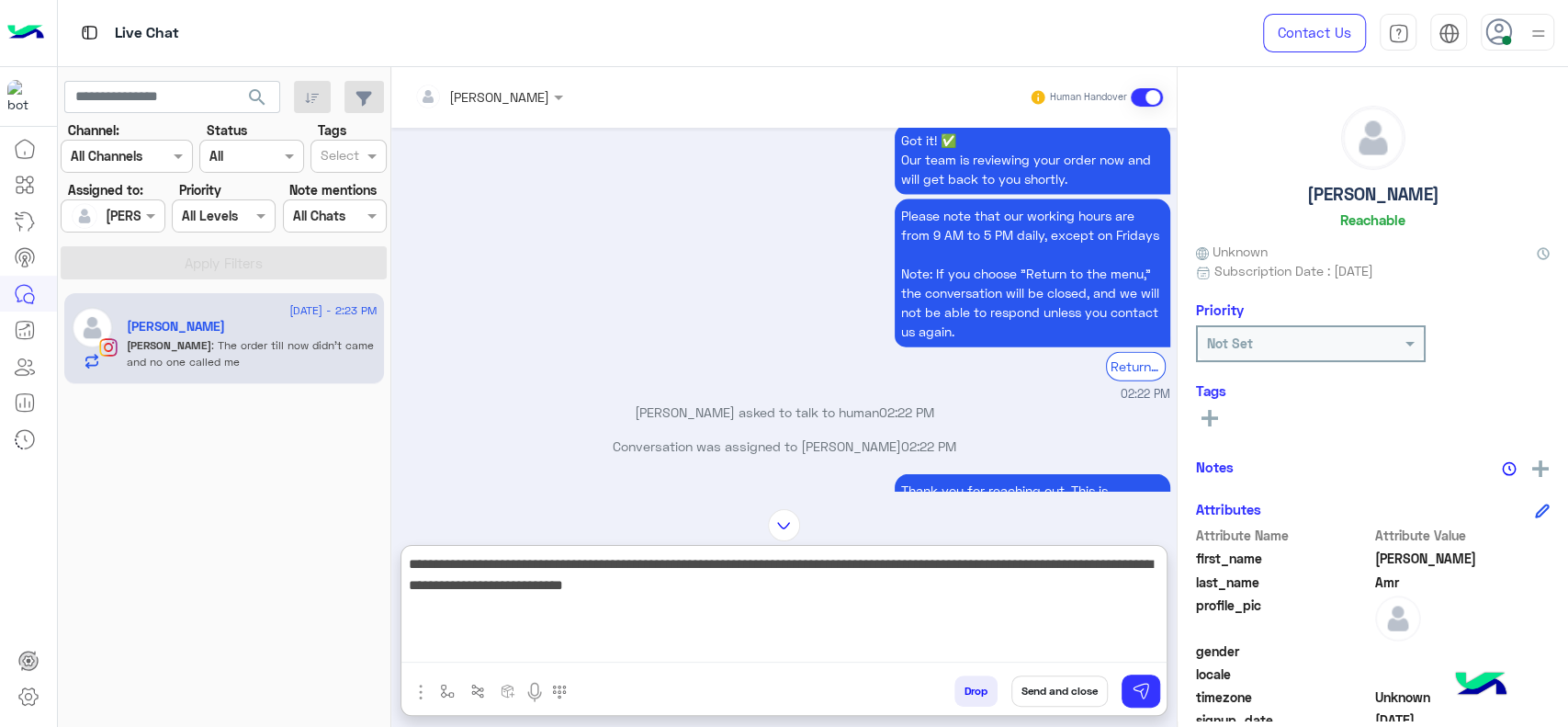
drag, startPoint x: 477, startPoint y: 584, endPoint x: 534, endPoint y: 594, distance: 57.9
click at [534, 594] on textarea "**********" at bounding box center [784, 607] width 765 height 110
click at [701, 592] on textarea "**********" at bounding box center [784, 607] width 765 height 110
click at [478, 584] on textarea "**********" at bounding box center [784, 607] width 765 height 110
type textarea "**********"
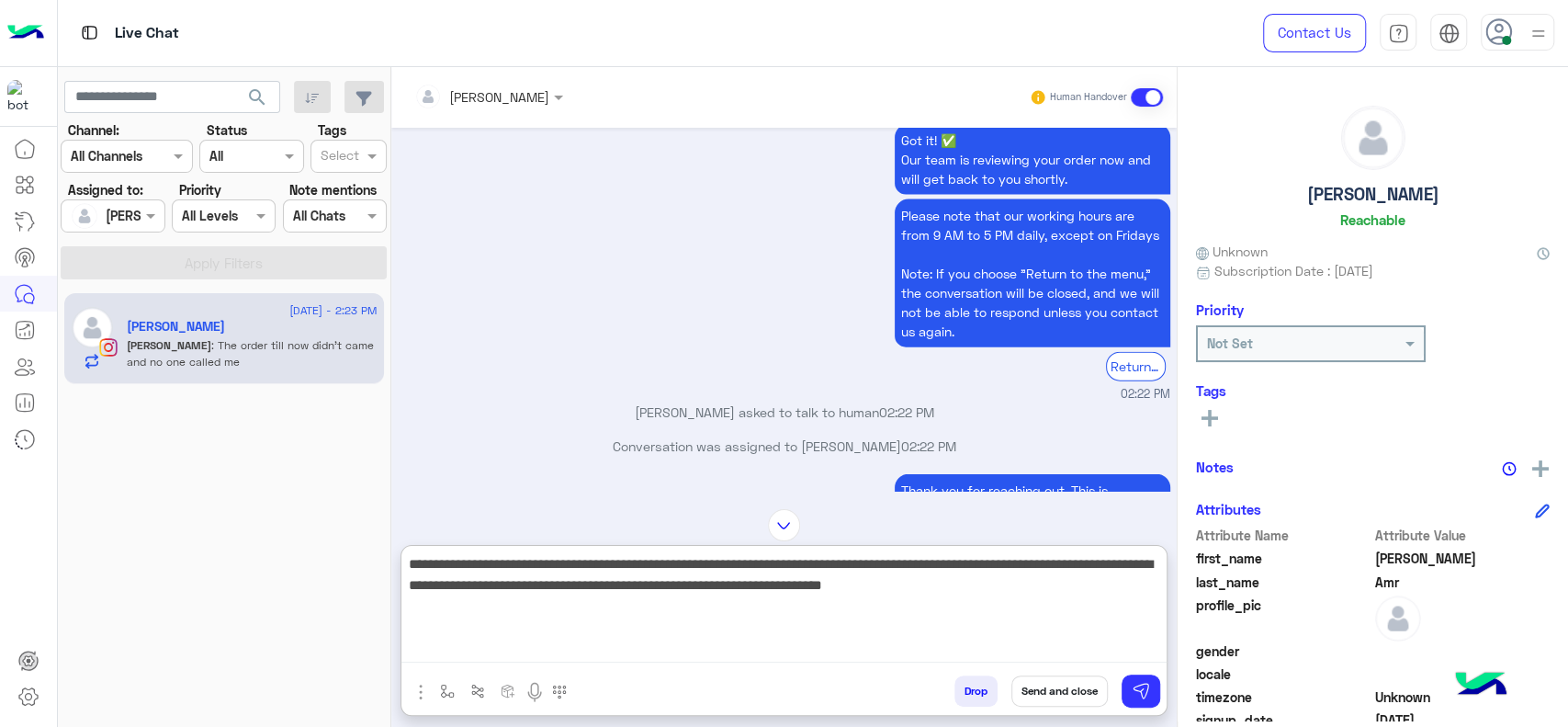
click at [547, 553] on textarea "**********" at bounding box center [784, 607] width 765 height 110
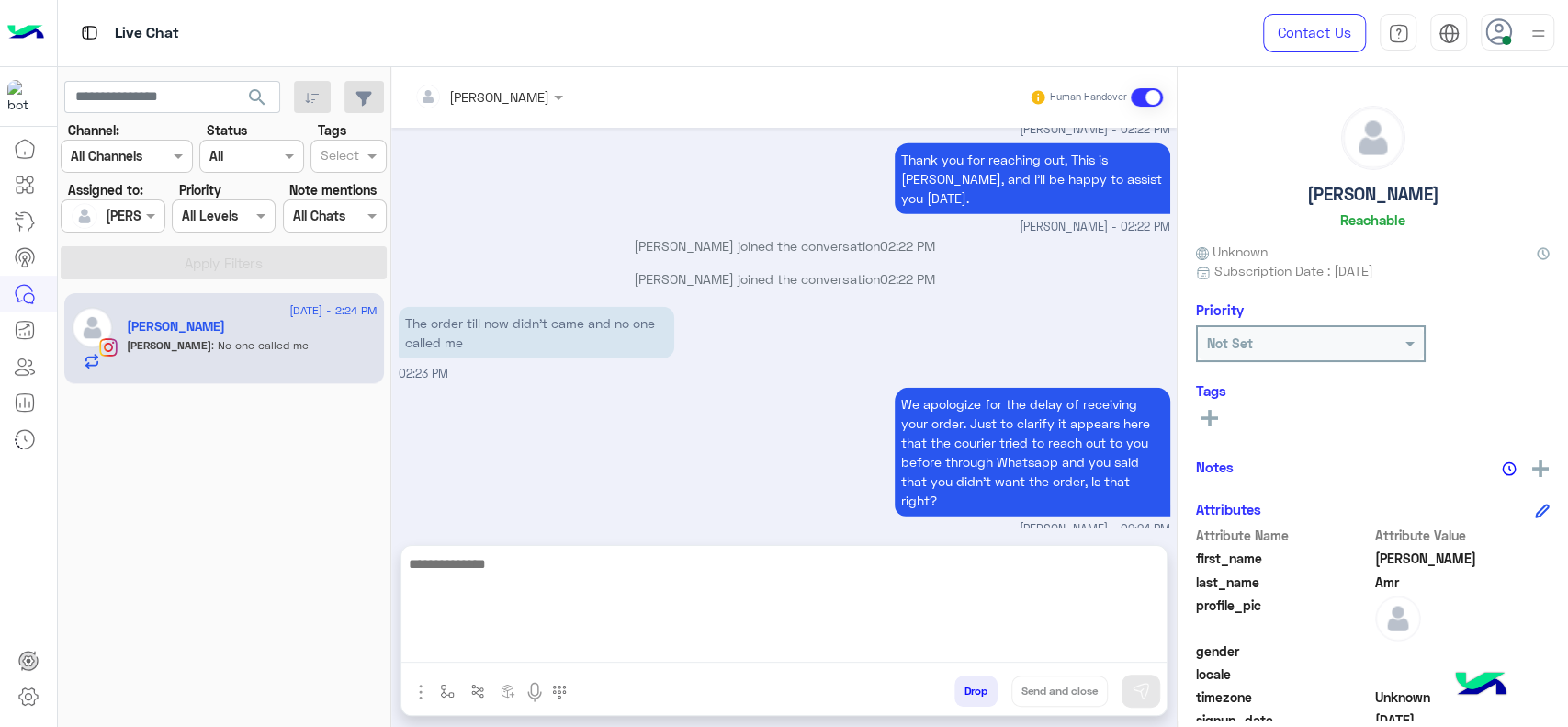
scroll to position [8042, 0]
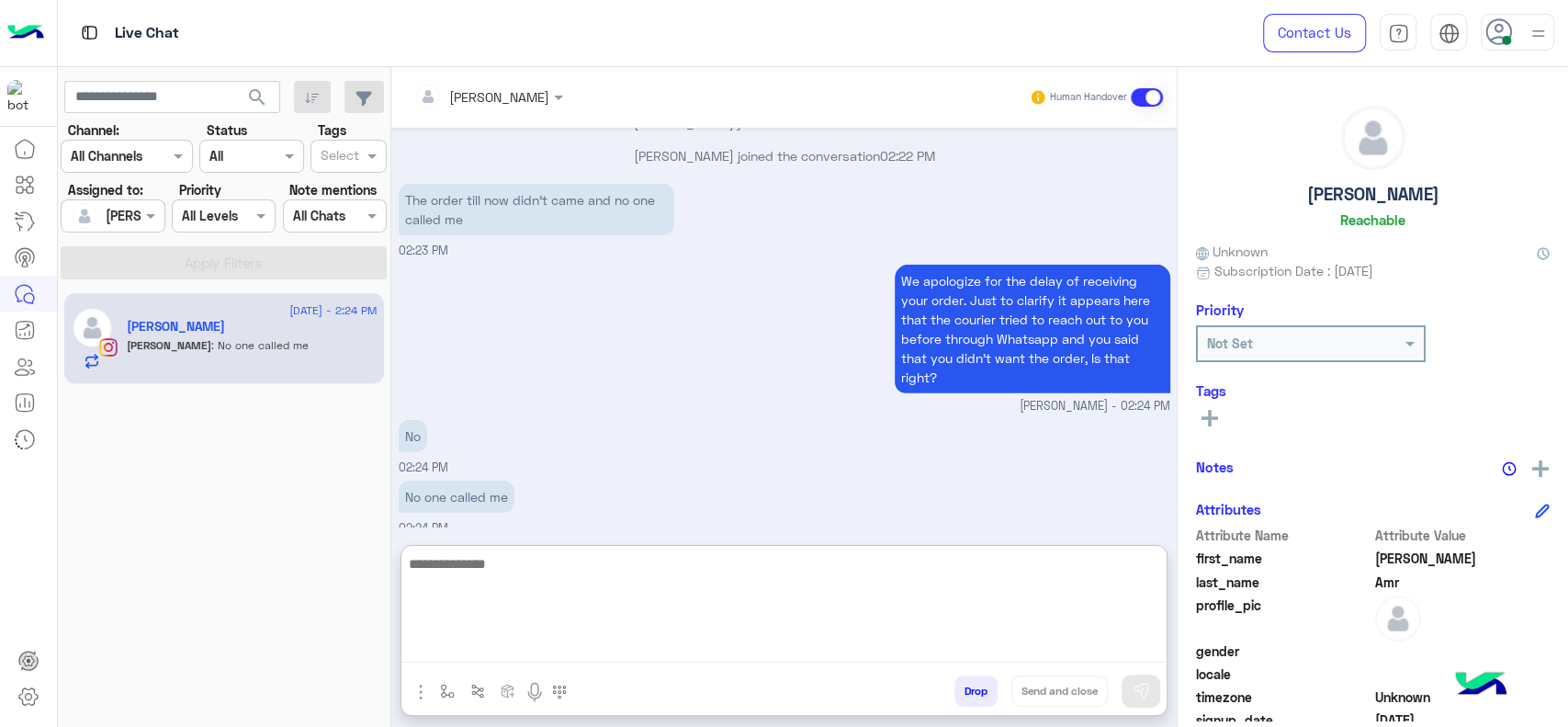
click at [615, 652] on textarea at bounding box center [784, 607] width 765 height 110
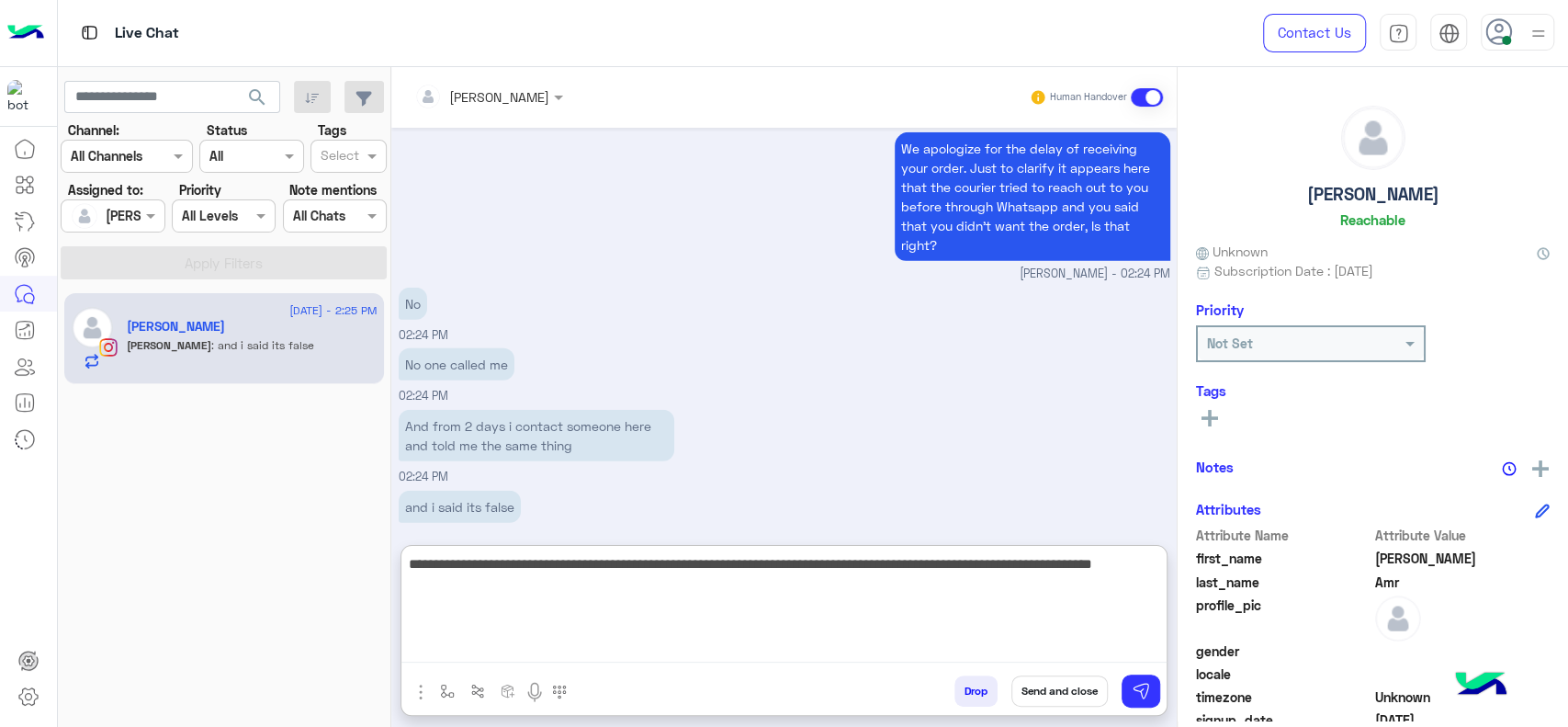
scroll to position [8182, 0]
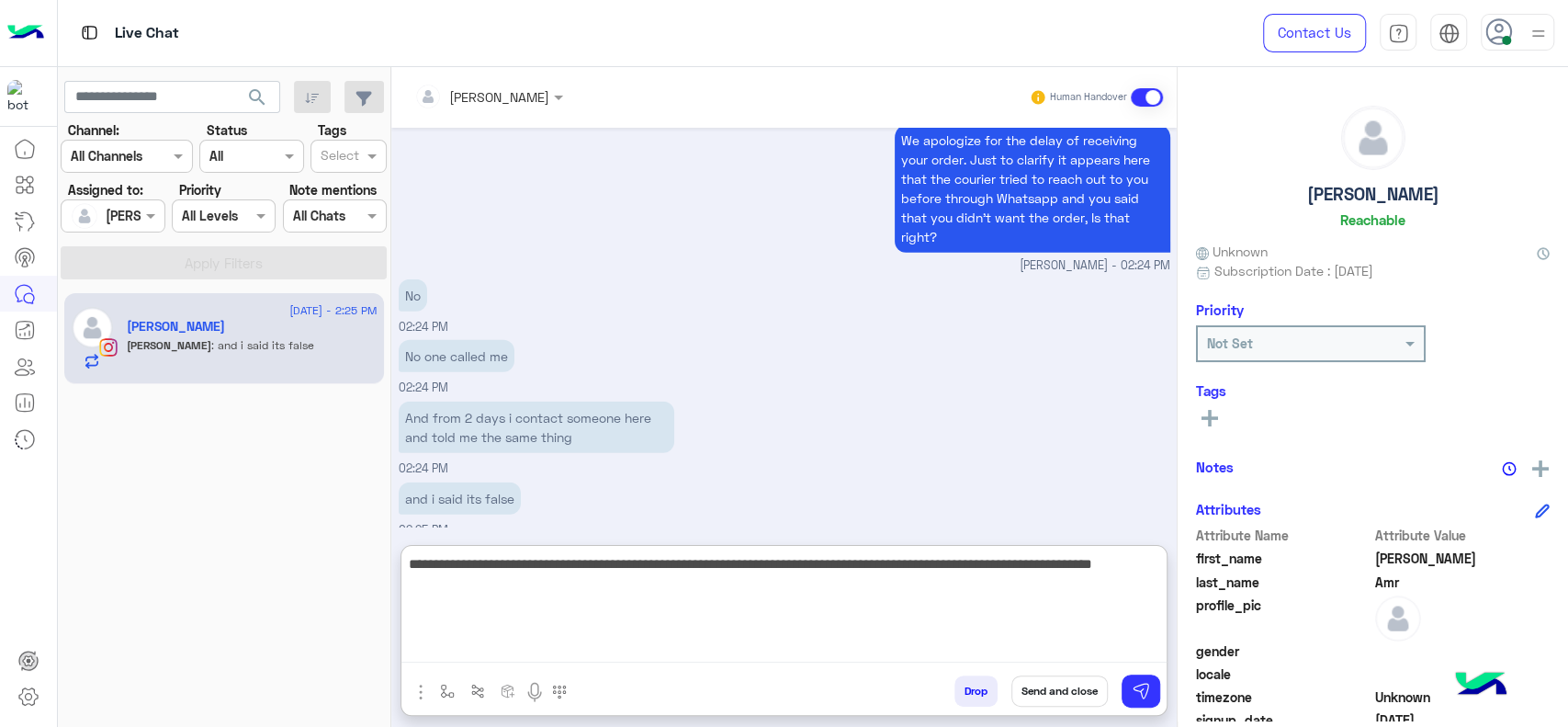
click at [632, 582] on textarea "**********" at bounding box center [784, 607] width 765 height 110
drag, startPoint x: 691, startPoint y: 565, endPoint x: 764, endPoint y: 588, distance: 76.5
click at [764, 588] on textarea "**********" at bounding box center [784, 607] width 765 height 110
type textarea "**********"
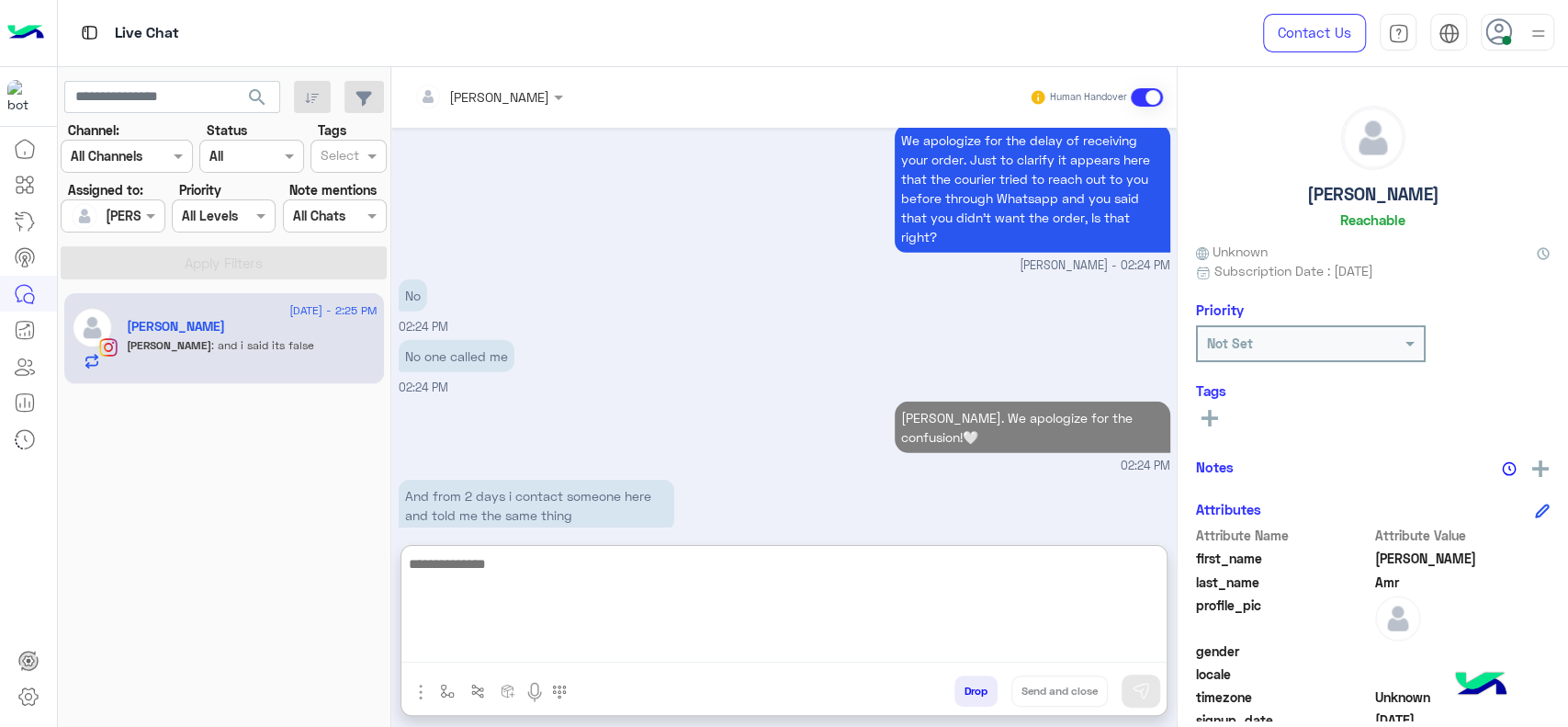
scroll to position [8261, 0]
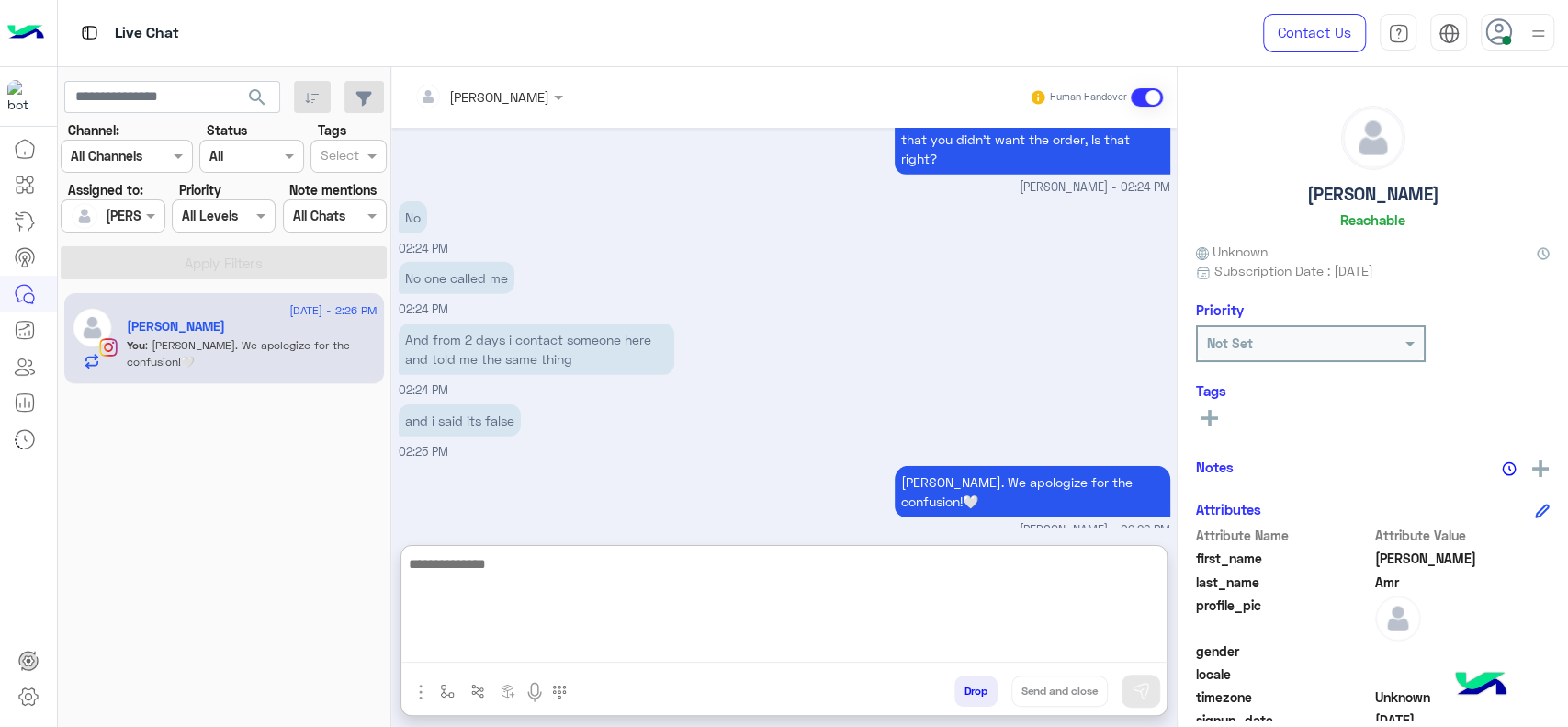
paste textarea "**********"
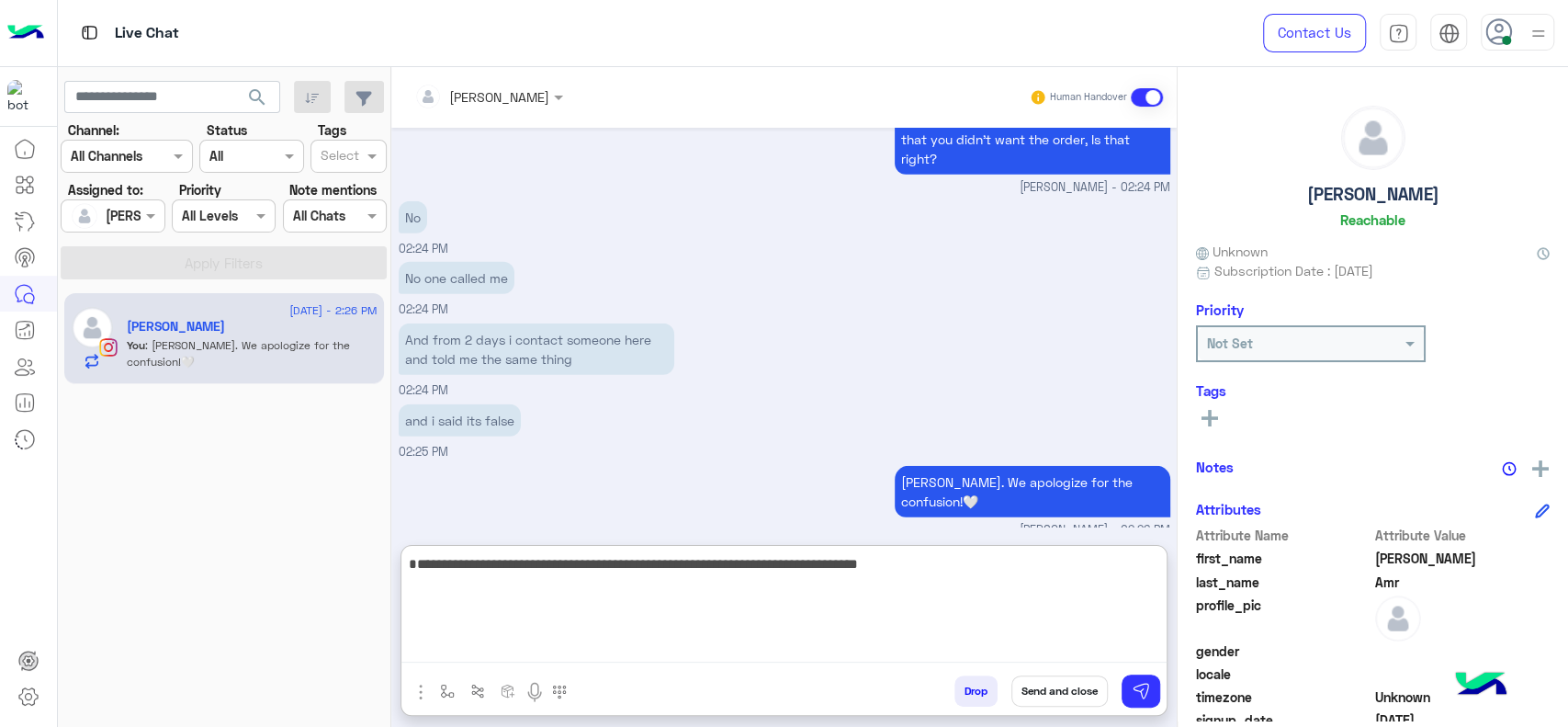
click at [720, 591] on textarea "**********" at bounding box center [784, 607] width 765 height 110
click at [977, 577] on textarea "**********" at bounding box center [784, 607] width 765 height 110
type textarea "**********"
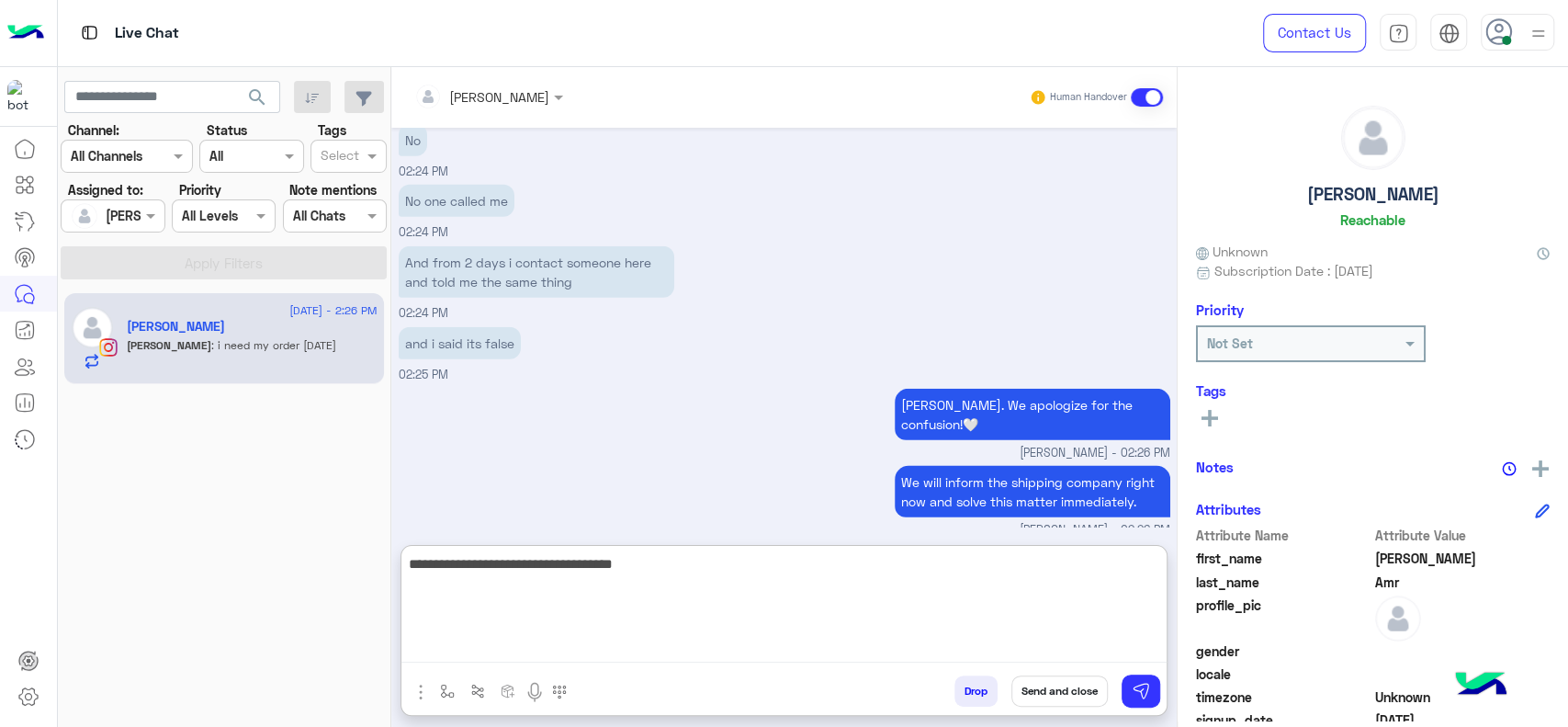
scroll to position [8400, 0]
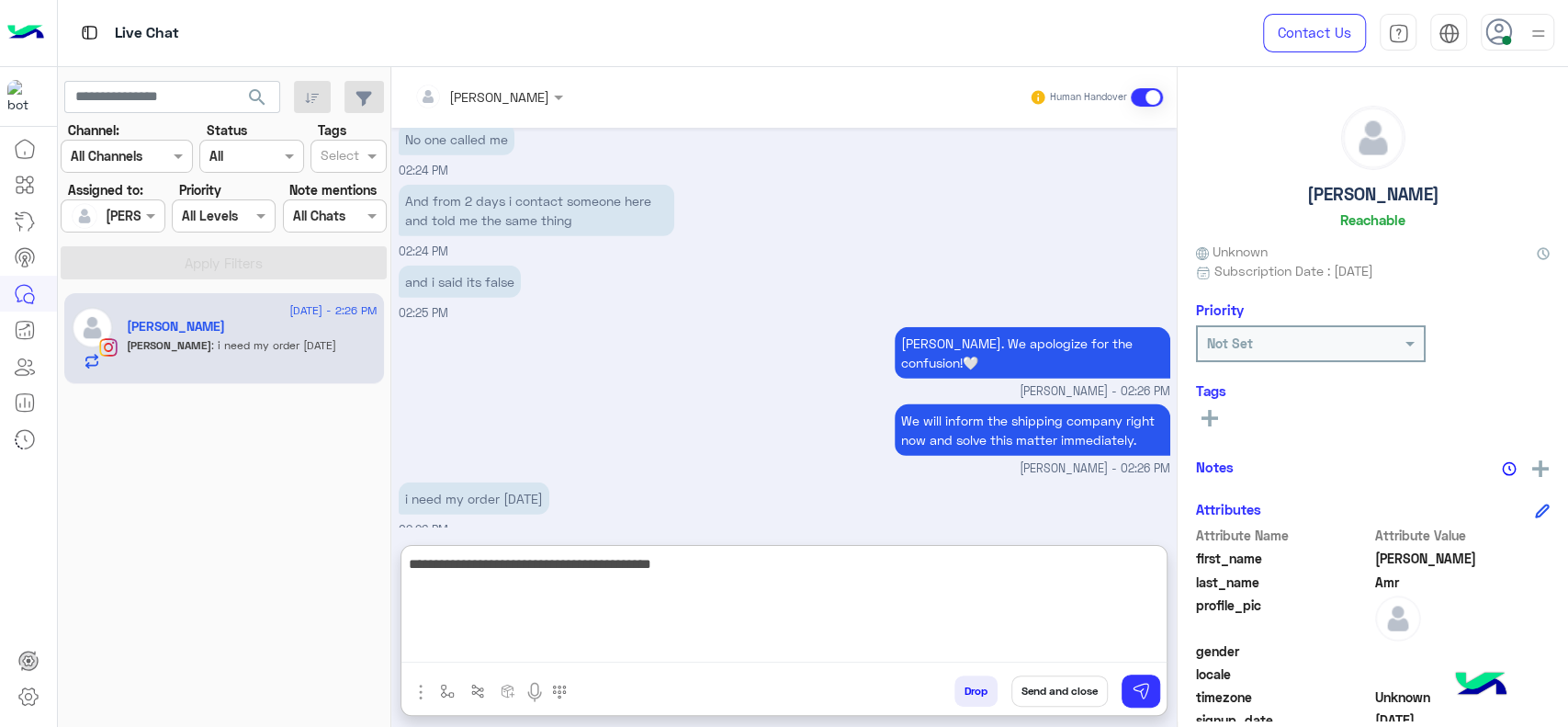
type textarea "**********"
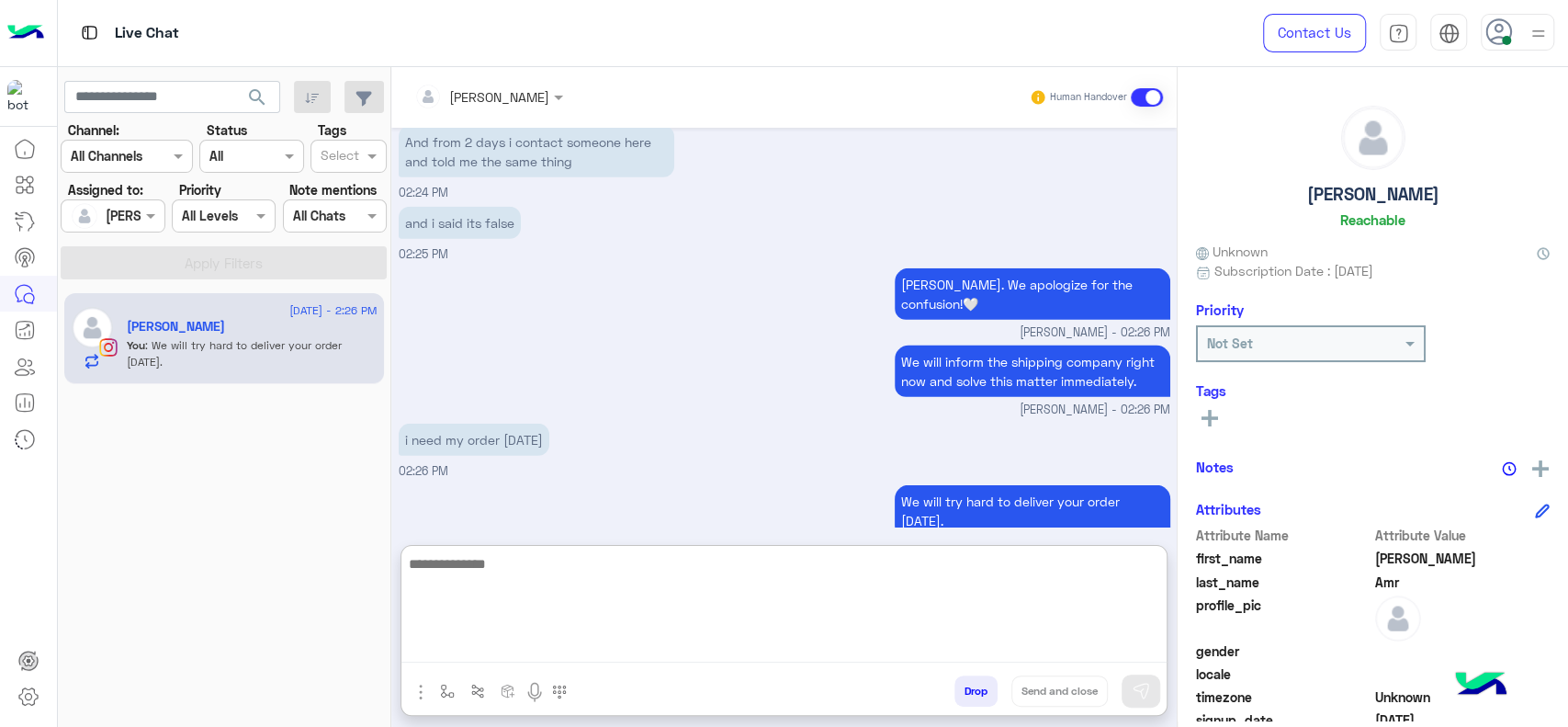
scroll to position [8458, 0]
click at [573, 594] on textarea at bounding box center [784, 607] width 765 height 110
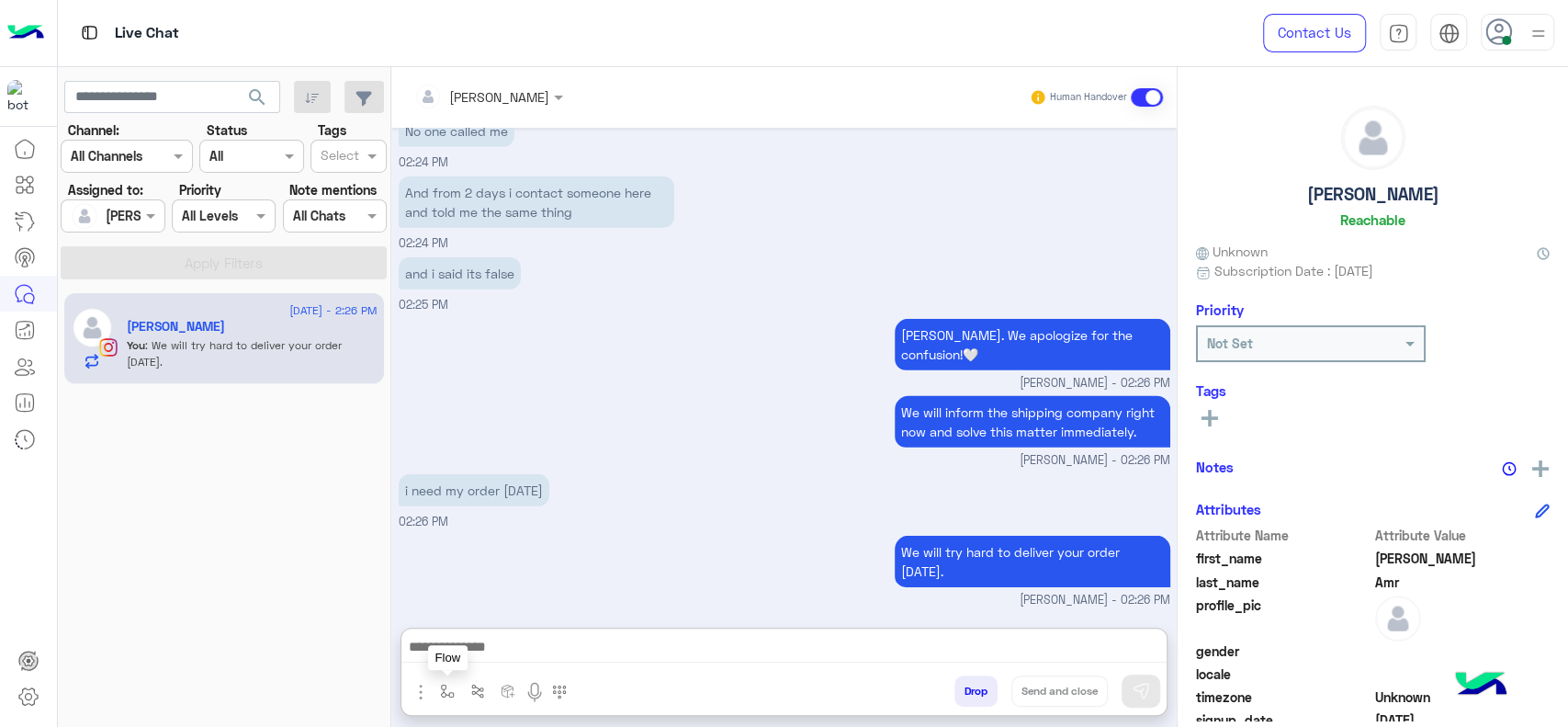
click at [453, 691] on img "button" at bounding box center [447, 690] width 14 height 14
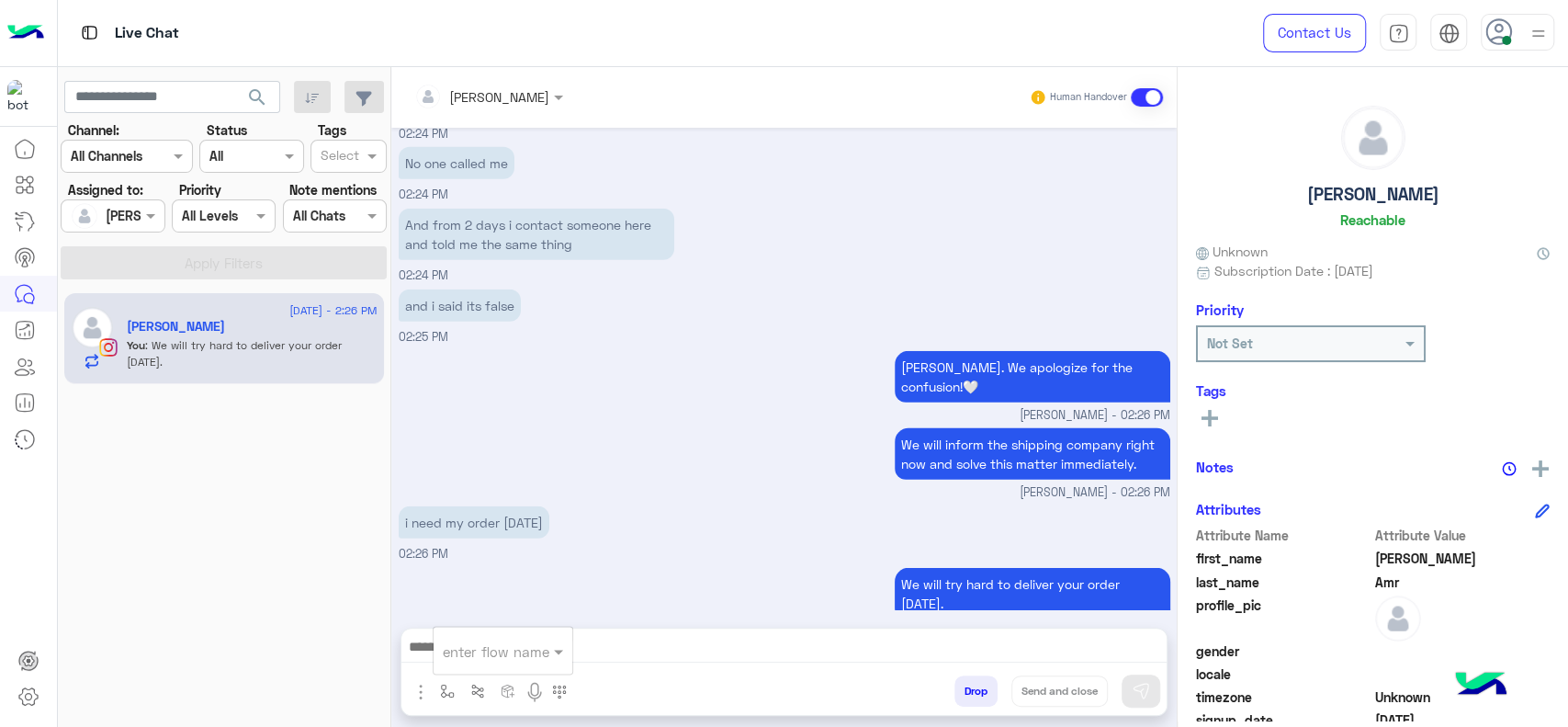
click at [453, 648] on input "text" at bounding box center [481, 651] width 75 height 21
type input "*"
click at [455, 629] on div "Jana close" at bounding box center [501, 618] width 136 height 36
type textarea "**********"
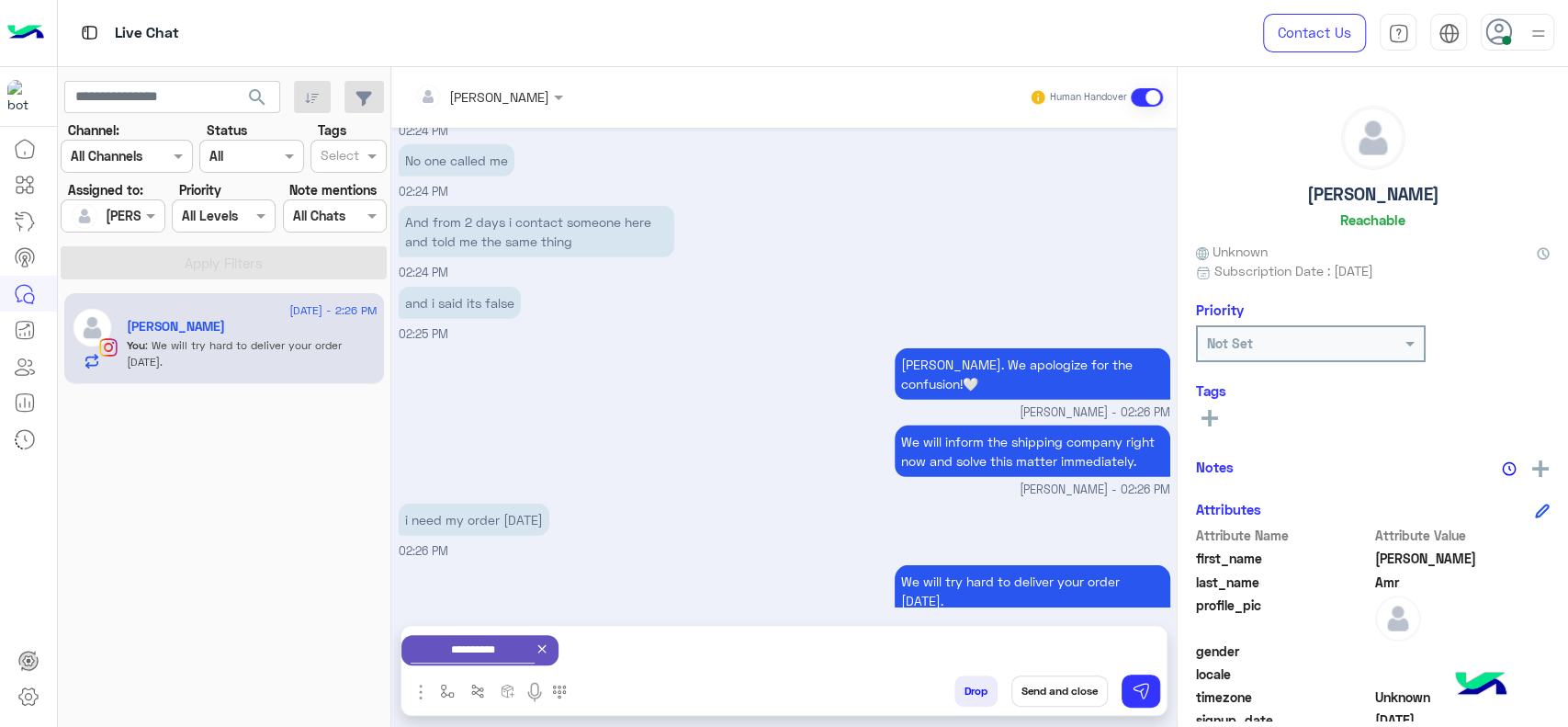
scroll to position [8439, 0]
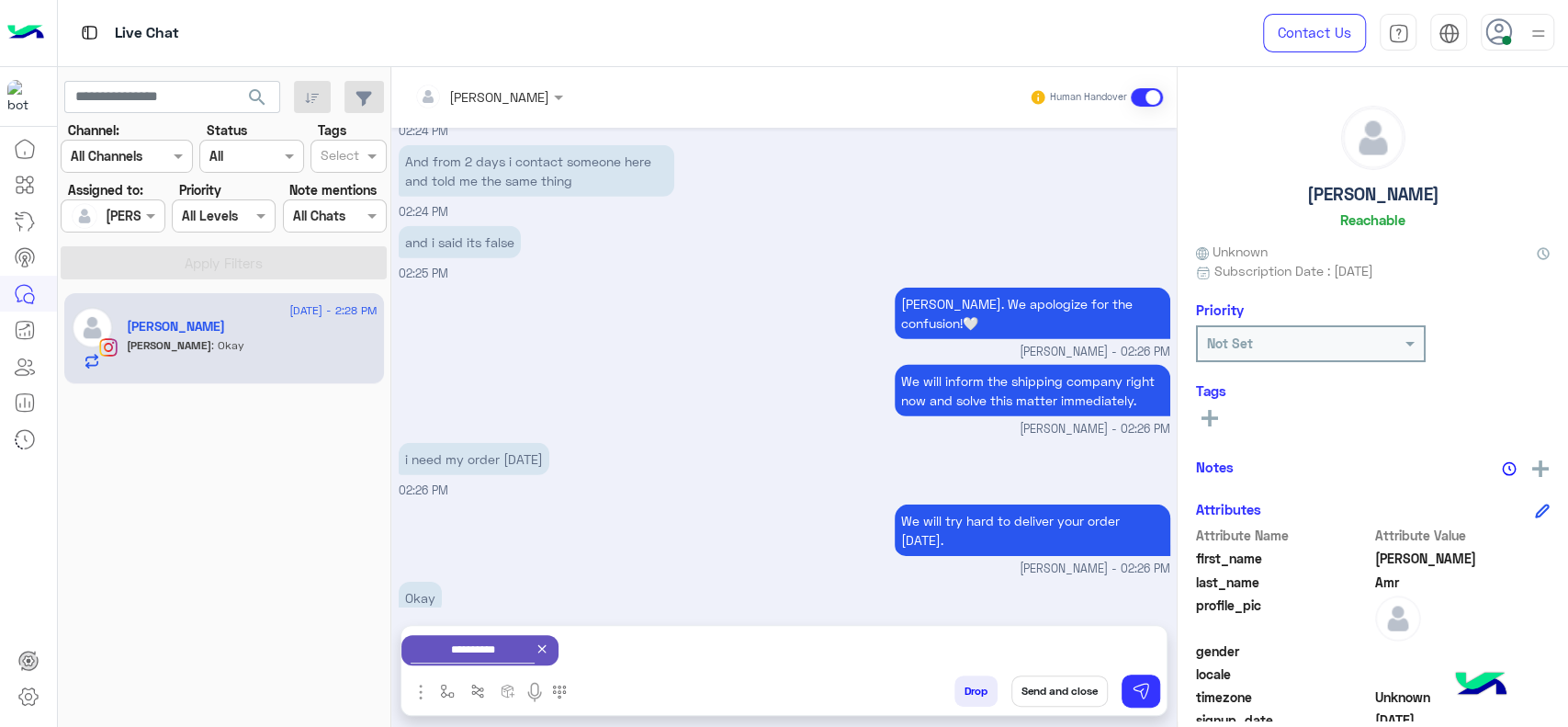
click at [549, 641] on icon at bounding box center [541, 648] width 14 height 14
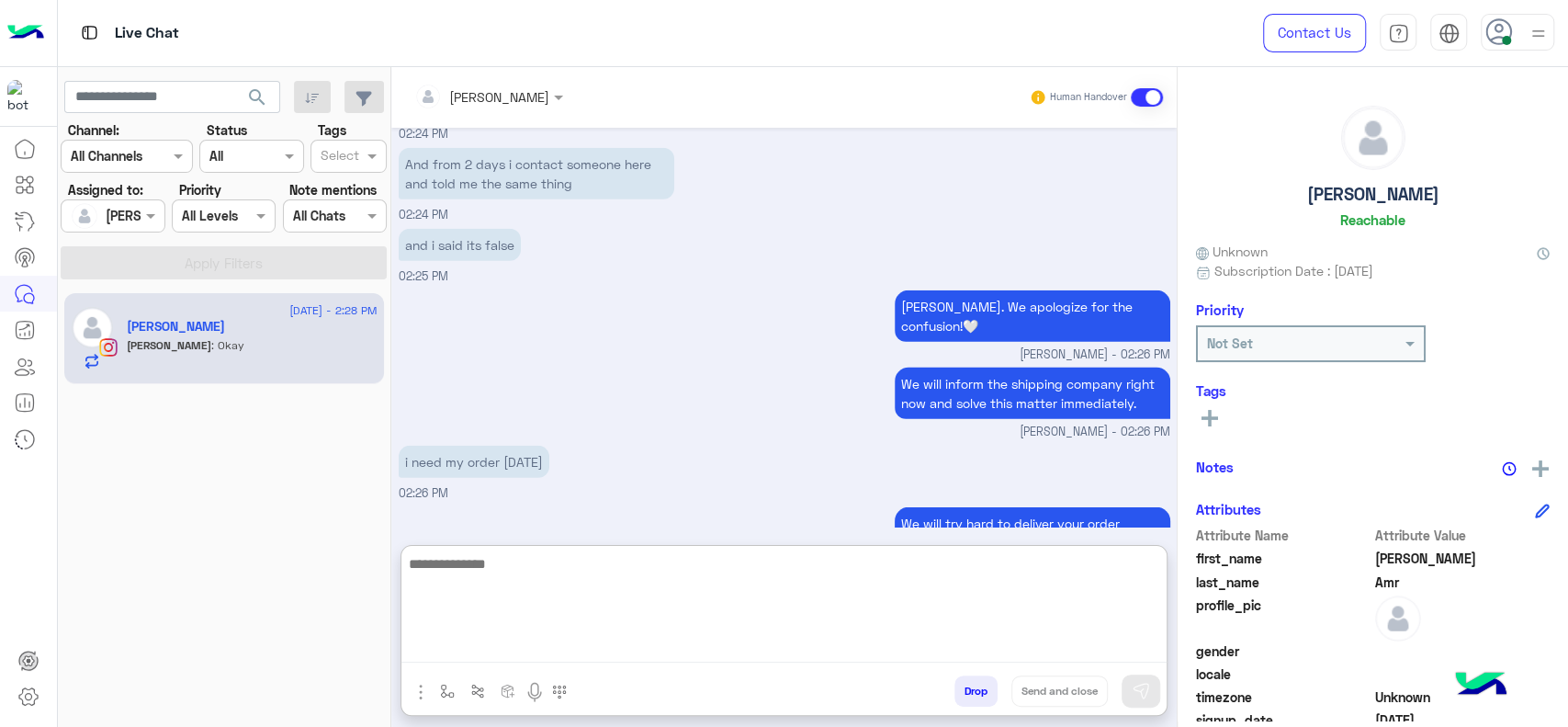
click at [564, 641] on textarea at bounding box center [784, 607] width 765 height 110
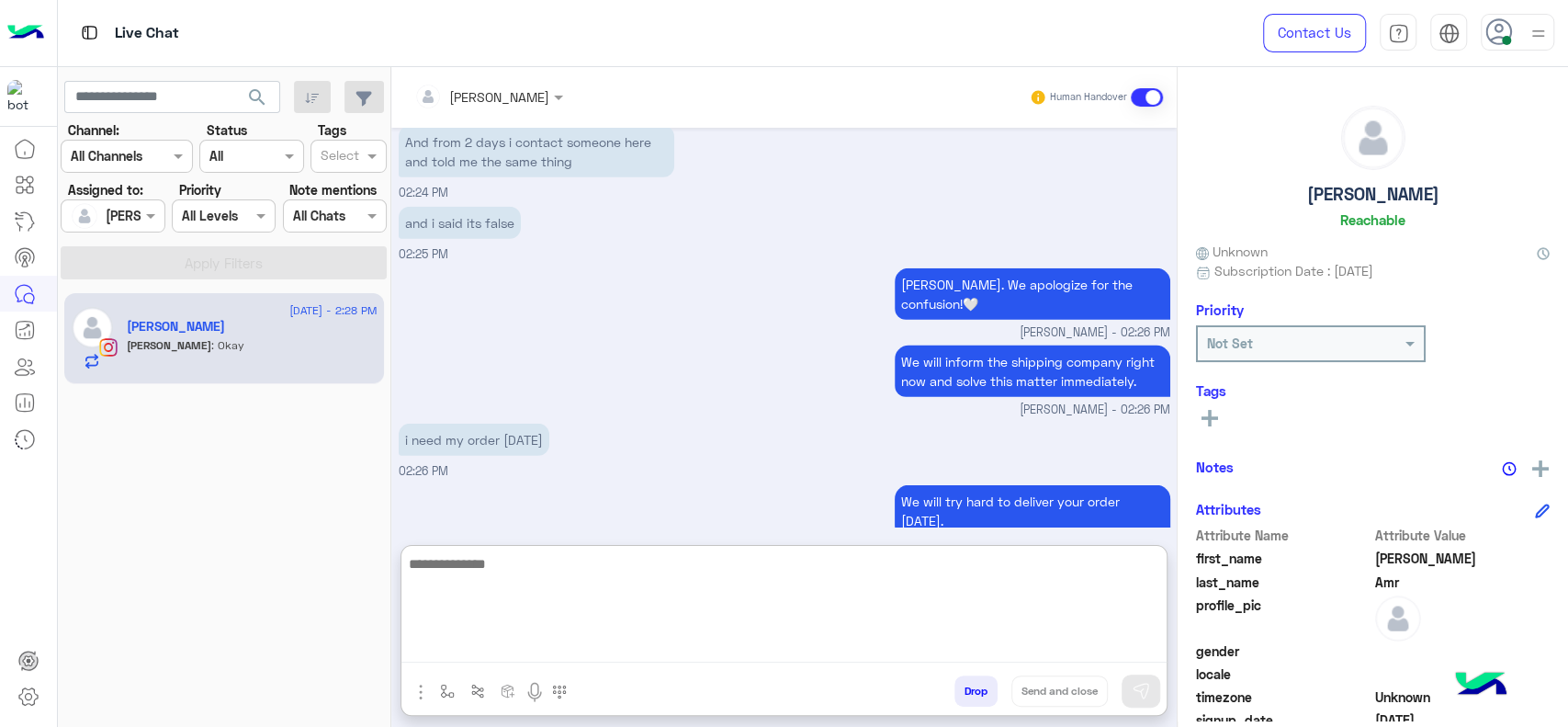
paste textarea "**********"
type textarea "**********"
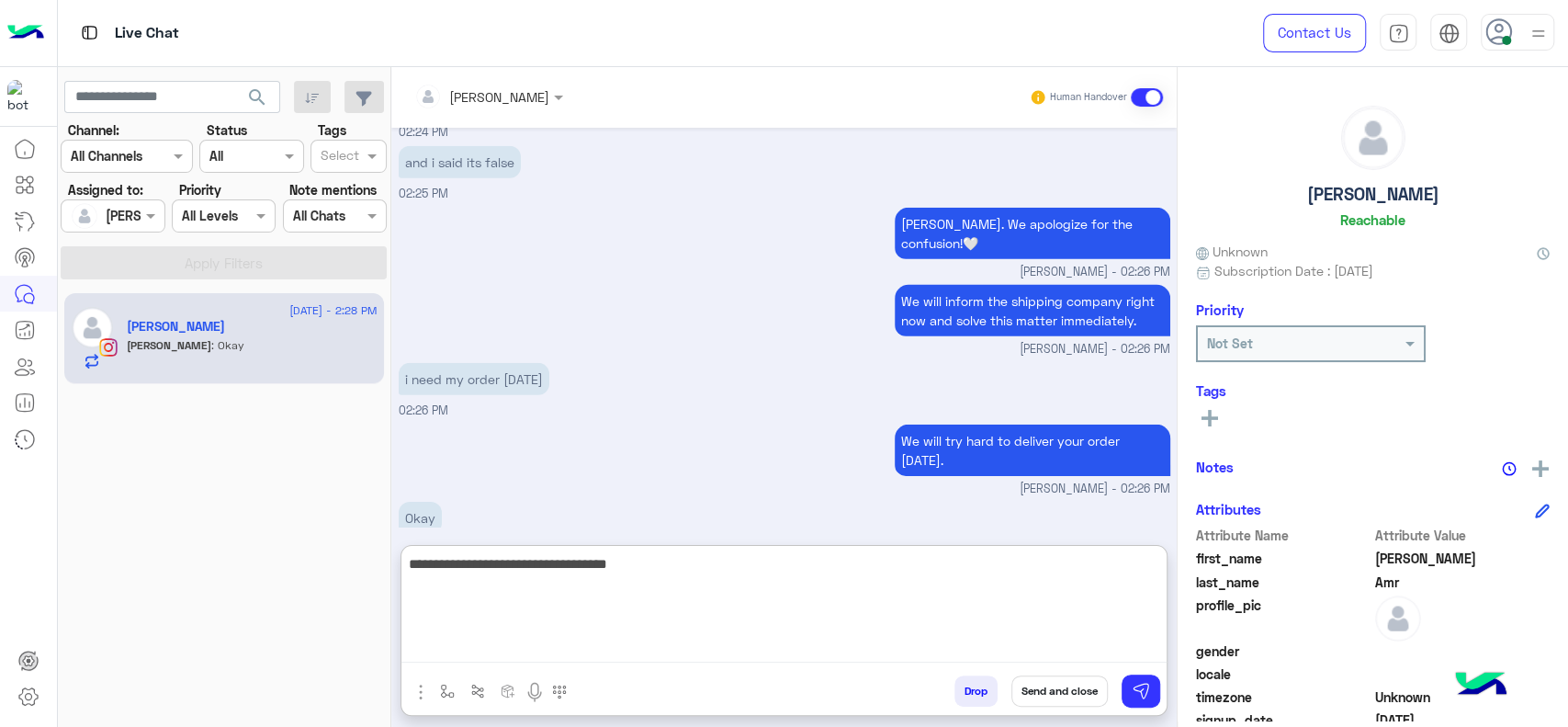
click at [511, 590] on textarea "**********" at bounding box center [784, 607] width 765 height 110
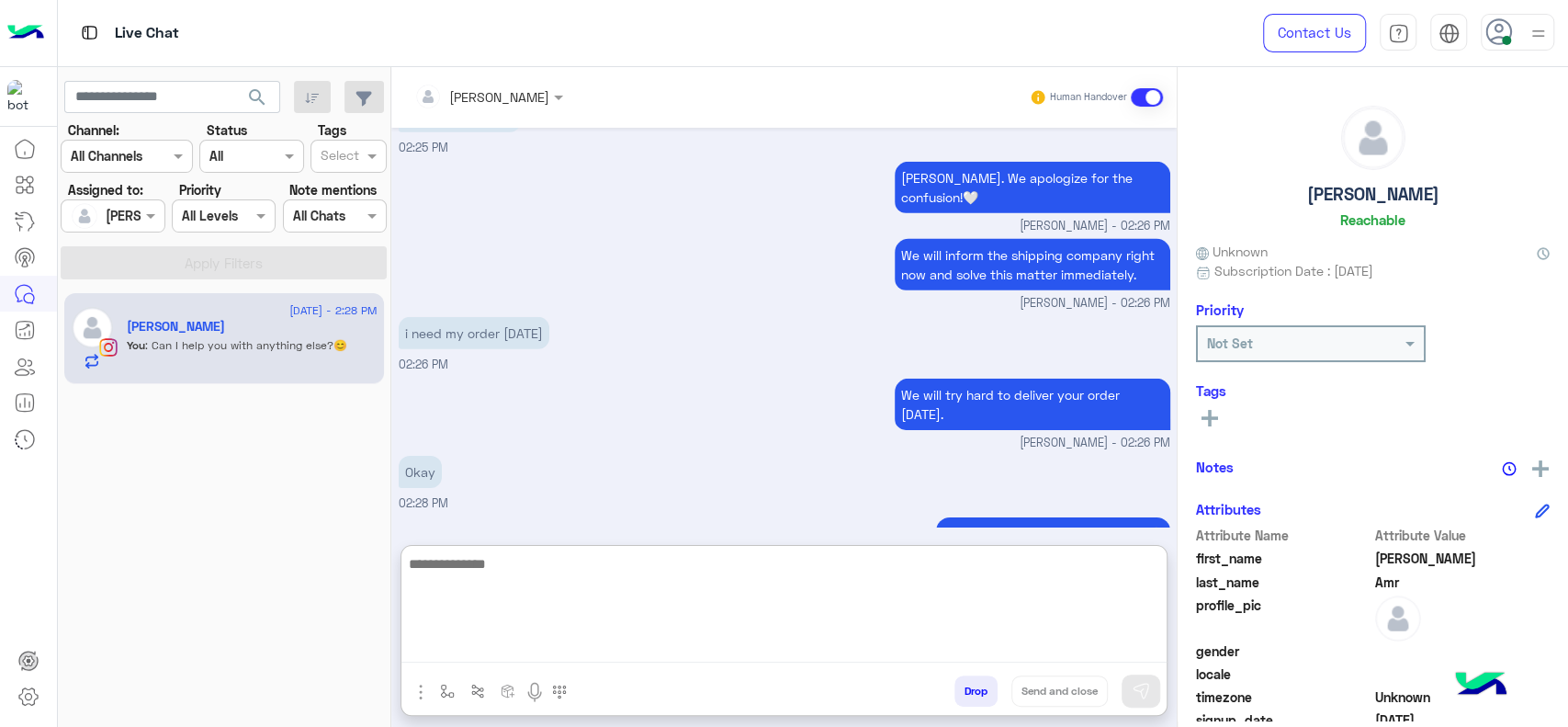
scroll to position [8578, 0]
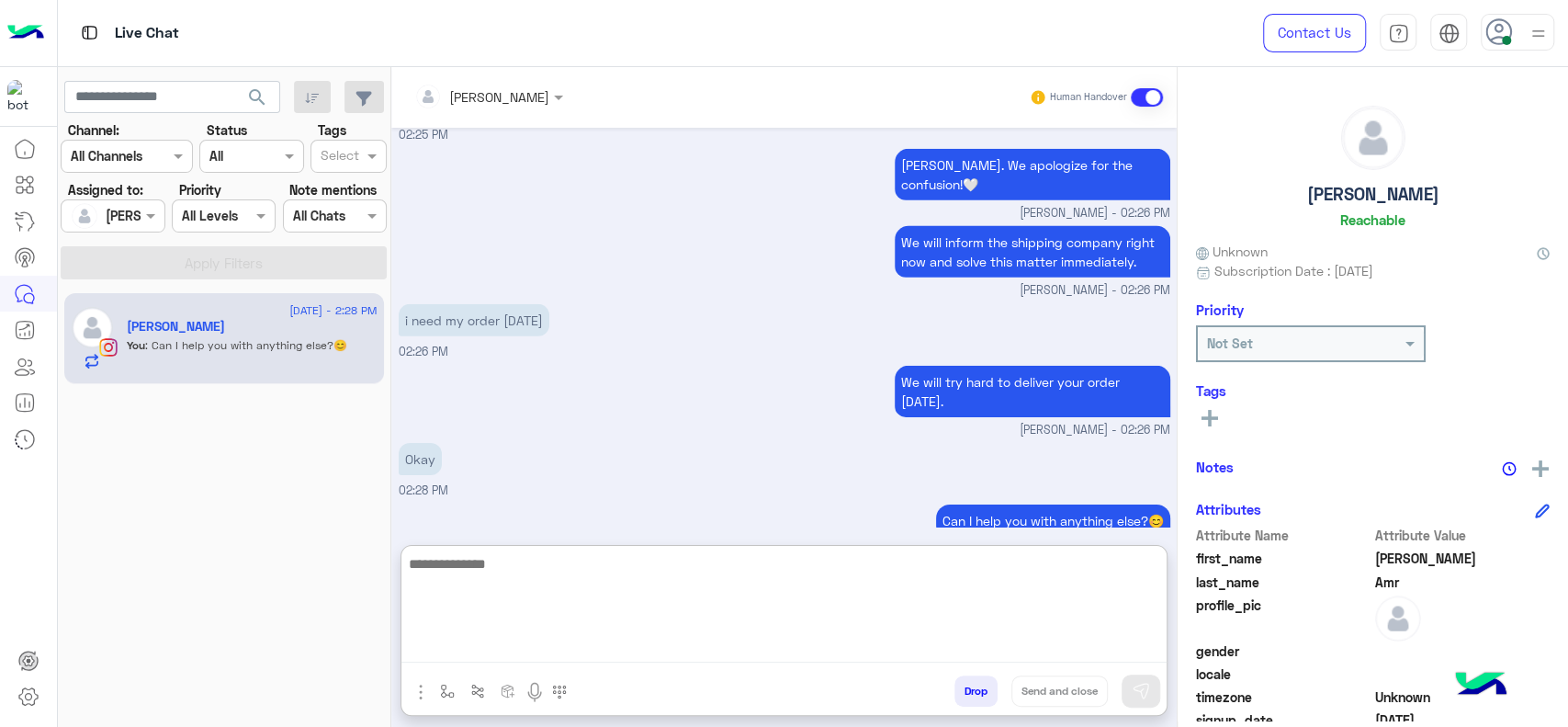
click at [608, 629] on textarea at bounding box center [784, 607] width 765 height 110
paste textarea "**********"
type textarea "**********"
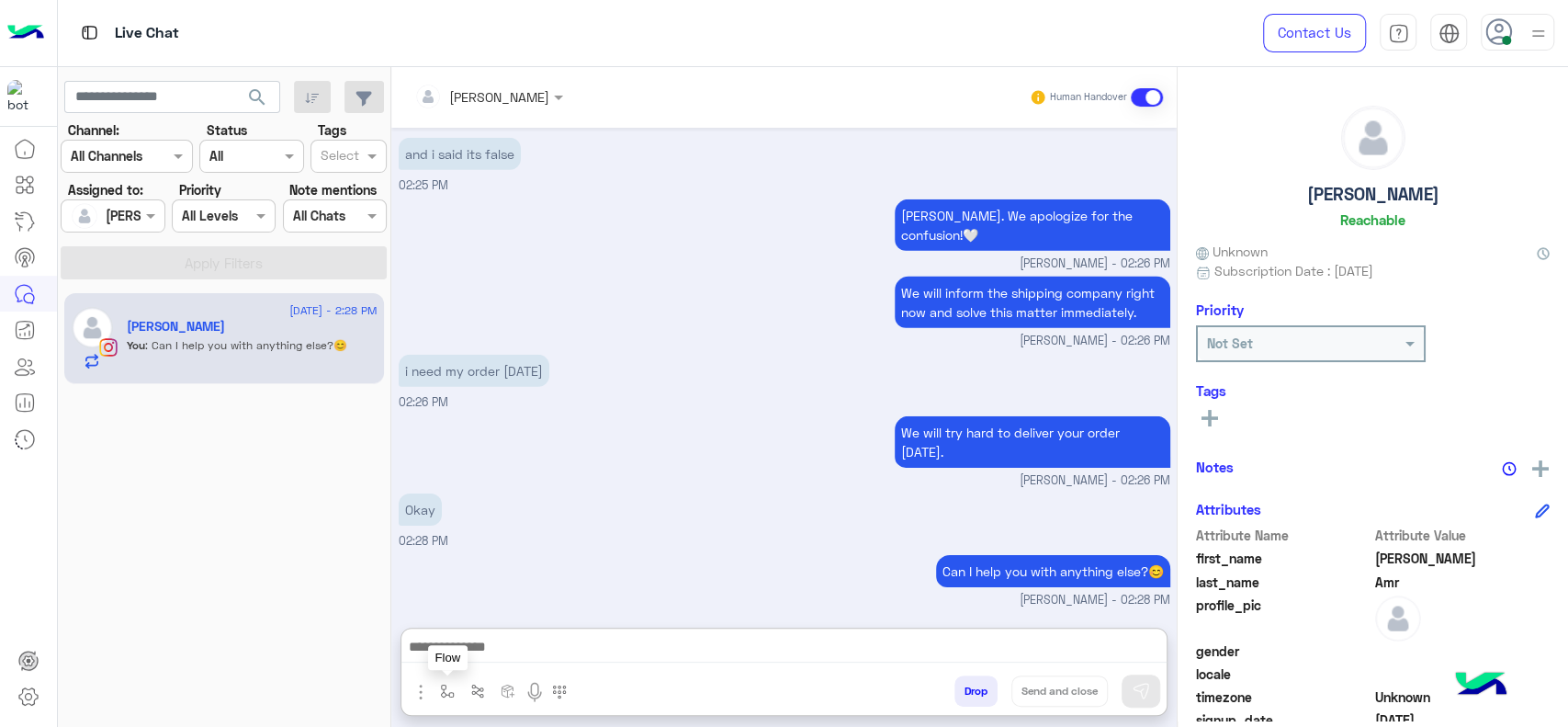
click at [455, 679] on button "button" at bounding box center [447, 690] width 30 height 30
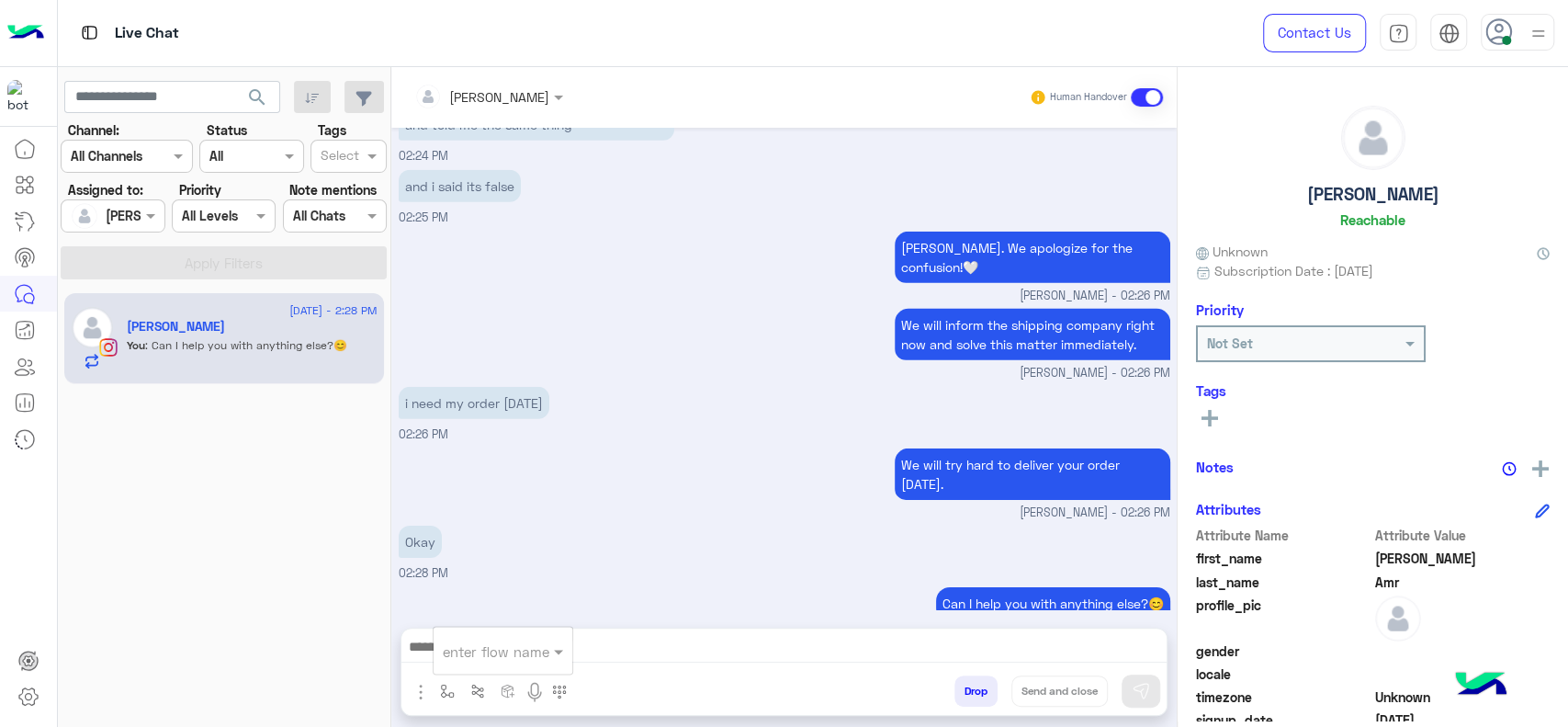
click at [462, 665] on div "enter flow name" at bounding box center [503, 651] width 139 height 33
type input "*"
click at [460, 618] on span "Jana close" at bounding box center [495, 617] width 105 height 16
type textarea "**********"
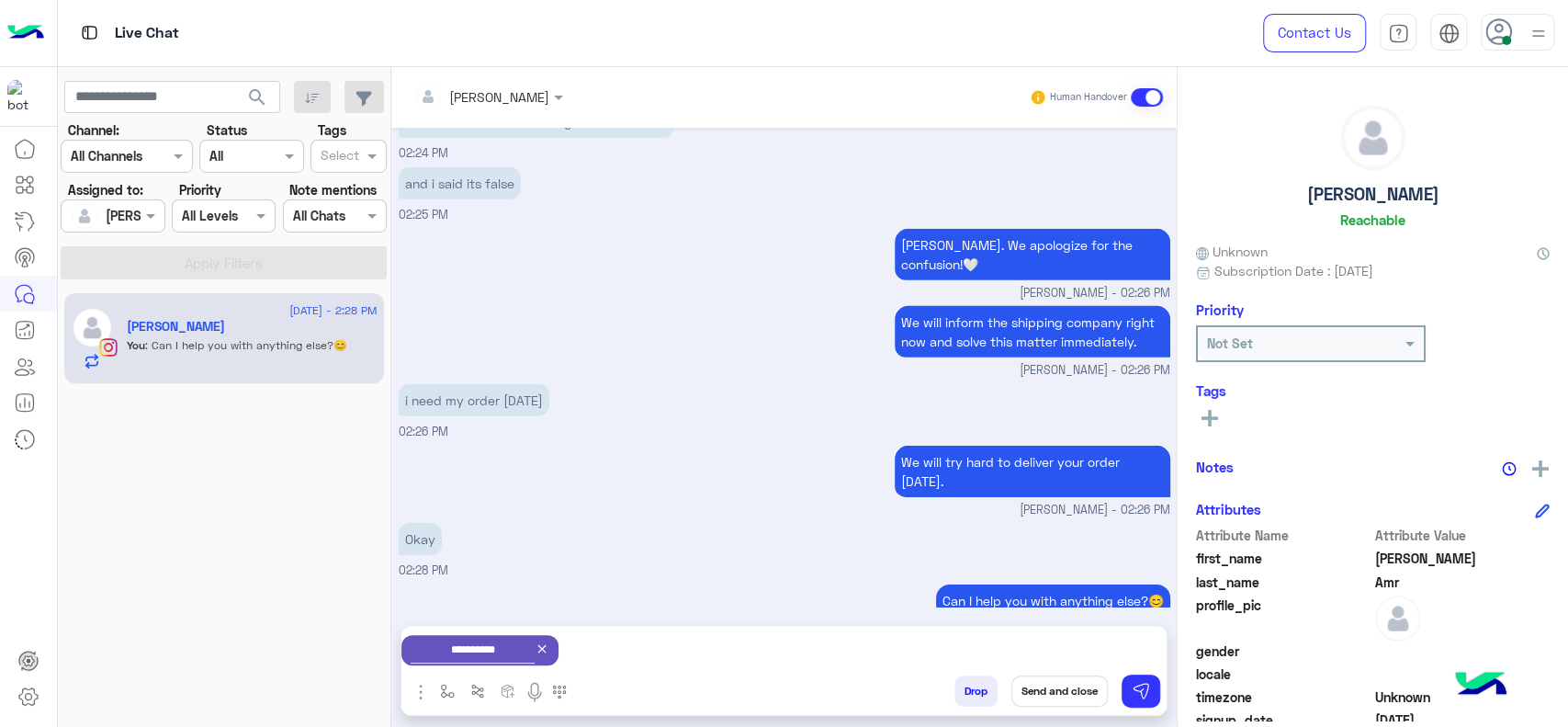
click at [1040, 685] on button "Send and close" at bounding box center [1059, 691] width 96 height 31
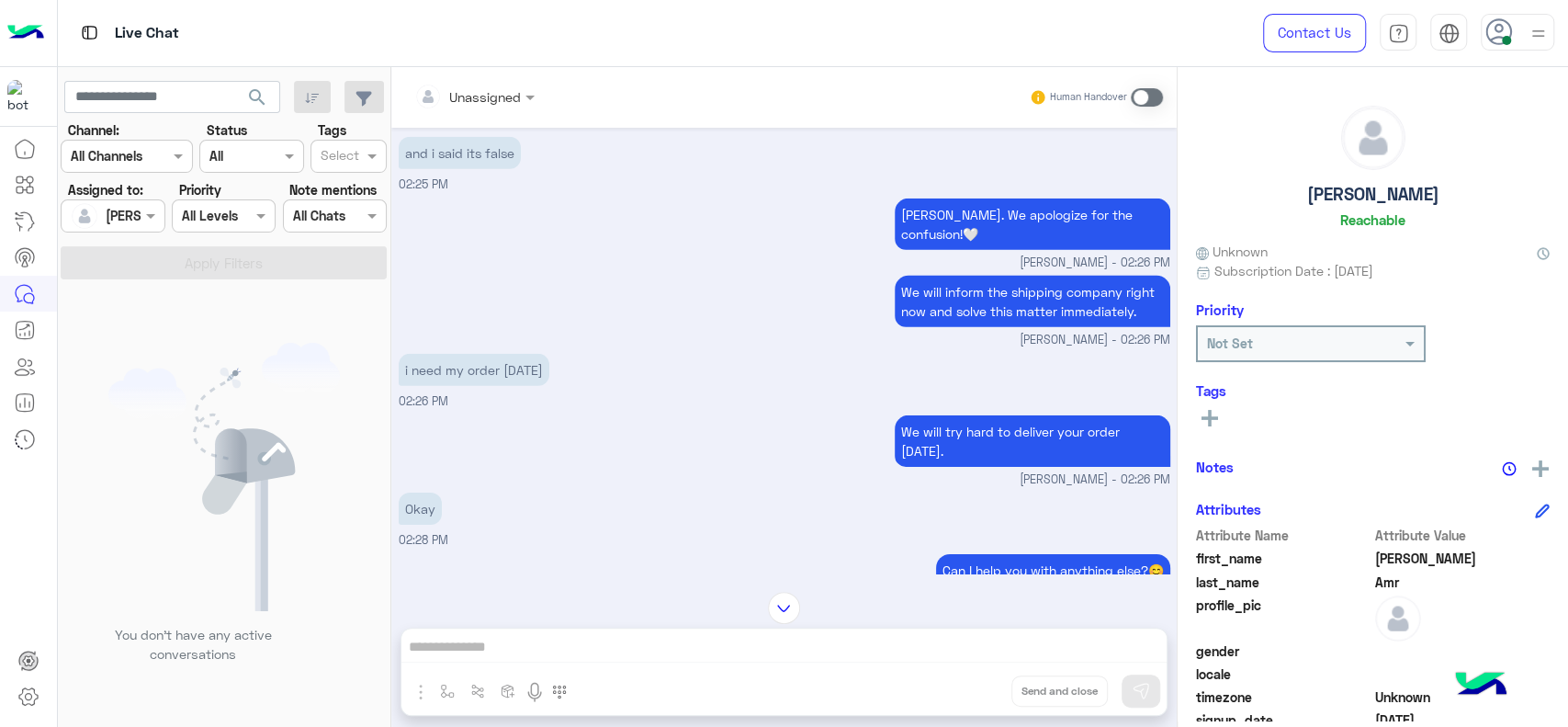
scroll to position [8756, 0]
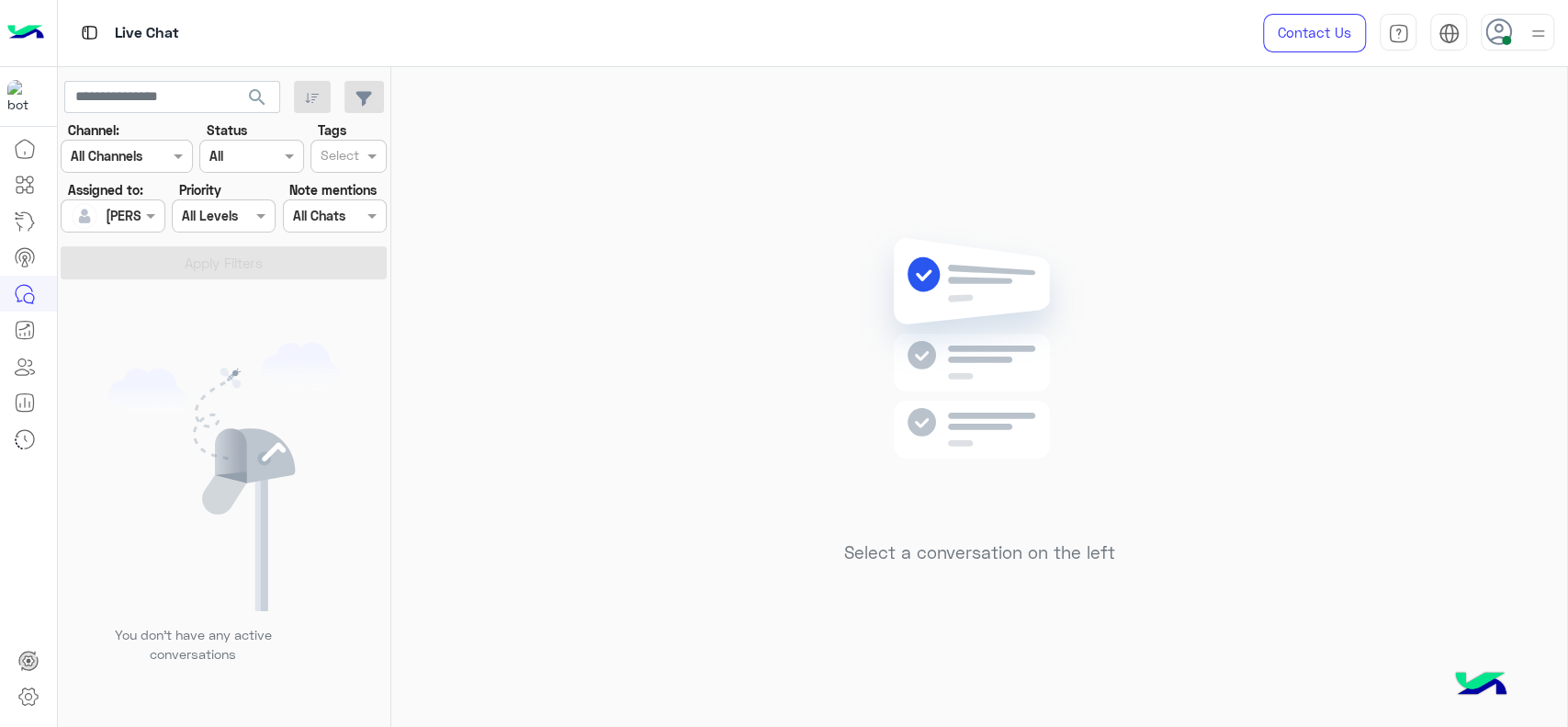
click at [807, 212] on div "Select a conversation on the left" at bounding box center [978, 400] width 1175 height 667
click at [522, 237] on div "Select a conversation on the left" at bounding box center [978, 400] width 1175 height 667
click at [419, 101] on div "Select a conversation on the left" at bounding box center [978, 400] width 1175 height 667
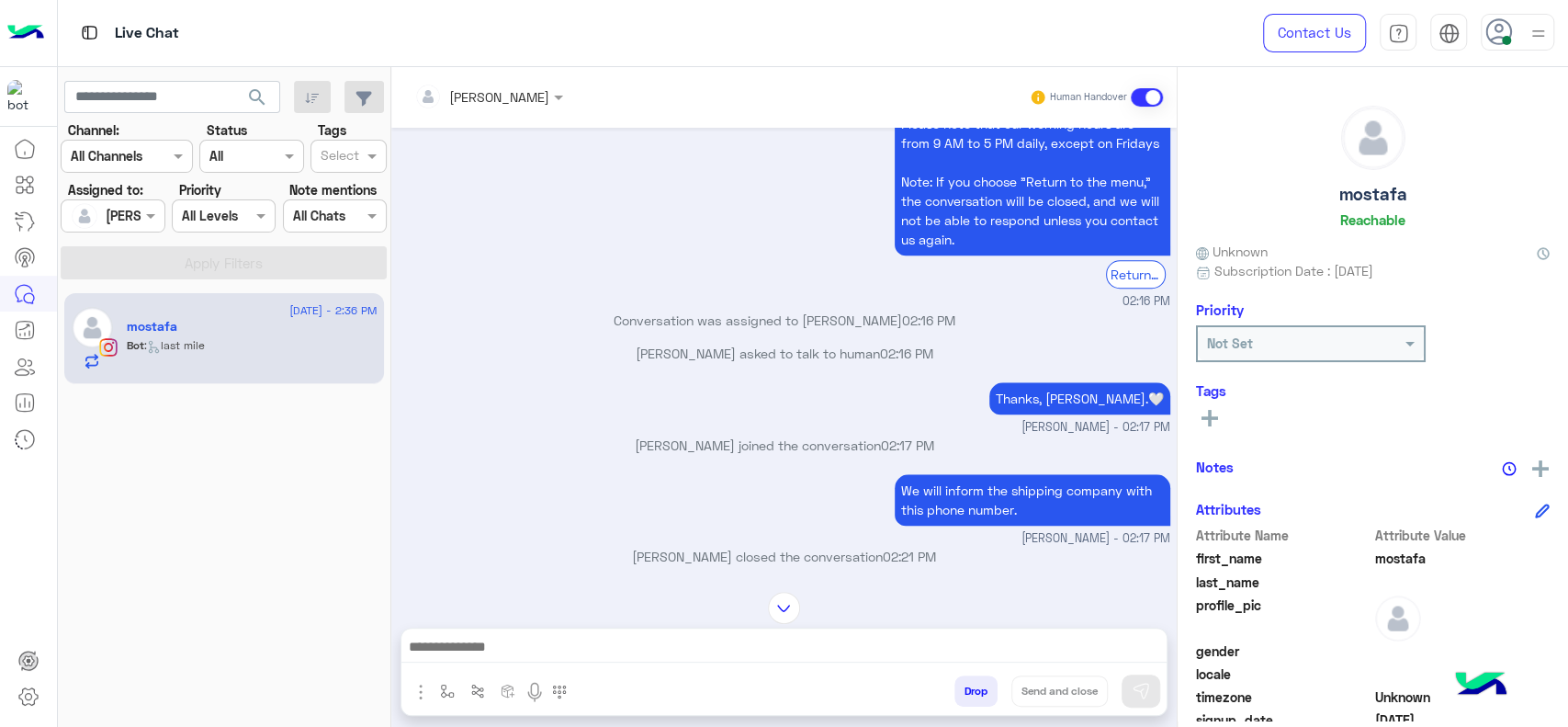
scroll to position [1646, 0]
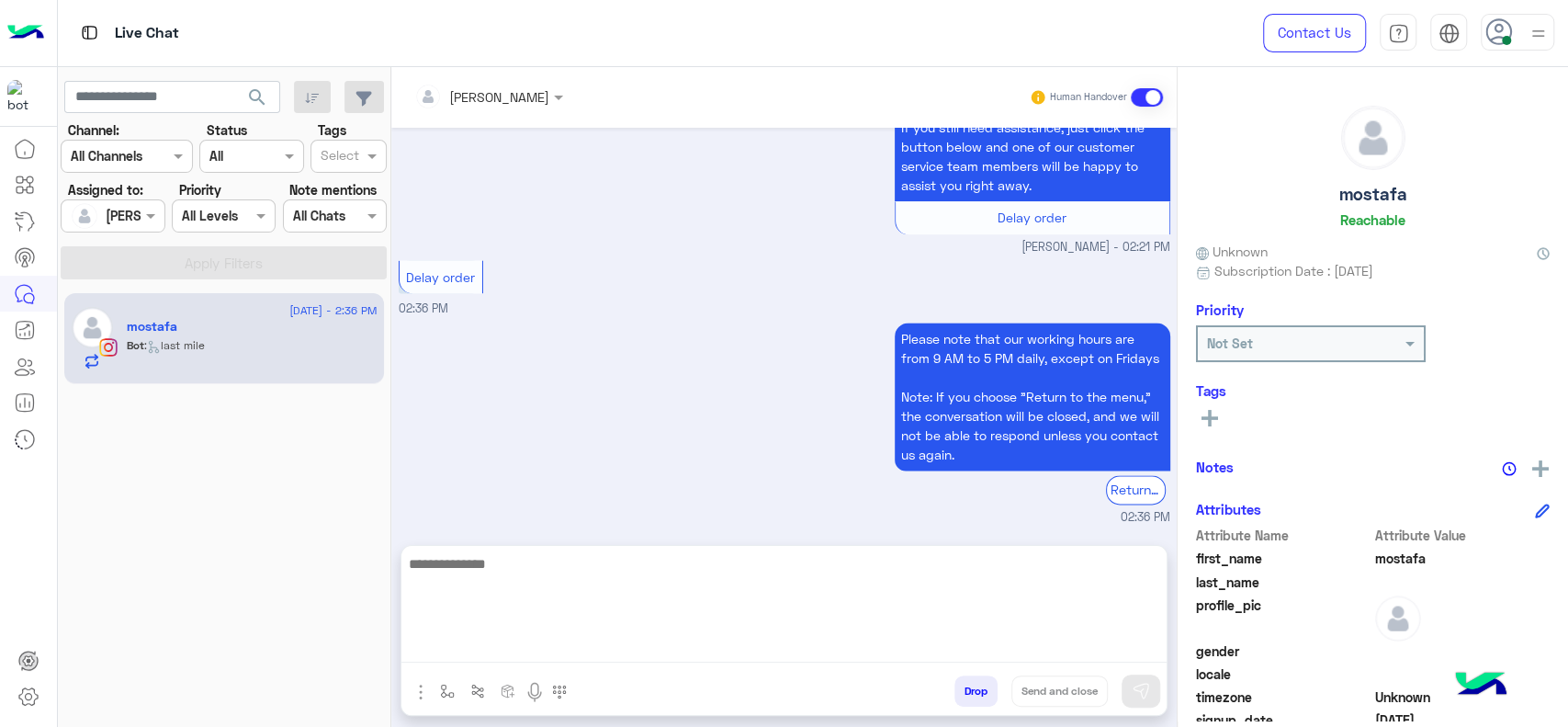
click at [741, 654] on textarea at bounding box center [784, 607] width 765 height 110
type textarea "**********"
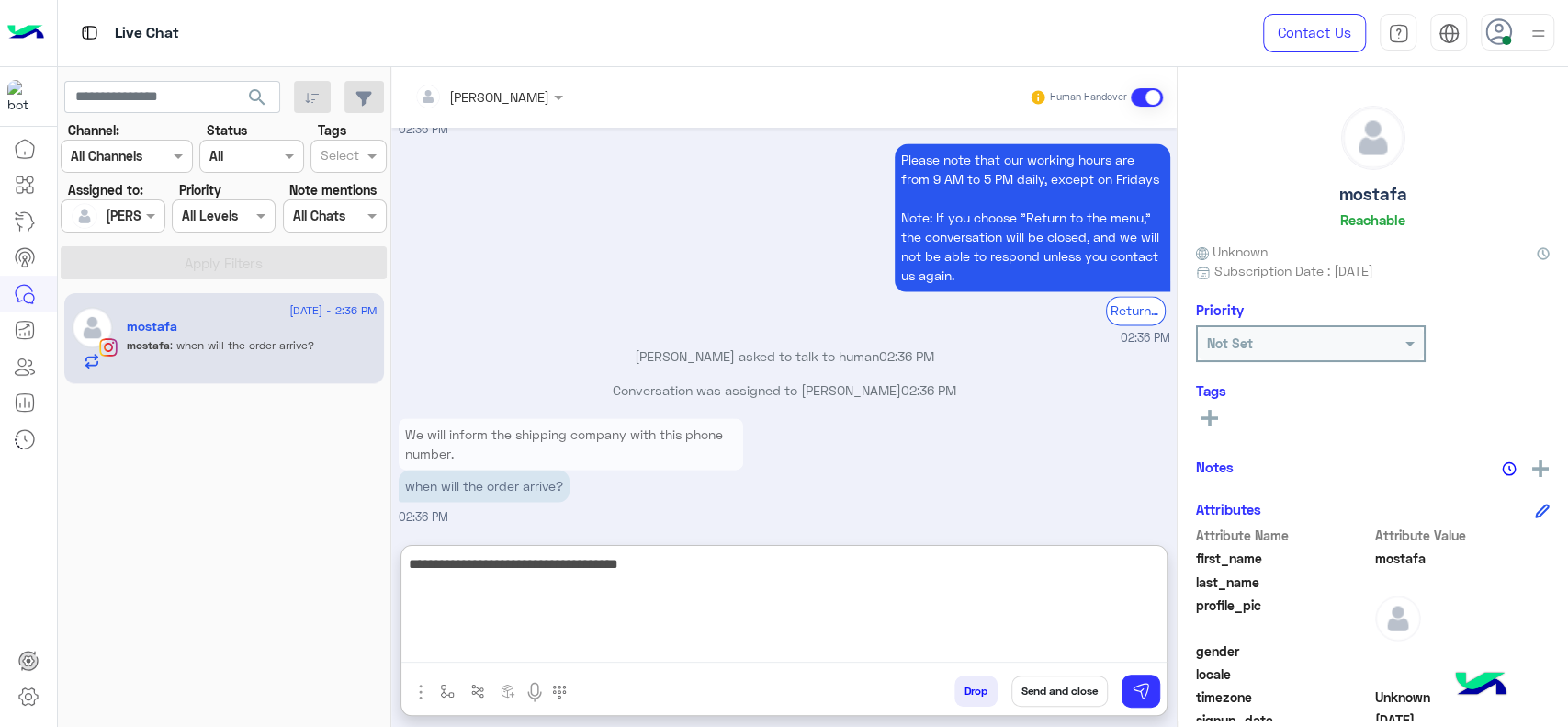
click at [526, 567] on textarea "**********" at bounding box center [784, 607] width 765 height 110
click at [832, 578] on textarea "**********" at bounding box center [784, 607] width 765 height 110
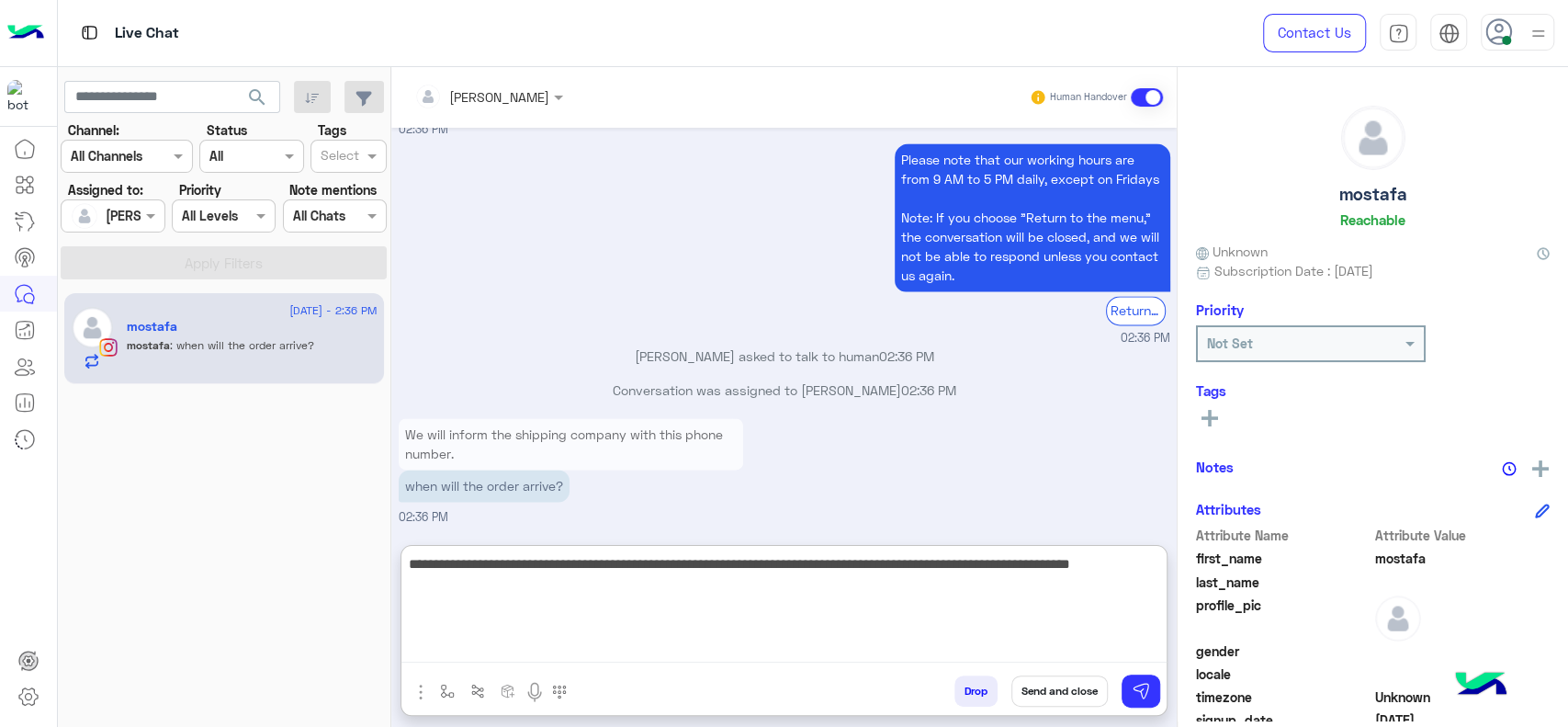
click at [815, 573] on textarea "**********" at bounding box center [784, 607] width 765 height 110
click at [823, 572] on textarea "**********" at bounding box center [784, 607] width 765 height 110
click at [867, 568] on textarea "**********" at bounding box center [784, 607] width 765 height 110
type textarea "**********"
click at [595, 601] on textarea "**********" at bounding box center [784, 607] width 765 height 110
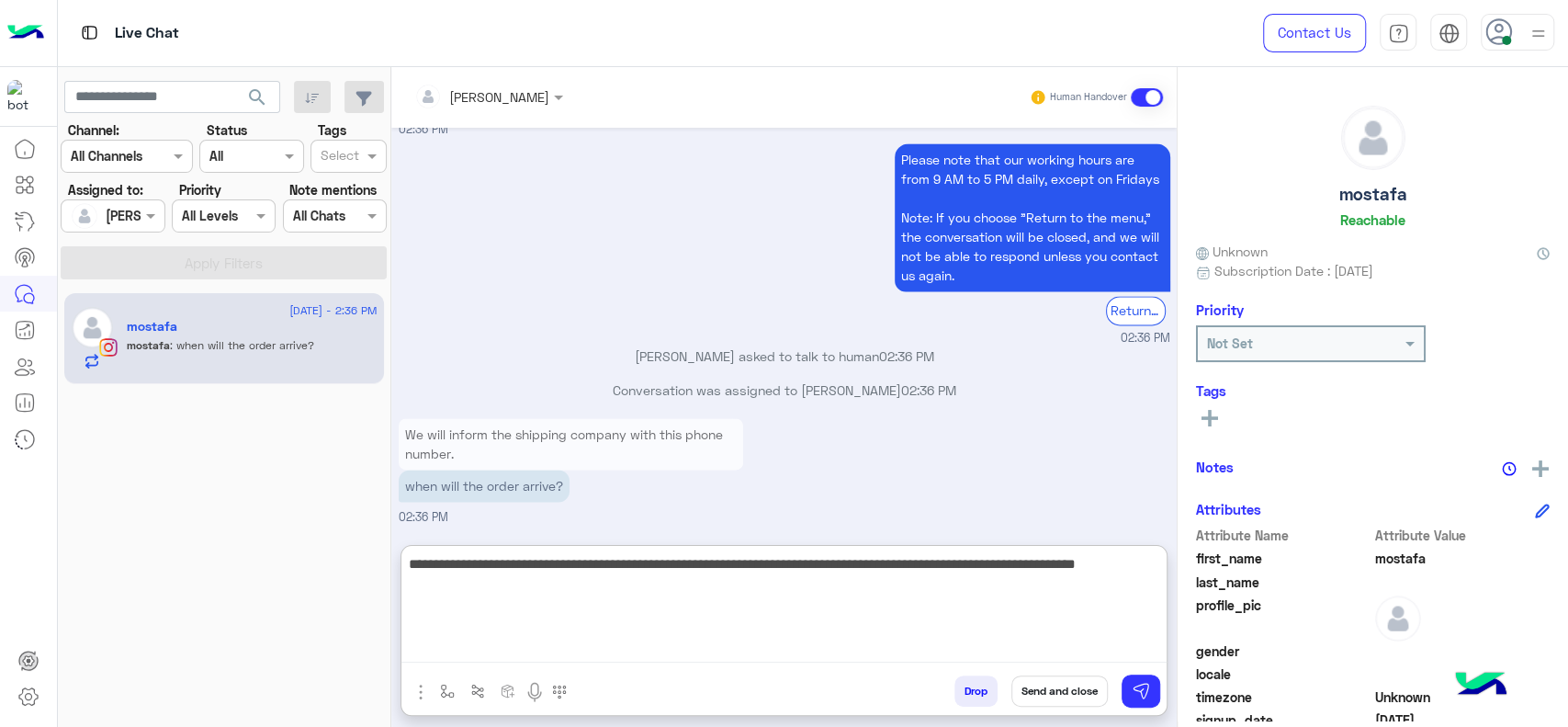
click at [874, 599] on textarea "**********" at bounding box center [784, 607] width 765 height 110
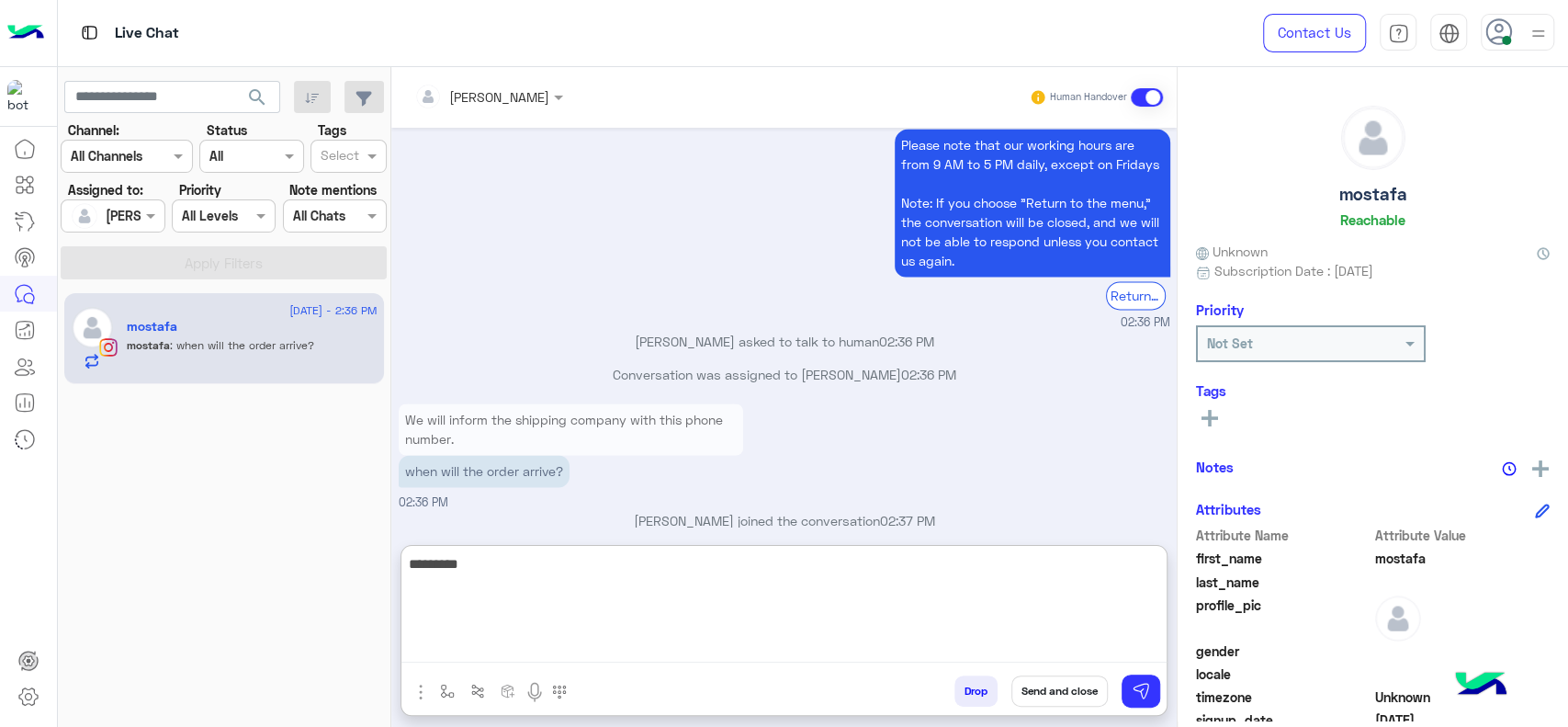
scroll to position [1971, 0]
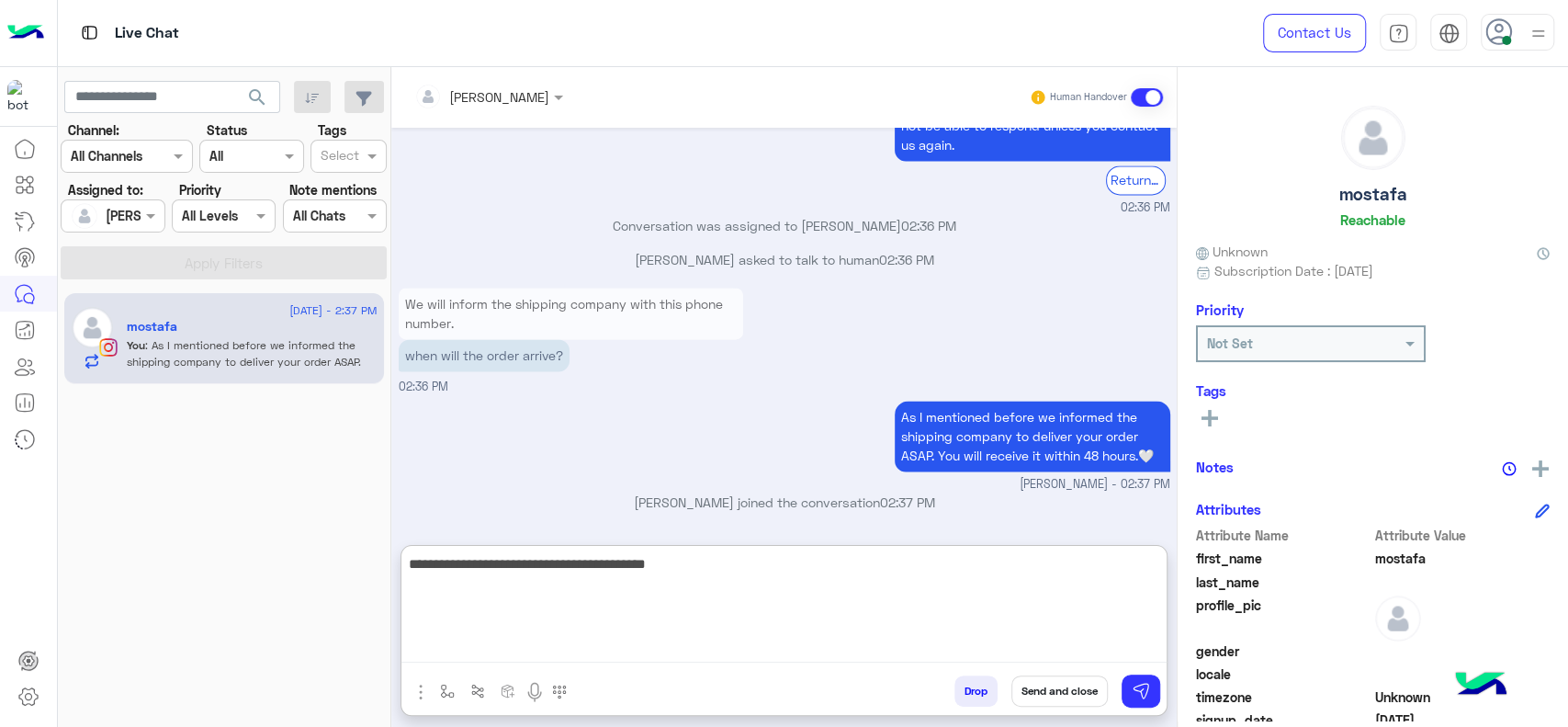
type textarea "**********"
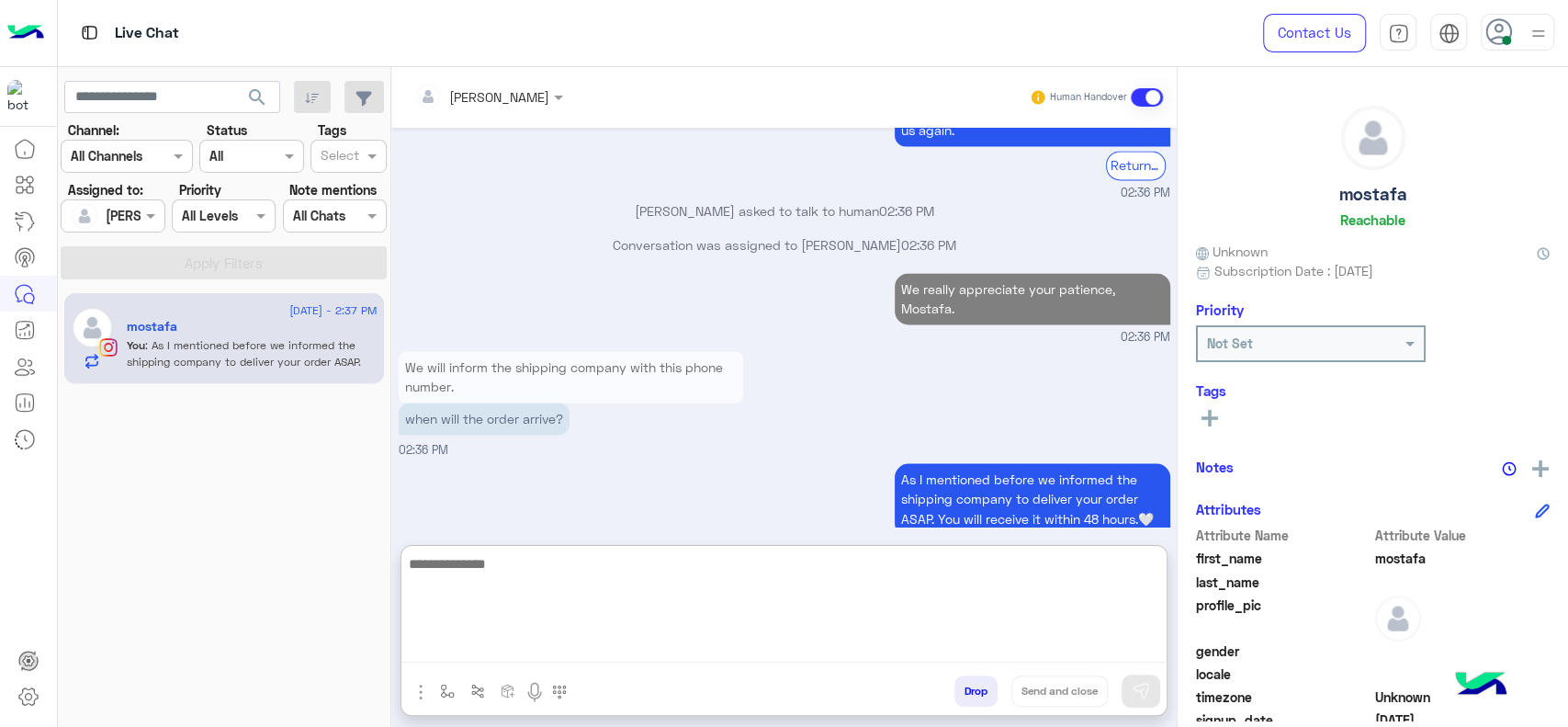
scroll to position [2050, 0]
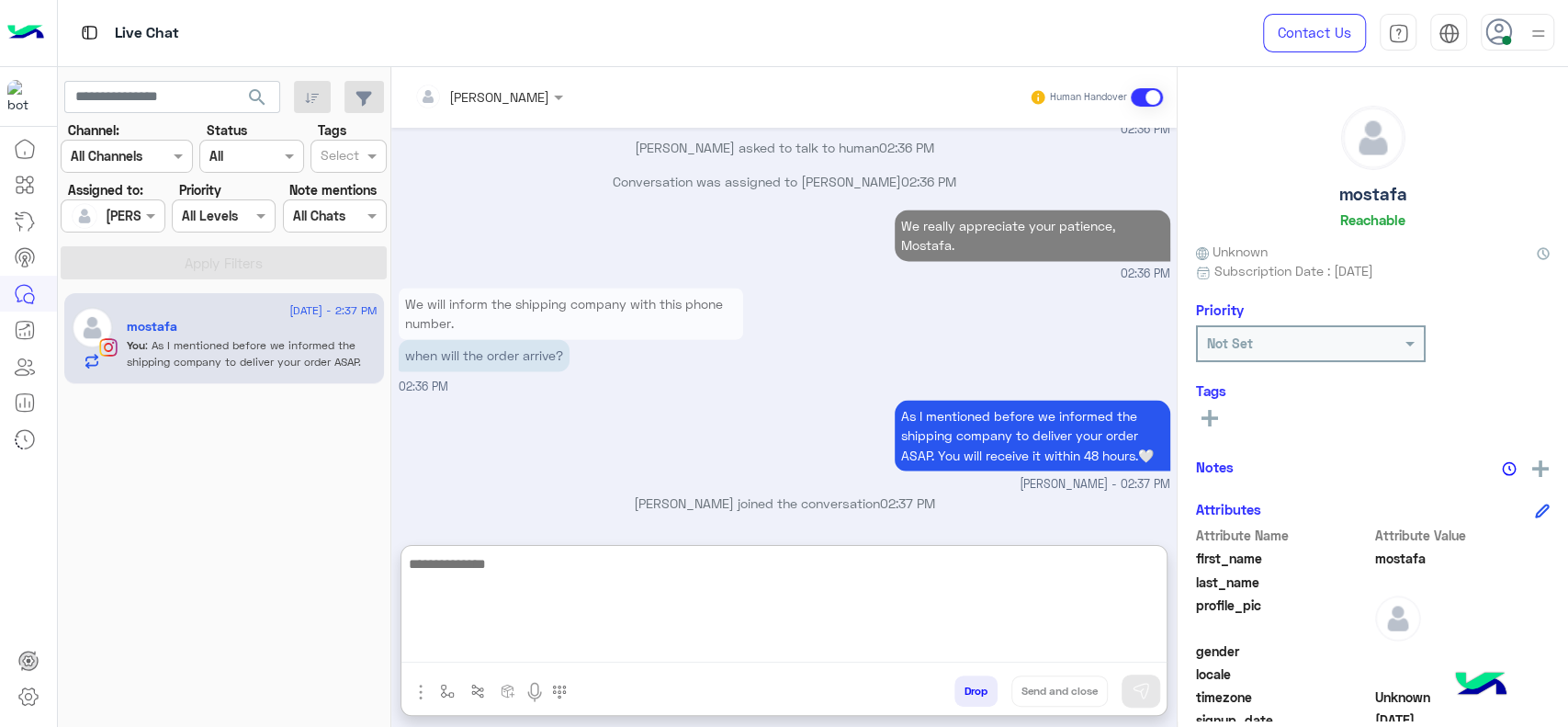
type textarea "*"
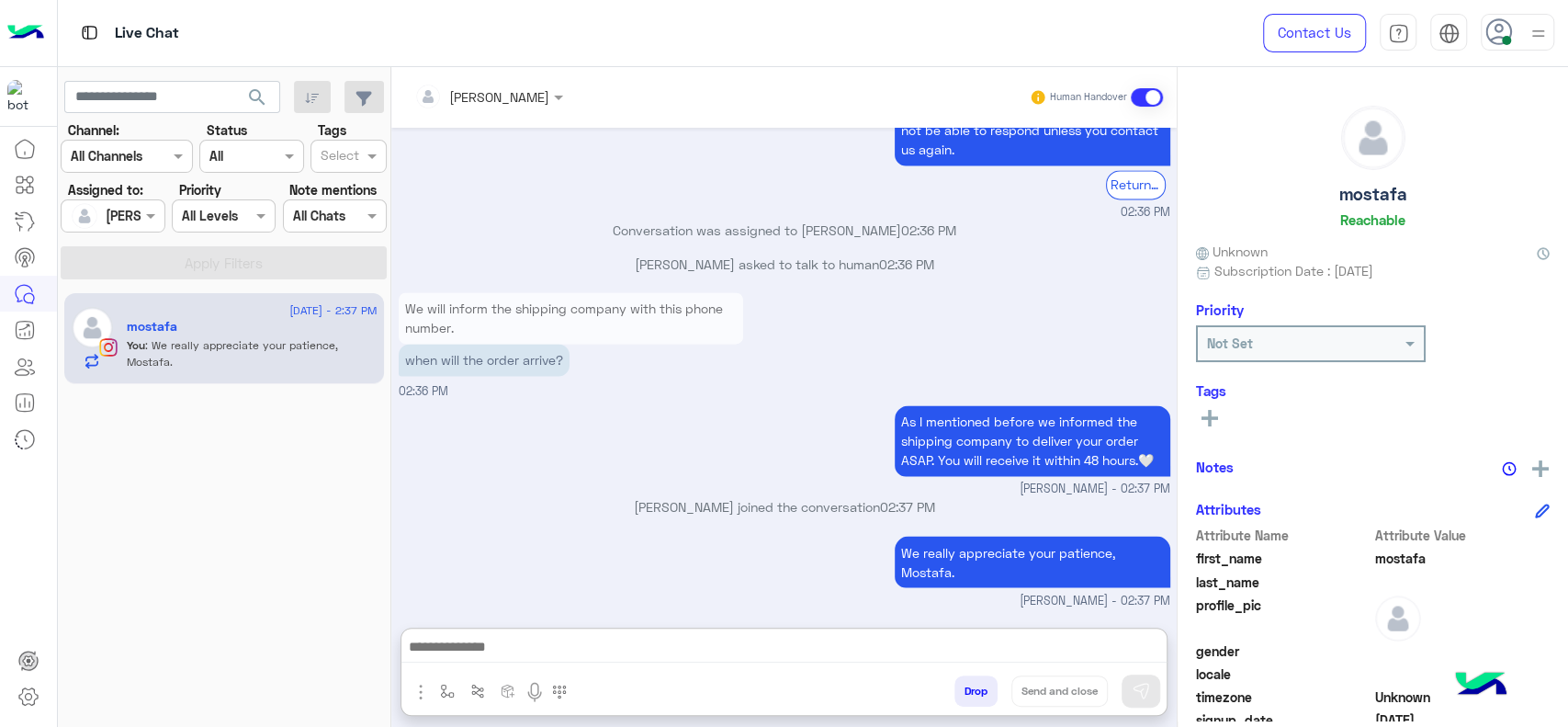
click at [1203, 410] on icon at bounding box center [1209, 418] width 16 height 16
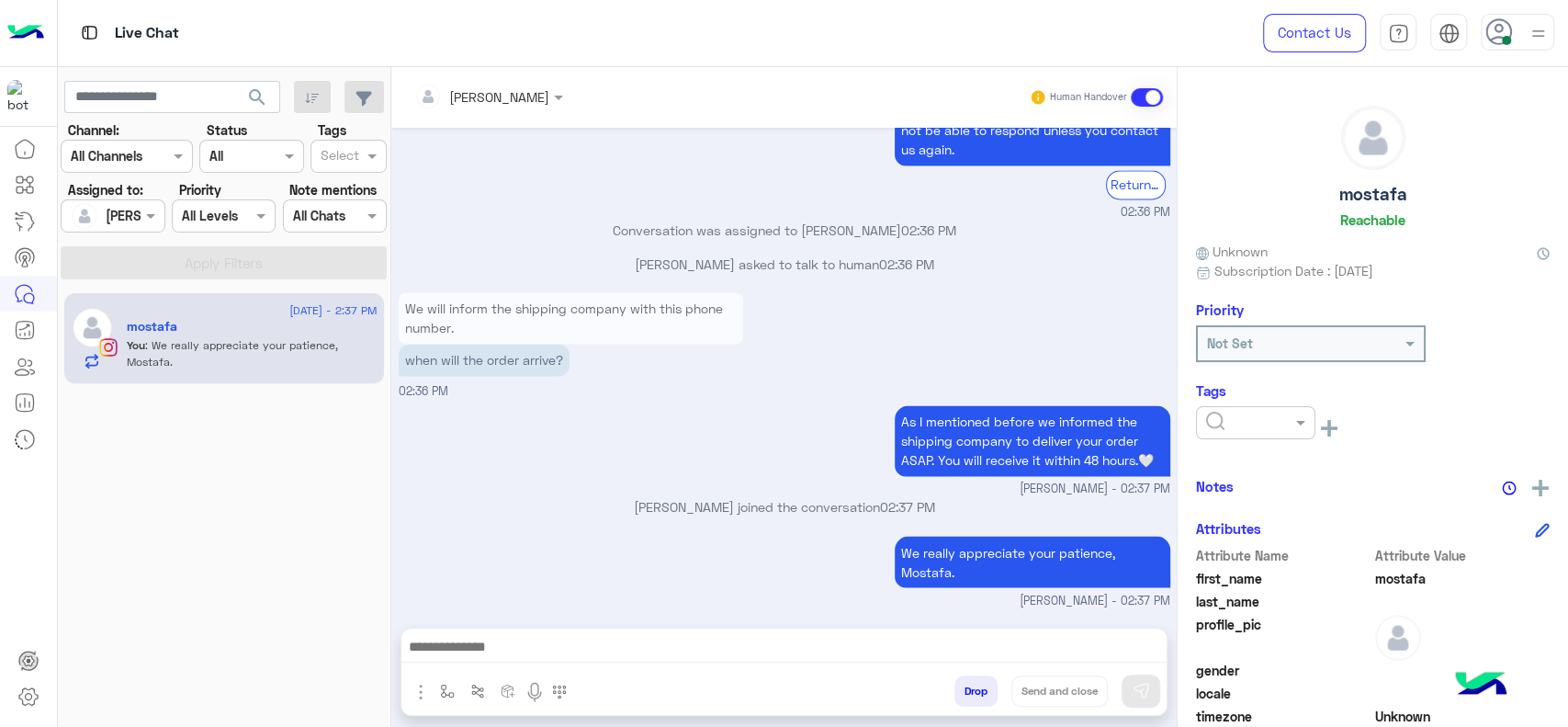
scroll to position [1967, 0]
click at [1238, 422] on input "text" at bounding box center [1234, 423] width 56 height 19
click at [1240, 451] on div "J FOLLOW UP" at bounding box center [1255, 466] width 120 height 34
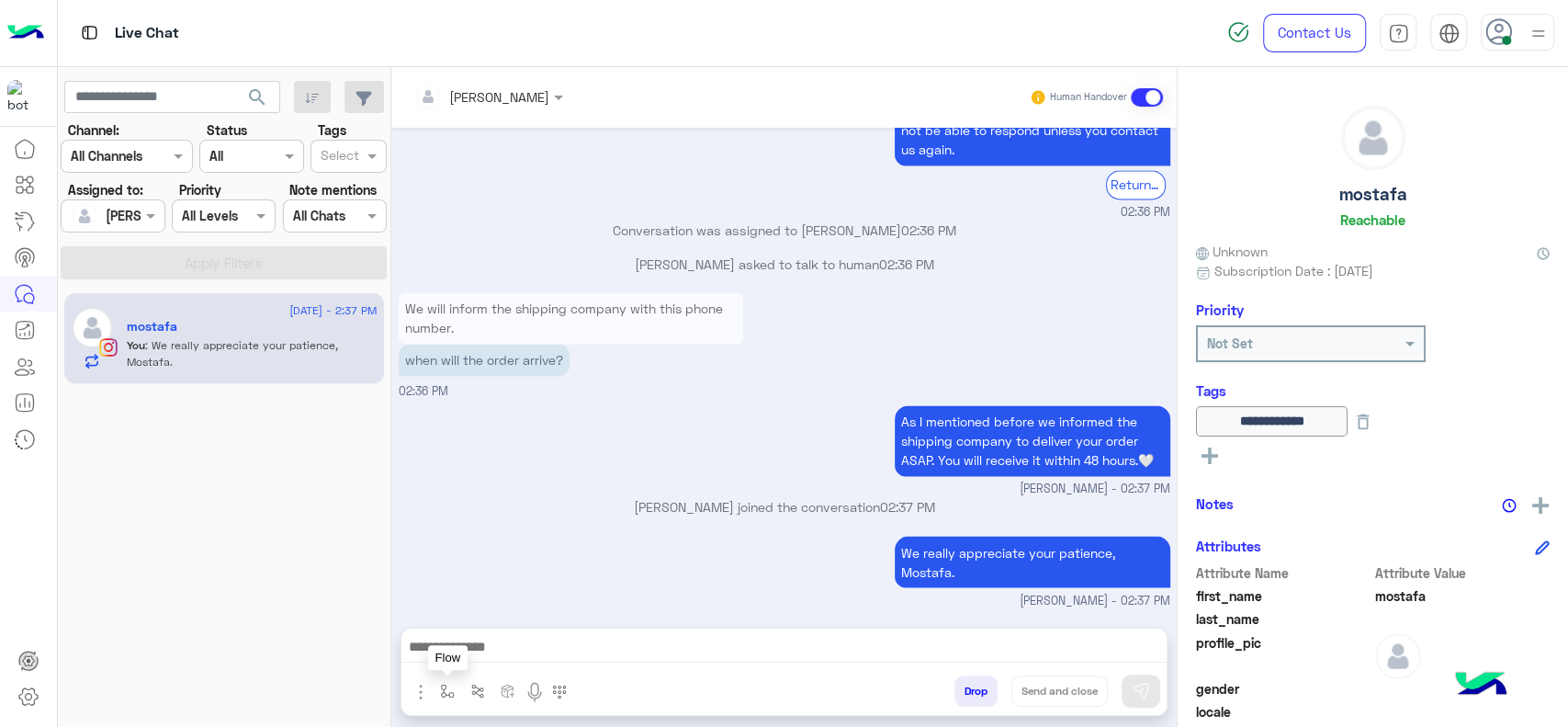
click at [437, 693] on button "button" at bounding box center [447, 690] width 30 height 30
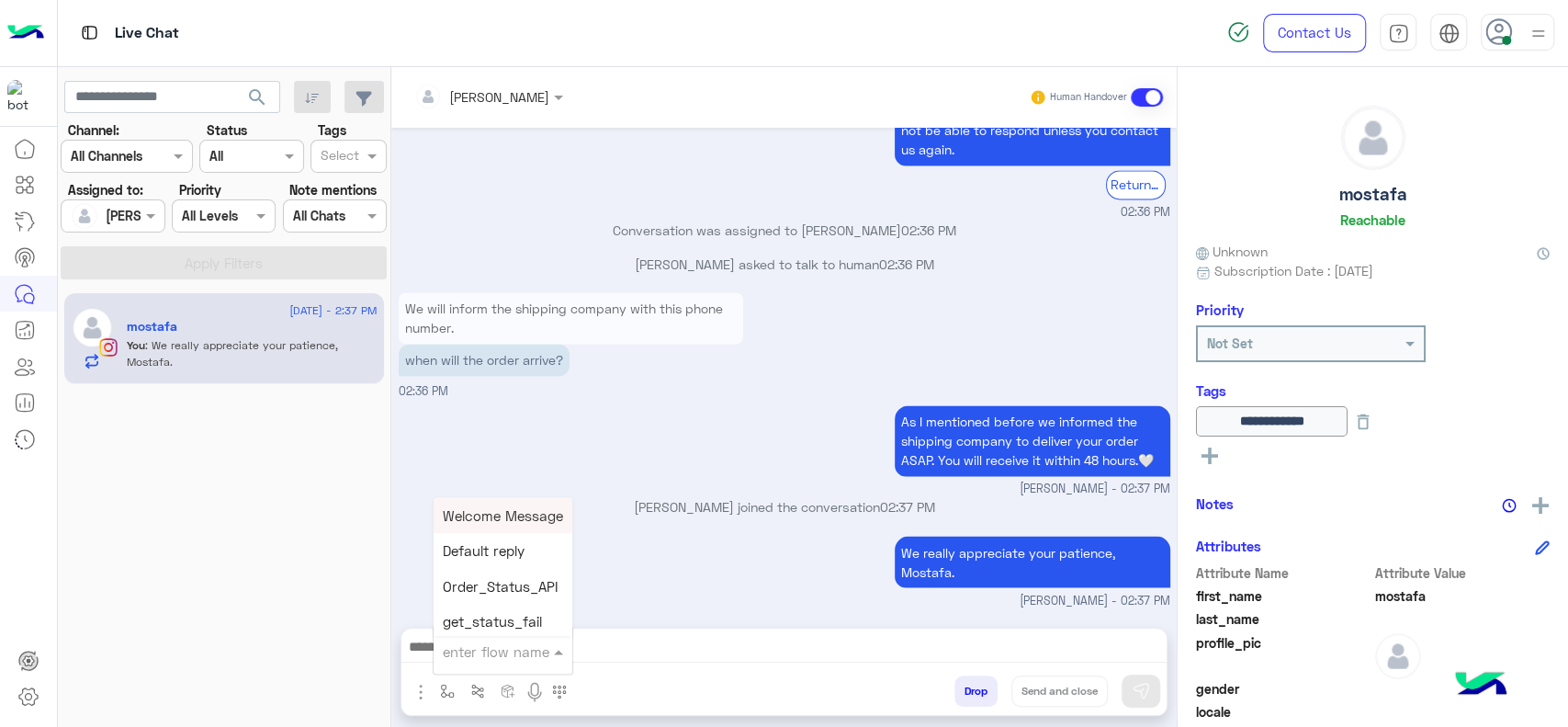
click at [449, 653] on input "text" at bounding box center [481, 651] width 75 height 21
type input "*"
click at [477, 613] on span "[PERSON_NAME]" at bounding box center [495, 617] width 105 height 16
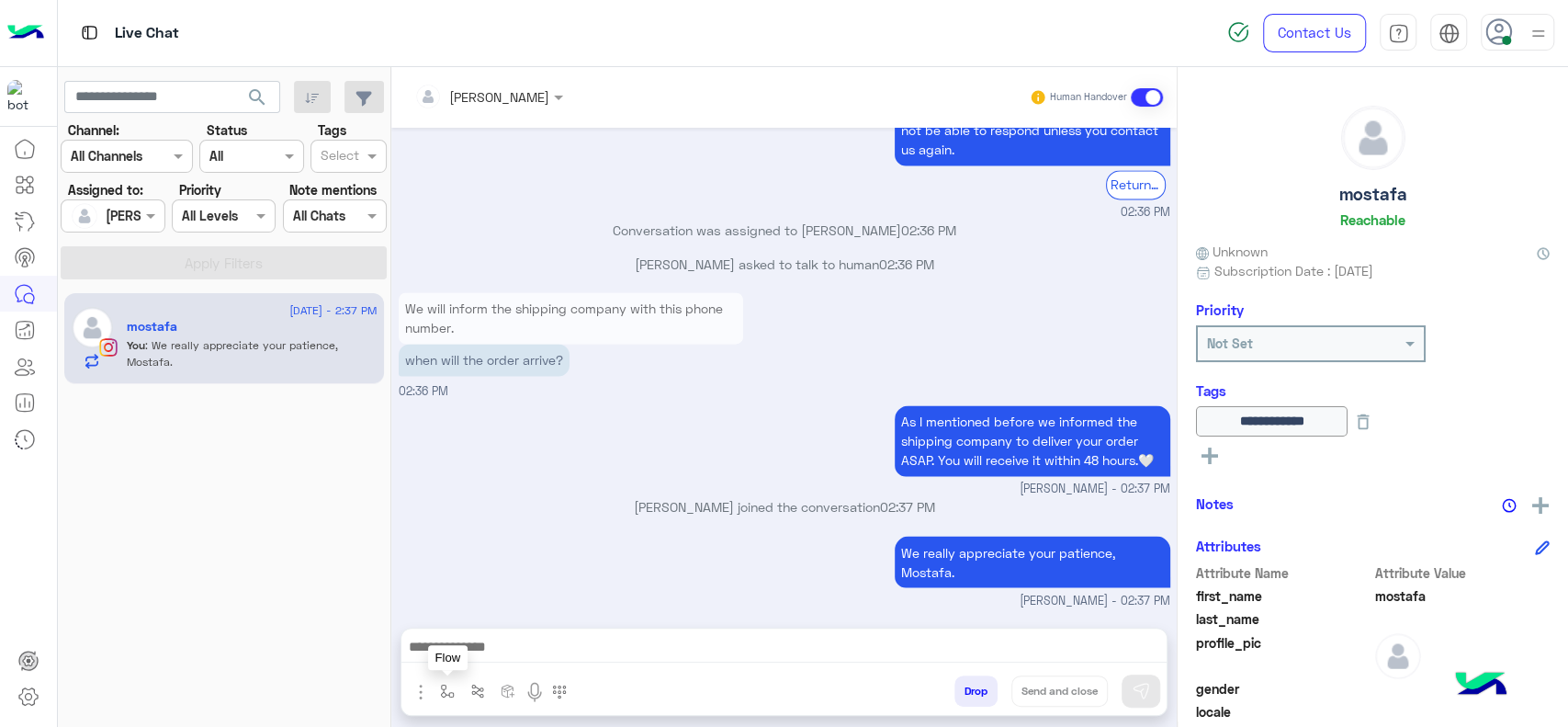
click at [447, 699] on button "button" at bounding box center [447, 690] width 30 height 30
click at [479, 653] on input "text" at bounding box center [486, 651] width 87 height 21
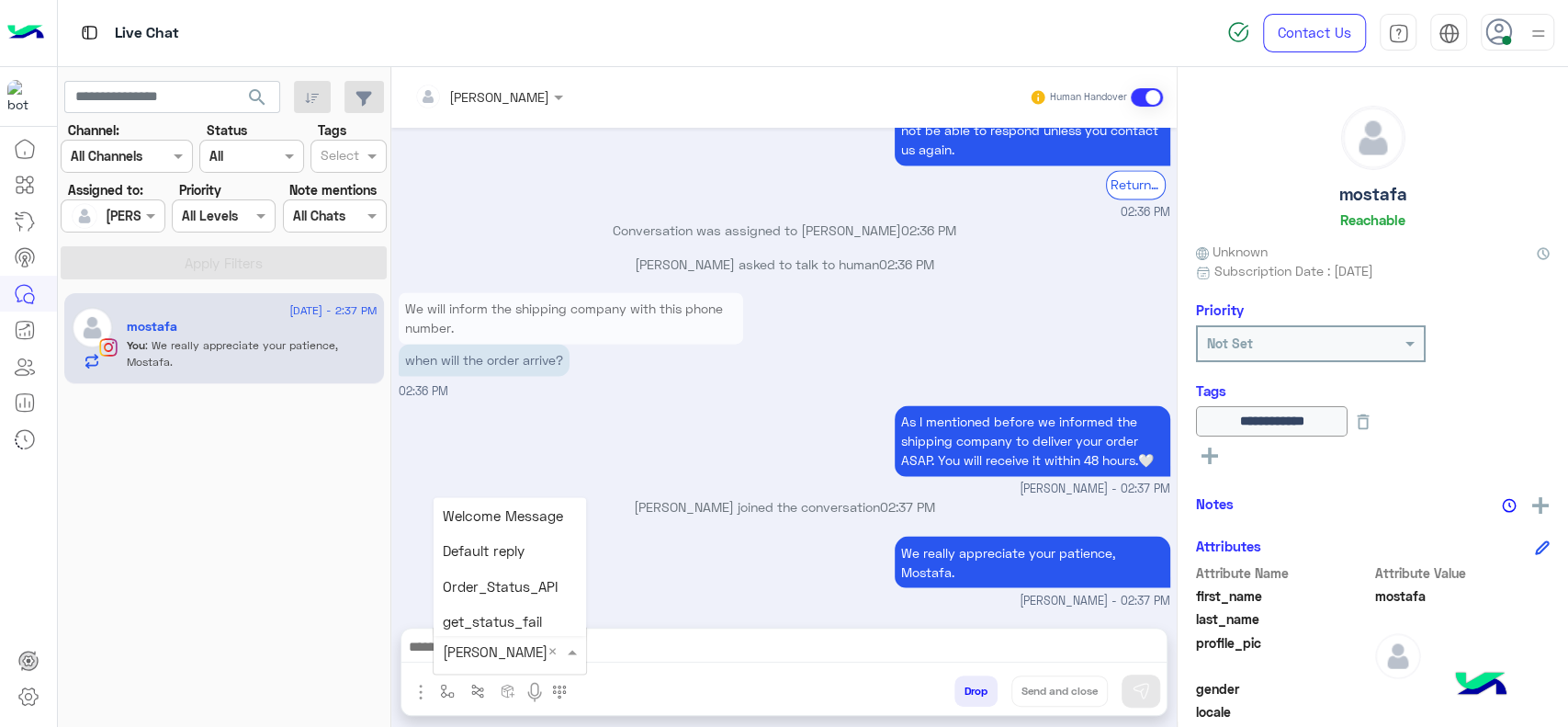
scroll to position [3750, 0]
click at [492, 513] on span "[PERSON_NAME]" at bounding box center [495, 515] width 105 height 16
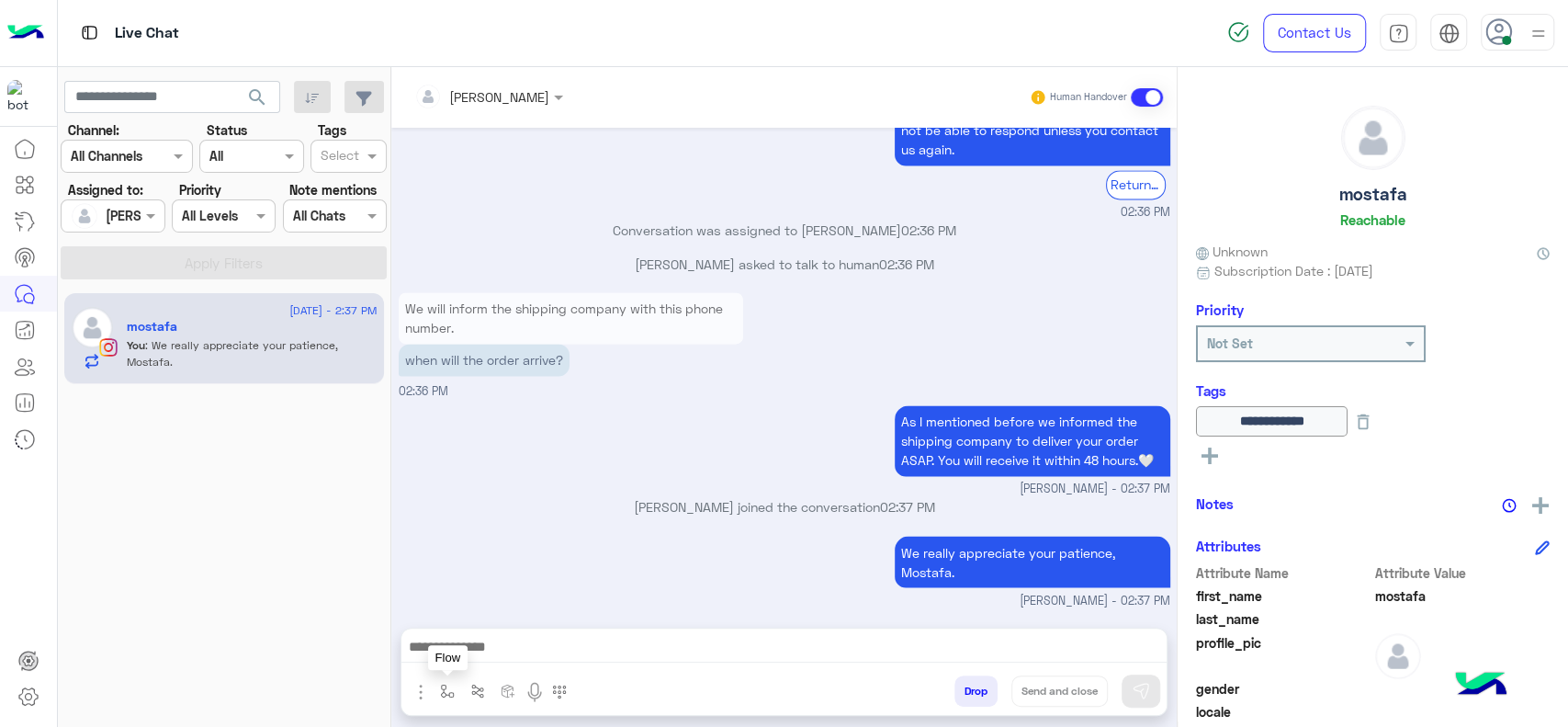
click at [445, 694] on img "button" at bounding box center [447, 690] width 14 height 14
click at [470, 636] on div "enter flow name × [PERSON_NAME] ×" at bounding box center [509, 651] width 152 height 33
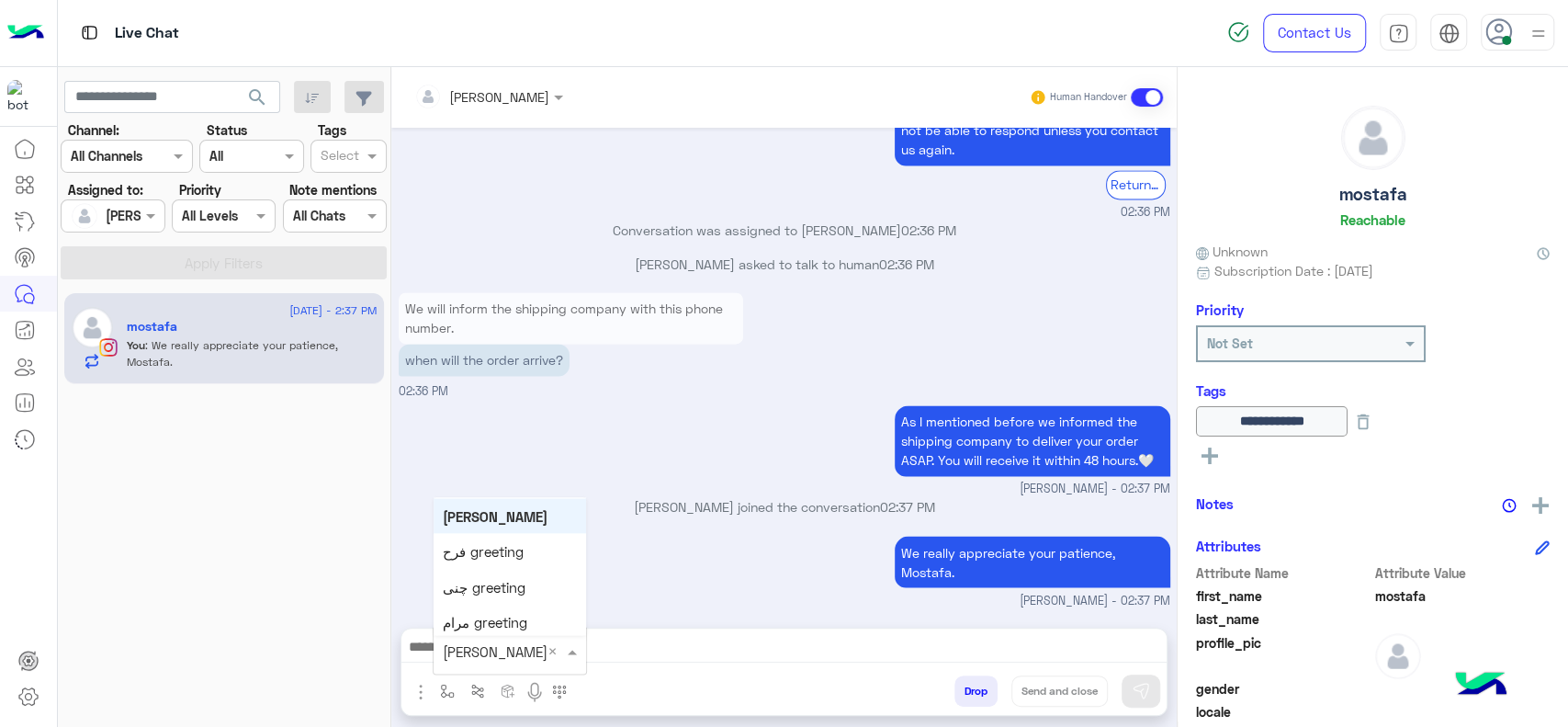
click at [499, 516] on span "[PERSON_NAME]" at bounding box center [495, 515] width 105 height 16
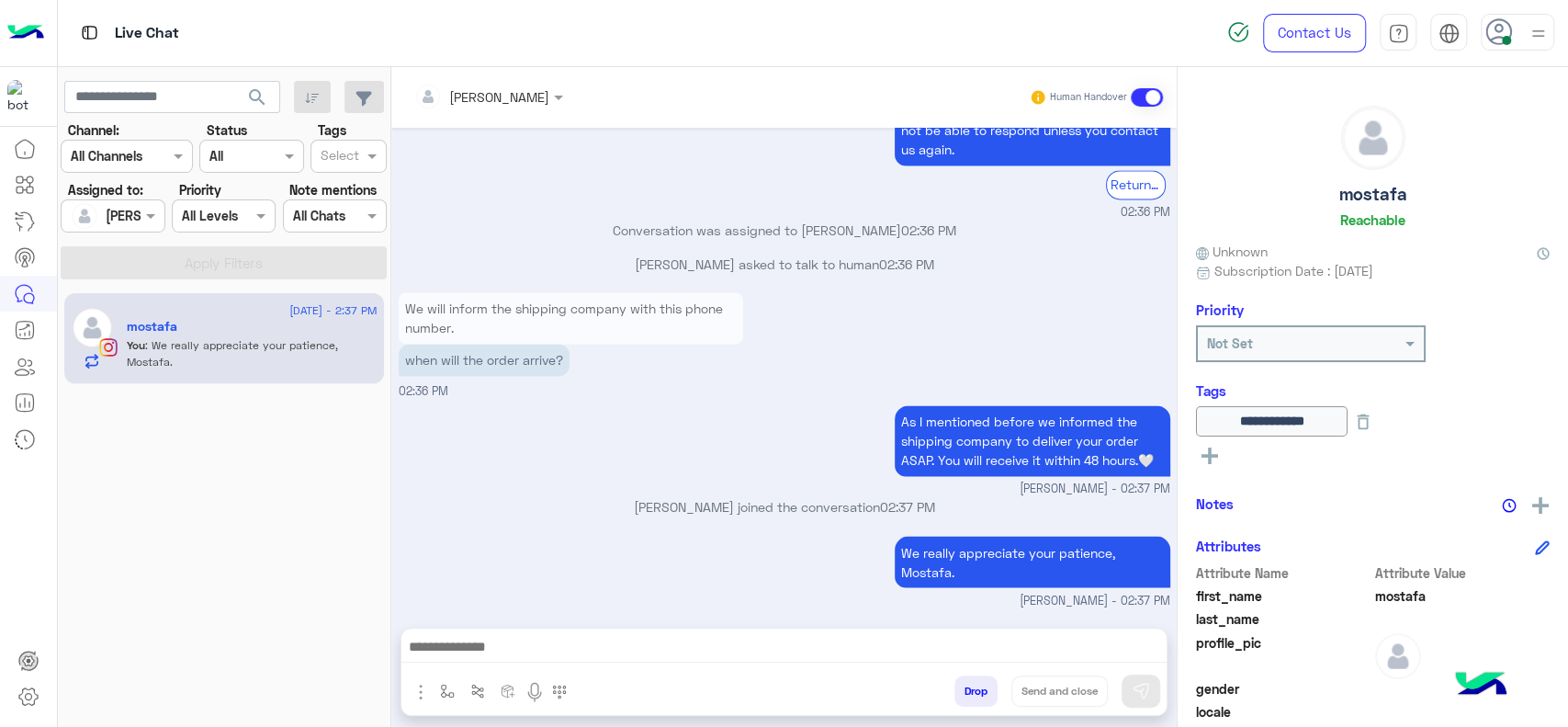
type textarea "**********"
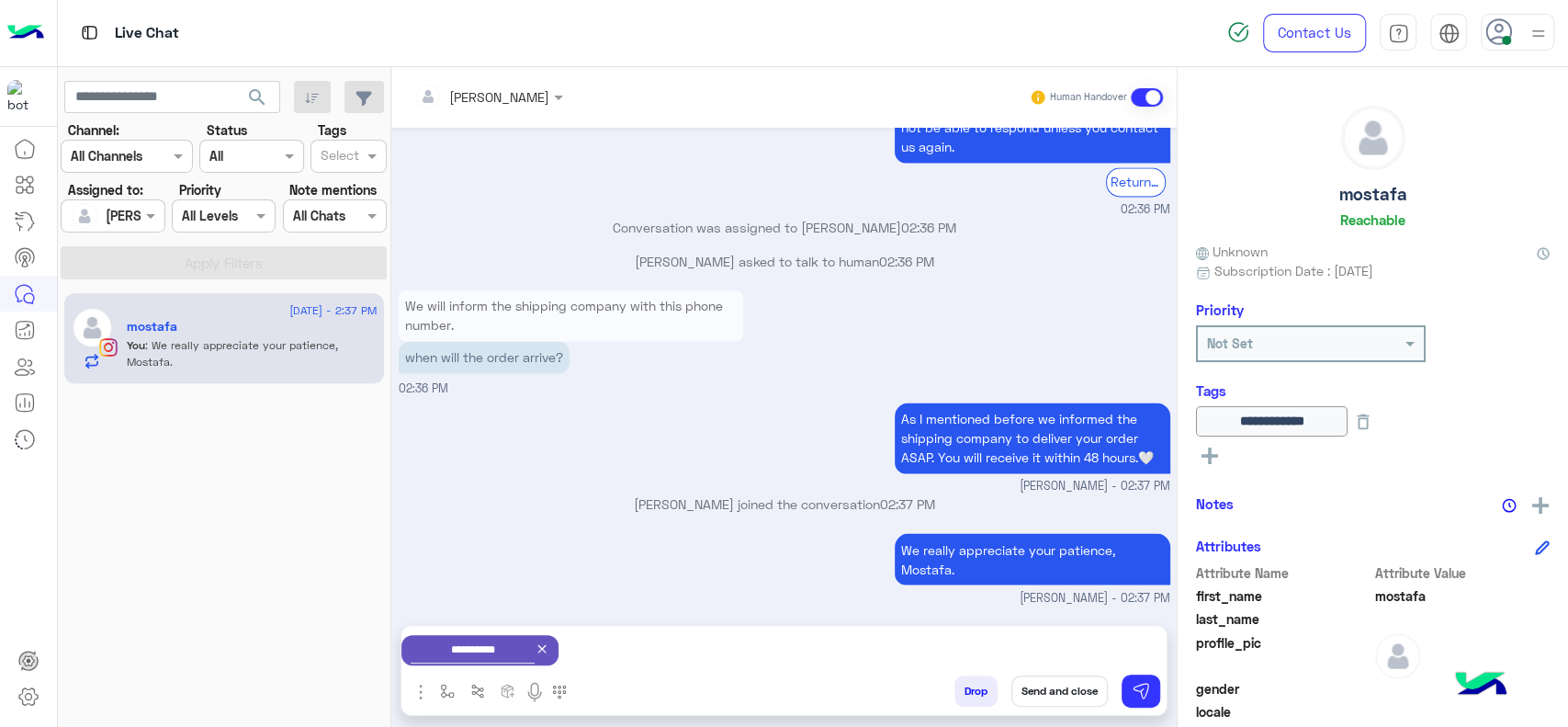
click at [1041, 688] on button "Send and close" at bounding box center [1059, 691] width 96 height 31
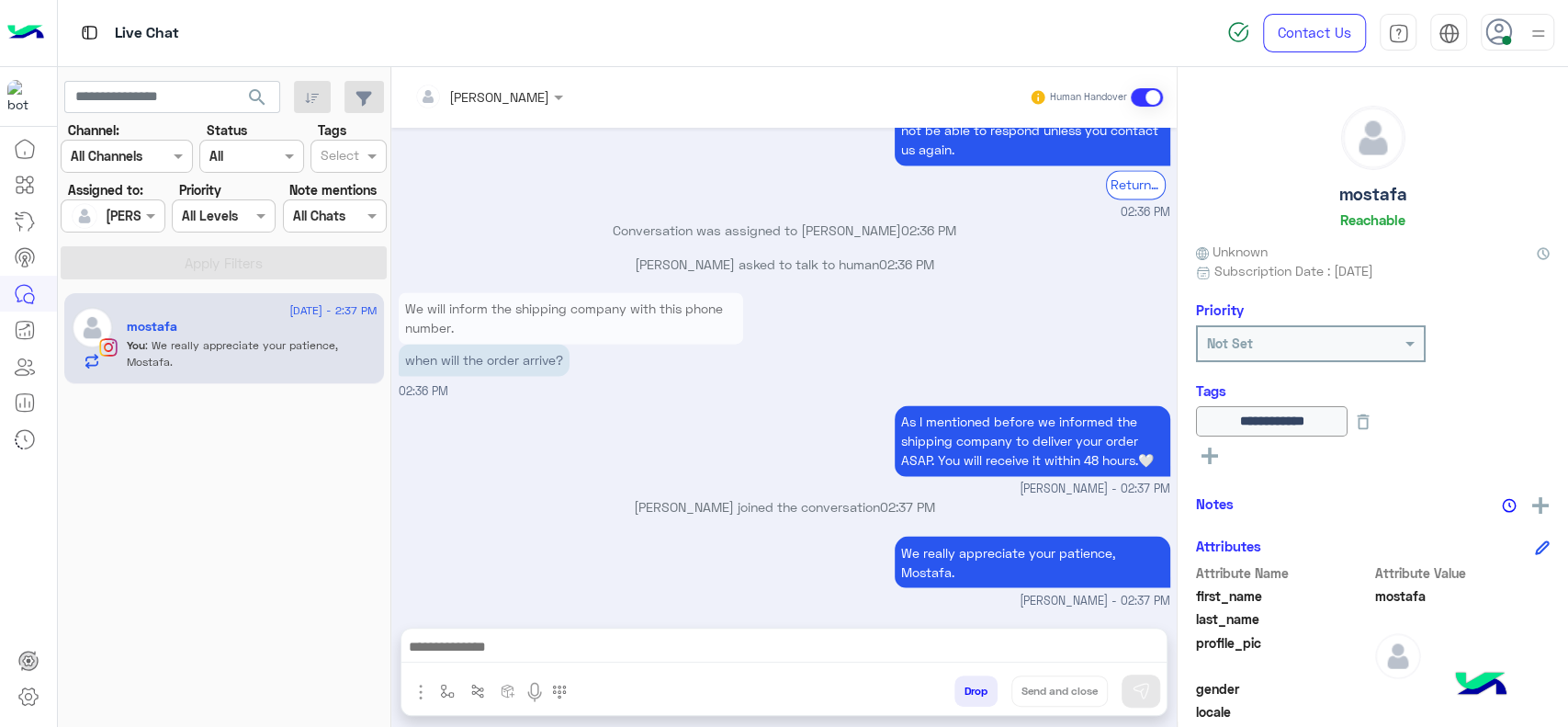
scroll to position [1967, 0]
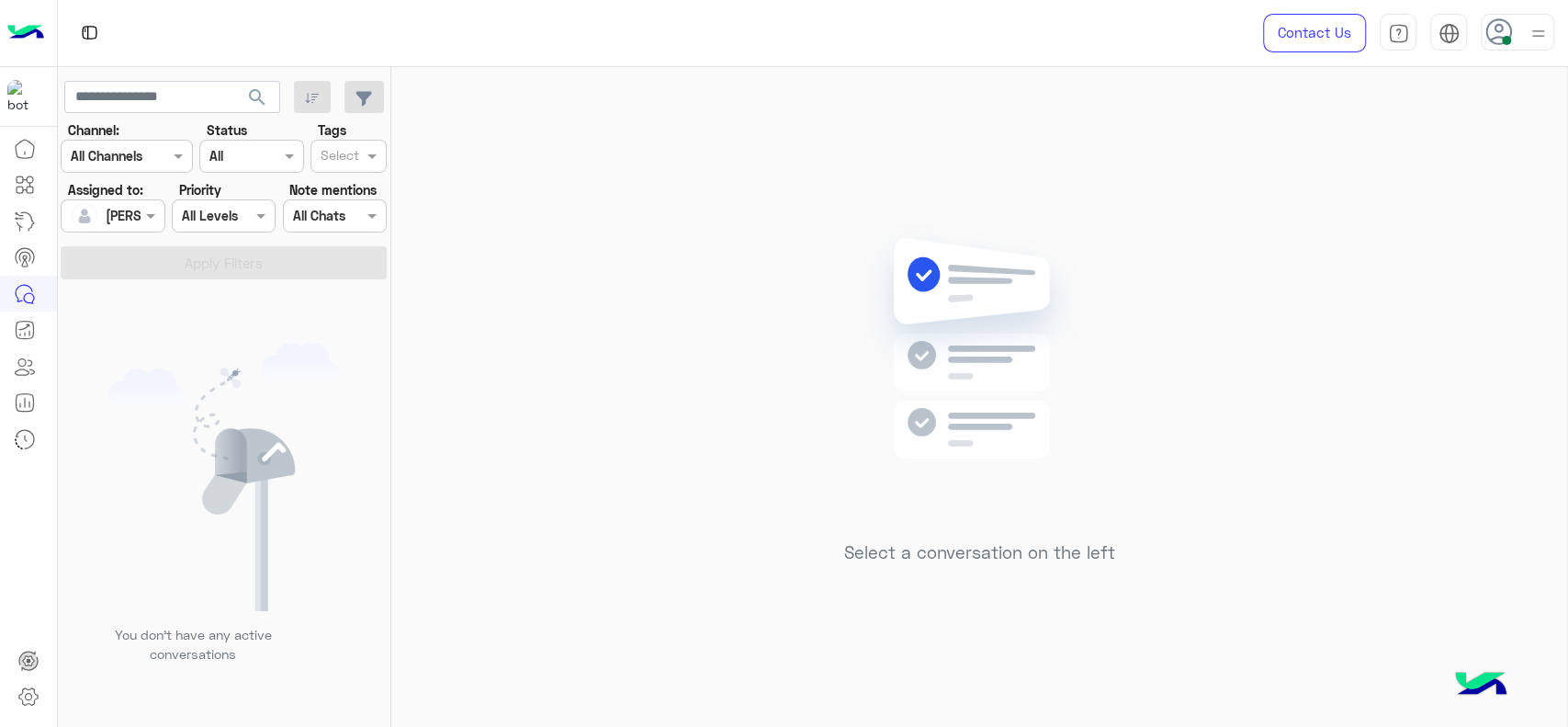
click at [862, 165] on div "Select a conversation on the left" at bounding box center [978, 400] width 1175 height 667
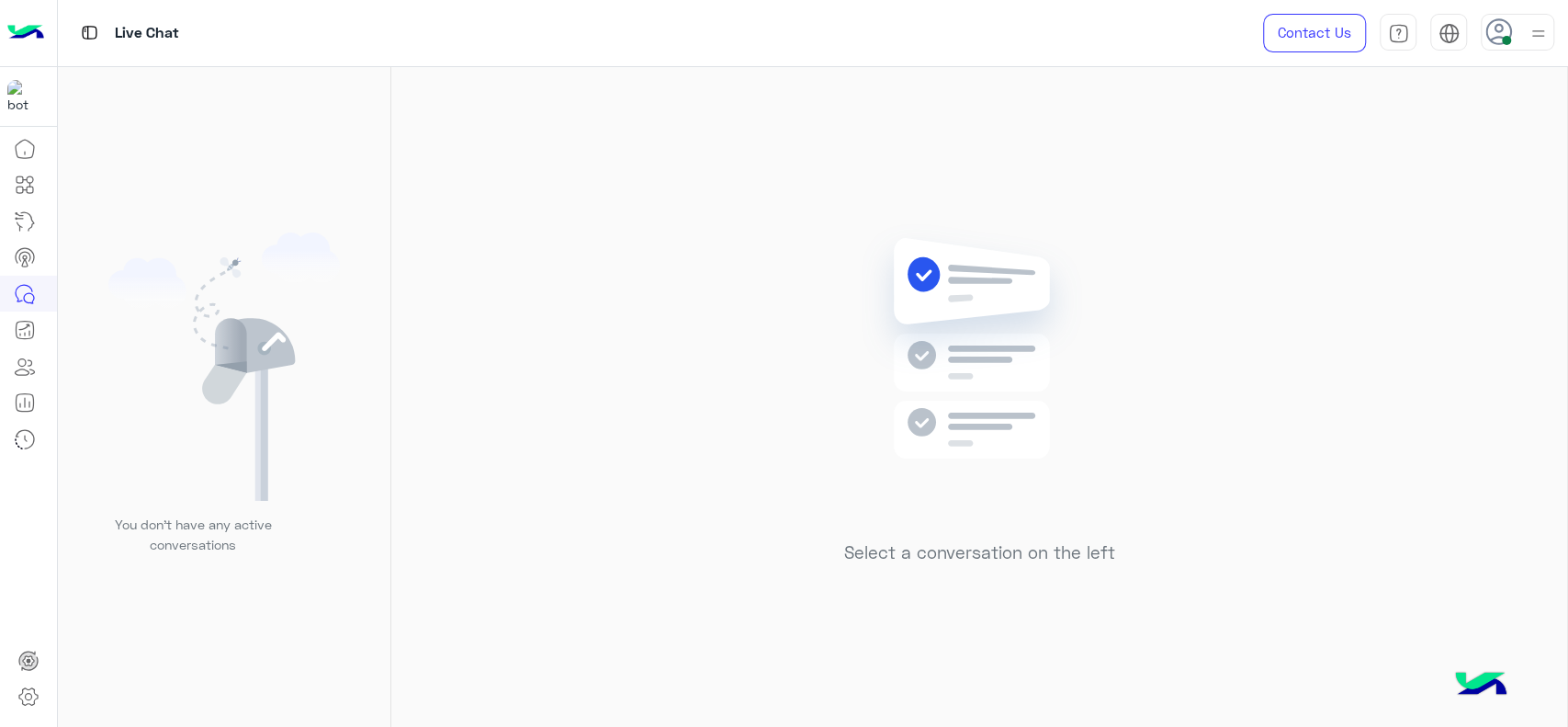
click at [612, 416] on div "Select a conversation on the left" at bounding box center [978, 400] width 1175 height 667
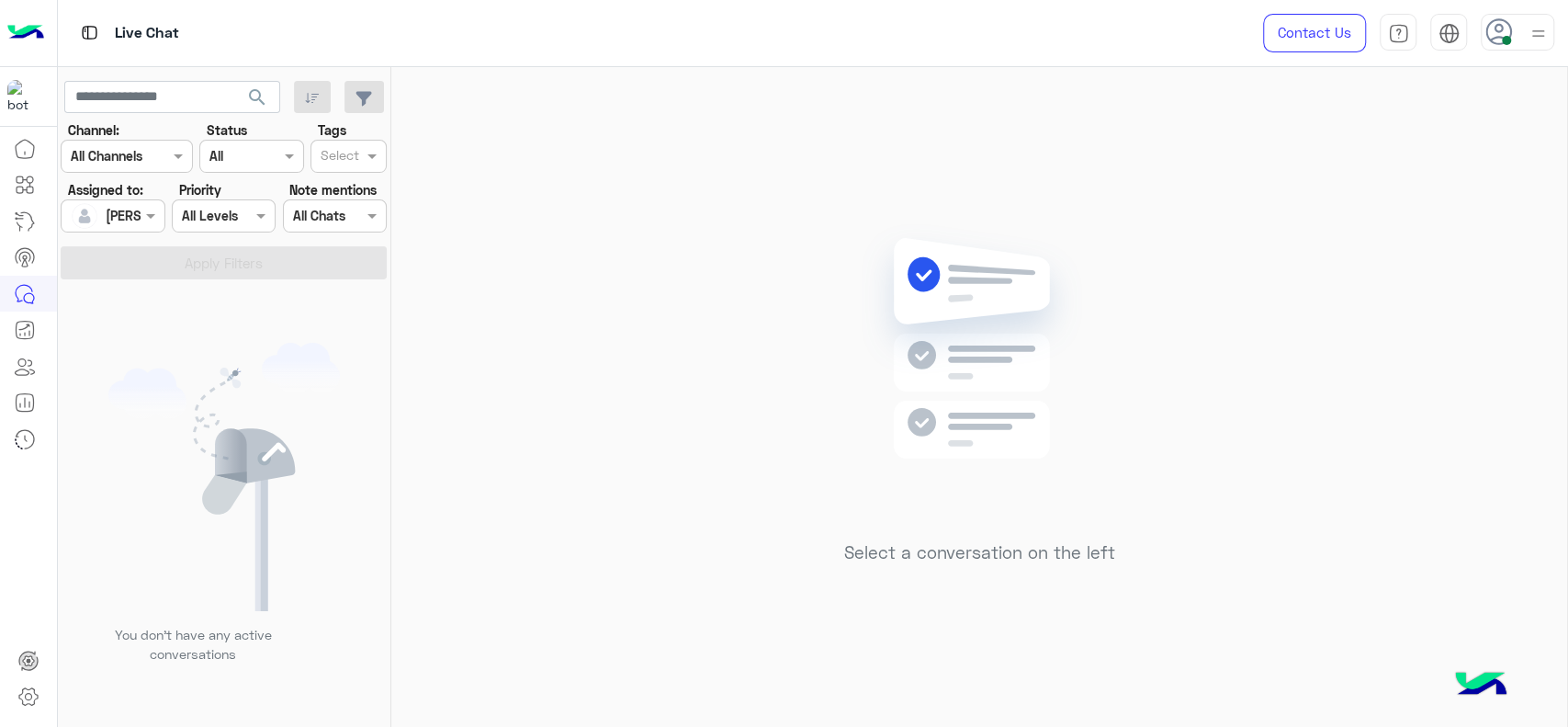
click at [710, 346] on div "Select a conversation on the left" at bounding box center [978, 400] width 1175 height 667
click at [618, 499] on div "Select a conversation on the left" at bounding box center [978, 400] width 1175 height 667
click at [677, 330] on div "Select a conversation on the left" at bounding box center [978, 400] width 1175 height 667
click at [1234, 461] on div "Select a conversation on the left" at bounding box center [978, 400] width 1175 height 667
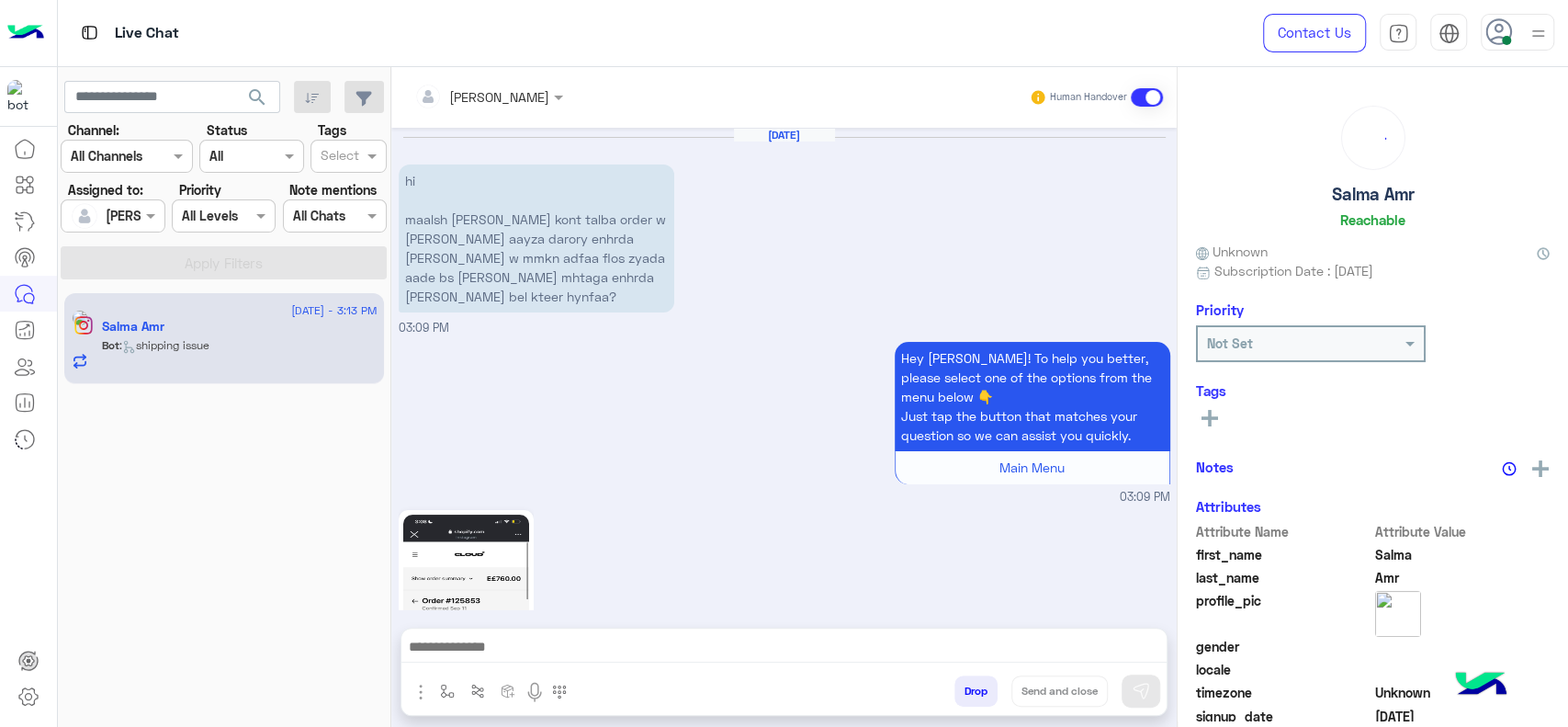
scroll to position [1999, 0]
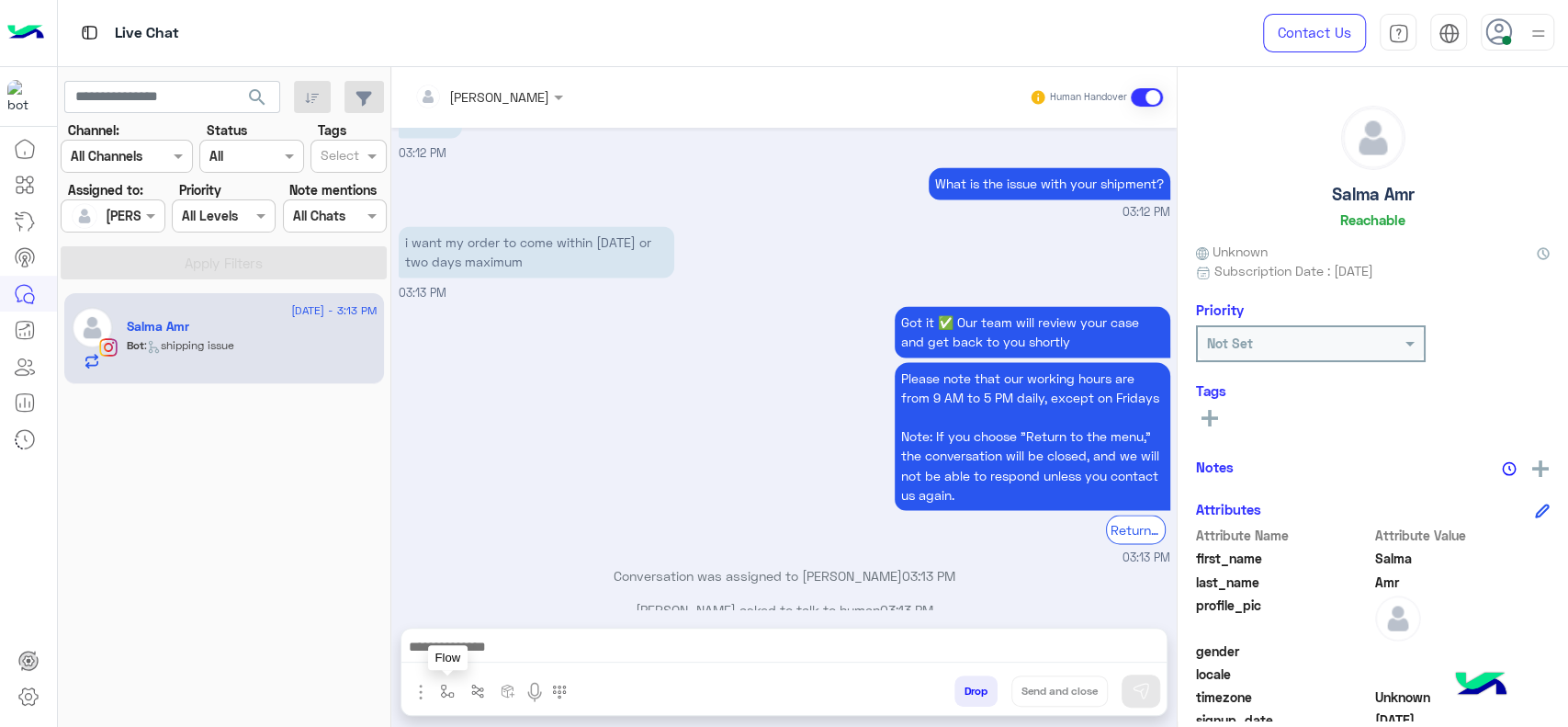
click at [450, 694] on img "button" at bounding box center [447, 690] width 14 height 14
click at [464, 655] on input "text" at bounding box center [481, 651] width 75 height 21
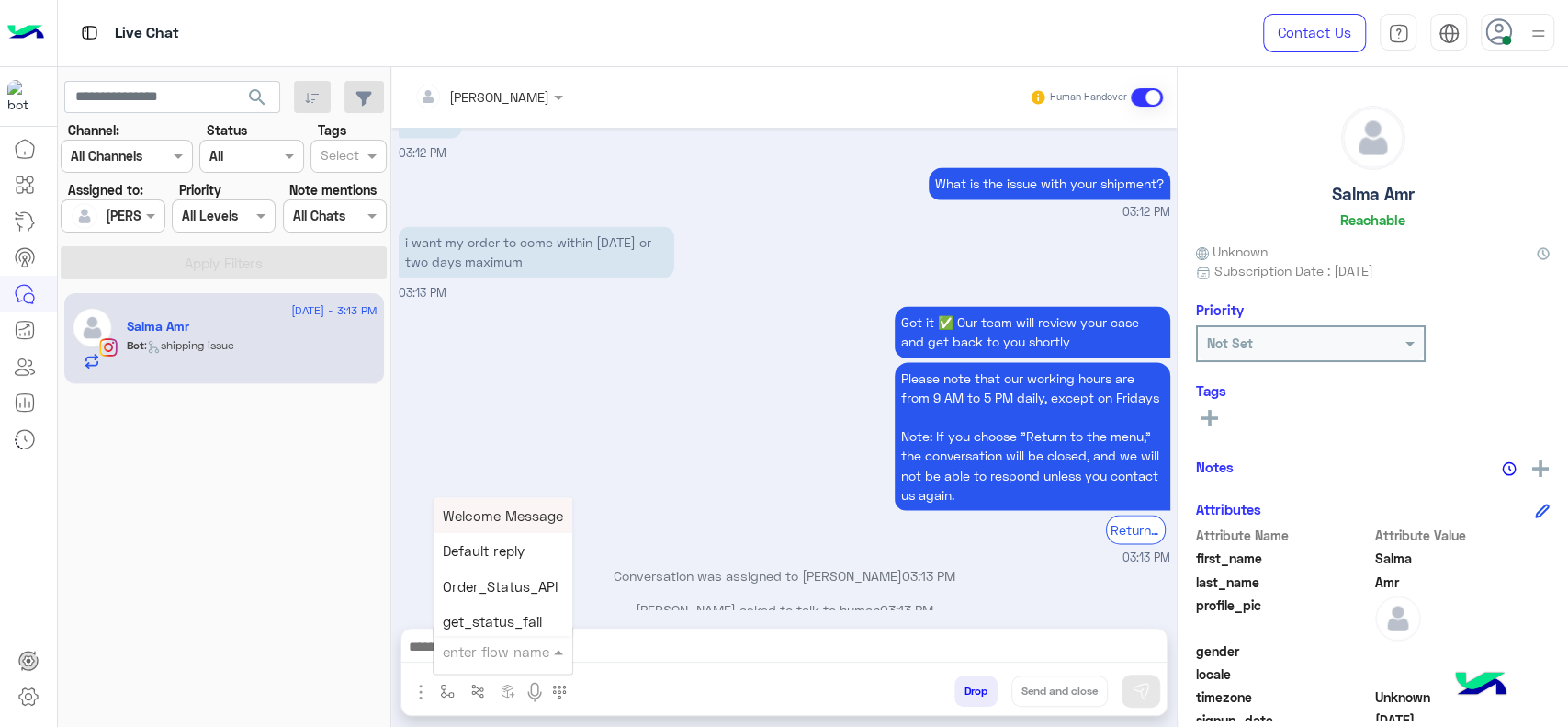
type input "*"
click at [492, 592] on div "J Greeting" at bounding box center [501, 581] width 136 height 36
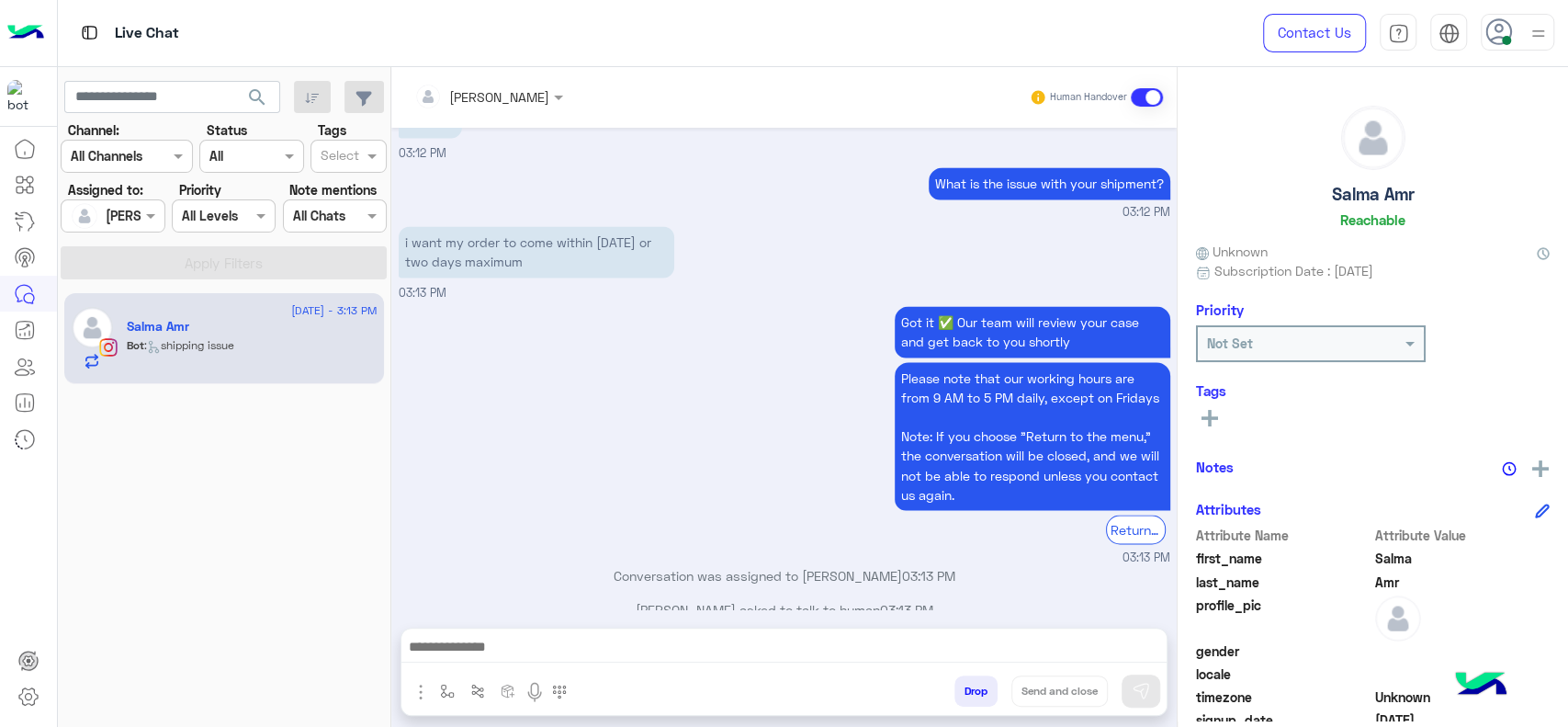
type textarea "**********"
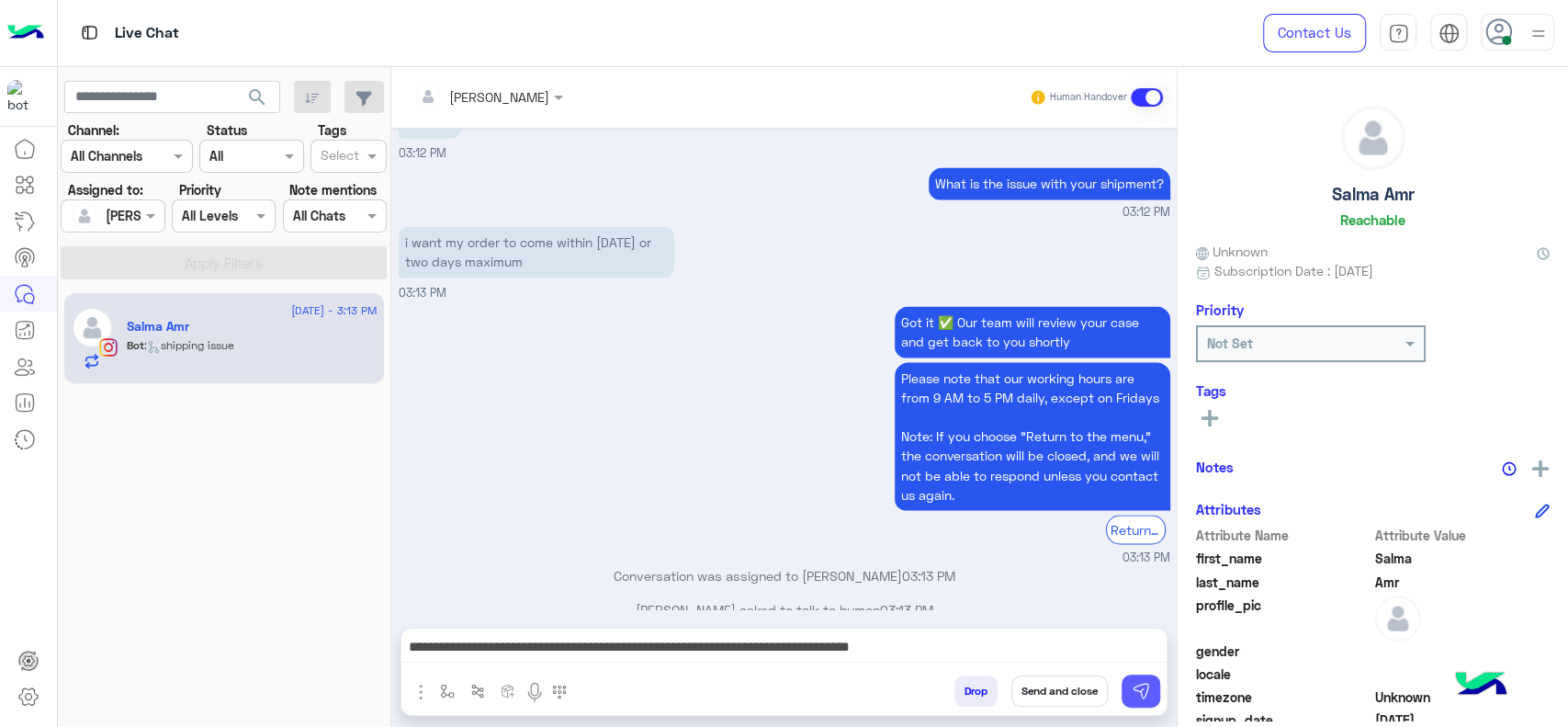
click at [1138, 702] on button at bounding box center [1141, 691] width 39 height 33
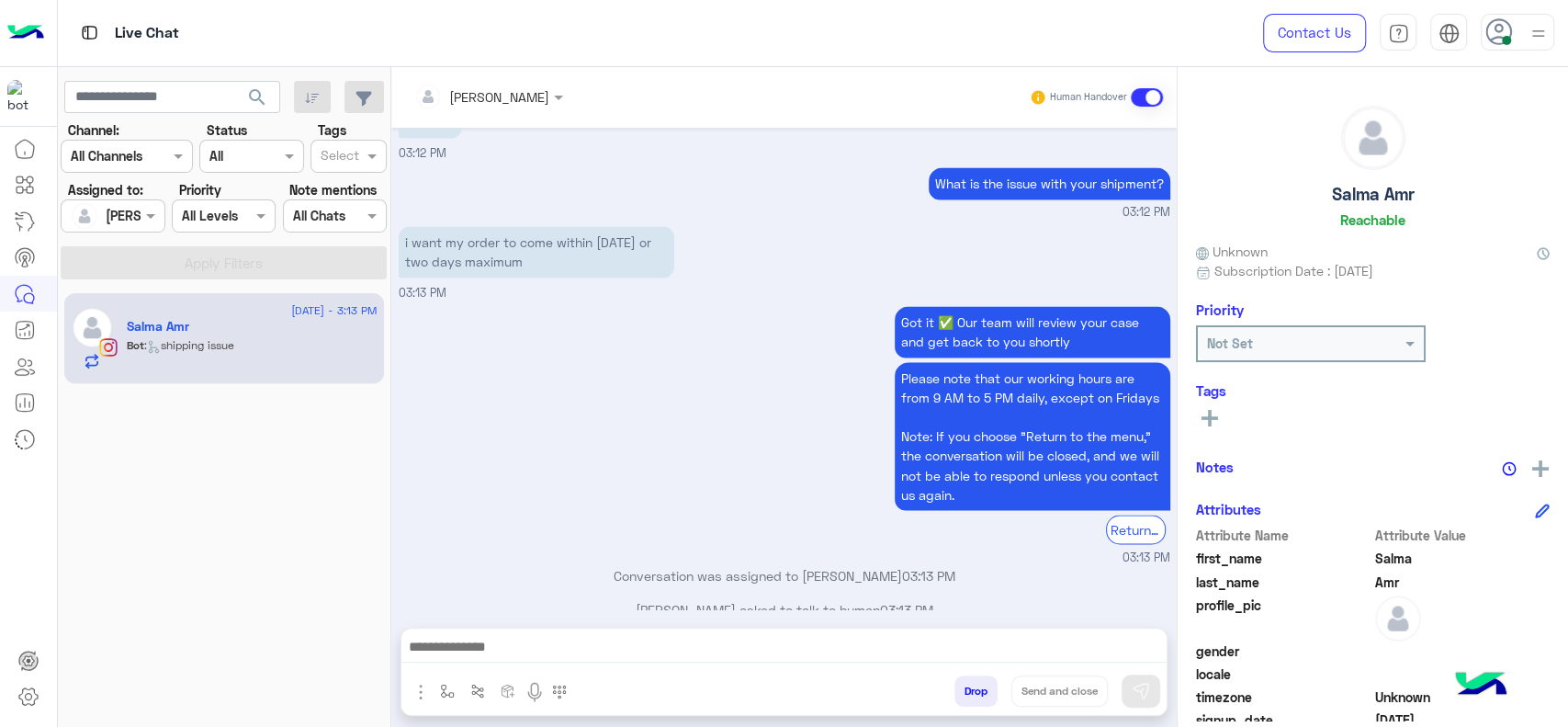
click at [621, 422] on div "Got it ✅ Our team will review your case and get back to you shortly Please note…" at bounding box center [784, 433] width 772 height 264
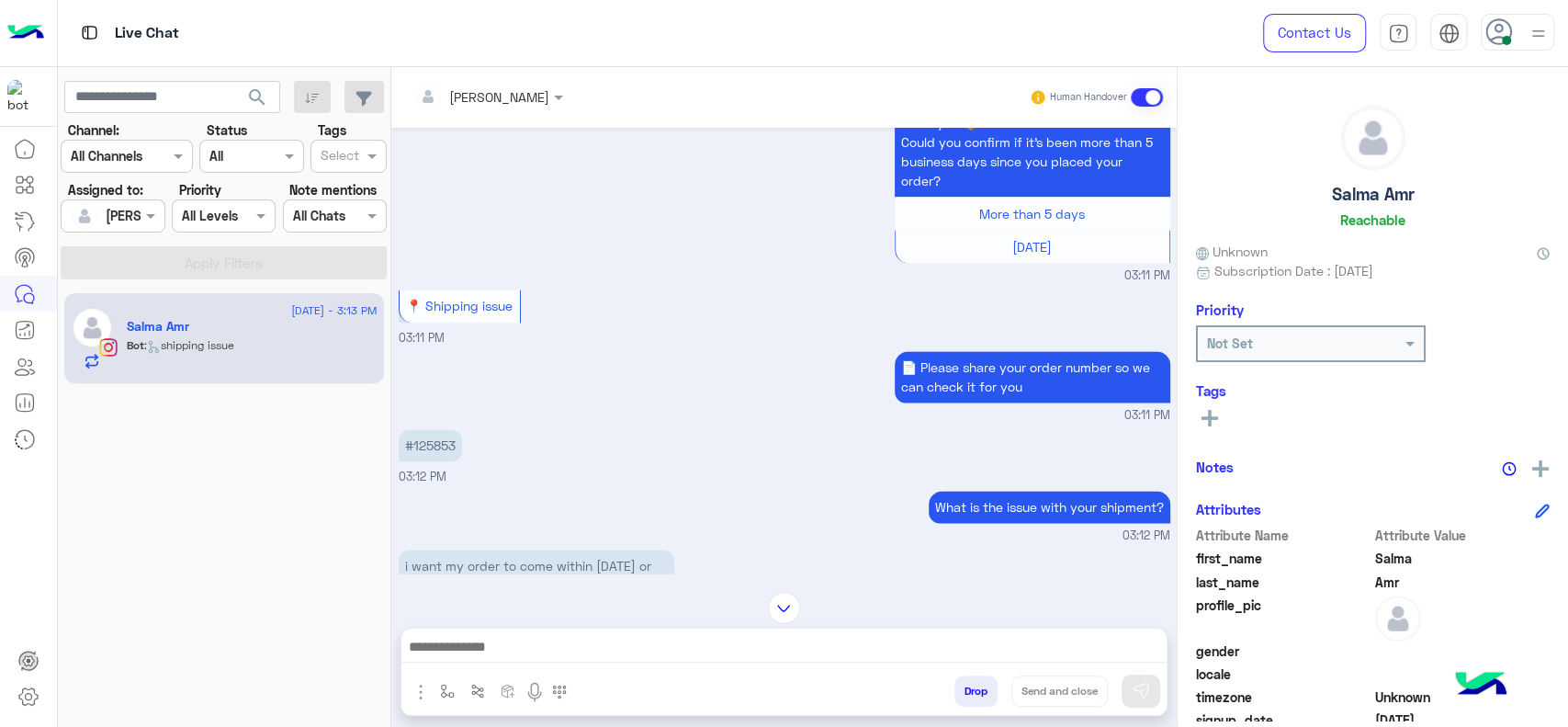
scroll to position [1692, 0]
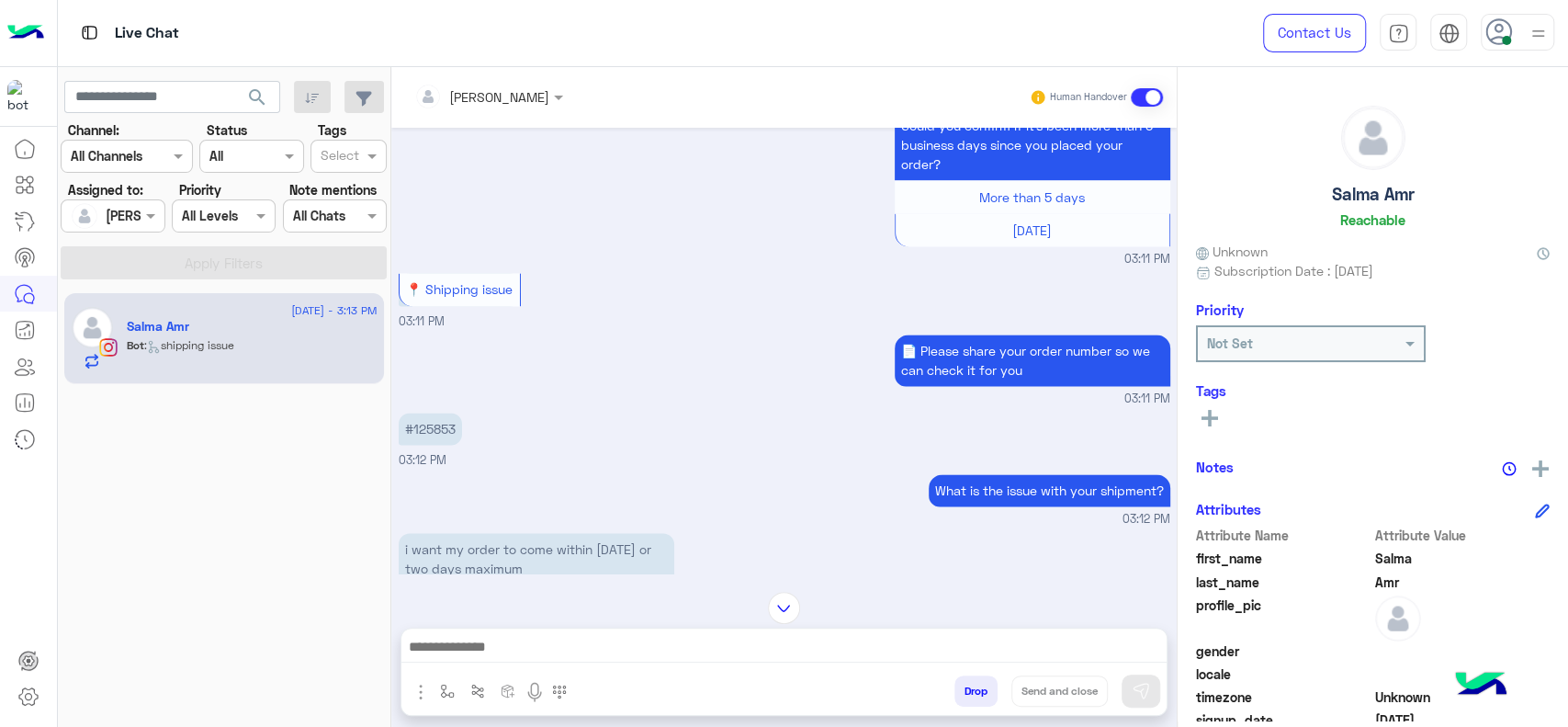
click at [428, 412] on p "#125853" at bounding box center [430, 428] width 64 height 32
copy p "125853"
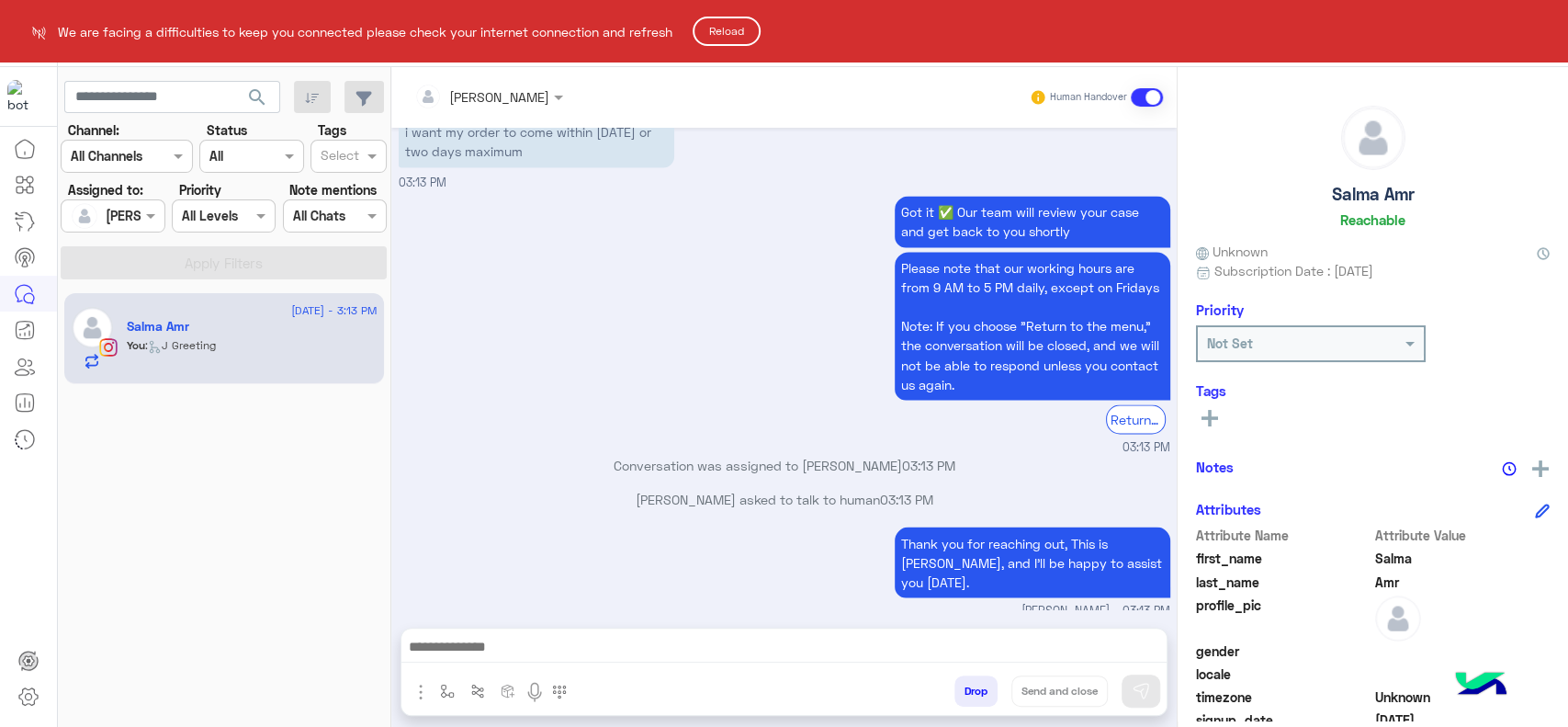
click at [732, 42] on button "Reload" at bounding box center [727, 31] width 68 height 29
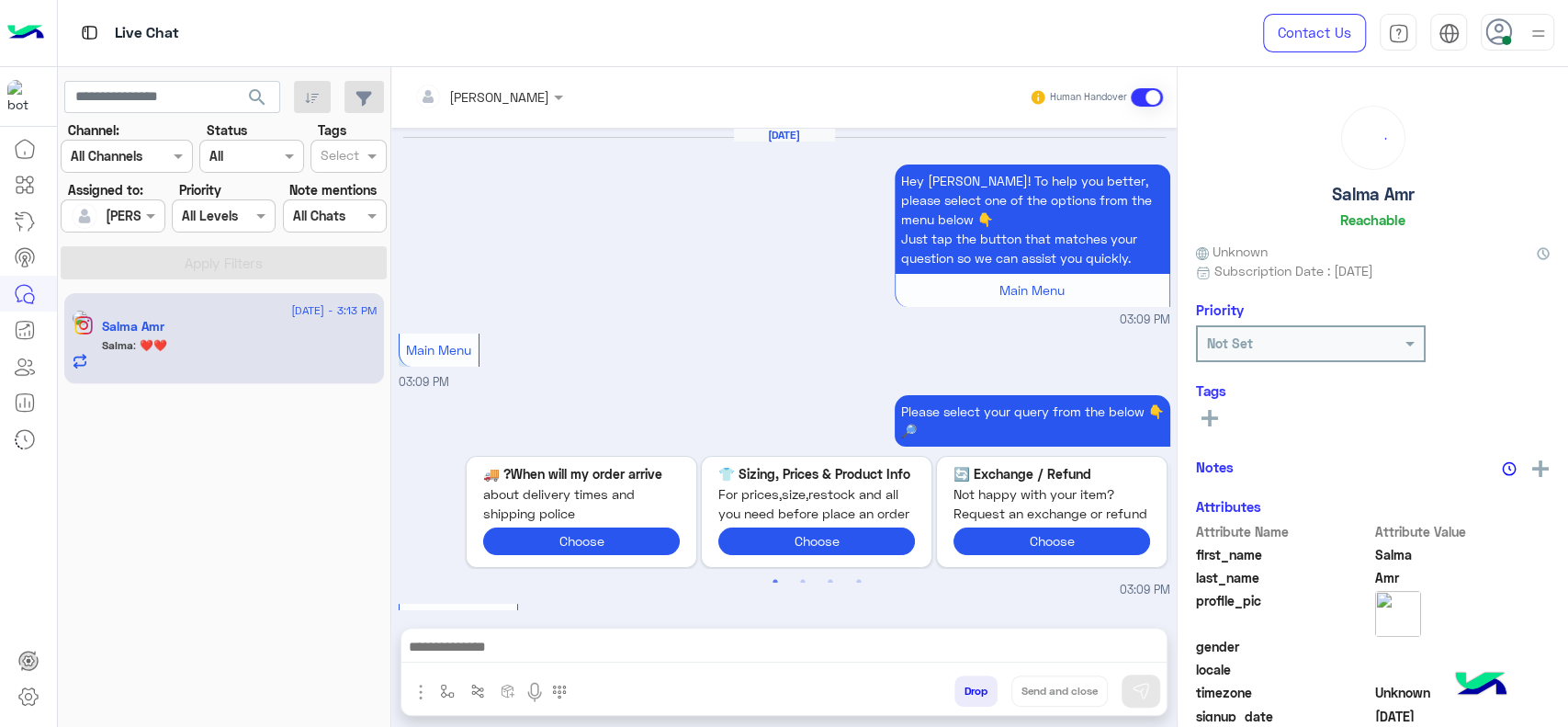
scroll to position [1583, 0]
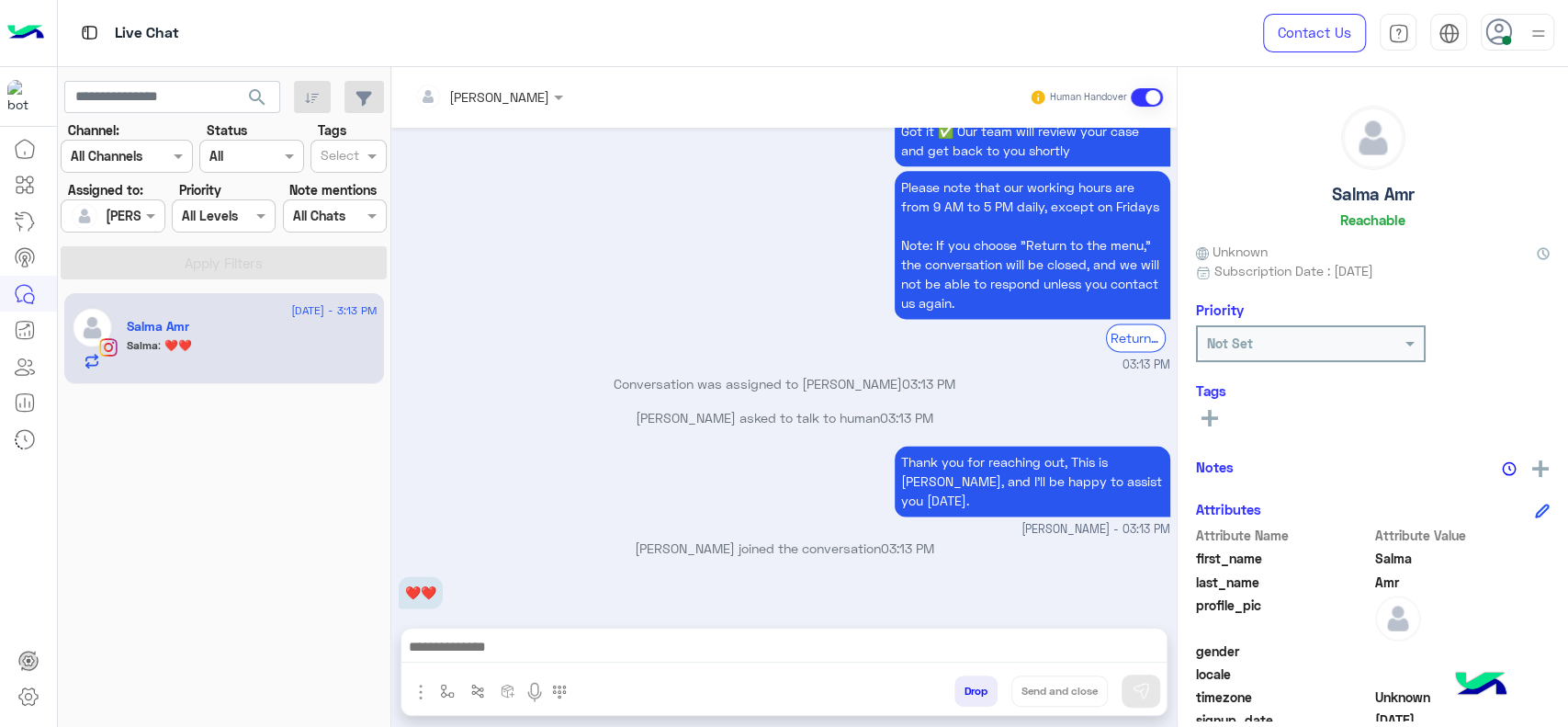
click at [504, 77] on div "Jana Aboelseoud Human Handover" at bounding box center [784, 97] width 785 height 61
click at [508, 98] on input "text" at bounding box center [464, 97] width 100 height 19
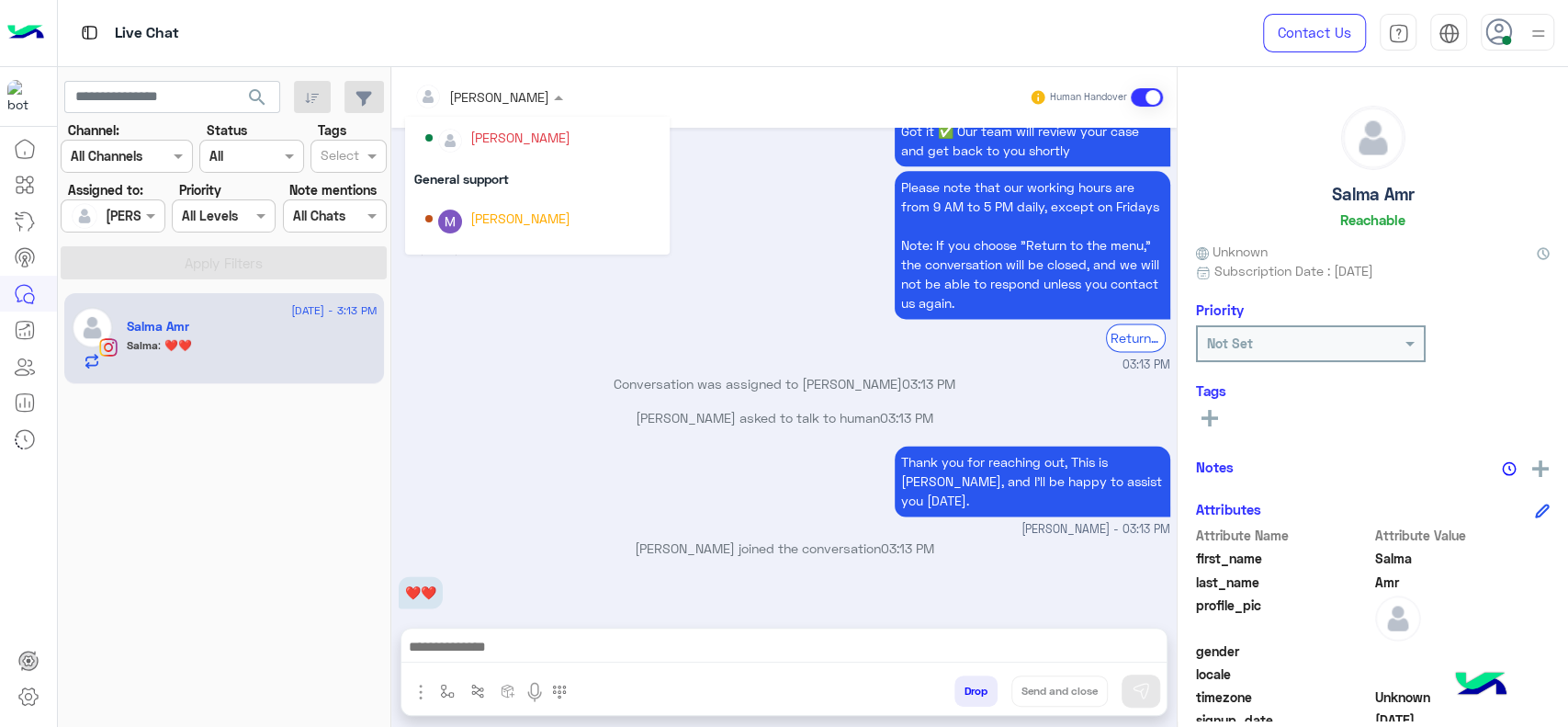
scroll to position [306, 0]
click at [524, 207] on div "Marex George" at bounding box center [520, 216] width 100 height 19
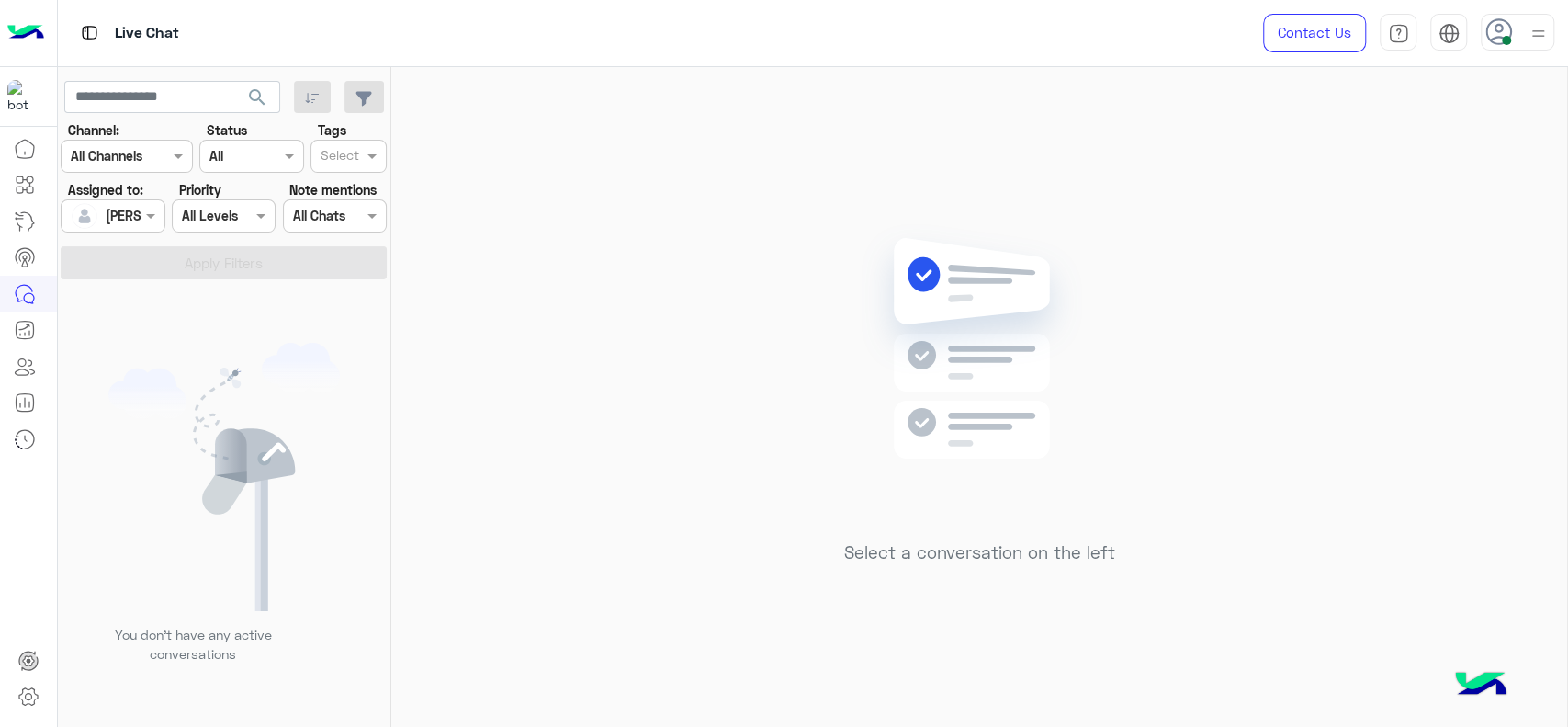
click at [128, 214] on div at bounding box center [113, 215] width 102 height 21
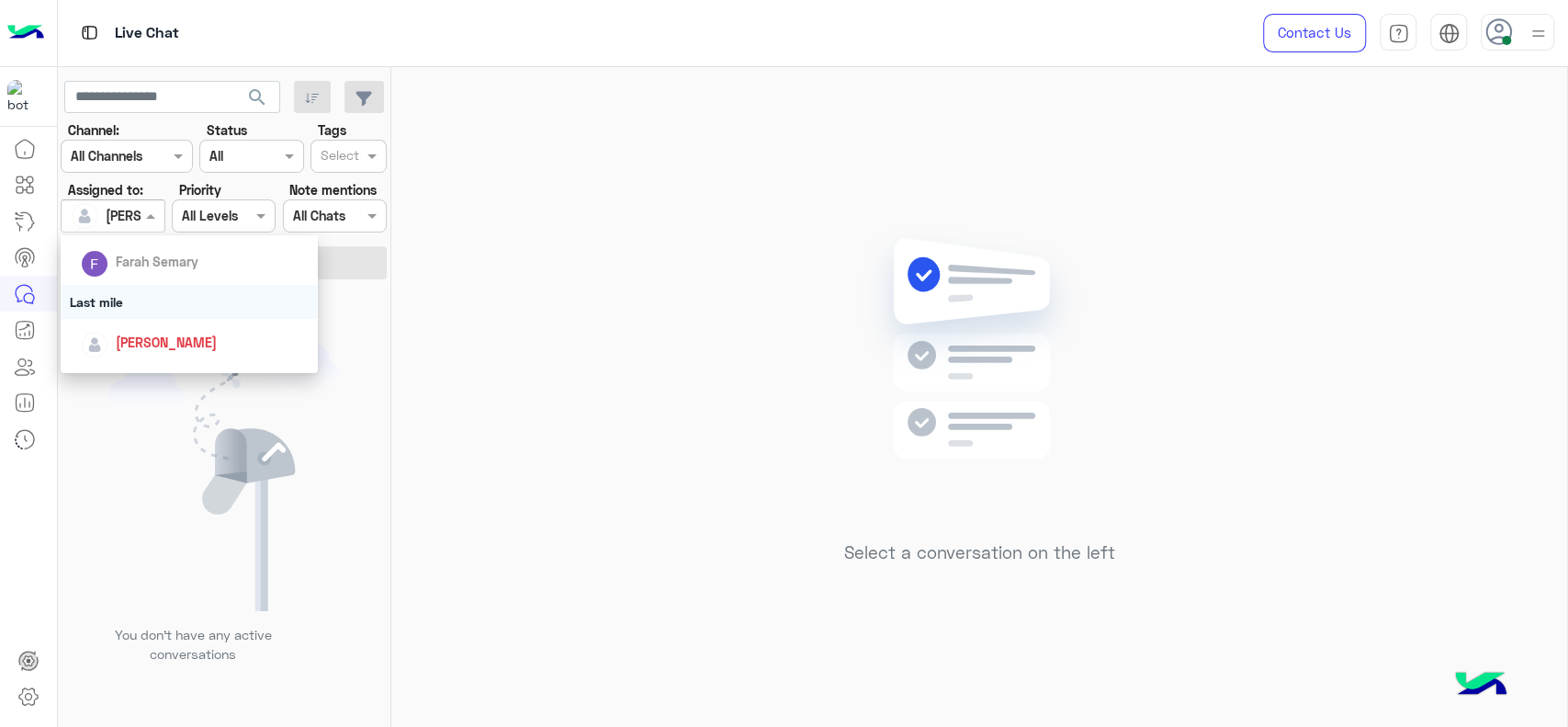
scroll to position [244, 0]
click at [99, 297] on div "Last mile" at bounding box center [189, 310] width 258 height 34
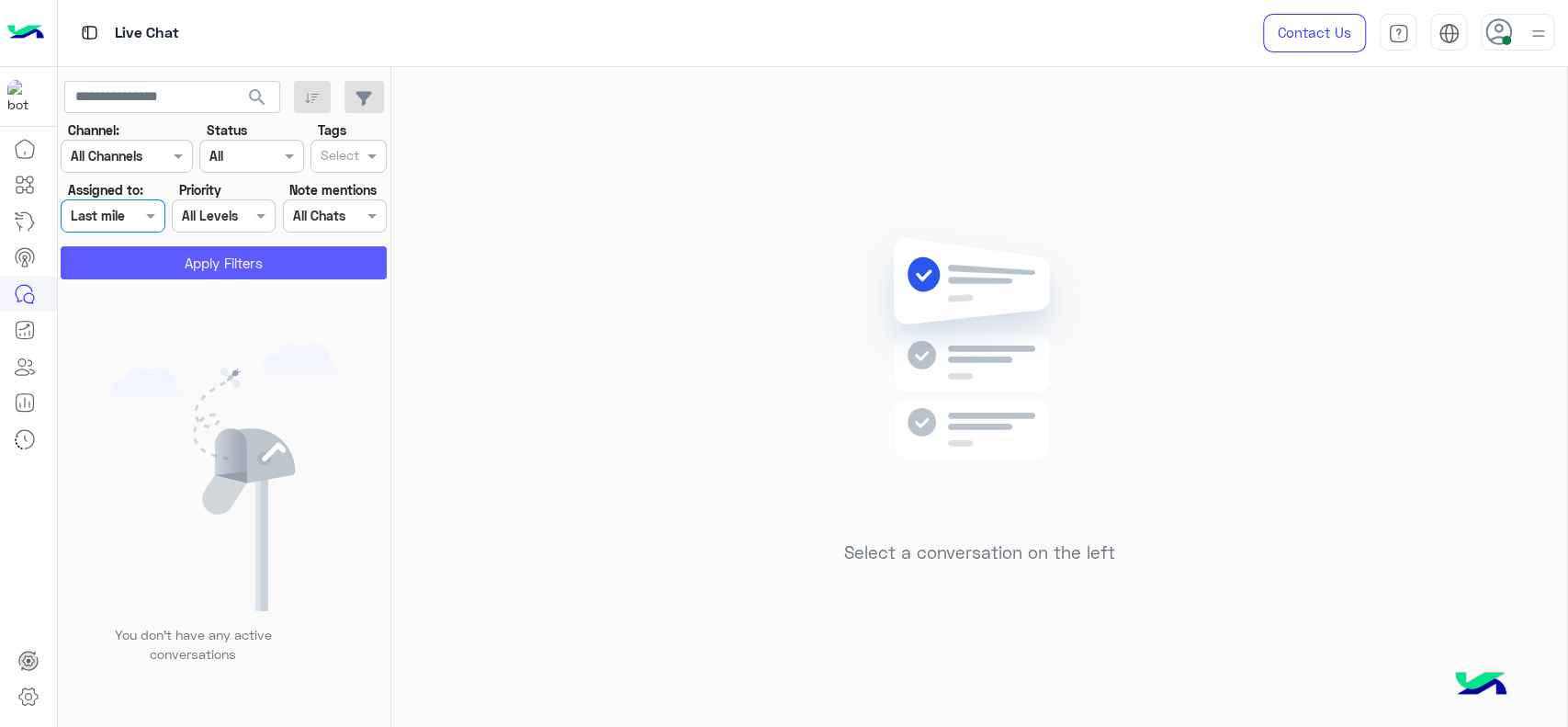
click at [142, 265] on button "Apply Filters" at bounding box center [224, 263] width 326 height 33
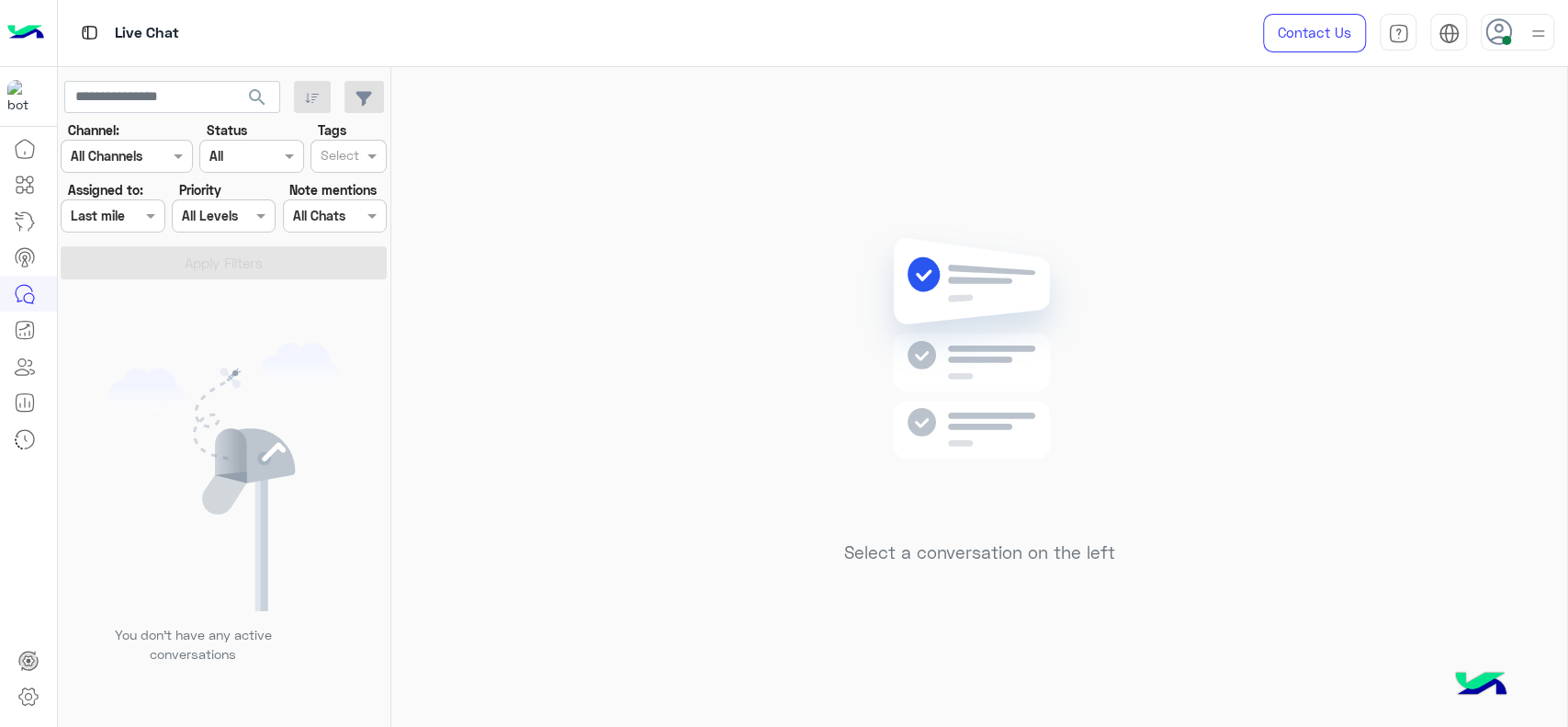
click at [231, 381] on img at bounding box center [224, 477] width 232 height 268
click at [592, 258] on div "Select a conversation on the left" at bounding box center [978, 400] width 1175 height 667
click at [131, 226] on div "Assigned on Last mile" at bounding box center [113, 216] width 104 height 33
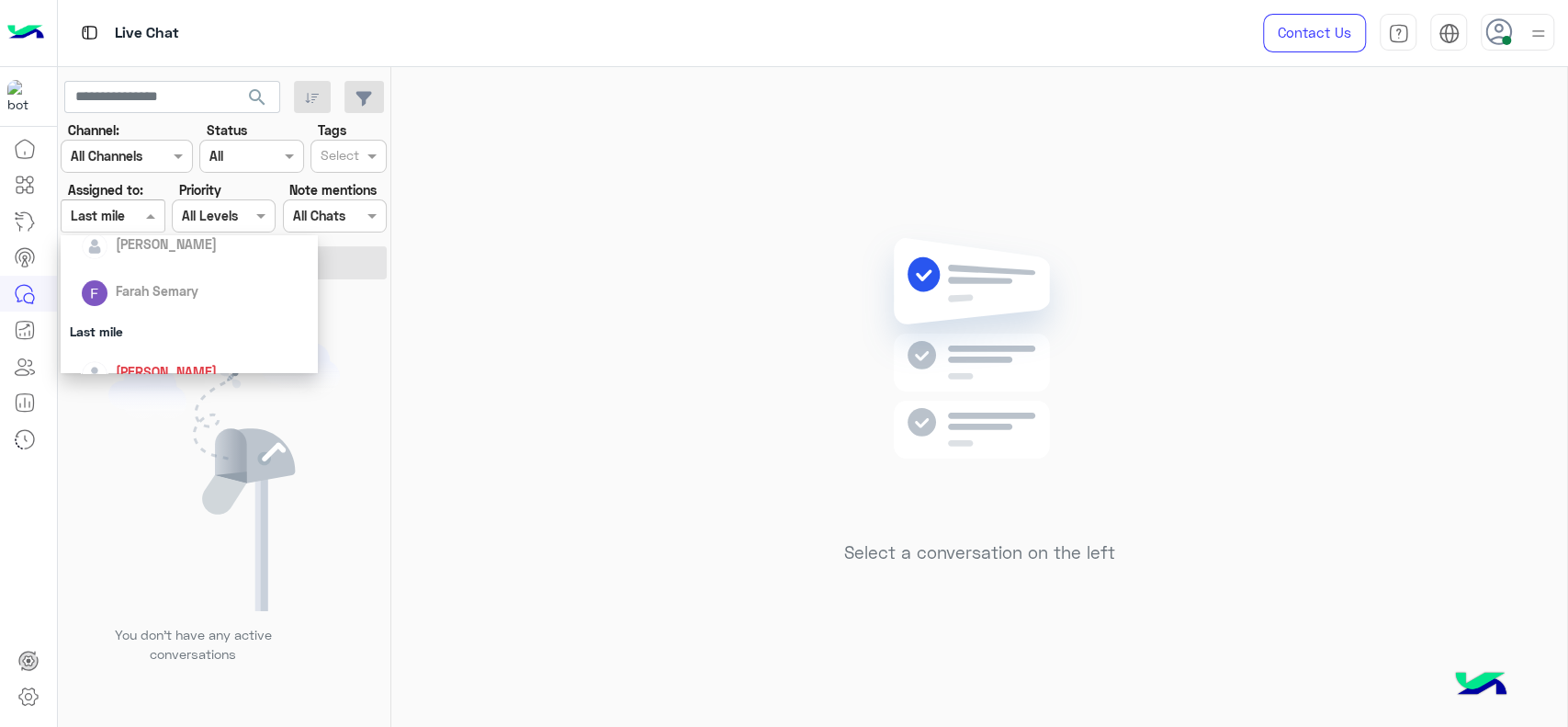
scroll to position [224, 0]
click at [140, 373] on span "[PERSON_NAME]" at bounding box center [166, 371] width 101 height 15
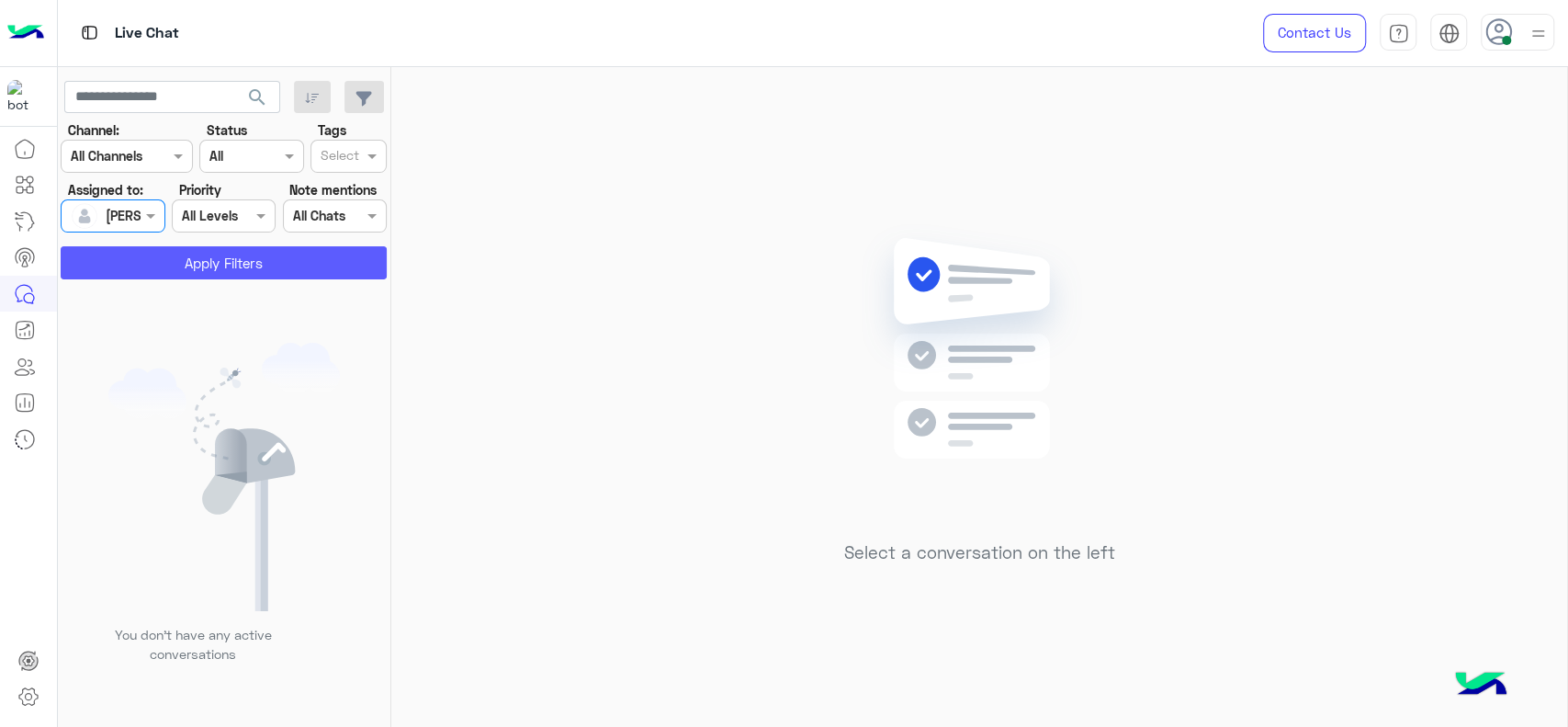
click at [219, 259] on button "Apply Filters" at bounding box center [224, 263] width 326 height 33
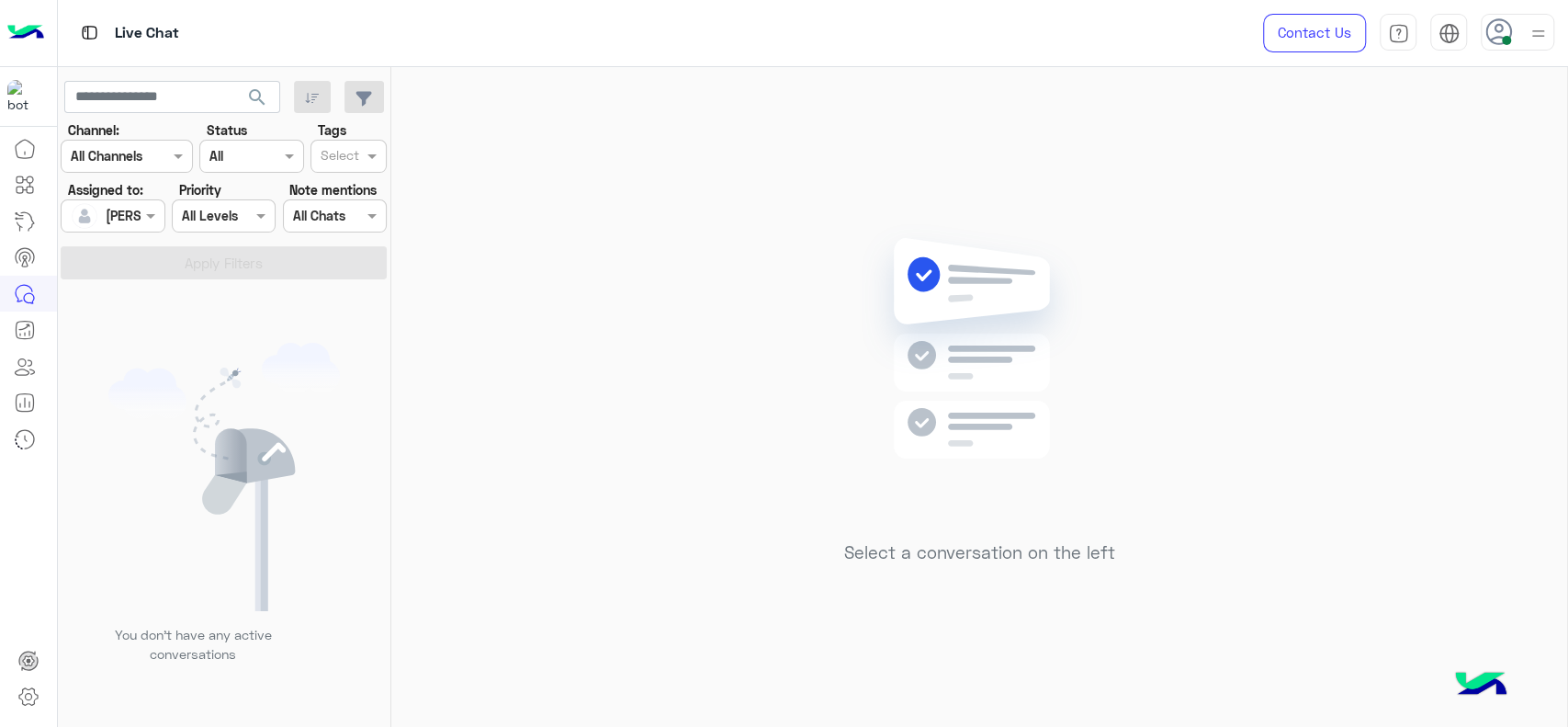
click at [1381, 240] on div "Select a conversation on the left" at bounding box center [978, 400] width 1175 height 667
click at [692, 306] on div "Select a conversation on the left" at bounding box center [978, 400] width 1175 height 667
click at [531, 203] on div "Select a conversation on the left" at bounding box center [978, 400] width 1175 height 667
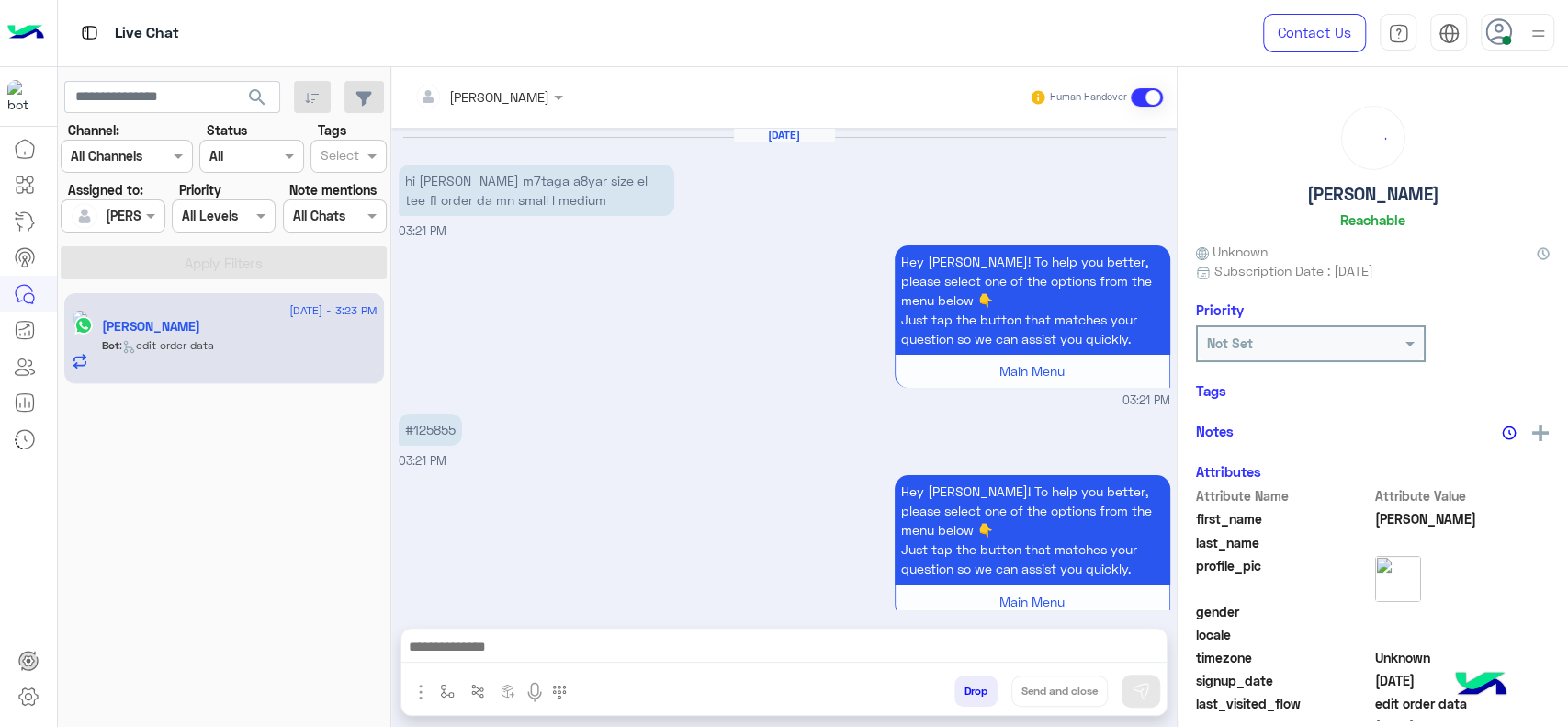
scroll to position [1274, 0]
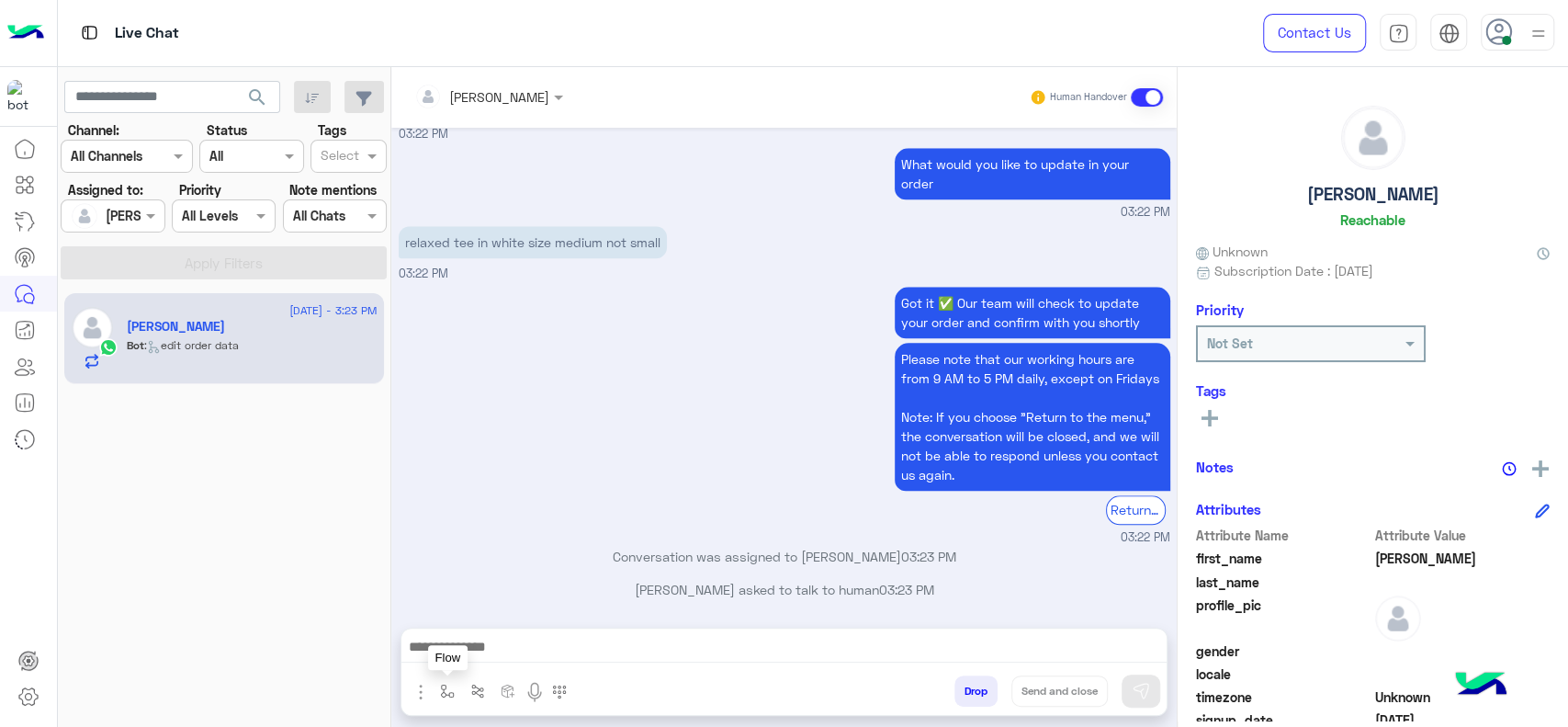
click at [437, 679] on button "button" at bounding box center [447, 690] width 30 height 30
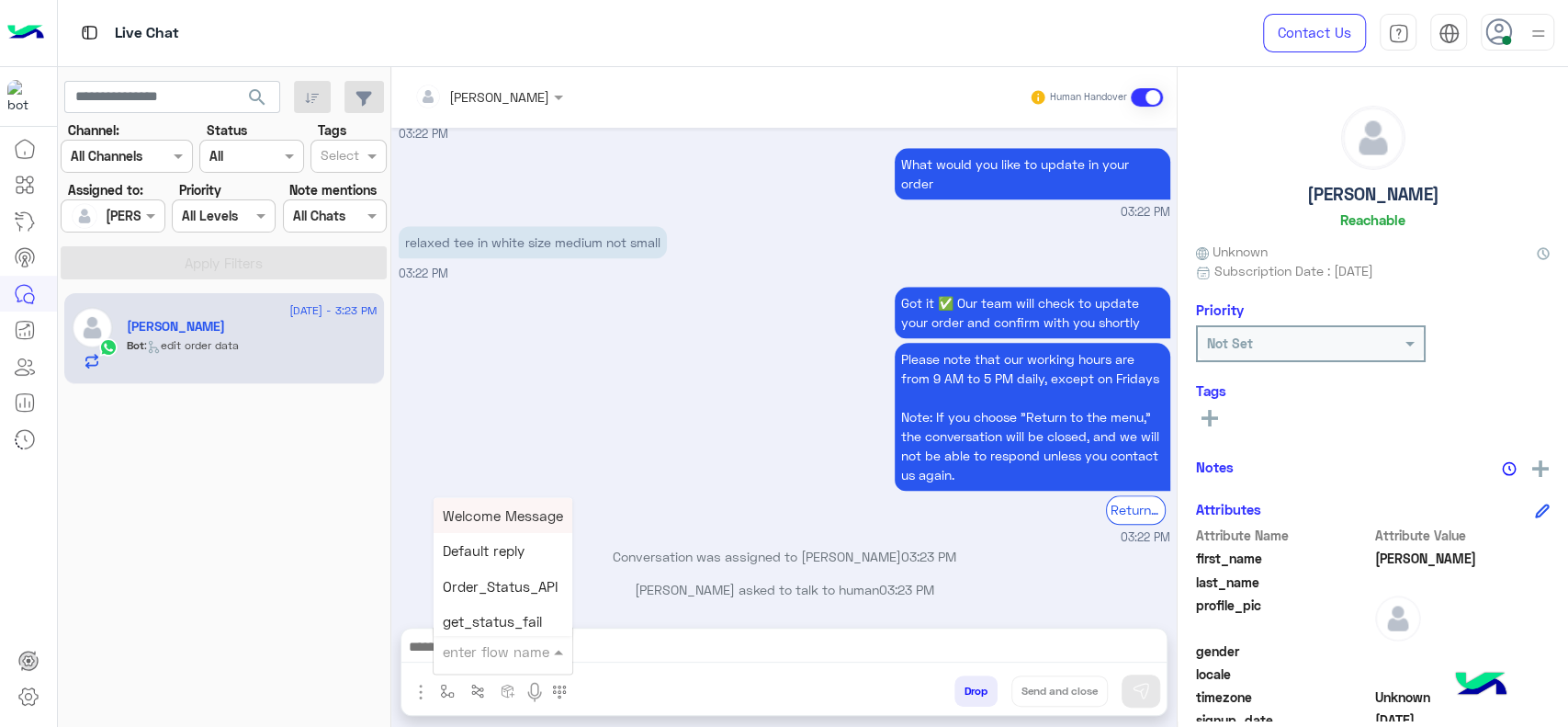
click at [454, 658] on input "text" at bounding box center [481, 651] width 75 height 21
type input "*"
click at [500, 592] on div "J Greeting" at bounding box center [501, 581] width 136 height 36
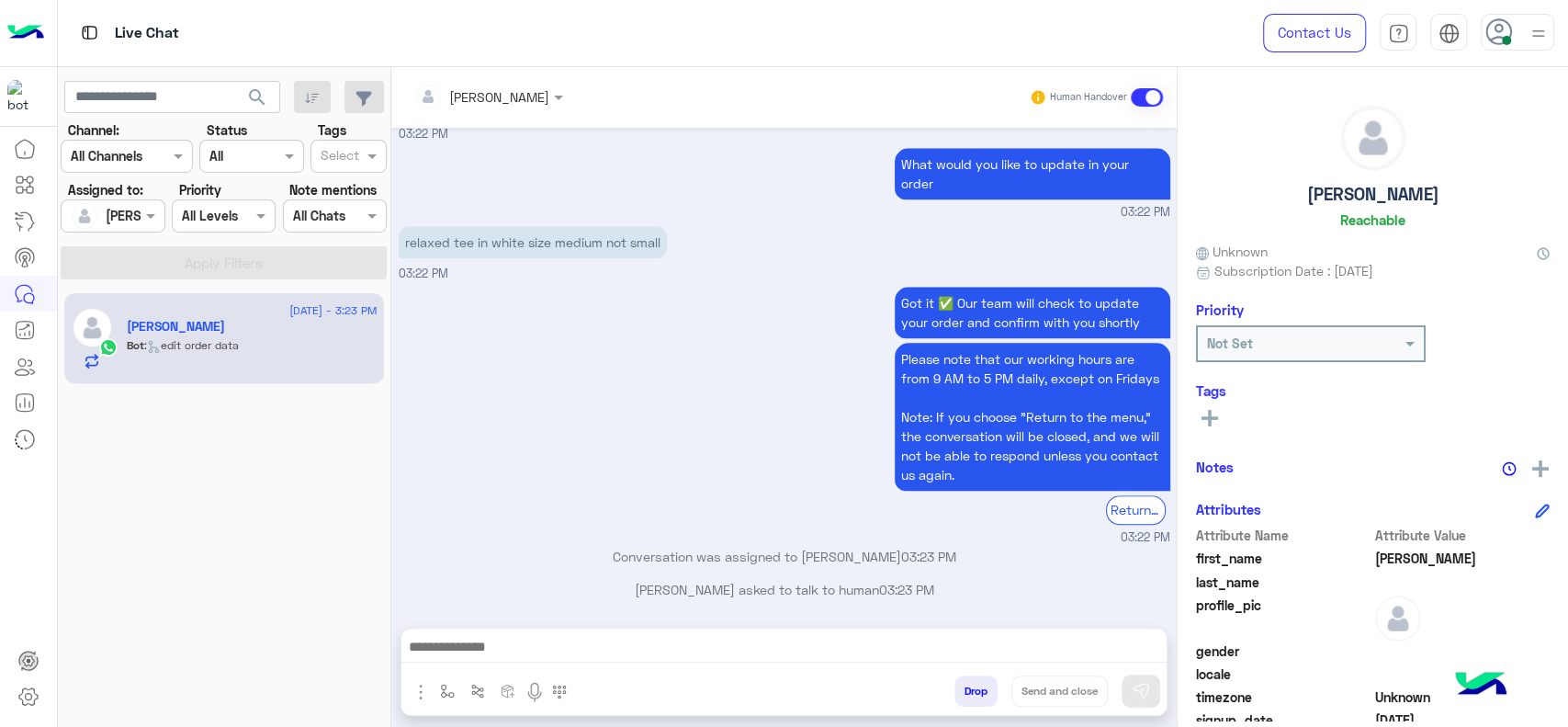
type textarea "**********"
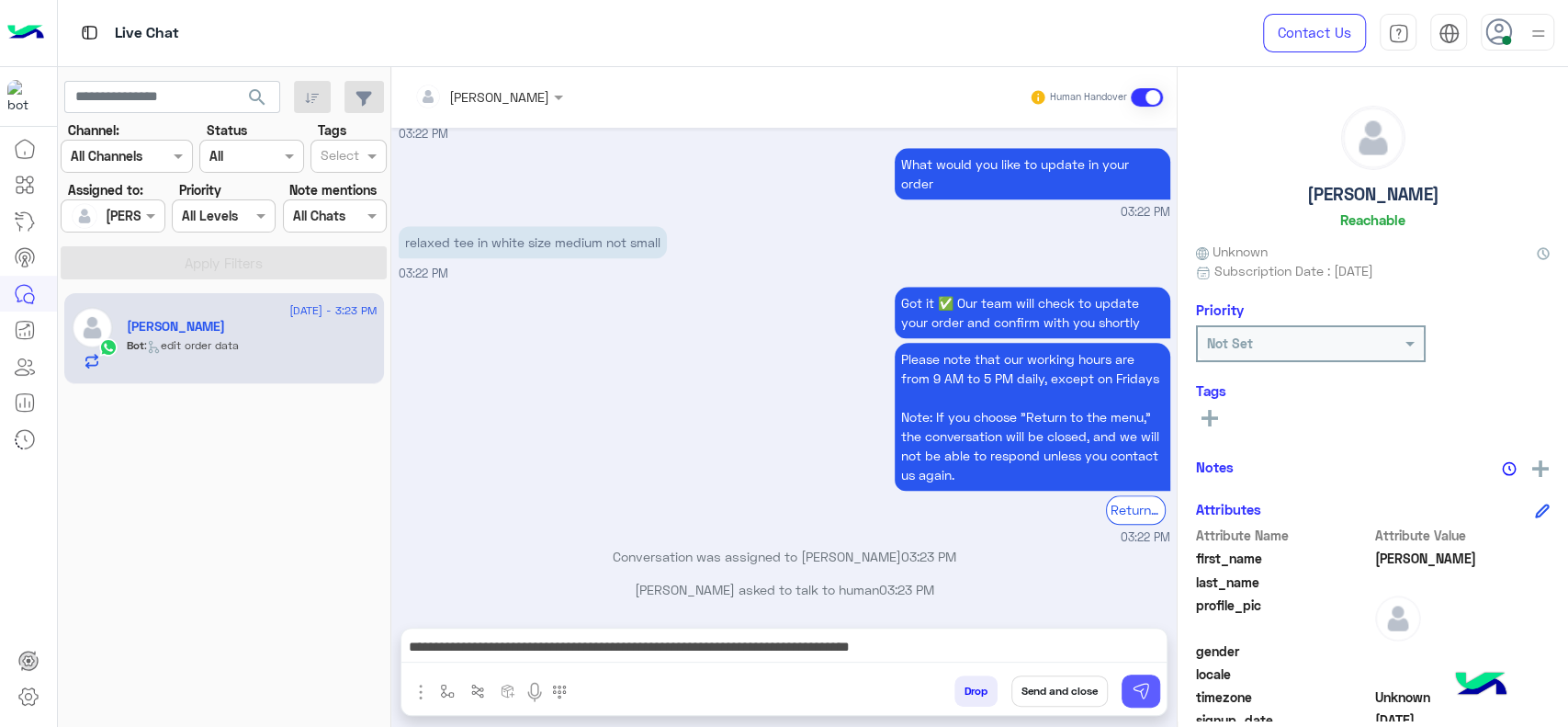
click at [1135, 692] on img at bounding box center [1141, 690] width 18 height 18
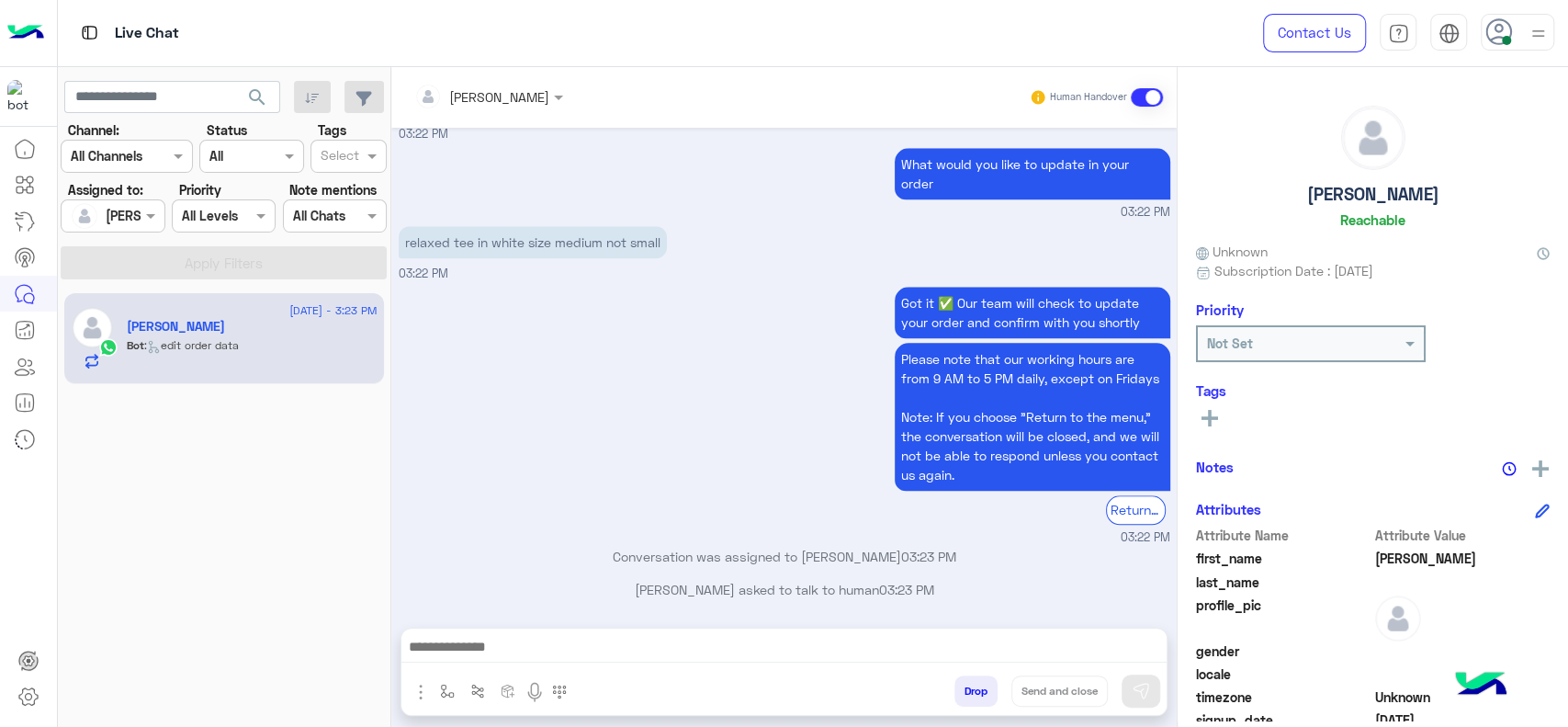
click at [643, 339] on div "Got it ✅ Our team will check to update your order and confirm with you shortly …" at bounding box center [784, 413] width 772 height 264
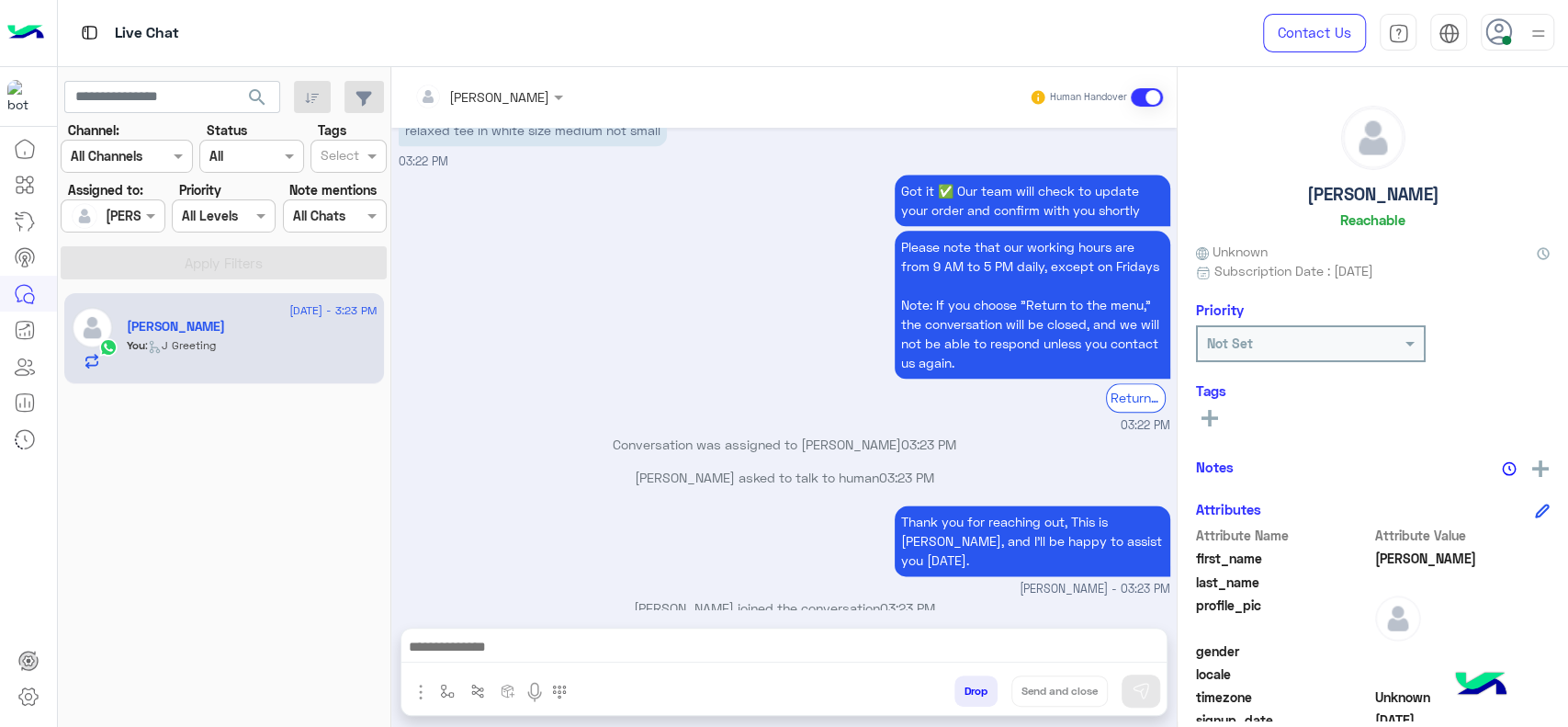
click at [565, 405] on div "Got it ✅ Our team will check to update your order and confirm with you shortly …" at bounding box center [784, 301] width 772 height 264
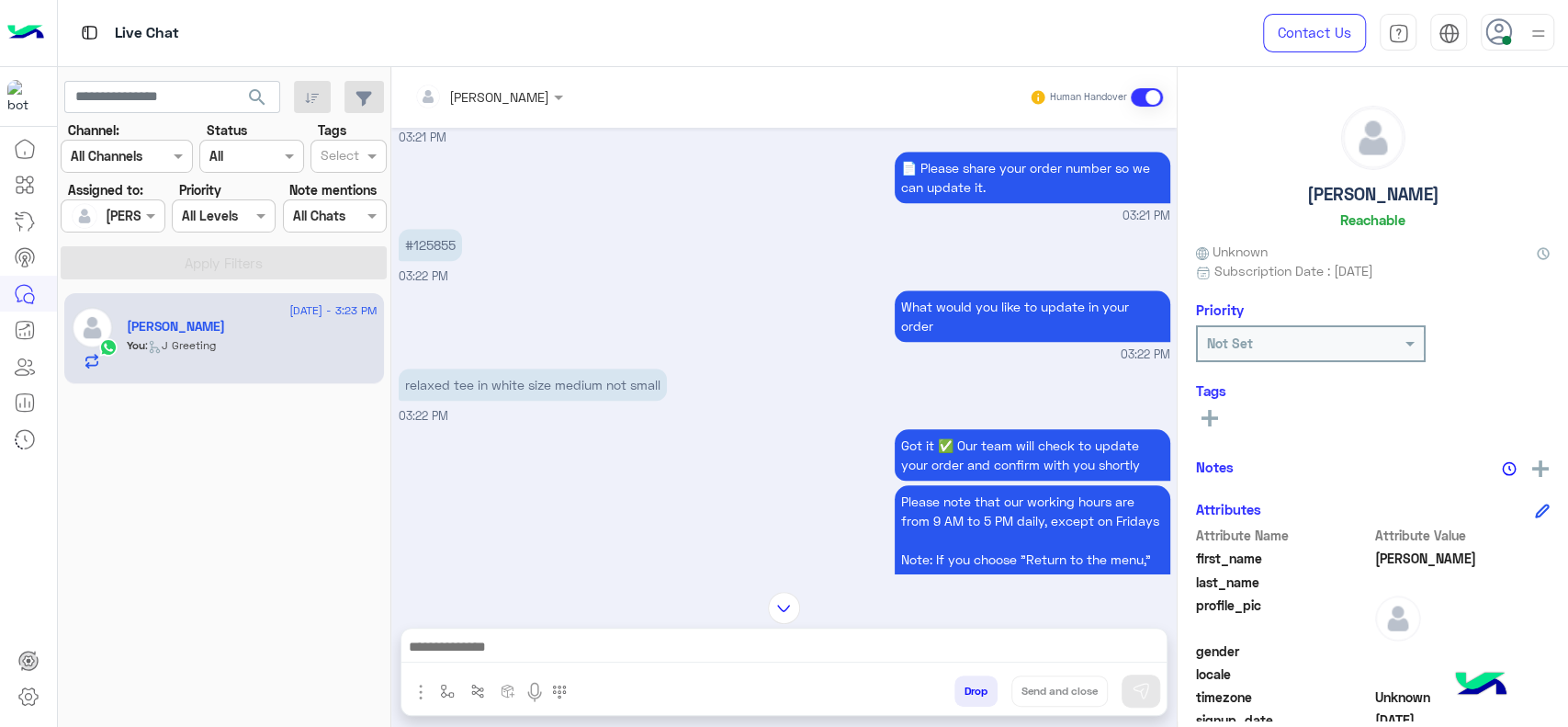
scroll to position [1121, 0]
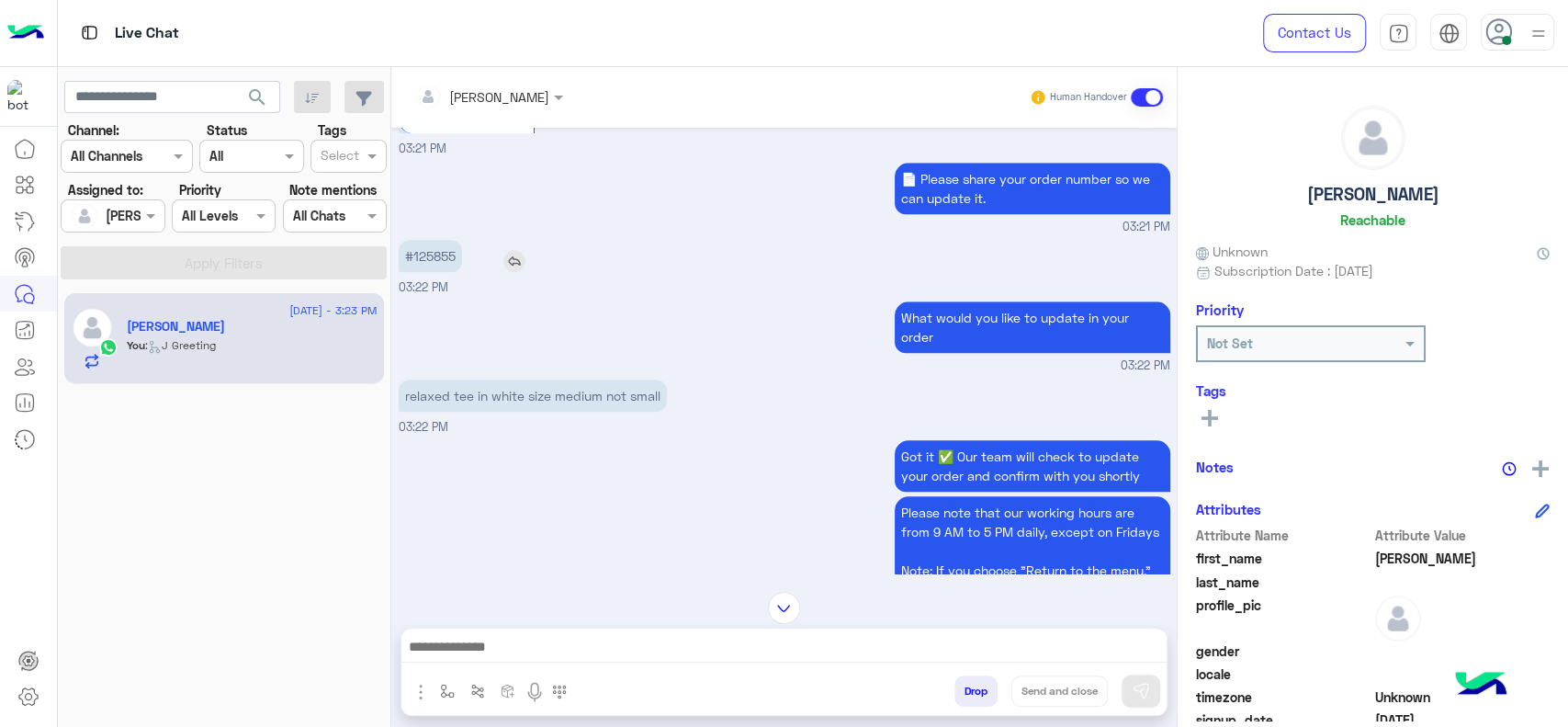
click at [446, 259] on p "#125855" at bounding box center [430, 255] width 64 height 32
copy p "125855"
click at [420, 513] on div "Got it ✅ Our team will check to update your order and confirm with you shortly …" at bounding box center [784, 567] width 772 height 264
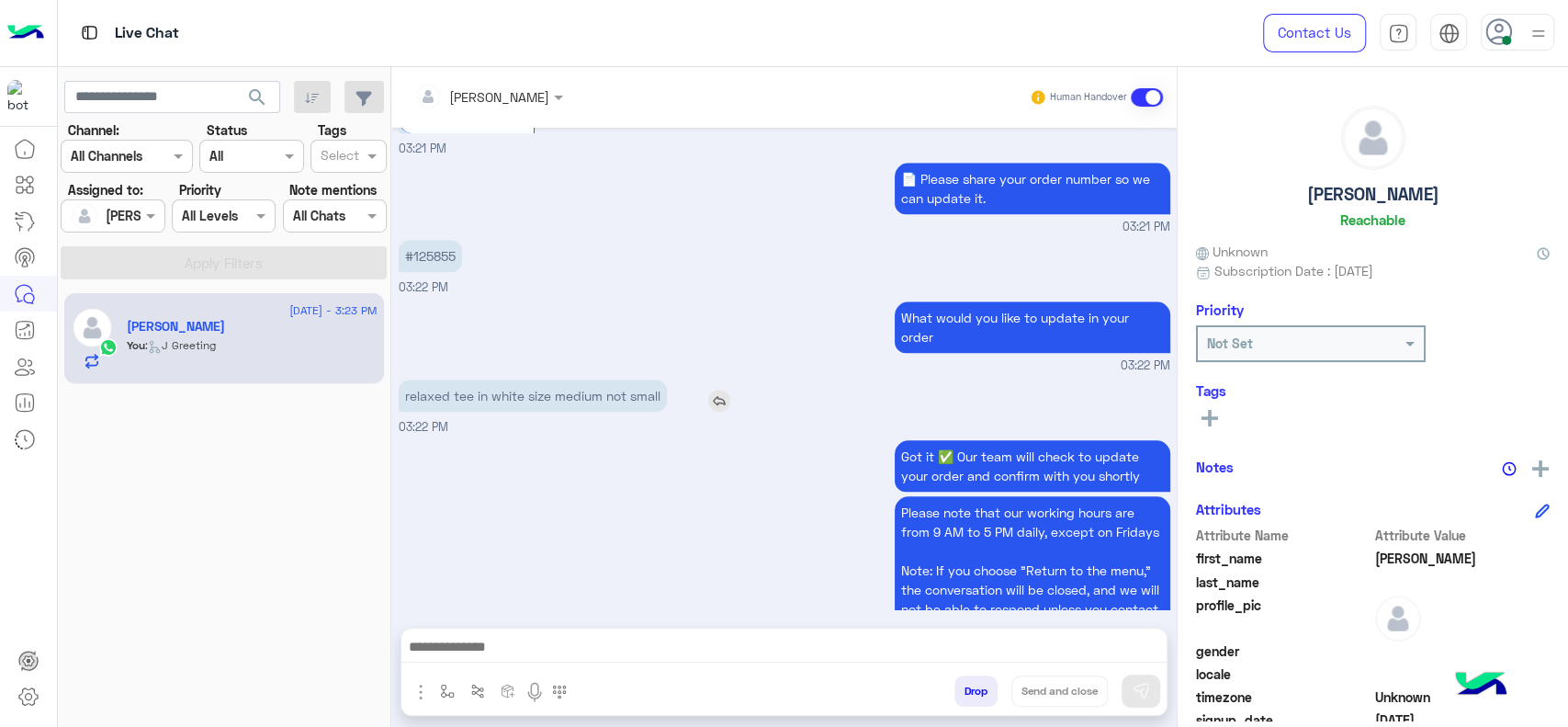
scroll to position [1385, 0]
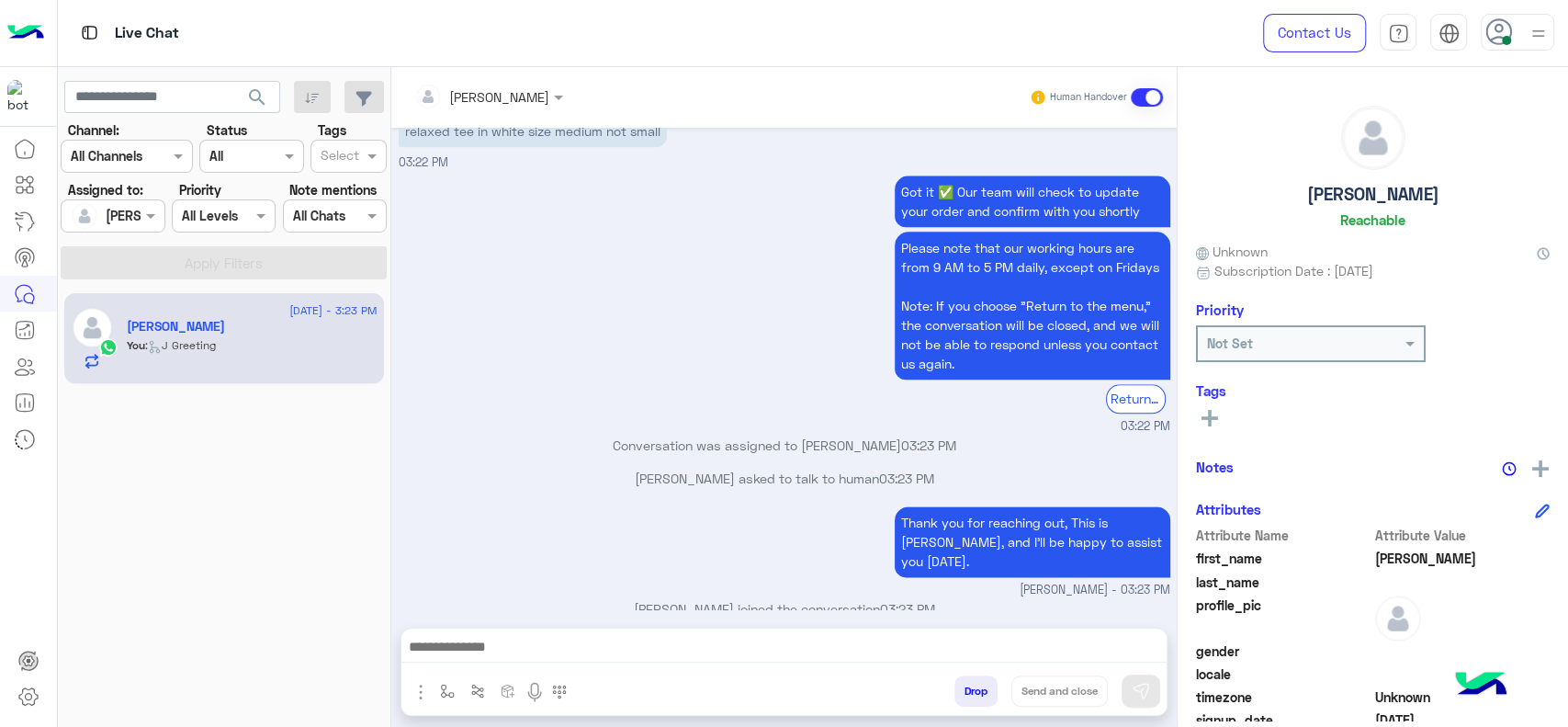
click at [481, 74] on div "[PERSON_NAME] Human Handover" at bounding box center [784, 97] width 785 height 61
click at [486, 103] on input "text" at bounding box center [464, 97] width 100 height 19
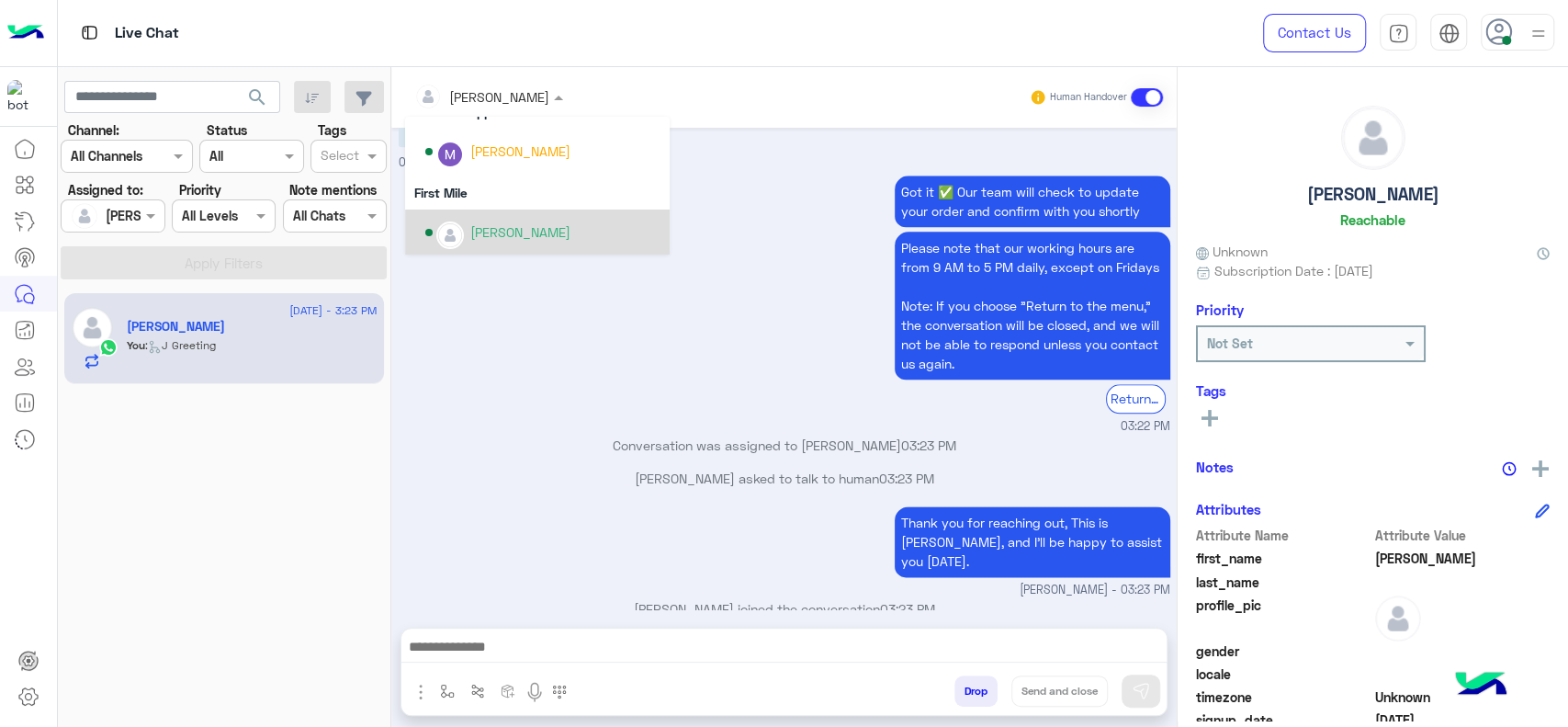
scroll to position [373, 0]
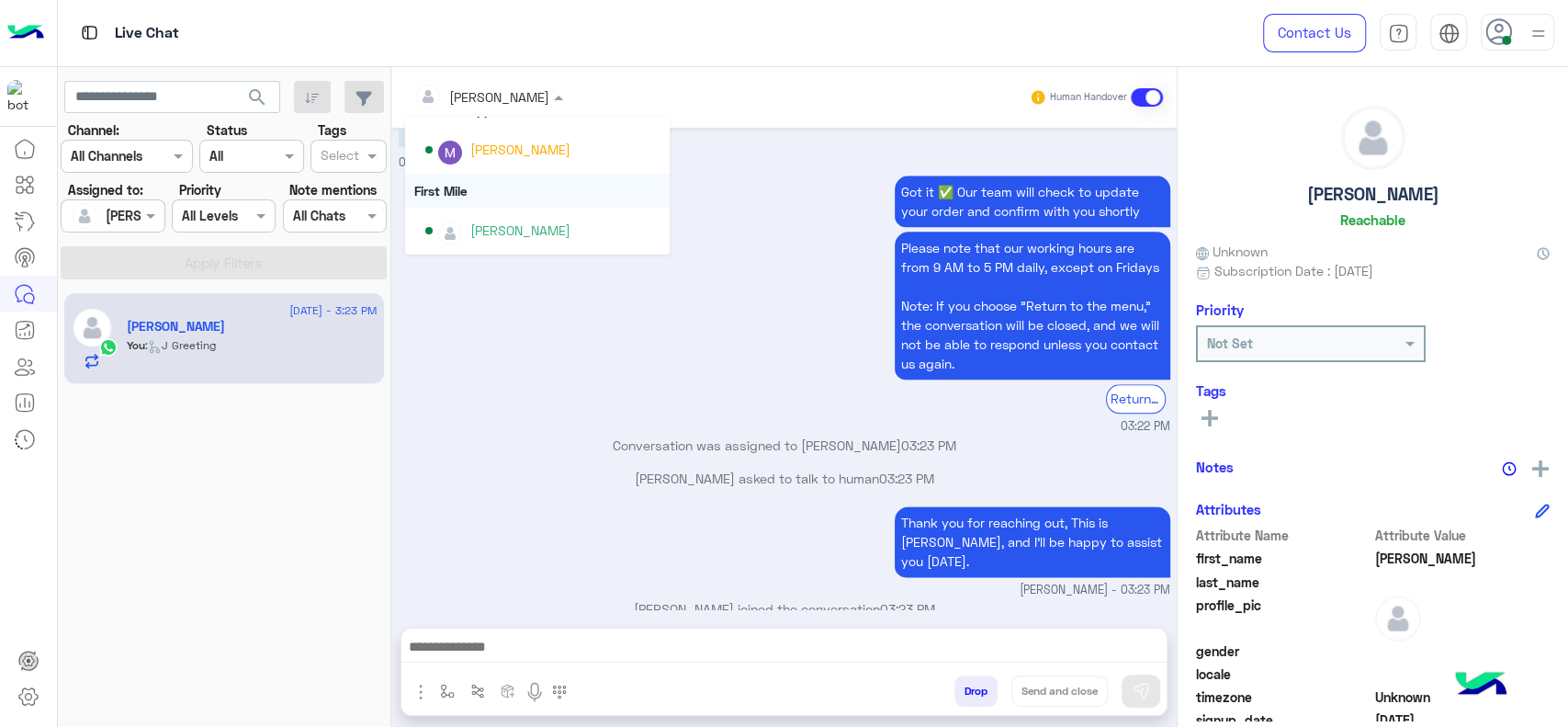
click at [449, 200] on div "First Mile" at bounding box center [537, 190] width 264 height 34
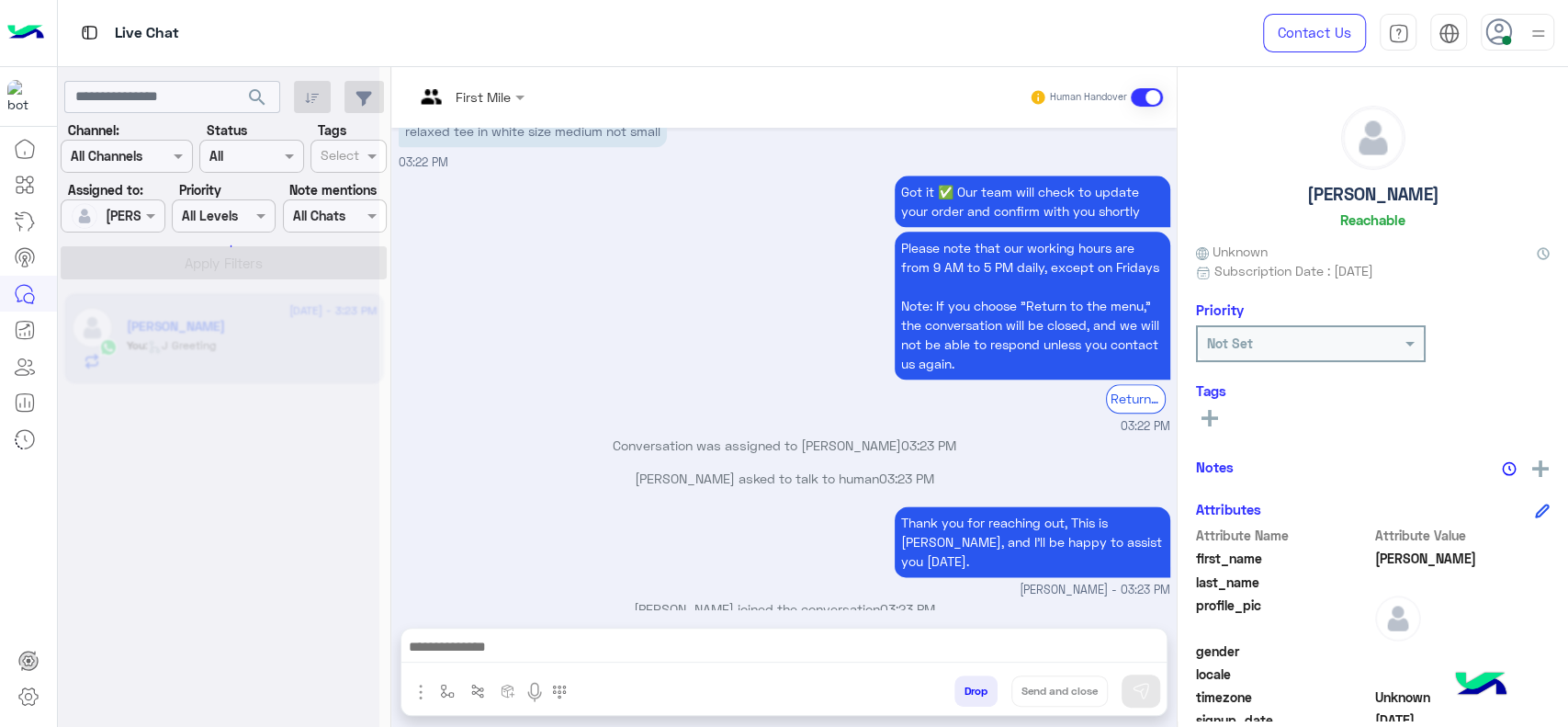
scroll to position [1420, 0]
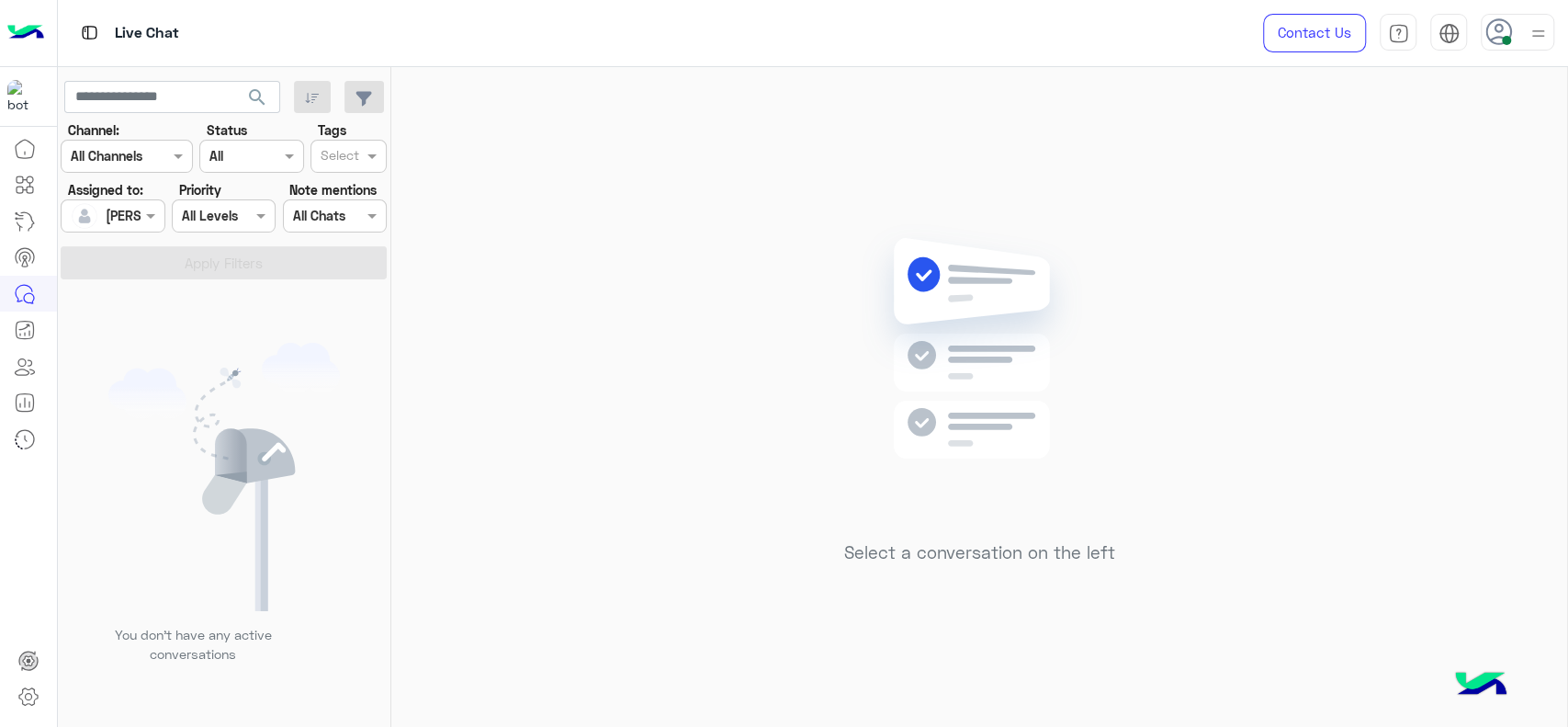
click at [1323, 246] on div "Select a conversation on the left" at bounding box center [978, 400] width 1175 height 667
click at [626, 316] on div "Select a conversation on the left" at bounding box center [978, 400] width 1175 height 667
click at [563, 210] on div "Select a conversation on the left" at bounding box center [978, 400] width 1175 height 667
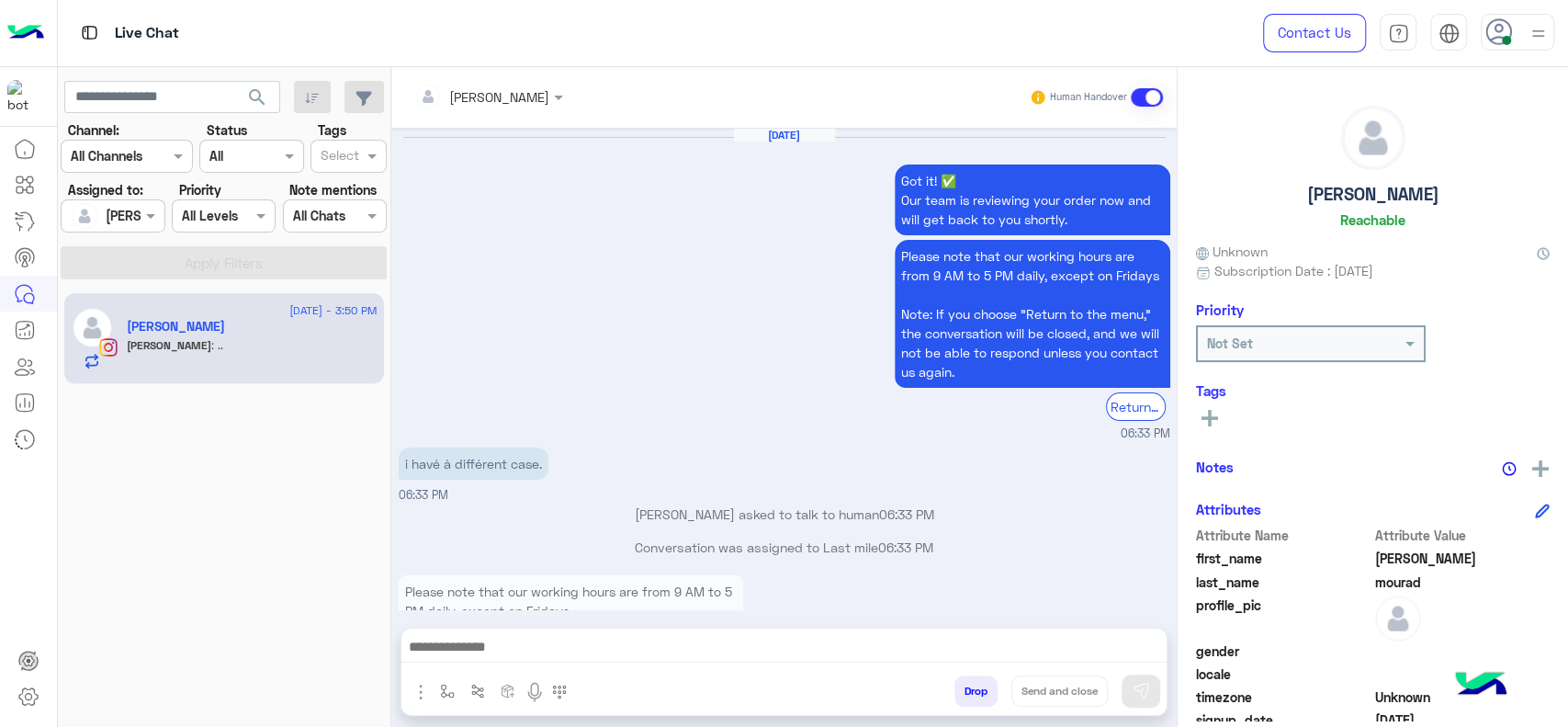
scroll to position [1690, 0]
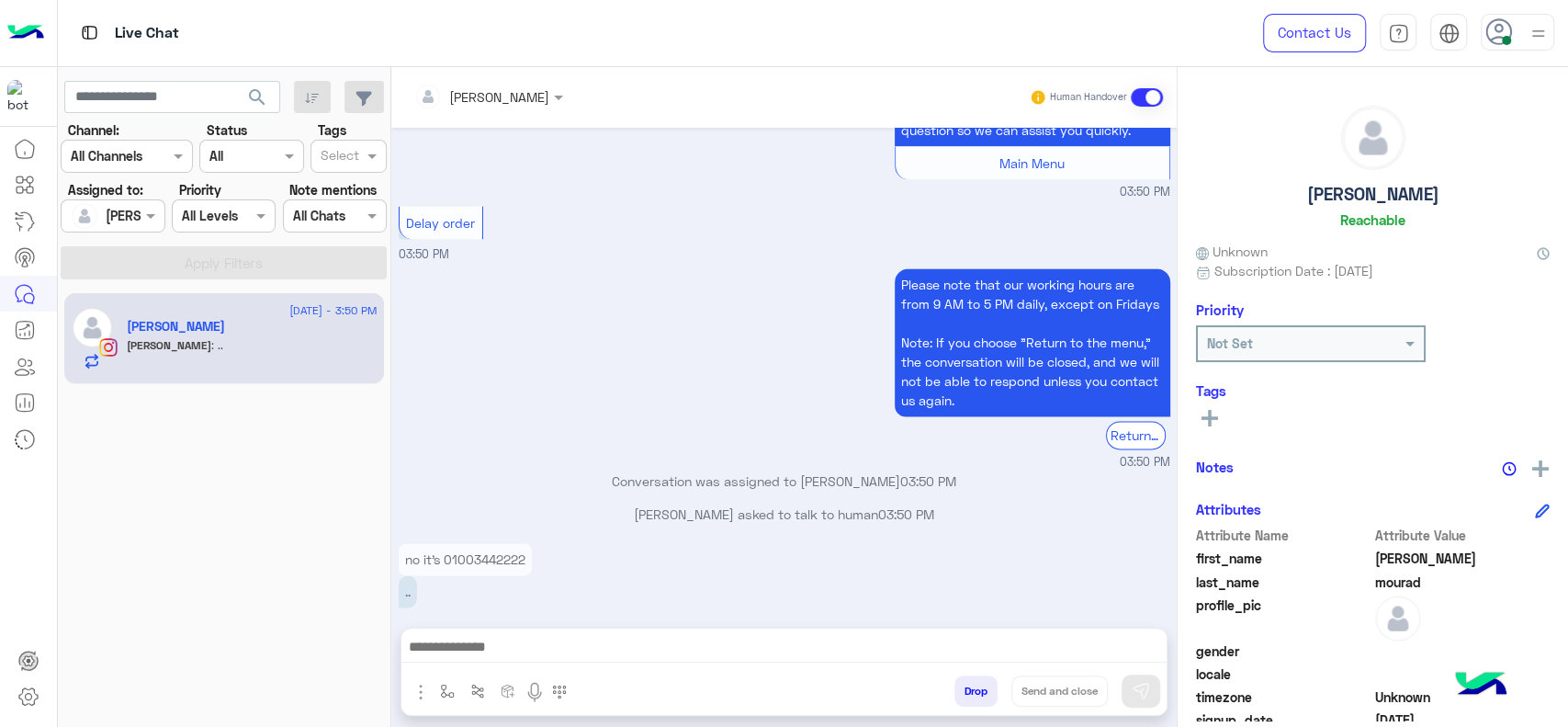
click at [516, 581] on div ".." at bounding box center [465, 591] width 133 height 32
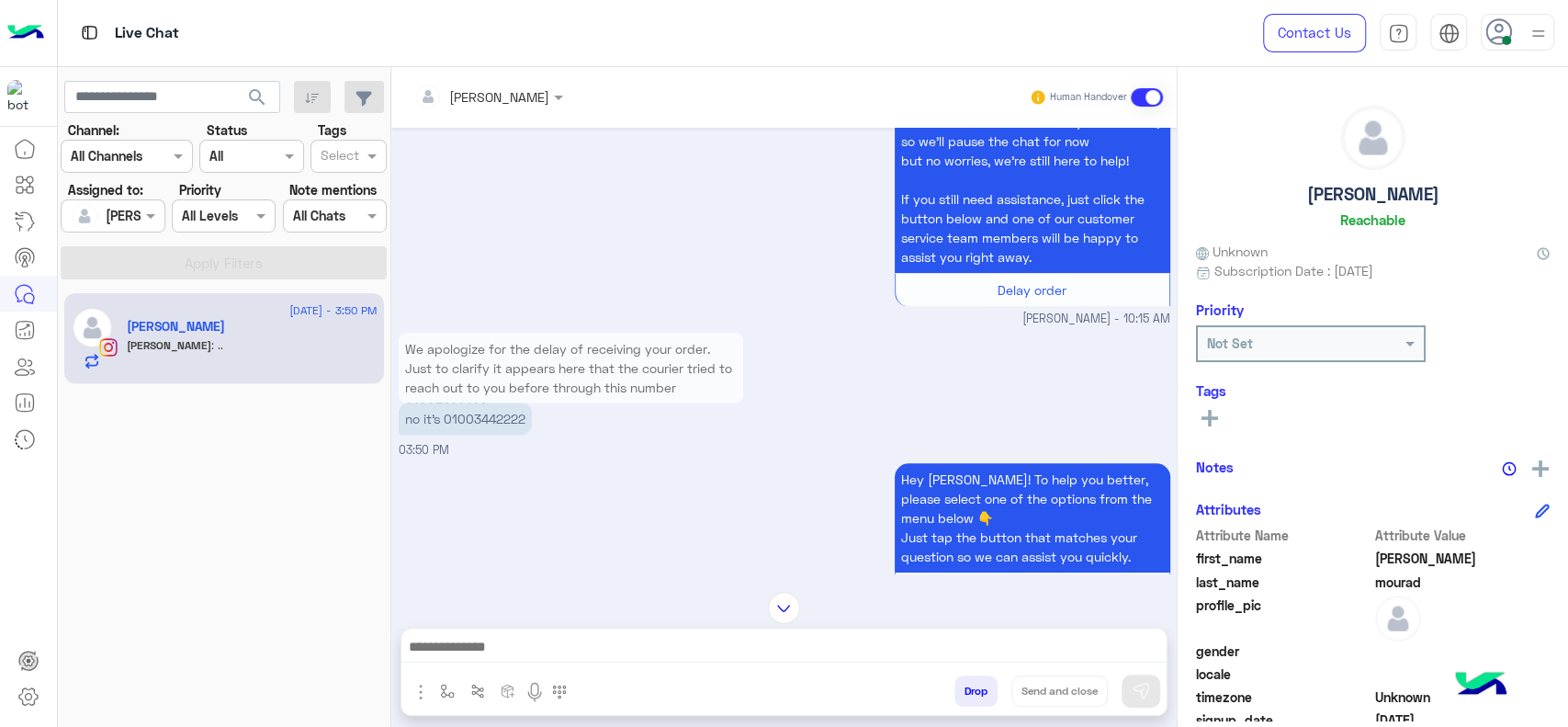
scroll to position [1241, 0]
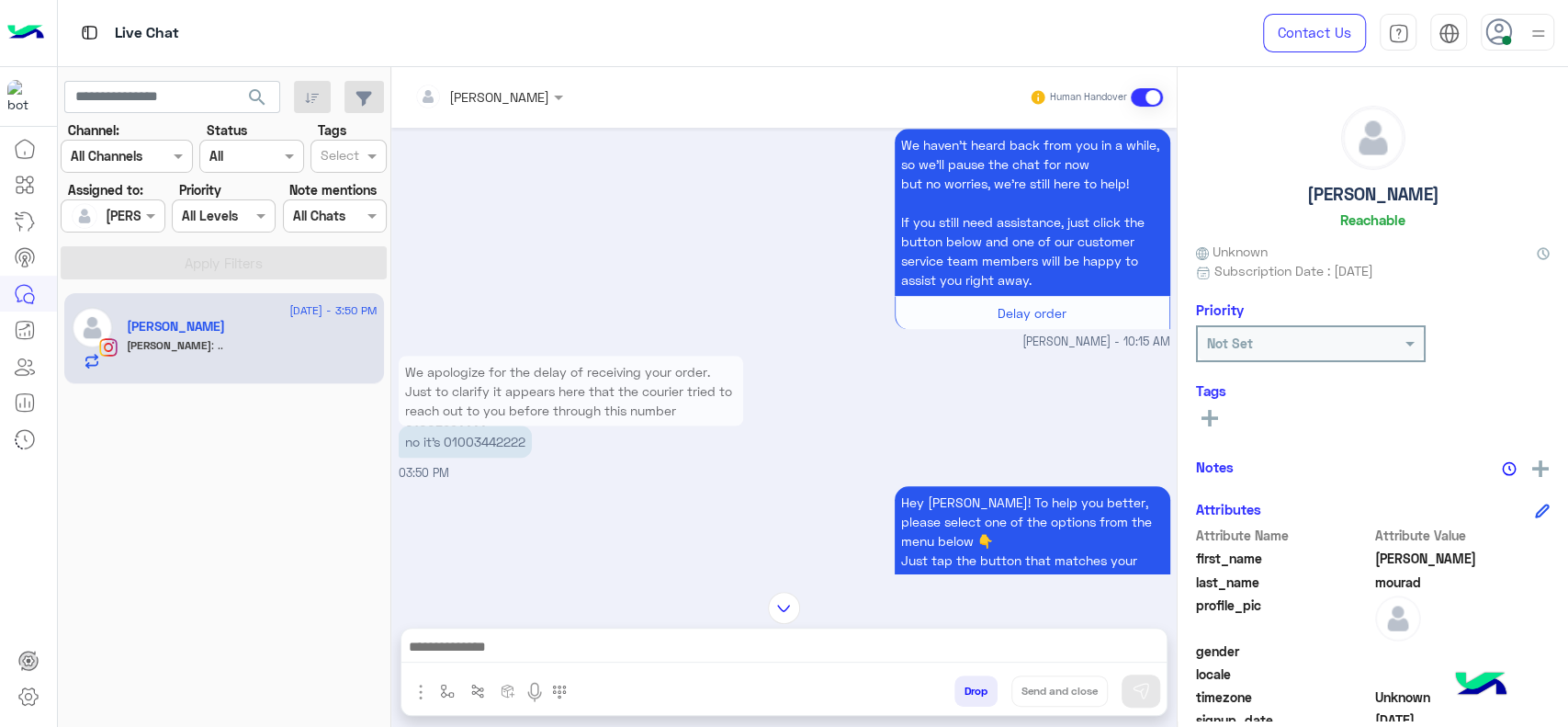
click at [490, 426] on p "no it’s 01003442222" at bounding box center [465, 441] width 133 height 32
copy p "01003442222"
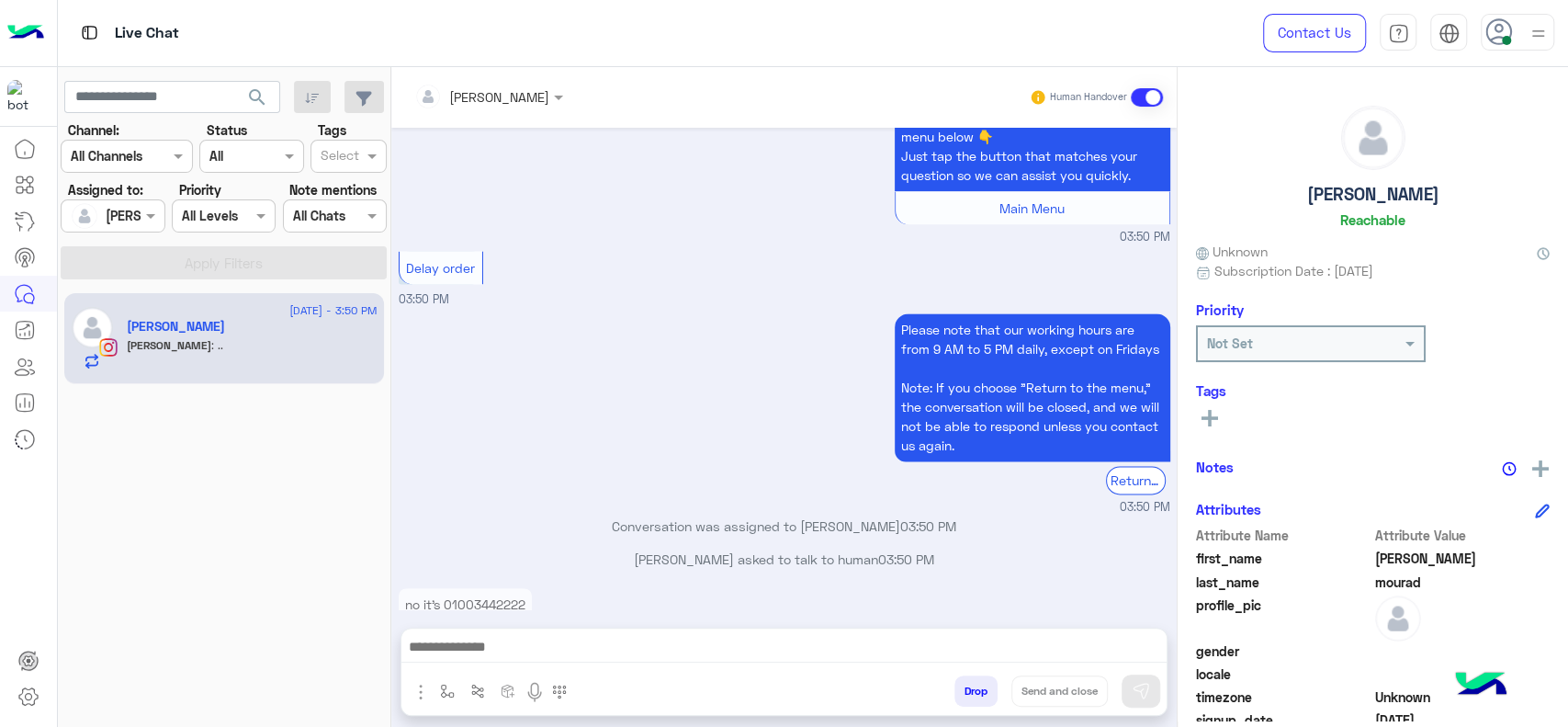
scroll to position [1690, 0]
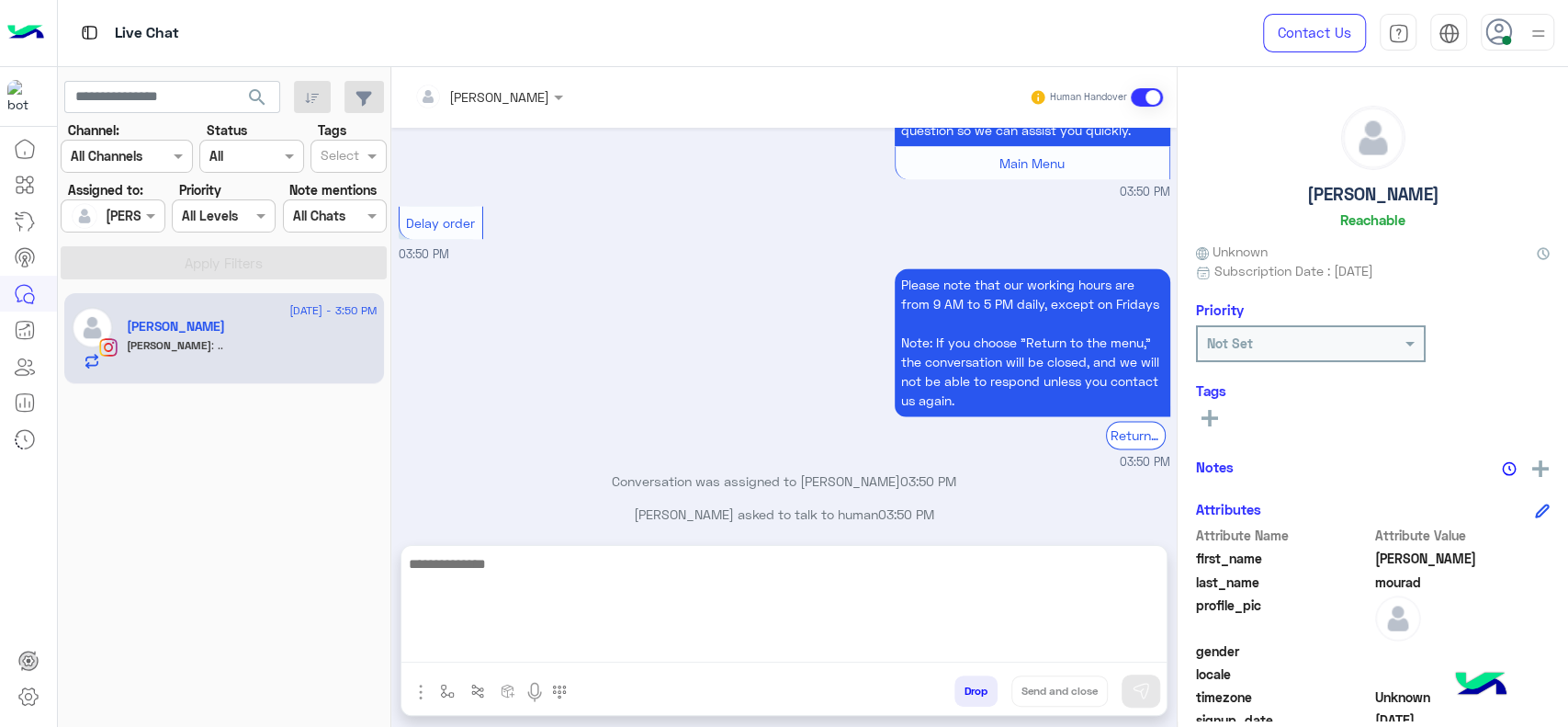
click at [674, 640] on textarea at bounding box center [784, 607] width 765 height 110
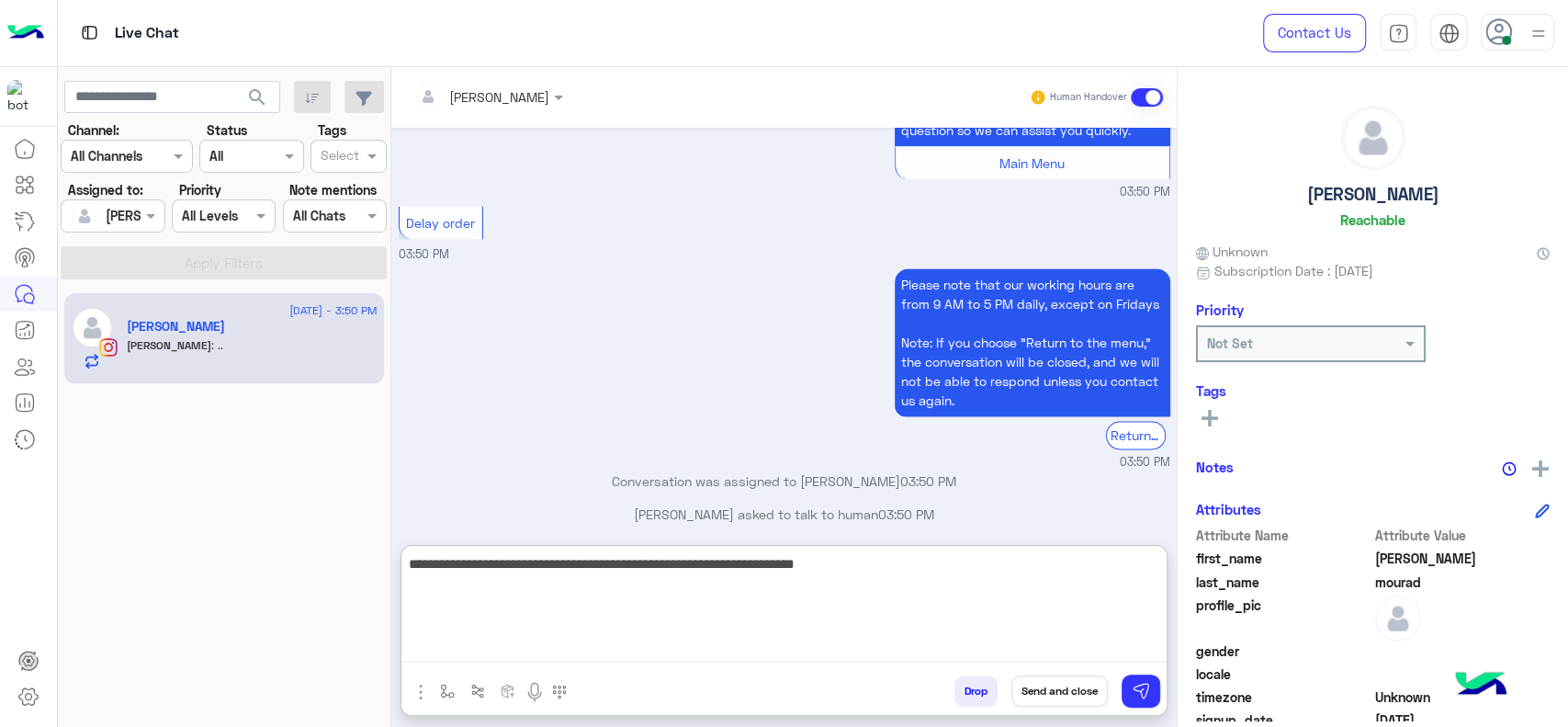
type textarea "**********"
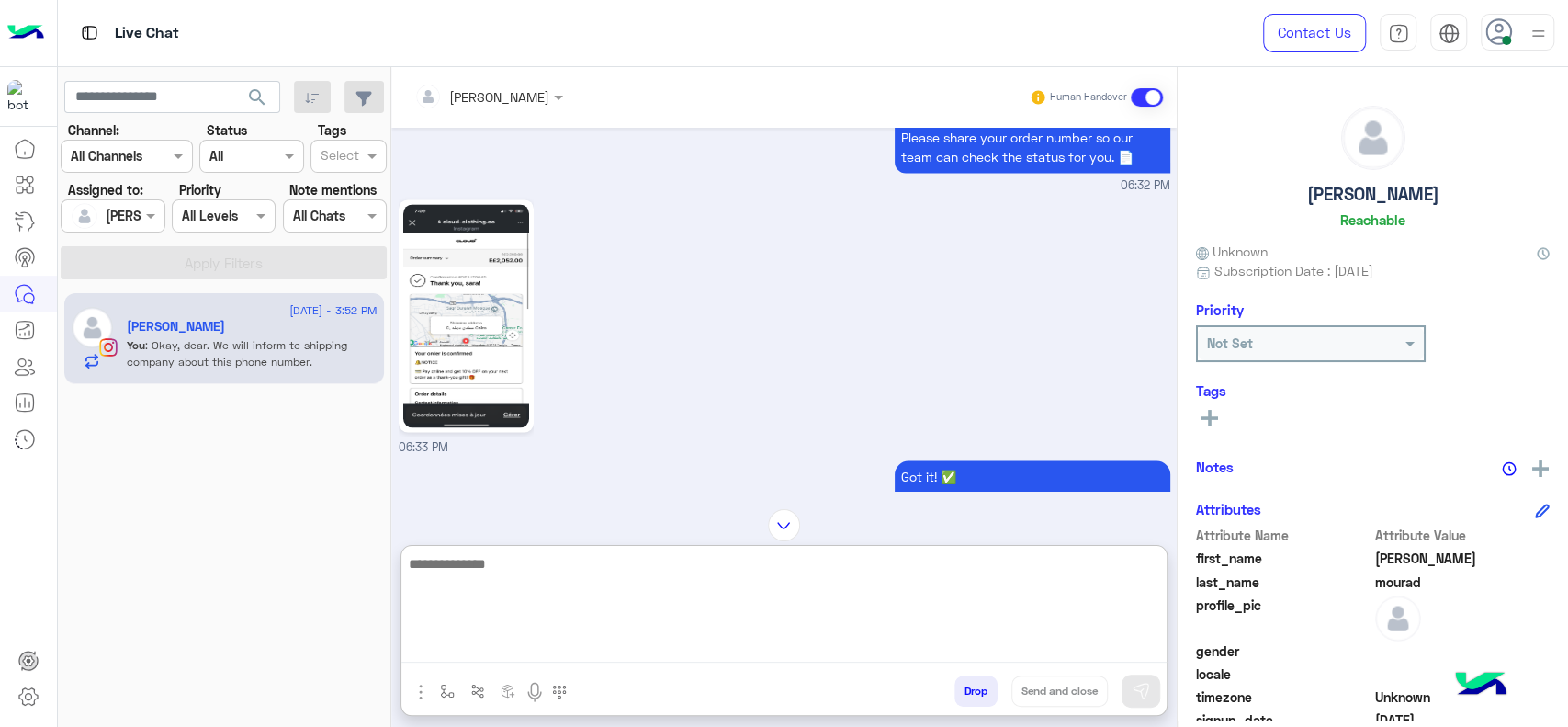
scroll to position [1881, 0]
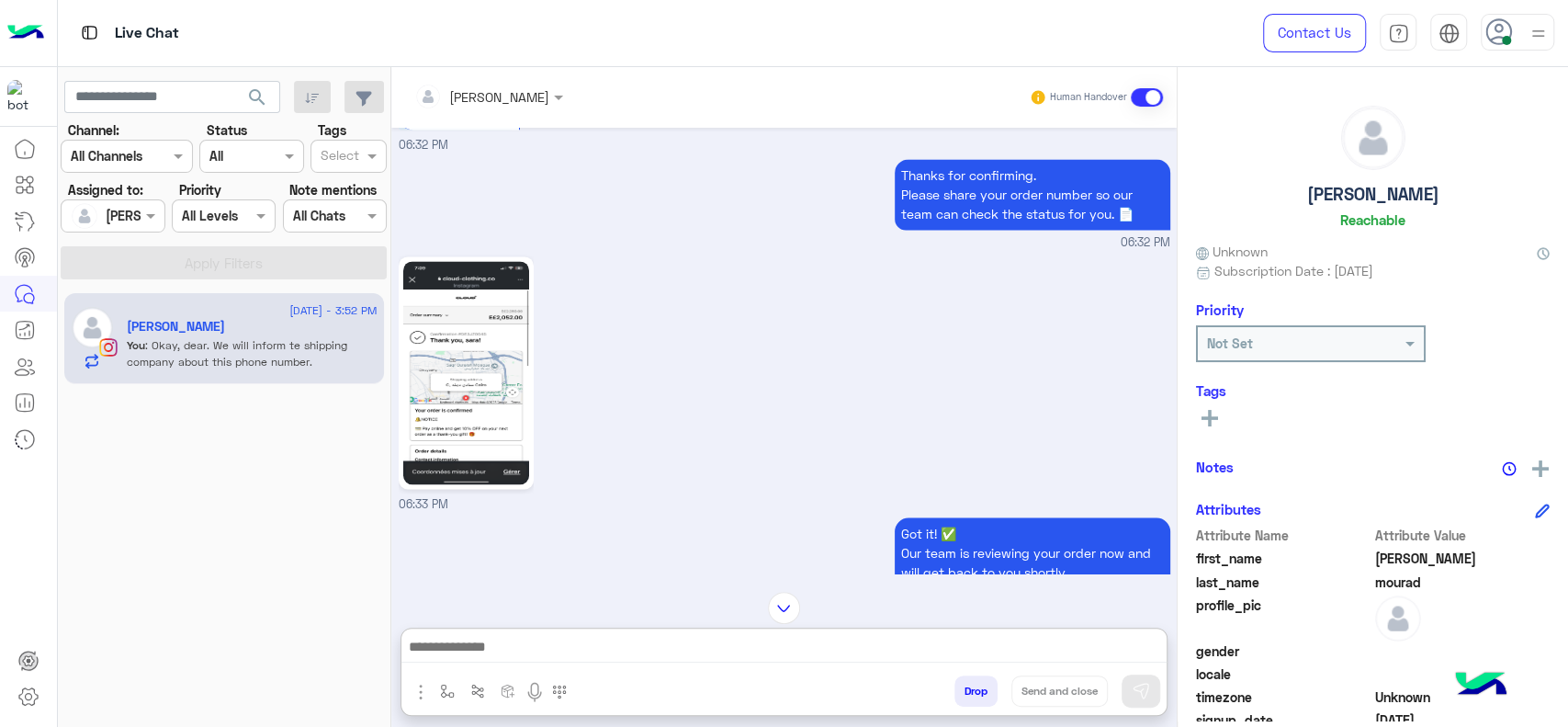
click at [436, 399] on img at bounding box center [466, 372] width 125 height 223
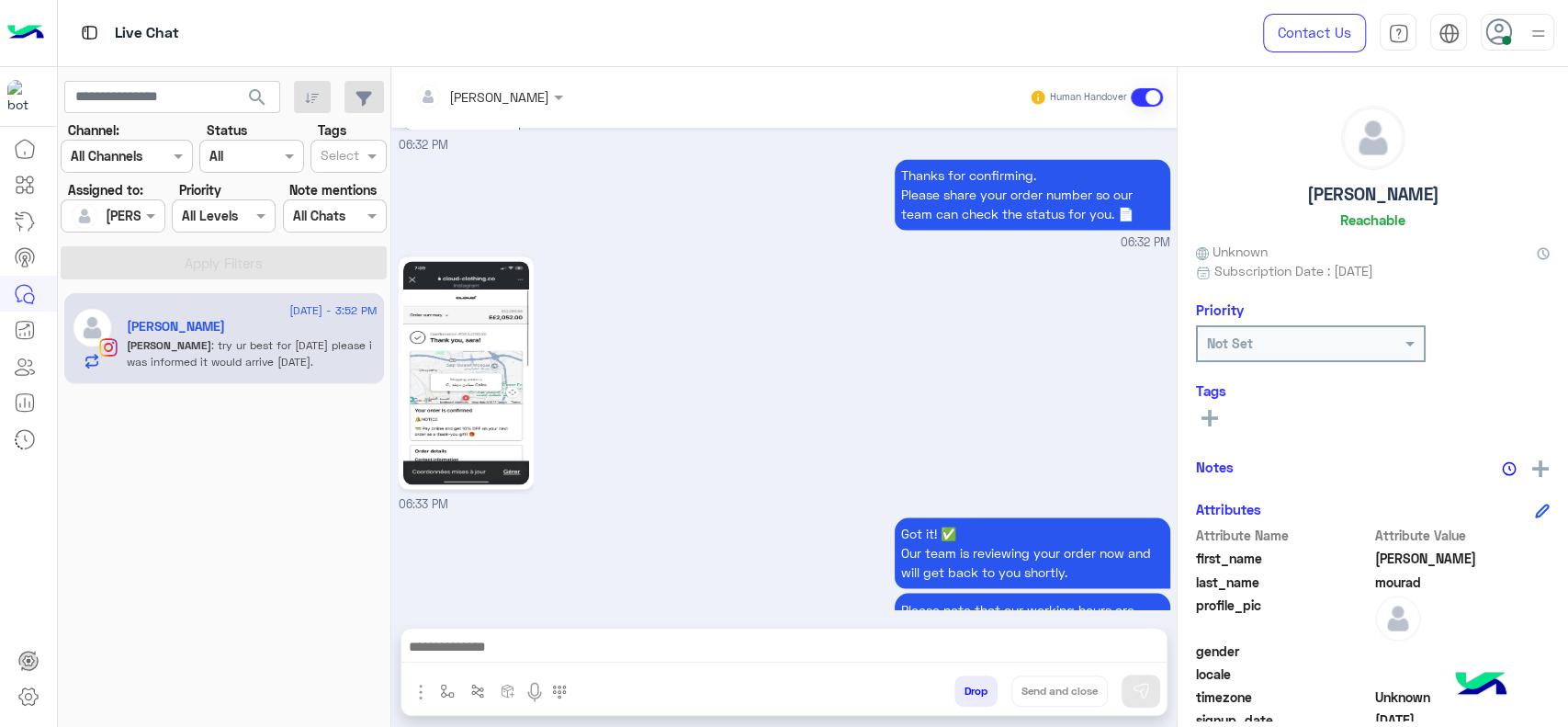
scroll to position [4132, 0]
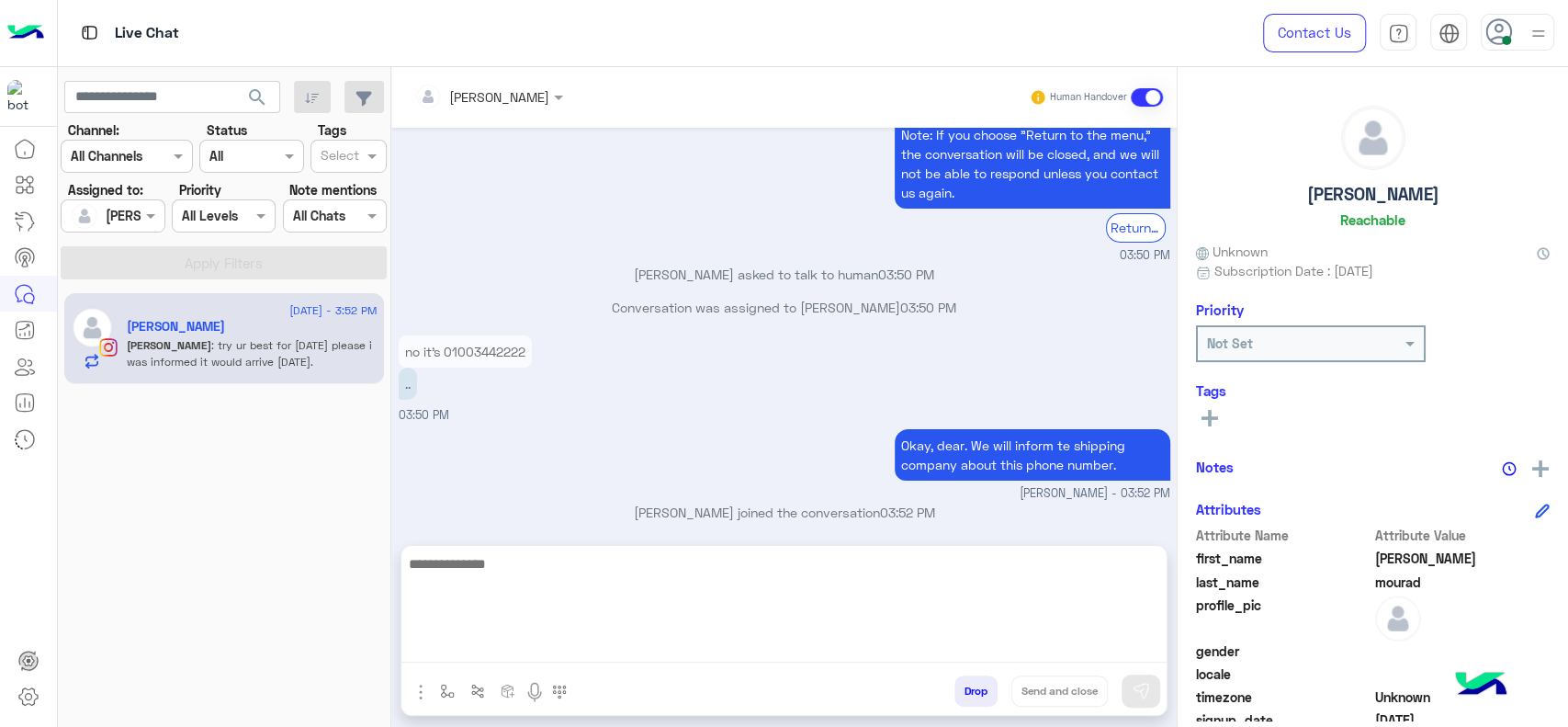
click at [624, 641] on textarea at bounding box center [784, 607] width 765 height 110
type textarea "*"
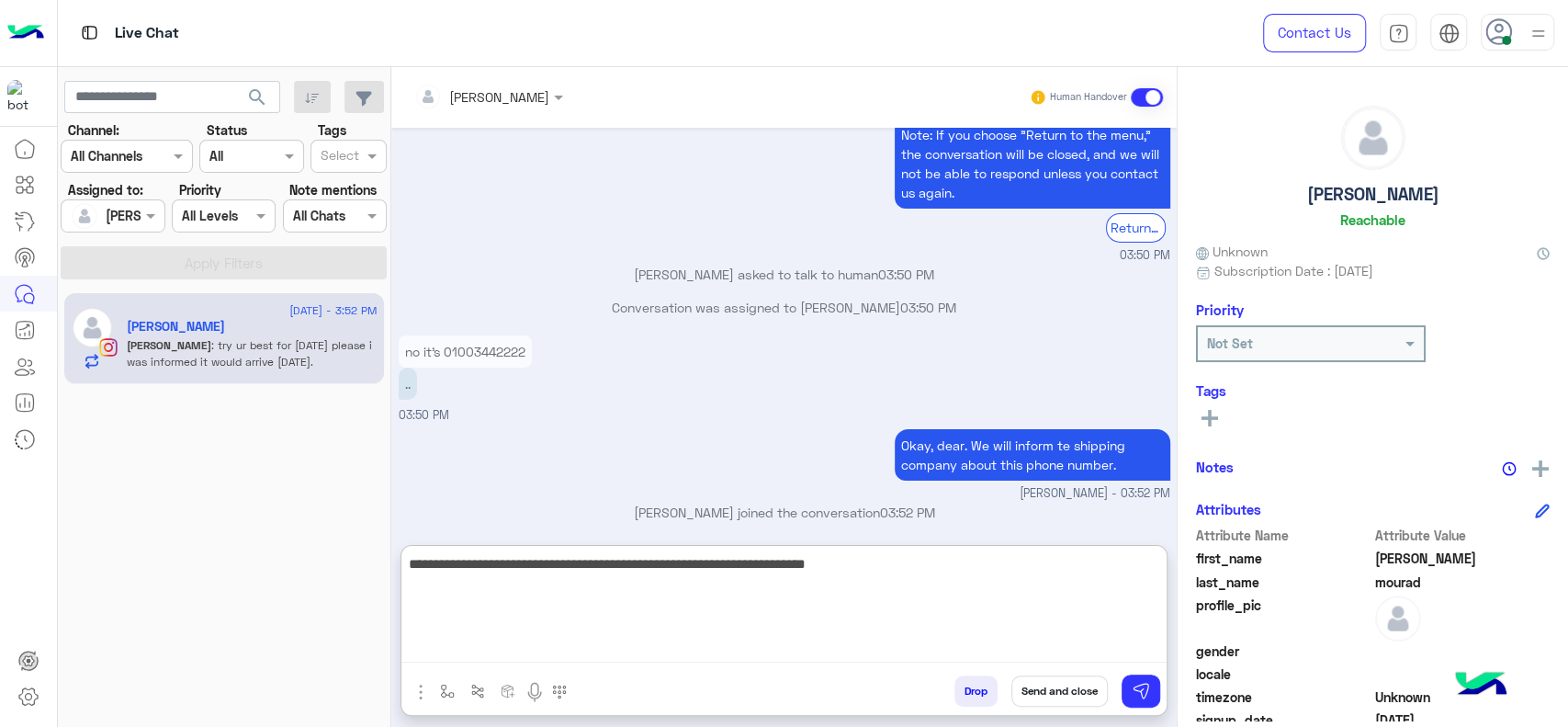
type textarea "**********"
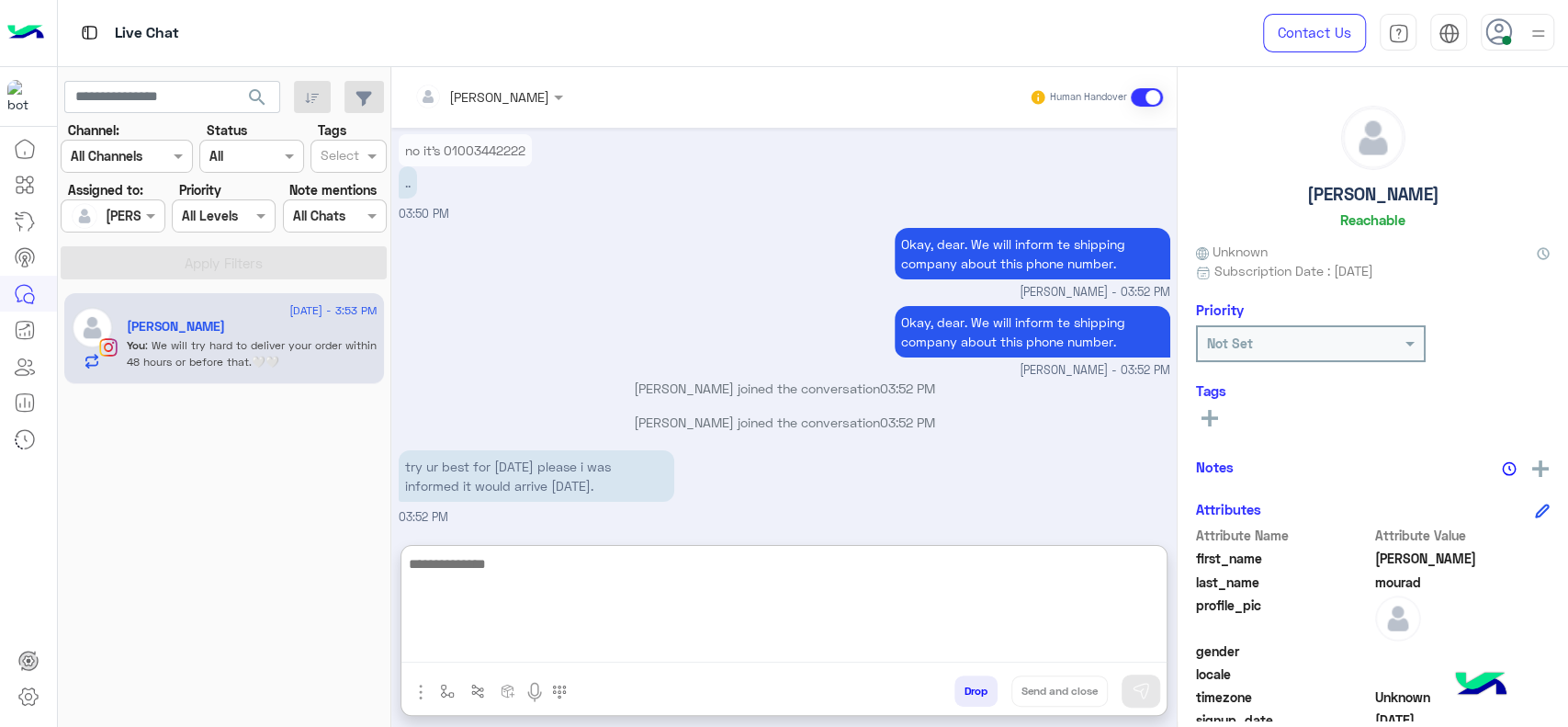
scroll to position [4480, 0]
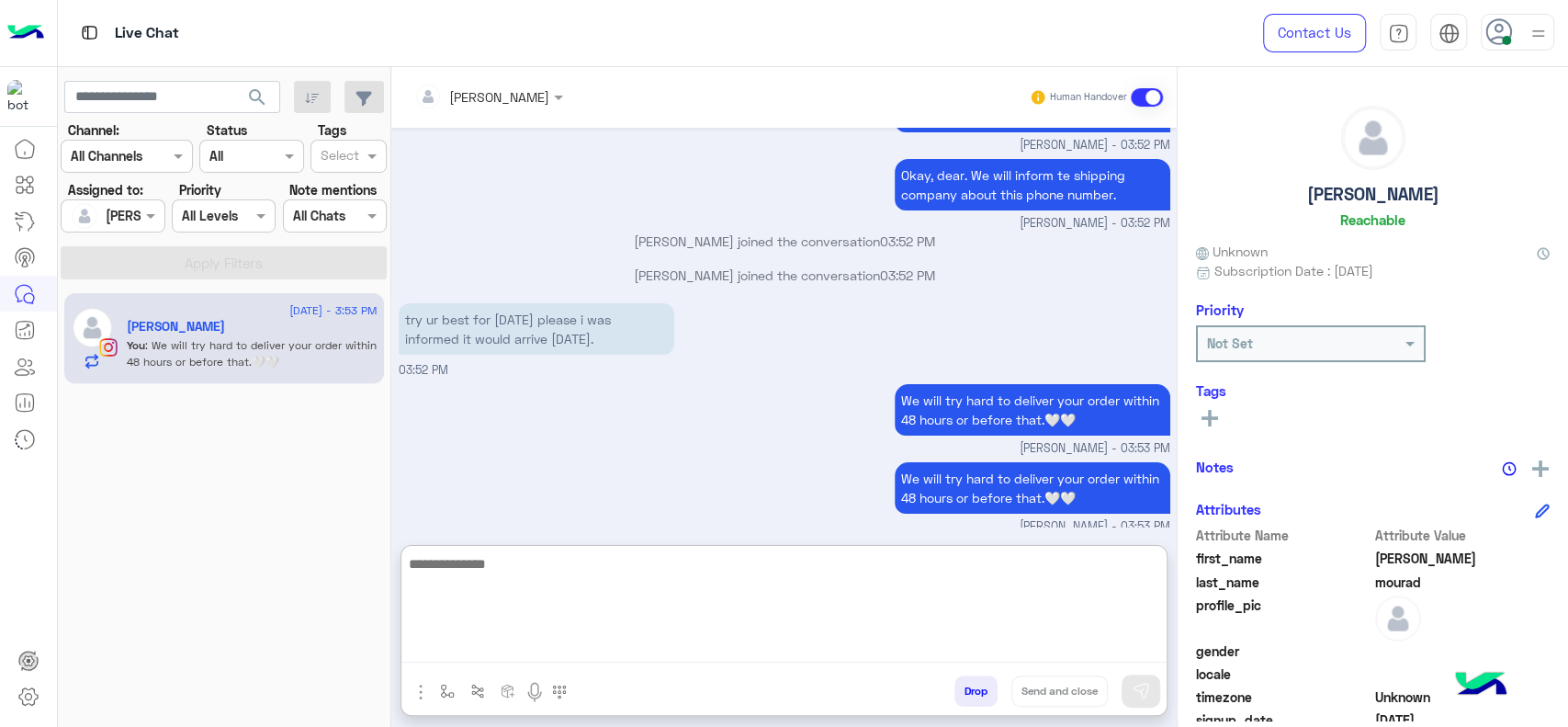
paste textarea "**********"
type textarea "**********"
click at [669, 594] on textarea "**********" at bounding box center [784, 607] width 765 height 110
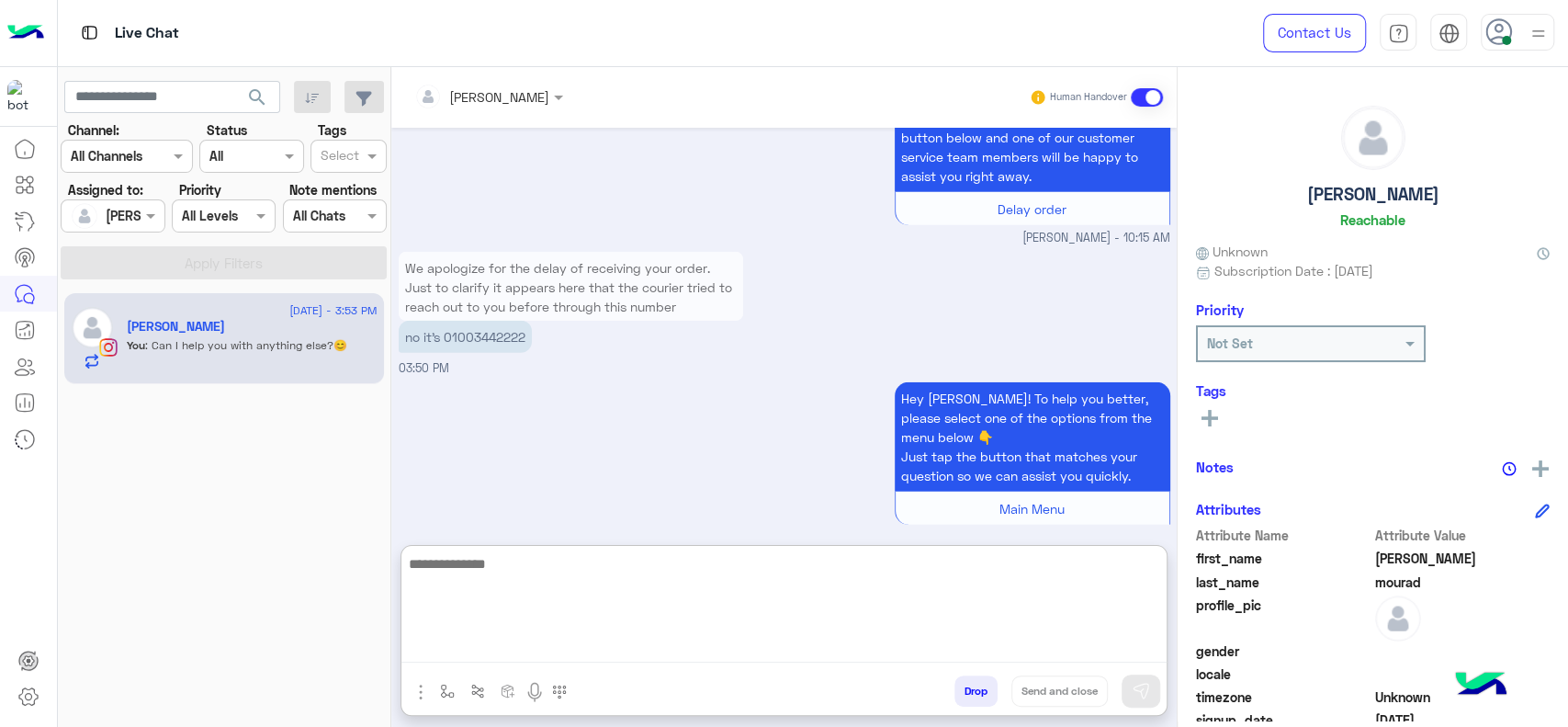
scroll to position [4539, 0]
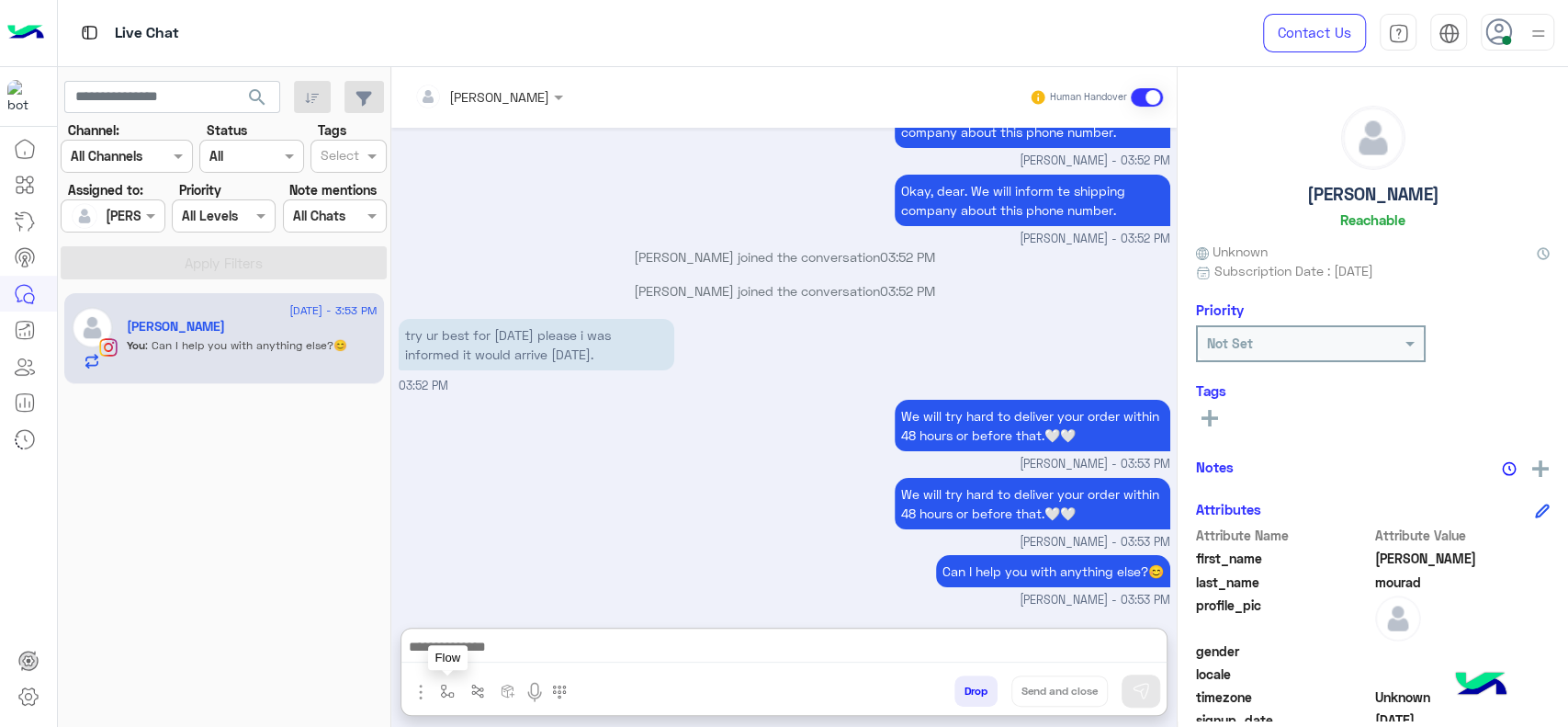
click at [449, 688] on img "button" at bounding box center [447, 690] width 14 height 14
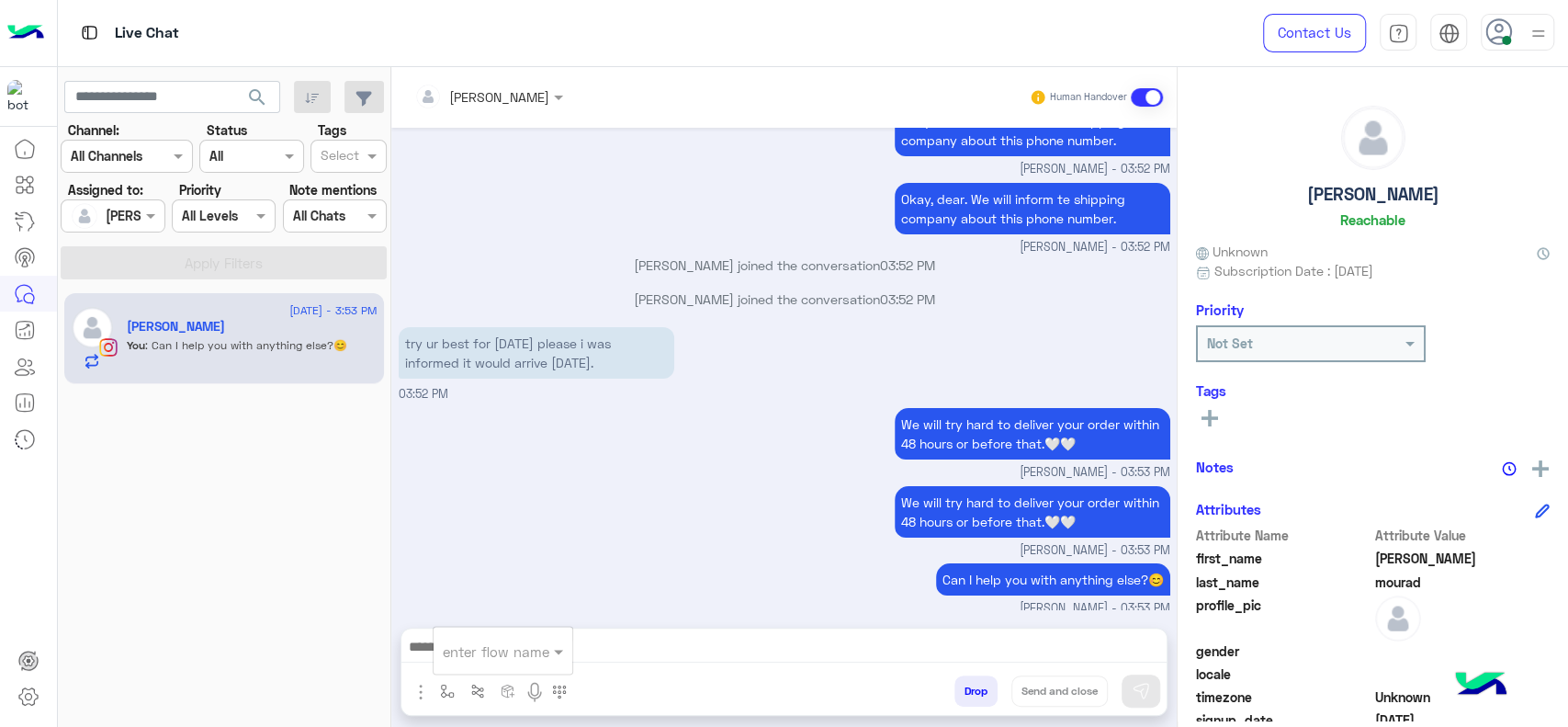
click at [503, 651] on input "text" at bounding box center [481, 651] width 75 height 21
click at [1222, 417] on button at bounding box center [1209, 417] width 28 height 22
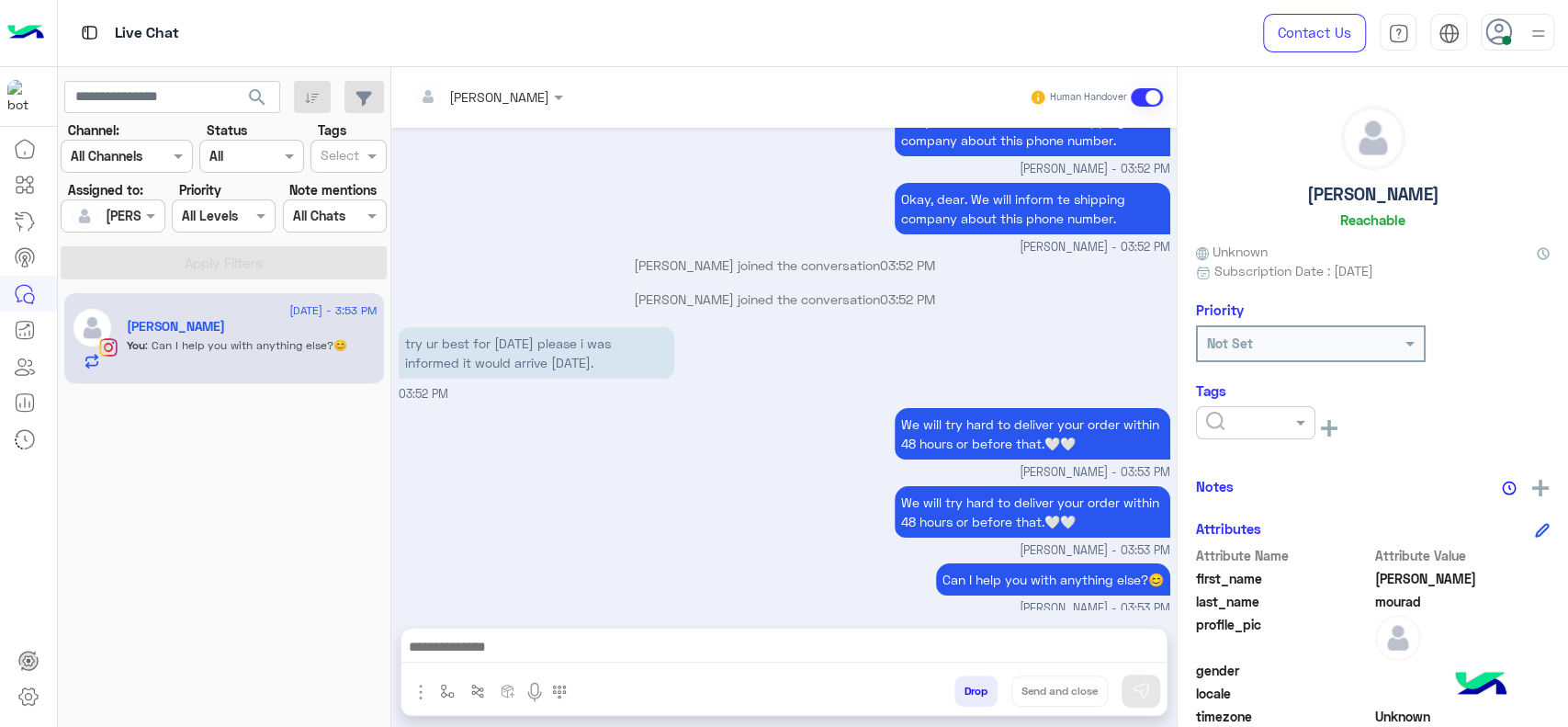
click at [1231, 421] on input "text" at bounding box center [1234, 423] width 56 height 19
click at [1246, 474] on div "J FOLLOW UP" at bounding box center [1255, 466] width 120 height 34
click at [455, 688] on button "button" at bounding box center [447, 690] width 30 height 30
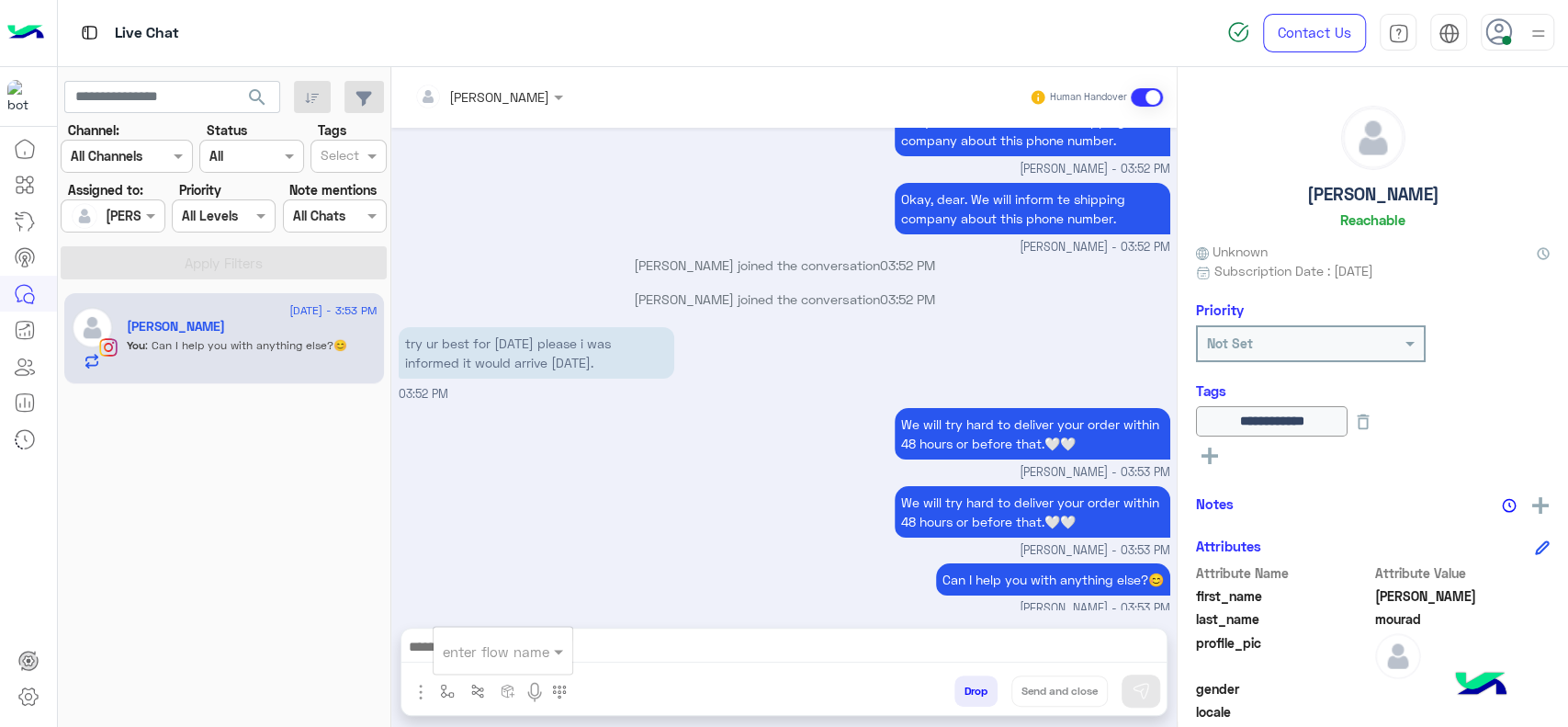
click at [481, 630] on div "enter flow name" at bounding box center [503, 651] width 141 height 48
click at [469, 640] on input "text" at bounding box center [481, 651] width 75 height 21
type input "*"
click at [468, 609] on span "[PERSON_NAME]" at bounding box center [495, 617] width 105 height 16
type textarea "**********"
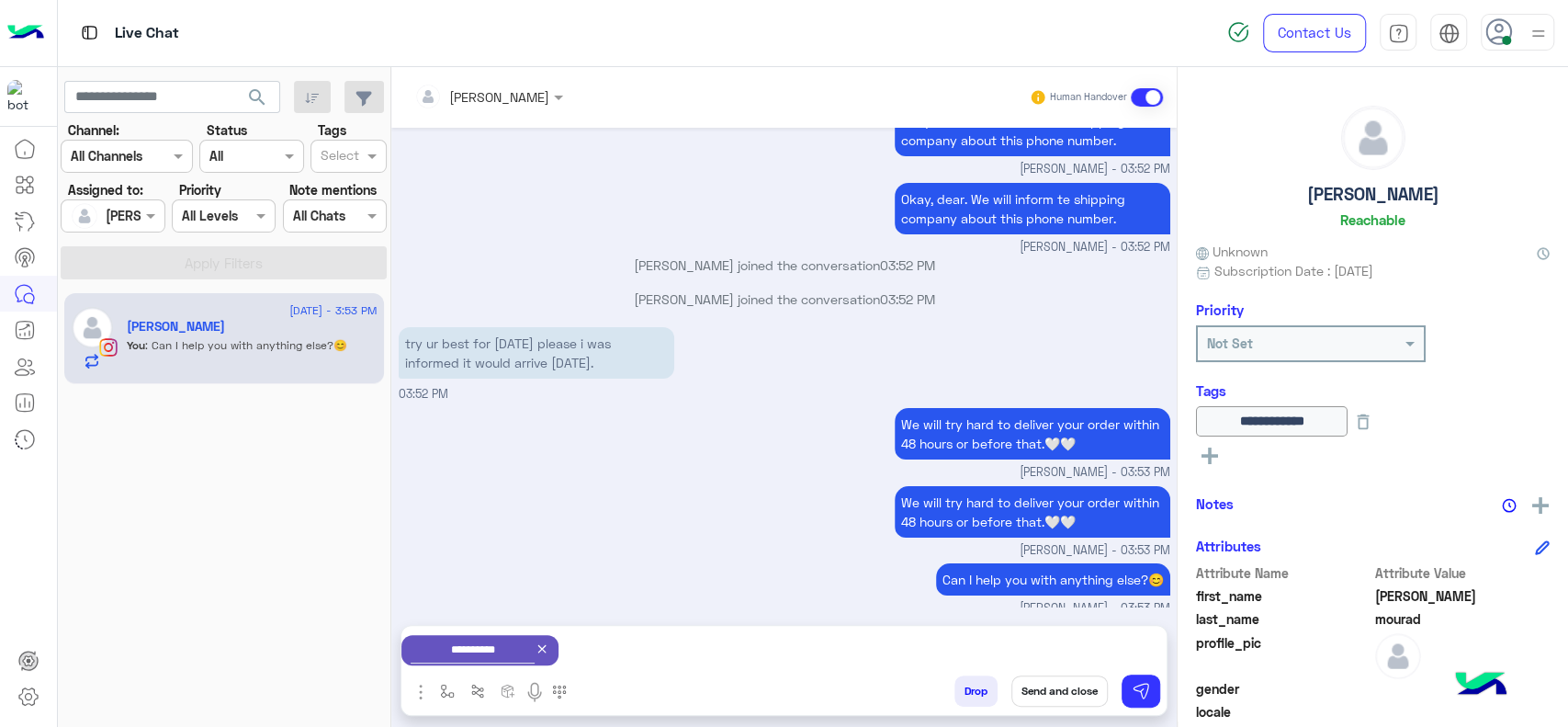
scroll to position [4459, 0]
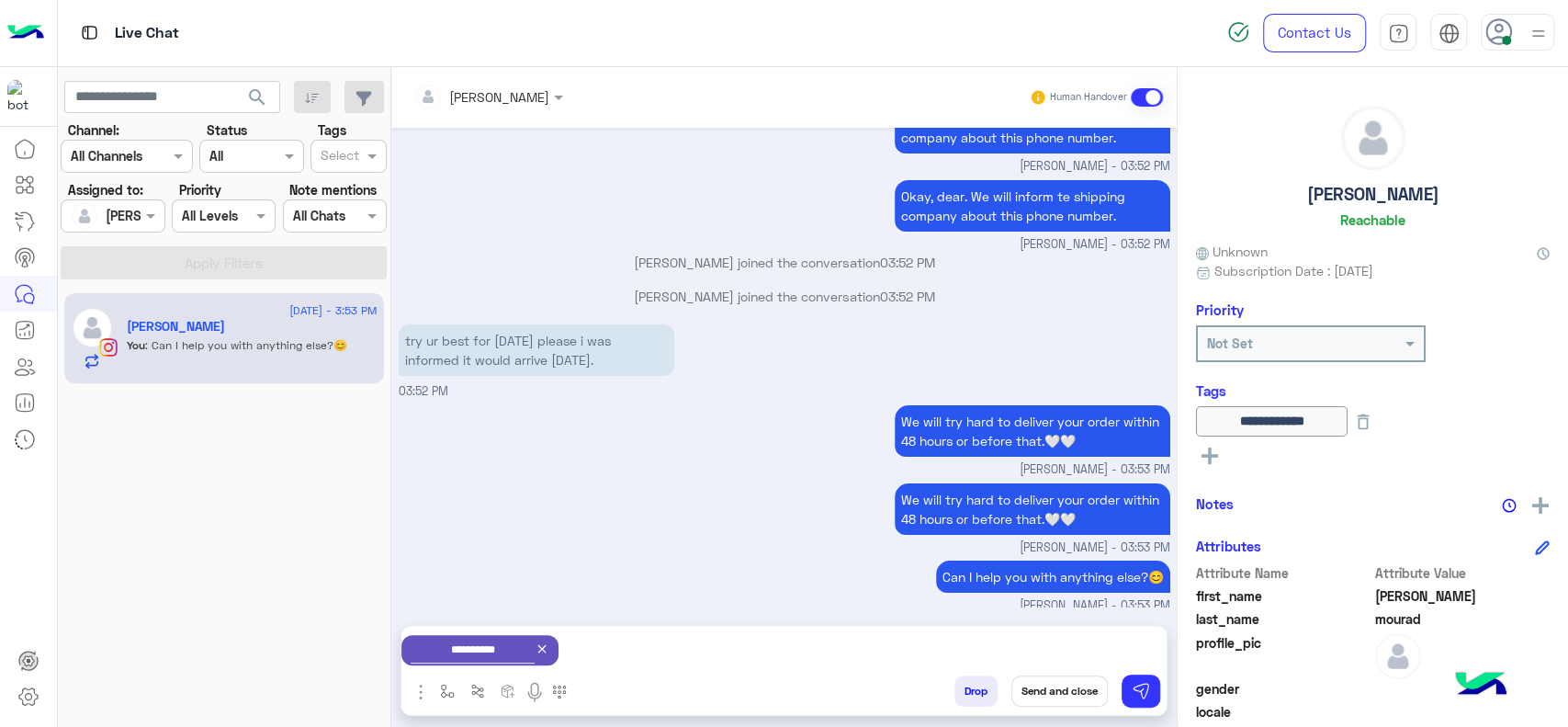
click at [1066, 696] on button "Send and close" at bounding box center [1059, 691] width 96 height 31
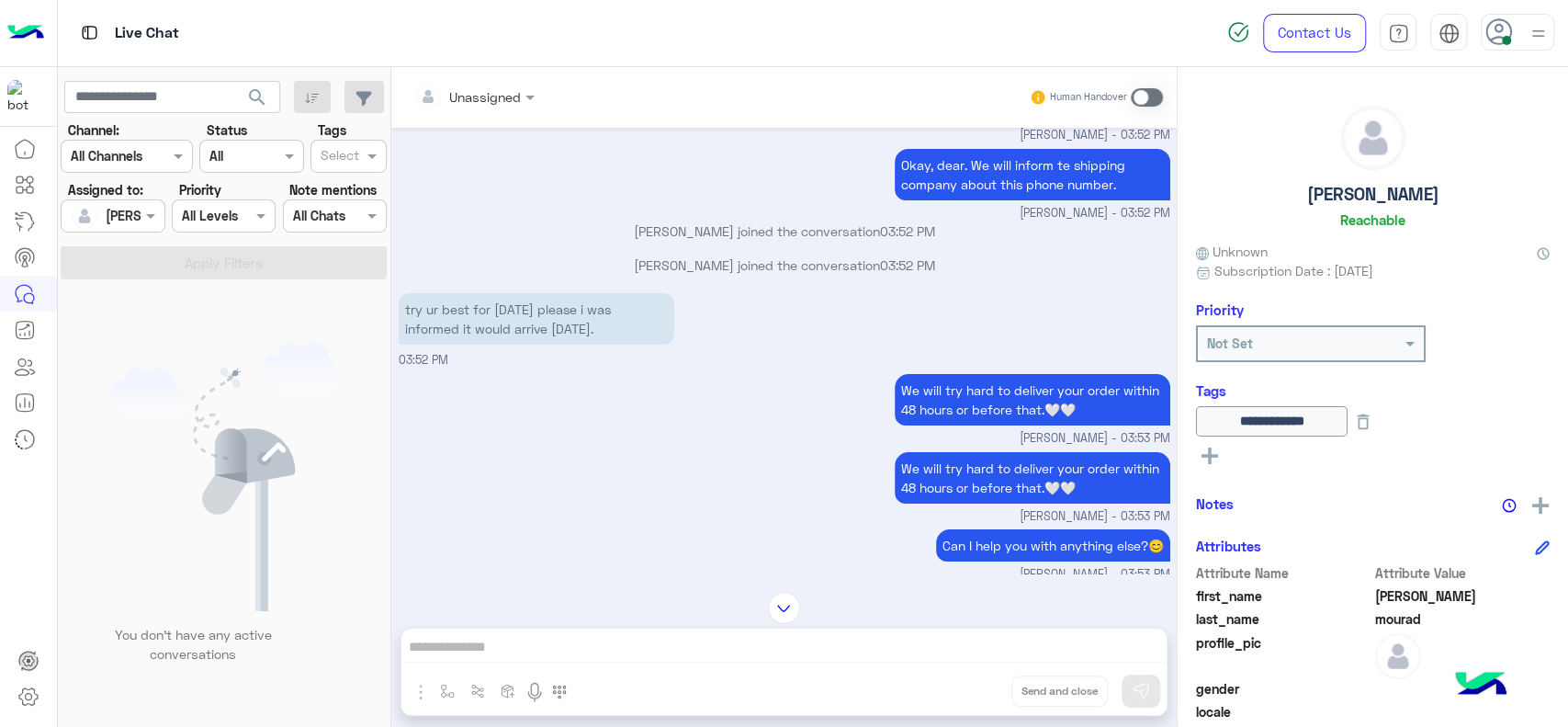
scroll to position [4717, 0]
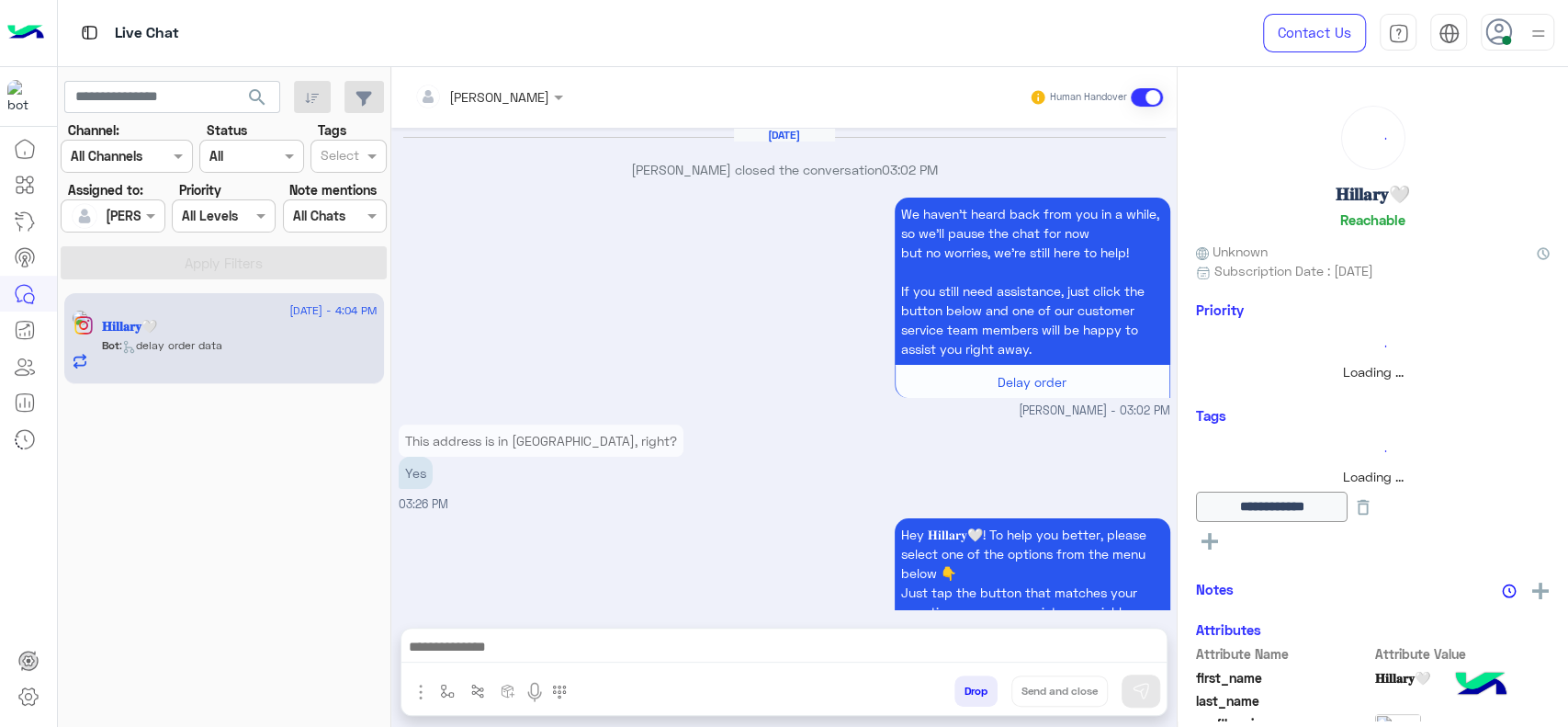
scroll to position [2374, 0]
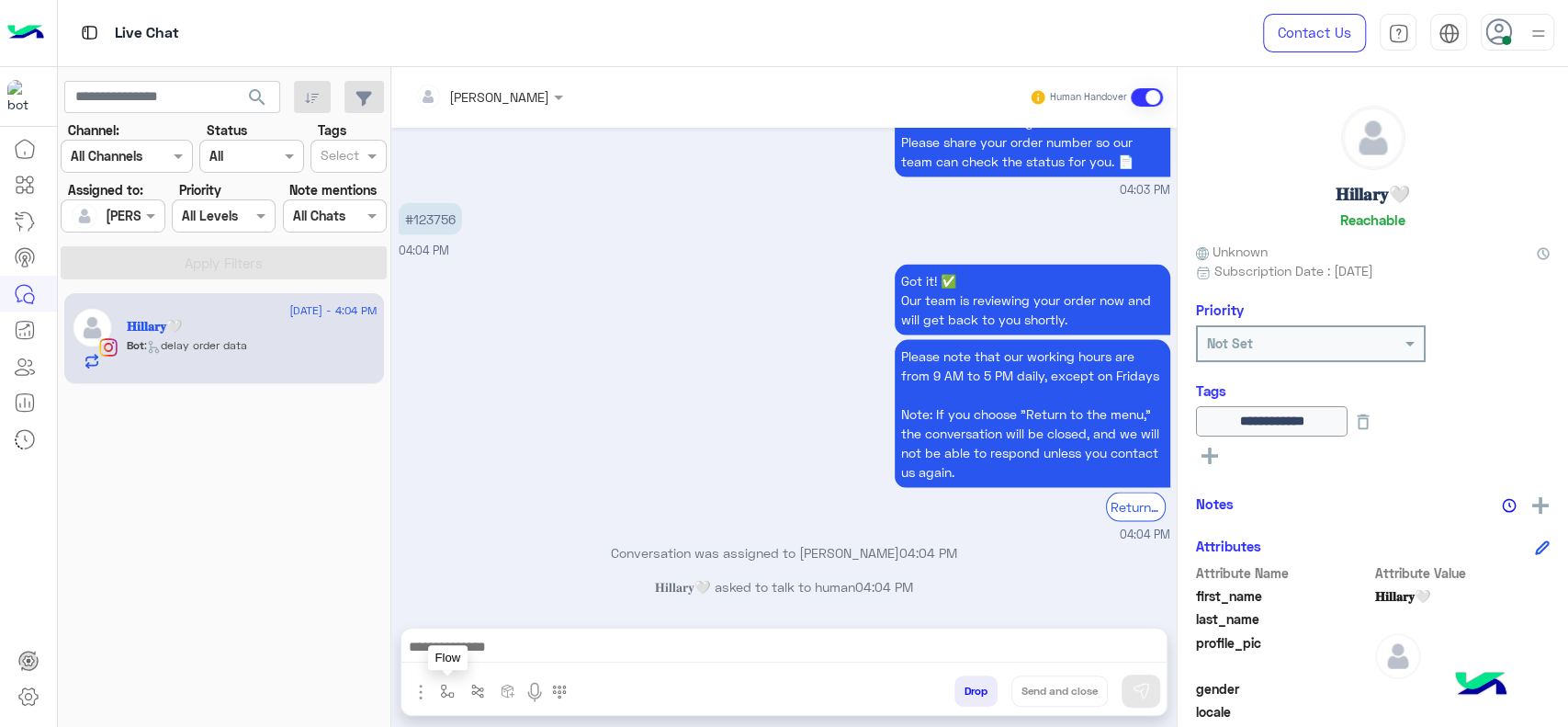
click at [446, 679] on button "button" at bounding box center [447, 690] width 30 height 30
click at [471, 650] on input "text" at bounding box center [481, 651] width 75 height 21
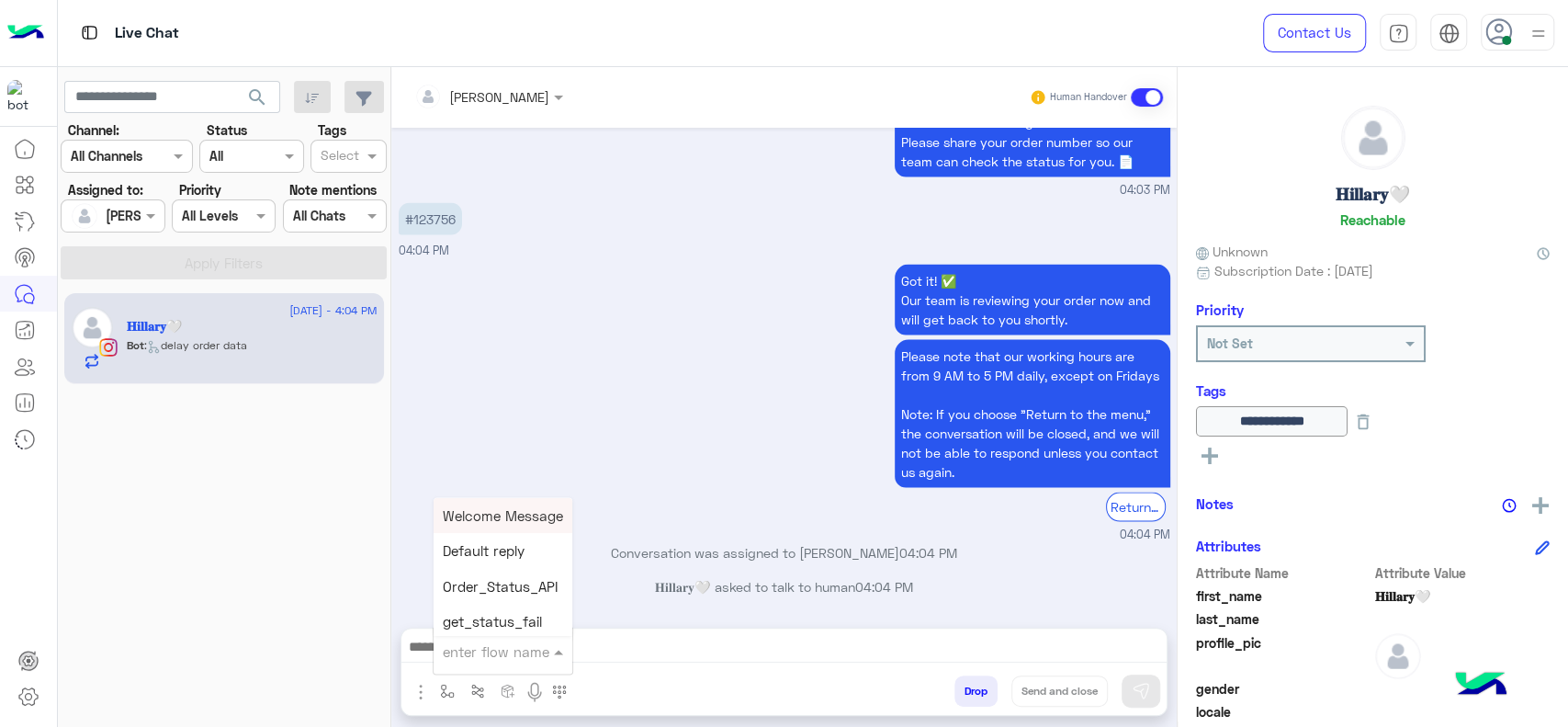
type input "*"
click at [478, 590] on span "J Greeting" at bounding box center [476, 581] width 67 height 16
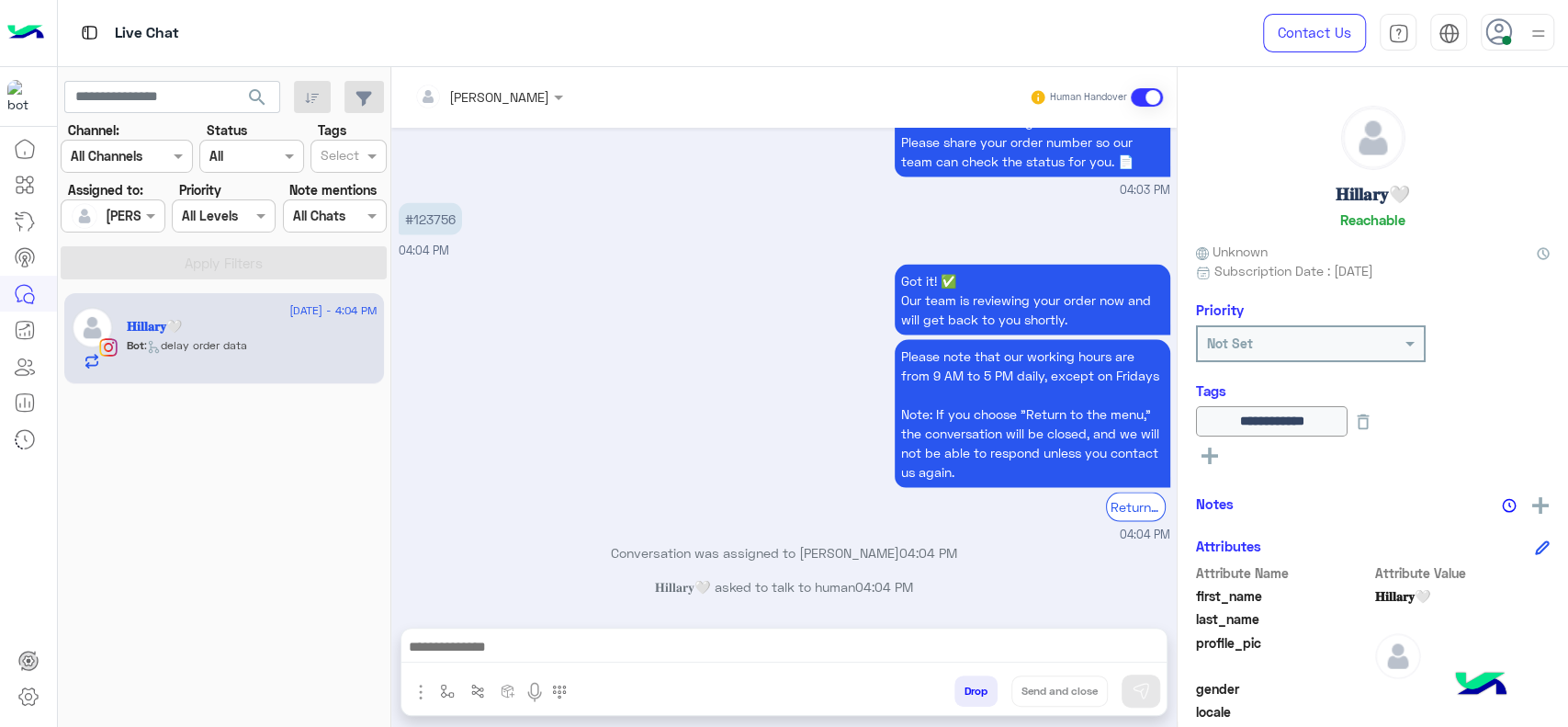
type textarea "**********"
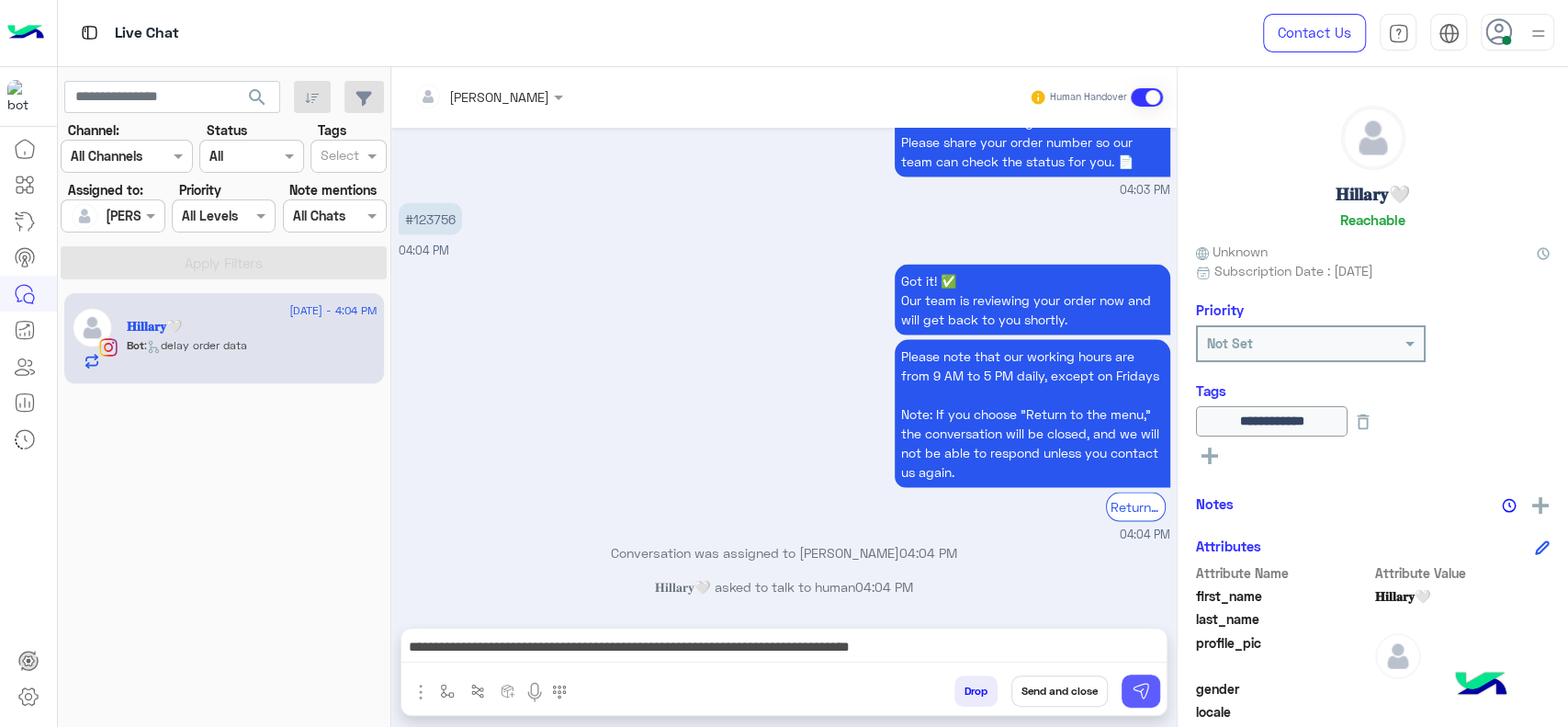
click at [1147, 697] on img at bounding box center [1141, 690] width 18 height 18
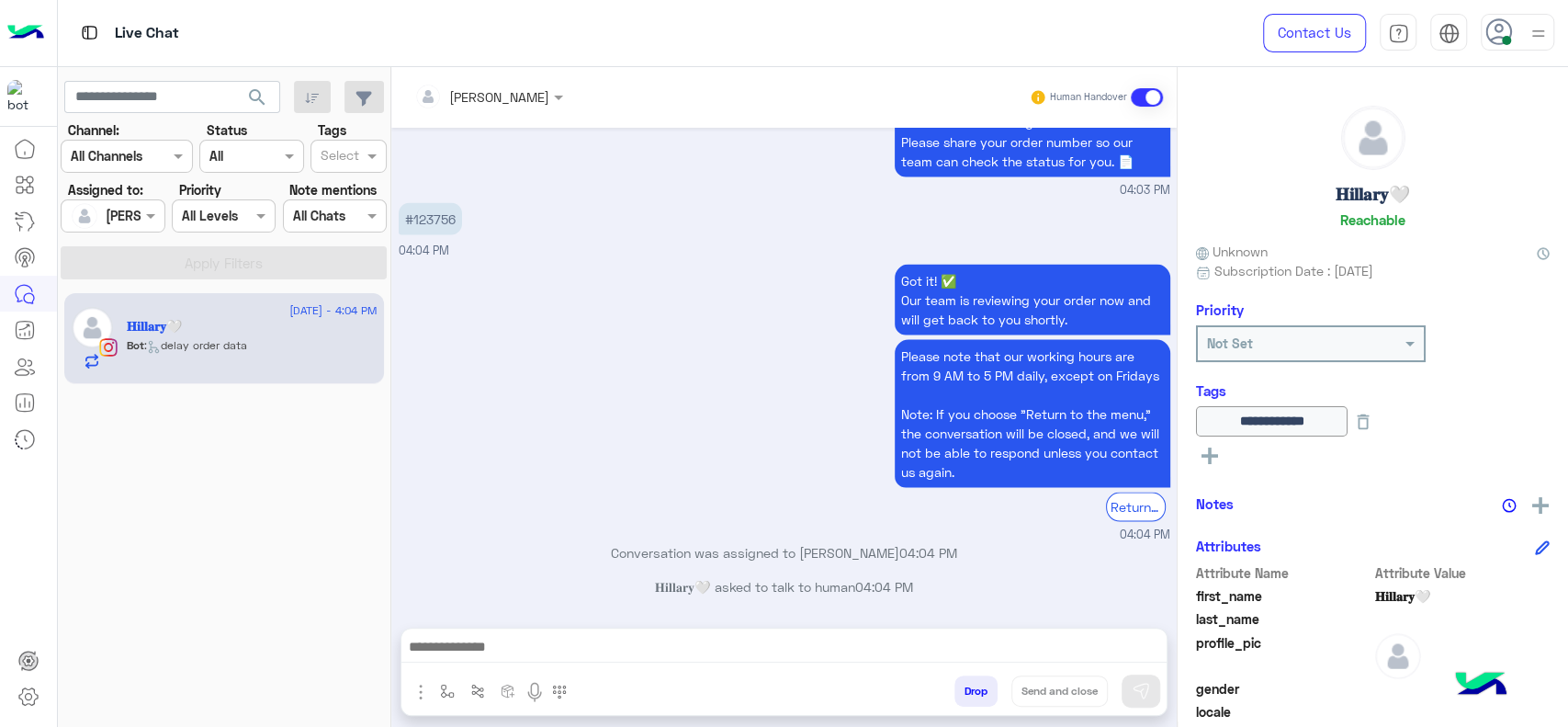
click at [713, 356] on div "Got it! ✅ Our team is reviewing your order now and will get back to you shortly…" at bounding box center [784, 400] width 772 height 283
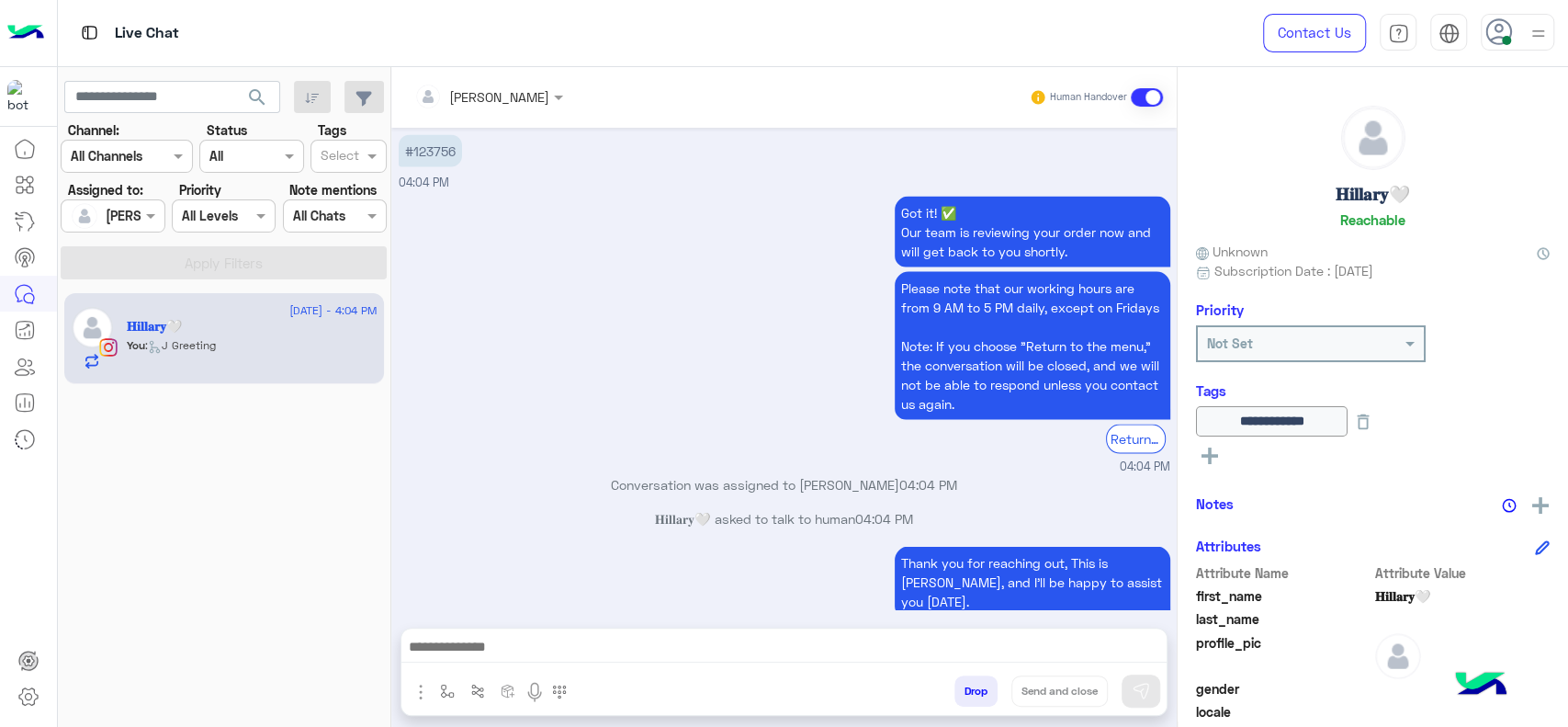
scroll to position [2485, 0]
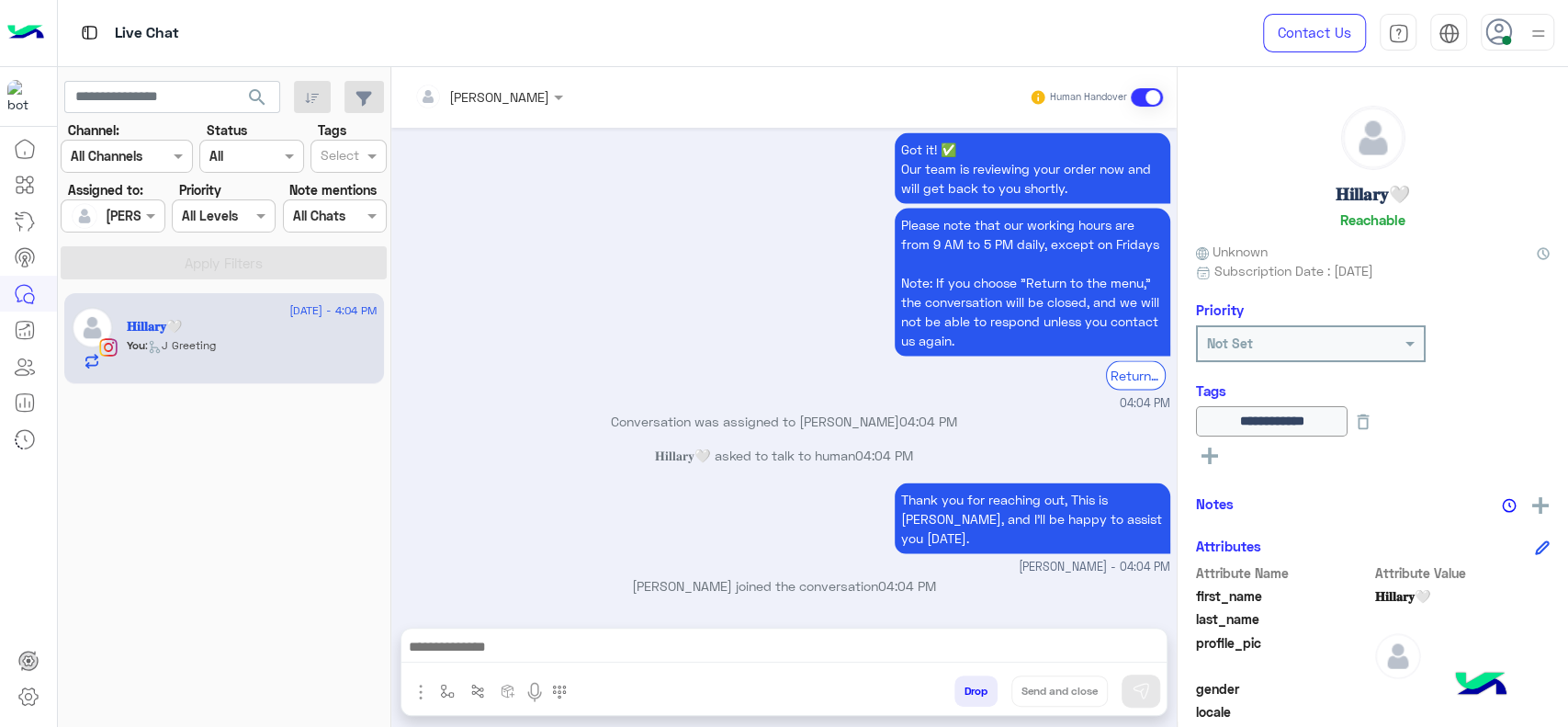
click at [556, 349] on div "Got it! ✅ Our team is reviewing your order now and will get back to you shortly…" at bounding box center [784, 268] width 772 height 283
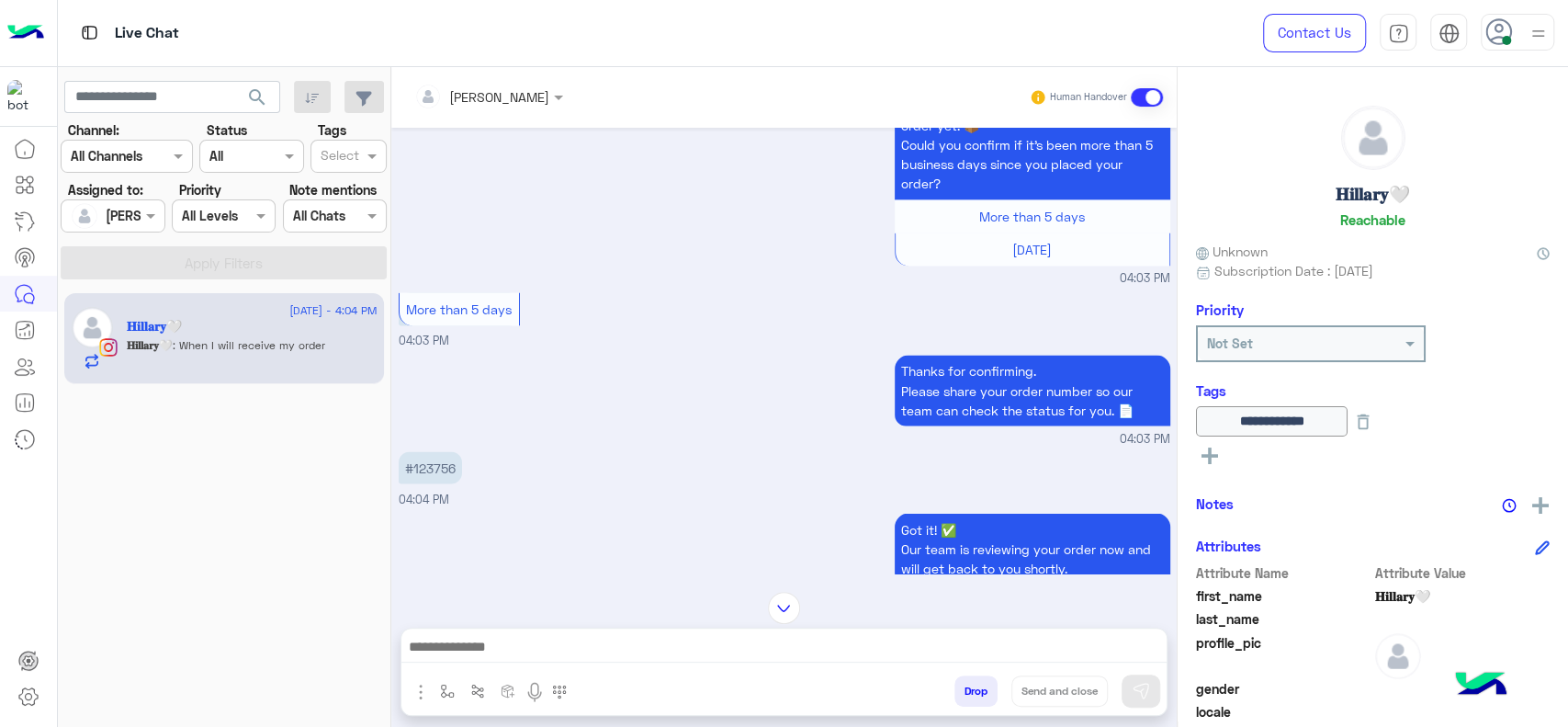
scroll to position [2096, 0]
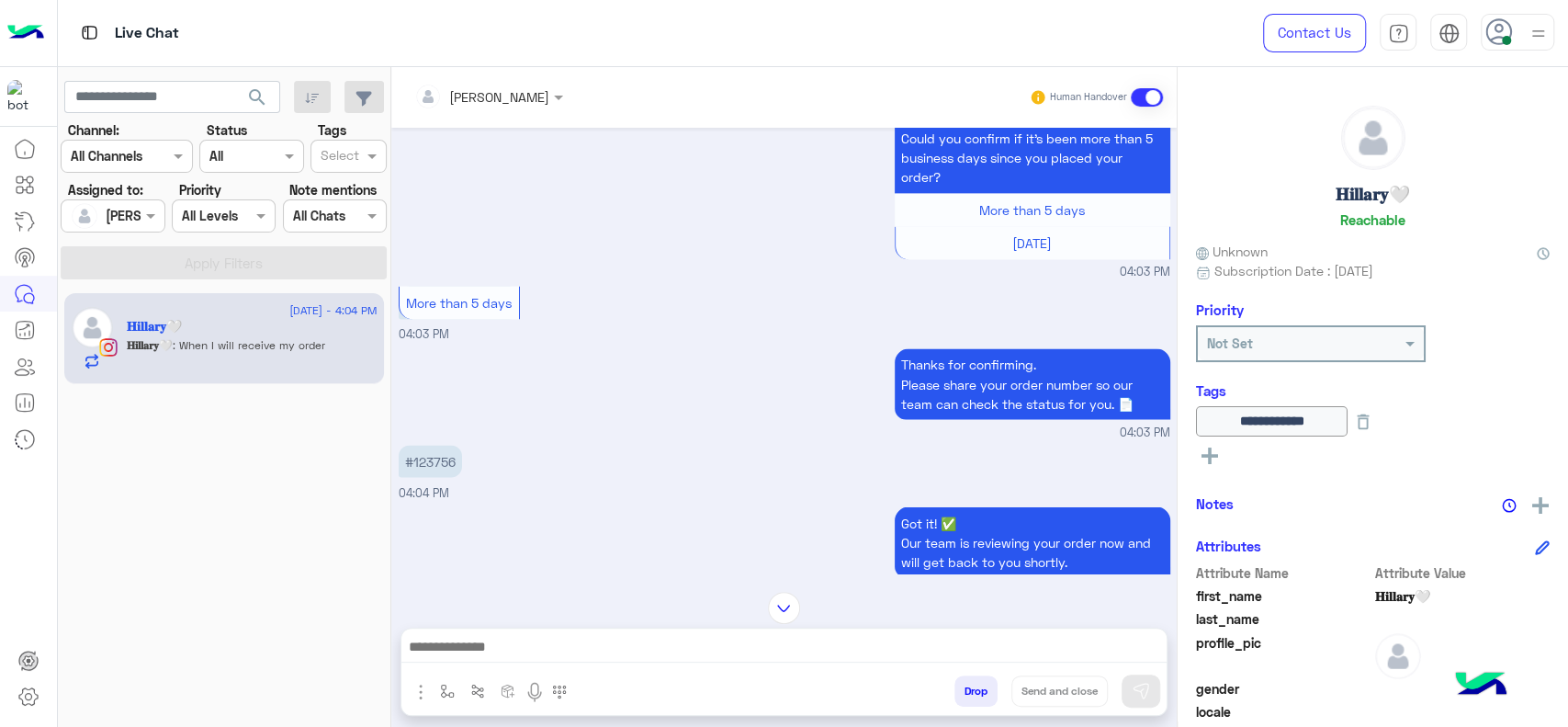
click at [441, 477] on p "#123756" at bounding box center [430, 461] width 64 height 32
copy p "123756"
click at [538, 441] on div "Thanks for confirming. Please share your order number so our team can check the…" at bounding box center [784, 392] width 772 height 98
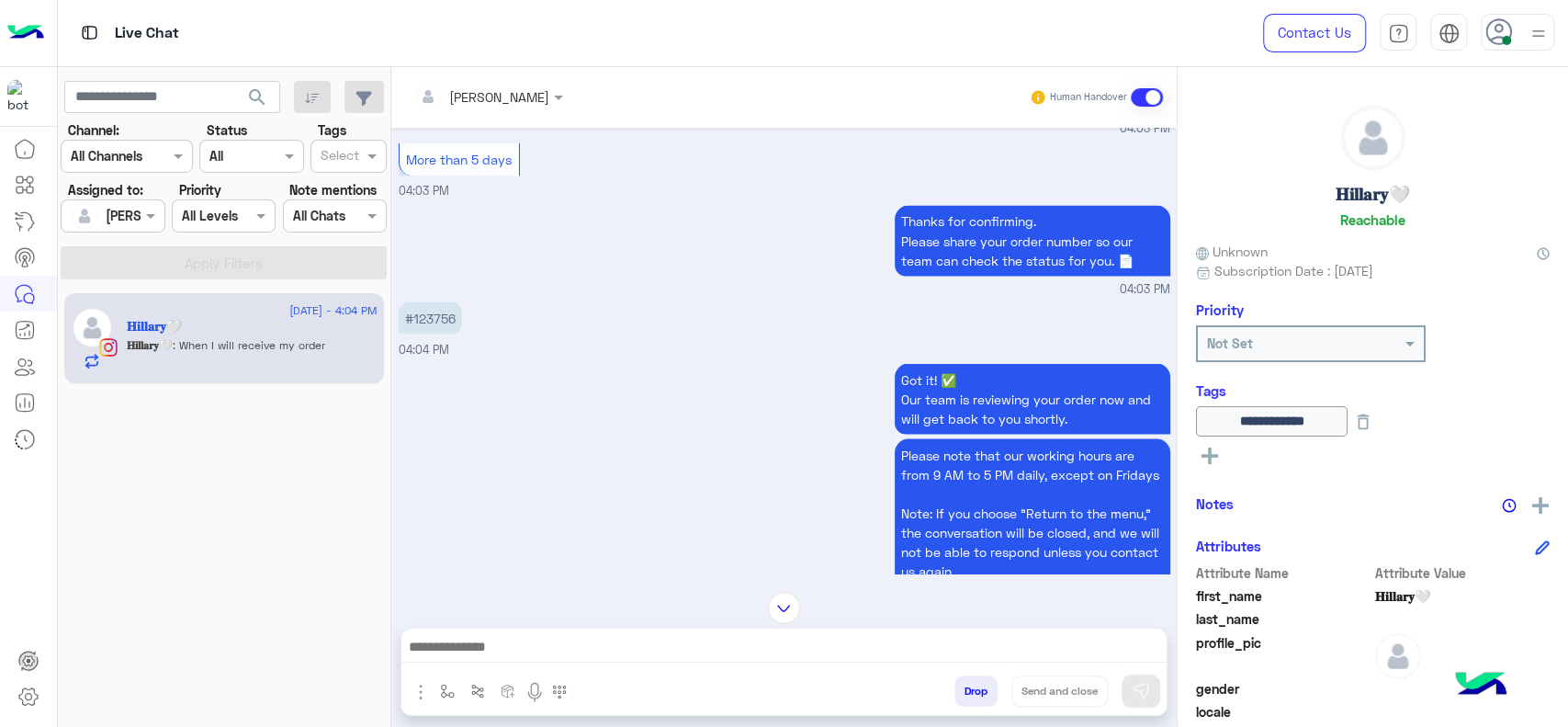
scroll to position [2239, 0]
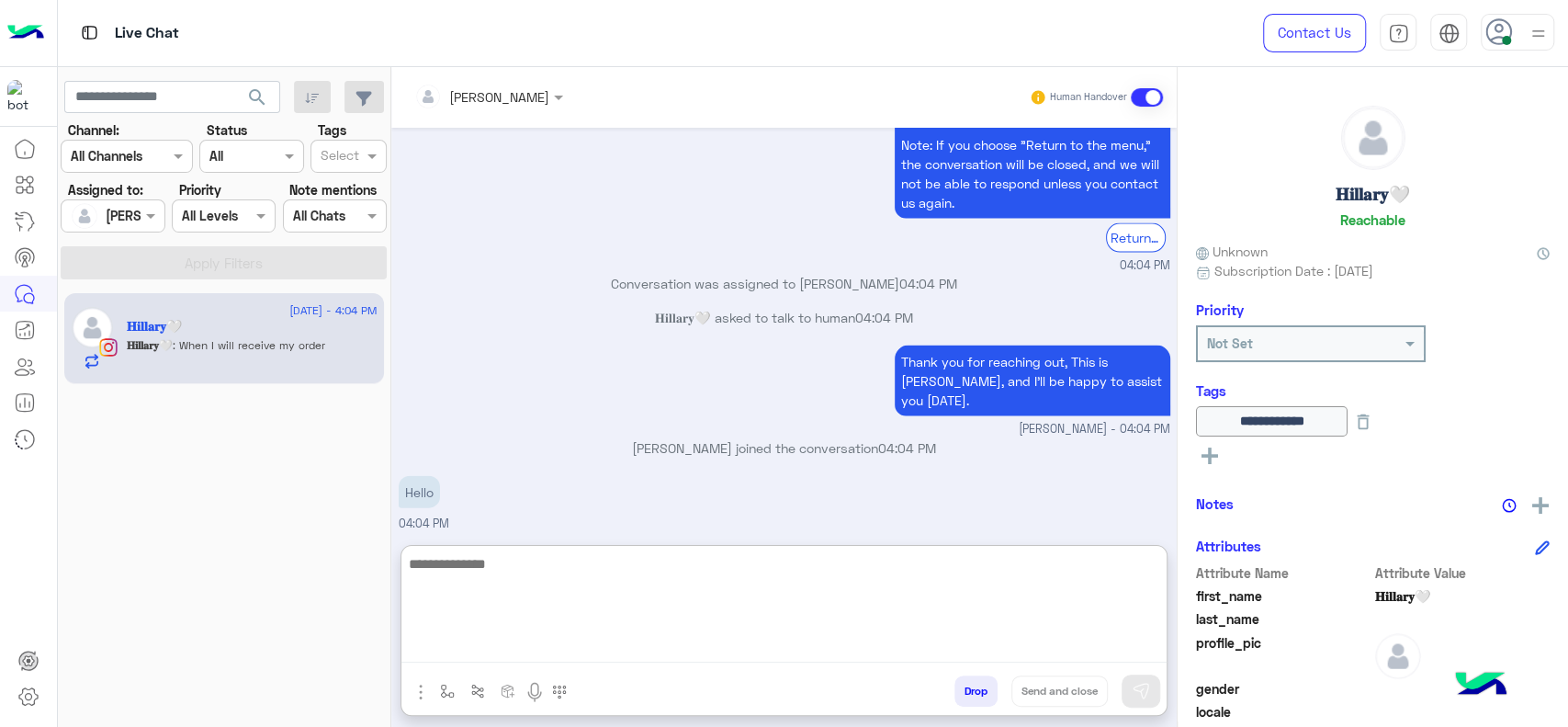
click at [558, 651] on textarea at bounding box center [784, 607] width 765 height 110
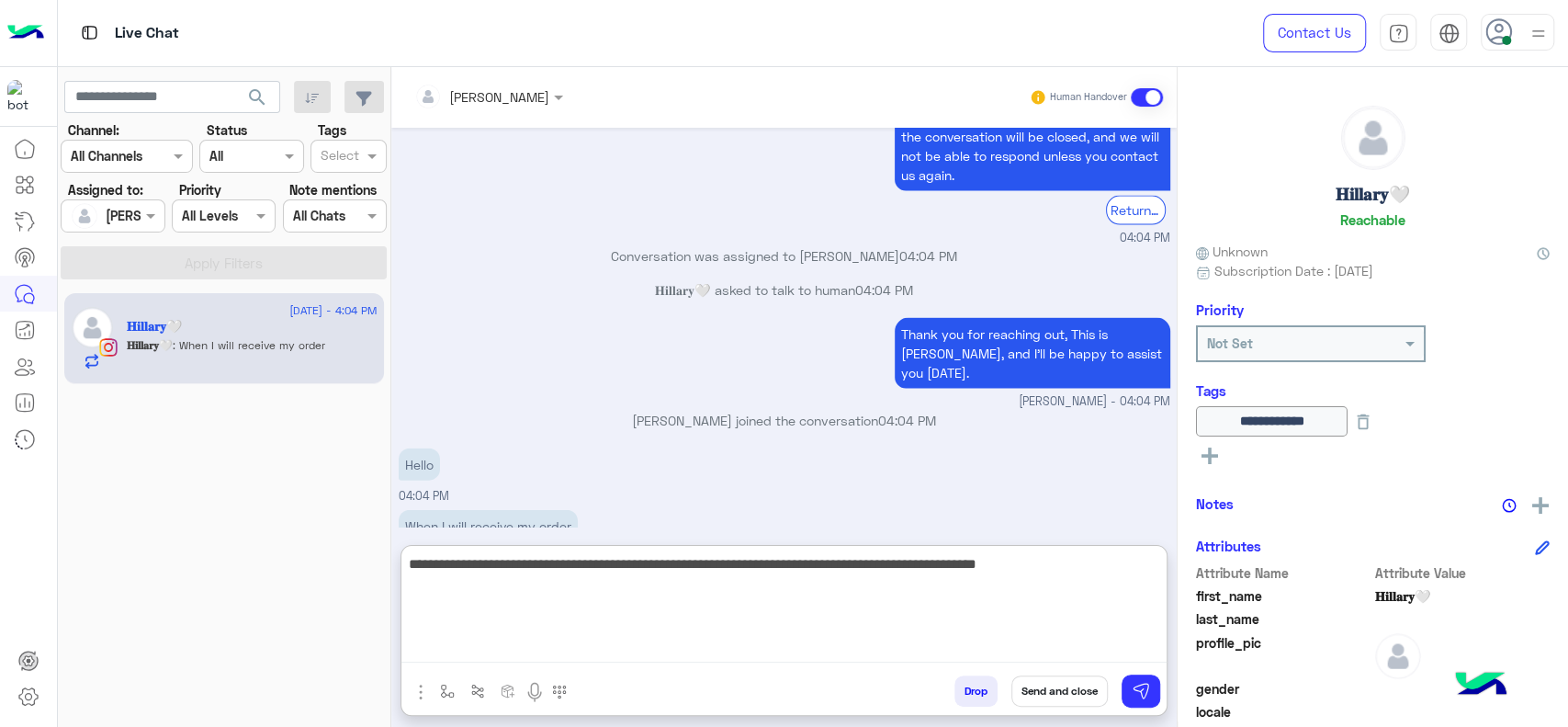
type textarea "**********"
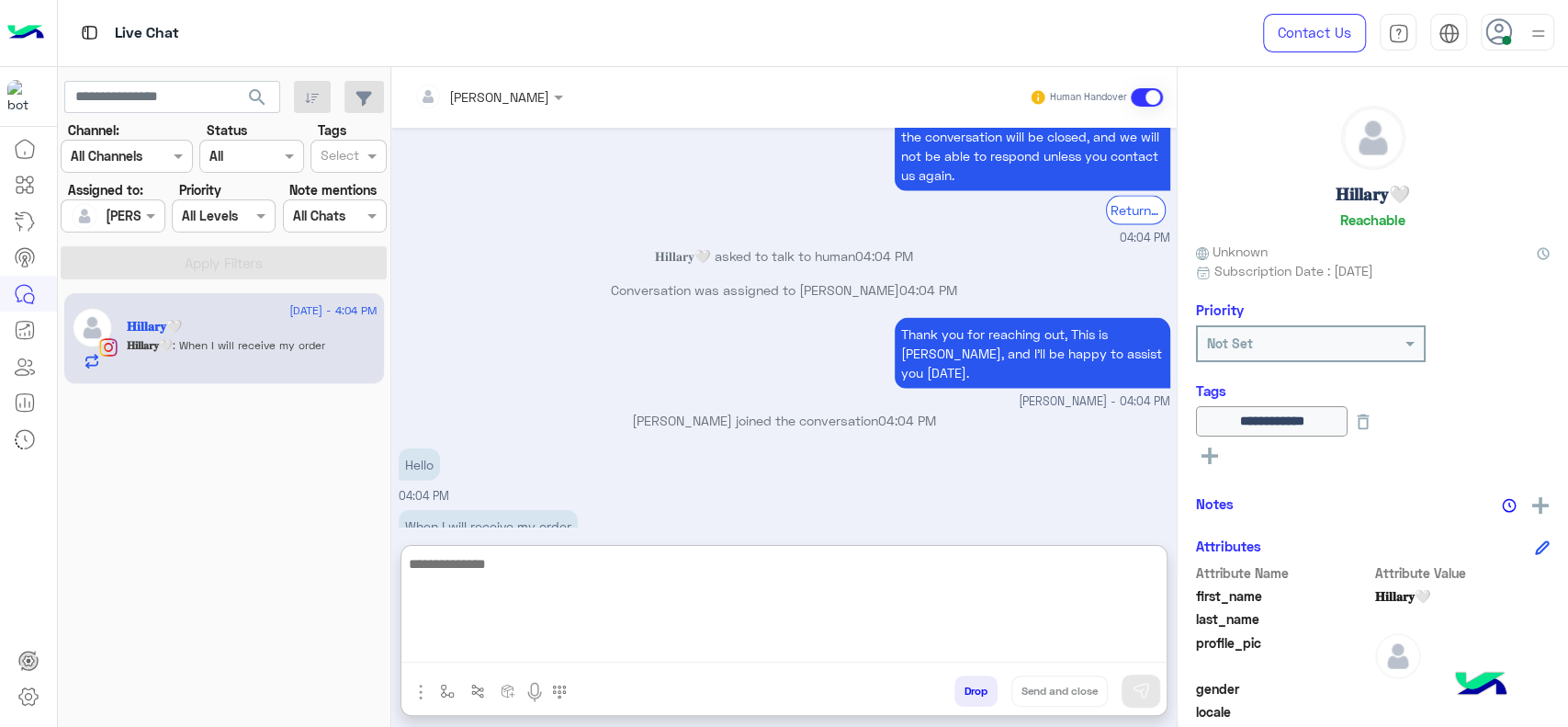
scroll to position [2786, 0]
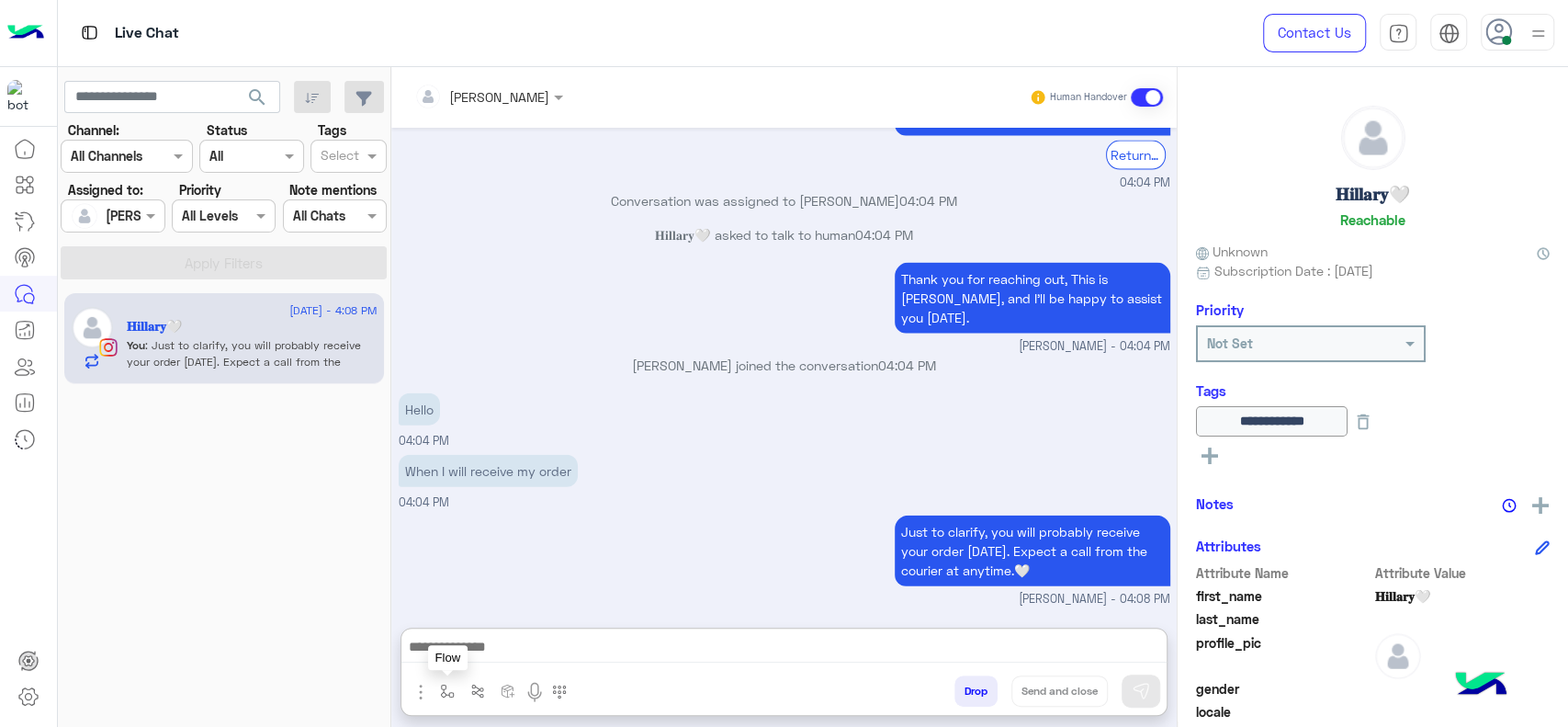
click at [445, 678] on button "button" at bounding box center [447, 690] width 30 height 30
click at [486, 642] on input "text" at bounding box center [481, 651] width 75 height 21
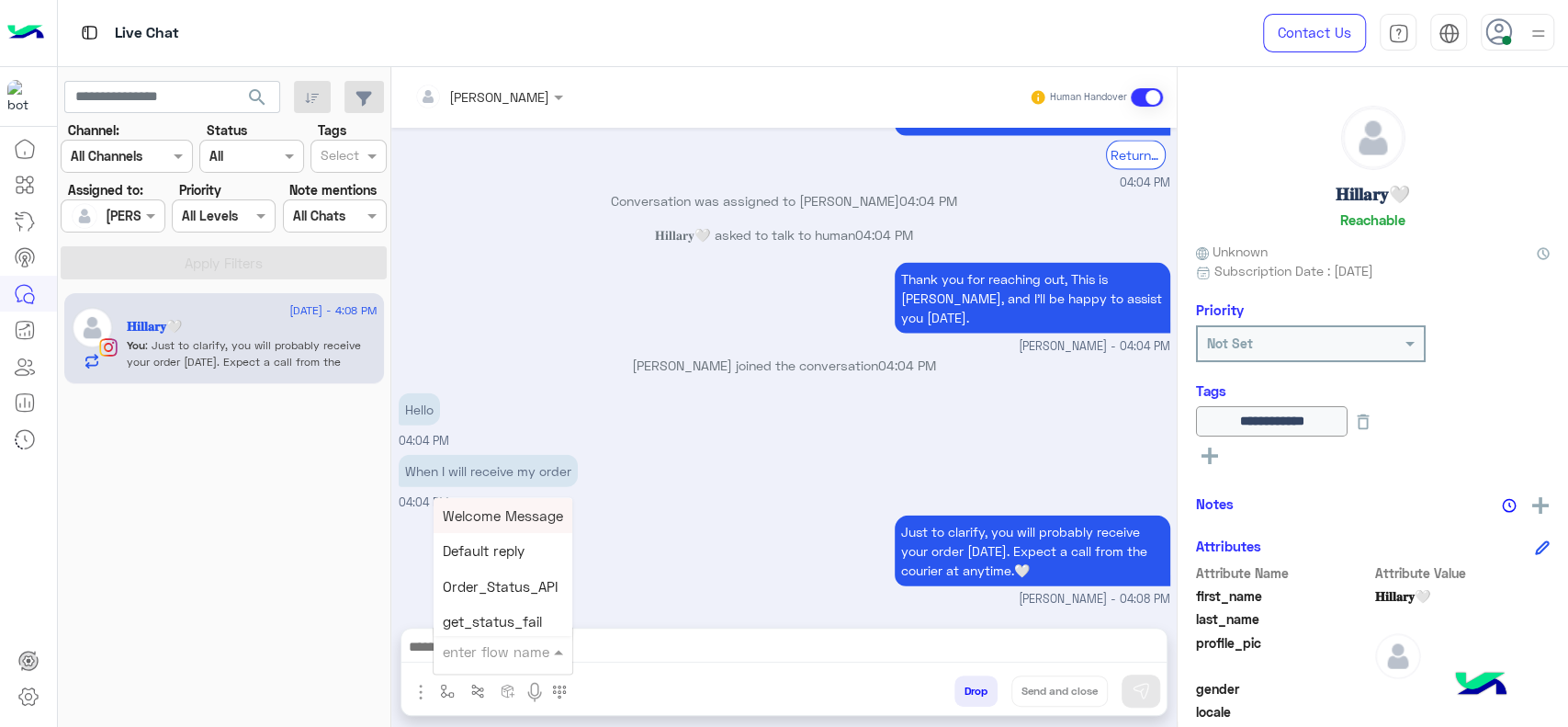
type input "*"
click at [471, 604] on div "Jana close" at bounding box center [501, 618] width 136 height 36
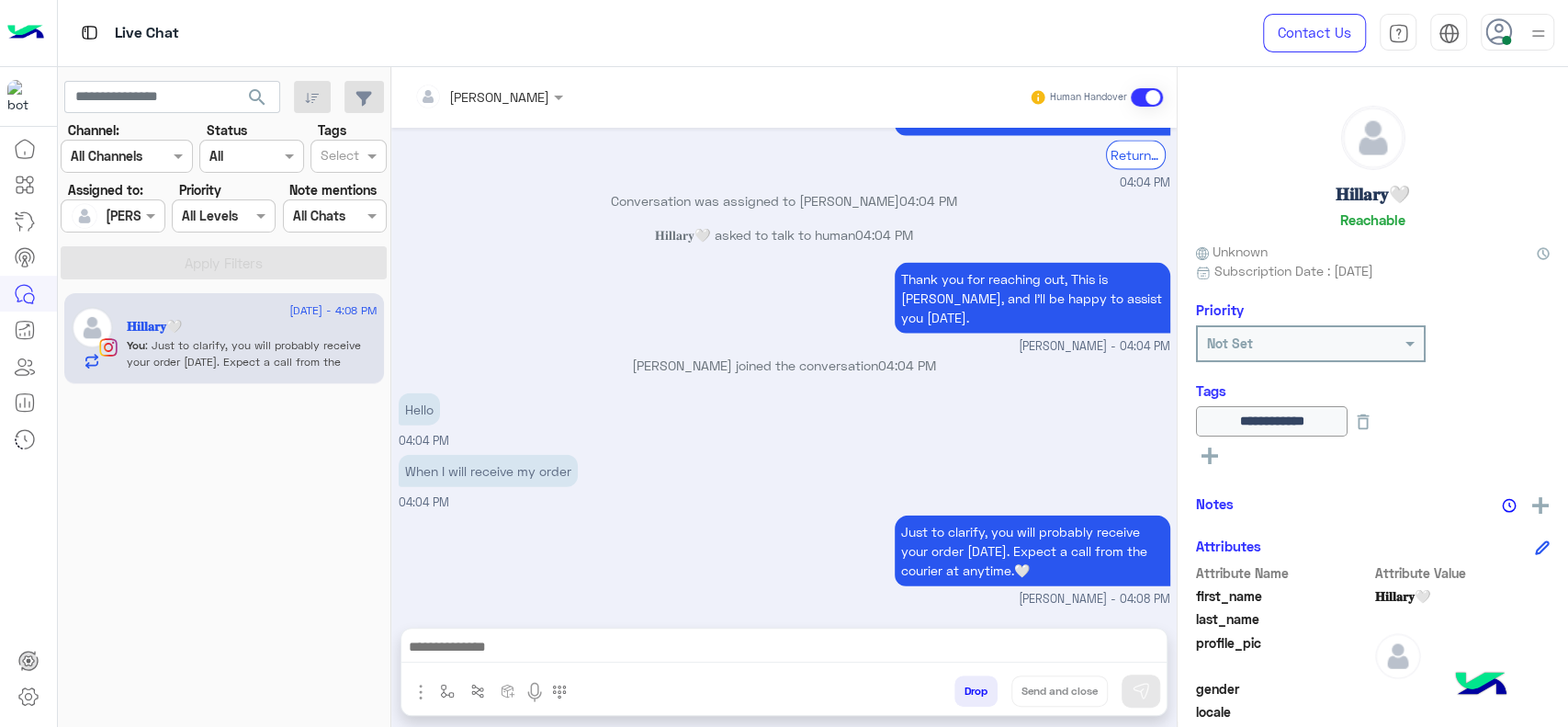
type textarea "**********"
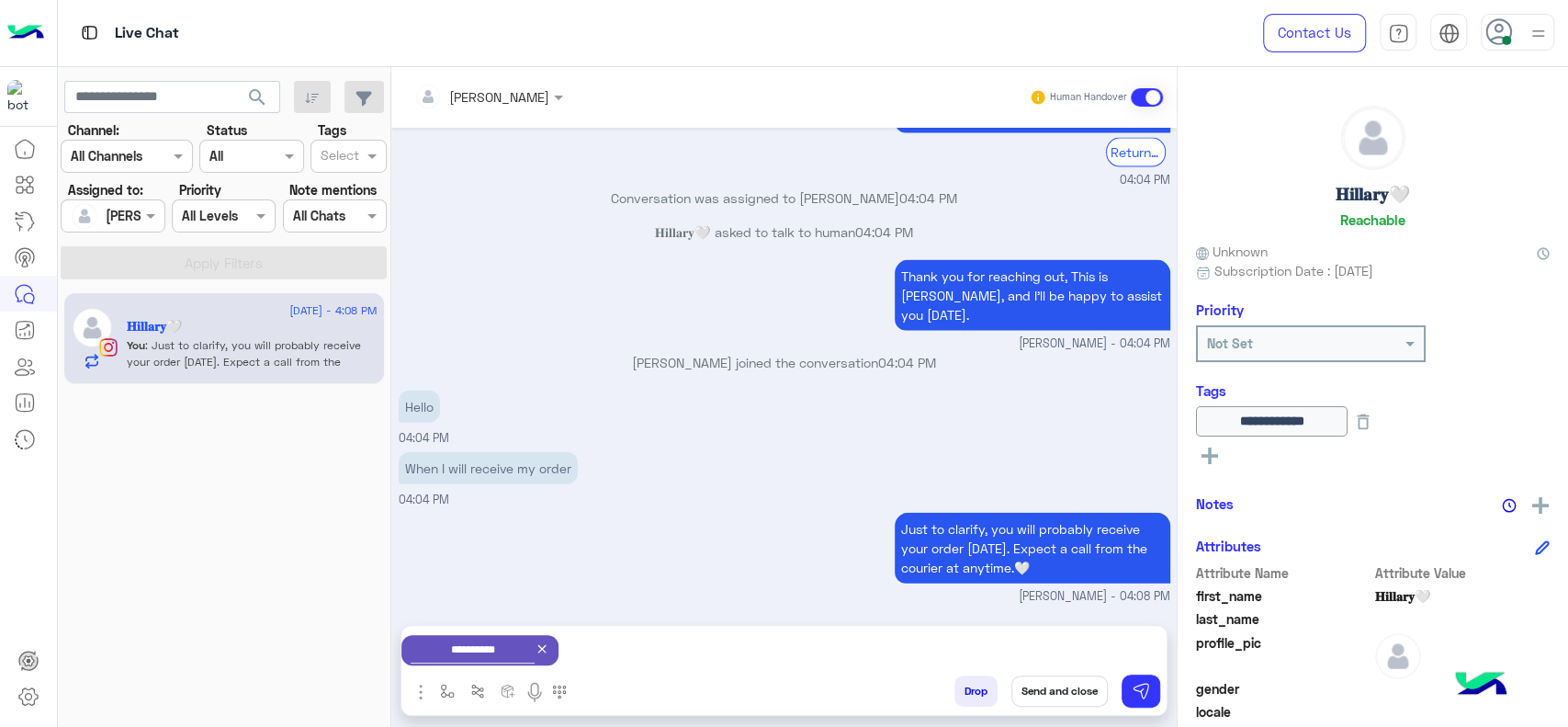
scroll to position [2767, 0]
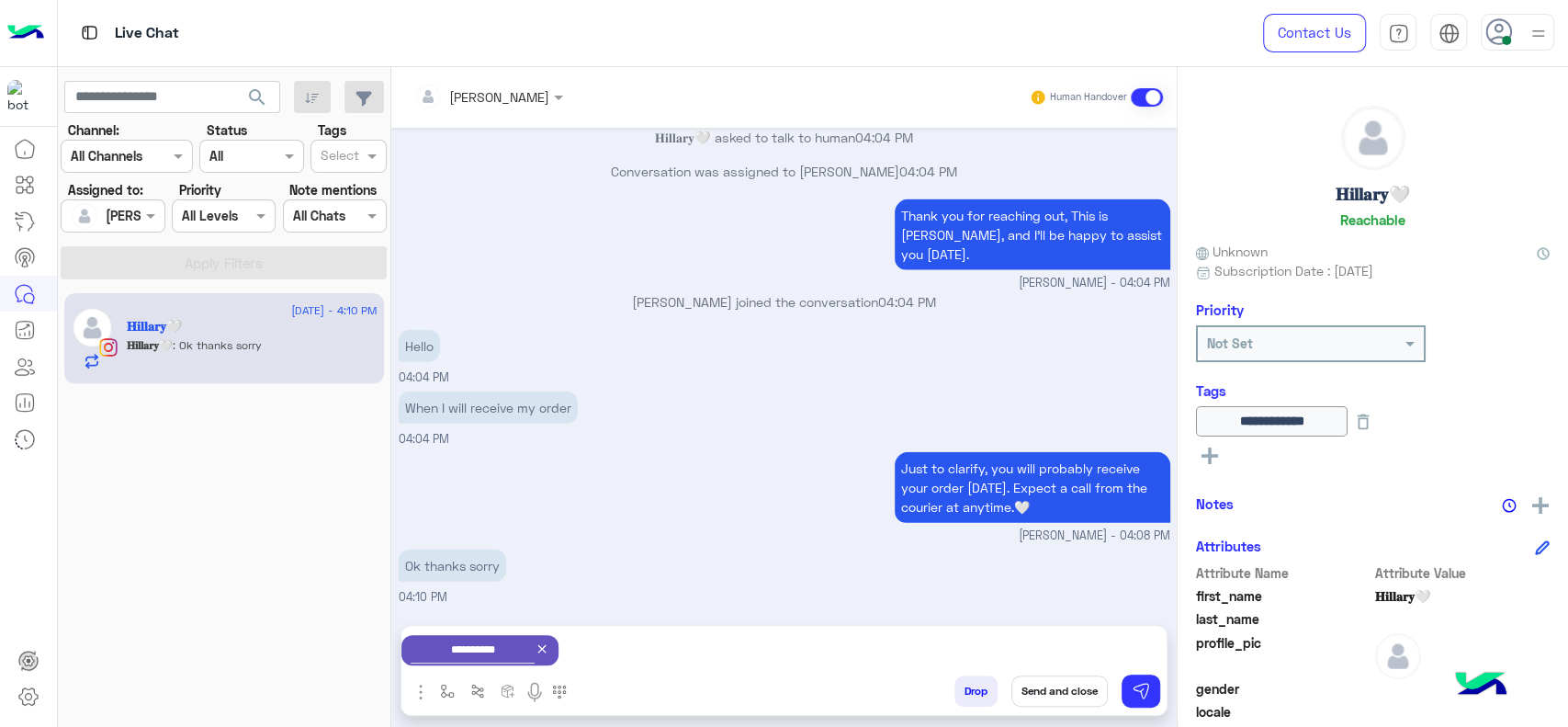
click at [549, 643] on icon at bounding box center [541, 648] width 14 height 14
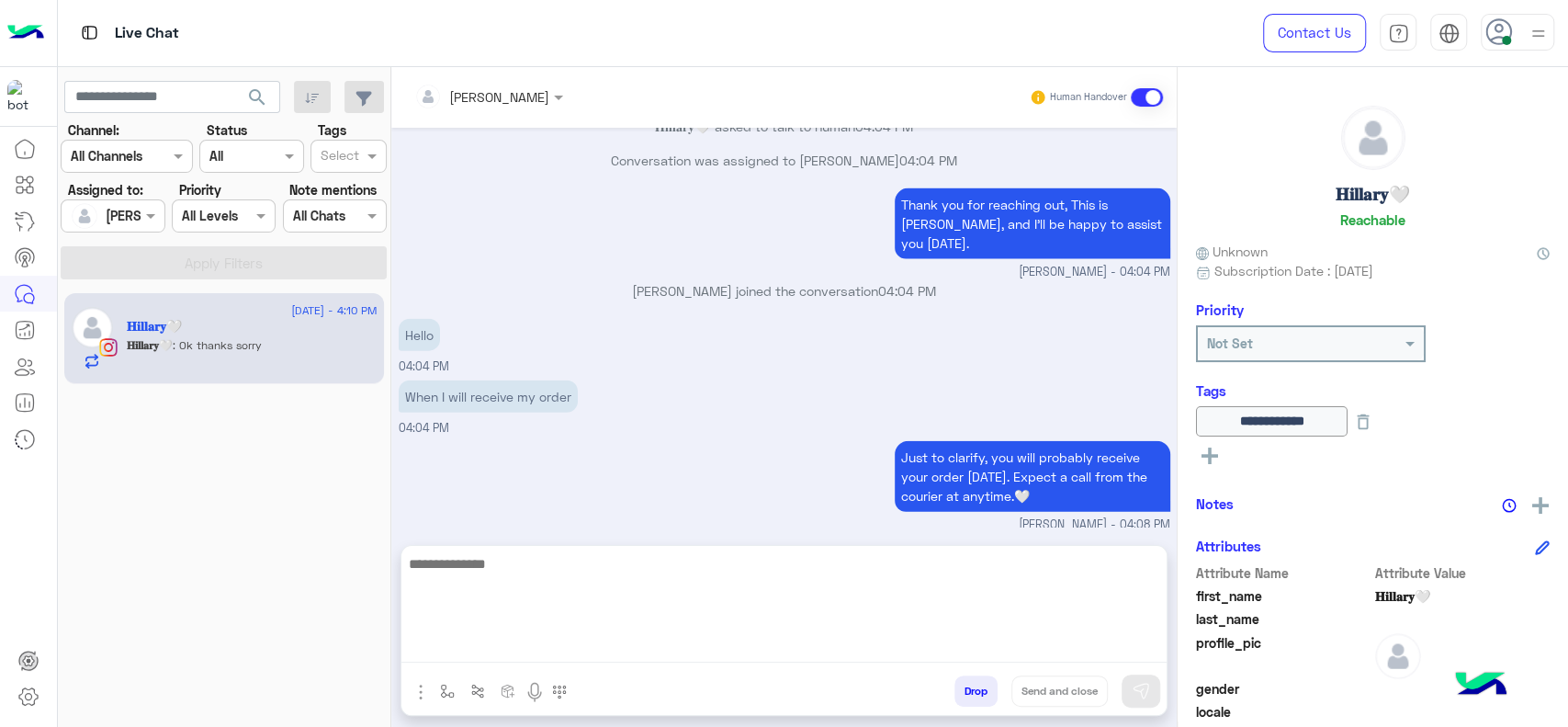
click at [572, 645] on textarea at bounding box center [784, 607] width 765 height 110
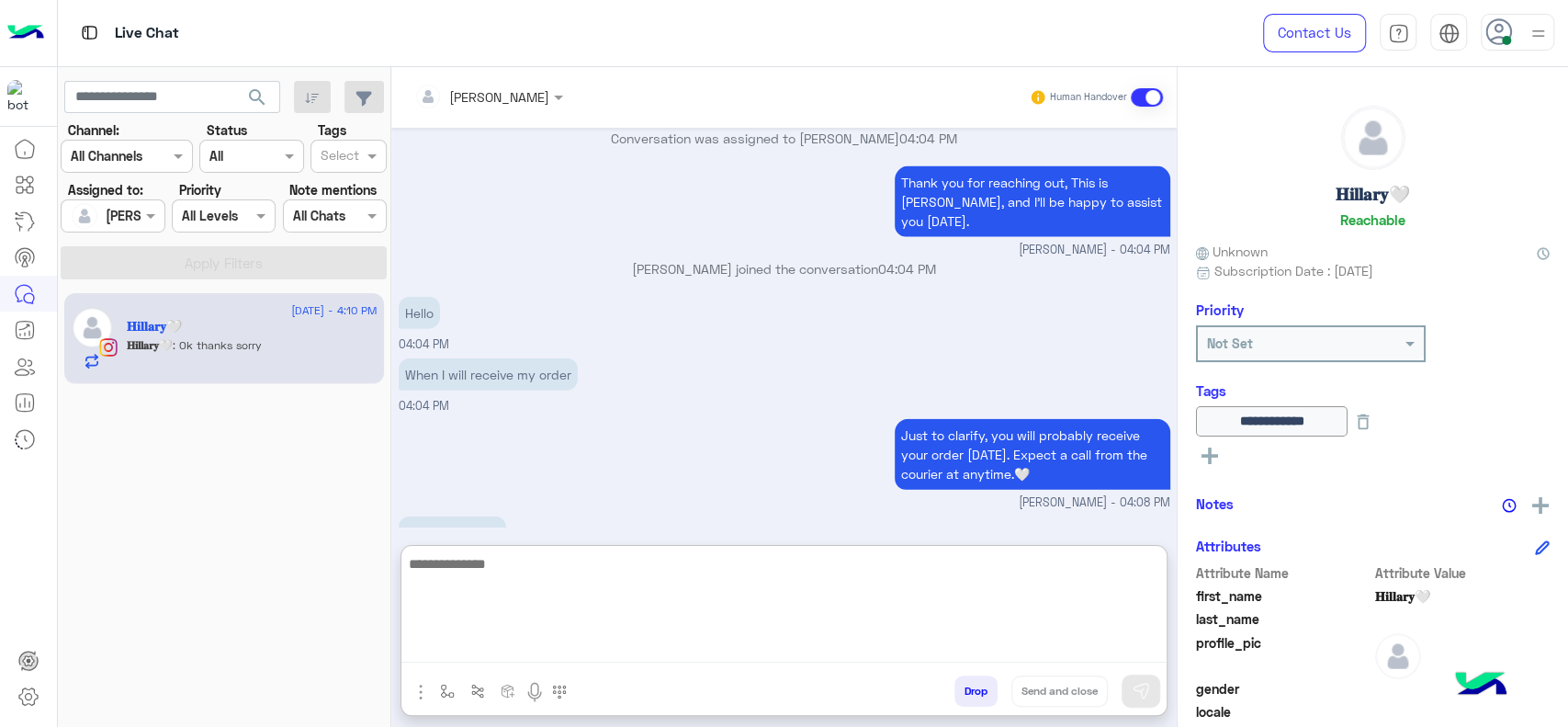
click at [591, 643] on textarea at bounding box center [784, 607] width 765 height 110
type textarea "*"
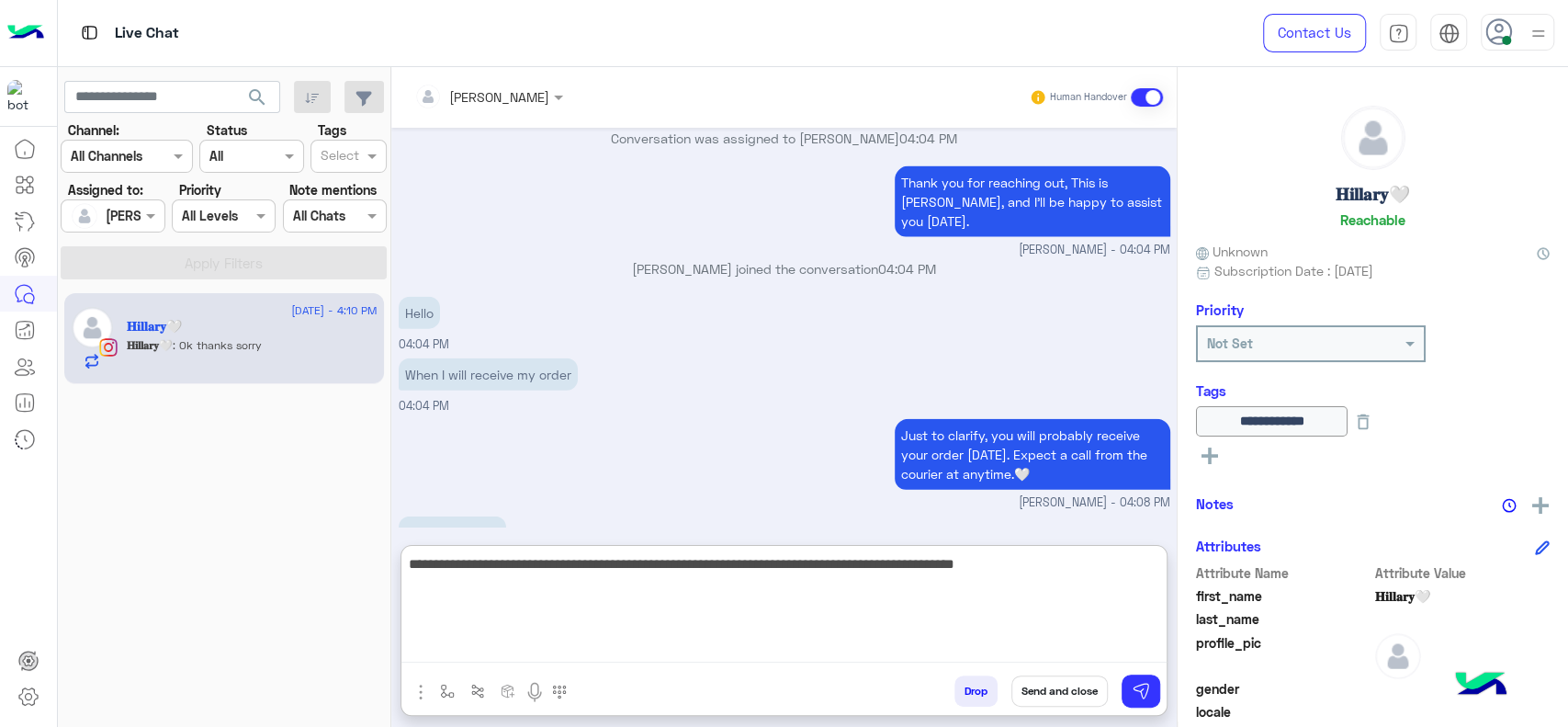
click at [977, 629] on textarea "**********" at bounding box center [784, 607] width 765 height 110
type textarea "**********"
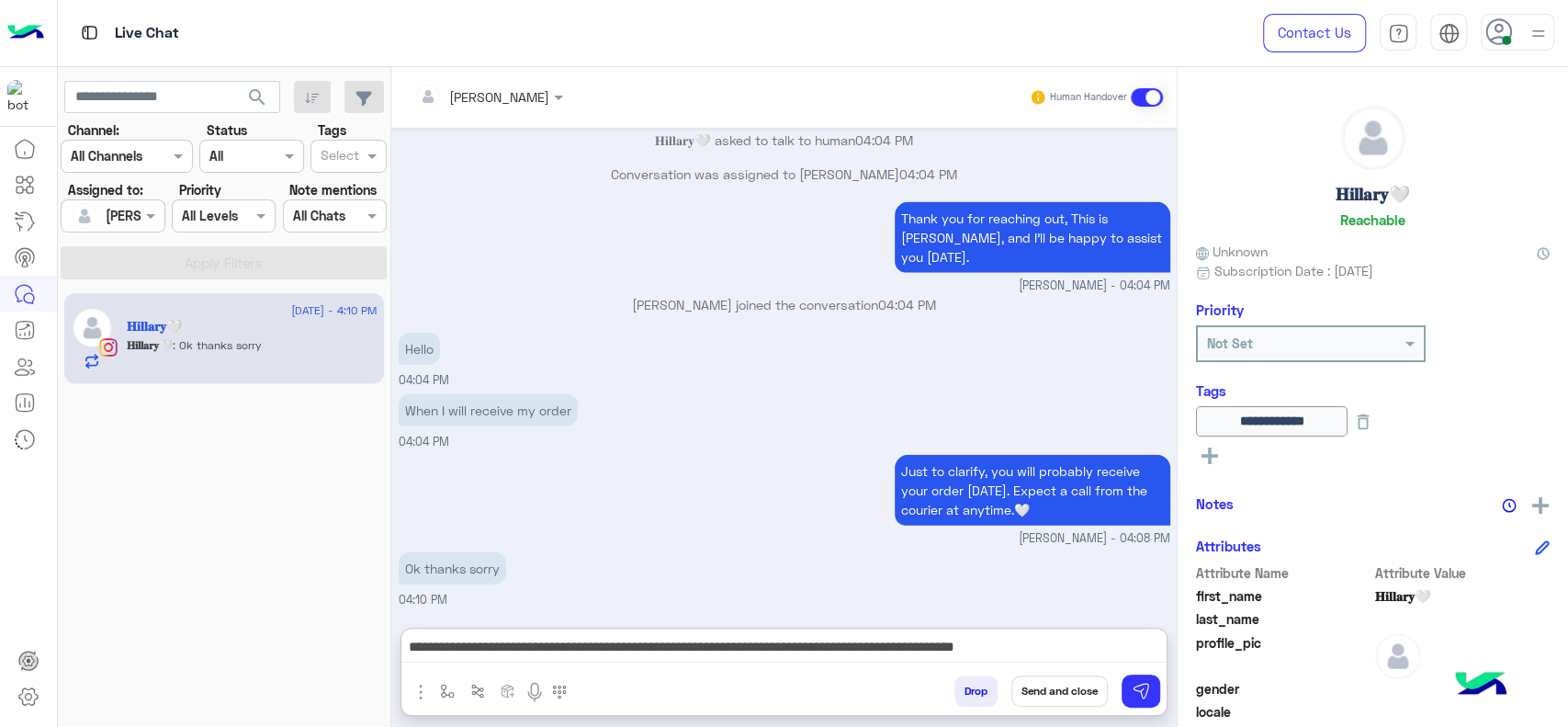
click at [1065, 701] on button "Send and close" at bounding box center [1059, 691] width 96 height 31
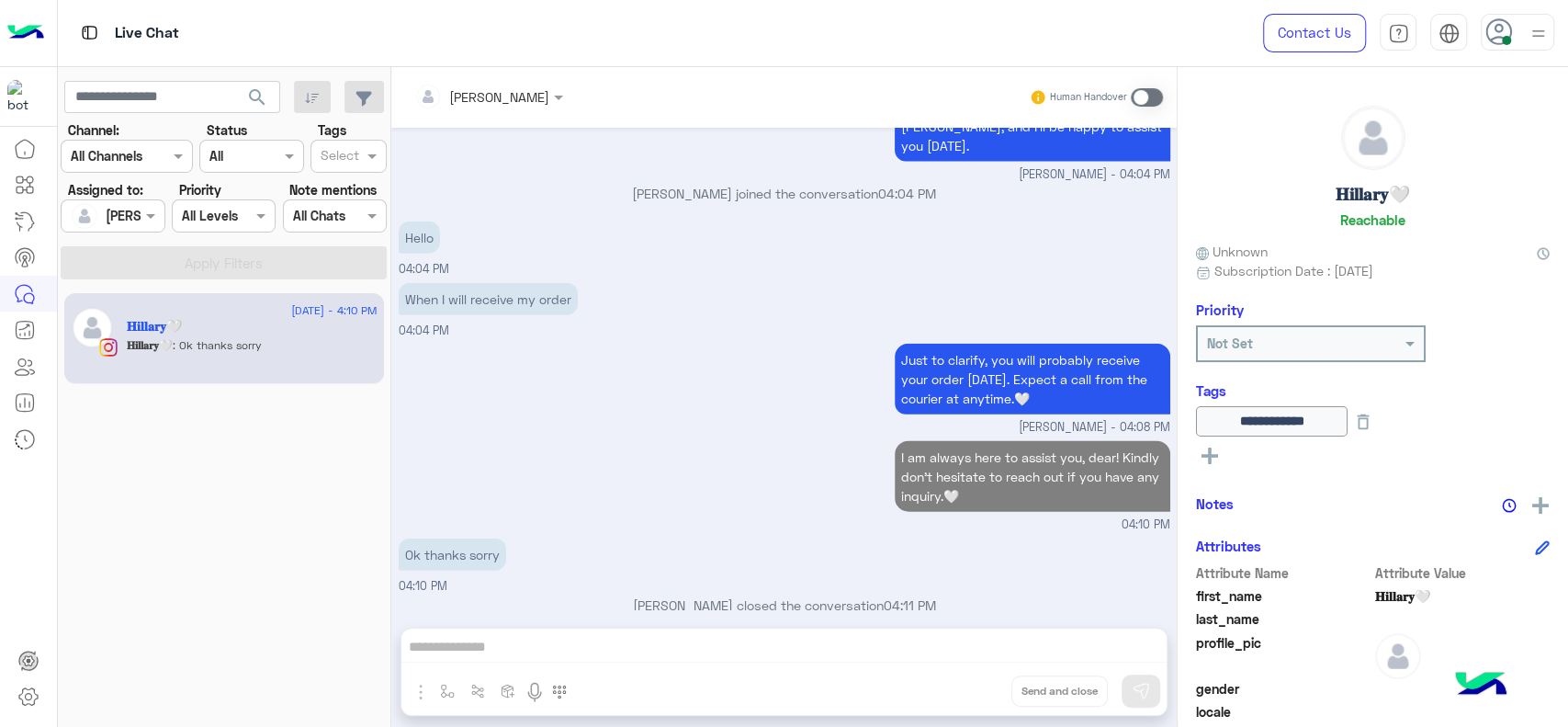
scroll to position [2895, 0]
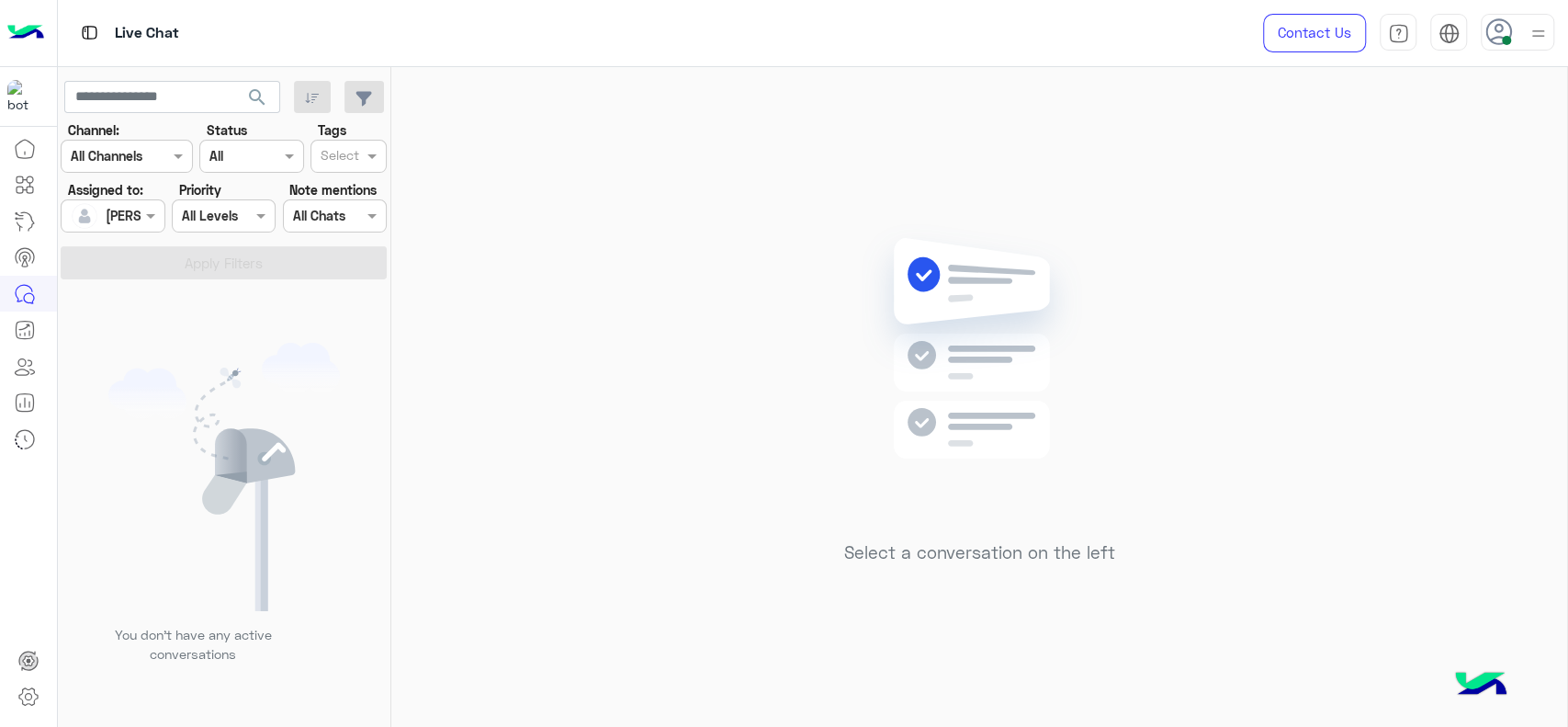
click at [819, 159] on div "Select a conversation on the left" at bounding box center [978, 400] width 1175 height 667
click at [1067, 230] on img at bounding box center [979, 376] width 265 height 305
click at [451, 157] on div "Select a conversation on the left" at bounding box center [978, 400] width 1175 height 667
click at [1383, 249] on div "Select a conversation on the left" at bounding box center [978, 400] width 1175 height 667
click at [922, 406] on img at bounding box center [979, 376] width 265 height 305
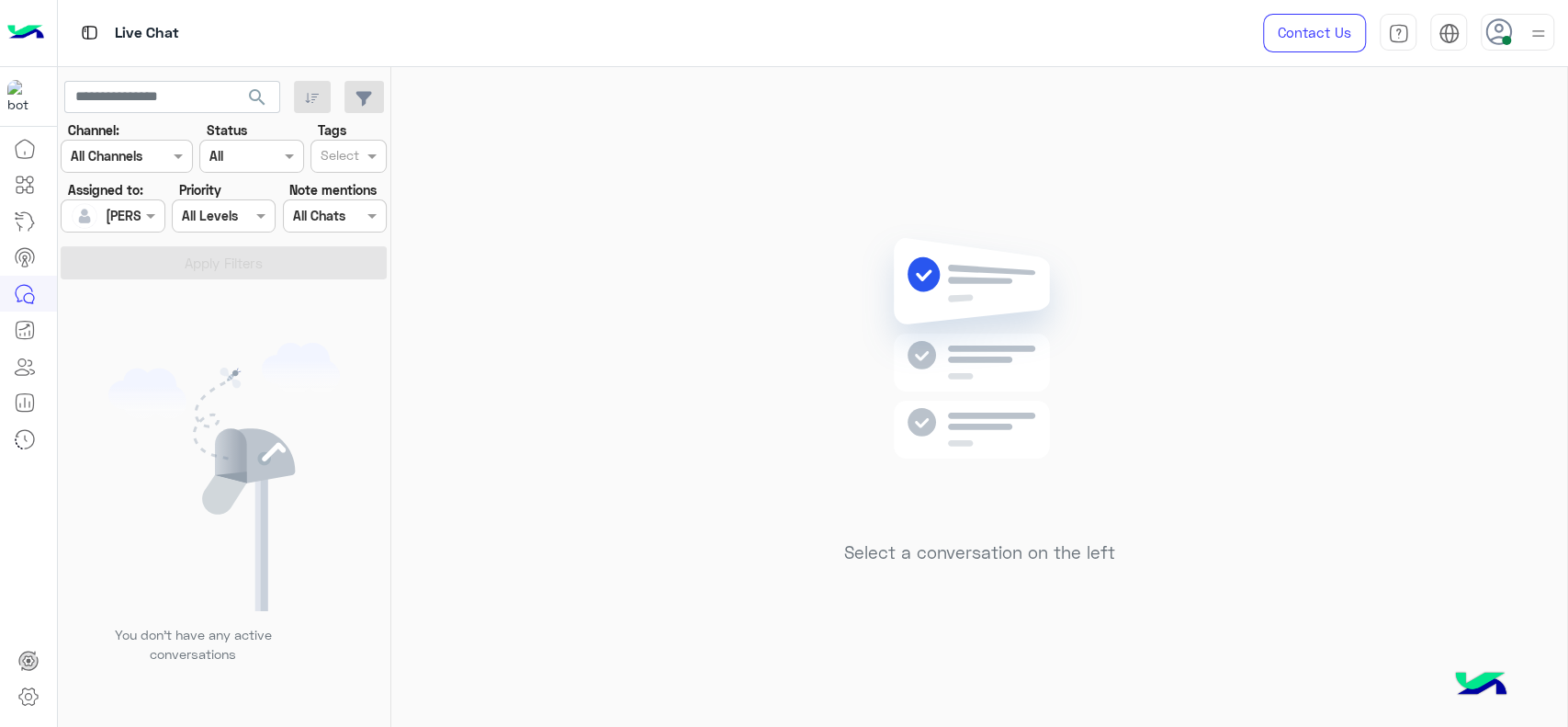
click at [1527, 47] on div at bounding box center [1538, 32] width 23 height 35
